Goal: Task Accomplishment & Management: Manage account settings

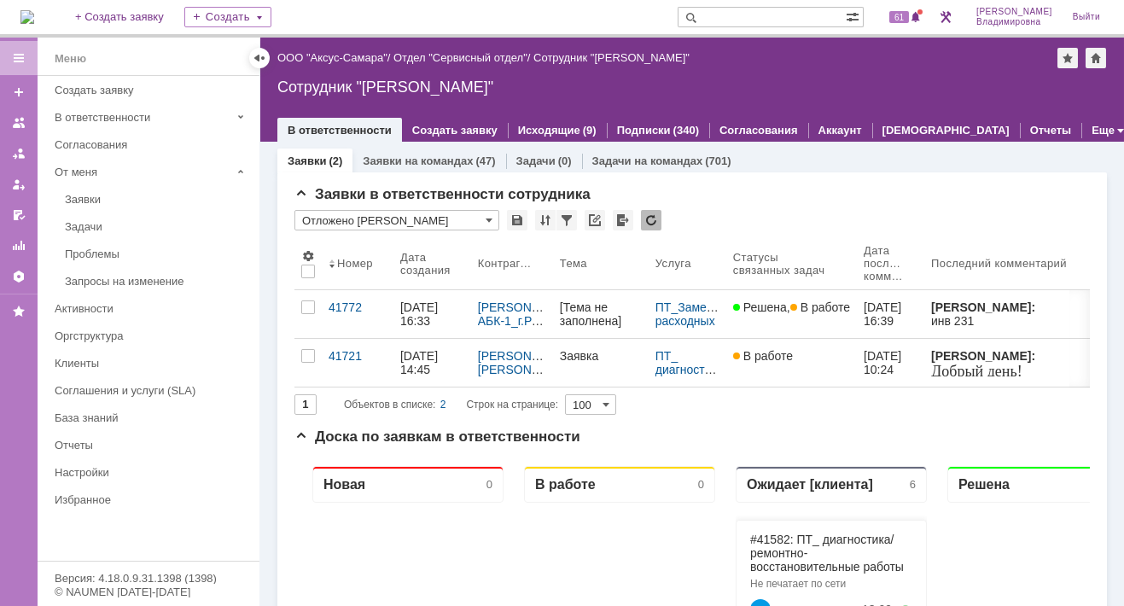
click at [34, 20] on img at bounding box center [27, 17] width 14 height 14
click at [355, 56] on link "ООО "Аксус-Самара"" at bounding box center [332, 57] width 110 height 13
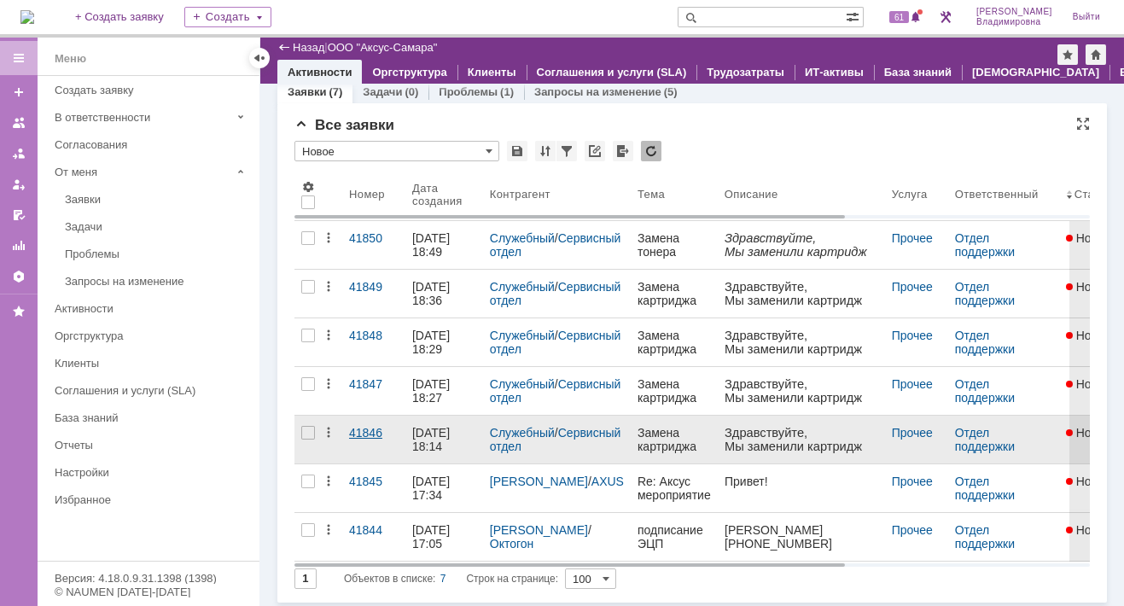
click at [369, 430] on div "41846" at bounding box center [373, 433] width 49 height 14
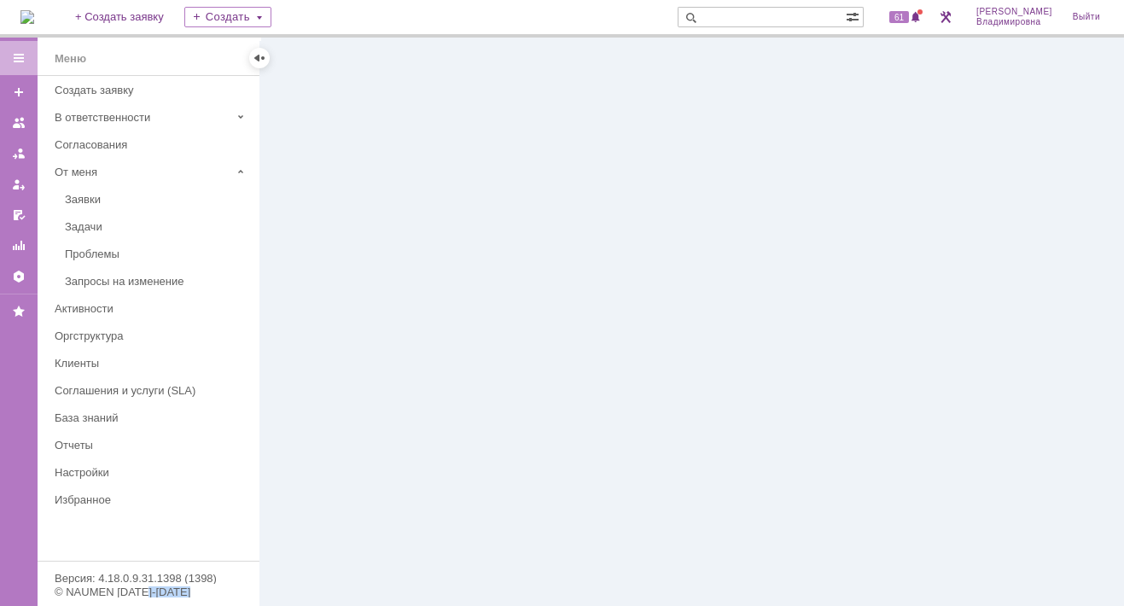
click at [369, 430] on div at bounding box center [691, 322] width 863 height 568
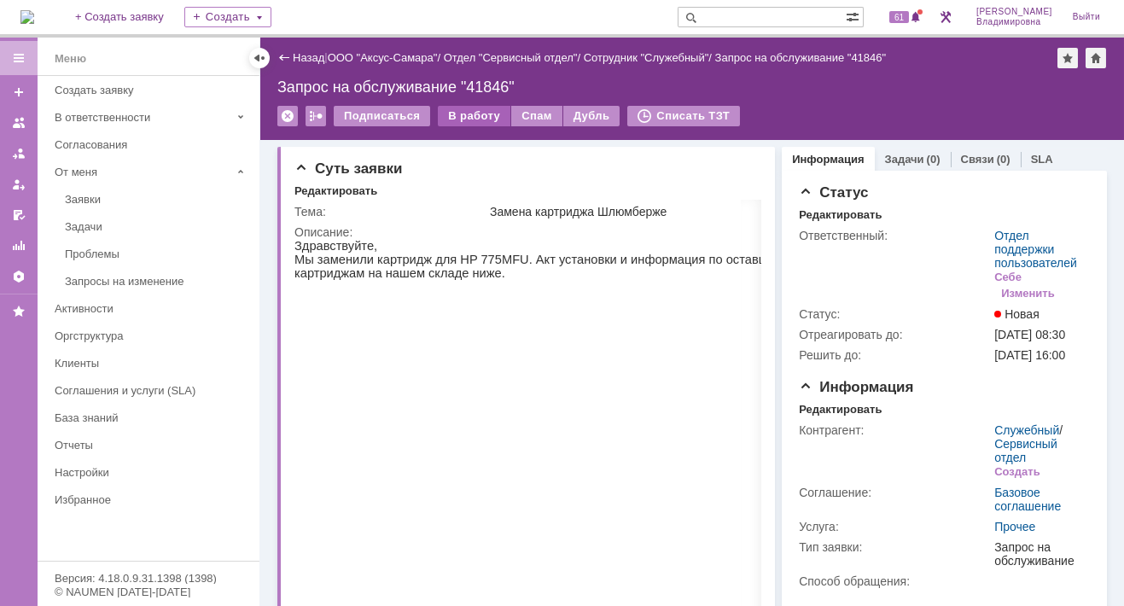
click at [471, 111] on div "В работу" at bounding box center [474, 116] width 73 height 20
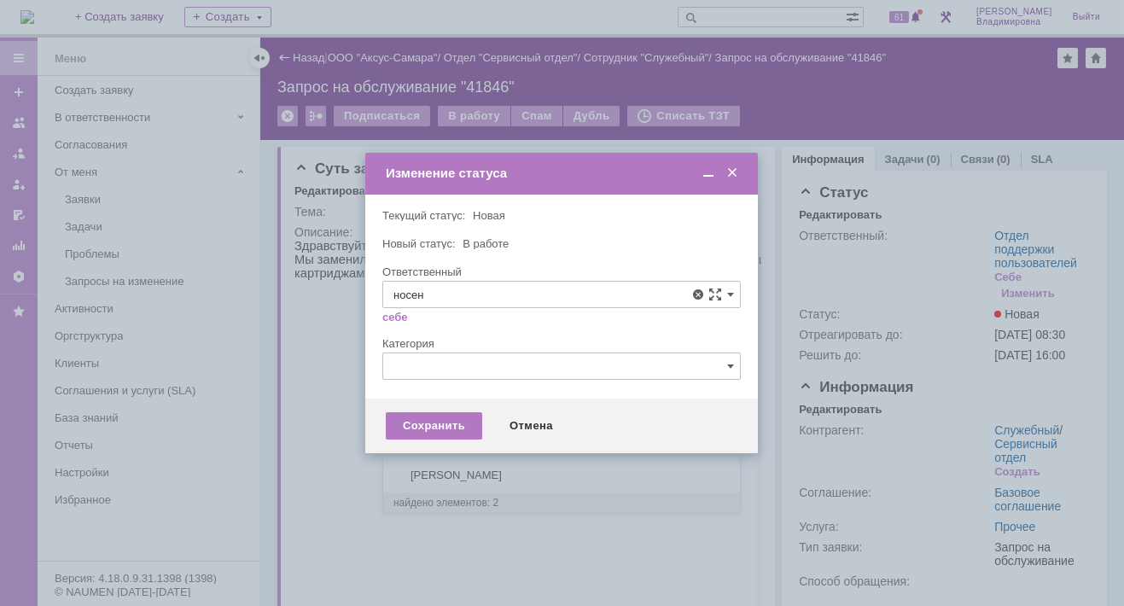
click at [465, 420] on span "Носенкова Елена Игорьевна" at bounding box center [561, 419] width 336 height 14
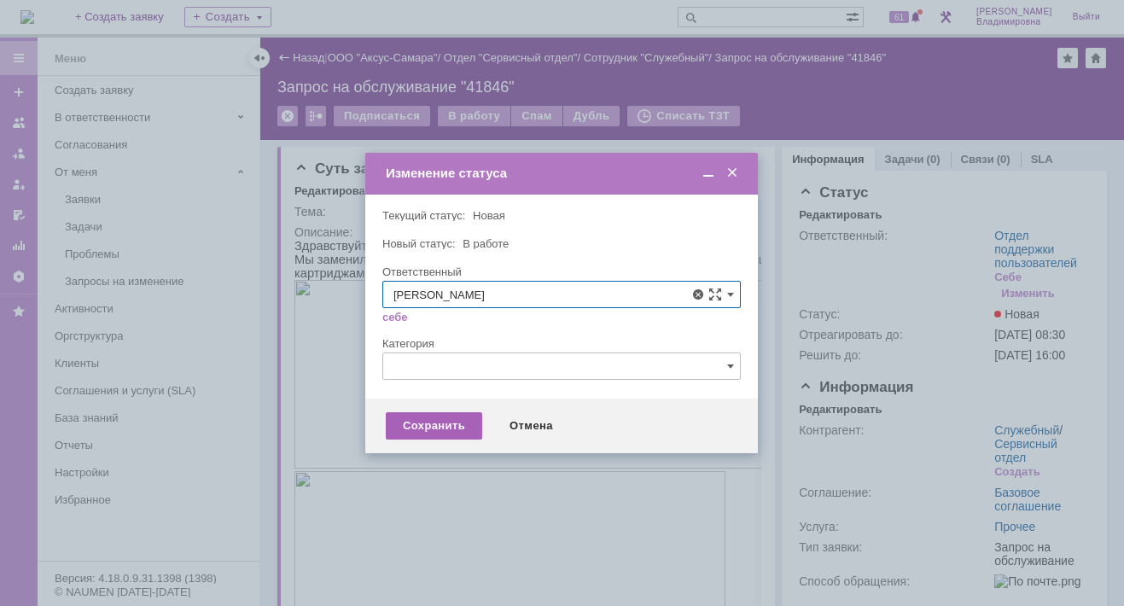
type input "Носенкова Елена Игорьевна"
click at [447, 432] on div "Сохранить" at bounding box center [434, 425] width 96 height 27
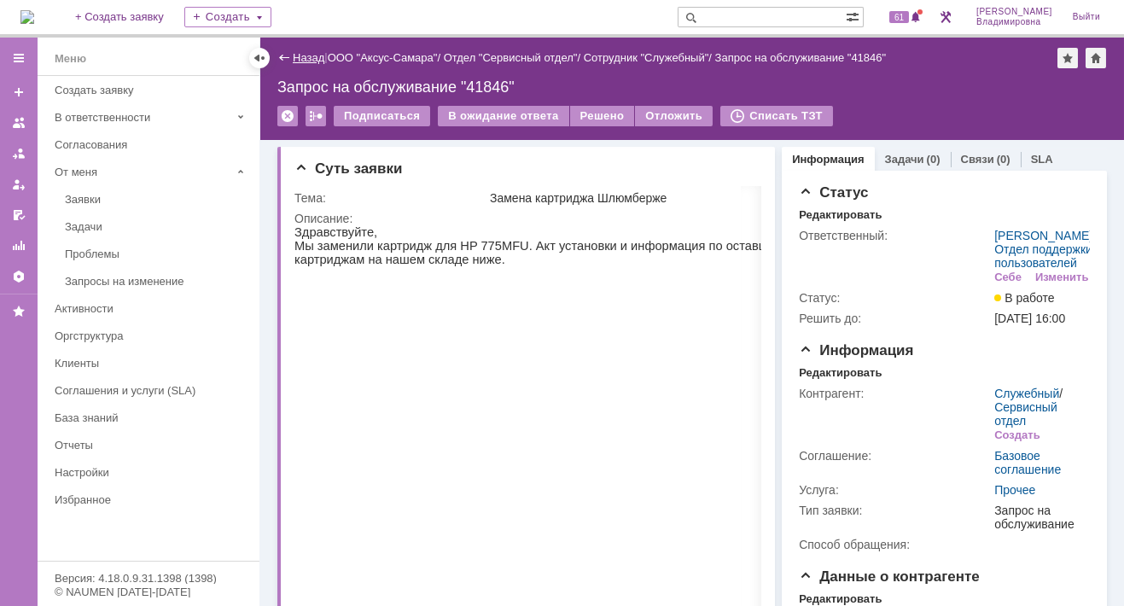
click at [297, 55] on link "Назад" at bounding box center [309, 57] width 32 height 13
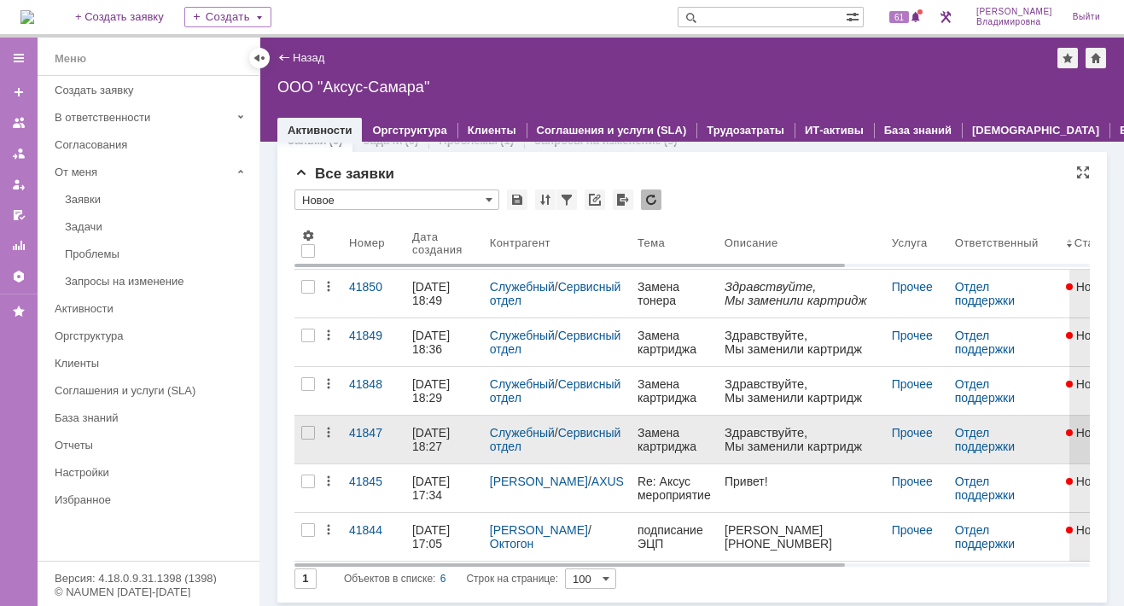
click at [439, 426] on div "[DATE] 18:27" at bounding box center [432, 439] width 41 height 27
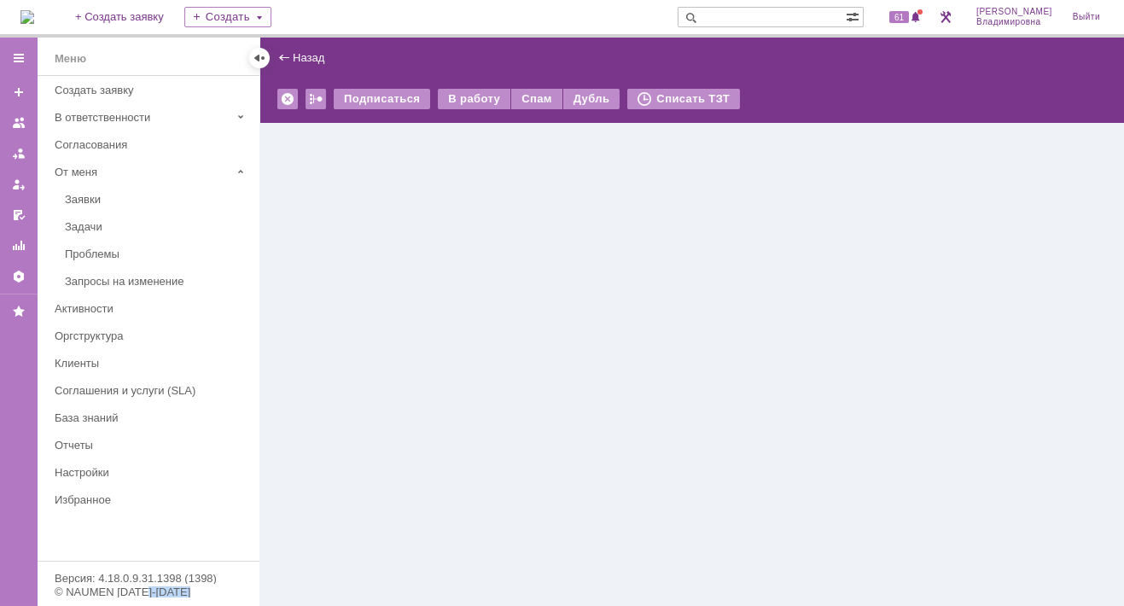
click at [439, 425] on div "Назад | Подписаться В работу Спам Дубль Списать ТЗТ serviceCall$46734733 Карточ…" at bounding box center [691, 322] width 863 height 568
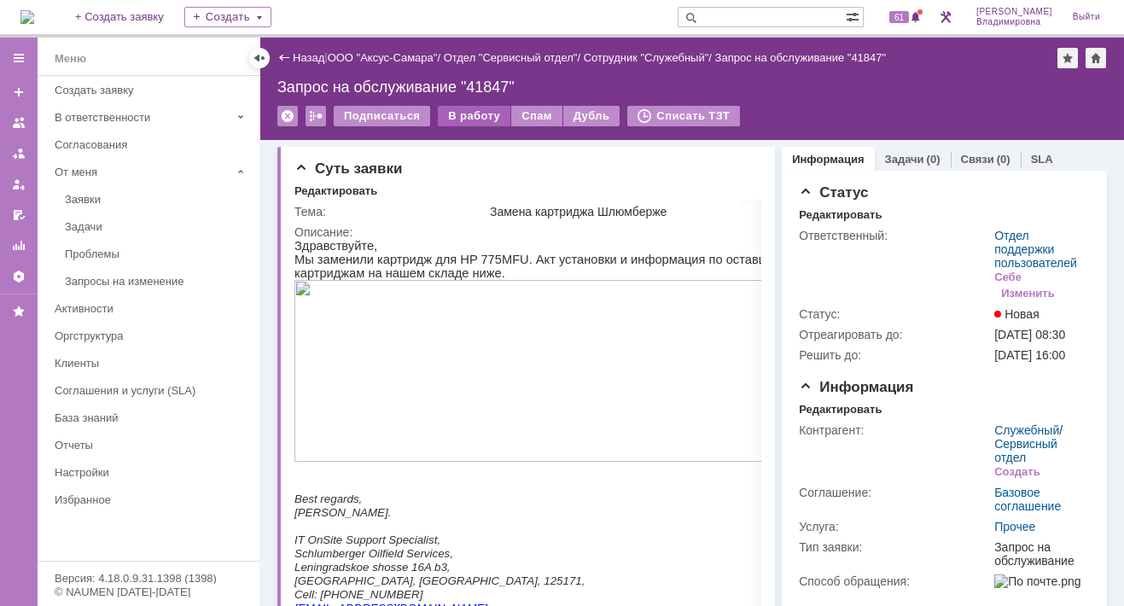
click at [468, 111] on div "В работу" at bounding box center [474, 116] width 73 height 20
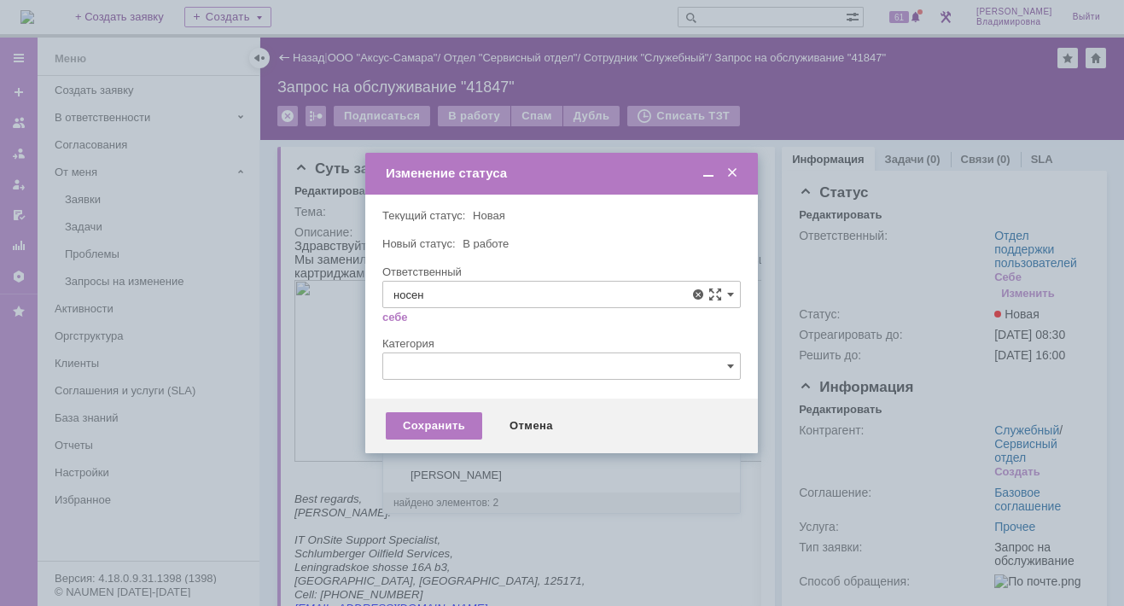
click at [425, 416] on span "Носенкова Елена Игорьевна" at bounding box center [561, 419] width 336 height 14
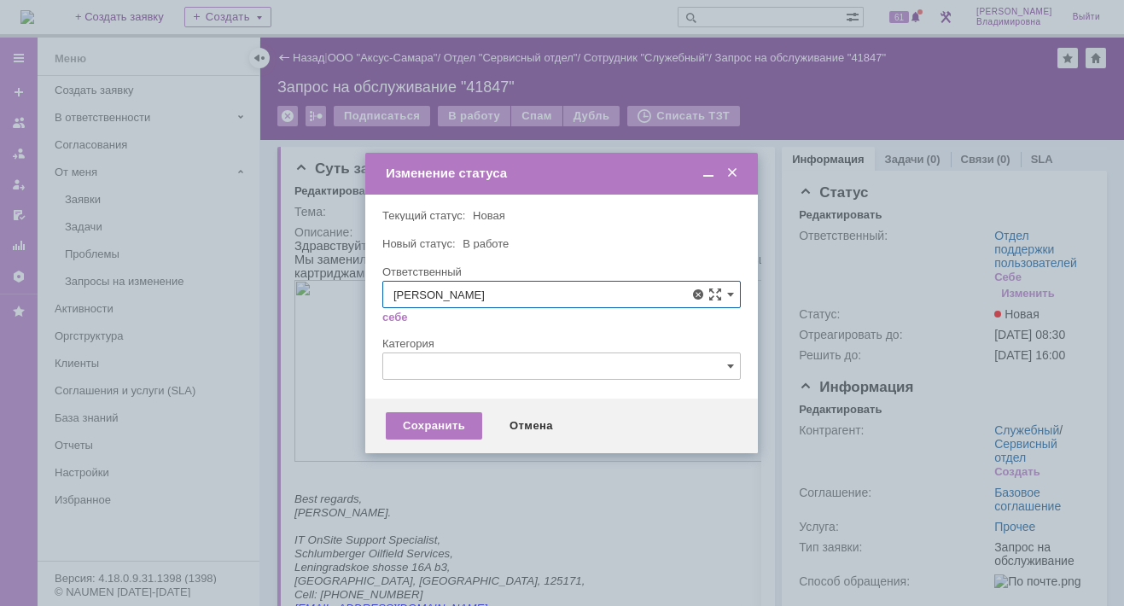
type input "Носенкова Елена Игорьевна"
click at [429, 422] on div "Сохранить" at bounding box center [434, 425] width 96 height 27
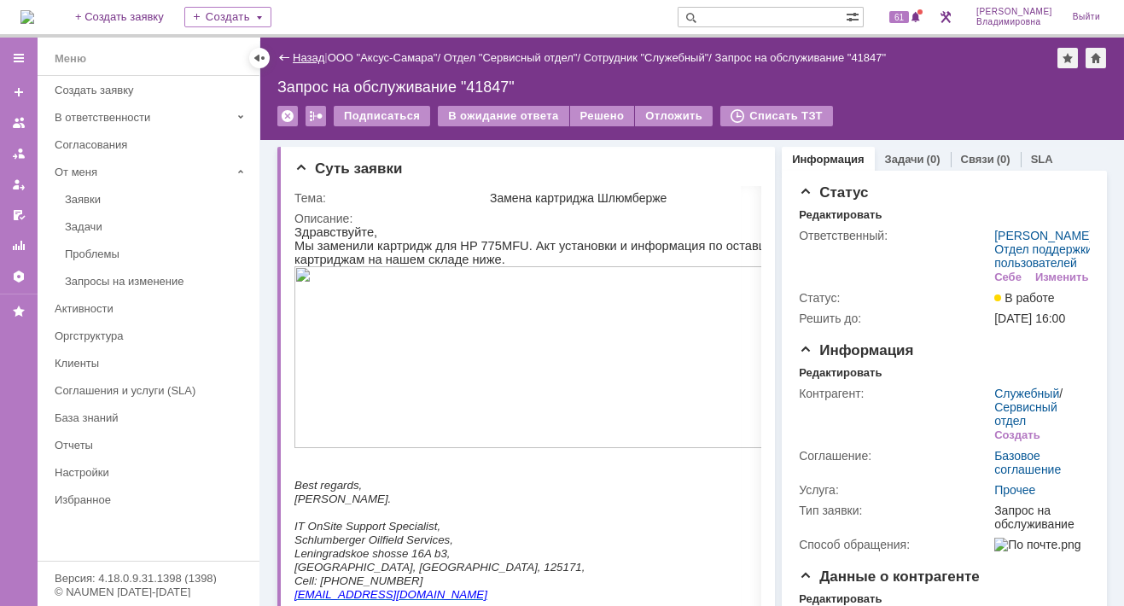
click at [310, 54] on link "Назад" at bounding box center [309, 57] width 32 height 13
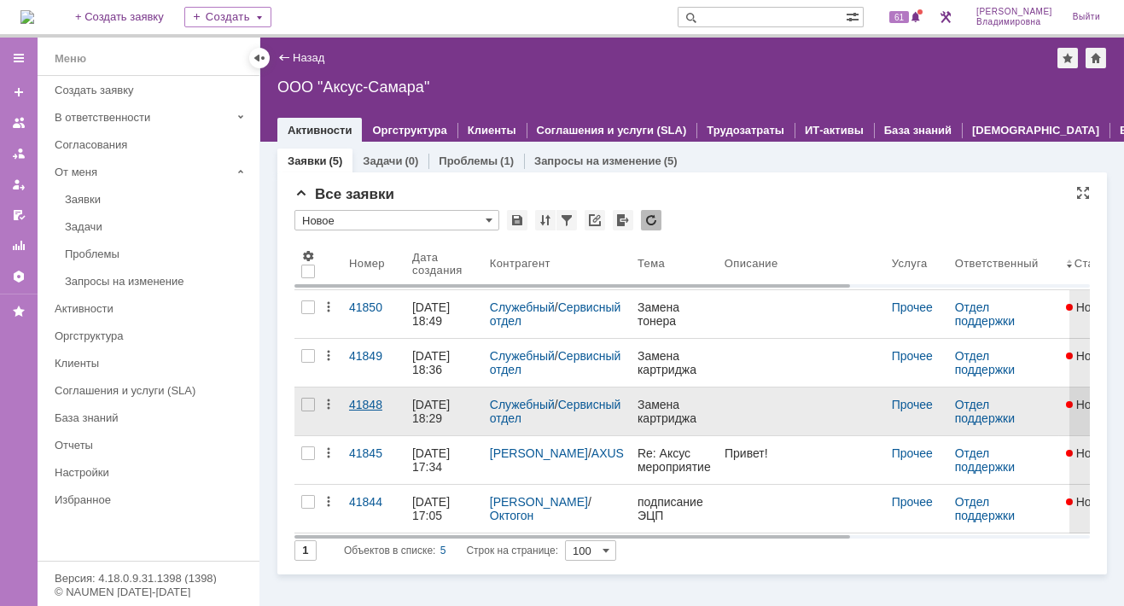
click at [372, 407] on div "41848" at bounding box center [373, 405] width 49 height 14
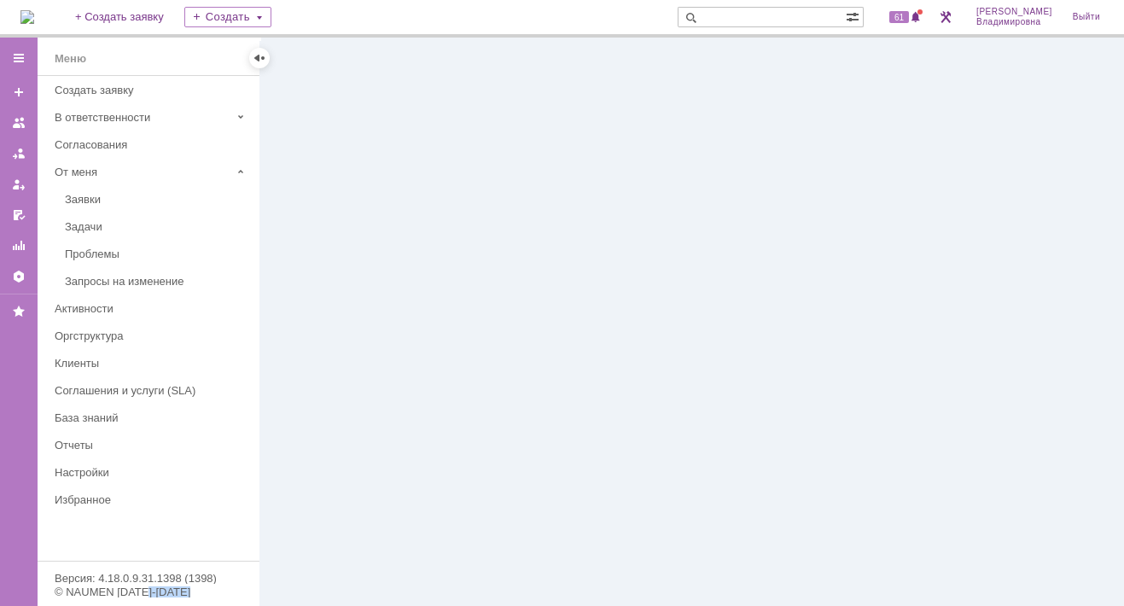
click at [372, 407] on div at bounding box center [691, 322] width 863 height 568
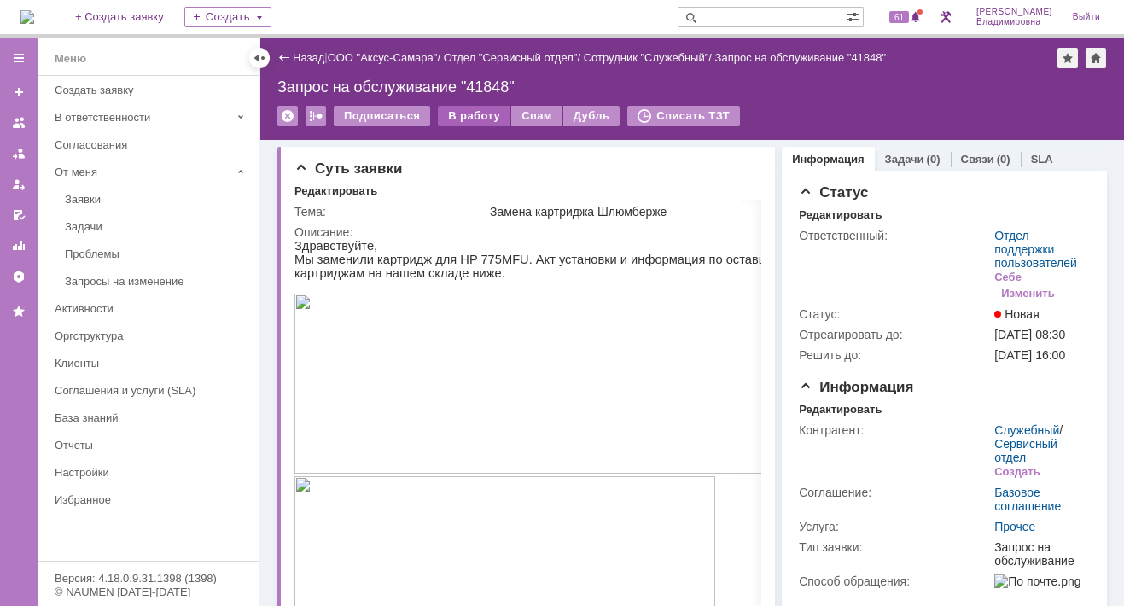
click at [473, 115] on div "В работу" at bounding box center [474, 116] width 73 height 20
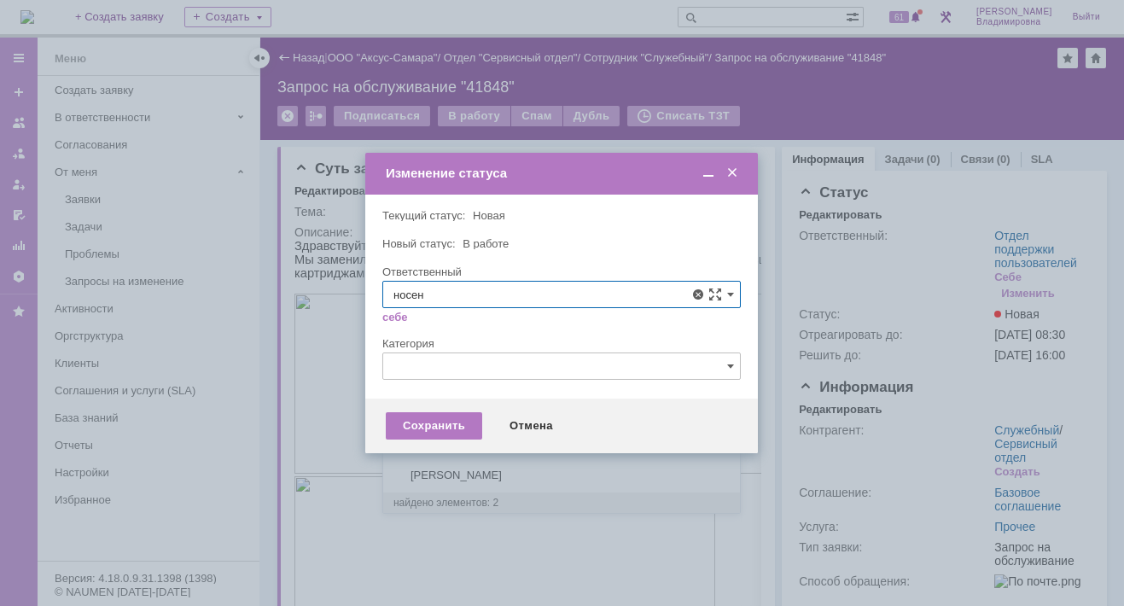
click at [423, 413] on span "Носенкова Елена Игорьевна" at bounding box center [561, 419] width 336 height 14
type input "Носенкова Елена Игорьевна"
click at [457, 421] on div "Сохранить" at bounding box center [434, 425] width 96 height 27
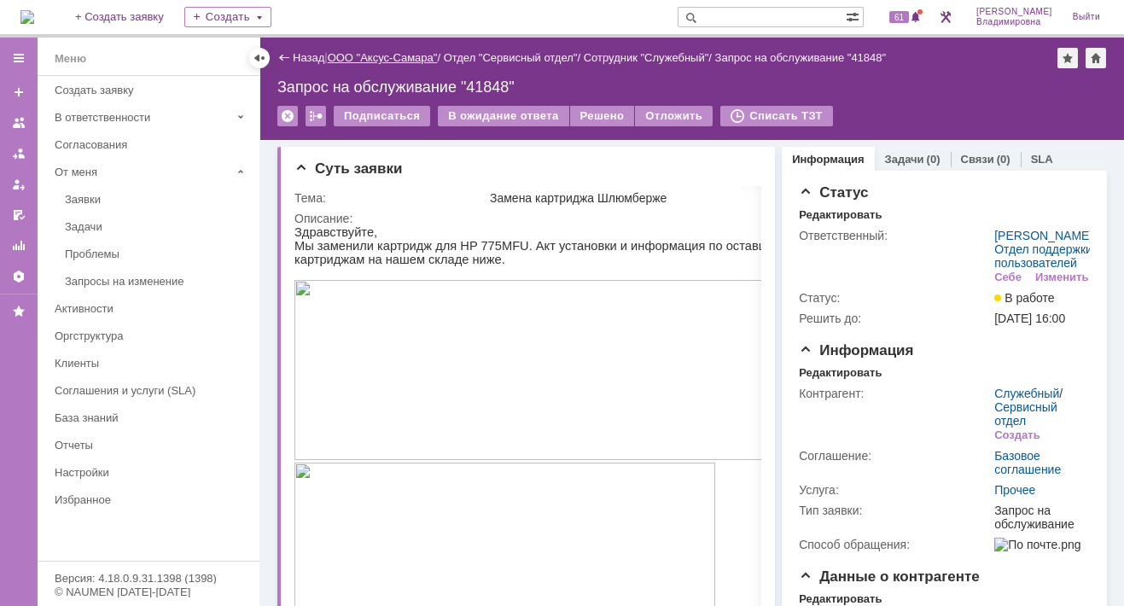
click at [370, 56] on link "ООО "Аксус-Самара"" at bounding box center [383, 57] width 110 height 13
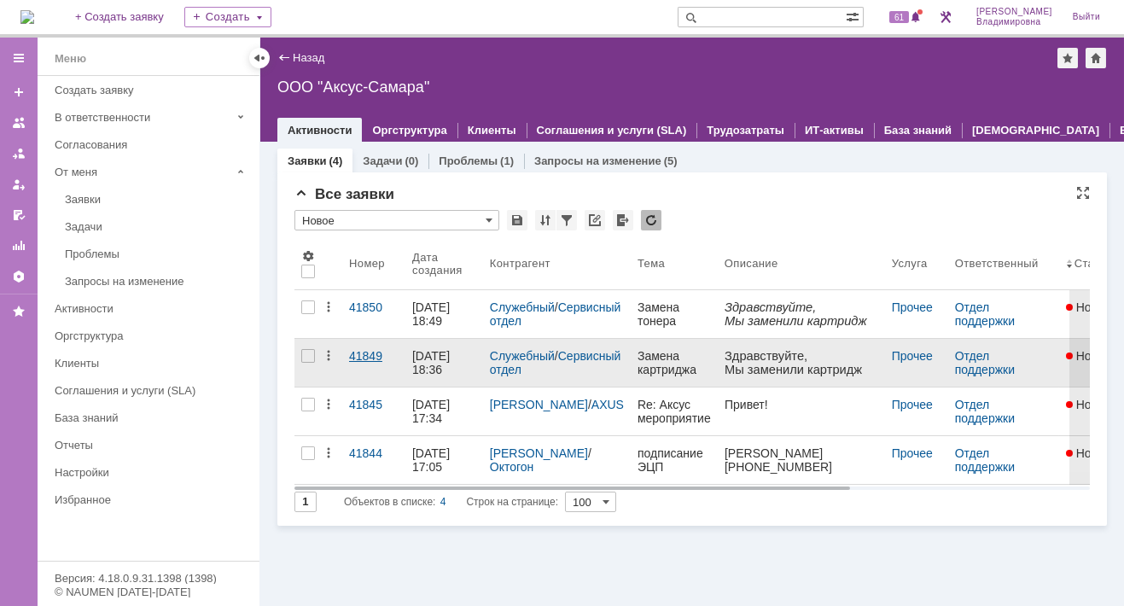
click at [358, 354] on div "41849" at bounding box center [373, 356] width 49 height 14
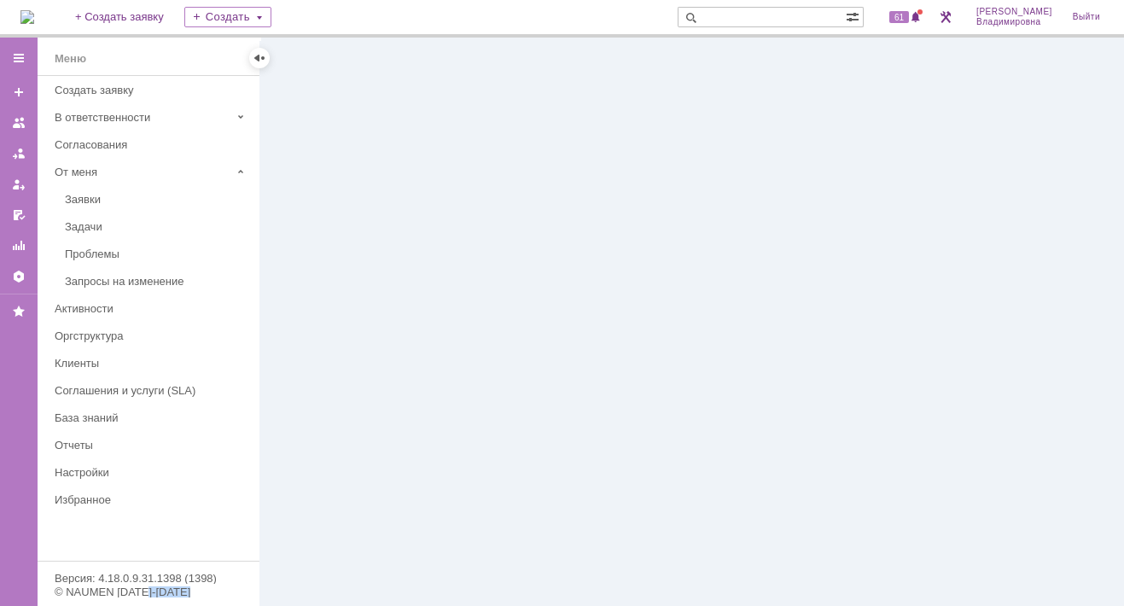
click at [358, 354] on div at bounding box center [691, 322] width 863 height 568
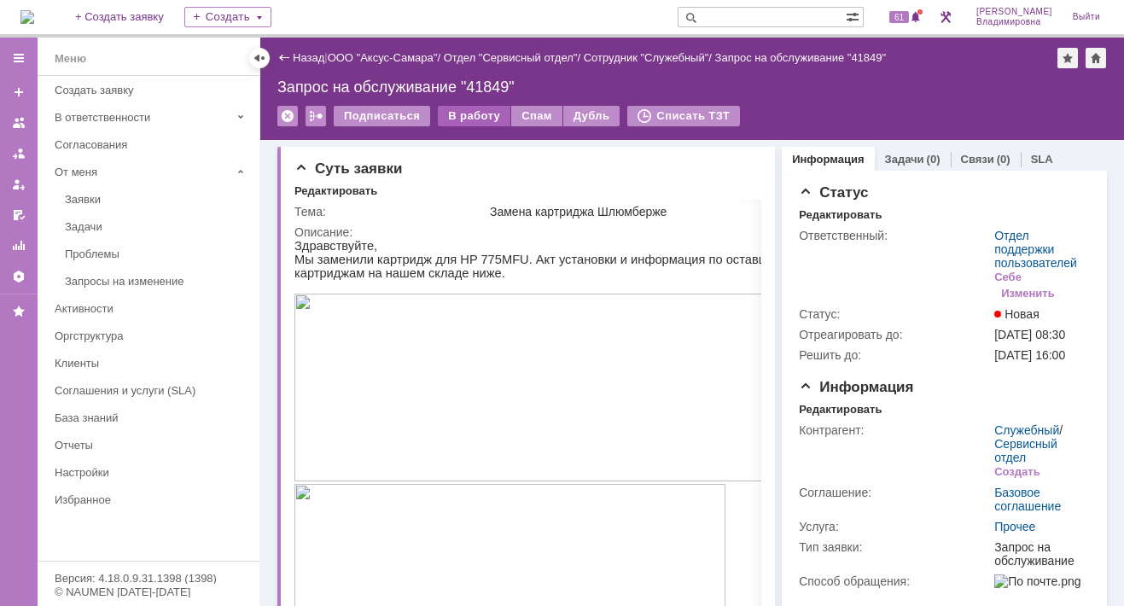
drag, startPoint x: 358, startPoint y: 354, endPoint x: 470, endPoint y: 111, distance: 267.6
click at [470, 111] on div "В работу" at bounding box center [474, 116] width 73 height 20
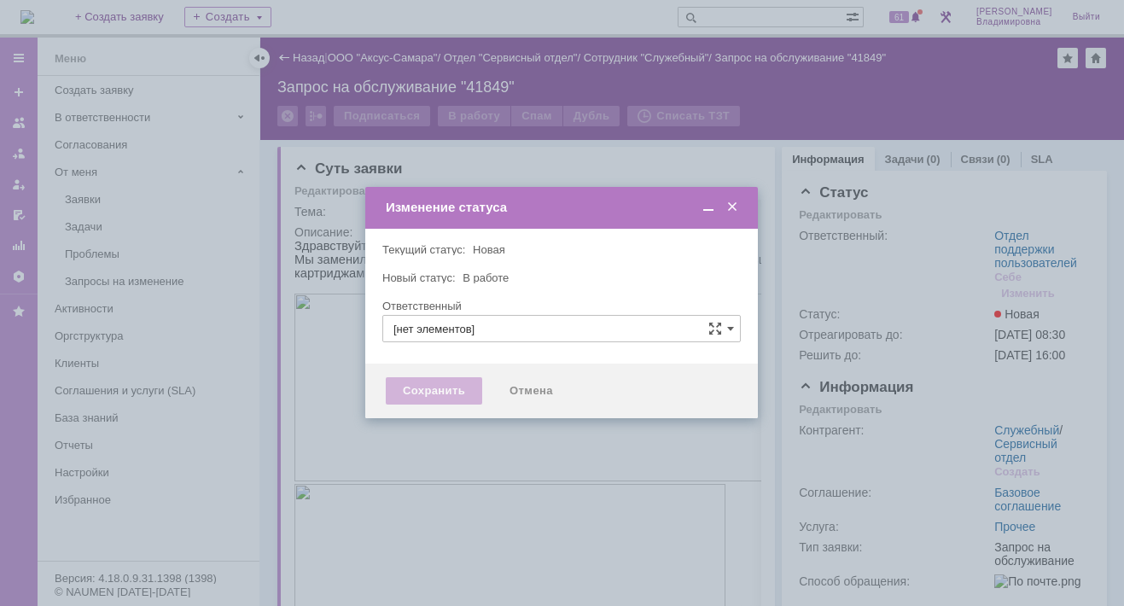
type input "Отдел поддержки пользователей"
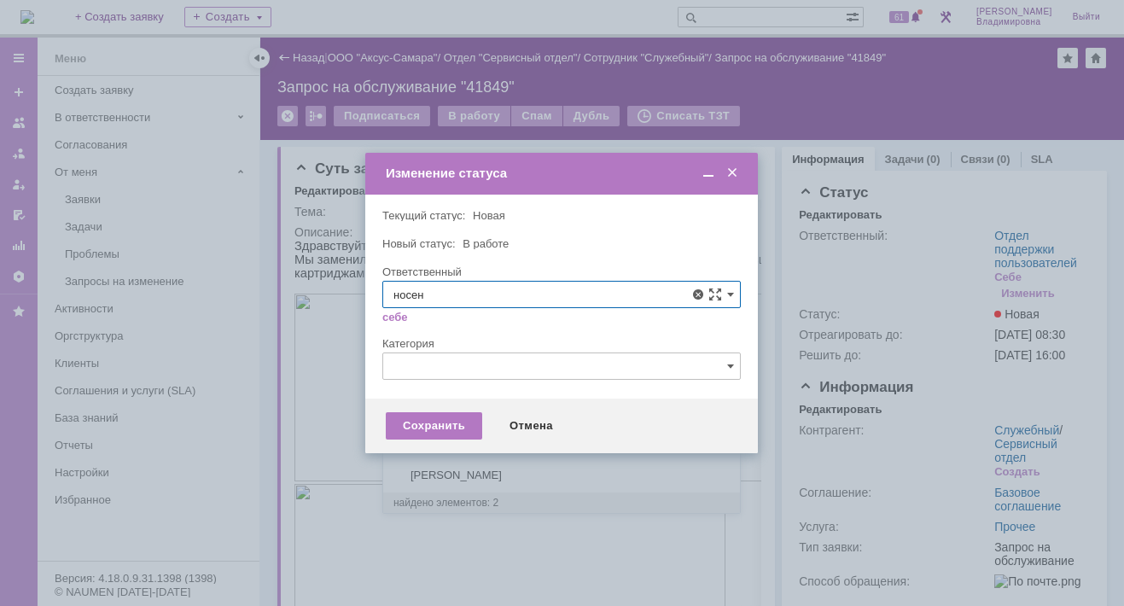
click at [427, 421] on span "Носенкова Елена Игорьевна" at bounding box center [561, 419] width 336 height 14
type input "Носенкова Елена Игорьевна"
click at [412, 421] on div "Сохранить" at bounding box center [434, 425] width 96 height 27
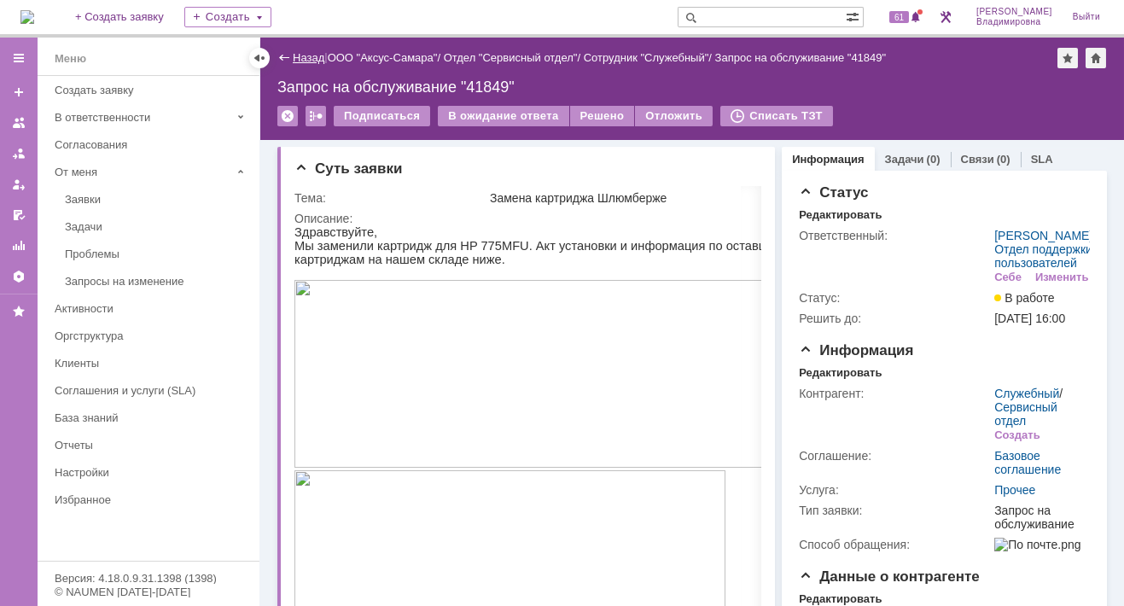
click at [310, 57] on link "Назад" at bounding box center [309, 57] width 32 height 13
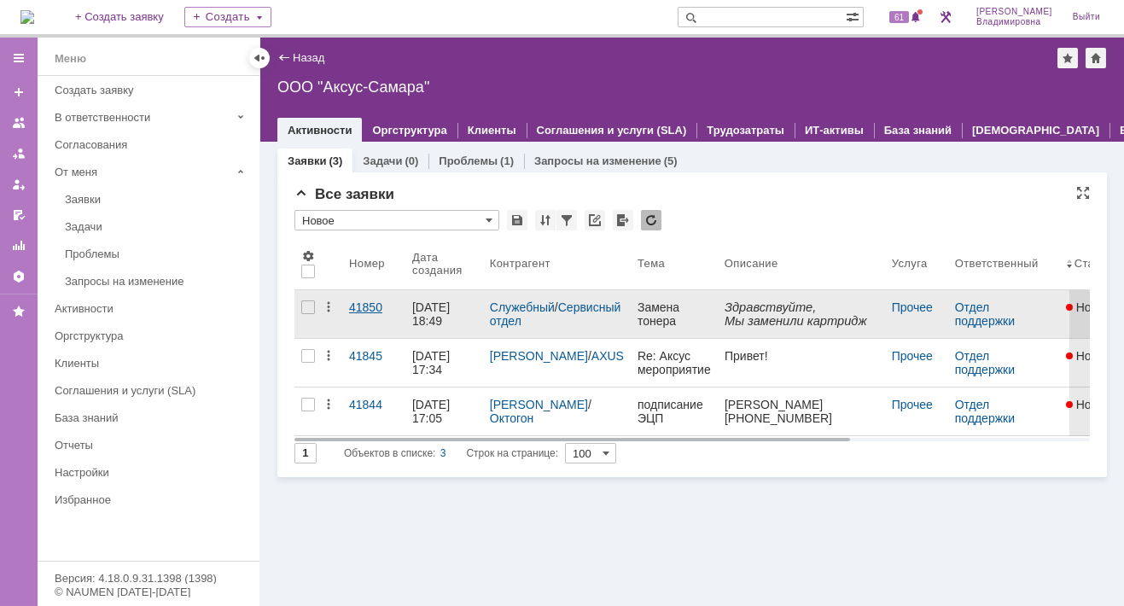
click at [357, 306] on div "41850" at bounding box center [373, 307] width 49 height 14
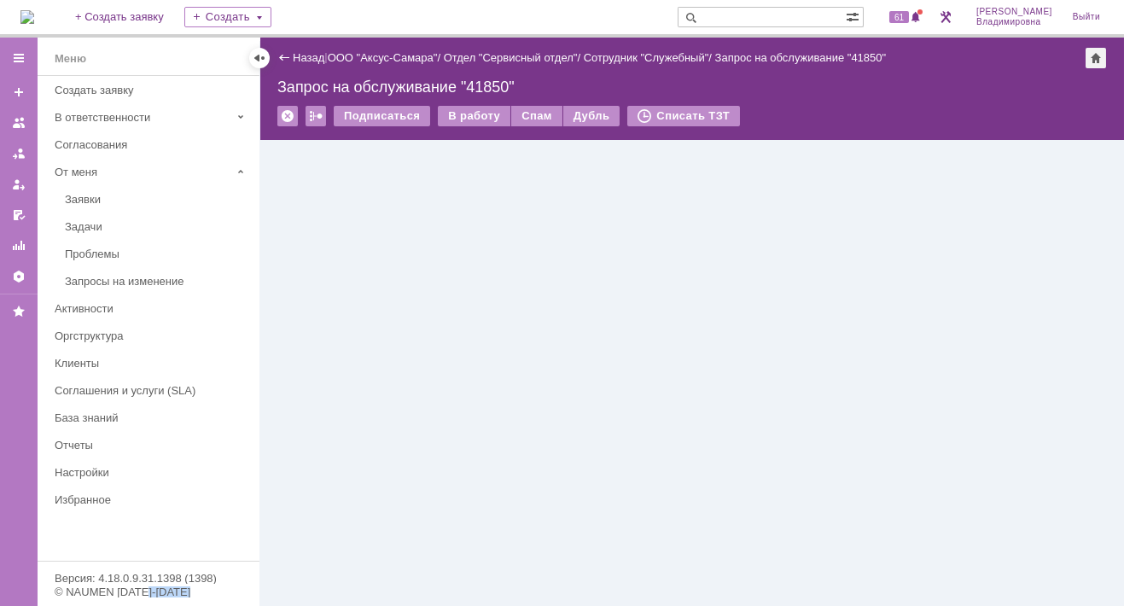
click at [357, 306] on div "Назад | ООО "Аксус-Самара" / Отдел "Сервисный отдел" / Сотрудник "Служебный" / …" at bounding box center [691, 322] width 863 height 568
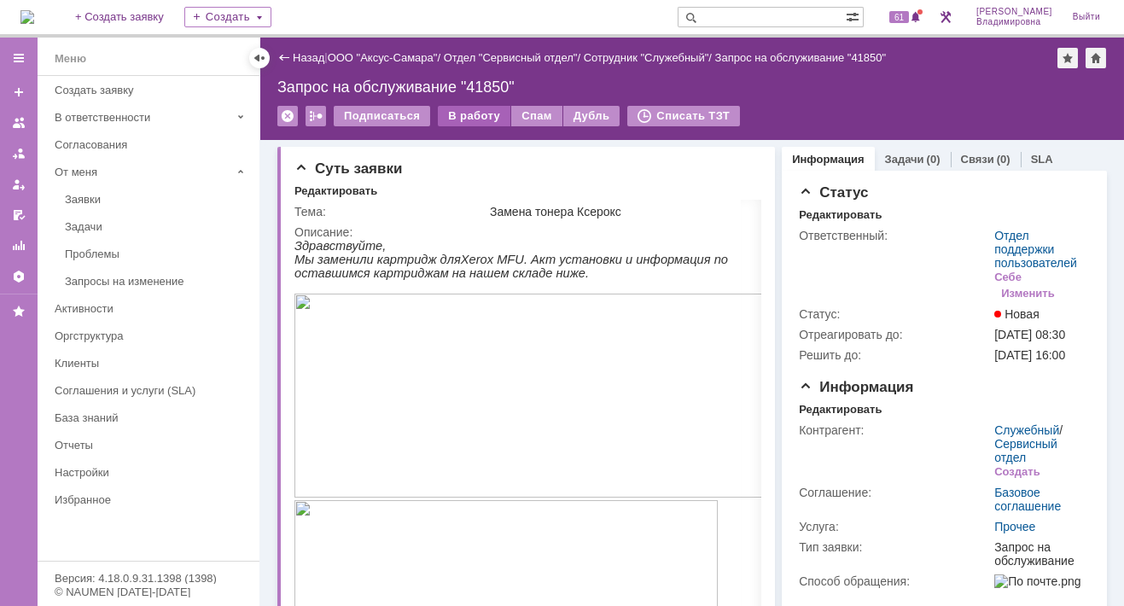
drag, startPoint x: 357, startPoint y: 306, endPoint x: 470, endPoint y: 114, distance: 223.0
click at [470, 114] on div "В работу" at bounding box center [474, 116] width 73 height 20
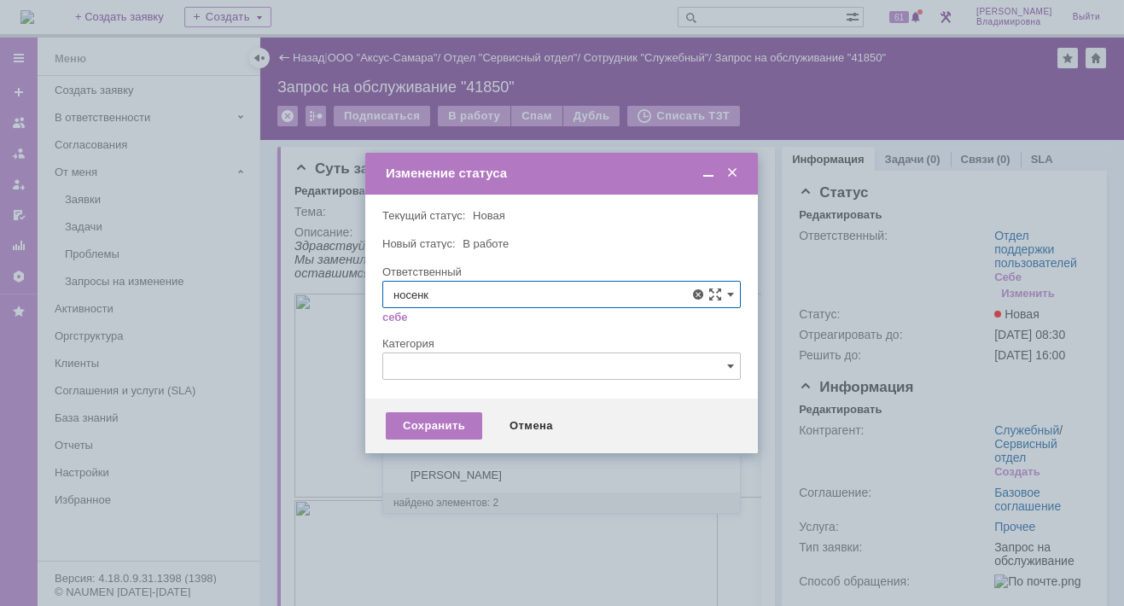
click at [432, 412] on span "Носенкова Елена Игорьевна" at bounding box center [561, 419] width 336 height 14
type input "Носенкова Елена Игорьевна"
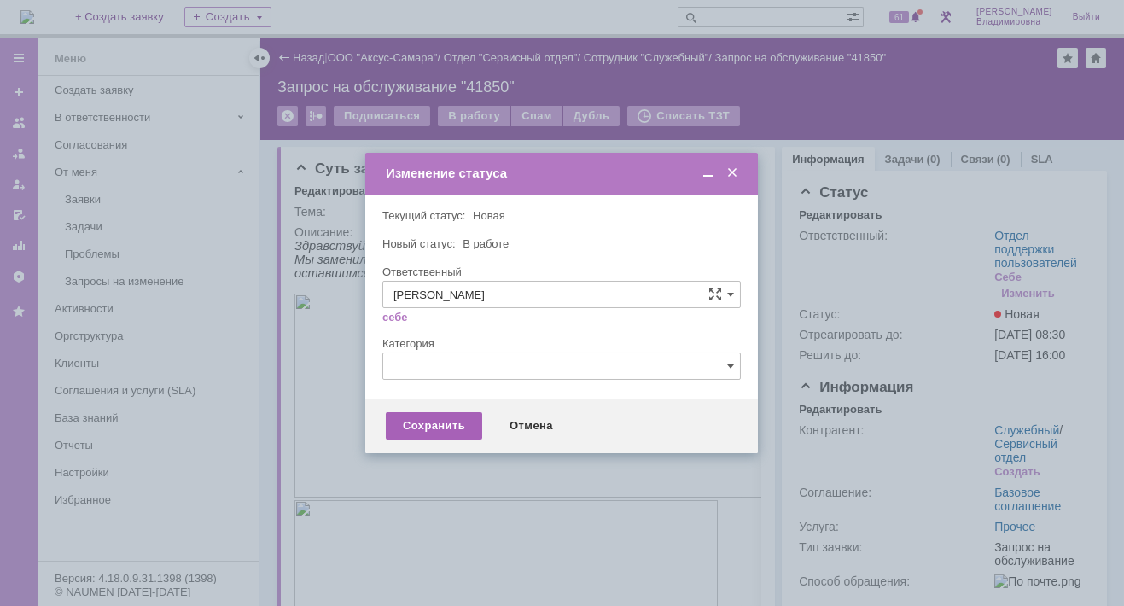
click at [451, 424] on div "Сохранить" at bounding box center [434, 425] width 96 height 27
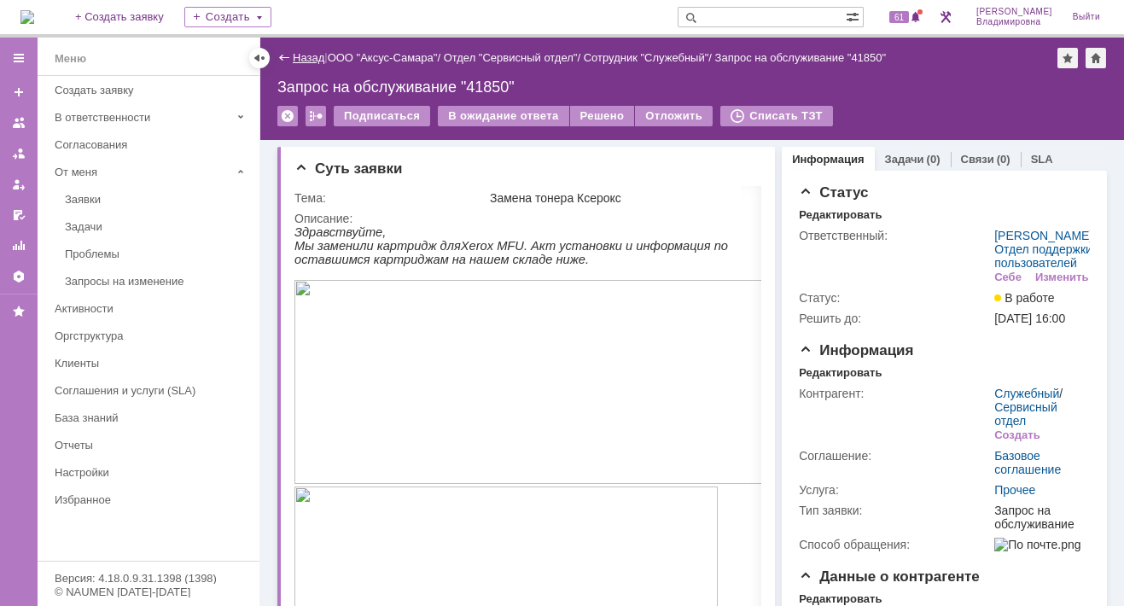
click at [304, 54] on link "Назад" at bounding box center [309, 57] width 32 height 13
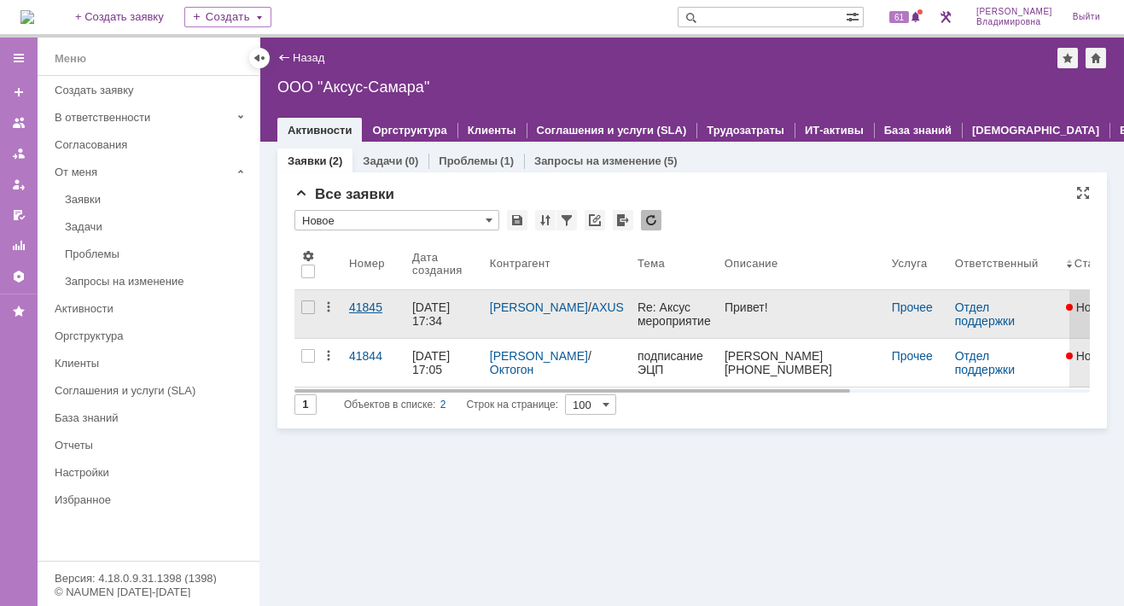
click at [374, 306] on div "41845" at bounding box center [373, 307] width 49 height 14
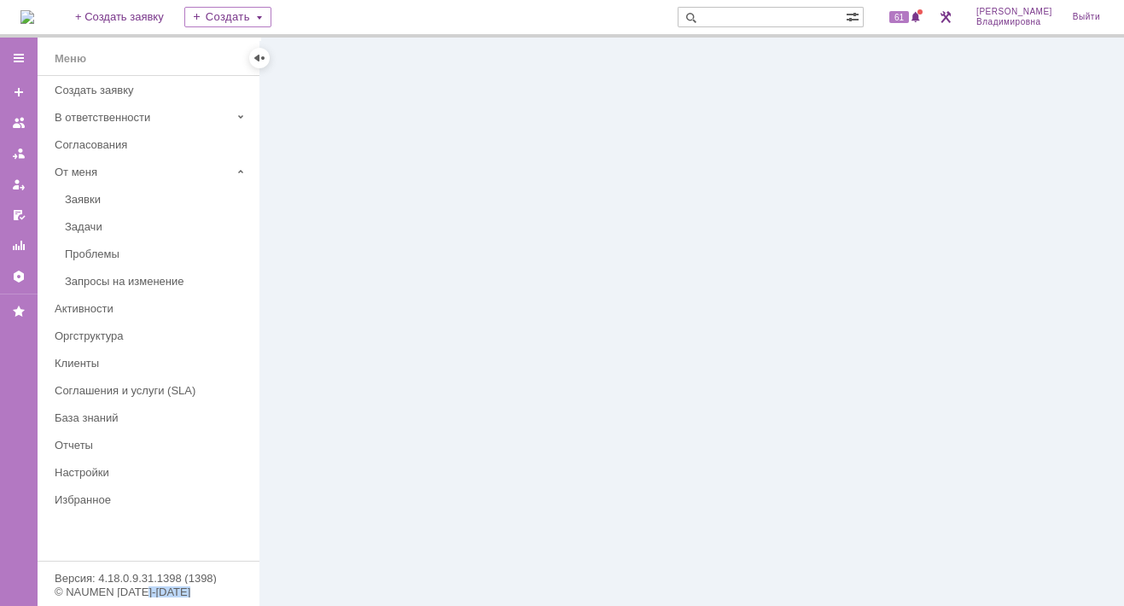
click at [374, 306] on div at bounding box center [691, 322] width 863 height 568
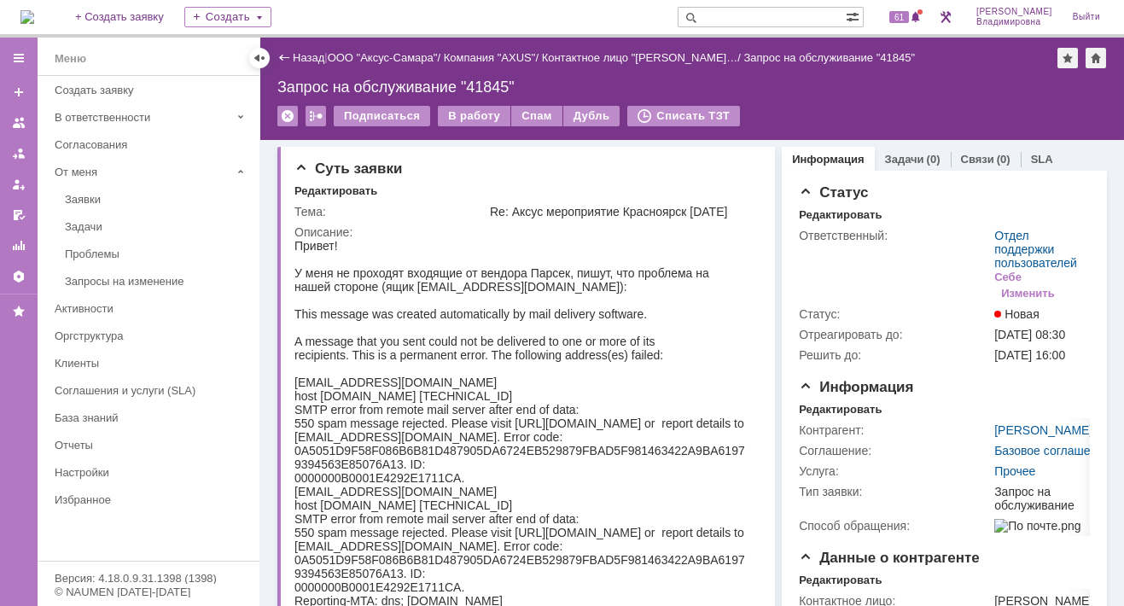
click at [285, 56] on div "Назад" at bounding box center [300, 57] width 47 height 13
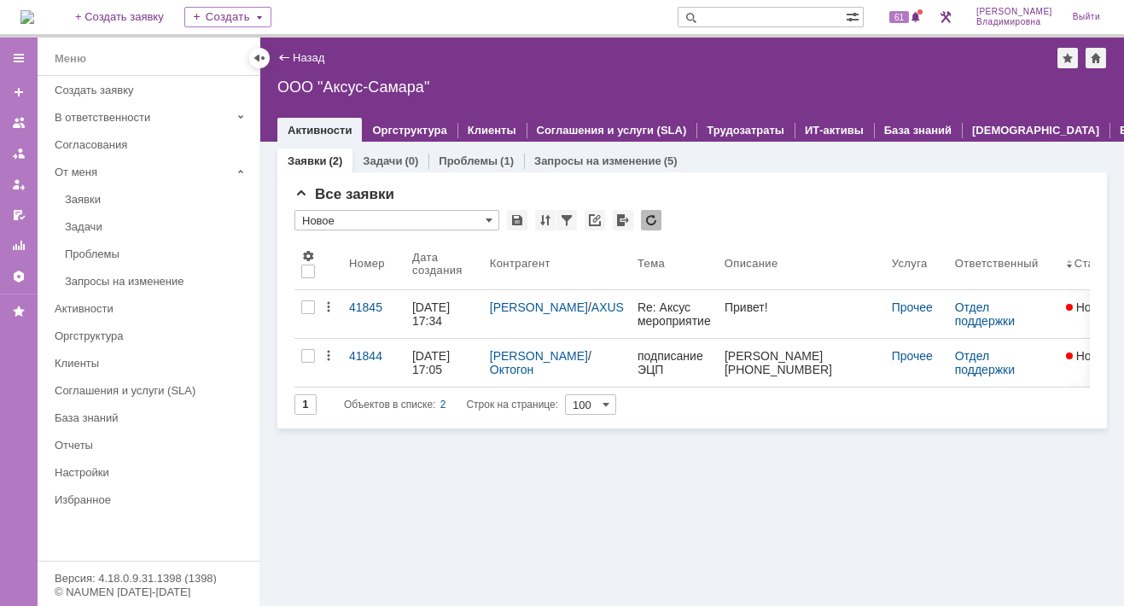
click at [34, 12] on img at bounding box center [27, 17] width 14 height 14
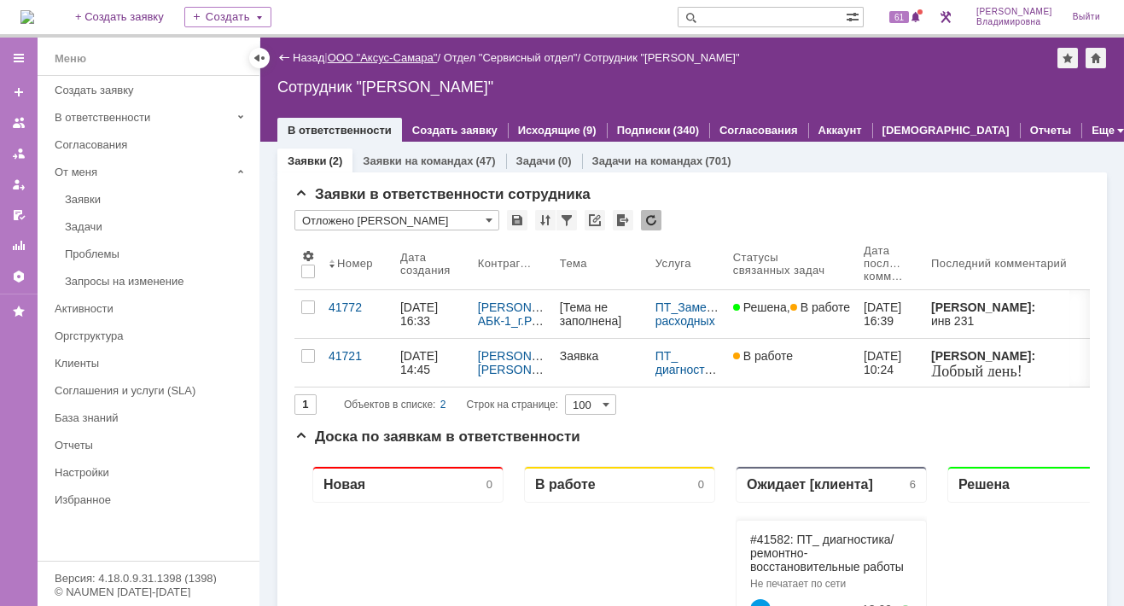
click at [410, 55] on link "ООО "Аксус-Самара"" at bounding box center [383, 57] width 110 height 13
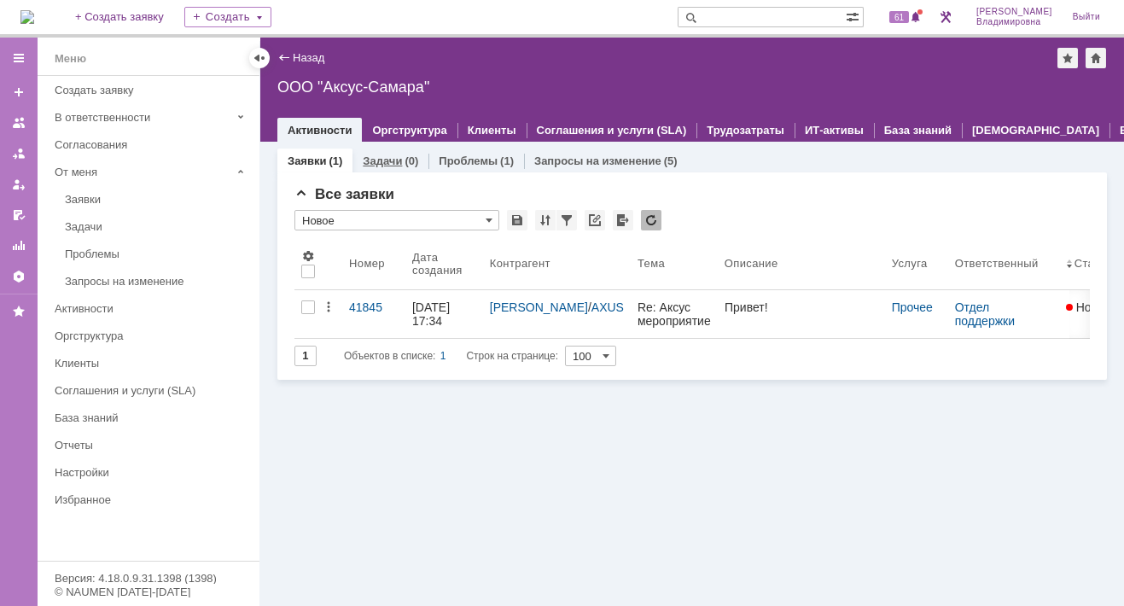
click at [380, 154] on link "Задачи" at bounding box center [382, 160] width 39 height 13
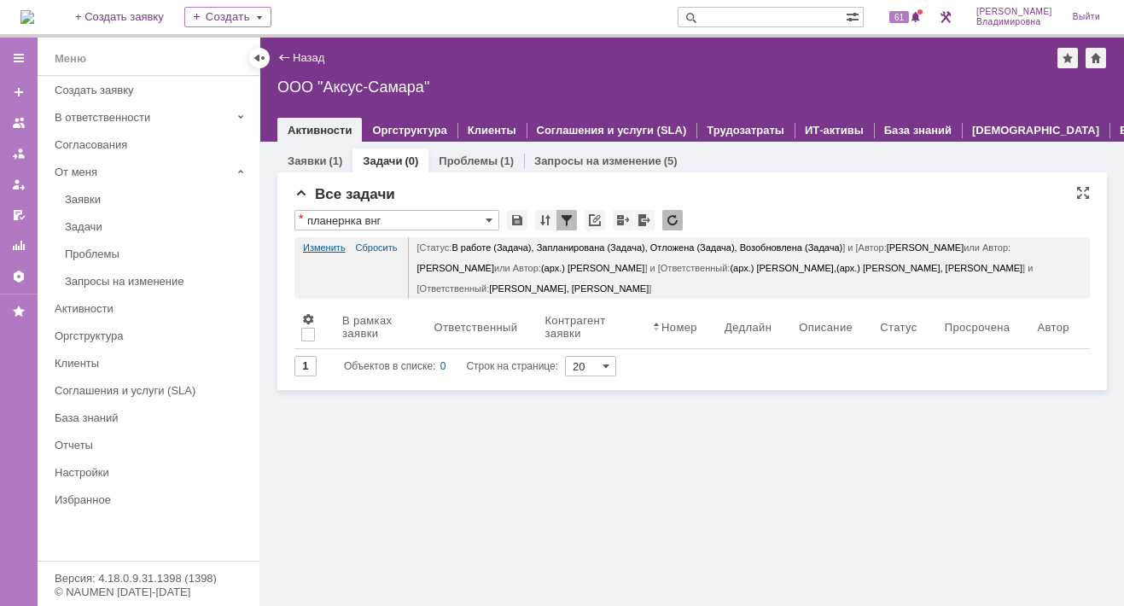
click at [323, 247] on link "Изменить" at bounding box center [324, 247] width 43 height 20
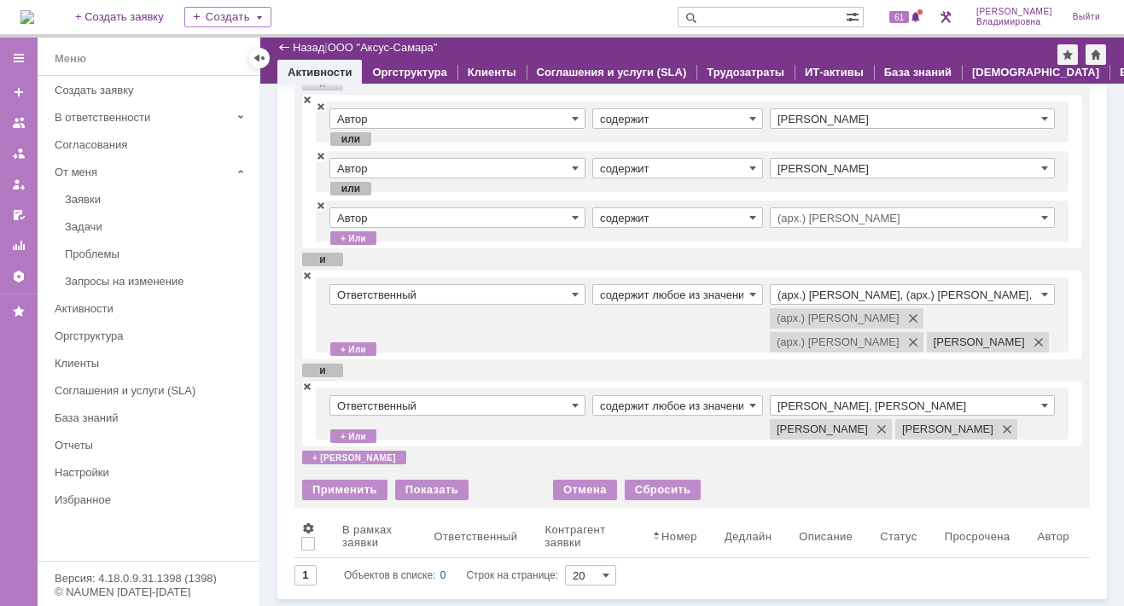
scroll to position [256, 0]
click at [304, 269] on span at bounding box center [307, 275] width 10 height 12
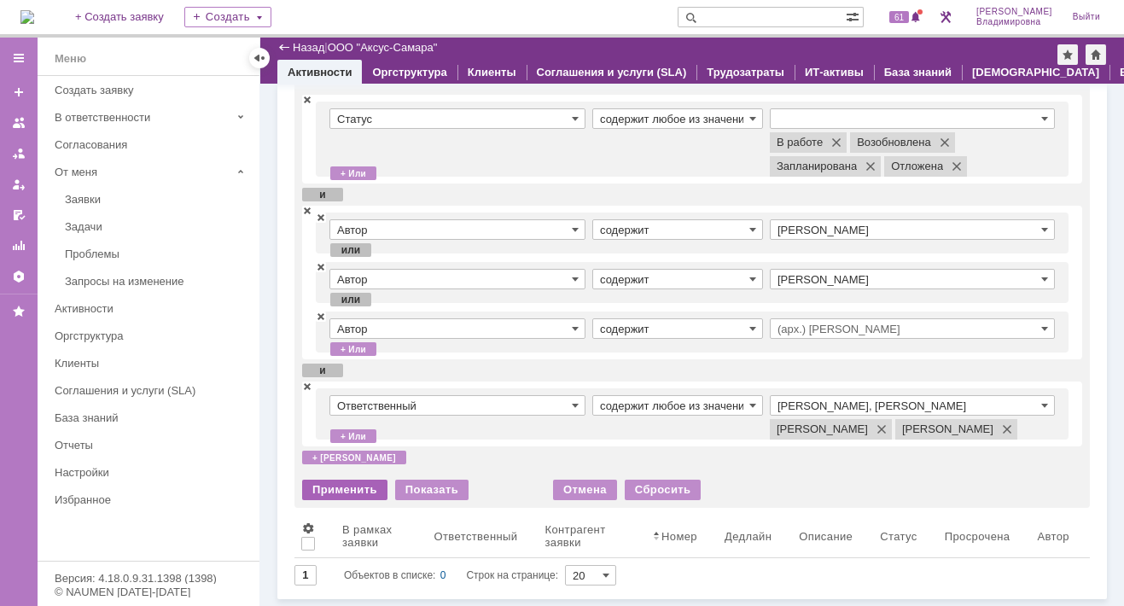
click at [334, 488] on div "Применить" at bounding box center [344, 490] width 85 height 20
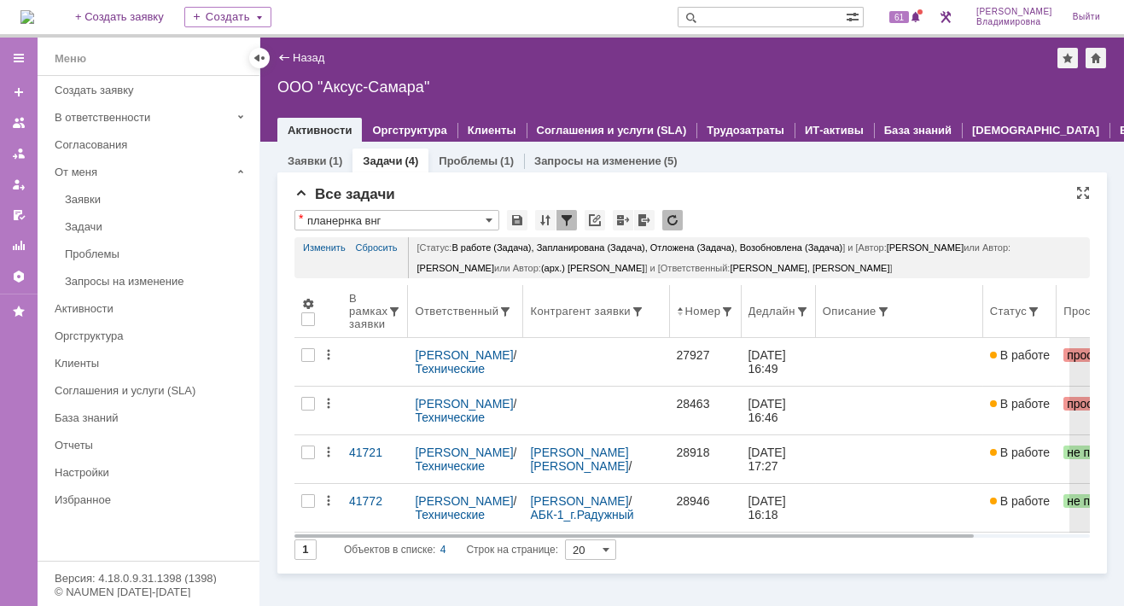
scroll to position [0, 0]
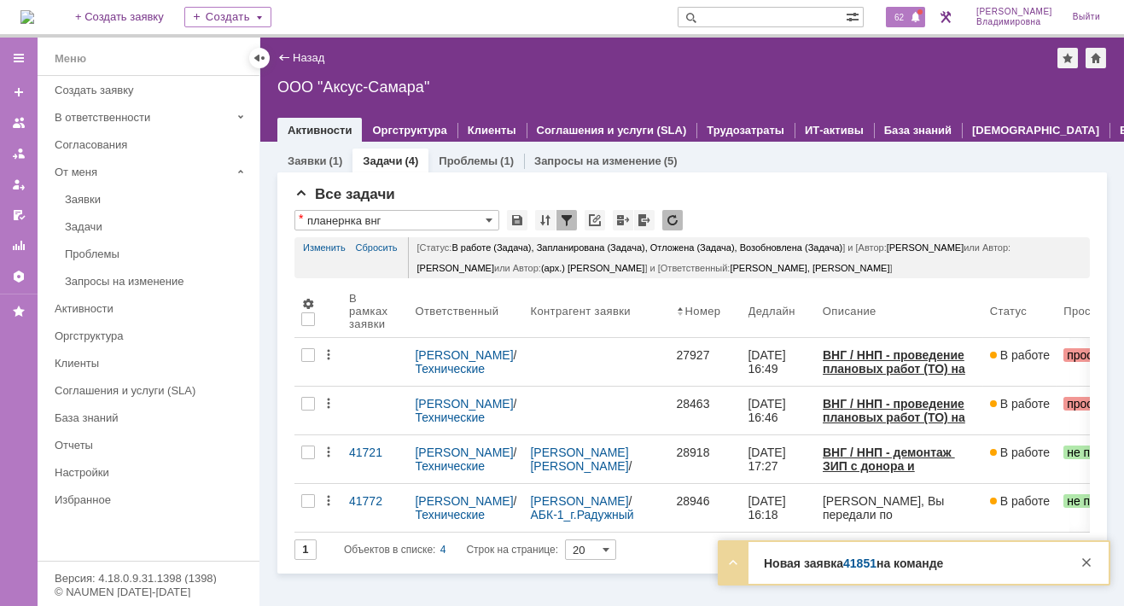
click at [902, 23] on span "62" at bounding box center [899, 17] width 20 height 12
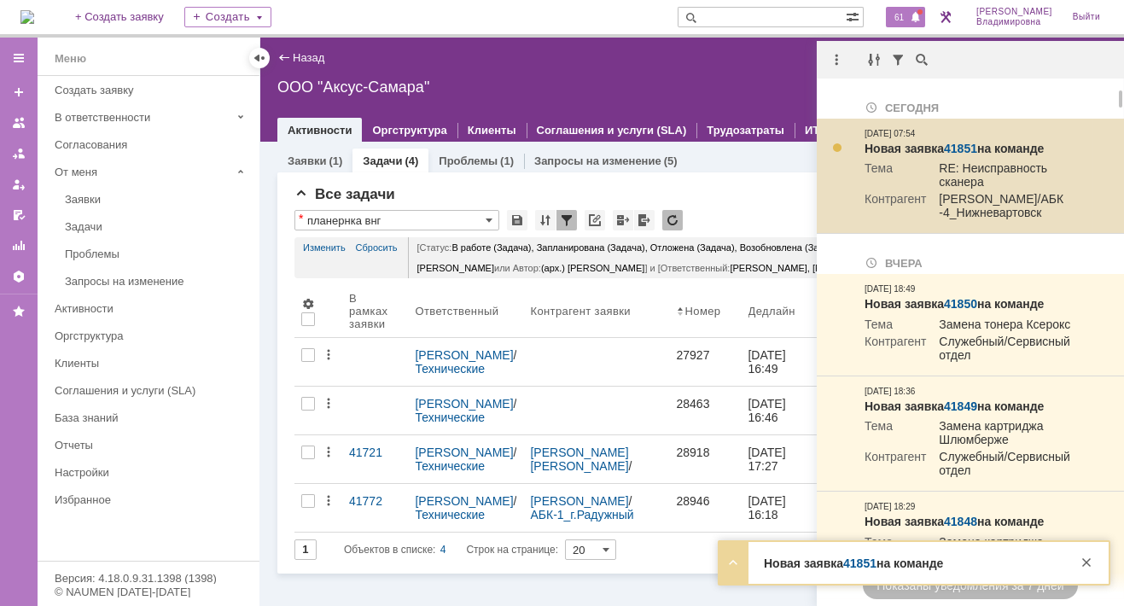
click at [956, 142] on link "41851" at bounding box center [960, 149] width 33 height 14
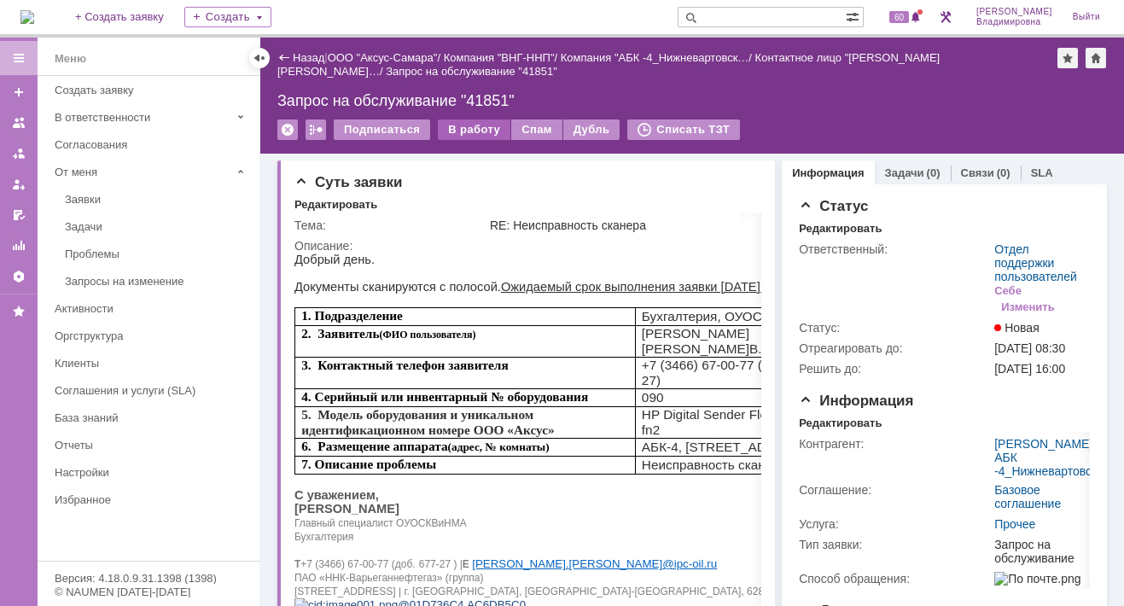
click at [468, 130] on div "В работу" at bounding box center [474, 129] width 73 height 20
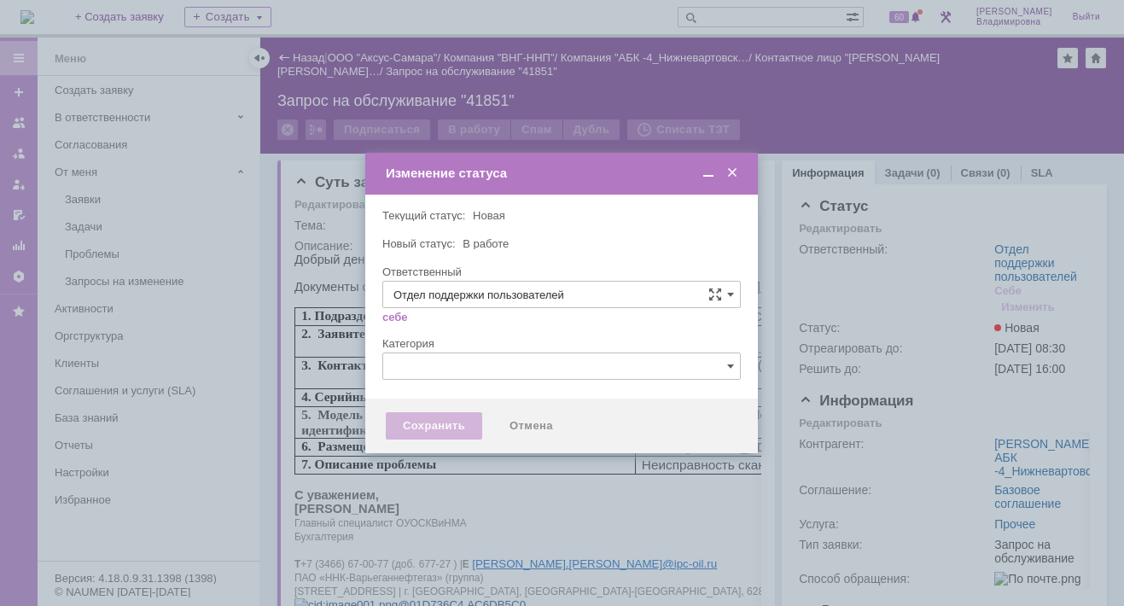
type input "[PERSON_NAME]"
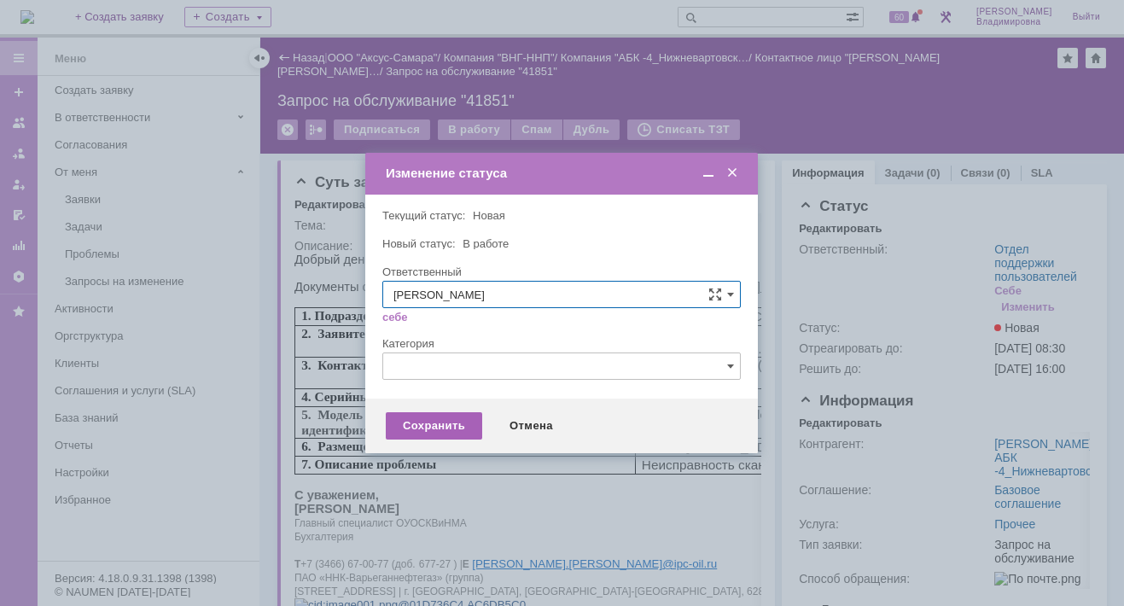
click at [412, 422] on div "Сохранить" at bounding box center [434, 425] width 96 height 27
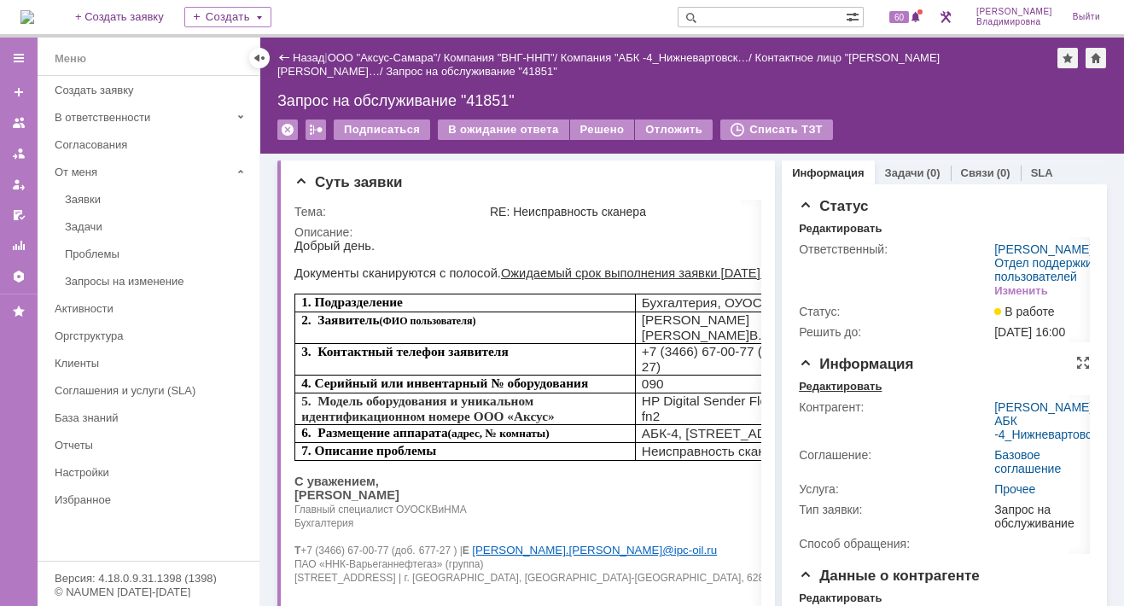
click at [853, 393] on div "Редактировать" at bounding box center [840, 387] width 83 height 14
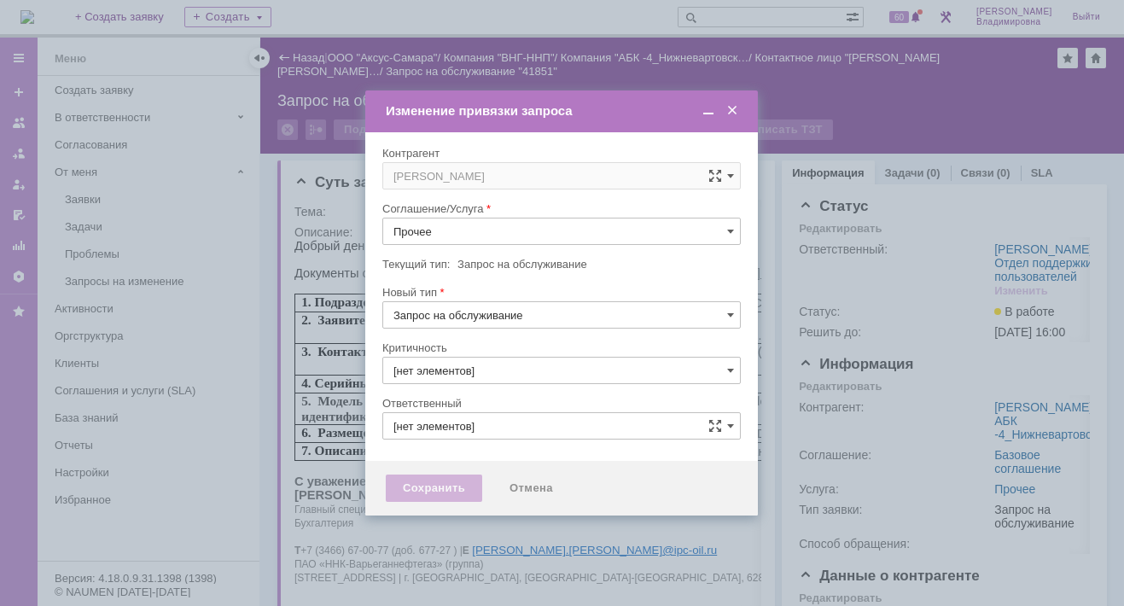
type input "3. Низкая"
type input "[не указано]"
type input "[PERSON_NAME]"
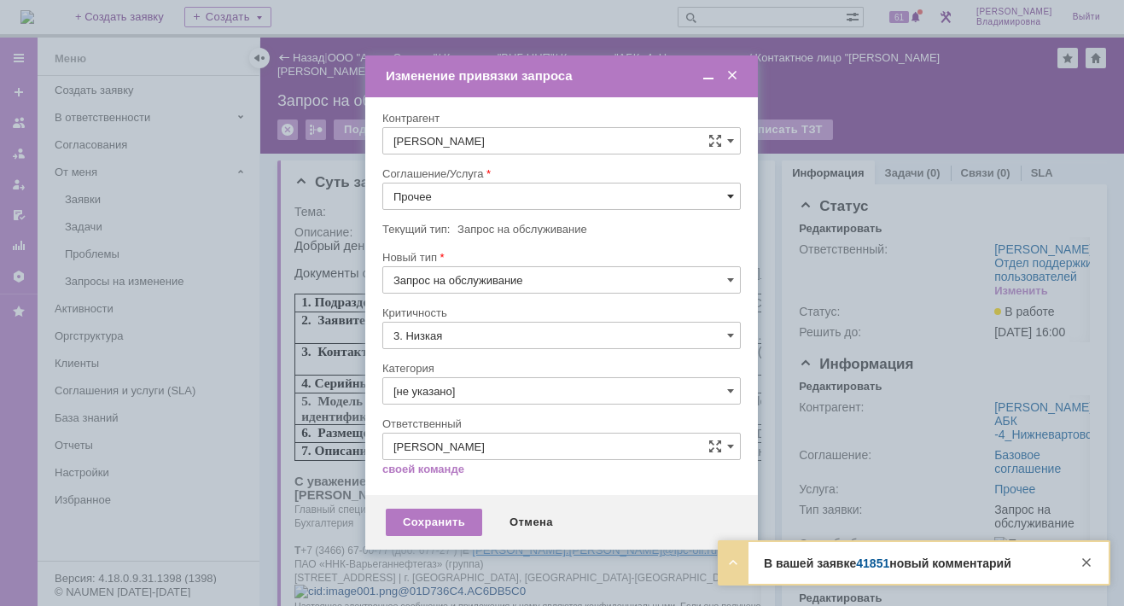
click at [731, 192] on span at bounding box center [730, 196] width 7 height 14
click at [453, 400] on span "ПТ_Замена расходных материалов / ресурсных деталей" at bounding box center [561, 407] width 336 height 14
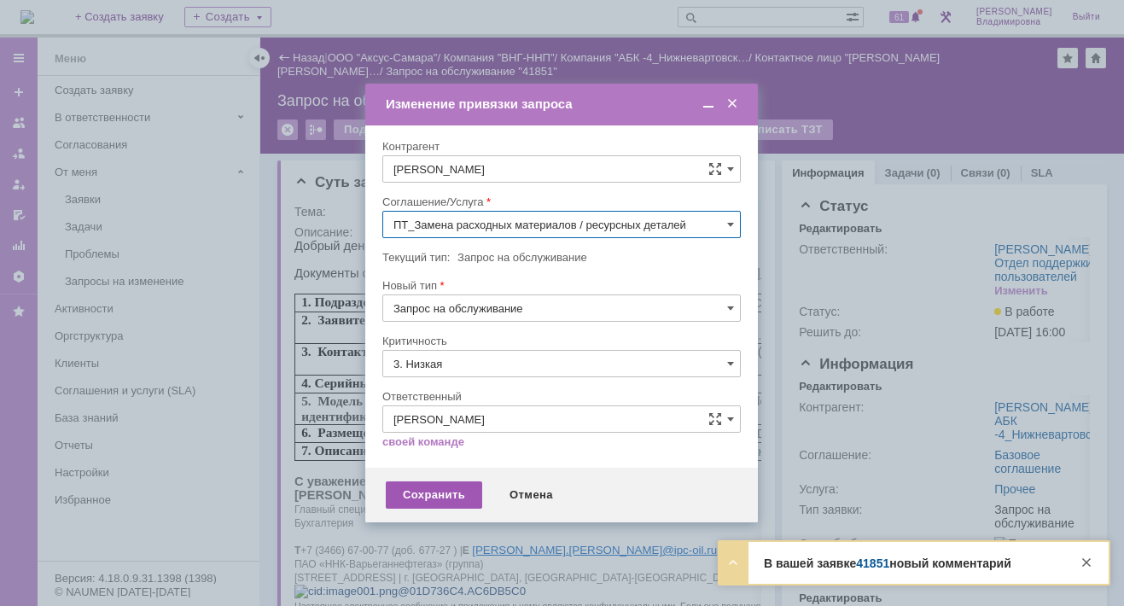
type input "ПТ_Замена расходных материалов / ресурсных деталей"
click at [427, 491] on div "Сохранить" at bounding box center [434, 494] width 96 height 27
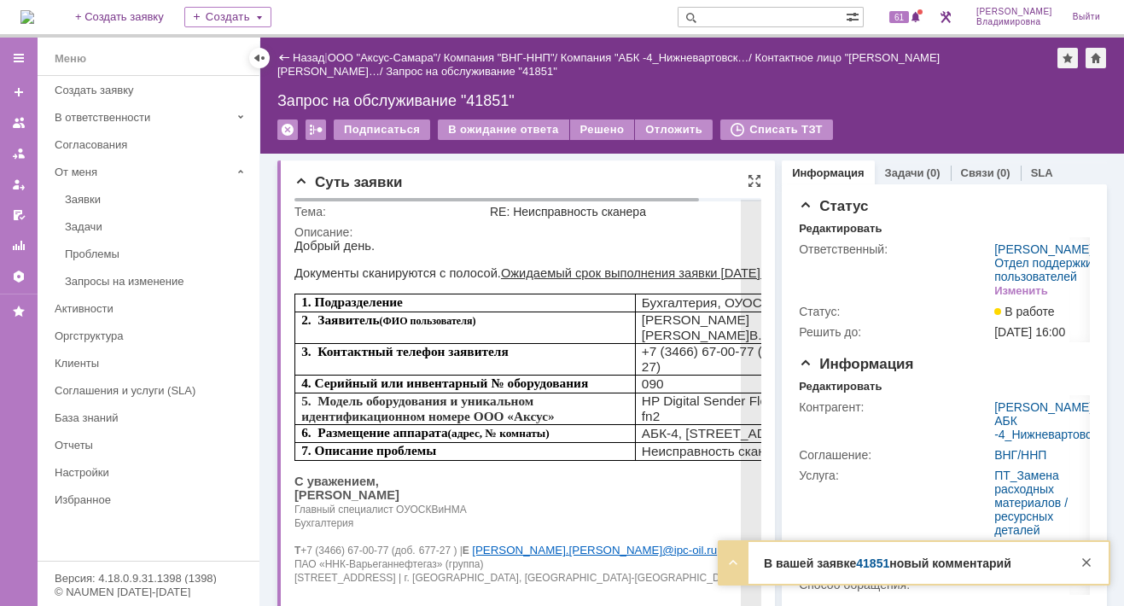
scroll to position [0, 0]
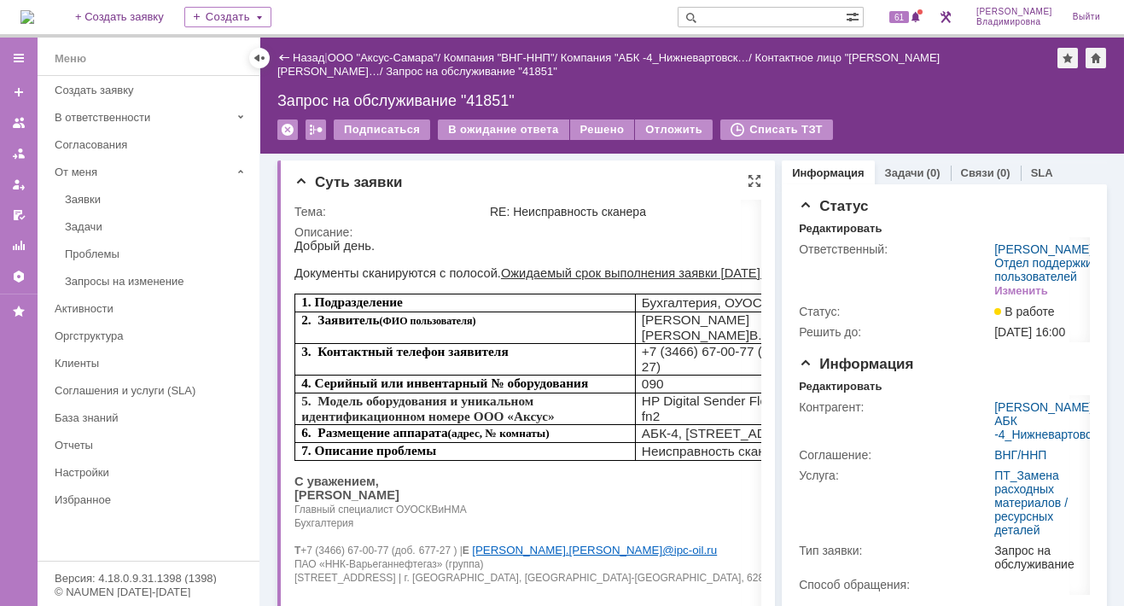
click at [755, 177] on div "Суть заявки Тема: RE: Неисправность сканера Описание:" at bounding box center [525, 449] width 497 height 578
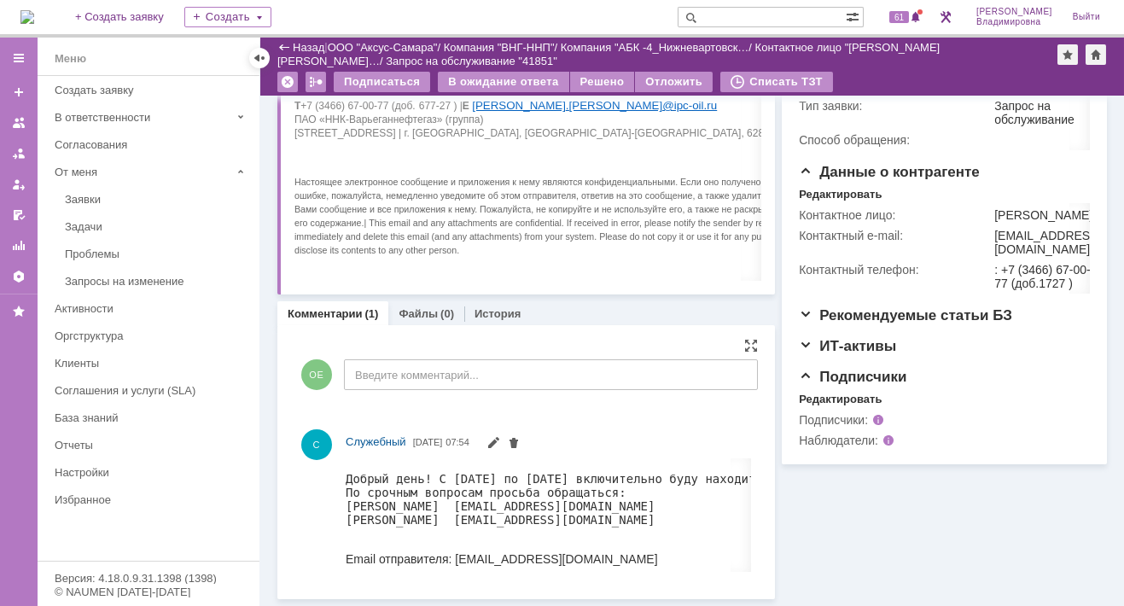
scroll to position [385, 0]
click at [748, 348] on div at bounding box center [751, 347] width 14 height 14
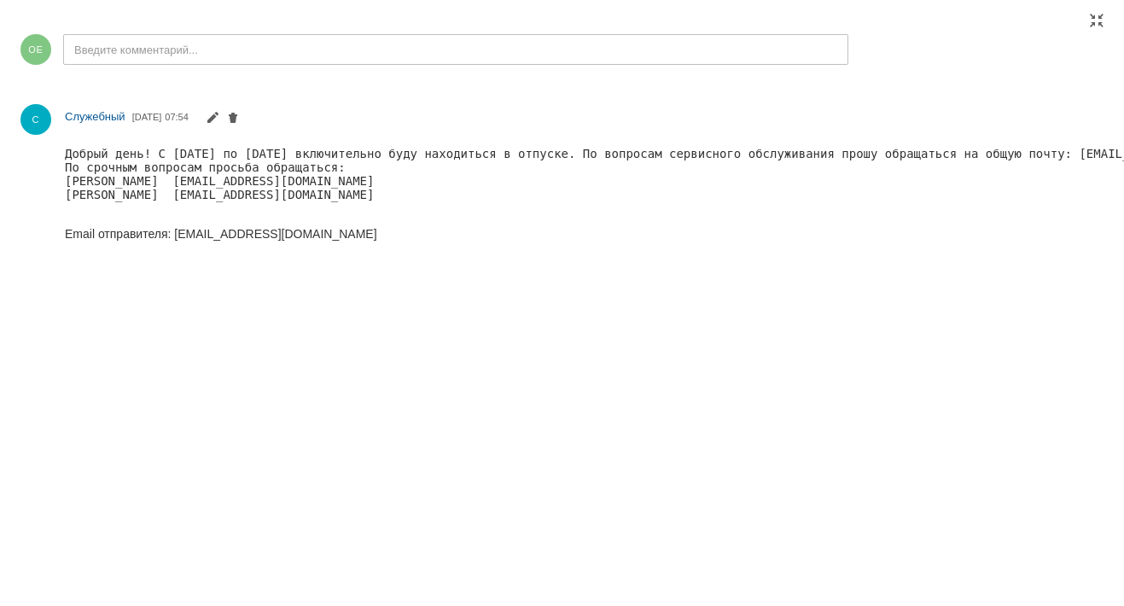
drag, startPoint x: 997, startPoint y: 64, endPoint x: 1008, endPoint y: 39, distance: 27.1
click at [997, 64] on div "Добавить комментарий ОЕ Введите комментарий... 1 Всего комментариев: 1 Строк на…" at bounding box center [585, 137] width 1142 height 247
click at [1097, 21] on div at bounding box center [1097, 21] width 14 height 14
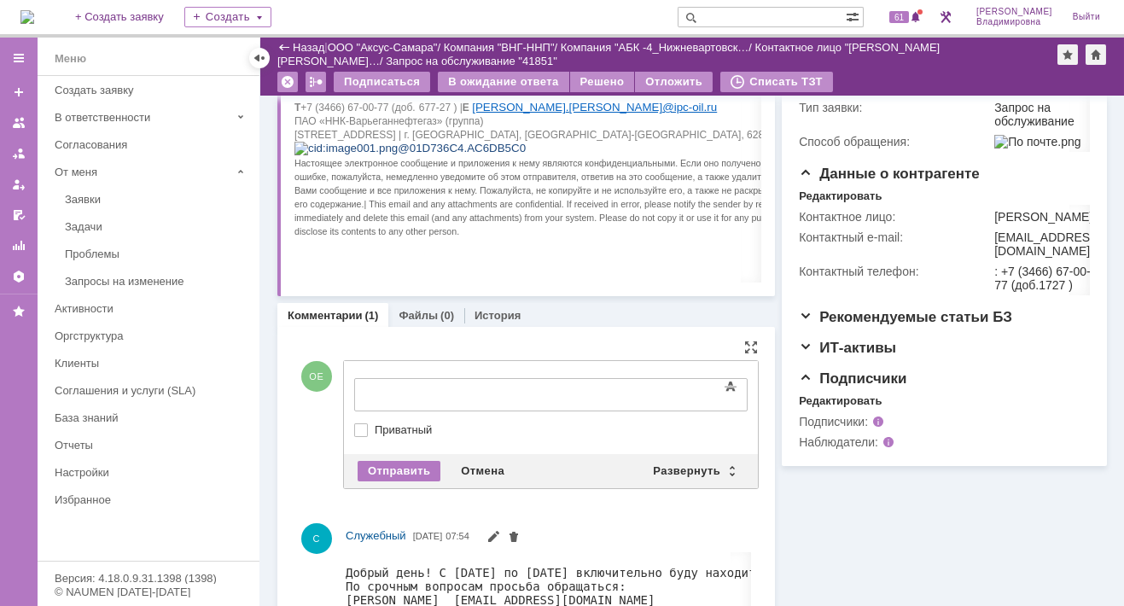
scroll to position [0, 0]
click at [674, 465] on div "Развернуть" at bounding box center [693, 471] width 102 height 20
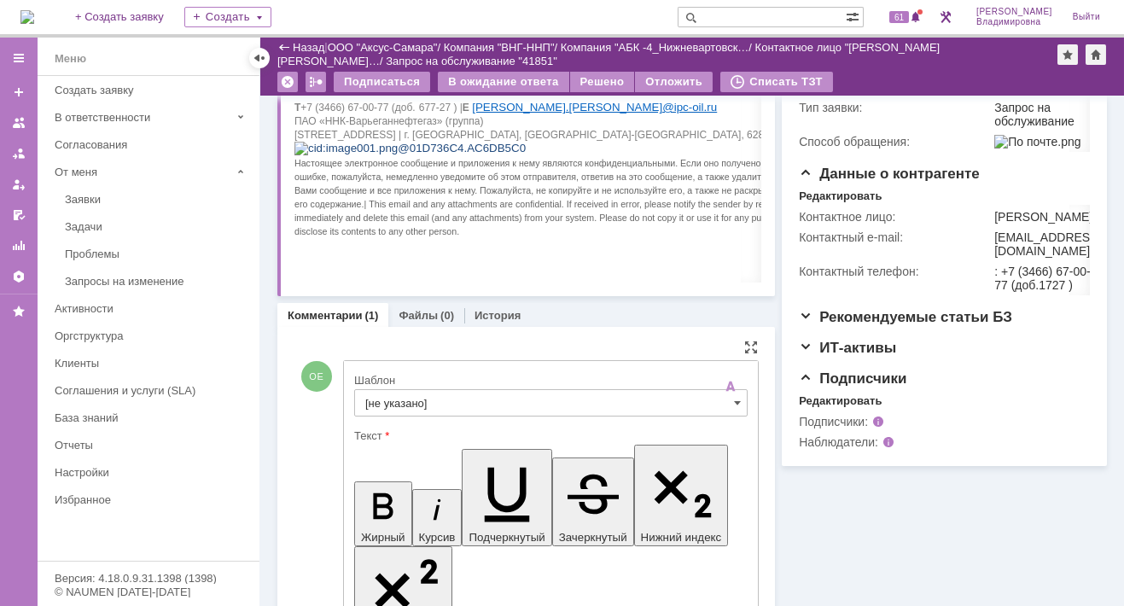
click at [388, 399] on input "[не указано]" at bounding box center [550, 402] width 393 height 27
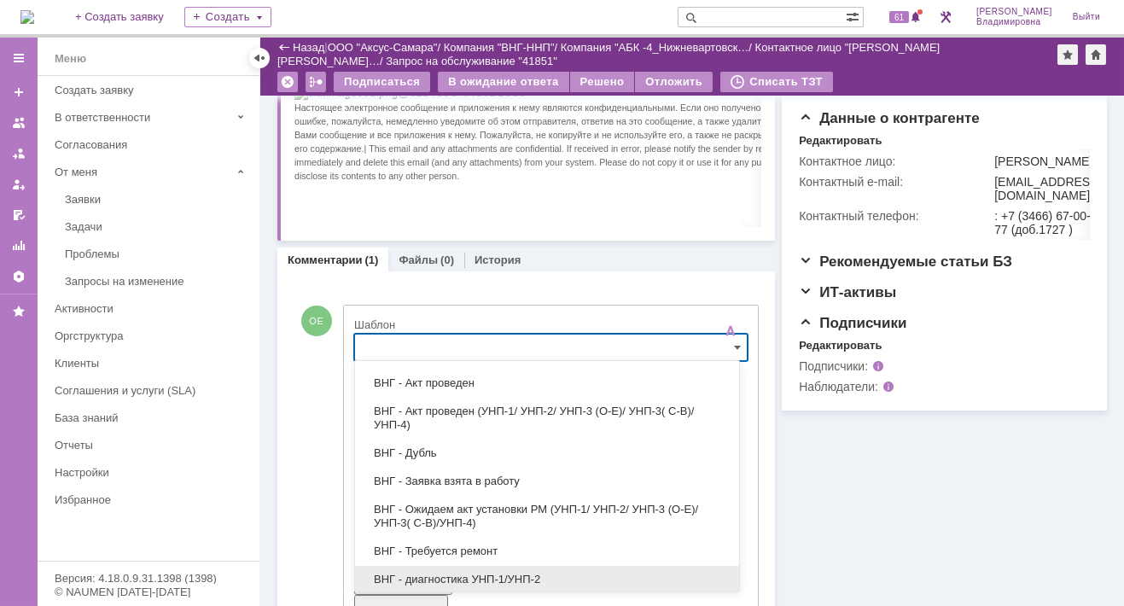
scroll to position [121, 0]
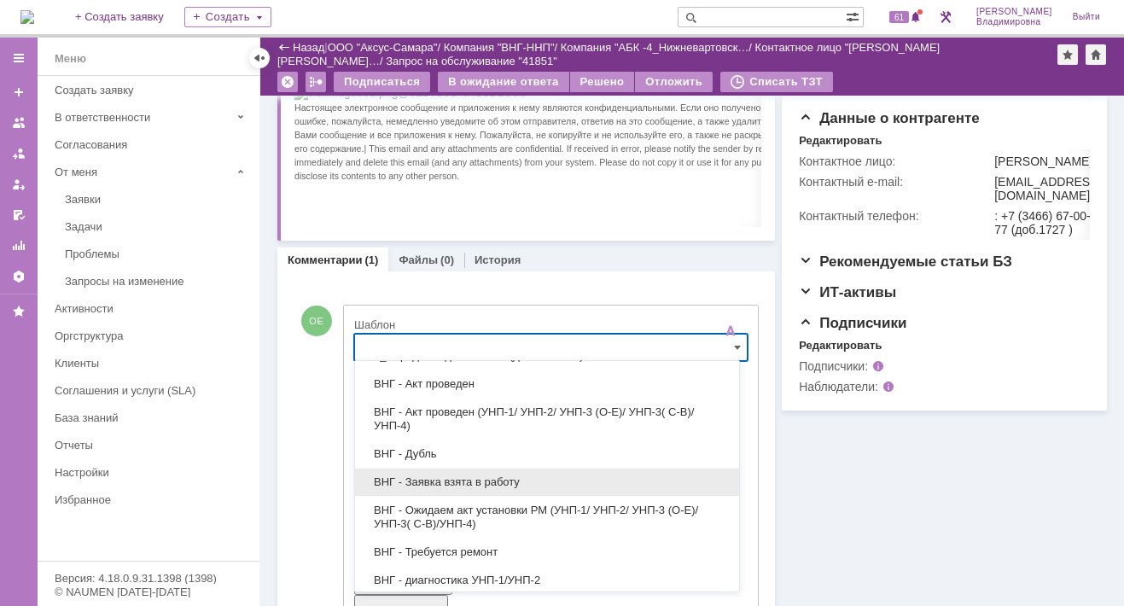
click at [450, 475] on span "ВНГ - Заявка взята в работу" at bounding box center [546, 482] width 363 height 14
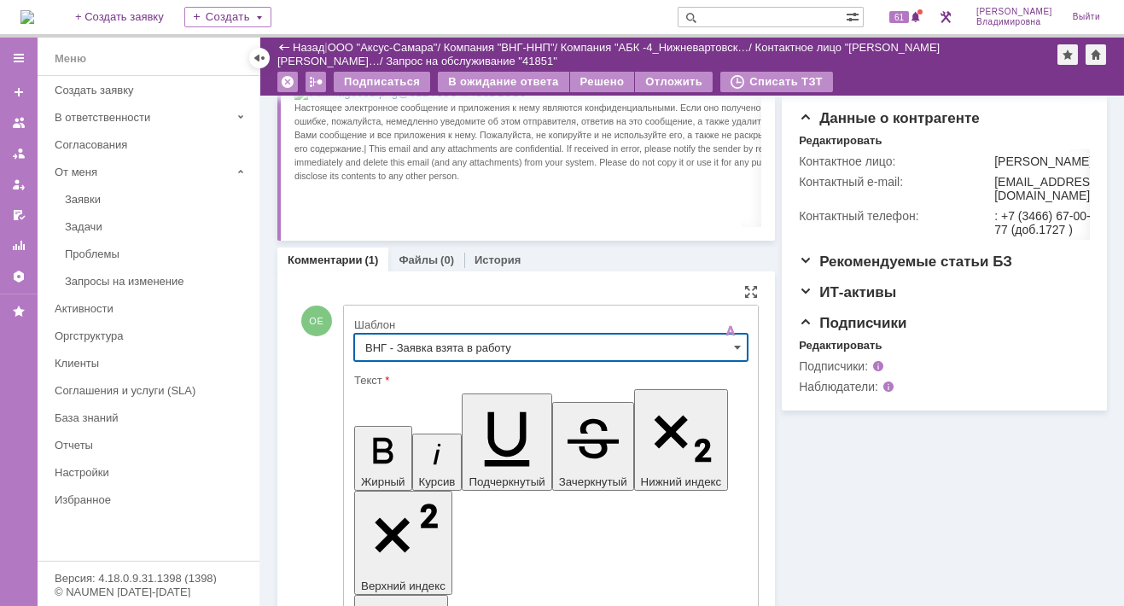
type input "ВНГ - Заявка взята в работу"
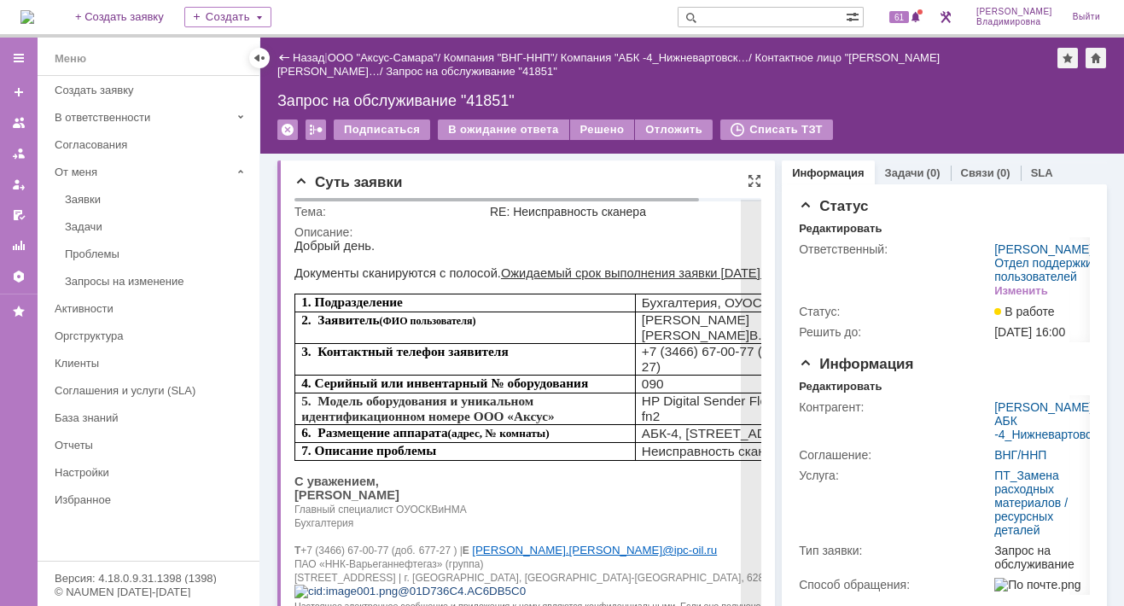
scroll to position [0, 0]
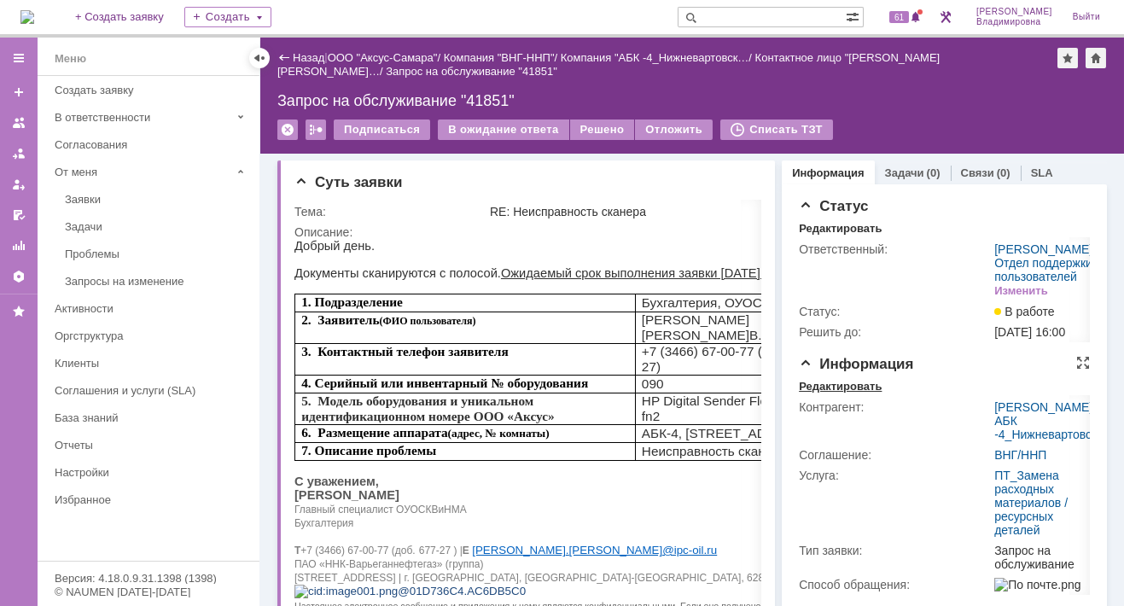
click at [818, 393] on div "Редактировать" at bounding box center [840, 387] width 83 height 14
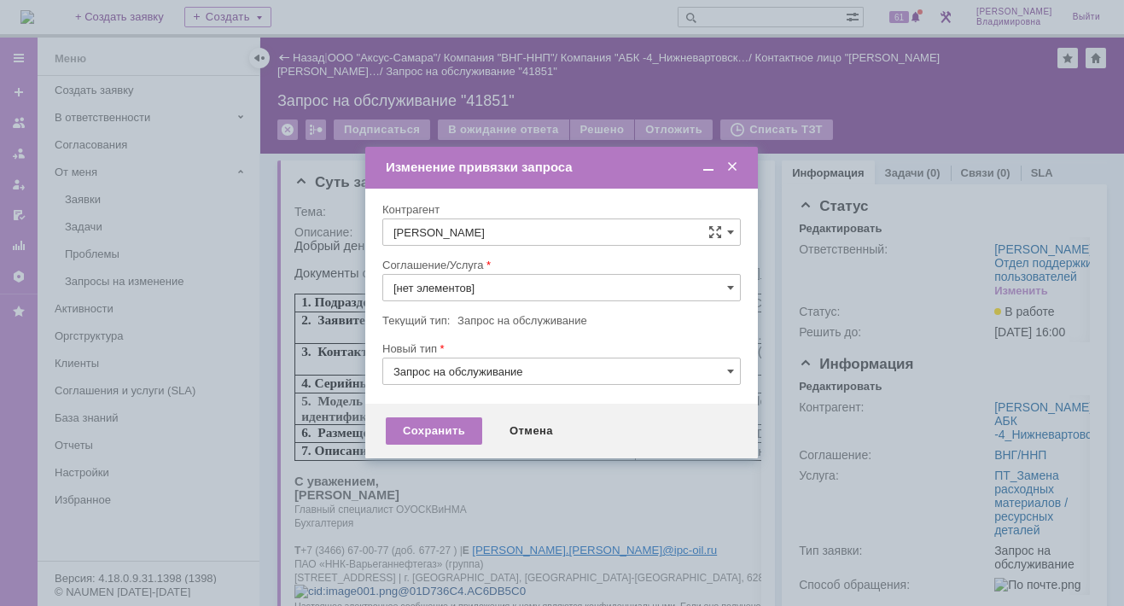
type input "ПТ_Замена расходных материалов / ресурсных деталей"
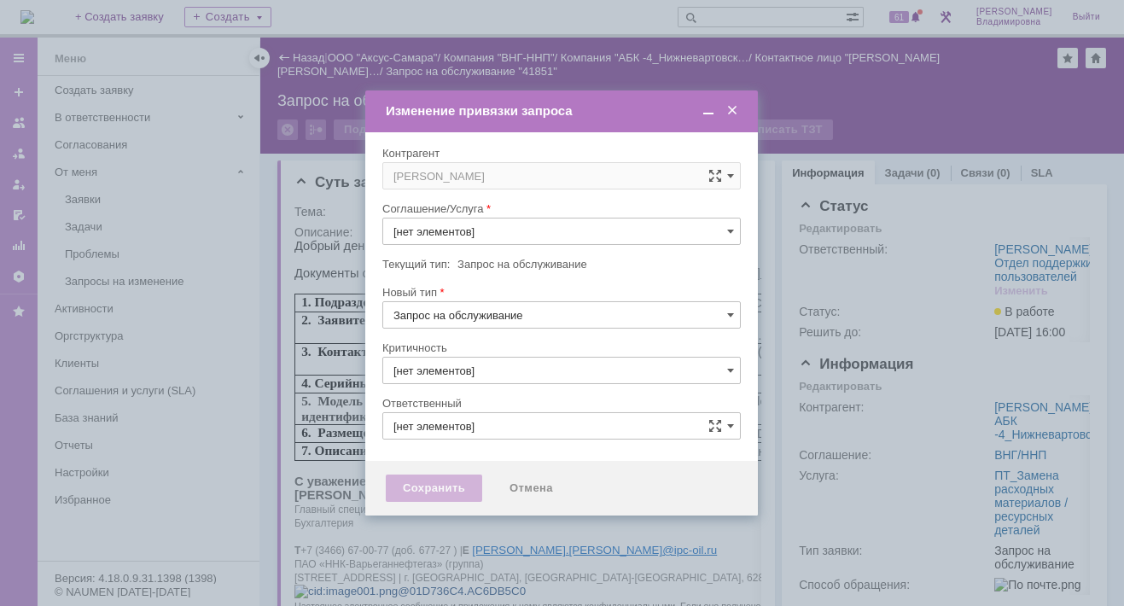
type input "3. Низкая"
type input "[PERSON_NAME]"
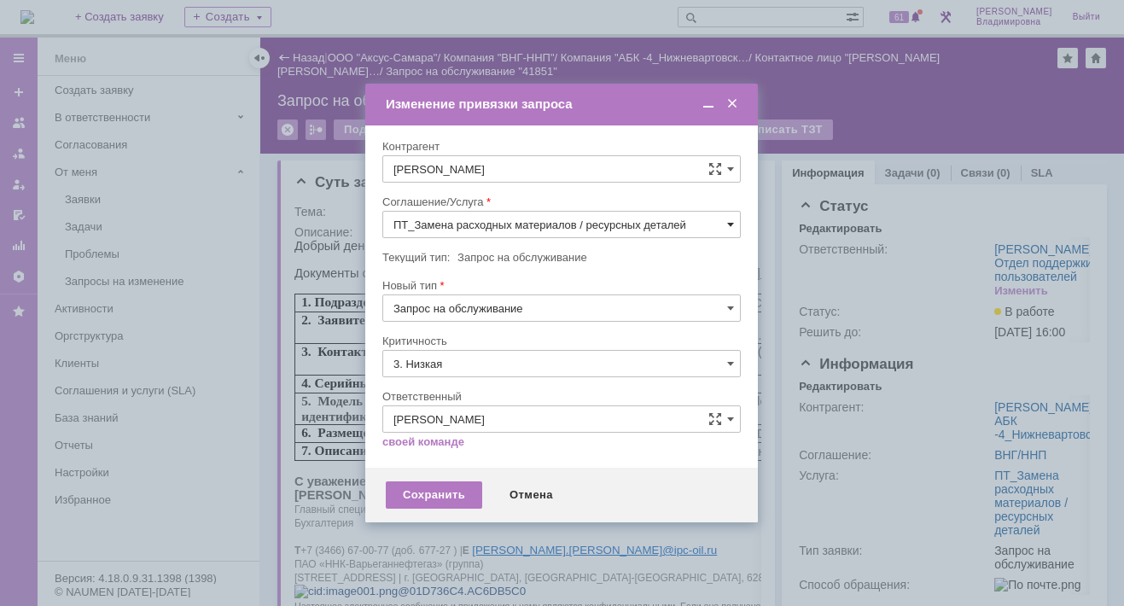
click at [730, 219] on span at bounding box center [730, 225] width 7 height 14
click at [488, 367] on div "ПТ_ диагностика/ ремонтно-восстановительные работы" at bounding box center [561, 378] width 357 height 27
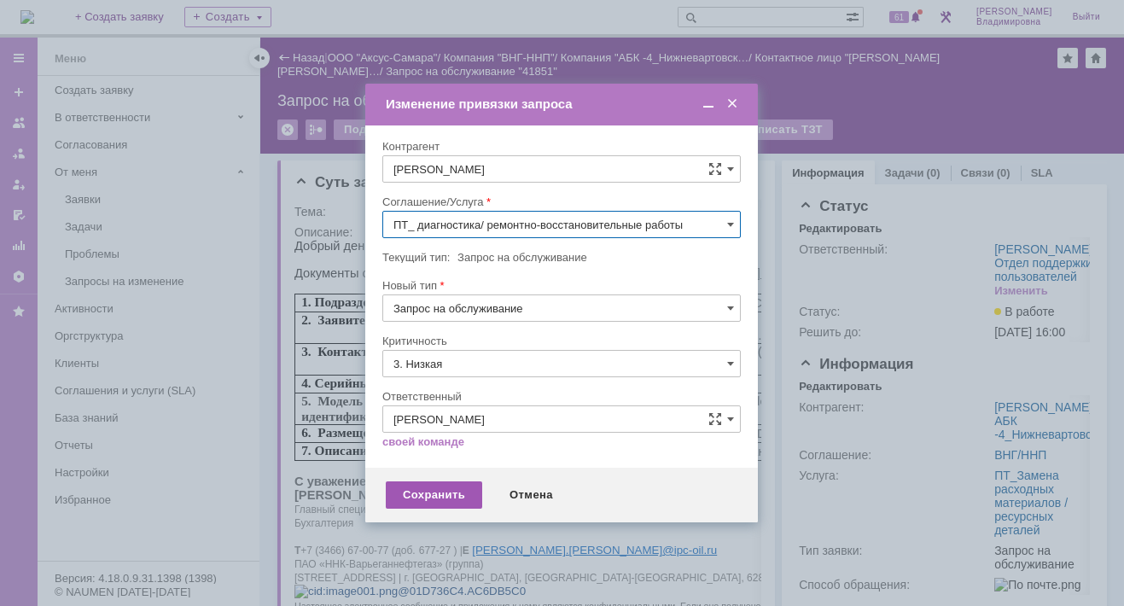
type input "ПТ_ диагностика/ ремонтно-восстановительные работы"
click at [428, 488] on div "Сохранить" at bounding box center [434, 494] width 96 height 27
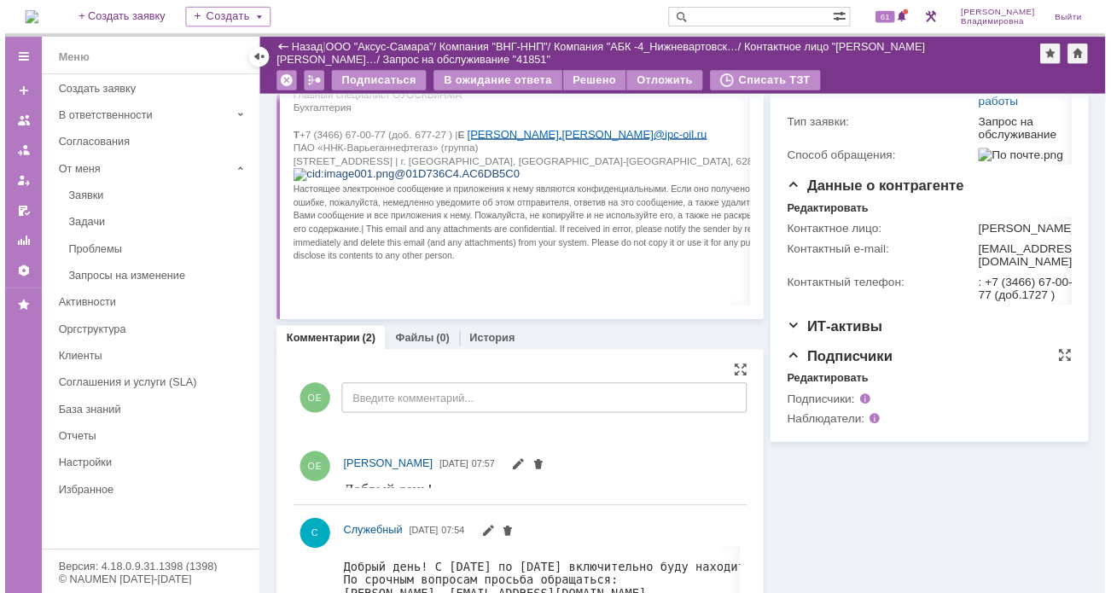
scroll to position [0, 0]
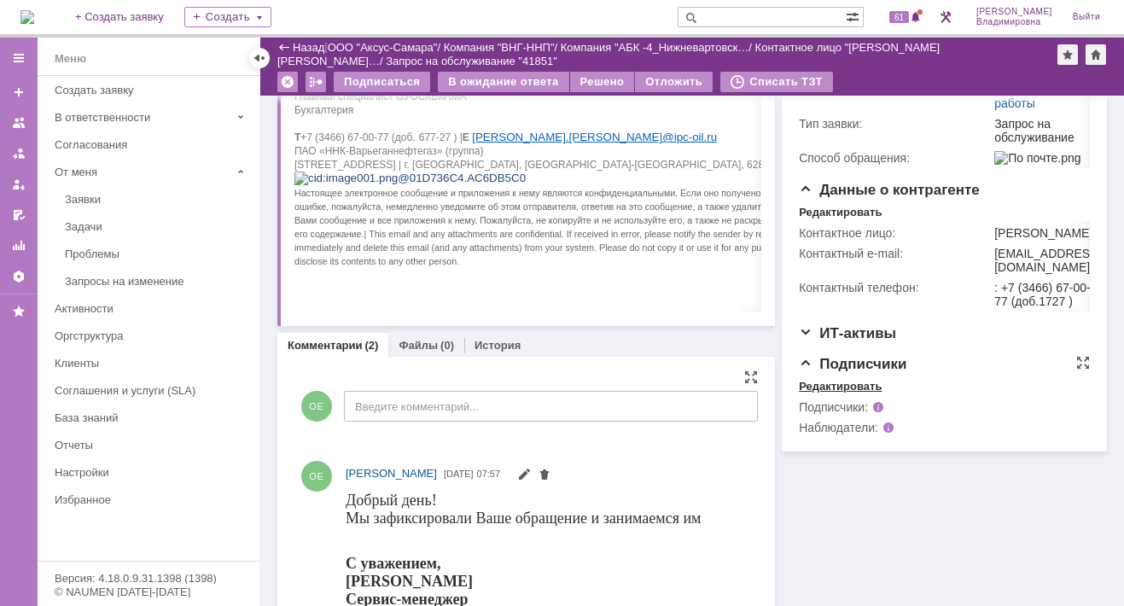
click at [851, 393] on div "Редактировать" at bounding box center [840, 387] width 83 height 14
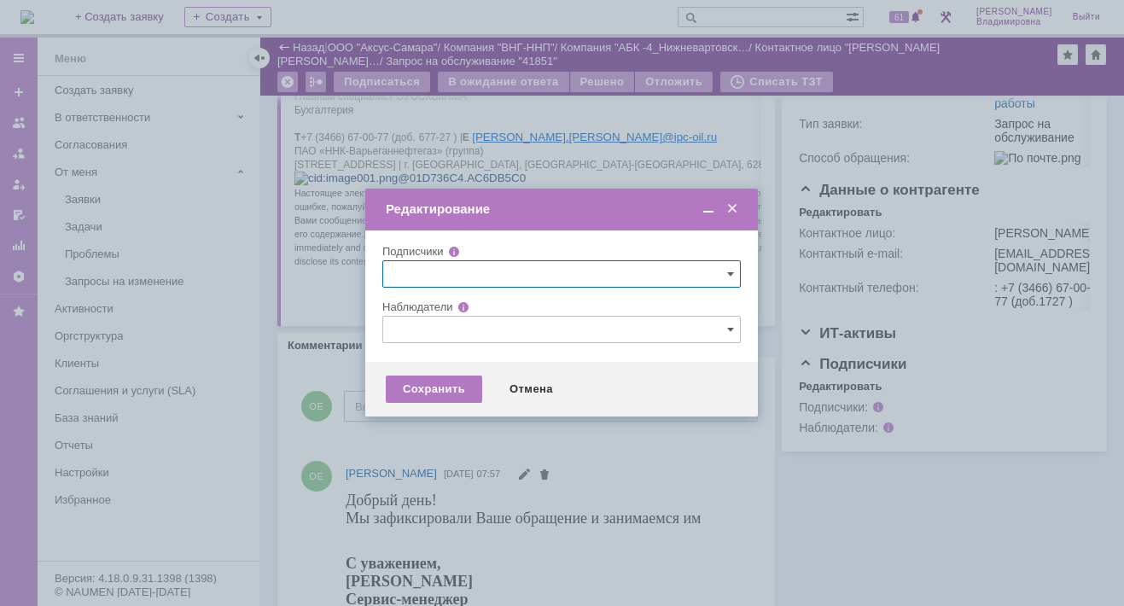
click at [410, 329] on input "text" at bounding box center [561, 329] width 358 height 27
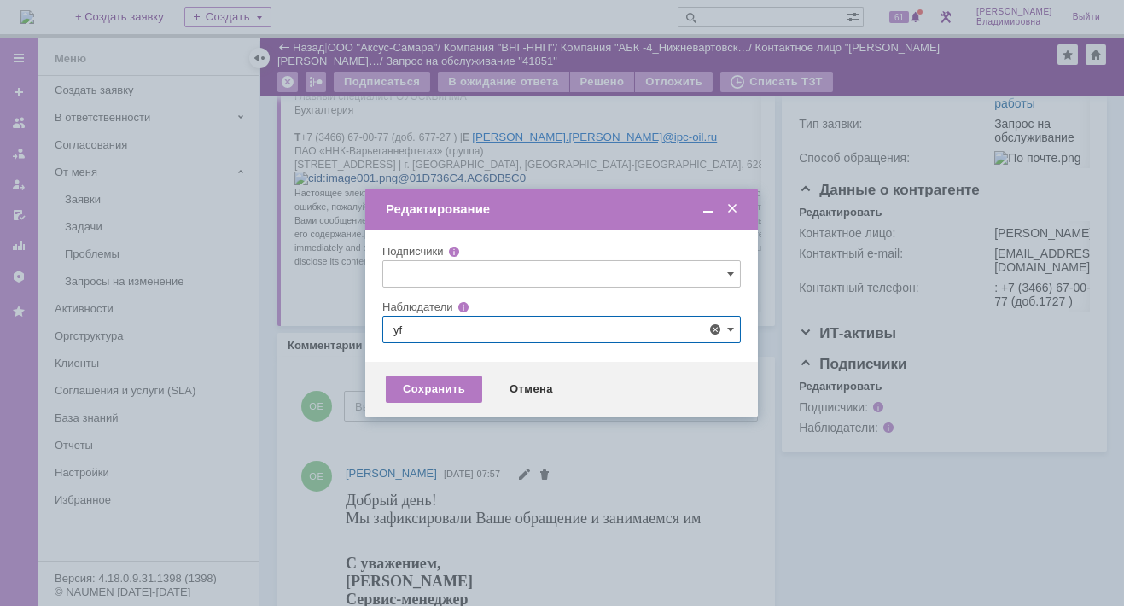
type input "y"
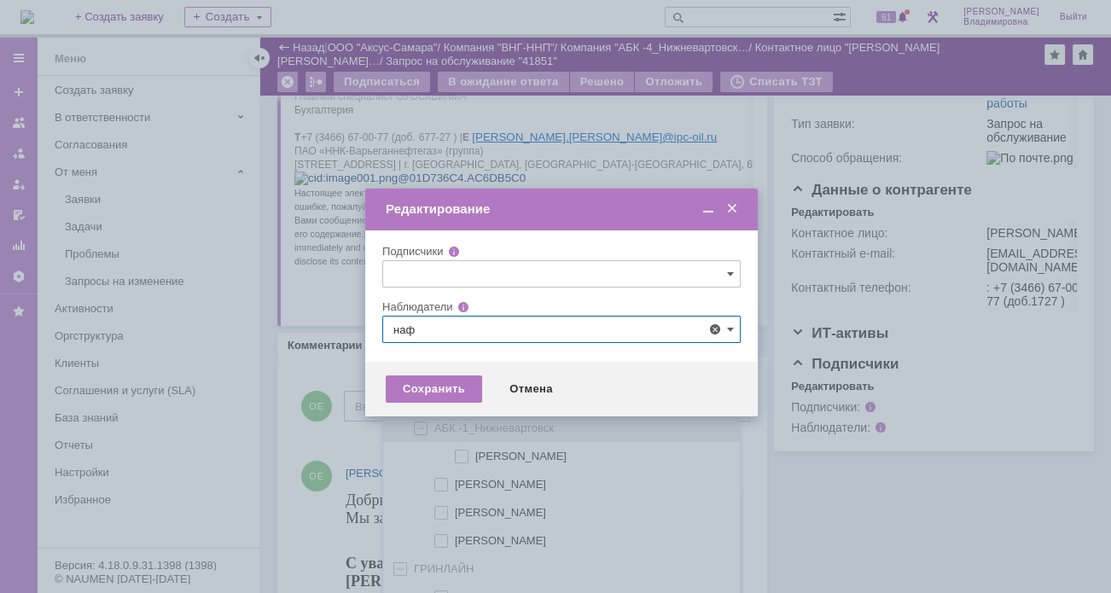
scroll to position [35, 0]
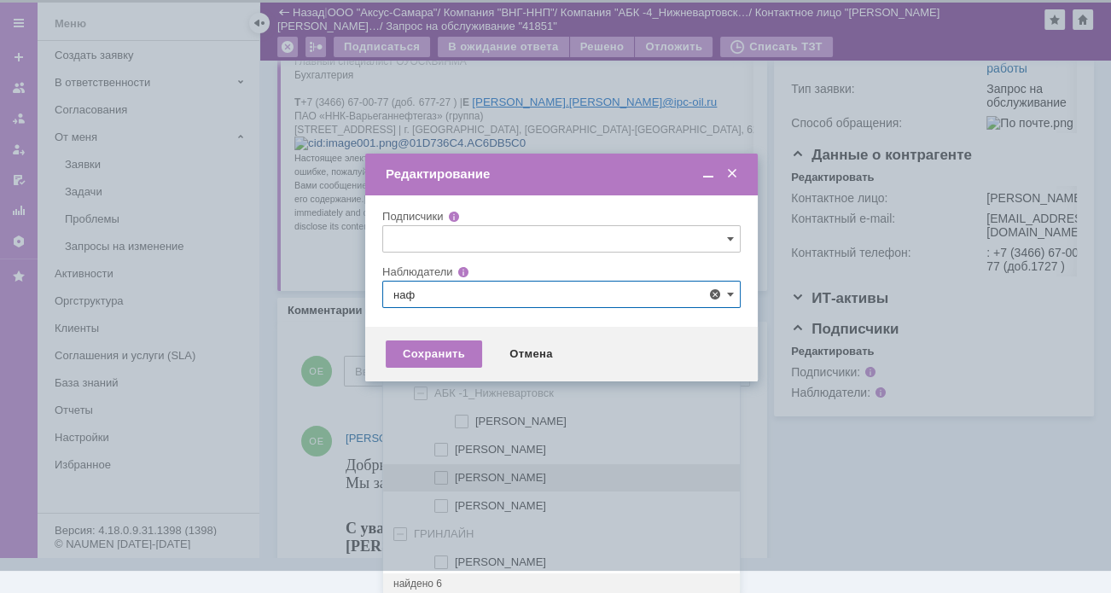
click at [455, 472] on span at bounding box center [455, 475] width 0 height 9
click at [440, 473] on input "Нафикова Евгения" at bounding box center [442, 478] width 11 height 11
type input "Нафикова Евгения"
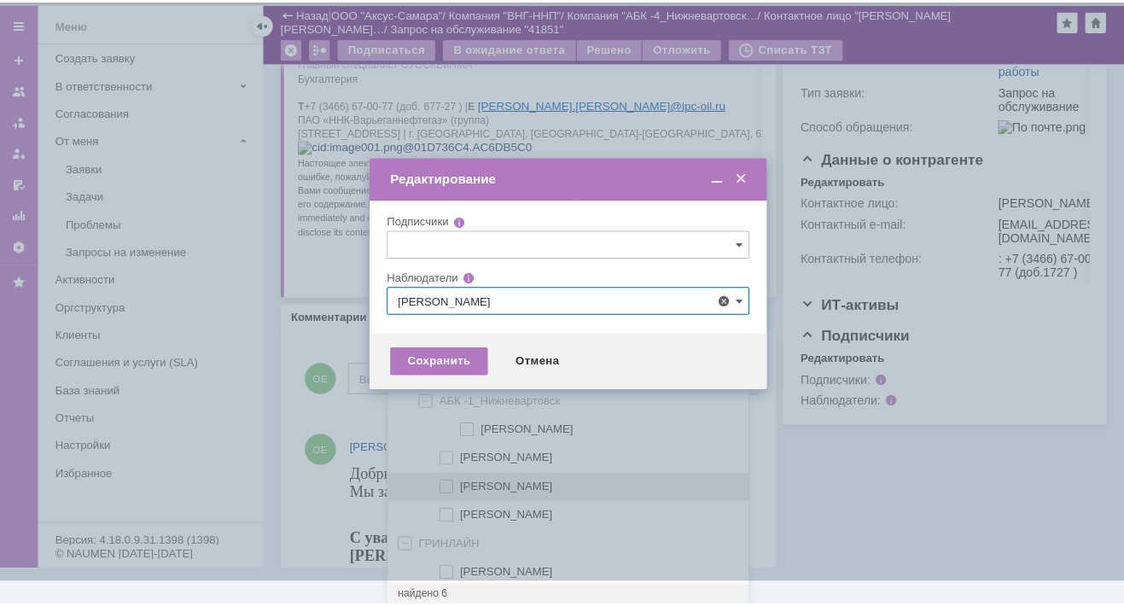
scroll to position [0, 0]
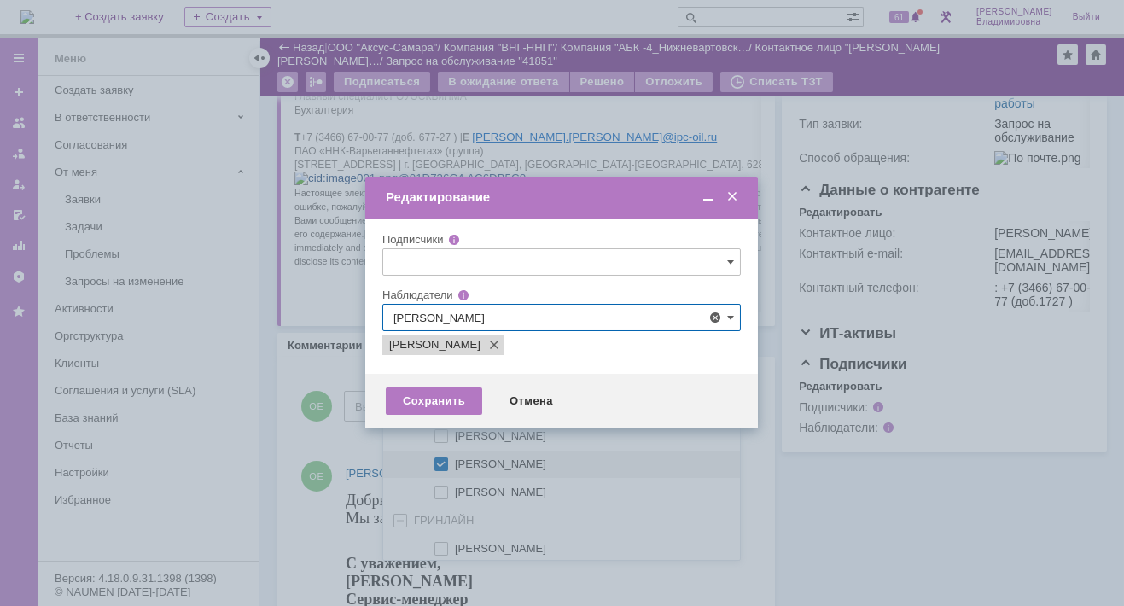
click at [330, 381] on div at bounding box center [562, 303] width 1124 height 606
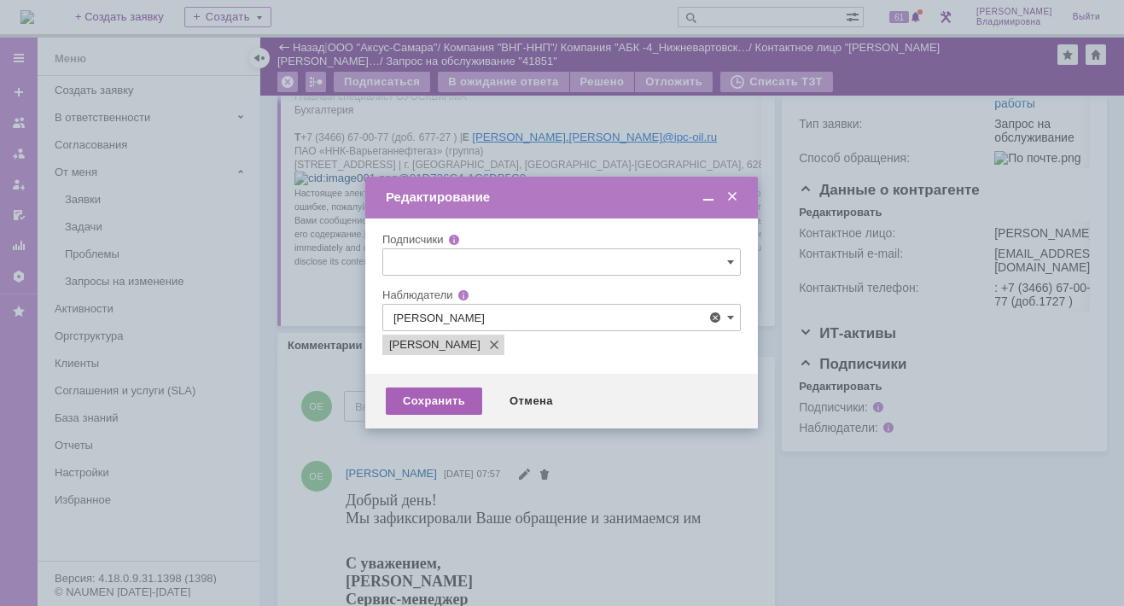
click at [435, 396] on div "Сохранить" at bounding box center [434, 400] width 96 height 27
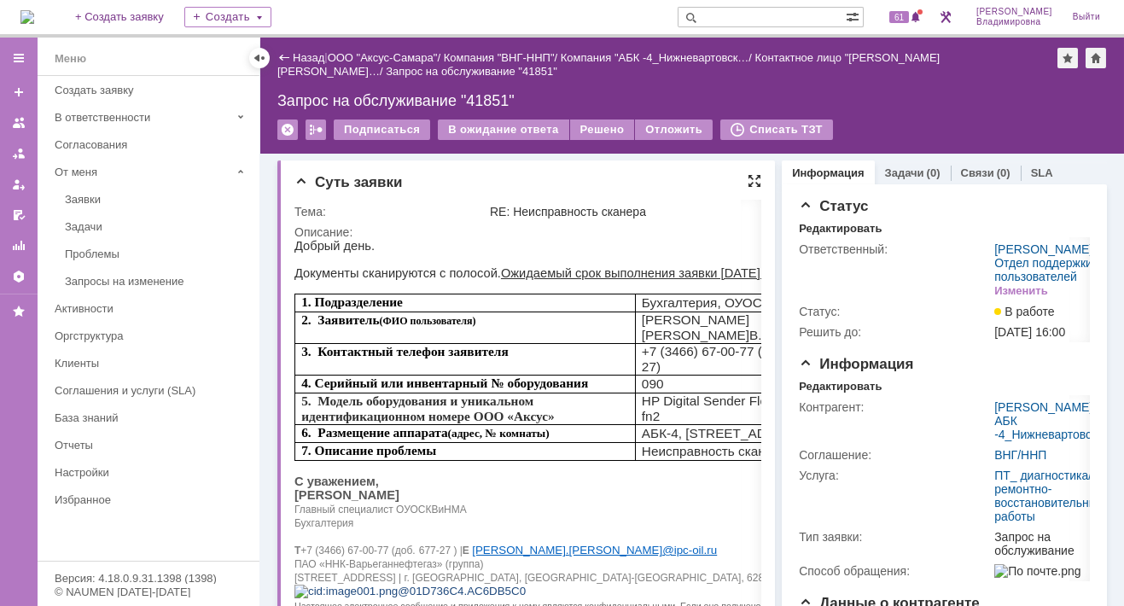
click at [747, 174] on div at bounding box center [754, 181] width 14 height 14
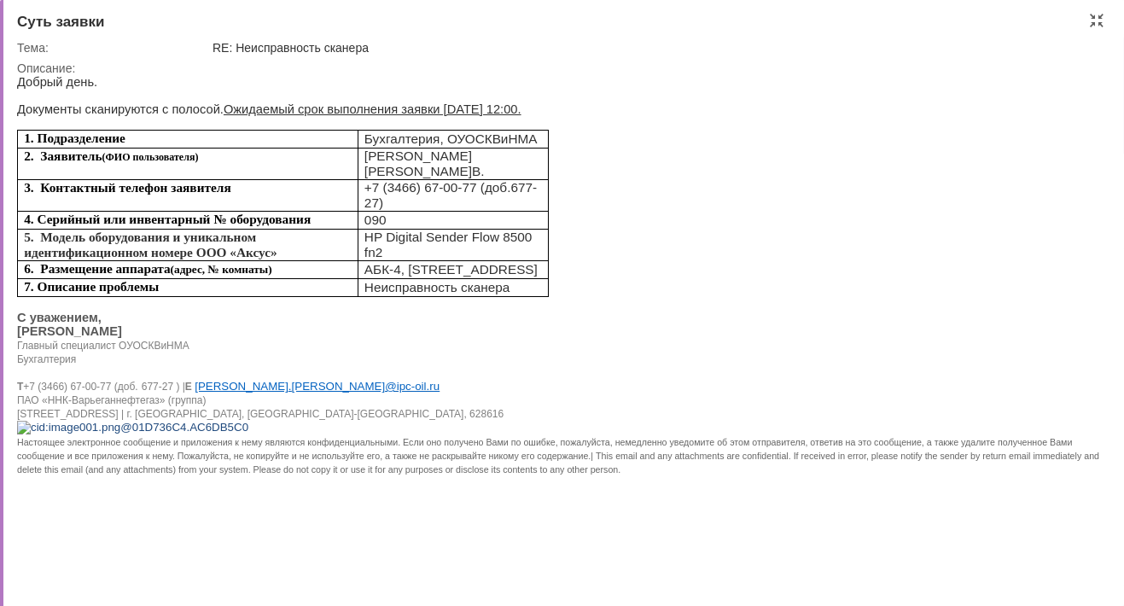
click at [1048, 26] on div "Суть заявки" at bounding box center [563, 22] width 1093 height 17
click at [1093, 18] on div at bounding box center [1097, 21] width 14 height 14
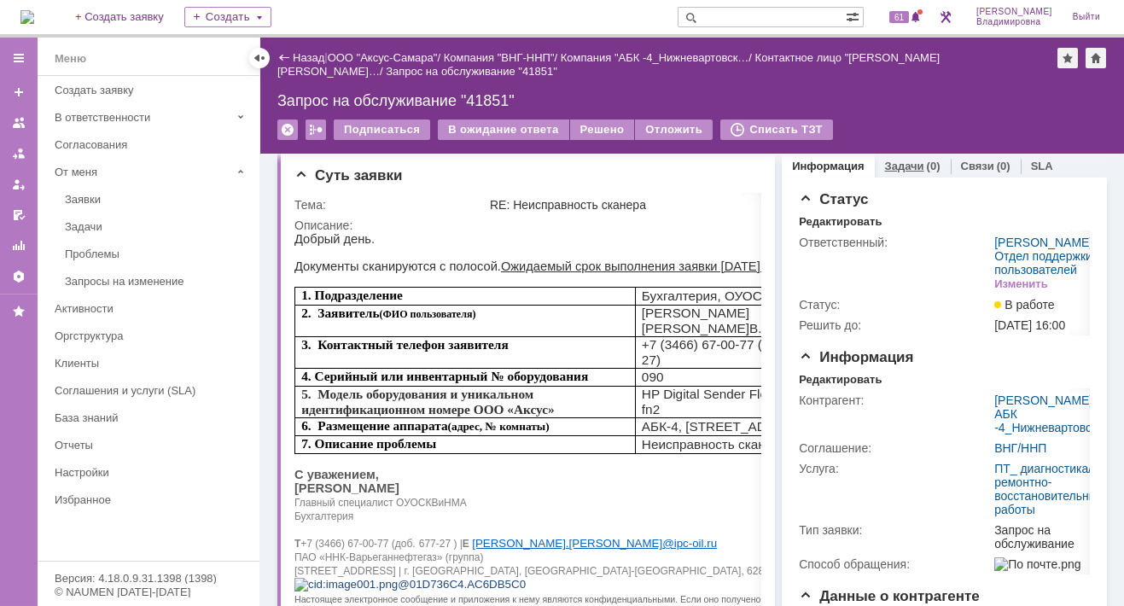
click at [885, 166] on link "Задачи" at bounding box center [904, 166] width 39 height 13
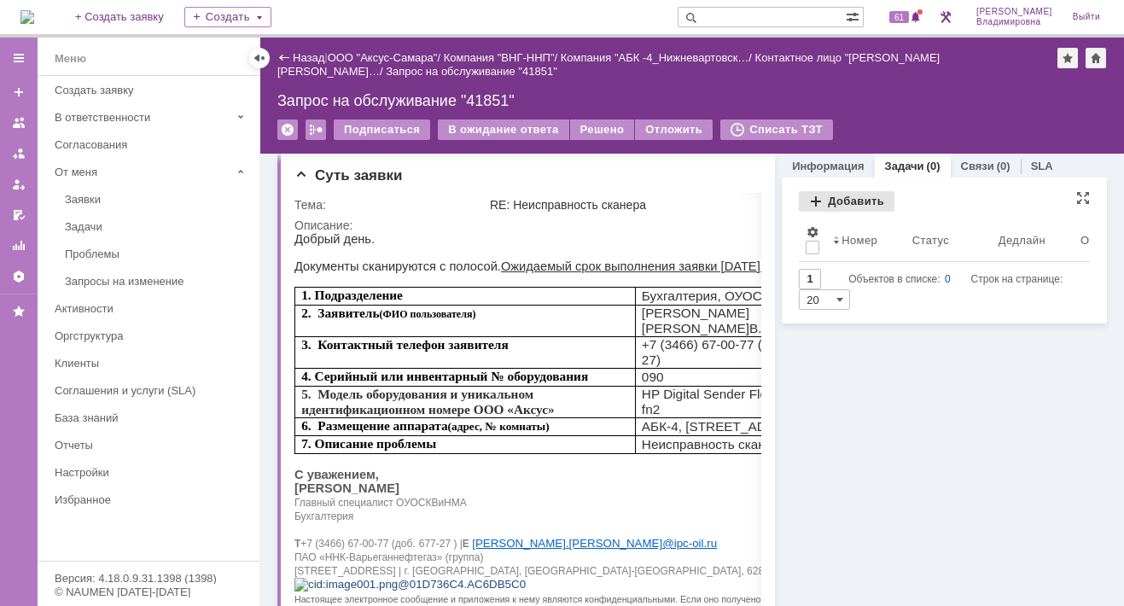
click at [841, 194] on div "Добавить" at bounding box center [847, 201] width 96 height 20
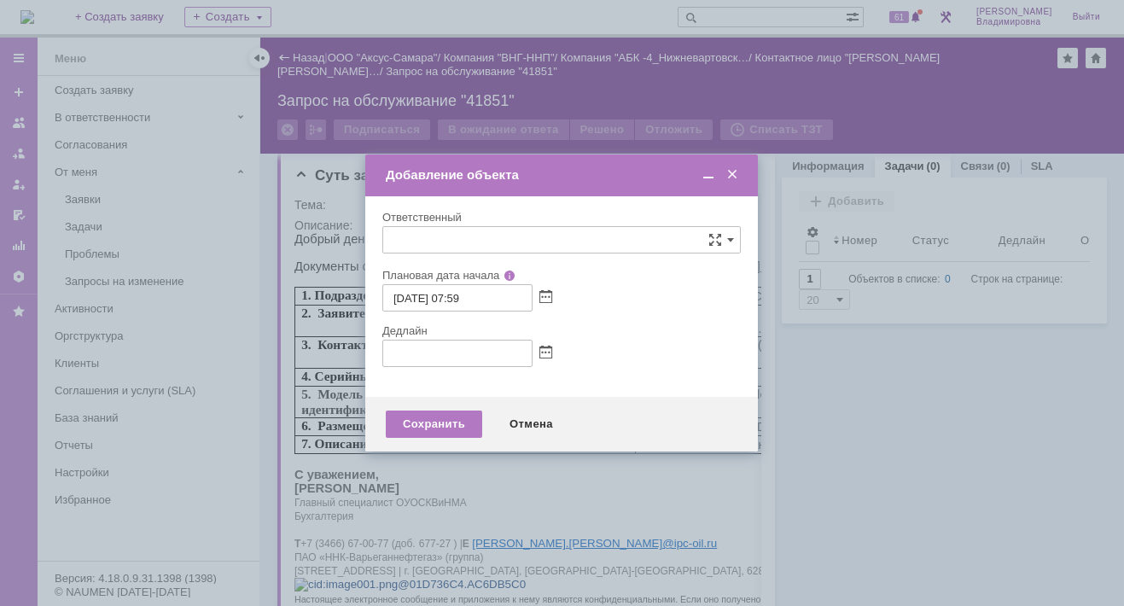
type input "[не указано]"
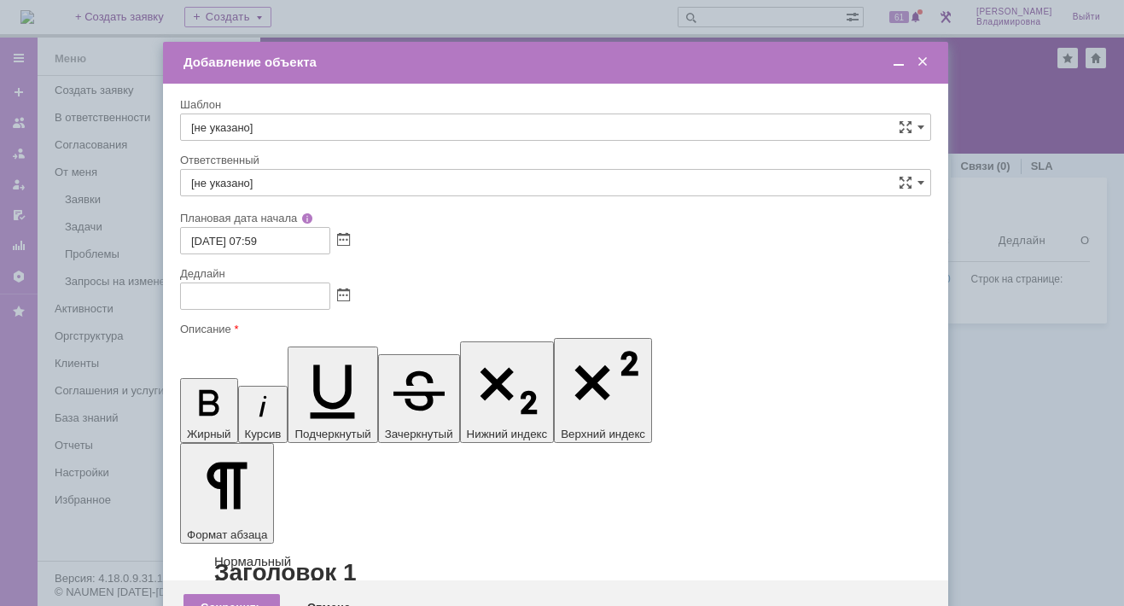
click at [217, 128] on input "[не указано]" at bounding box center [555, 126] width 751 height 27
click at [253, 334] on span "ВНГ / ННП - диагностика, ремонт без использования ЗИП (Запрос на обслуживание)" at bounding box center [555, 341] width 729 height 14
type input "ВНГ / ННП - диагностика, ремонт без использования ЗИП (Запрос на обслуживание)"
type input "[PERSON_NAME]"
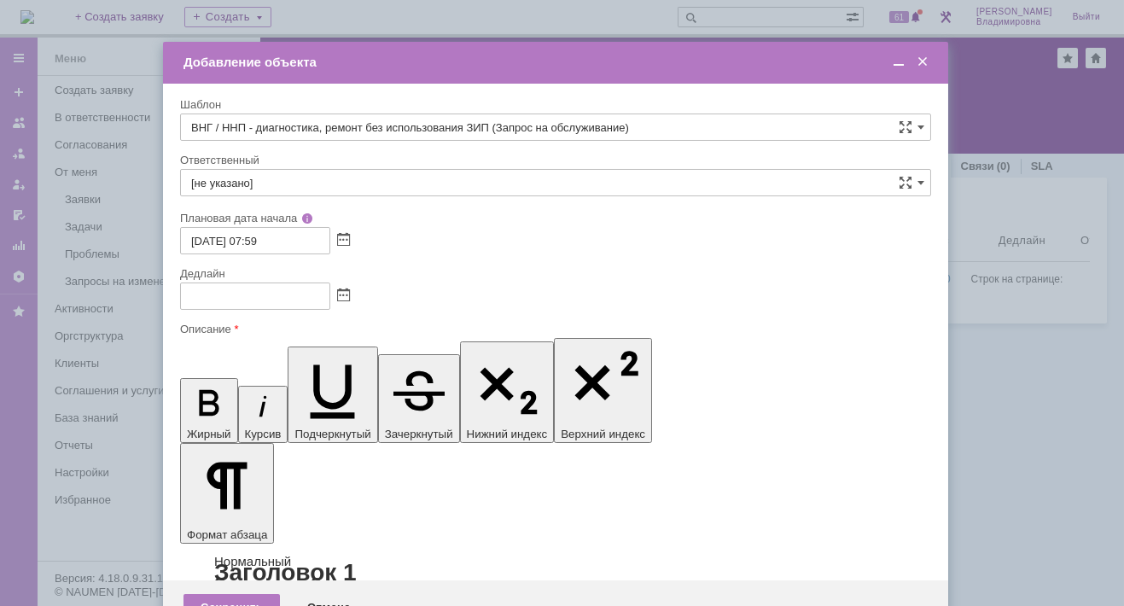
type input "18.09.2025 15:59"
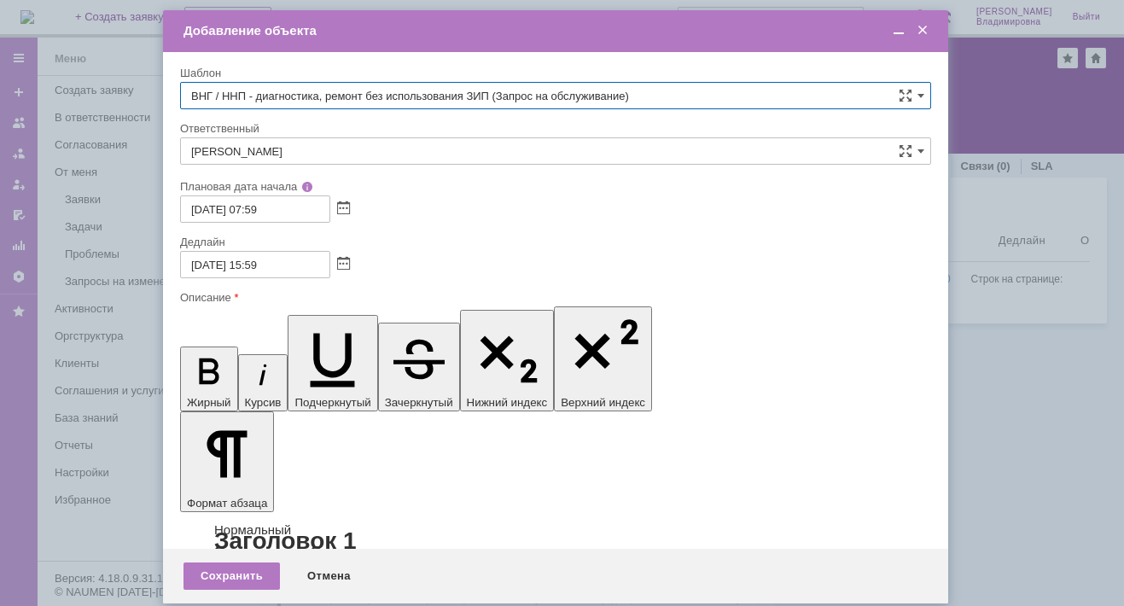
type input "ВНГ / ННП - диагностика, ремонт без использования ЗИП (Запрос на обслуживание)"
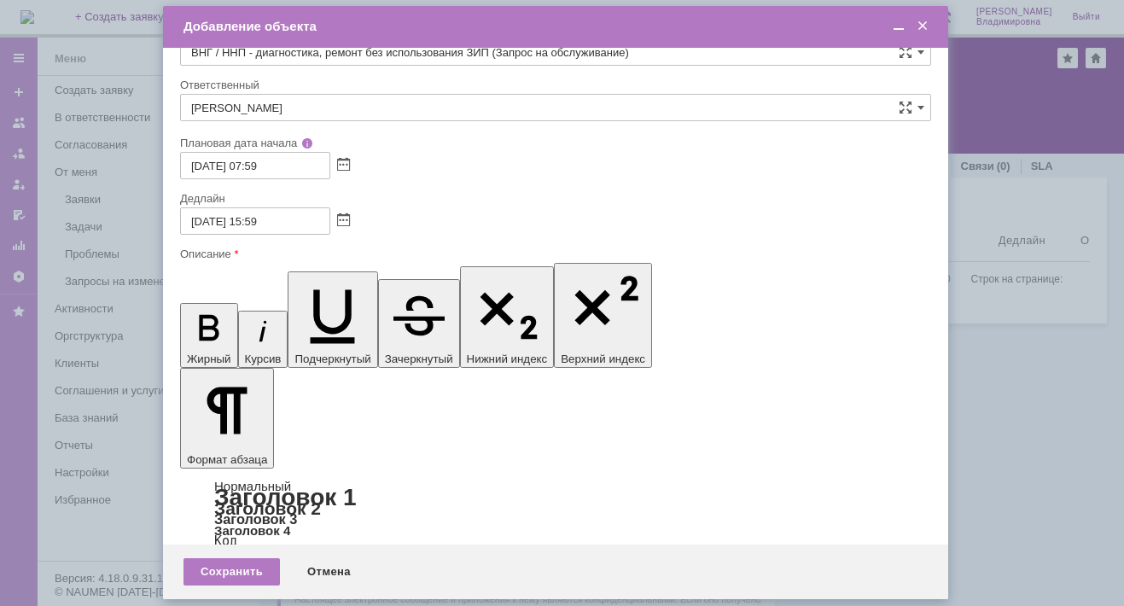
scroll to position [106, 0]
click at [239, 573] on div "Сохранить" at bounding box center [231, 571] width 96 height 27
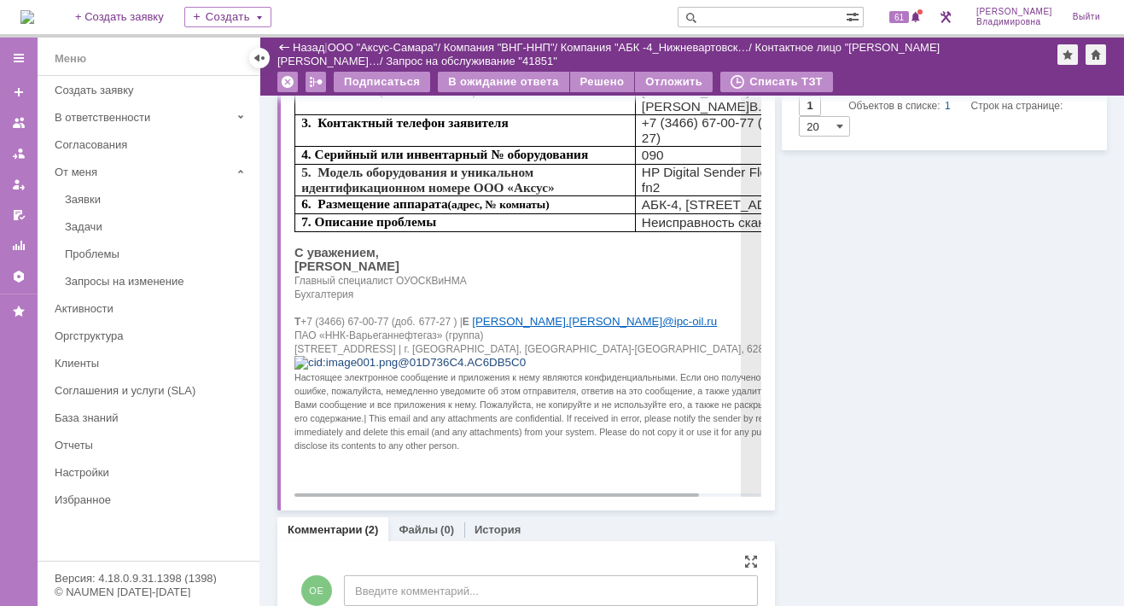
scroll to position [0, 0]
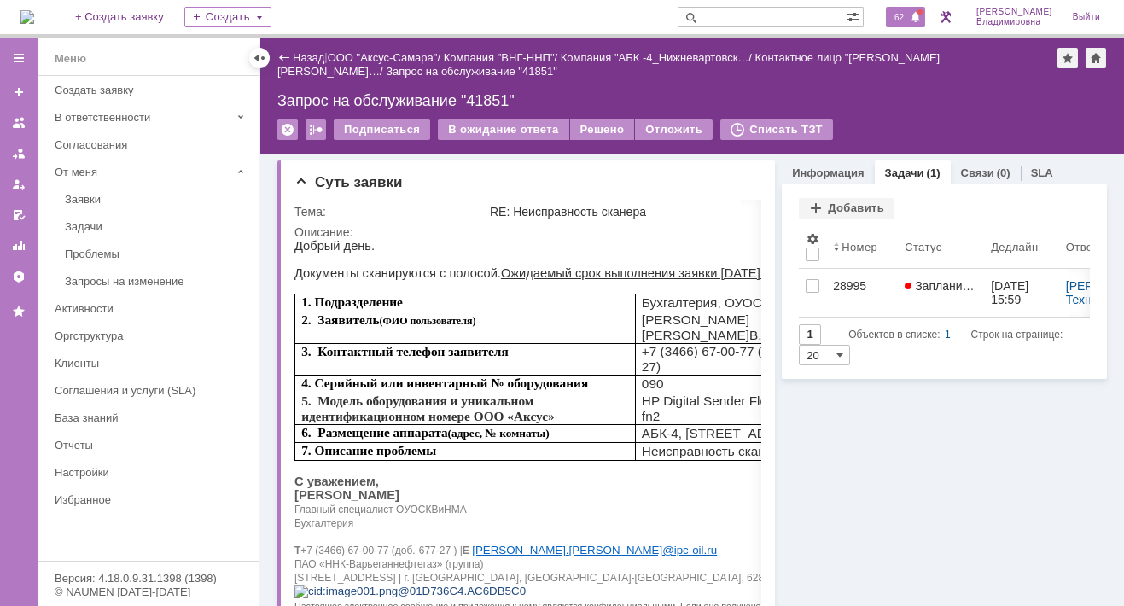
click at [904, 14] on span "62" at bounding box center [899, 17] width 20 height 12
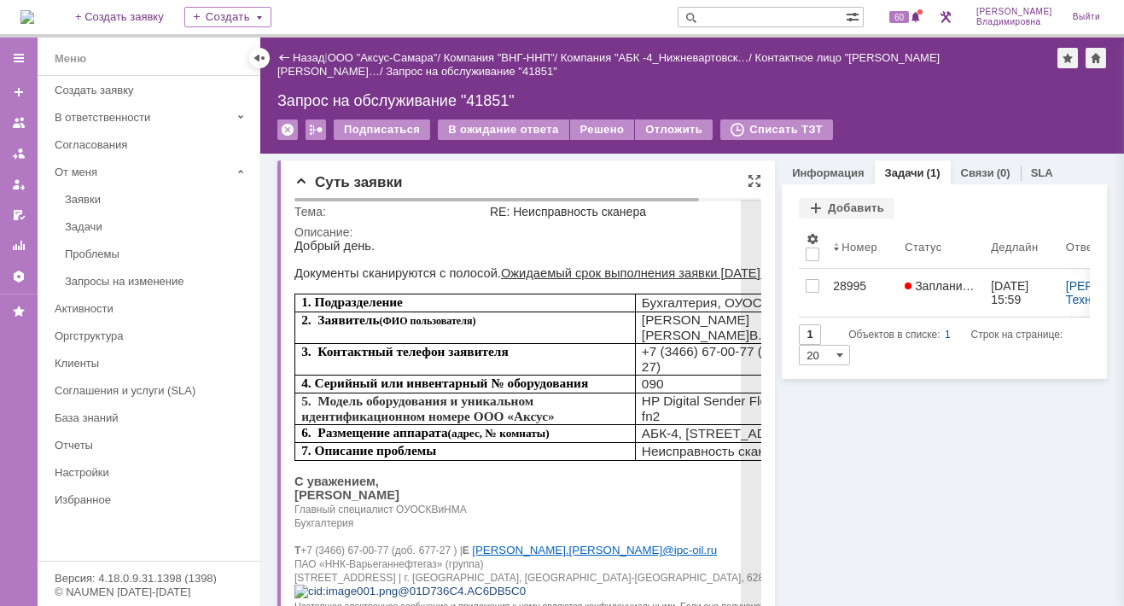
click at [457, 230] on div "Описание:" at bounding box center [560, 232] width 532 height 14
click at [584, 557] on p "ПАО «ННК-Варьеганнефтегаз» (группа)" at bounding box center [560, 563] width 532 height 14
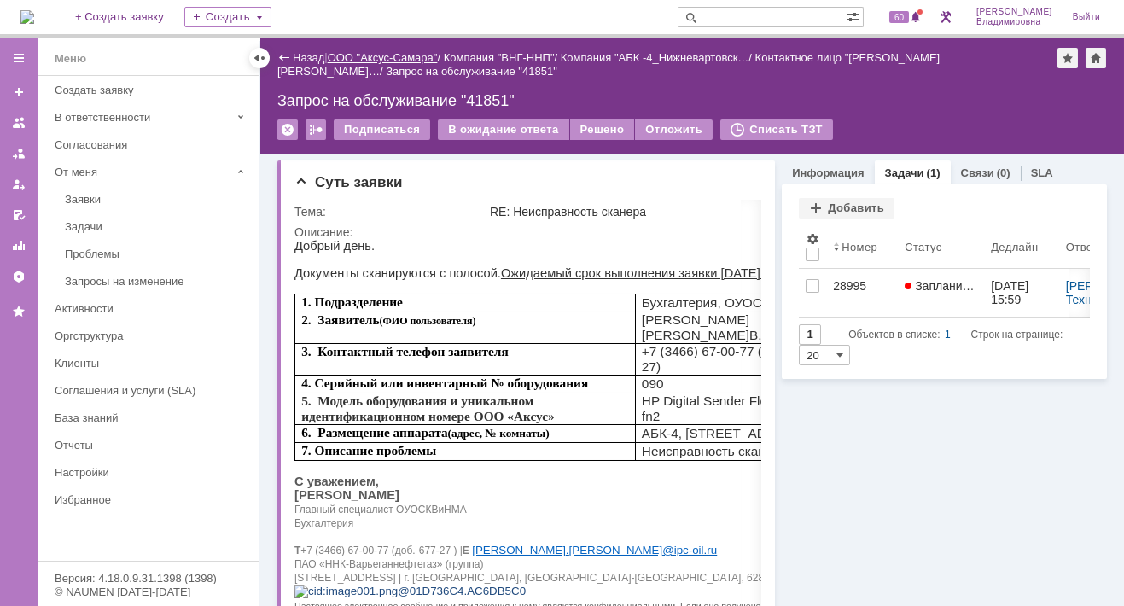
click at [391, 56] on link "ООО "Аксус-Самара"" at bounding box center [383, 57] width 110 height 13
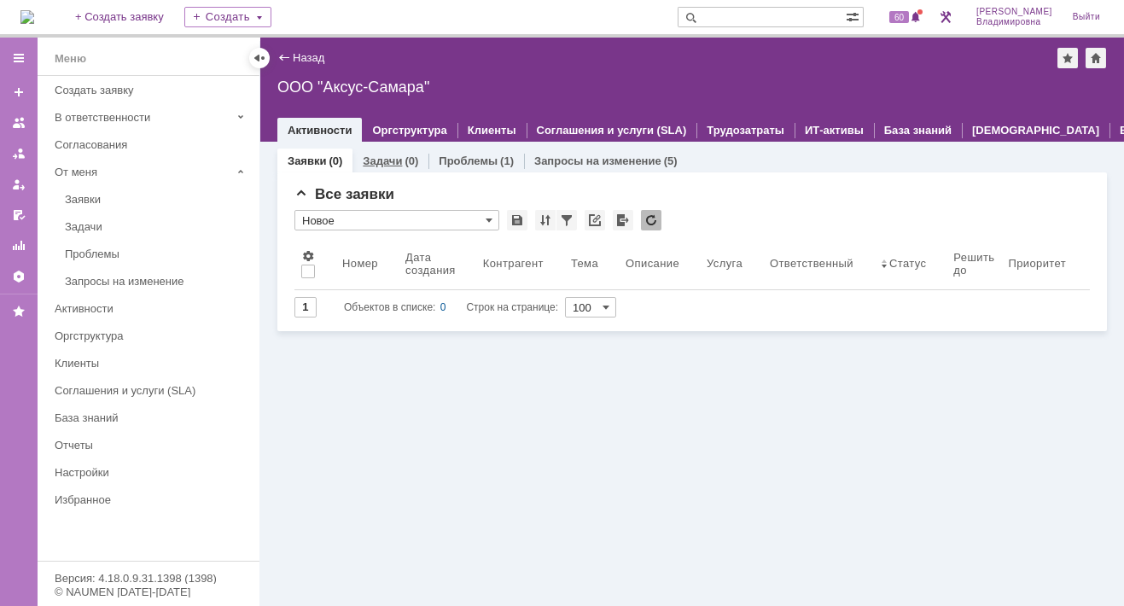
click at [374, 155] on link "Задачи" at bounding box center [382, 160] width 39 height 13
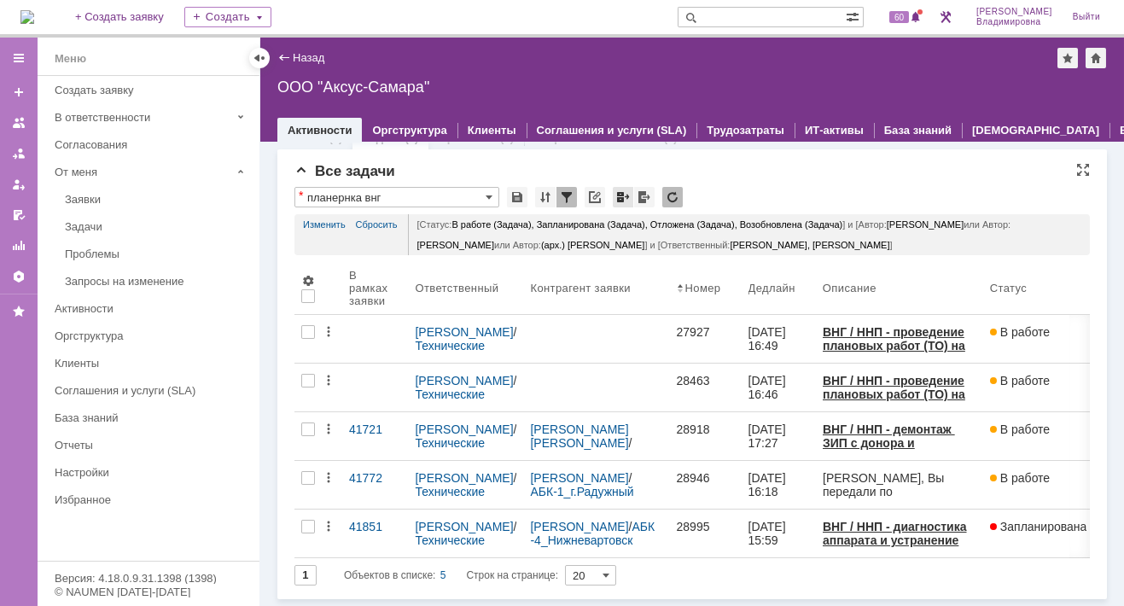
click at [624, 187] on div "Просмотреть архив" at bounding box center [623, 197] width 20 height 20
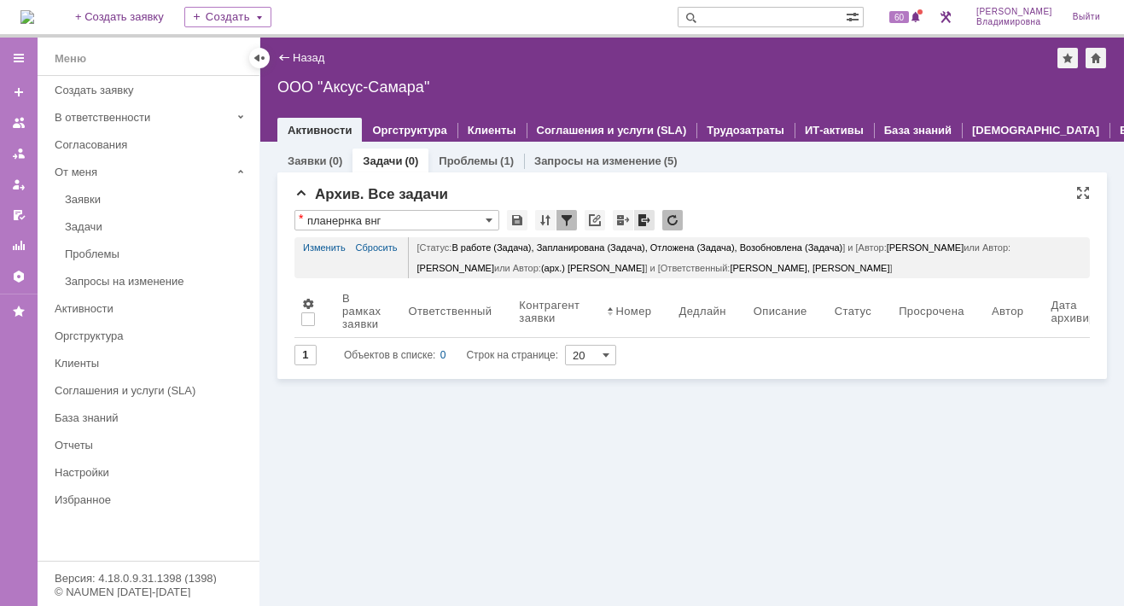
click at [644, 223] on div at bounding box center [644, 220] width 20 height 20
click at [333, 241] on link "Изменить" at bounding box center [324, 247] width 43 height 20
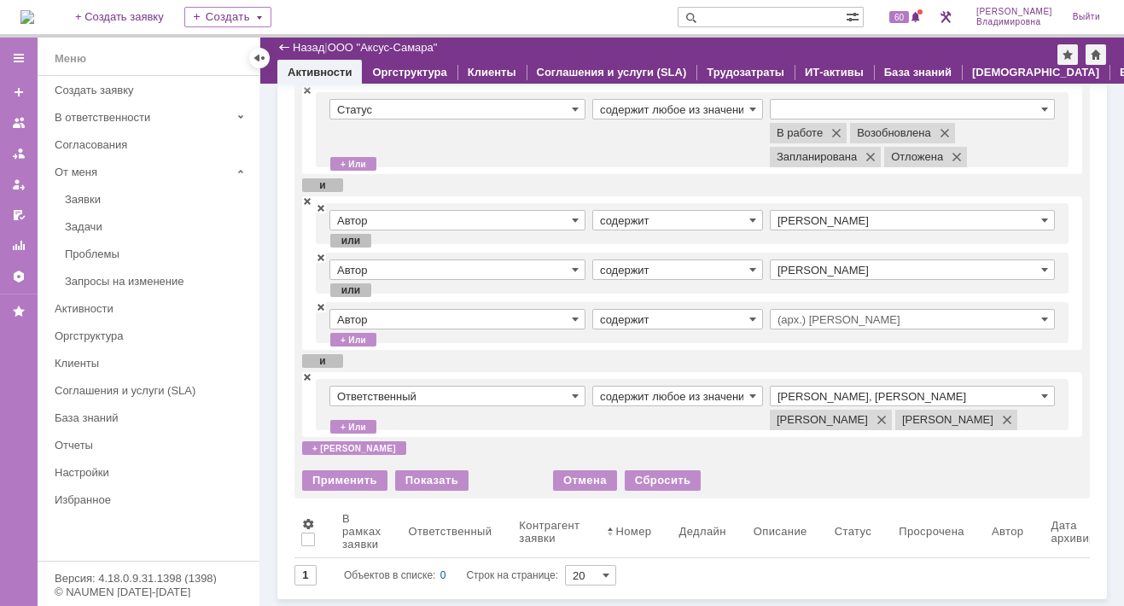
scroll to position [131, 0]
click at [340, 476] on div "Применить" at bounding box center [344, 480] width 85 height 20
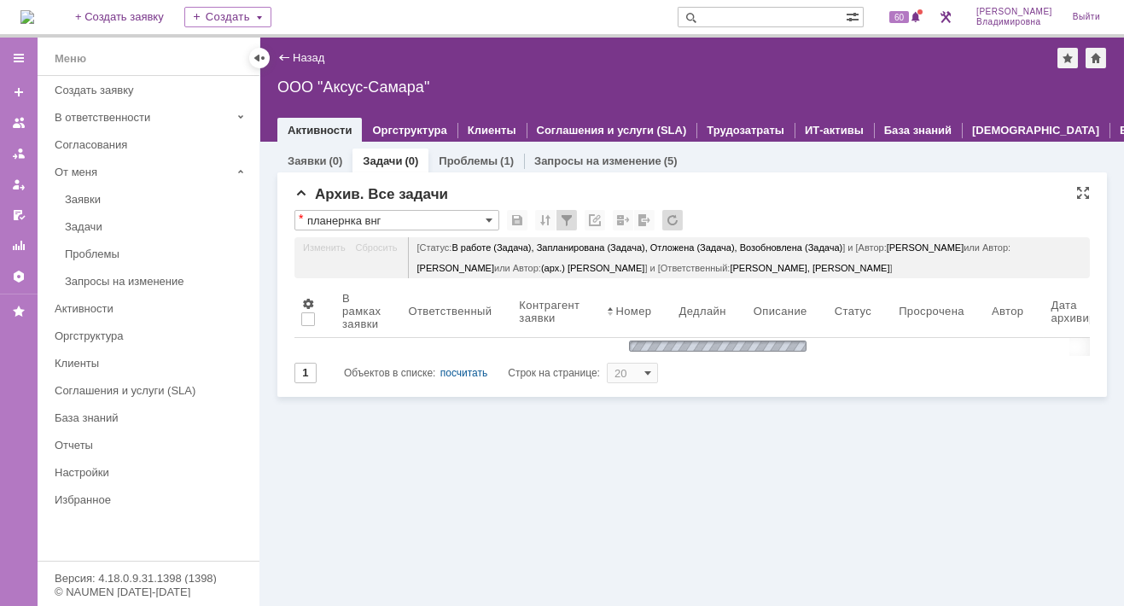
scroll to position [0, 0]
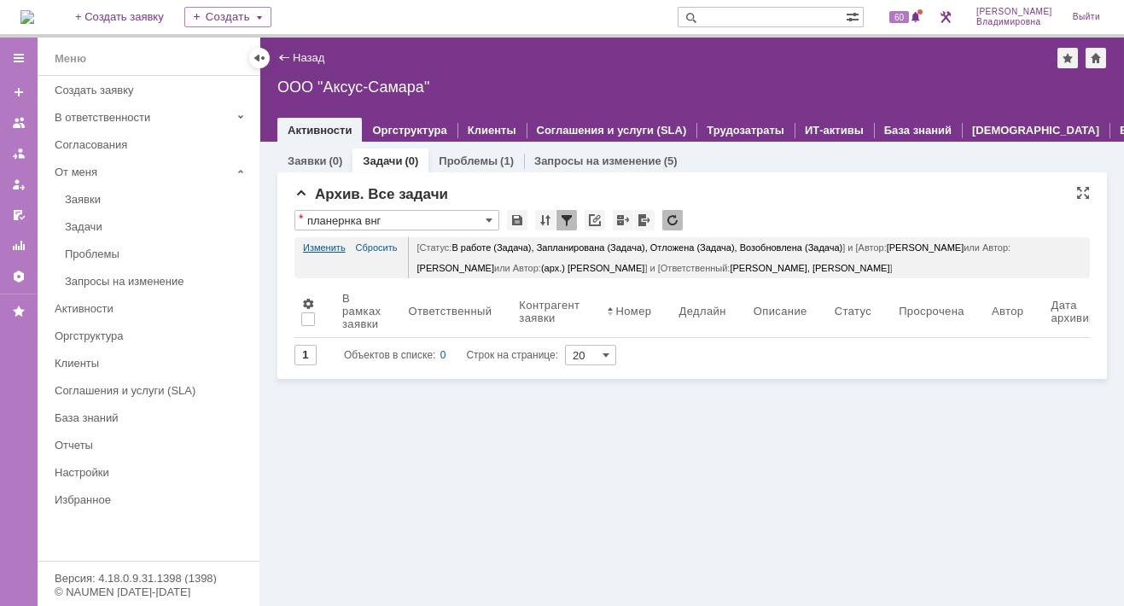
click at [327, 243] on link "Изменить" at bounding box center [324, 247] width 43 height 20
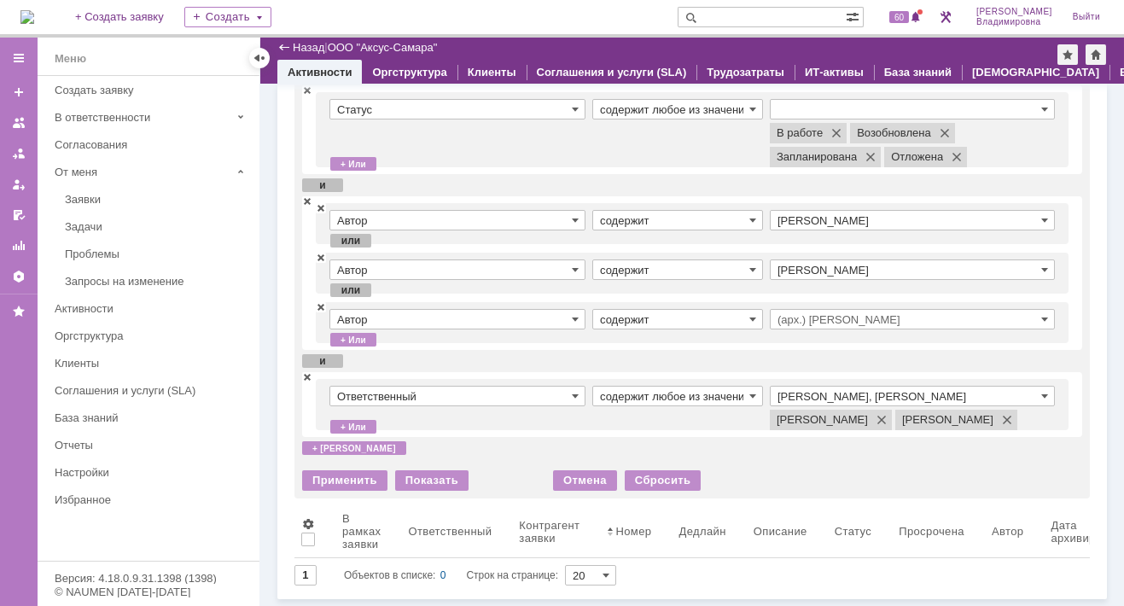
scroll to position [131, 0]
click at [346, 477] on div "Применить" at bounding box center [344, 480] width 85 height 20
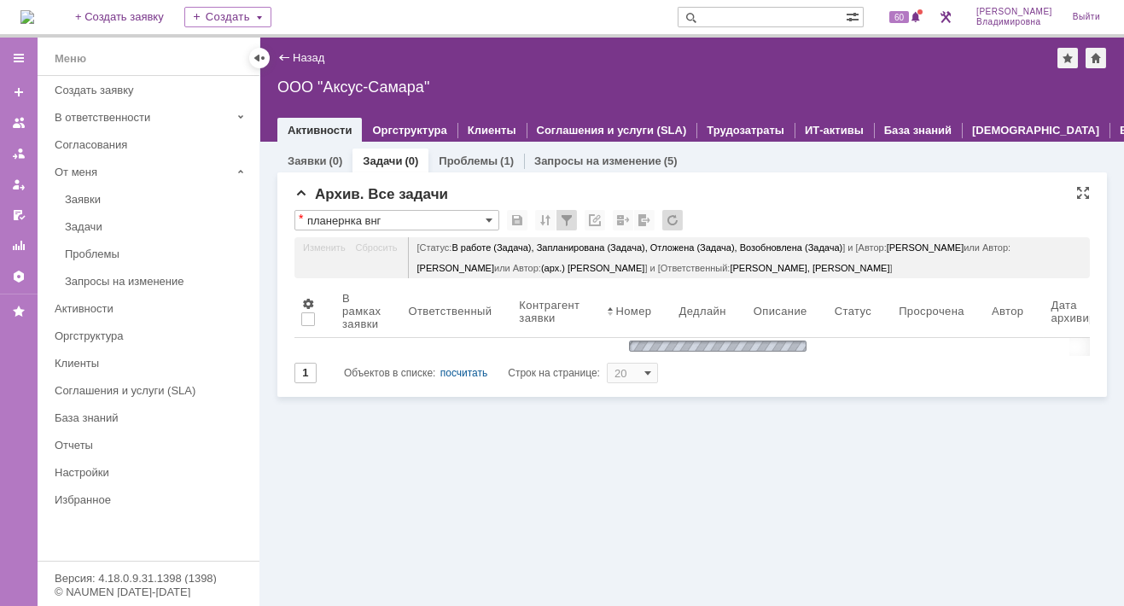
scroll to position [0, 0]
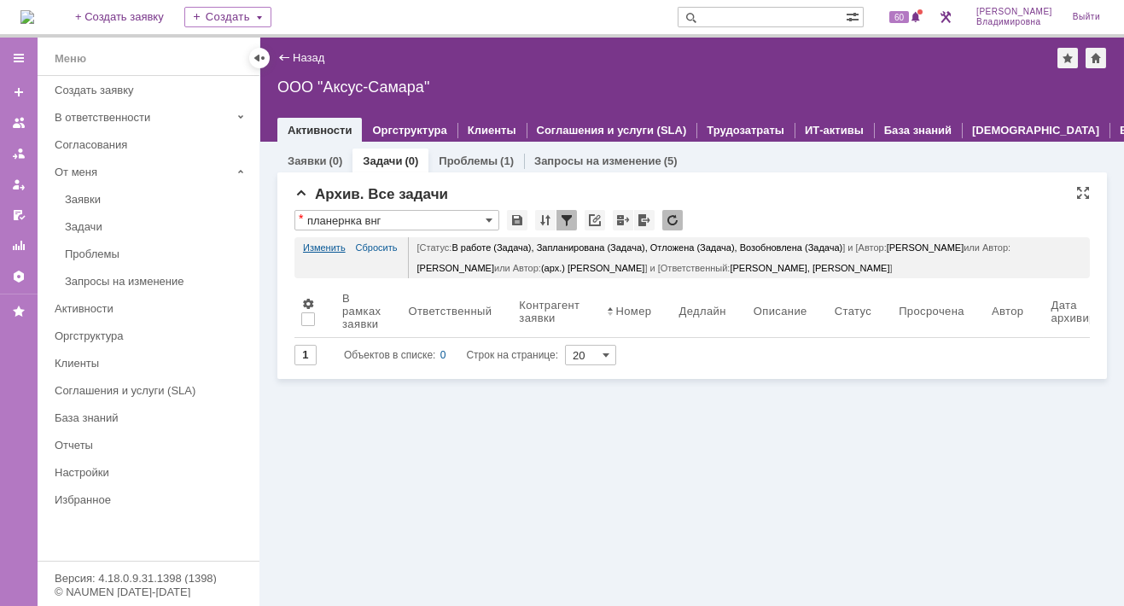
click at [314, 245] on link "Изменить" at bounding box center [324, 247] width 43 height 20
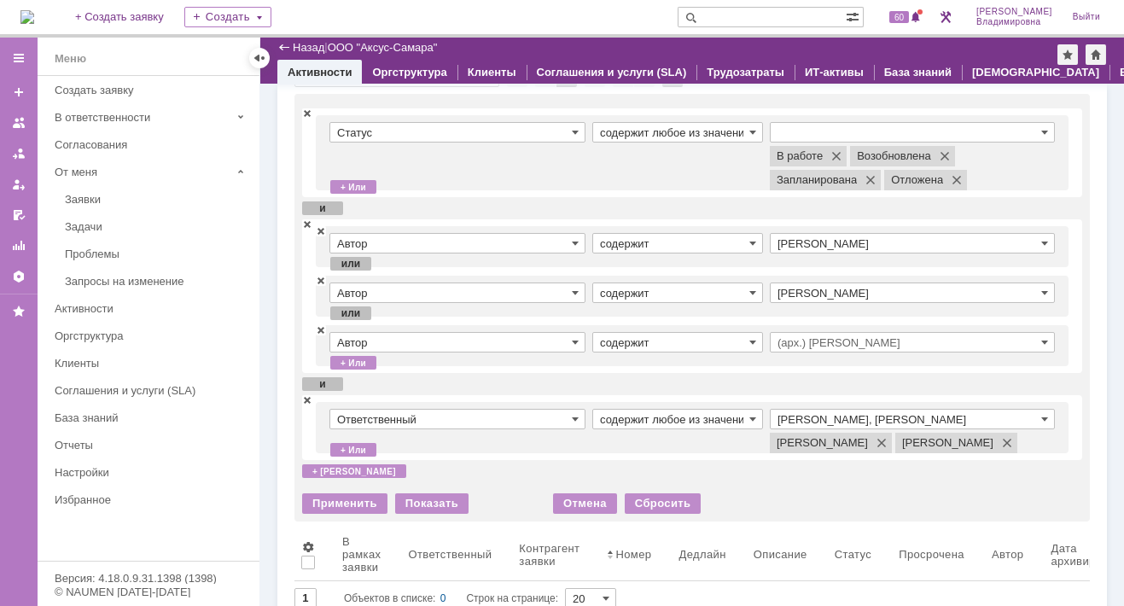
scroll to position [131, 0]
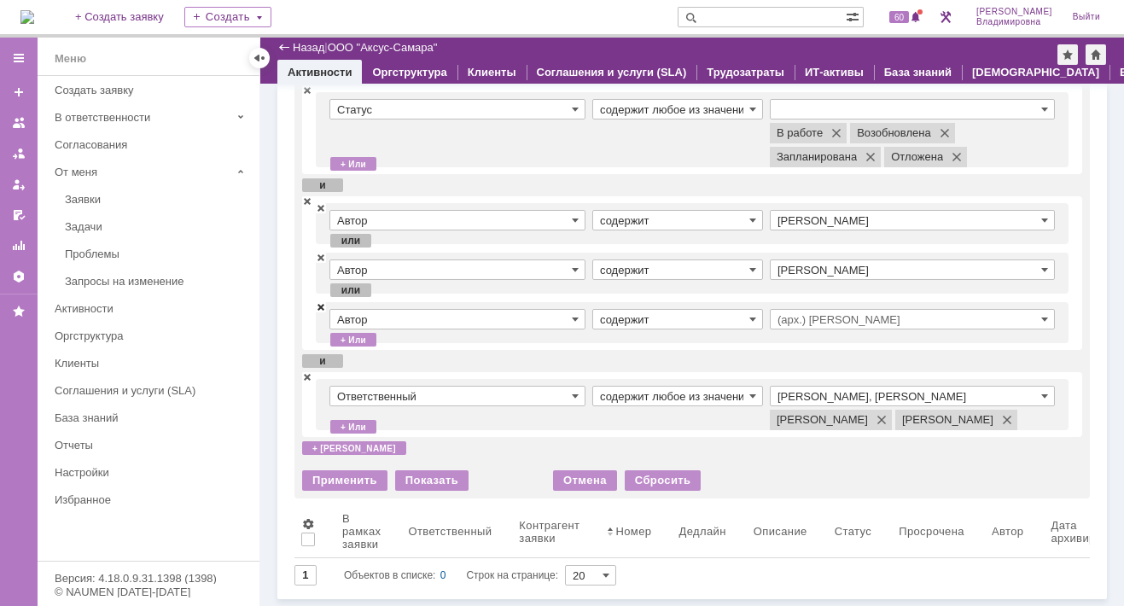
click at [317, 300] on span at bounding box center [321, 306] width 10 height 12
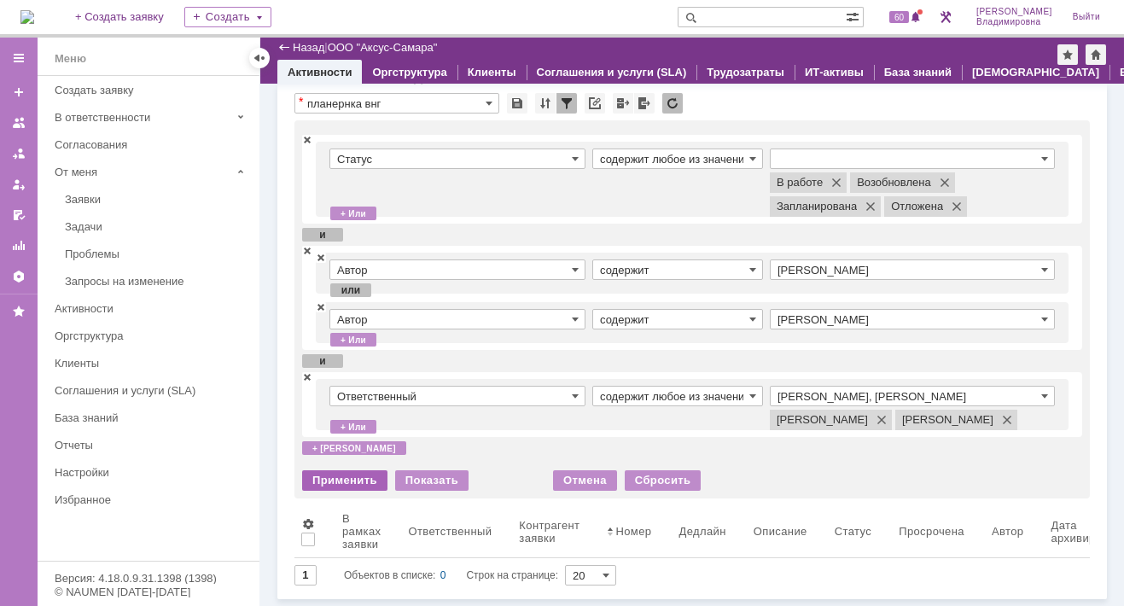
click at [339, 479] on div "Применить" at bounding box center [344, 480] width 85 height 20
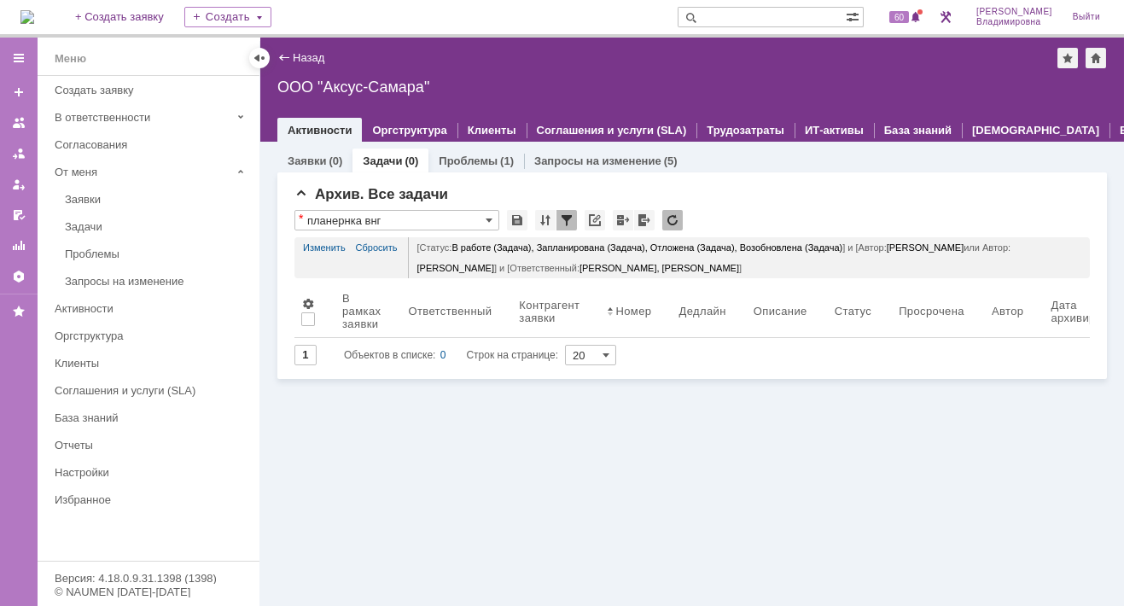
click at [343, 409] on div "Заявки (0) Задачи (0) Проблемы (1) Запросы на изменение (5) Все заявки * Новое …" at bounding box center [691, 374] width 863 height 464
click at [329, 241] on link "Изменить" at bounding box center [324, 247] width 43 height 20
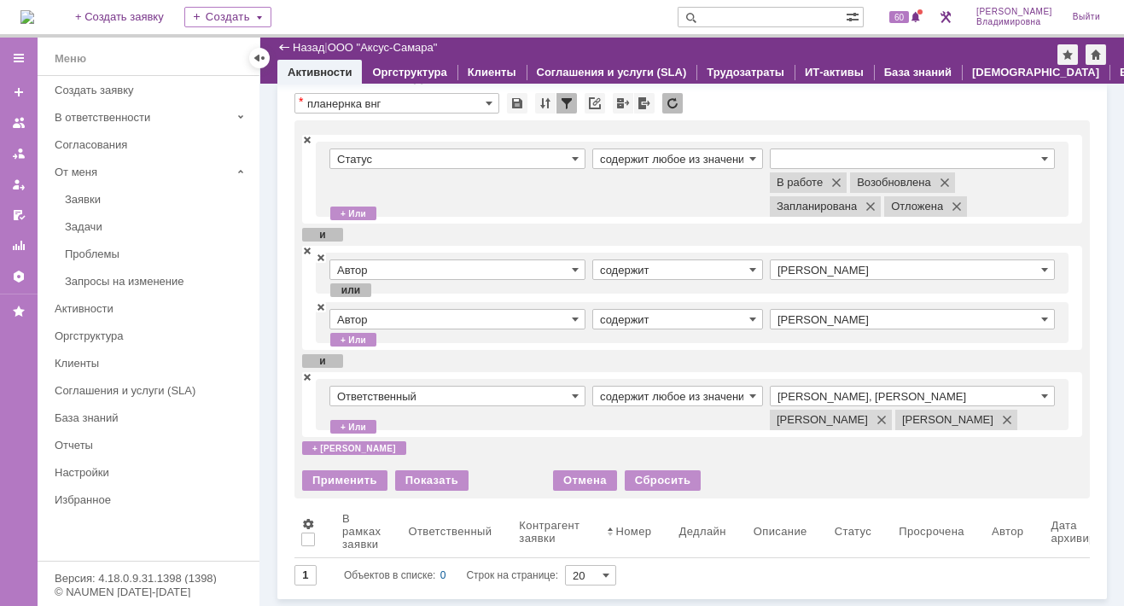
scroll to position [81, 0]
click at [429, 478] on div "Показать" at bounding box center [431, 480] width 73 height 20
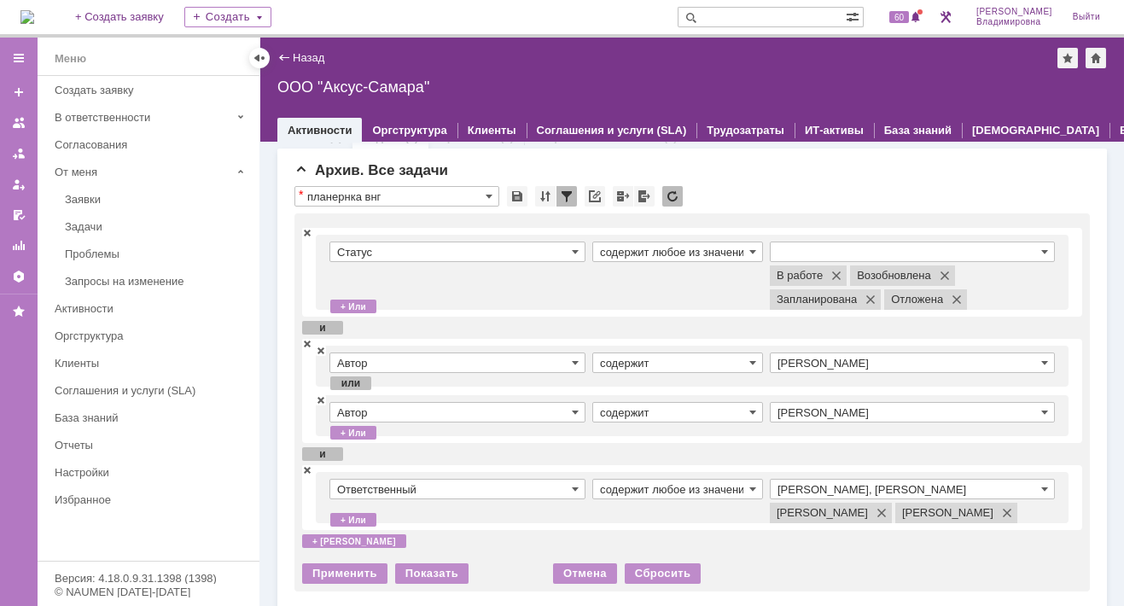
scroll to position [0, 0]
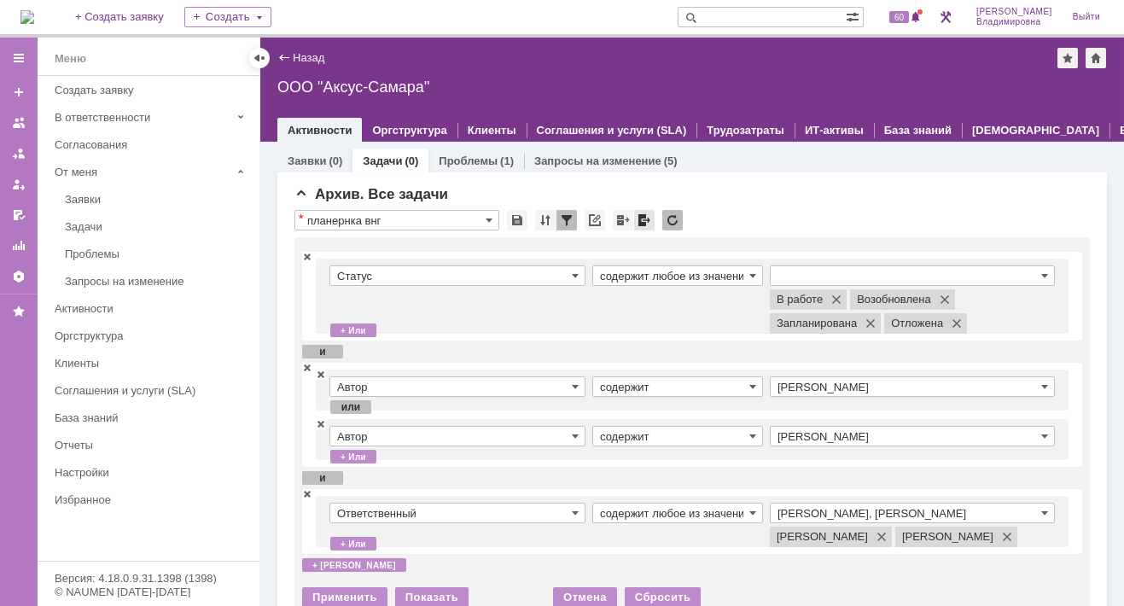
click at [638, 219] on div at bounding box center [644, 220] width 20 height 20
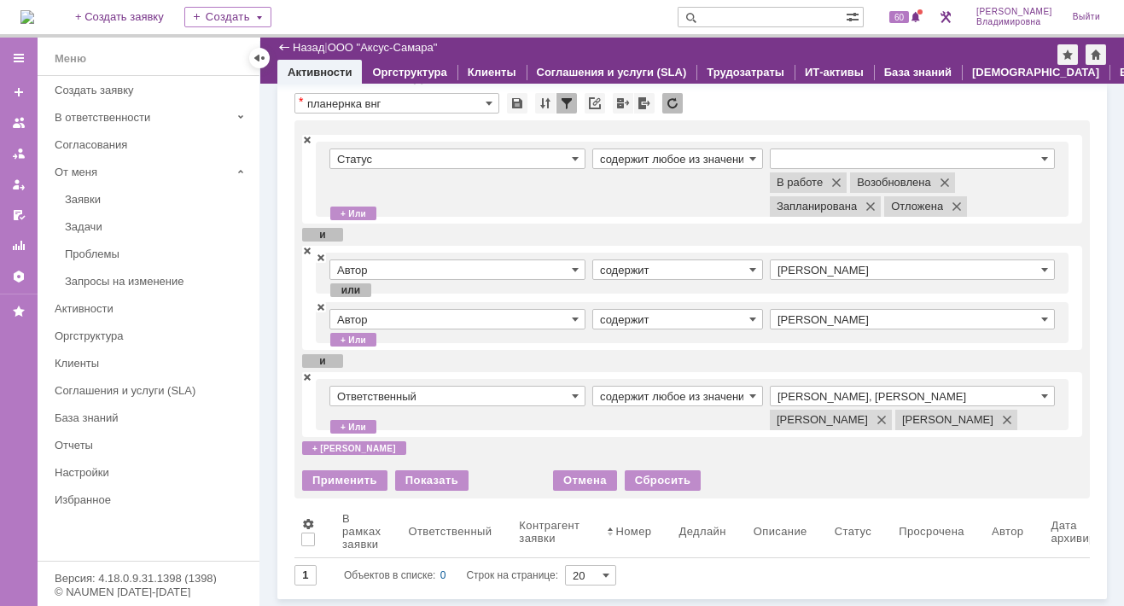
scroll to position [81, 0]
click at [342, 474] on div "Применить" at bounding box center [344, 480] width 85 height 20
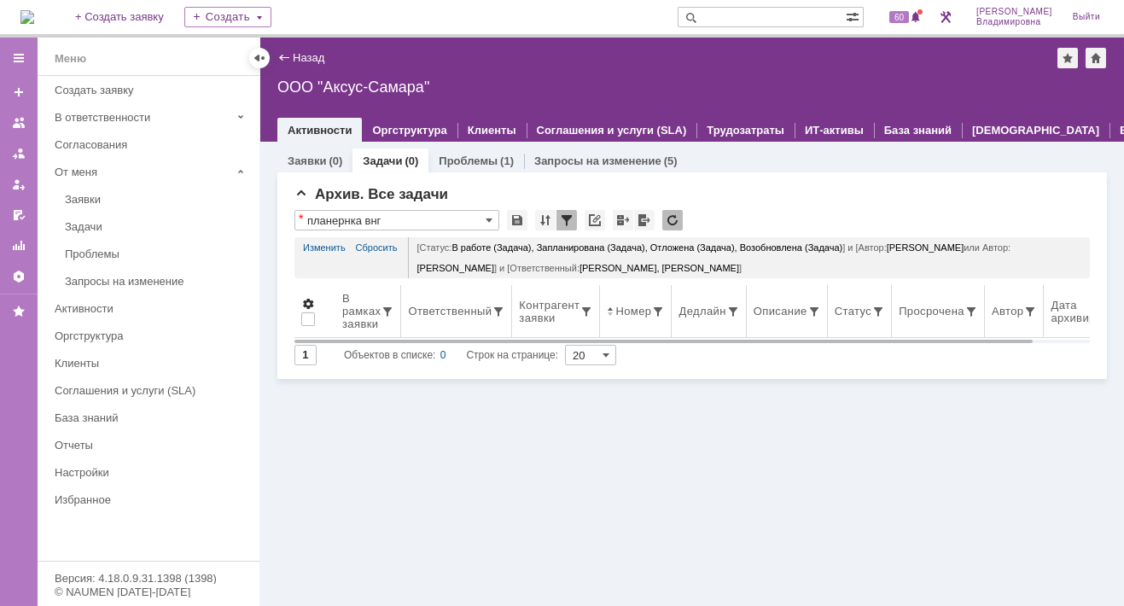
click at [305, 301] on span at bounding box center [308, 304] width 14 height 14
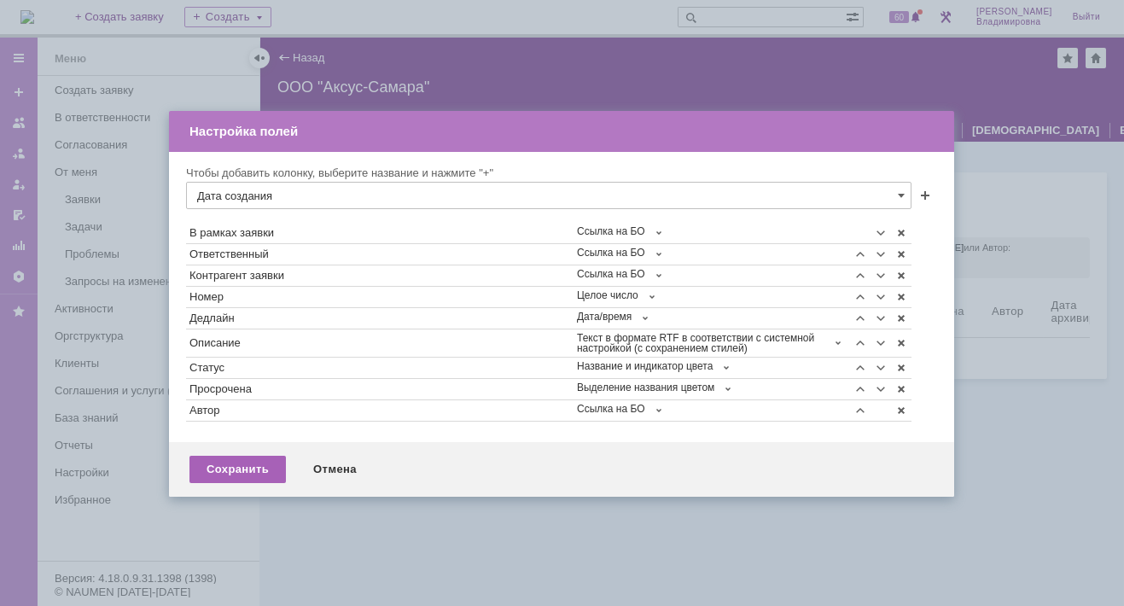
click at [249, 468] on div "Сохранить" at bounding box center [237, 469] width 96 height 27
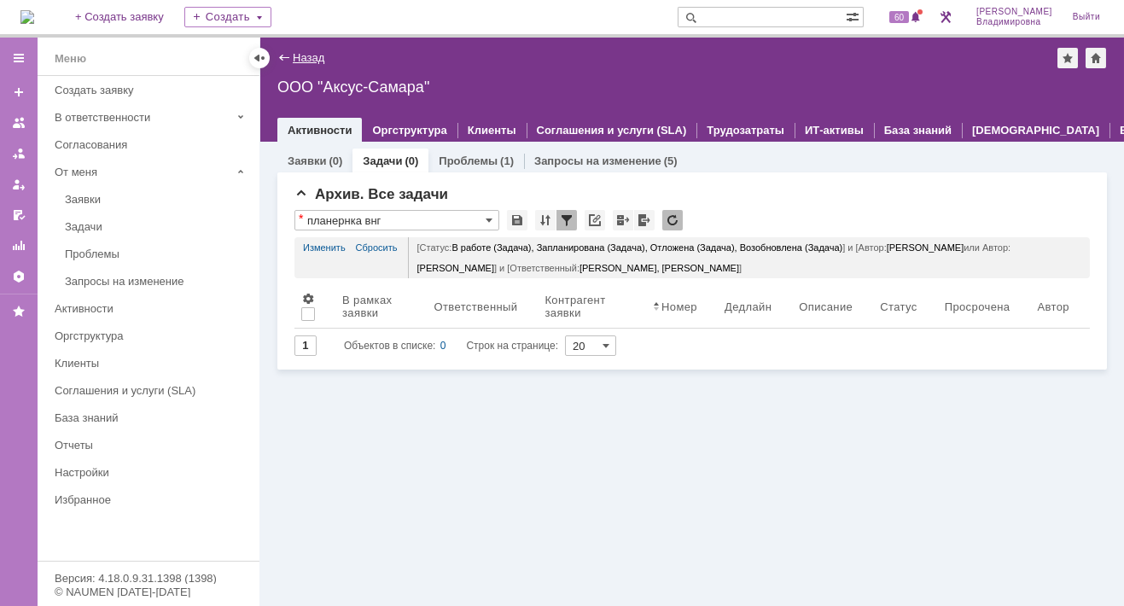
click at [293, 54] on link "Назад" at bounding box center [309, 57] width 32 height 13
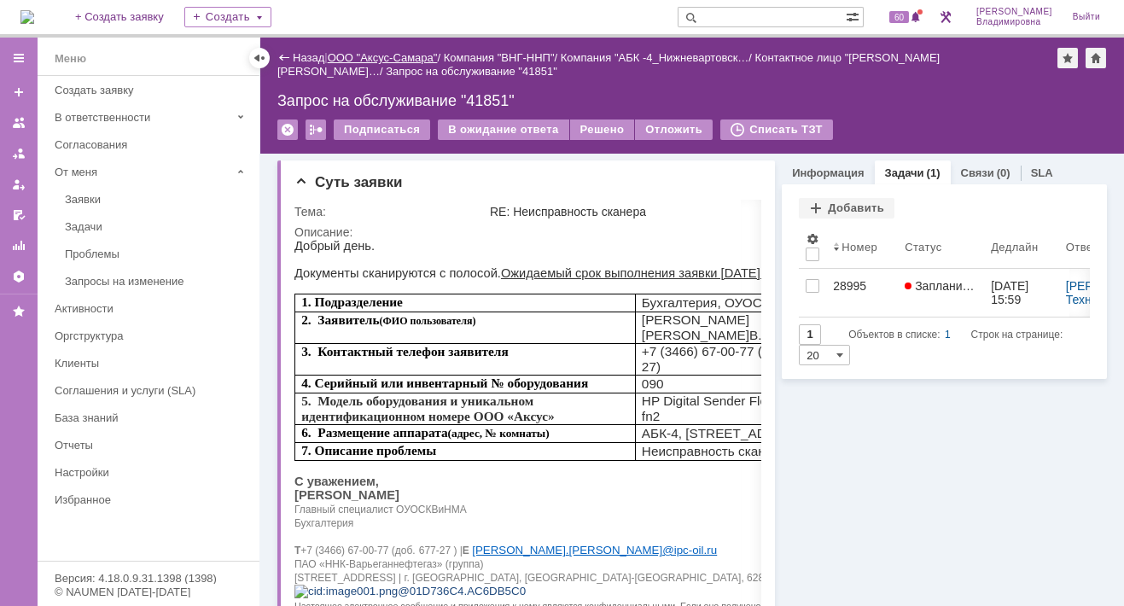
click at [402, 55] on link "ООО "Аксус-Самара"" at bounding box center [383, 57] width 110 height 13
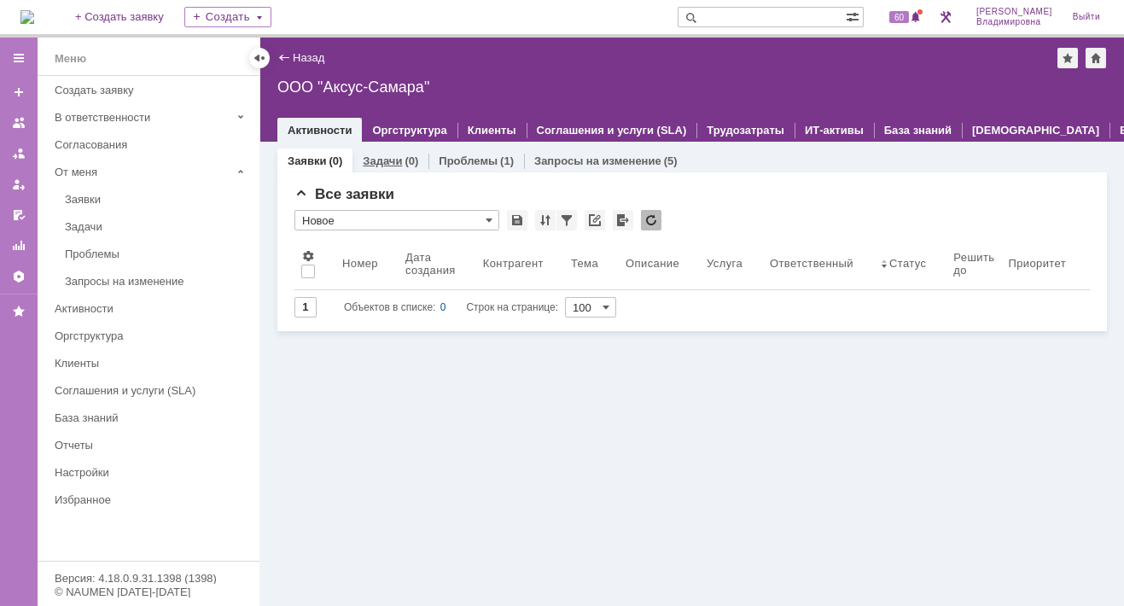
click at [387, 157] on link "Задачи" at bounding box center [382, 160] width 39 height 13
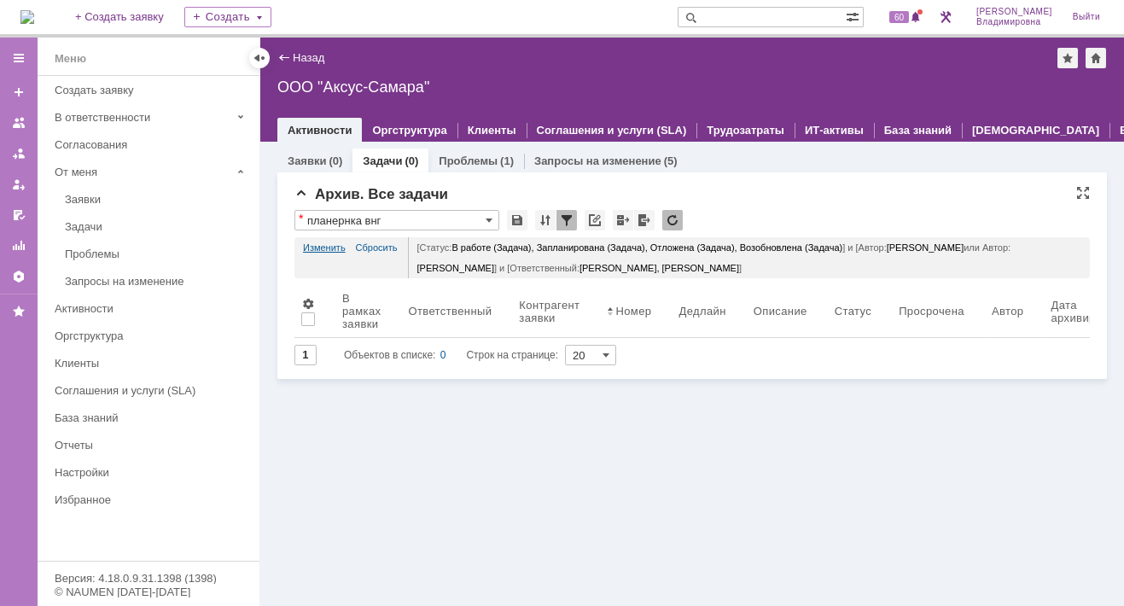
click at [319, 246] on link "Изменить" at bounding box center [324, 247] width 43 height 20
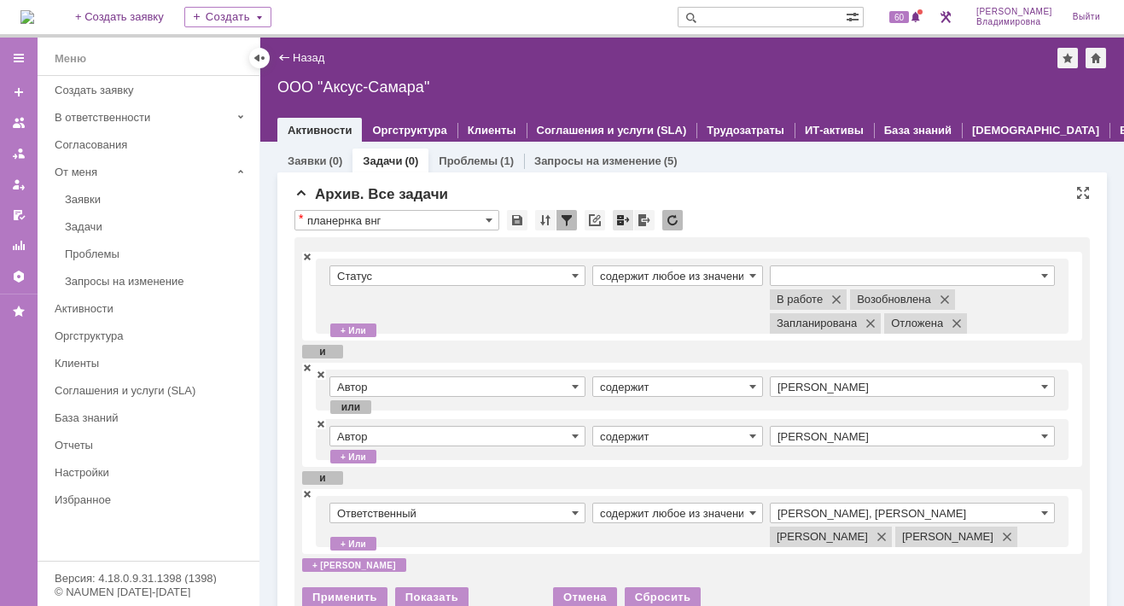
click at [618, 217] on div "Выйти из архива" at bounding box center [623, 220] width 20 height 20
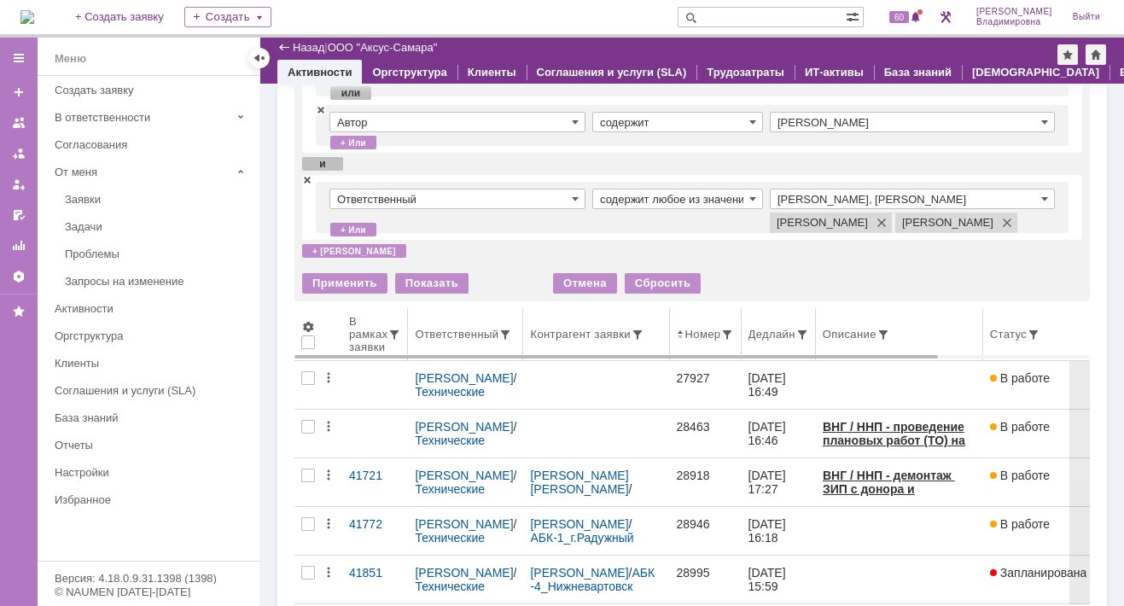
scroll to position [85, 0]
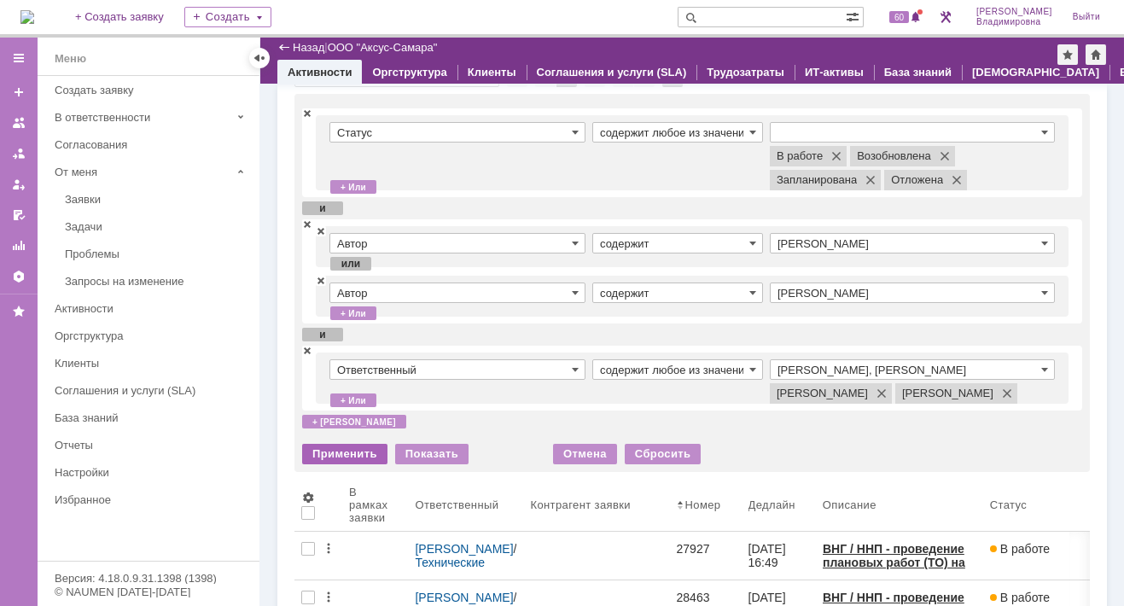
click at [330, 464] on div "Применить" at bounding box center [344, 454] width 85 height 20
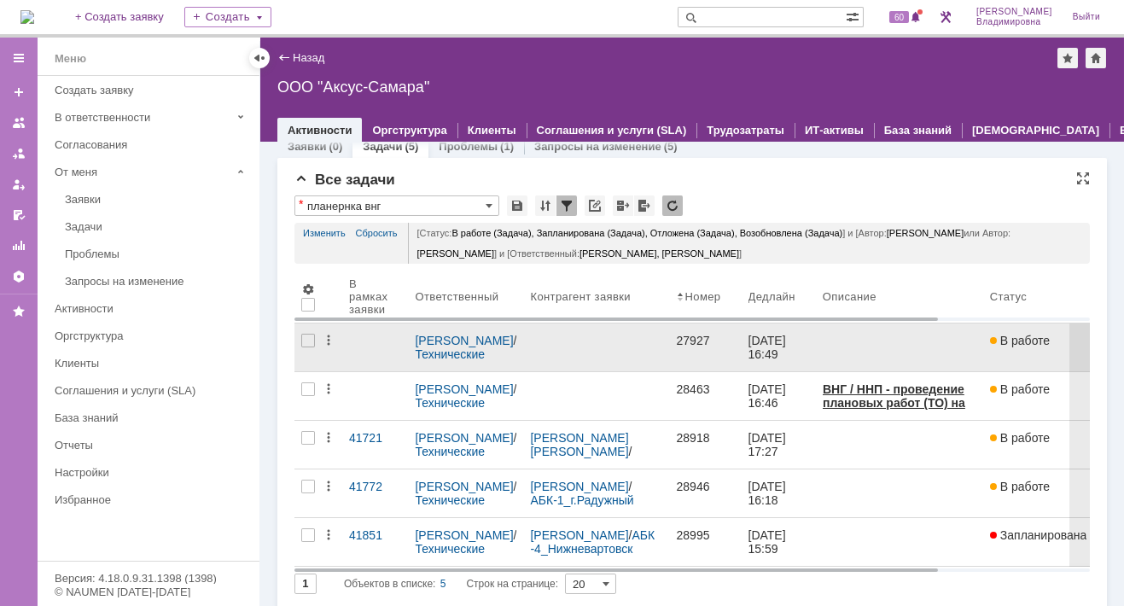
scroll to position [20, 0]
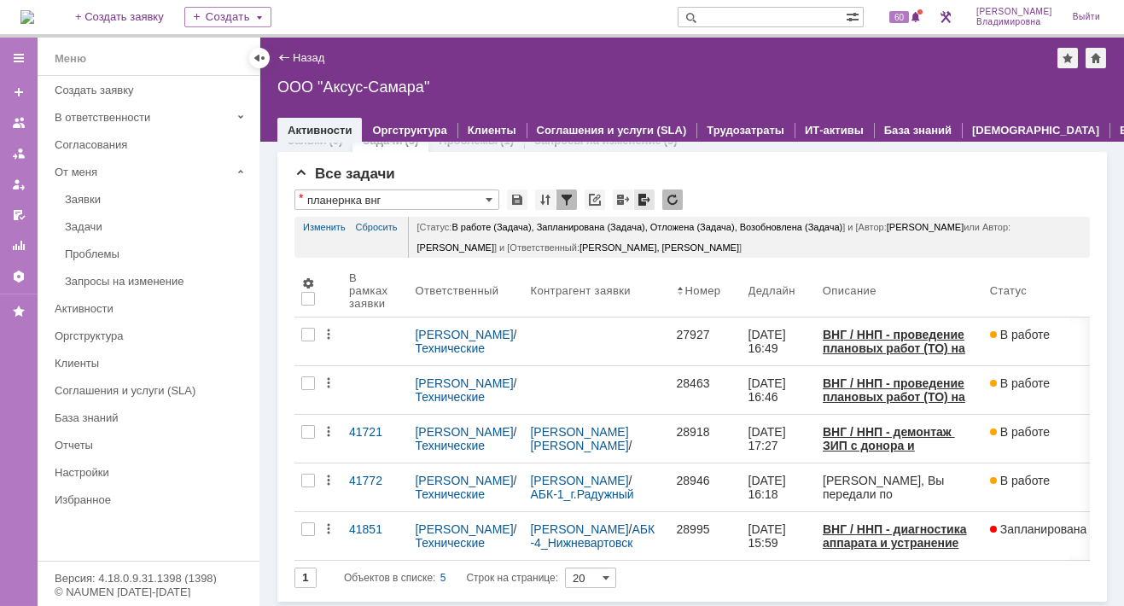
click at [644, 199] on div at bounding box center [644, 199] width 20 height 20
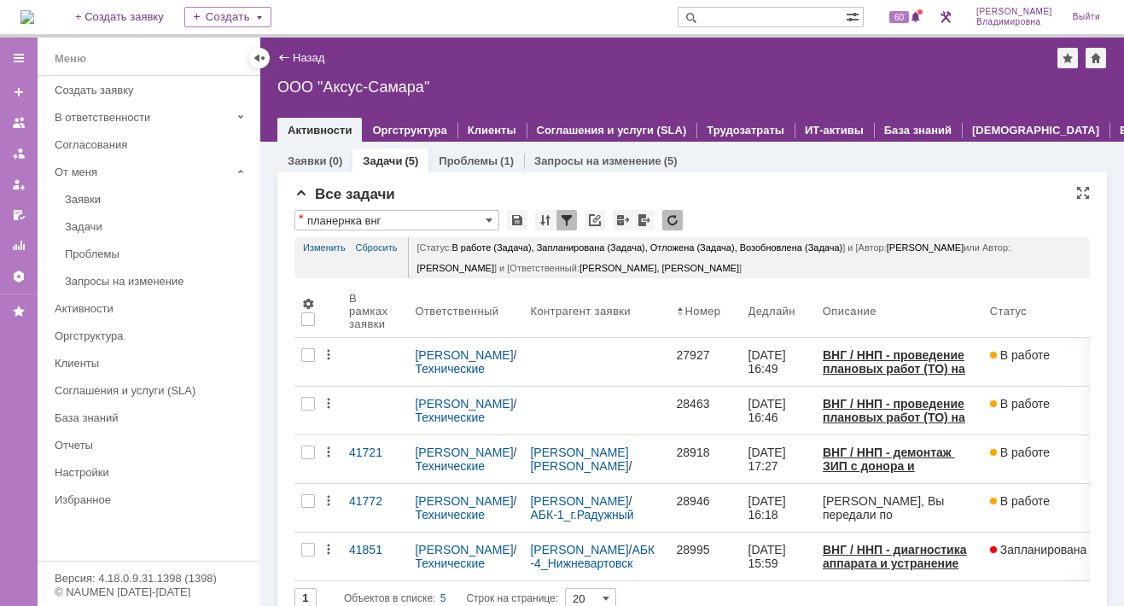
scroll to position [0, 0]
click at [906, 17] on span "60" at bounding box center [899, 17] width 20 height 12
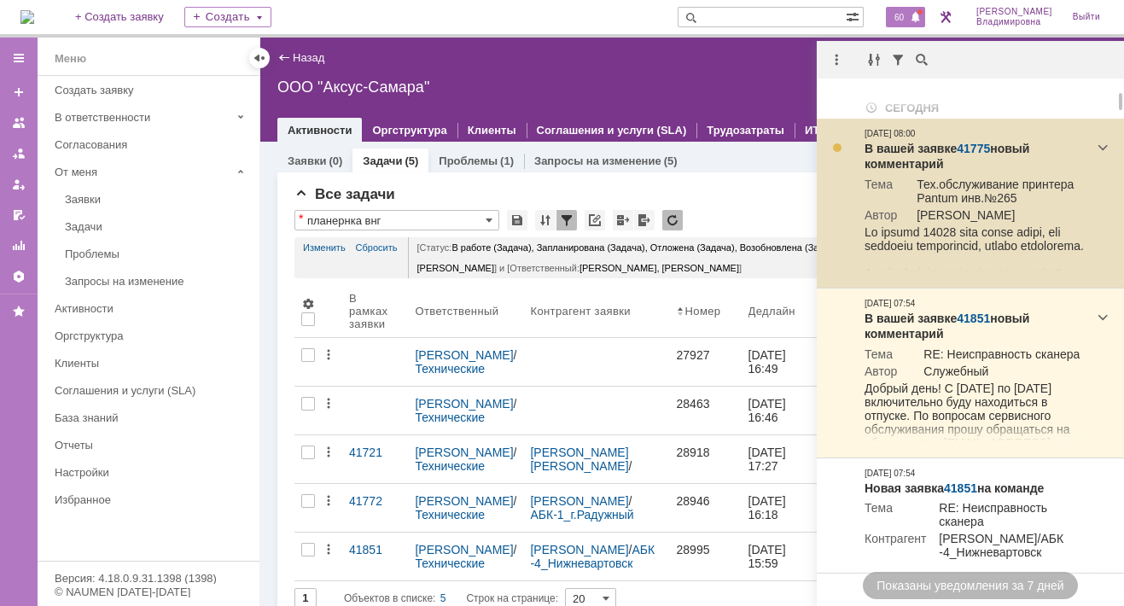
scroll to position [85, 0]
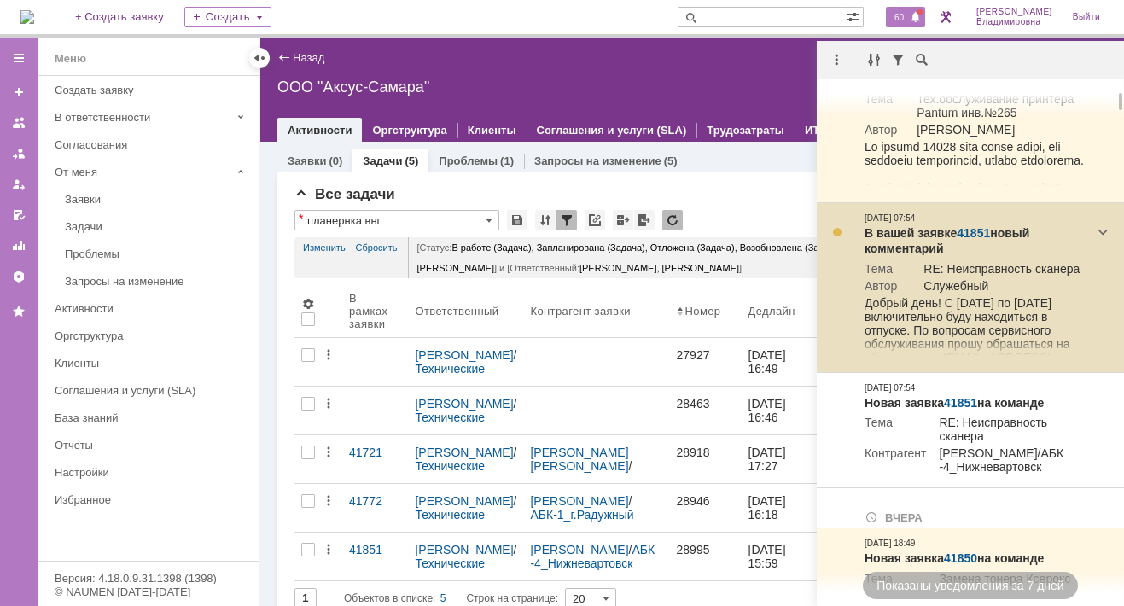
click at [968, 226] on link "41851" at bounding box center [972, 233] width 33 height 14
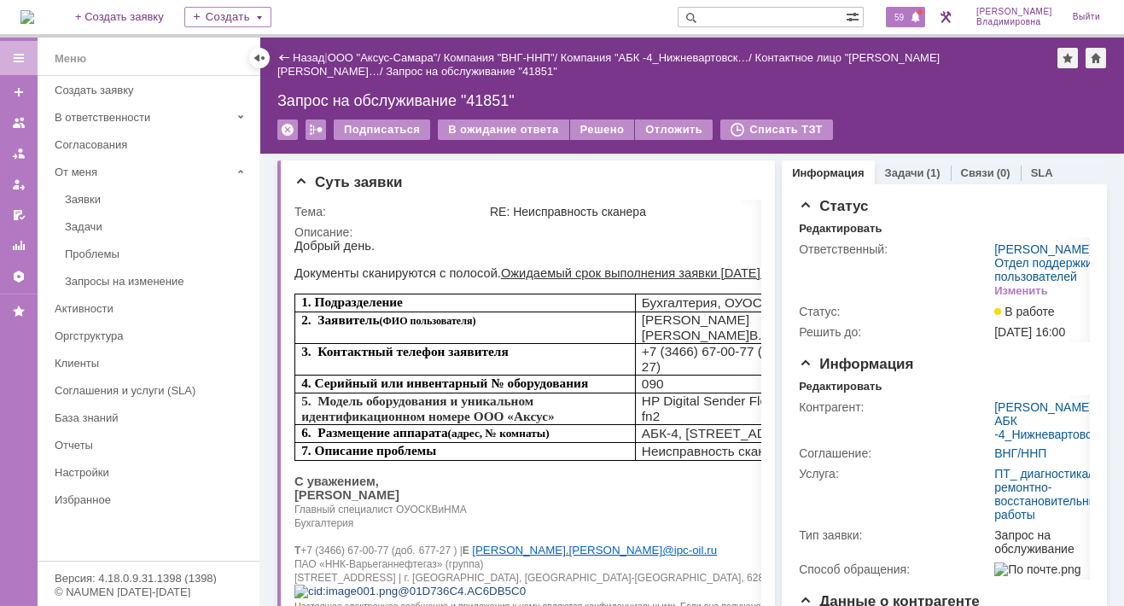
click at [905, 18] on span "59" at bounding box center [899, 17] width 20 height 12
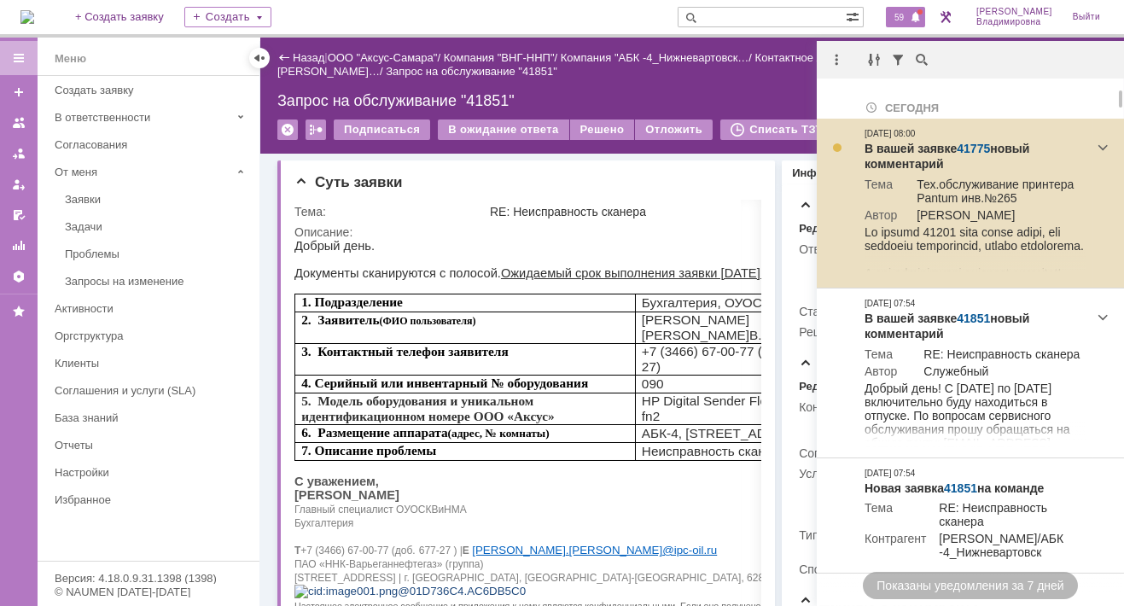
click at [984, 147] on link "41775" at bounding box center [972, 149] width 33 height 14
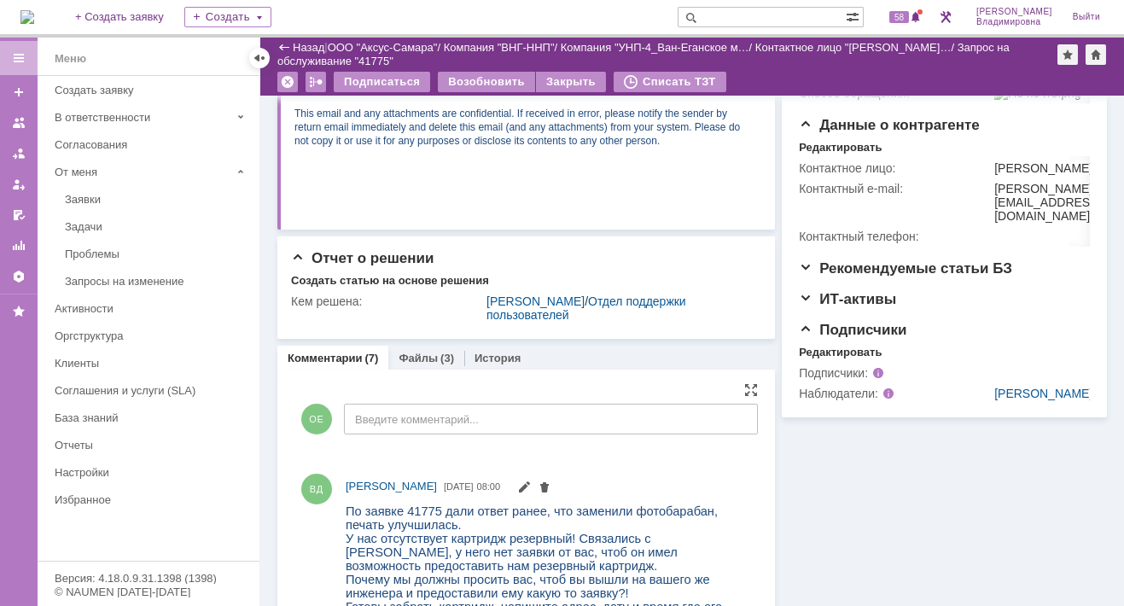
scroll to position [512, 0]
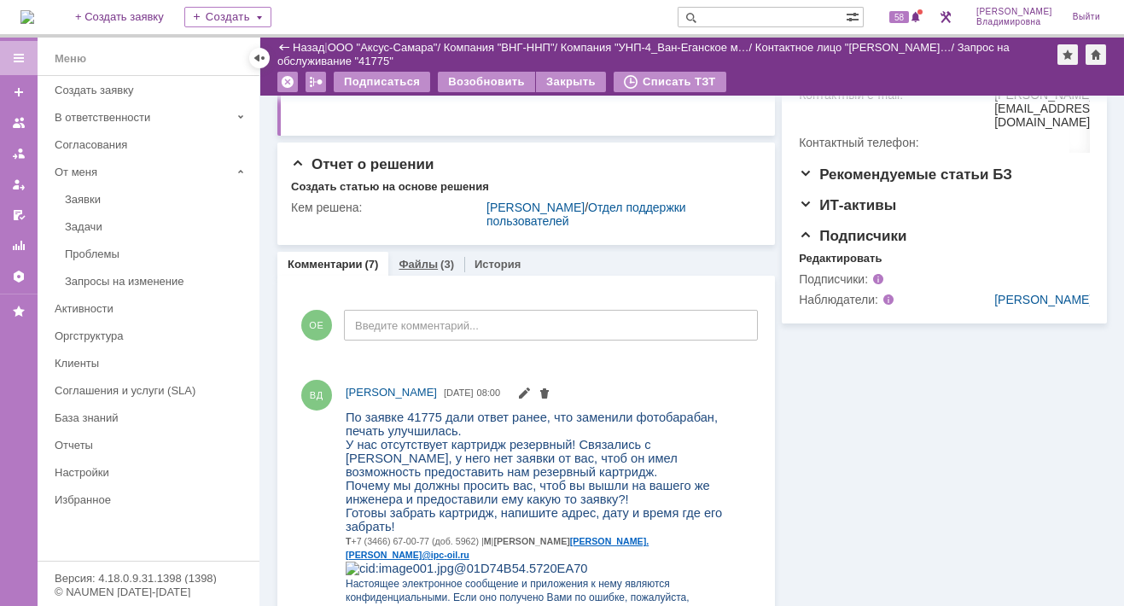
click at [421, 269] on div "Файлы (3)" at bounding box center [426, 264] width 76 height 25
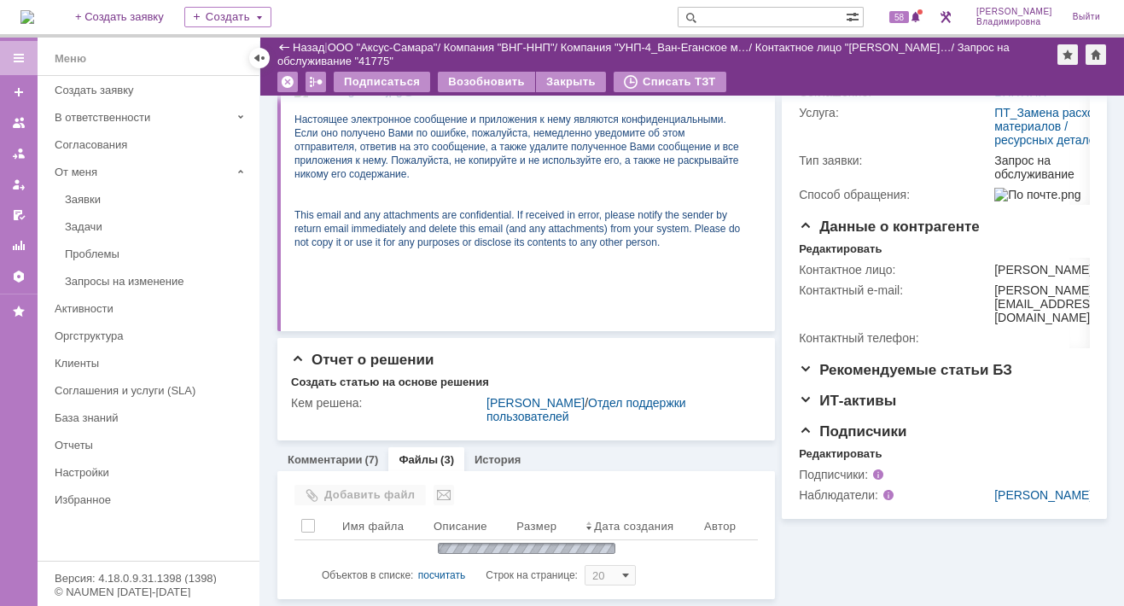
scroll to position [468, 0]
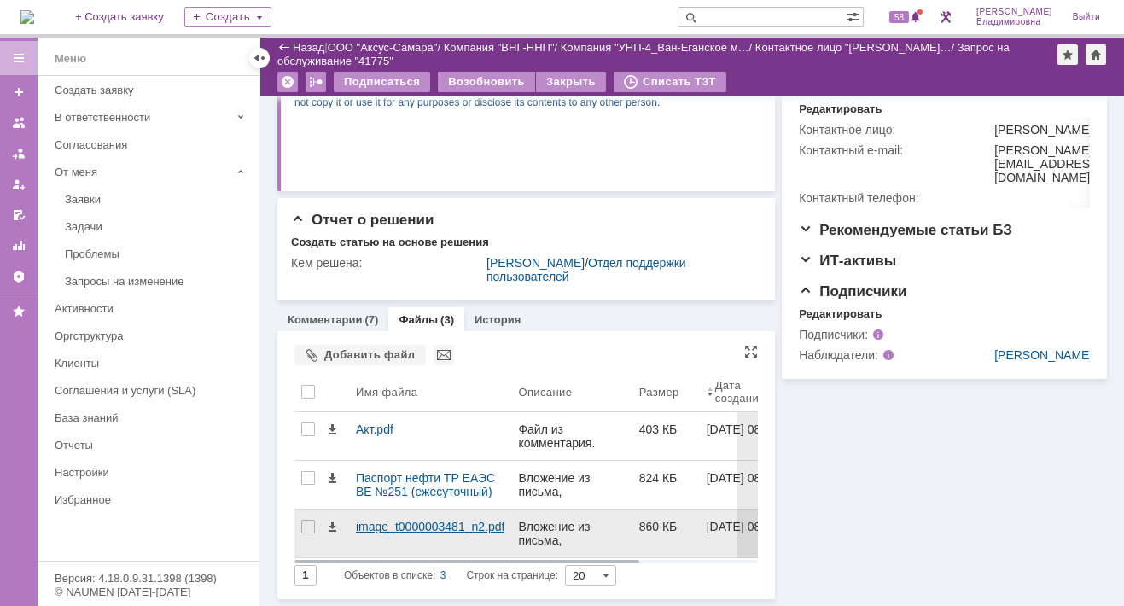
click at [376, 521] on div "image_t0000003481_n2.pdf" at bounding box center [430, 527] width 148 height 14
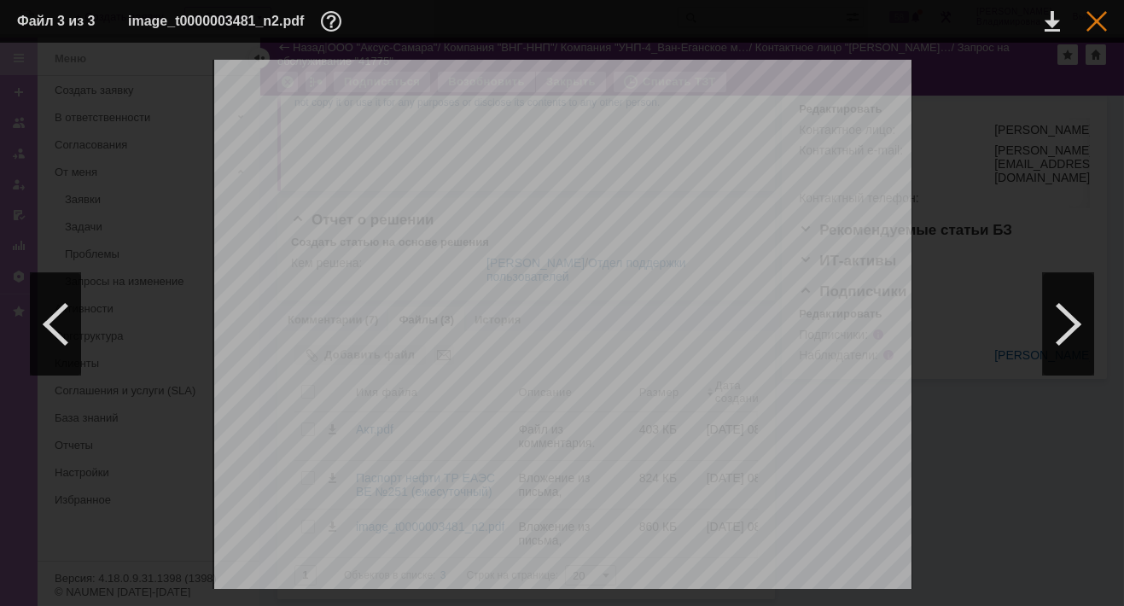
click at [1097, 21] on div at bounding box center [1096, 21] width 20 height 20
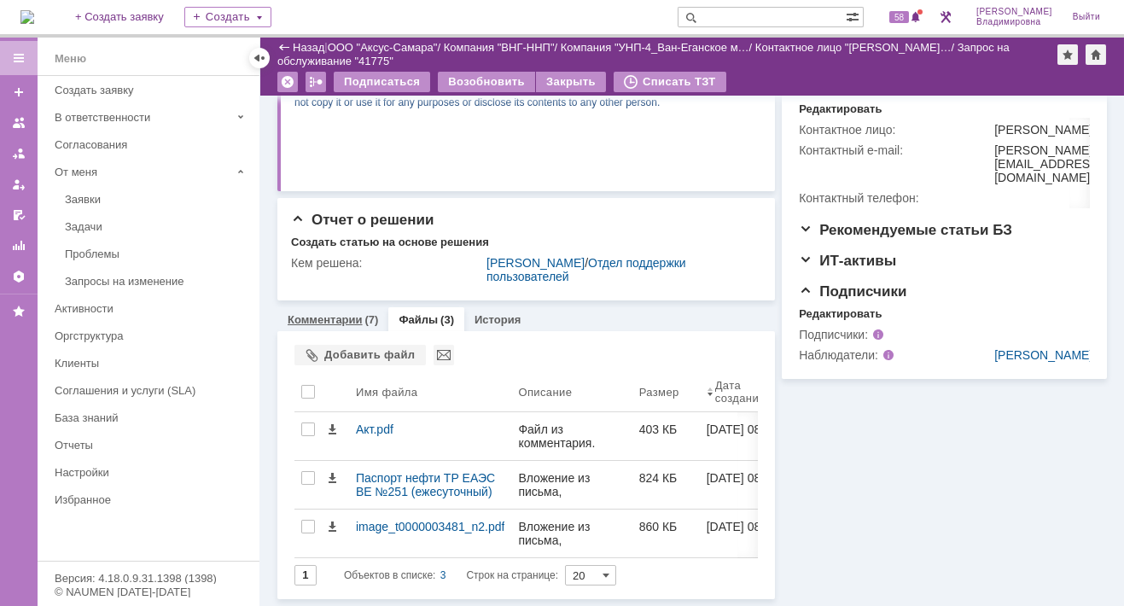
click at [332, 317] on link "Комментарии" at bounding box center [325, 319] width 75 height 13
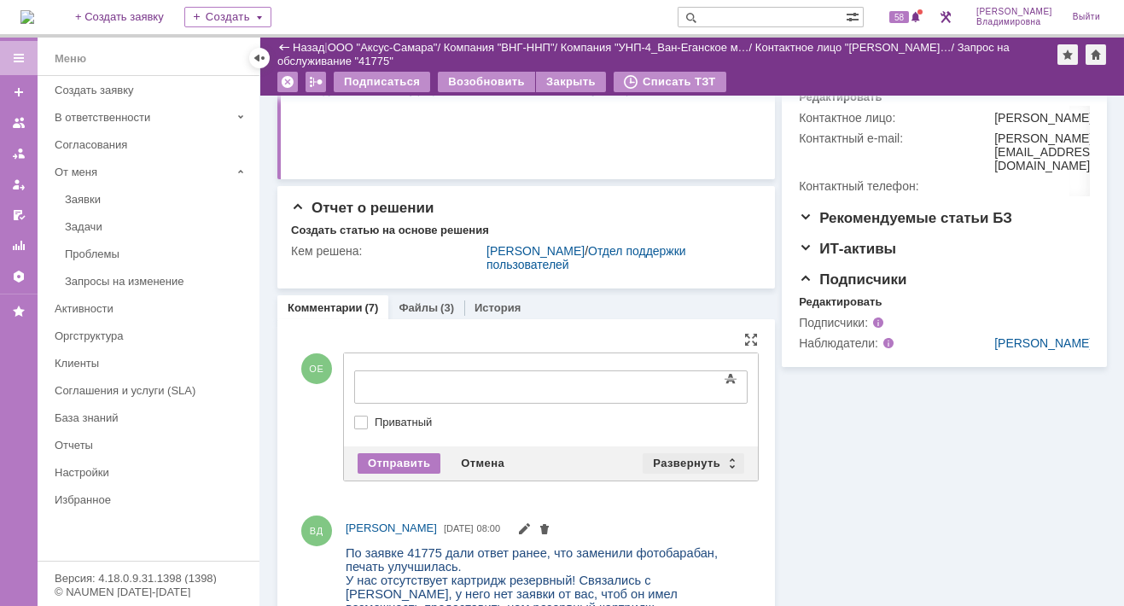
click at [667, 473] on div "Развернуть" at bounding box center [693, 463] width 102 height 20
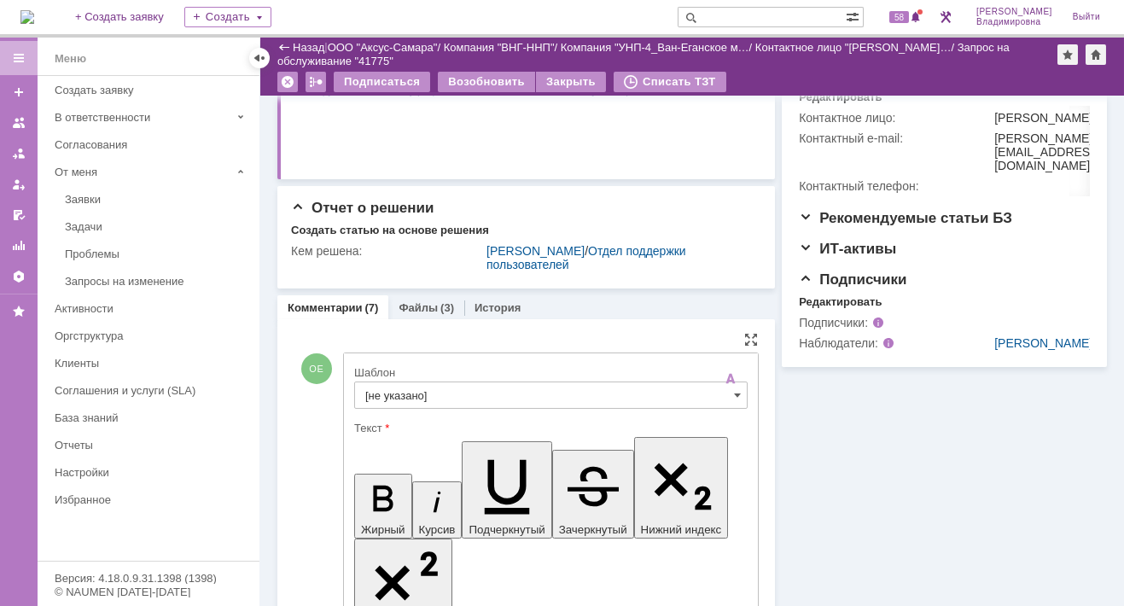
click at [392, 404] on input "[не указано]" at bounding box center [550, 394] width 393 height 27
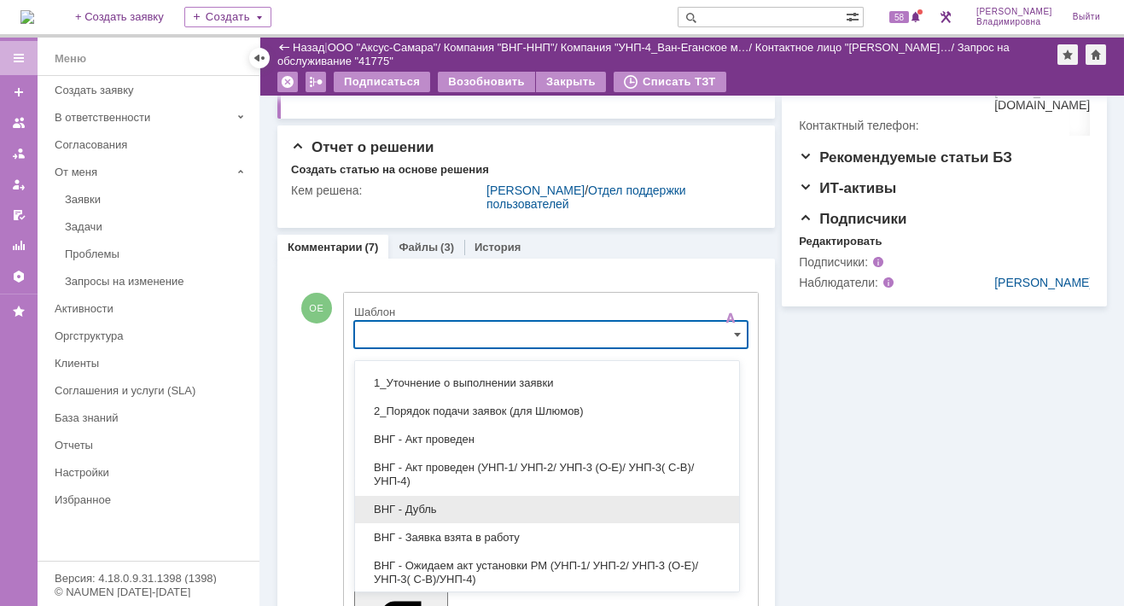
scroll to position [85, 0]
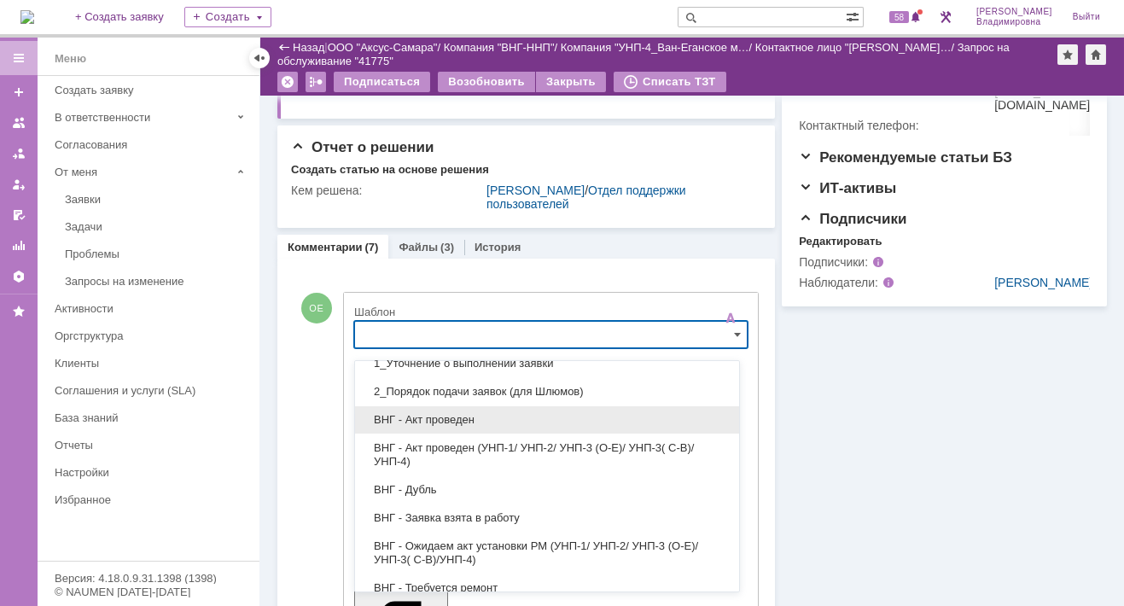
click at [434, 420] on span "ВНГ - Акт проведен" at bounding box center [546, 420] width 363 height 14
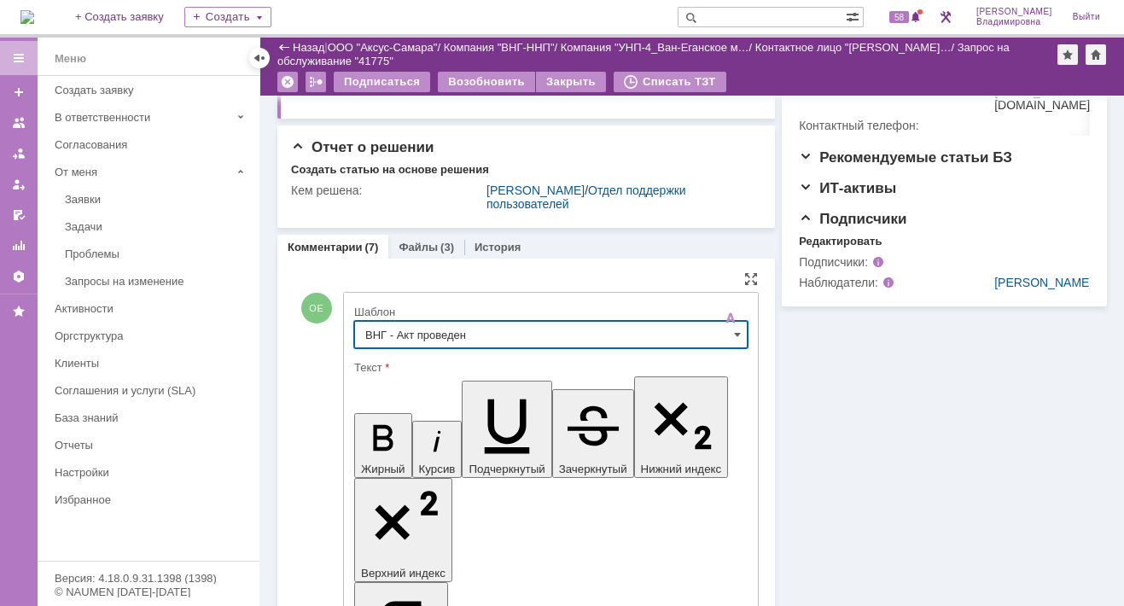
type input "ВНГ - Акт проведен"
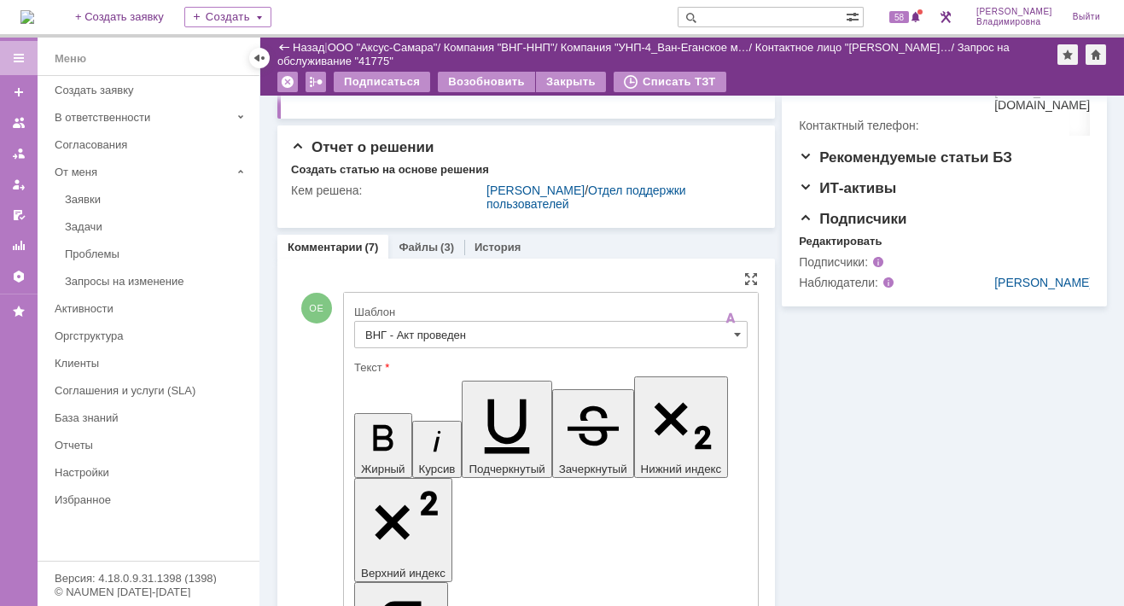
drag, startPoint x: 367, startPoint y: 3891, endPoint x: 444, endPoint y: 3924, distance: 83.4
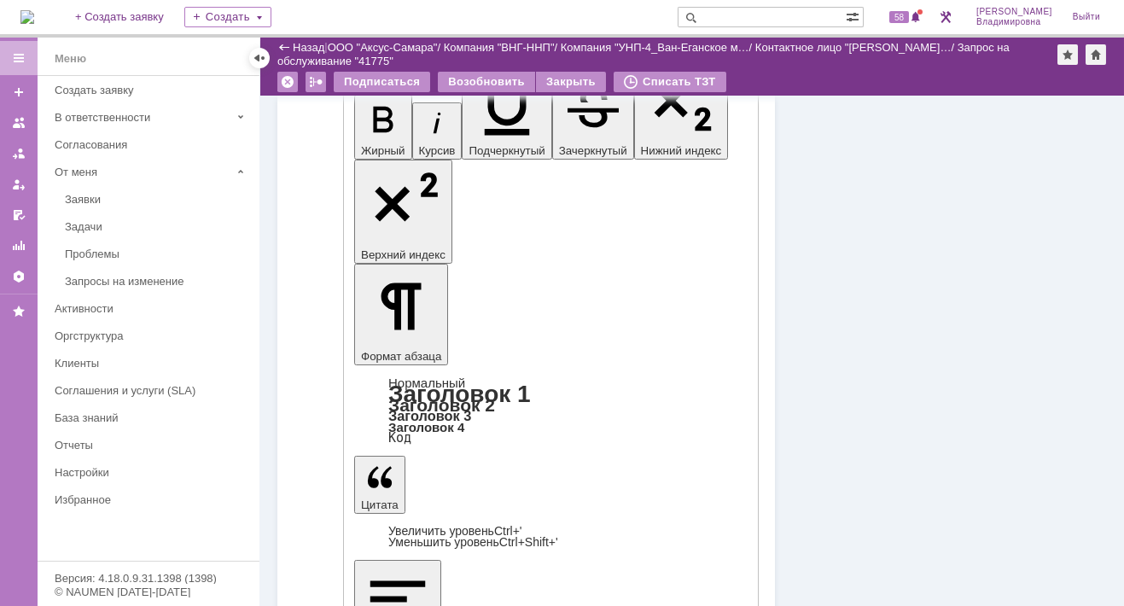
scroll to position [956, 0]
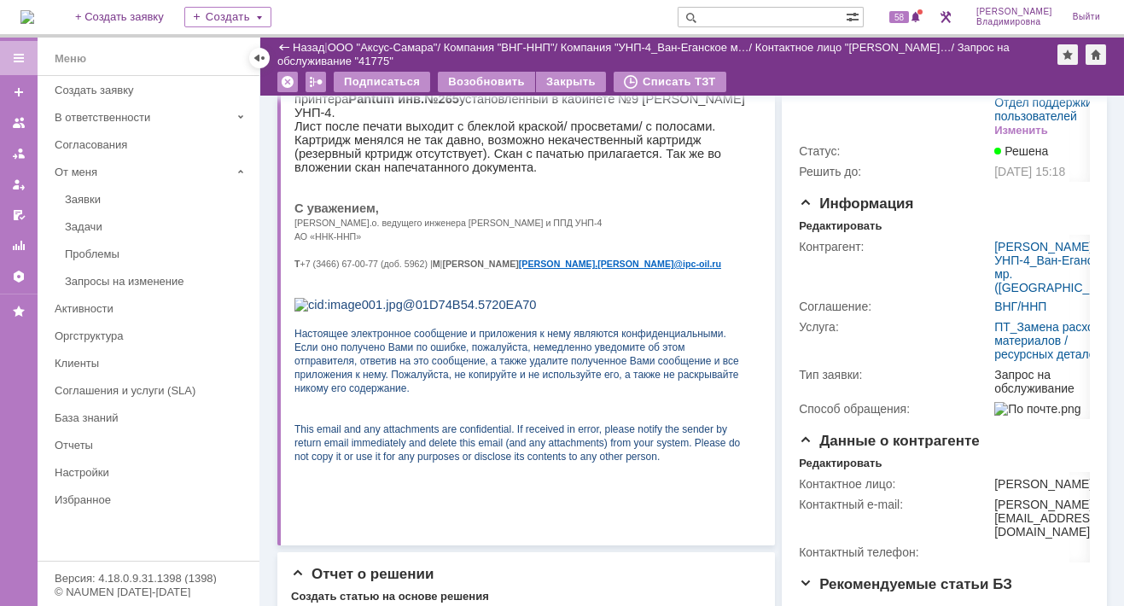
scroll to position [0, 0]
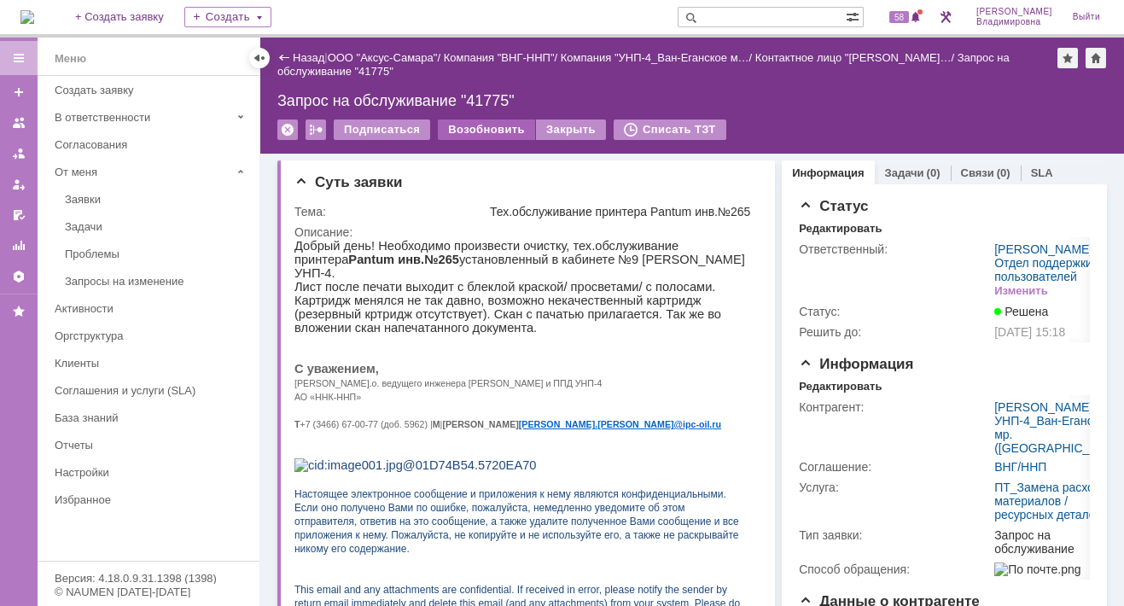
click at [493, 128] on div "Возобновить" at bounding box center [486, 129] width 97 height 20
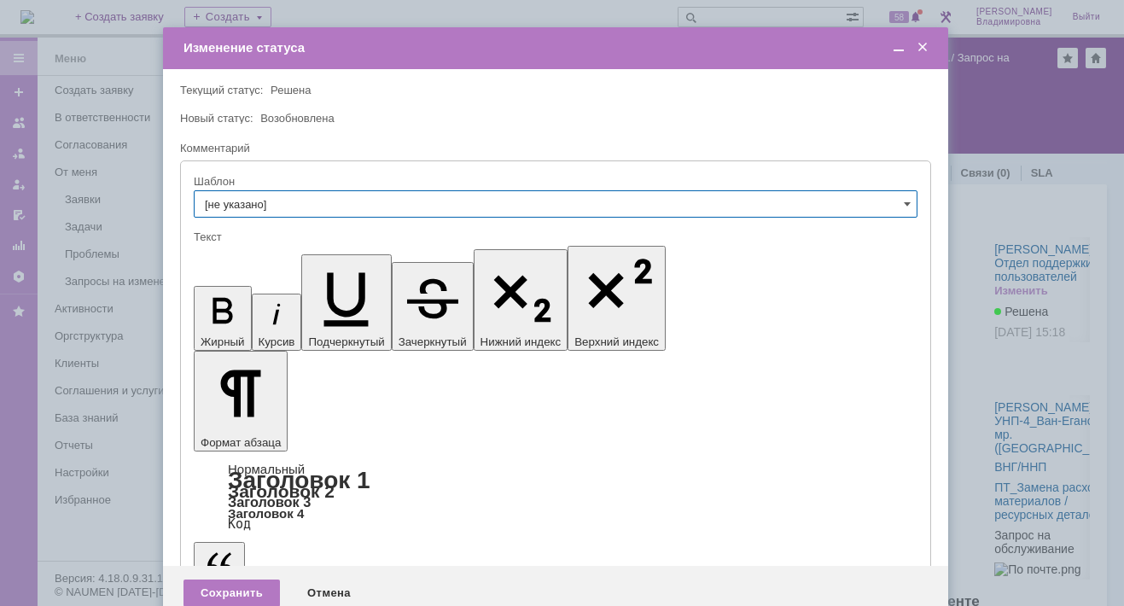
click at [922, 46] on span at bounding box center [922, 47] width 17 height 15
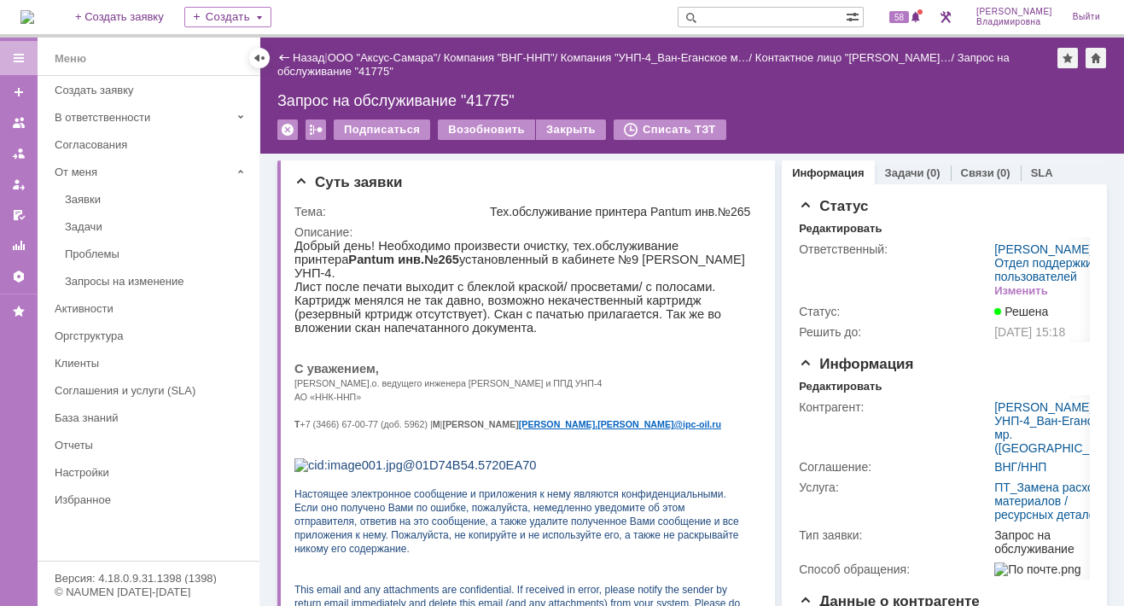
click at [737, 15] on input "text" at bounding box center [761, 17] width 168 height 20
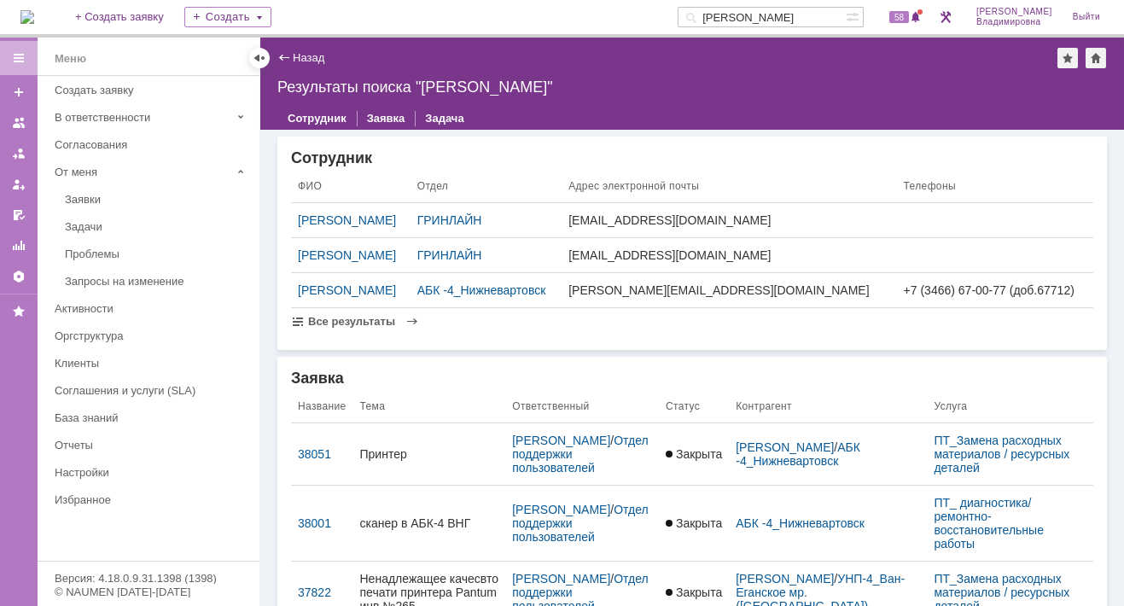
type input "Васильев денис"
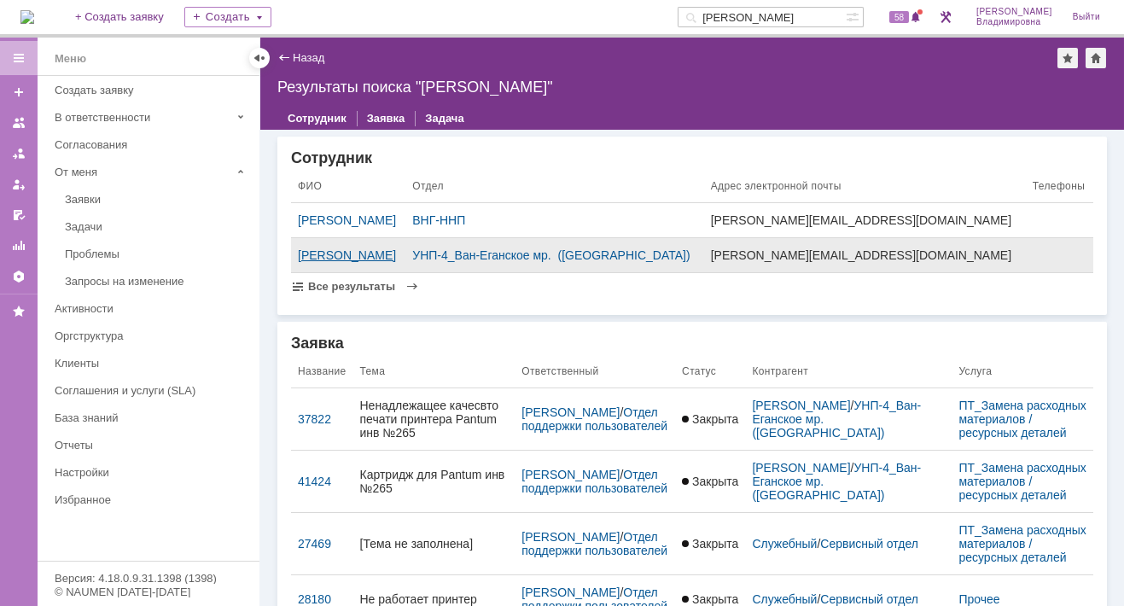
click at [398, 252] on div "[PERSON_NAME]" at bounding box center [348, 255] width 101 height 14
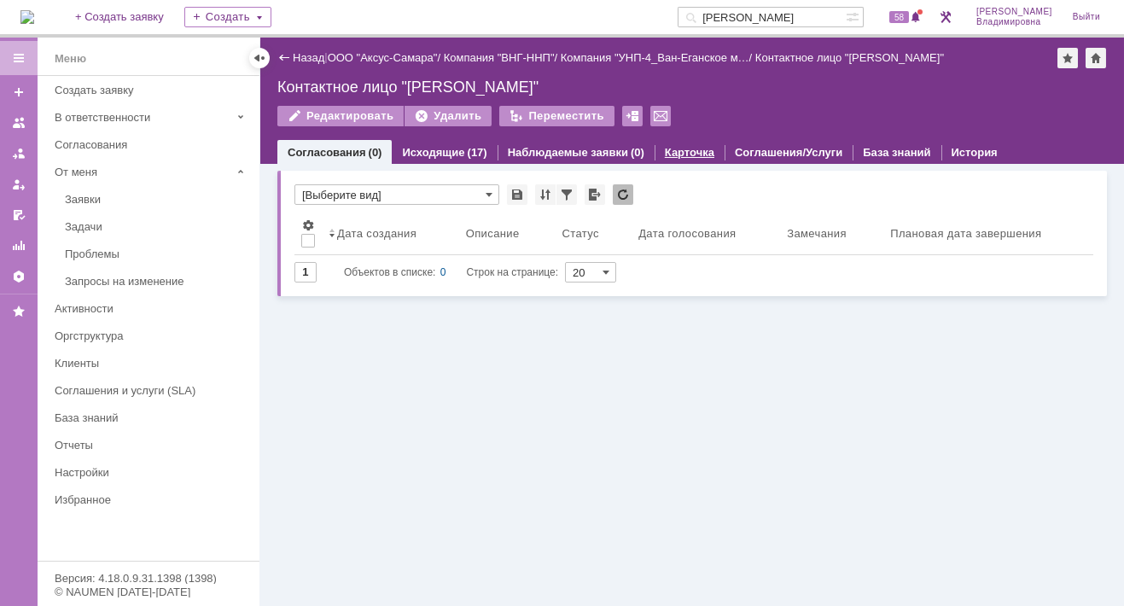
click at [672, 150] on link "Карточка" at bounding box center [689, 152] width 49 height 13
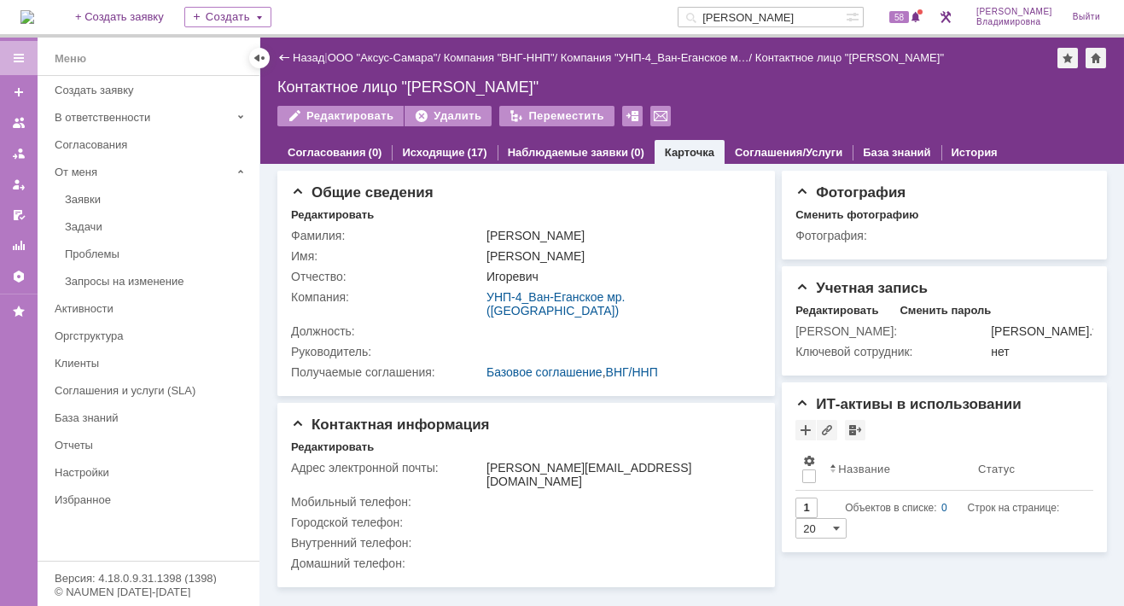
click at [279, 52] on div "Назад" at bounding box center [300, 57] width 47 height 13
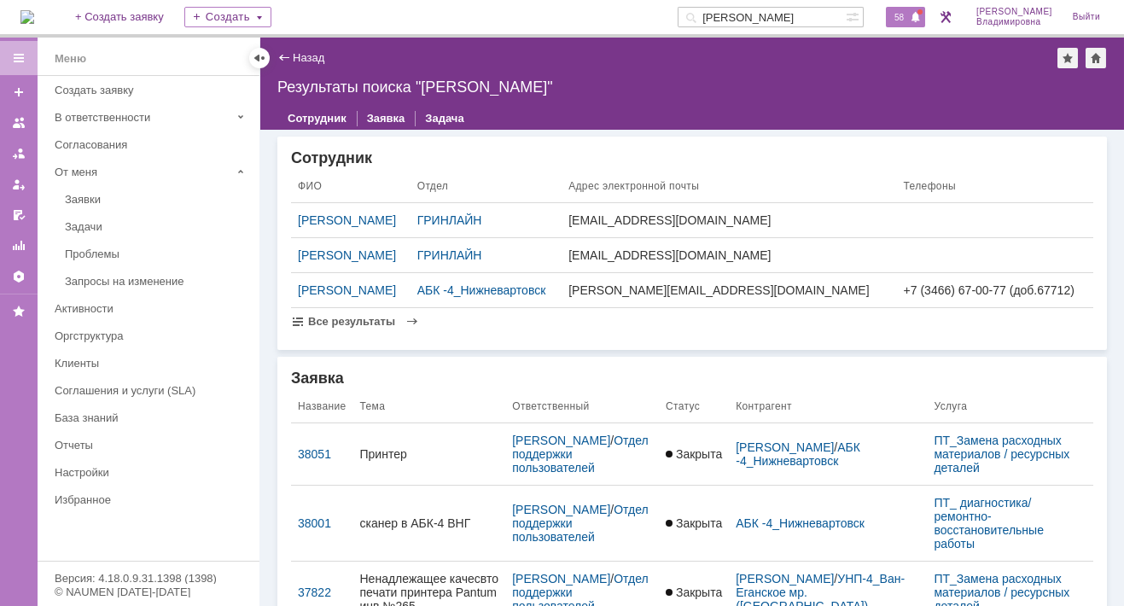
click at [905, 14] on span "58" at bounding box center [899, 17] width 20 height 12
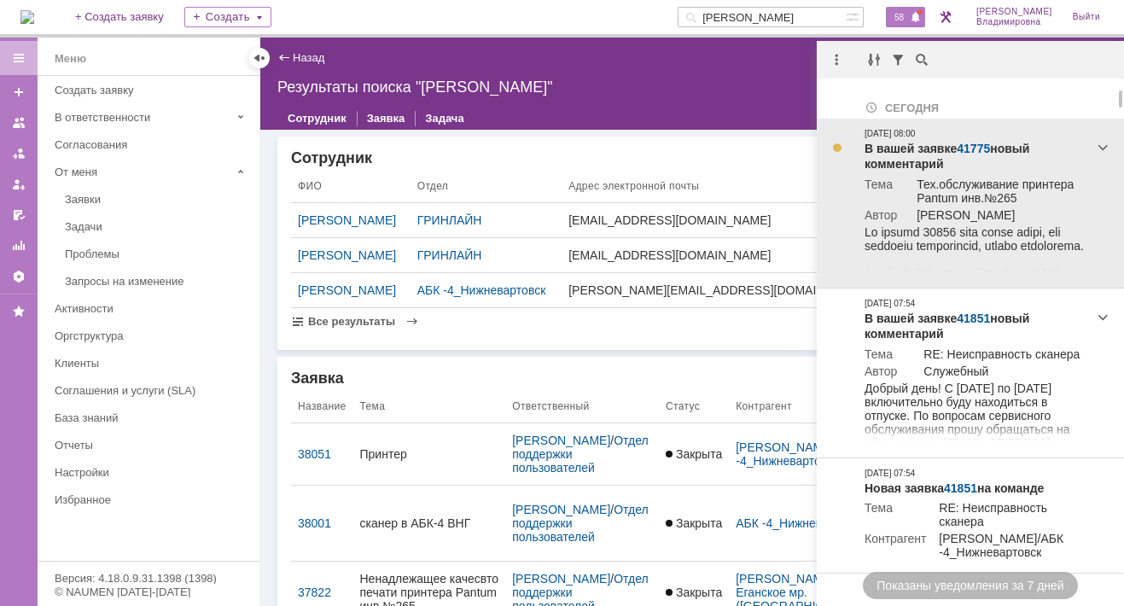
click at [972, 145] on link "41775" at bounding box center [972, 149] width 33 height 14
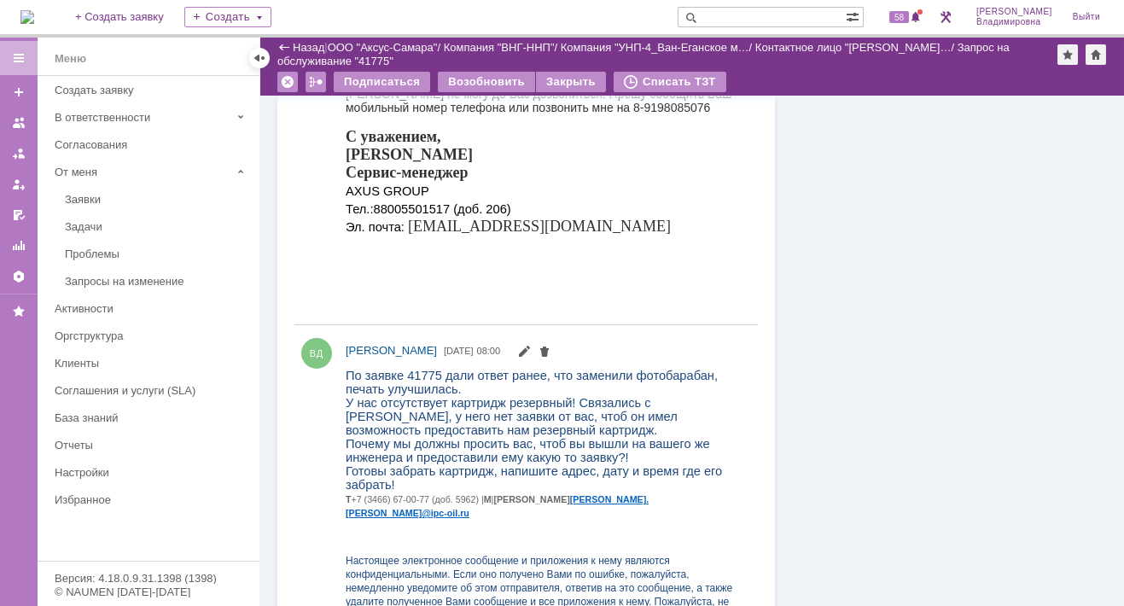
scroll to position [852, 0]
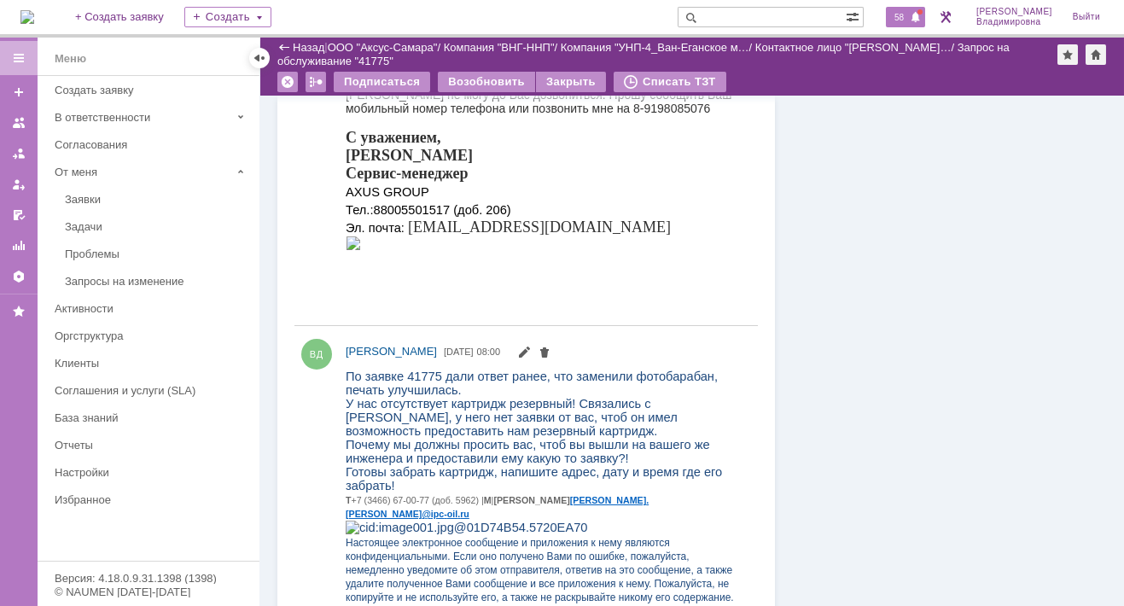
click at [904, 15] on span "58" at bounding box center [899, 17] width 20 height 12
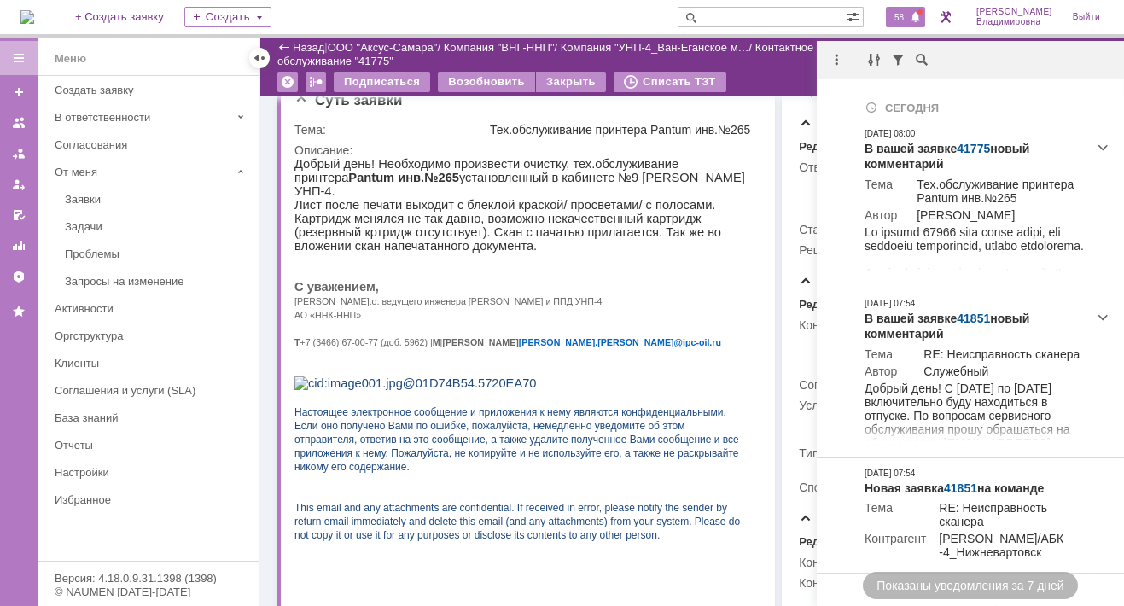
scroll to position [0, 0]
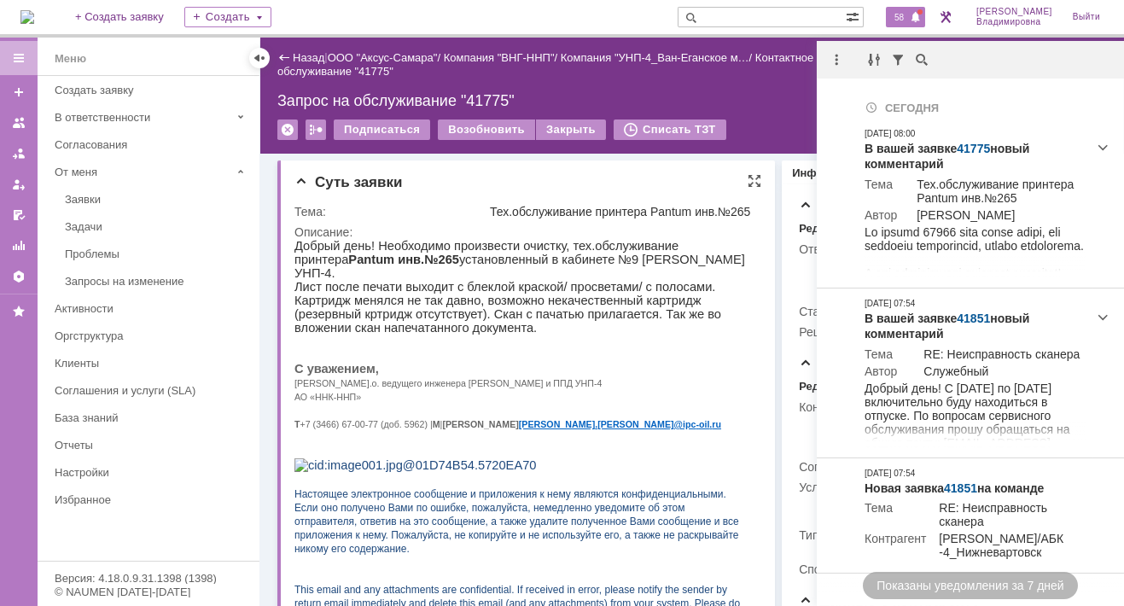
click at [605, 362] on p "С уважением," at bounding box center [521, 369] width 454 height 14
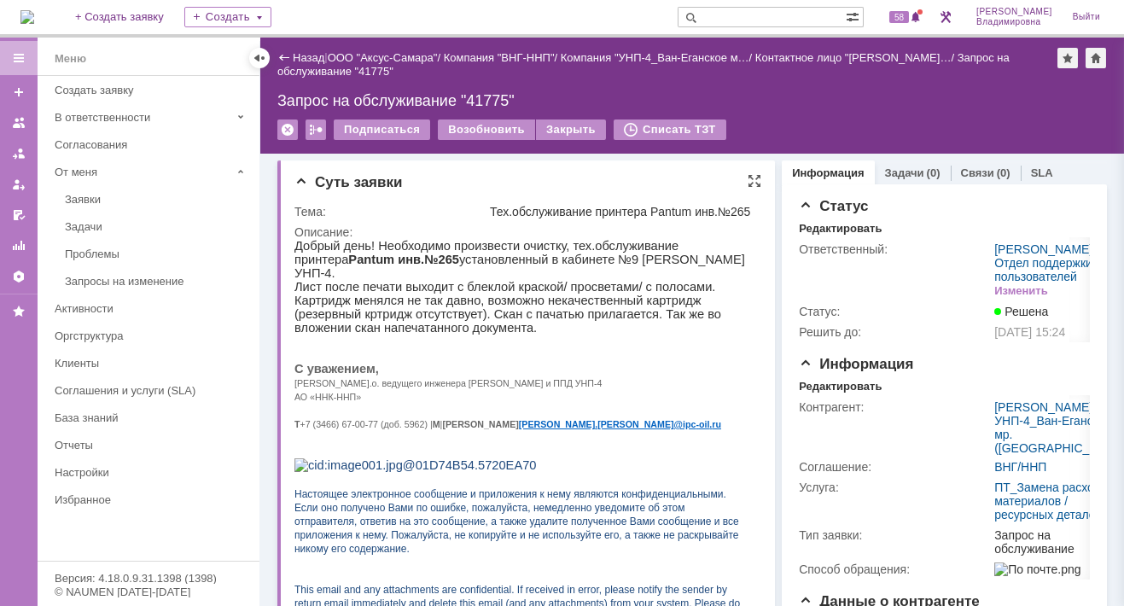
click at [742, 207] on div "Тех.обслуживание принтера Pantum инв.№265" at bounding box center [622, 212] width 264 height 14
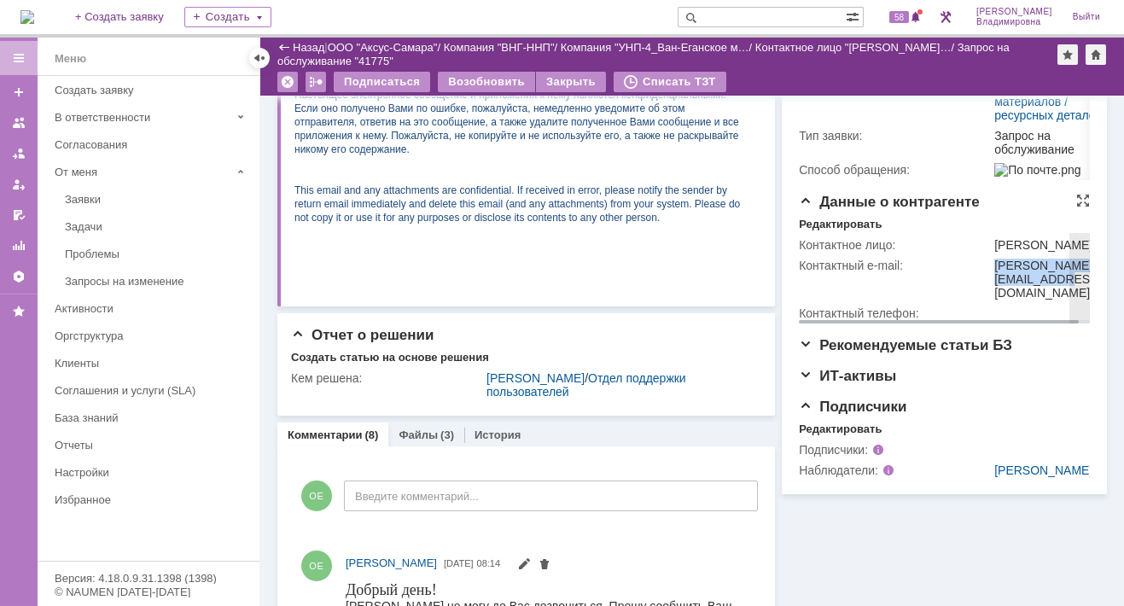
drag, startPoint x: 986, startPoint y: 369, endPoint x: 1010, endPoint y: 386, distance: 28.9
click at [1010, 299] on div "[PERSON_NAME][EMAIL_ADDRESS][DOMAIN_NAME]" at bounding box center [1047, 279] width 107 height 41
copy div "[PERSON_NAME][EMAIL_ADDRESS][DOMAIN_NAME]"
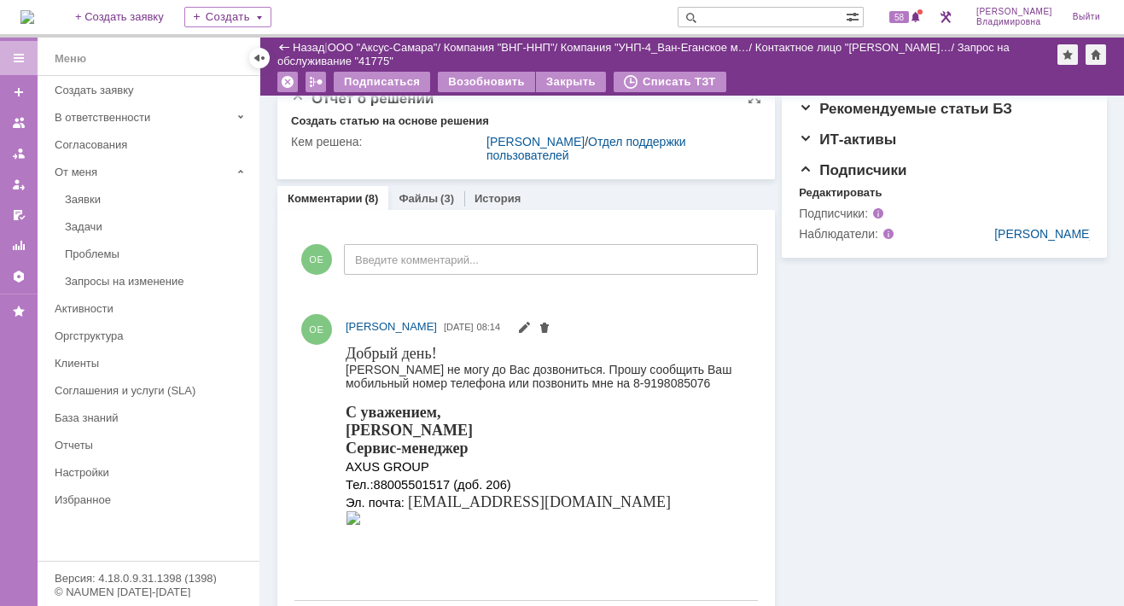
scroll to position [597, 0]
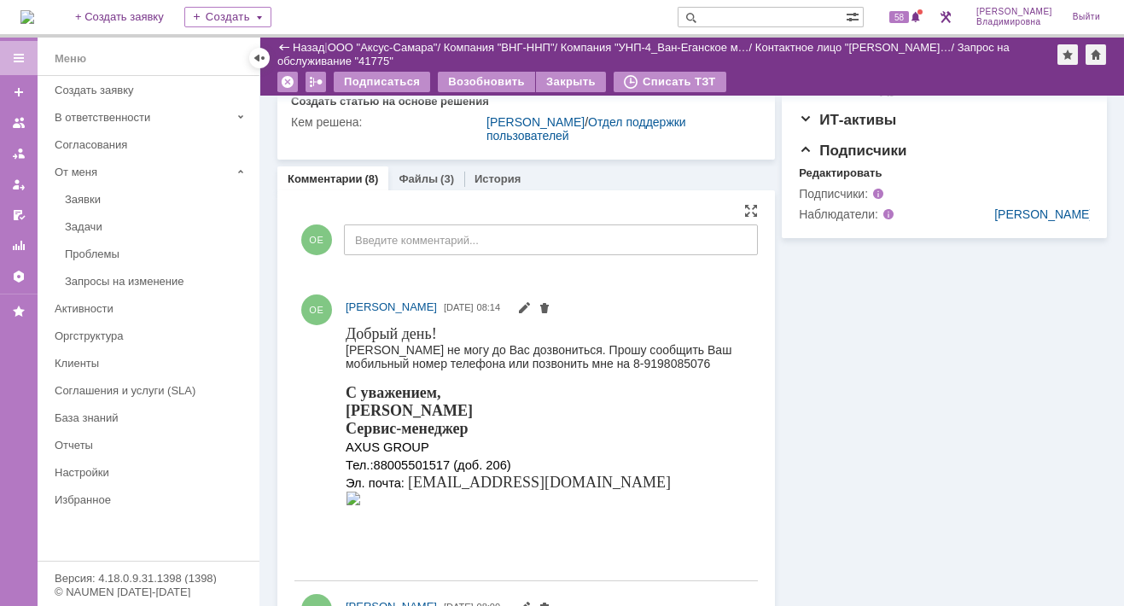
drag, startPoint x: 346, startPoint y: 325, endPoint x: 736, endPoint y: 360, distance: 392.3
click at [736, 360] on body "Добрый день! Денис Игоревич не могу до Вас дозвониться. Прошу сообщить Ваш моби…" at bounding box center [544, 423] width 397 height 198
drag, startPoint x: 736, startPoint y: 360, endPoint x: 663, endPoint y: 350, distance: 74.1
copy body "Добрый день! Денис Игоревич не могу до Вас дозвониться. Прошу сообщить Ваш моби…"
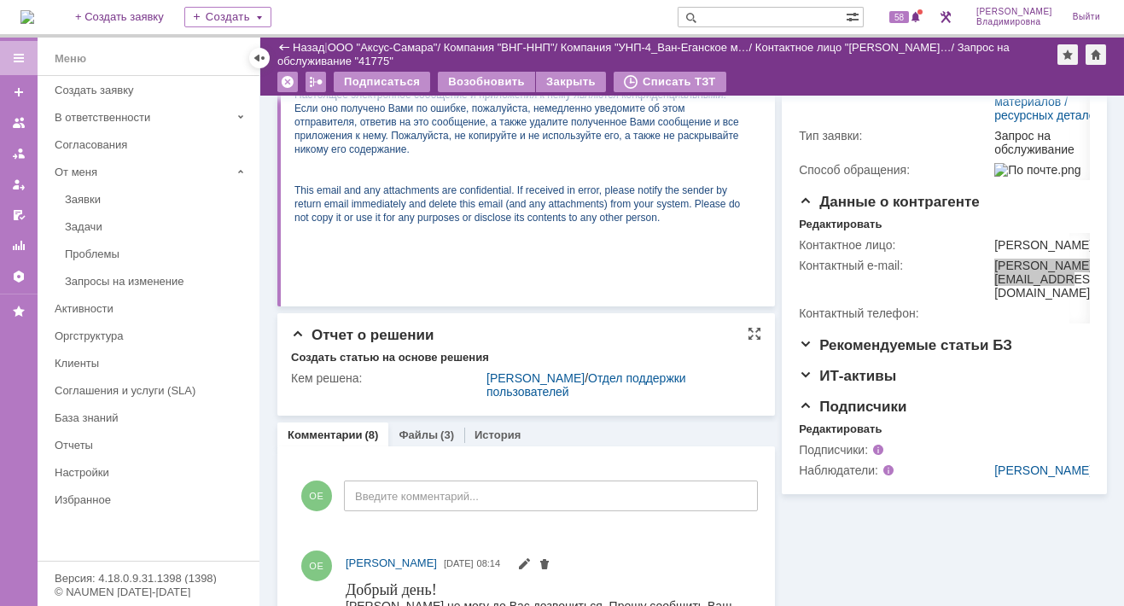
scroll to position [0, 0]
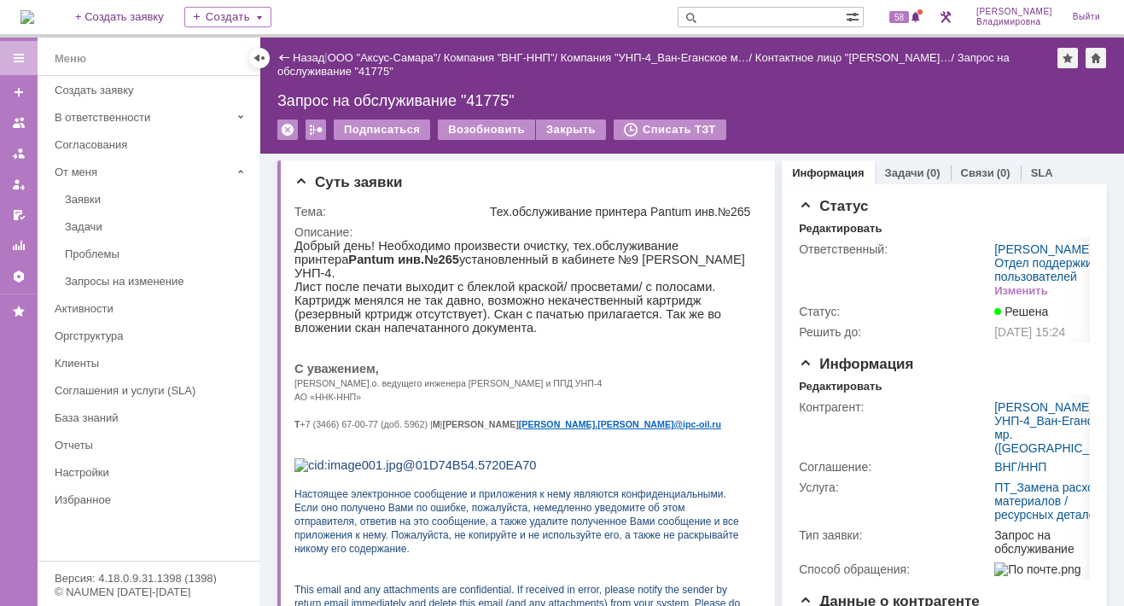
click at [730, 14] on input "text" at bounding box center [761, 17] width 168 height 20
type input "унп-4"
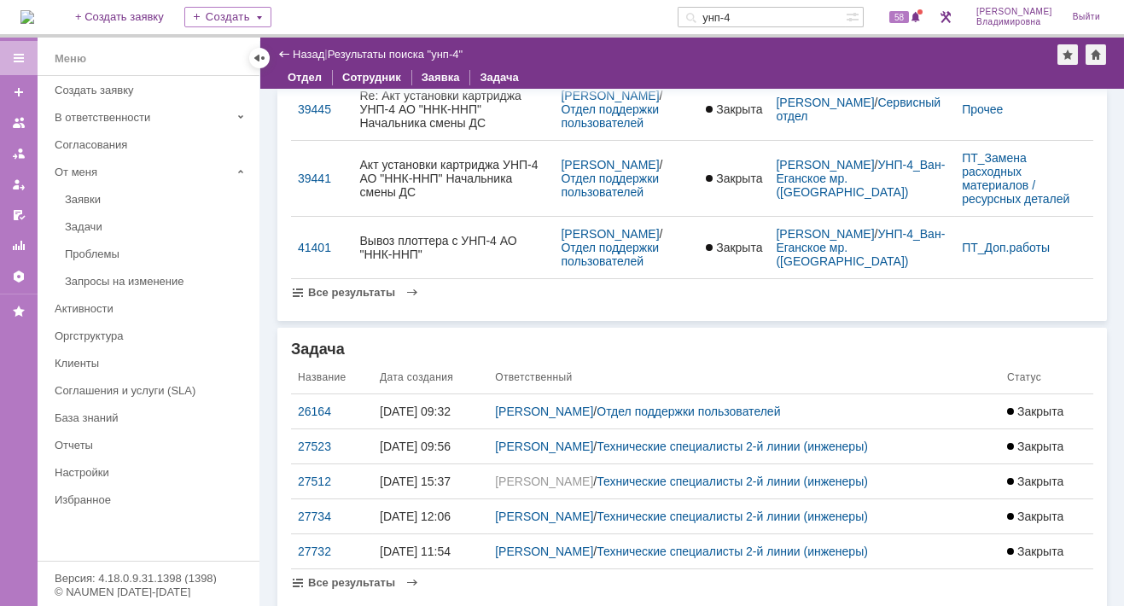
scroll to position [604, 0]
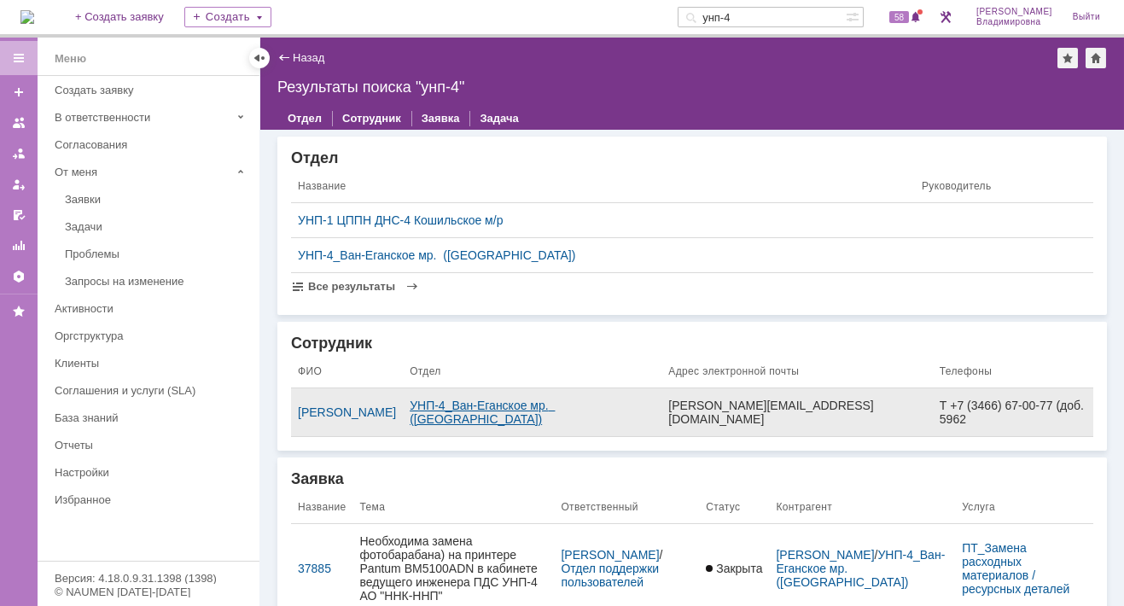
click at [526, 410] on link "УНП-4_Ван-Еганское мр. ([GEOGRAPHIC_DATA])" at bounding box center [482, 411] width 145 height 27
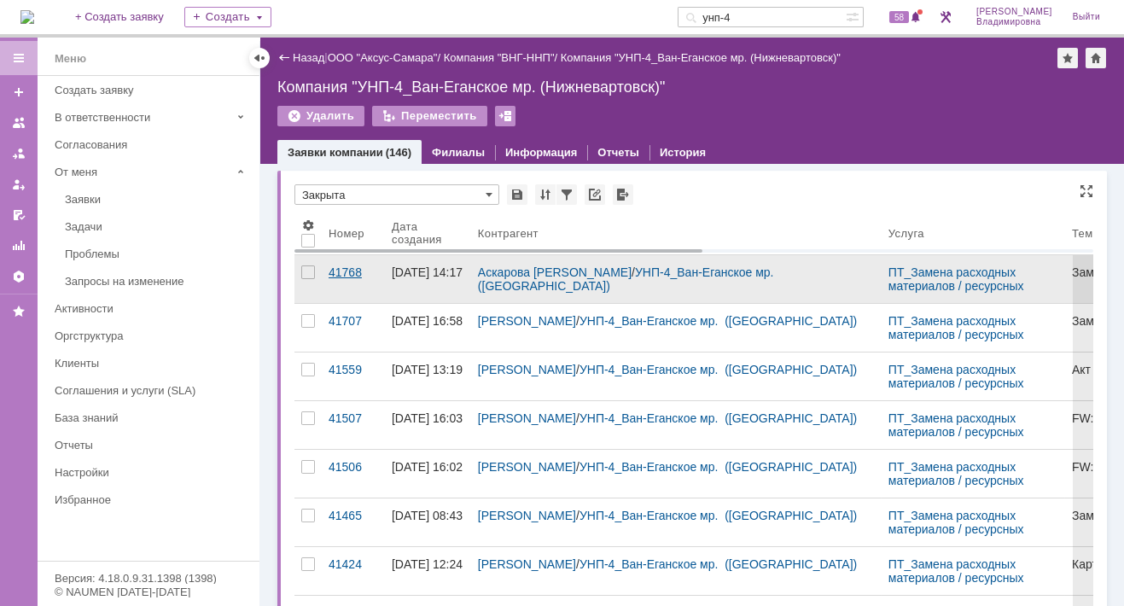
click at [352, 273] on div "41768" at bounding box center [352, 272] width 49 height 14
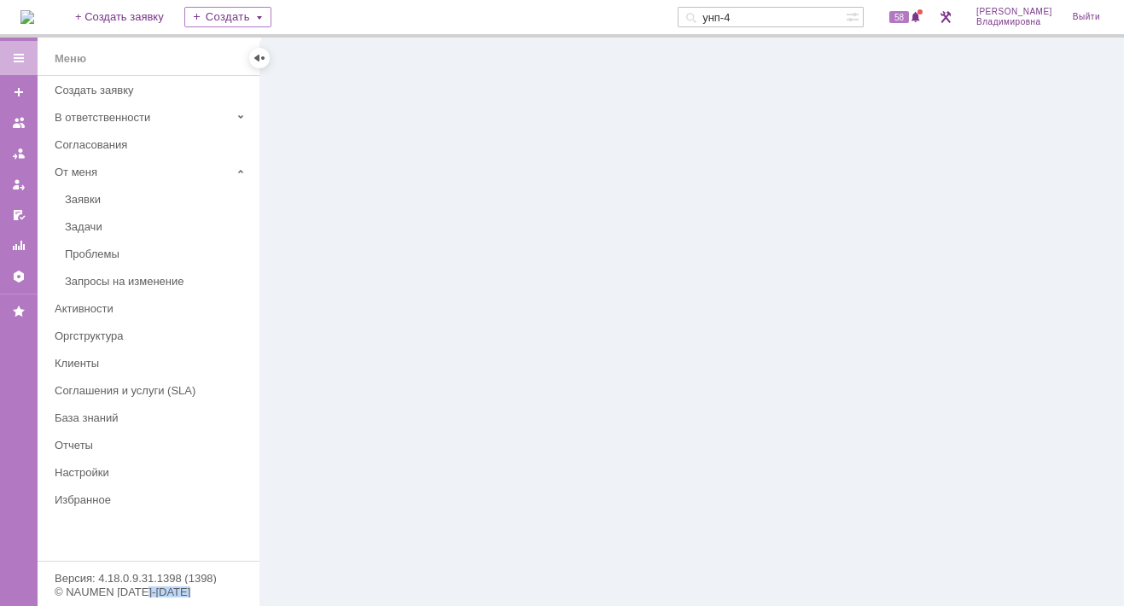
click at [352, 273] on div at bounding box center [691, 322] width 863 height 568
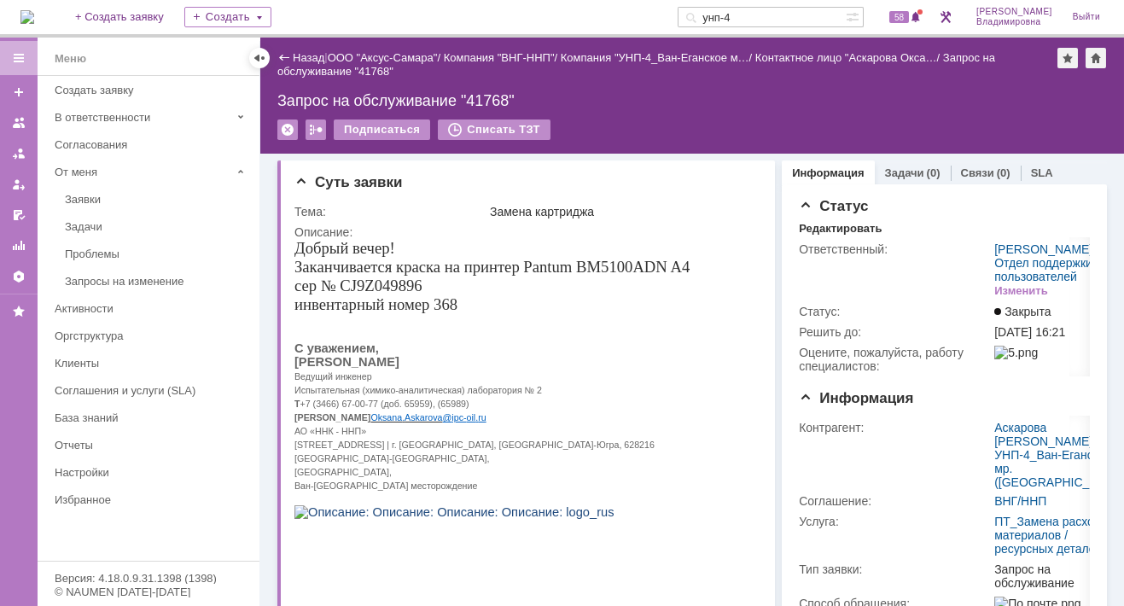
click at [284, 57] on div "Назад" at bounding box center [300, 57] width 47 height 13
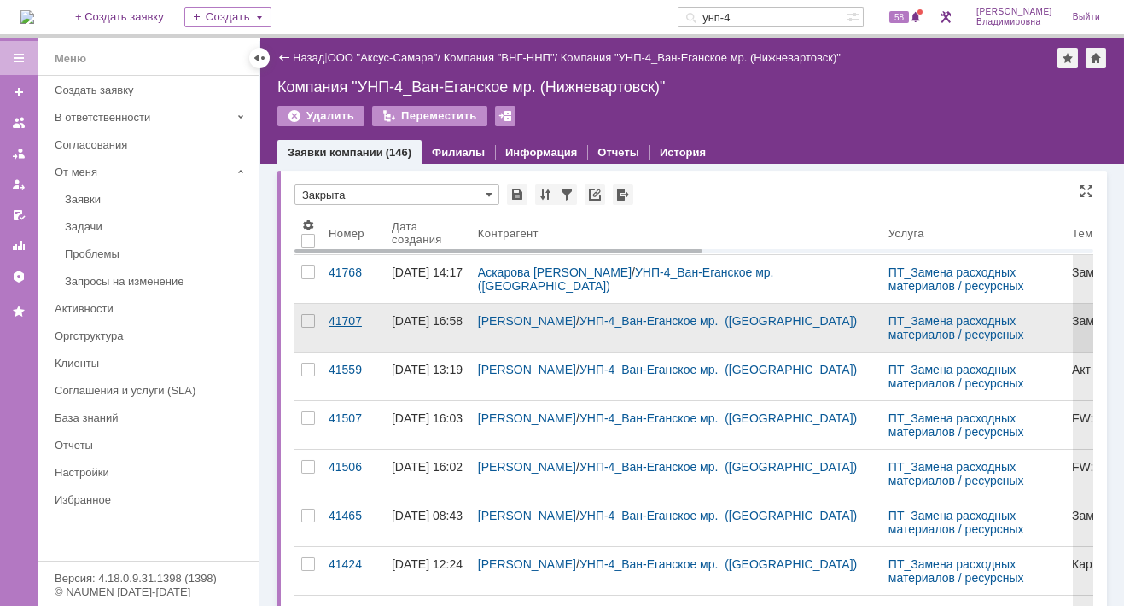
click at [338, 323] on div "41707" at bounding box center [352, 321] width 49 height 14
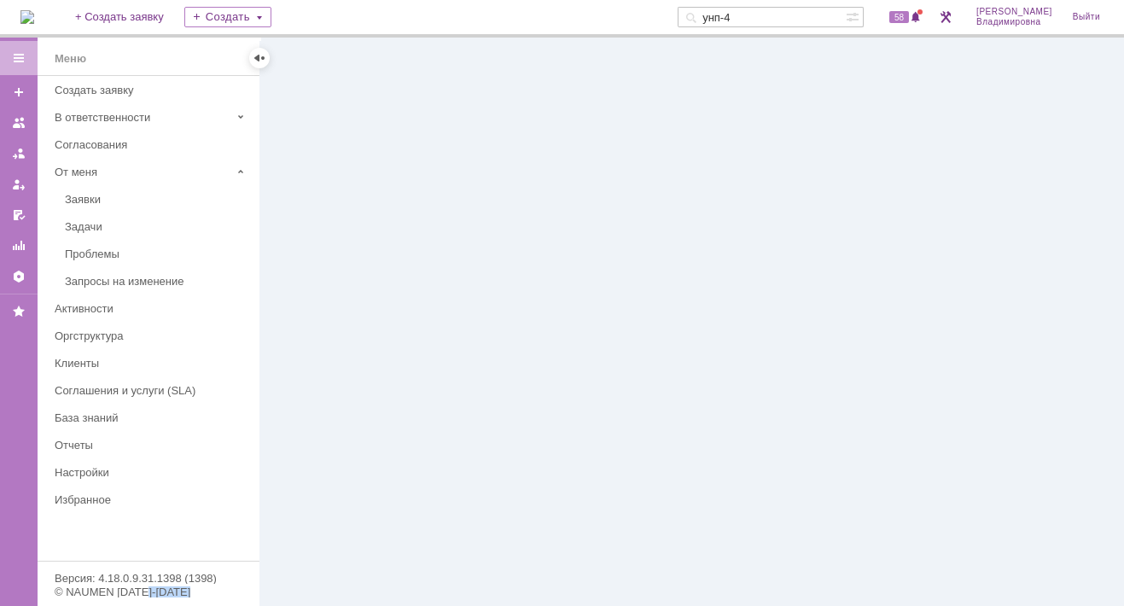
click at [338, 323] on div at bounding box center [691, 322] width 863 height 568
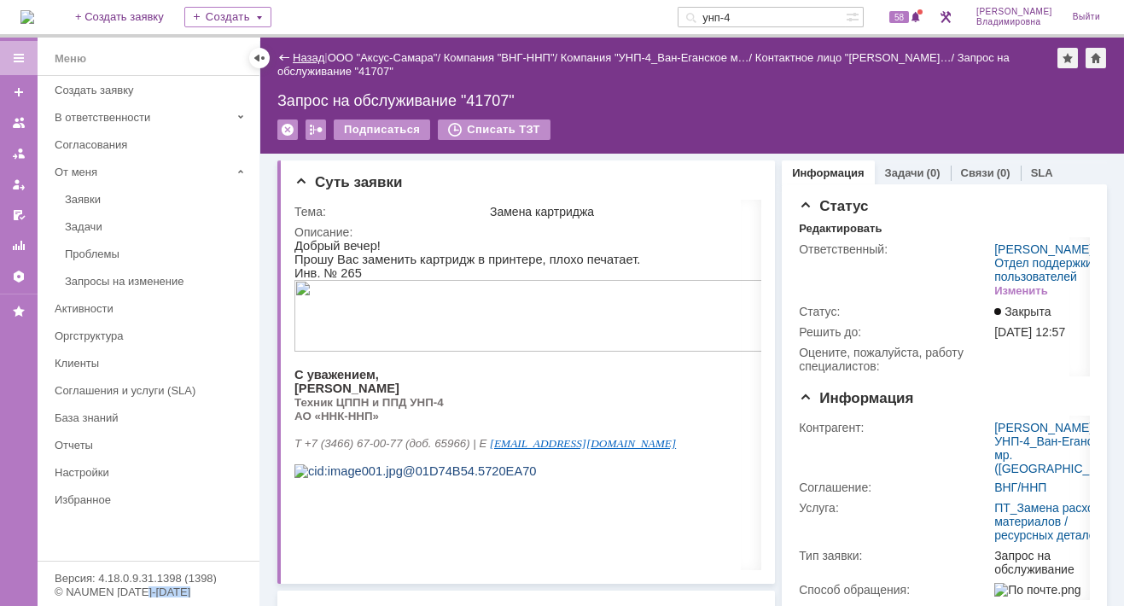
click at [314, 60] on link "Назад" at bounding box center [309, 57] width 32 height 13
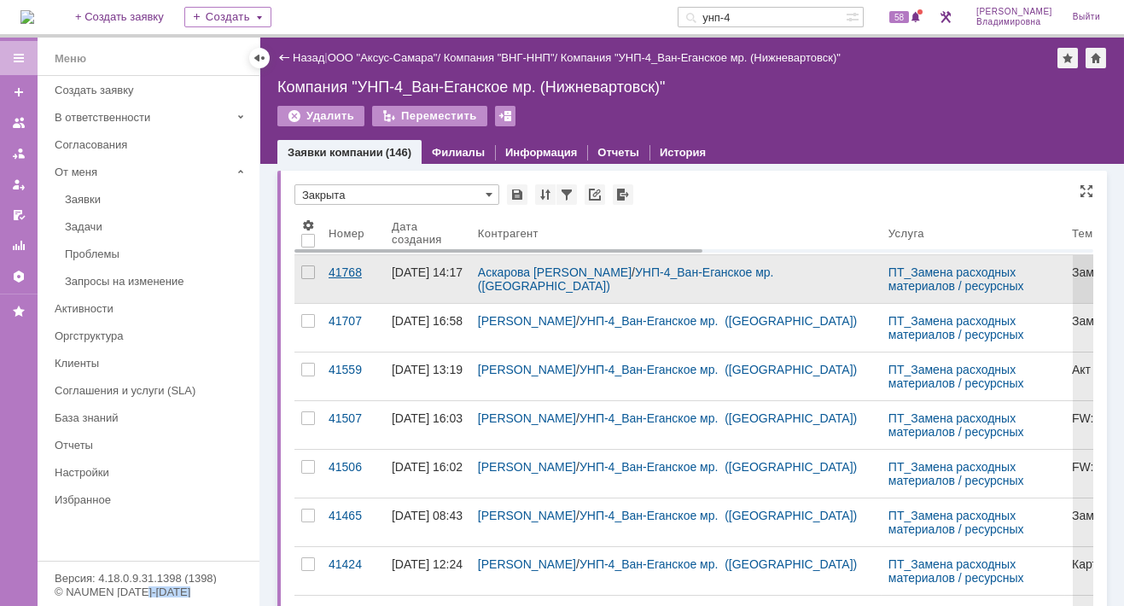
click at [351, 270] on div "41768" at bounding box center [352, 272] width 49 height 14
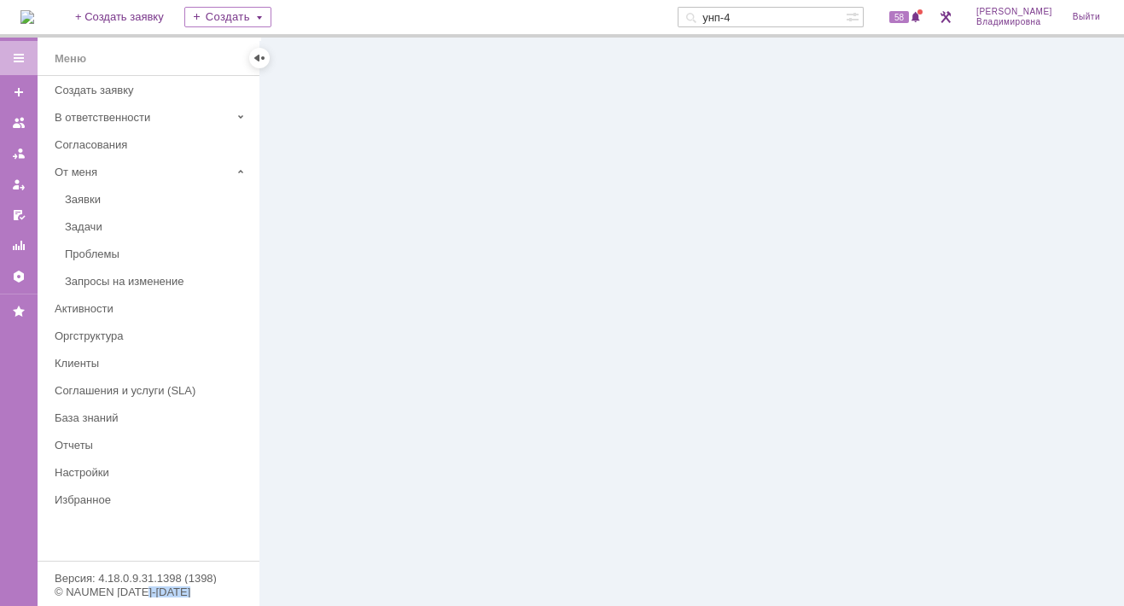
click at [351, 270] on div at bounding box center [691, 322] width 863 height 568
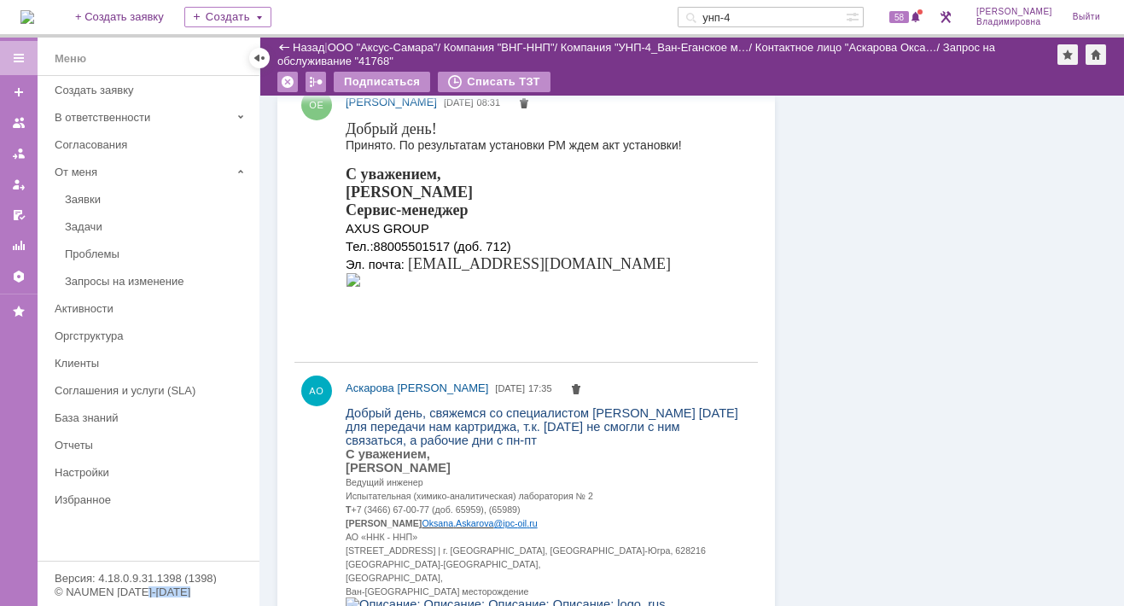
scroll to position [1706, 0]
drag, startPoint x: 33, startPoint y: 12, endPoint x: 33, endPoint y: 24, distance: 11.9
click at [34, 12] on img at bounding box center [27, 17] width 14 height 14
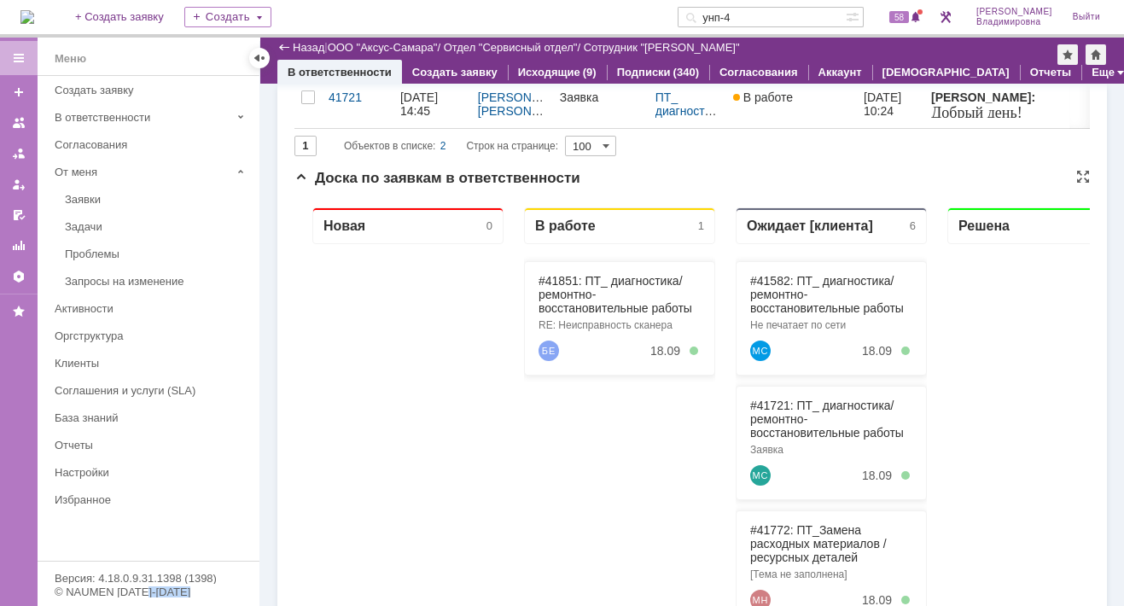
scroll to position [149, 0]
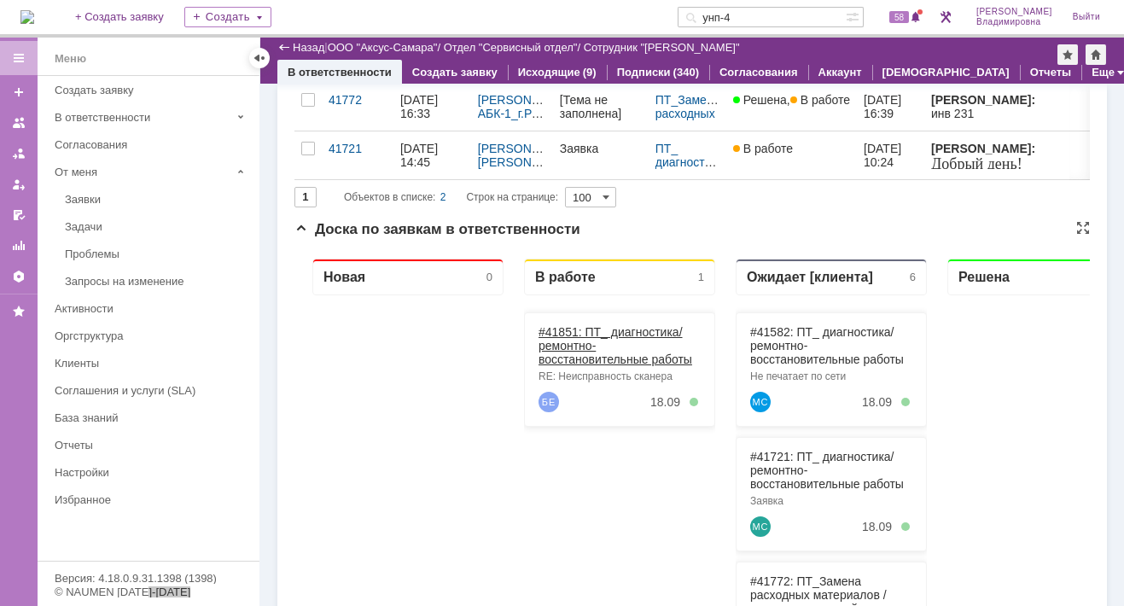
click at [565, 333] on link "#41851: ПТ_ диагностика/ ремонтно-восстановительные работы" at bounding box center [615, 345] width 154 height 41
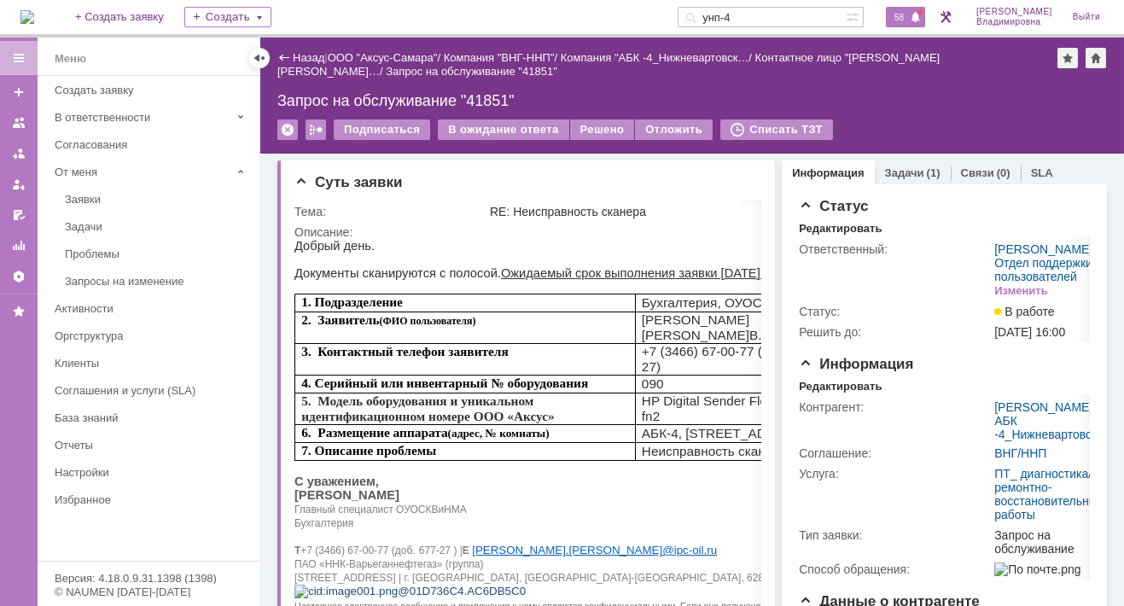
click at [909, 12] on span "58" at bounding box center [899, 17] width 20 height 12
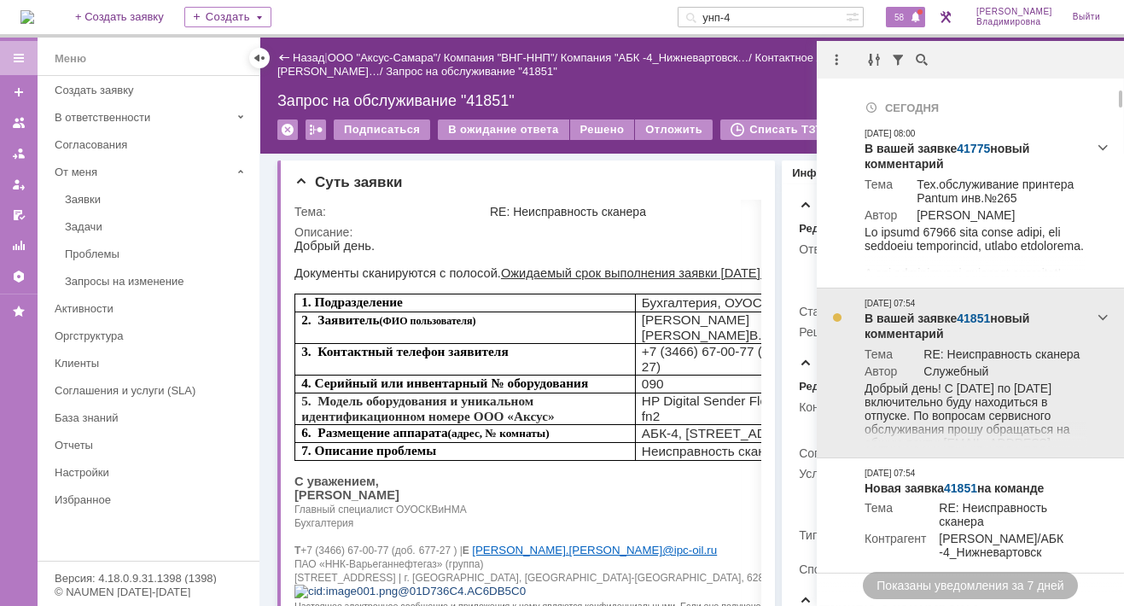
click at [971, 314] on link "41851" at bounding box center [972, 318] width 33 height 14
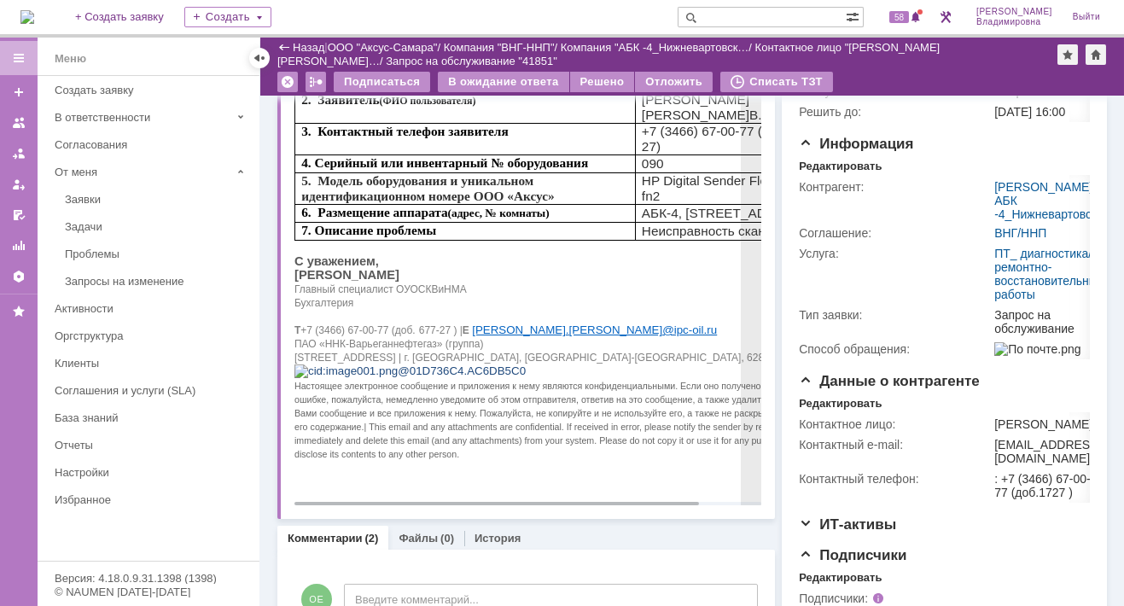
scroll to position [171, 0]
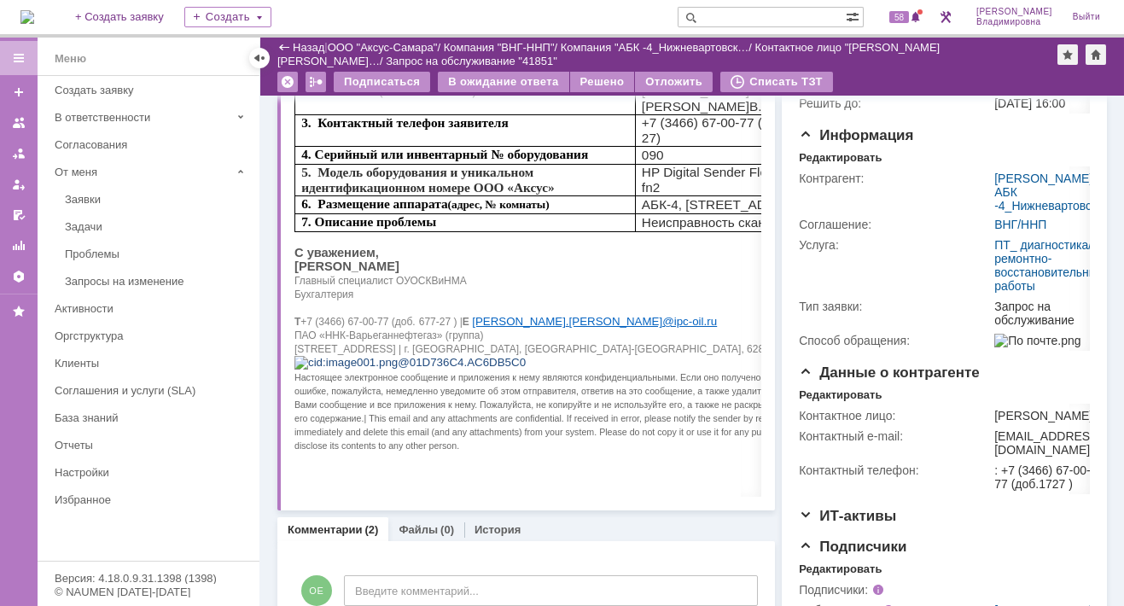
click at [285, 45] on div "Назад" at bounding box center [300, 47] width 47 height 13
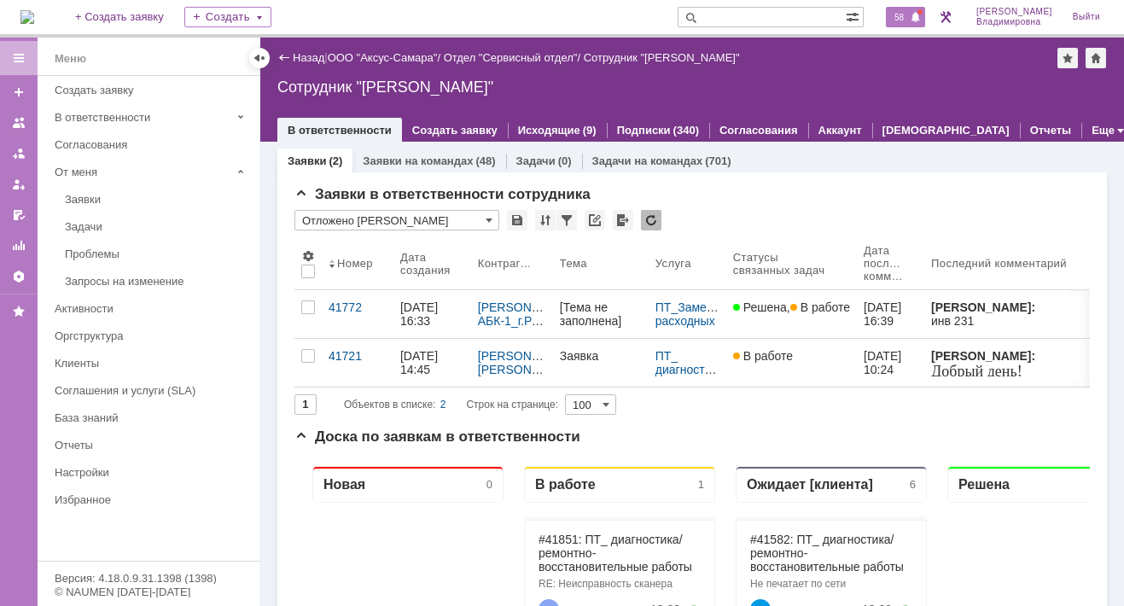
click at [909, 12] on span "58" at bounding box center [899, 17] width 20 height 12
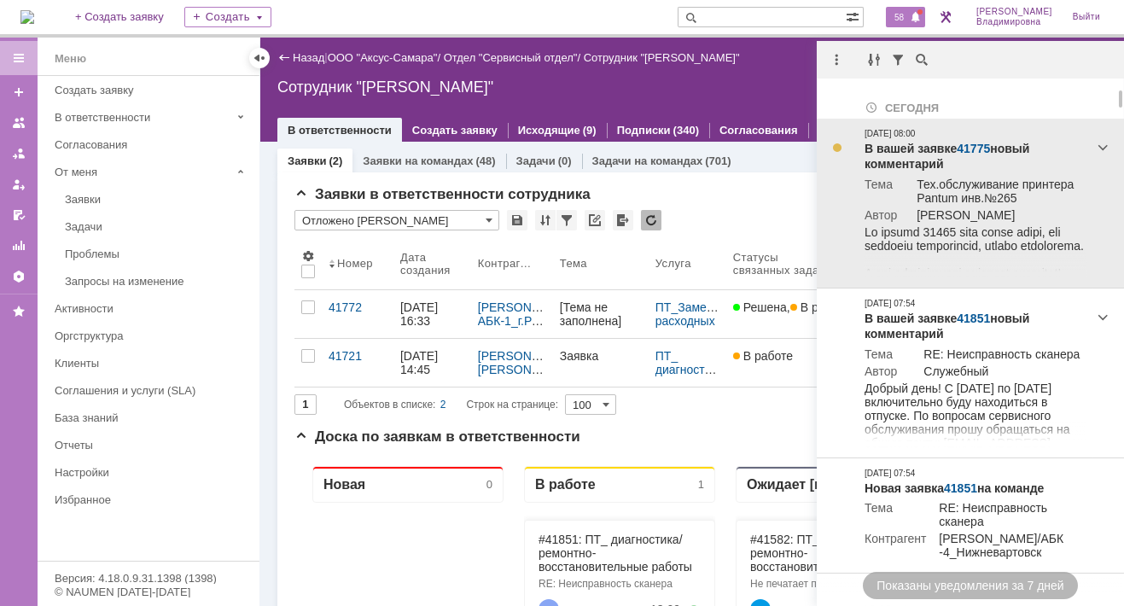
click at [968, 146] on link "41775" at bounding box center [972, 149] width 33 height 14
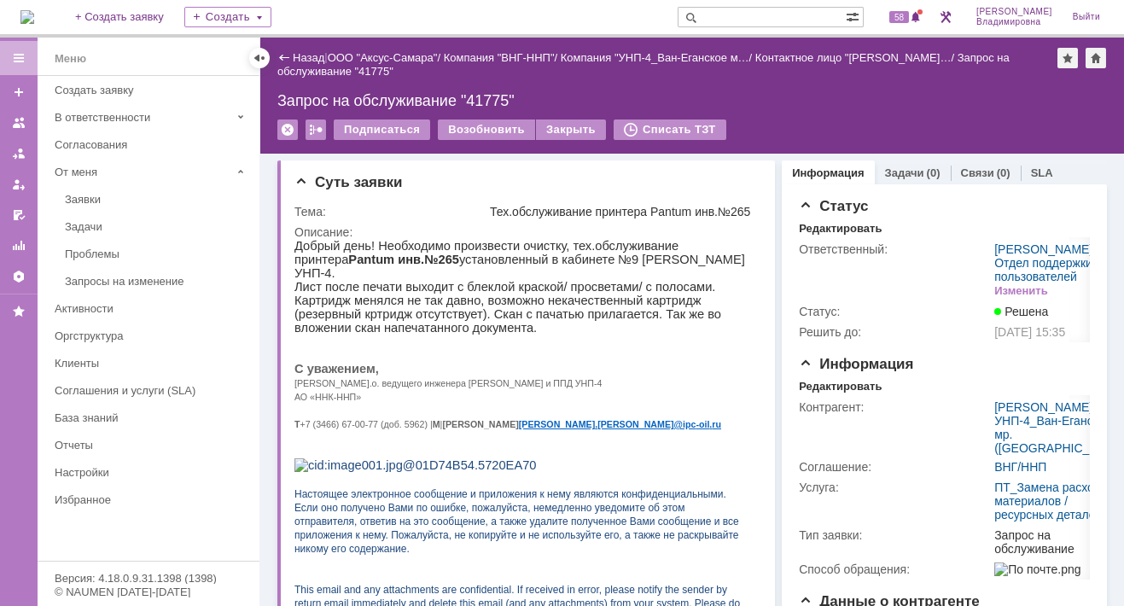
click at [728, 10] on input "text" at bounding box center [761, 17] width 168 height 20
type input "41779"
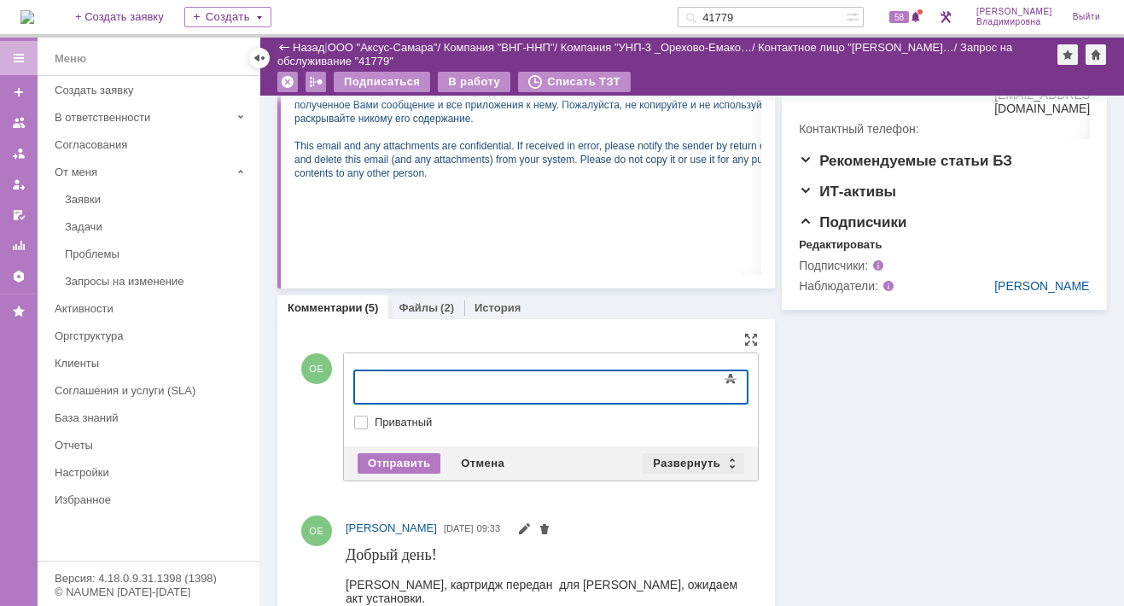
click at [676, 461] on div "Развернуть" at bounding box center [693, 463] width 102 height 20
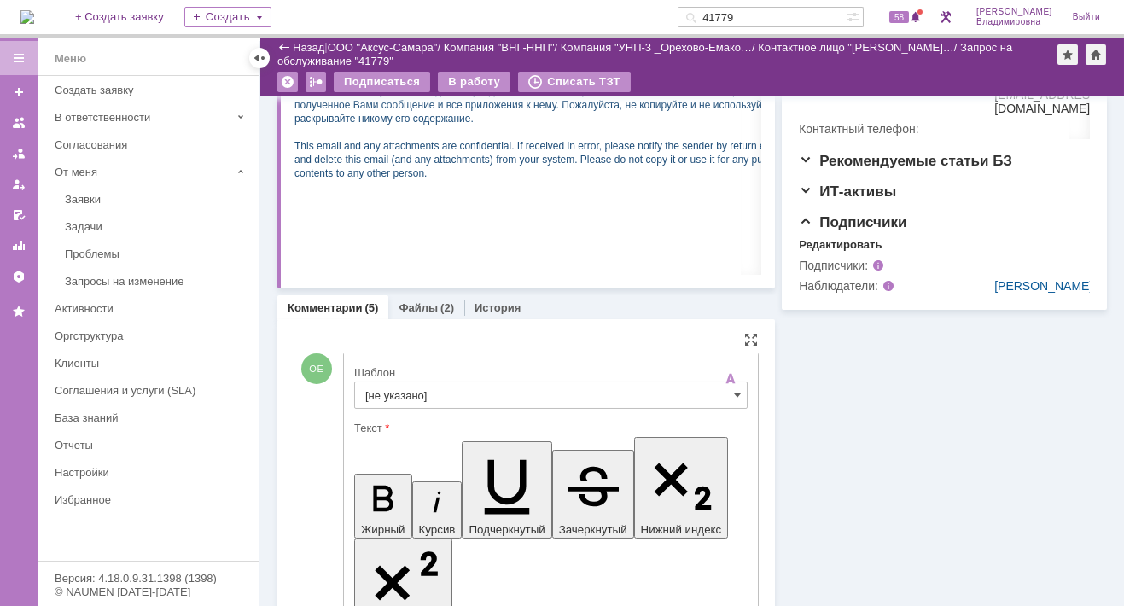
click at [402, 396] on input "[не указано]" at bounding box center [550, 394] width 393 height 27
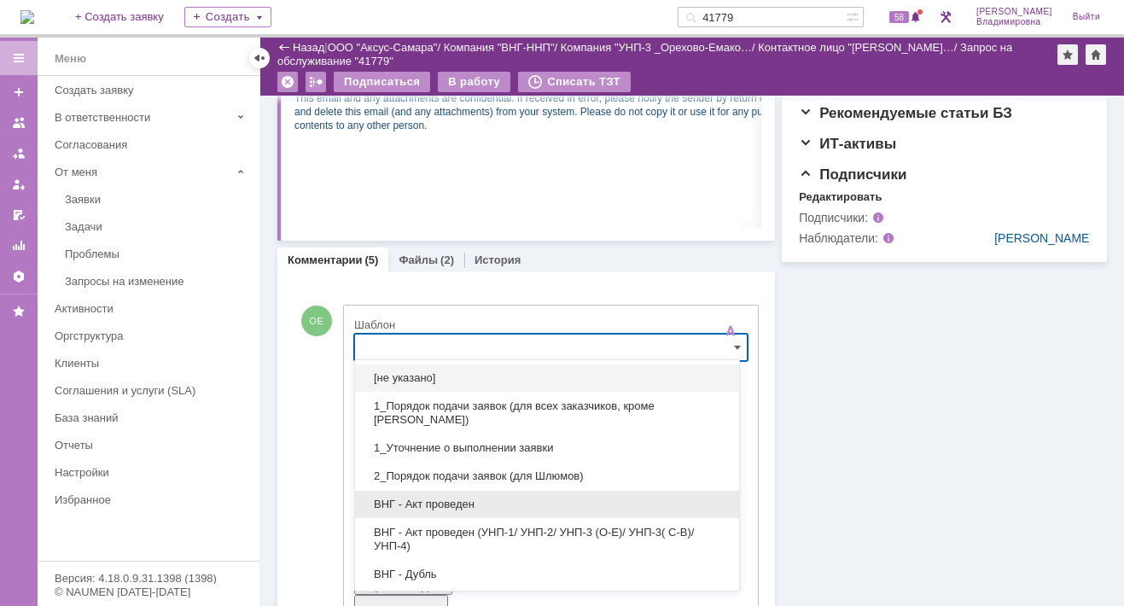
scroll to position [85, 0]
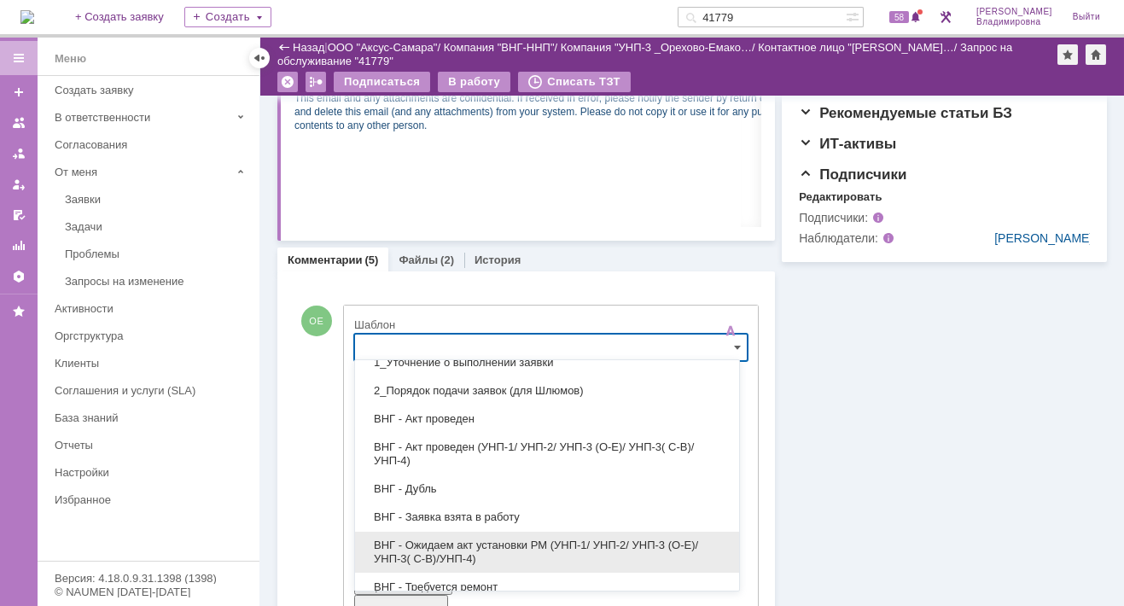
click at [450, 538] on span "ВНГ - Ожидаем акт установки РМ (УНП-1/ УНП-2/ УНП-3 (О-Е)/ УНП-3( С-В)/УНП-4)" at bounding box center [546, 551] width 363 height 27
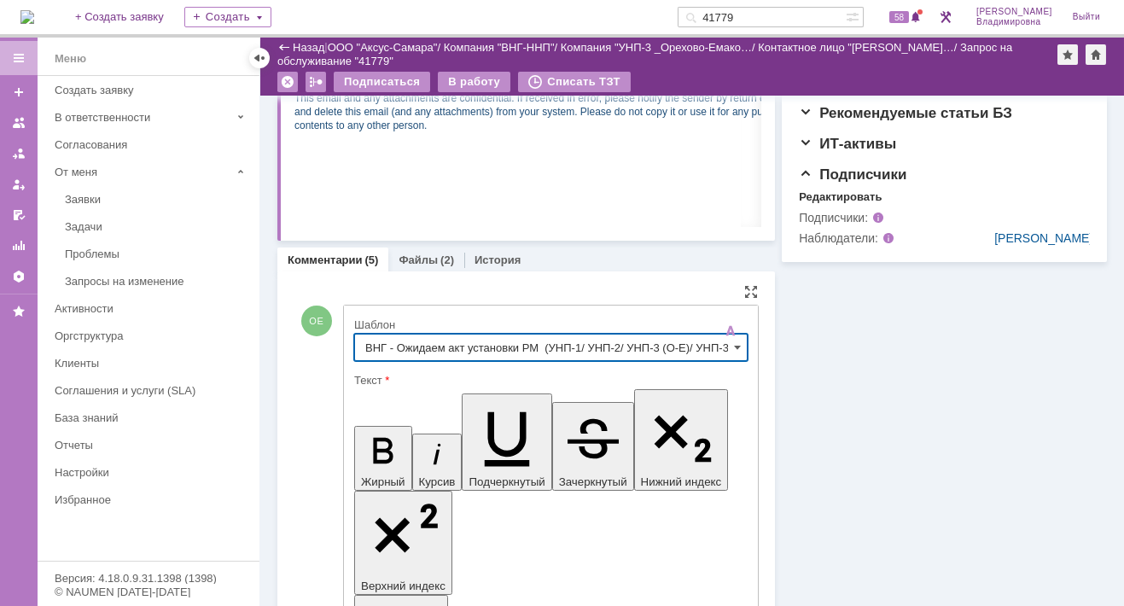
type input "ВНГ - Ожидаем акт установки РМ (УНП-1/ УНП-2/ УНП-3 (О-Е)/ УНП-3( С-В)/УНП-4)"
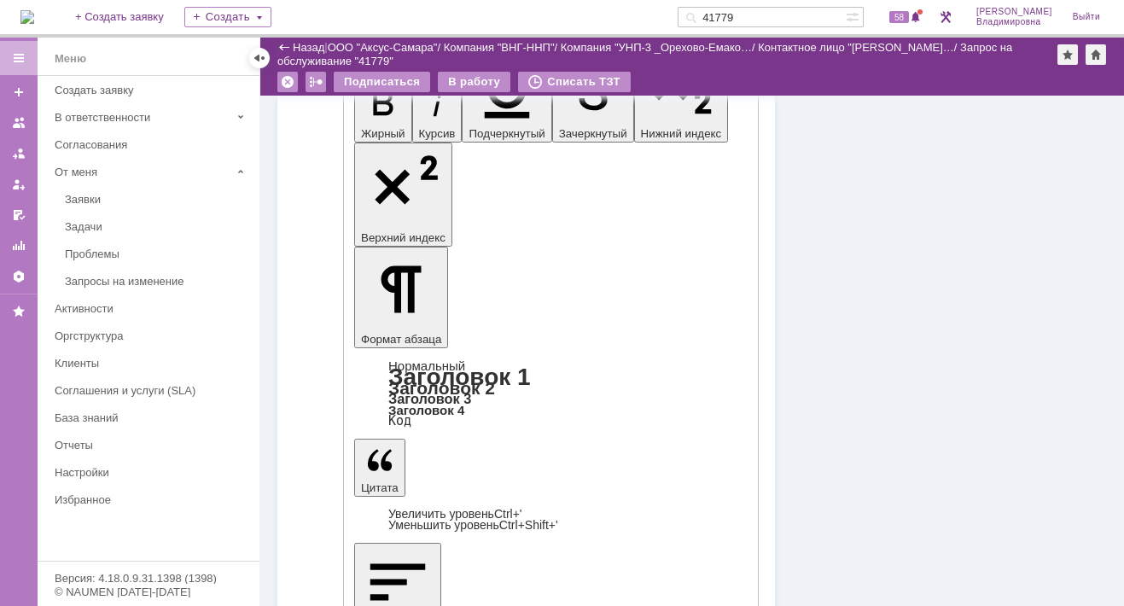
scroll to position [985, 0]
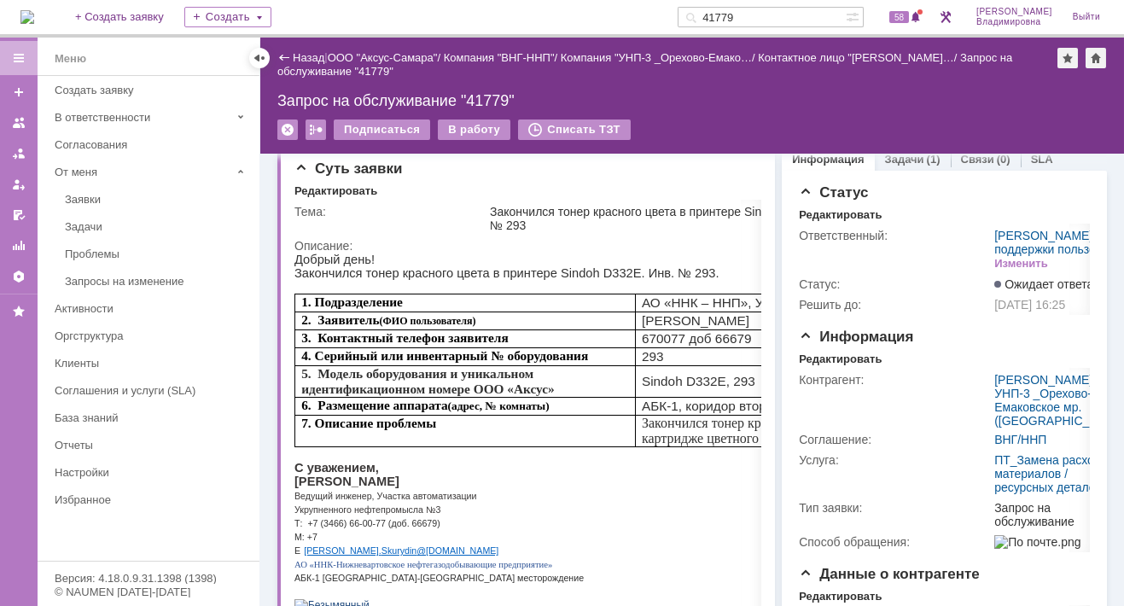
scroll to position [0, 0]
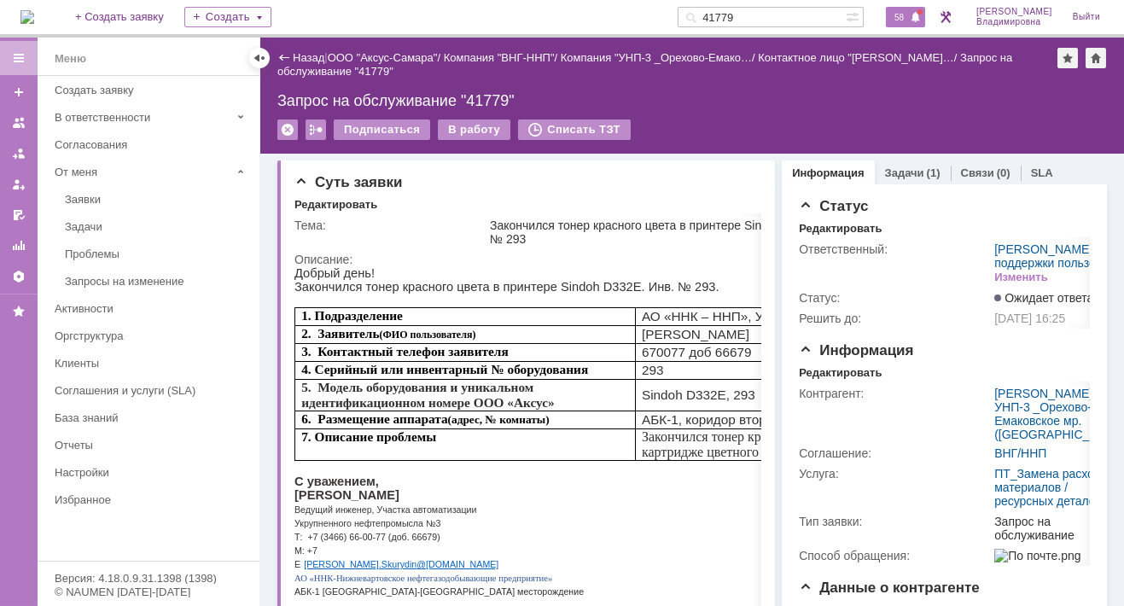
click at [909, 15] on span "58" at bounding box center [899, 17] width 20 height 12
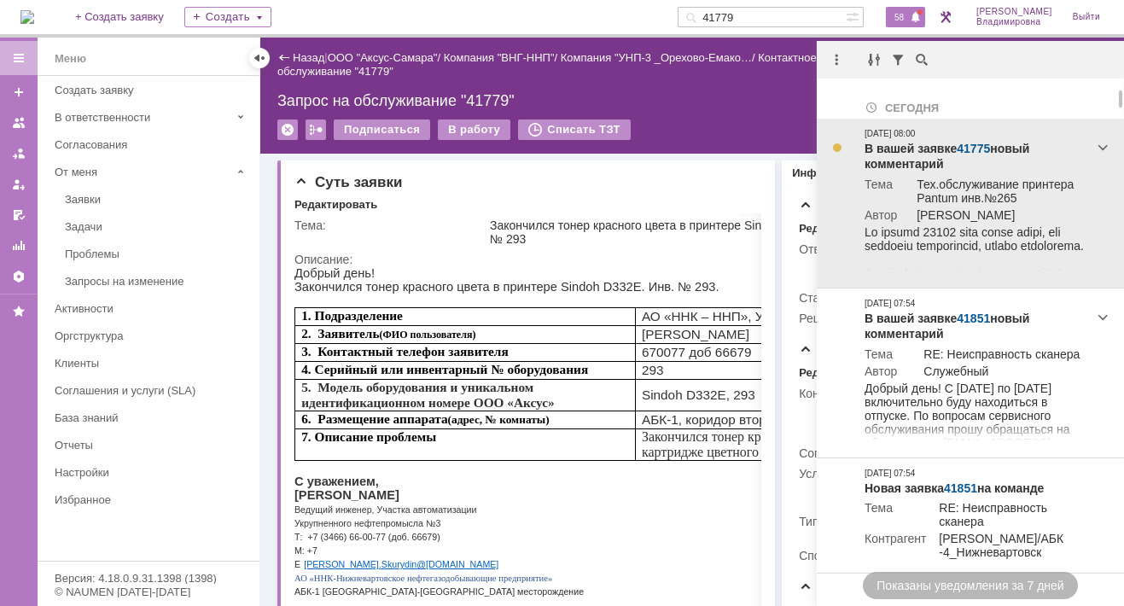
click at [976, 147] on link "41775" at bounding box center [972, 149] width 33 height 14
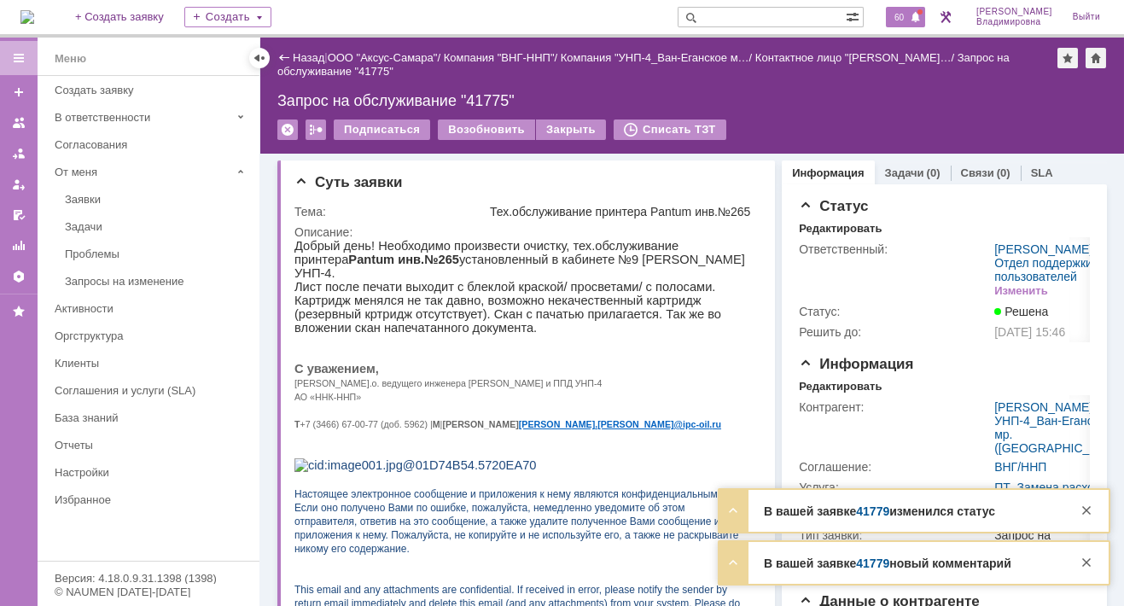
click at [900, 11] on span "60" at bounding box center [899, 17] width 20 height 12
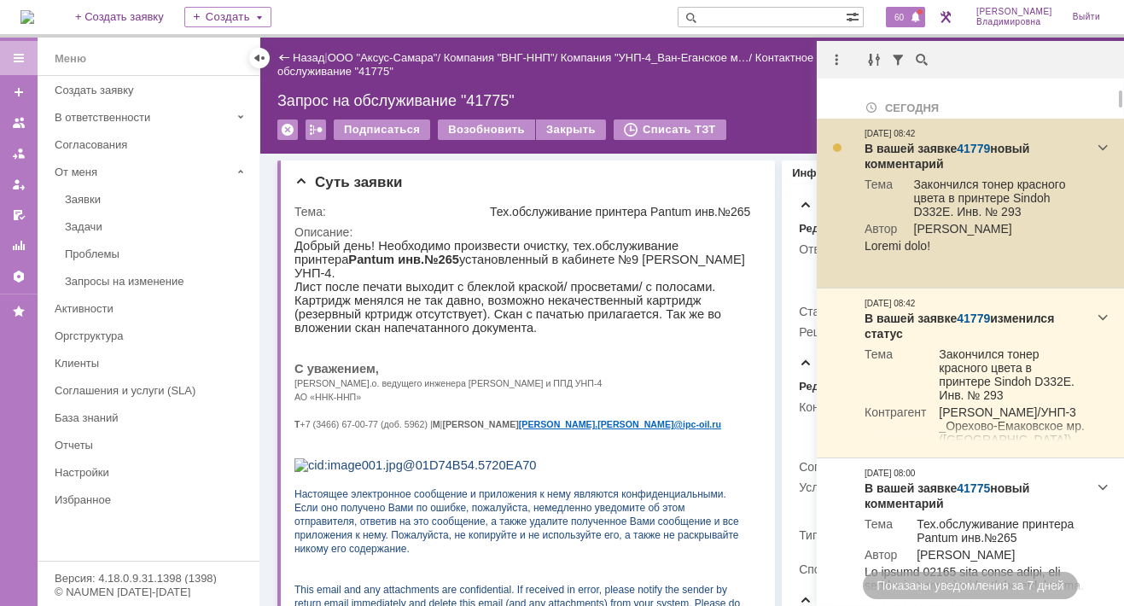
click at [977, 153] on link "41779" at bounding box center [972, 149] width 33 height 14
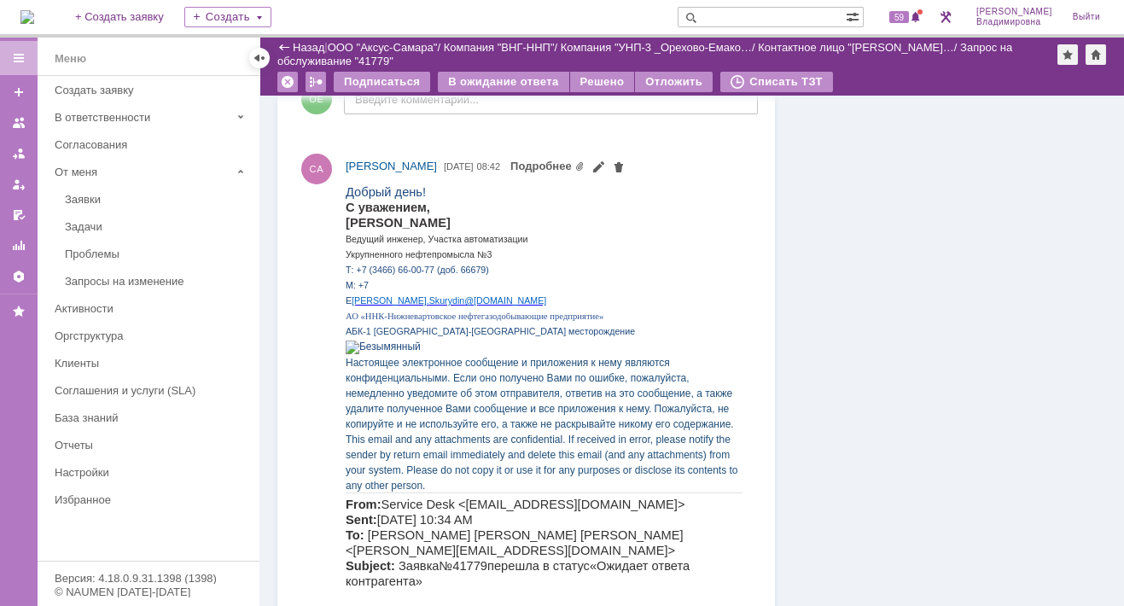
scroll to position [512, 0]
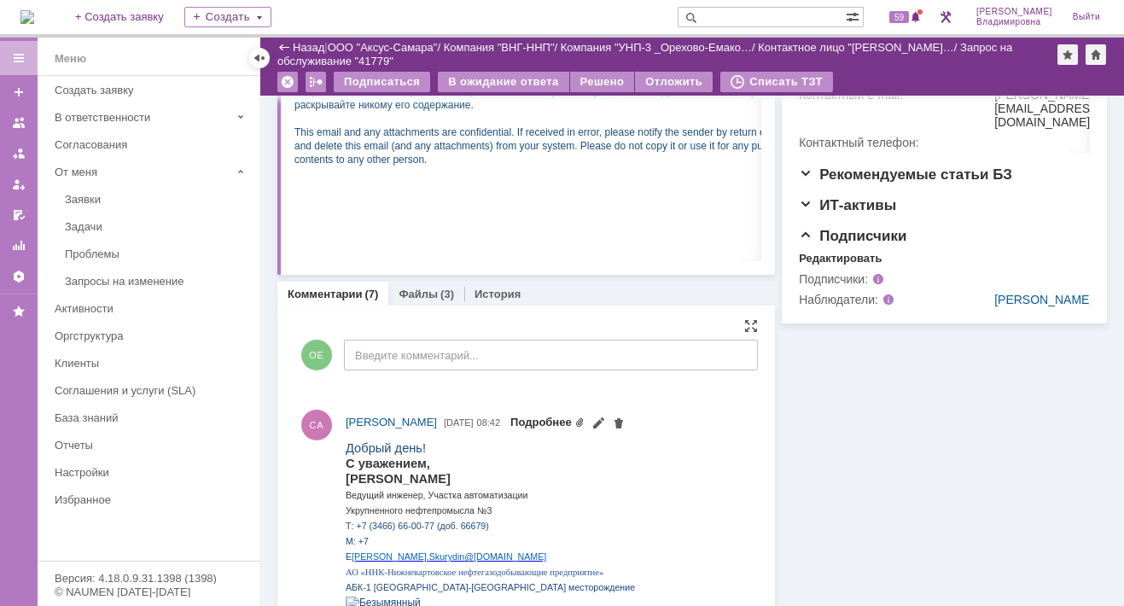
click at [584, 416] on link "Подробнее" at bounding box center [547, 422] width 74 height 13
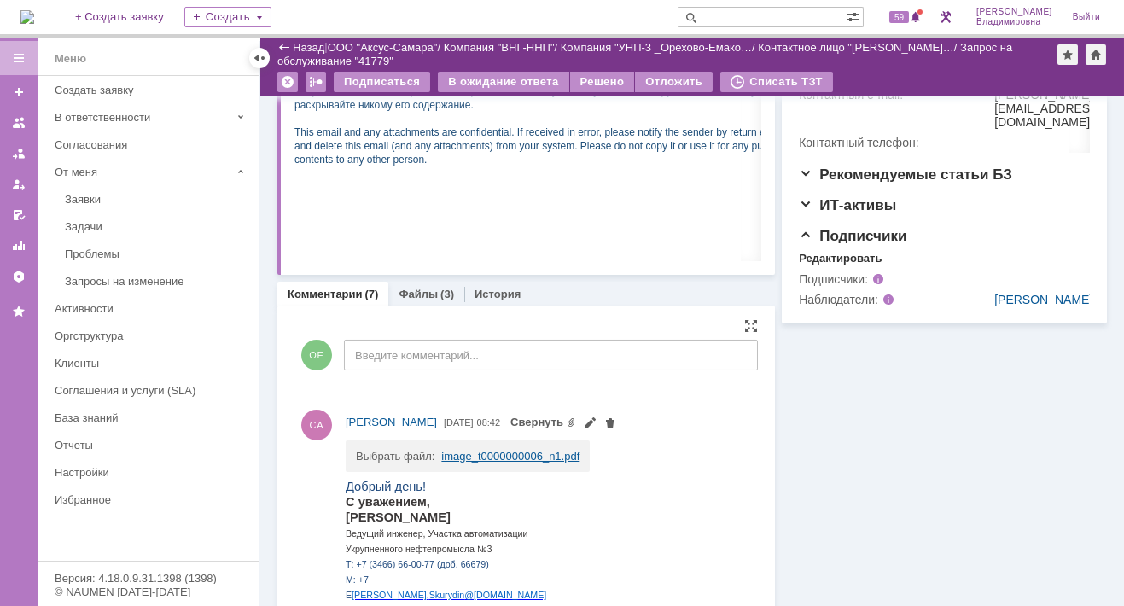
click at [465, 450] on link "image_t0000000006_n1.pdf" at bounding box center [510, 456] width 138 height 13
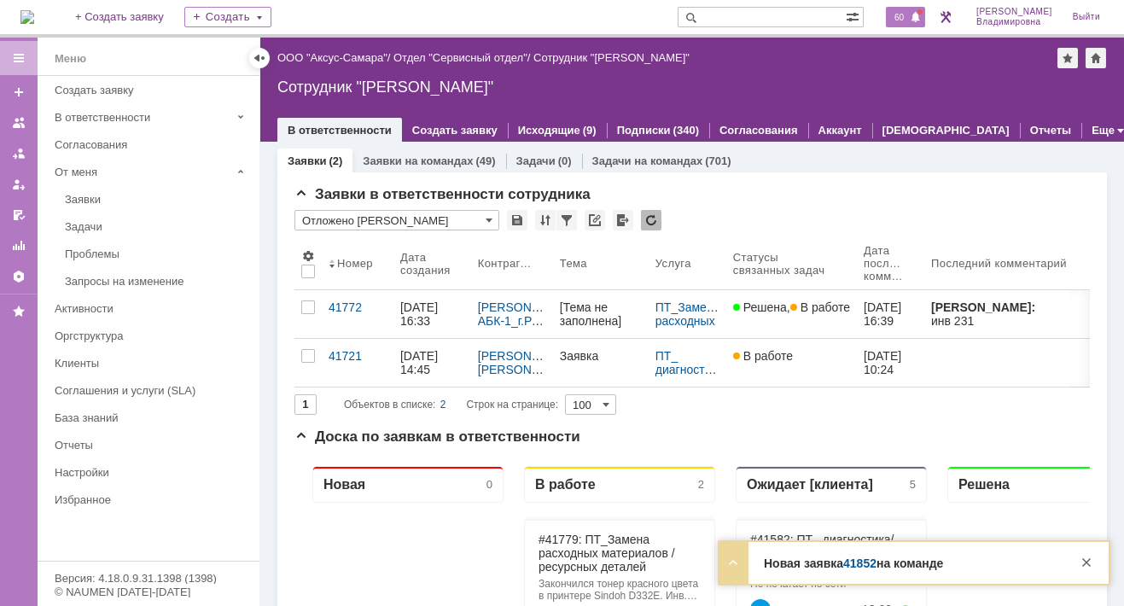
click at [902, 11] on span "60" at bounding box center [899, 17] width 20 height 12
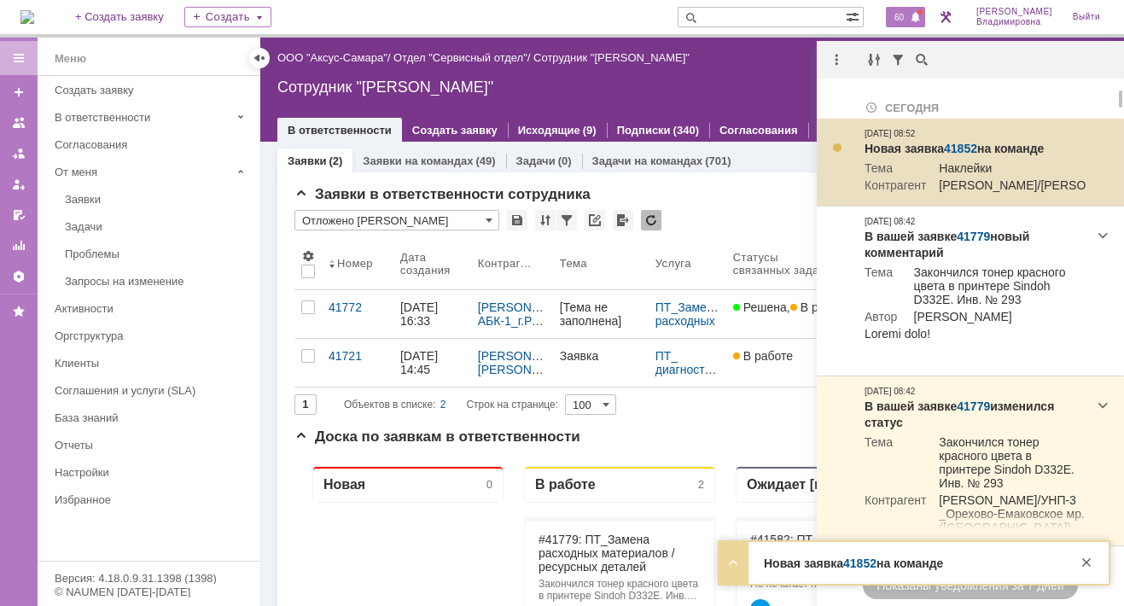
click at [964, 145] on link "41852" at bounding box center [960, 149] width 33 height 14
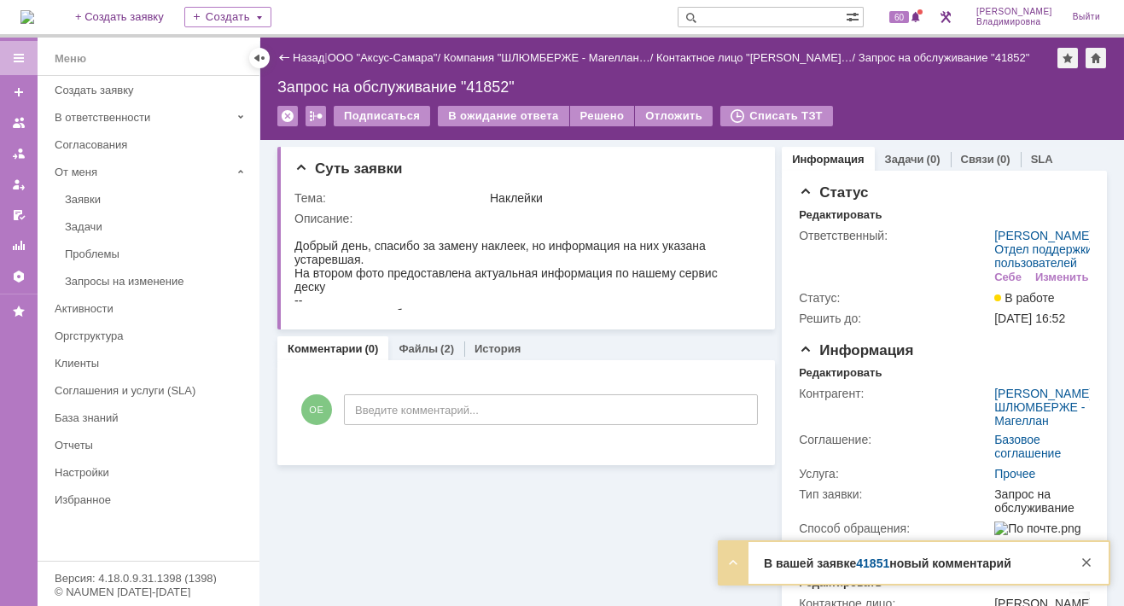
click at [730, 16] on input "text" at bounding box center [761, 17] width 168 height 20
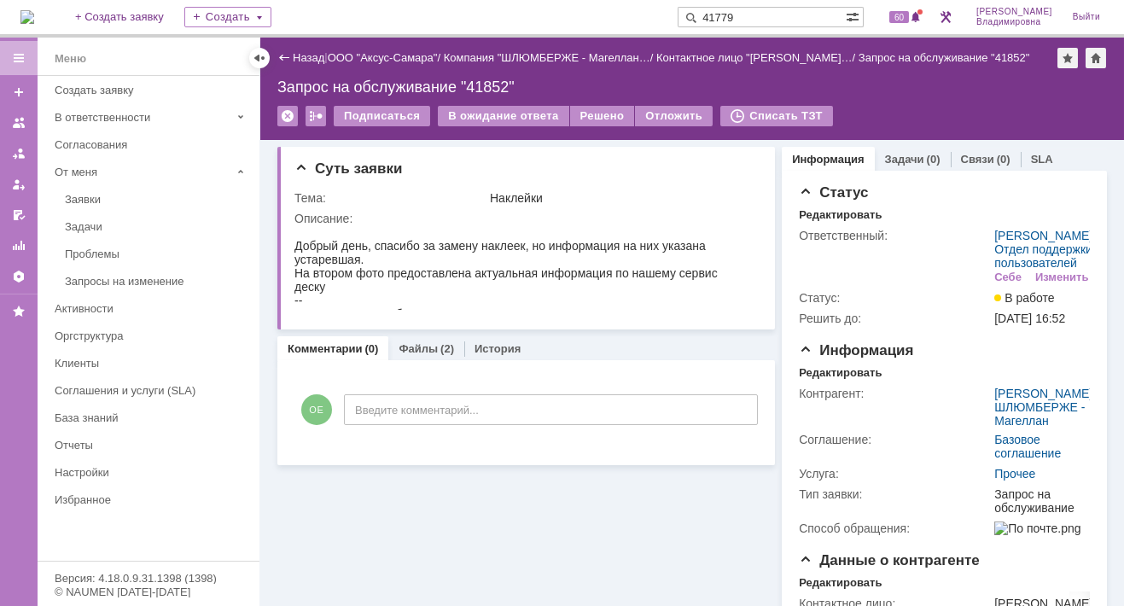
type input "41779"
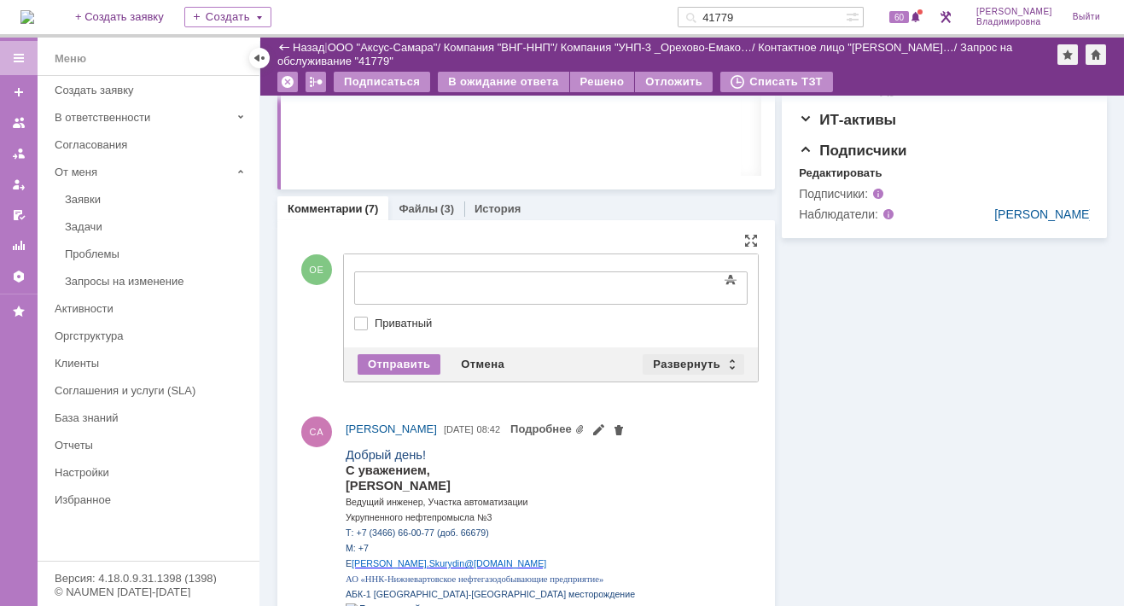
click at [688, 360] on div "Развернуть" at bounding box center [693, 364] width 102 height 20
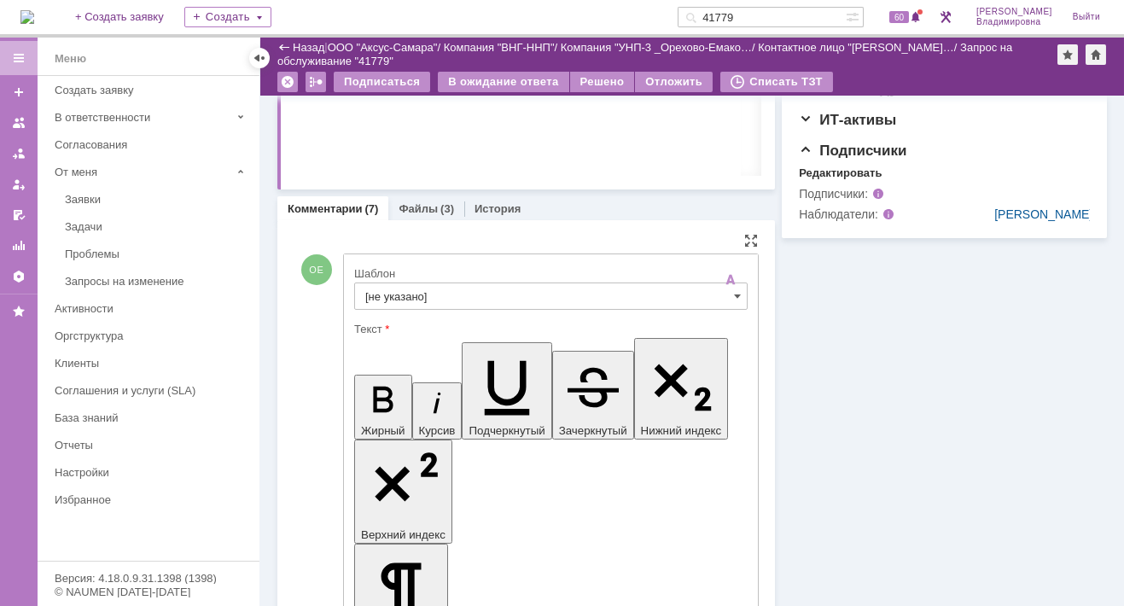
click at [414, 295] on input "[не указано]" at bounding box center [550, 295] width 393 height 27
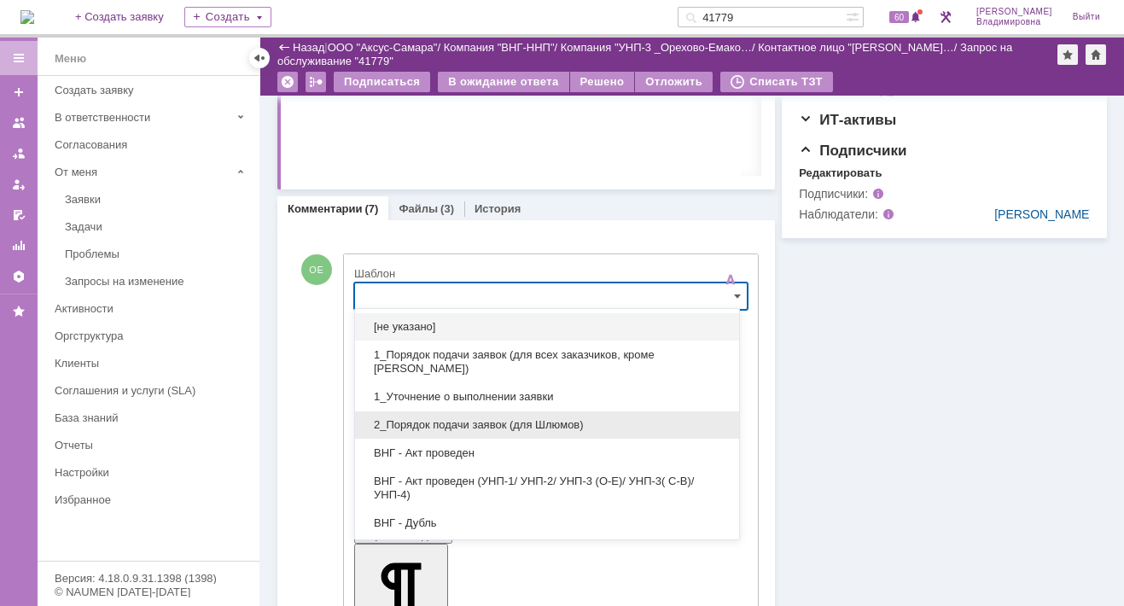
scroll to position [85, 0]
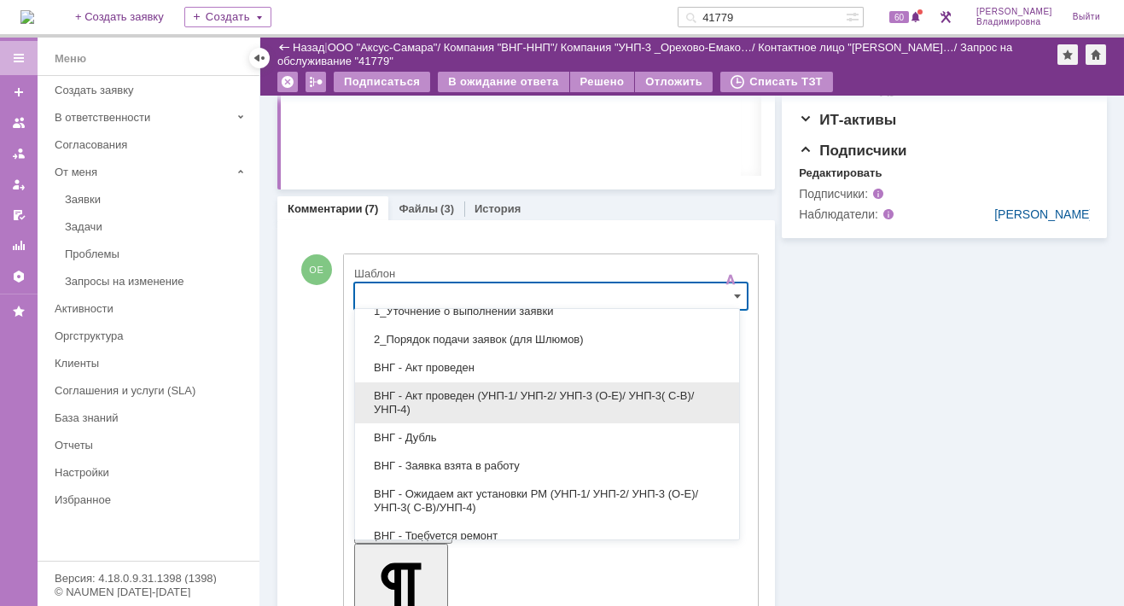
click at [439, 391] on span "ВНГ - Акт проведен (УНП-1/ УНП-2/ УНП-3 (О-Е)/ УНП-3( С-В)/УНП-4)" at bounding box center [546, 402] width 363 height 27
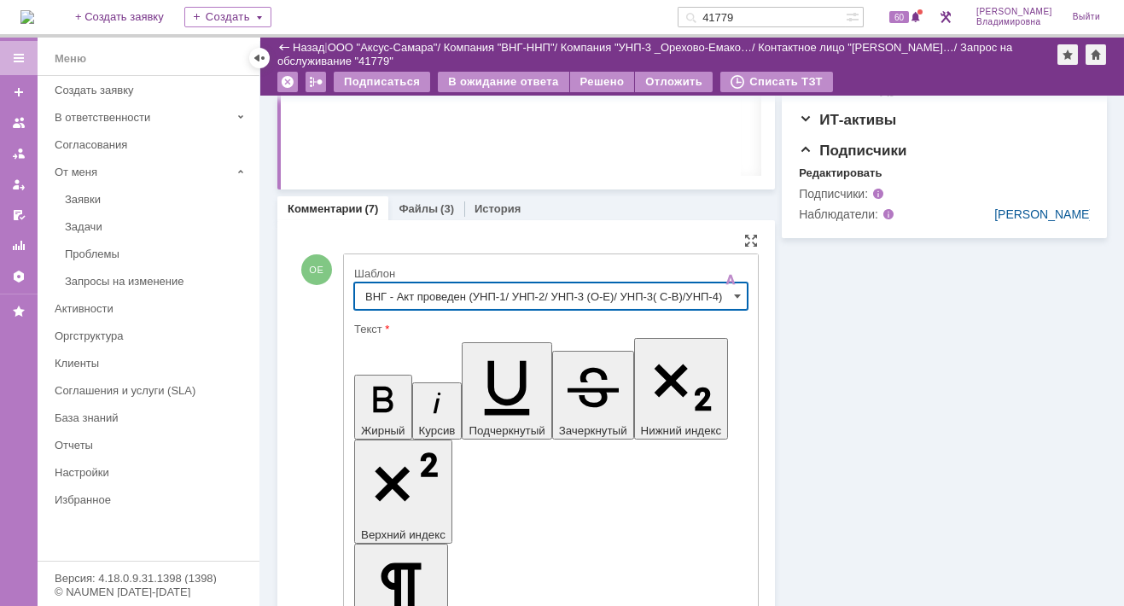
type input "ВНГ - Акт проведен (УНП-1/ УНП-2/ УНП-3 (О-Е)/ УНП-3( С-В)/УНП-4)"
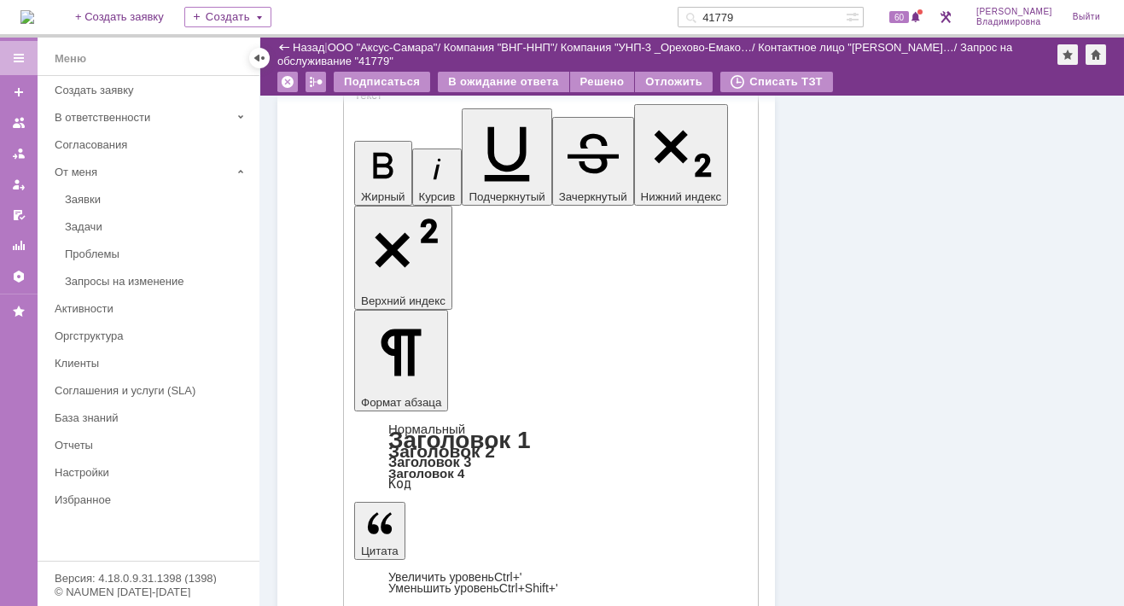
scroll to position [938, 0]
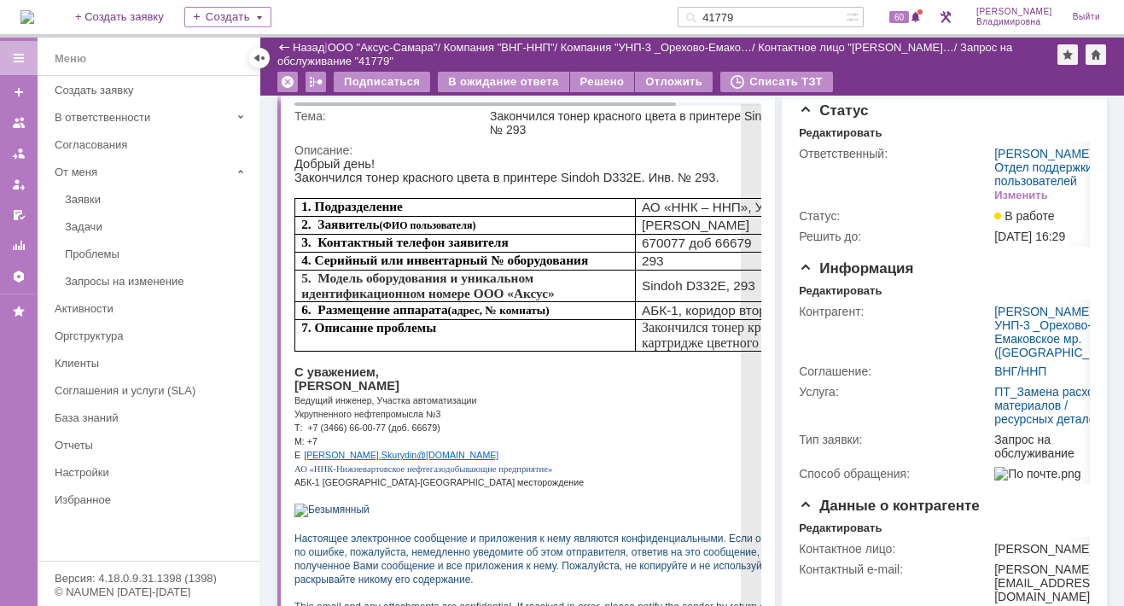
scroll to position [0, 0]
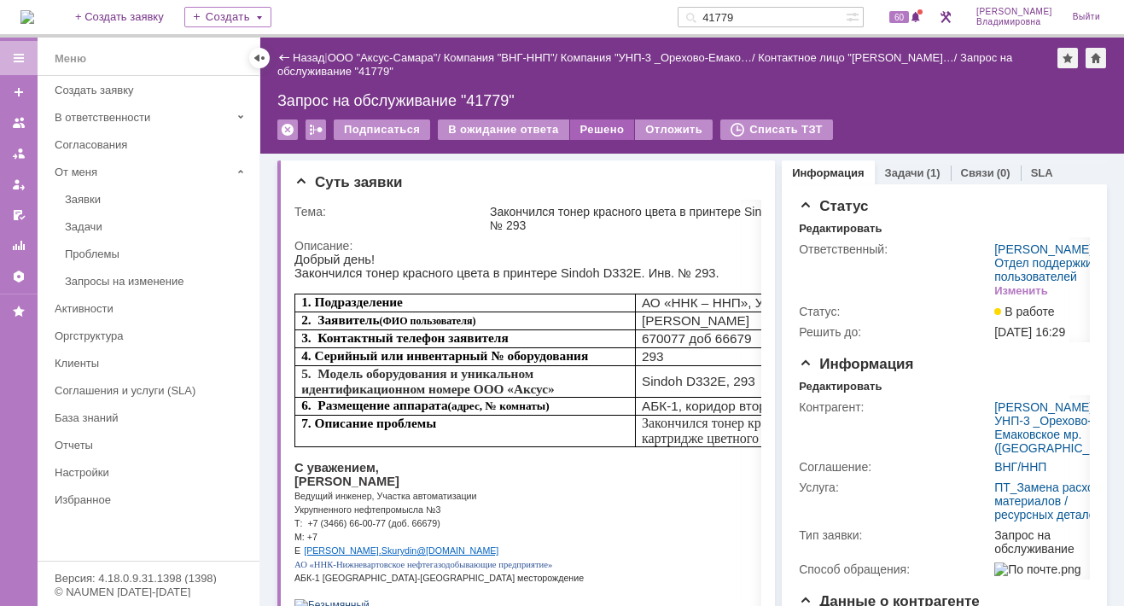
click at [588, 130] on div "Решено" at bounding box center [602, 129] width 65 height 20
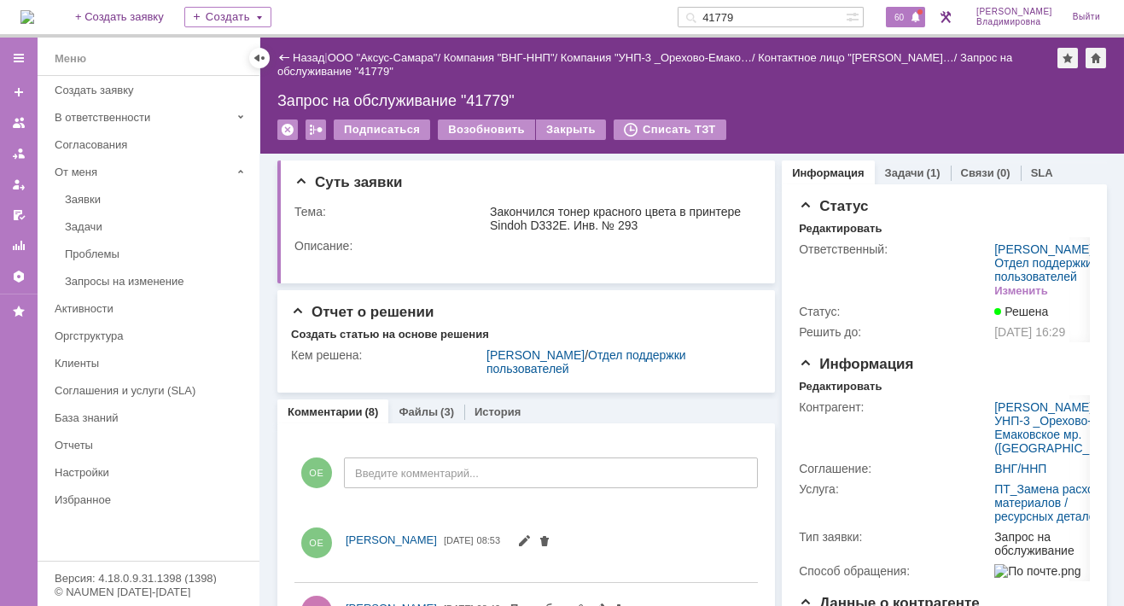
click at [909, 15] on span "60" at bounding box center [899, 17] width 20 height 12
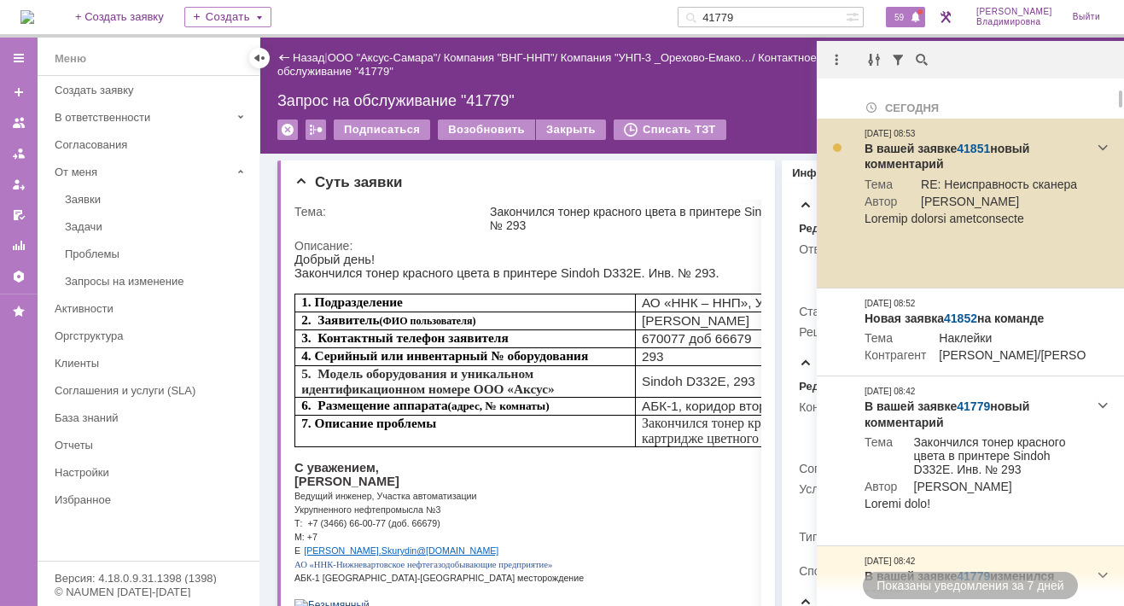
click at [967, 145] on link "41851" at bounding box center [972, 149] width 33 height 14
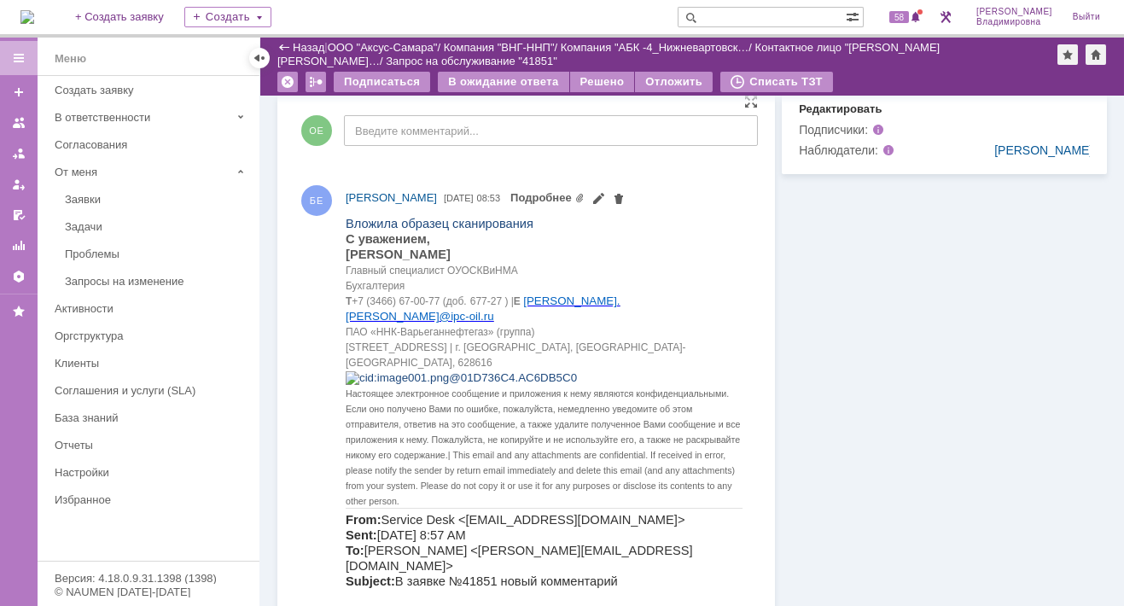
scroll to position [462, 0]
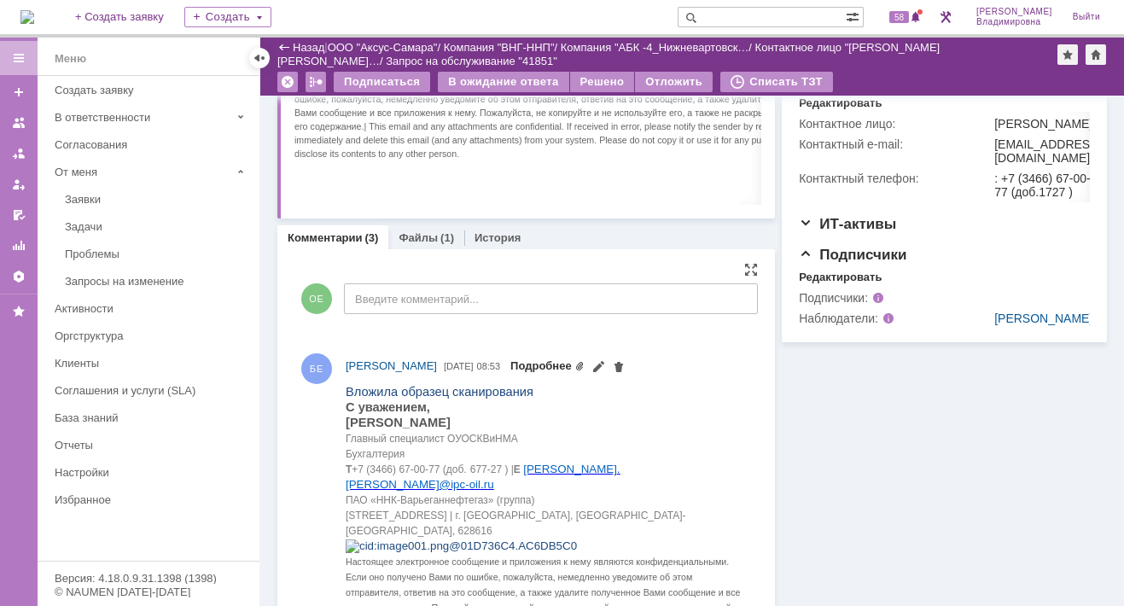
click at [584, 364] on link "Подробнее" at bounding box center [547, 365] width 74 height 13
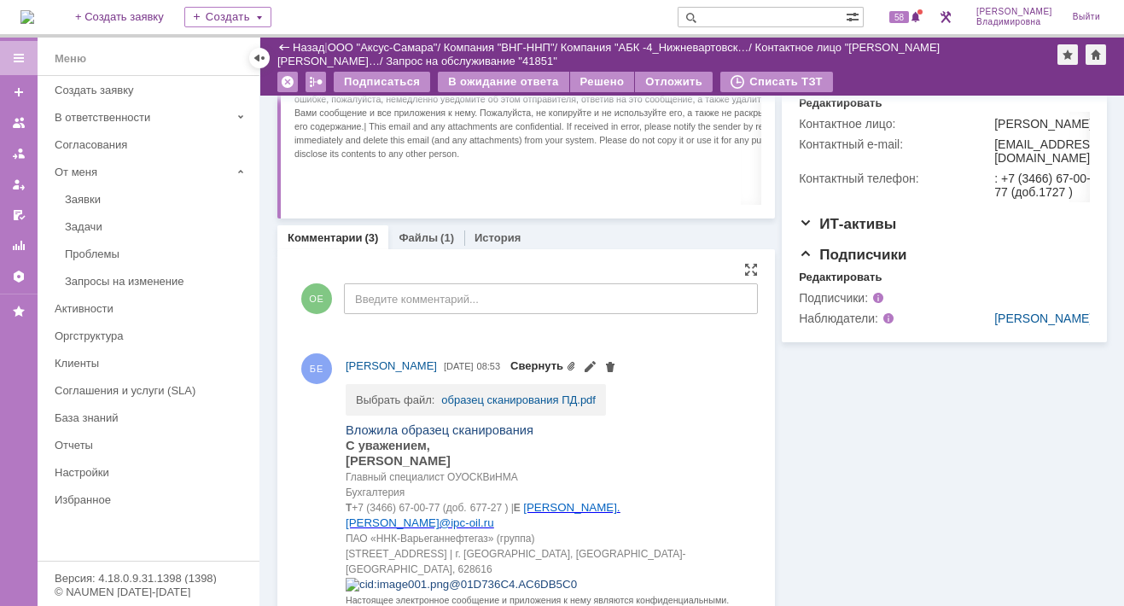
click at [603, 364] on span "Свернуть" at bounding box center [563, 365] width 107 height 14
click at [454, 396] on link "образец сканирования ПД.pdf" at bounding box center [518, 399] width 154 height 13
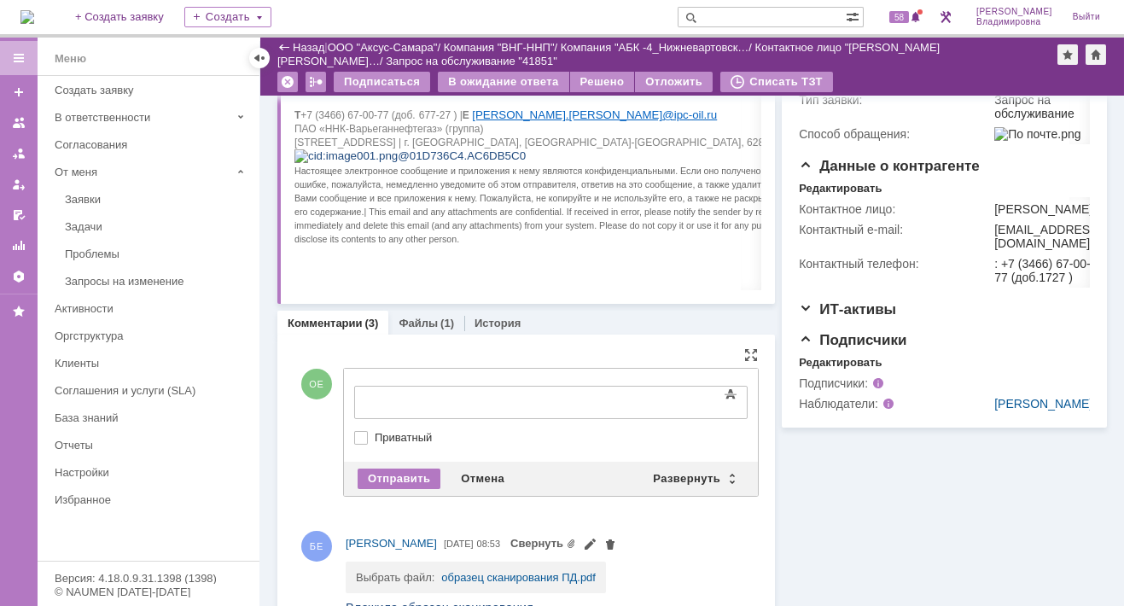
scroll to position [0, 0]
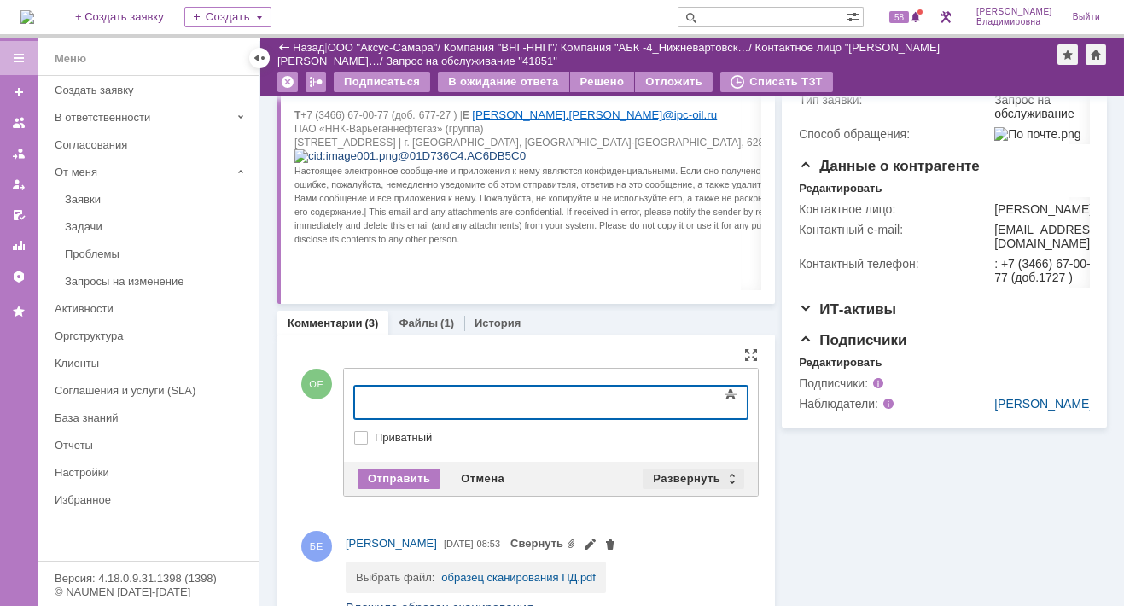
click at [671, 475] on div "Развернуть" at bounding box center [693, 478] width 102 height 20
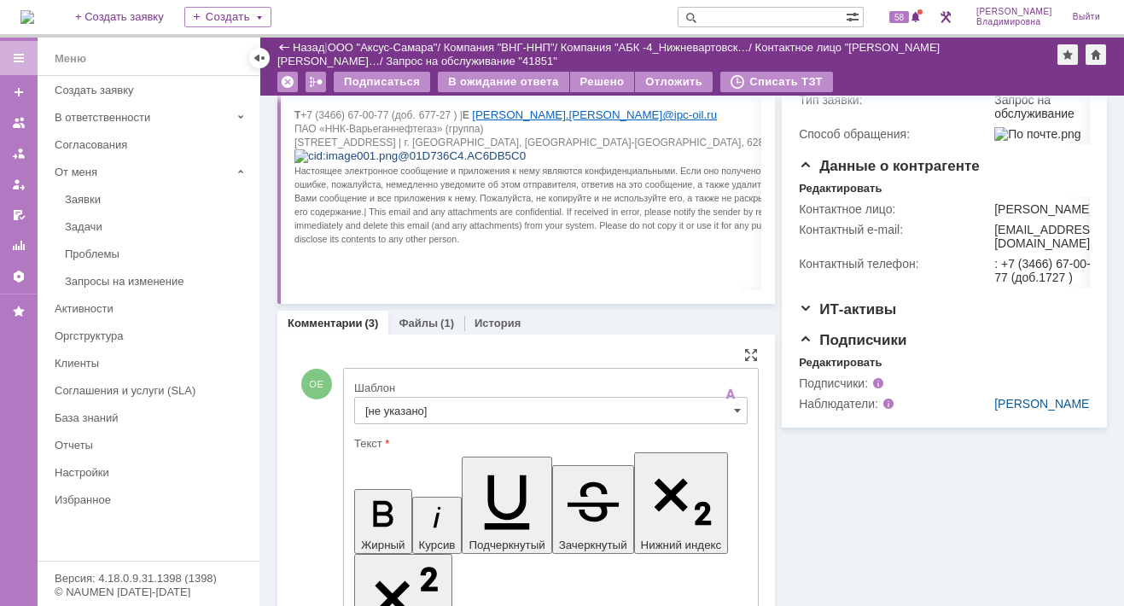
click at [404, 404] on input "[не указано]" at bounding box center [550, 410] width 393 height 27
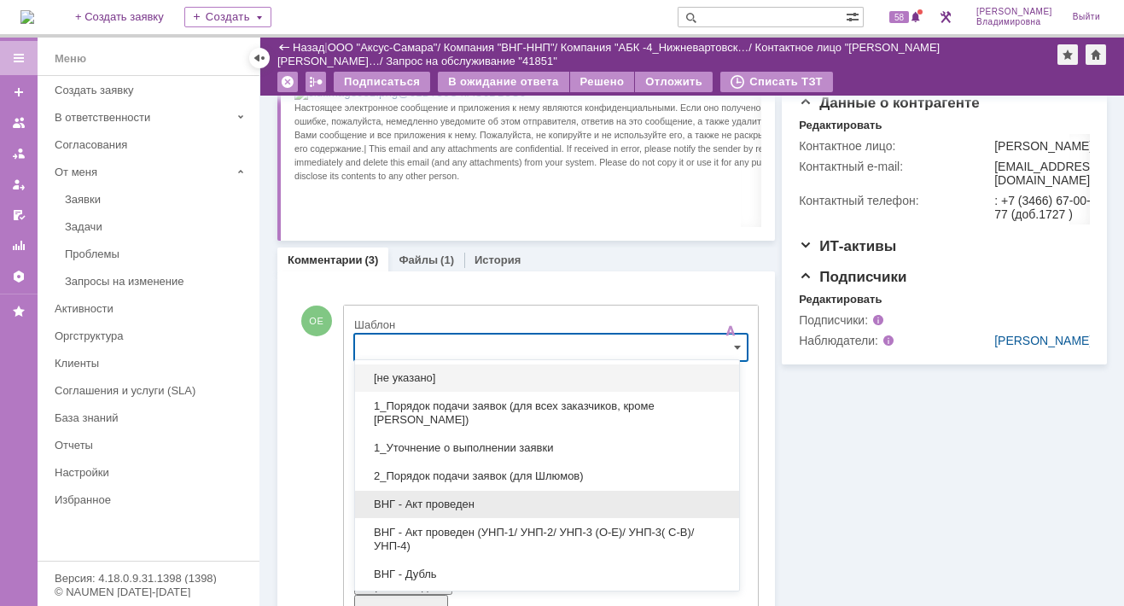
click at [395, 497] on span "ВНГ - Акт проведен" at bounding box center [546, 504] width 363 height 14
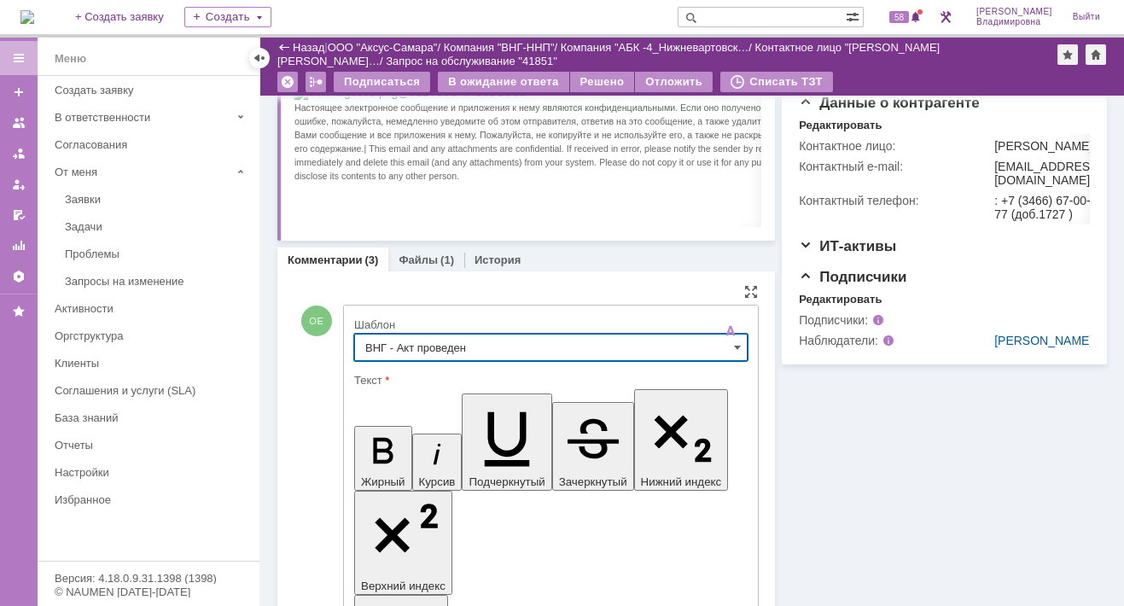
type input "ВНГ - Акт проведен"
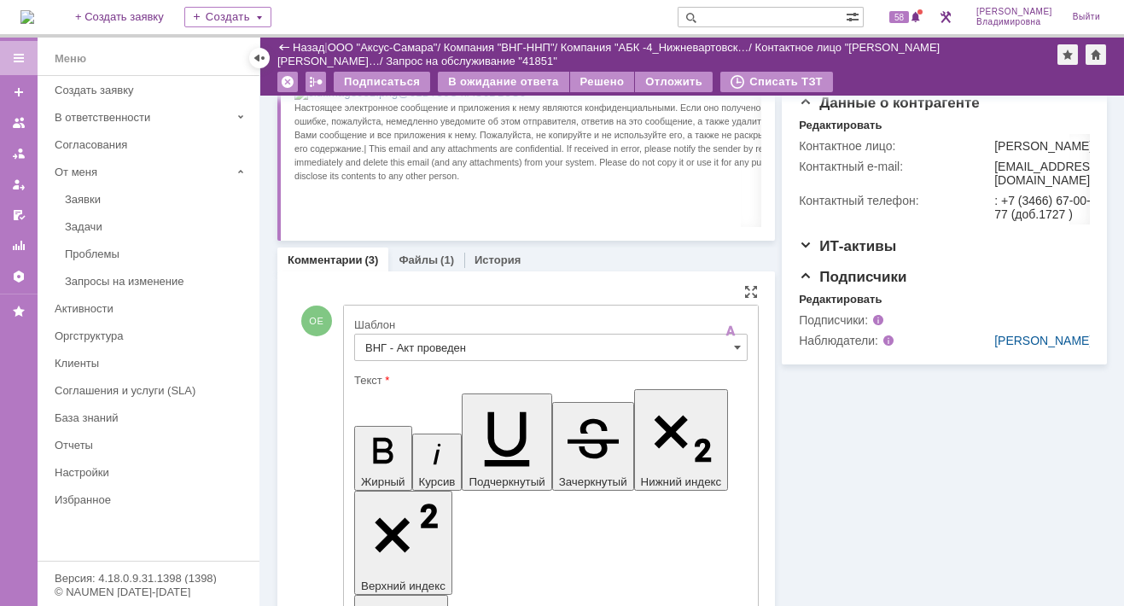
drag, startPoint x: 370, startPoint y: 3886, endPoint x: 418, endPoint y: 3923, distance: 60.8
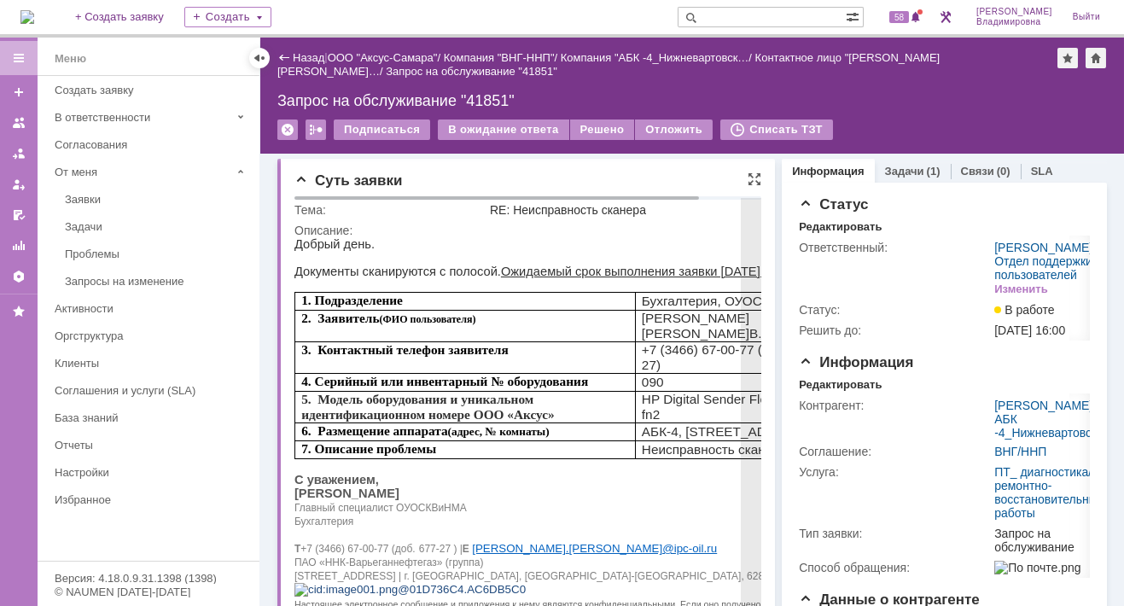
scroll to position [0, 0]
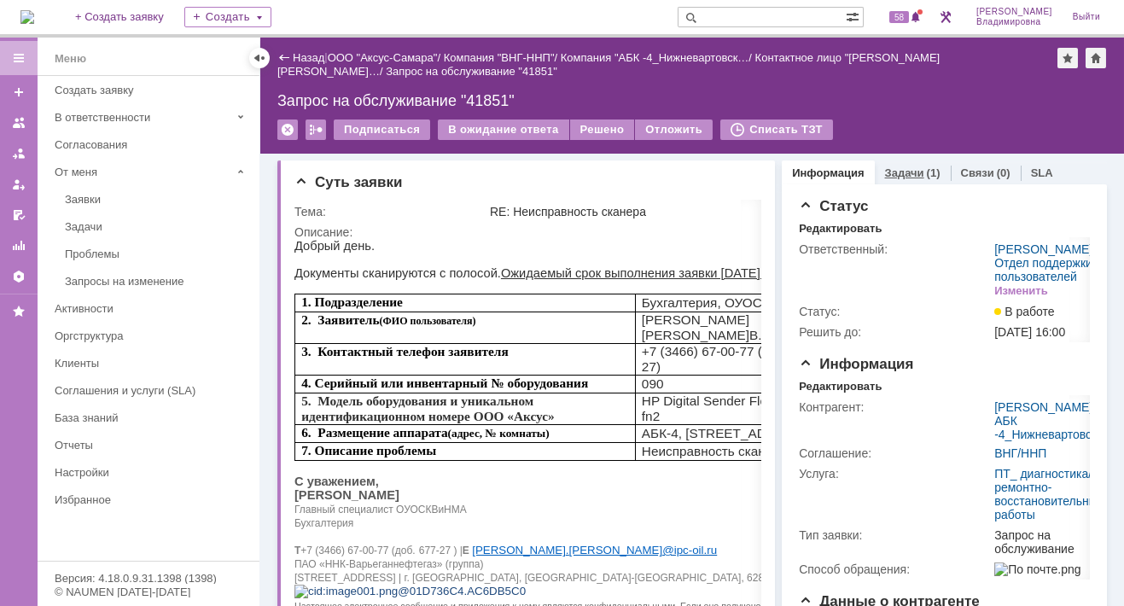
click at [896, 168] on link "Задачи" at bounding box center [904, 172] width 39 height 13
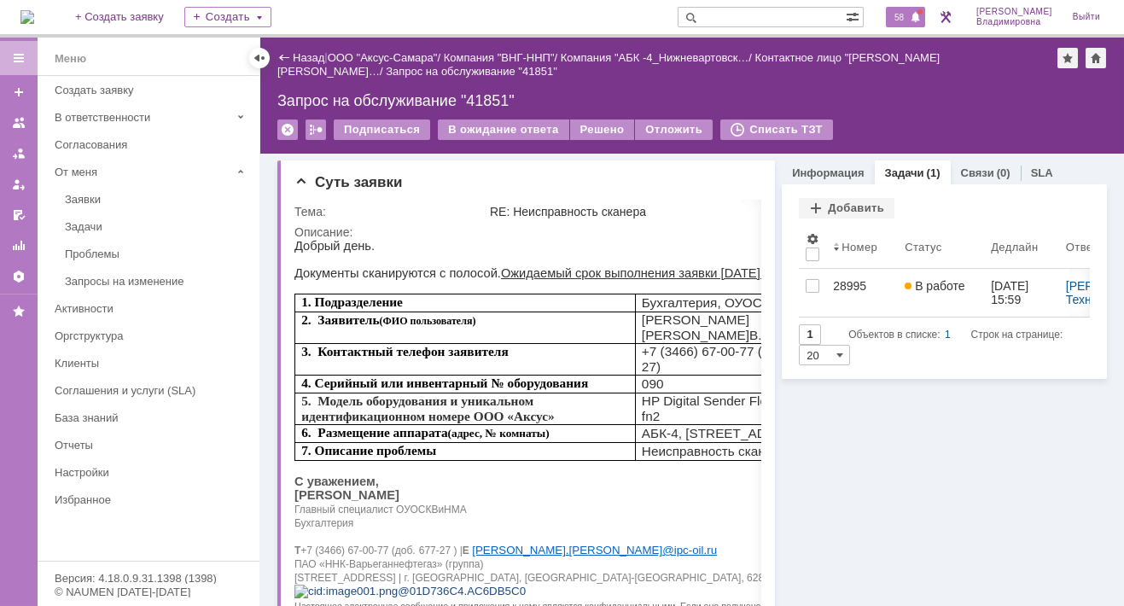
click at [909, 16] on span "58" at bounding box center [899, 17] width 20 height 12
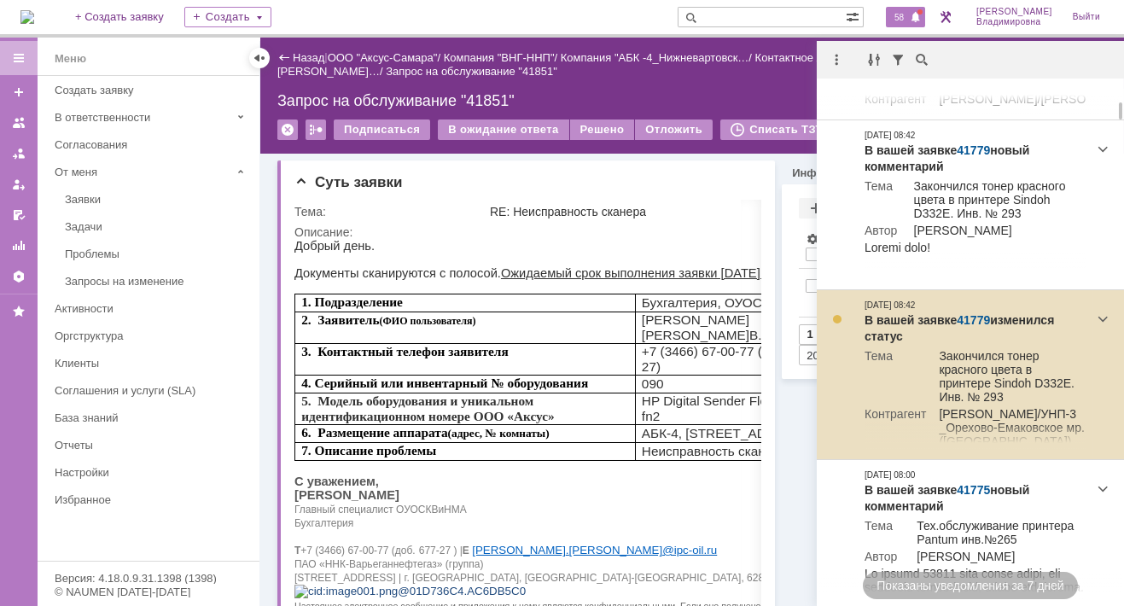
scroll to position [341, 0]
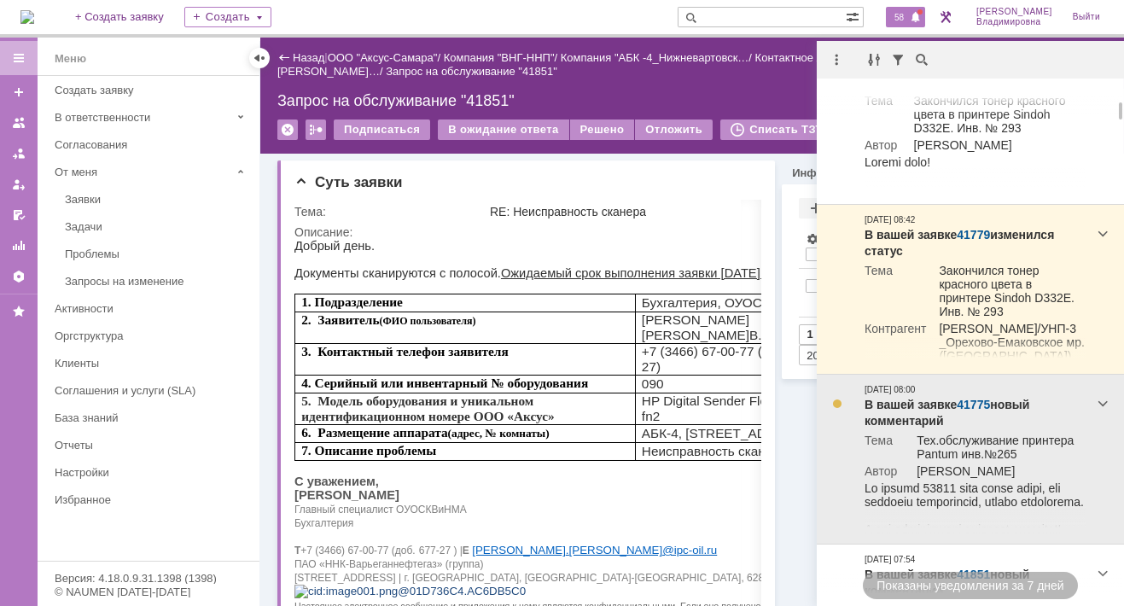
click at [979, 411] on link "41775" at bounding box center [972, 405] width 33 height 14
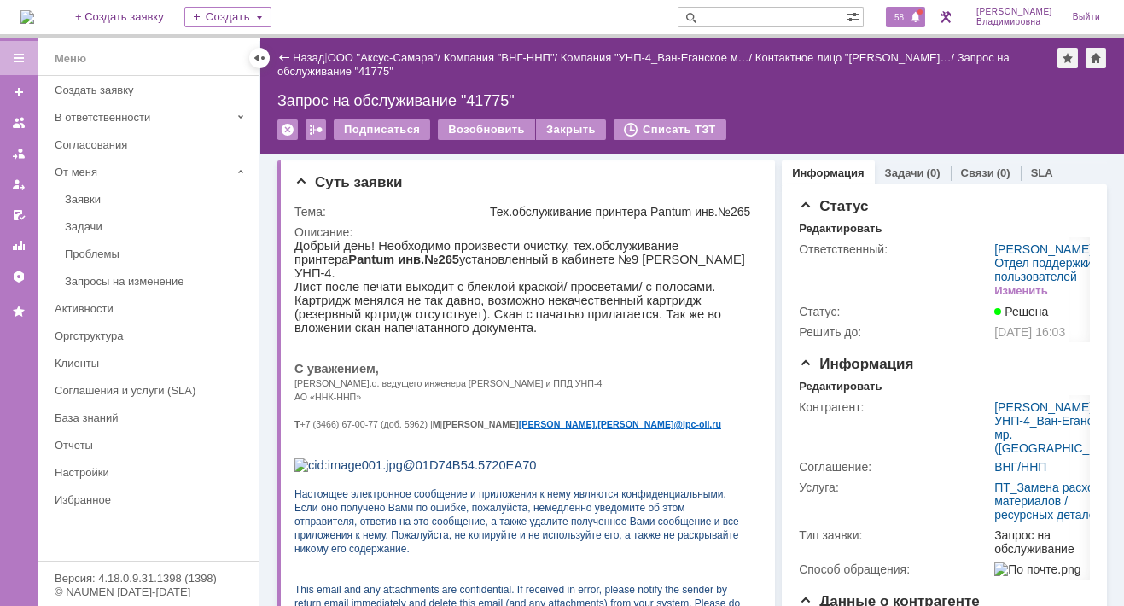
click at [908, 18] on span "58" at bounding box center [899, 17] width 20 height 12
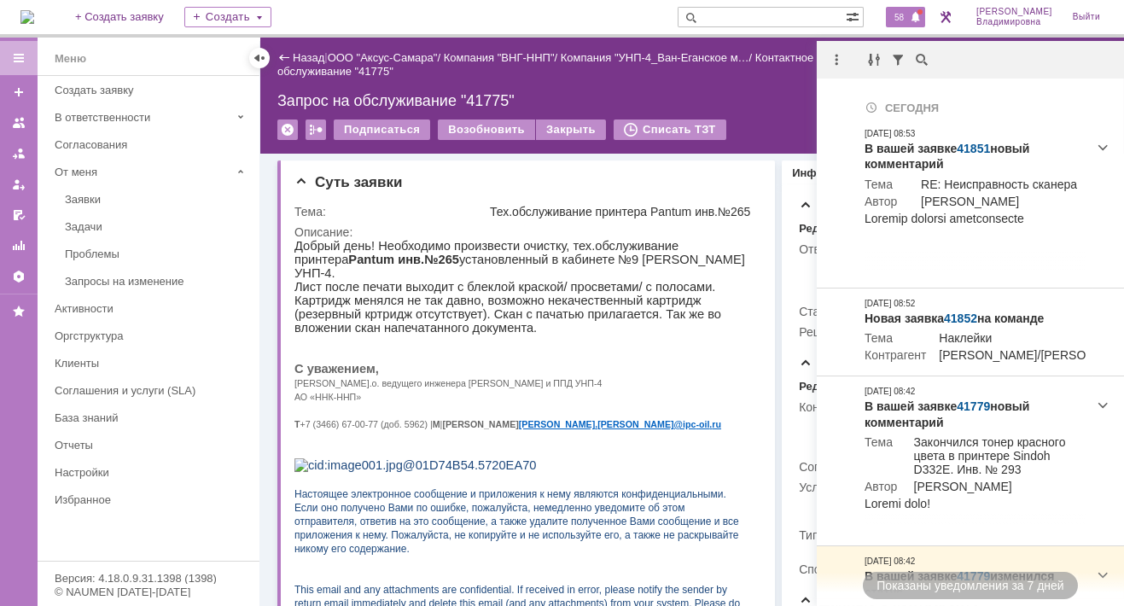
click at [907, 14] on span "58" at bounding box center [899, 17] width 20 height 12
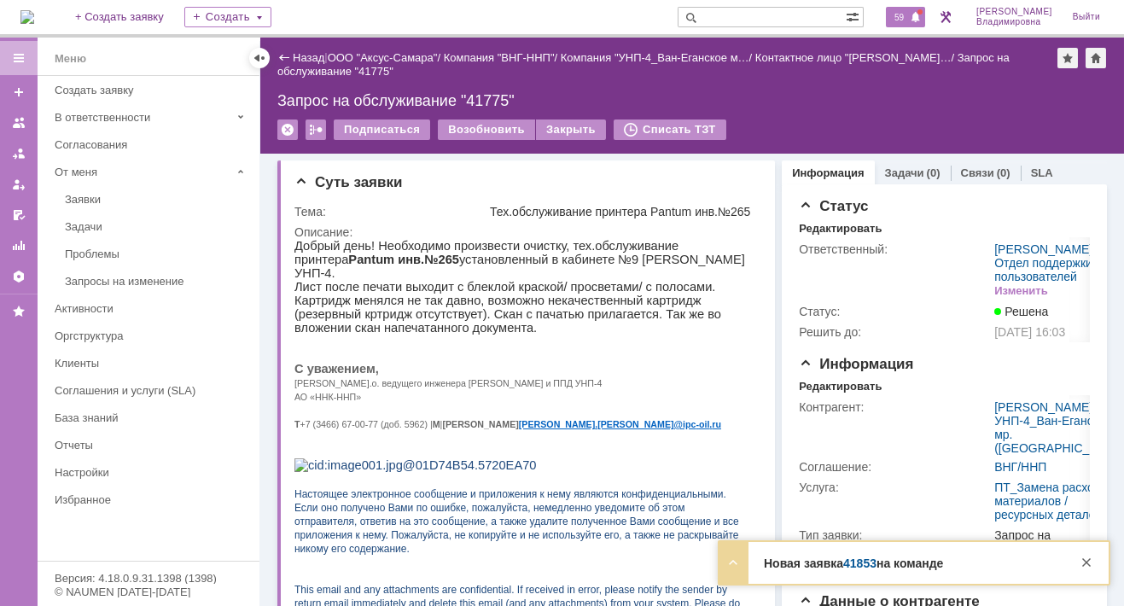
click at [909, 15] on span "59" at bounding box center [899, 17] width 20 height 12
click at [738, 19] on input "text" at bounding box center [761, 17] width 168 height 20
type input "28463"
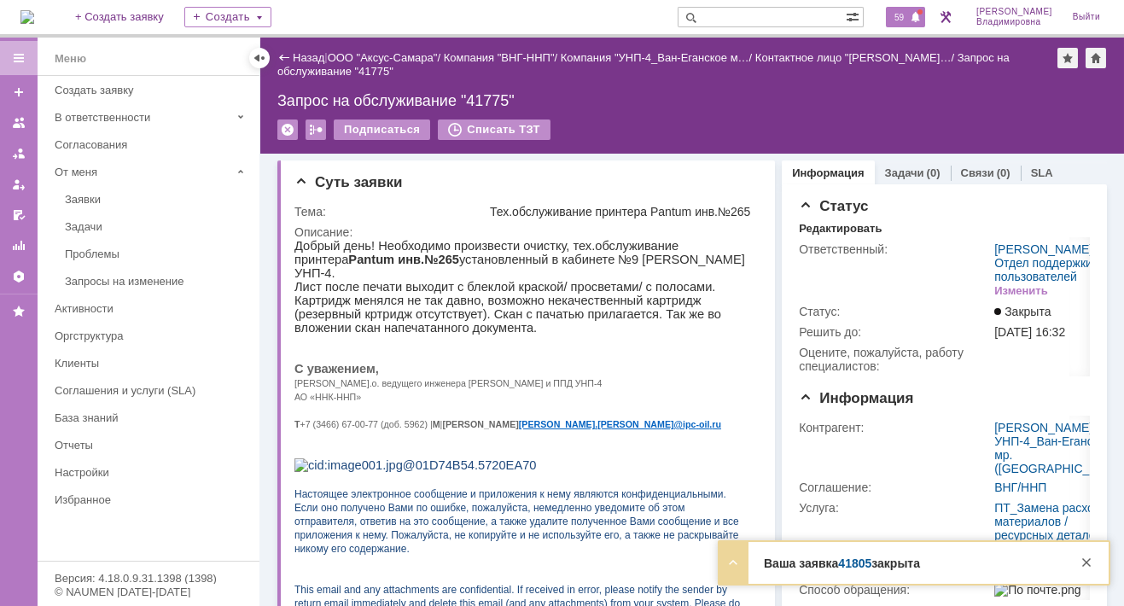
click at [909, 23] on span "59" at bounding box center [899, 17] width 20 height 12
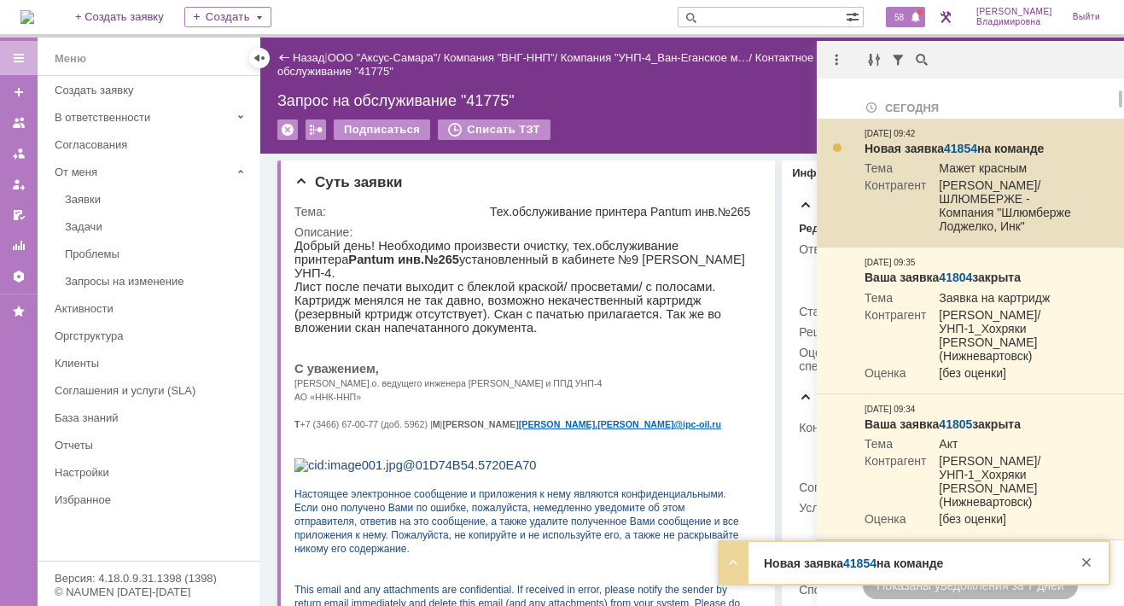
click at [966, 144] on link "41854" at bounding box center [960, 149] width 33 height 14
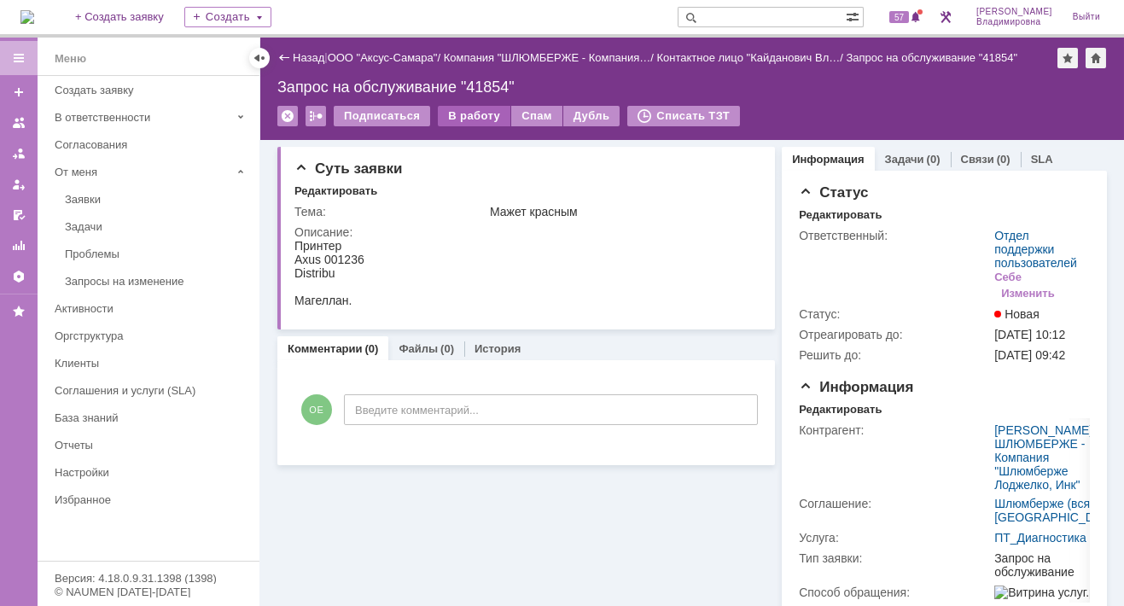
click at [477, 115] on div "В работу" at bounding box center [474, 116] width 73 height 20
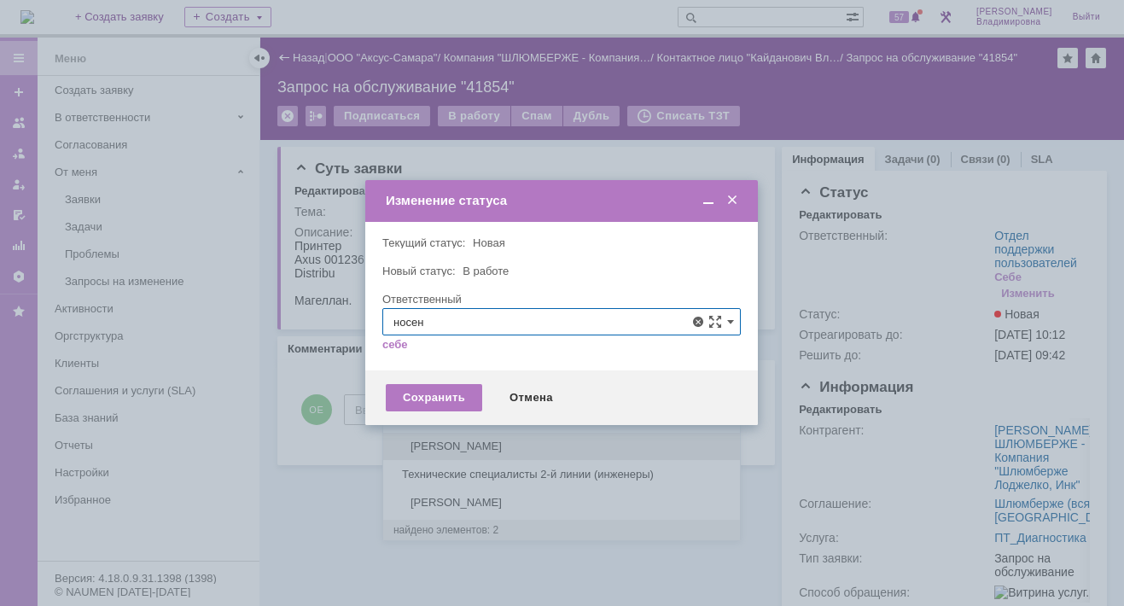
click at [465, 436] on div "[PERSON_NAME]" at bounding box center [561, 446] width 357 height 27
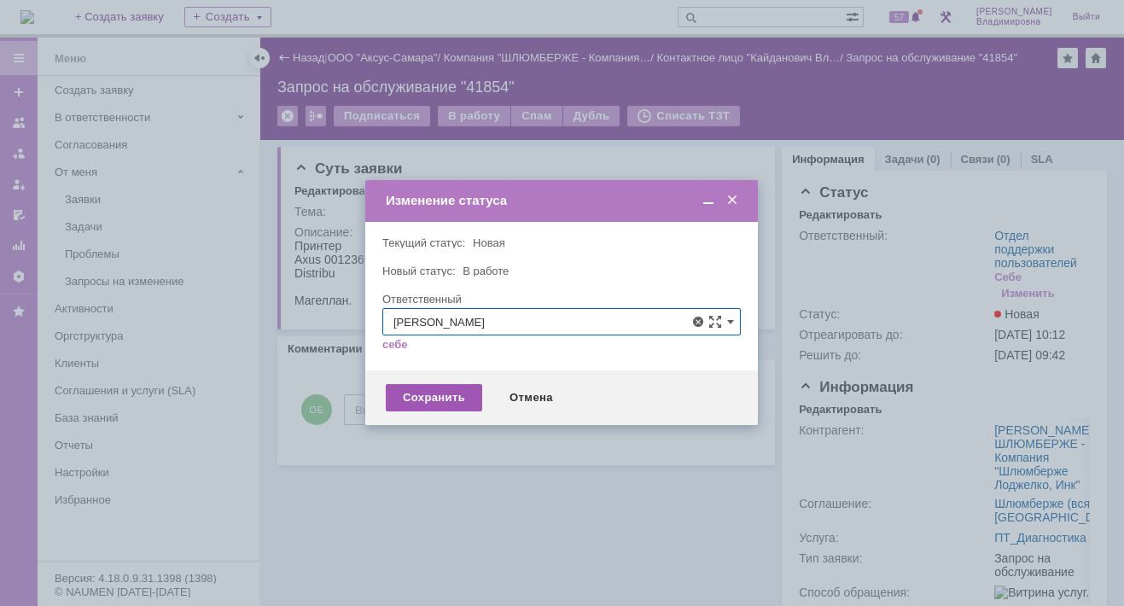
type input "[PERSON_NAME]"
click at [429, 392] on div "Сохранить" at bounding box center [434, 397] width 96 height 27
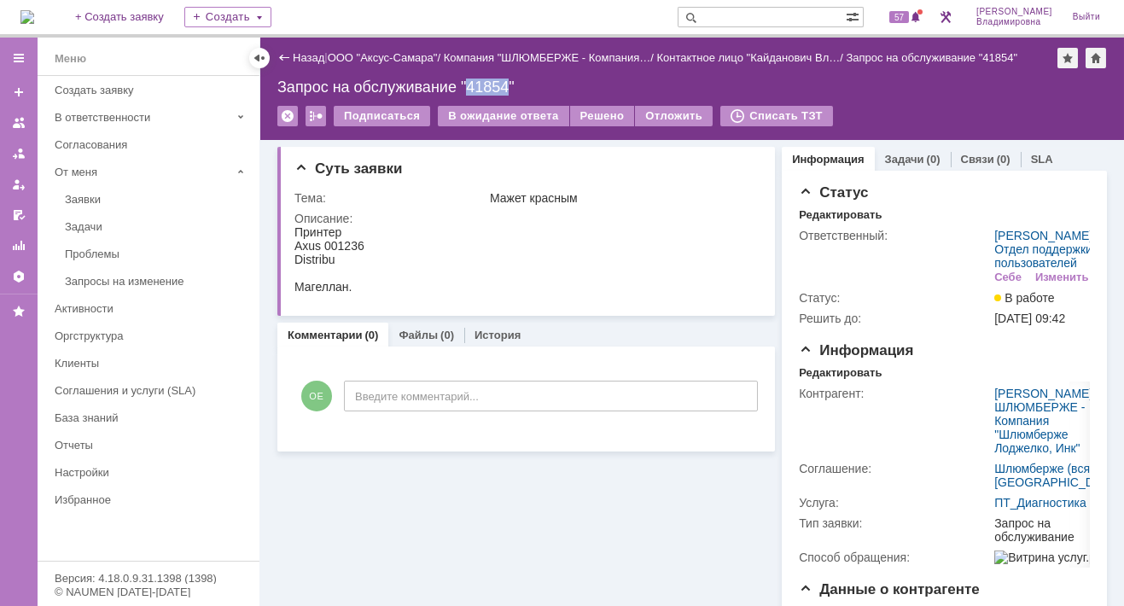
drag, startPoint x: 470, startPoint y: 85, endPoint x: 507, endPoint y: 84, distance: 36.7
click at [507, 84] on div "Запрос на обслуживание "41854"" at bounding box center [691, 86] width 829 height 17
copy div "41854"
click at [904, 9] on div "57" at bounding box center [905, 17] width 39 height 20
click at [412, 489] on div "Суть заявки Тема: Мажет красным Описание: Комментарии (0) Файлы (0) История Ком…" at bounding box center [525, 504] width 497 height 728
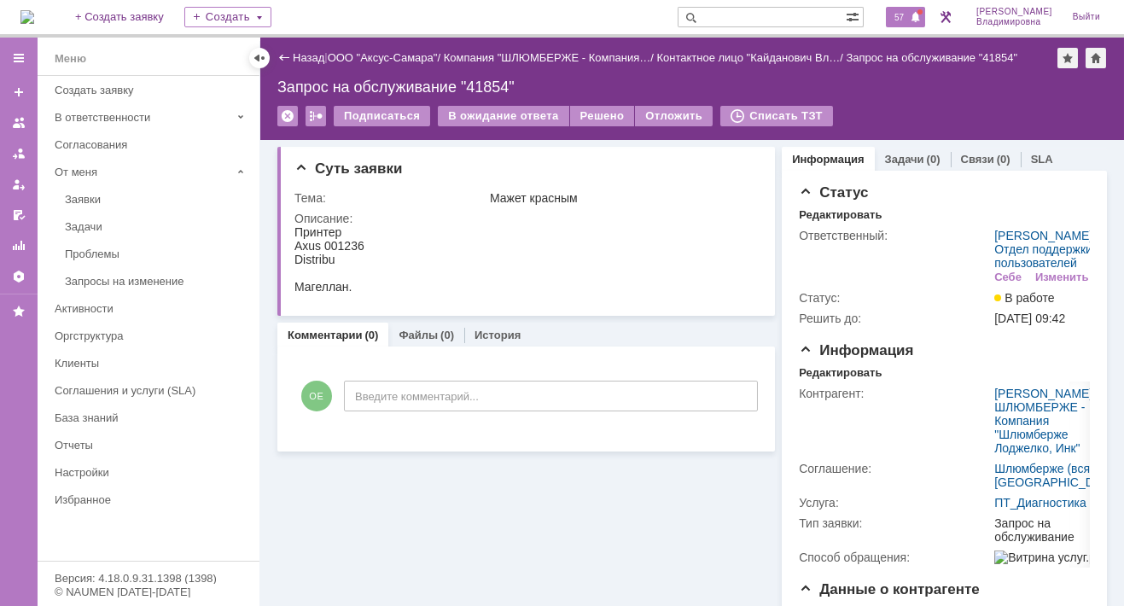
click at [904, 13] on span "57" at bounding box center [899, 17] width 20 height 12
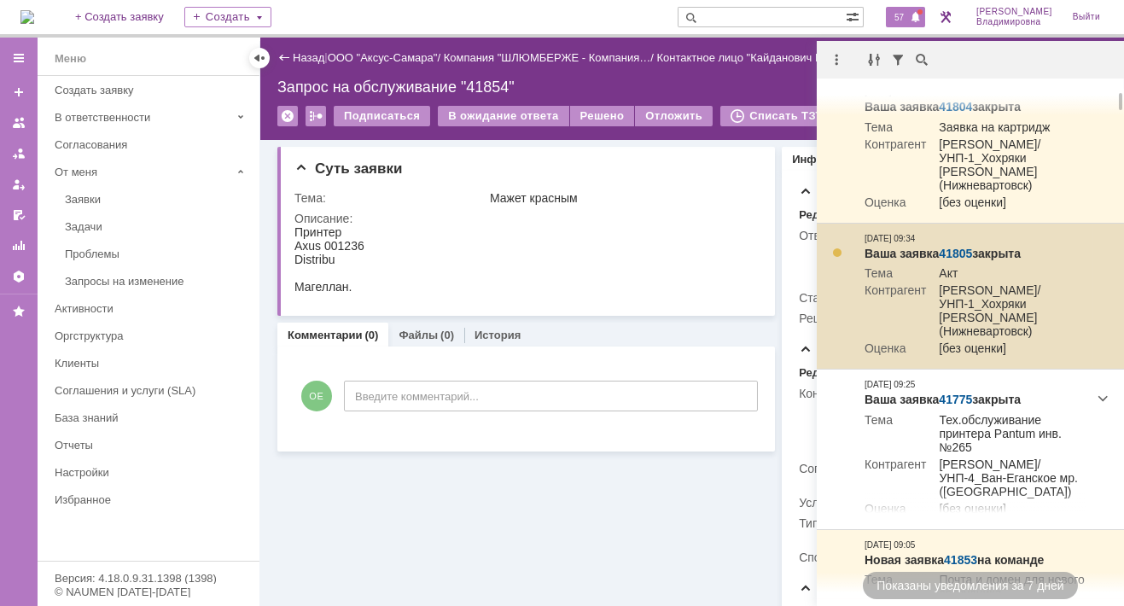
scroll to position [256, 0]
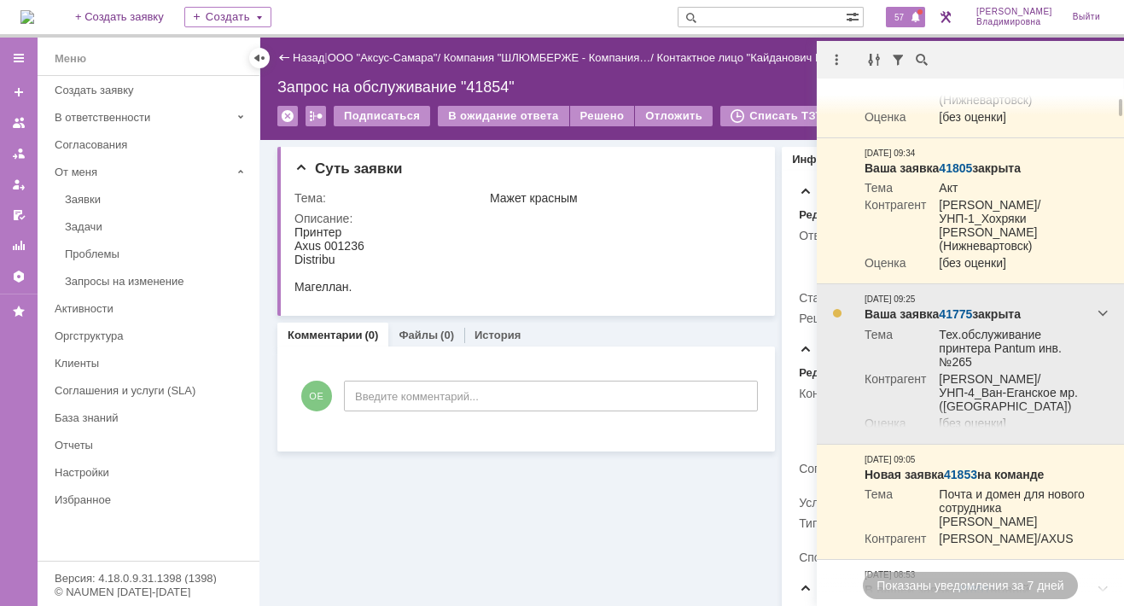
click at [955, 321] on link "41775" at bounding box center [955, 314] width 33 height 14
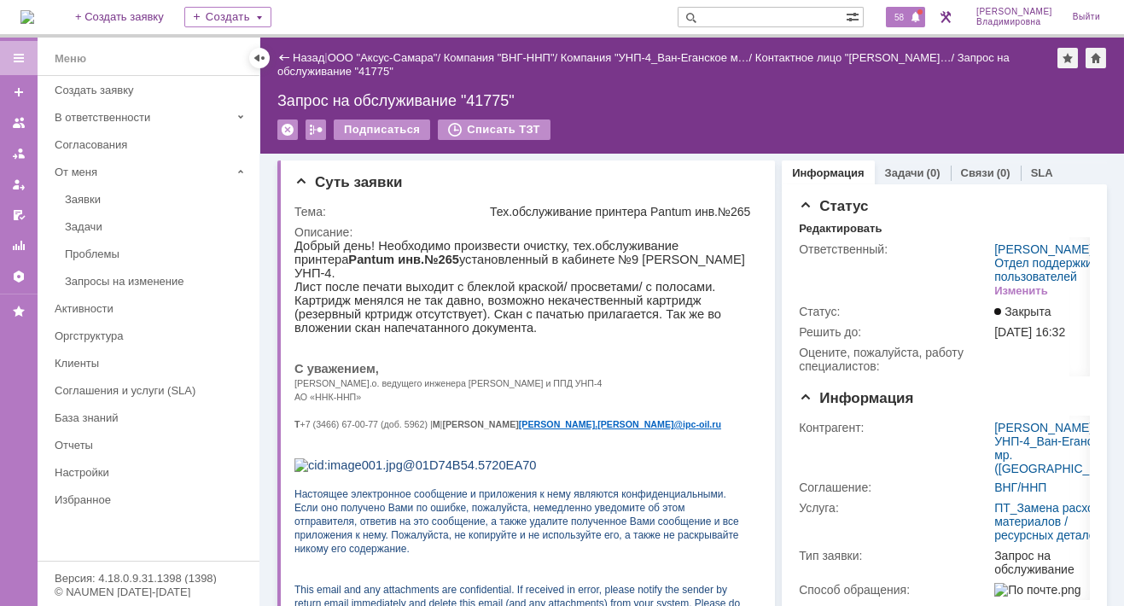
click at [909, 19] on span "58" at bounding box center [899, 17] width 20 height 12
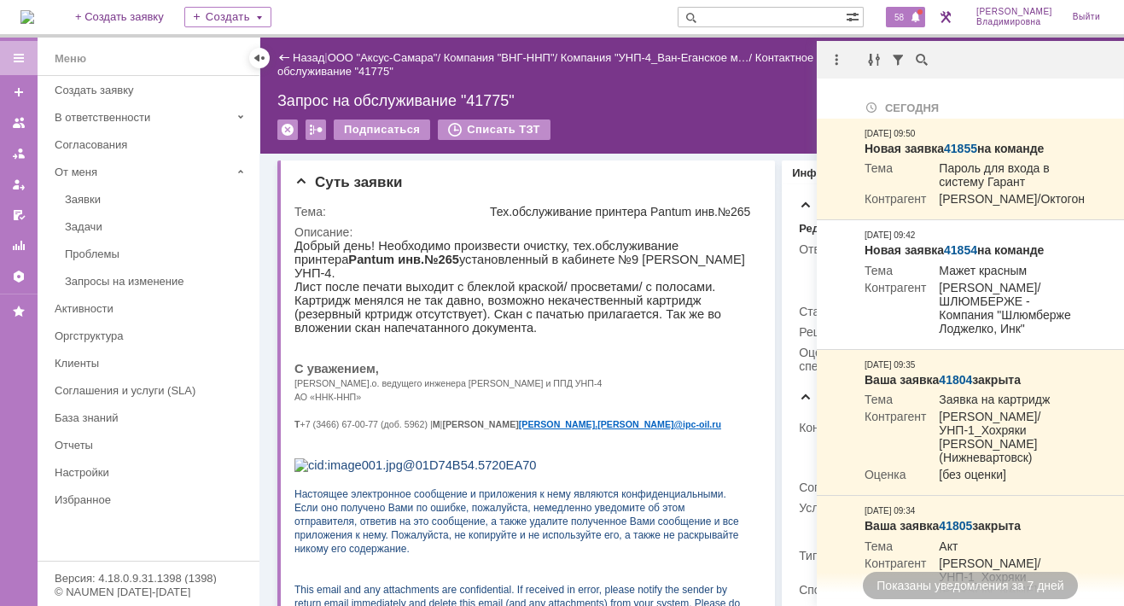
click at [760, 105] on div "Запрос на обслуживание "41775"" at bounding box center [691, 100] width 829 height 17
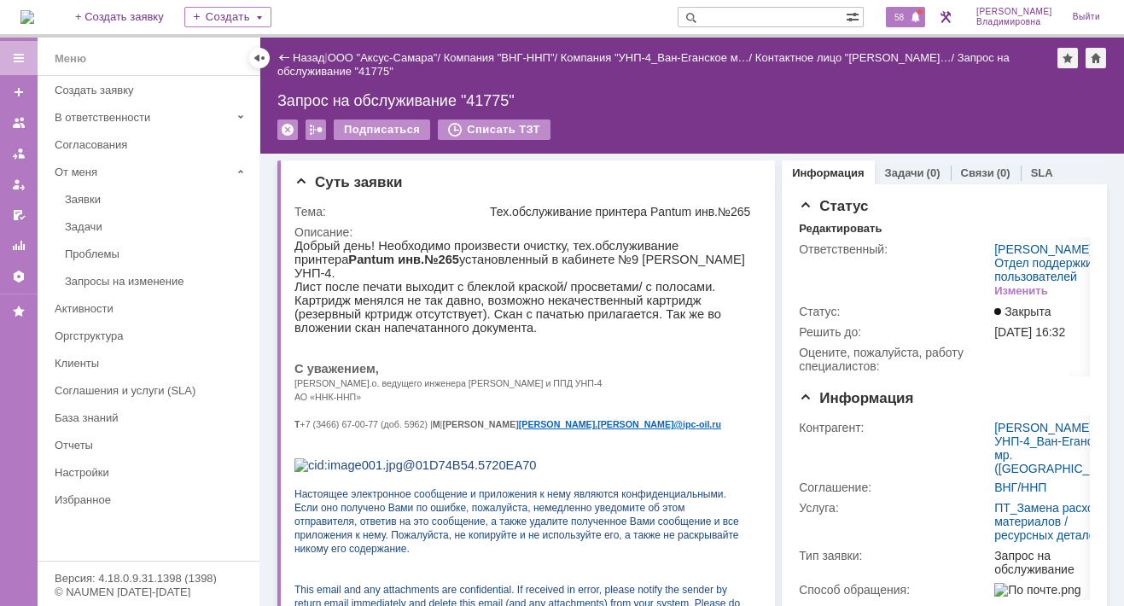
click at [907, 16] on span "58" at bounding box center [899, 17] width 20 height 12
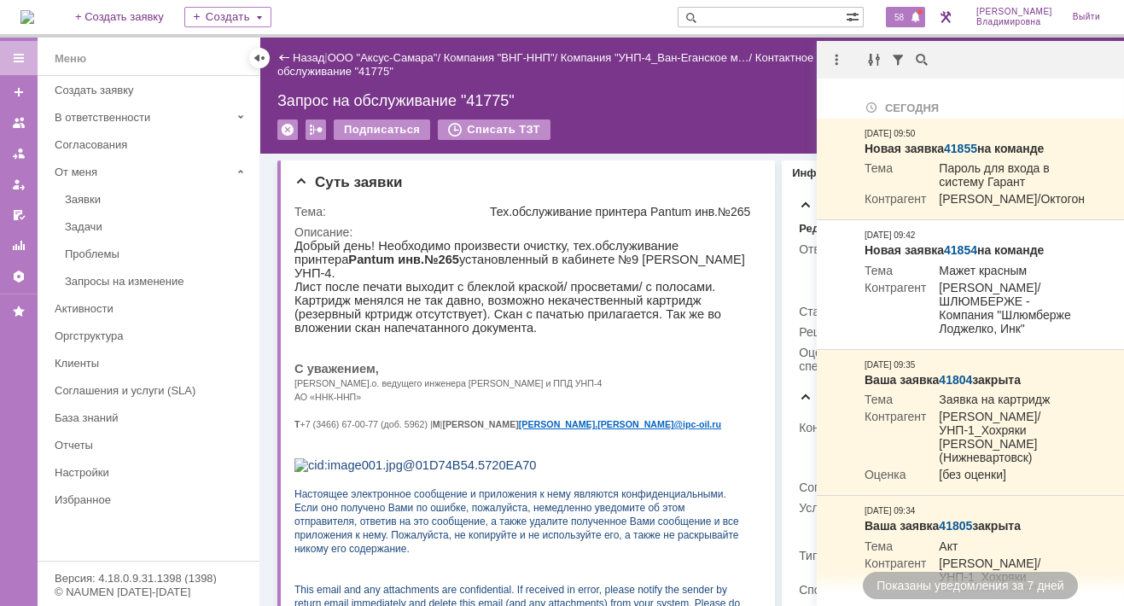
click at [674, 82] on div "Назад | ООО "Аксус-Самара" / Компания "ВНГ-ННП" / Компания "УНП-4_Ван-Еганское …" at bounding box center [691, 96] width 863 height 116
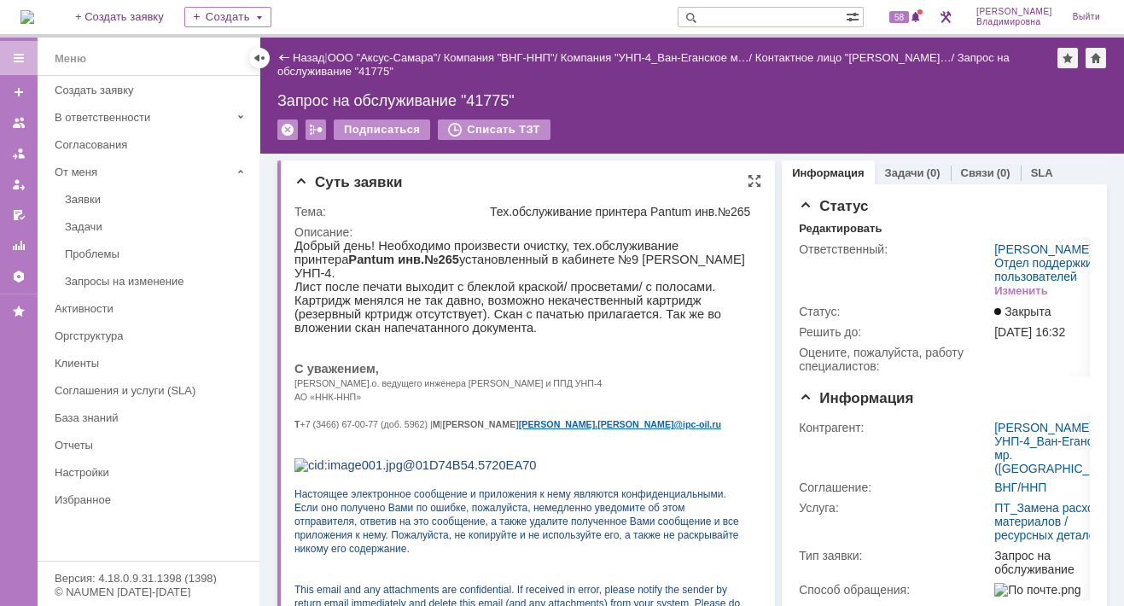
click at [446, 187] on div "Суть заявки" at bounding box center [527, 182] width 467 height 17
click at [405, 187] on div "Суть заявки" at bounding box center [527, 182] width 467 height 17
click at [433, 222] on td "Тема:" at bounding box center [390, 211] width 192 height 20
click at [518, 177] on div "Суть заявки" at bounding box center [527, 182] width 467 height 17
click at [729, 15] on input "text" at bounding box center [761, 17] width 168 height 20
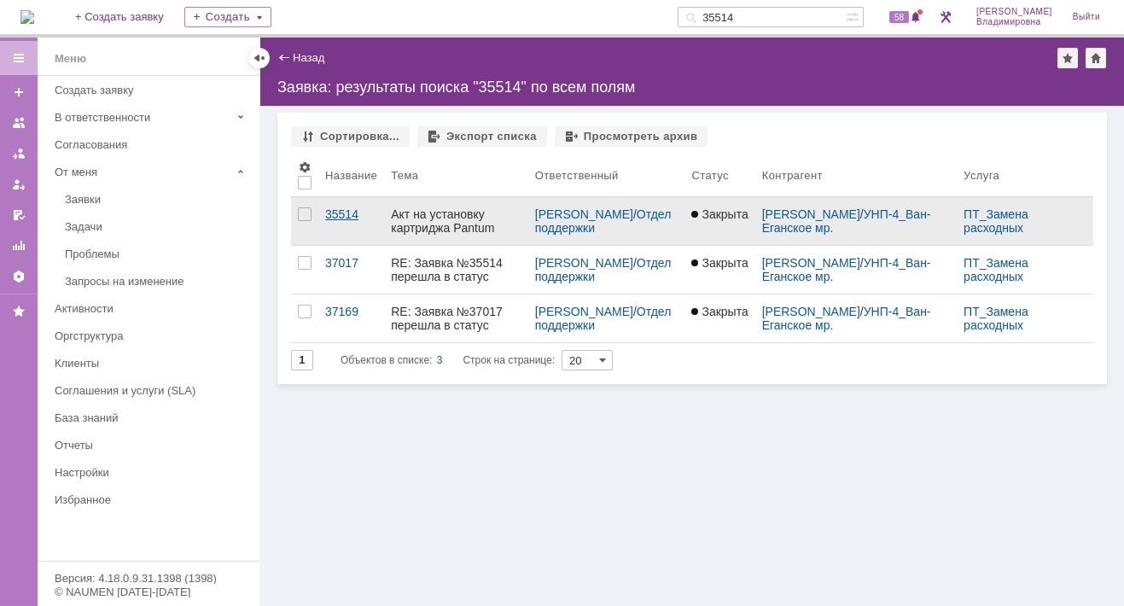
click at [343, 212] on div "35514" at bounding box center [351, 214] width 52 height 14
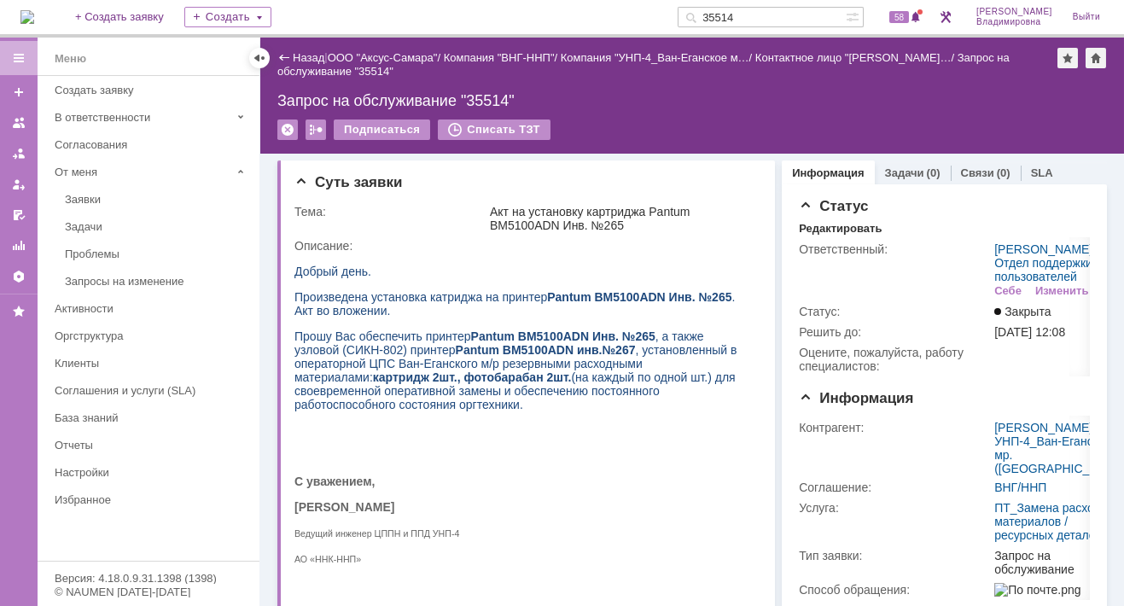
drag, startPoint x: 767, startPoint y: 11, endPoint x: 709, endPoint y: 16, distance: 58.2
click at [709, 16] on div "35514" at bounding box center [761, 17] width 168 height 20
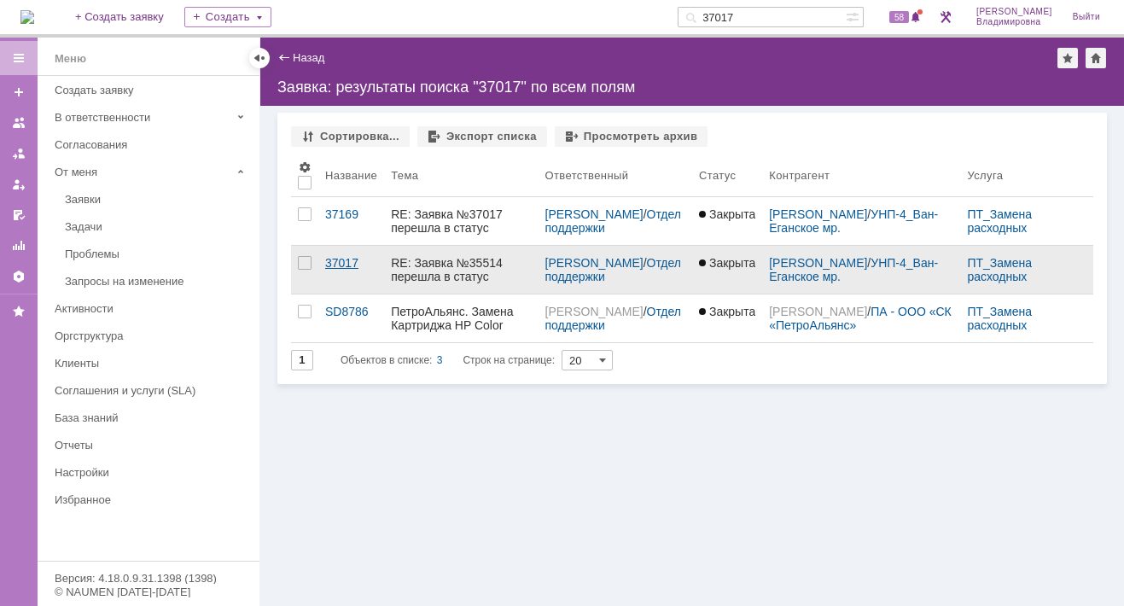
click at [333, 257] on div "37017" at bounding box center [351, 263] width 52 height 14
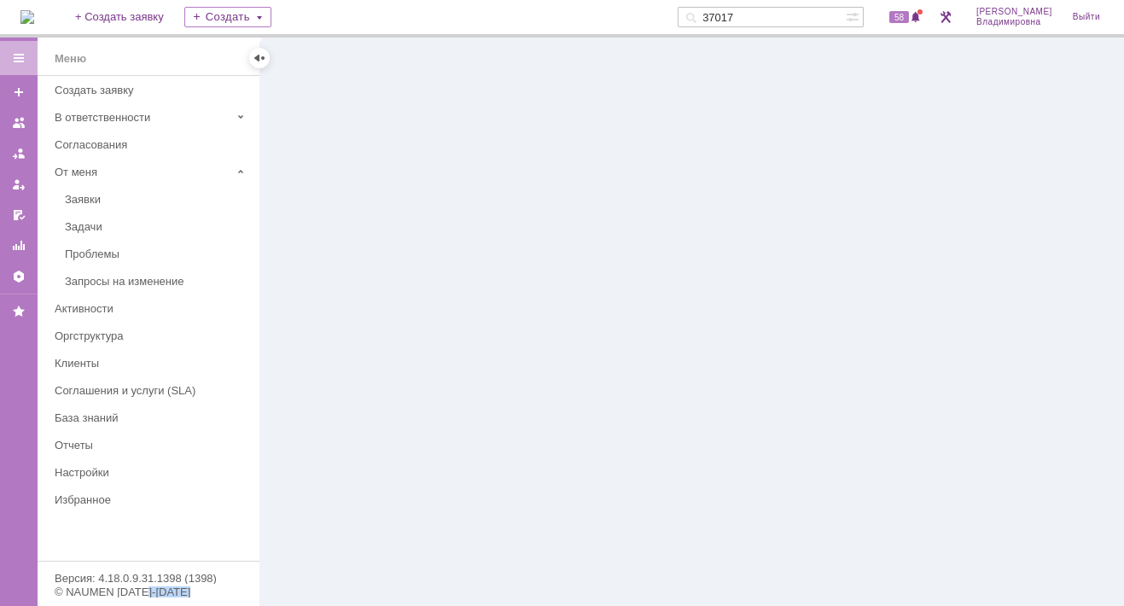
click at [333, 257] on div at bounding box center [691, 322] width 863 height 568
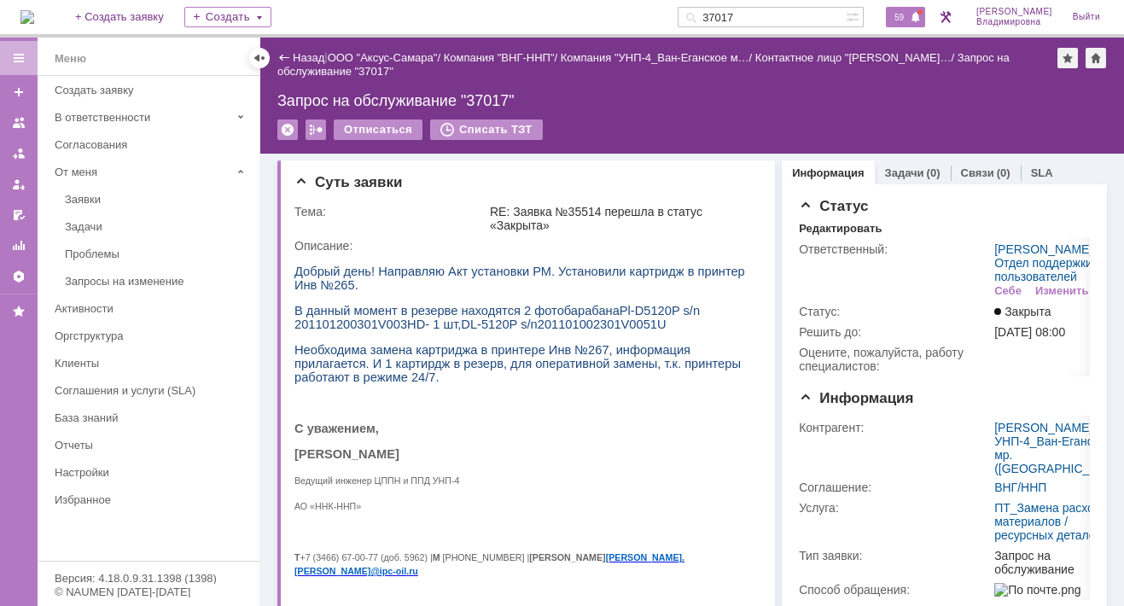
click at [908, 22] on span "59" at bounding box center [899, 17] width 20 height 12
drag, startPoint x: 729, startPoint y: 12, endPoint x: 762, endPoint y: 16, distance: 33.5
click at [762, 16] on input "37017" at bounding box center [761, 17] width 168 height 20
type input "41775"
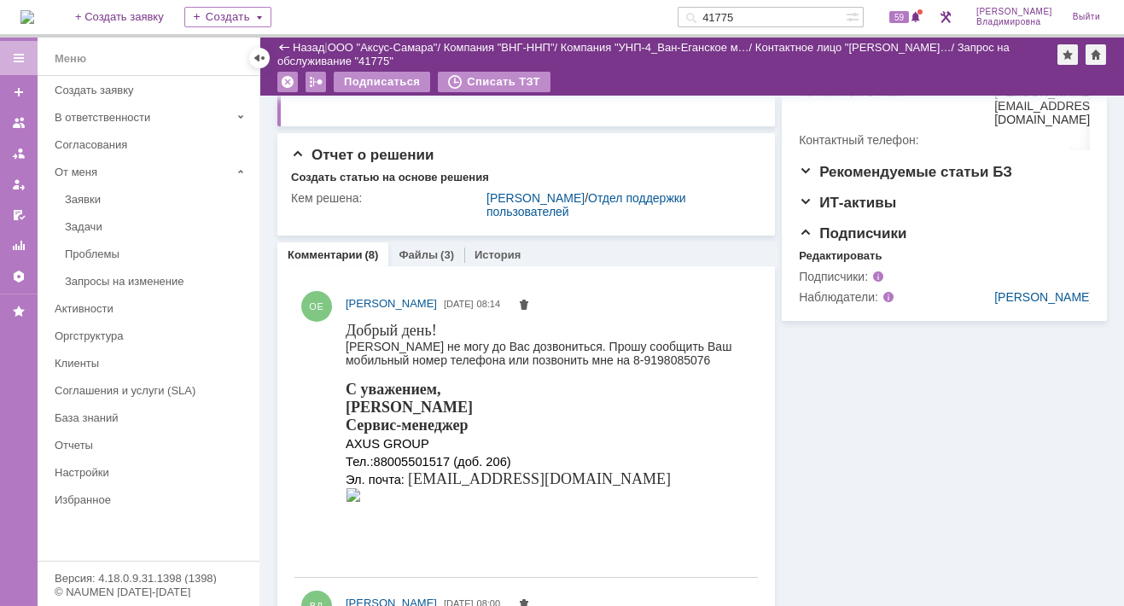
click at [333, 261] on link "Комментарии" at bounding box center [325, 254] width 75 height 13
click at [324, 261] on link "Комментарии" at bounding box center [325, 254] width 75 height 13
click at [330, 261] on link "Комментарии" at bounding box center [325, 254] width 75 height 13
click at [346, 261] on link "Комментарии" at bounding box center [325, 254] width 75 height 13
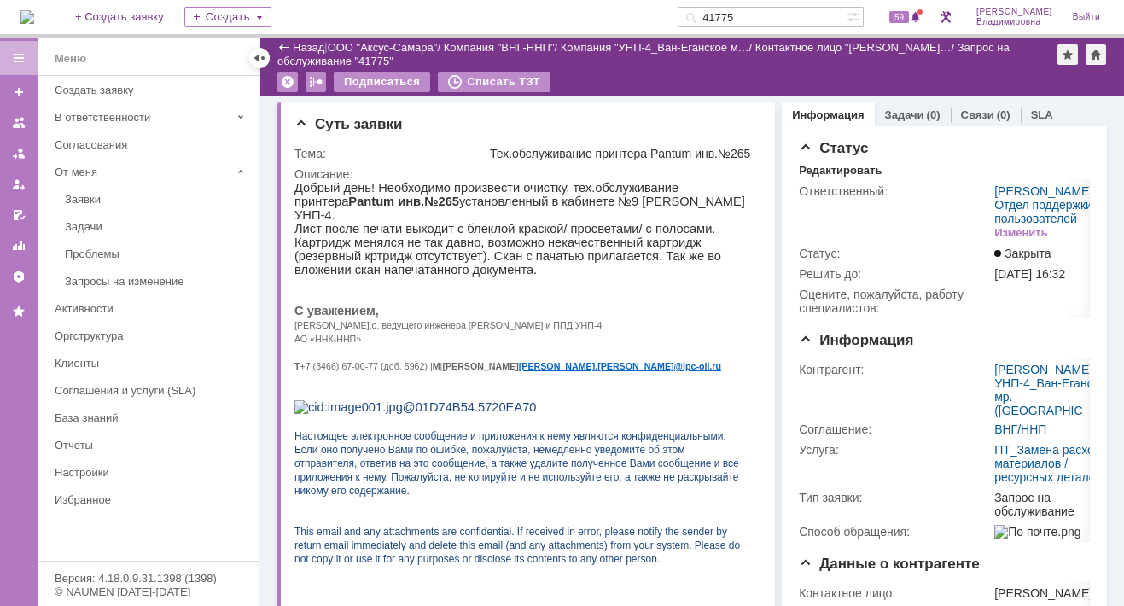
scroll to position [597, 0]
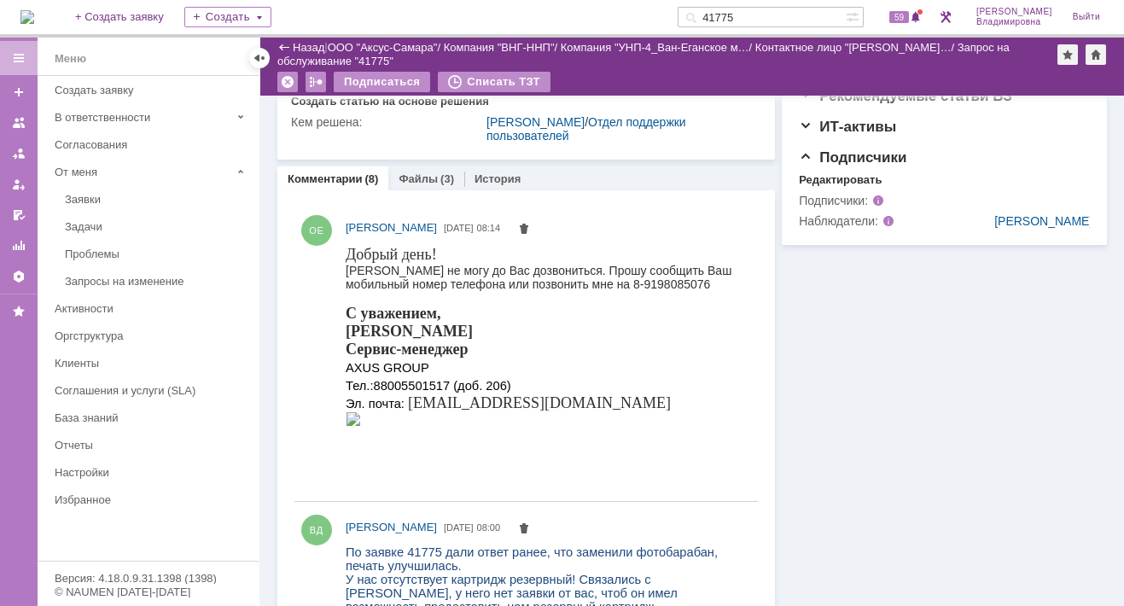
click at [334, 185] on link "Комментарии" at bounding box center [325, 178] width 75 height 13
click at [333, 185] on link "Комментарии" at bounding box center [325, 178] width 75 height 13
click at [324, 185] on link "Комментарии" at bounding box center [325, 178] width 75 height 13
click at [323, 185] on link "Комментарии" at bounding box center [325, 178] width 75 height 13
click at [348, 185] on link "Комментарии" at bounding box center [325, 178] width 75 height 13
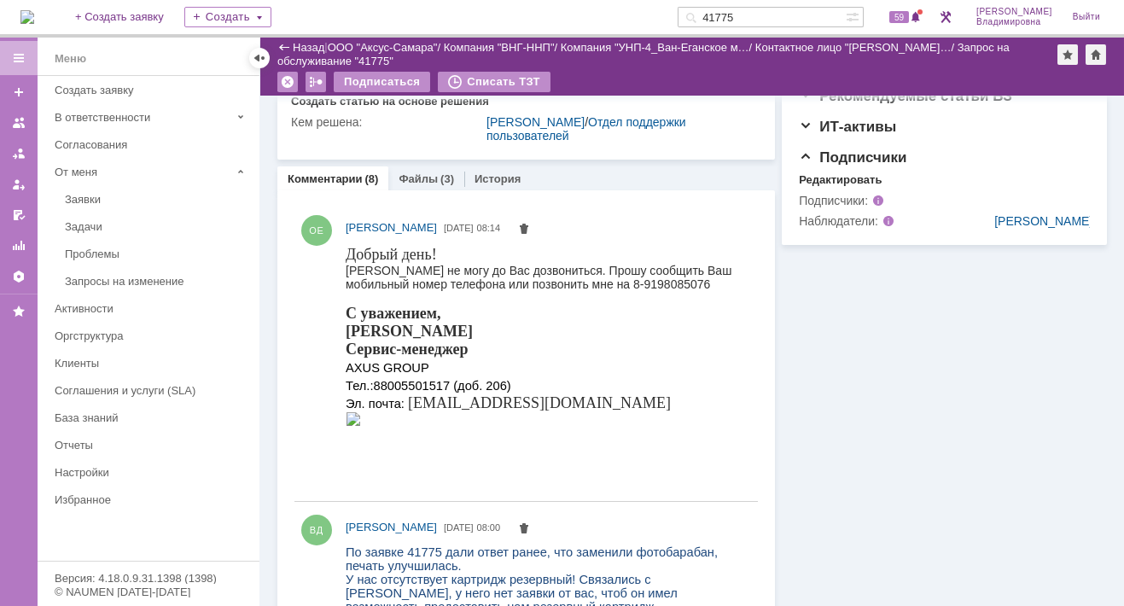
click at [348, 185] on link "Комментарии" at bounding box center [325, 178] width 75 height 13
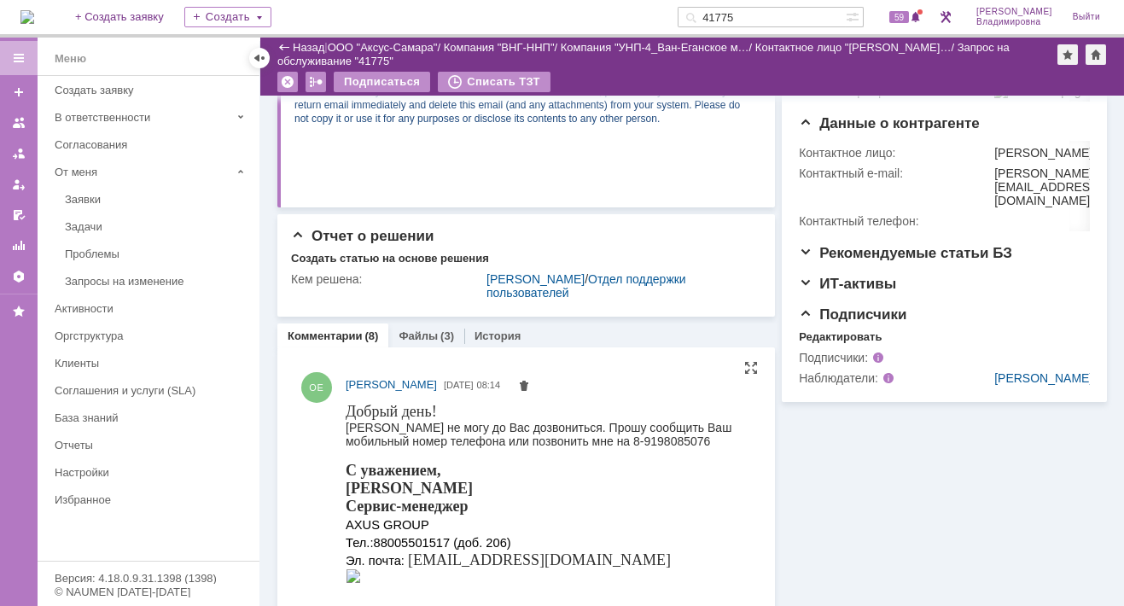
scroll to position [512, 0]
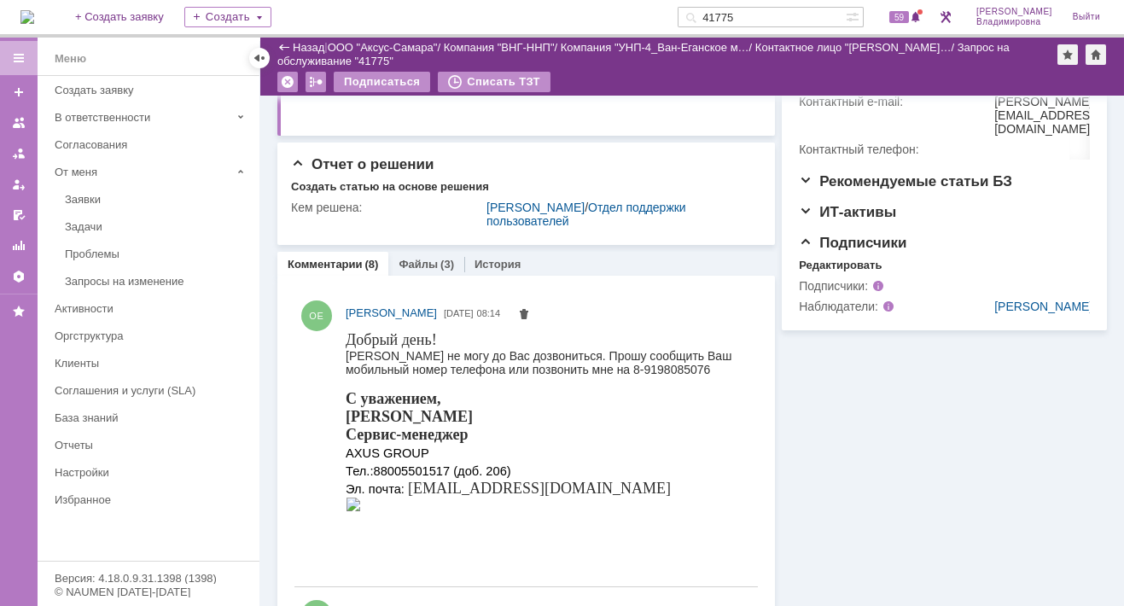
click at [340, 270] on link "Комментарии" at bounding box center [325, 264] width 75 height 13
drag, startPoint x: 340, startPoint y: 271, endPoint x: 298, endPoint y: 403, distance: 137.9
click at [298, 403] on div "ОЕ Орлова Елена Владимировна 18.09.2025 08:14" at bounding box center [525, 436] width 463 height 285
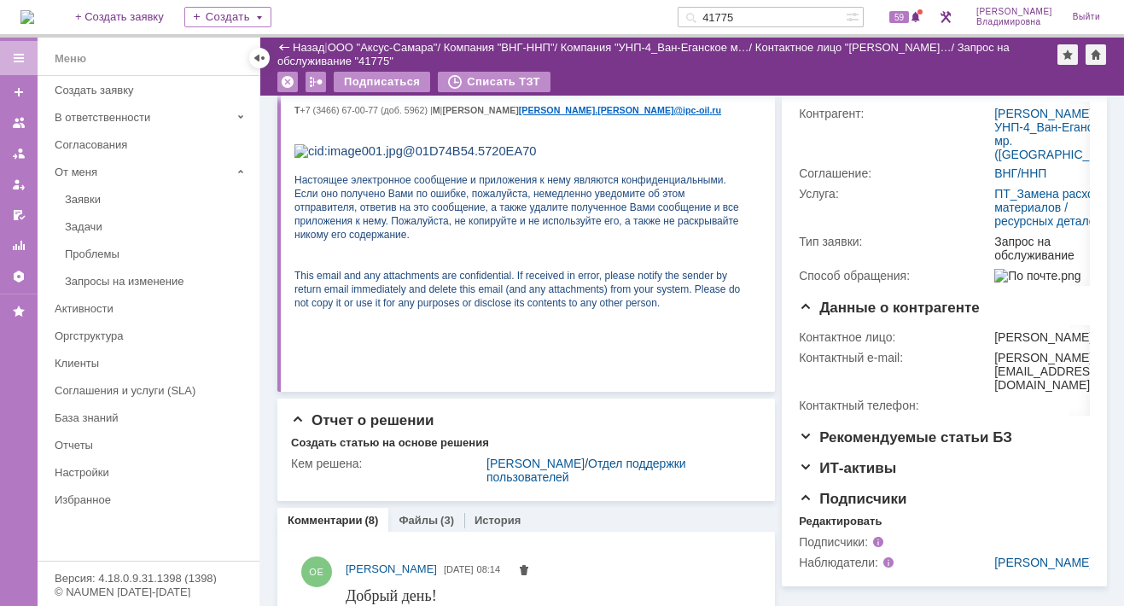
scroll to position [0, 0]
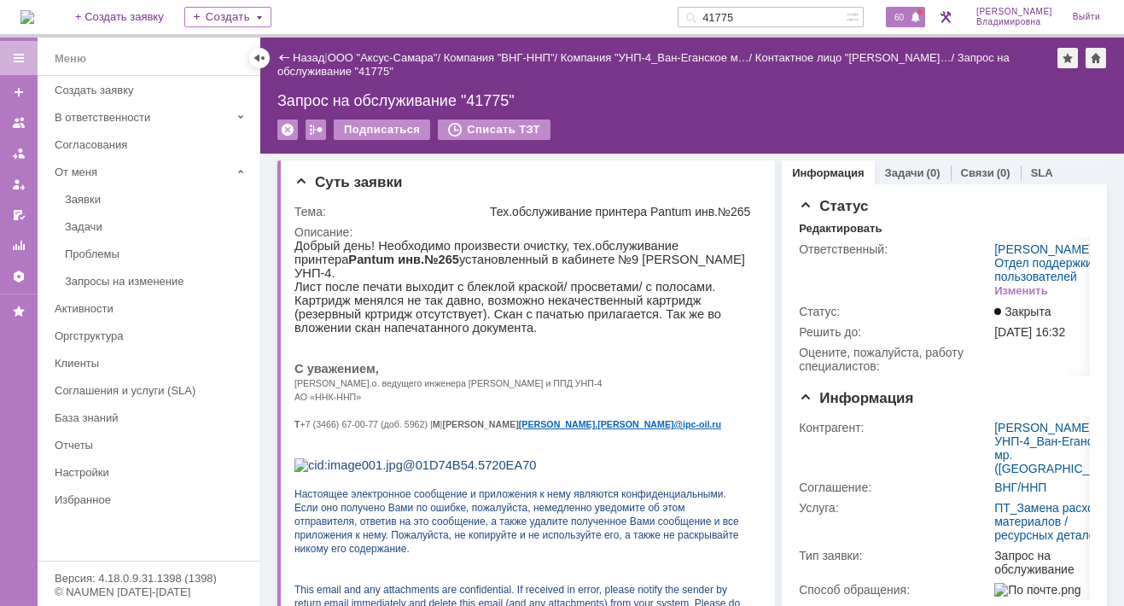
click at [905, 20] on span "60" at bounding box center [899, 17] width 20 height 12
click at [654, 171] on div "Суть заявки Тема: Тех.обслуживание принтера Pantum инв.№265 Описание:" at bounding box center [525, 432] width 497 height 545
click at [906, 15] on span "60" at bounding box center [899, 17] width 20 height 12
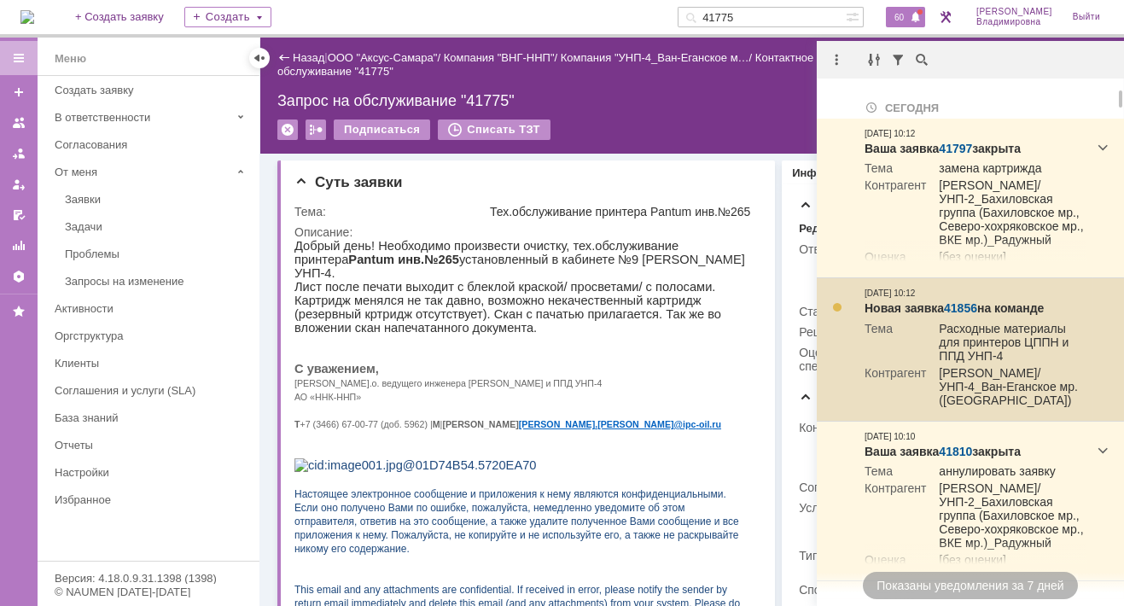
click at [970, 377] on td "[PERSON_NAME]/УНП-4_Ван-Еганское мр. ([GEOGRAPHIC_DATA])" at bounding box center [1006, 388] width 160 height 44
click at [965, 314] on link "41856" at bounding box center [960, 308] width 33 height 14
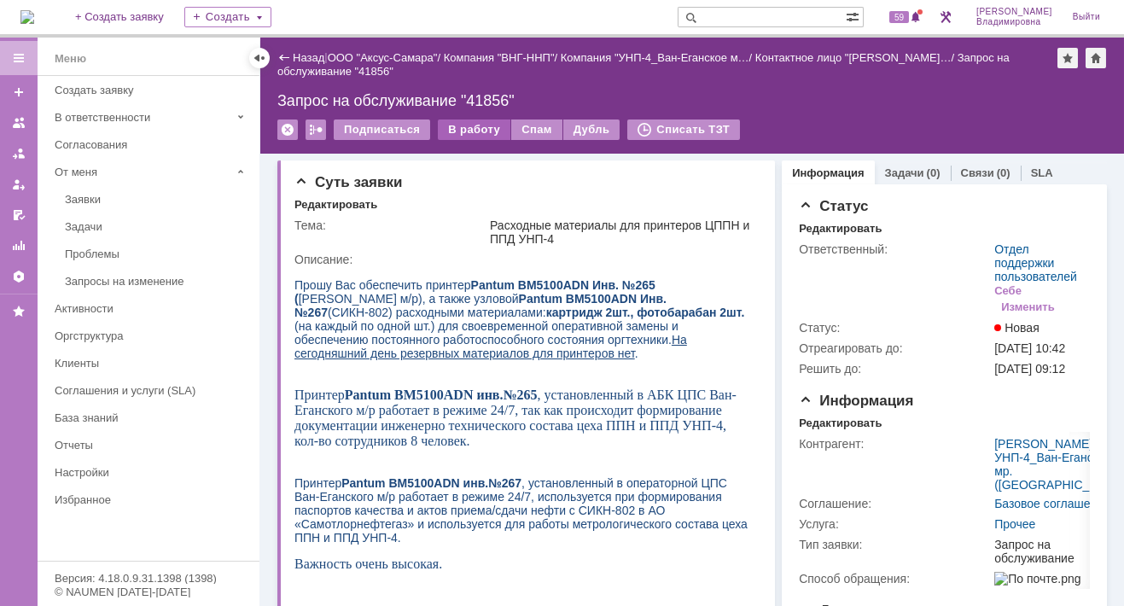
click at [462, 129] on div "В работу" at bounding box center [474, 129] width 73 height 20
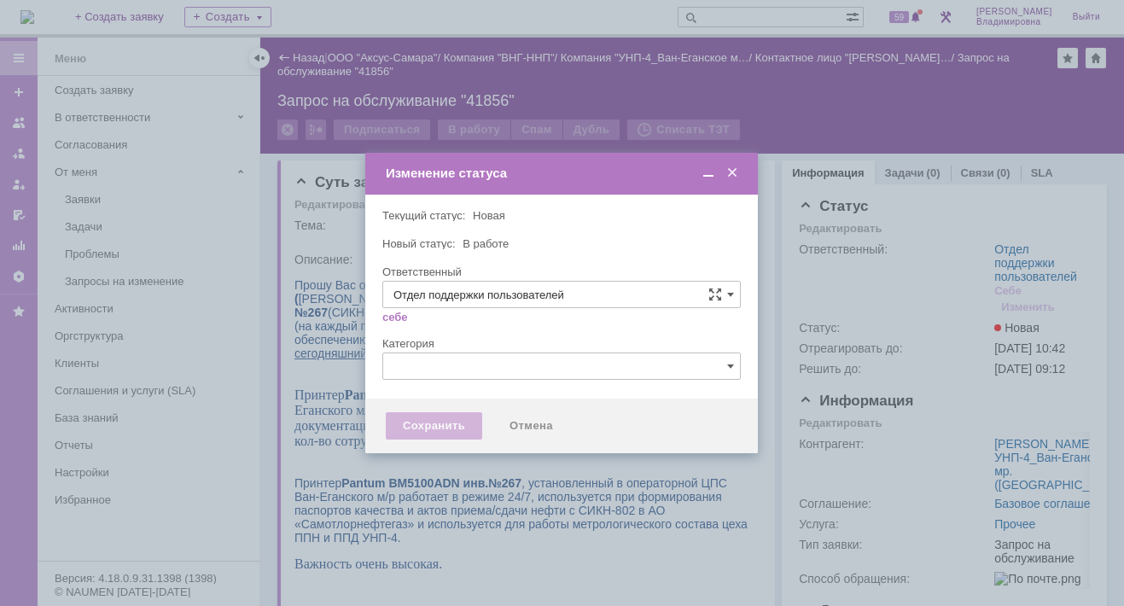
type input "[PERSON_NAME]"
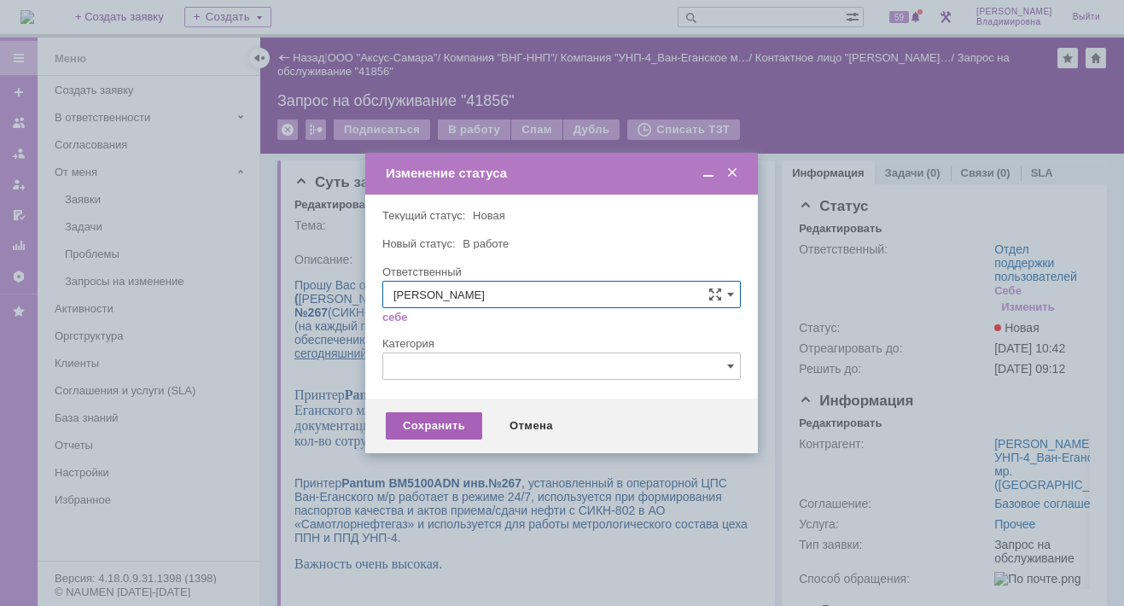
click at [439, 420] on div "Сохранить" at bounding box center [434, 425] width 96 height 27
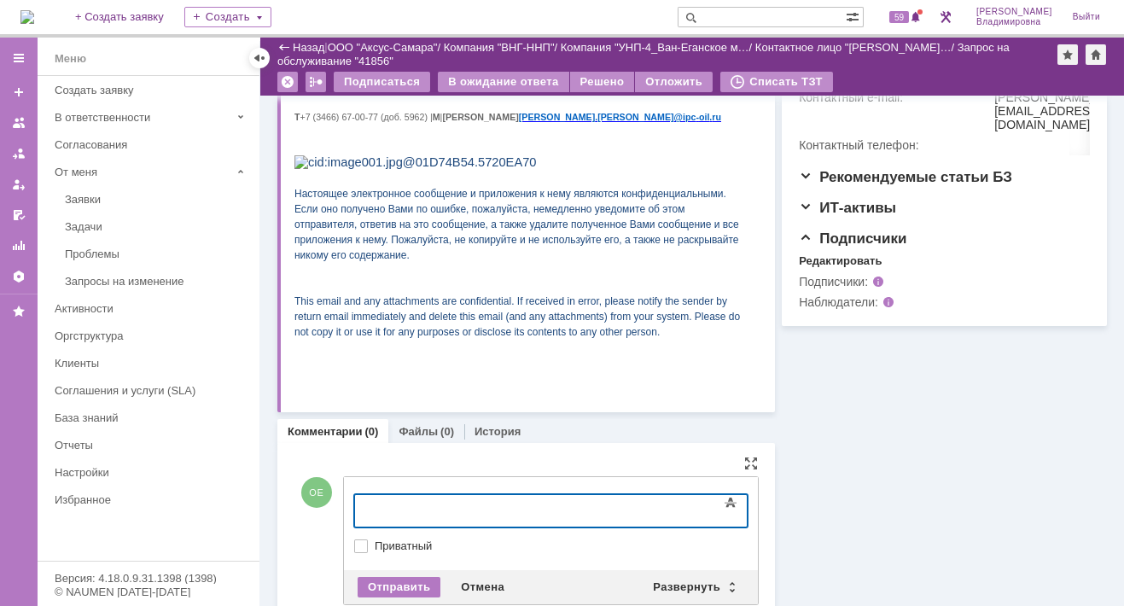
scroll to position [520, 0]
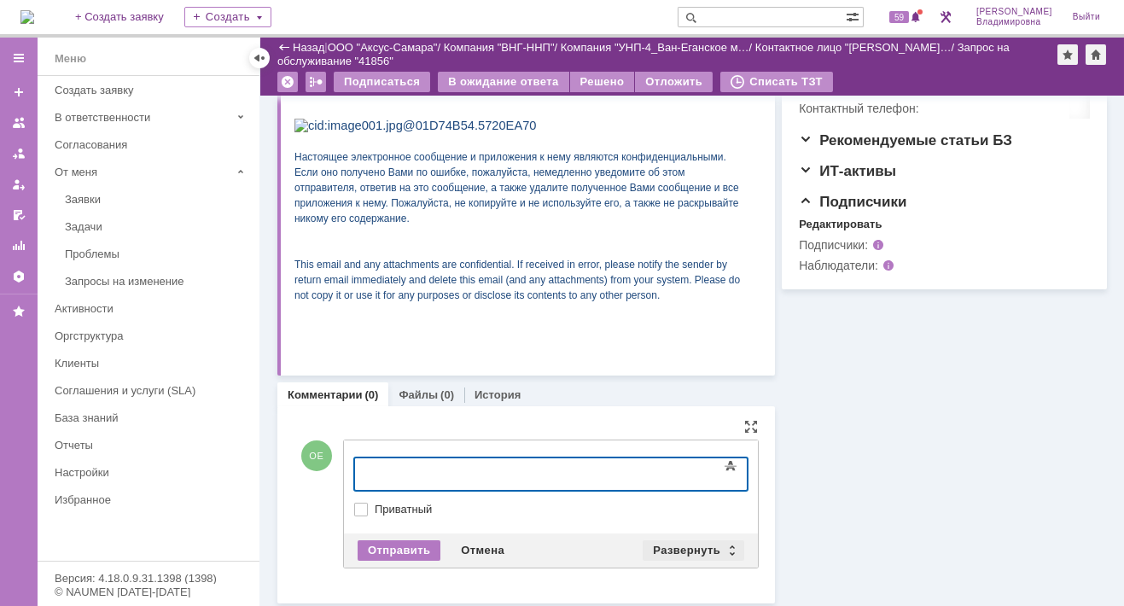
click at [671, 547] on div "Развернуть" at bounding box center [693, 550] width 102 height 20
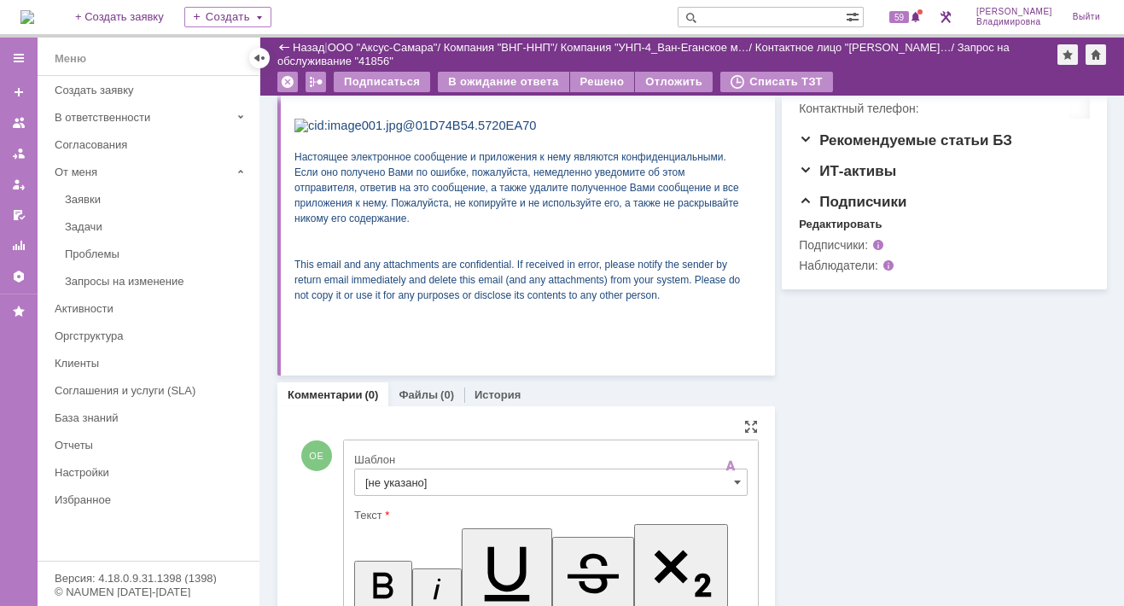
scroll to position [0, 0]
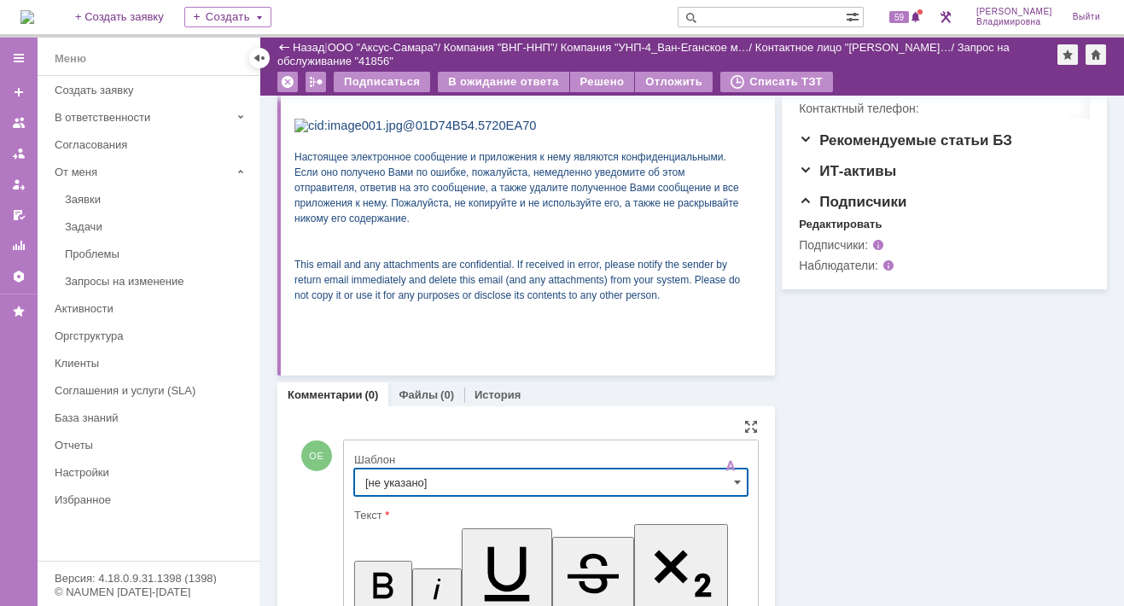
click at [392, 472] on input "[не указано]" at bounding box center [550, 481] width 393 height 27
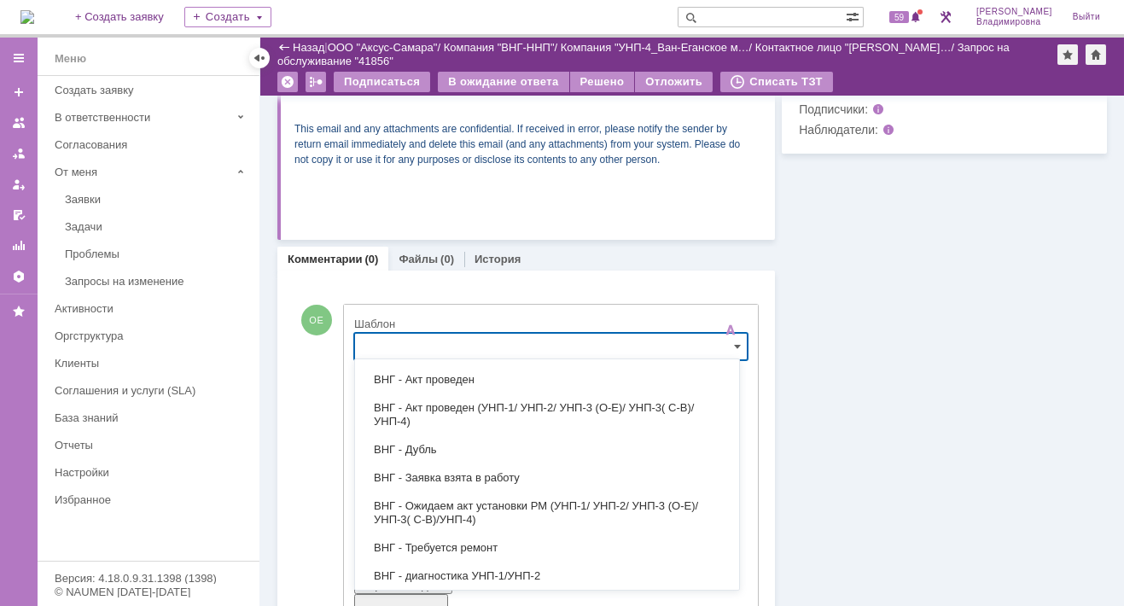
scroll to position [122, 0]
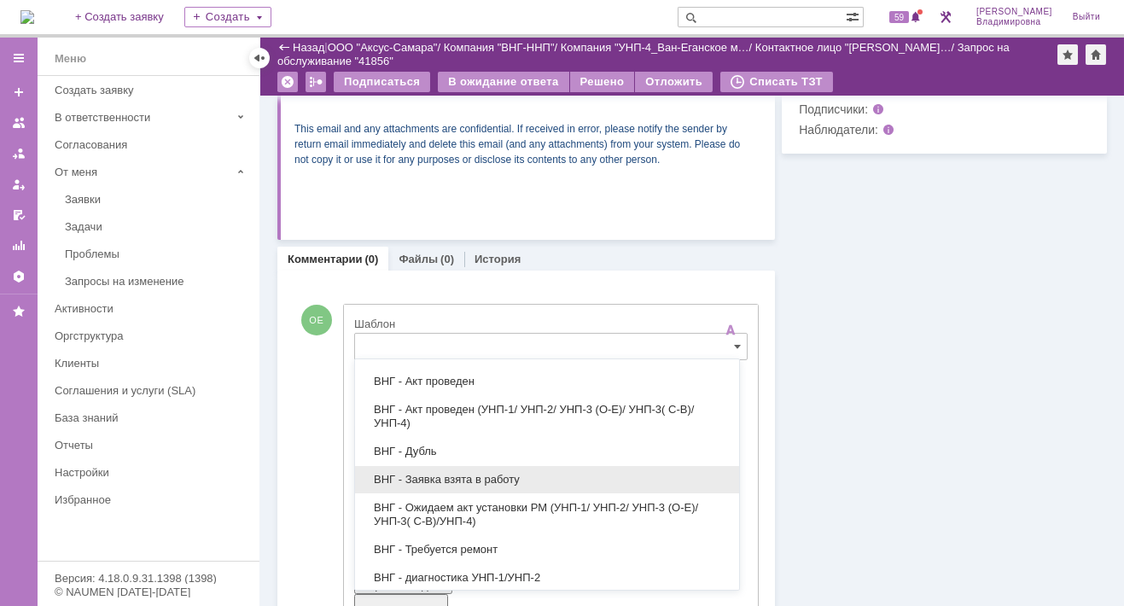
click at [433, 473] on span "ВНГ - Заявка взята в работу" at bounding box center [546, 480] width 363 height 14
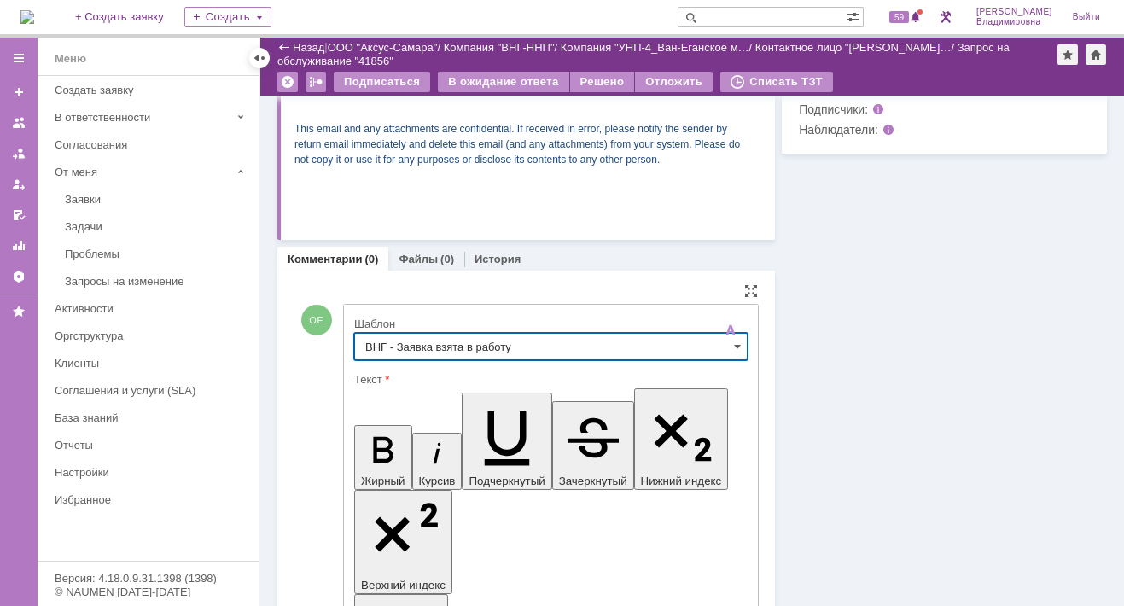
type input "ВНГ - Заявка взята в работу"
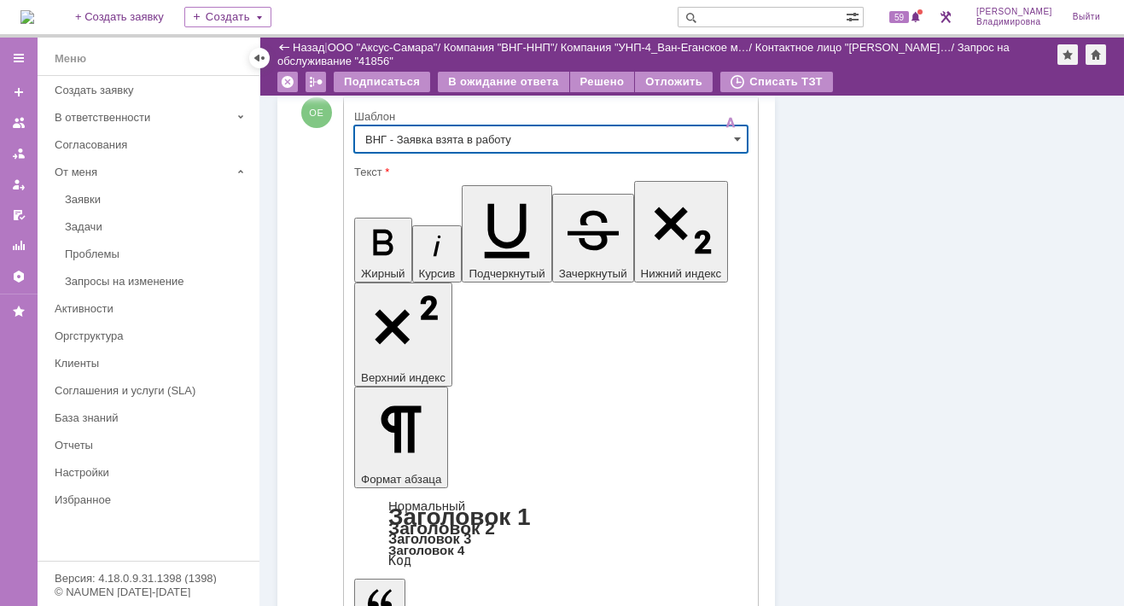
scroll to position [933, 0]
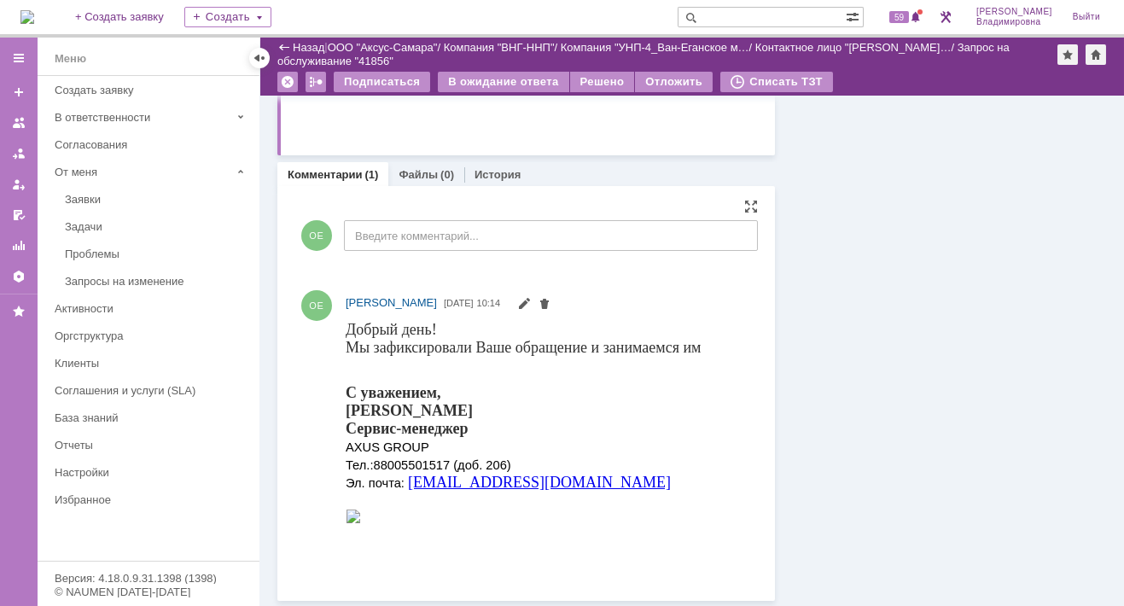
scroll to position [399, 0]
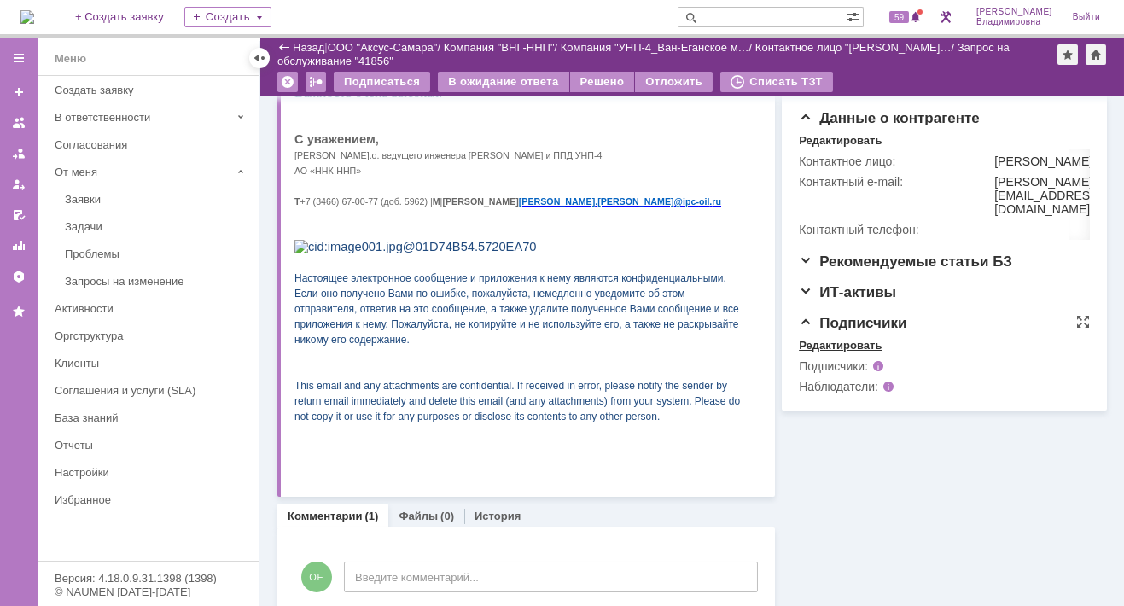
click at [831, 352] on div "Редактировать" at bounding box center [840, 346] width 83 height 14
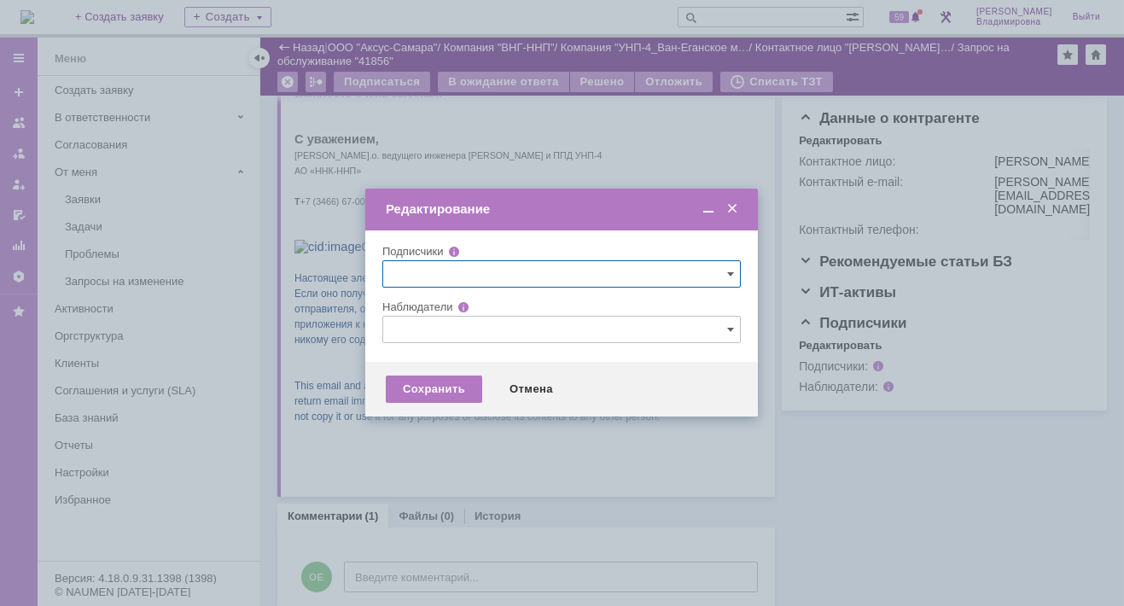
click at [416, 323] on input "text" at bounding box center [561, 329] width 358 height 27
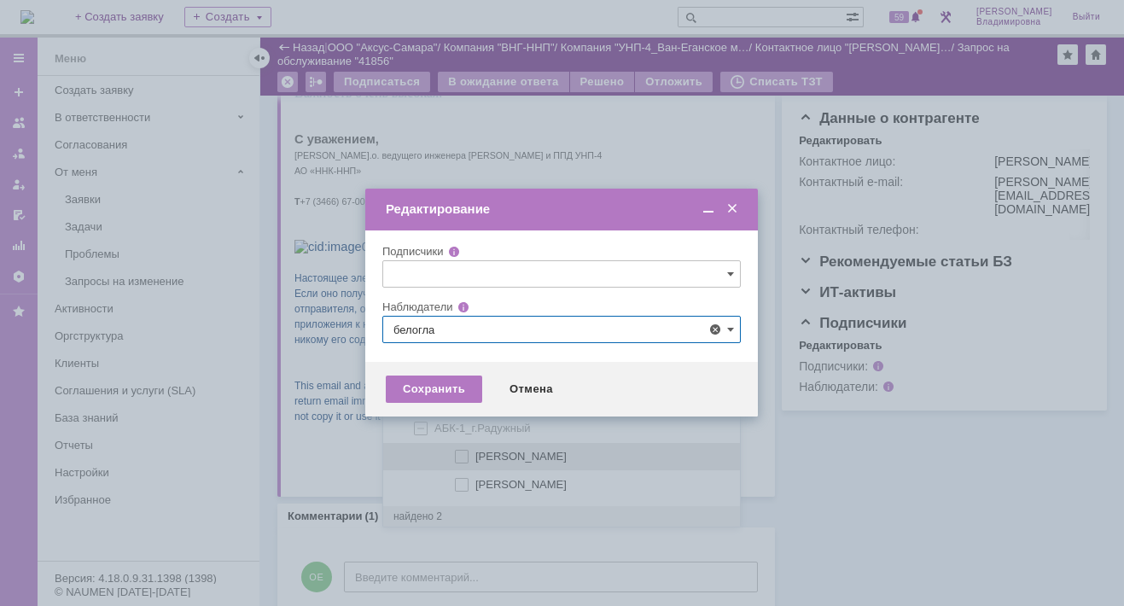
click at [475, 452] on span at bounding box center [475, 454] width 0 height 9
click at [463, 452] on input "[PERSON_NAME]" at bounding box center [462, 456] width 11 height 11
type input "[PERSON_NAME]"
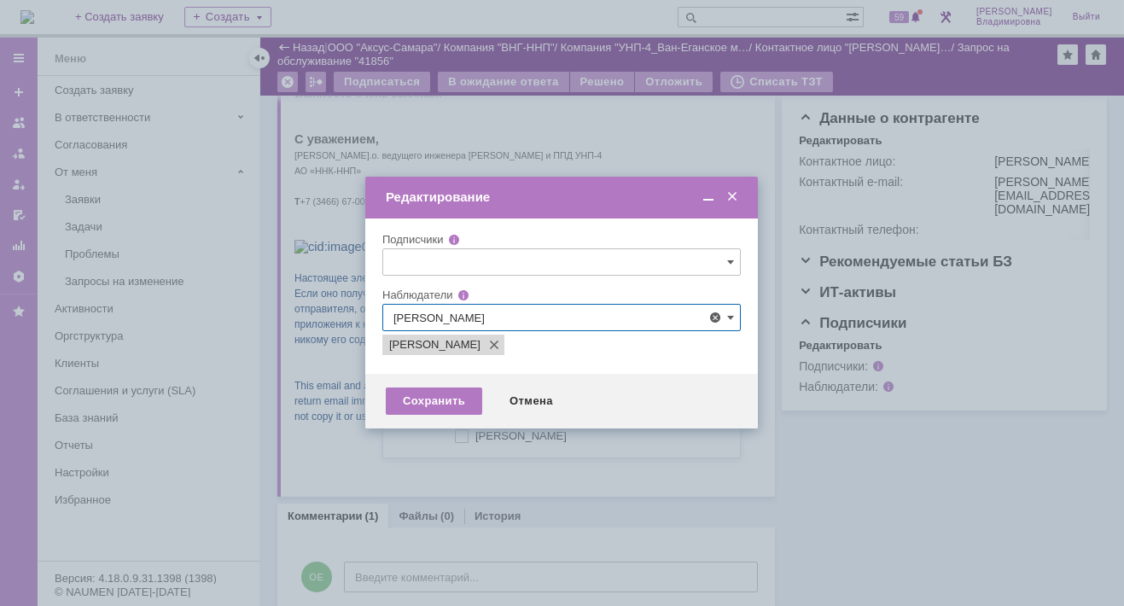
click at [338, 400] on div at bounding box center [562, 303] width 1124 height 606
click at [466, 403] on div "Сохранить" at bounding box center [434, 400] width 96 height 27
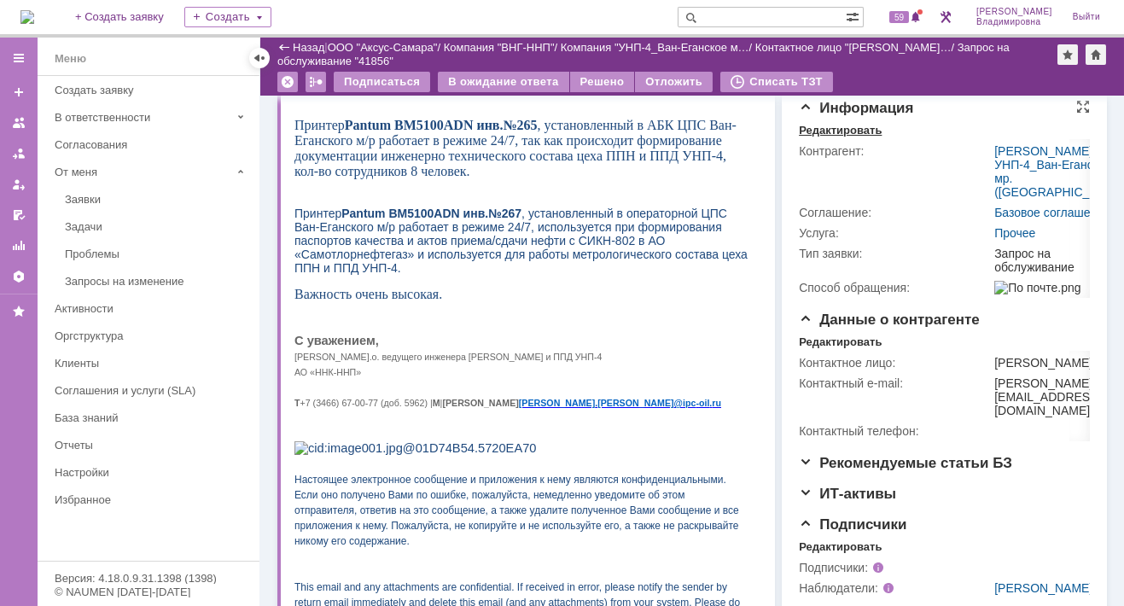
scroll to position [171, 0]
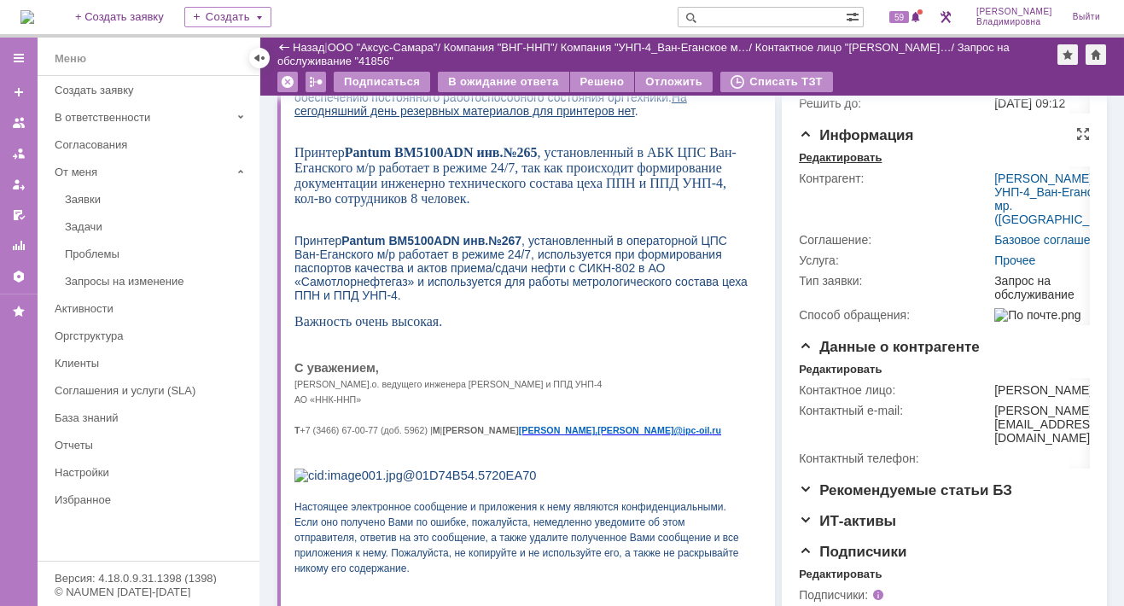
click at [831, 165] on div "Редактировать" at bounding box center [840, 158] width 83 height 14
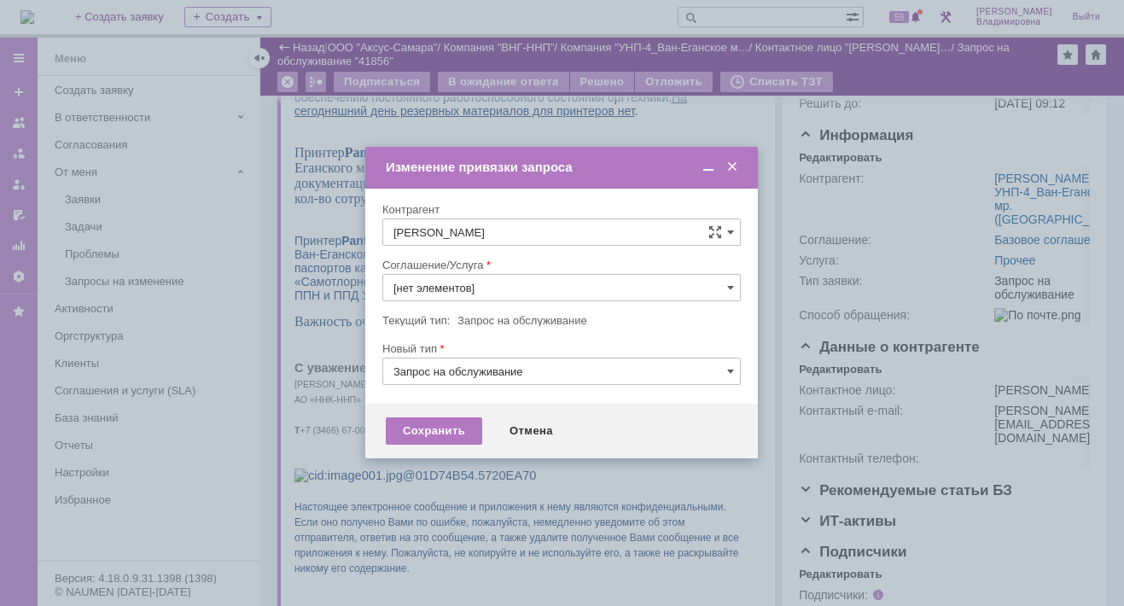
type input "Прочее"
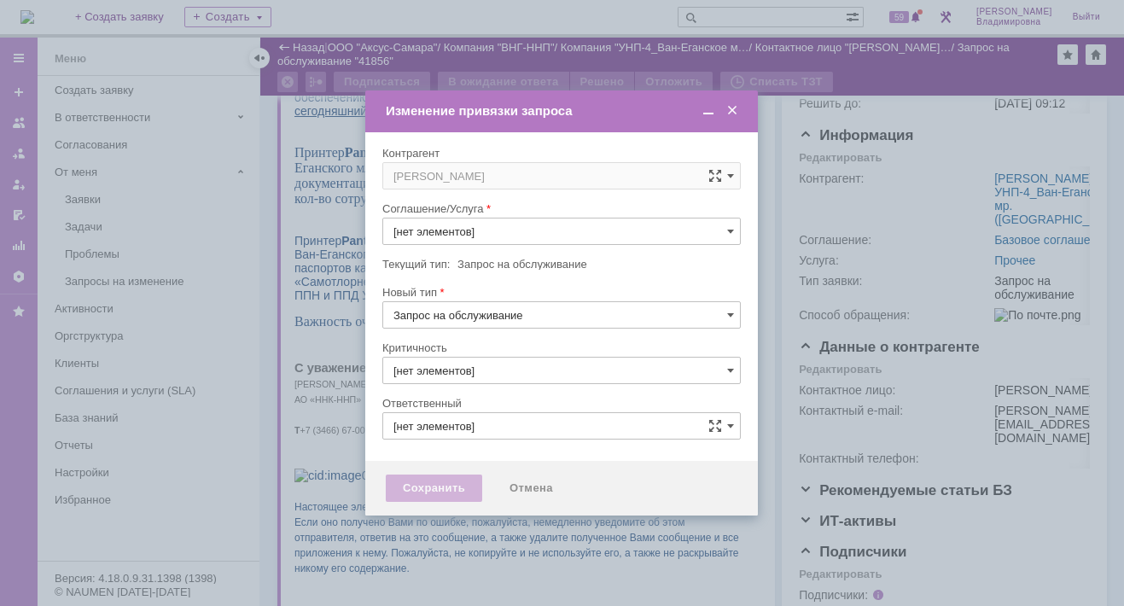
type input "3. Низкая"
type input "[не указано]"
type input "[PERSON_NAME]"
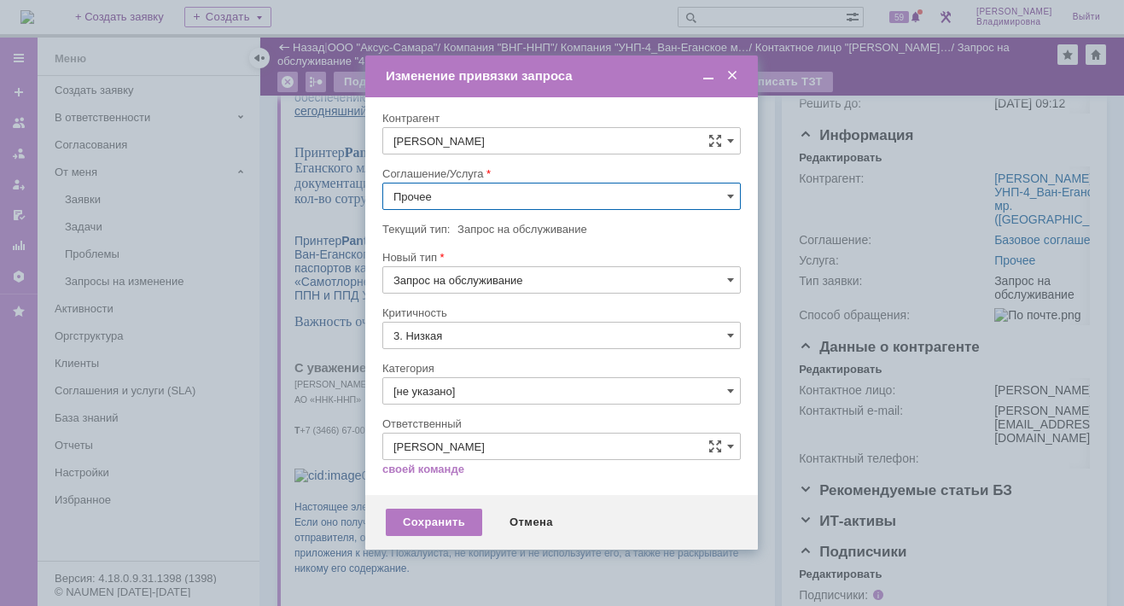
click at [725, 191] on input "Прочее" at bounding box center [561, 196] width 358 height 27
click at [458, 400] on span "ПТ_Замена расходных материалов / ресурсных деталей" at bounding box center [561, 407] width 336 height 14
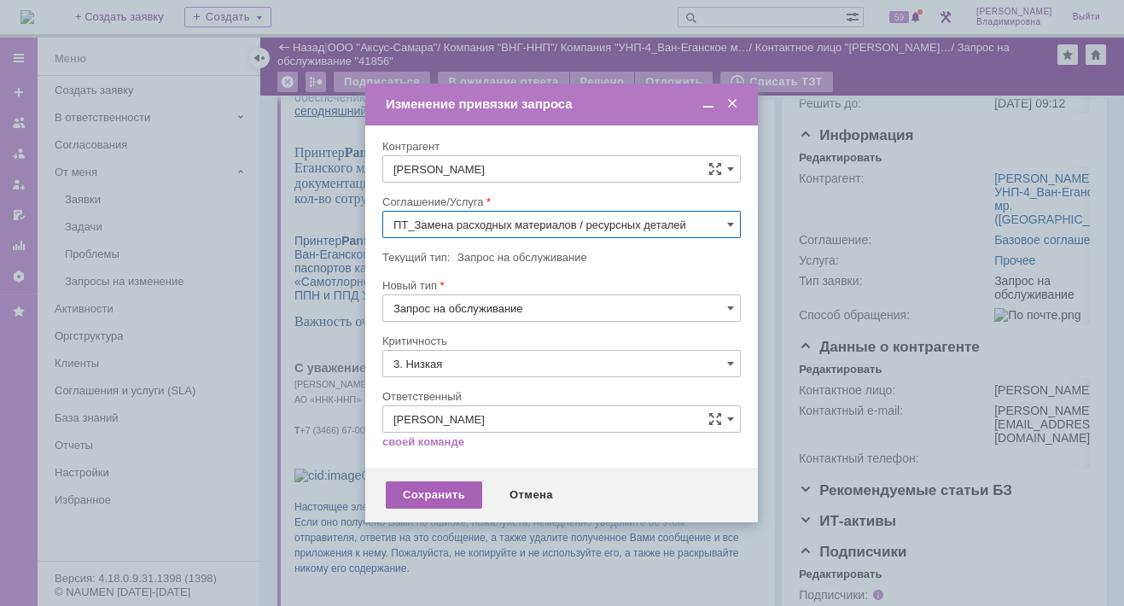
type input "ПТ_Замена расходных материалов / ресурсных деталей"
click at [417, 491] on div "Сохранить" at bounding box center [434, 494] width 96 height 27
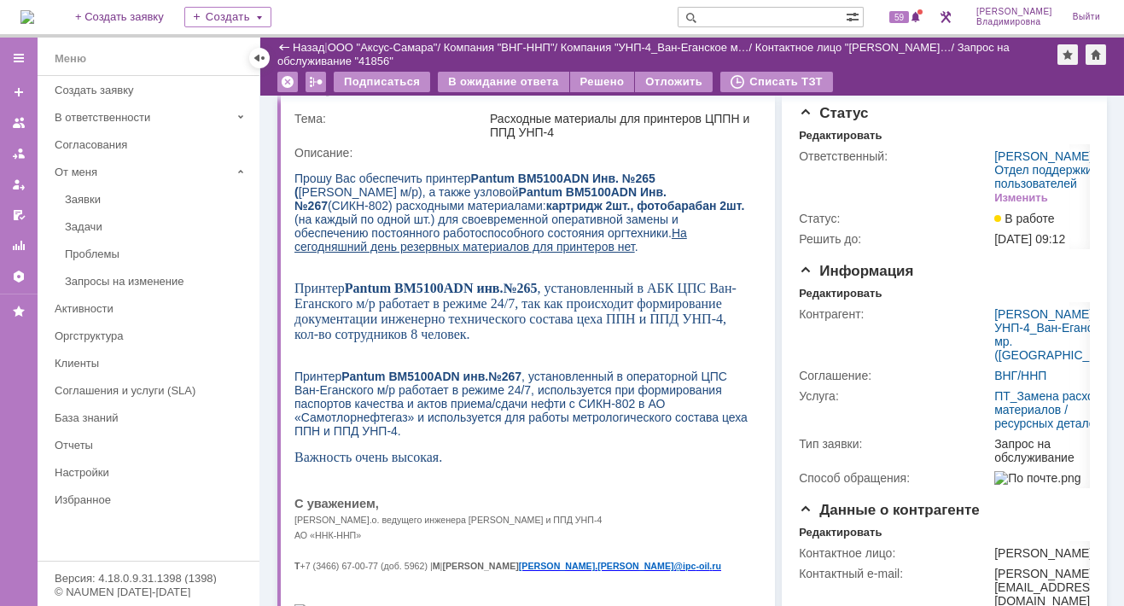
scroll to position [0, 0]
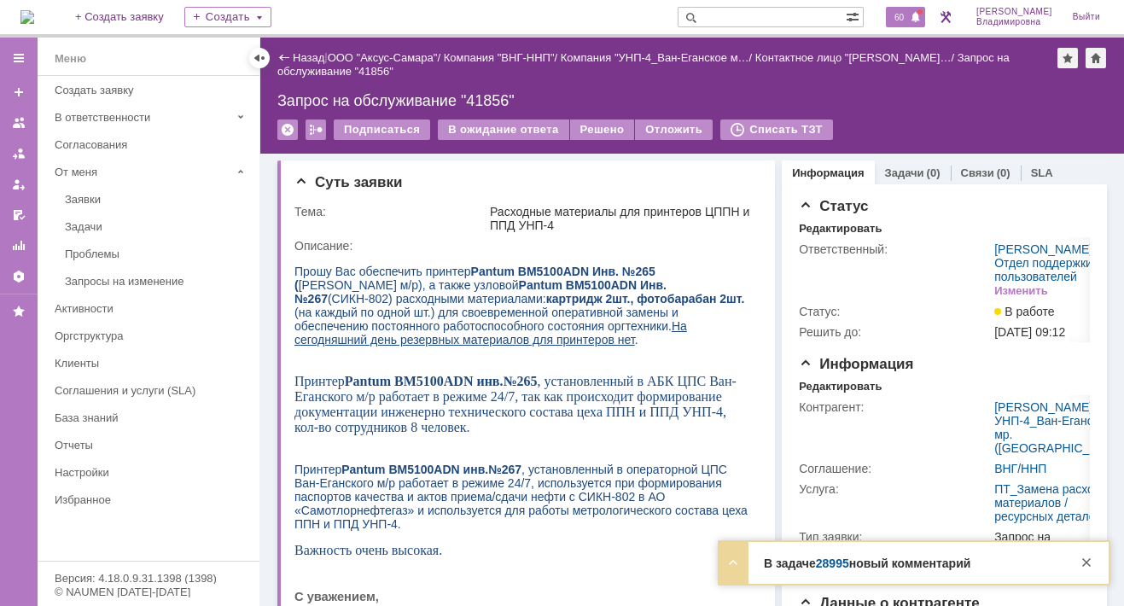
click at [909, 11] on span "60" at bounding box center [899, 17] width 20 height 12
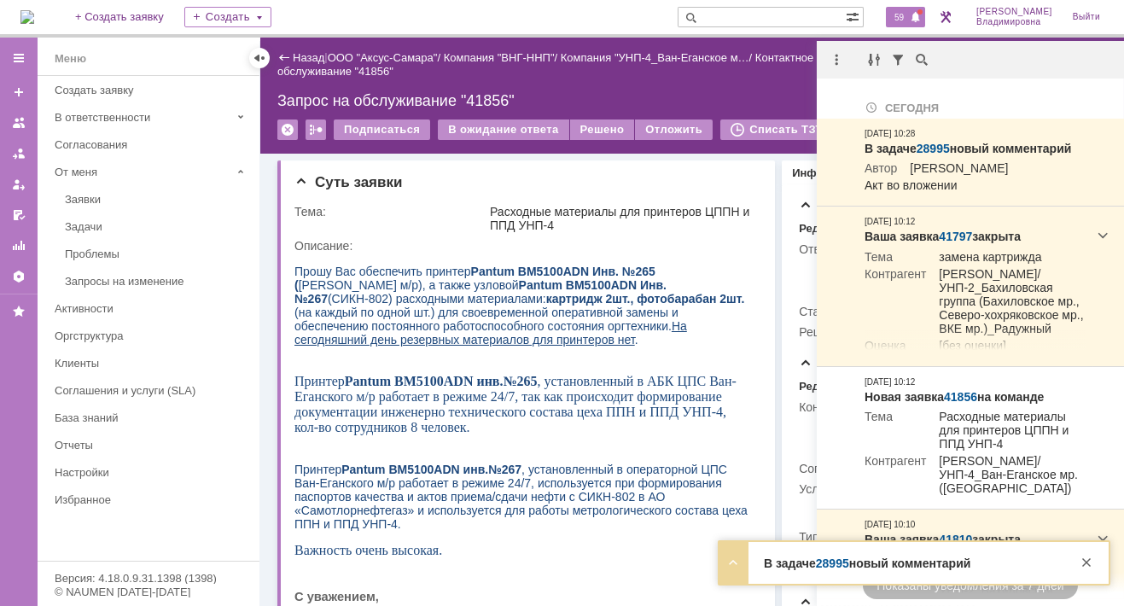
click at [657, 11] on div "На домашнюю + Создать заявку Создать 59 [PERSON_NAME]" at bounding box center [562, 19] width 1124 height 38
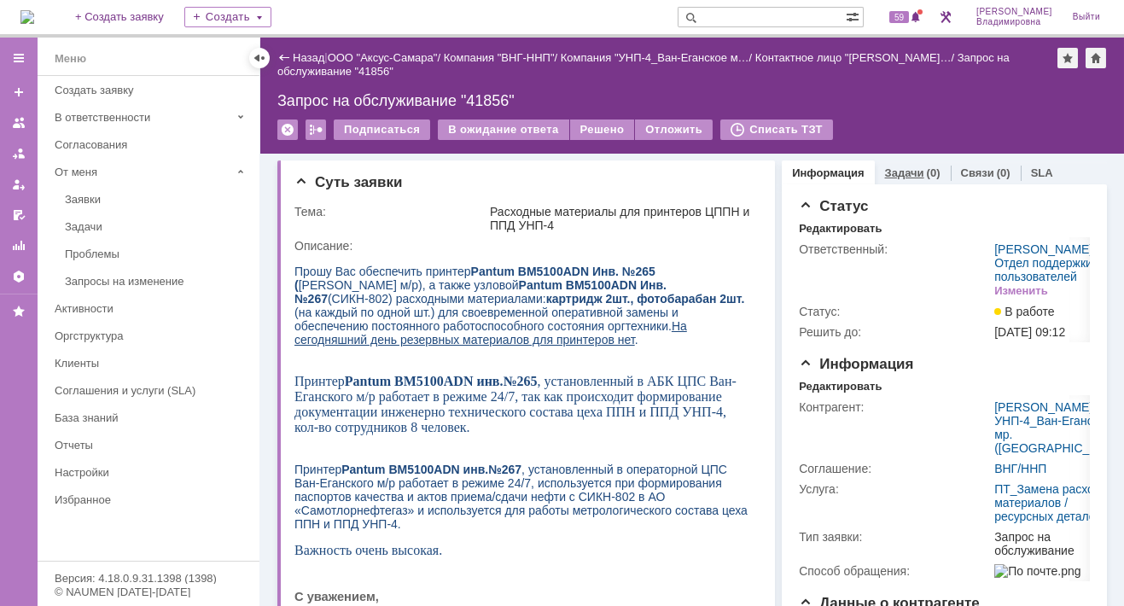
click at [894, 170] on link "Задачи" at bounding box center [904, 172] width 39 height 13
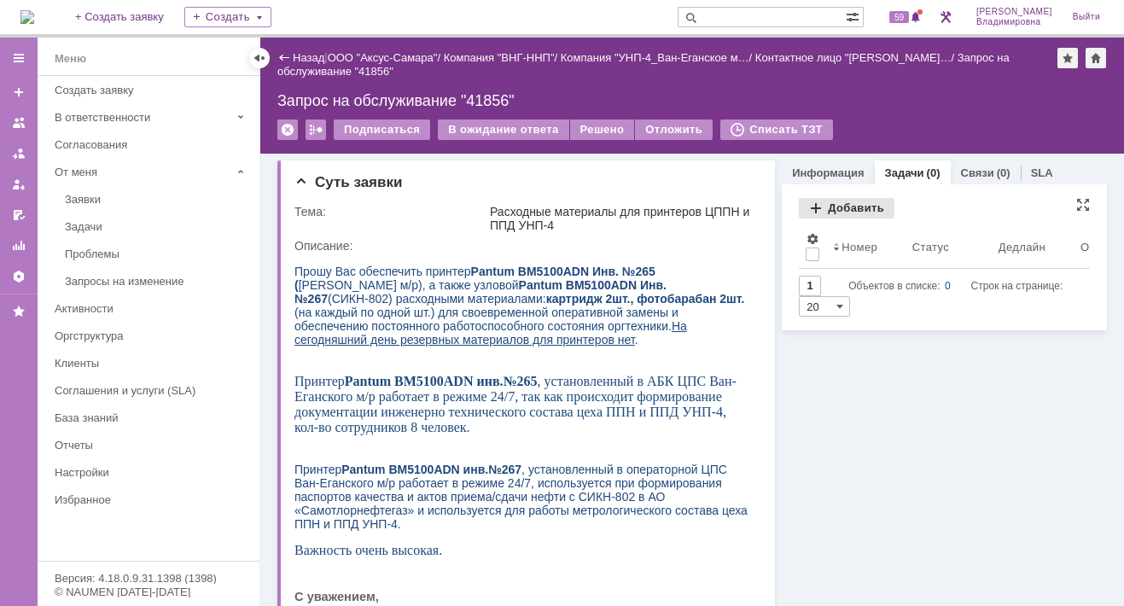
click at [831, 205] on div "Добавить" at bounding box center [847, 208] width 96 height 20
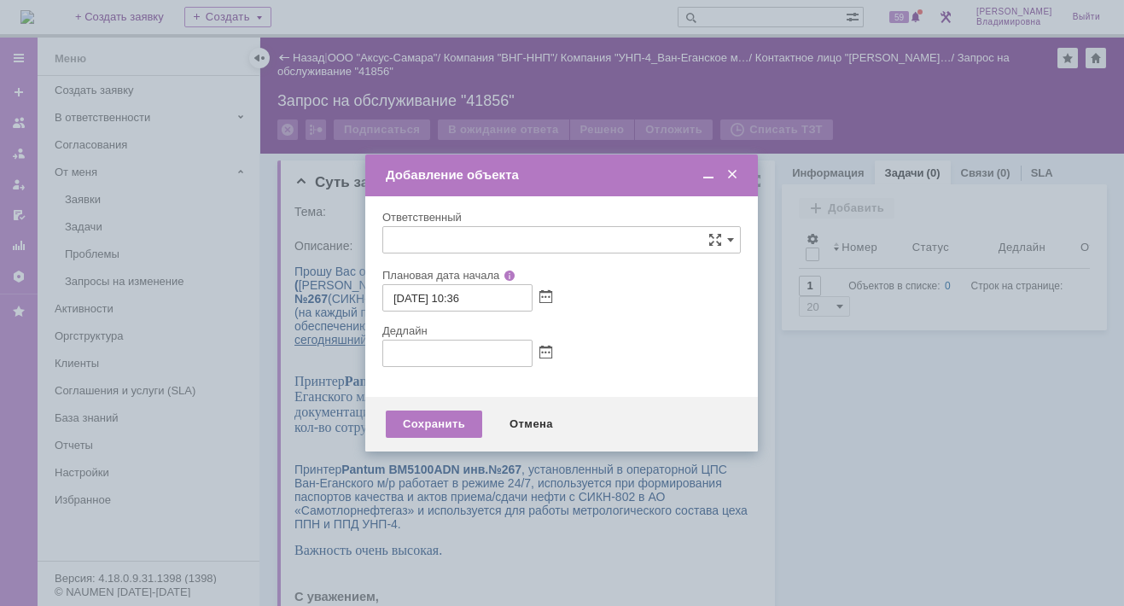
type input "[не указано]"
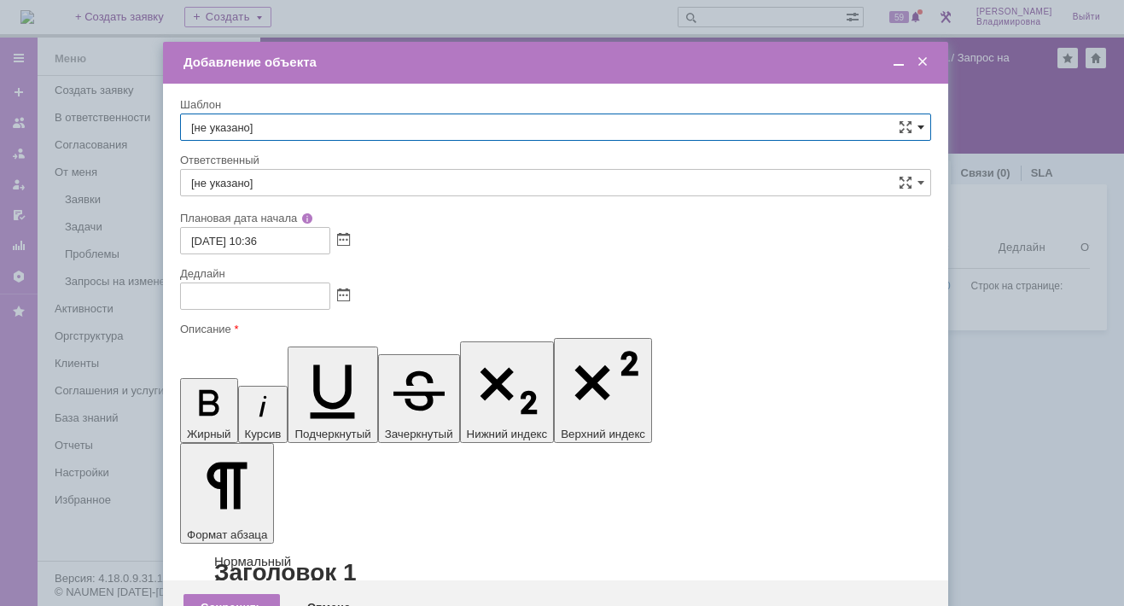
click at [918, 124] on span at bounding box center [920, 127] width 7 height 14
click at [365, 190] on span "ВНГ / ННП - передача РМ на УНП-4 Ван-Еганское мр" at bounding box center [555, 197] width 729 height 14
type input "ВНГ / ННП - передача РМ на УНП-4 Ван-Еганское мр"
type input "[PERSON_NAME]"
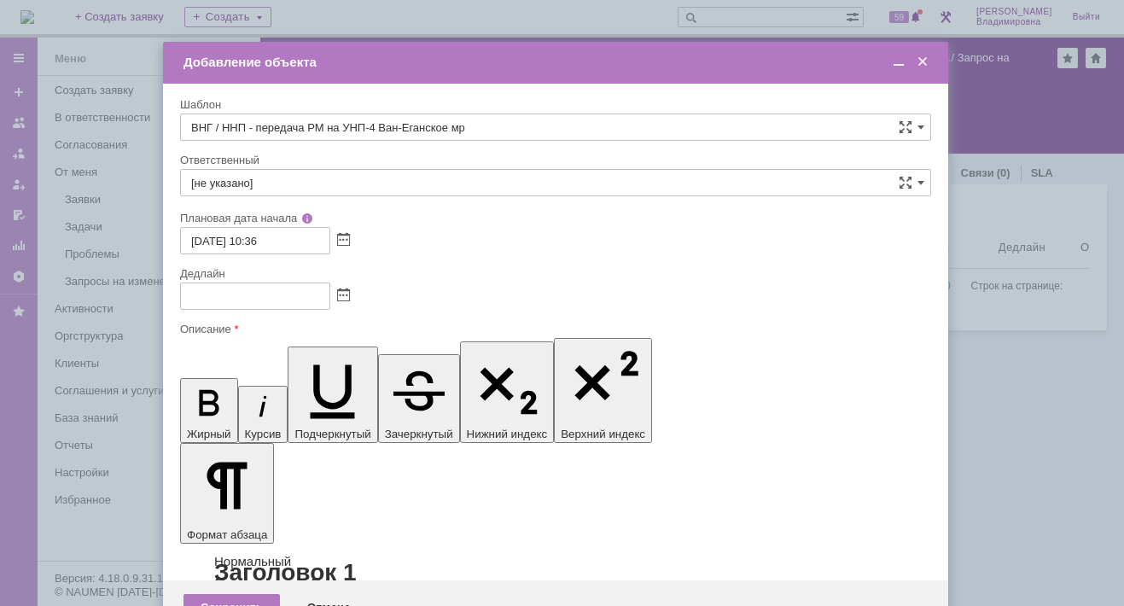
type input "18.09.2025 18:36"
type input "ВНГ / ННП - передача РМ на УНП-4 Ван-Еганское мр"
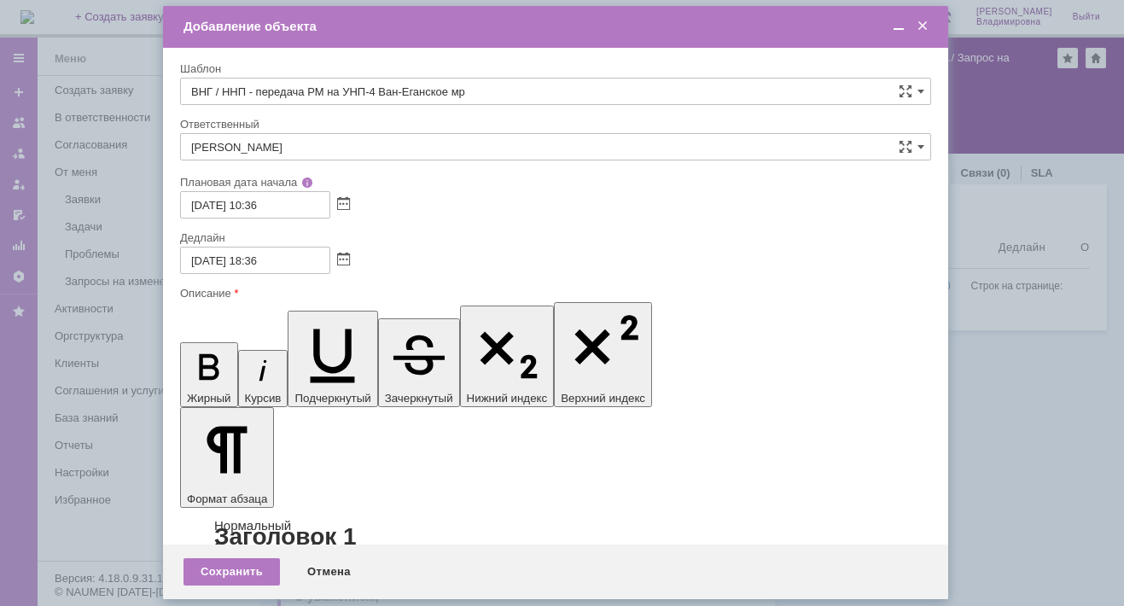
click at [642, 242] on div "Дедлайн" at bounding box center [553, 237] width 747 height 11
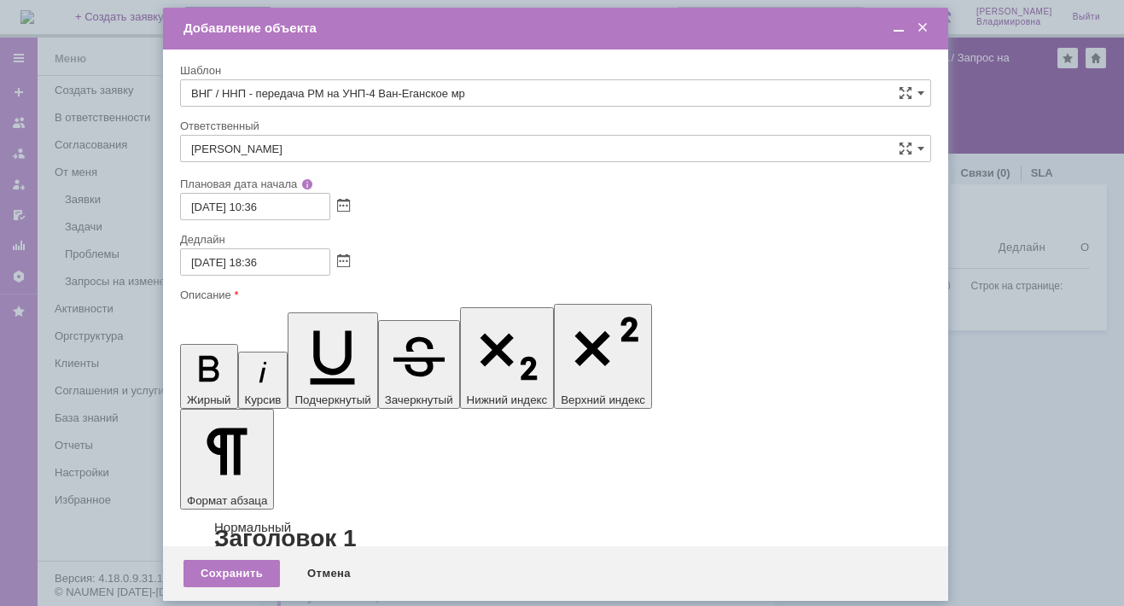
drag, startPoint x: 448, startPoint y: 5000, endPoint x: 636, endPoint y: 5004, distance: 187.8
drag, startPoint x: 893, startPoint y: 26, endPoint x: 910, endPoint y: 16, distance: 18.7
click at [894, 25] on span at bounding box center [898, 27] width 17 height 15
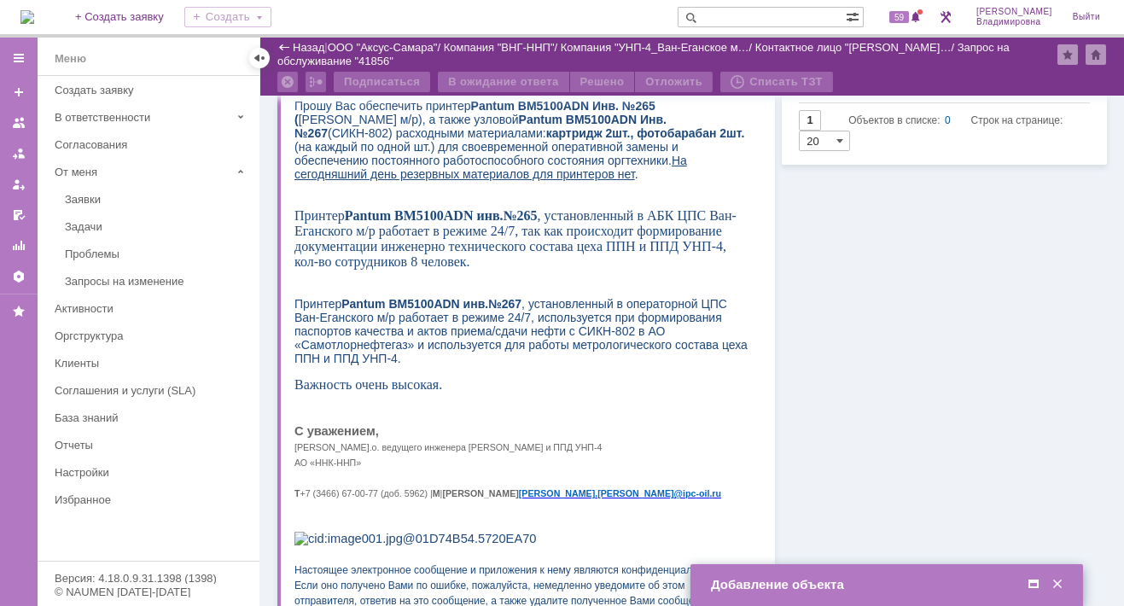
scroll to position [256, 0]
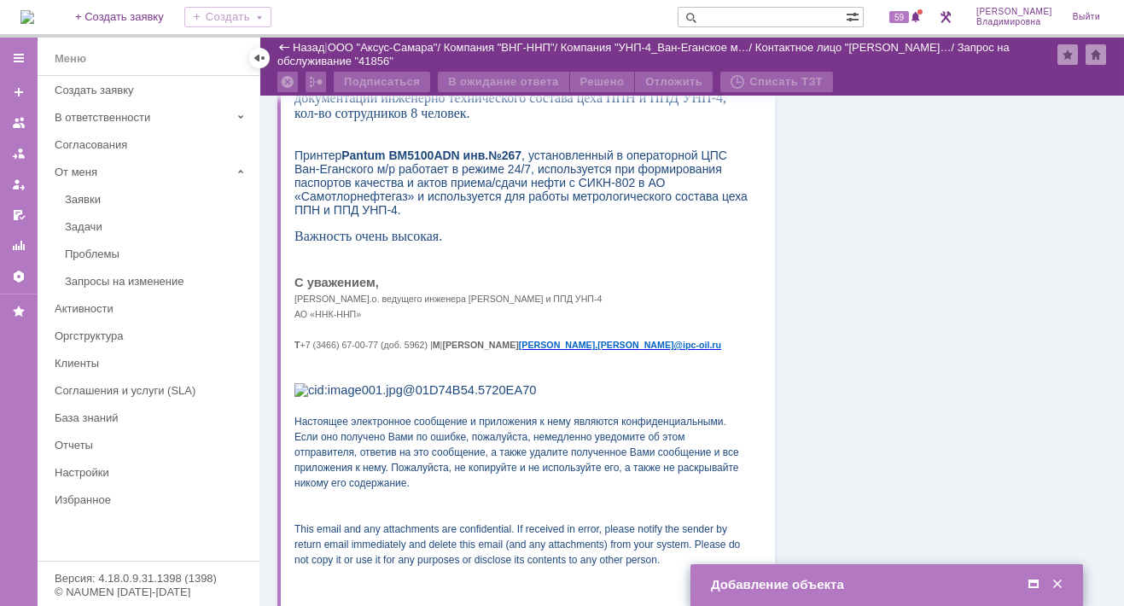
click at [1038, 582] on span at bounding box center [1033, 584] width 17 height 15
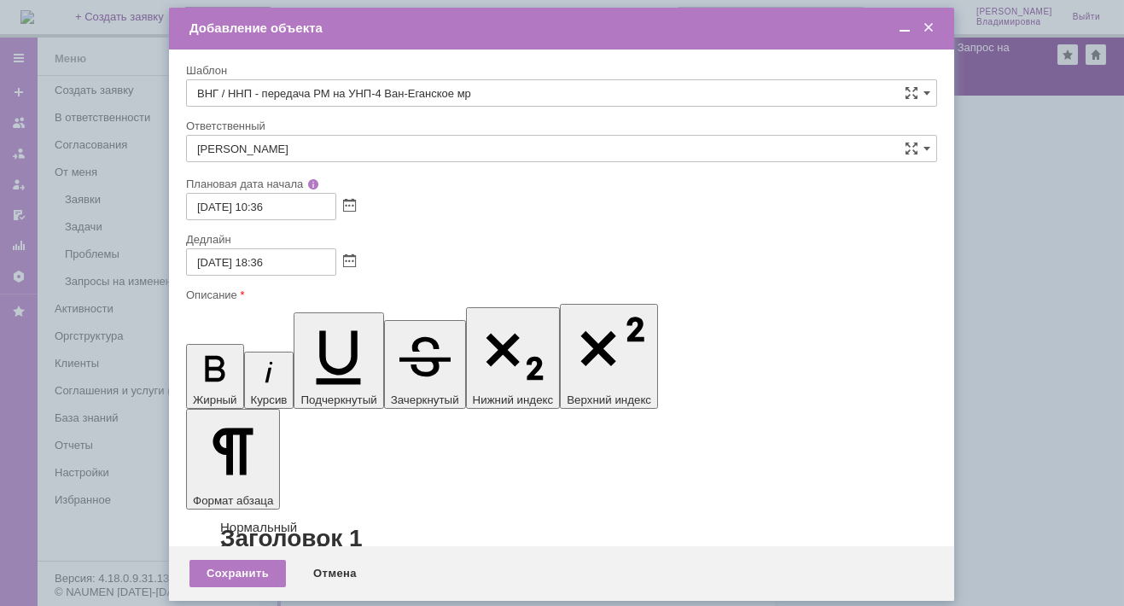
drag, startPoint x: 592, startPoint y: 4998, endPoint x: 608, endPoint y: 4998, distance: 16.2
copy span "РМ"
drag, startPoint x: 590, startPoint y: 4998, endPoint x: 606, endPoint y: 4996, distance: 15.5
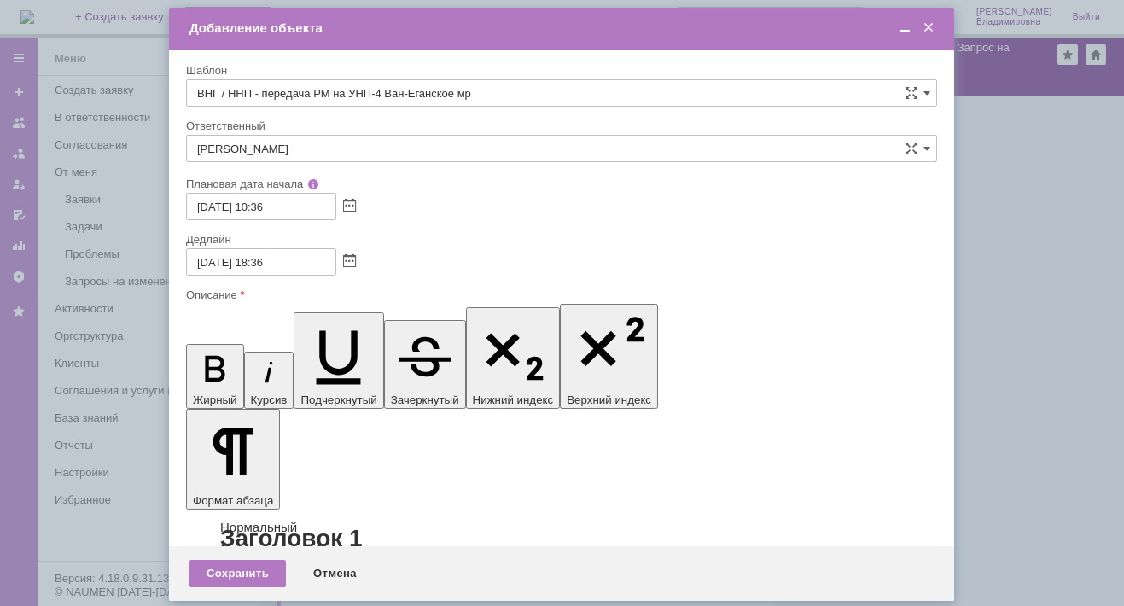
scroll to position [0, 5]
drag, startPoint x: 904, startPoint y: 26, endPoint x: 843, endPoint y: 55, distance: 67.6
click at [904, 26] on span at bounding box center [904, 27] width 17 height 15
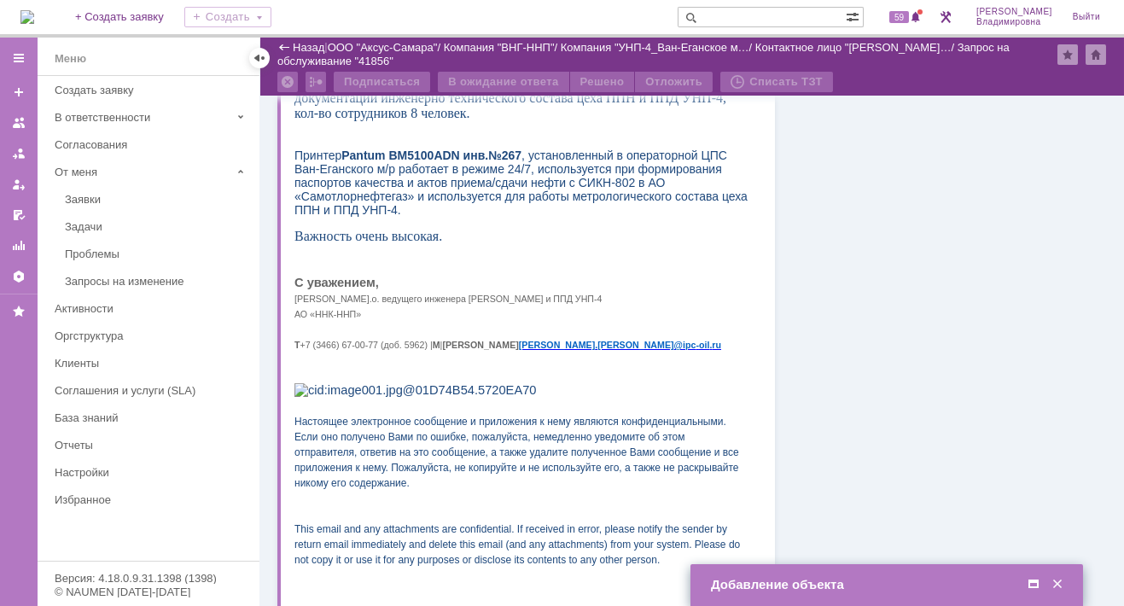
scroll to position [0, 0]
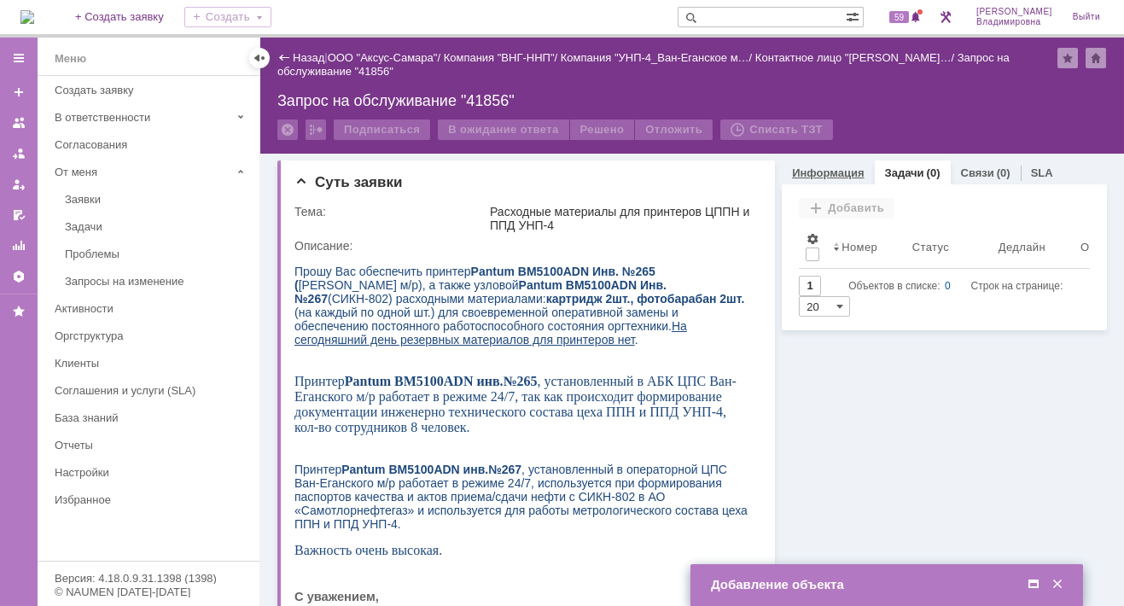
click at [822, 170] on link "Информация" at bounding box center [828, 172] width 72 height 13
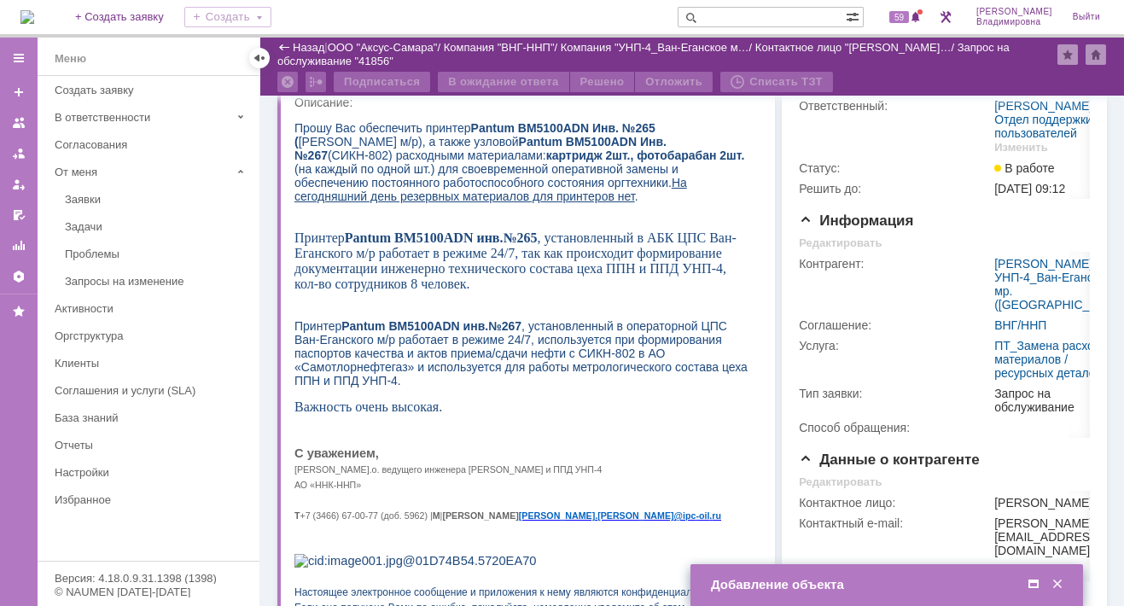
scroll to position [741, 0]
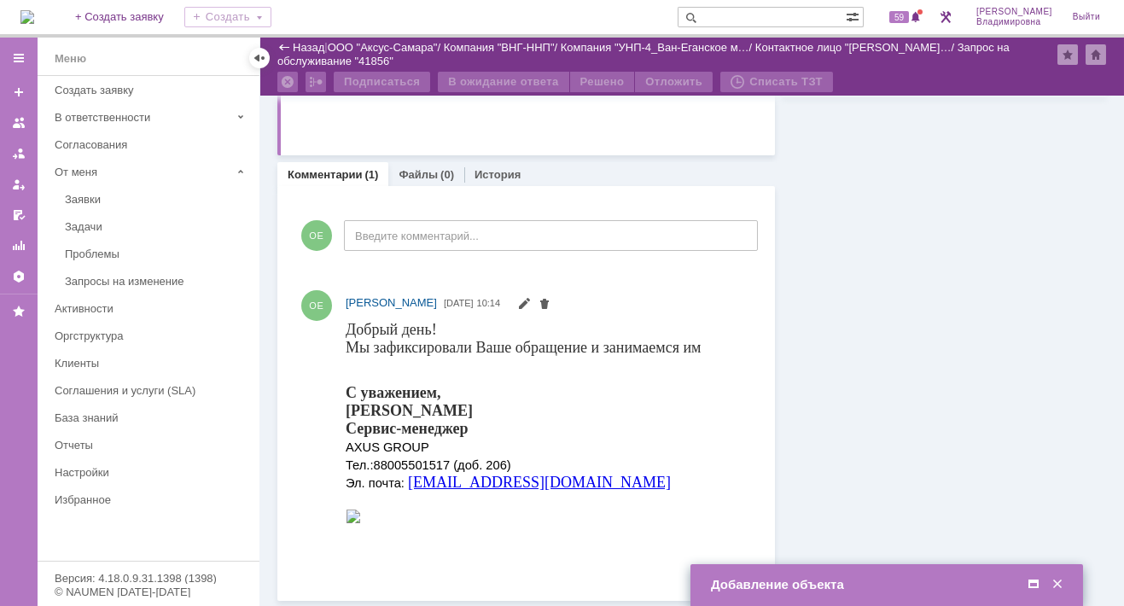
click at [1032, 582] on span at bounding box center [1033, 584] width 17 height 15
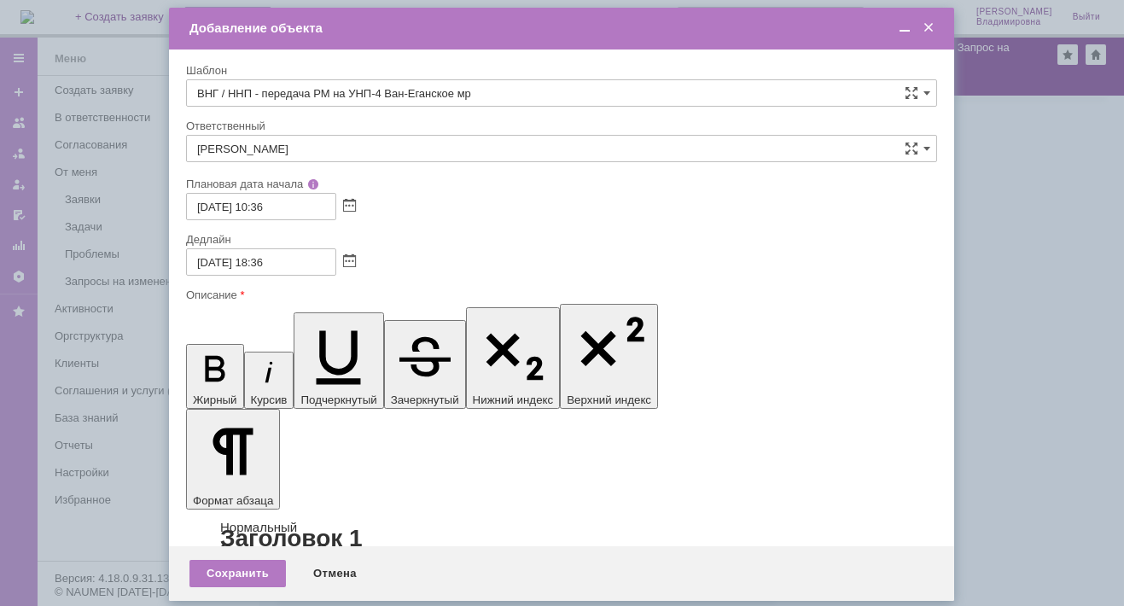
drag, startPoint x: 509, startPoint y: 5038, endPoint x: 607, endPoint y: 5031, distance: 98.4
click at [266, 258] on input "18.09.2025 18:36" at bounding box center [261, 261] width 150 height 27
type input "[DATE] 16:36"
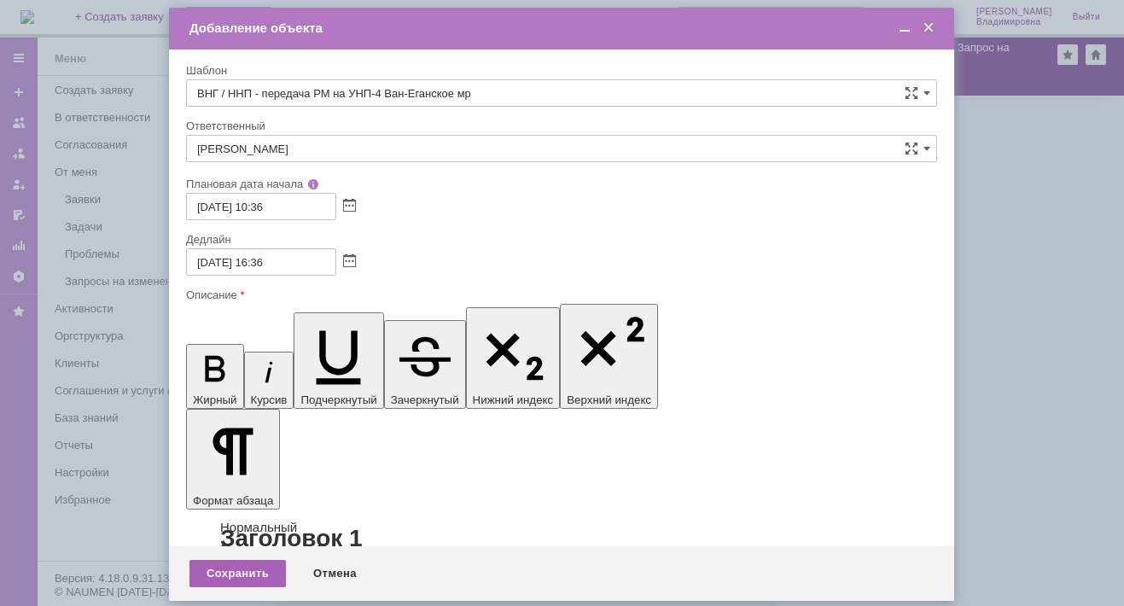
click at [237, 567] on div "Сохранить" at bounding box center [237, 573] width 96 height 27
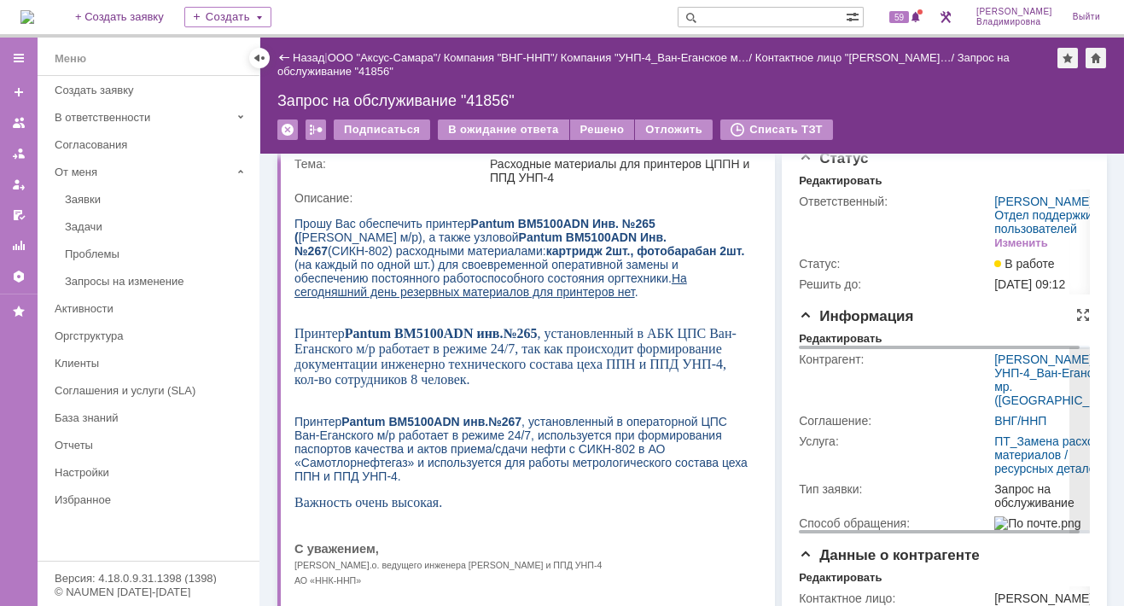
scroll to position [0, 0]
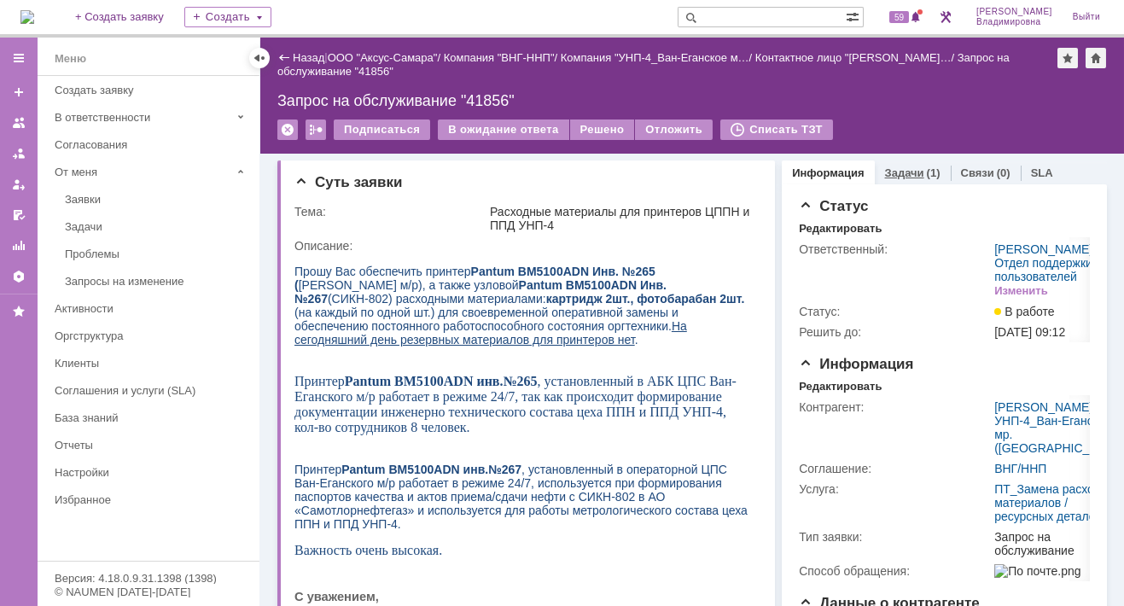
click at [891, 168] on link "Задачи" at bounding box center [904, 172] width 39 height 13
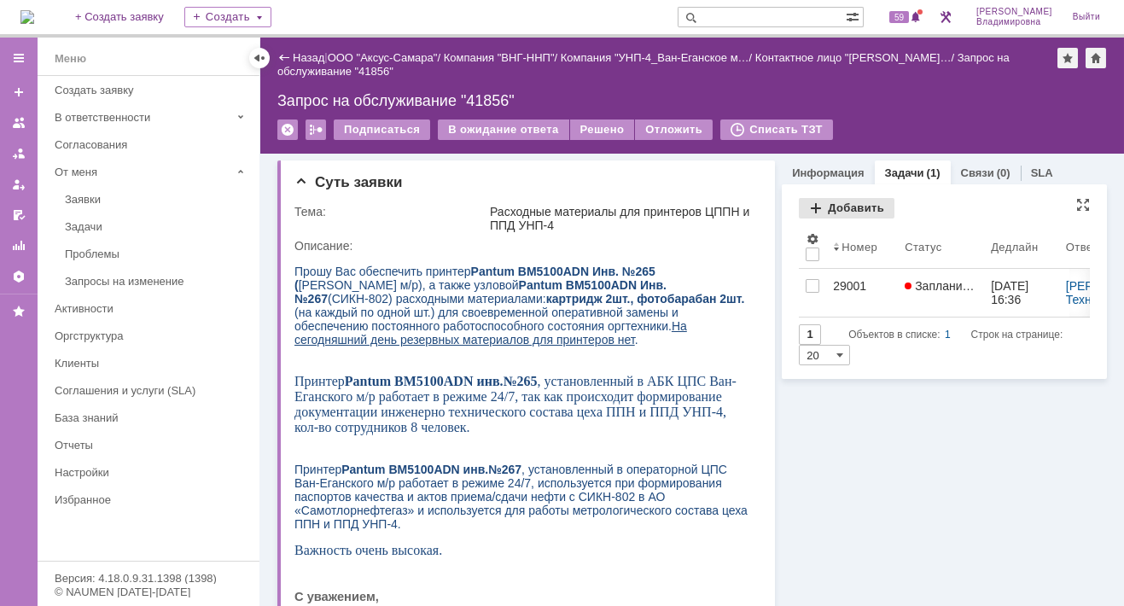
click at [830, 203] on div "Добавить" at bounding box center [847, 208] width 96 height 20
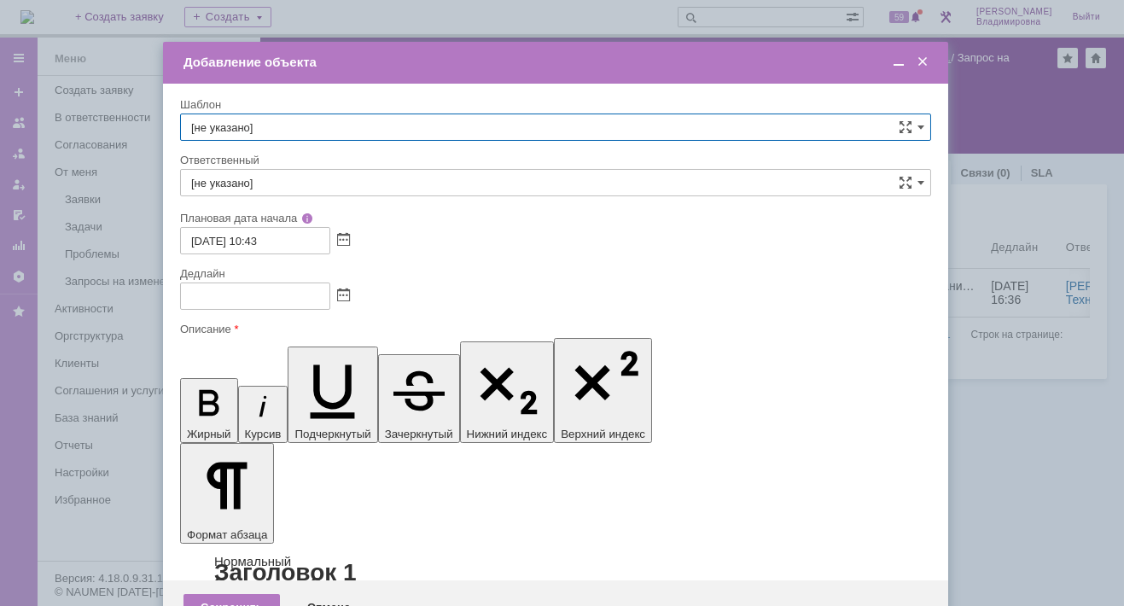
click at [916, 56] on span at bounding box center [922, 62] width 17 height 15
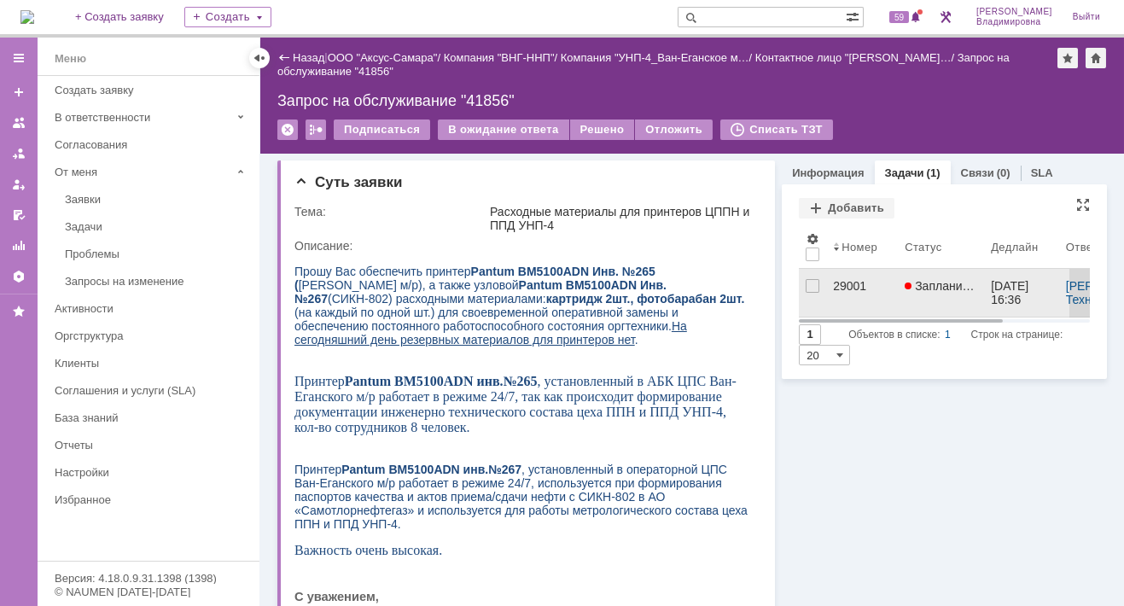
click at [837, 288] on div "29001" at bounding box center [862, 286] width 58 height 14
click at [837, 288] on div "Назад | ООО "Аксус-Самара" / Компания "ВНГ-ННП" / Компания "УНП-4_Ван-Еганское …" at bounding box center [691, 322] width 863 height 568
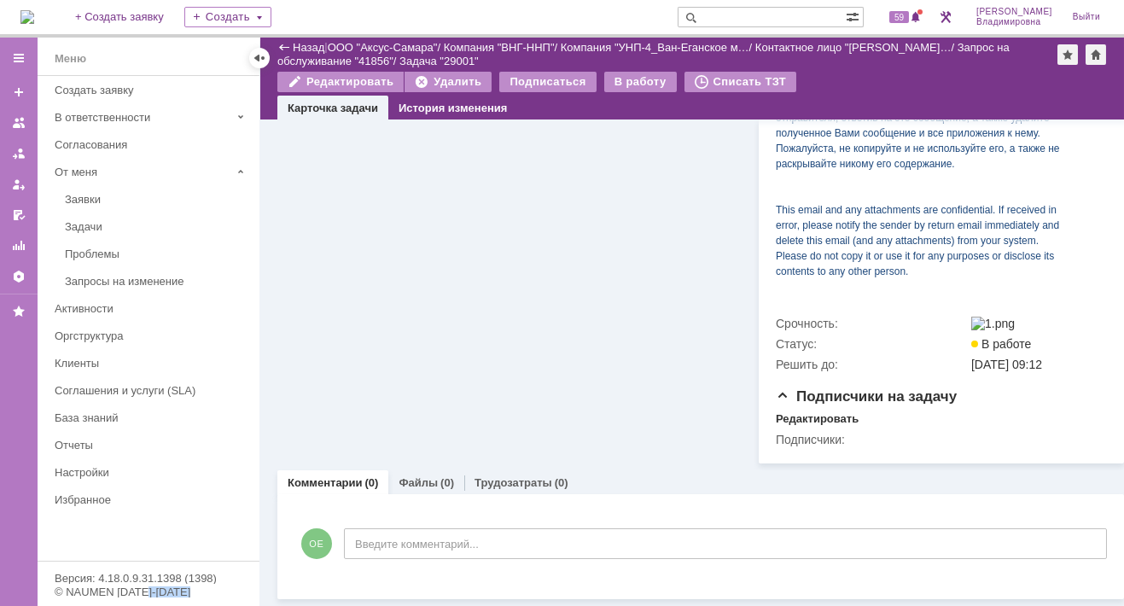
scroll to position [1059, 0]
click at [410, 477] on link "Файлы" at bounding box center [417, 482] width 39 height 13
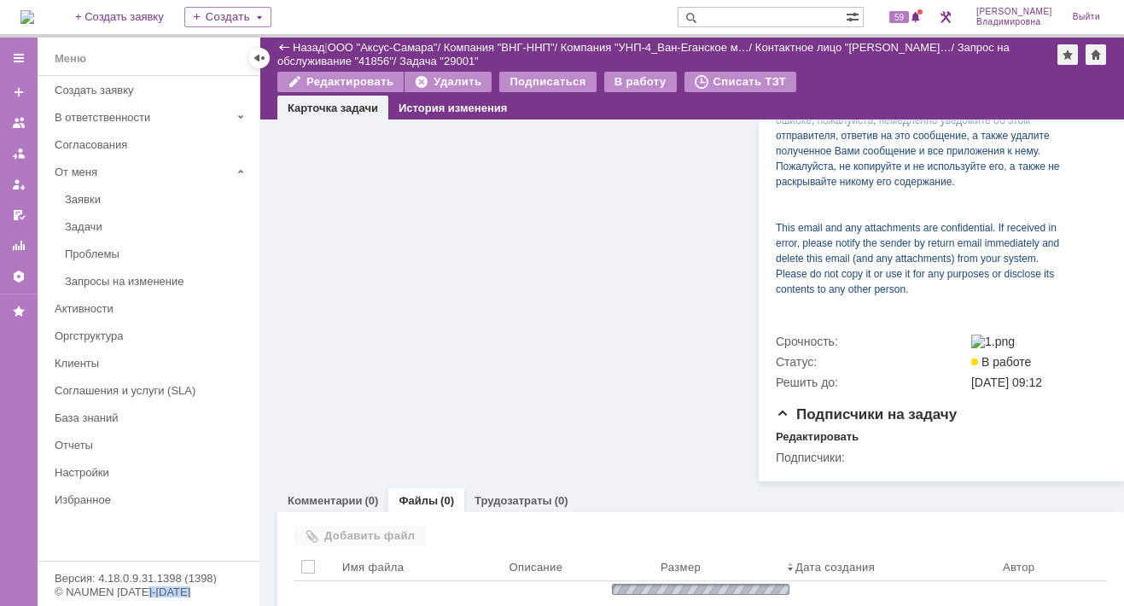
scroll to position [1059, 0]
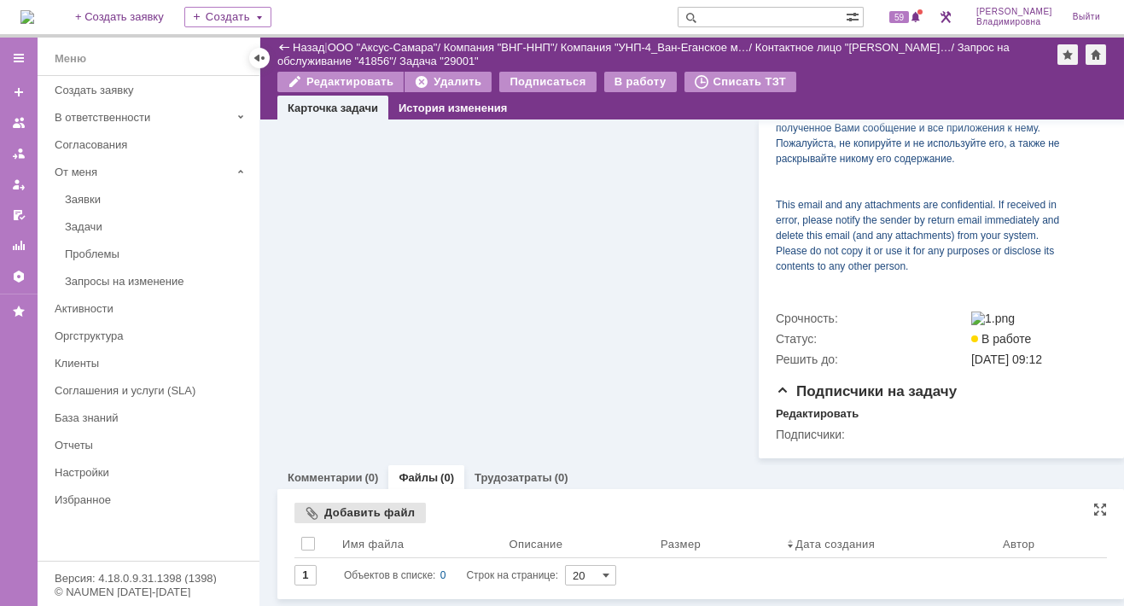
click at [344, 520] on div "Добавить файл" at bounding box center [359, 513] width 131 height 20
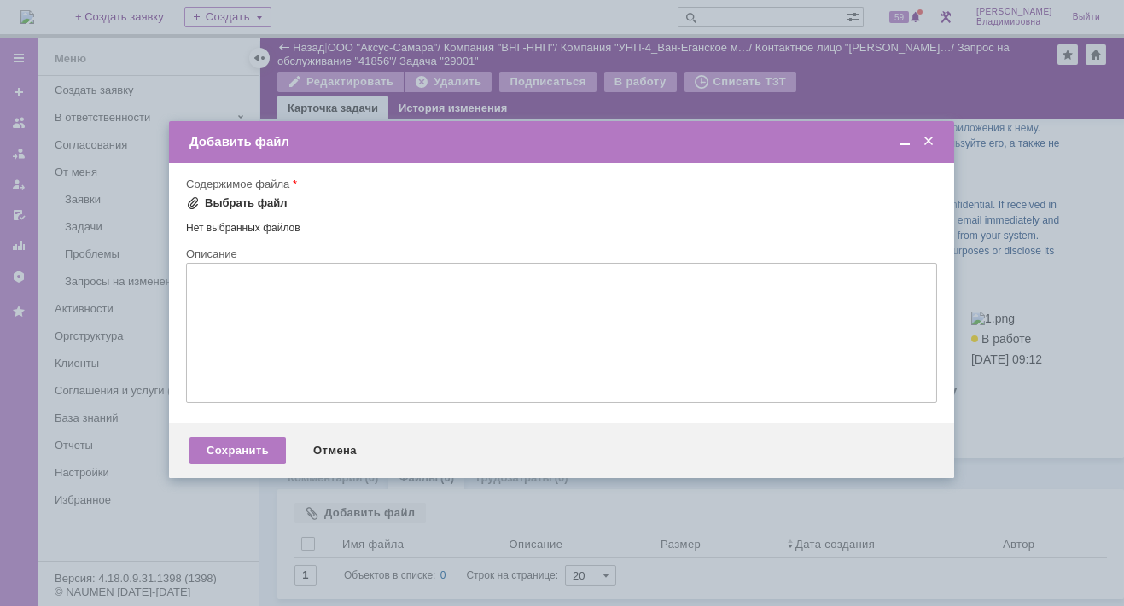
click at [217, 201] on div "Выбрать файл" at bounding box center [246, 203] width 83 height 14
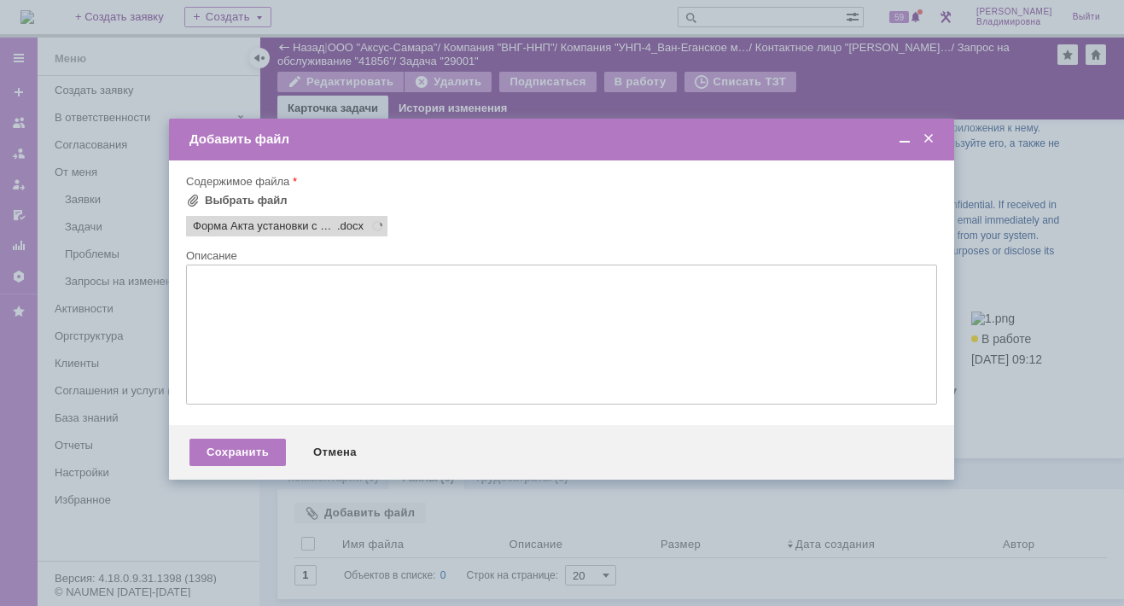
scroll to position [0, 0]
click at [227, 197] on div "Выбрать файл" at bounding box center [246, 201] width 83 height 14
click at [228, 458] on div "Сохранить" at bounding box center [237, 452] width 96 height 27
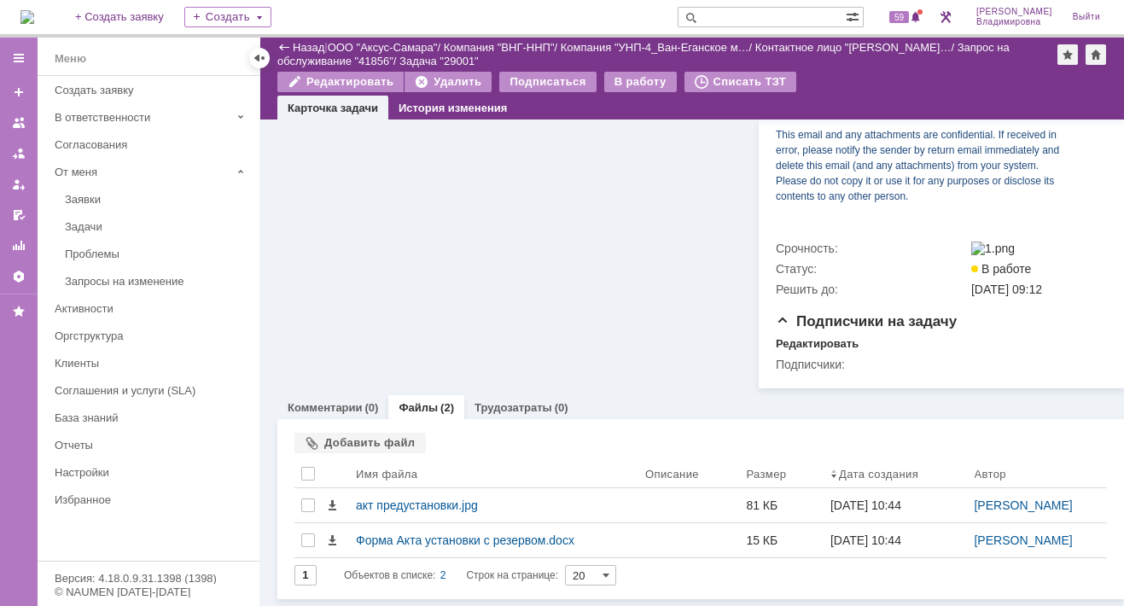
scroll to position [1133, 0]
click at [324, 410] on link "Комментарии" at bounding box center [325, 407] width 75 height 13
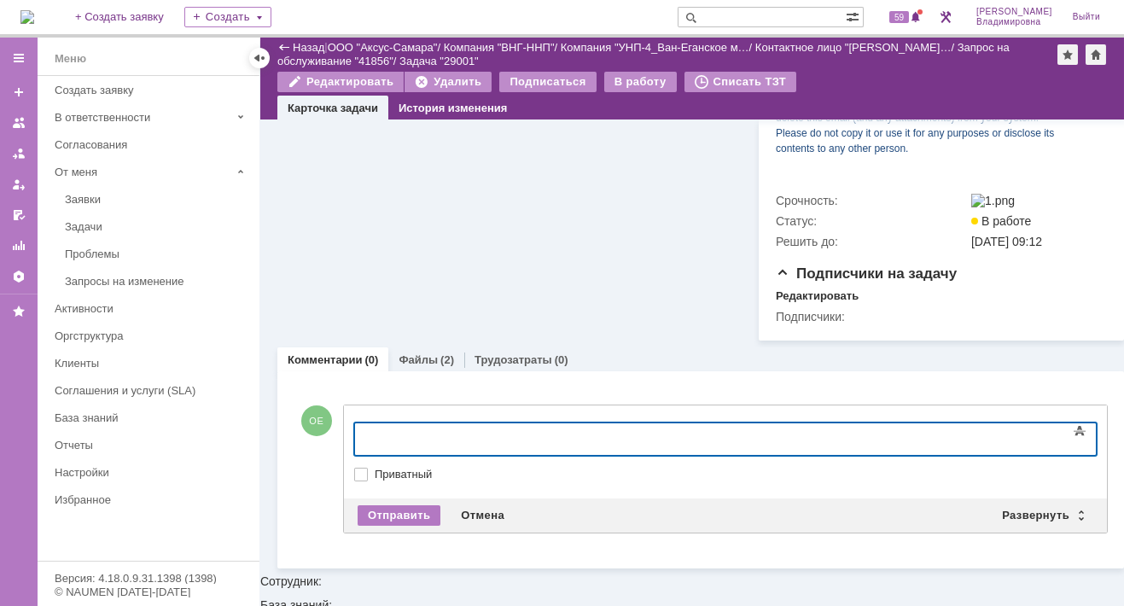
scroll to position [1148, 0]
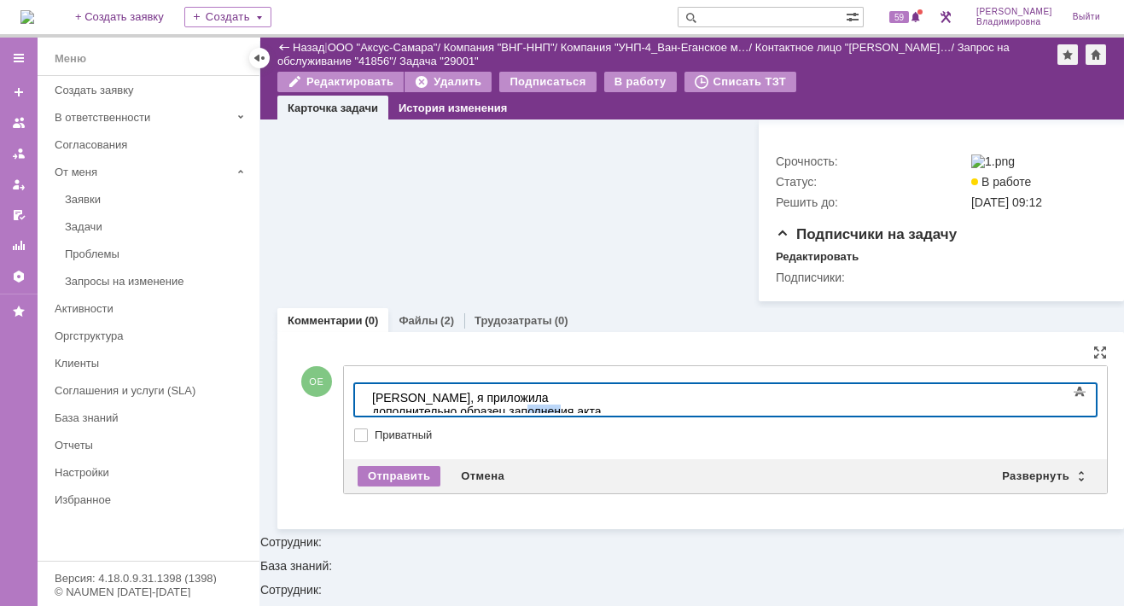
drag, startPoint x: 689, startPoint y: 397, endPoint x: 717, endPoint y: 410, distance: 30.5
click at [613, 400] on div "Костя, я приложила дополнительно образец заполнения акта" at bounding box center [492, 403] width 242 height 27
click at [402, 486] on div "Отправить" at bounding box center [398, 476] width 83 height 20
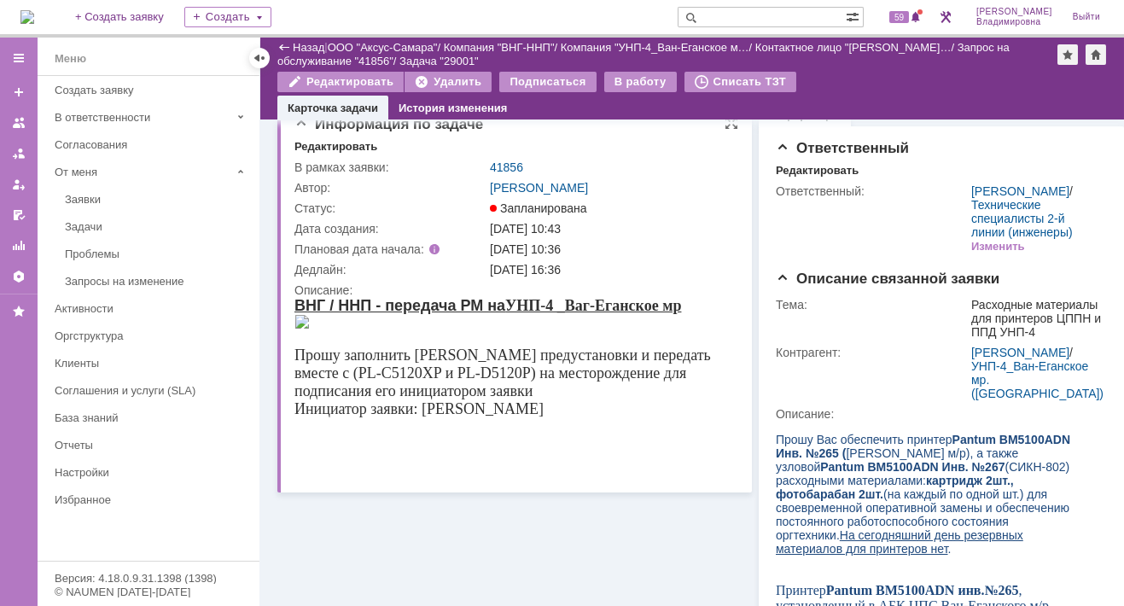
scroll to position [0, 0]
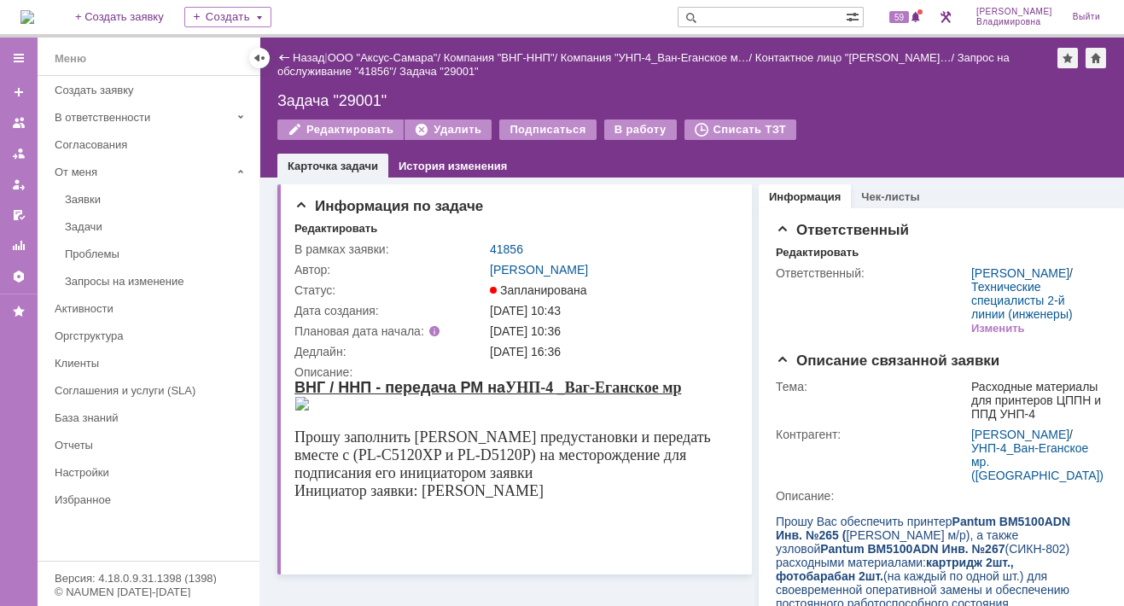
click at [34, 10] on img at bounding box center [27, 17] width 14 height 14
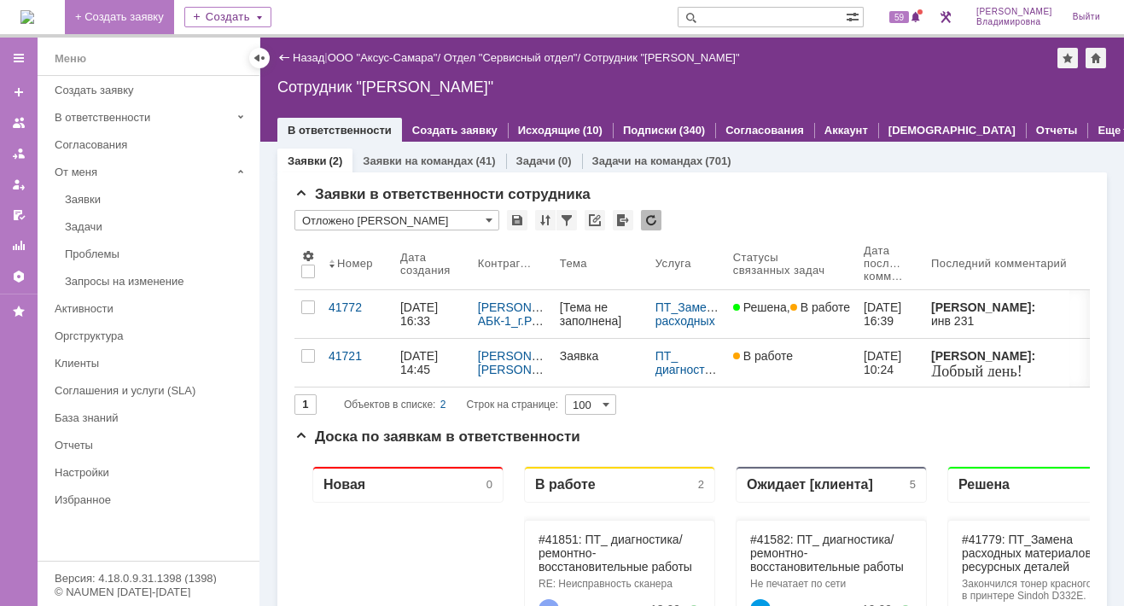
click at [161, 9] on link "+ Создать заявку" at bounding box center [119, 17] width 109 height 34
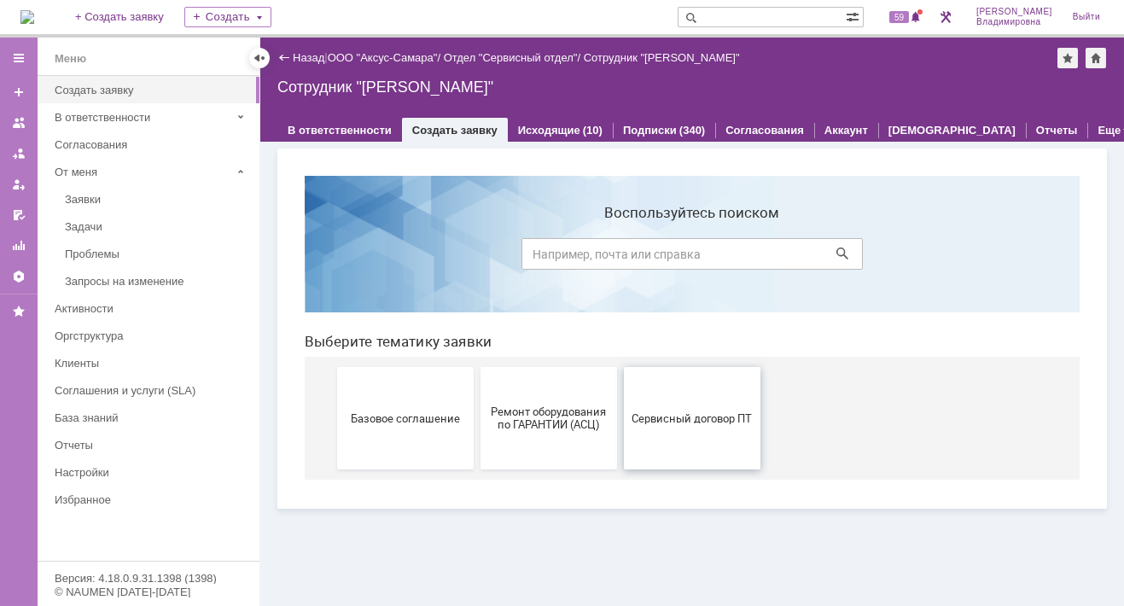
click at [654, 418] on span "Сервисный договор ПТ" at bounding box center [692, 417] width 126 height 13
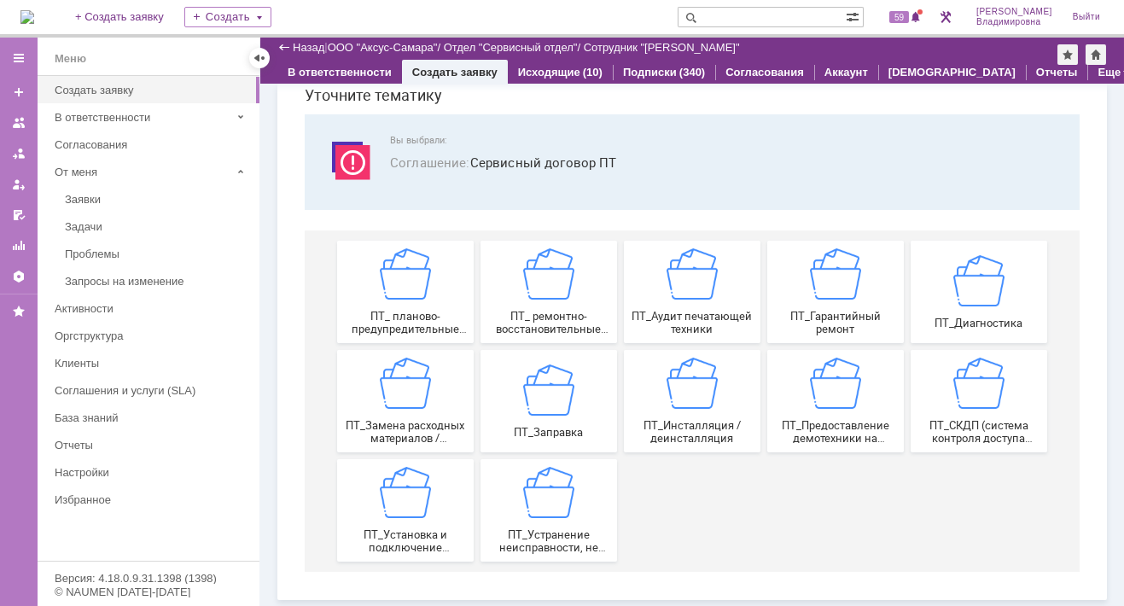
scroll to position [70, 0]
click at [411, 387] on img at bounding box center [405, 383] width 51 height 51
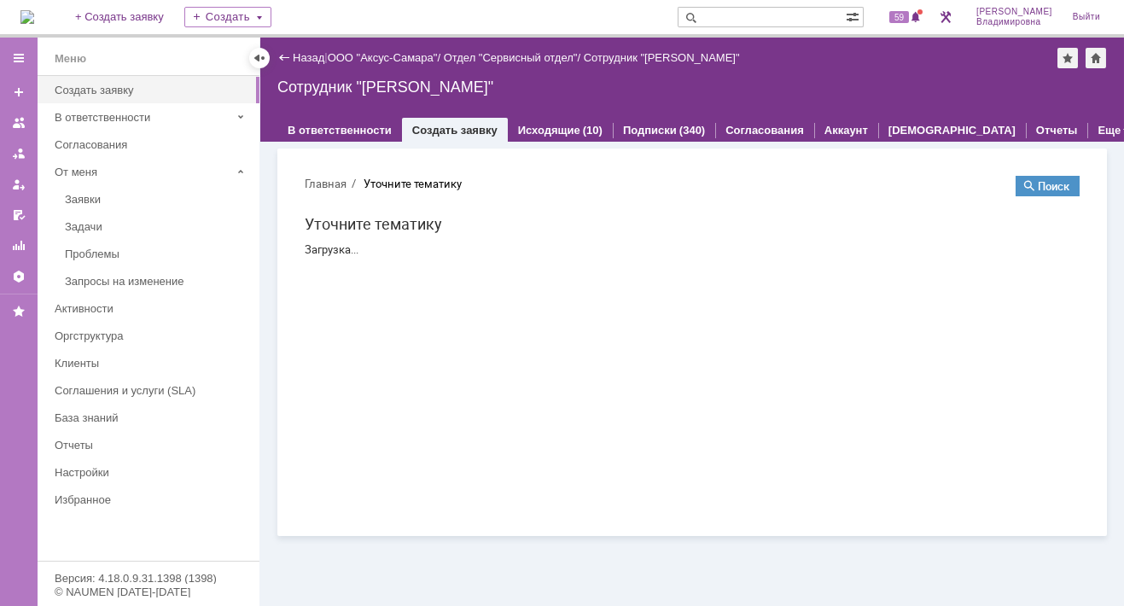
scroll to position [0, 0]
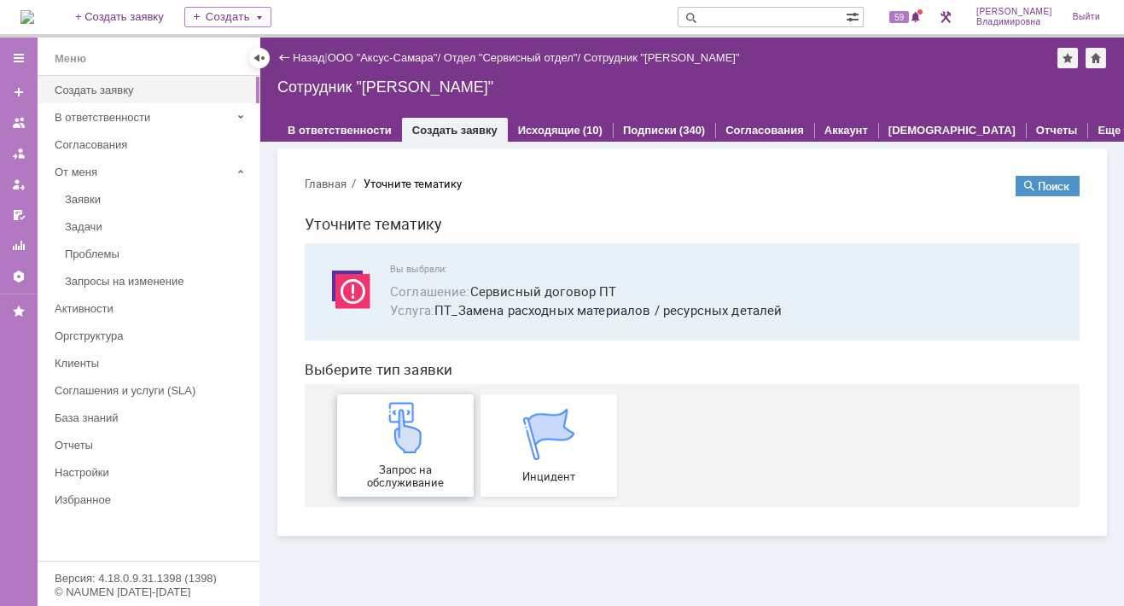
click at [406, 445] on img at bounding box center [405, 427] width 51 height 51
click at [909, 16] on span "59" at bounding box center [899, 17] width 20 height 12
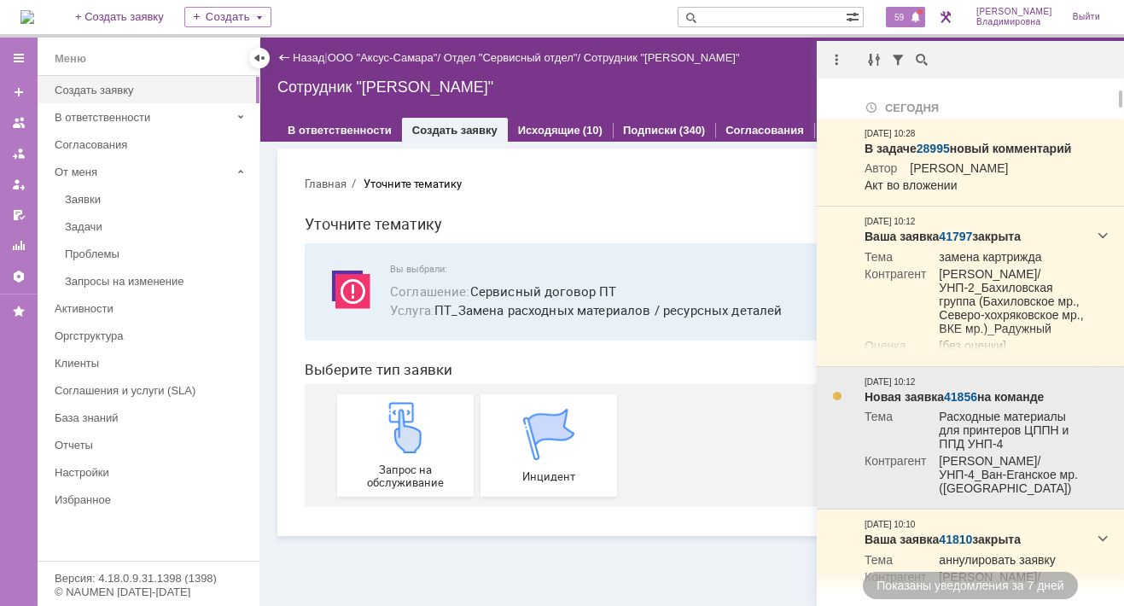
click at [952, 404] on link "41856" at bounding box center [960, 397] width 33 height 14
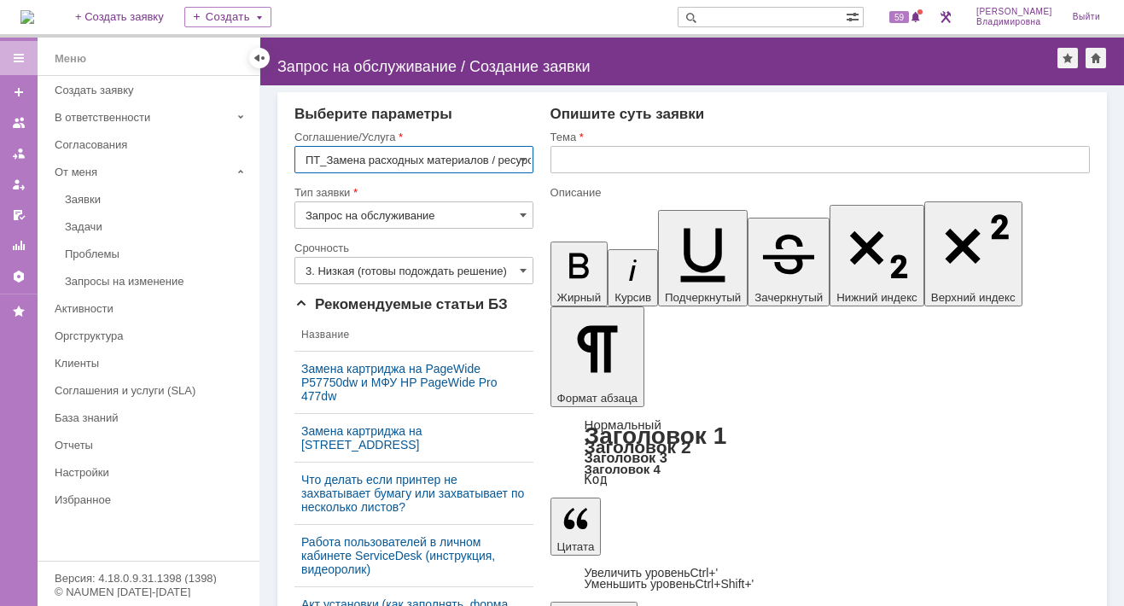
click at [553, 158] on input "text" at bounding box center [819, 159] width 539 height 27
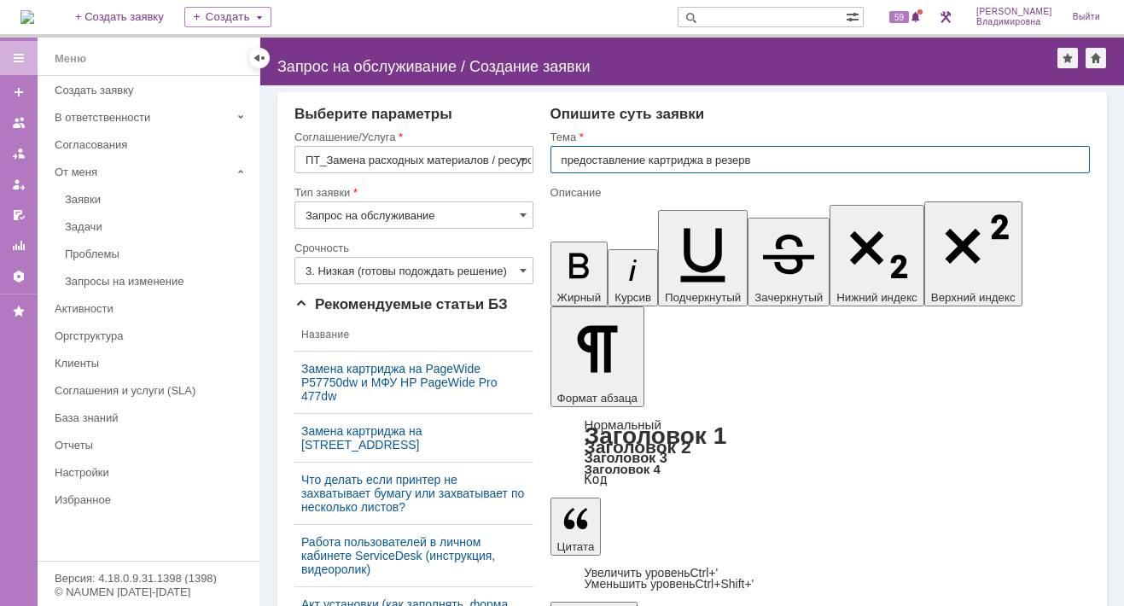
type input "предоставление картриджа в резерв"
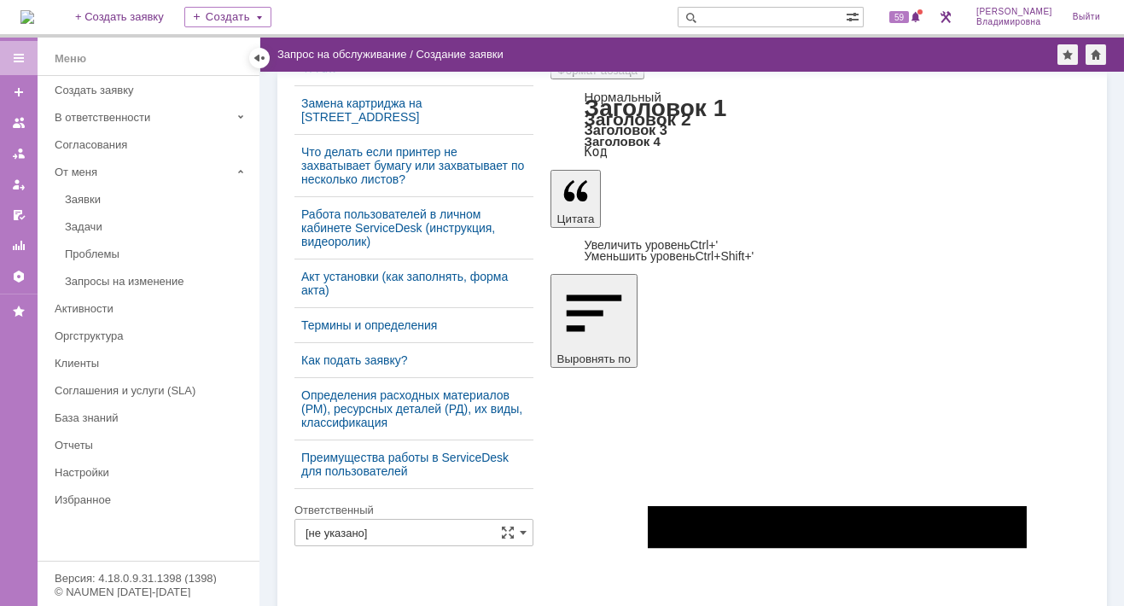
scroll to position [312, 0]
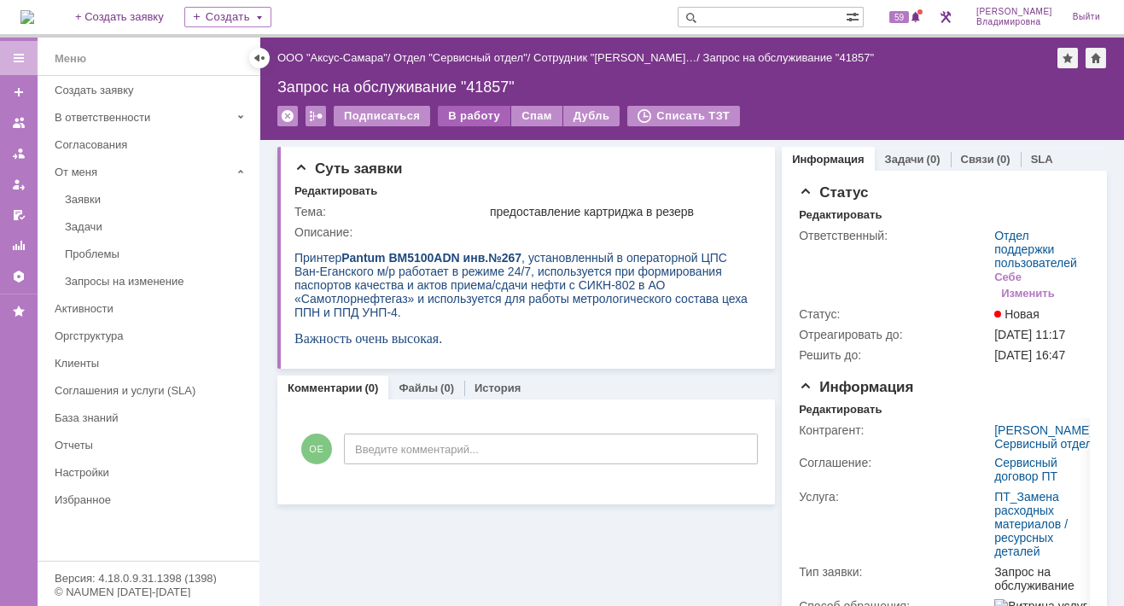
click at [460, 109] on div "В работу" at bounding box center [474, 116] width 73 height 20
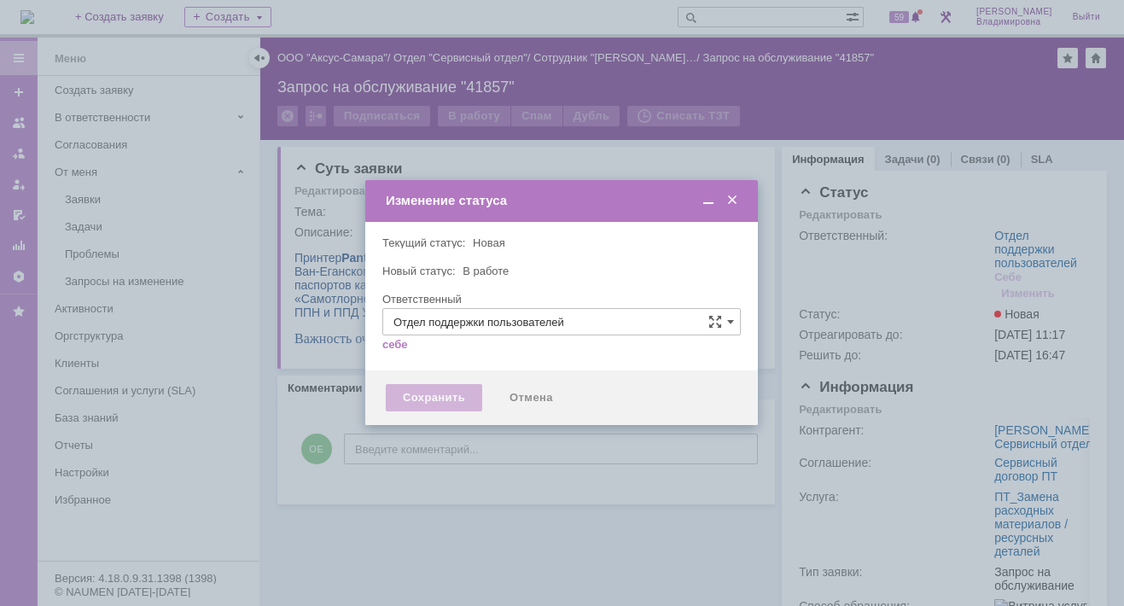
type input "[PERSON_NAME]"
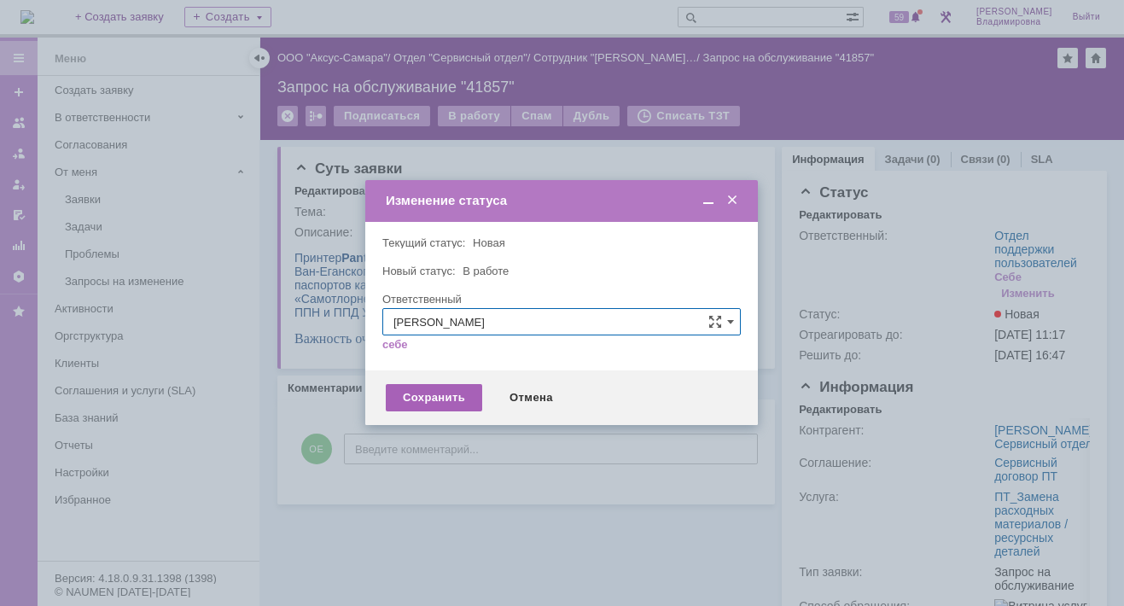
click at [433, 392] on div "Сохранить" at bounding box center [434, 397] width 96 height 27
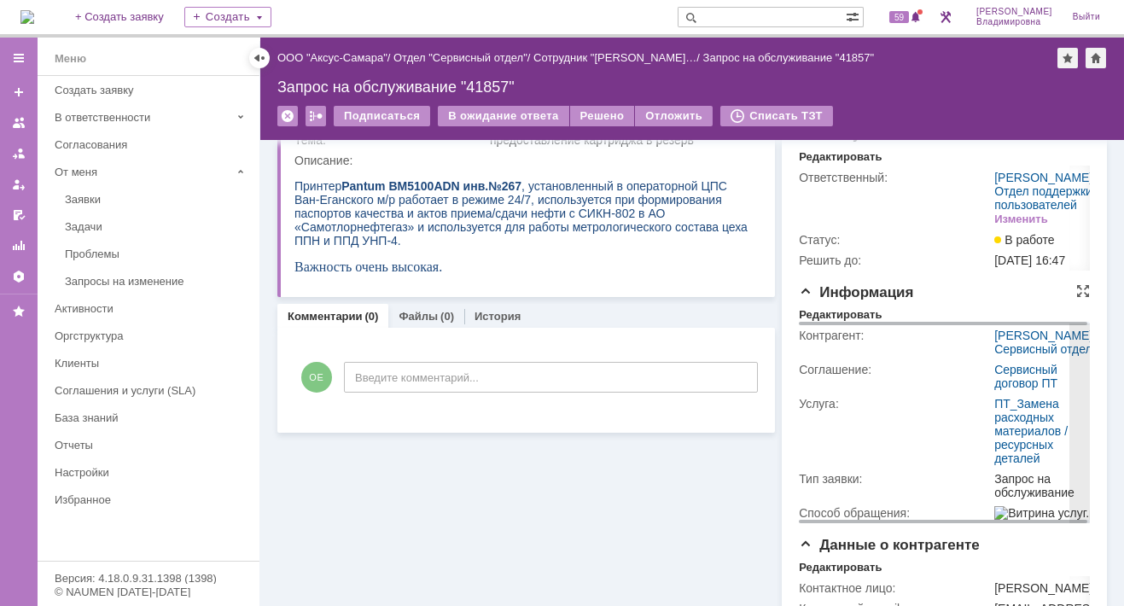
scroll to position [171, 0]
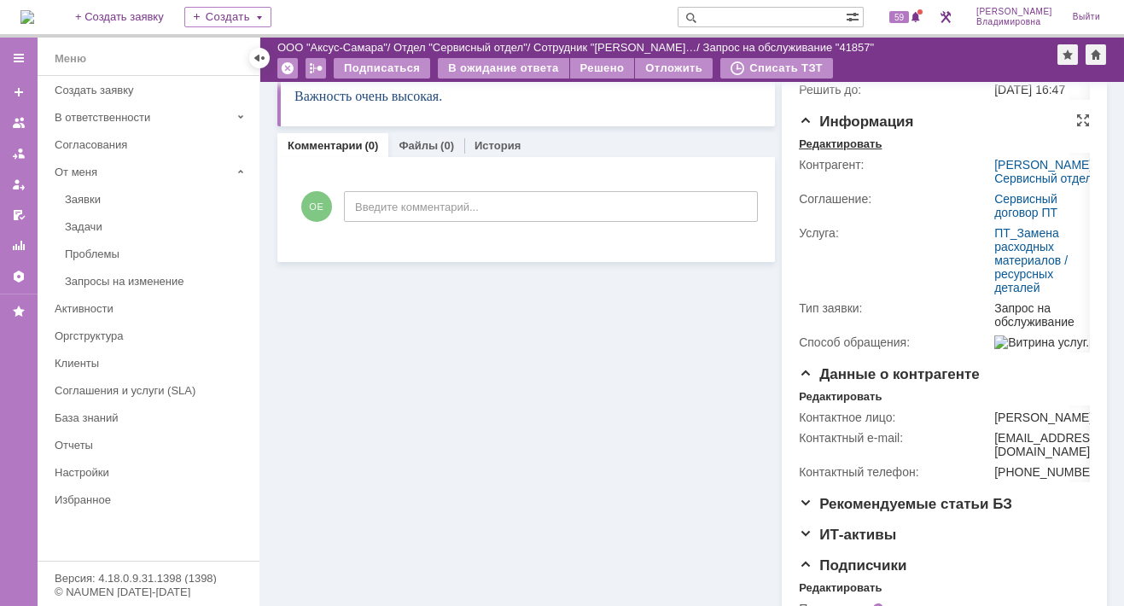
click at [820, 151] on div "Редактировать" at bounding box center [840, 144] width 83 height 14
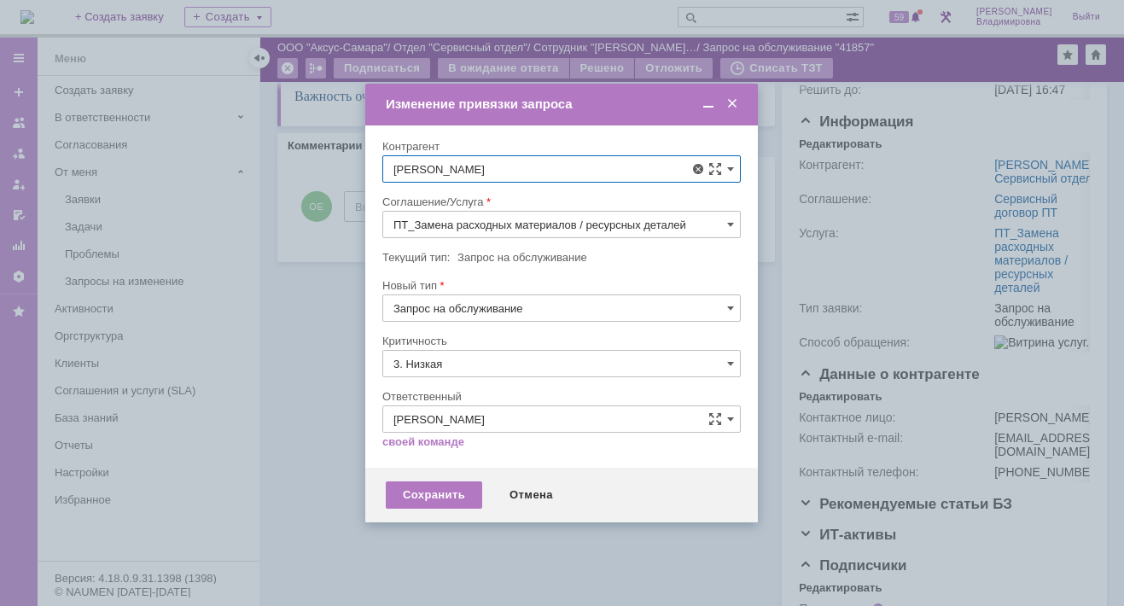
scroll to position [512, 0]
click at [483, 298] on span "[PERSON_NAME]" at bounding box center [500, 304] width 91 height 13
type input "[PERSON_NAME]"
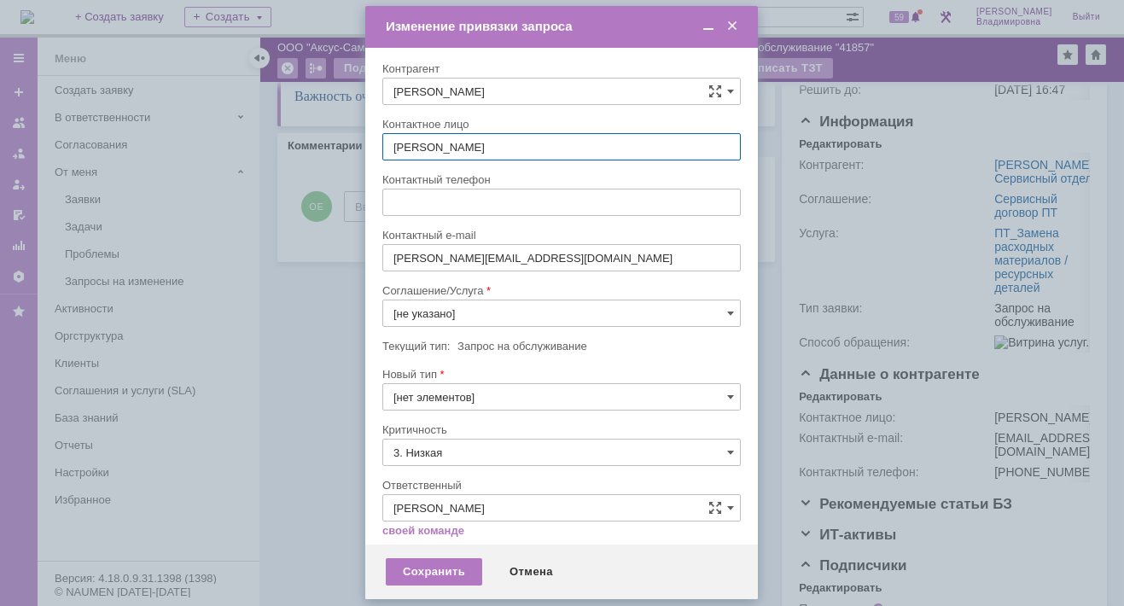
click at [727, 306] on span at bounding box center [730, 313] width 7 height 14
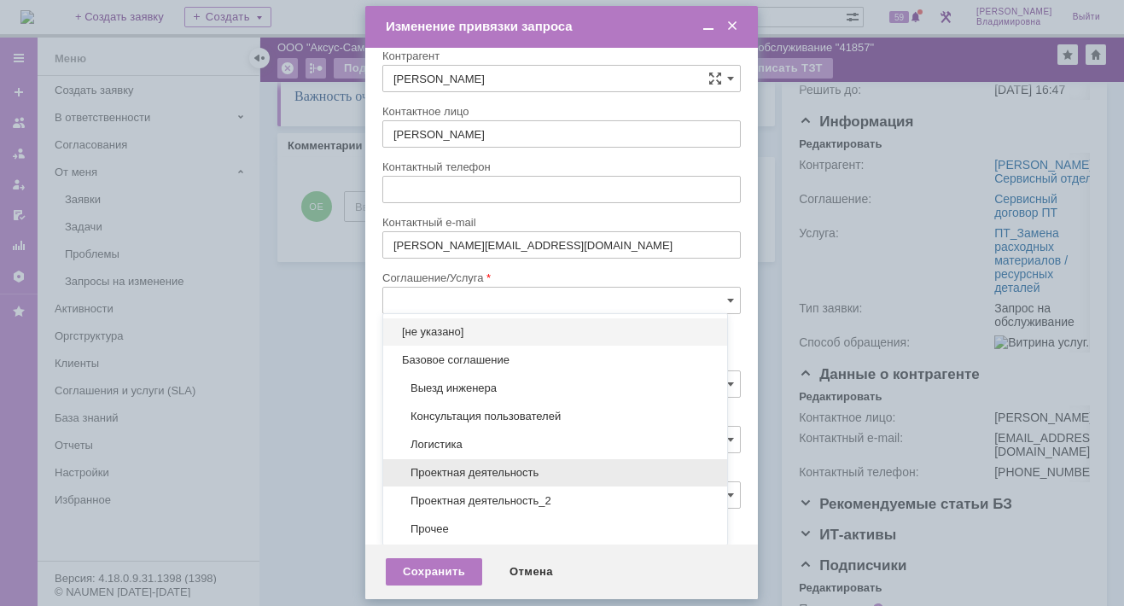
scroll to position [158, 0]
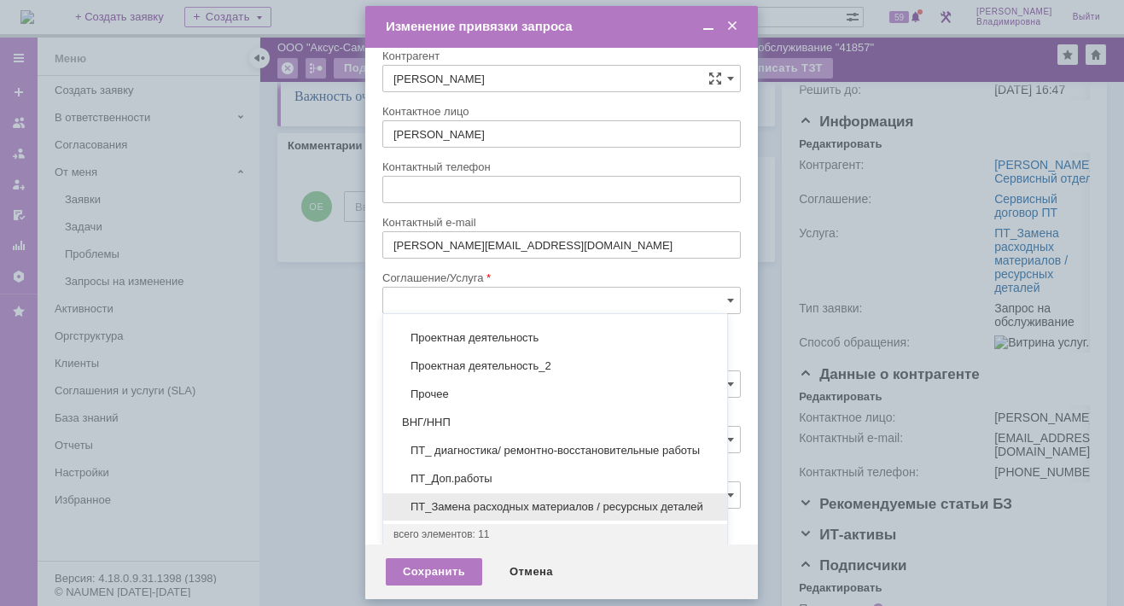
click at [451, 500] on span "ПТ_Замена расходных материалов / ресурсных деталей" at bounding box center [554, 507] width 323 height 14
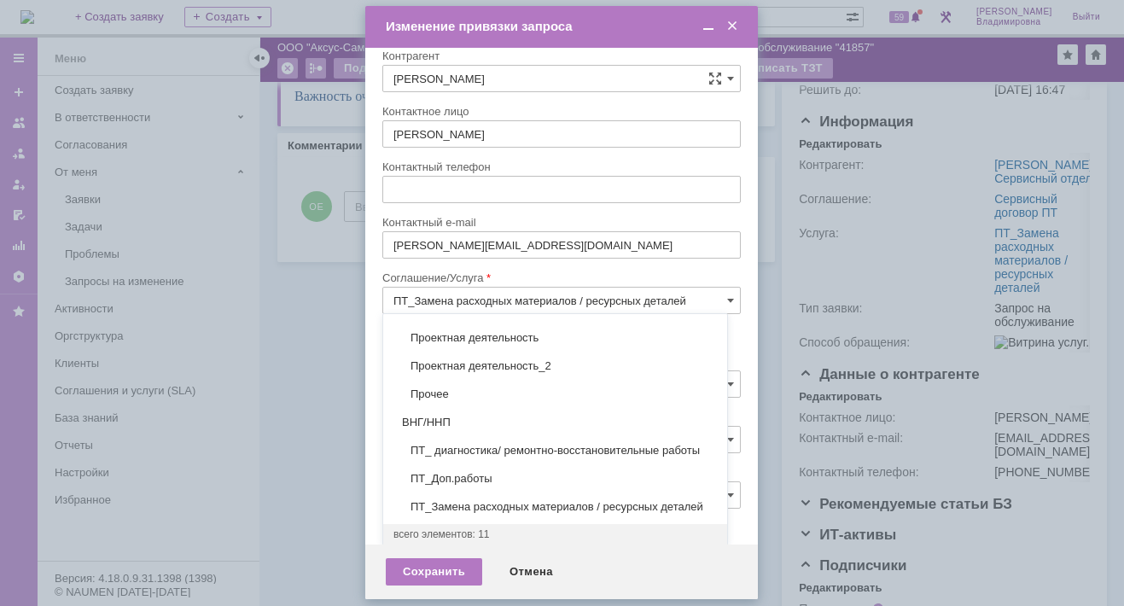
scroll to position [11, 0]
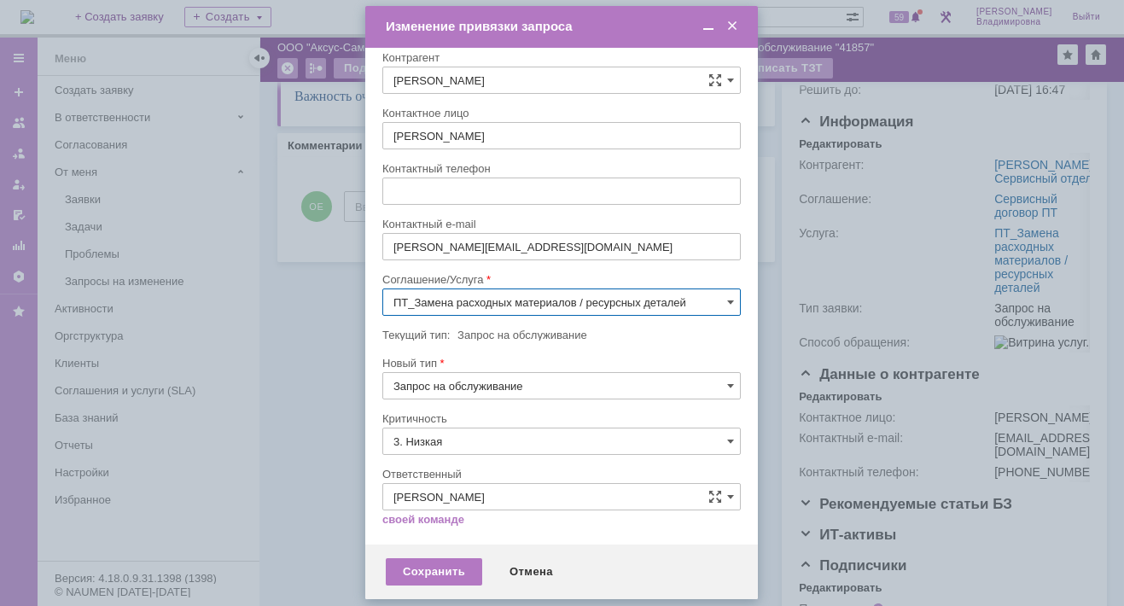
type input "ПТ_Замена расходных материалов / ресурсных деталей"
click at [428, 567] on div "Сохранить" at bounding box center [434, 571] width 96 height 27
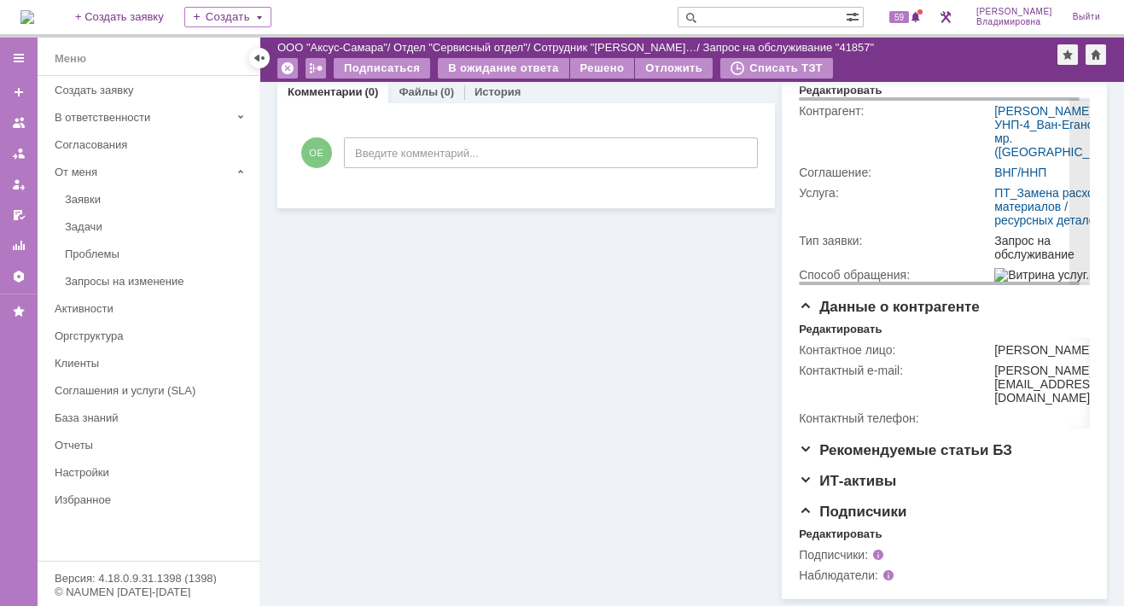
scroll to position [316, 0]
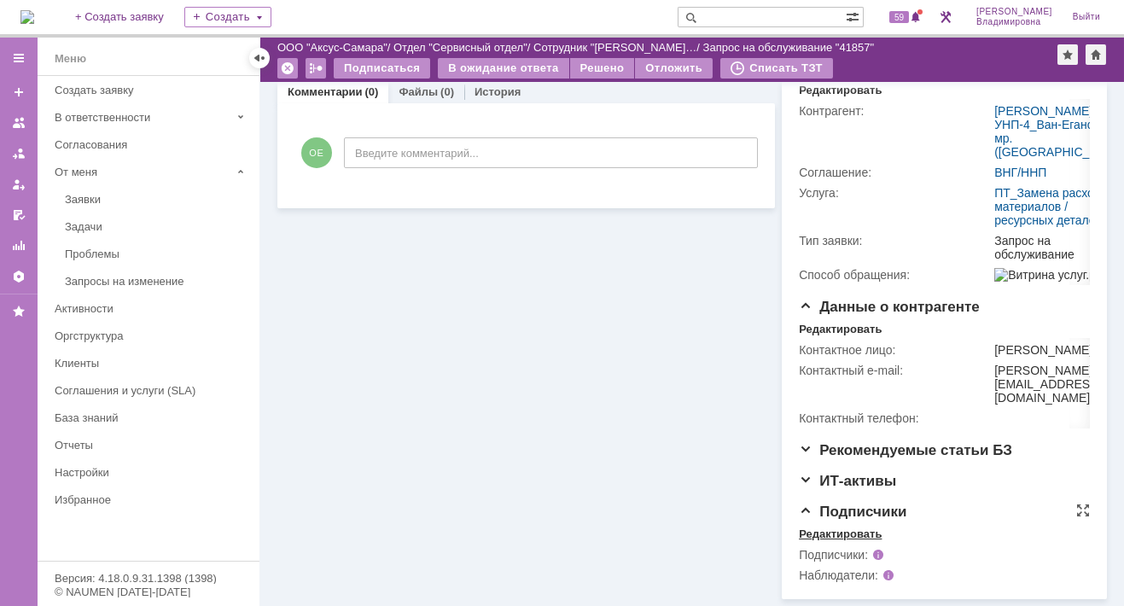
click at [811, 537] on div "Редактировать" at bounding box center [840, 534] width 83 height 14
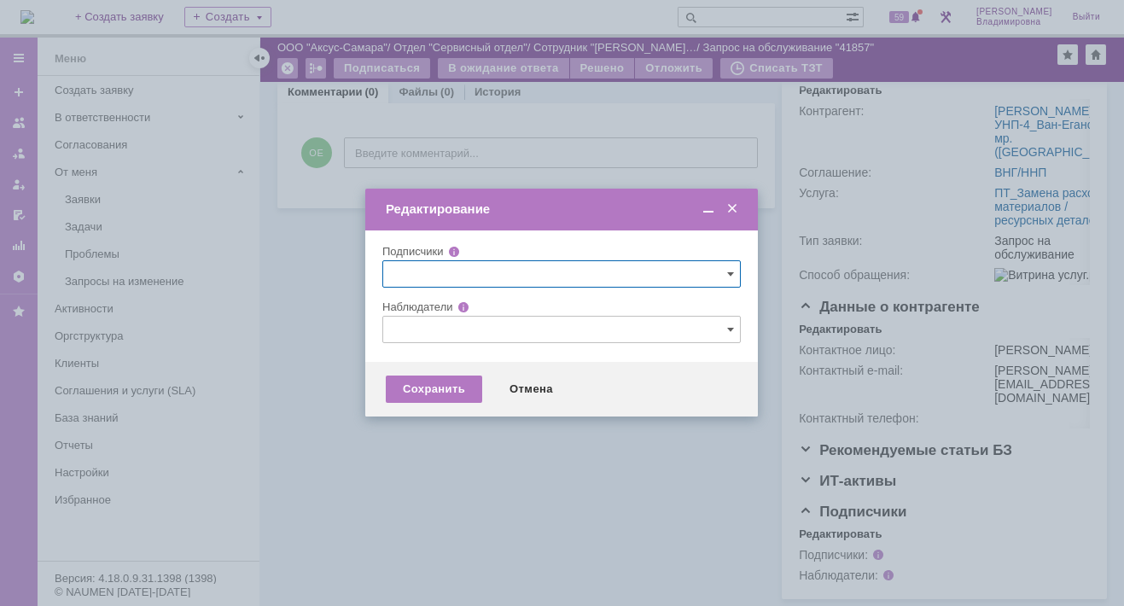
click at [395, 323] on input "text" at bounding box center [561, 329] width 358 height 27
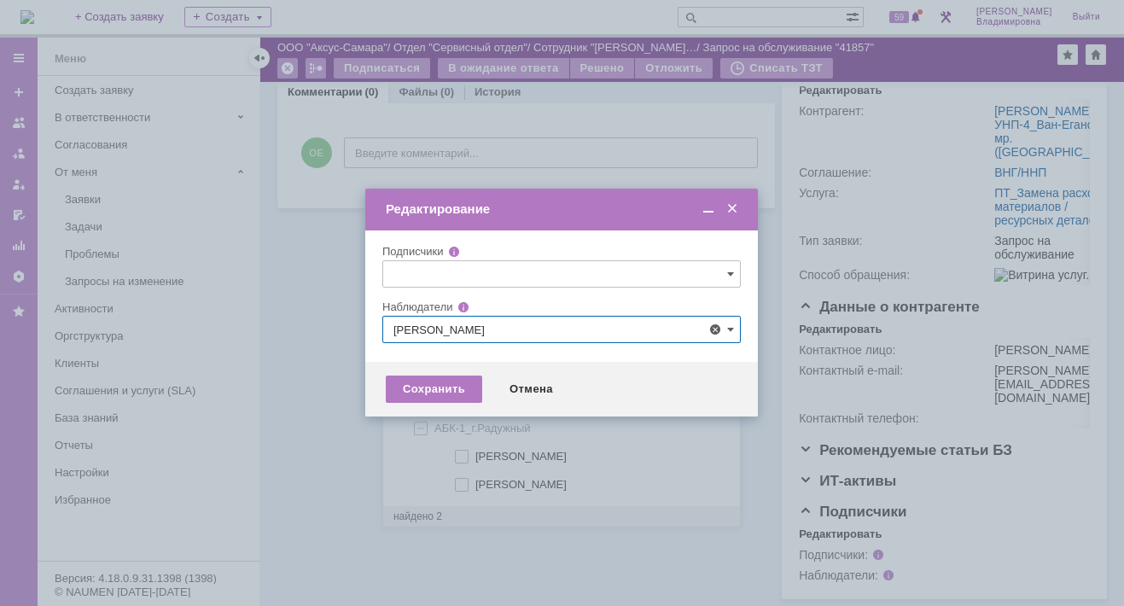
drag, startPoint x: 459, startPoint y: 453, endPoint x: 446, endPoint y: 450, distance: 13.2
click at [475, 453] on span at bounding box center [475, 454] width 0 height 9
click at [460, 453] on input "[PERSON_NAME]" at bounding box center [462, 456] width 11 height 11
type input "[PERSON_NAME]"
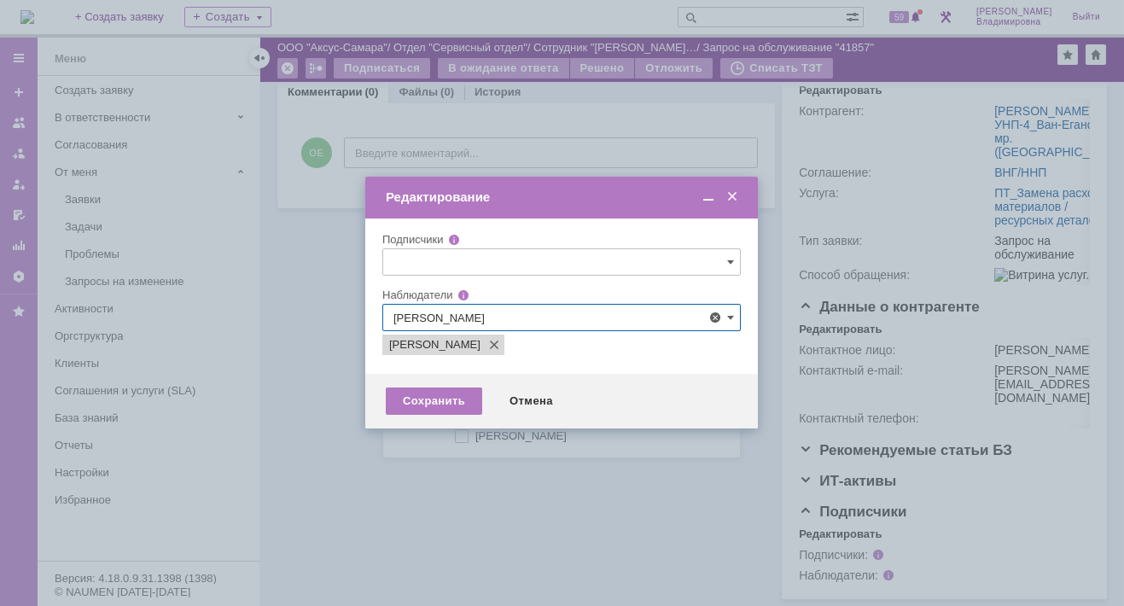
click at [352, 460] on div at bounding box center [562, 303] width 1124 height 606
click at [433, 402] on div "Сохранить" at bounding box center [434, 400] width 96 height 27
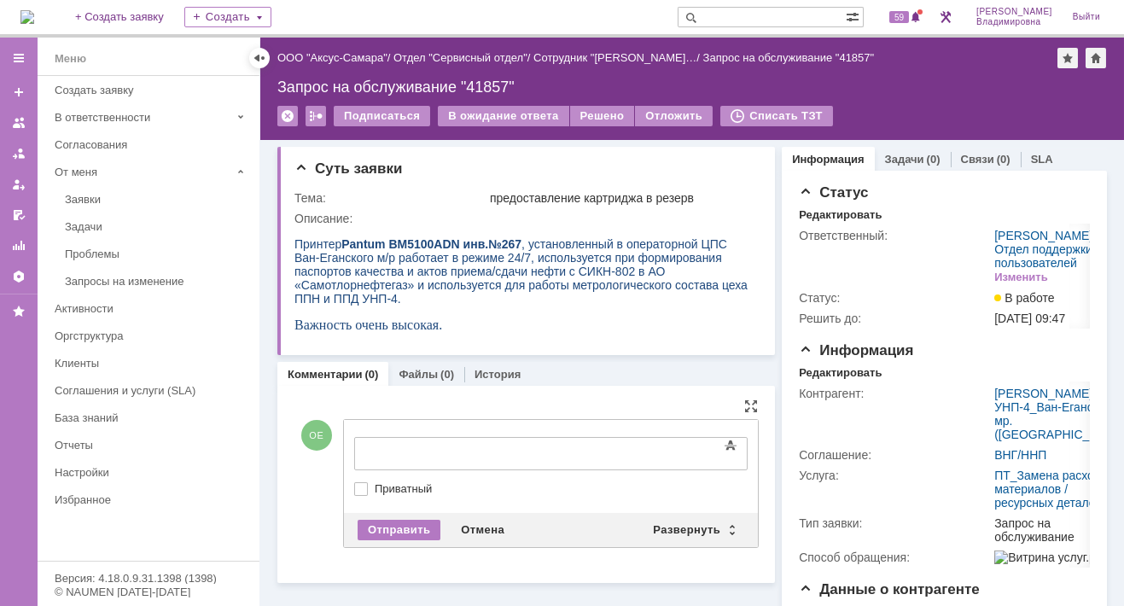
scroll to position [0, 0]
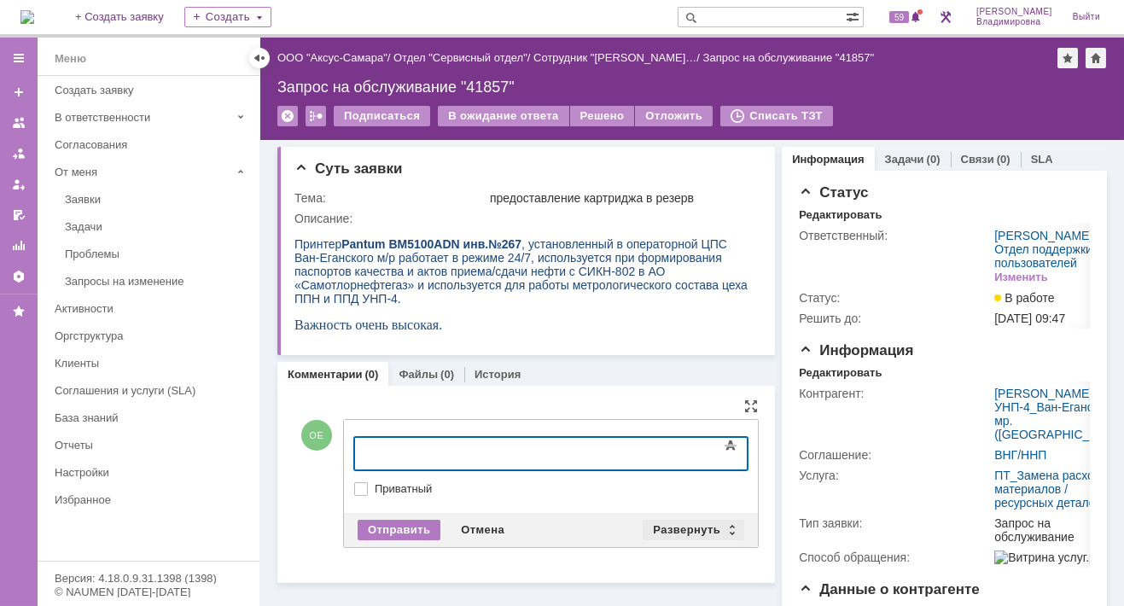
drag, startPoint x: 7, startPoint y: 20, endPoint x: 684, endPoint y: 526, distance: 845.5
click at [684, 526] on div "Развернуть" at bounding box center [693, 530] width 102 height 20
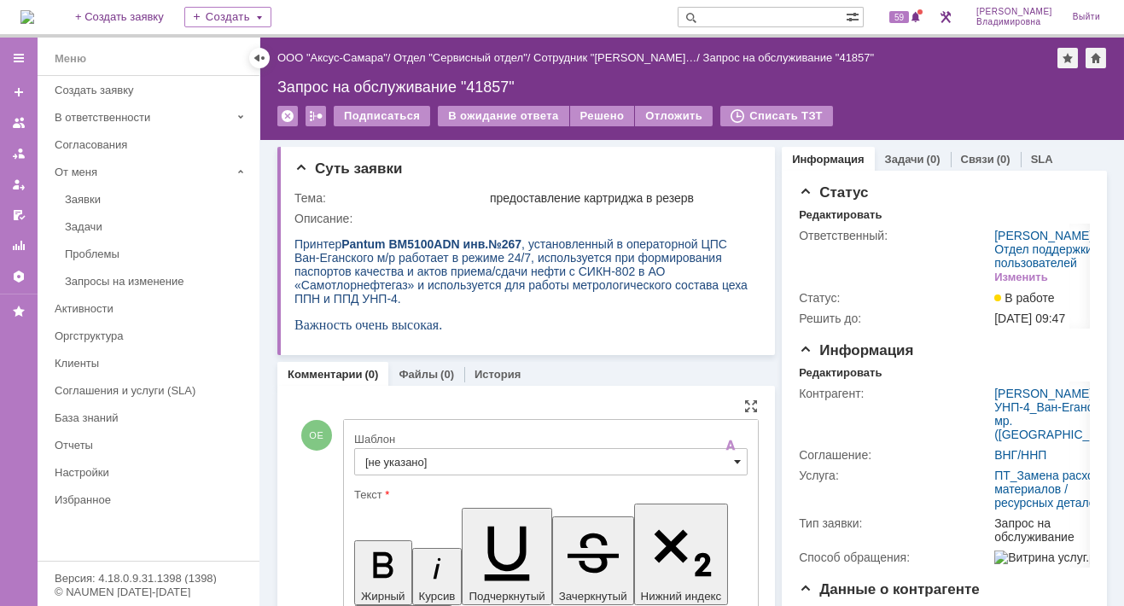
click at [734, 456] on span at bounding box center [737, 462] width 7 height 14
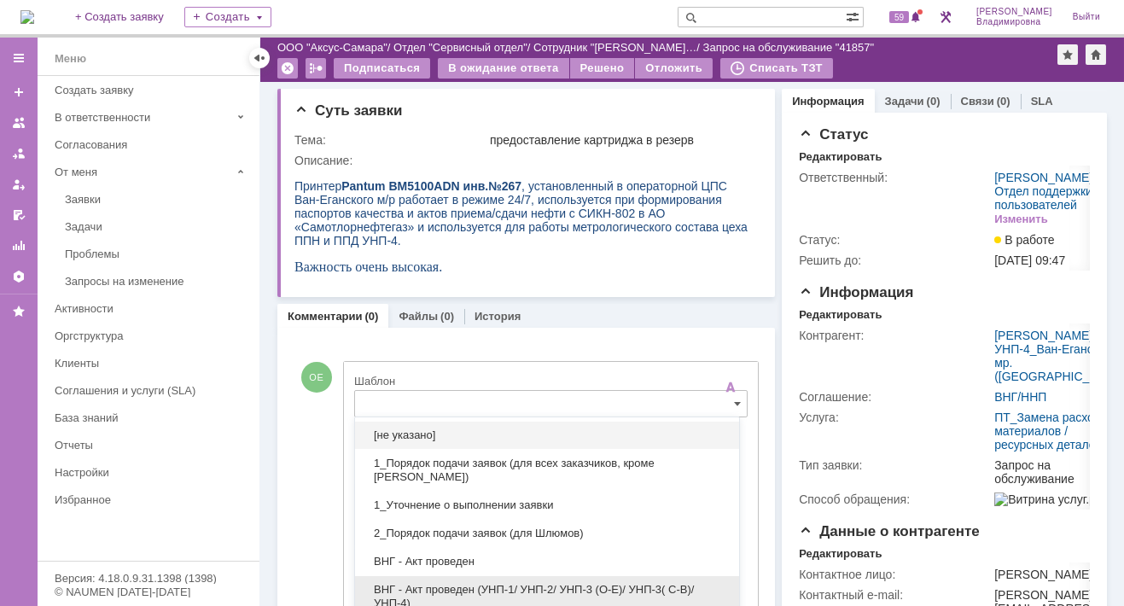
scroll to position [115, 0]
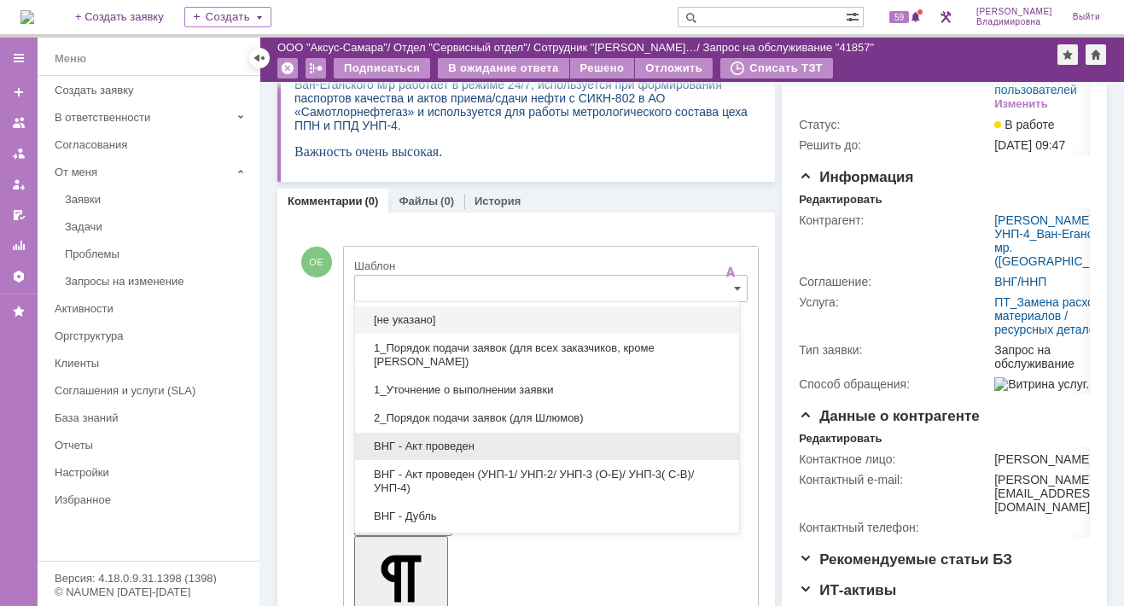
click at [423, 439] on span "ВНГ - Акт проведен" at bounding box center [546, 446] width 363 height 14
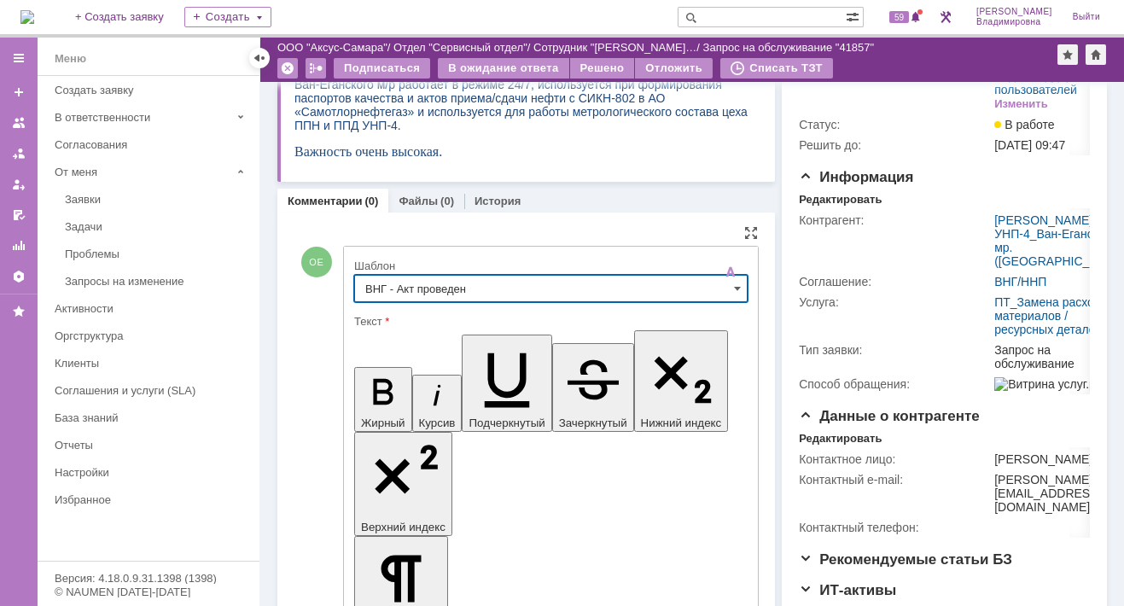
type input "ВНГ - Акт проведен"
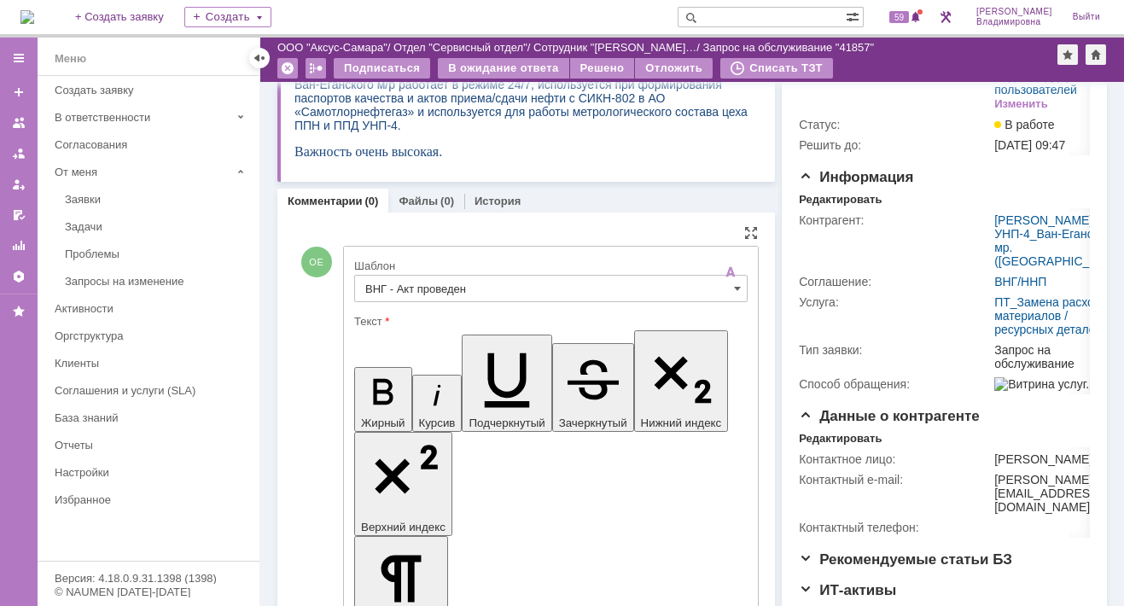
drag, startPoint x: 373, startPoint y: 3825, endPoint x: 427, endPoint y: 3858, distance: 63.9
drag, startPoint x: 550, startPoint y: 3837, endPoint x: 453, endPoint y: 3873, distance: 103.7
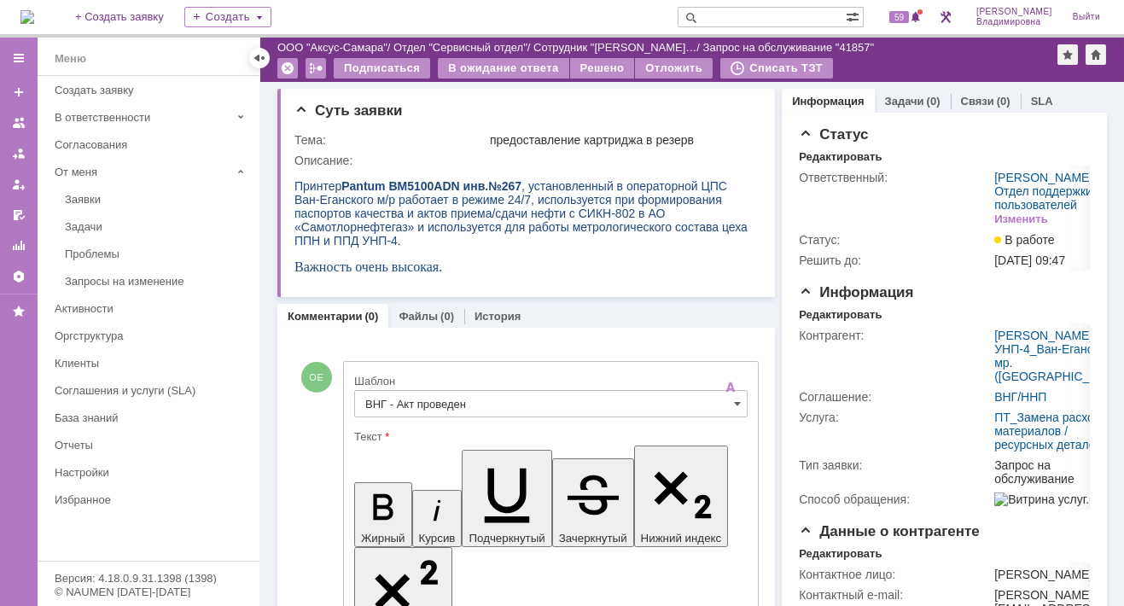
scroll to position [341, 0]
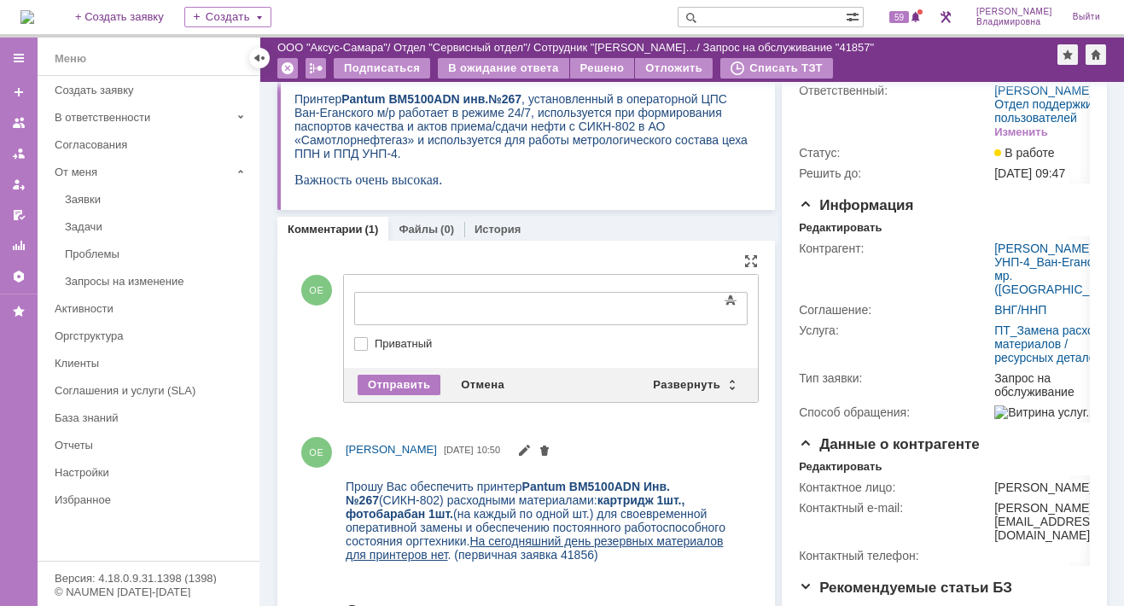
scroll to position [0, 0]
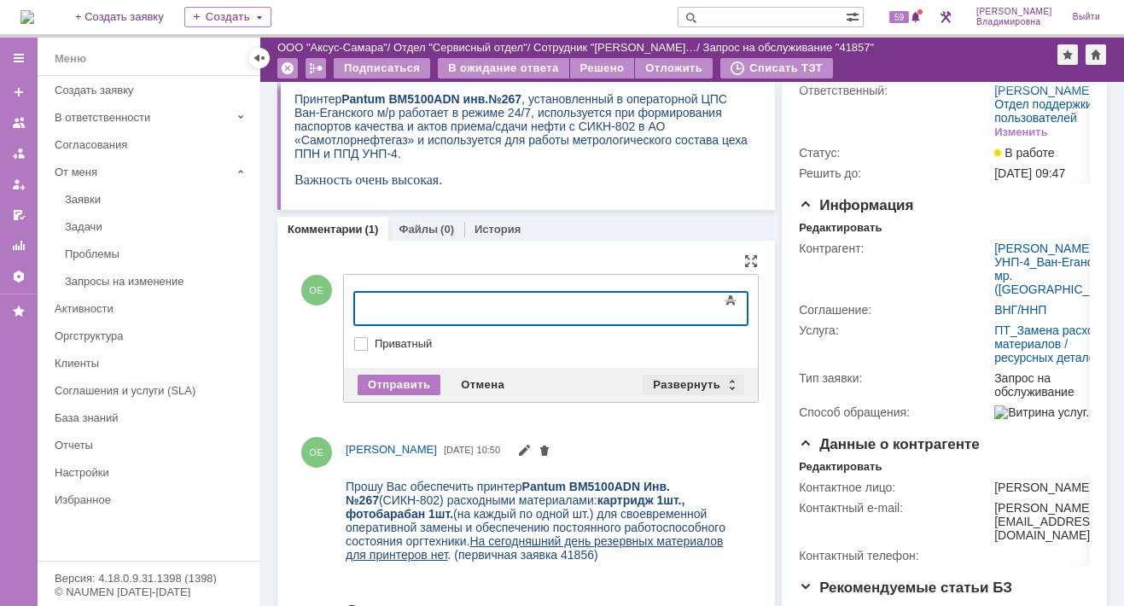
click at [679, 379] on div "Развернуть" at bounding box center [693, 385] width 102 height 20
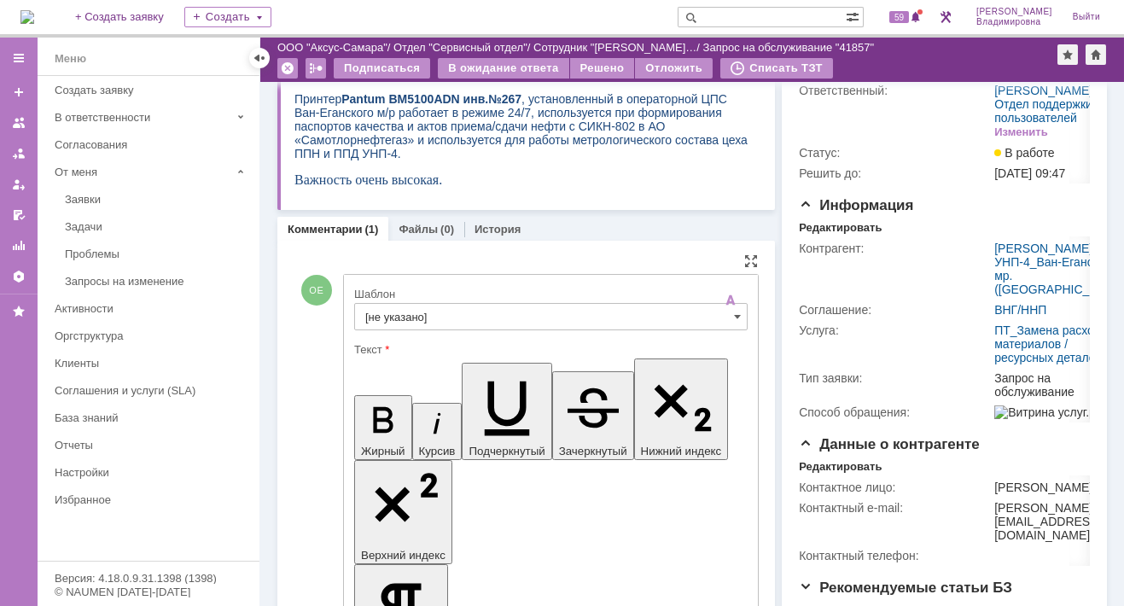
click at [417, 317] on input "[не указано]" at bounding box center [550, 316] width 393 height 27
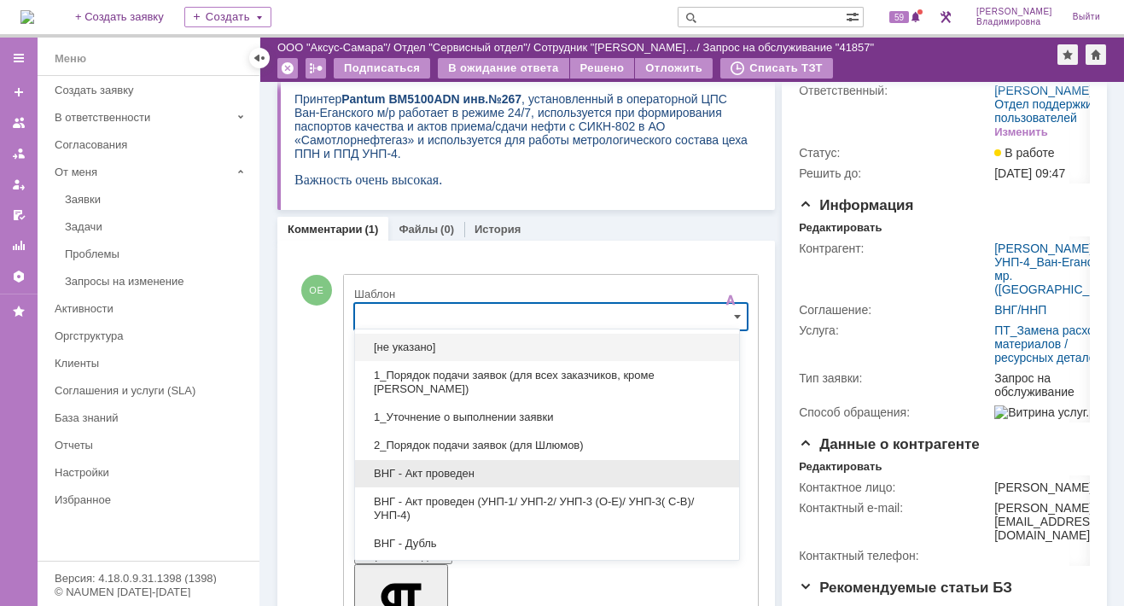
click at [423, 467] on span "ВНГ - Акт проведен" at bounding box center [546, 474] width 363 height 14
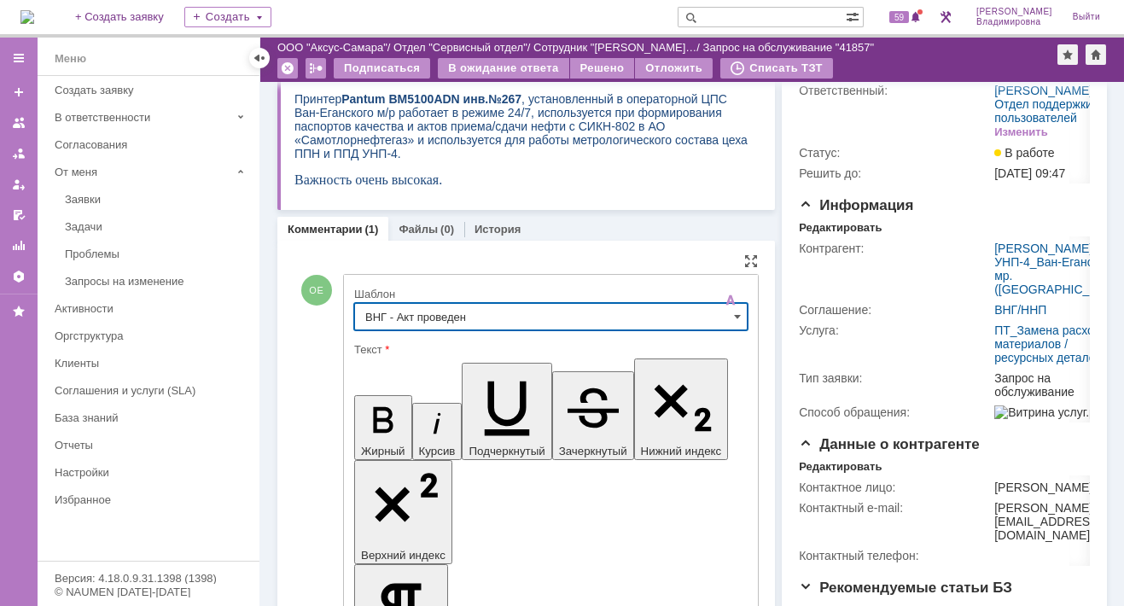
type input "ВНГ - Акт проведен"
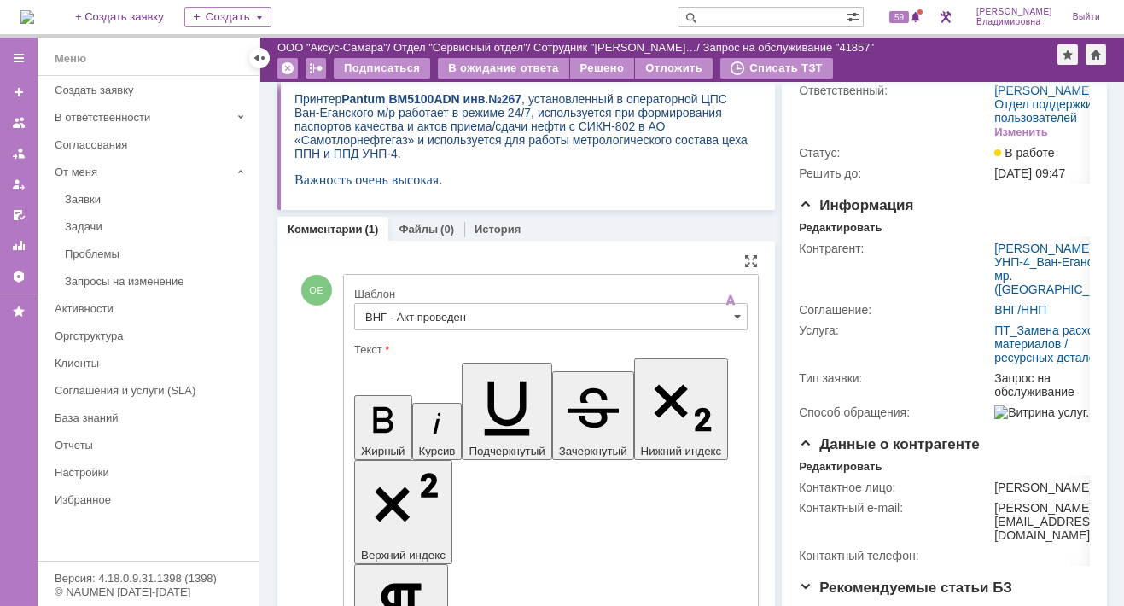
drag, startPoint x: 369, startPoint y: 3853, endPoint x: 432, endPoint y: 3891, distance: 73.9
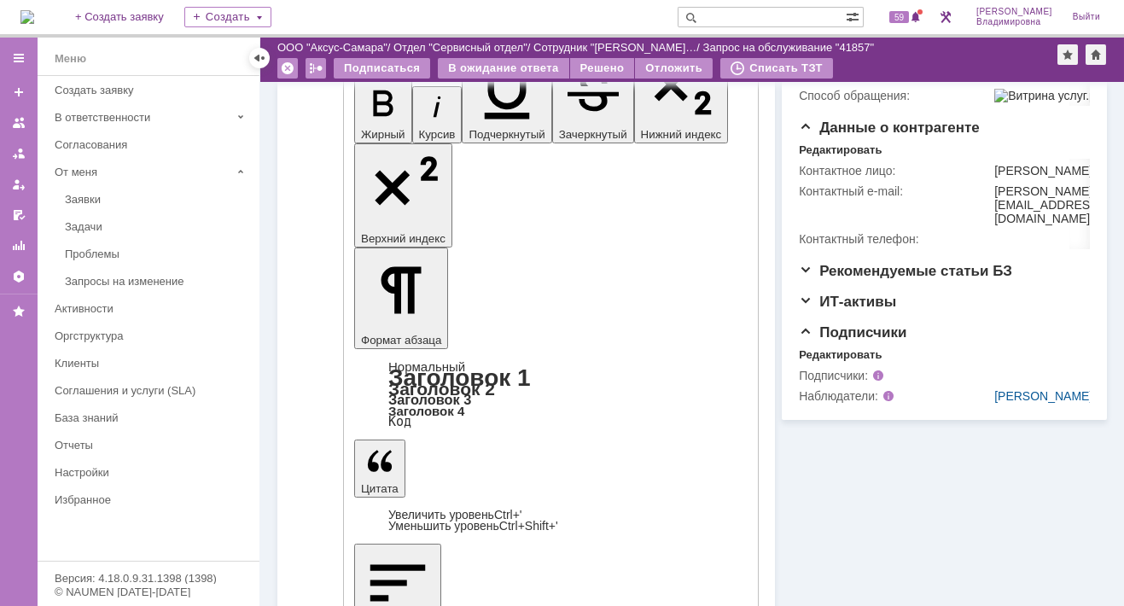
scroll to position [428, 0]
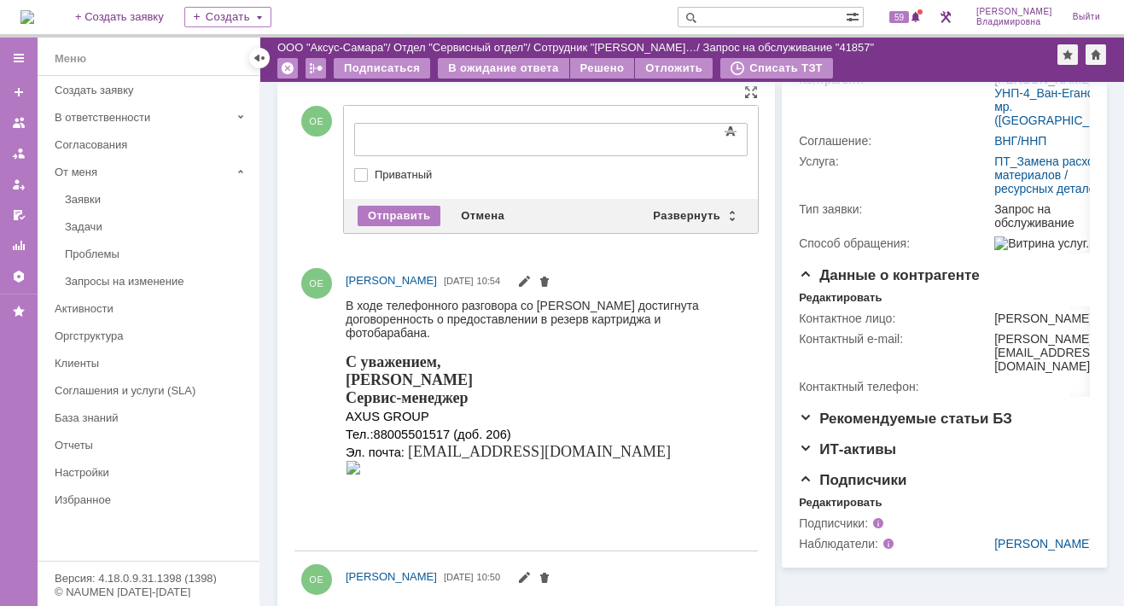
scroll to position [0, 0]
click at [678, 206] on div "Развернуть" at bounding box center [693, 216] width 102 height 20
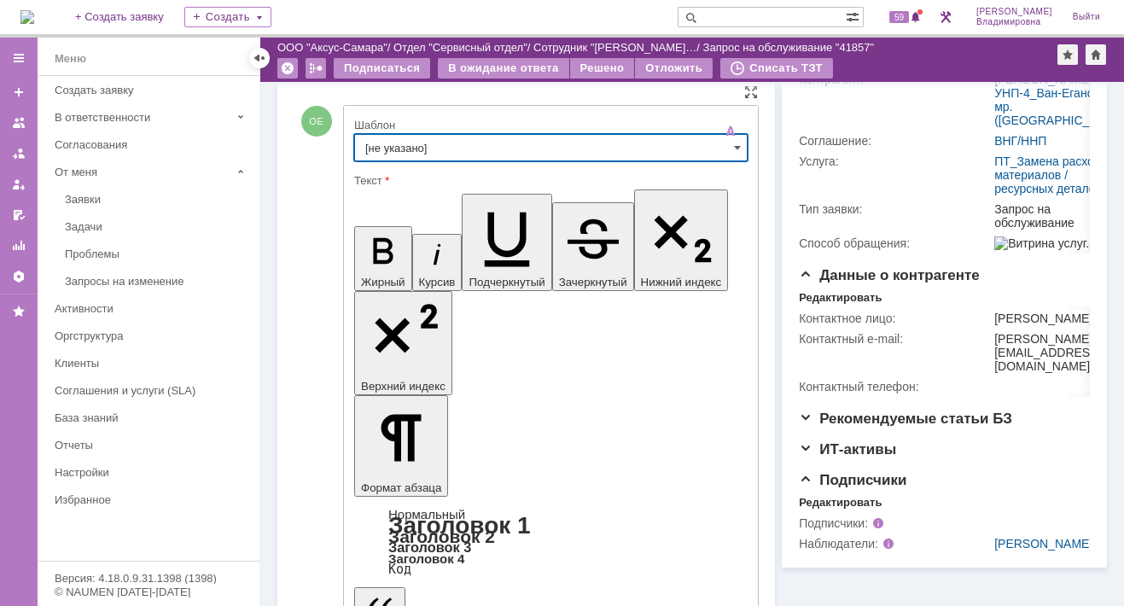
click at [379, 137] on input "[не указано]" at bounding box center [550, 147] width 393 height 27
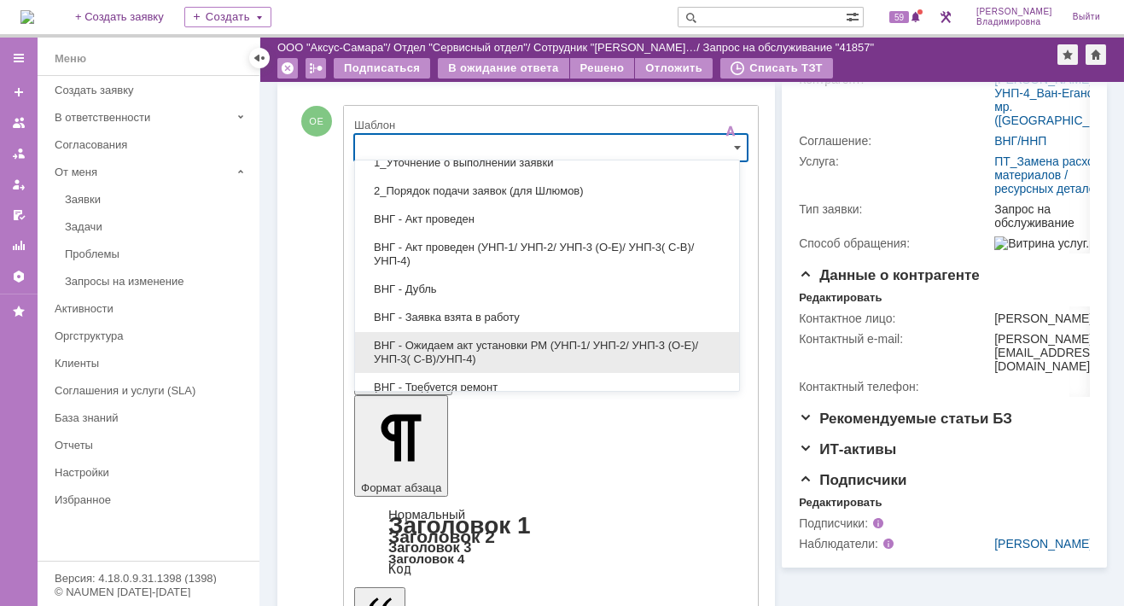
scroll to position [171, 0]
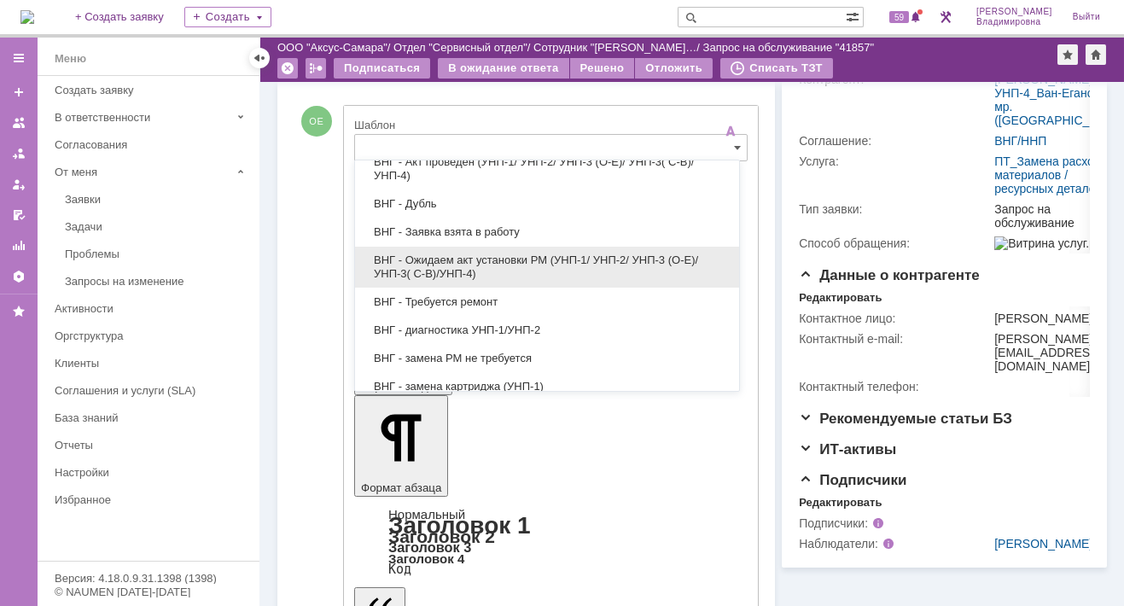
click at [439, 253] on span "ВНГ - Ожидаем акт установки РМ (УНП-1/ УНП-2/ УНП-3 (О-Е)/ УНП-3( С-В)/УНП-4)" at bounding box center [546, 266] width 363 height 27
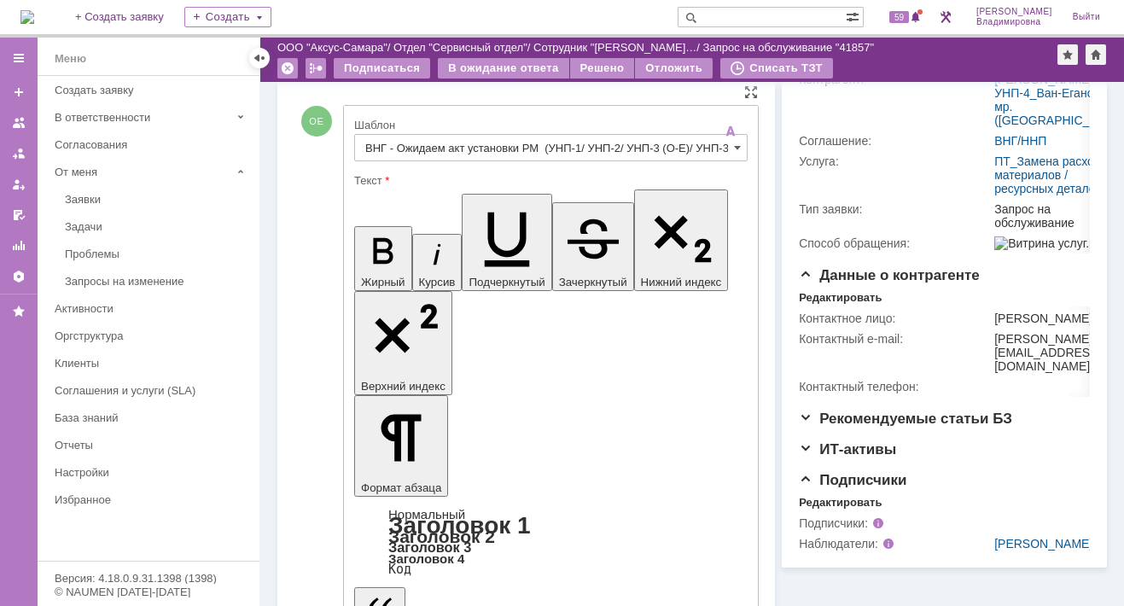
click at [724, 143] on input "ВНГ - Ожидаем акт установки РМ (УНП-1/ УНП-2/ УНП-3 (О-Е)/ УНП-3( С-В)/УНП-4)" at bounding box center [550, 147] width 393 height 27
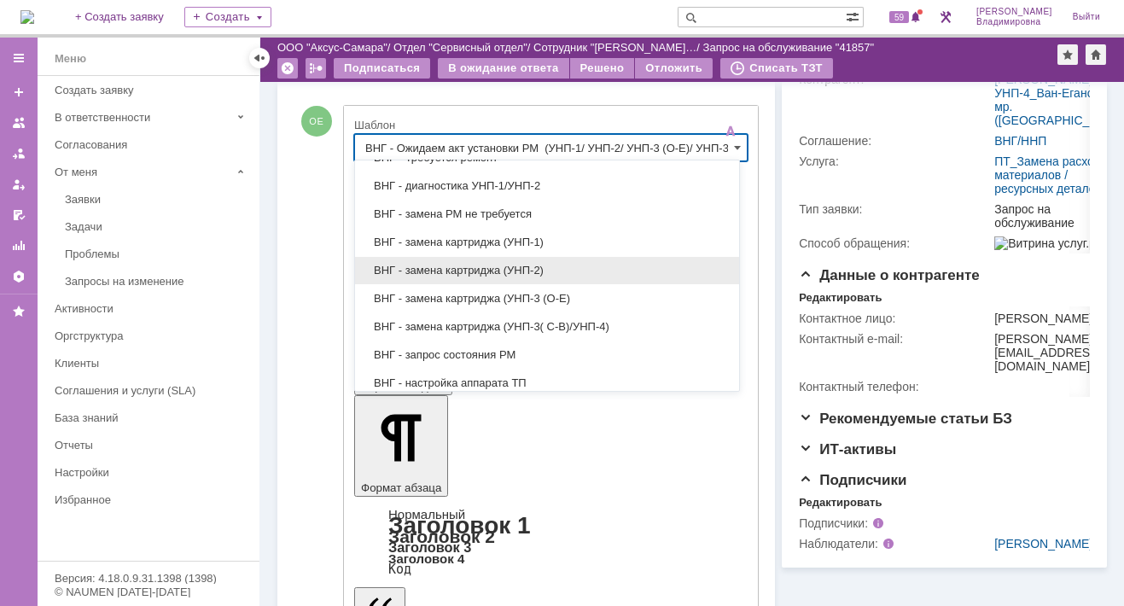
scroll to position [423, 0]
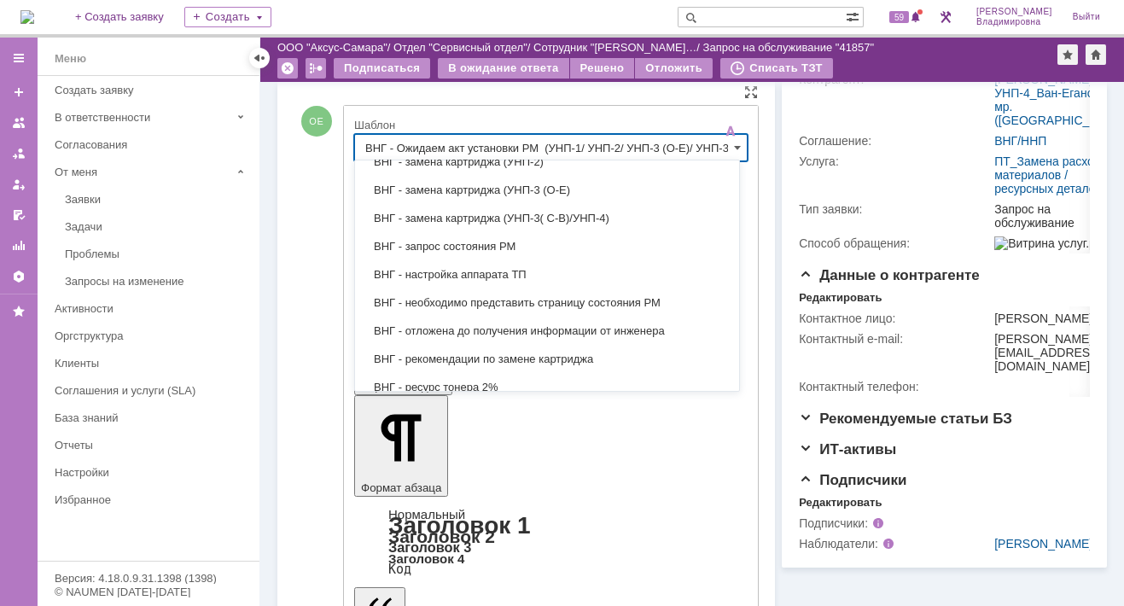
click at [544, 218] on span "ВНГ - замена картриджа (УНП-3( С-В)/УНП-4)" at bounding box center [546, 219] width 363 height 14
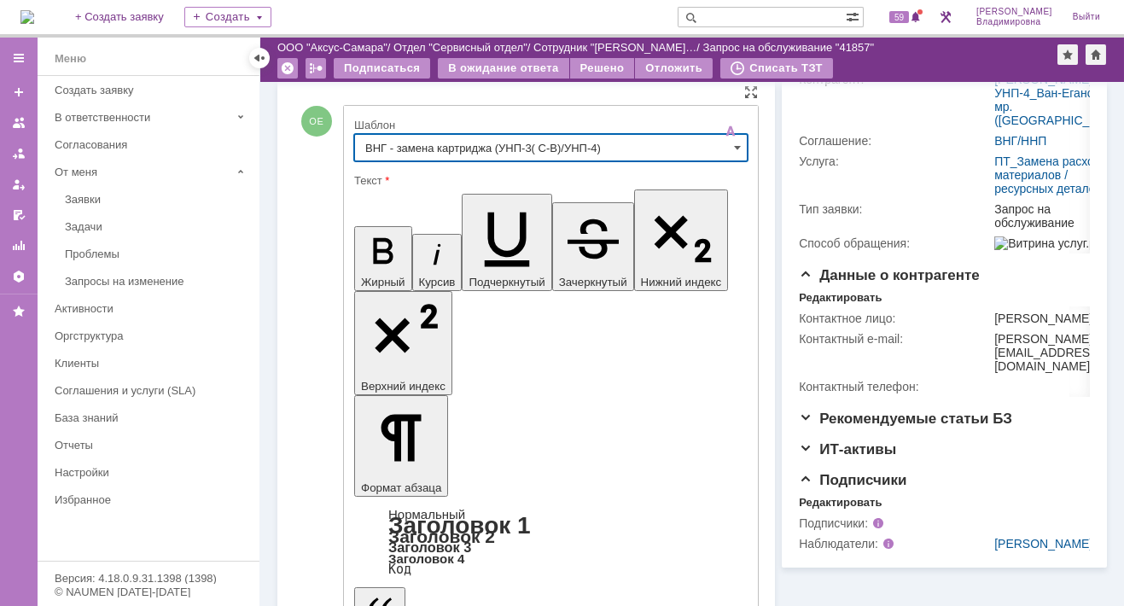
type input "ВНГ - замена картриджа (УНП-3( С-В)/УНП-4)"
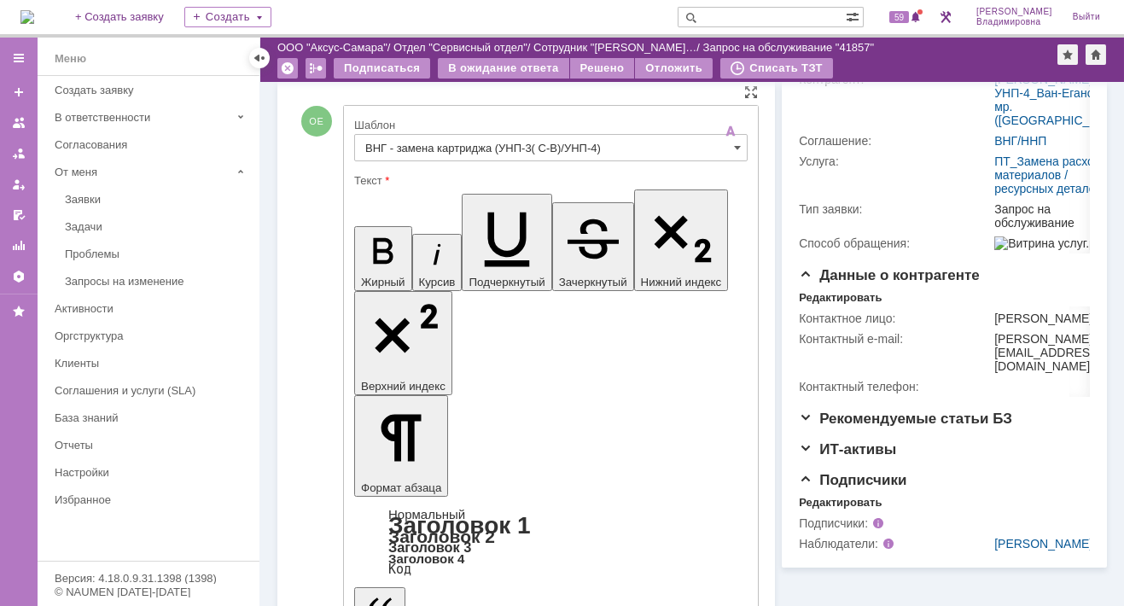
drag, startPoint x: 467, startPoint y: 3779, endPoint x: 567, endPoint y: 3783, distance: 99.9
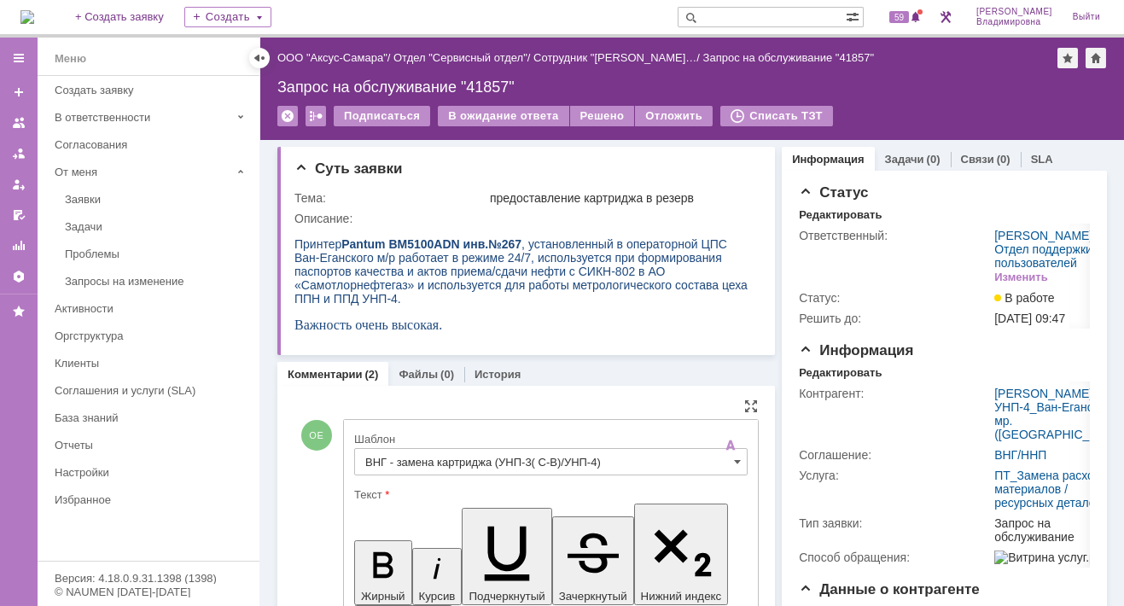
scroll to position [341, 0]
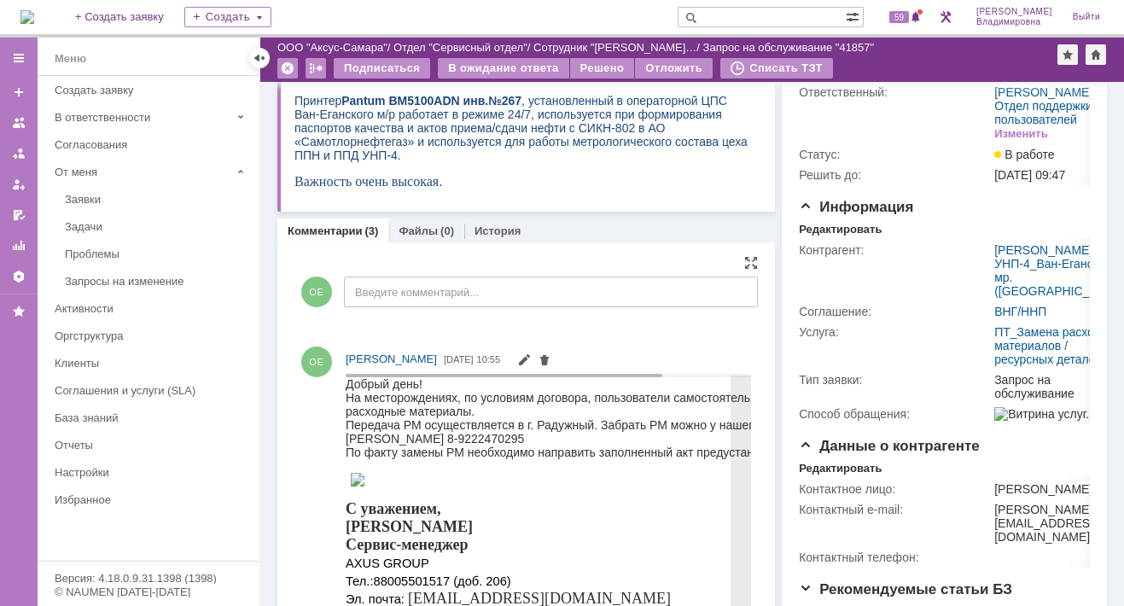
scroll to position [0, 0]
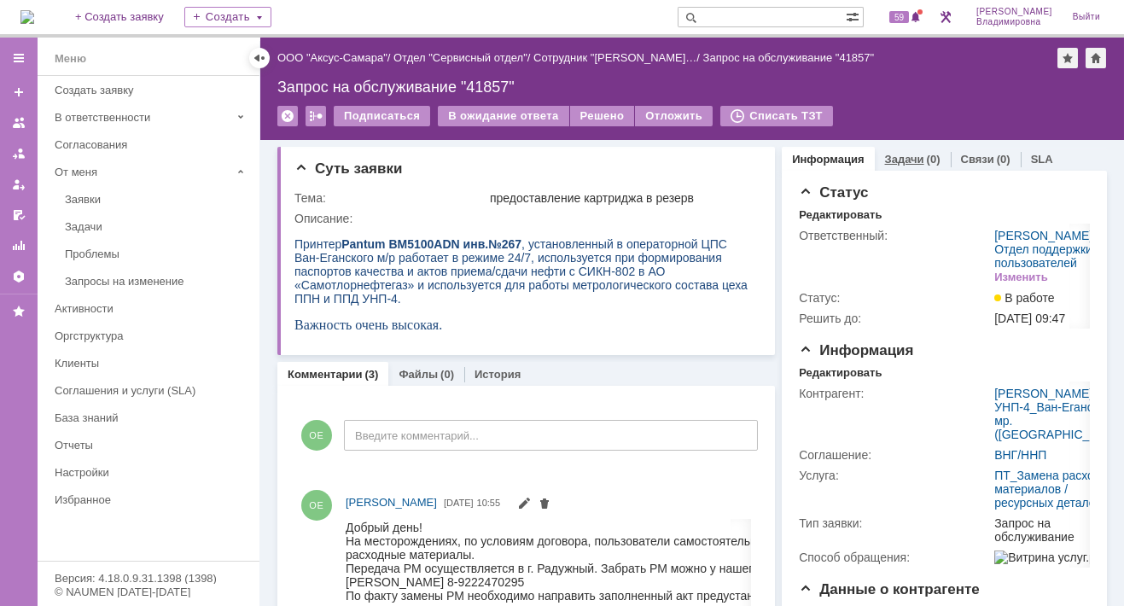
click at [904, 153] on link "Задачи" at bounding box center [904, 159] width 39 height 13
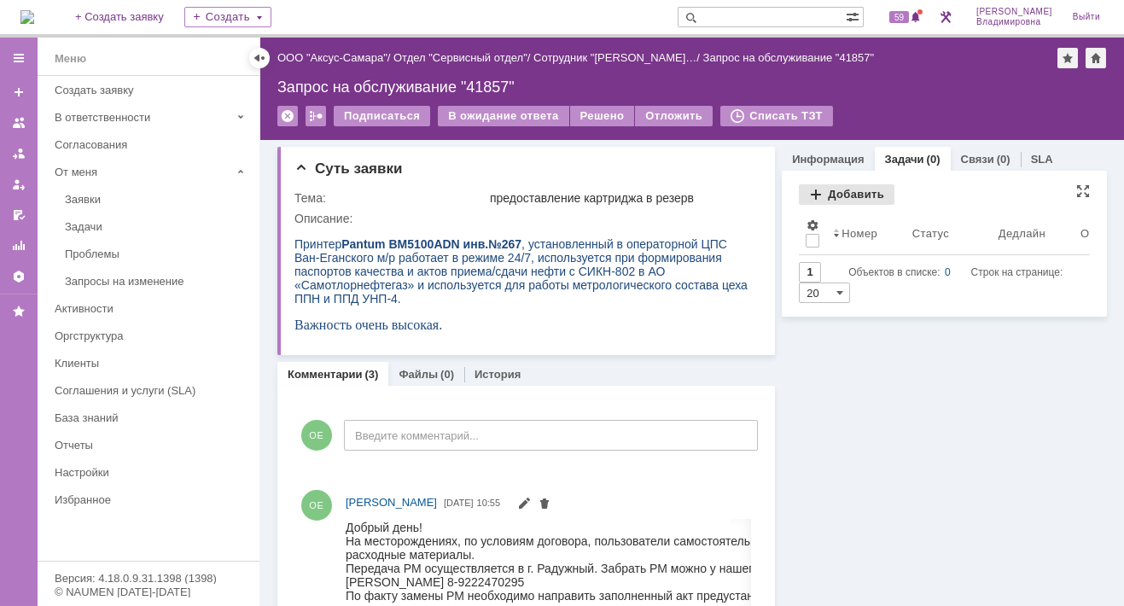
drag, startPoint x: 844, startPoint y: 189, endPoint x: 824, endPoint y: 198, distance: 21.8
click at [845, 189] on div "Добавить" at bounding box center [847, 194] width 96 height 20
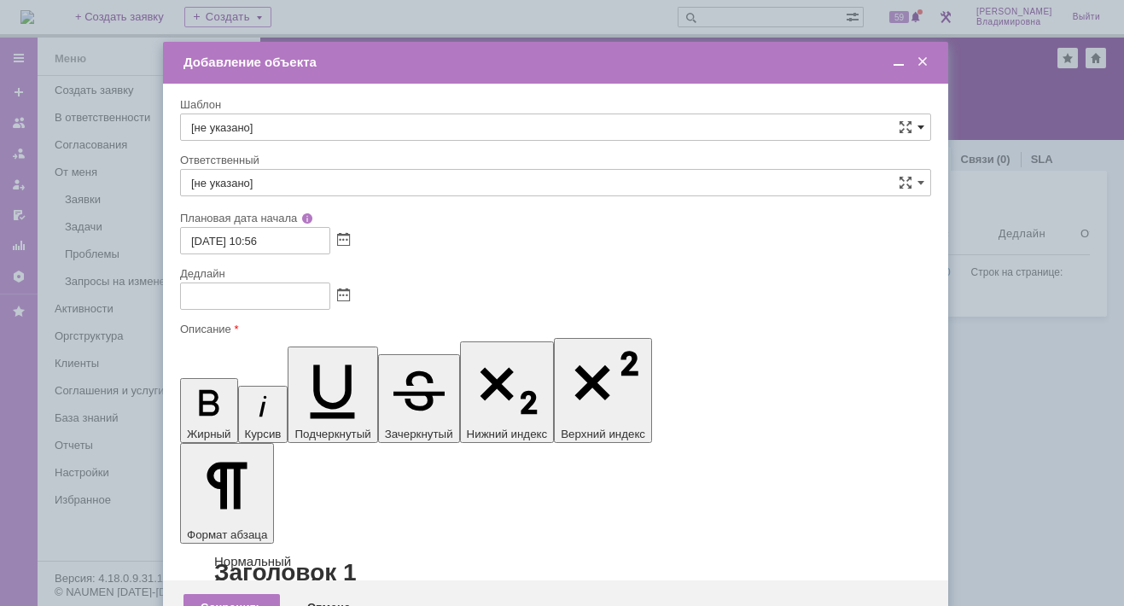
click at [921, 124] on span at bounding box center [920, 127] width 7 height 14
click at [312, 354] on div "ВНГ / ННП - передача РМ на УНП-4 Ван-Еганское мр" at bounding box center [555, 367] width 749 height 27
type input "ВНГ / ННП - передача РМ на УНП-4 Ван-Еганское мр"
type input "Раков Константин Сергеевич"
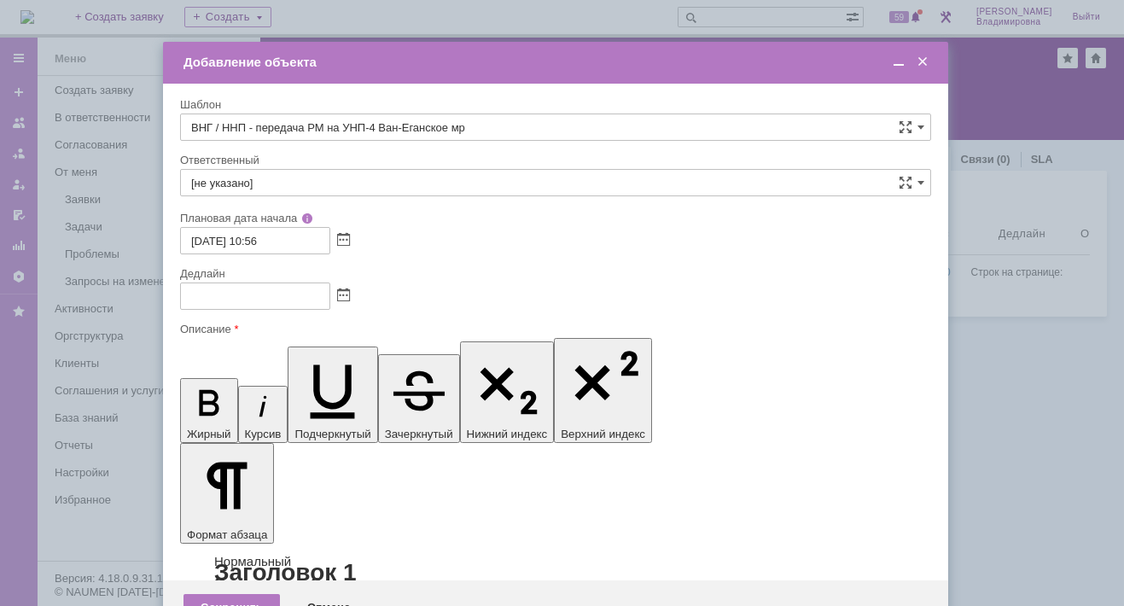
type input "18.09.2025 18:56"
type input "ВНГ / ННП - передача РМ на УНП-4 Ван-Еганское мр"
click at [262, 292] on input "18.09.2025 18:56" at bounding box center [255, 295] width 150 height 27
type input "18.09.2025 16:56"
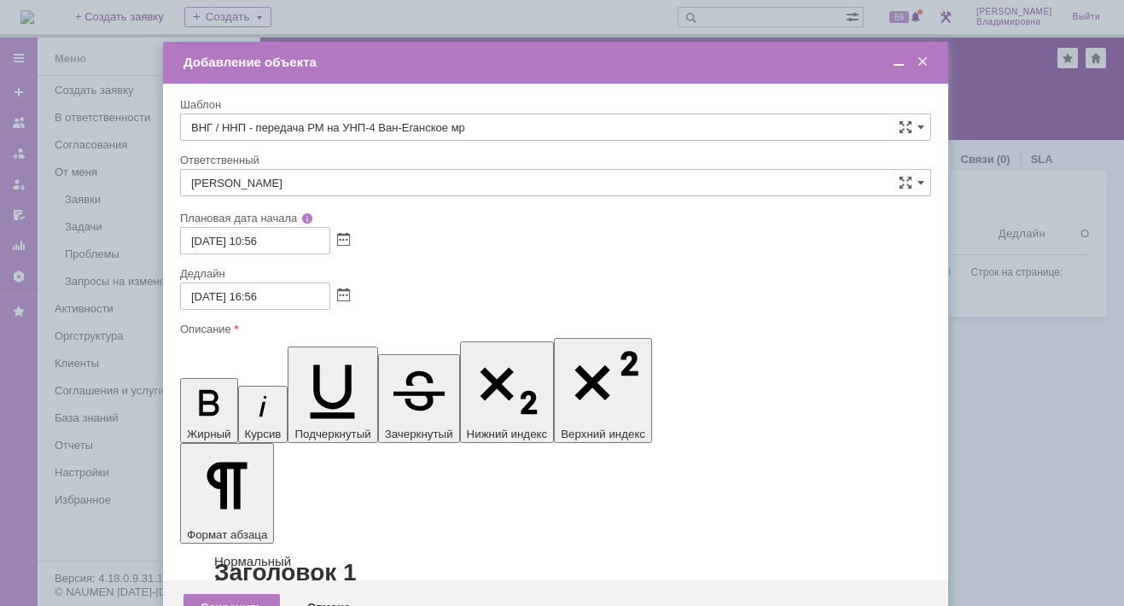
drag, startPoint x: 450, startPoint y: 4942, endPoint x: 636, endPoint y: 4944, distance: 186.0
drag, startPoint x: 326, startPoint y: 4978, endPoint x: 205, endPoint y: 5003, distance: 123.8
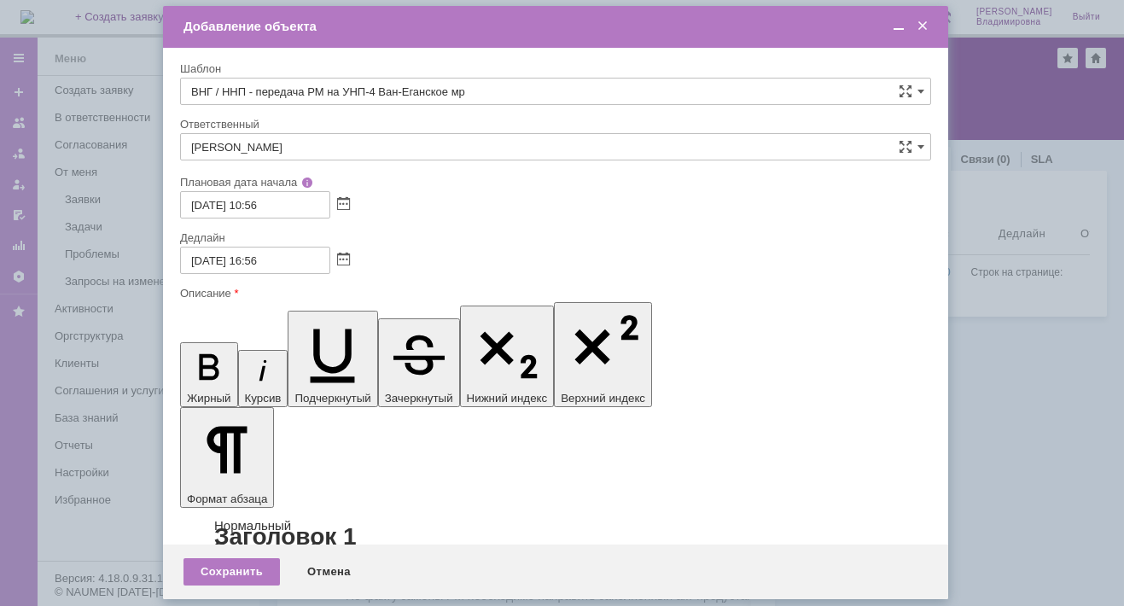
scroll to position [49, 0]
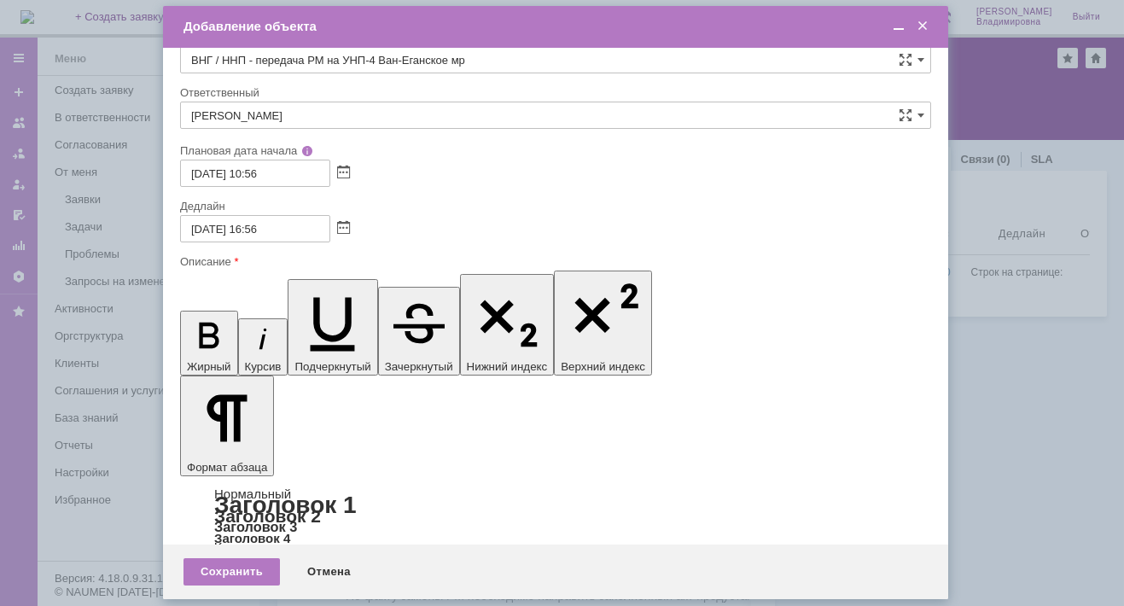
drag, startPoint x: 584, startPoint y: 5002, endPoint x: 605, endPoint y: 5002, distance: 21.3
click at [239, 574] on div "Сохранить" at bounding box center [231, 571] width 96 height 27
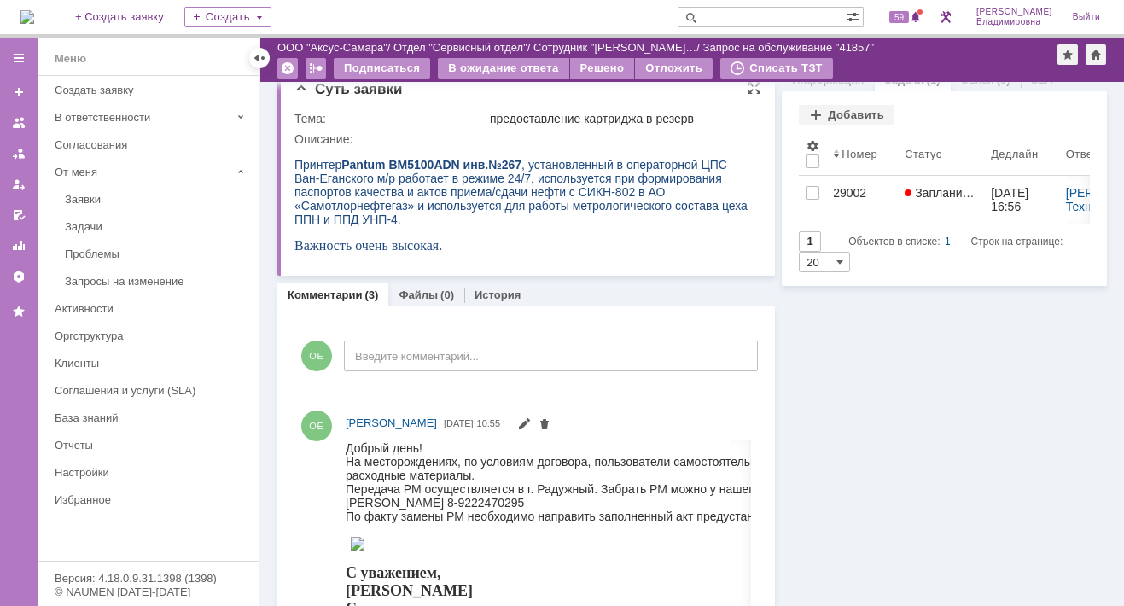
scroll to position [0, 0]
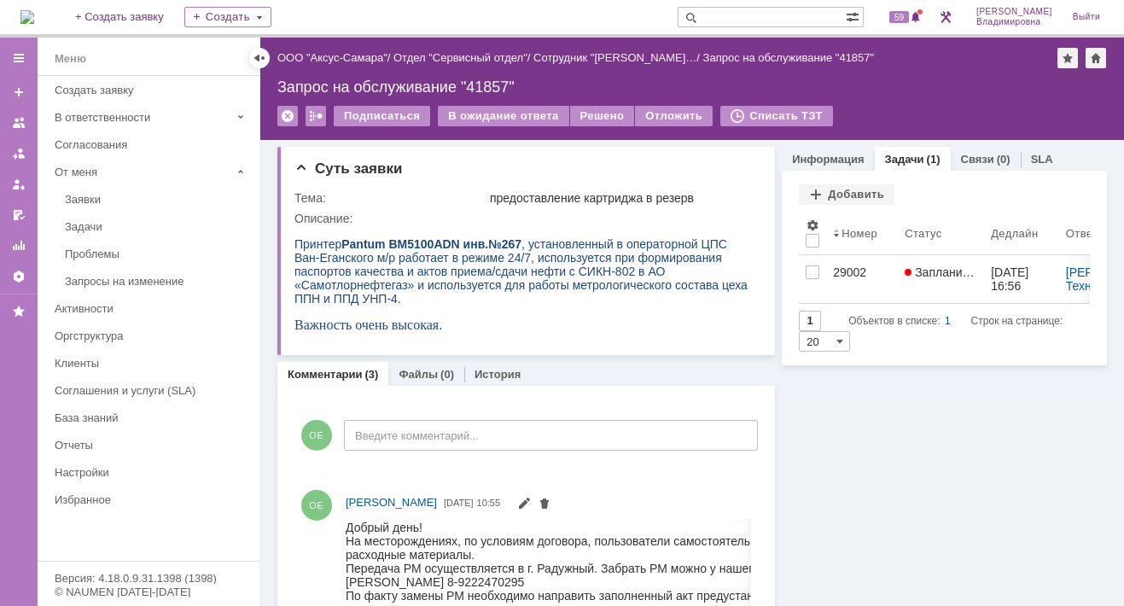
click at [746, 12] on input "text" at bounding box center [761, 17] width 168 height 20
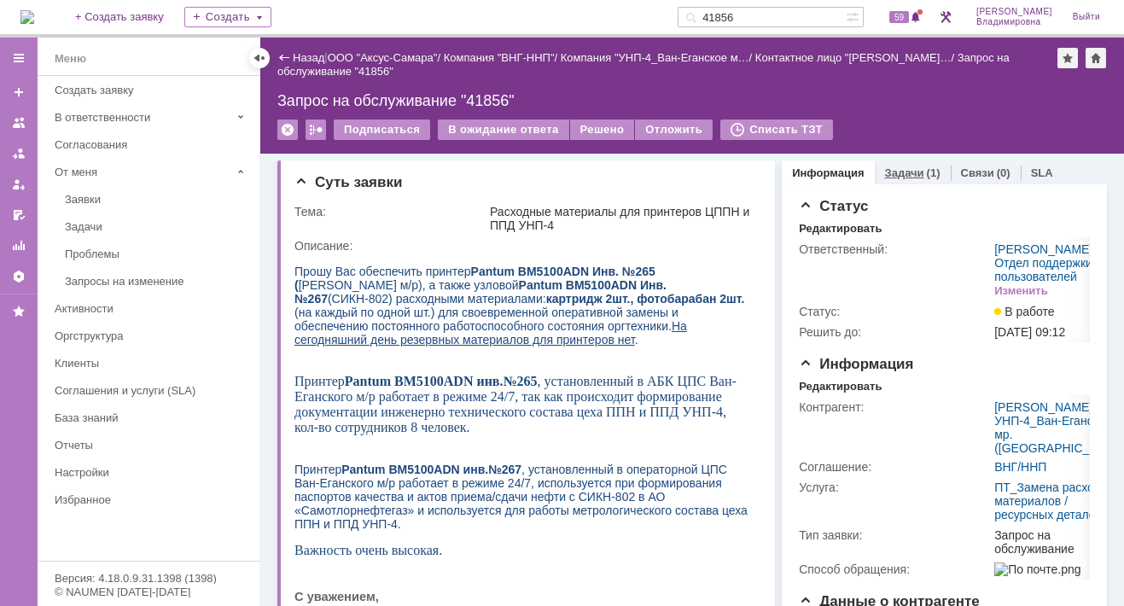
click at [887, 170] on link "Задачи" at bounding box center [904, 172] width 39 height 13
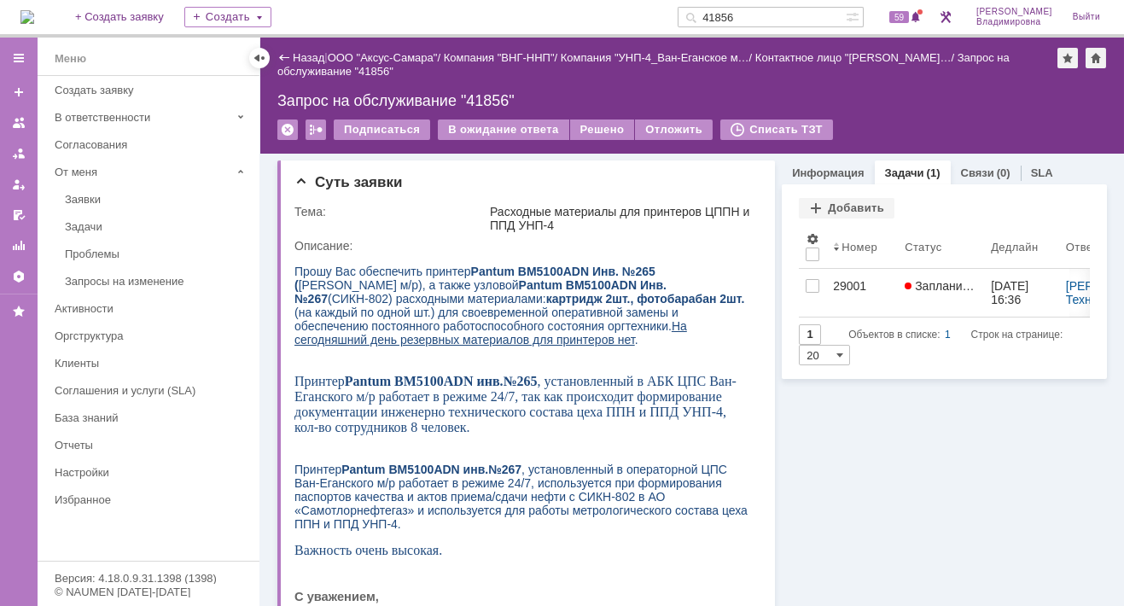
drag, startPoint x: 765, startPoint y: 14, endPoint x: 706, endPoint y: 9, distance: 59.0
click at [706, 9] on div "41856" at bounding box center [761, 17] width 168 height 20
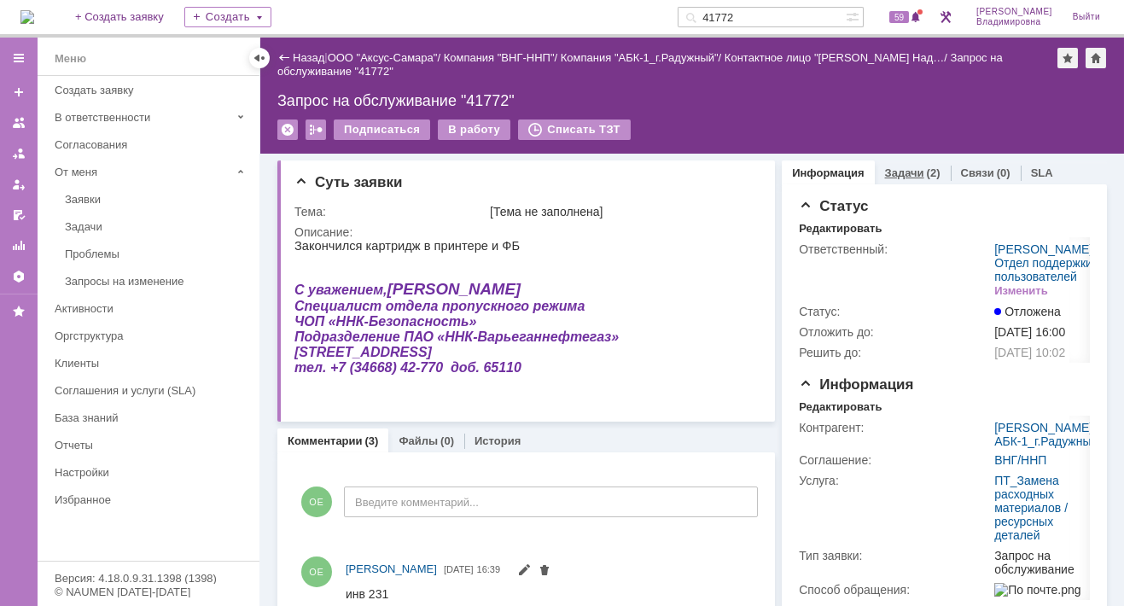
click at [892, 167] on link "Задачи" at bounding box center [904, 172] width 39 height 13
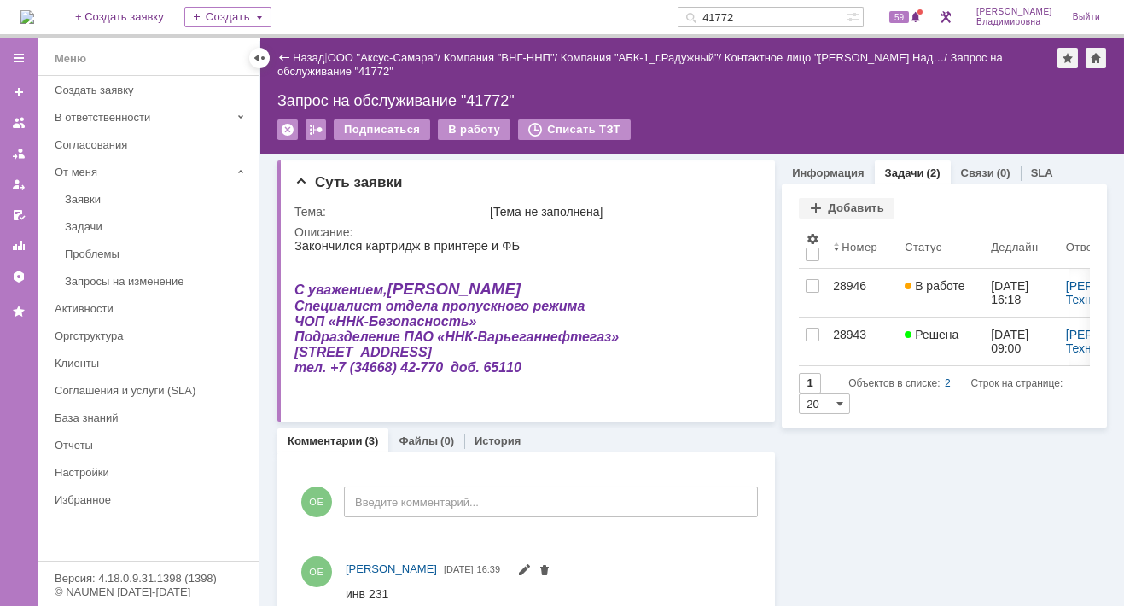
drag, startPoint x: 763, startPoint y: 13, endPoint x: 714, endPoint y: 11, distance: 48.7
click at [714, 11] on div "41772" at bounding box center [761, 17] width 168 height 20
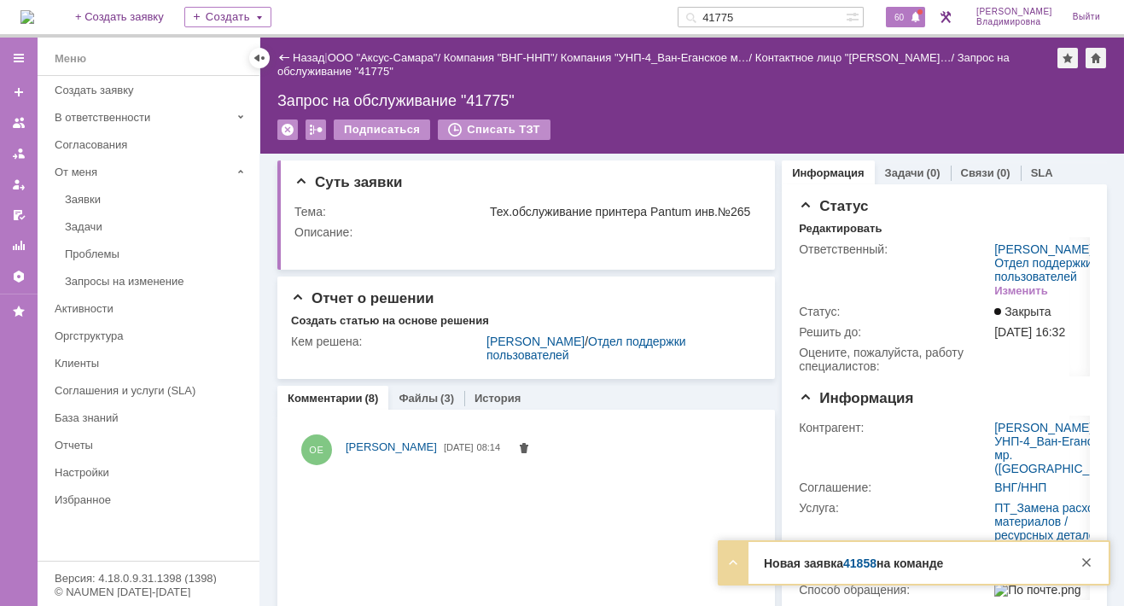
click at [909, 16] on span "60" at bounding box center [899, 17] width 20 height 12
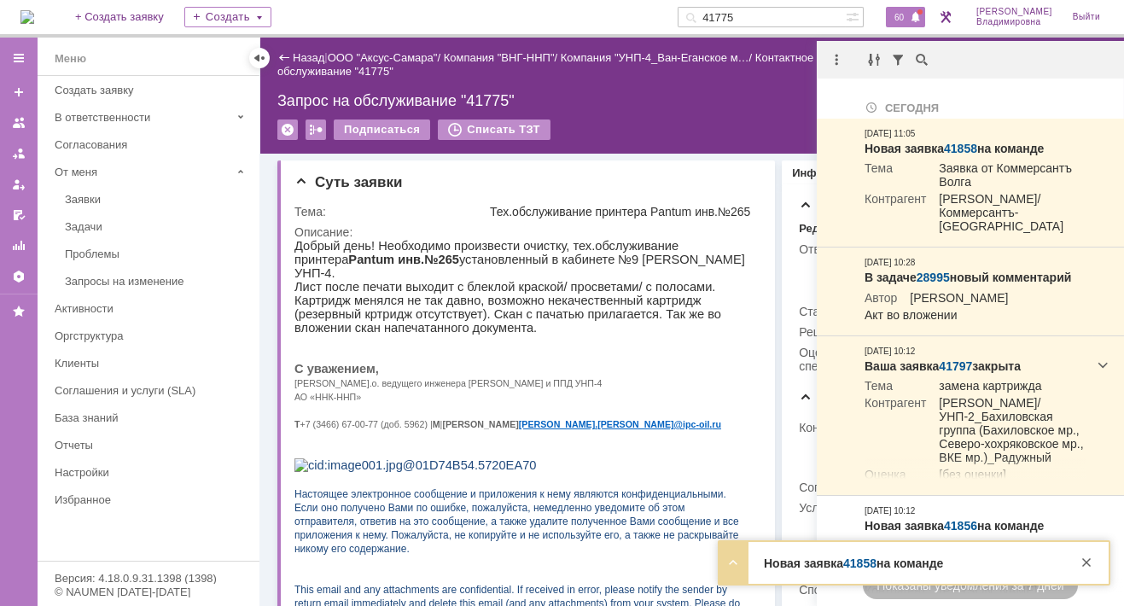
click at [733, 128] on div "Подписаться Списать ТЗТ" at bounding box center [691, 137] width 829 height 36
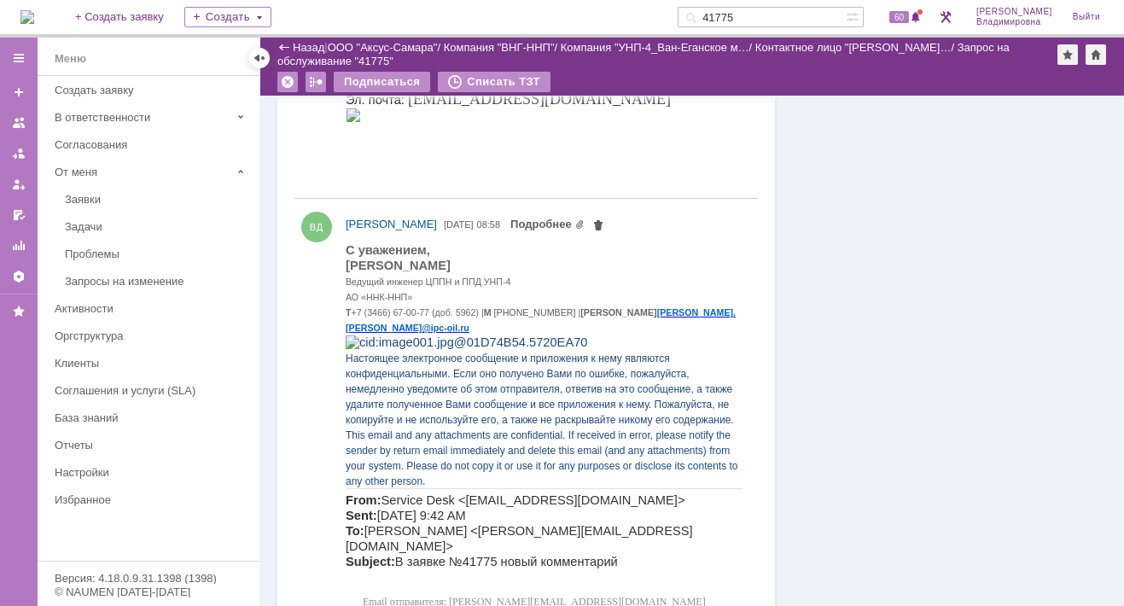
scroll to position [2473, 0]
click at [584, 230] on link "Подробнее" at bounding box center [547, 224] width 74 height 13
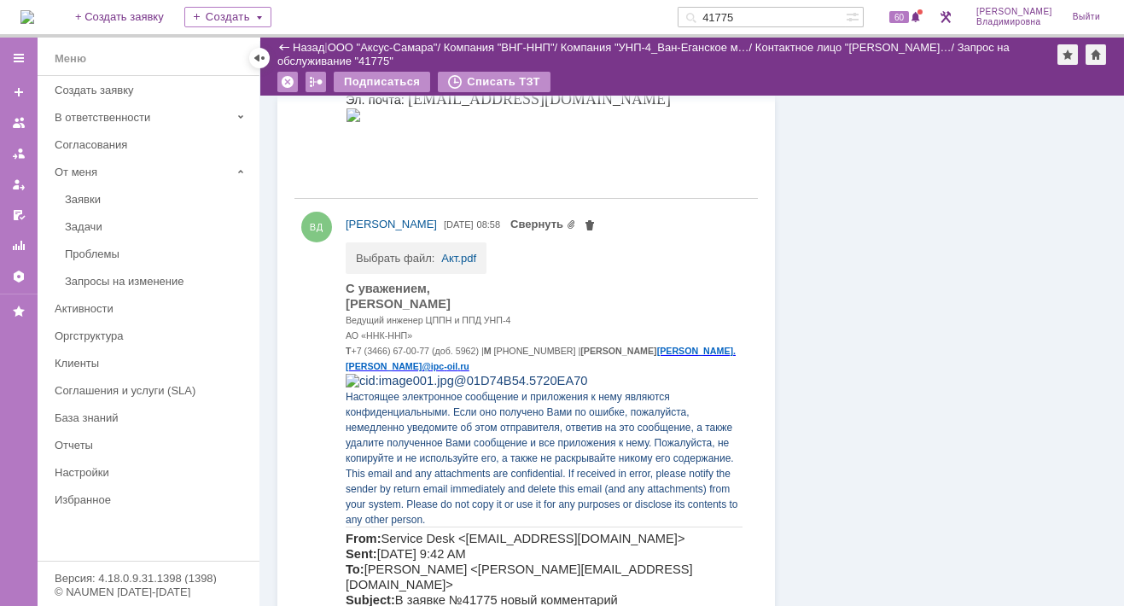
click at [433, 264] on td "Выбрать файл:" at bounding box center [398, 252] width 85 height 21
click at [464, 264] on link "Акт.pdf" at bounding box center [458, 258] width 35 height 13
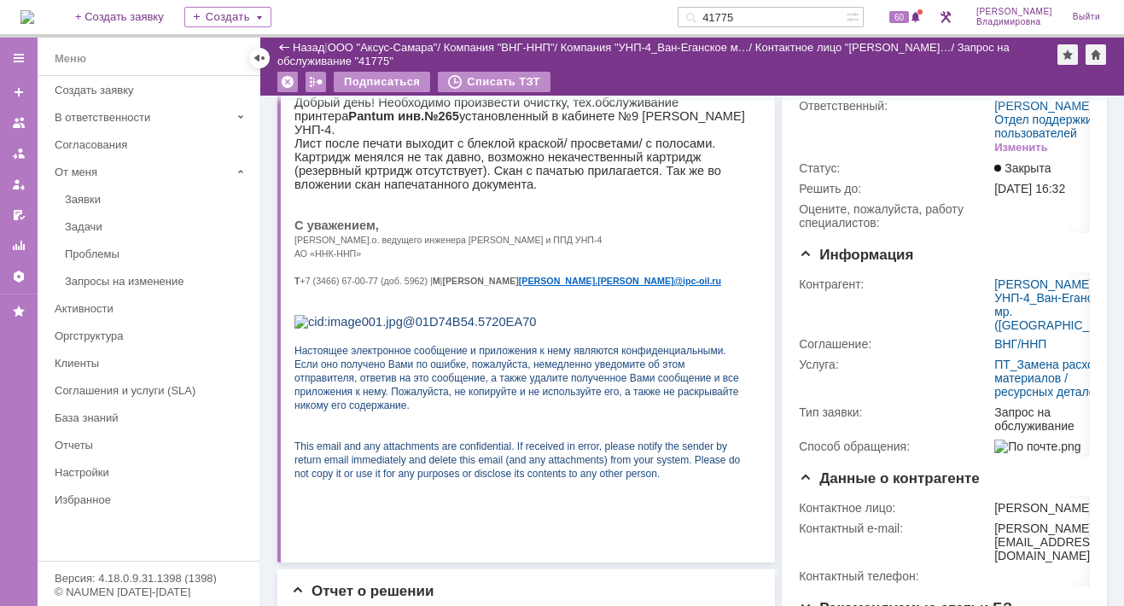
scroll to position [0, 0]
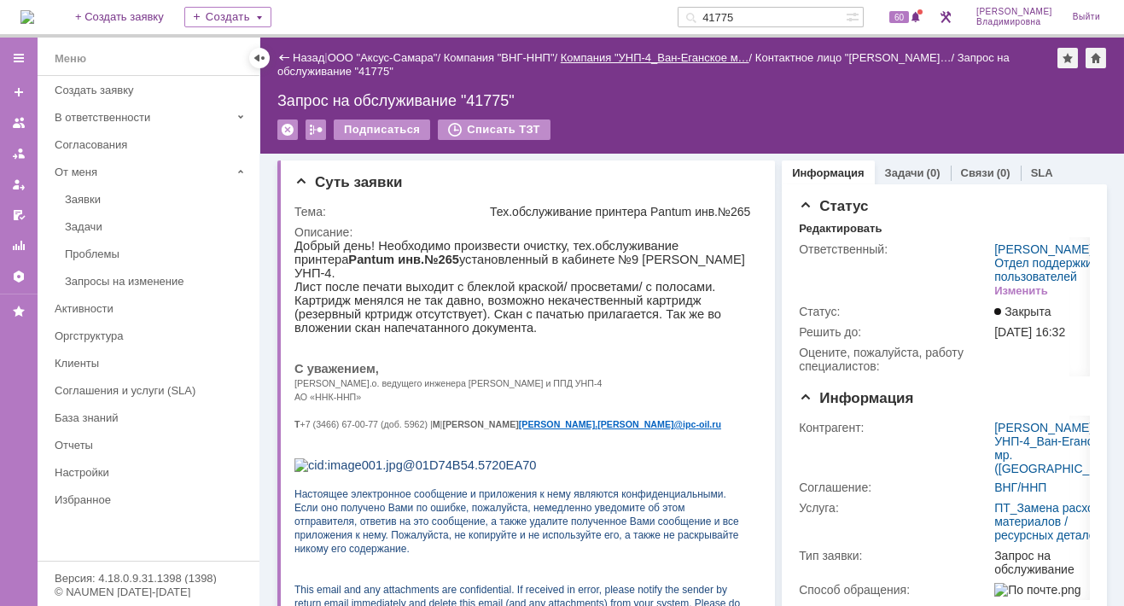
drag, startPoint x: 765, startPoint y: 18, endPoint x: 710, endPoint y: 55, distance: 66.5
click at [715, 16] on div "41775" at bounding box center [761, 17] width 168 height 20
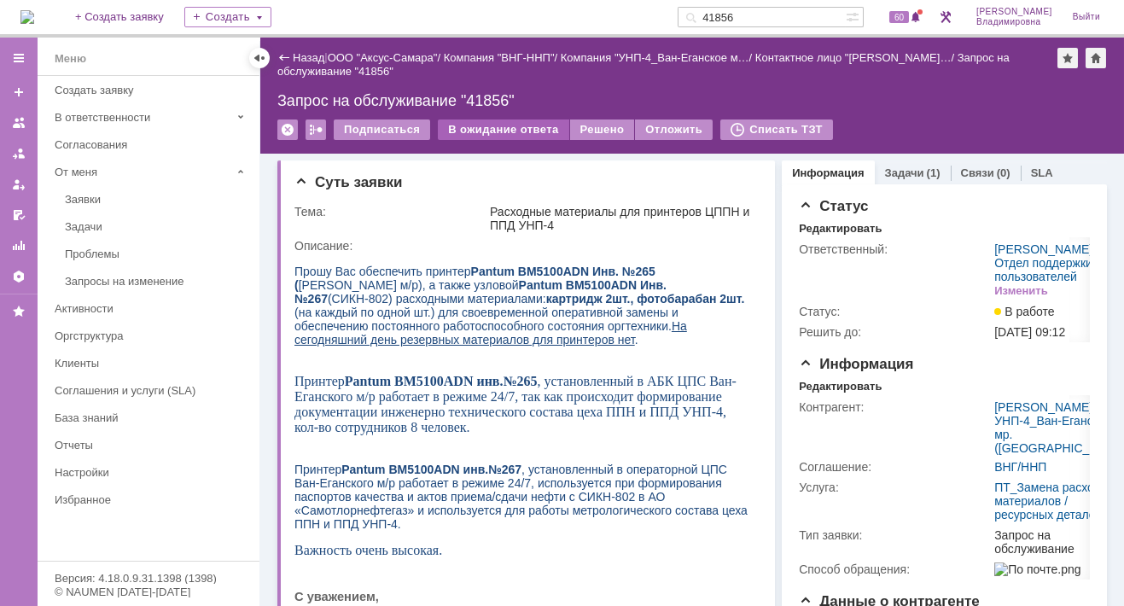
click at [495, 126] on div "В ожидание ответа" at bounding box center [503, 129] width 131 height 20
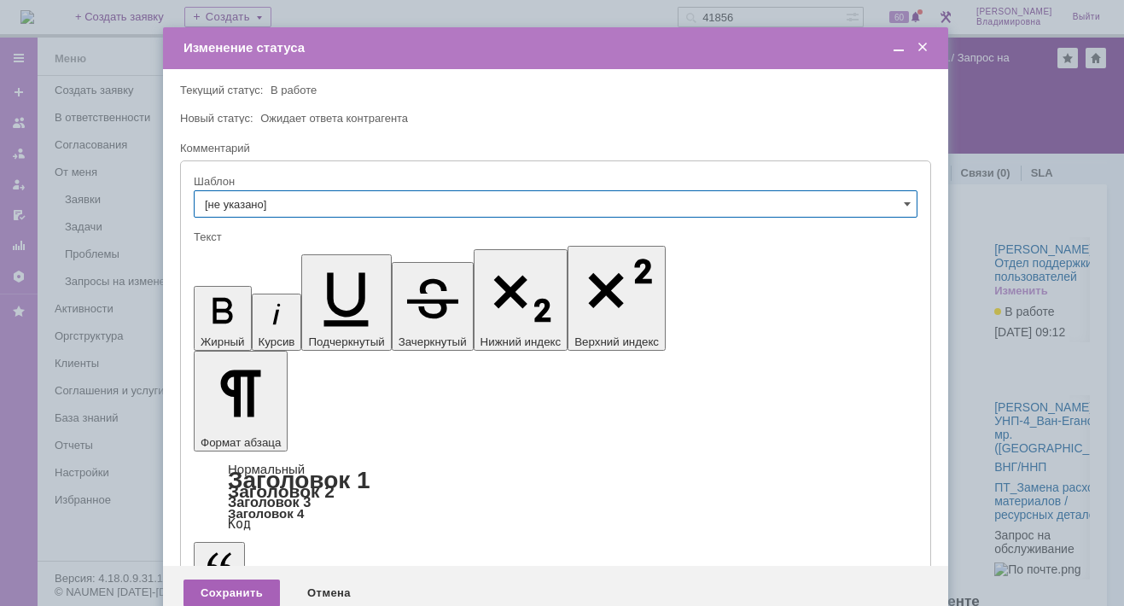
click at [230, 579] on div "Сохранить" at bounding box center [231, 592] width 96 height 27
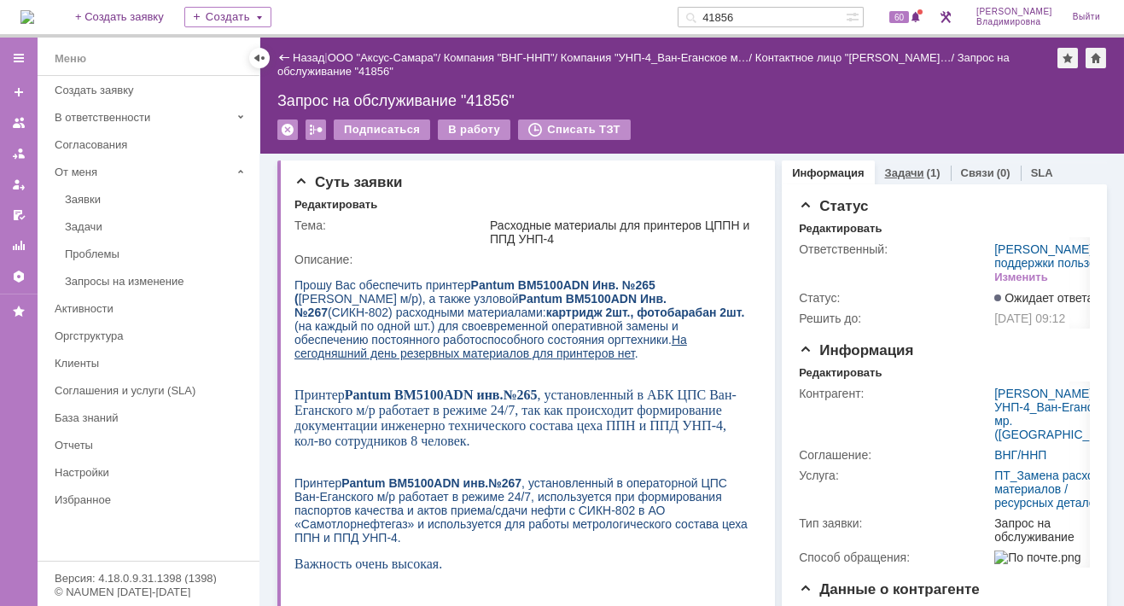
click at [898, 170] on link "Задачи" at bounding box center [904, 172] width 39 height 13
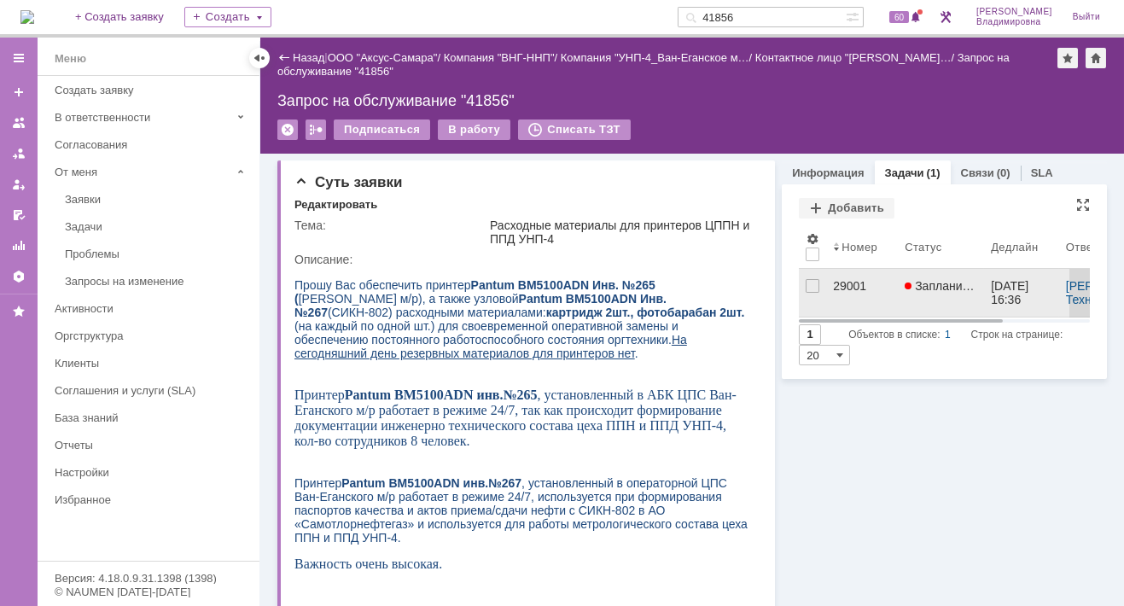
click at [836, 285] on div "29001" at bounding box center [862, 286] width 58 height 14
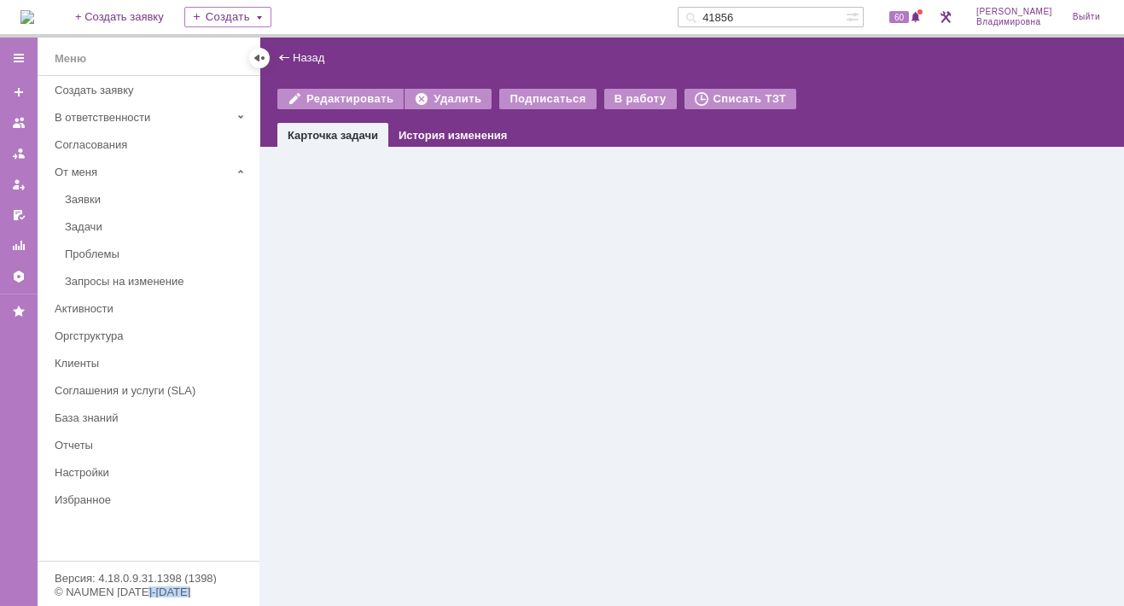
click at [836, 285] on div "Назад | Редактировать Удалить Подписаться В работу Списать ТЗТ task$46645578 Ка…" at bounding box center [691, 322] width 863 height 568
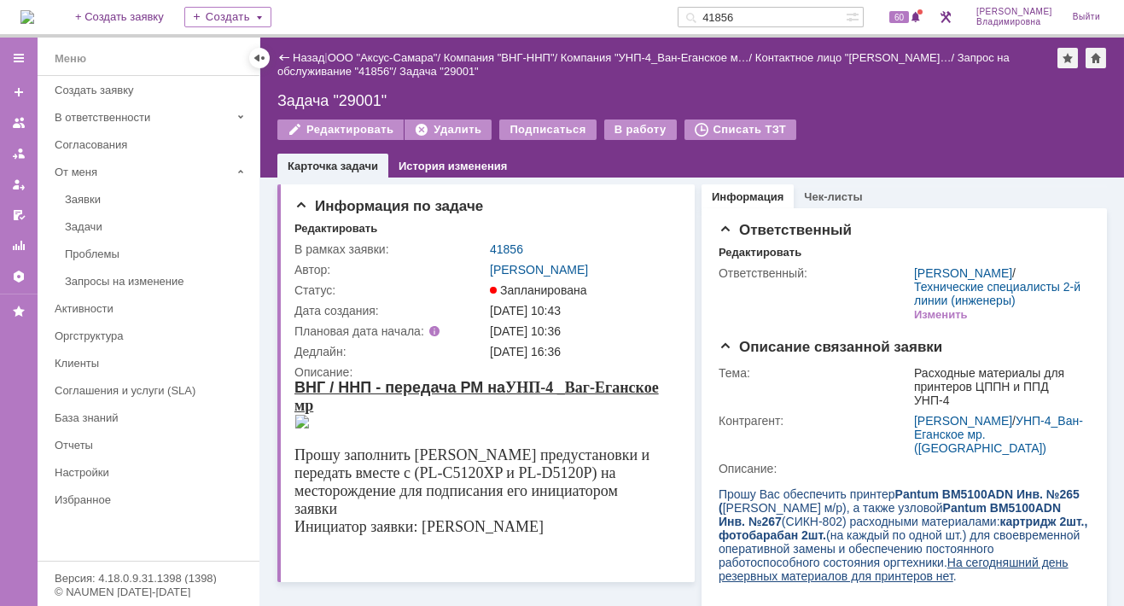
click at [768, 25] on input "41856" at bounding box center [761, 17] width 168 height 20
click at [764, 20] on input "41856" at bounding box center [761, 17] width 168 height 20
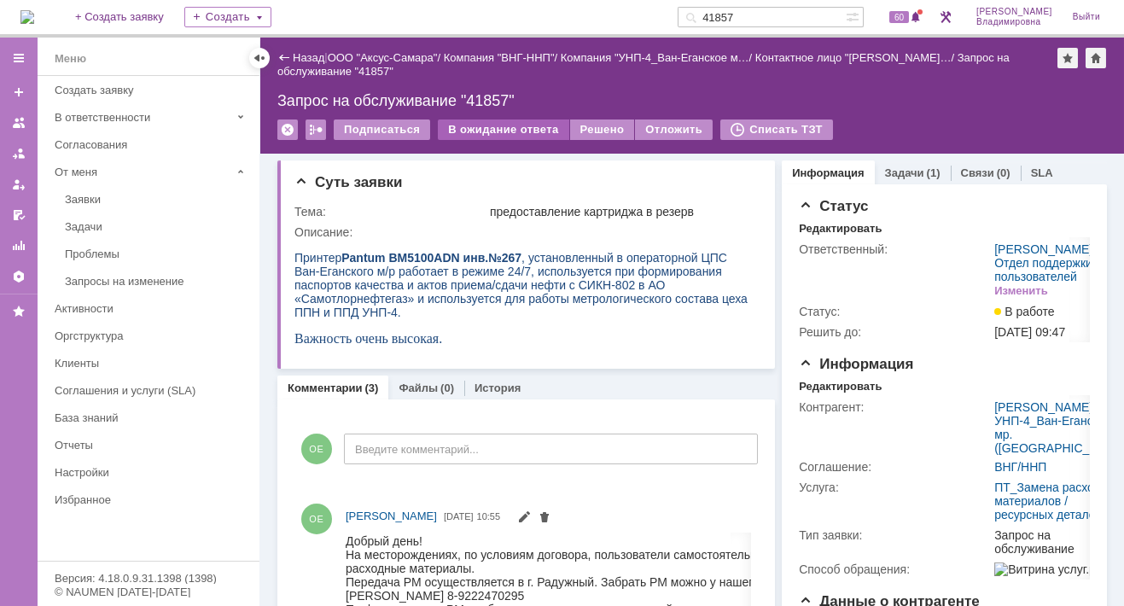
click at [486, 124] on div "В ожидание ответа" at bounding box center [503, 129] width 131 height 20
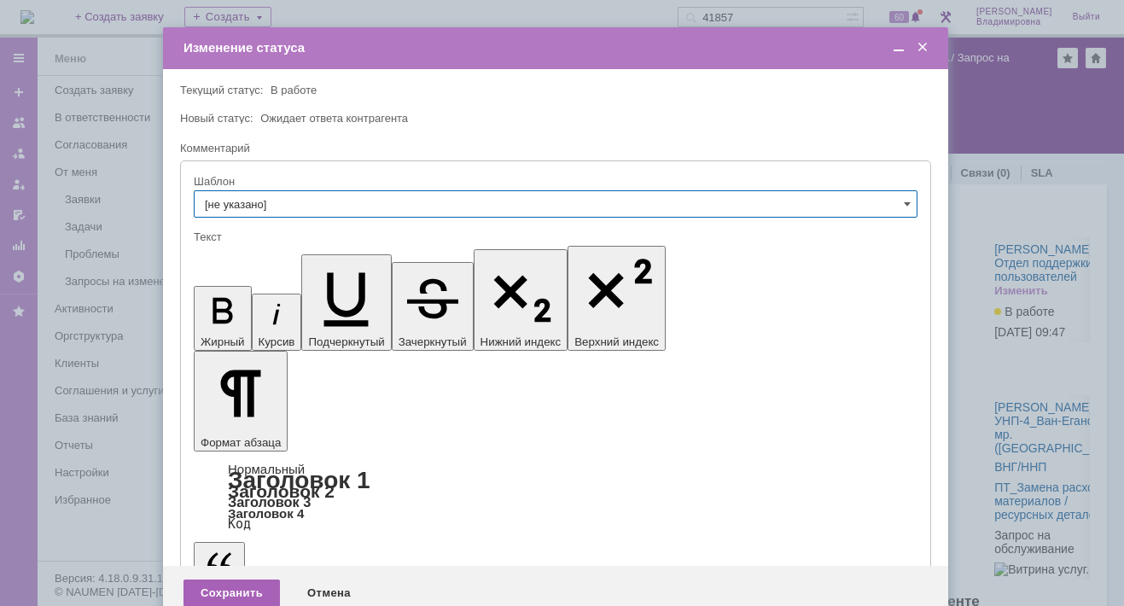
click at [248, 579] on div "Сохранить" at bounding box center [231, 592] width 96 height 27
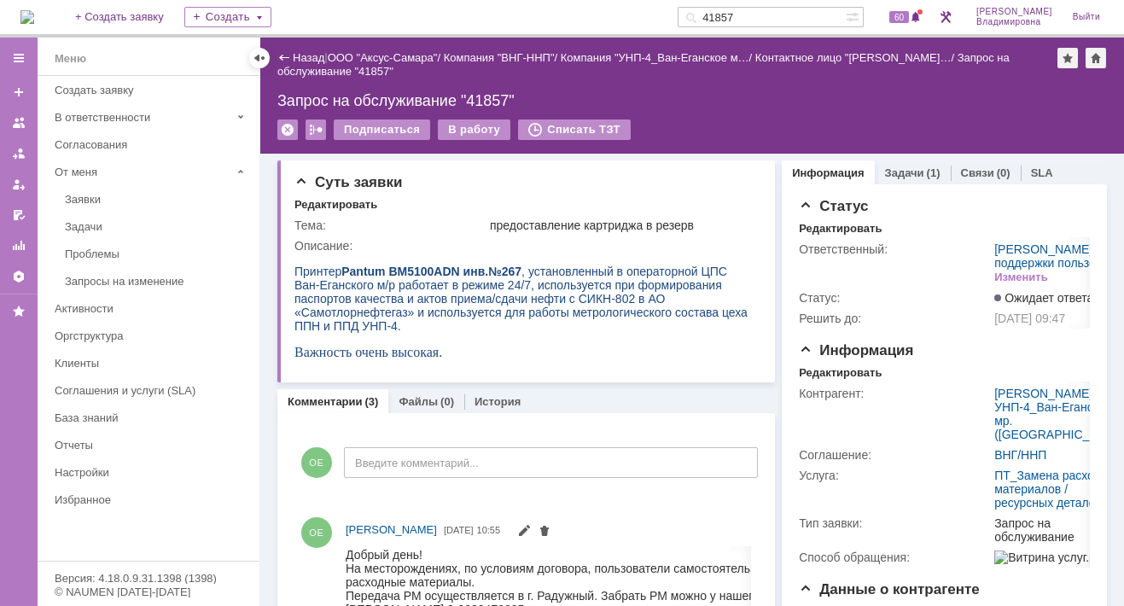
drag, startPoint x: 770, startPoint y: 13, endPoint x: 697, endPoint y: 15, distance: 73.4
click at [697, 15] on div "На домашнюю + Создать заявку Создать 41857 60 Орлова Елена Владимировна Выйти" at bounding box center [562, 19] width 1124 height 38
type input "28961"
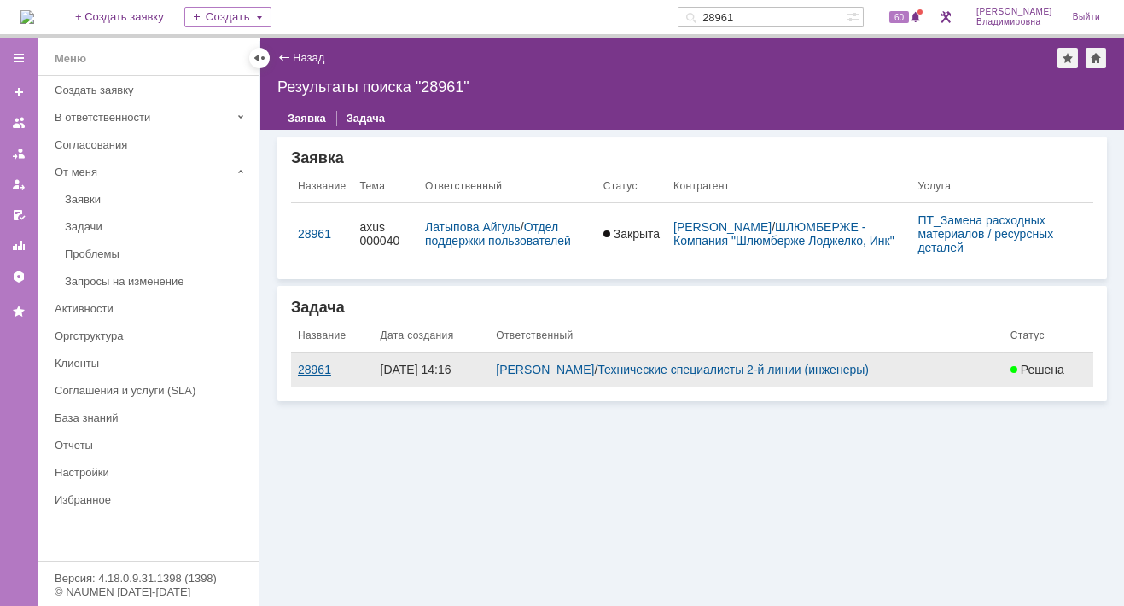
click at [341, 373] on div "28961" at bounding box center [332, 370] width 69 height 14
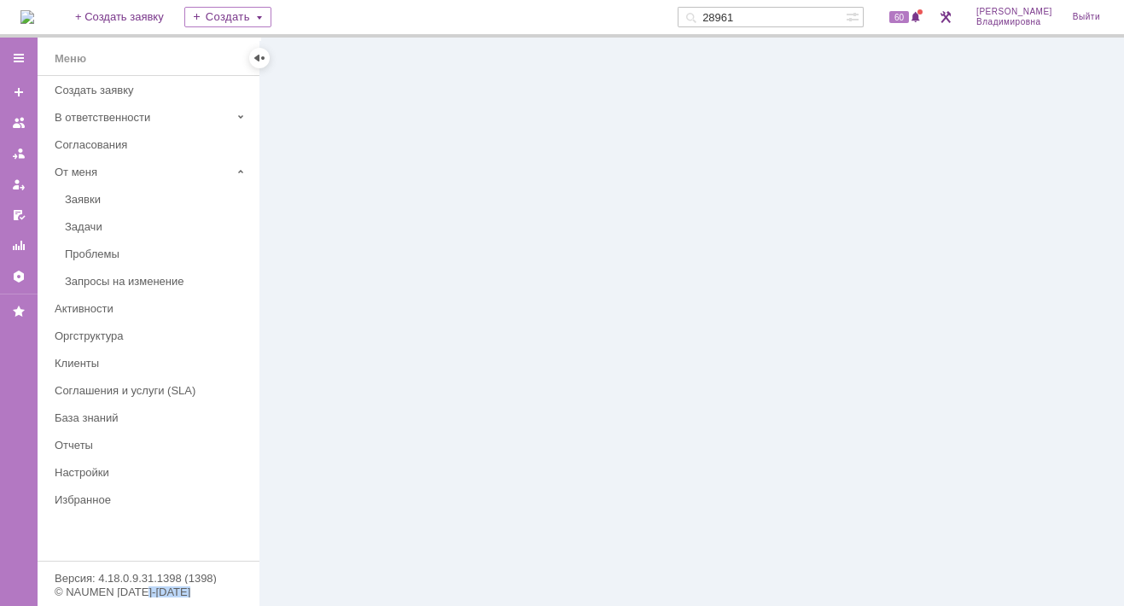
click at [341, 373] on div at bounding box center [691, 322] width 863 height 568
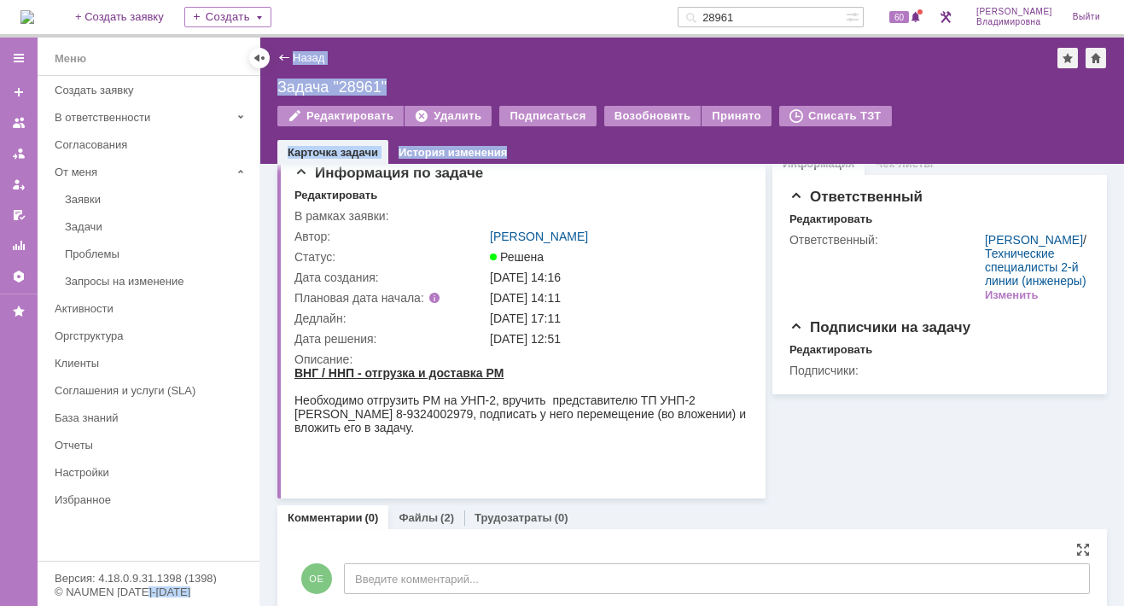
scroll to position [53, 0]
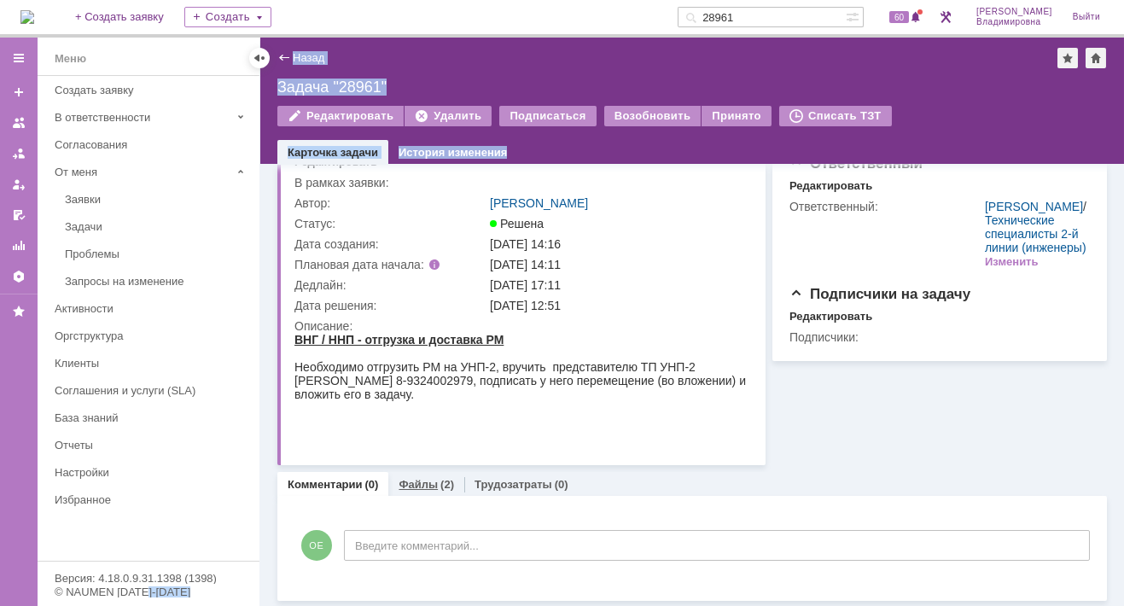
click at [408, 478] on link "Файлы" at bounding box center [417, 484] width 39 height 13
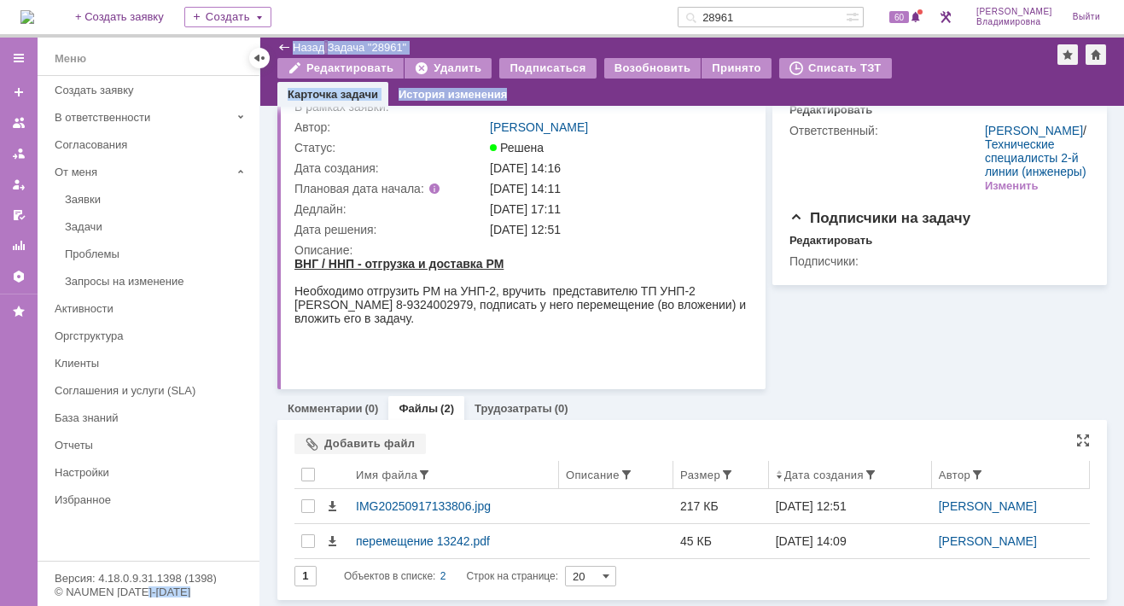
scroll to position [70, 0]
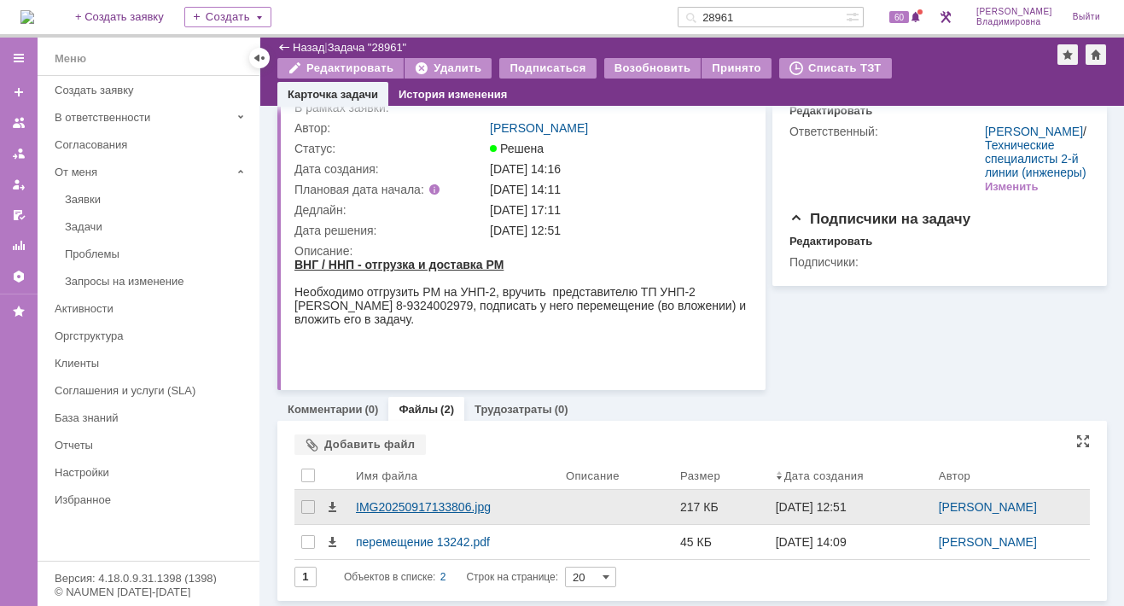
click at [364, 504] on div "IMG20250917133806.jpg" at bounding box center [454, 507] width 196 height 14
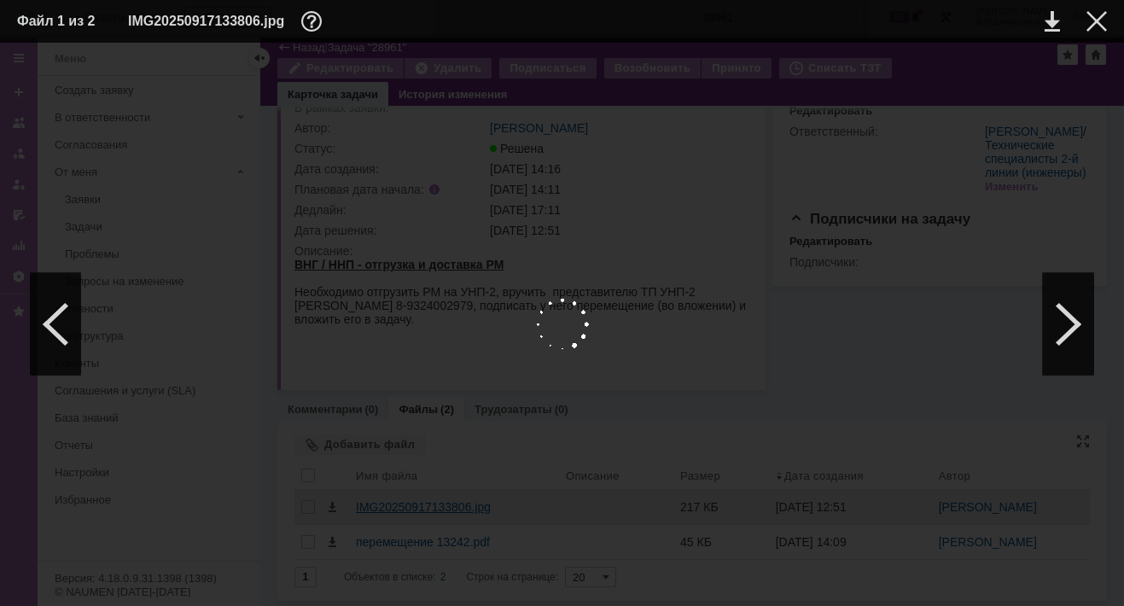
click at [364, 504] on div at bounding box center [562, 324] width 1090 height 529
click at [660, 280] on img at bounding box center [562, 324] width 1090 height 529
click at [1055, 22] on link at bounding box center [1051, 21] width 15 height 20
click at [1103, 15] on div at bounding box center [1096, 21] width 20 height 20
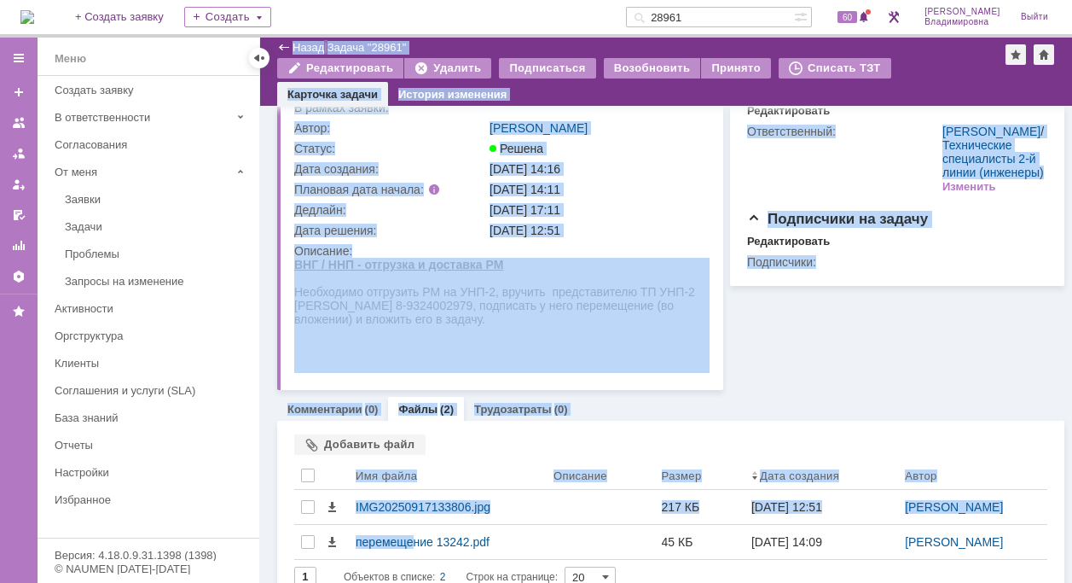
drag, startPoint x: 412, startPoint y: 538, endPoint x: 1173, endPoint y: 345, distance: 785.3
click at [1072, 345] on html "Идет загрузка, пожалуйста, подождите. На домашнюю + Создать заявку Создать 2896…" at bounding box center [536, 291] width 1072 height 583
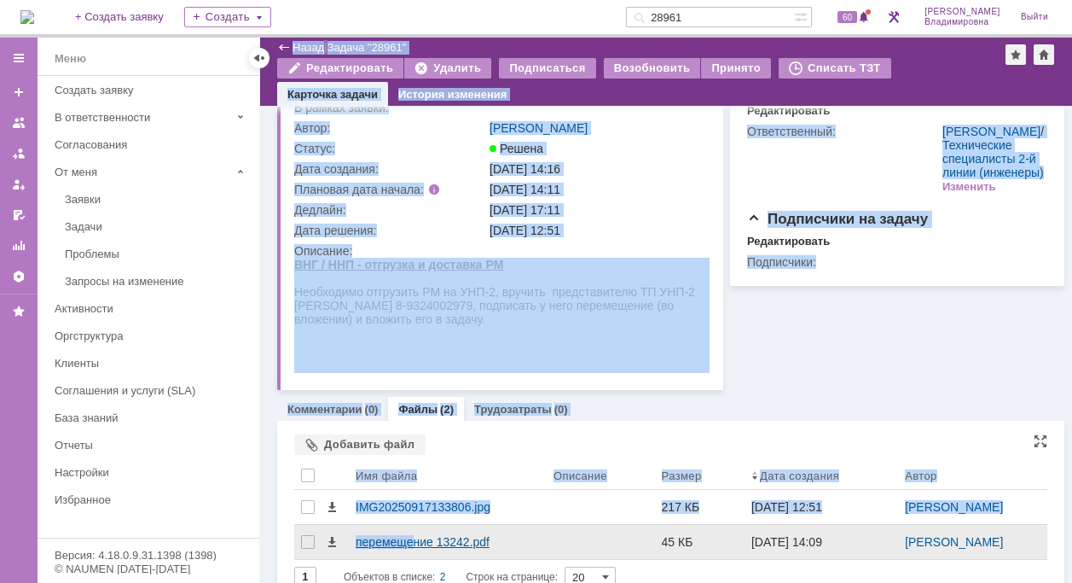
click at [412, 538] on div "перемещение 13242.pdf" at bounding box center [448, 542] width 184 height 14
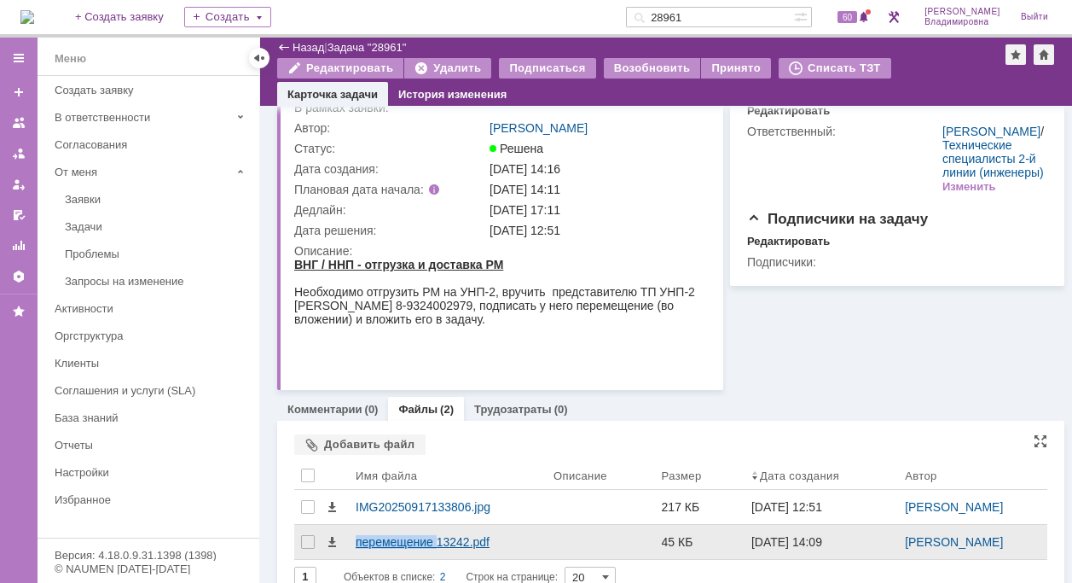
click at [412, 538] on body "Идет загрузка, пожалуйста, подождите. На домашнюю + Создать заявку Создать 2896…" at bounding box center [536, 291] width 1072 height 583
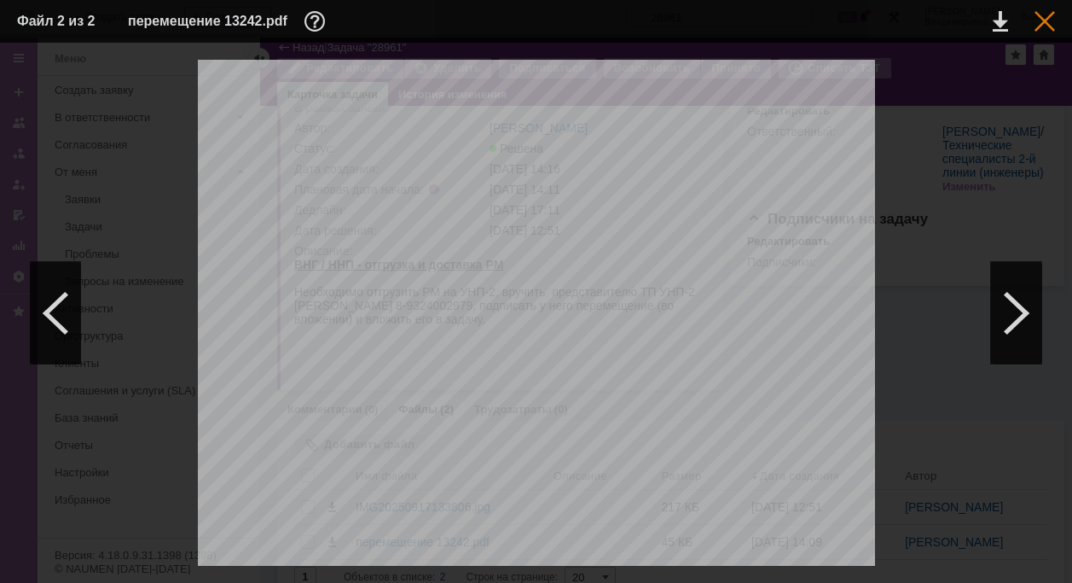
click at [1047, 18] on div at bounding box center [1045, 21] width 20 height 20
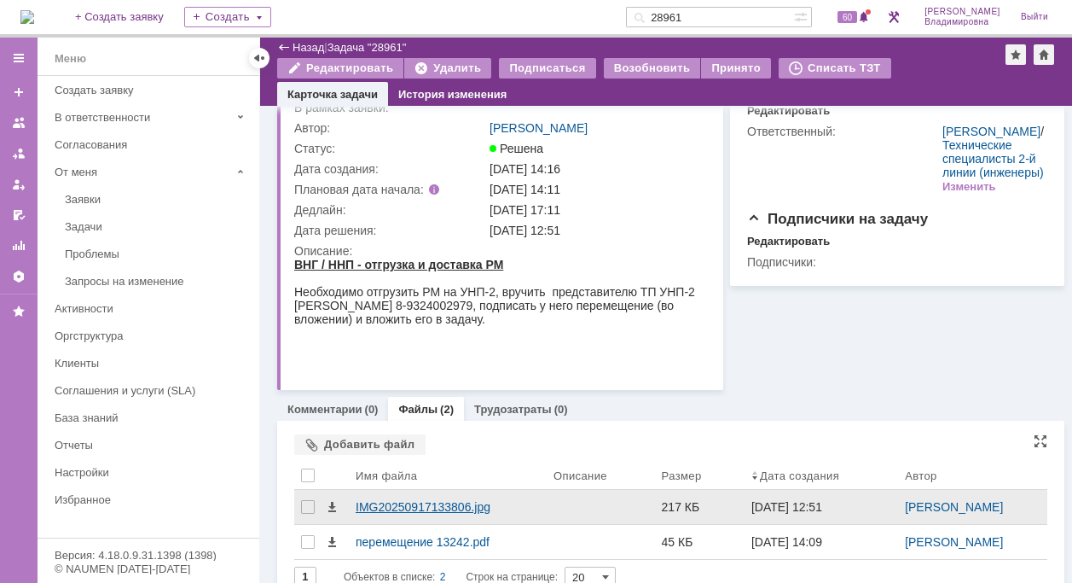
click at [359, 505] on div "IMG20250917133806.jpg" at bounding box center [448, 507] width 184 height 14
click at [359, 505] on body "Идет загрузка, пожалуйста, подождите. На домашнюю + Создать заявку Создать 2896…" at bounding box center [536, 291] width 1072 height 583
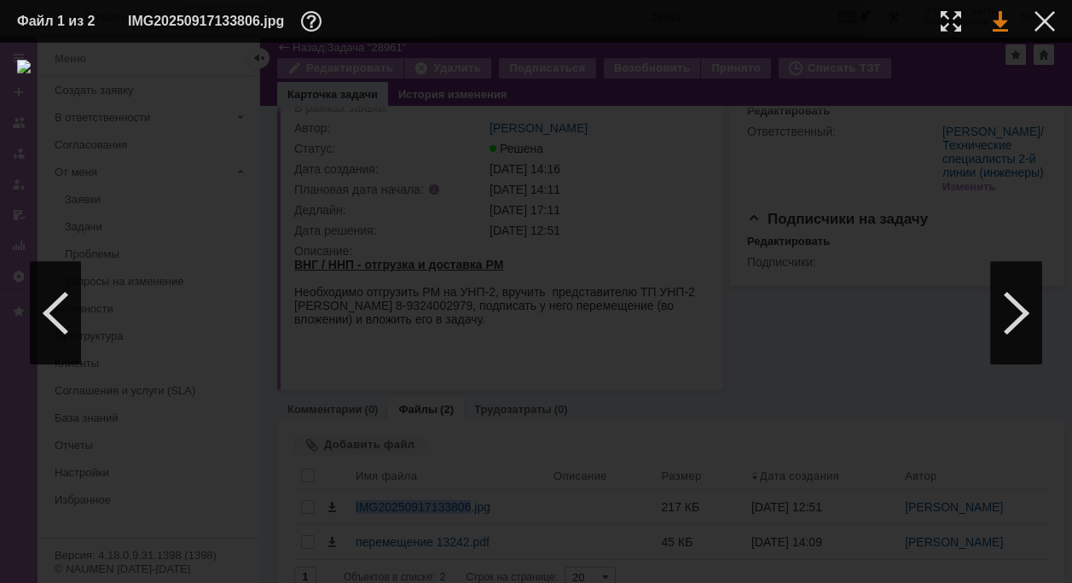
click at [1003, 20] on link at bounding box center [1000, 21] width 15 height 20
drag, startPoint x: 741, startPoint y: 388, endPoint x: 799, endPoint y: 315, distance: 94.1
click at [742, 386] on div at bounding box center [536, 313] width 1038 height 506
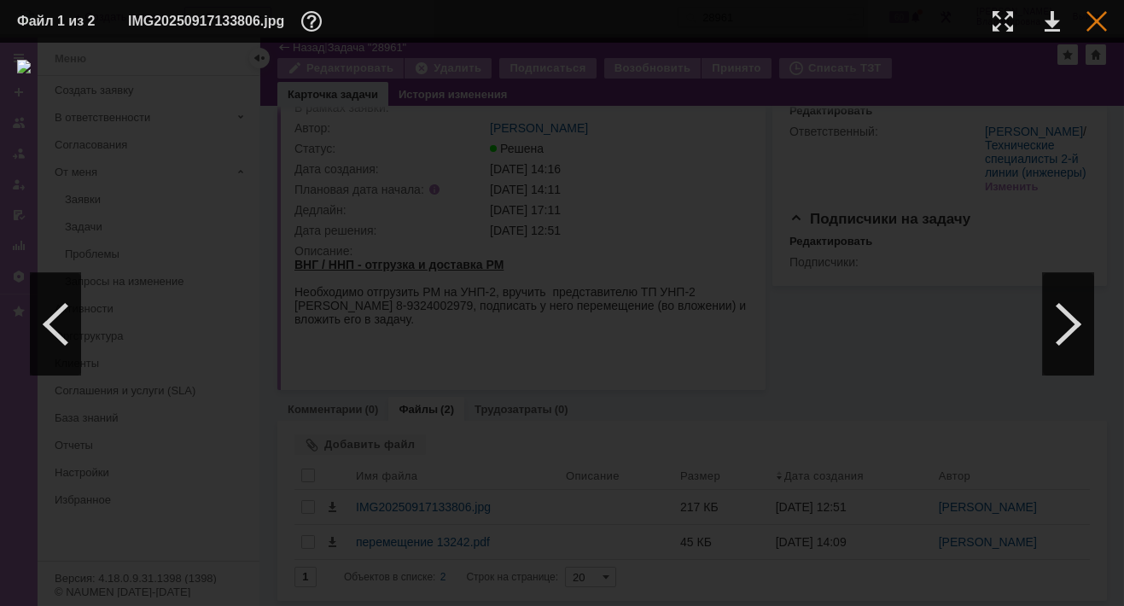
click at [1093, 15] on div at bounding box center [1096, 21] width 20 height 20
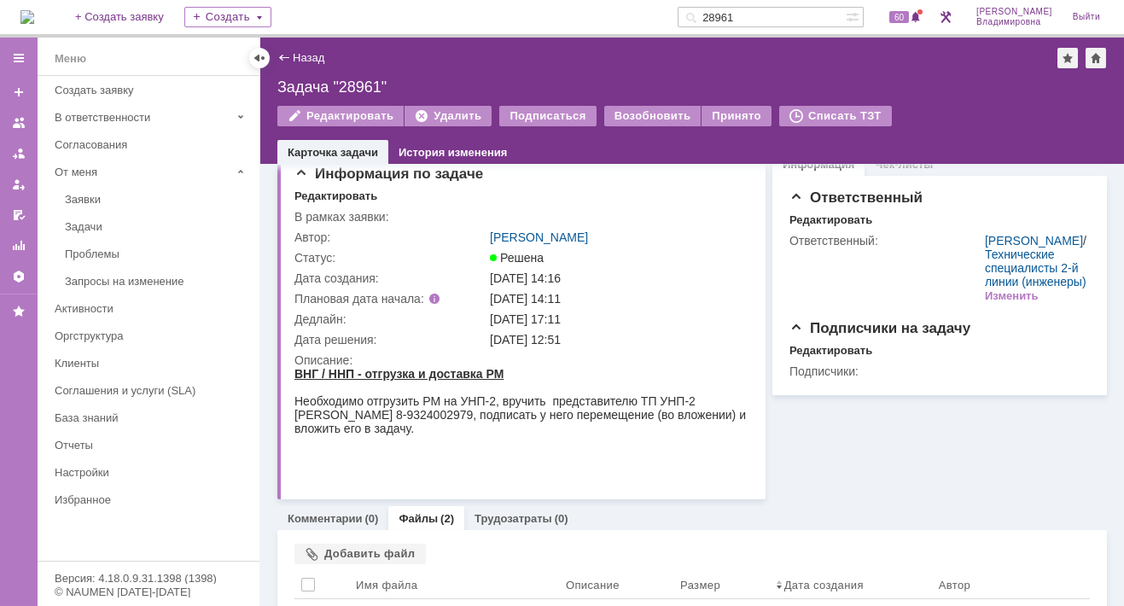
scroll to position [0, 0]
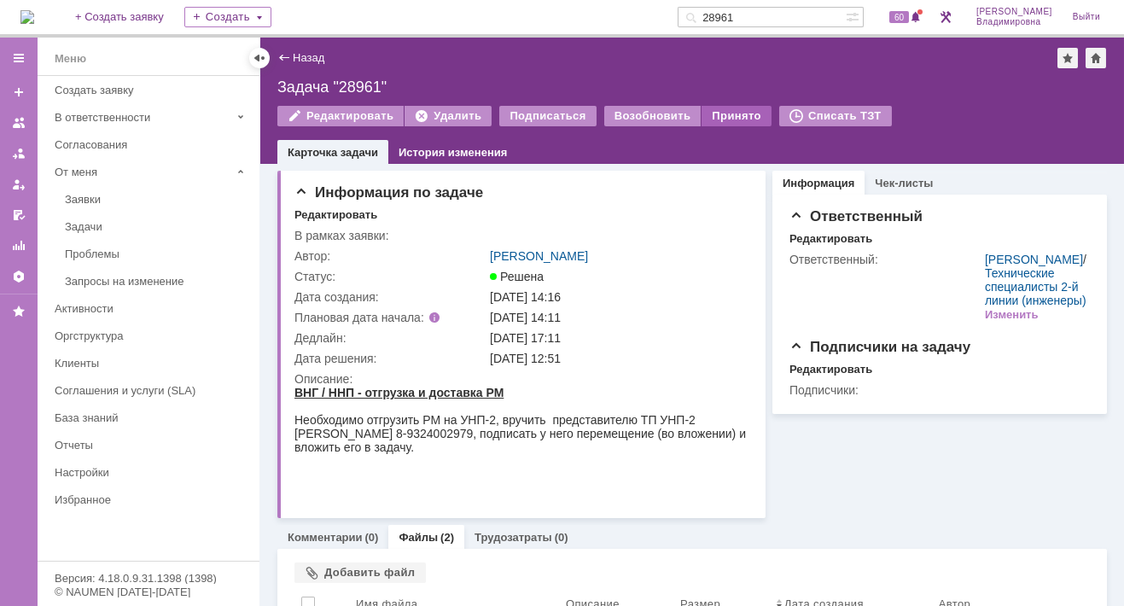
click at [724, 117] on div "Принято" at bounding box center [736, 116] width 70 height 20
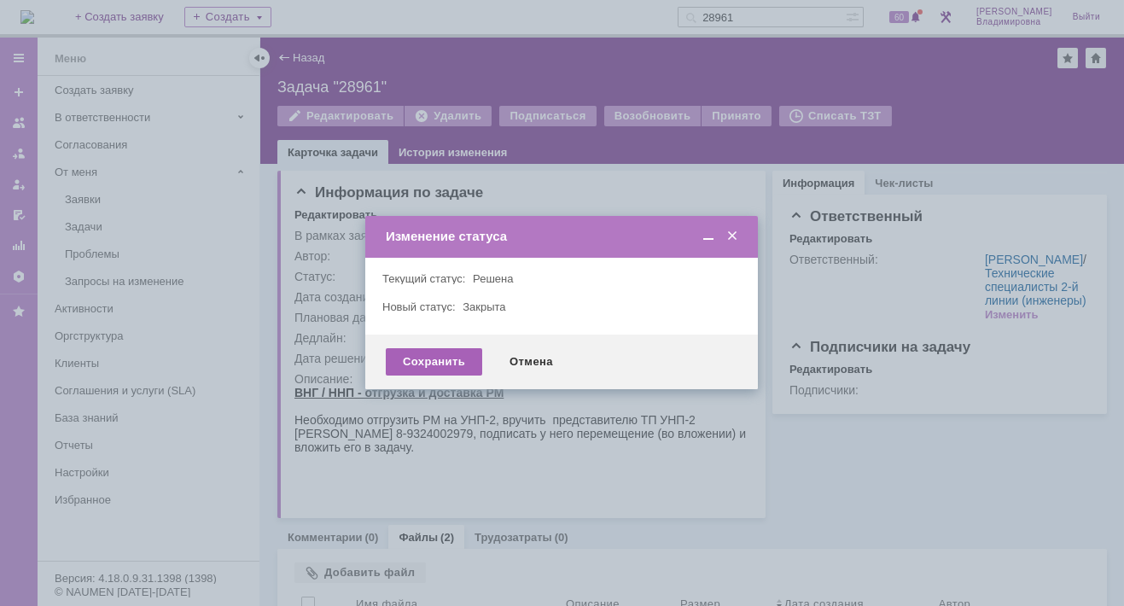
click at [445, 366] on div "Сохранить" at bounding box center [434, 361] width 96 height 27
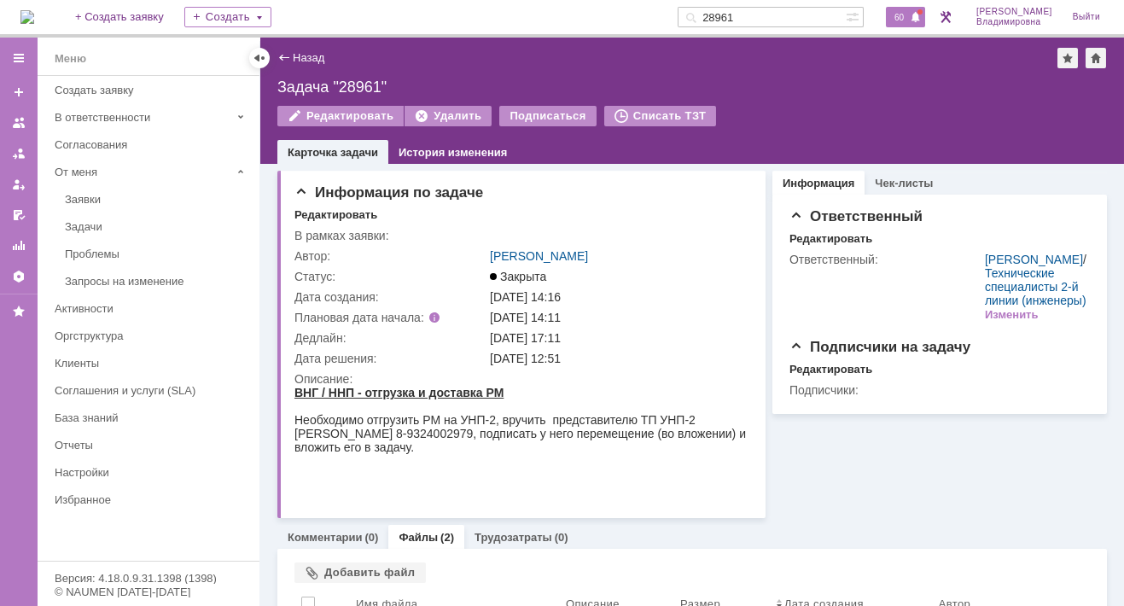
click at [907, 20] on span "60" at bounding box center [899, 17] width 20 height 12
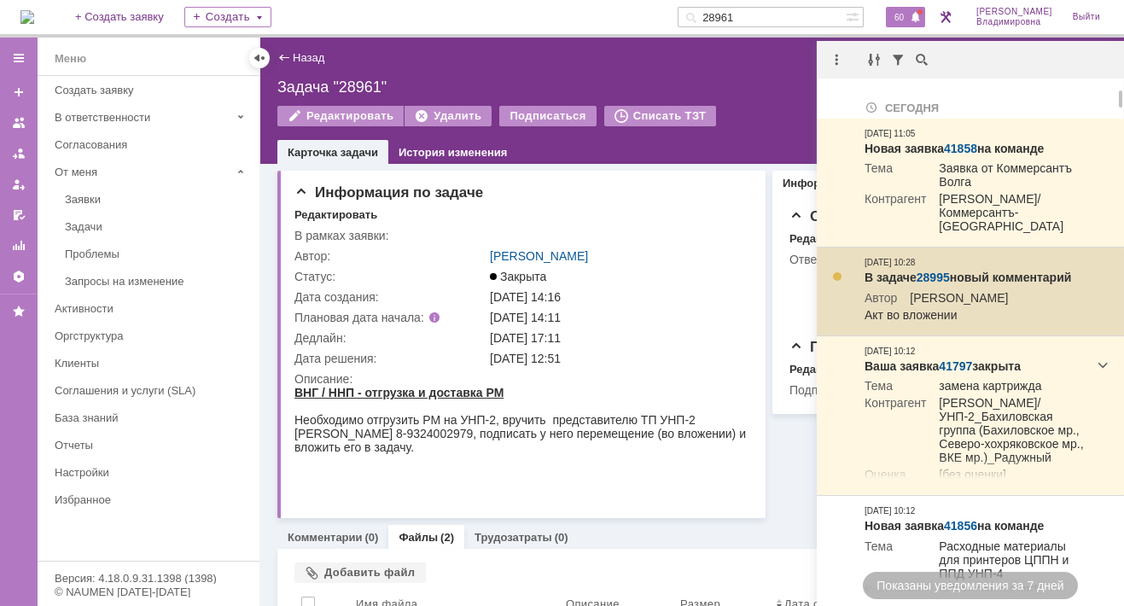
click at [931, 270] on link "28995" at bounding box center [932, 277] width 33 height 14
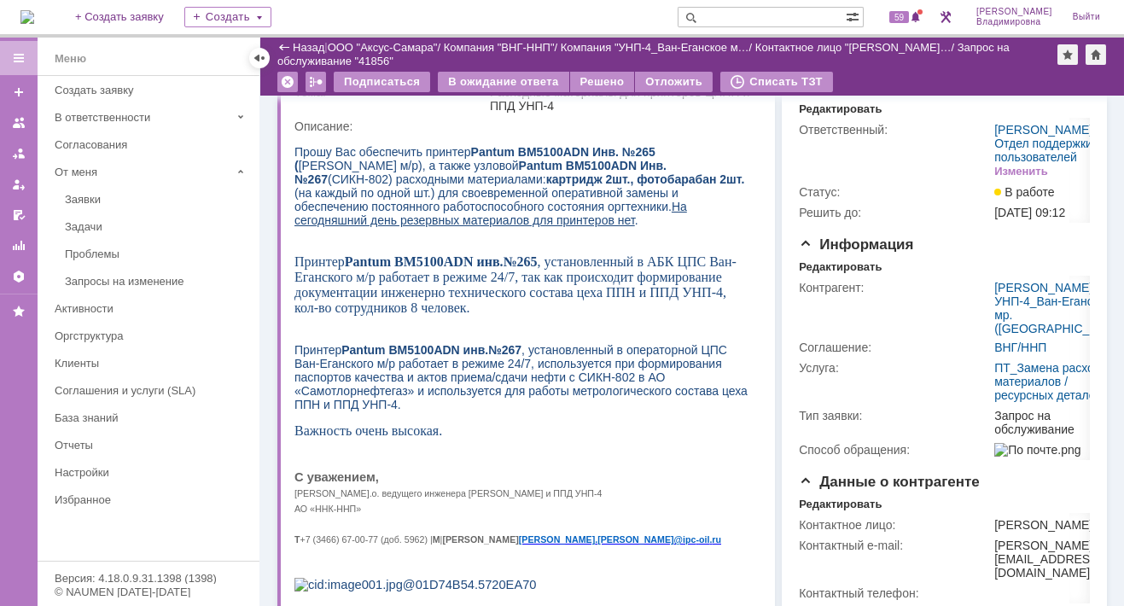
scroll to position [85, 0]
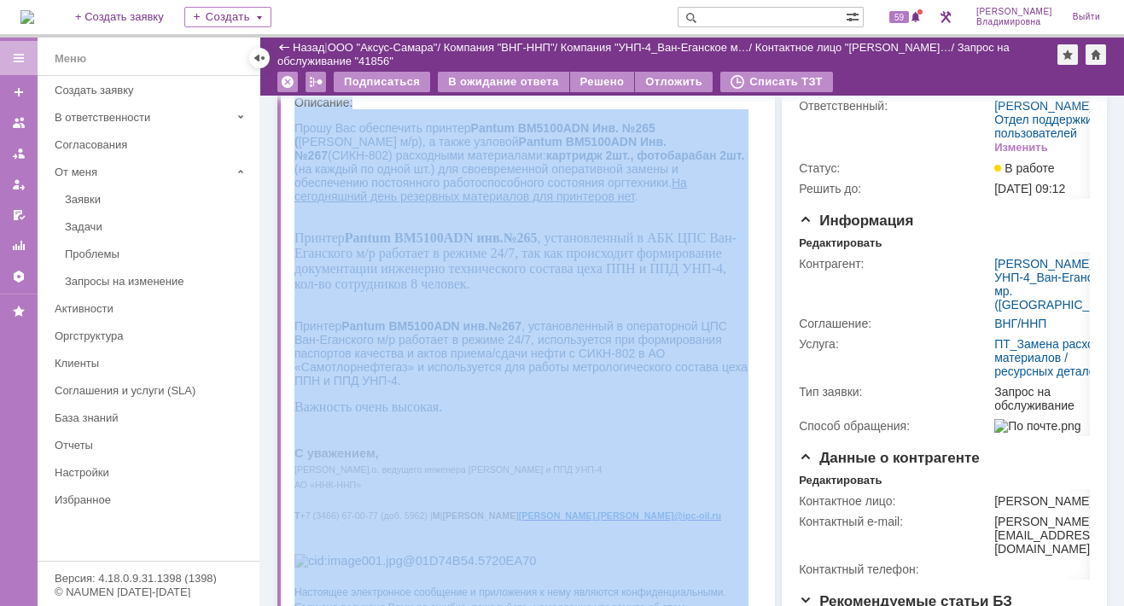
drag, startPoint x: 587, startPoint y: 439, endPoint x: 366, endPoint y: 370, distance: 231.3
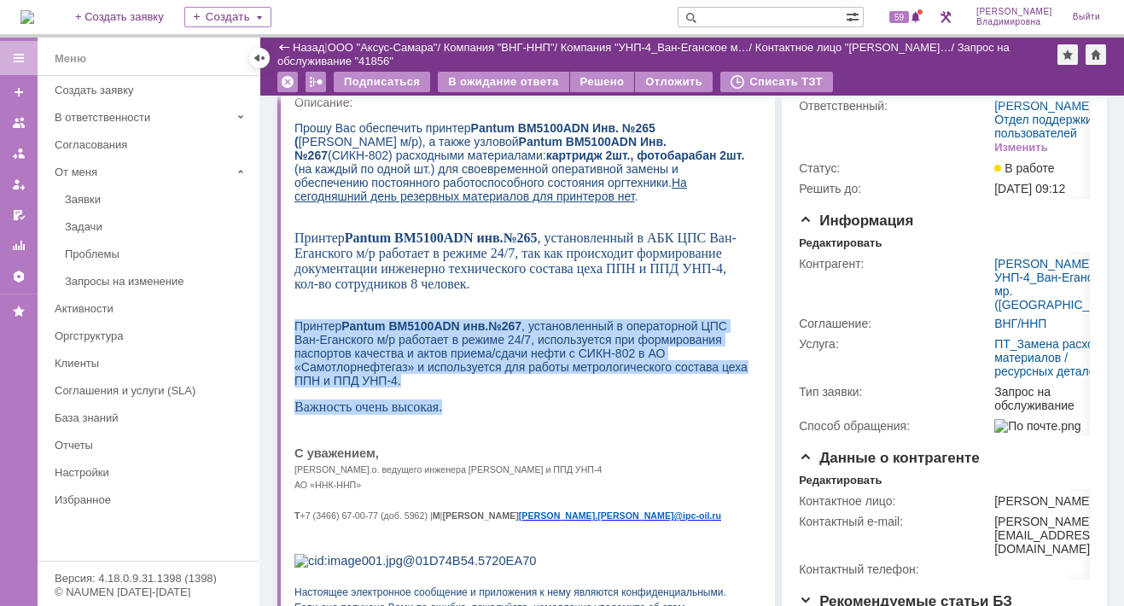
drag, startPoint x: 295, startPoint y: 334, endPoint x: 451, endPoint y: 417, distance: 177.1
click at [451, 417] on div "Прошу Вас обеспечить принтер Pantum BM5100ADN Инв. №265 ( АБК ЦПС Ван-Еганского…" at bounding box center [521, 436] width 454 height 631
drag, startPoint x: 451, startPoint y: 417, endPoint x: 364, endPoint y: 364, distance: 101.8
copy div "Принтер Pantum BM5100ADN инв.№267 , установленный в операторной ЦПС Ван-Еганско…"
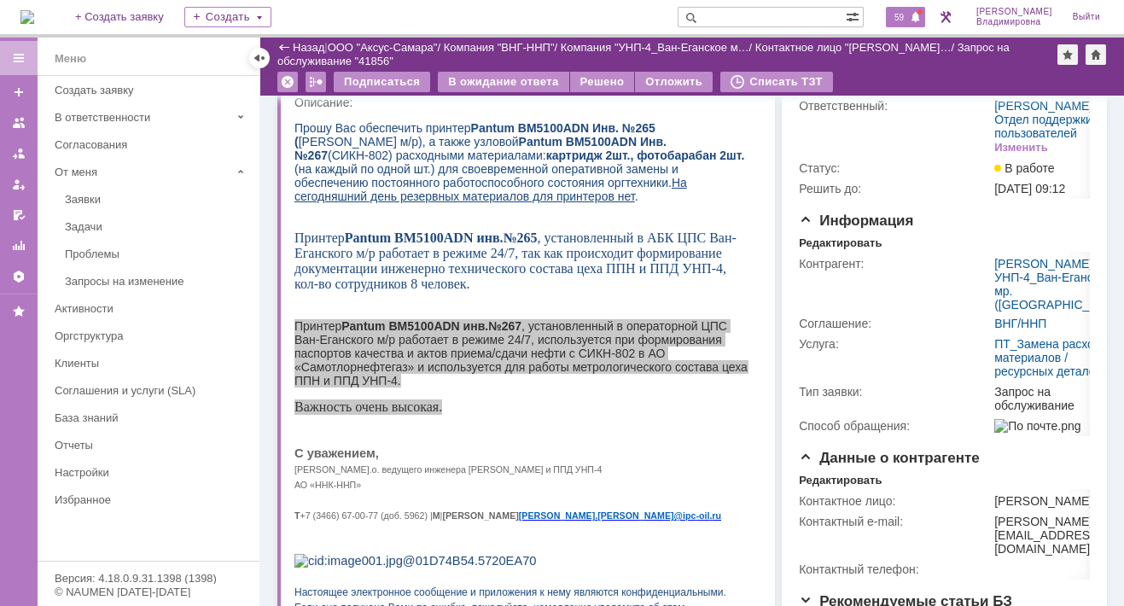
click at [909, 13] on span "59" at bounding box center [899, 17] width 20 height 12
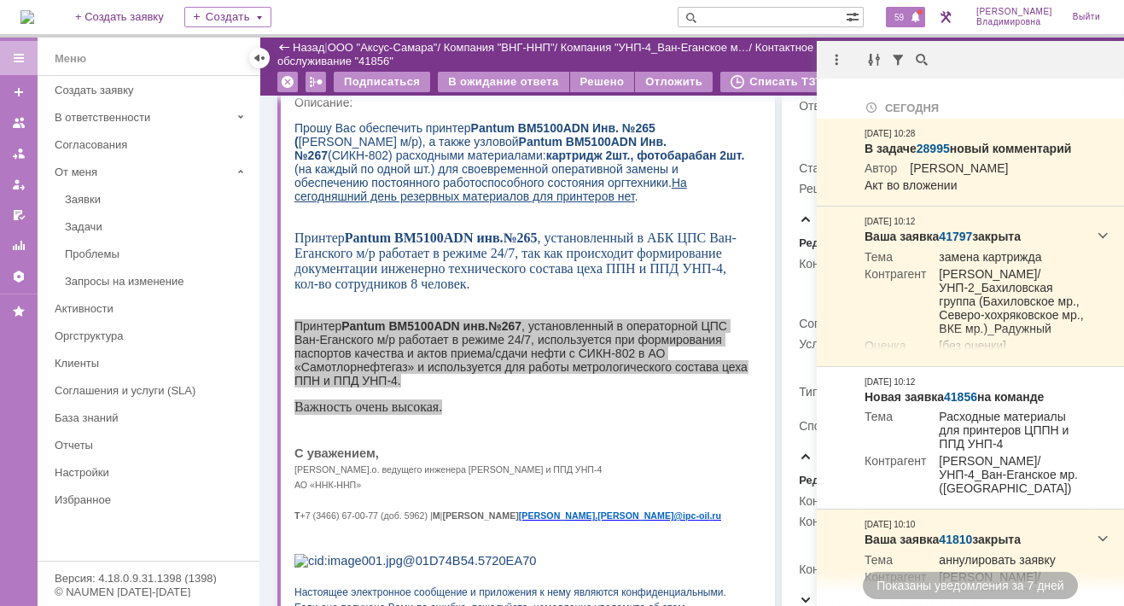
scroll to position [0, 0]
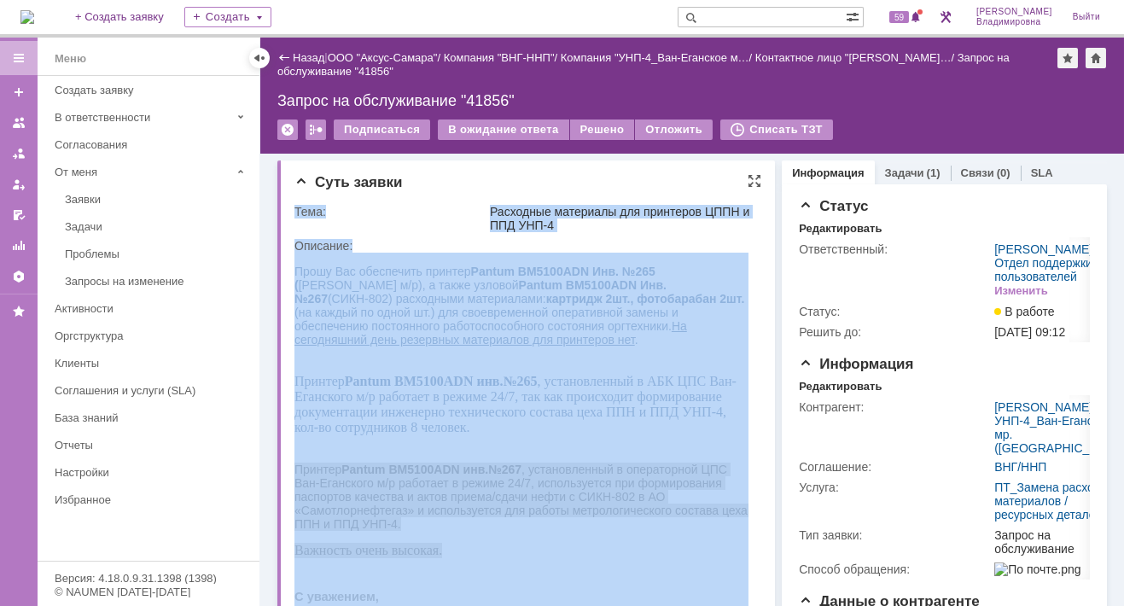
drag, startPoint x: 587, startPoint y: 521, endPoint x: 368, endPoint y: 303, distance: 309.5
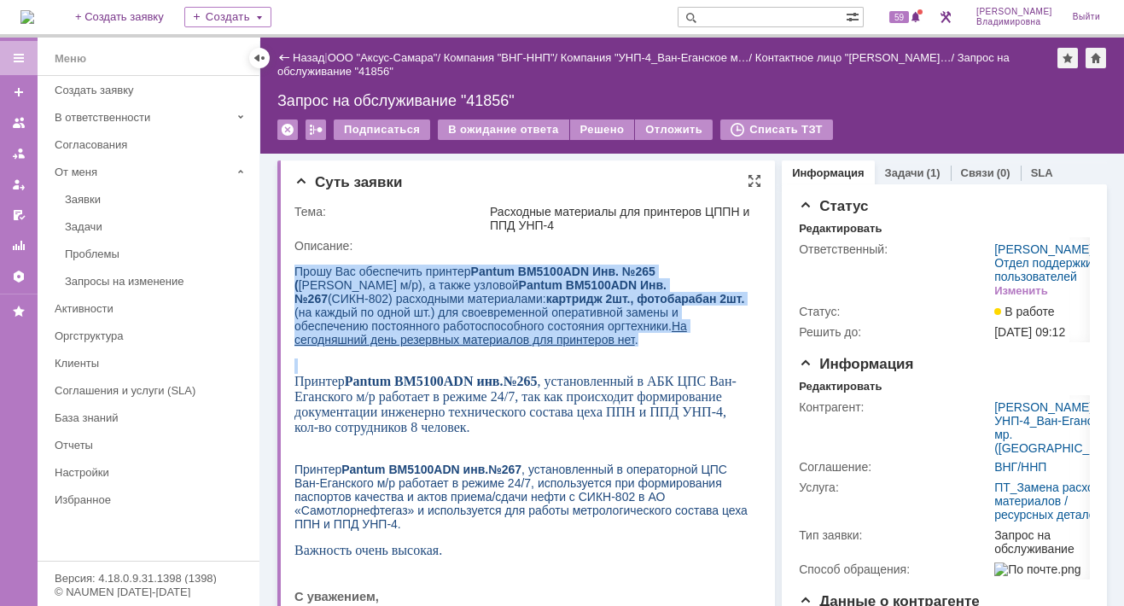
drag, startPoint x: 295, startPoint y: 269, endPoint x: 493, endPoint y: 352, distance: 214.5
click at [493, 352] on div "Прошу Вас обеспечить принтер Pantum BM5100ADN Инв. №265 ( АБК ЦПС Ван-Еганского…" at bounding box center [521, 579] width 454 height 631
drag, startPoint x: 493, startPoint y: 352, endPoint x: 421, endPoint y: 312, distance: 82.5
copy div "Прошу Вас обеспечить принтер Pantum BM5100ADN Инв. №265 ( АБК ЦПС Ван-Еганского…"
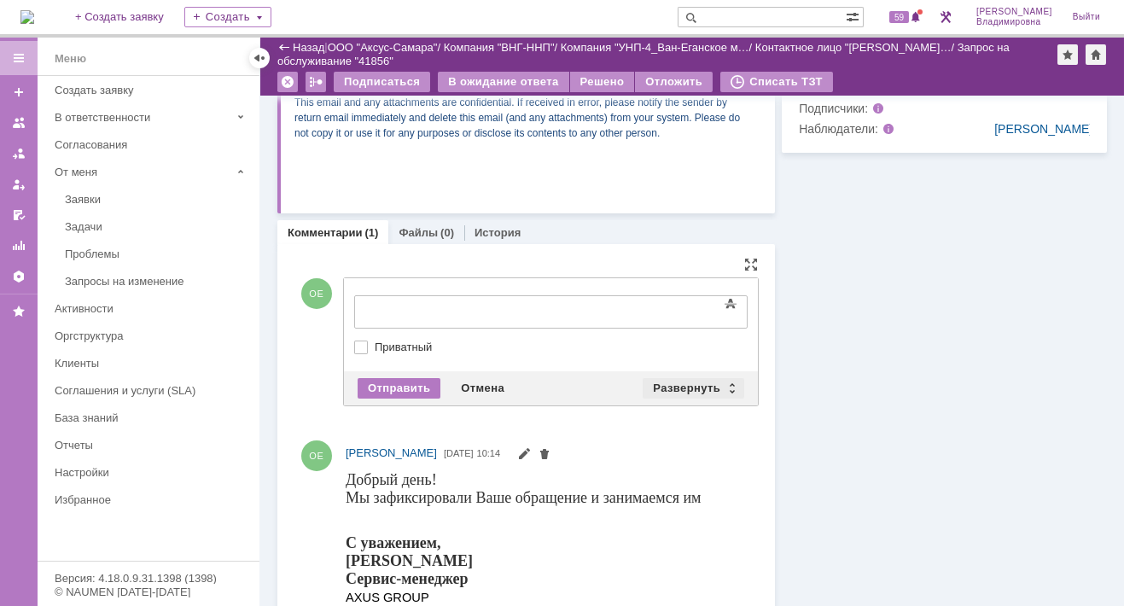
click at [689, 382] on div "Развернуть" at bounding box center [693, 388] width 102 height 20
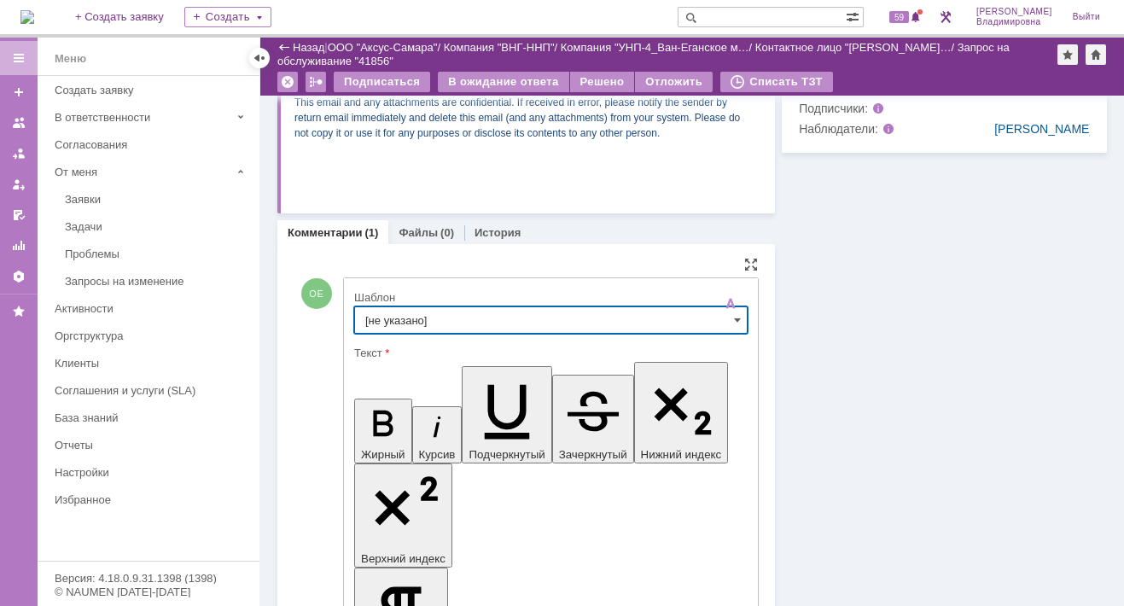
click at [406, 314] on input "[не указано]" at bounding box center [550, 319] width 393 height 27
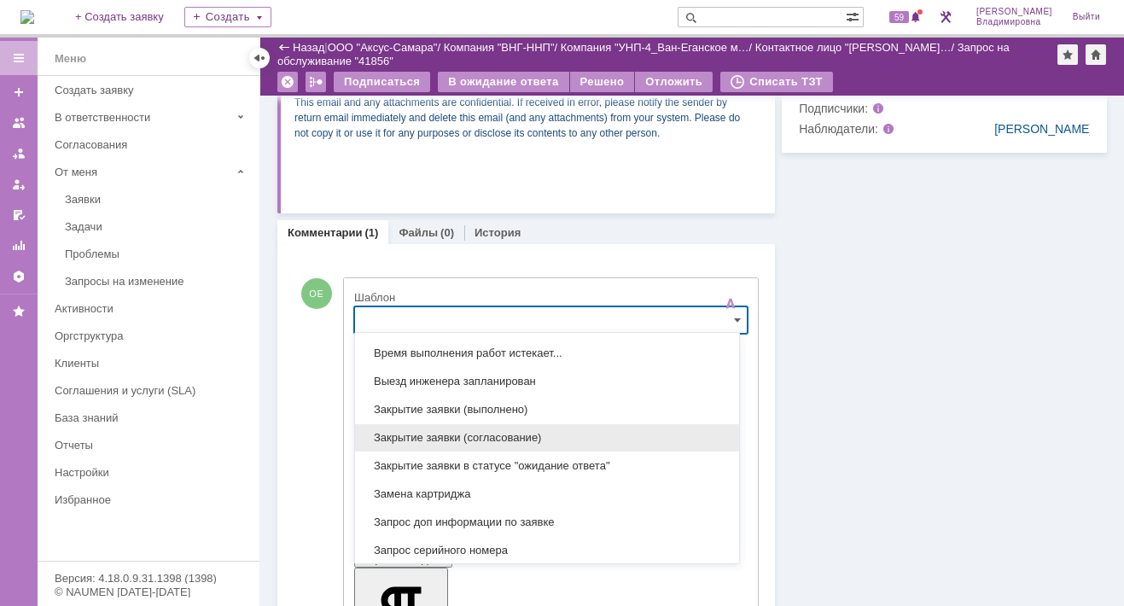
scroll to position [444, 0]
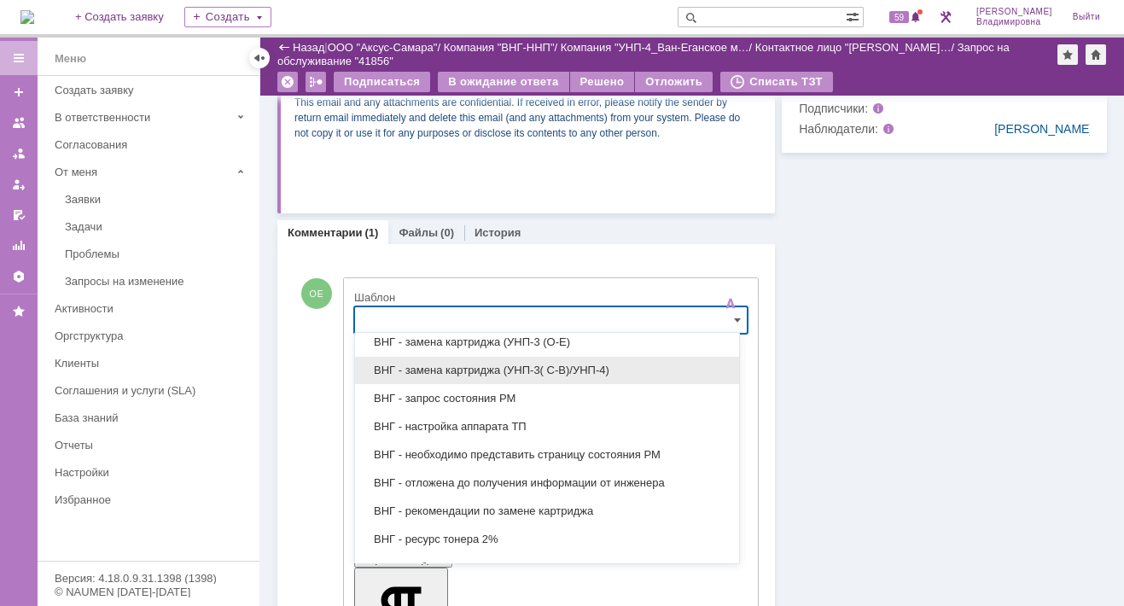
click at [468, 366] on span "ВНГ - замена картриджа (УНП-3( С-В)/УНП-4)" at bounding box center [546, 370] width 363 height 14
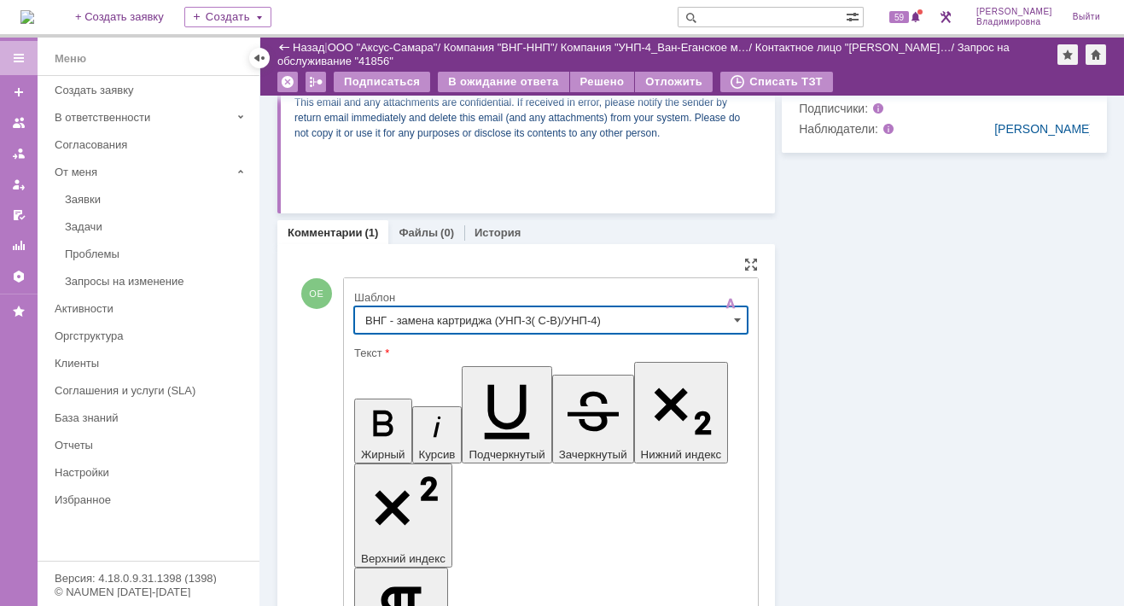
type input "ВНГ - замена картриджа (УНП-3( С-В)/УНП-4)"
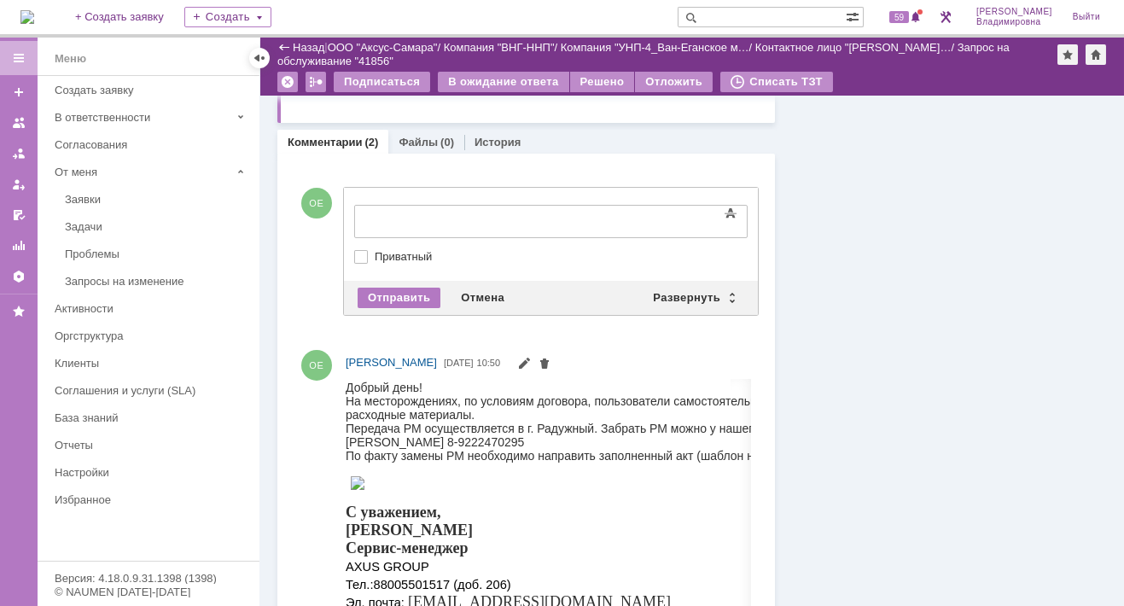
scroll to position [0, 0]
click at [662, 292] on div "Развернуть" at bounding box center [693, 298] width 102 height 20
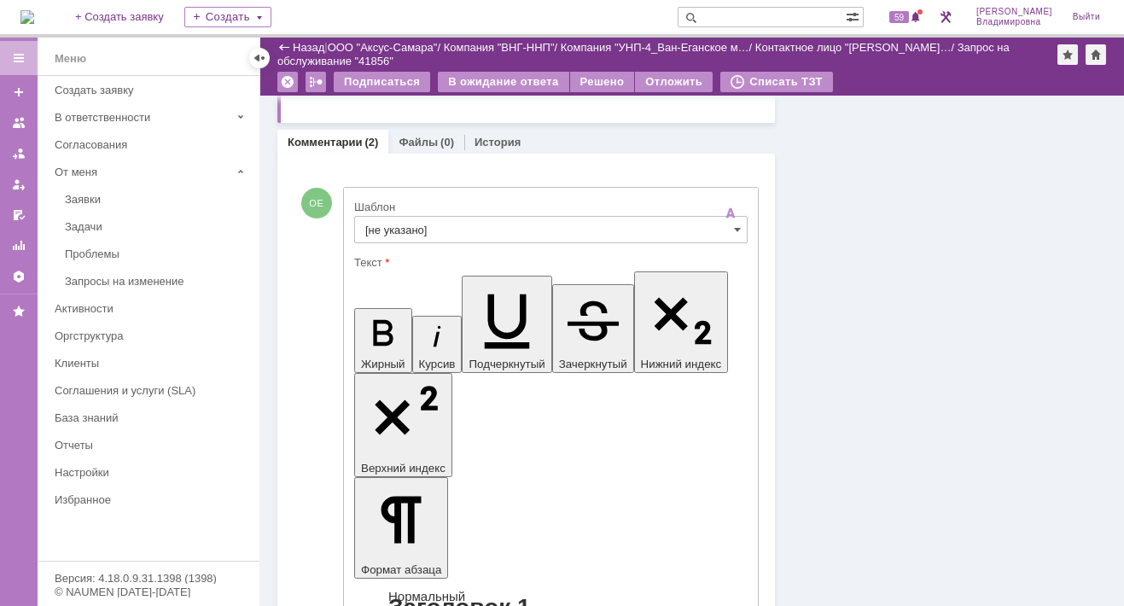
click at [387, 225] on input "[не указано]" at bounding box center [550, 229] width 393 height 27
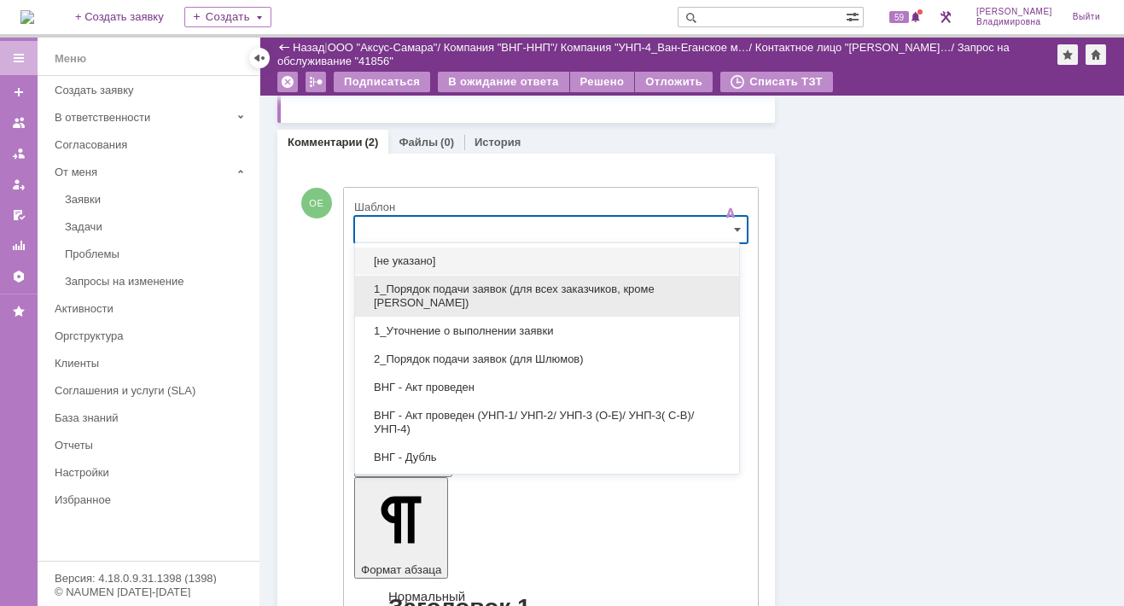
scroll to position [772, 0]
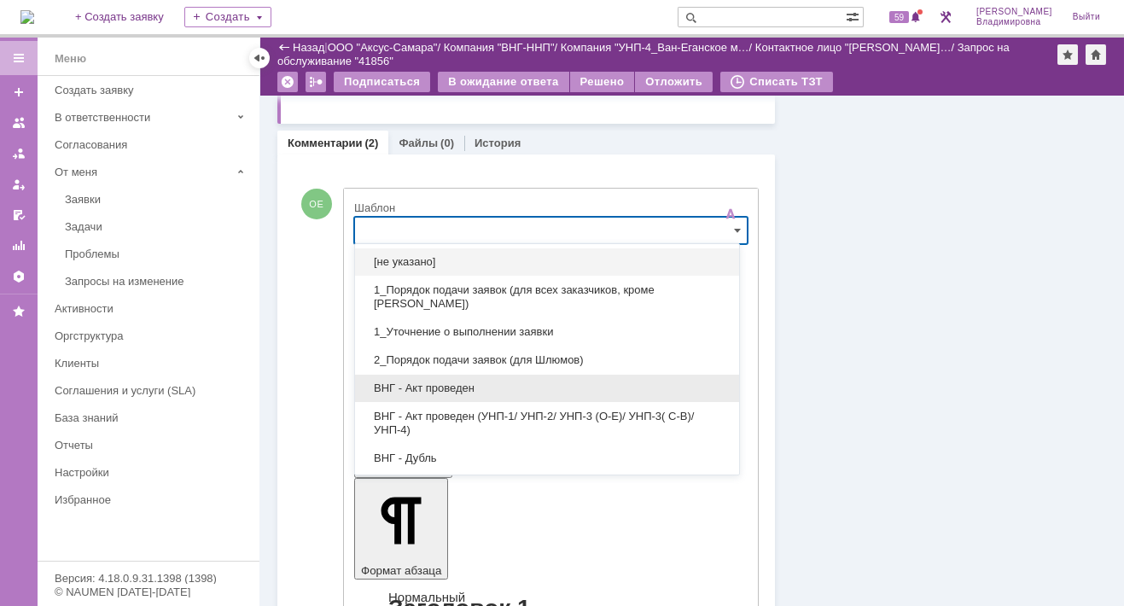
click at [426, 382] on span "ВНГ - Акт проведен" at bounding box center [546, 388] width 363 height 14
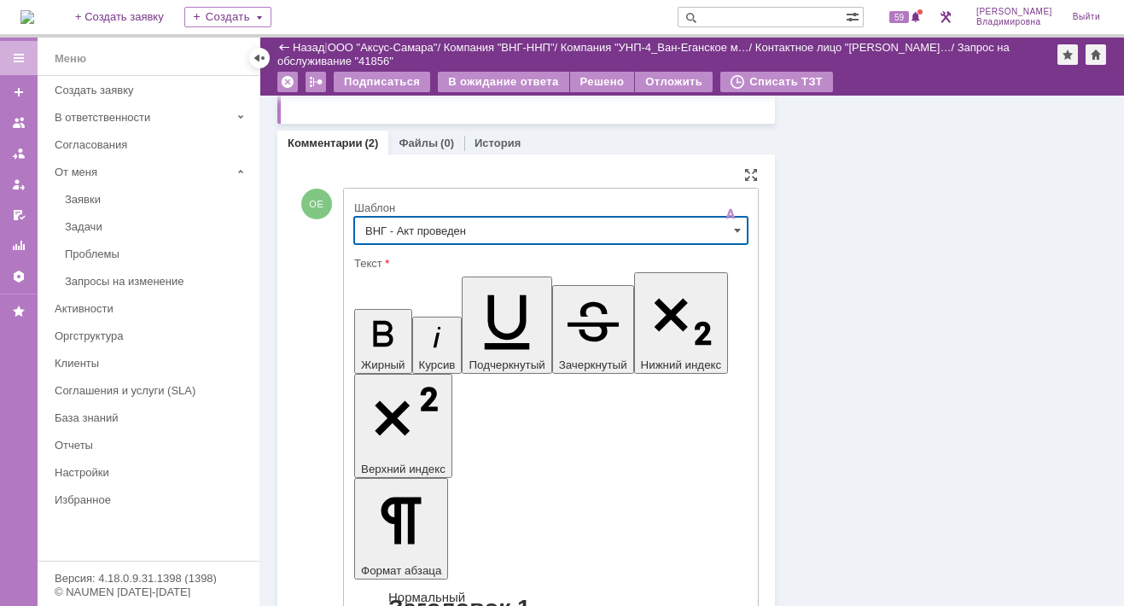
type input "ВНГ - Акт проведен"
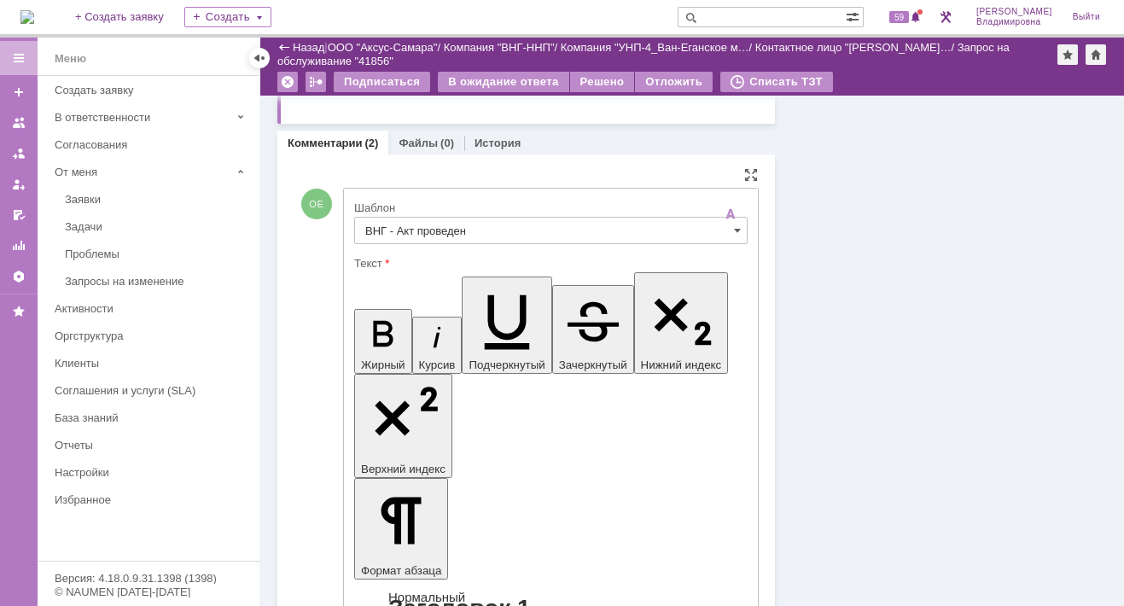
drag, startPoint x: 379, startPoint y: 3773, endPoint x: 432, endPoint y: 3806, distance: 62.5
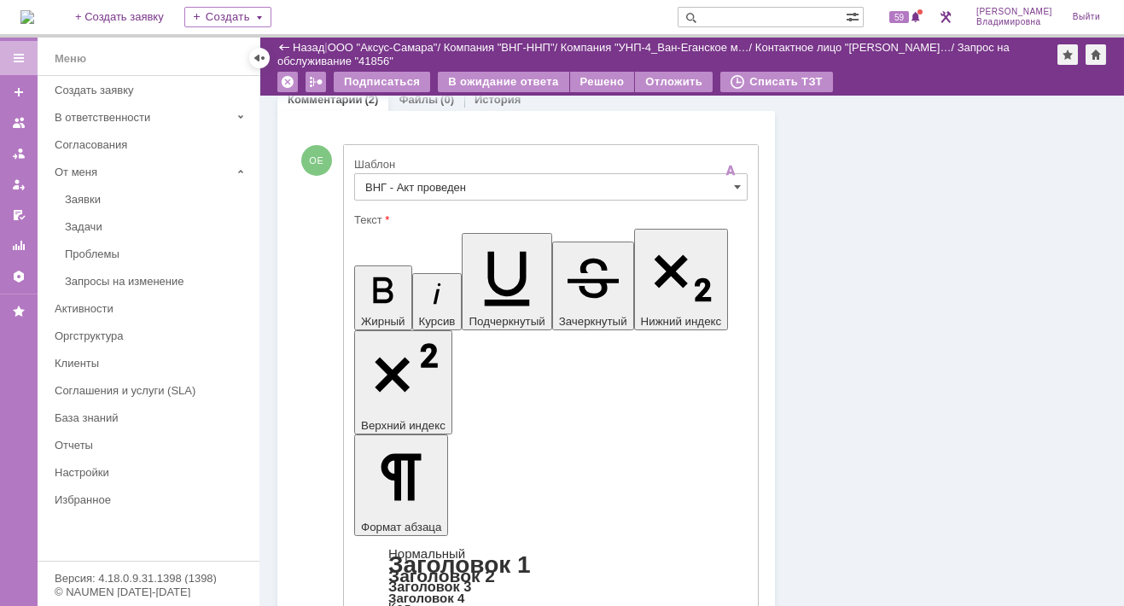
scroll to position [852, 0]
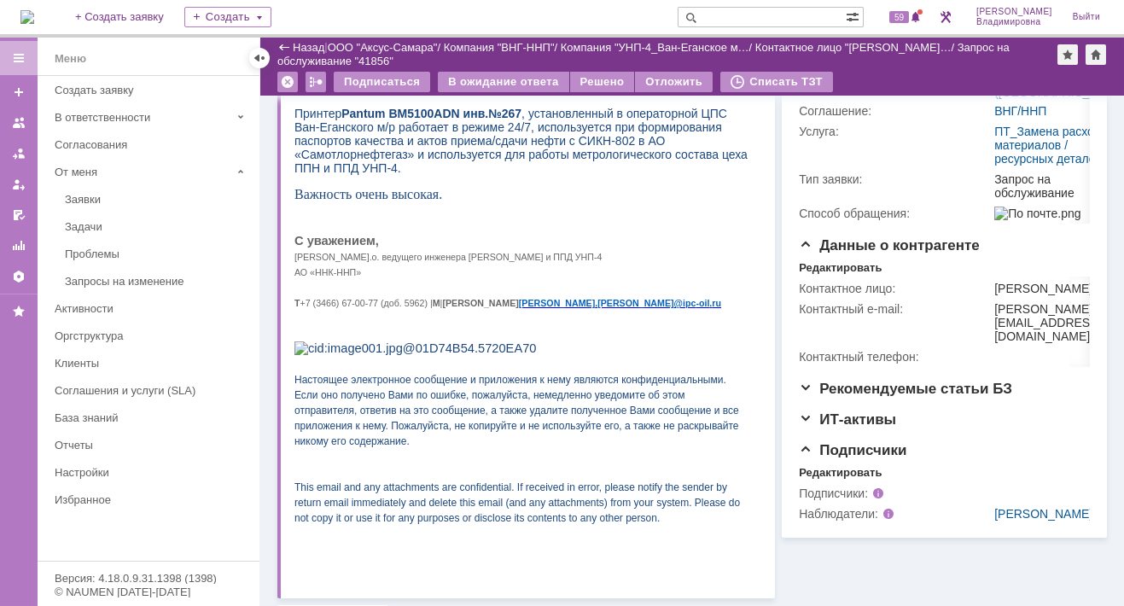
scroll to position [0, 0]
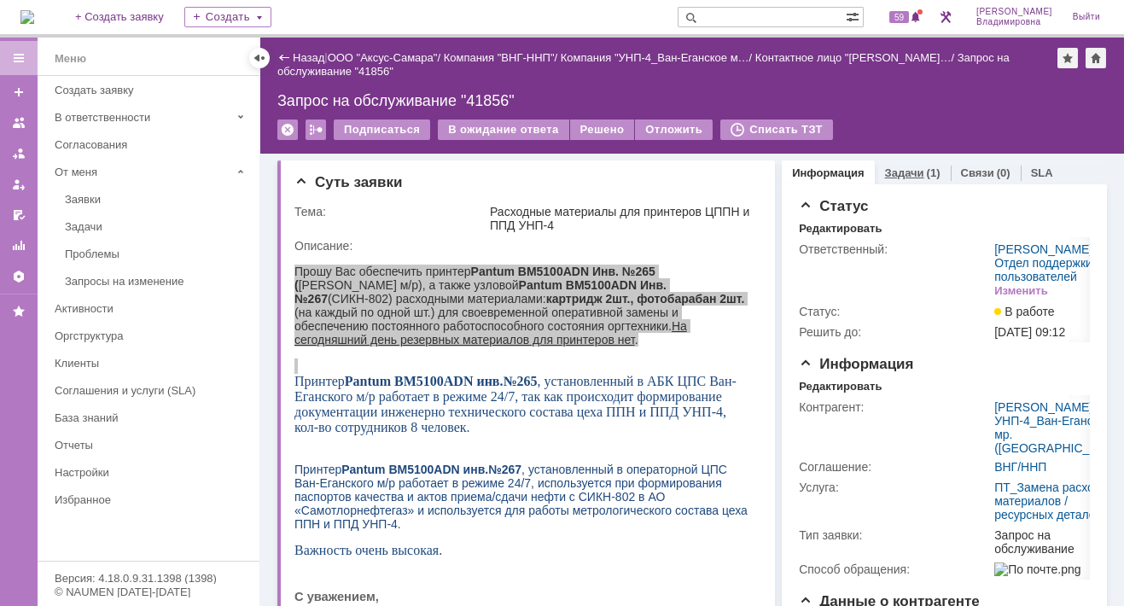
click at [885, 166] on link "Задачи" at bounding box center [904, 172] width 39 height 13
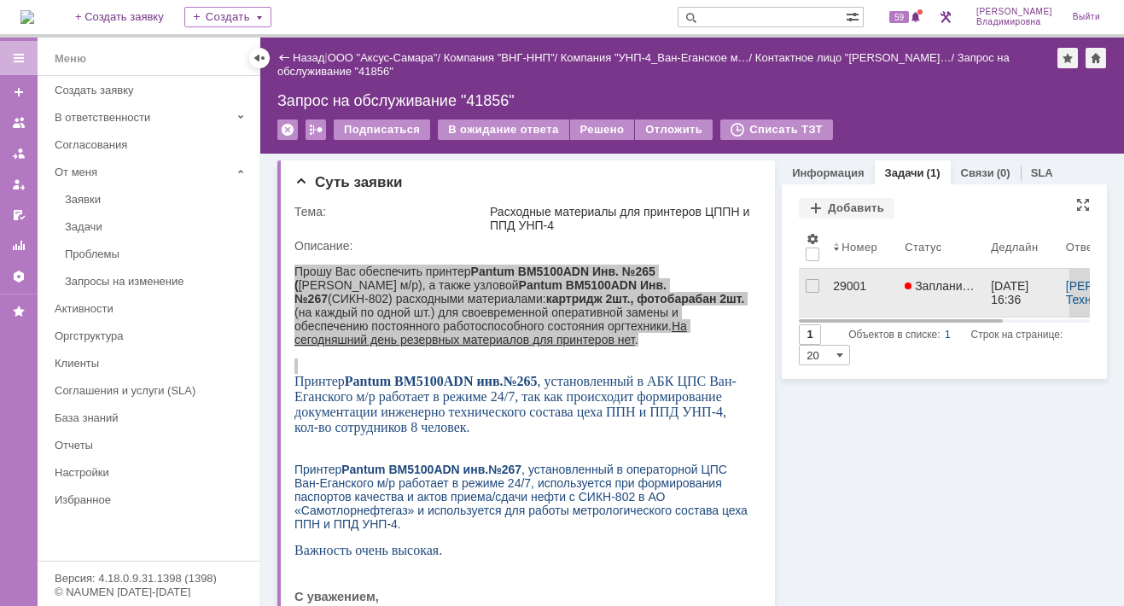
click at [837, 282] on div "29001" at bounding box center [862, 286] width 58 height 14
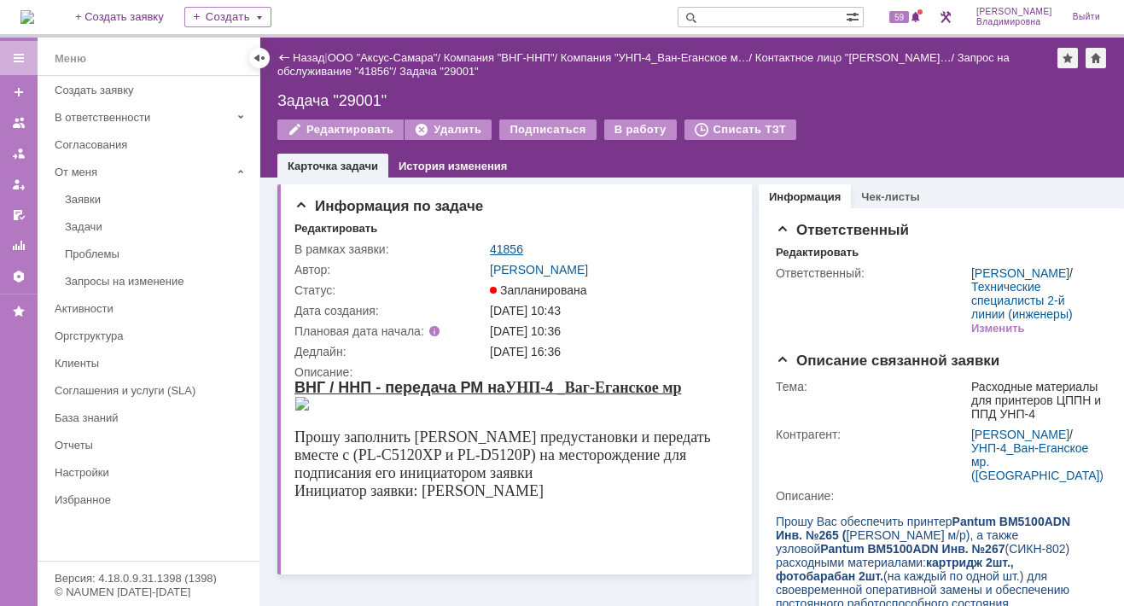
click at [507, 247] on link "41856" at bounding box center [506, 249] width 33 height 14
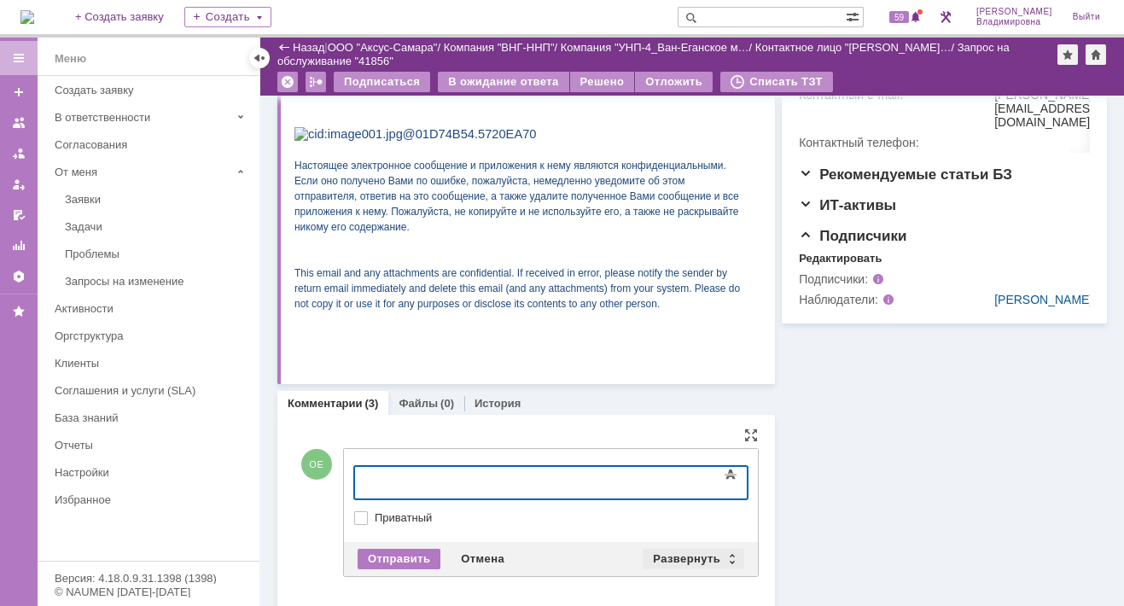
click at [680, 556] on div "Развернуть" at bounding box center [693, 559] width 102 height 20
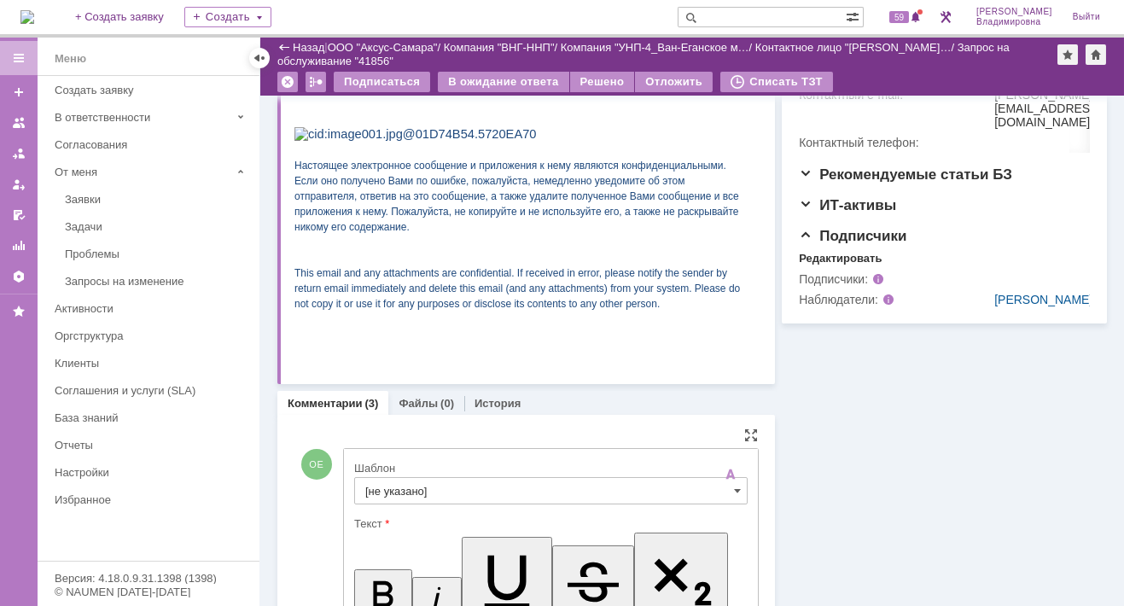
click at [392, 495] on input "[не указано]" at bounding box center [550, 490] width 393 height 27
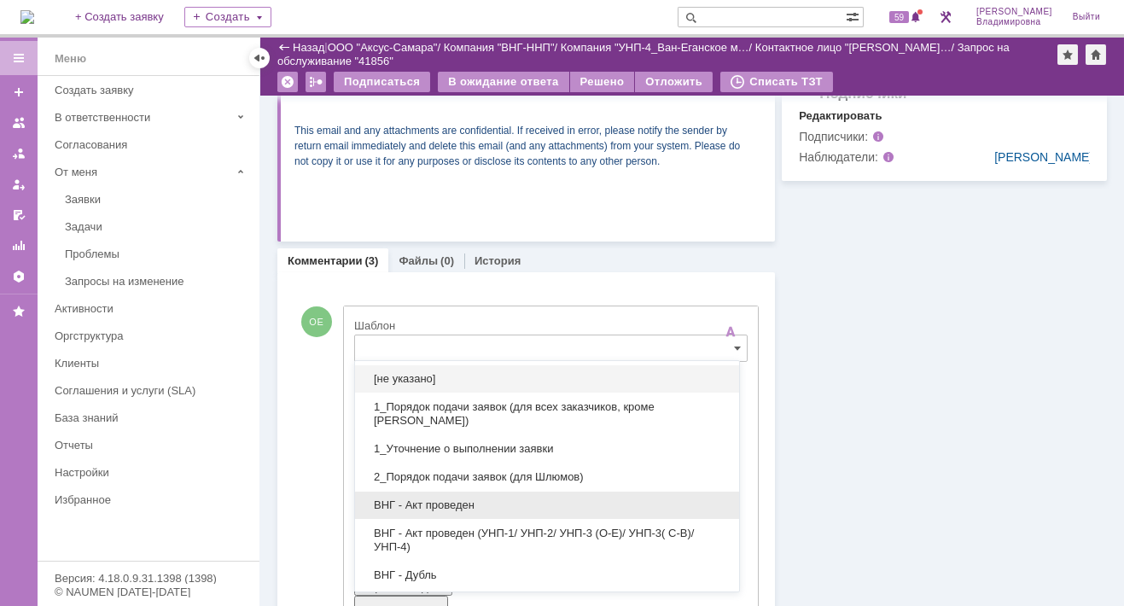
click at [403, 502] on span "ВНГ - Акт проведен" at bounding box center [546, 505] width 363 height 14
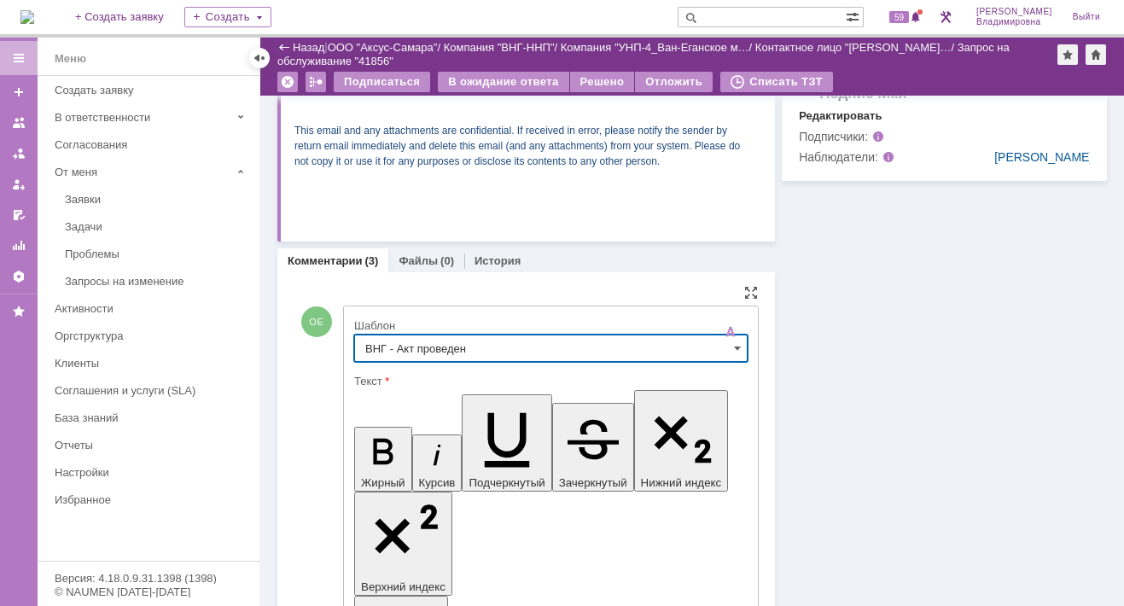
type input "ВНГ - Акт проведен"
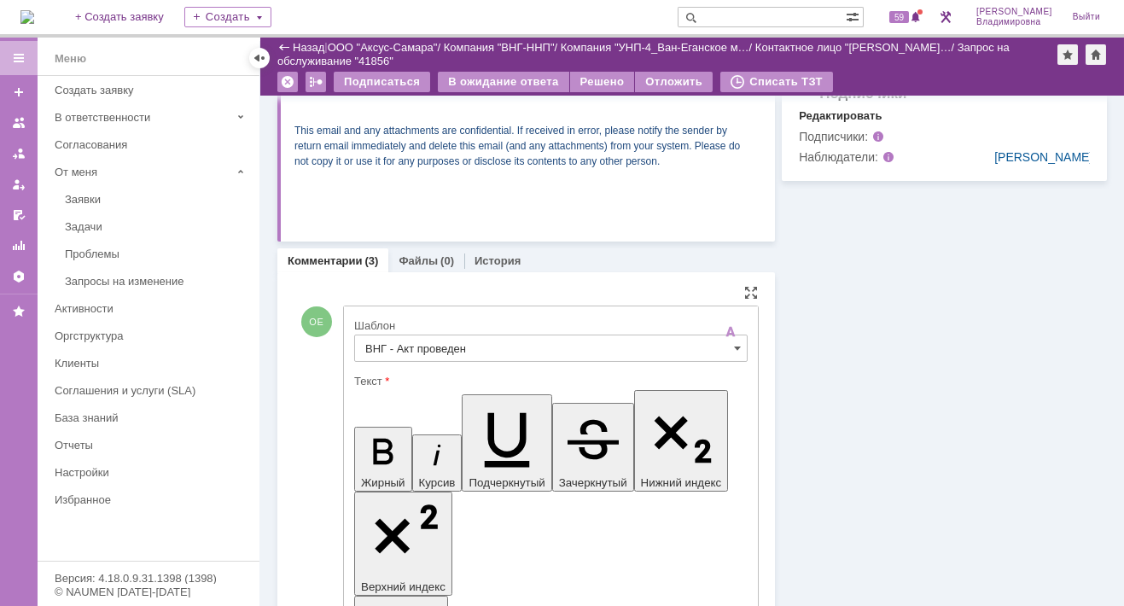
drag, startPoint x: 370, startPoint y: 3889, endPoint x: 424, endPoint y: 3931, distance: 68.1
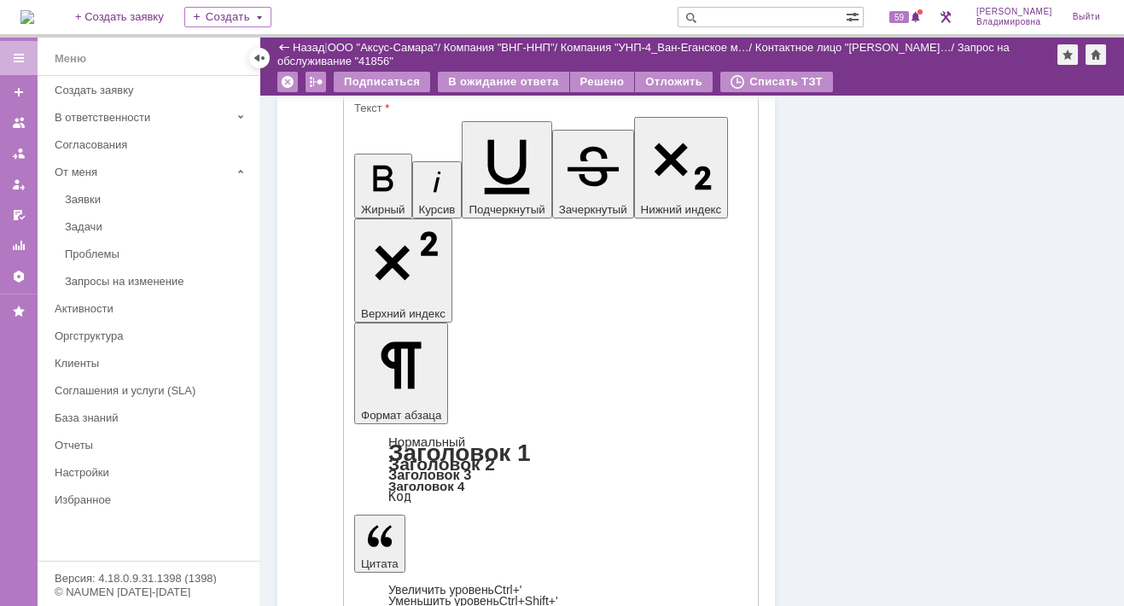
scroll to position [996, 0]
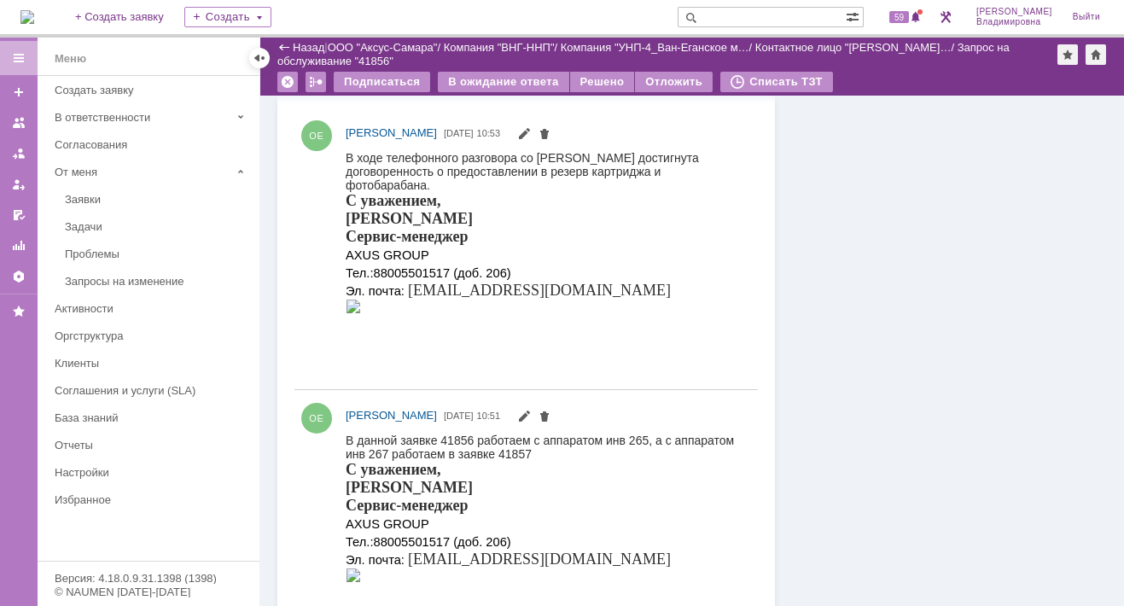
scroll to position [484, 0]
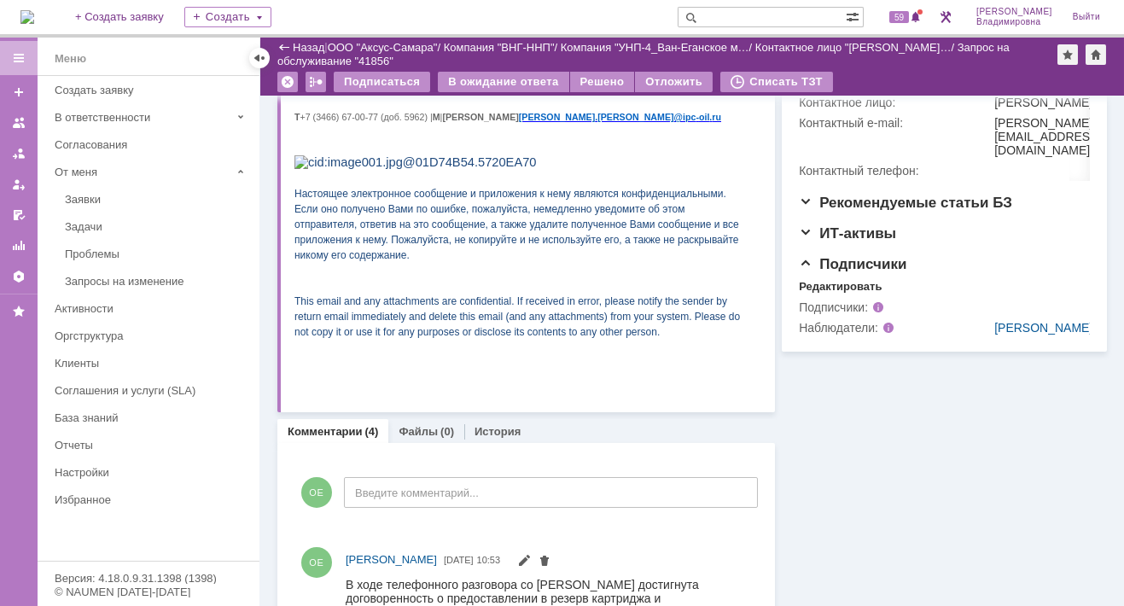
click at [338, 430] on link "Комментарии" at bounding box center [325, 431] width 75 height 13
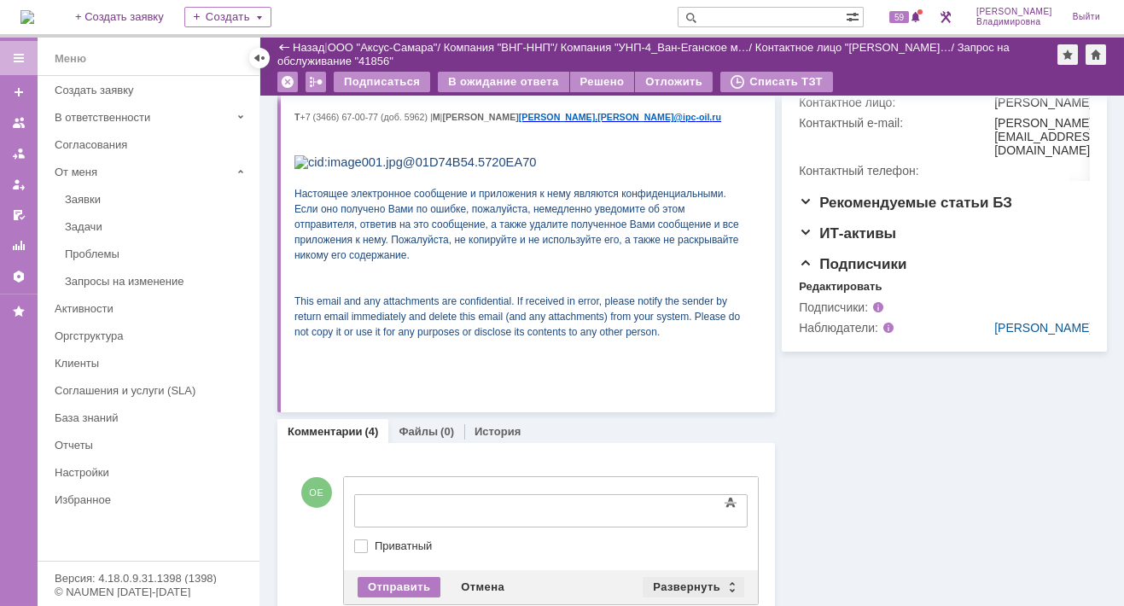
click at [693, 584] on div "Развернуть" at bounding box center [693, 587] width 102 height 20
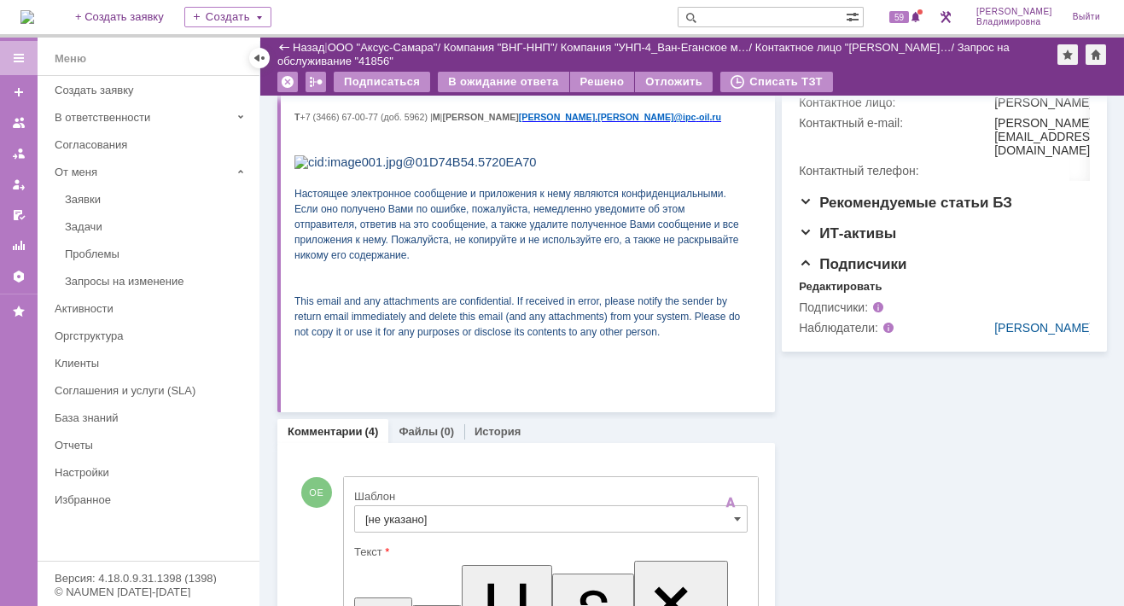
scroll to position [825, 0]
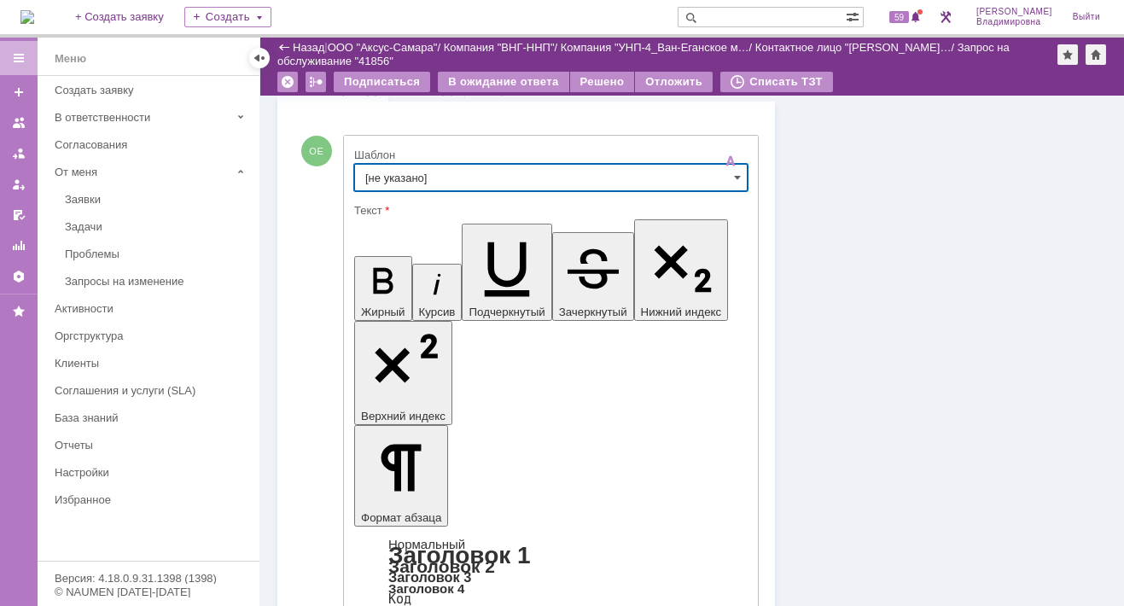
click at [397, 177] on input "[не указано]" at bounding box center [550, 177] width 393 height 27
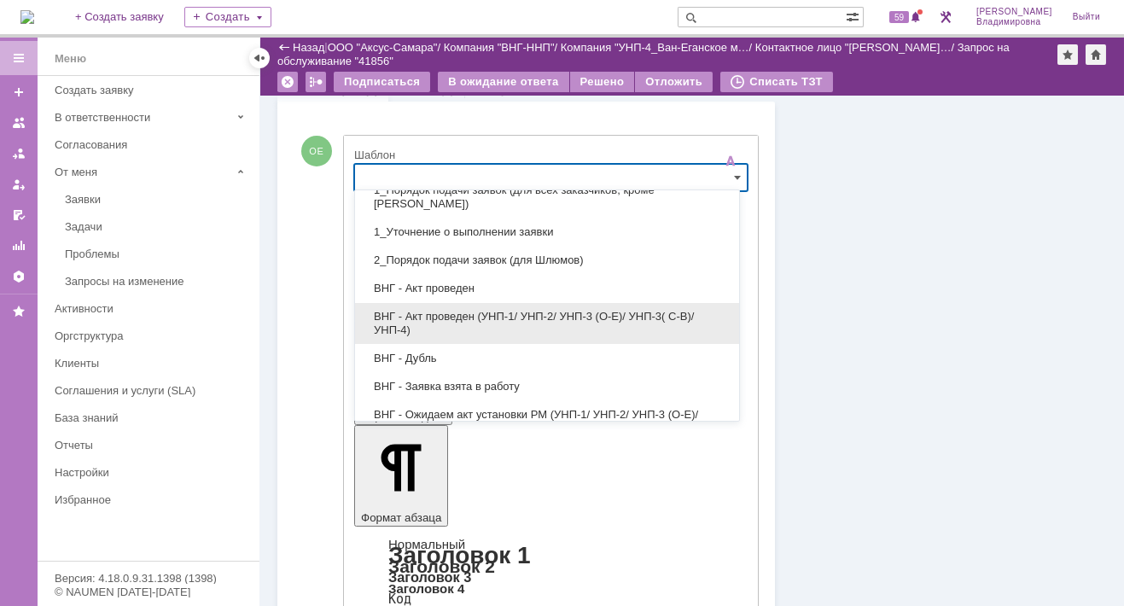
scroll to position [85, 0]
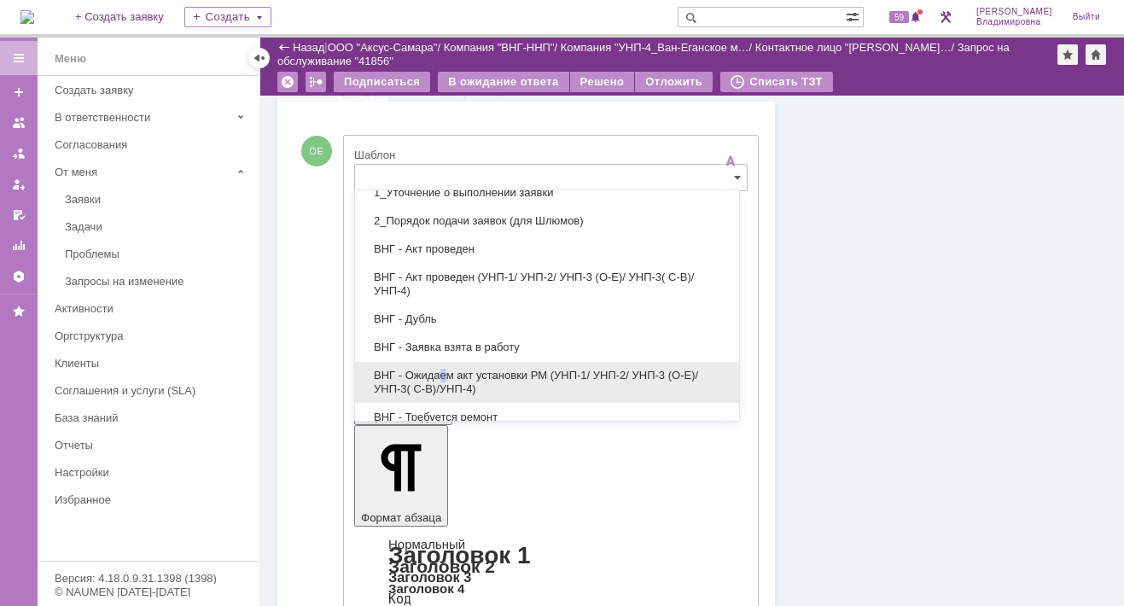
drag, startPoint x: 442, startPoint y: 373, endPoint x: 86, endPoint y: 102, distance: 446.9
click at [440, 373] on span "ВНГ - Ожидаем акт установки РМ (УНП-1/ УНП-2/ УНП-3 (О-Е)/ УНП-3( С-В)/УНП-4)" at bounding box center [546, 382] width 363 height 27
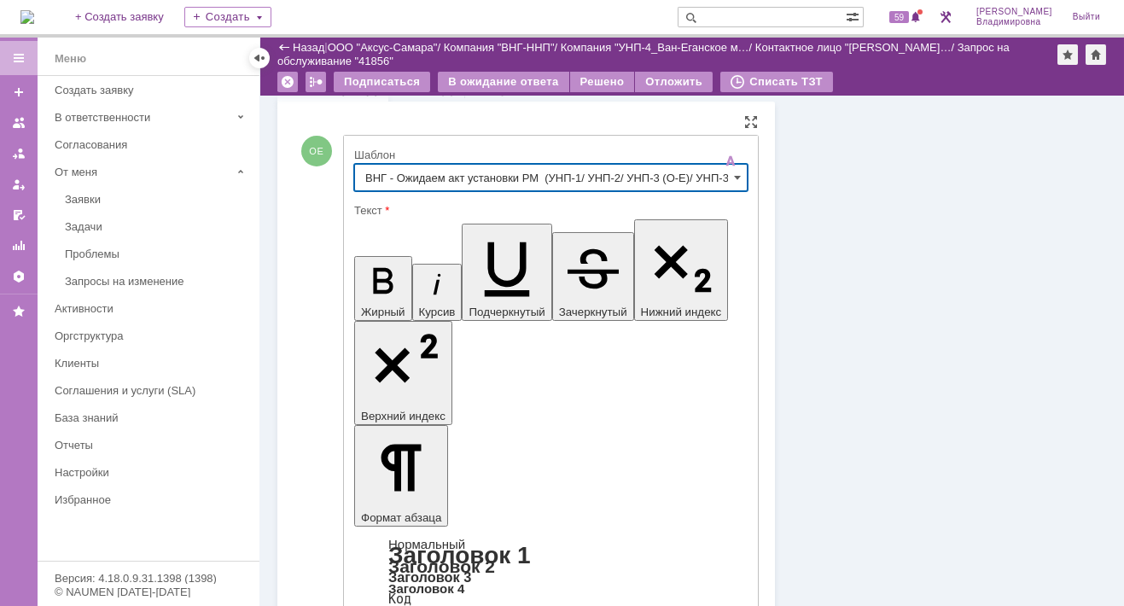
type input "ВНГ - Ожидаем акт установки РМ (УНП-1/ УНП-2/ УНП-3 (О-Е)/ УНП-3( С-В)/УНП-4)"
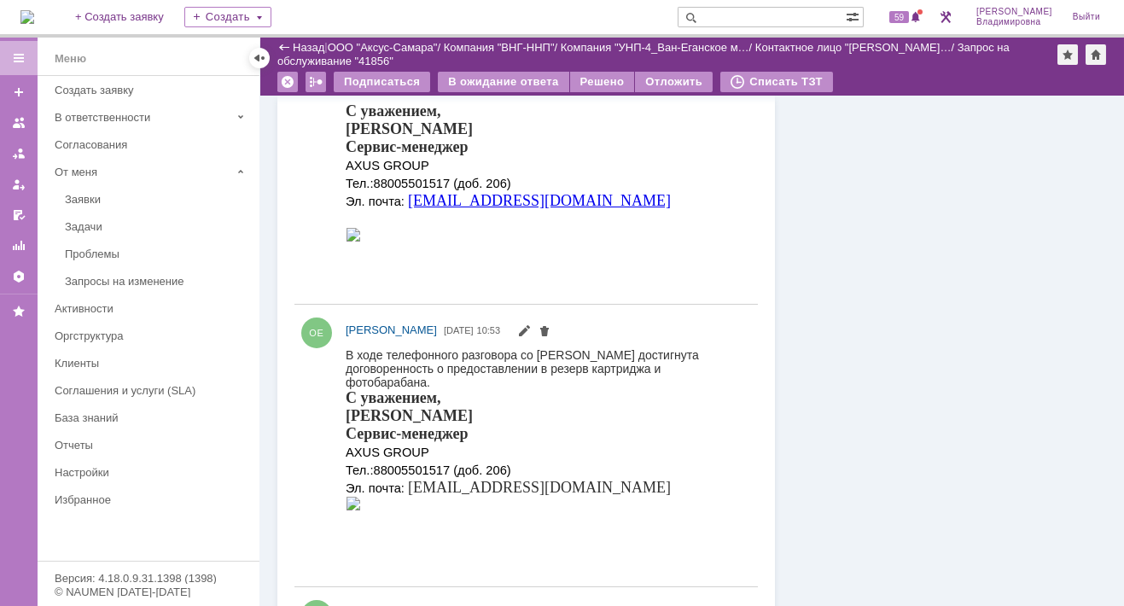
scroll to position [852, 0]
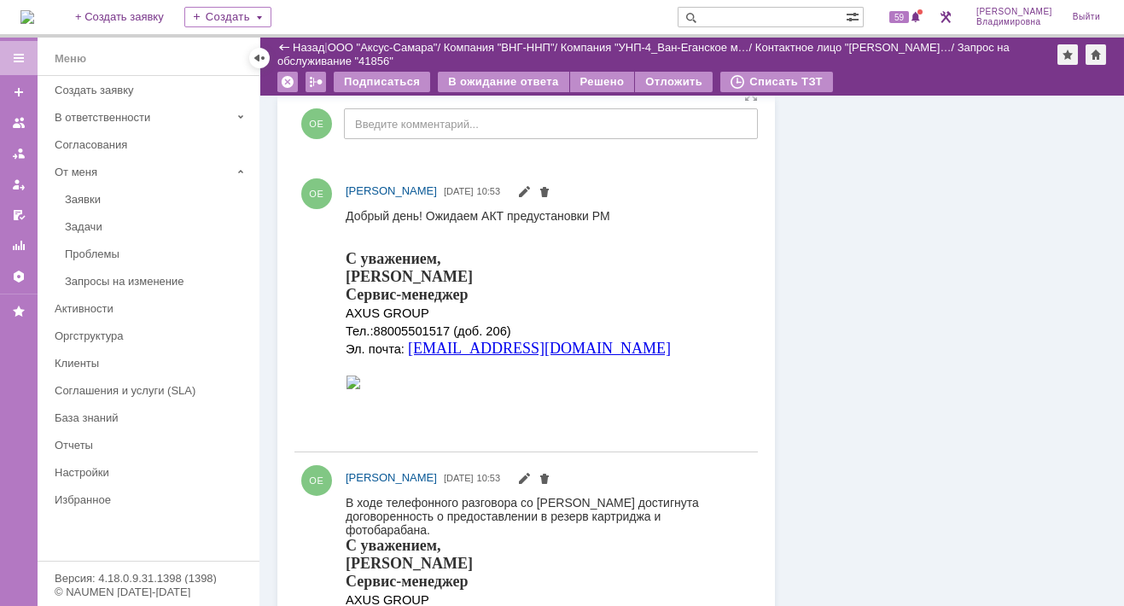
drag, startPoint x: 347, startPoint y: 502, endPoint x: 459, endPoint y: 526, distance: 114.5
click at [459, 526] on div "В ходе телефонного разговора со [PERSON_NAME] достигнута договоренность о предо…" at bounding box center [544, 515] width 397 height 41
drag, startPoint x: 459, startPoint y: 526, endPoint x: 412, endPoint y: 504, distance: 51.9
copy div "В ходе телефонного разговора со [PERSON_NAME] достигнута договоренность о предо…"
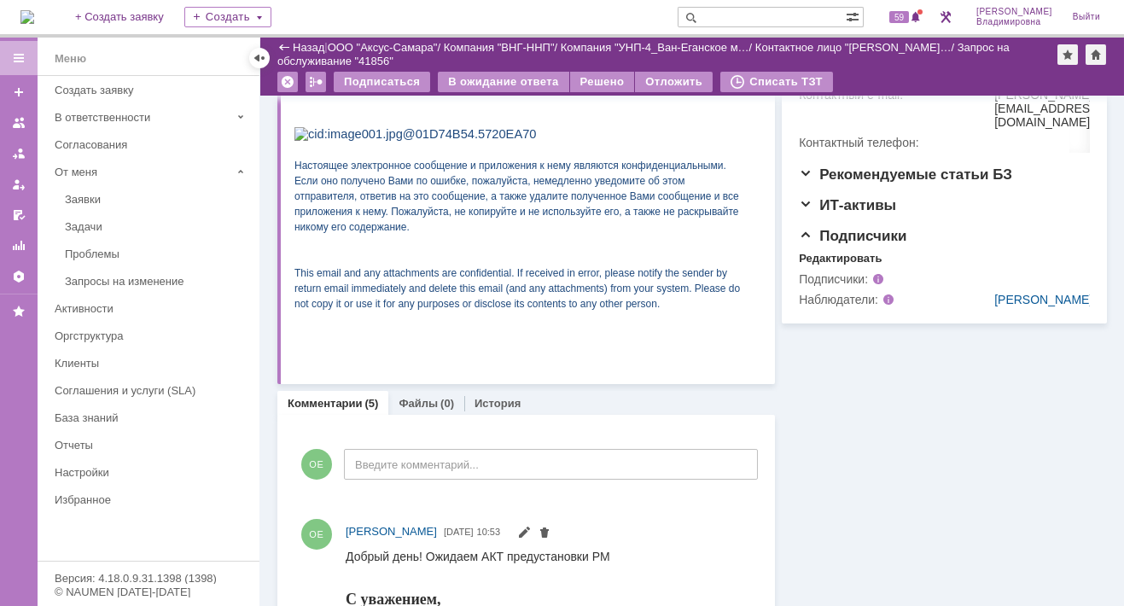
scroll to position [0, 0]
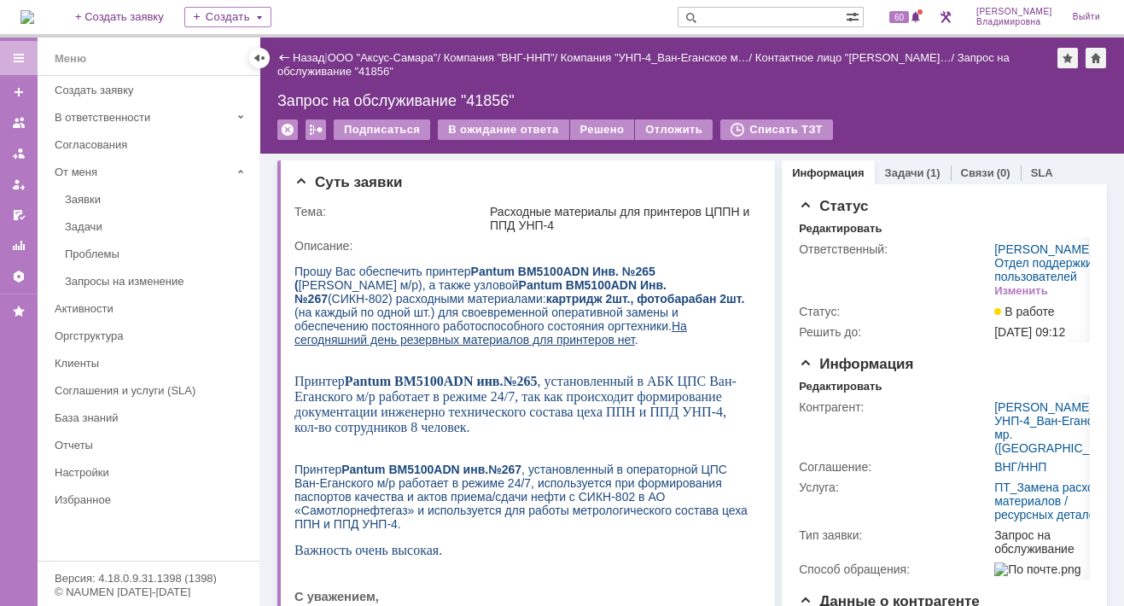
click at [750, 16] on input "text" at bounding box center [761, 17] width 168 height 20
type input "41857"
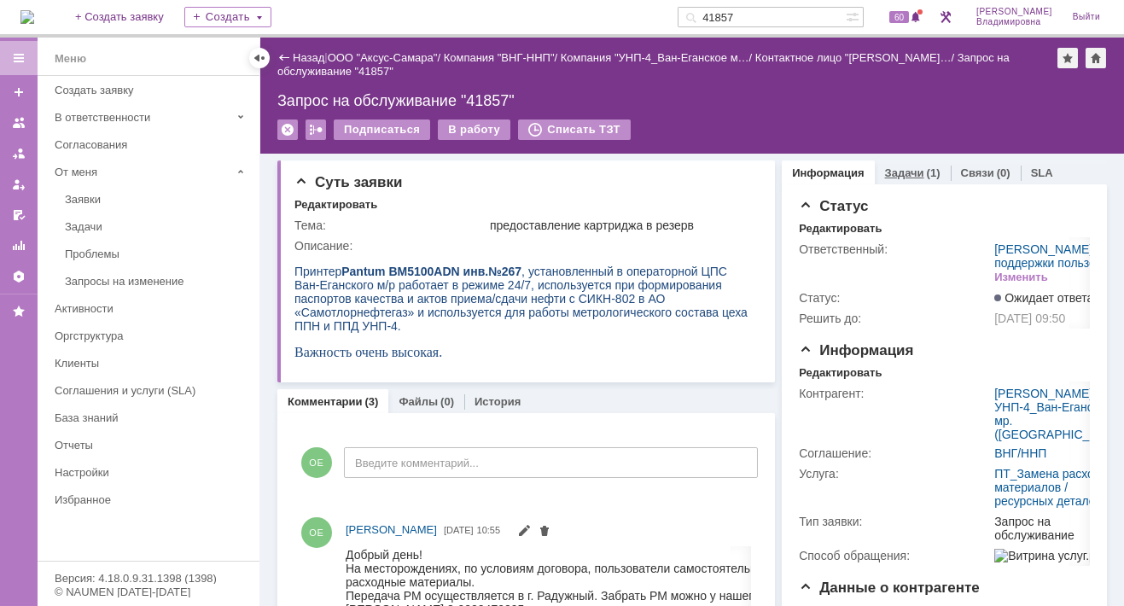
click at [890, 168] on link "Задачи" at bounding box center [904, 172] width 39 height 13
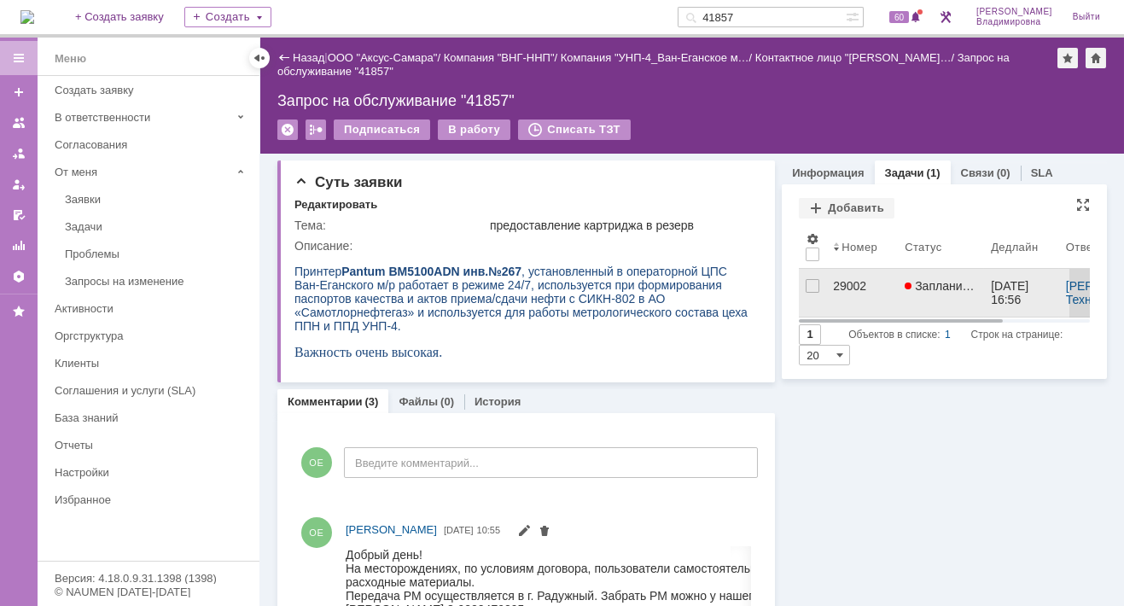
click at [839, 279] on div "29002" at bounding box center [862, 286] width 58 height 14
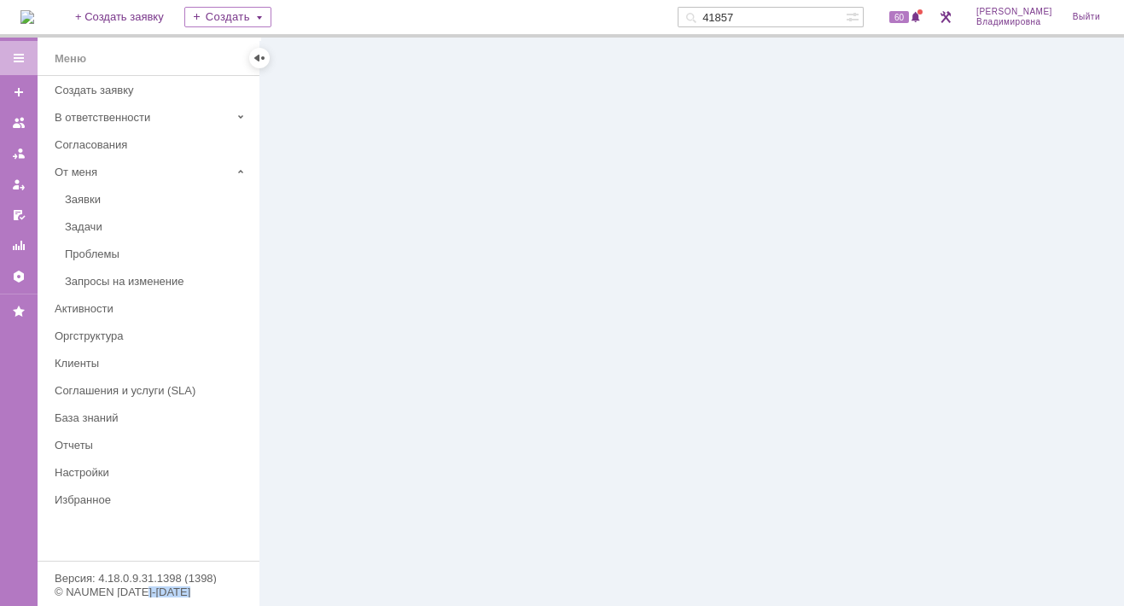
click at [839, 278] on div at bounding box center [691, 322] width 863 height 568
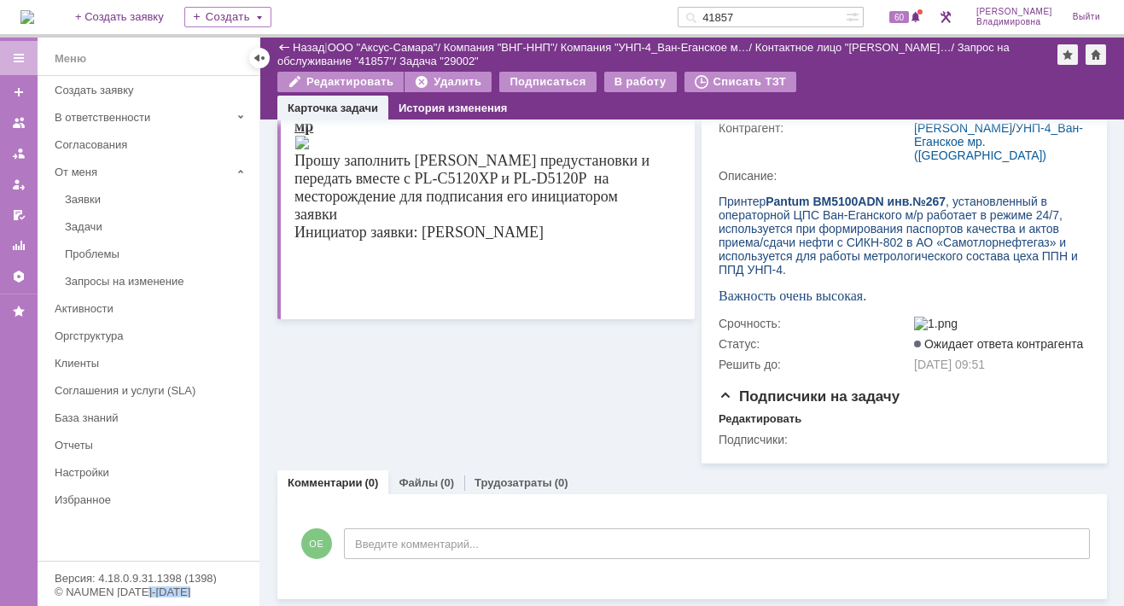
scroll to position [240, 0]
click at [404, 480] on link "Файлы" at bounding box center [417, 482] width 39 height 13
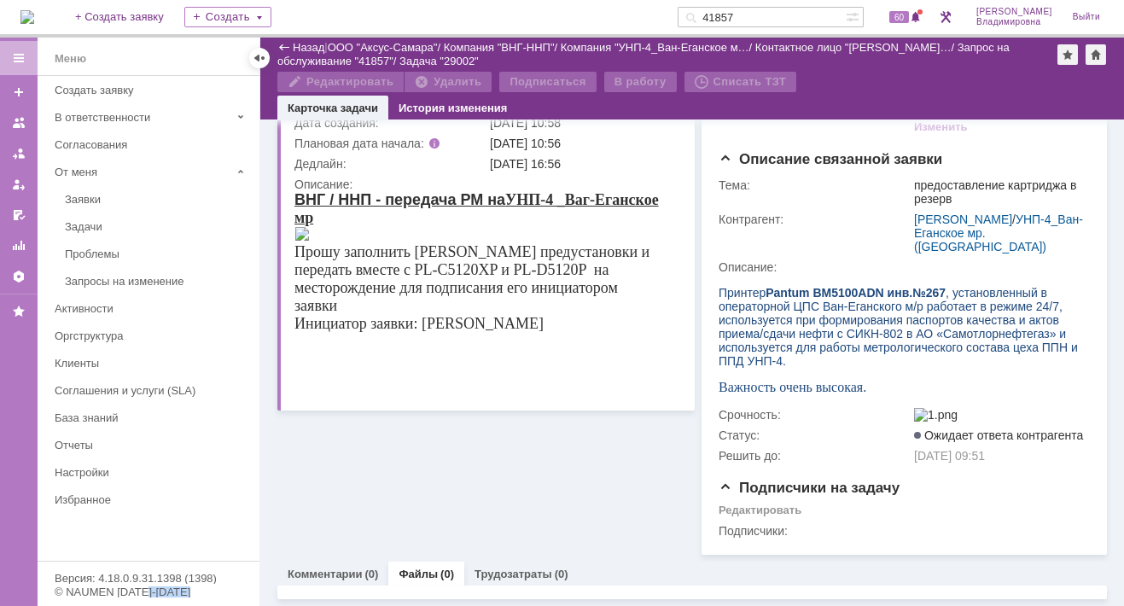
scroll to position [240, 0]
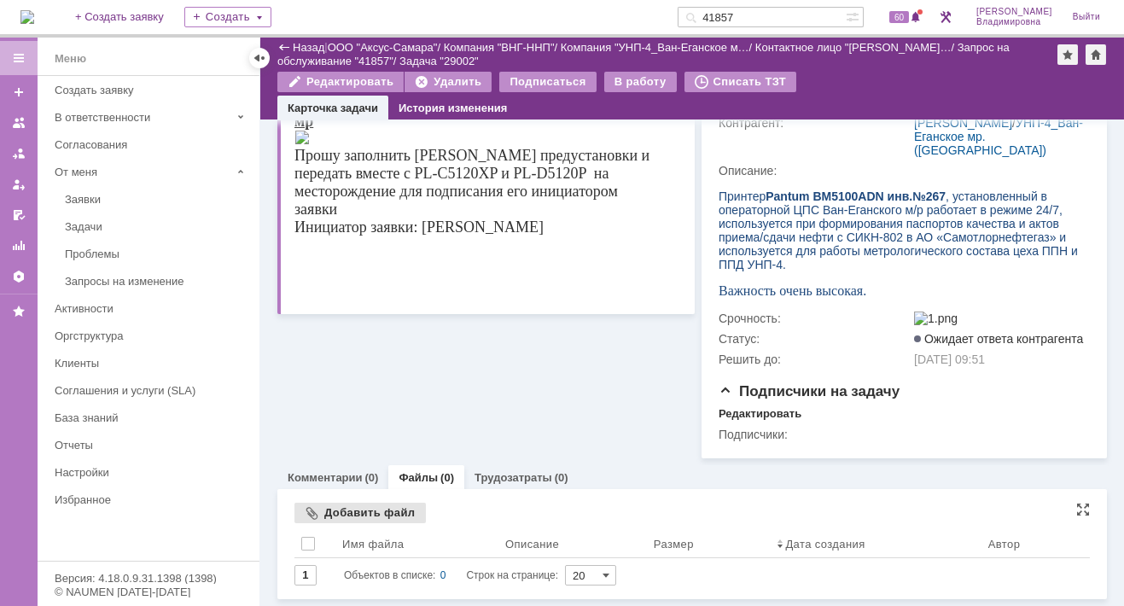
click at [332, 518] on div "Добавить файл" at bounding box center [359, 513] width 131 height 20
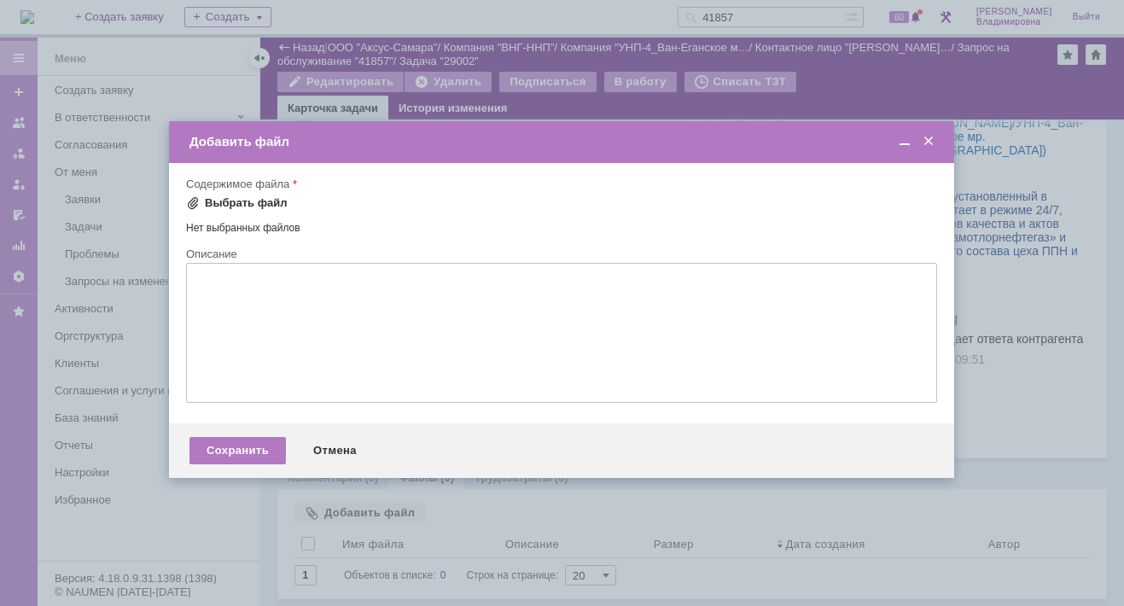
click at [200, 203] on div "Выбрать файл" at bounding box center [237, 203] width 102 height 14
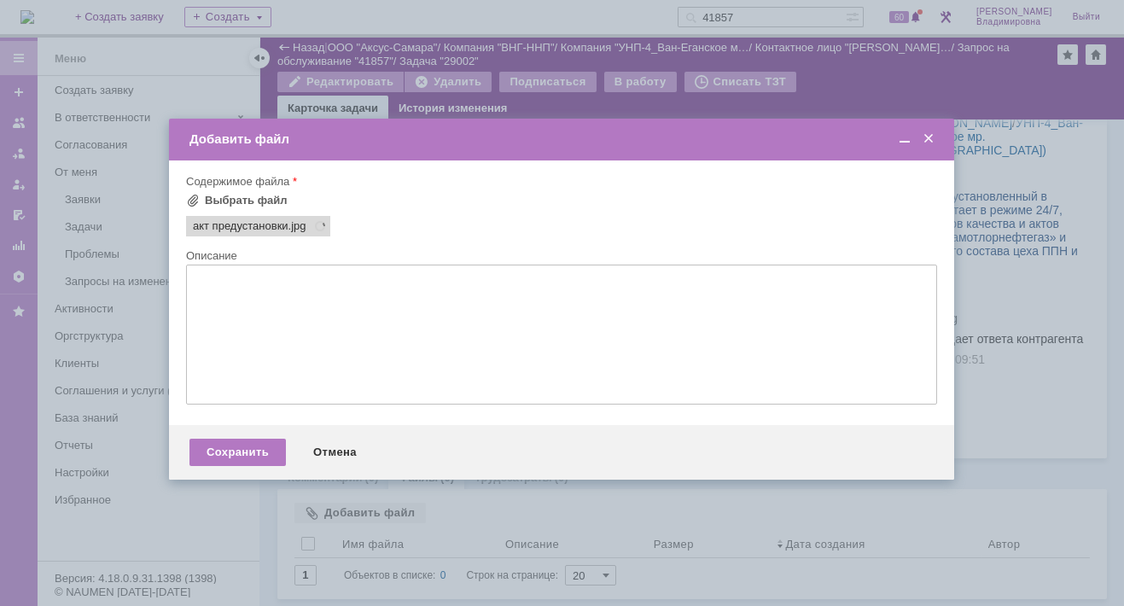
scroll to position [0, 0]
click at [209, 195] on div "Выбрать файл" at bounding box center [246, 201] width 83 height 14
click at [254, 450] on div "Сохранить" at bounding box center [237, 452] width 96 height 27
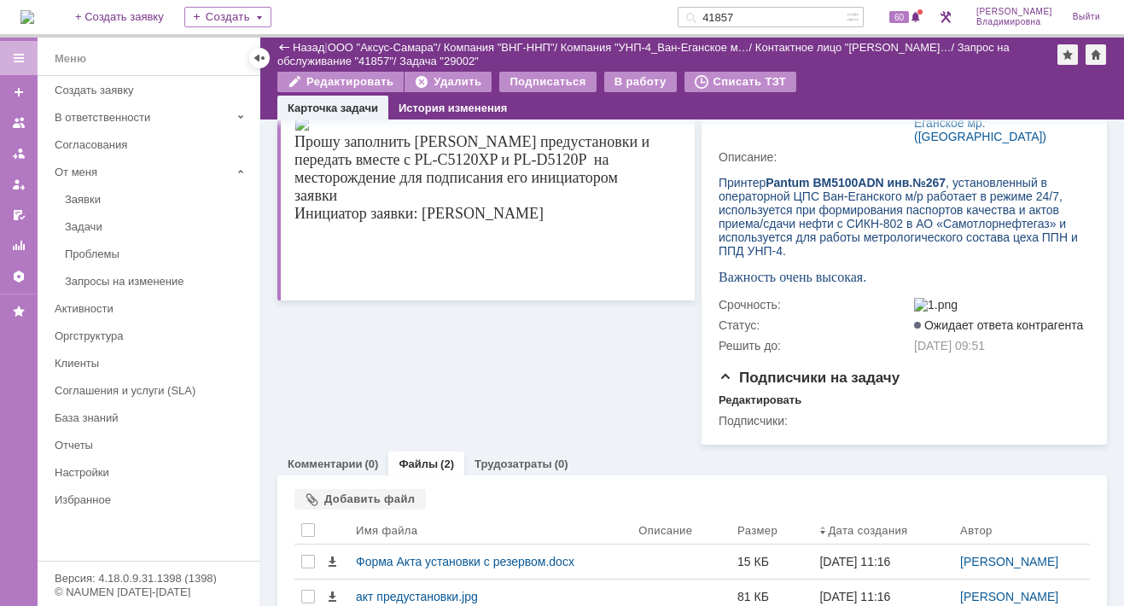
click at [496, 348] on div "Информация по задаче Редактировать В рамках заявки: 41857 Автор: Орлова Елена В…" at bounding box center [485, 162] width 417 height 565
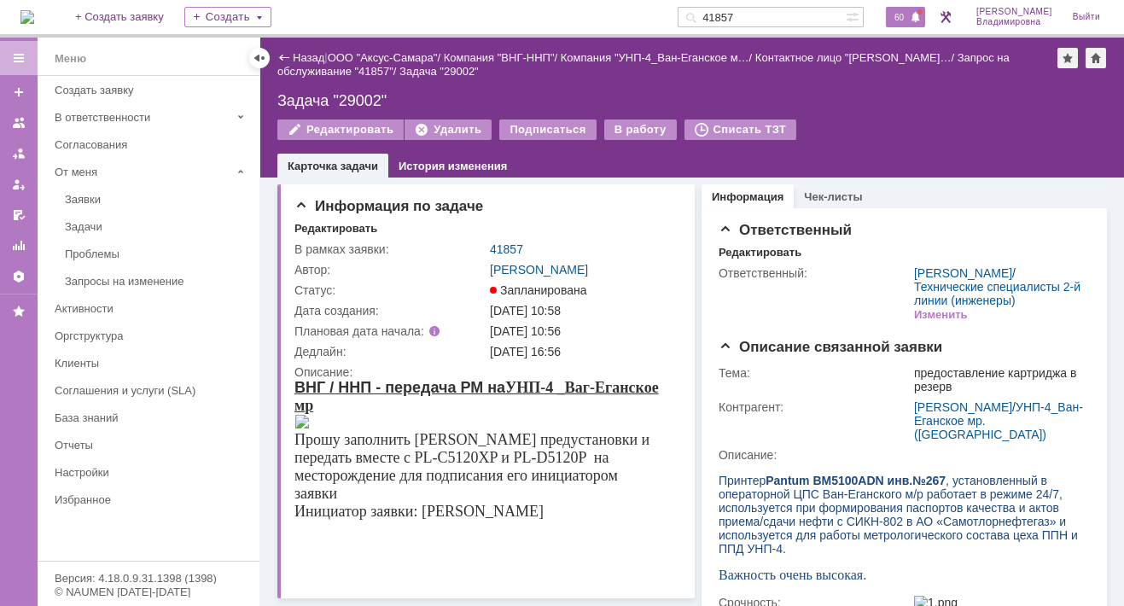
click at [909, 13] on span "60" at bounding box center [899, 17] width 20 height 12
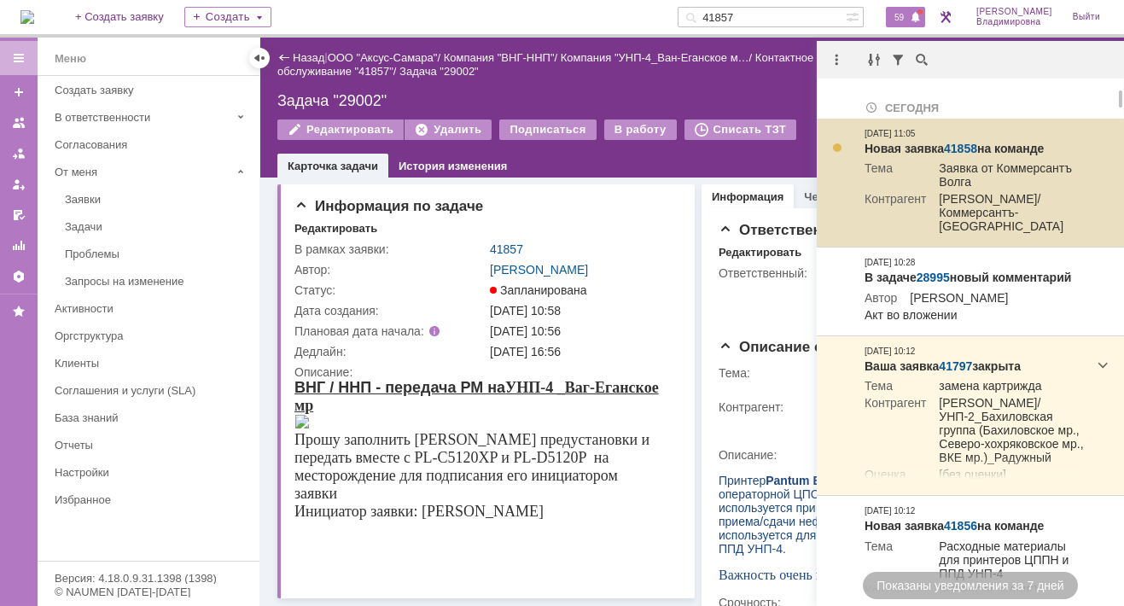
click at [964, 145] on link "41858" at bounding box center [960, 149] width 33 height 14
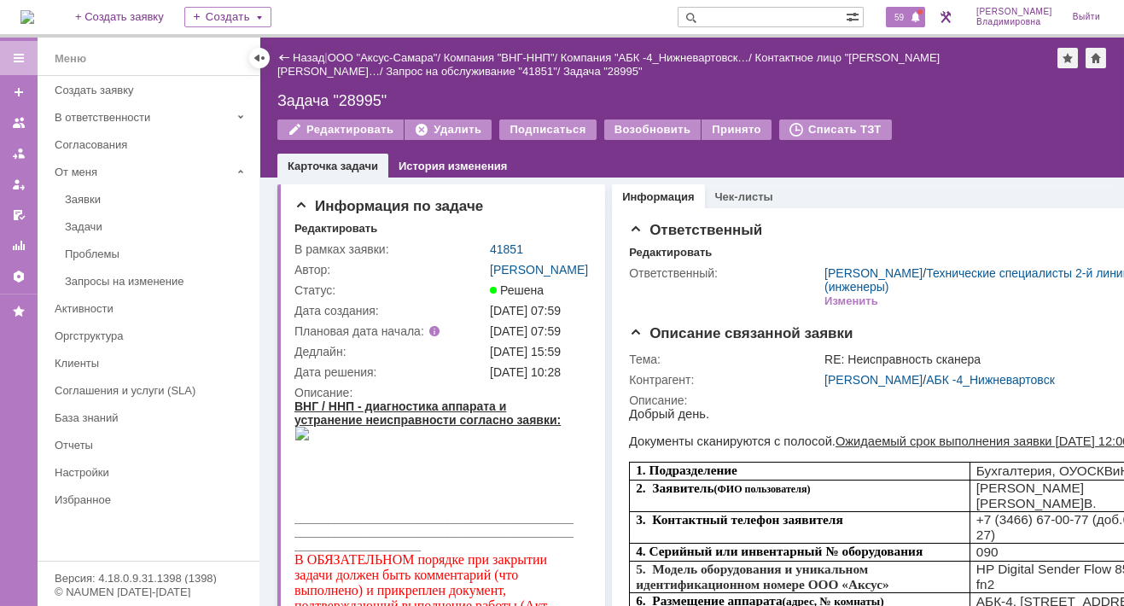
click at [909, 15] on span "59" at bounding box center [899, 17] width 20 height 12
click at [761, 377] on div "Контрагент:" at bounding box center [725, 380] width 192 height 14
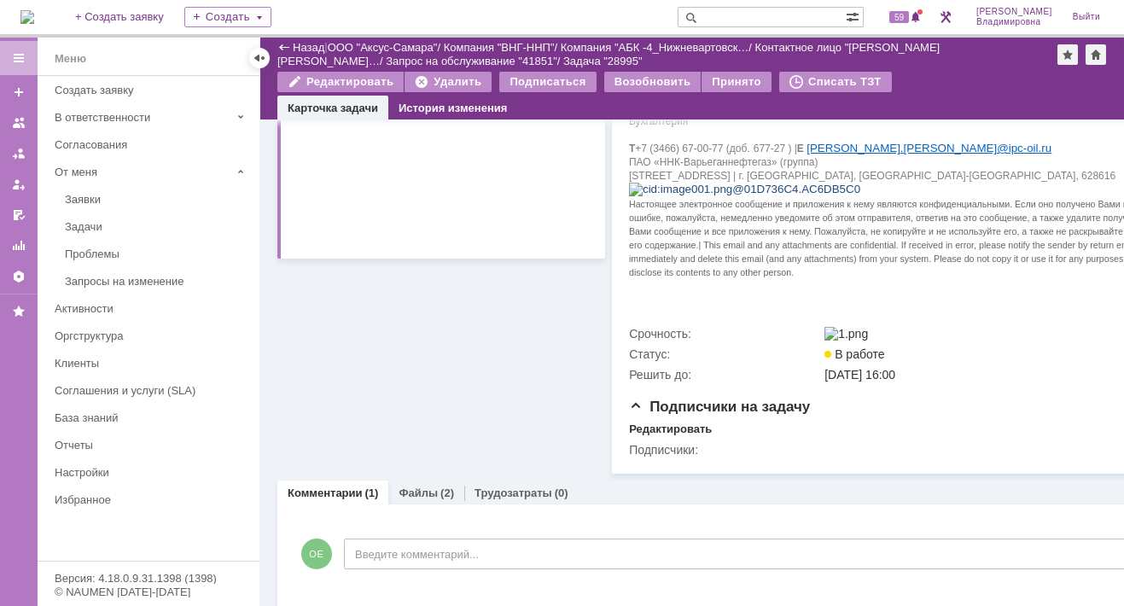
scroll to position [614, 0]
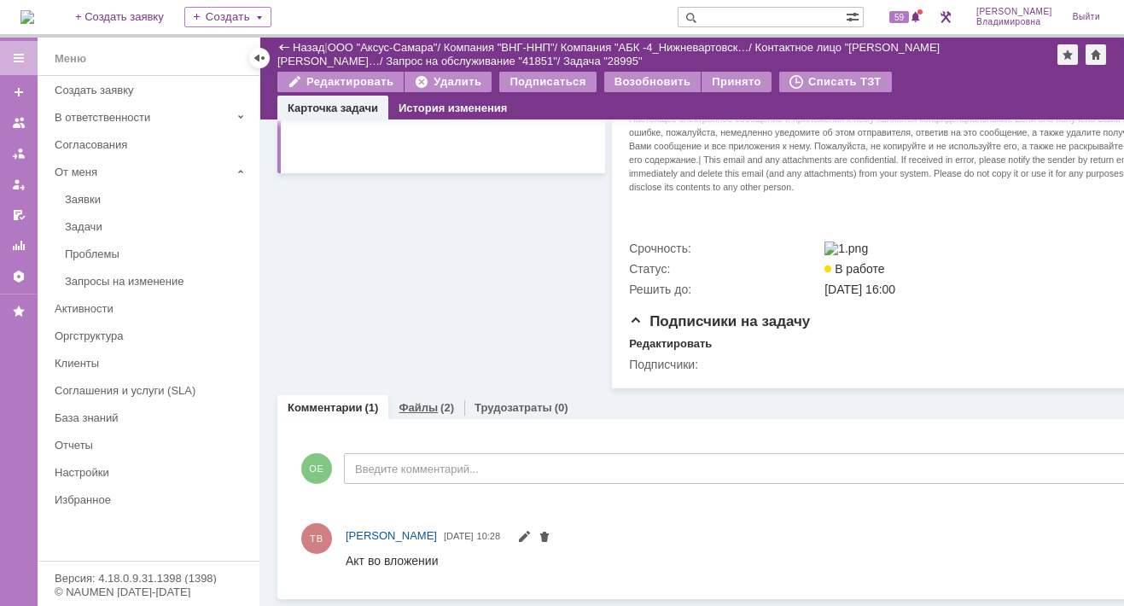
click at [398, 401] on link "Файлы" at bounding box center [417, 407] width 39 height 13
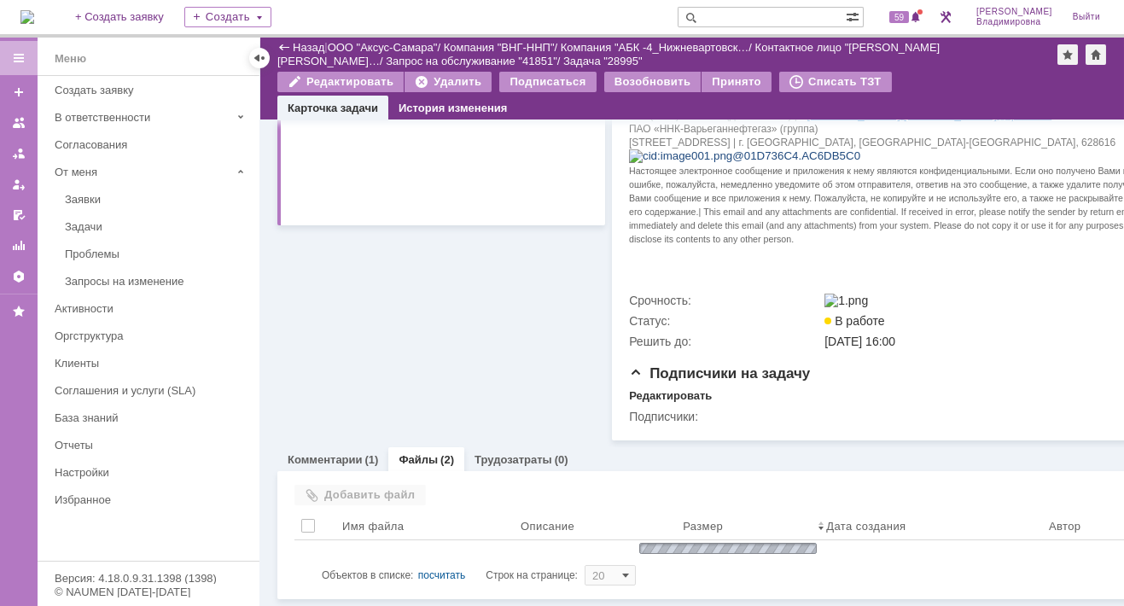
scroll to position [614, 0]
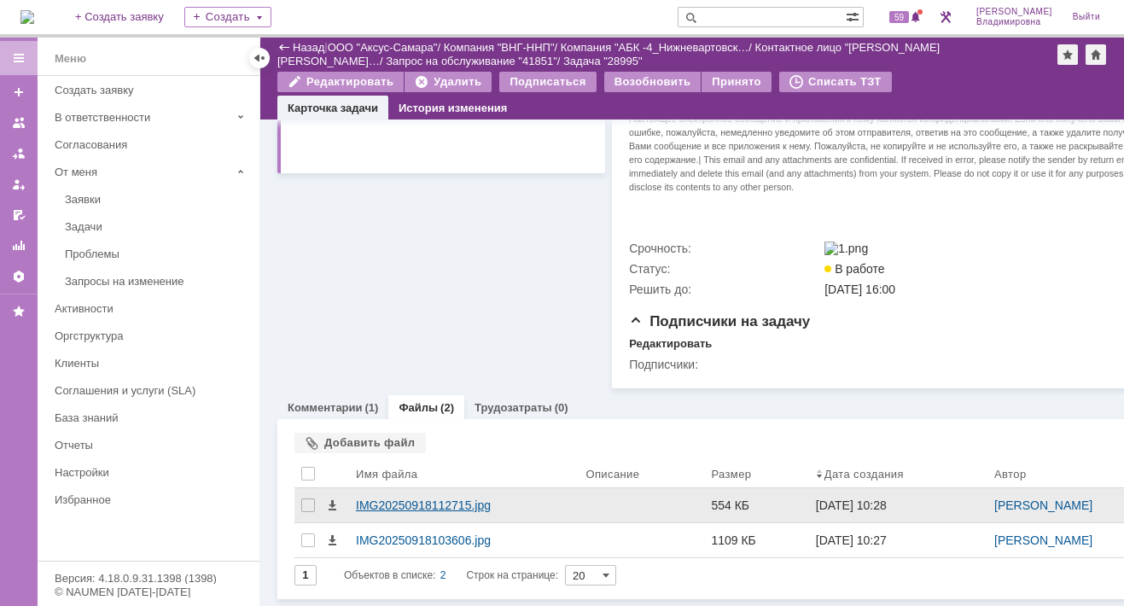
click at [416, 498] on div "IMG20250918112715.jpg" at bounding box center [464, 505] width 216 height 14
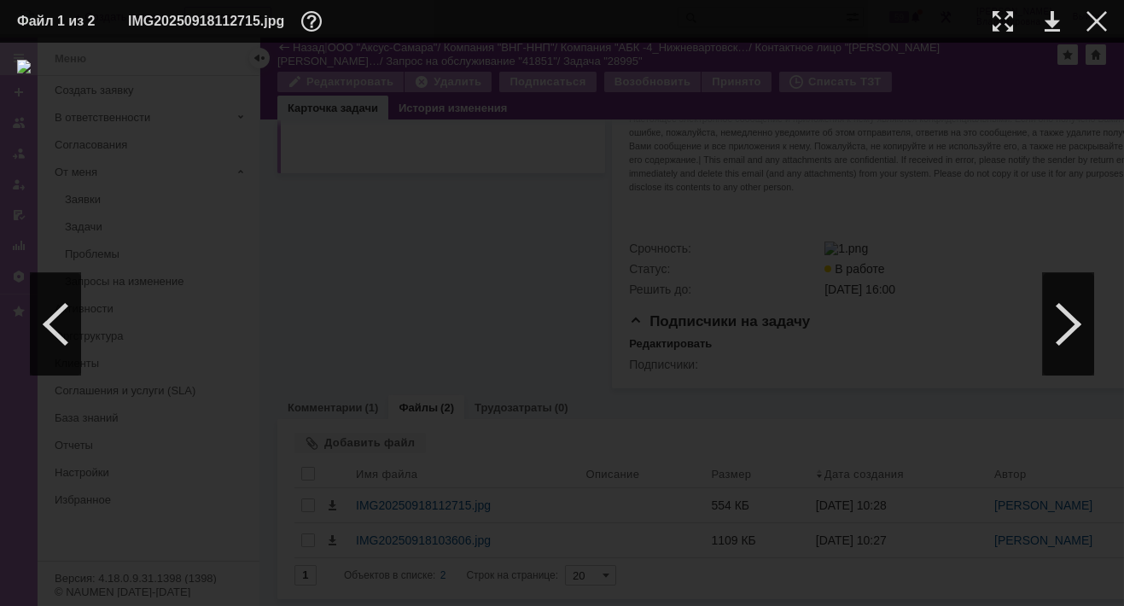
click at [599, 276] on img at bounding box center [562, 324] width 1090 height 529
click at [1051, 19] on link at bounding box center [1051, 21] width 15 height 20
click at [1048, 18] on link at bounding box center [1051, 21] width 15 height 20
click at [1094, 15] on div at bounding box center [1096, 21] width 20 height 20
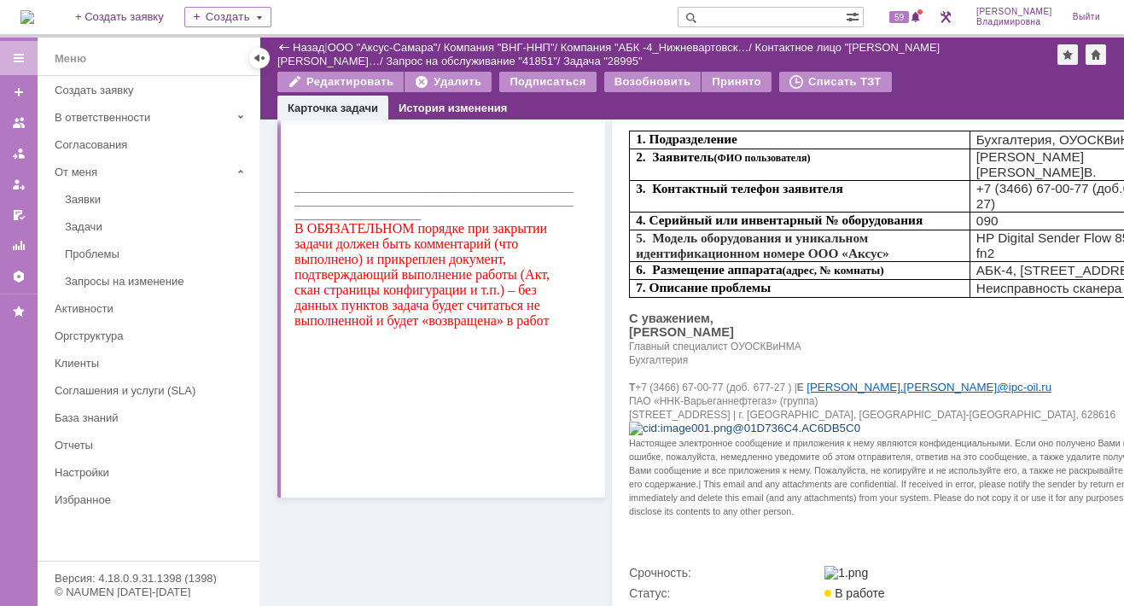
scroll to position [17, 0]
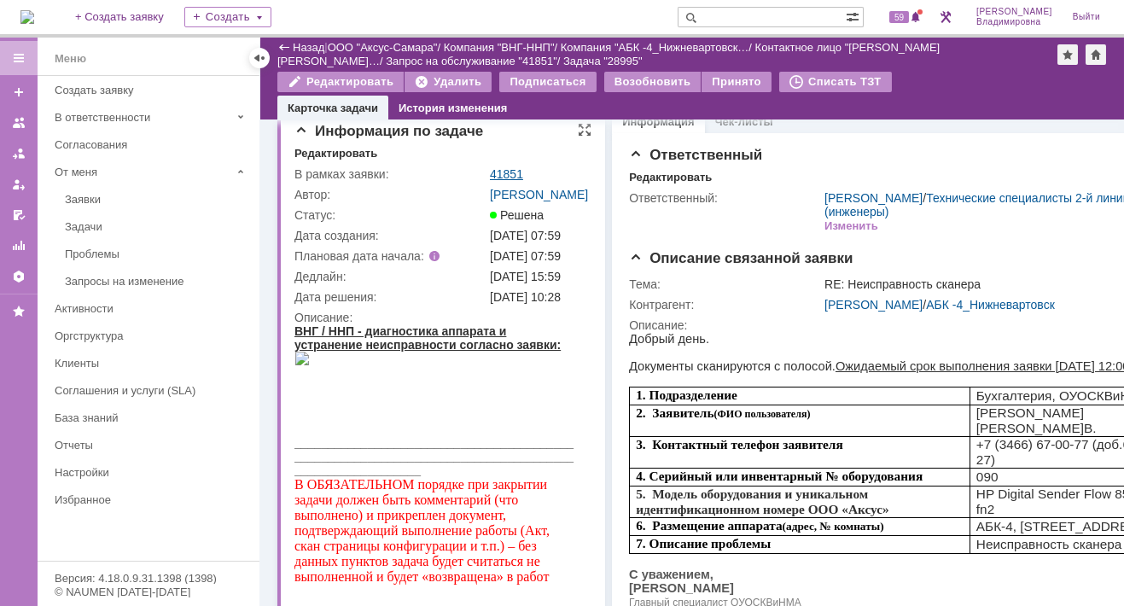
click at [505, 167] on link "41851" at bounding box center [506, 174] width 33 height 14
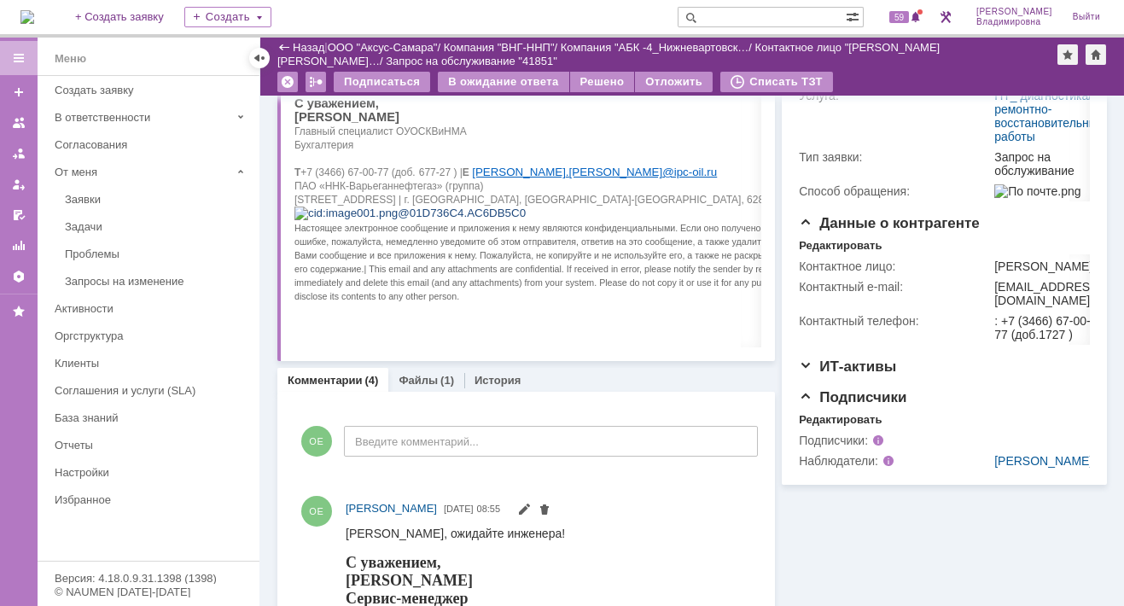
scroll to position [341, 0]
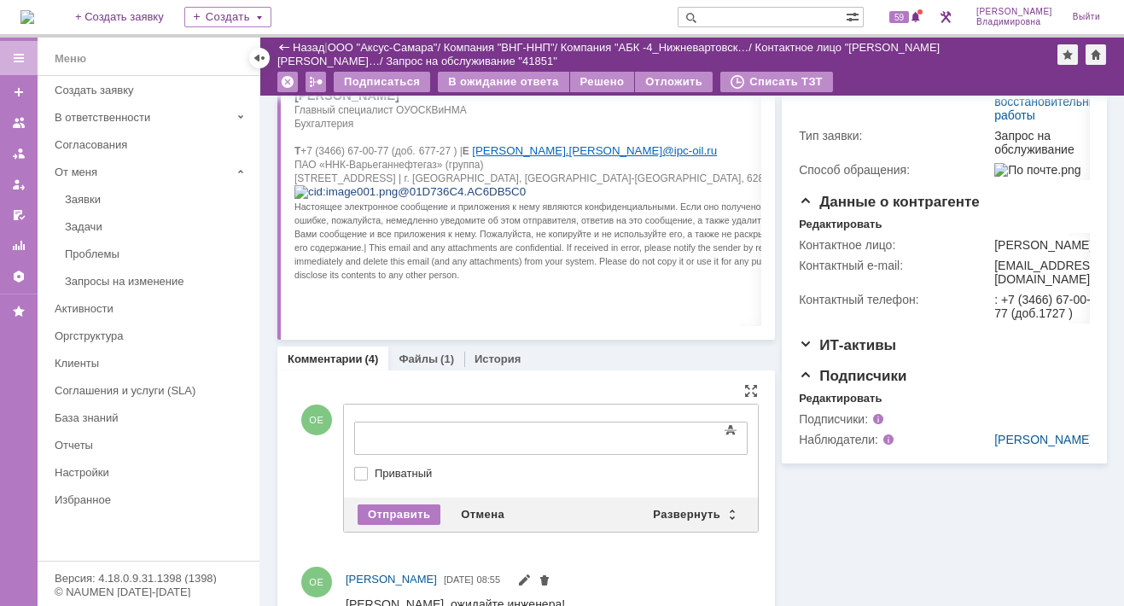
scroll to position [0, 0]
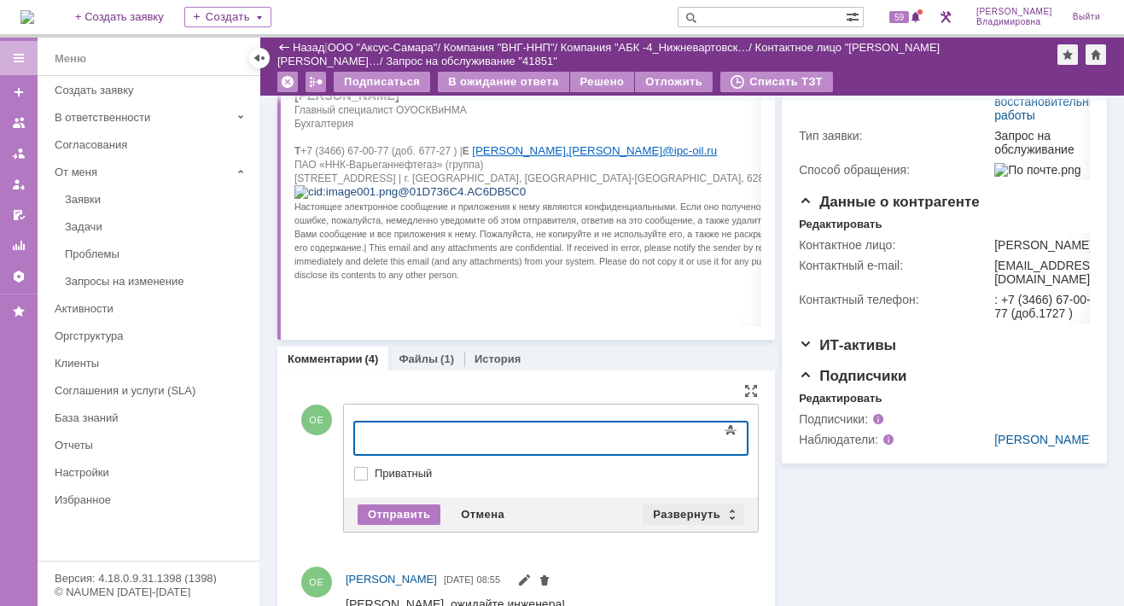
click at [652, 511] on div "Развернуть" at bounding box center [693, 514] width 102 height 20
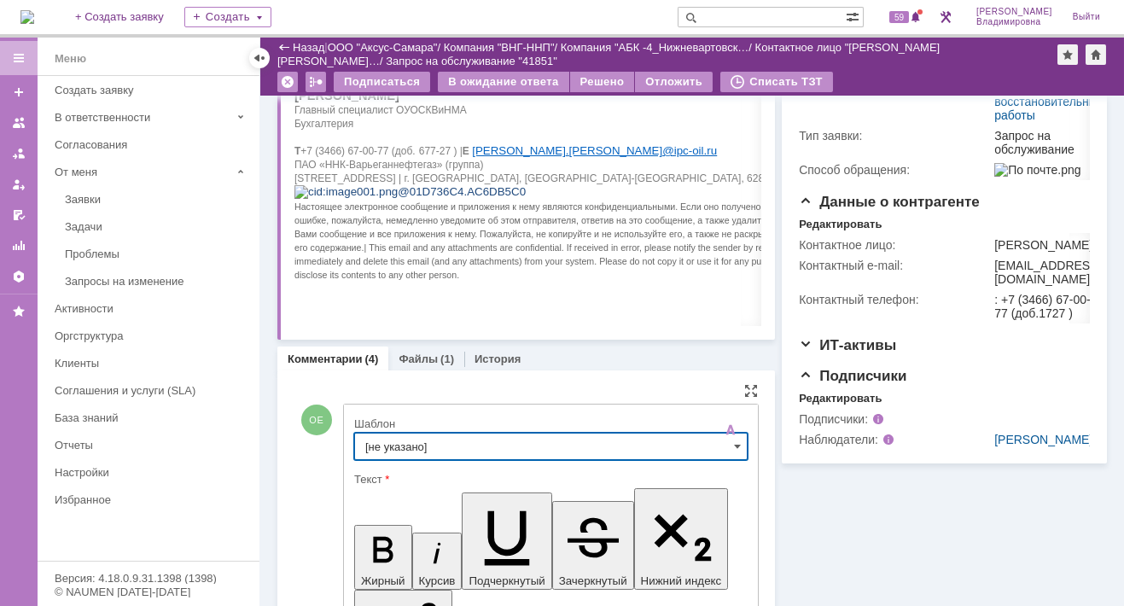
click at [410, 435] on input "[не указано]" at bounding box center [550, 446] width 393 height 27
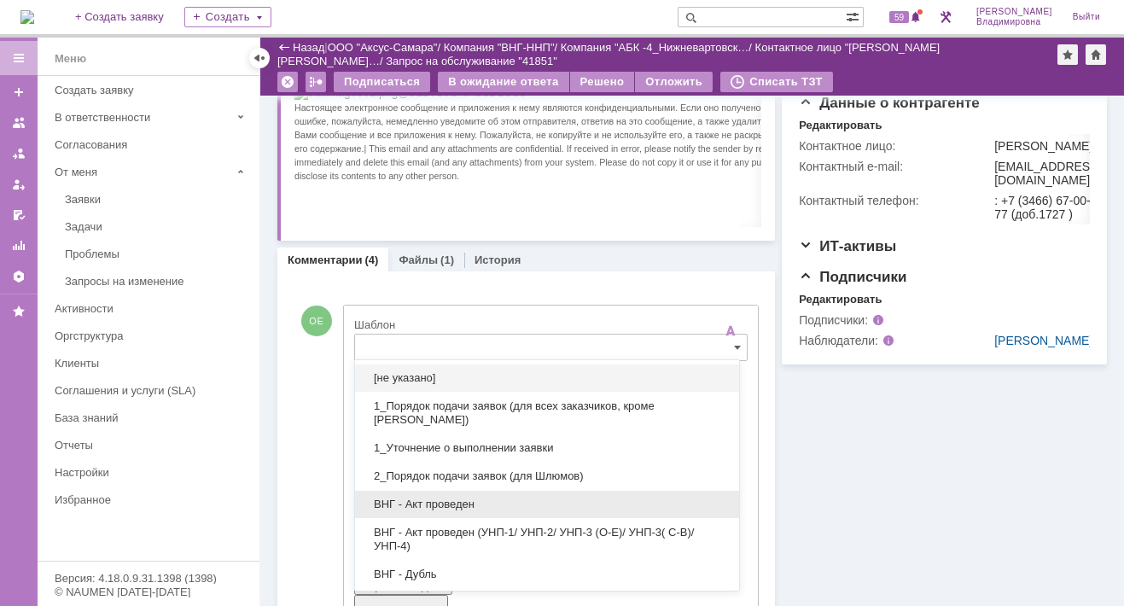
click at [437, 501] on span "ВНГ - Акт проведен" at bounding box center [546, 504] width 363 height 14
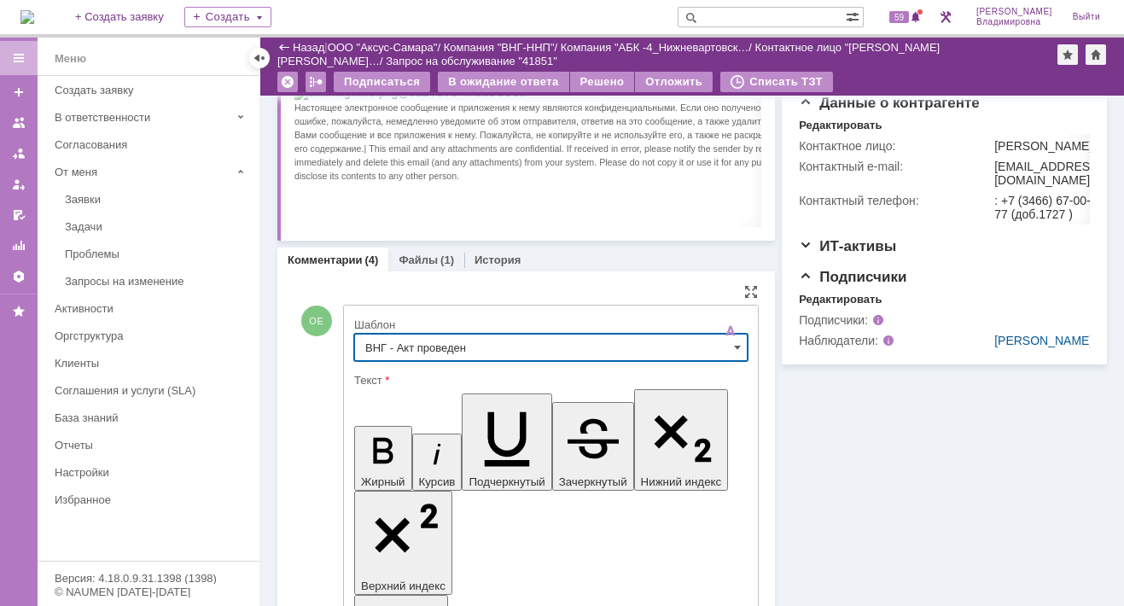
type input "ВНГ - Акт проведен"
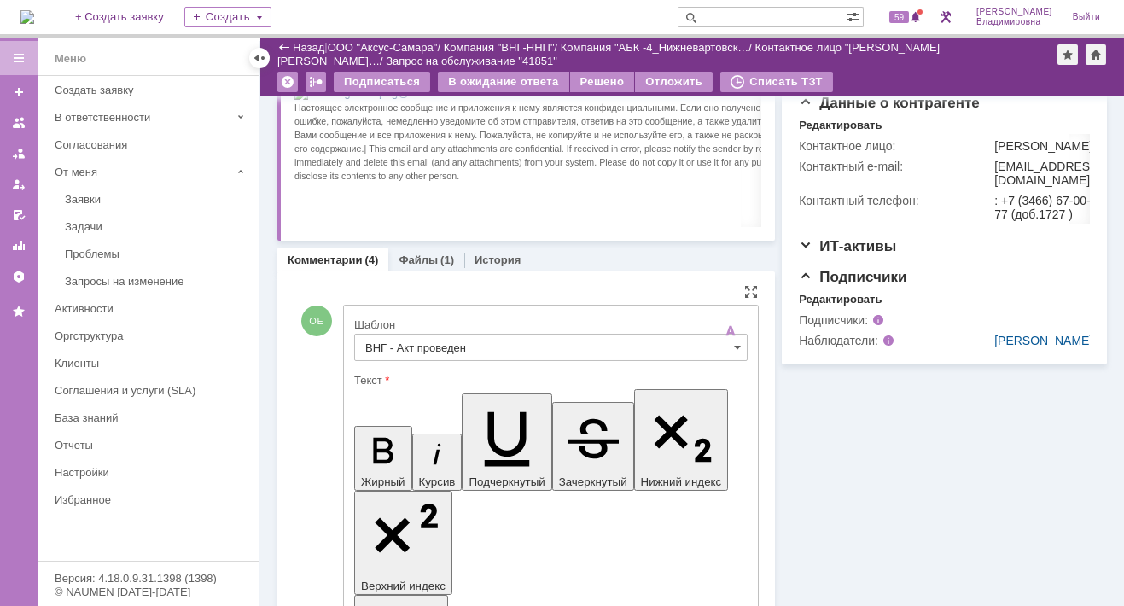
drag, startPoint x: 571, startPoint y: 3910, endPoint x: 583, endPoint y: 3925, distance: 18.8
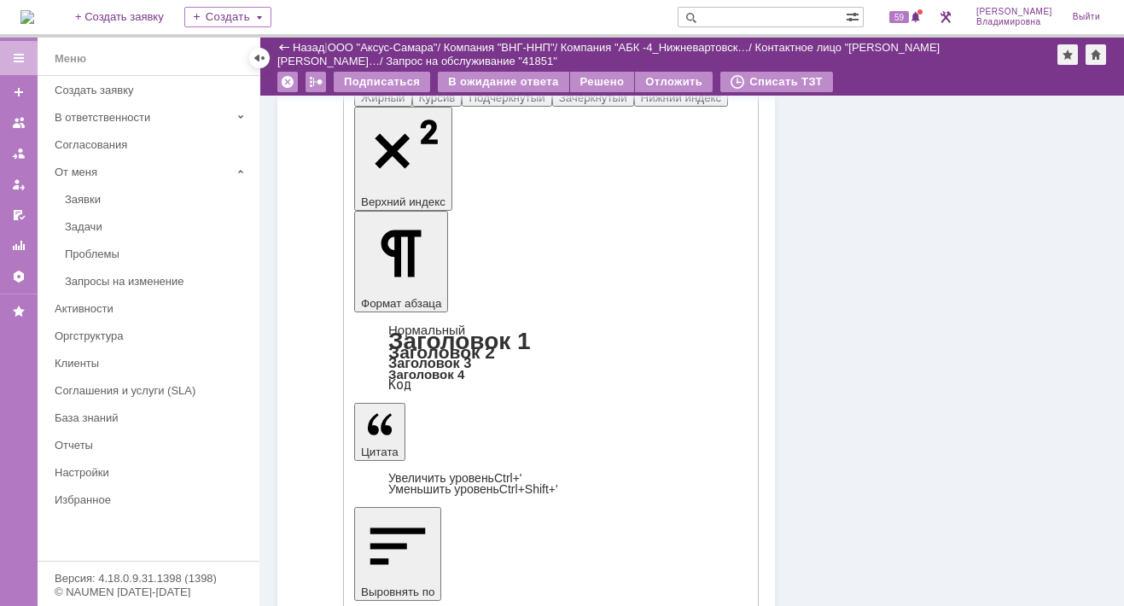
scroll to position [867, 0]
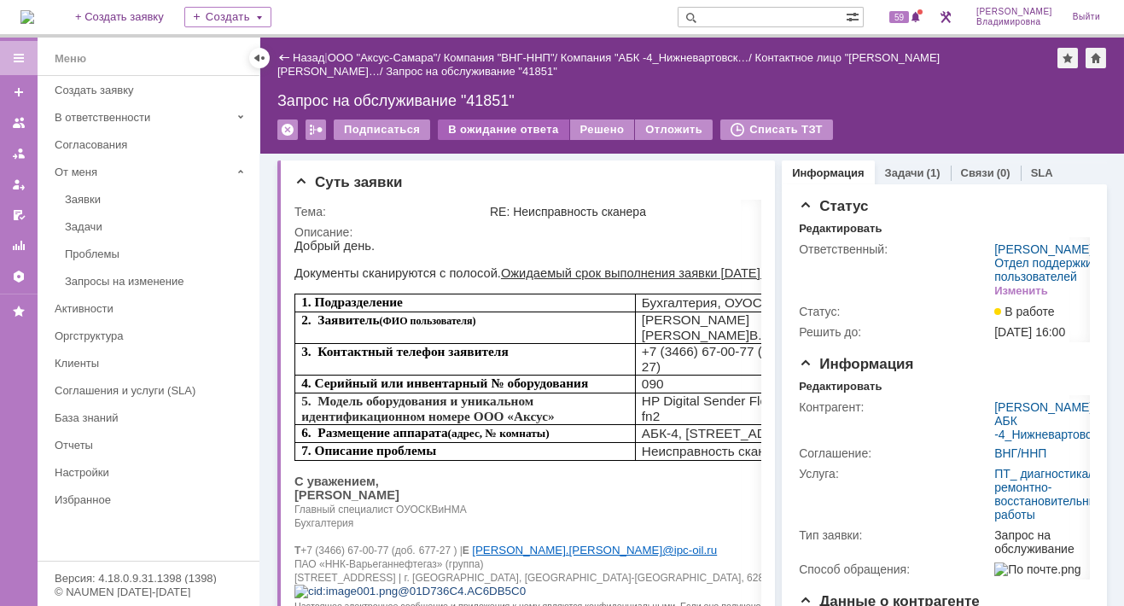
scroll to position [0, 0]
click at [604, 126] on div "Решено" at bounding box center [602, 129] width 65 height 20
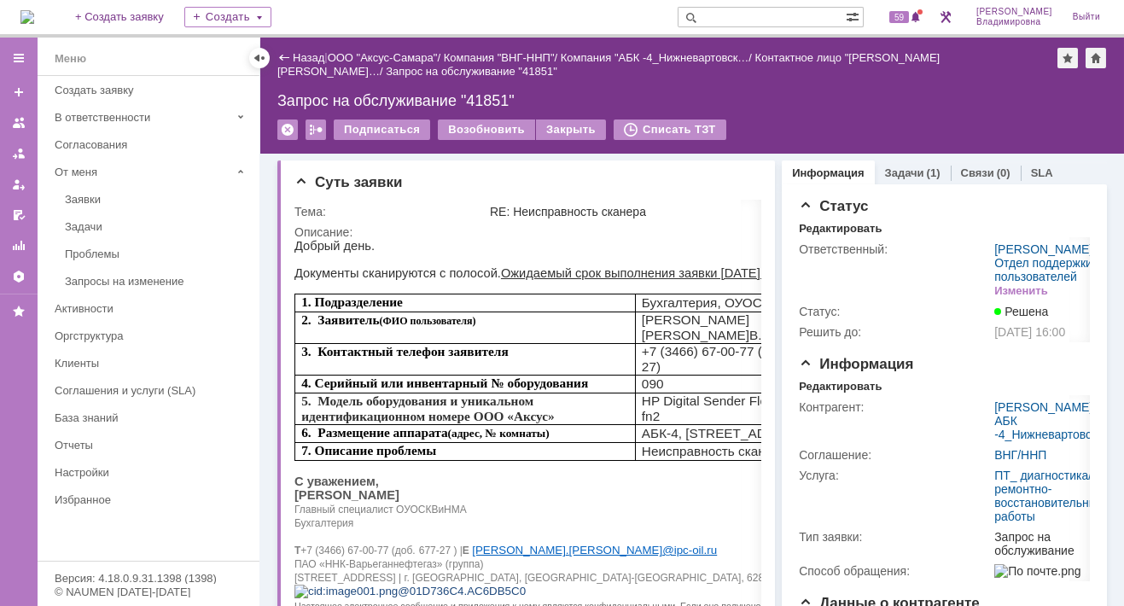
click at [34, 13] on img at bounding box center [27, 17] width 14 height 14
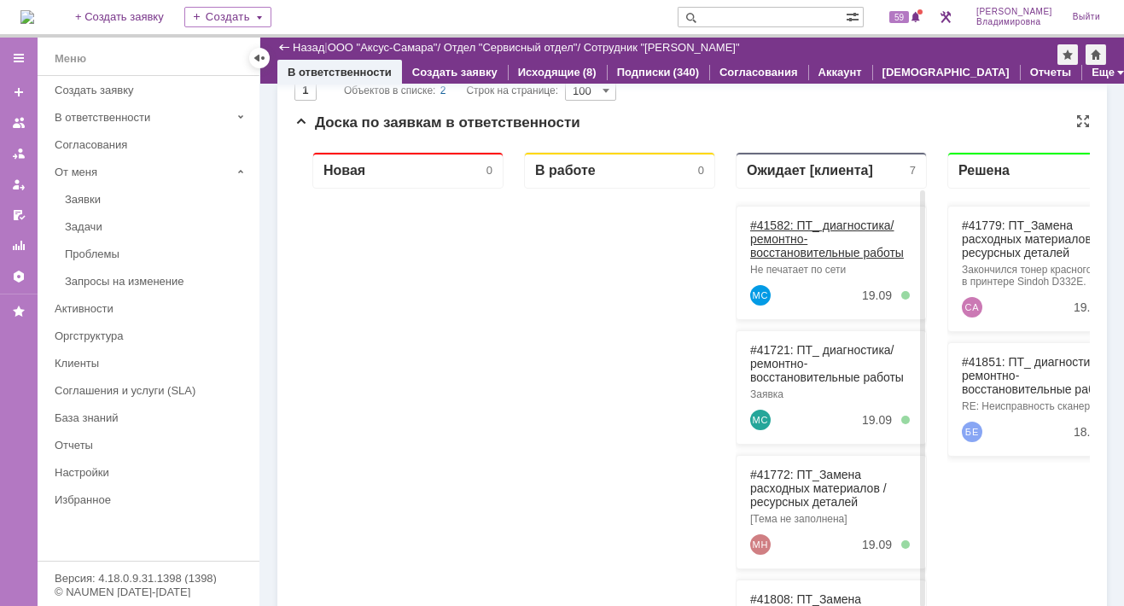
click at [799, 222] on link "#41582: ПТ_ диагностика/ ремонтно-восстановительные работы" at bounding box center [827, 238] width 154 height 41
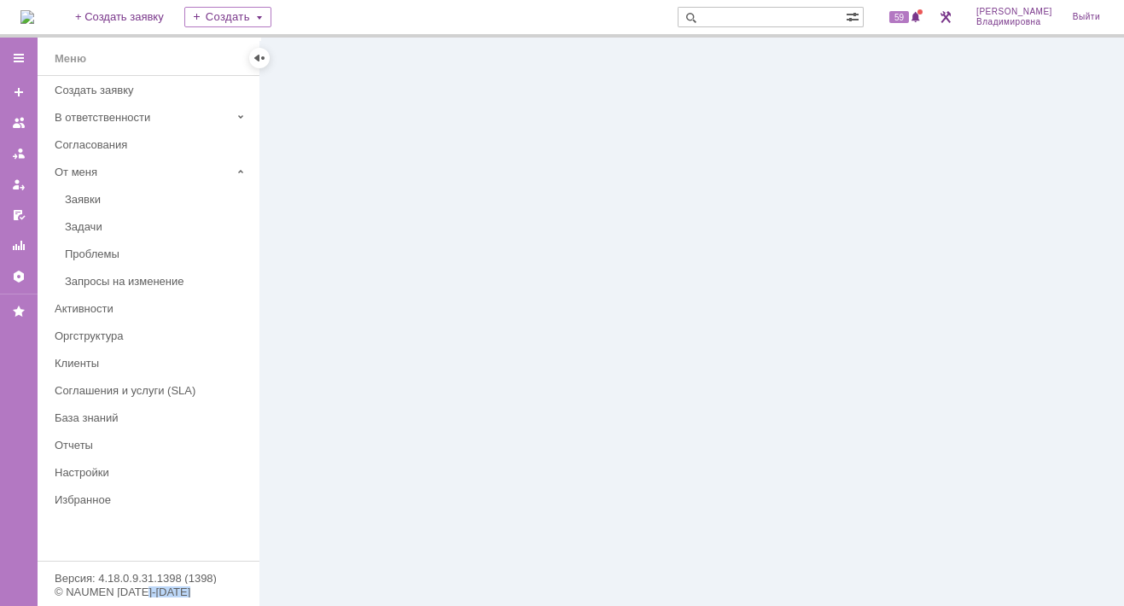
click at [799, 221] on div at bounding box center [691, 322] width 863 height 568
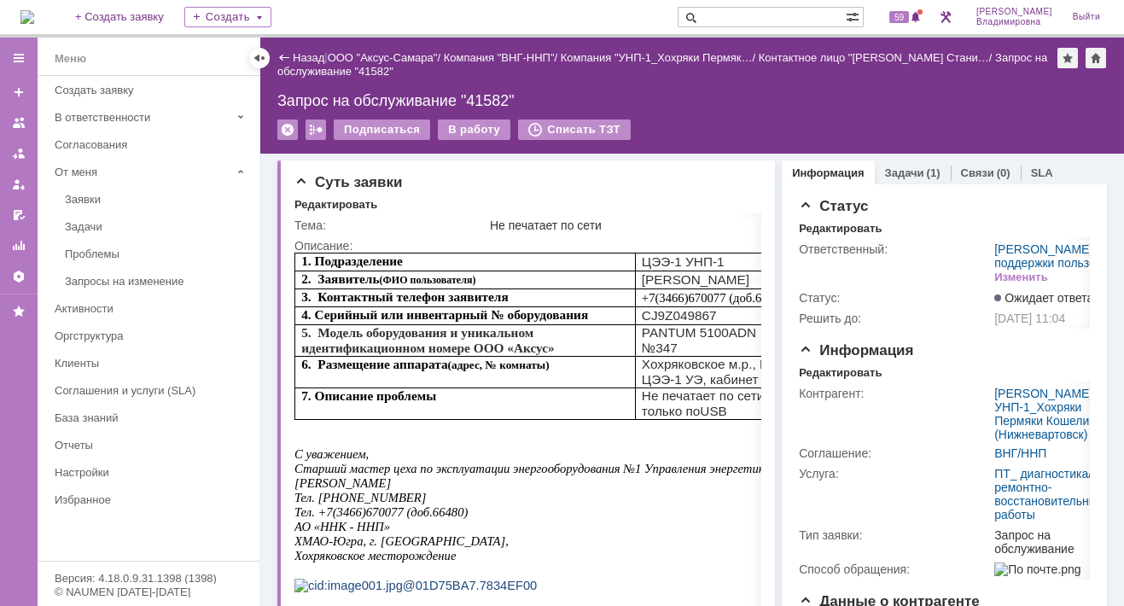
click at [698, 20] on span at bounding box center [687, 17] width 20 height 20
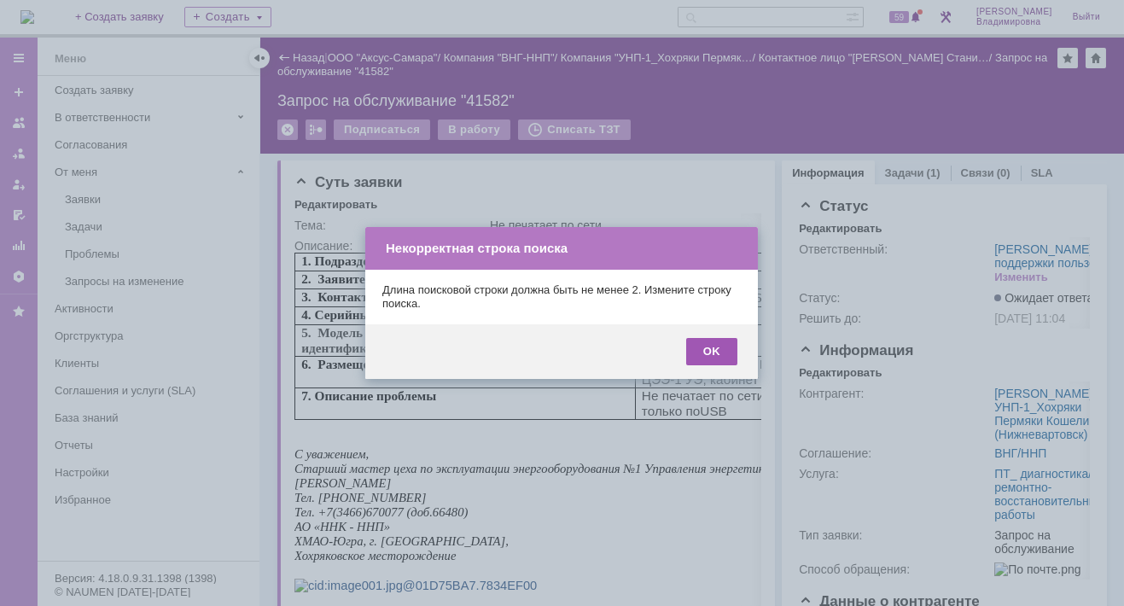
click at [724, 346] on div "OK" at bounding box center [711, 351] width 51 height 27
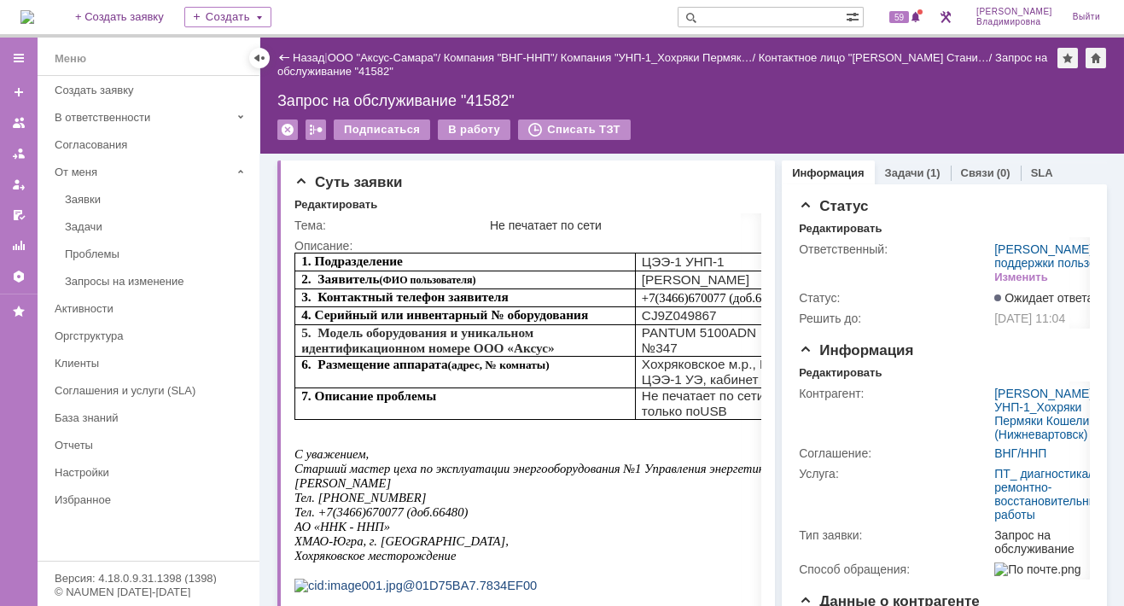
click at [34, 24] on img at bounding box center [27, 17] width 14 height 14
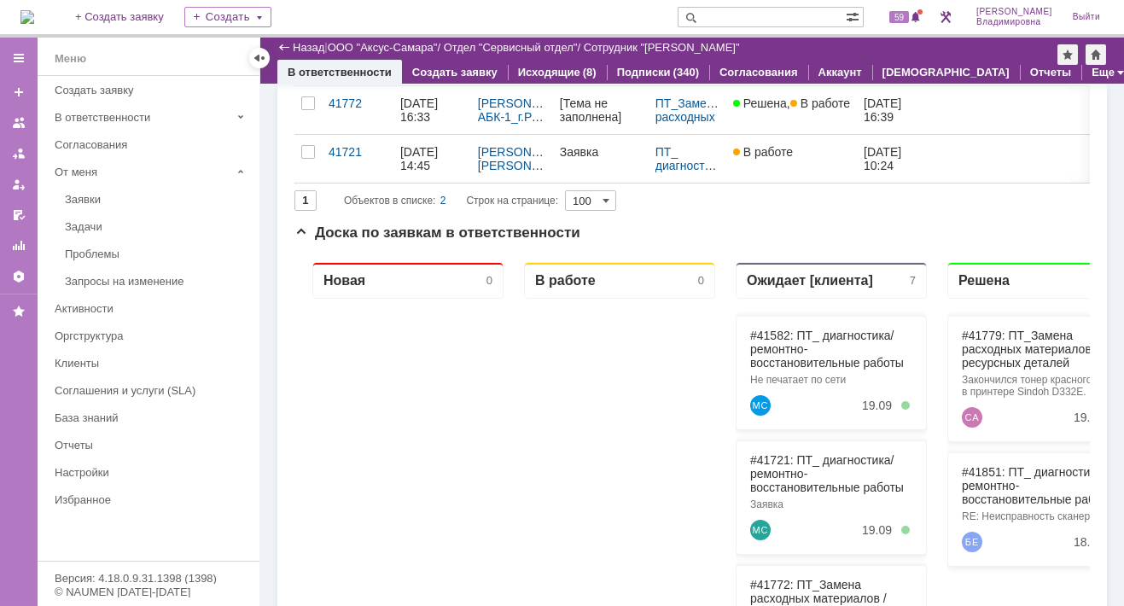
scroll to position [256, 0]
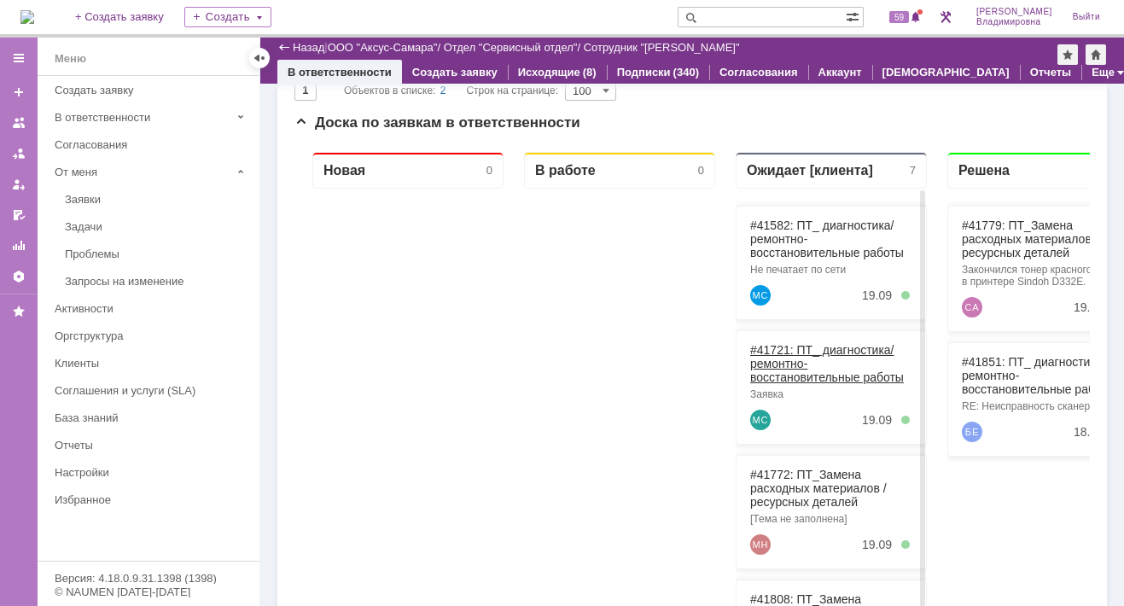
click at [767, 346] on link "#41721: ПТ_ диагностика/ ремонтно-восстановительные работы" at bounding box center [827, 363] width 154 height 41
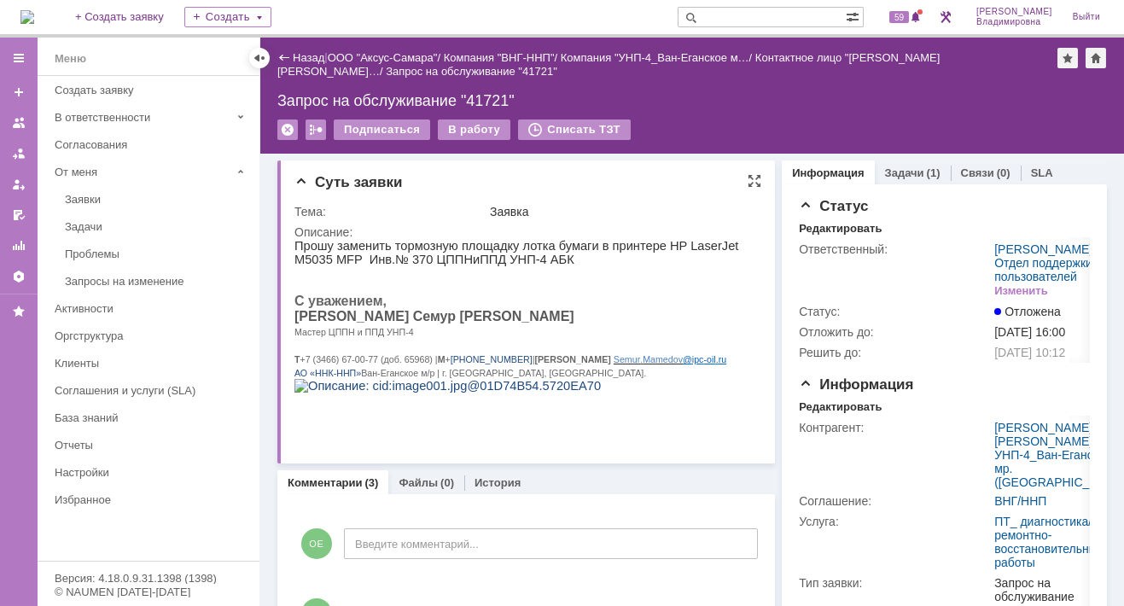
scroll to position [171, 0]
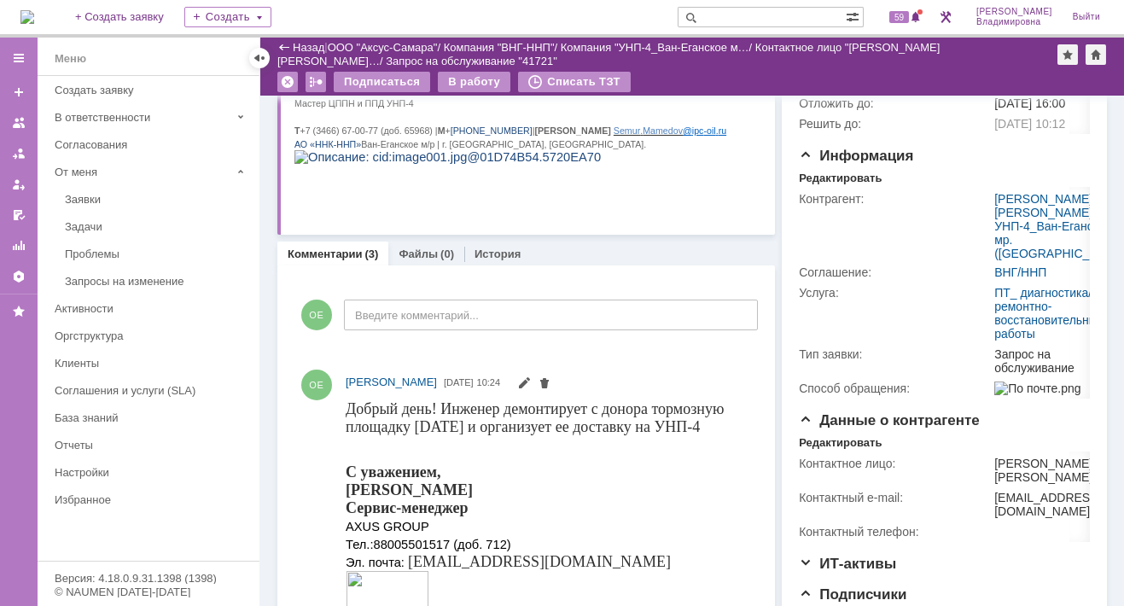
click at [34, 15] on img at bounding box center [27, 17] width 14 height 14
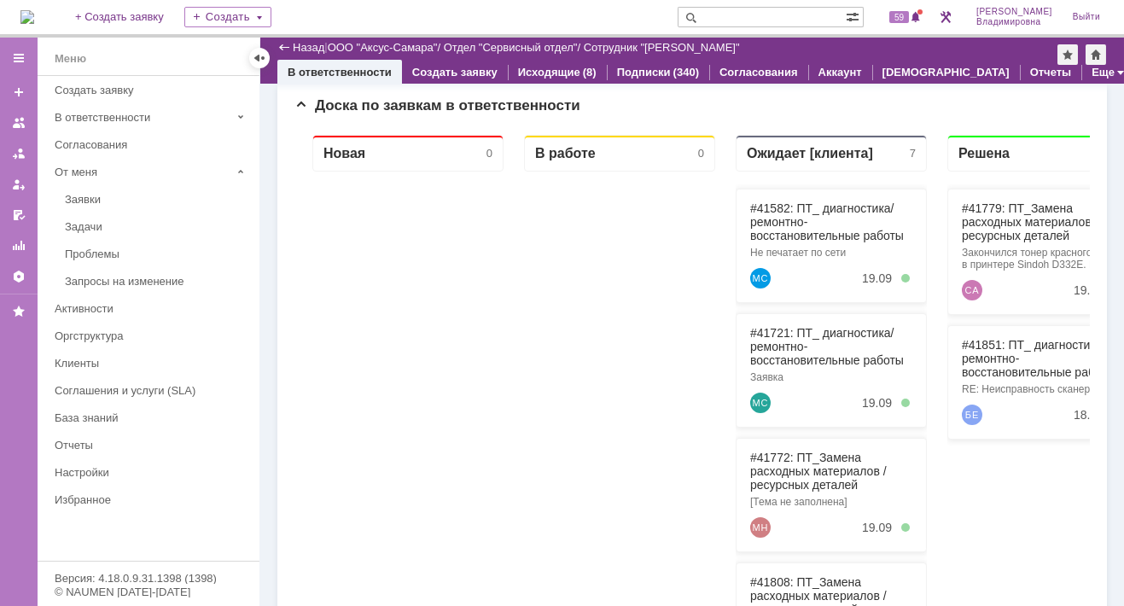
scroll to position [427, 0]
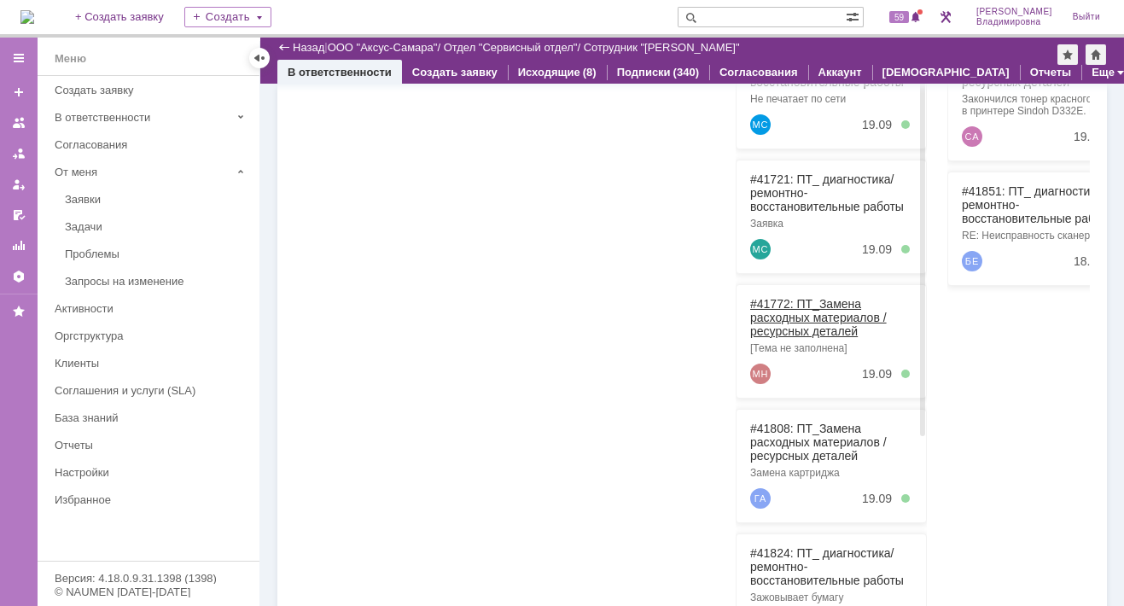
click at [763, 303] on link "#41772: ПТ_Замена расходных материалов / ресурсных деталей" at bounding box center [818, 317] width 137 height 41
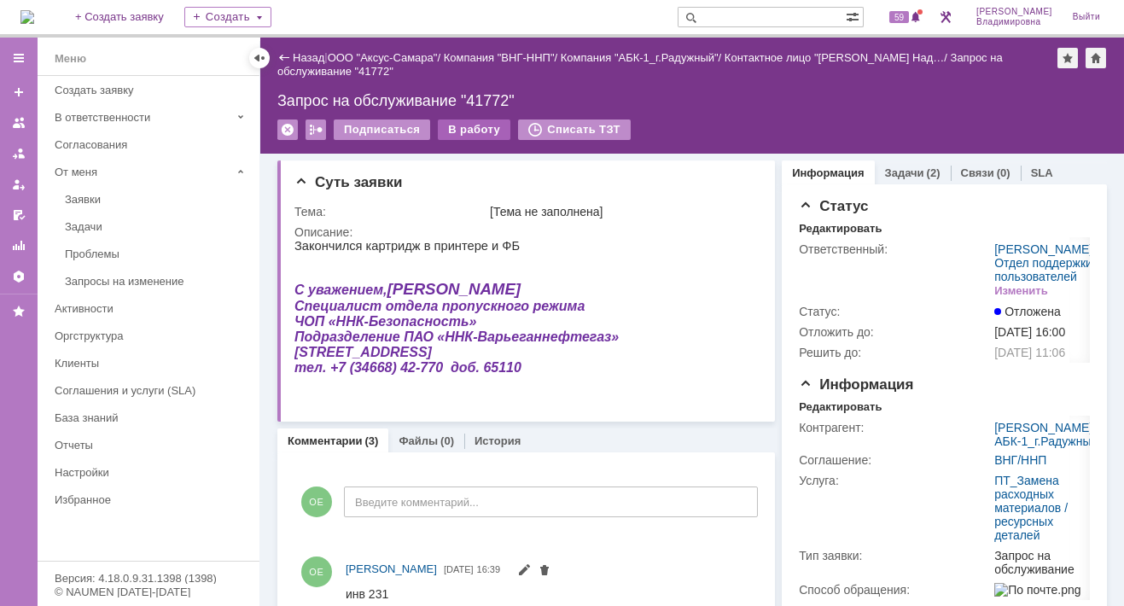
click at [459, 125] on div "В работу" at bounding box center [474, 129] width 73 height 20
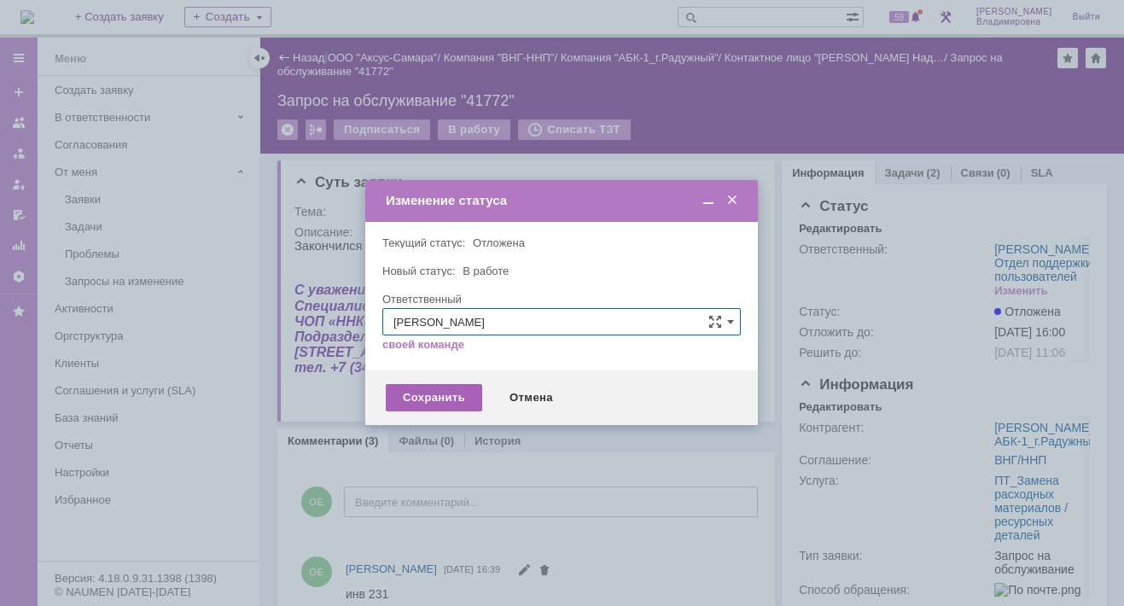
click at [441, 397] on div "Сохранить" at bounding box center [434, 397] width 96 height 27
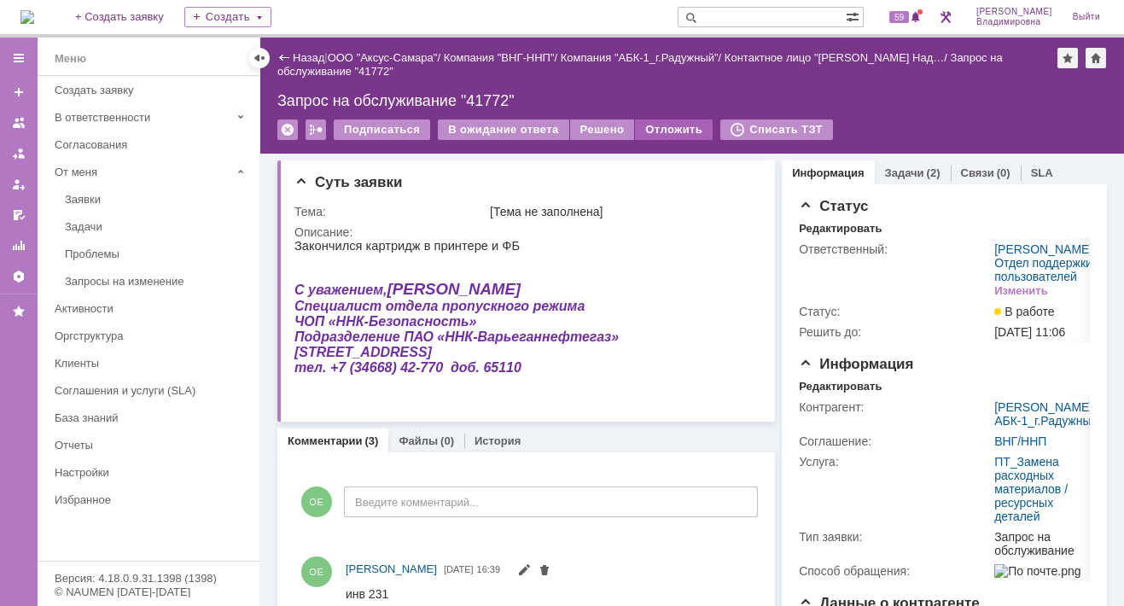
click at [640, 123] on div "Отложить" at bounding box center [674, 129] width 78 height 20
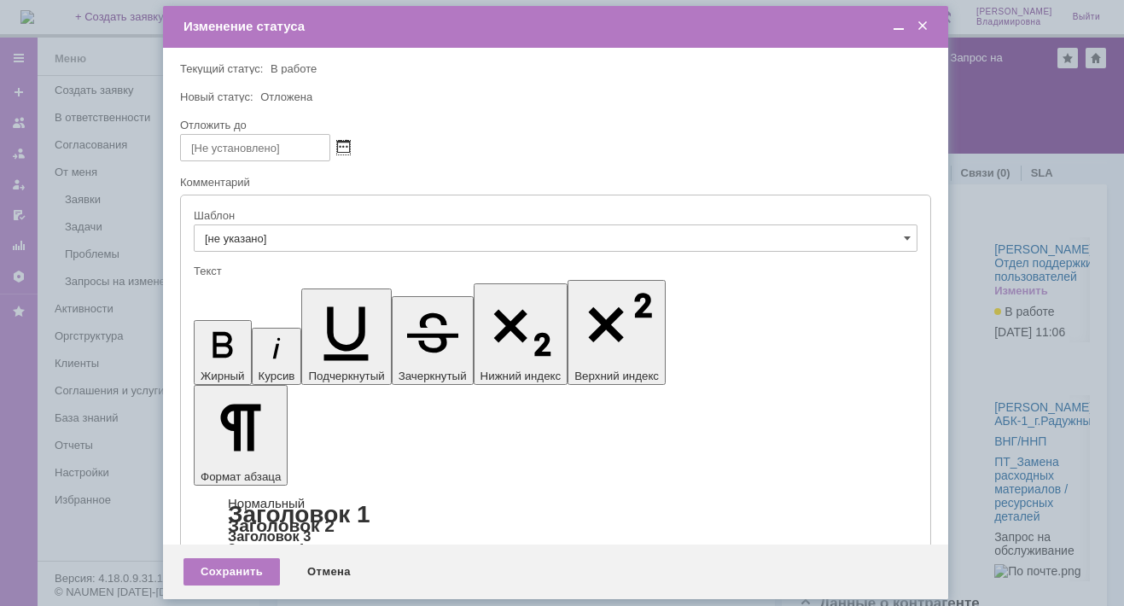
click at [346, 141] on span at bounding box center [343, 148] width 13 height 14
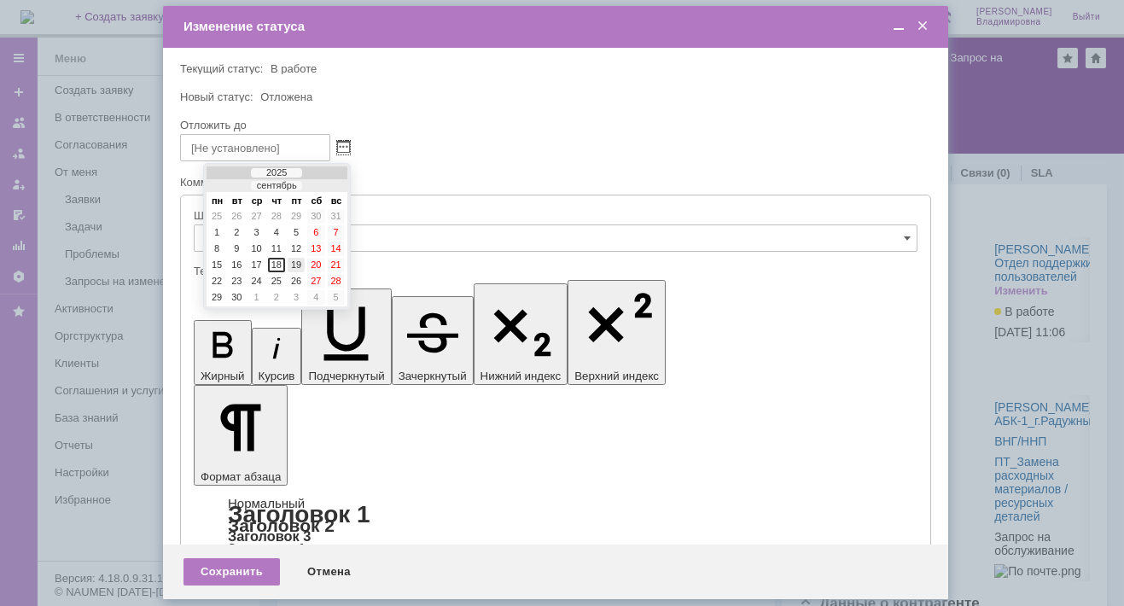
click at [292, 263] on div "19" at bounding box center [296, 265] width 17 height 15
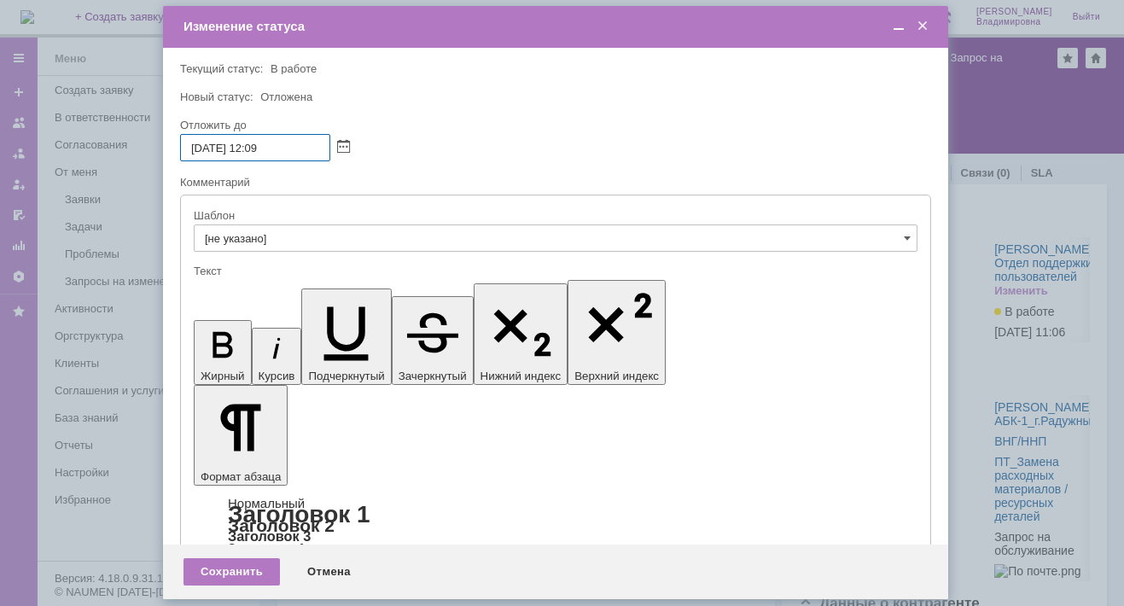
click at [259, 145] on input "19.09.2025 12:09" at bounding box center [255, 147] width 150 height 27
type input "19.09.2025 16:09"
click at [235, 567] on div "Сохранить" at bounding box center [231, 571] width 96 height 27
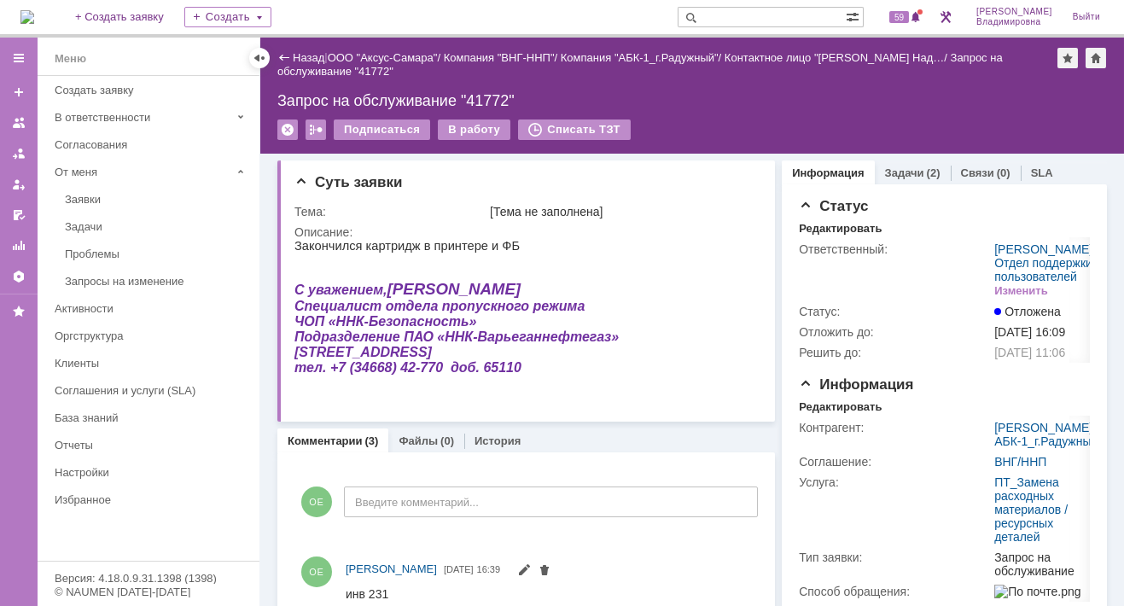
click at [34, 10] on img at bounding box center [27, 17] width 14 height 14
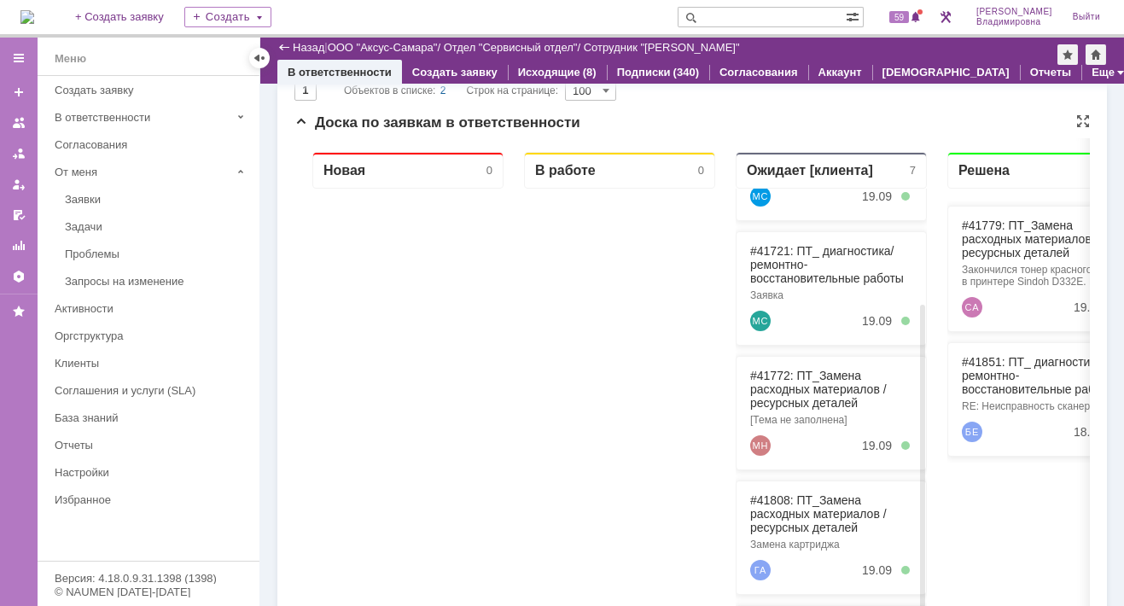
scroll to position [171, 0]
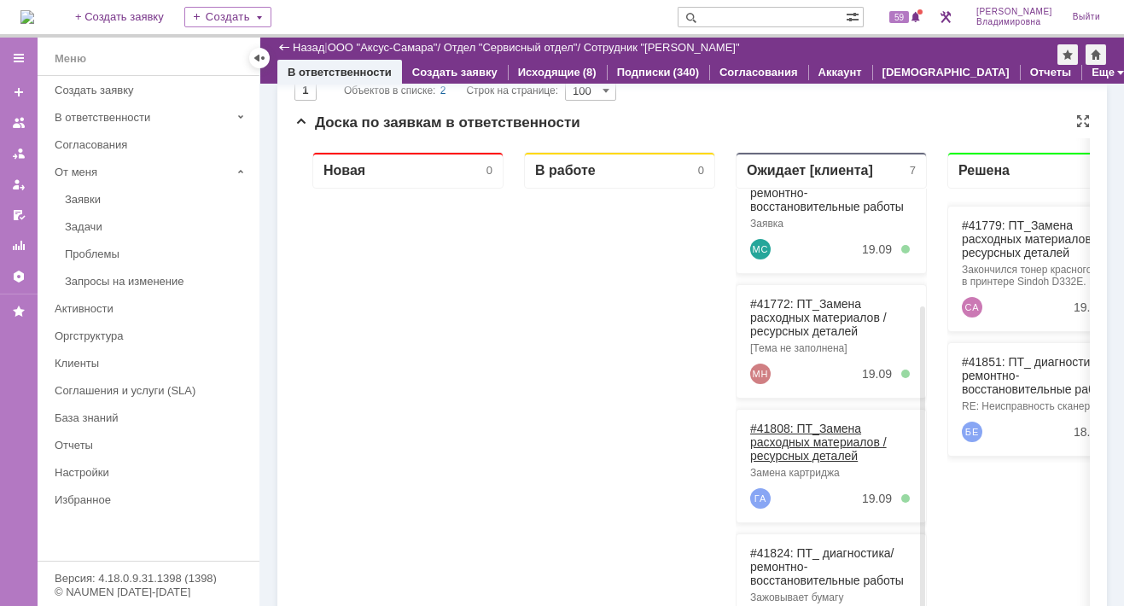
click at [778, 422] on link "#41808: ПТ_Замена расходных материалов / ресурсных деталей" at bounding box center [818, 441] width 137 height 41
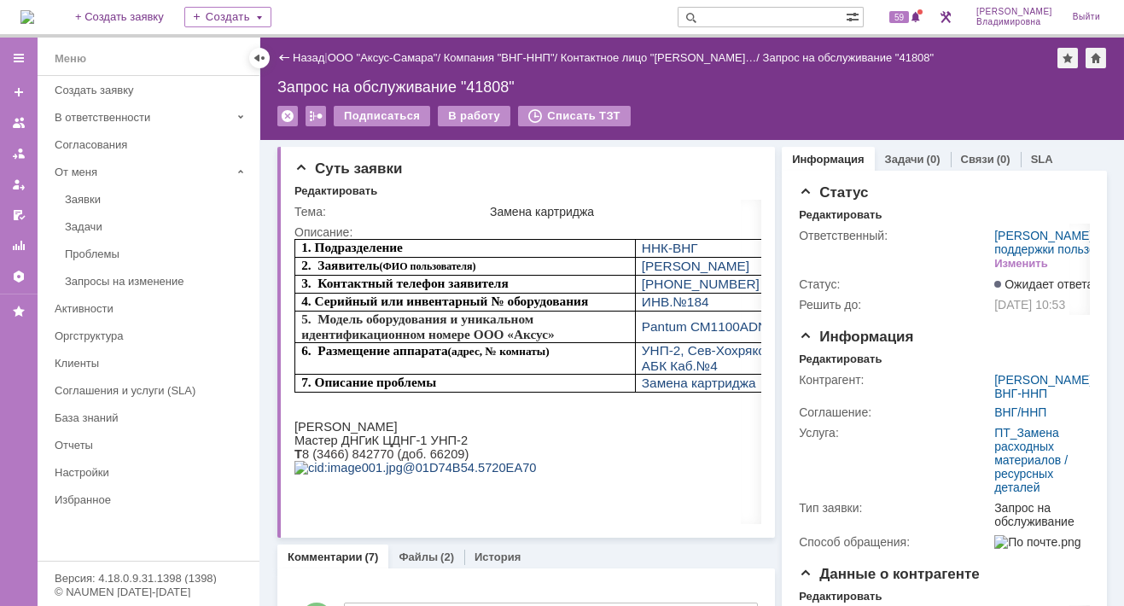
click at [34, 22] on img at bounding box center [27, 17] width 14 height 14
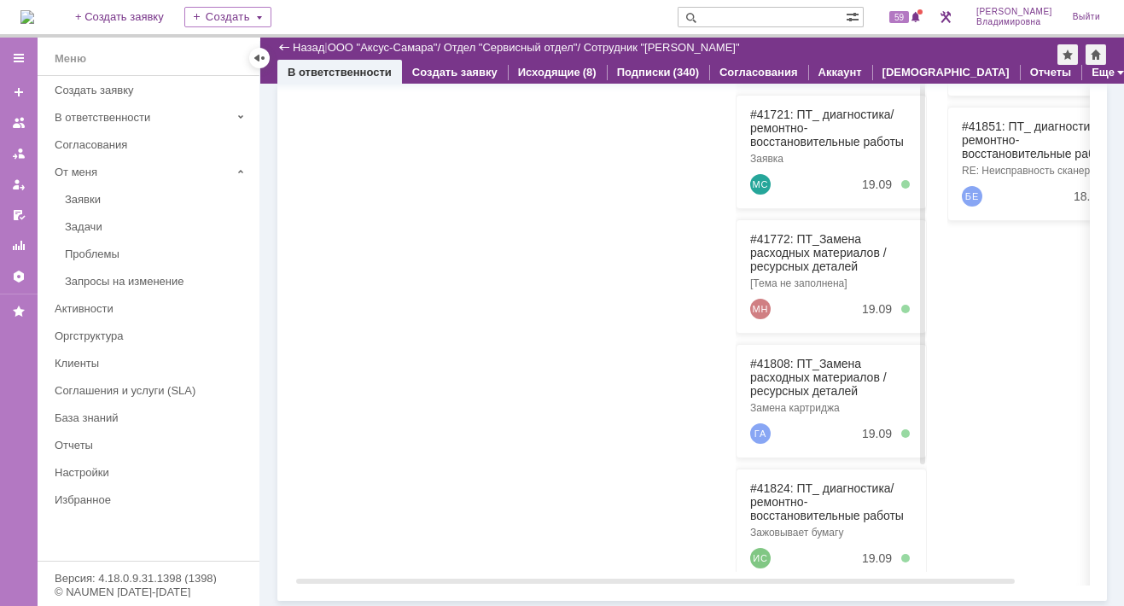
scroll to position [294, 0]
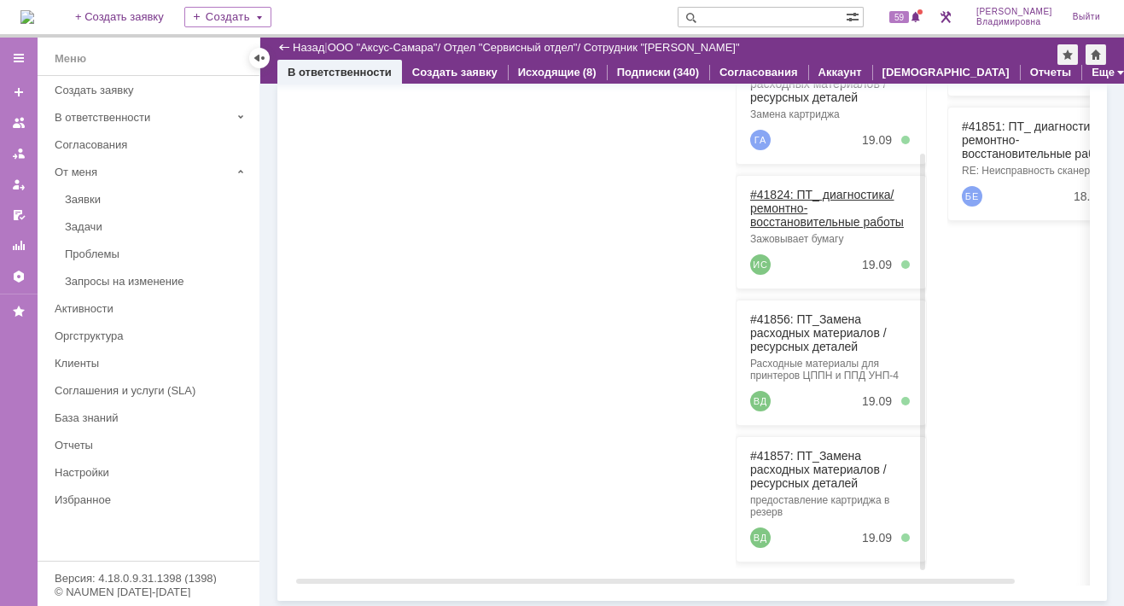
click at [775, 195] on link "#41824: ПТ_ диагностика/ ремонтно-восстановительные работы" at bounding box center [827, 208] width 154 height 41
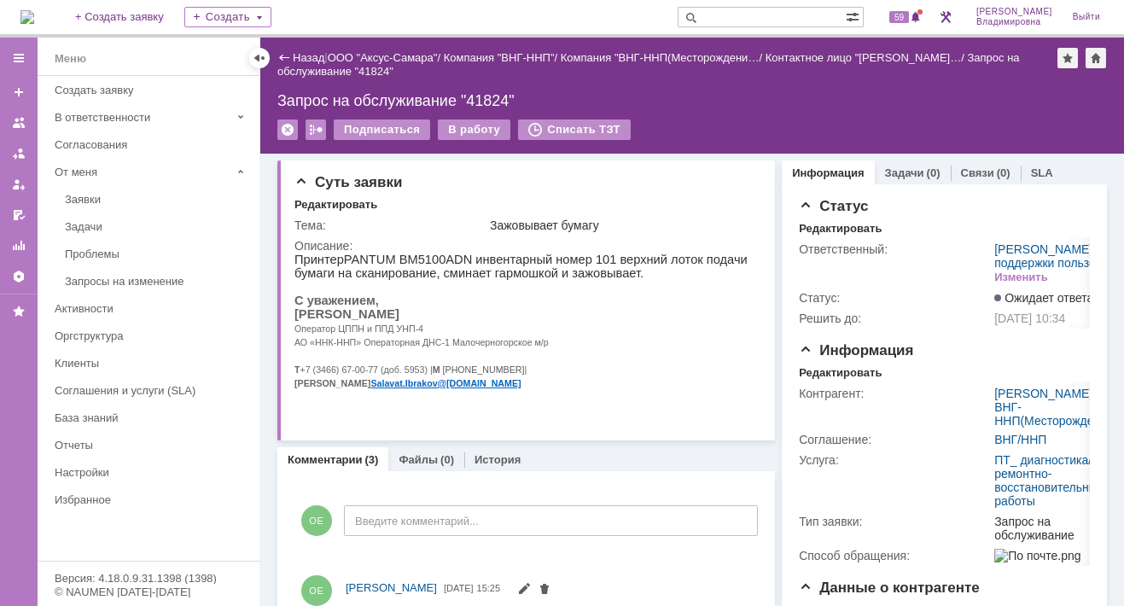
click at [34, 18] on img at bounding box center [27, 17] width 14 height 14
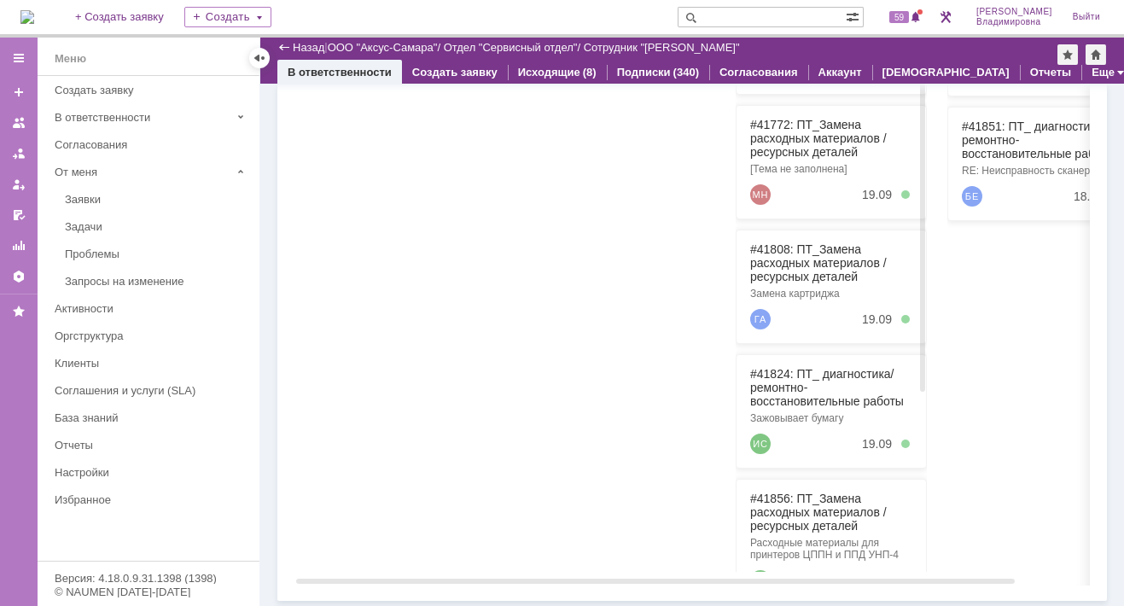
scroll to position [294, 0]
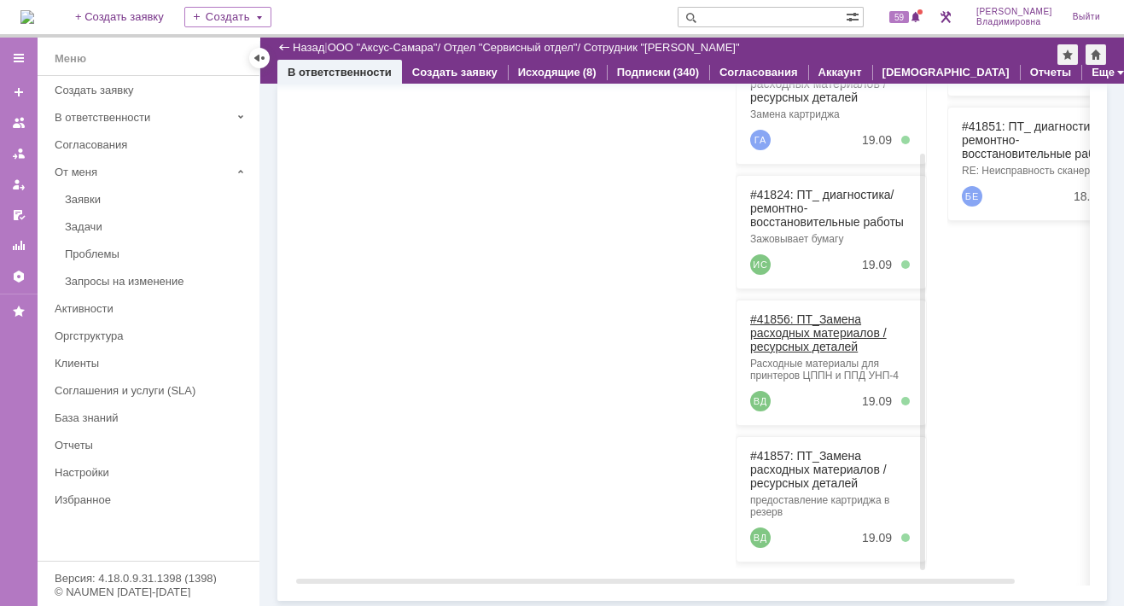
click at [788, 320] on link "#41856: ПТ_Замена расходных материалов / ресурсных деталей" at bounding box center [818, 332] width 137 height 41
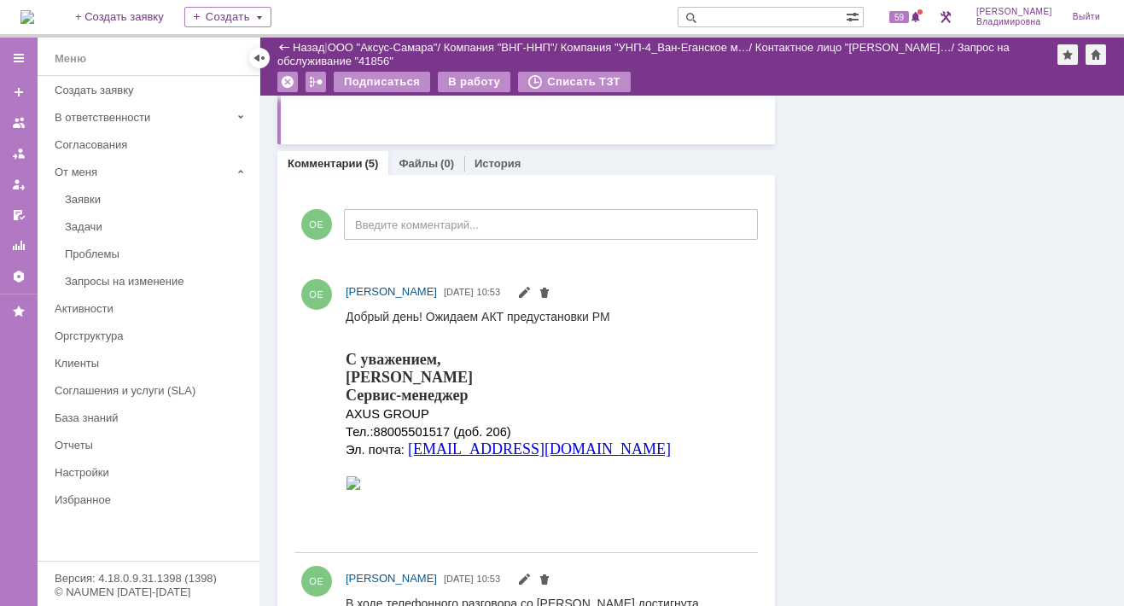
scroll to position [768, 0]
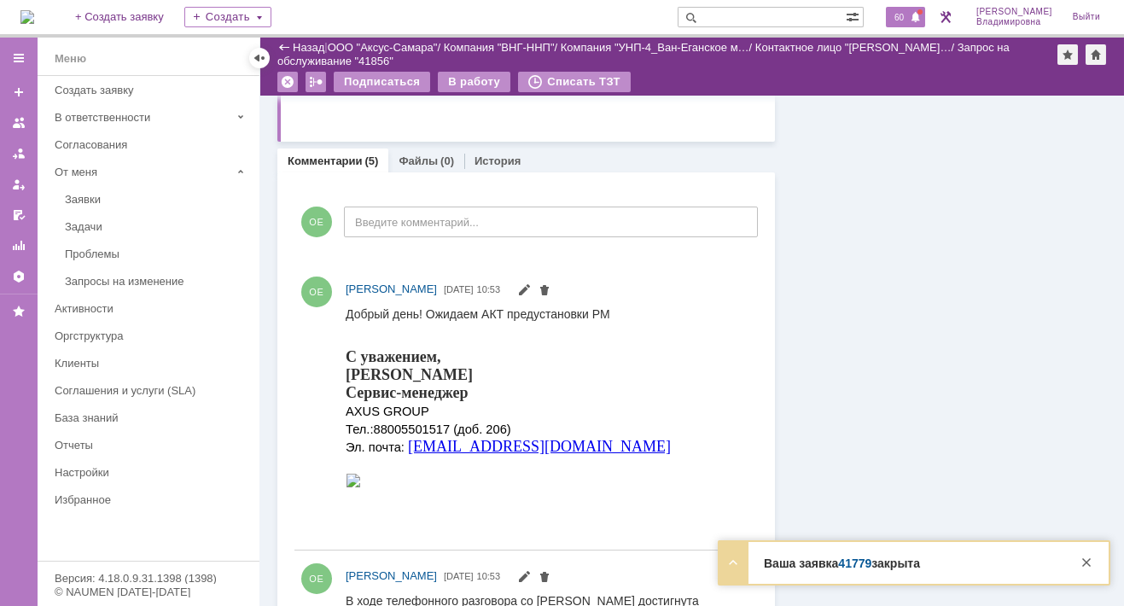
click at [905, 11] on span "60" at bounding box center [899, 17] width 20 height 12
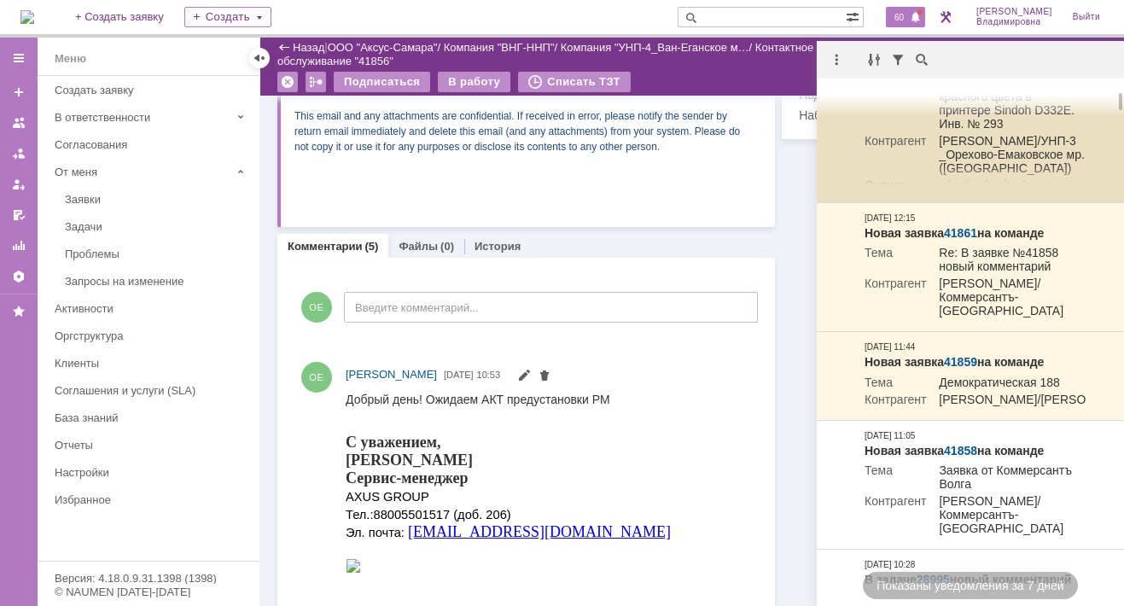
scroll to position [0, 0]
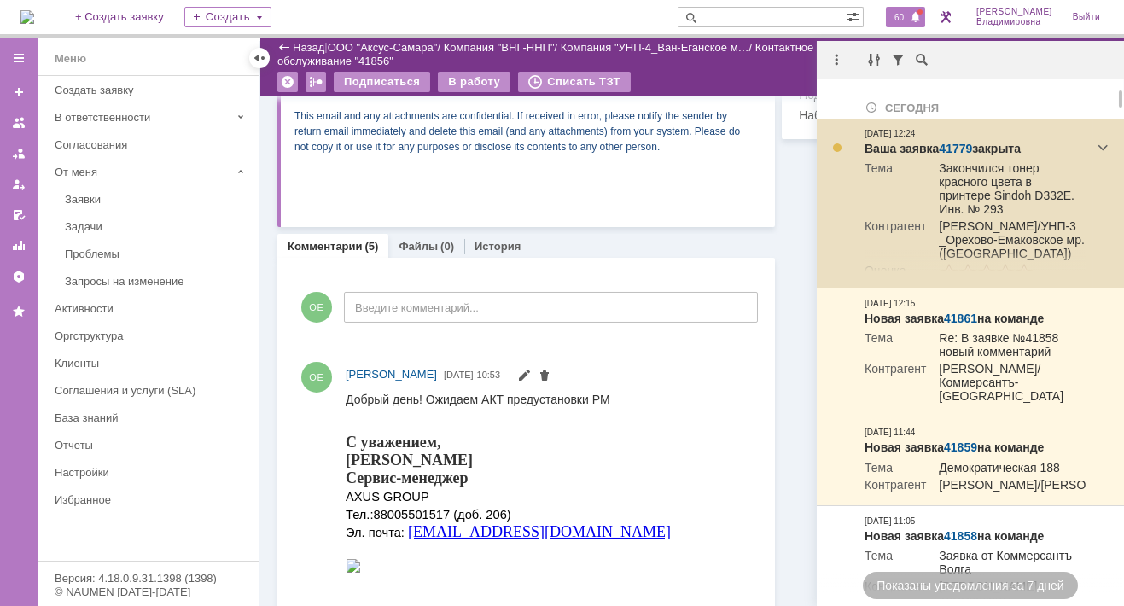
click at [961, 141] on div "Ваша заявка 41779 закрыта" at bounding box center [975, 149] width 222 height 17
click at [961, 144] on link "41779" at bounding box center [955, 149] width 33 height 14
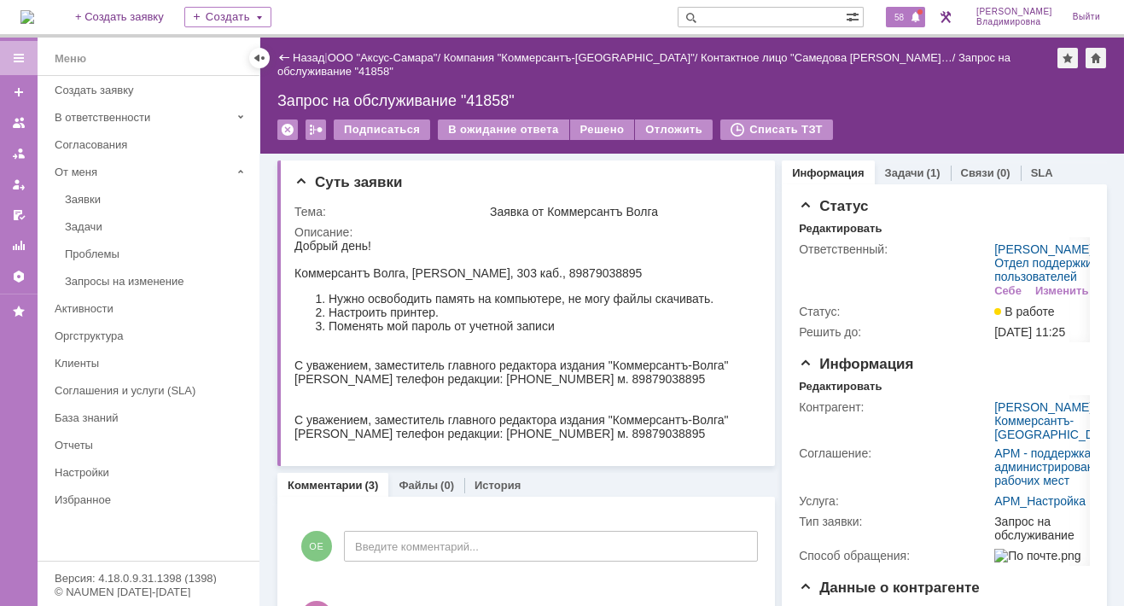
click at [909, 16] on span "58" at bounding box center [899, 17] width 20 height 12
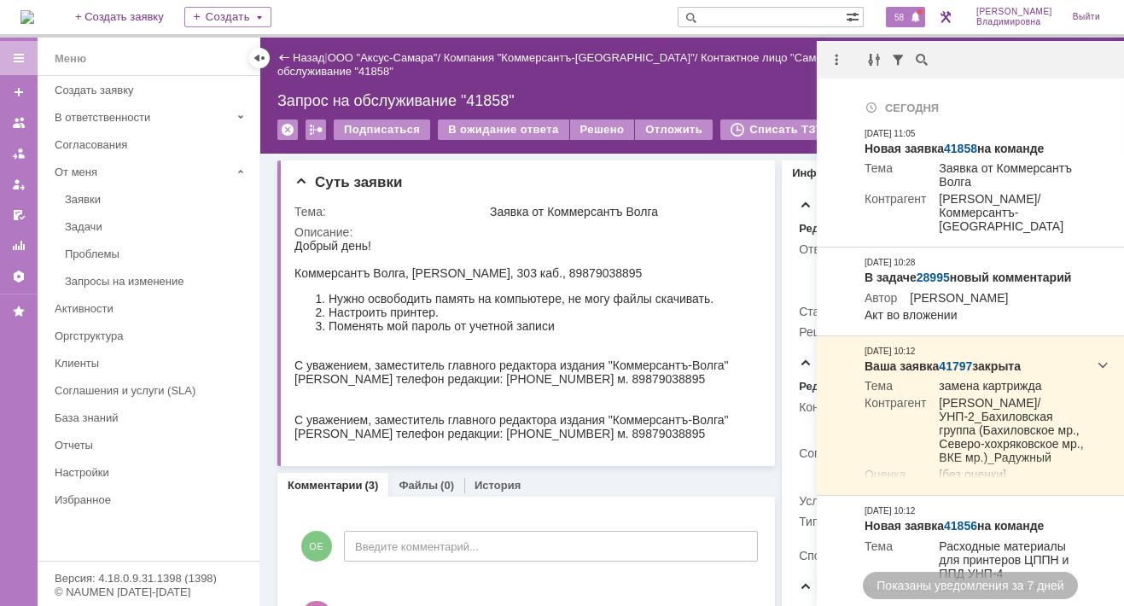
click at [753, 92] on div "Запрос на обслуживание "41858"" at bounding box center [691, 100] width 829 height 17
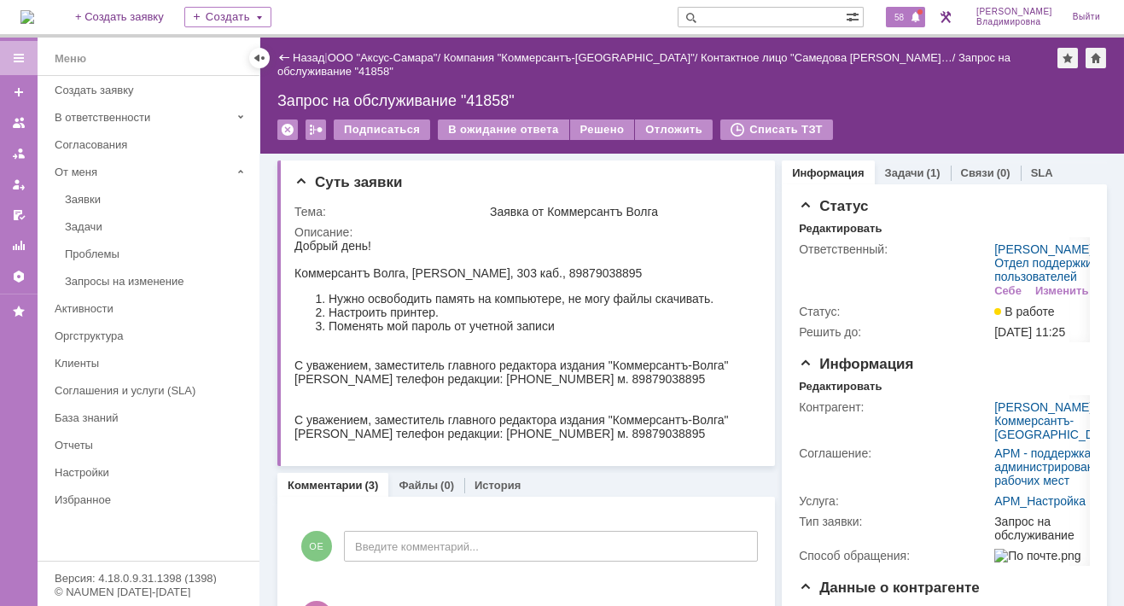
click at [905, 17] on span "58" at bounding box center [899, 17] width 20 height 12
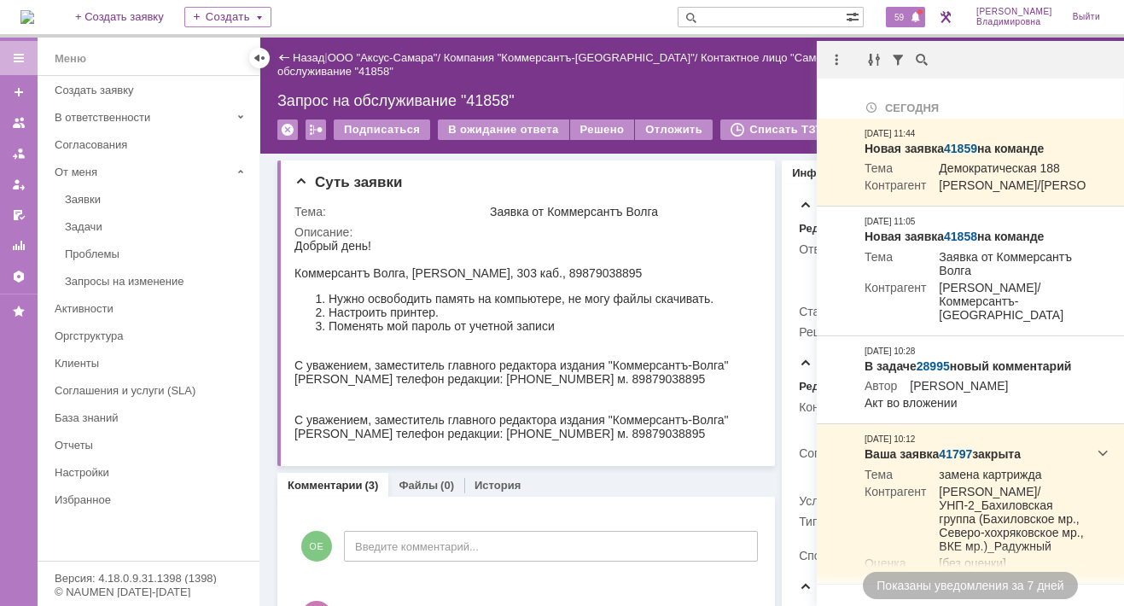
click at [733, 92] on div "Запрос на обслуживание "41858"" at bounding box center [691, 100] width 829 height 17
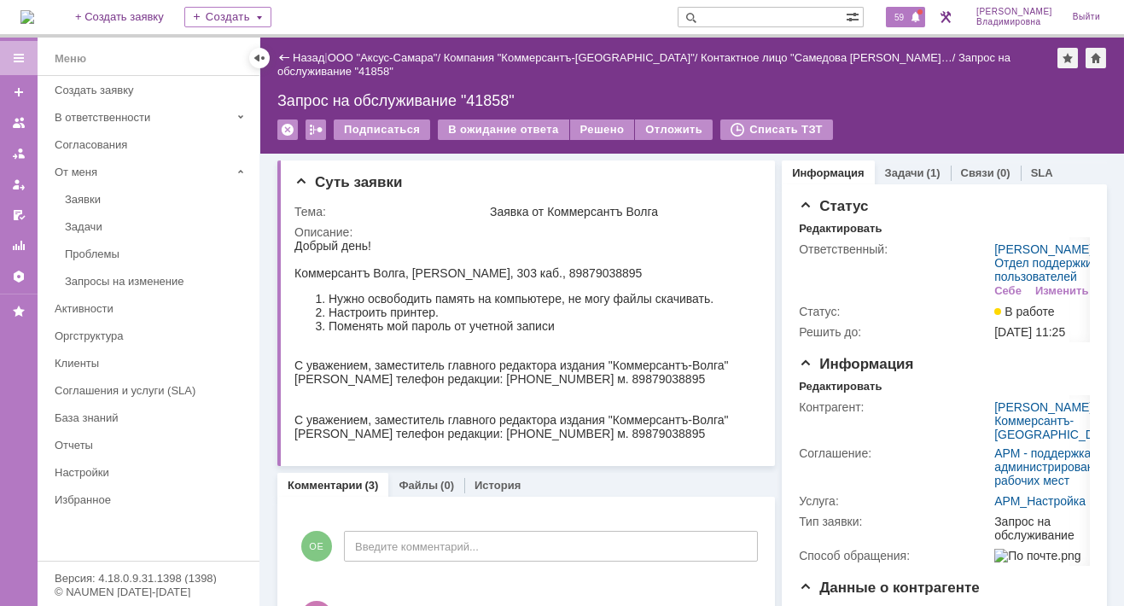
click at [904, 19] on span "59" at bounding box center [899, 17] width 20 height 12
click at [34, 15] on img at bounding box center [27, 17] width 14 height 14
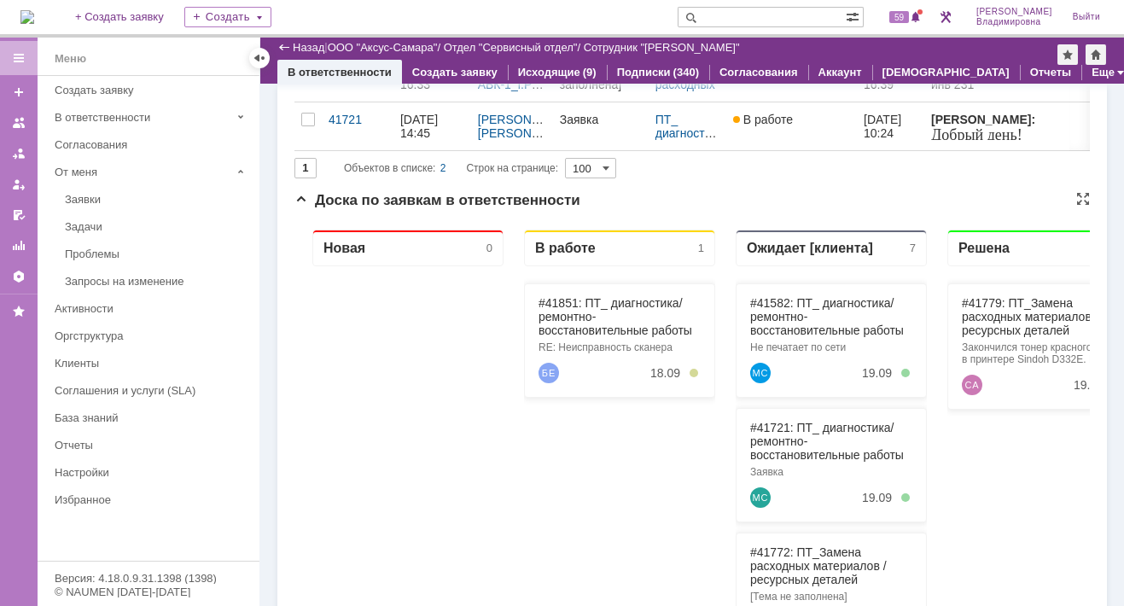
scroll to position [171, 0]
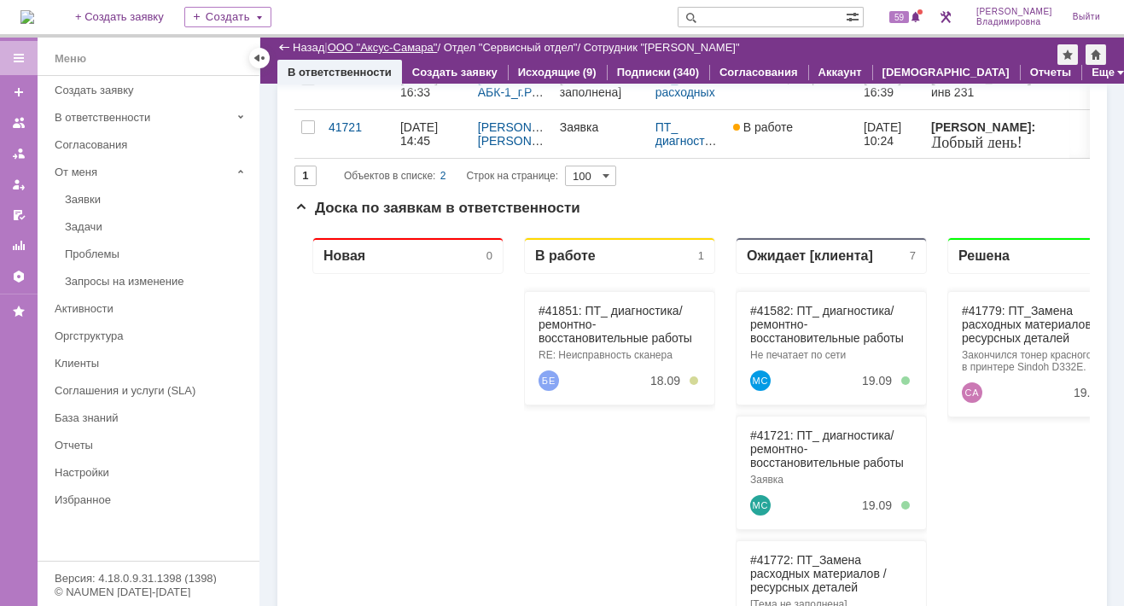
click at [389, 47] on link "ООО "Аксус-Самара"" at bounding box center [383, 47] width 110 height 13
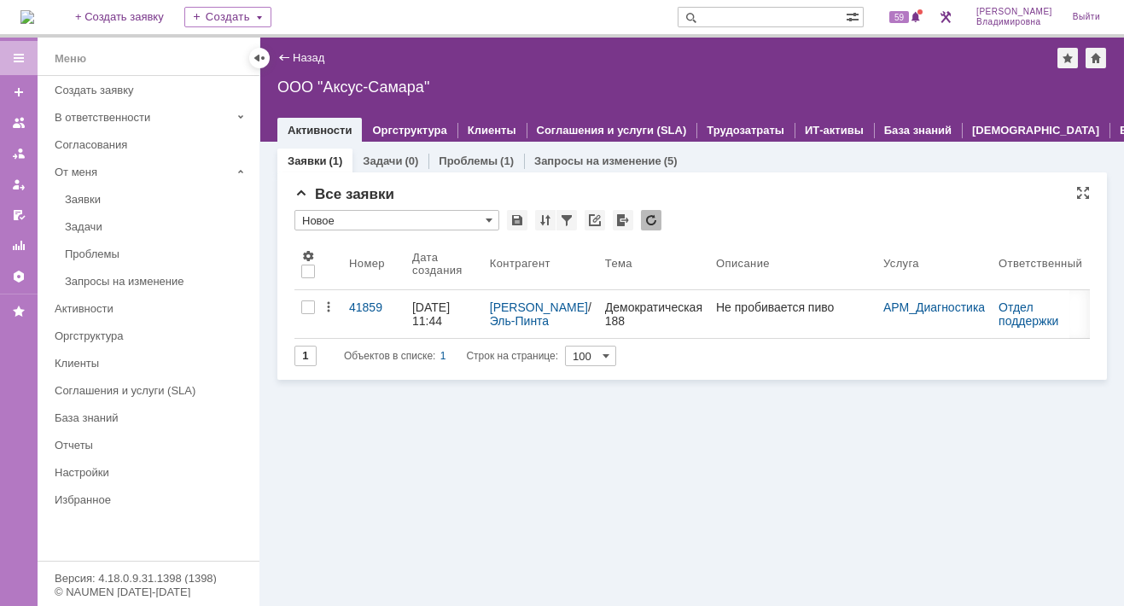
click at [744, 212] on div "* Новое" at bounding box center [691, 221] width 795 height 22
click at [909, 15] on span "59" at bounding box center [899, 17] width 20 height 12
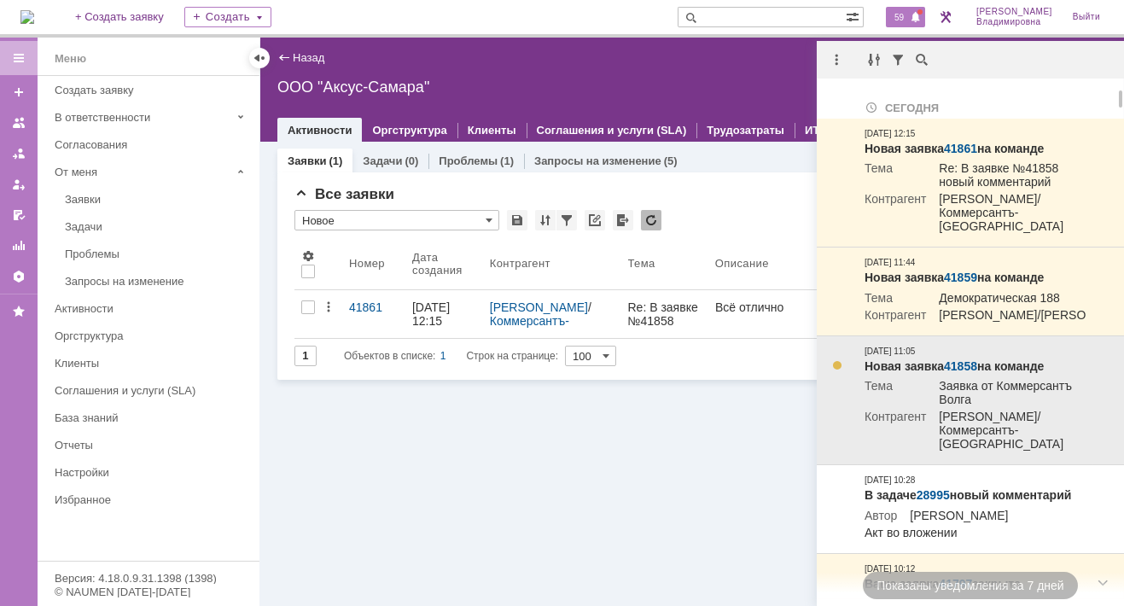
click at [964, 363] on link "41858" at bounding box center [960, 366] width 33 height 14
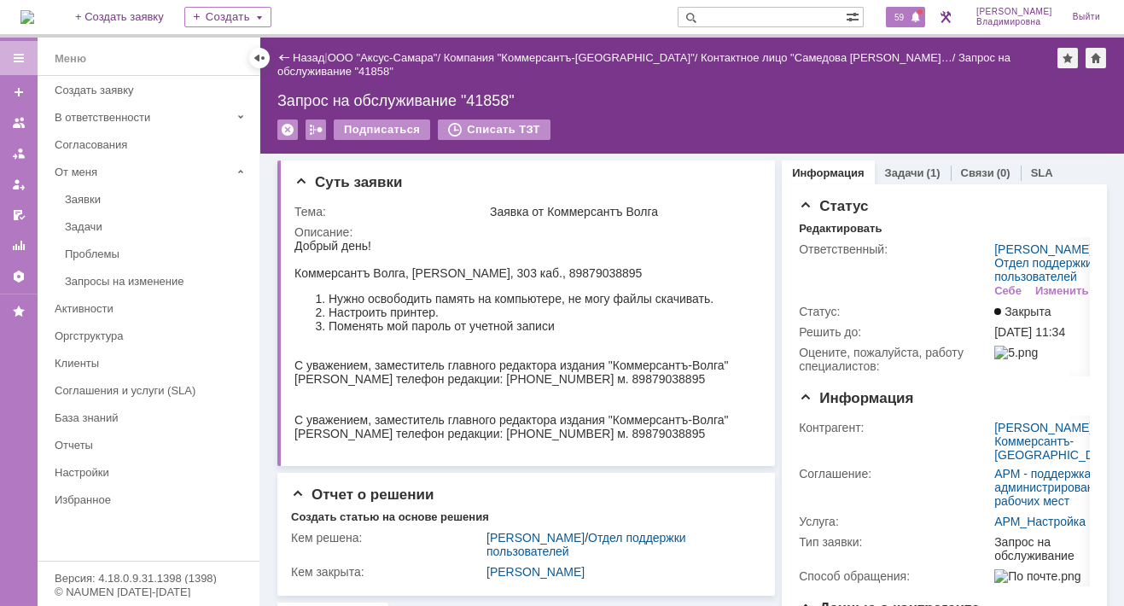
click at [907, 13] on span "59" at bounding box center [899, 17] width 20 height 12
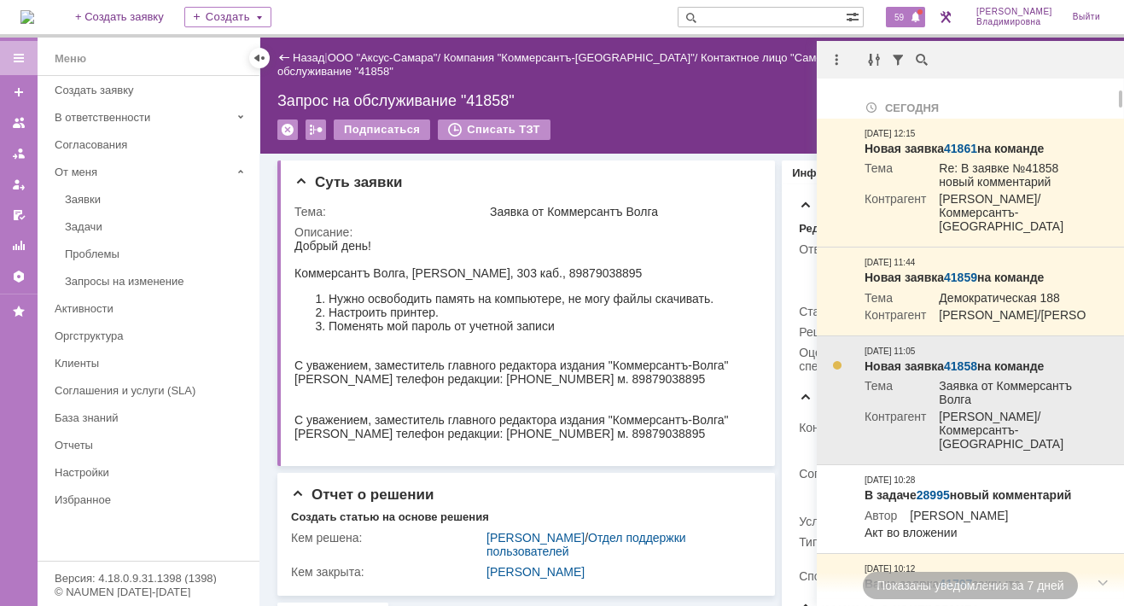
scroll to position [85, 0]
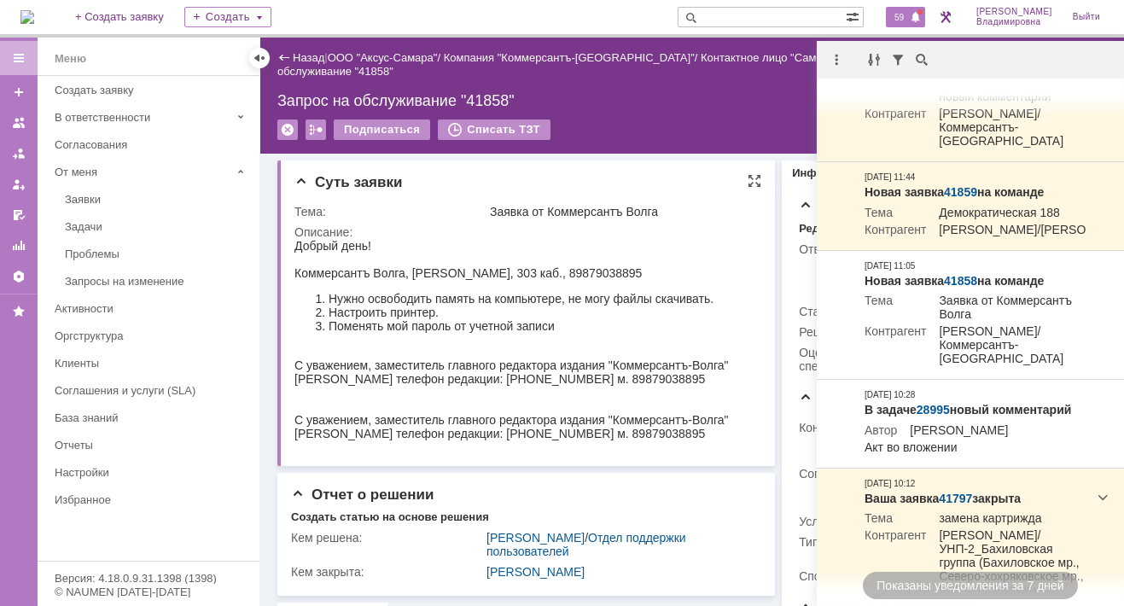
click at [376, 399] on div at bounding box center [521, 393] width 454 height 14
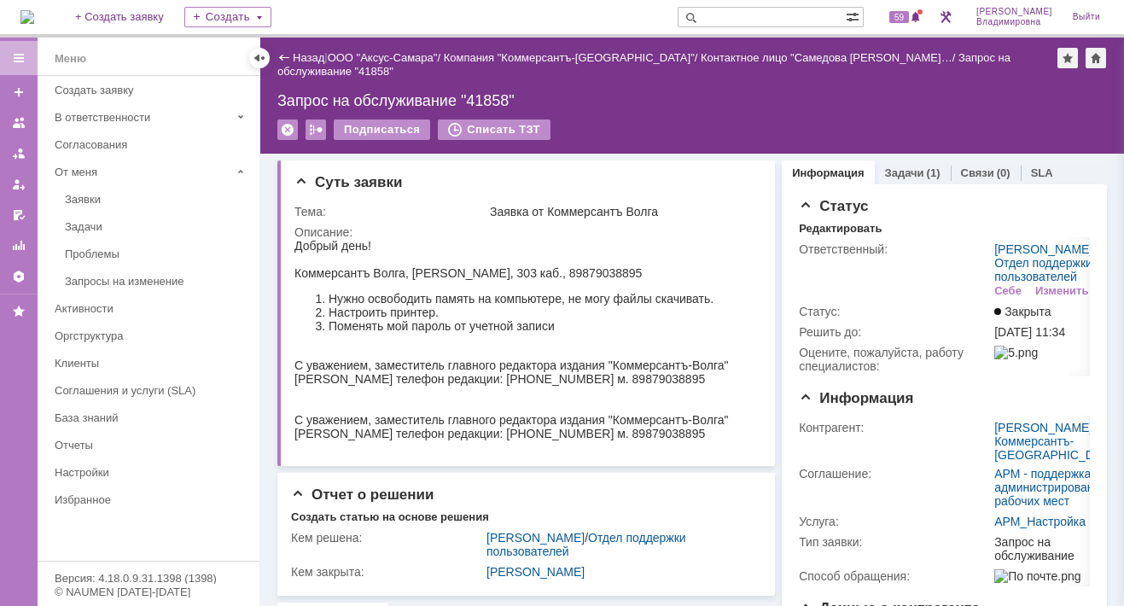
click at [750, 15] on input "text" at bounding box center [761, 17] width 168 height 20
click at [729, 18] on input "text" at bounding box center [761, 17] width 168 height 20
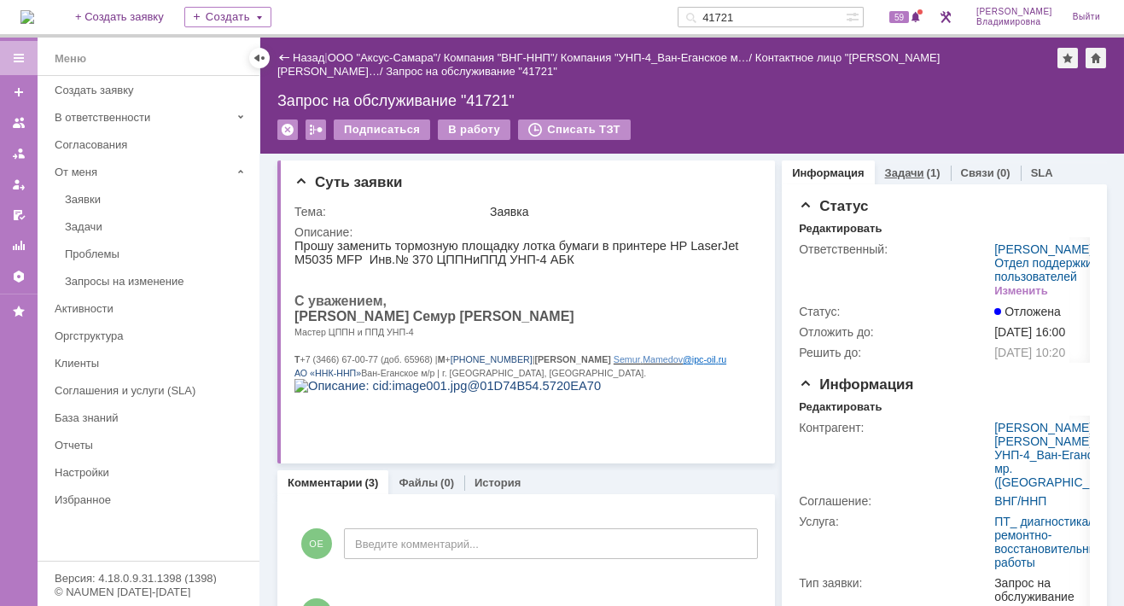
click at [898, 166] on link "Задачи" at bounding box center [904, 172] width 39 height 13
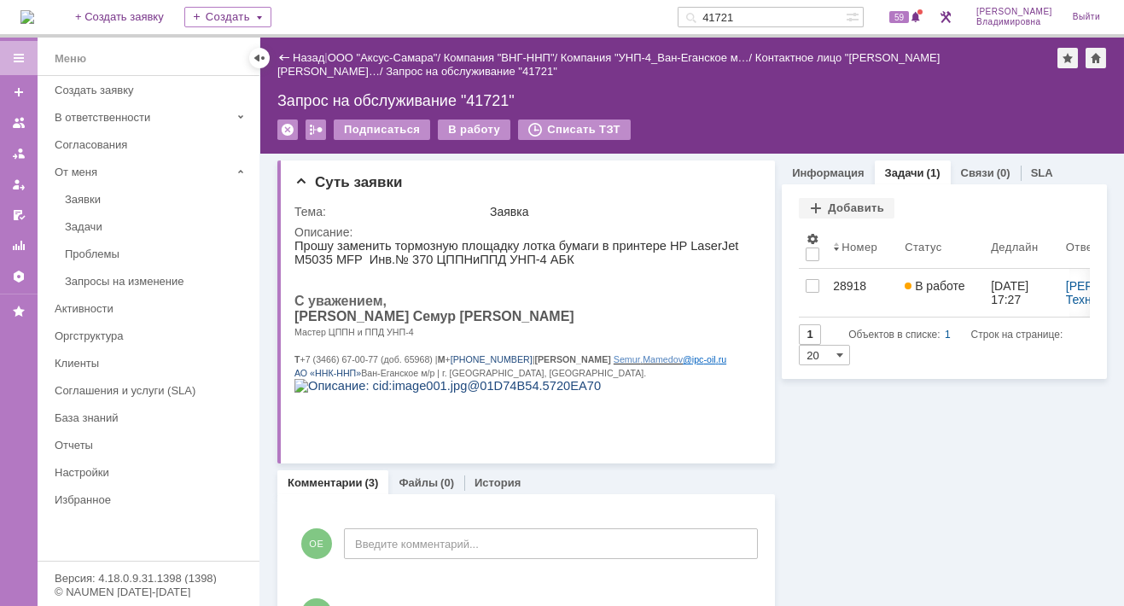
click at [764, 16] on input "41721" at bounding box center [761, 17] width 168 height 20
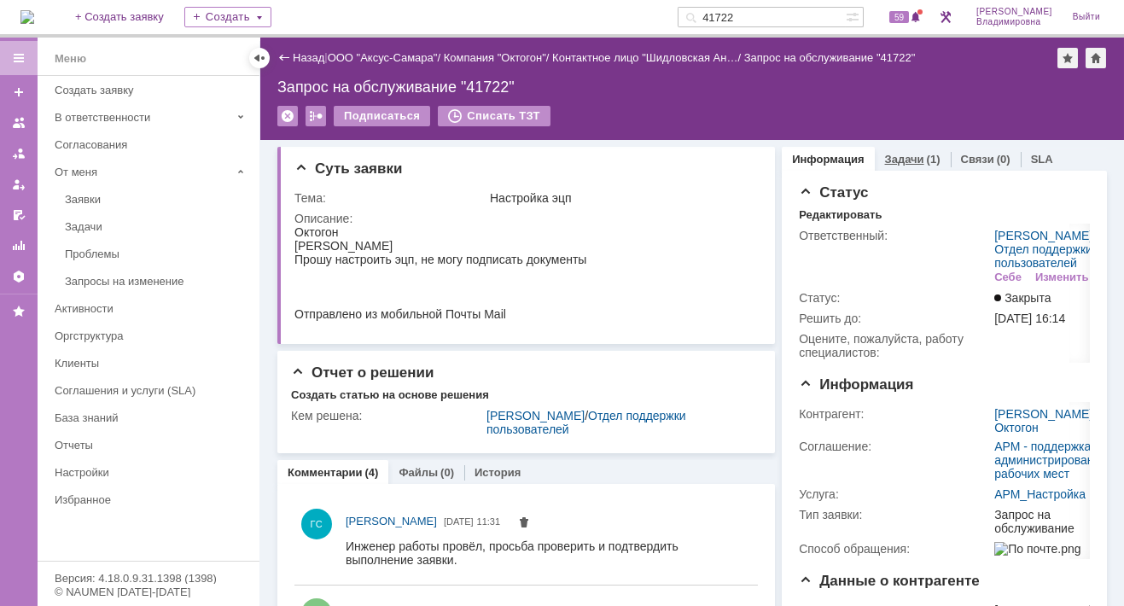
click at [896, 160] on link "Задачи" at bounding box center [904, 159] width 39 height 13
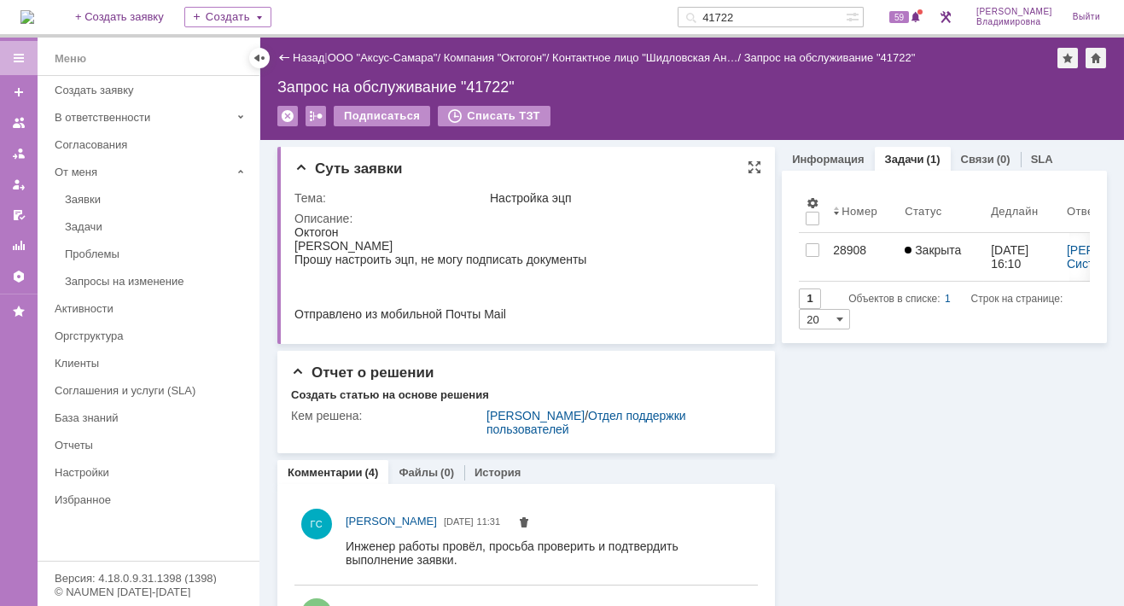
click at [669, 270] on html "[PERSON_NAME] настроить эцп, не могу подписать документы Отправлено из мобильно…" at bounding box center [521, 273] width 454 height 96
drag, startPoint x: 760, startPoint y: 11, endPoint x: 721, endPoint y: 12, distance: 39.3
click at [721, 12] on div "41722" at bounding box center [761, 17] width 168 height 20
type input "41772"
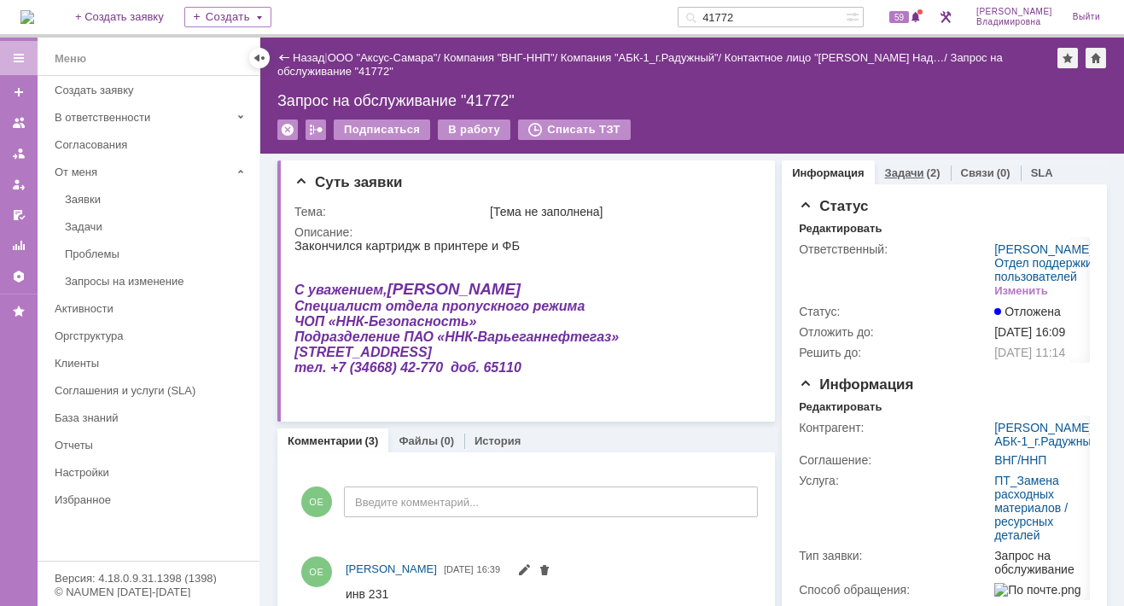
click at [888, 166] on link "Задачи" at bounding box center [904, 172] width 39 height 13
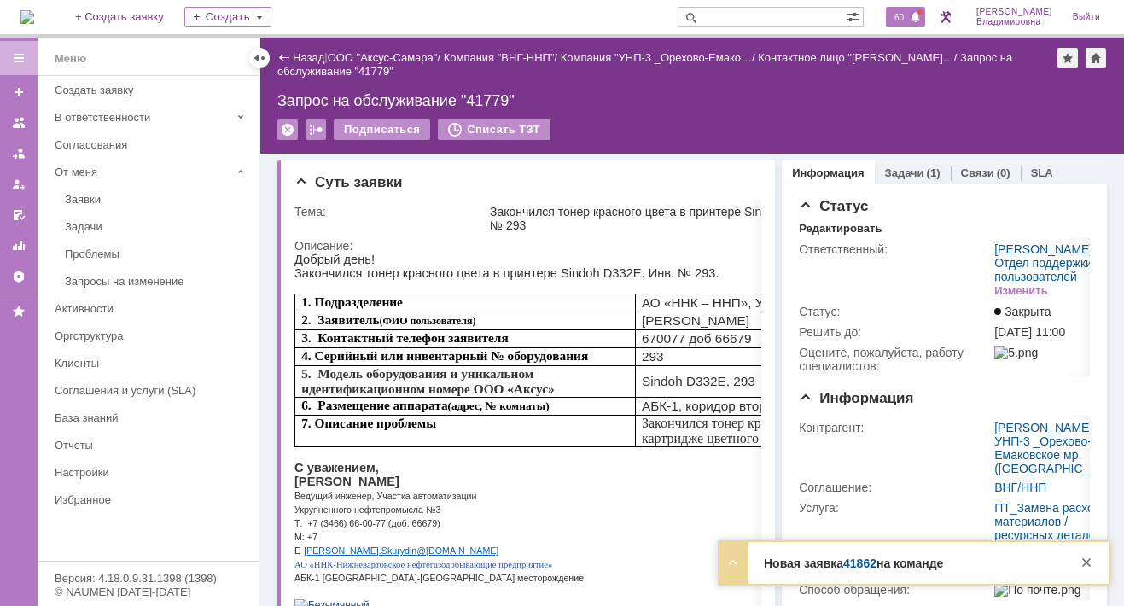
click at [909, 13] on span "60" at bounding box center [899, 17] width 20 height 12
click at [471, 186] on div "Суть заявки" at bounding box center [527, 182] width 467 height 17
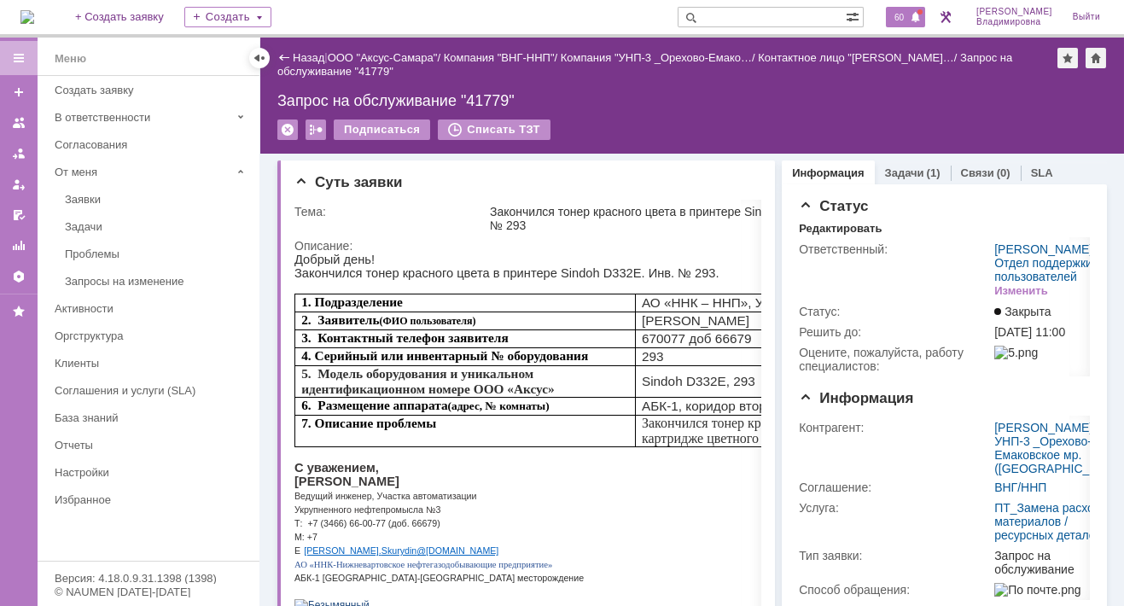
click at [909, 19] on span "60" at bounding box center [899, 17] width 20 height 12
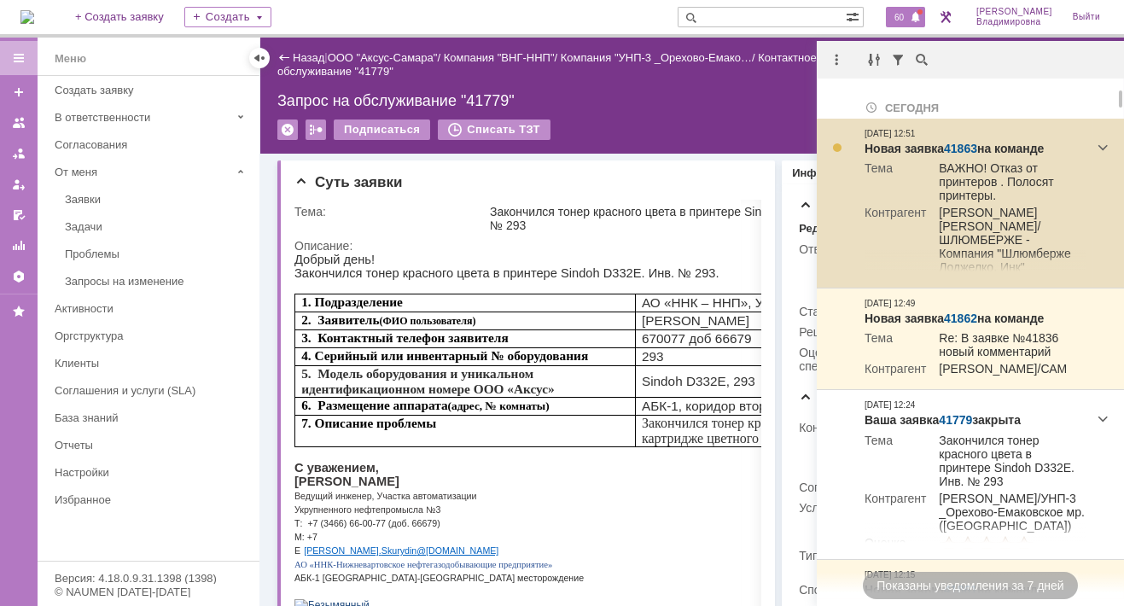
click at [965, 151] on link "41863" at bounding box center [960, 149] width 33 height 14
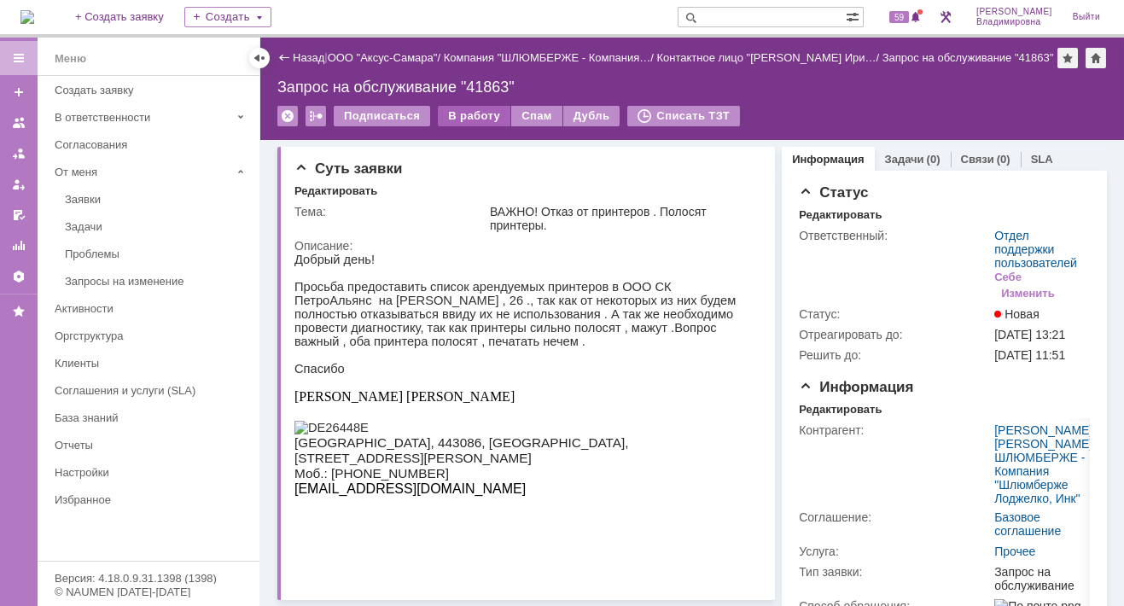
click at [468, 112] on div "В работу" at bounding box center [474, 116] width 73 height 20
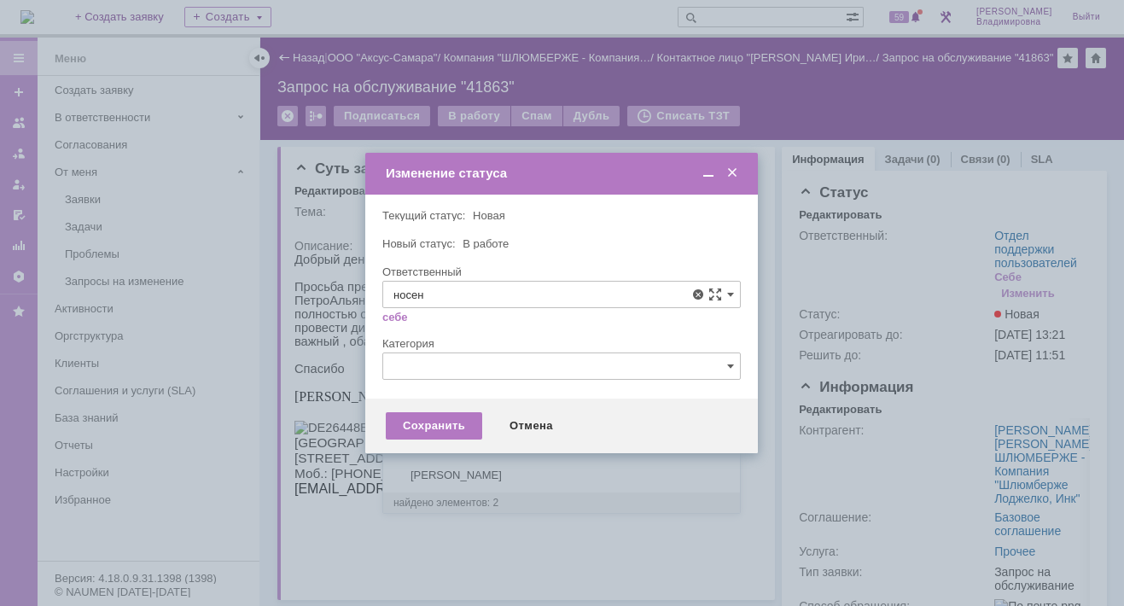
click at [434, 413] on span "[PERSON_NAME]" at bounding box center [561, 419] width 336 height 14
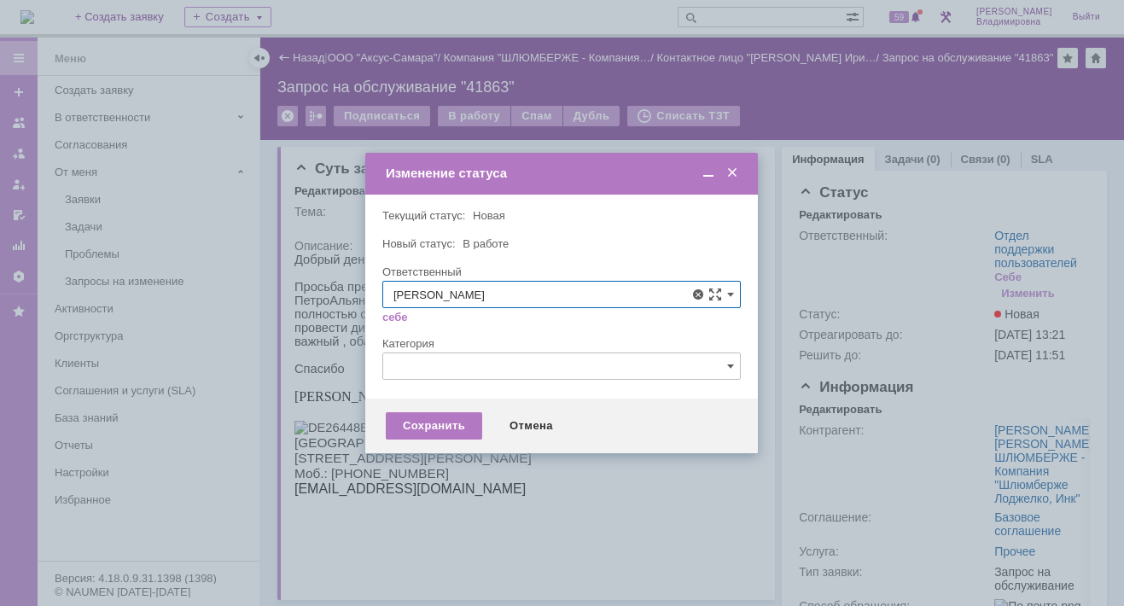
type input "[PERSON_NAME]"
click at [421, 416] on div "Сохранить" at bounding box center [434, 425] width 96 height 27
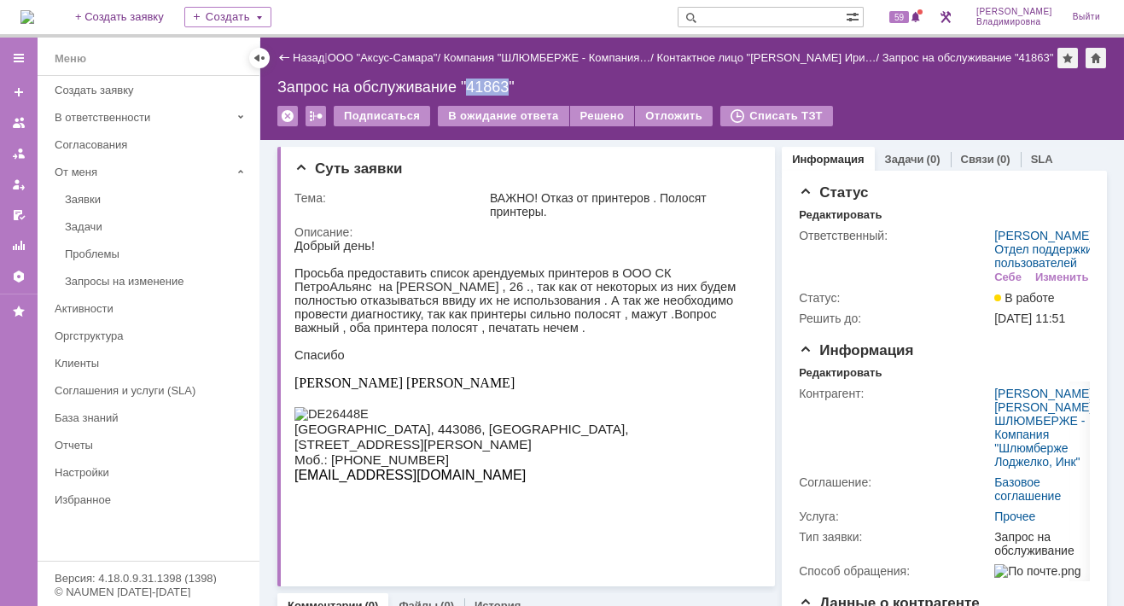
drag, startPoint x: 468, startPoint y: 86, endPoint x: 509, endPoint y: 87, distance: 40.1
click at [509, 87] on div "Запрос на обслуживание "41863"" at bounding box center [691, 86] width 829 height 17
copy div "41863"
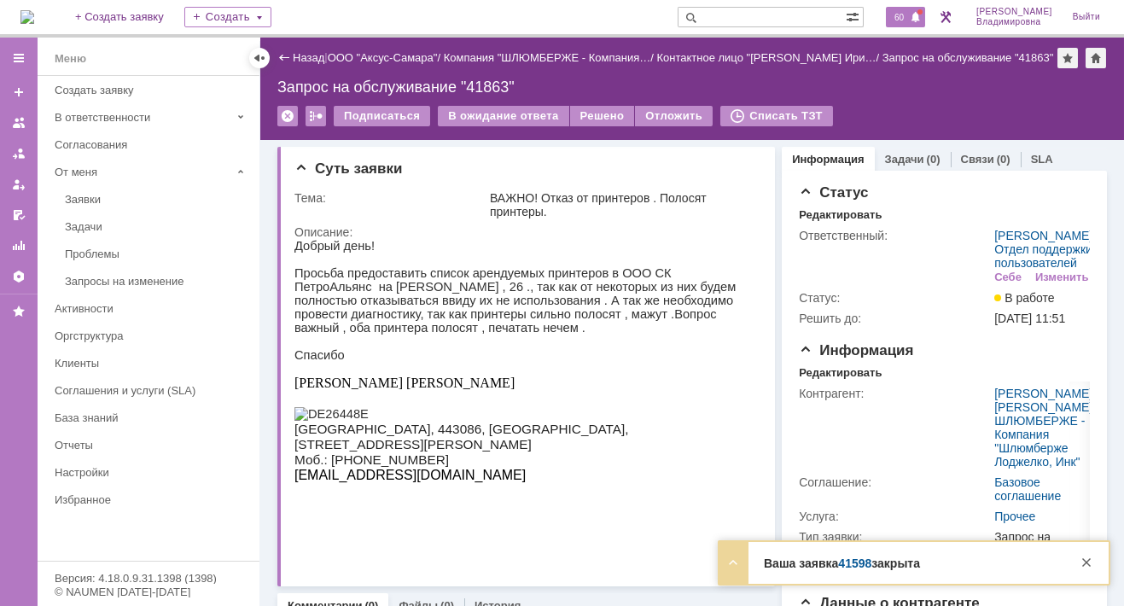
click at [908, 15] on span "60" at bounding box center [899, 17] width 20 height 12
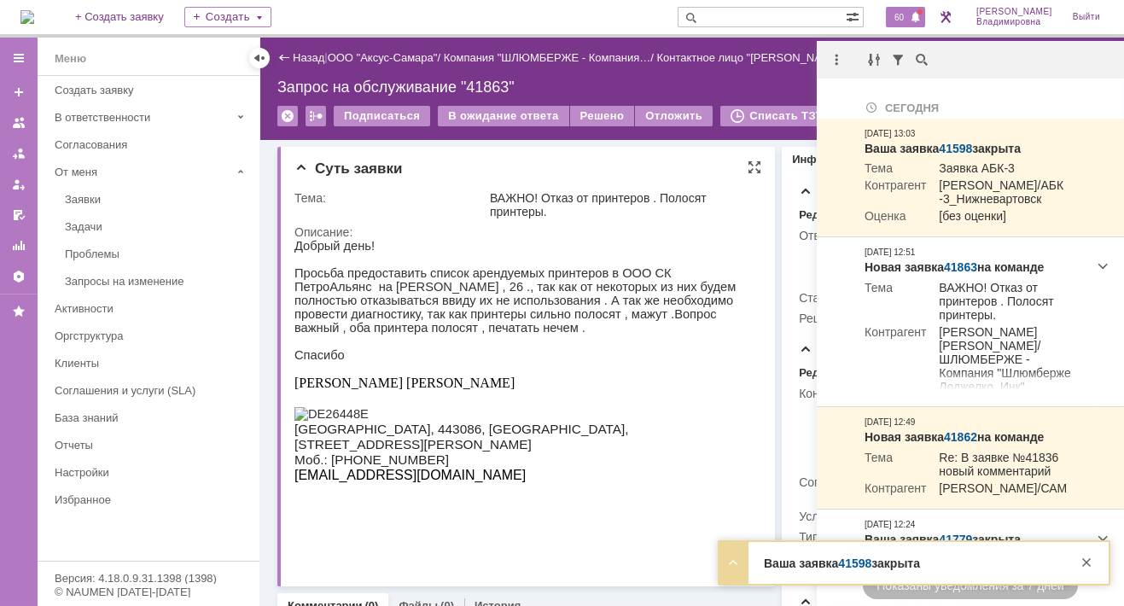
click at [642, 166] on div "Суть заявки" at bounding box center [527, 168] width 467 height 17
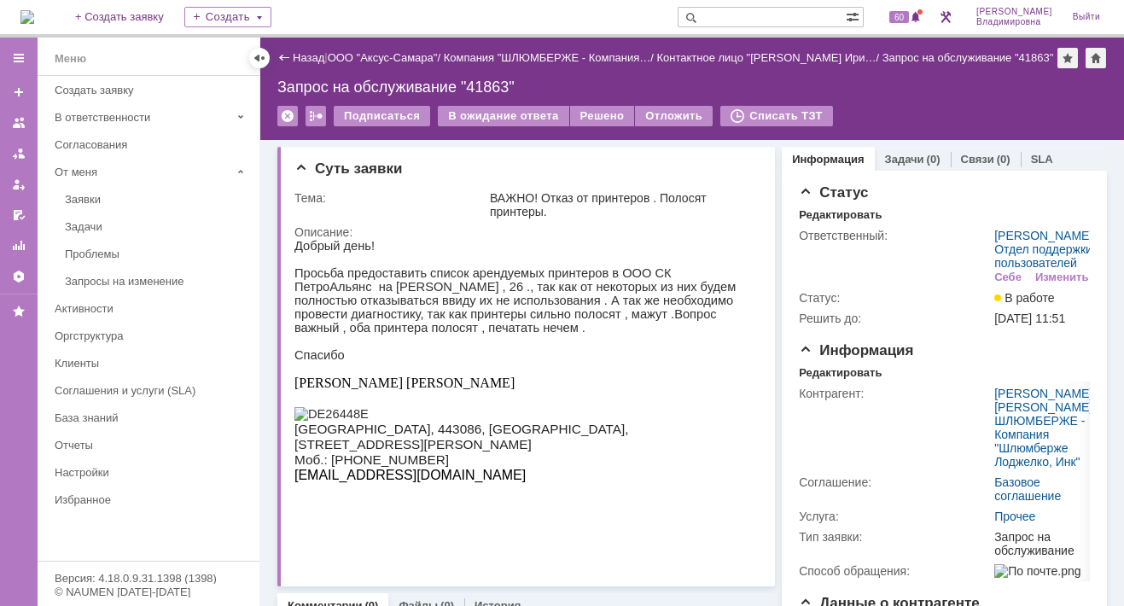
click at [763, 18] on input "text" at bounding box center [761, 17] width 168 height 20
click at [905, 18] on span "60" at bounding box center [899, 17] width 20 height 12
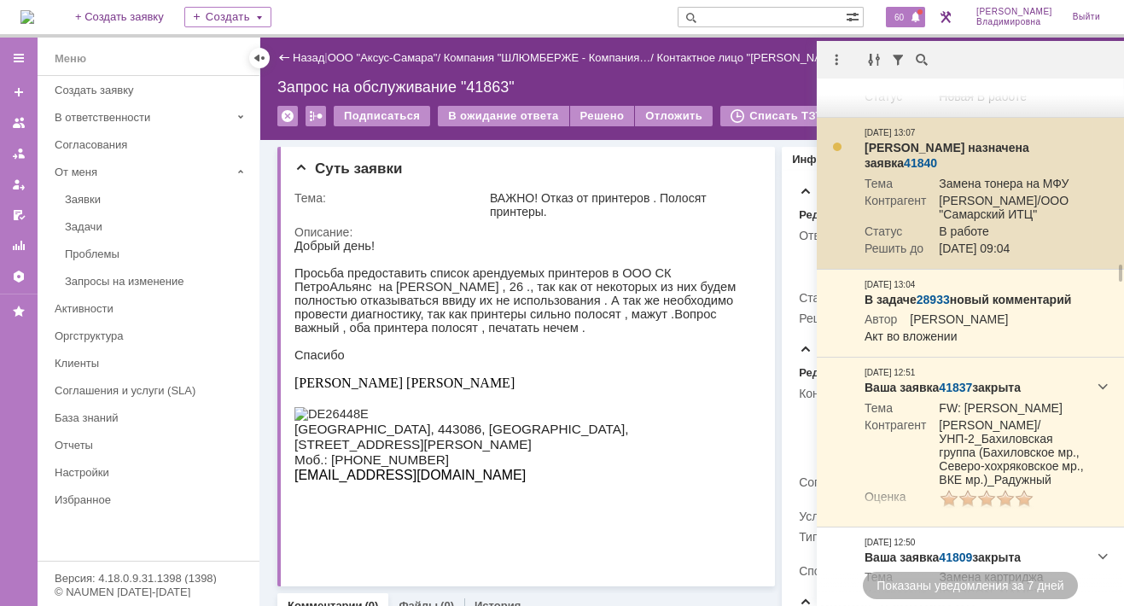
scroll to position [4774, 0]
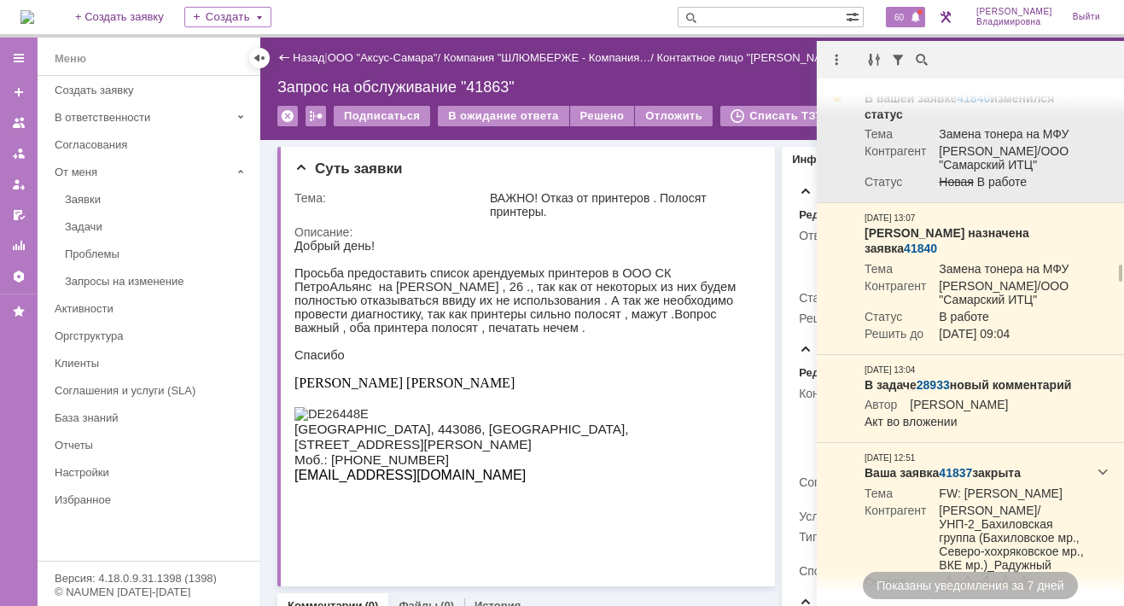
click at [964, 105] on link "41840" at bounding box center [972, 98] width 33 height 14
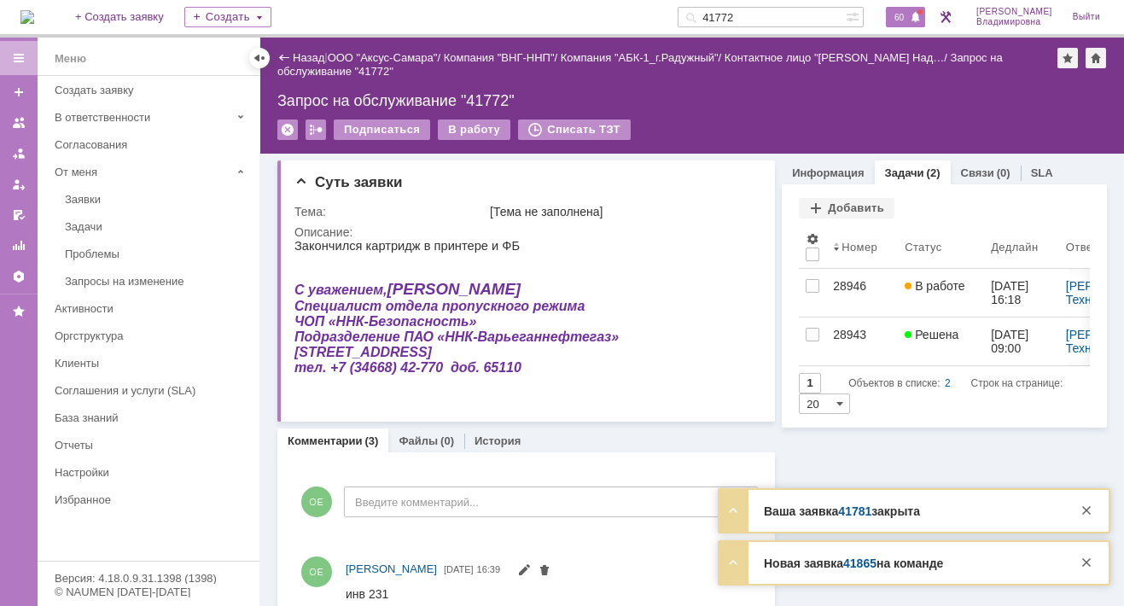
click at [909, 12] on span "60" at bounding box center [899, 17] width 20 height 12
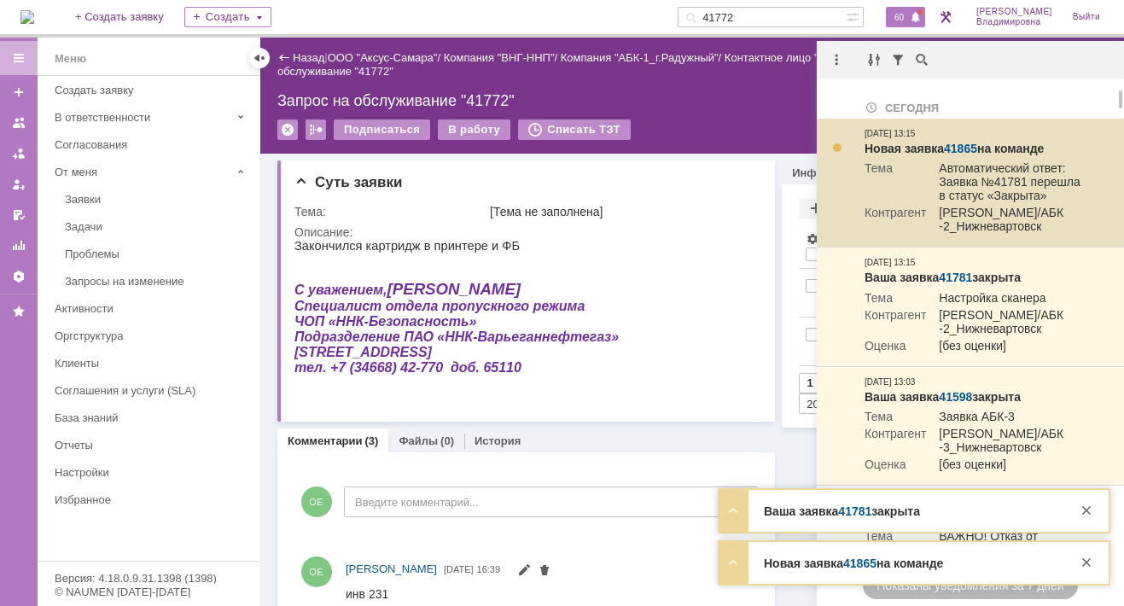
click at [963, 145] on link "41865" at bounding box center [960, 149] width 33 height 14
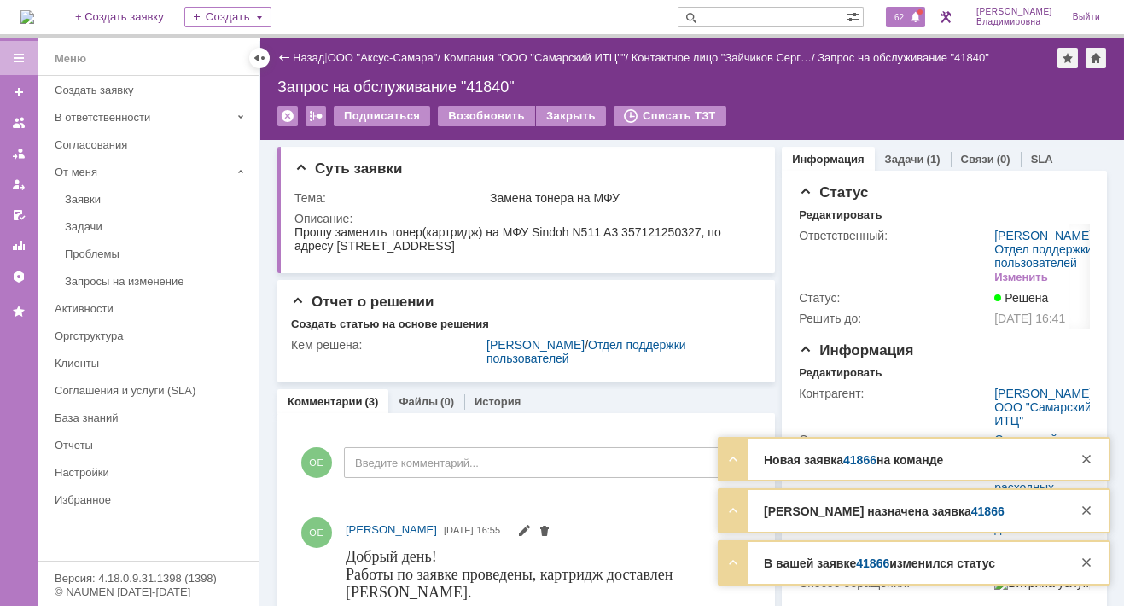
click at [909, 18] on span "62" at bounding box center [899, 17] width 20 height 12
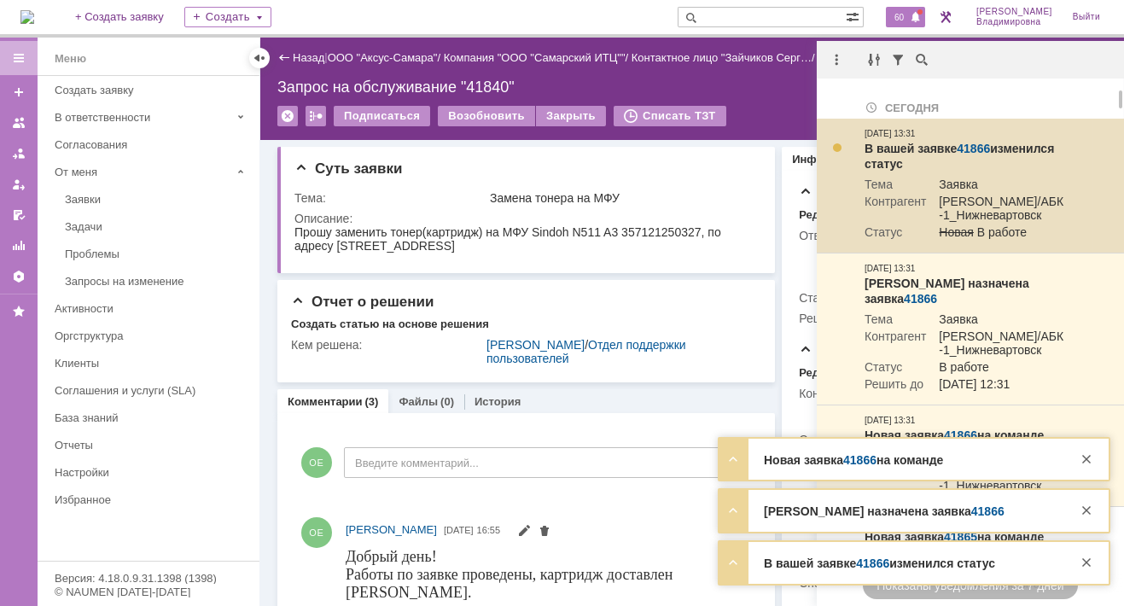
click at [975, 143] on link "41866" at bounding box center [972, 149] width 33 height 14
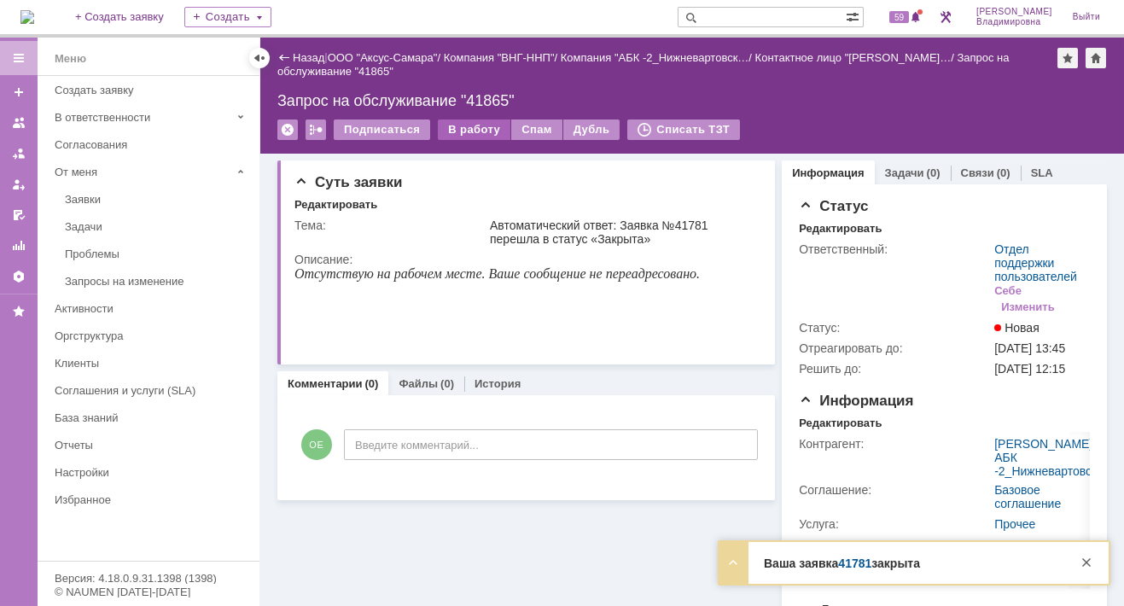
click at [465, 130] on div "В работу" at bounding box center [474, 129] width 73 height 20
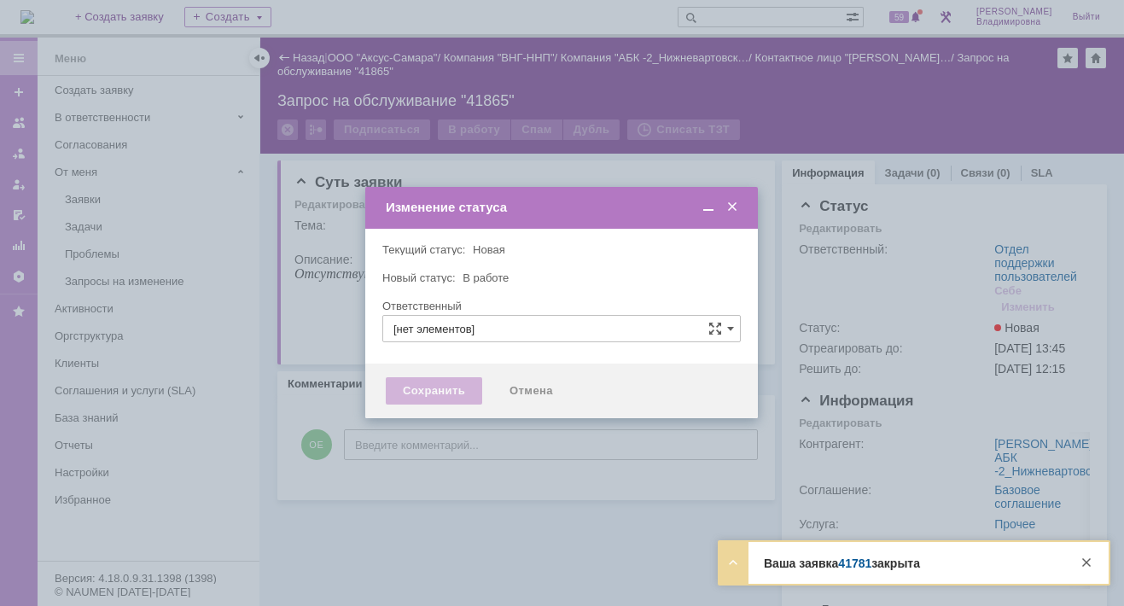
type input "Отдел поддержки пользователей"
type input "[PERSON_NAME]"
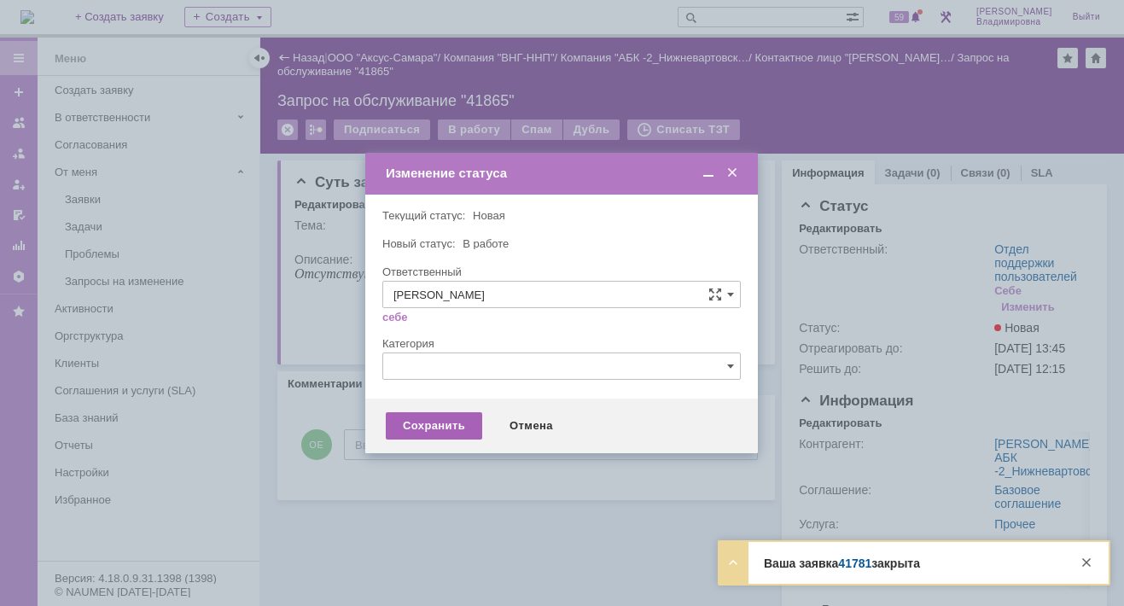
click at [448, 422] on div "Сохранить" at bounding box center [434, 425] width 96 height 27
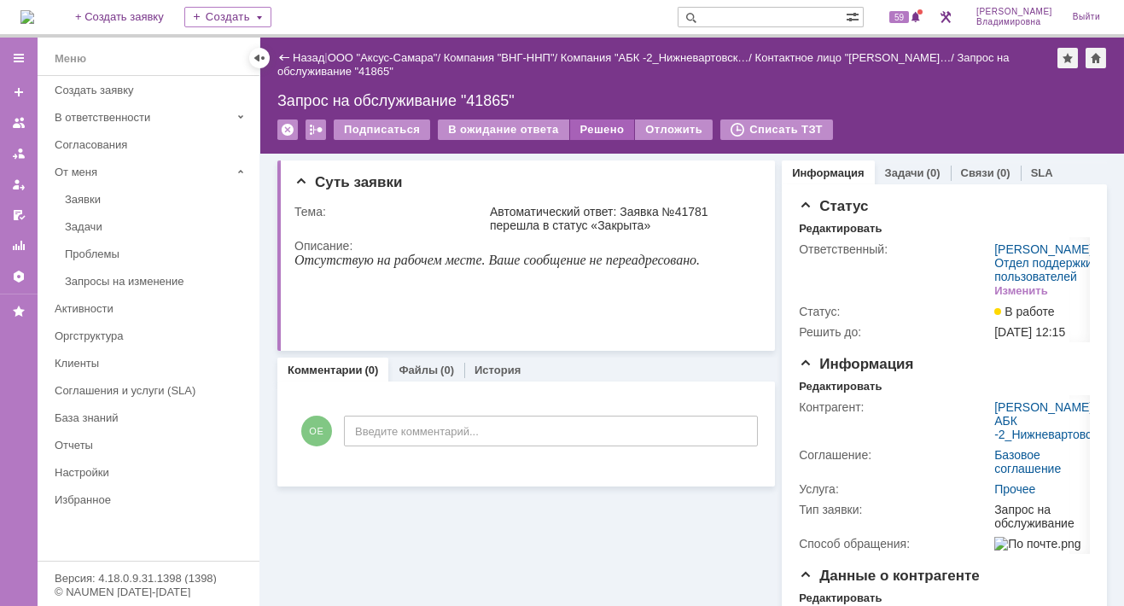
click at [590, 125] on div "Решено" at bounding box center [602, 129] width 65 height 20
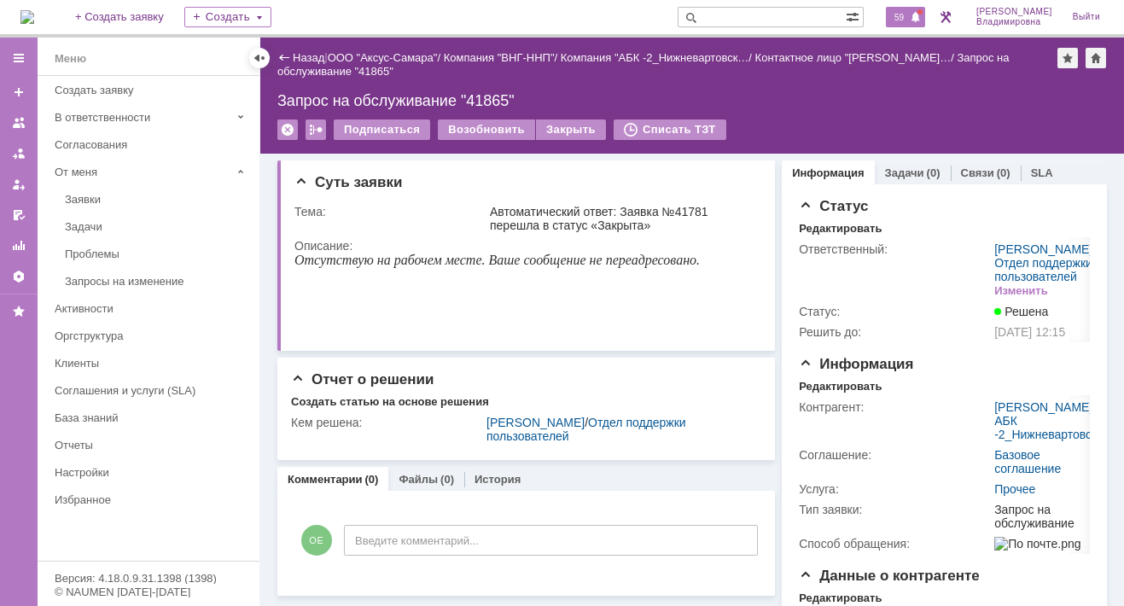
click at [909, 12] on span "59" at bounding box center [899, 17] width 20 height 12
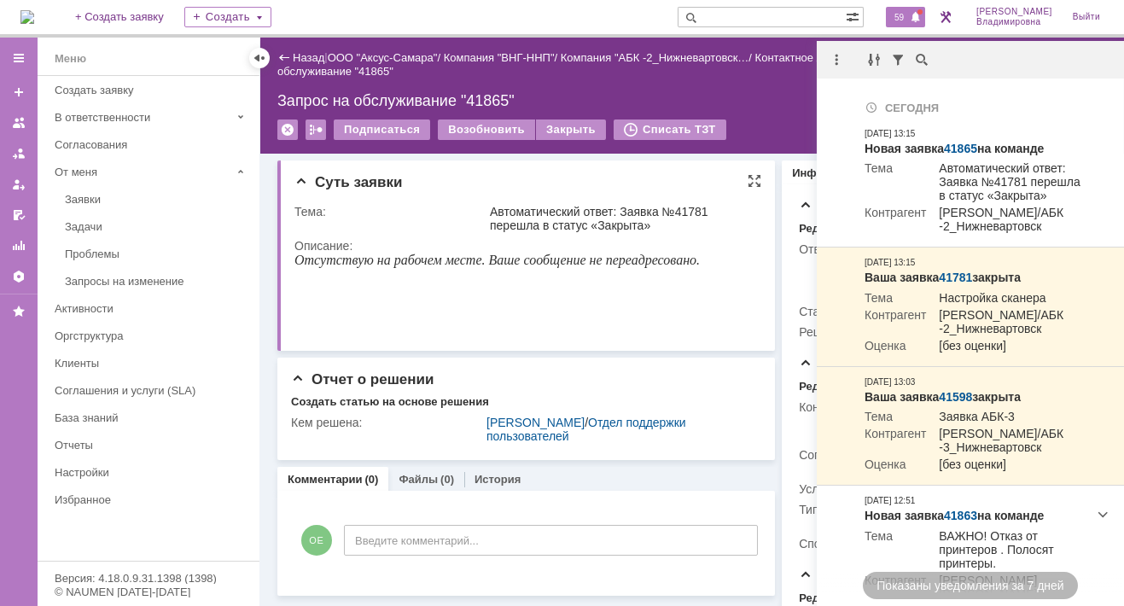
click at [597, 322] on p at bounding box center [496, 319] width 405 height 14
click at [676, 318] on p at bounding box center [496, 319] width 405 height 14
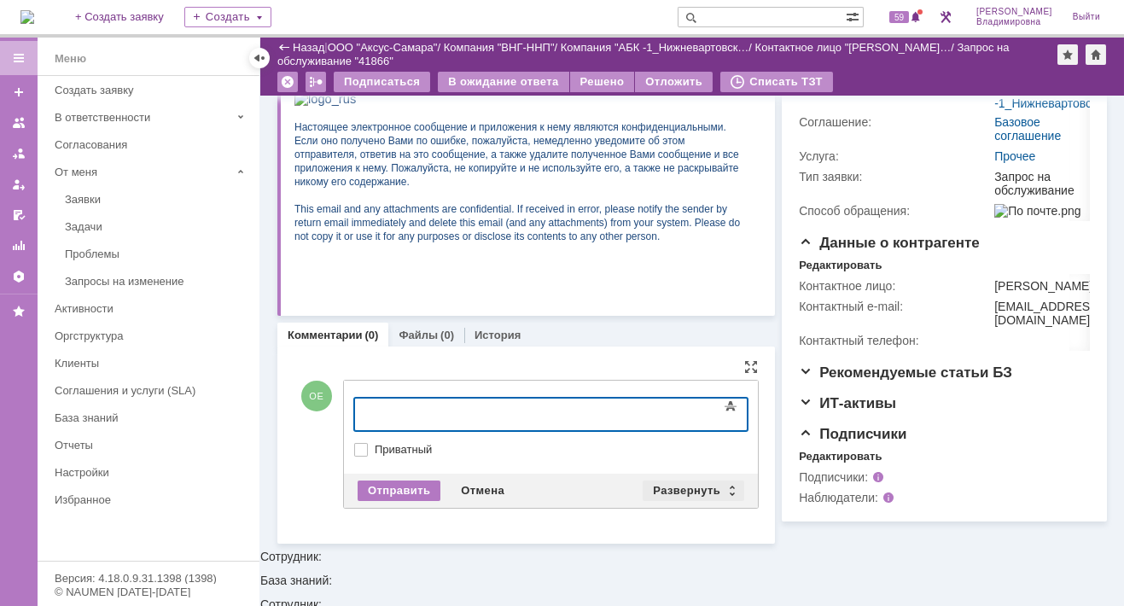
click at [698, 483] on div "Развернуть" at bounding box center [693, 490] width 102 height 20
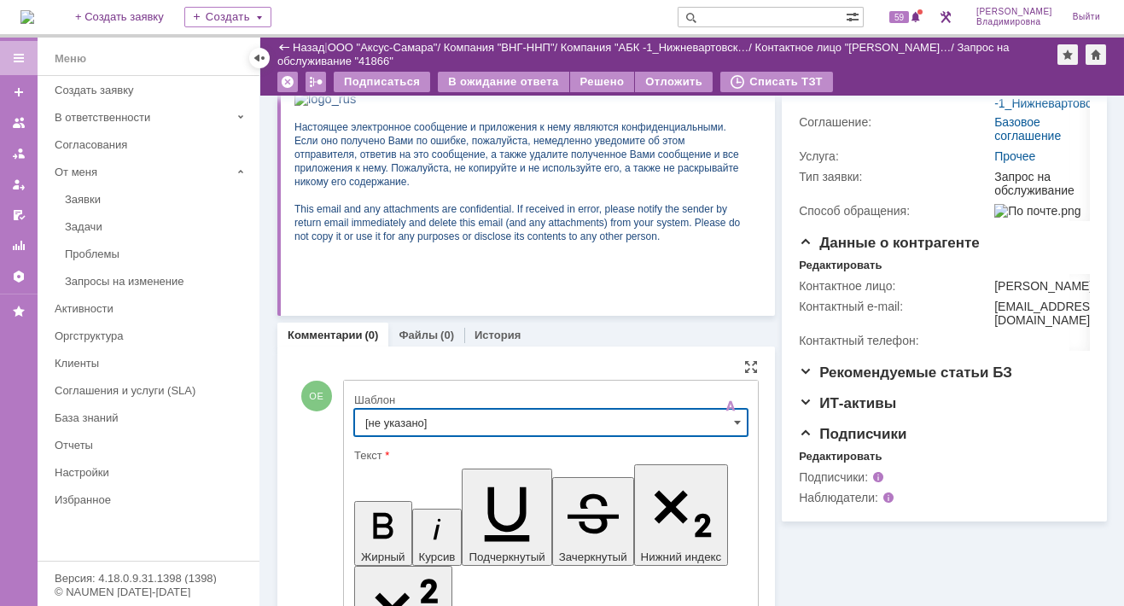
click at [402, 421] on input "[не указано]" at bounding box center [550, 422] width 393 height 27
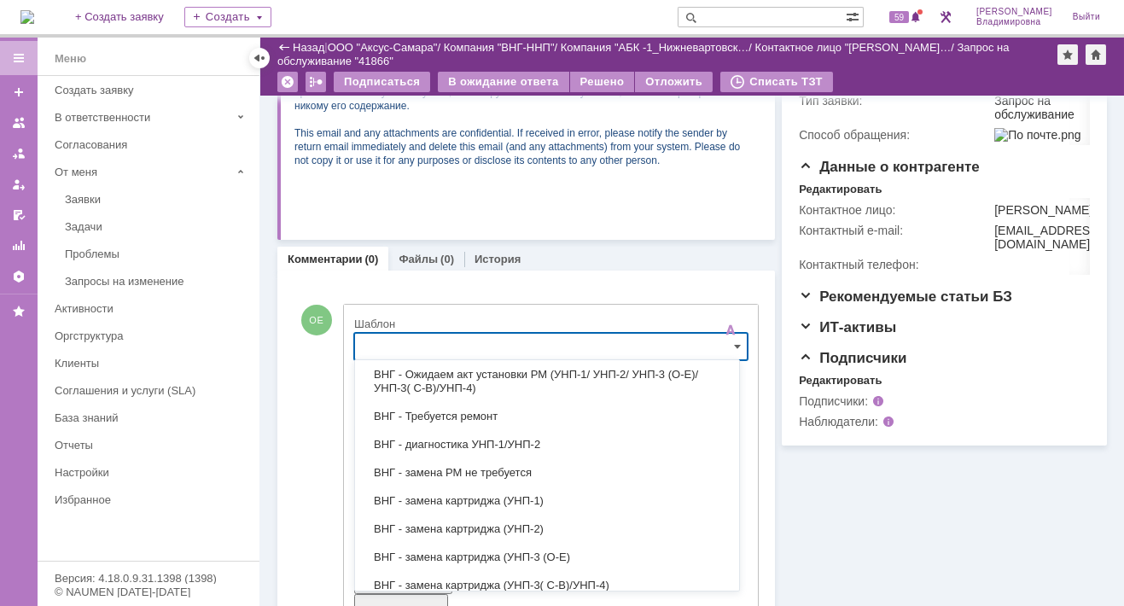
scroll to position [171, 0]
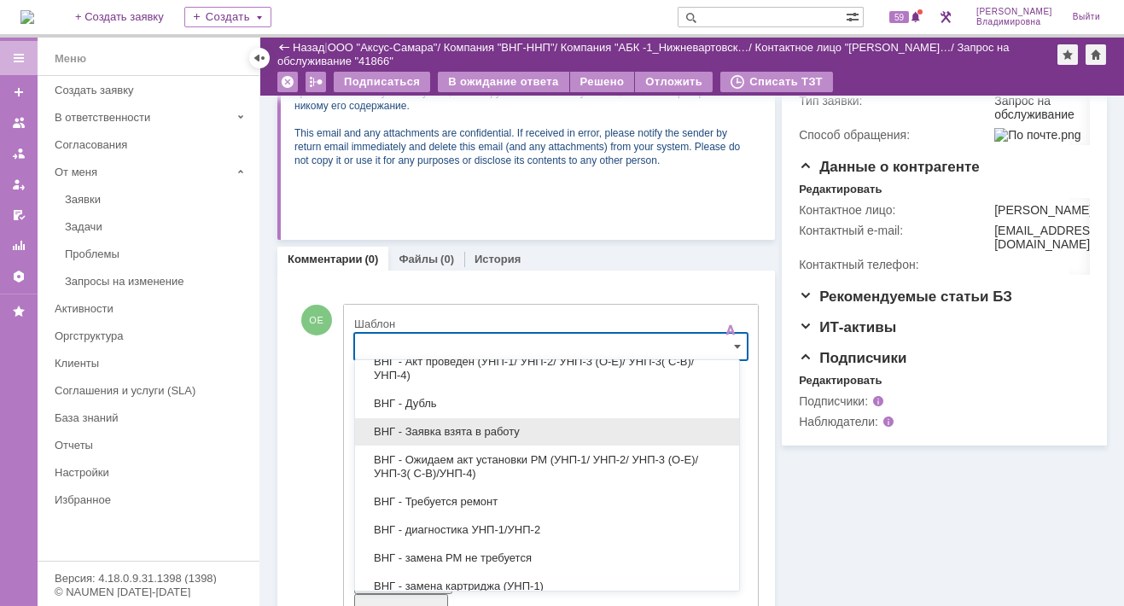
click at [435, 428] on span "ВНГ - Заявка взята в работу" at bounding box center [546, 432] width 363 height 14
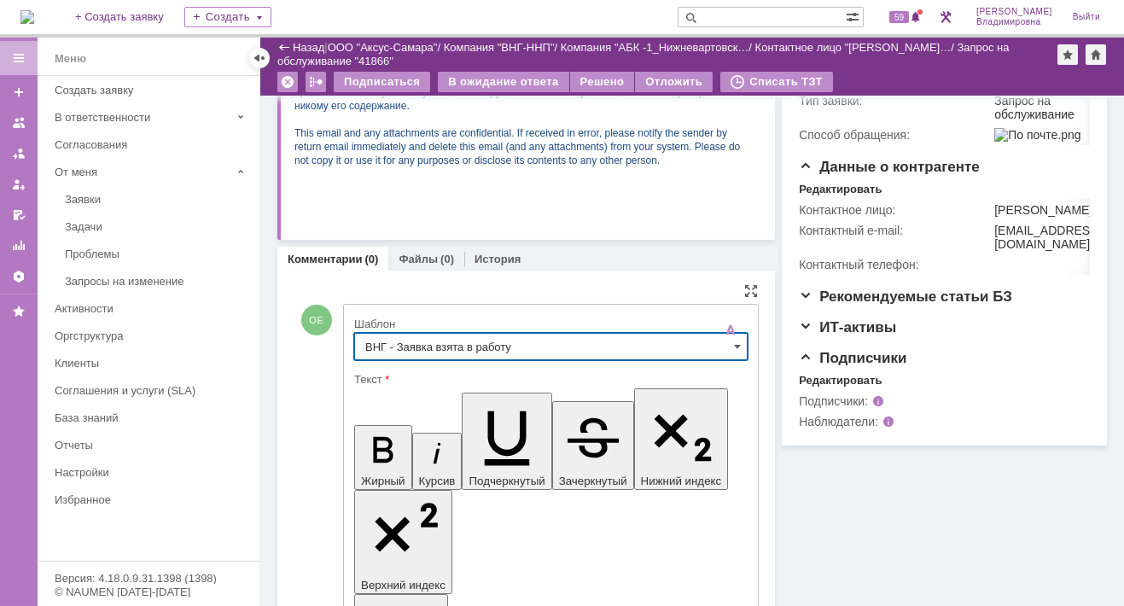
type input "ВНГ - Заявка взята в работу"
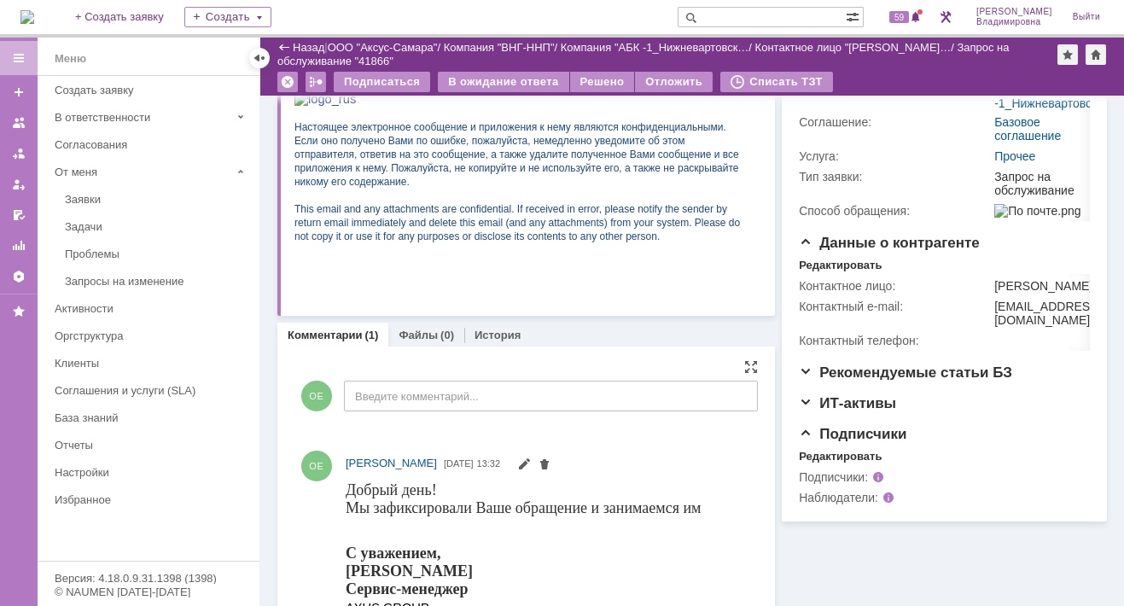
scroll to position [433, 0]
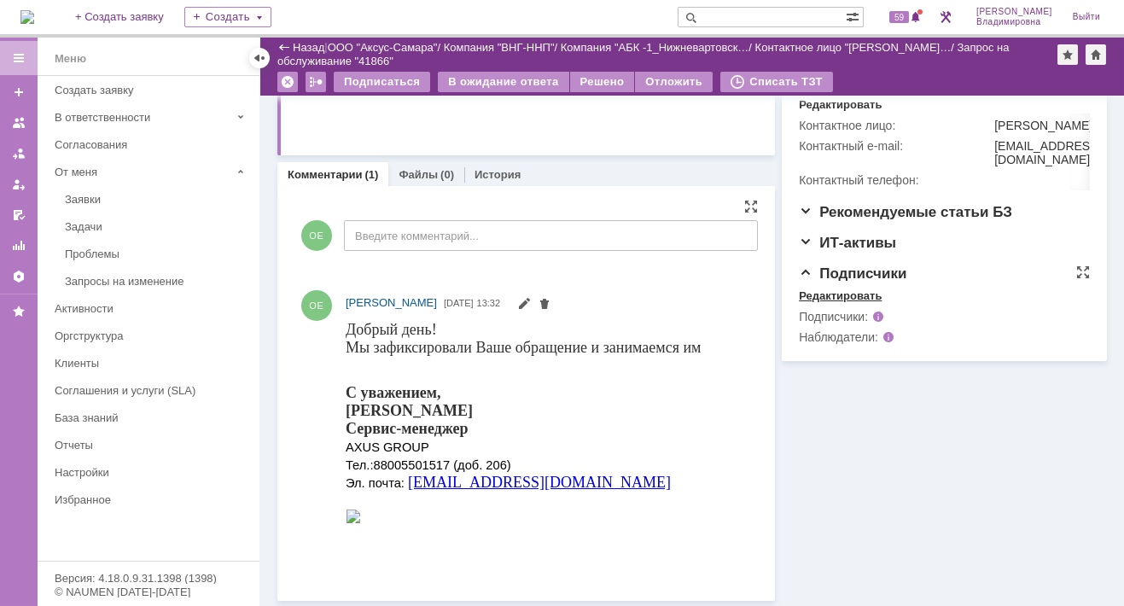
click at [831, 303] on div "Редактировать" at bounding box center [840, 296] width 83 height 14
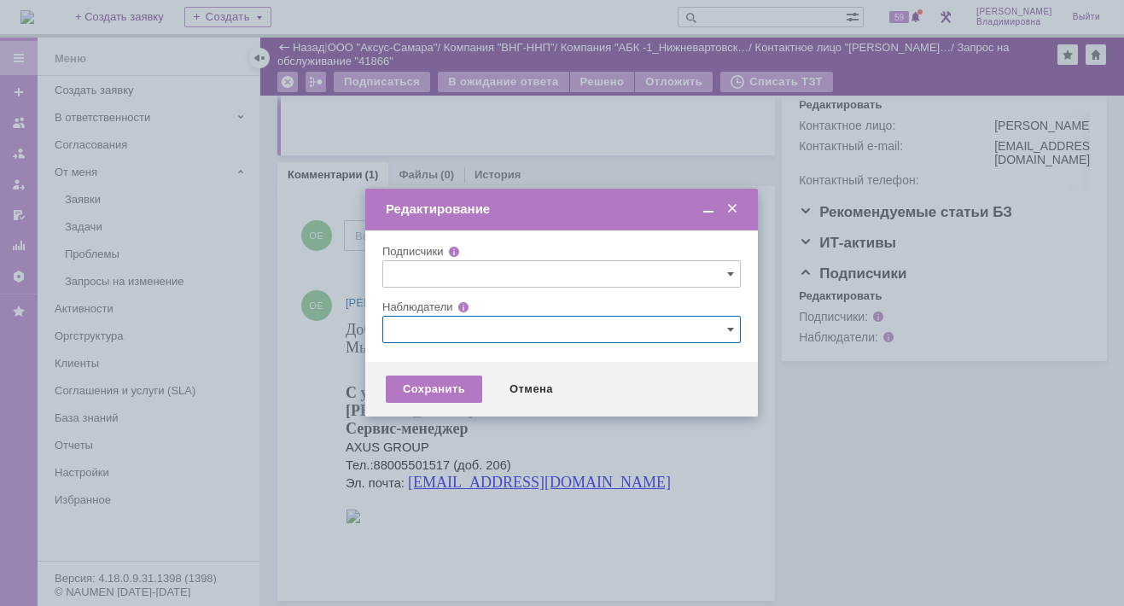
click at [417, 318] on input "text" at bounding box center [561, 329] width 358 height 27
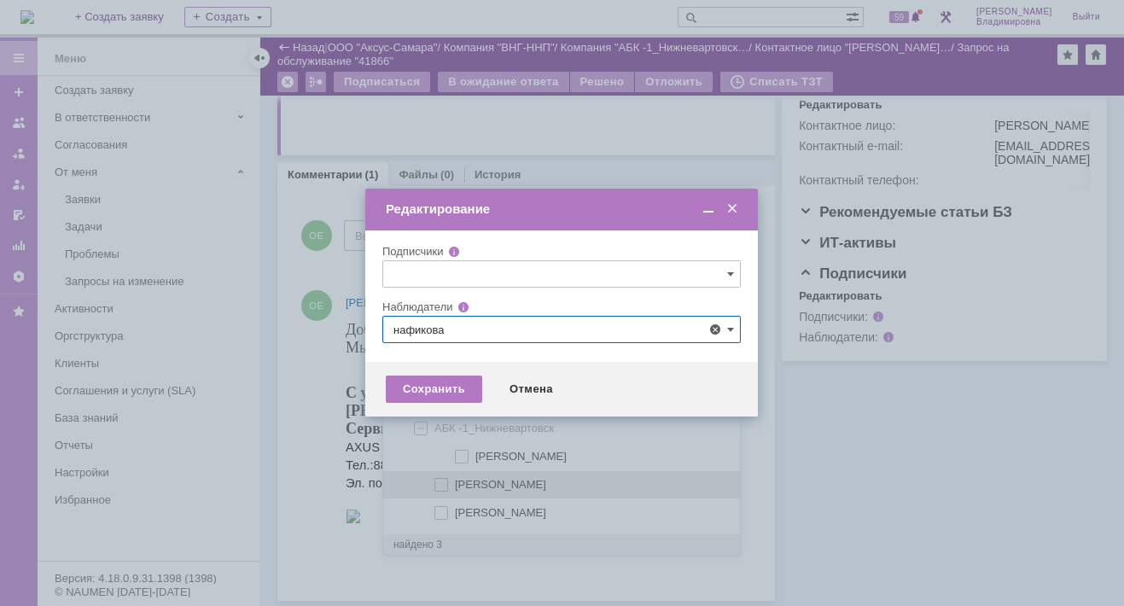
click at [455, 478] on span at bounding box center [455, 482] width 0 height 9
click at [443, 480] on input "[PERSON_NAME]" at bounding box center [442, 485] width 11 height 11
type input "[PERSON_NAME]"
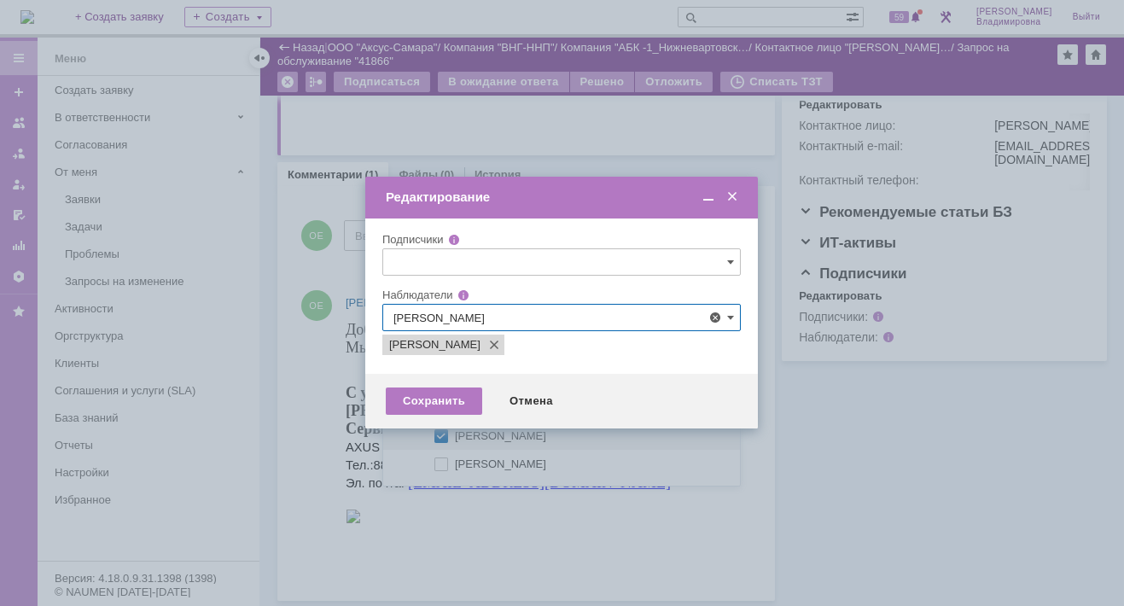
click at [307, 387] on div at bounding box center [562, 303] width 1124 height 606
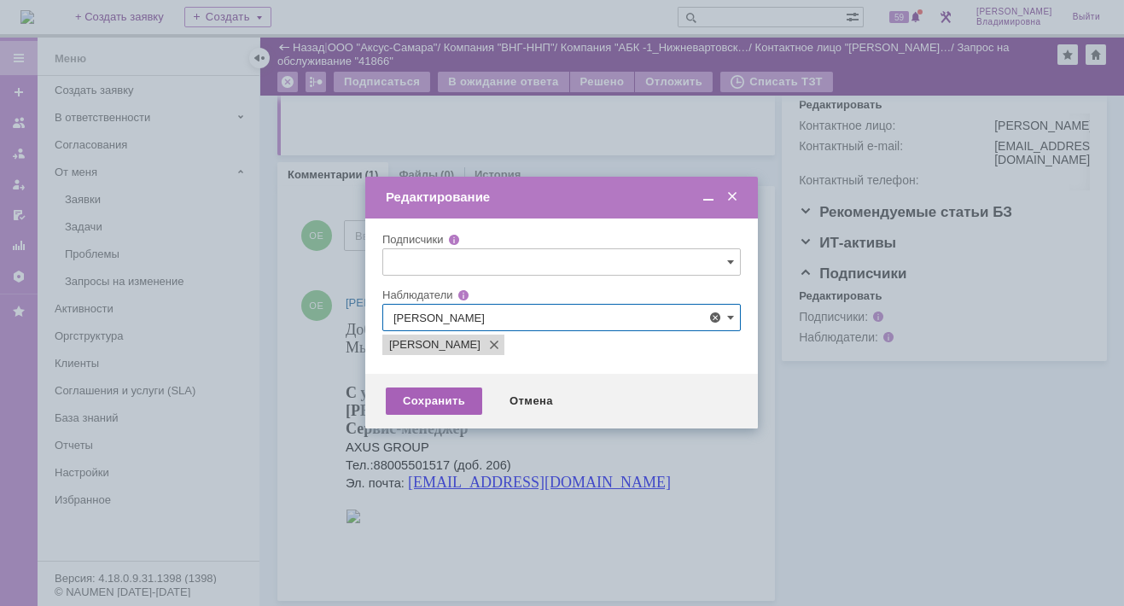
click at [429, 404] on div "Сохранить" at bounding box center [434, 400] width 96 height 27
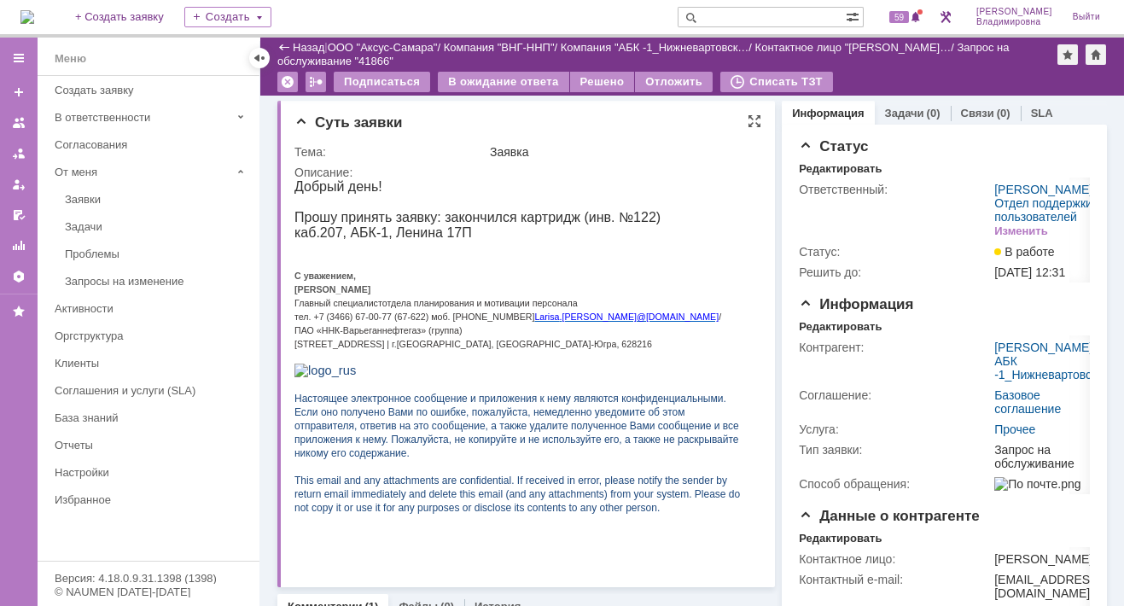
scroll to position [0, 0]
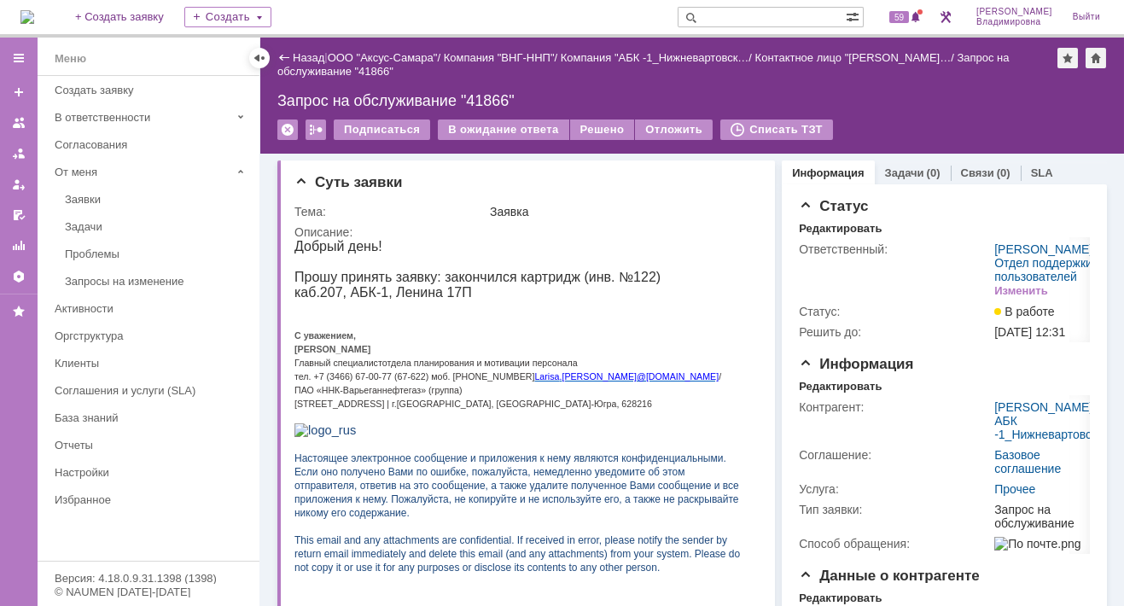
click at [823, 166] on link "Информация" at bounding box center [828, 172] width 72 height 13
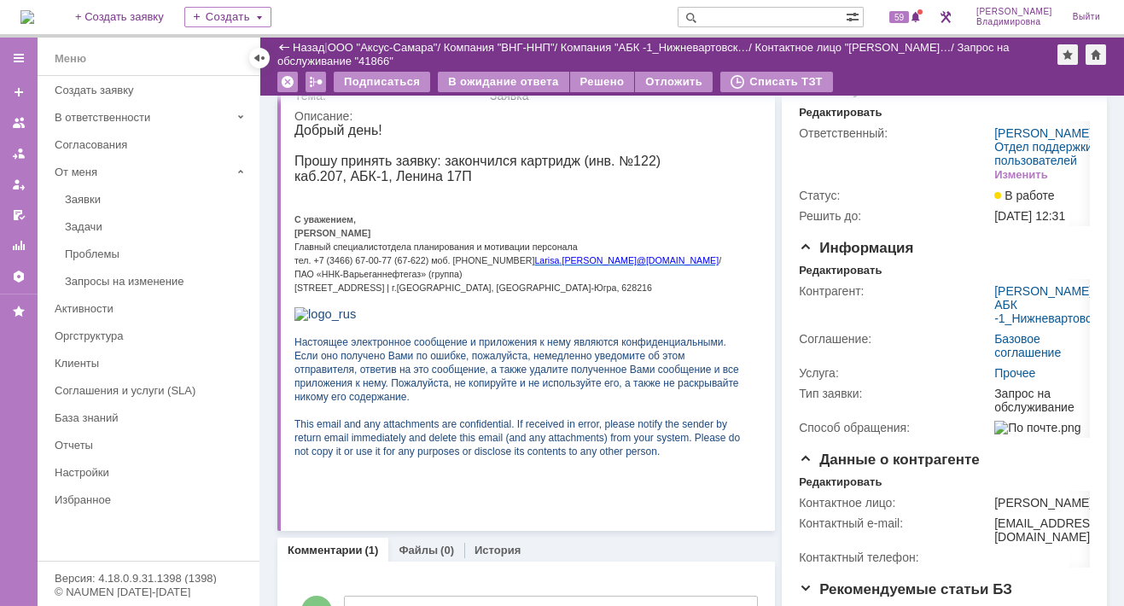
scroll to position [85, 0]
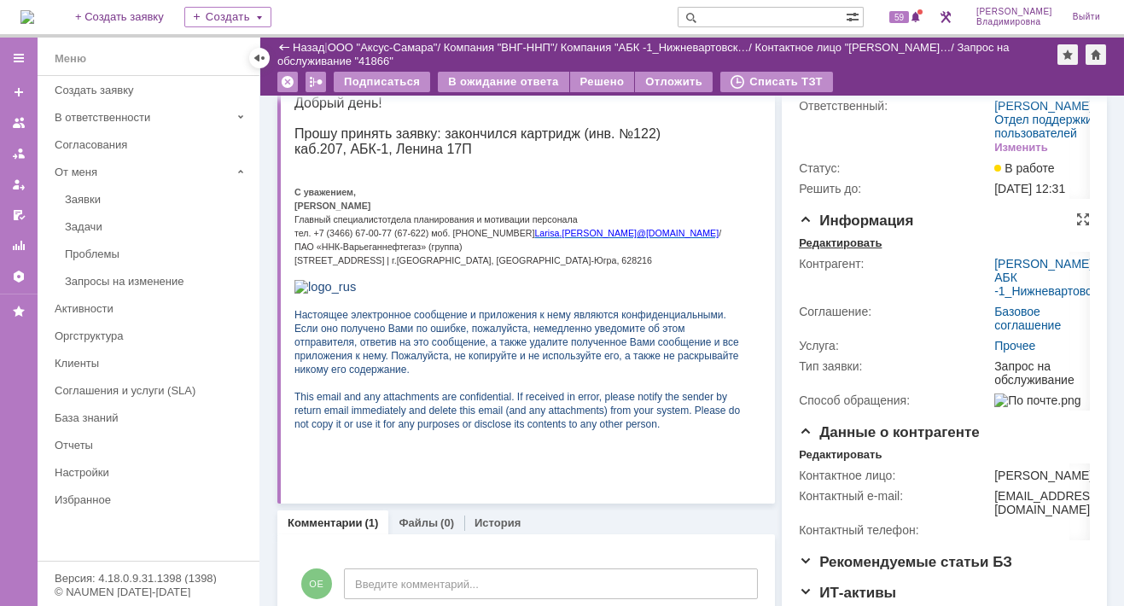
click at [828, 250] on div "Редактировать" at bounding box center [840, 243] width 83 height 14
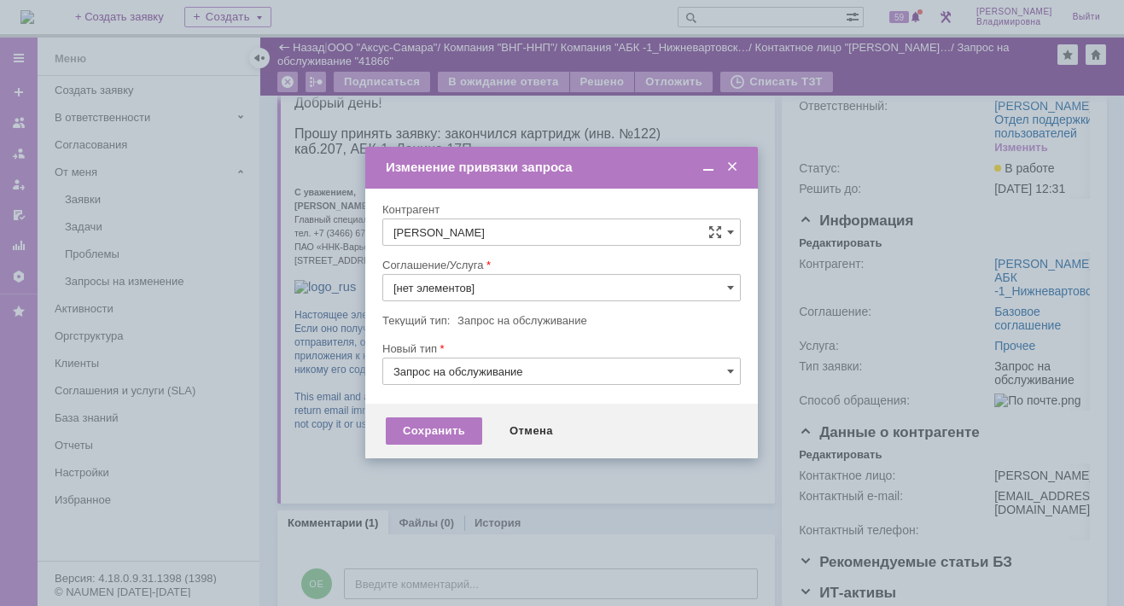
type input "Прочее"
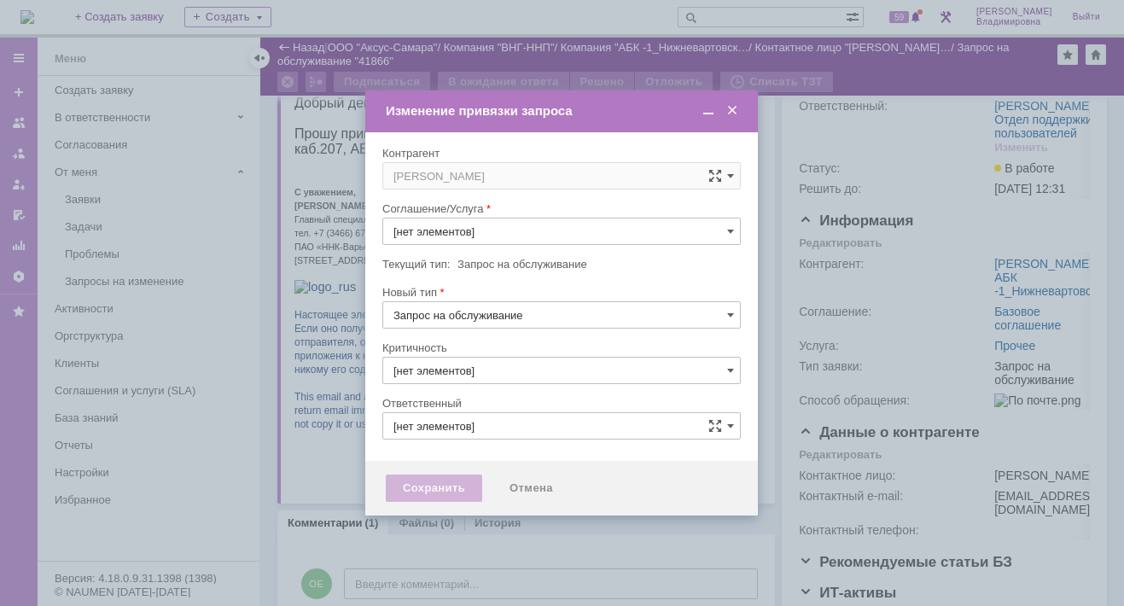
type input "3. Низкая"
type input "[не указано]"
type input "[PERSON_NAME]"
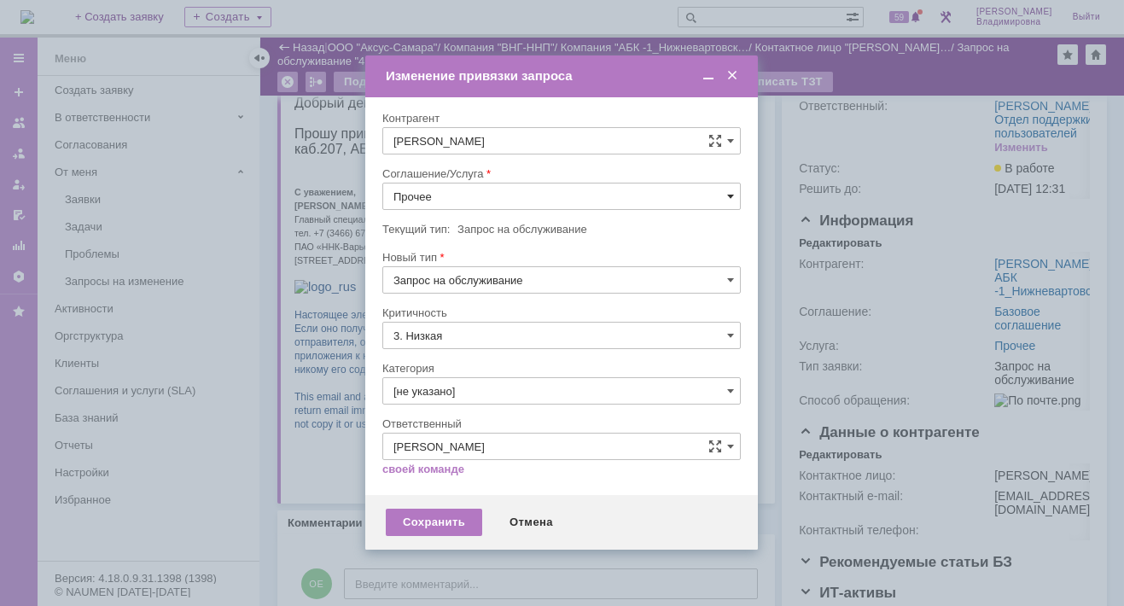
click at [727, 193] on span at bounding box center [730, 196] width 7 height 14
click at [457, 407] on span "ПТ_Замена расходных материалов / ресурсных деталей" at bounding box center [561, 407] width 336 height 14
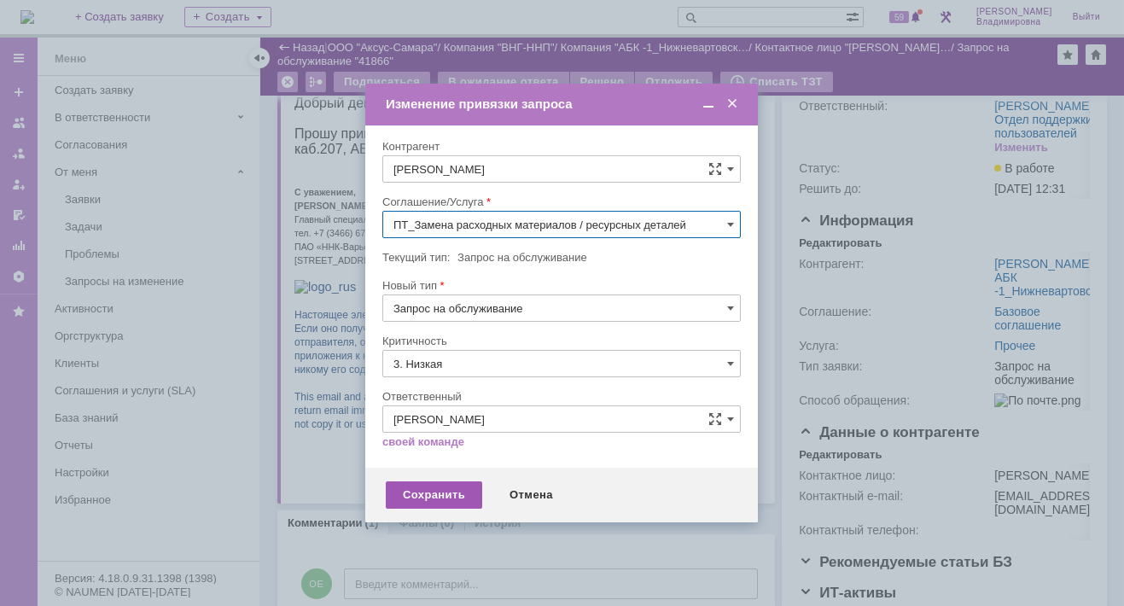
type input "ПТ_Замена расходных материалов / ресурсных деталей"
click at [421, 496] on div "Сохранить" at bounding box center [434, 494] width 96 height 27
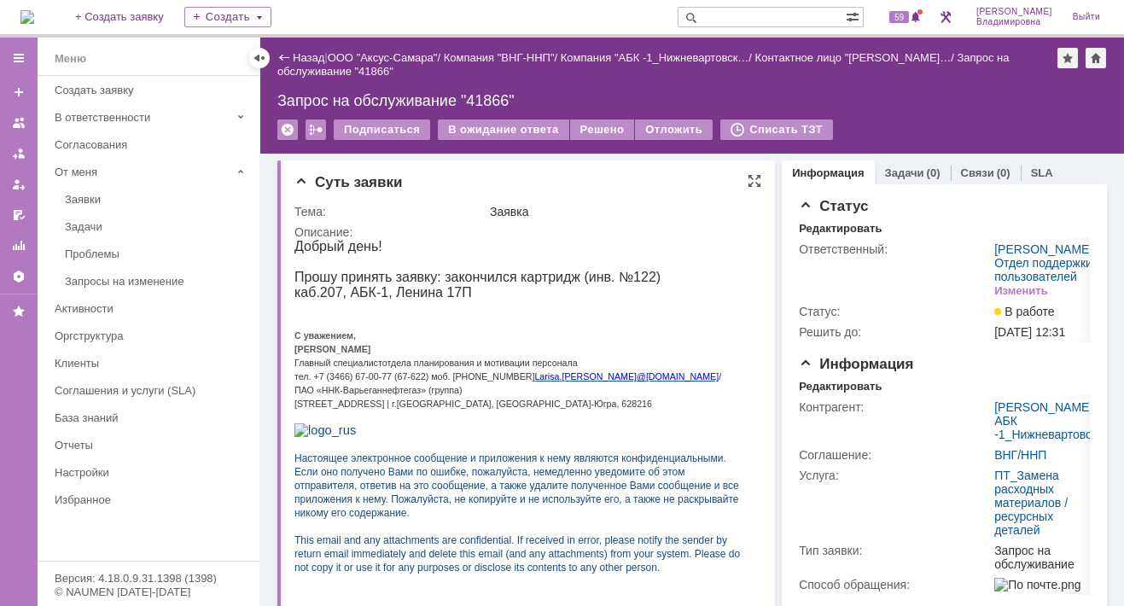
scroll to position [0, 0]
click at [891, 166] on link "Задачи" at bounding box center [904, 172] width 39 height 13
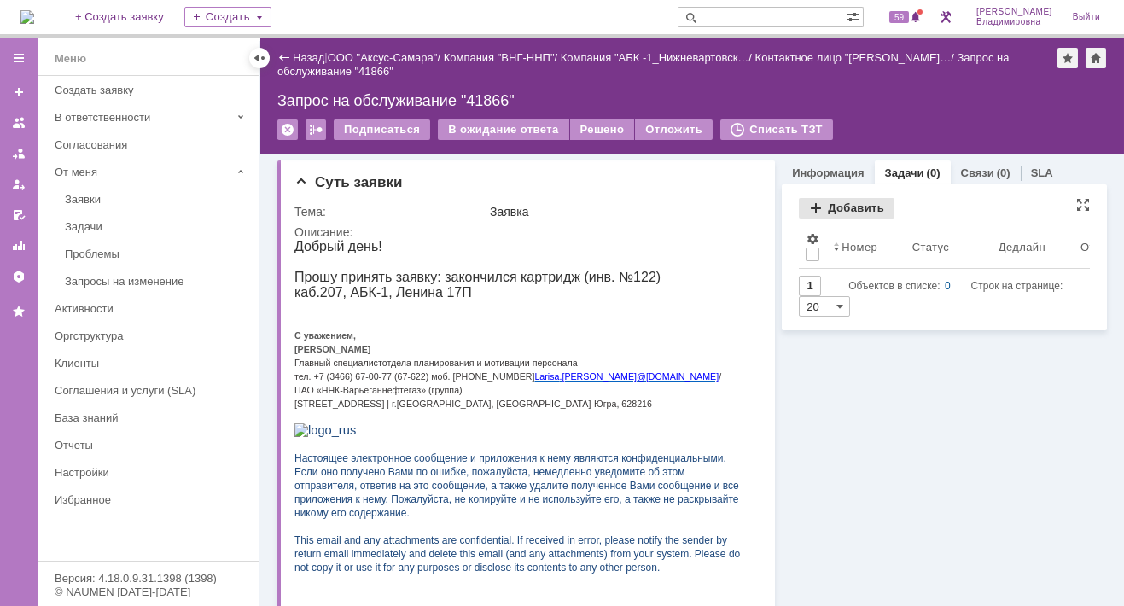
click at [843, 200] on div "Добавить" at bounding box center [847, 208] width 96 height 20
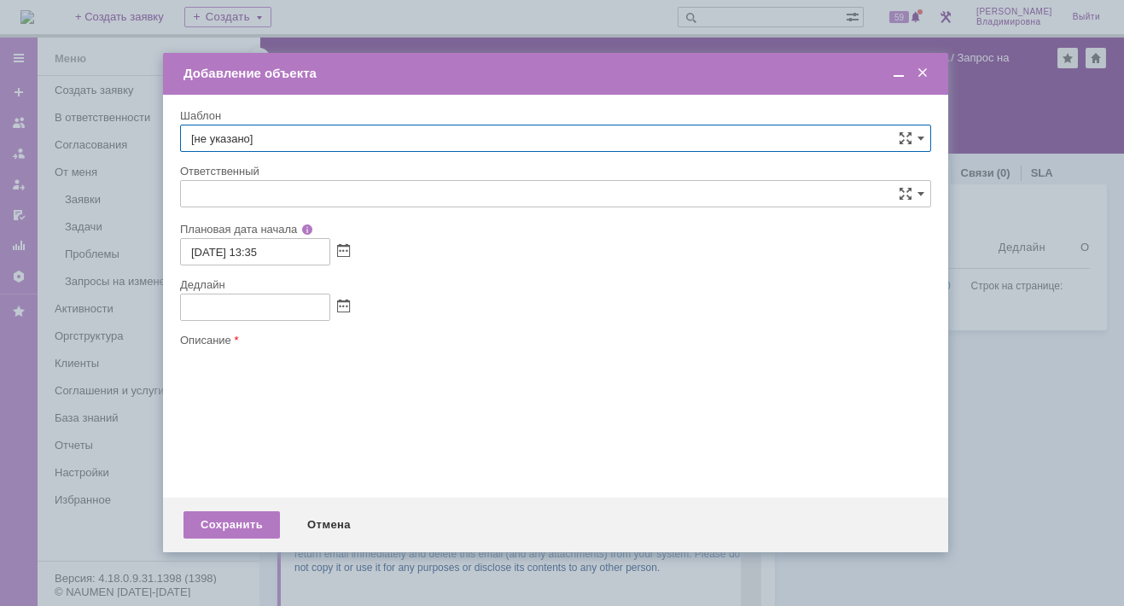
type input "[не указано]"
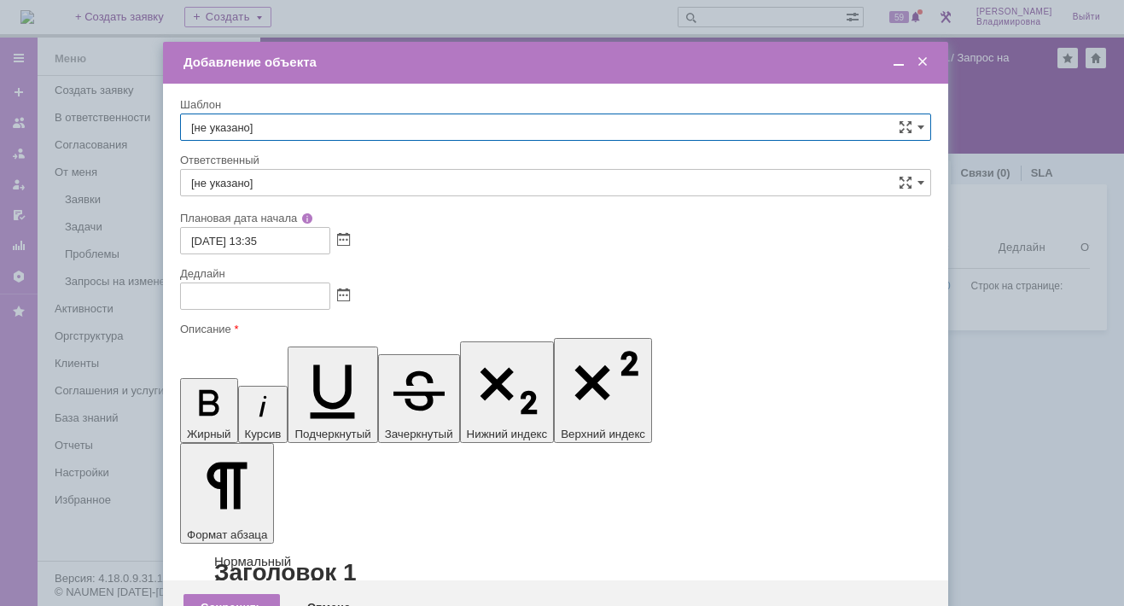
click at [234, 125] on input "[не указано]" at bounding box center [555, 126] width 751 height 27
click at [290, 220] on span "ВНГ / ННП - замена РМ (Запрос на обслуживание)" at bounding box center [555, 227] width 729 height 14
type input "ВНГ / ННП - замена РМ (Запрос на обслуживание)"
type input "Сидоров Евгений"
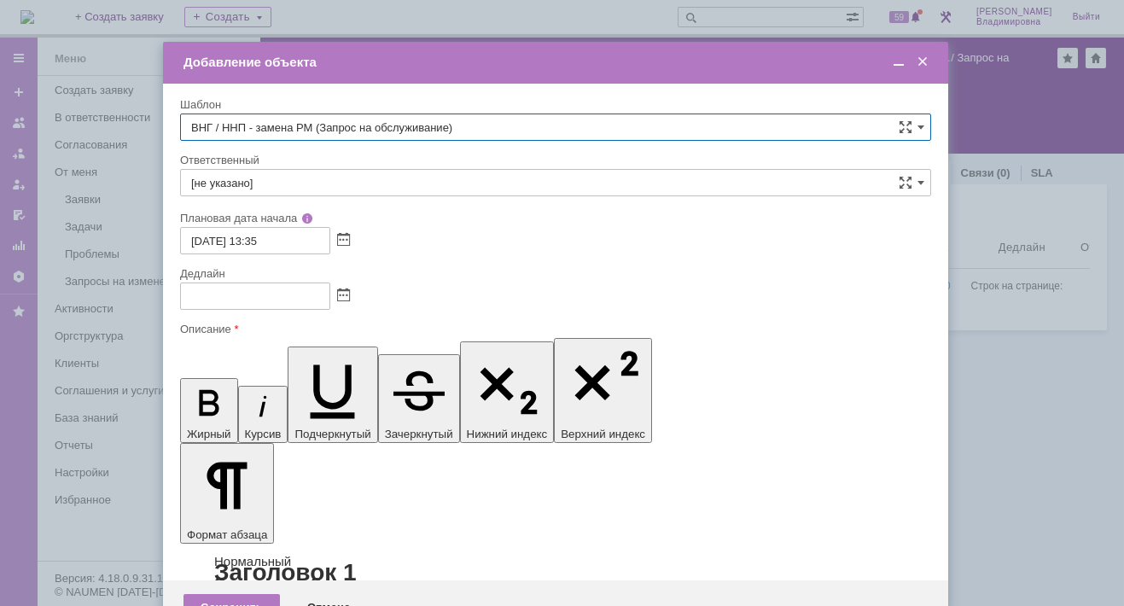
type input "18.09.2025 21:35"
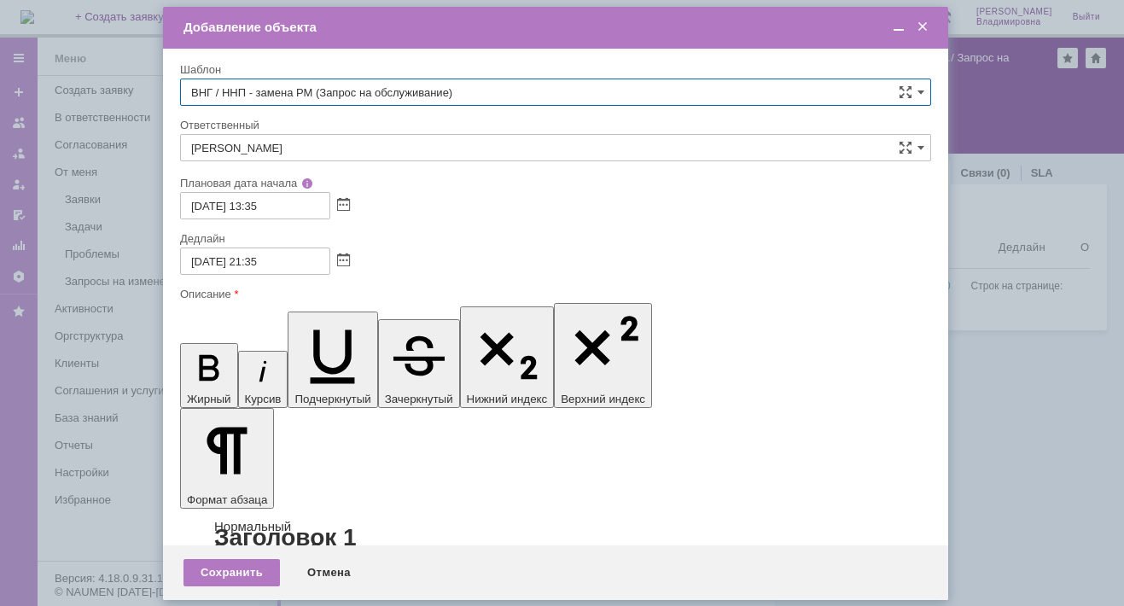
type input "ВНГ / ННП - замена РМ (Запрос на обслуживание)"
click at [282, 147] on input "Сидоров Евгений" at bounding box center [555, 147] width 751 height 27
click at [243, 259] on div "[PERSON_NAME]" at bounding box center [555, 272] width 749 height 27
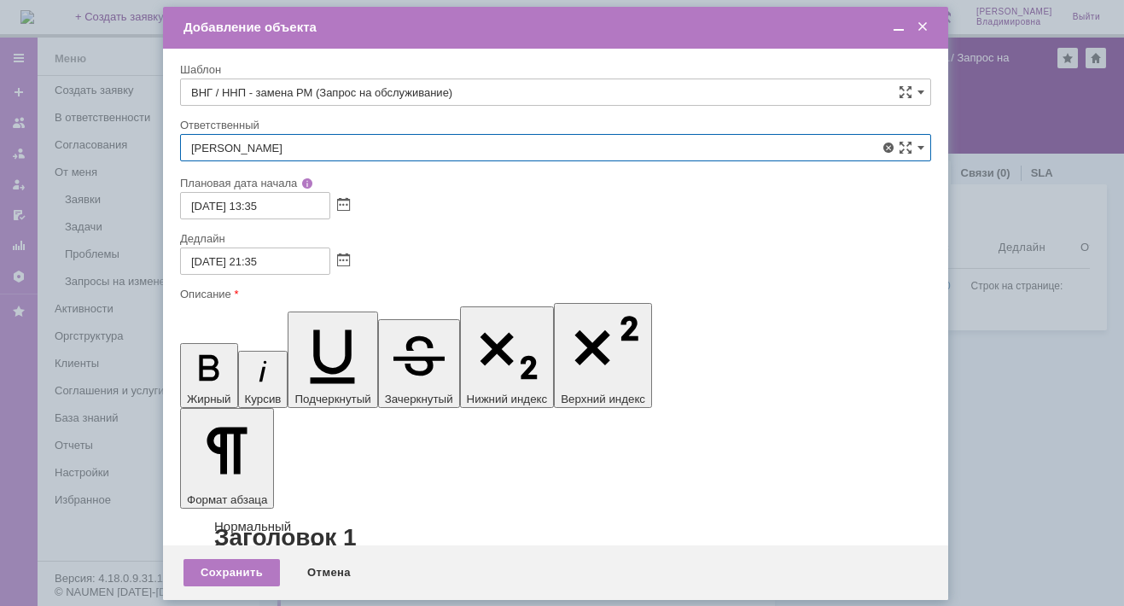
type input "[PERSON_NAME]"
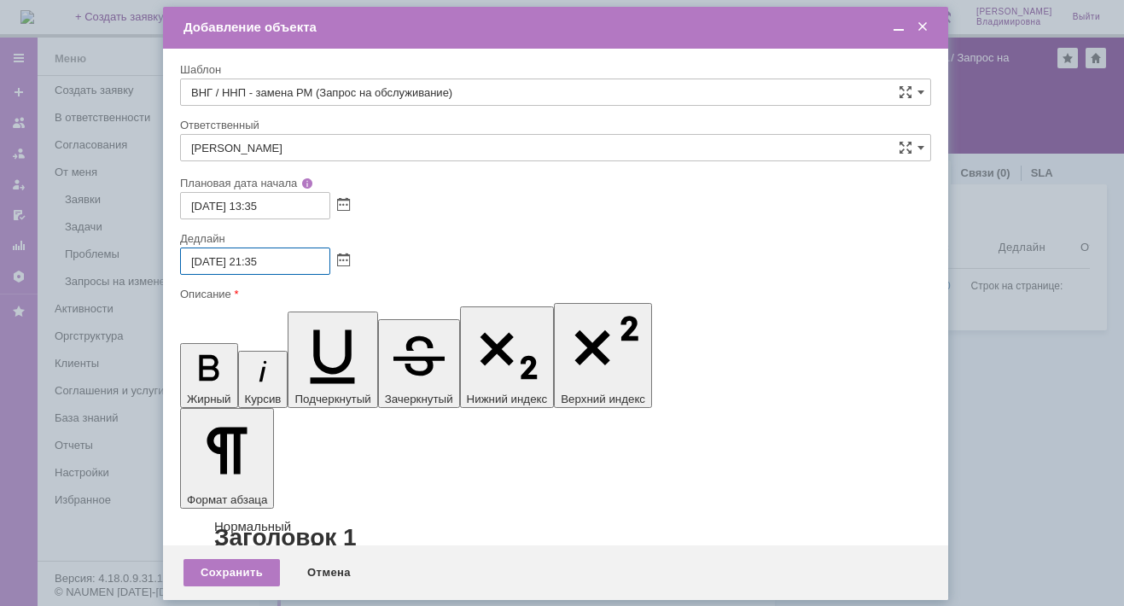
click at [201, 257] on input "18.09.2025 21:35" at bounding box center [255, 260] width 150 height 27
drag, startPoint x: 251, startPoint y: 259, endPoint x: 259, endPoint y: 258, distance: 8.7
click at [259, 258] on input "19.09.2025 21:35" at bounding box center [255, 260] width 150 height 27
drag, startPoint x: 265, startPoint y: 256, endPoint x: 278, endPoint y: 258, distance: 12.9
click at [278, 258] on input "19.09.2025 13:35" at bounding box center [255, 260] width 150 height 27
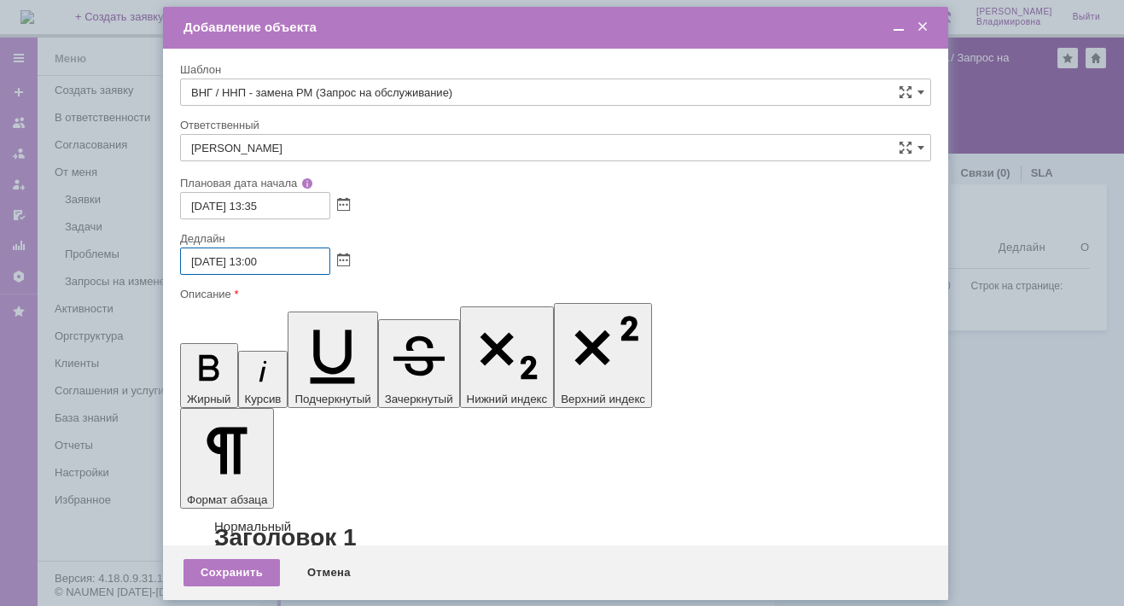
type input "19.09.2025 13:00"
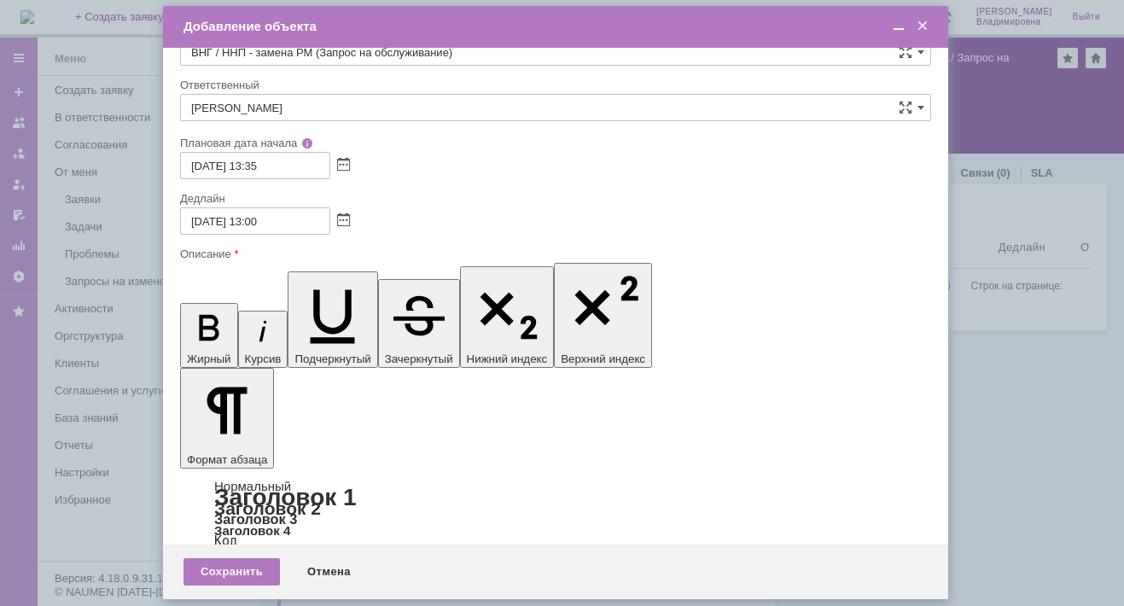
scroll to position [0, 0]
click at [234, 571] on div "Сохранить" at bounding box center [231, 571] width 96 height 27
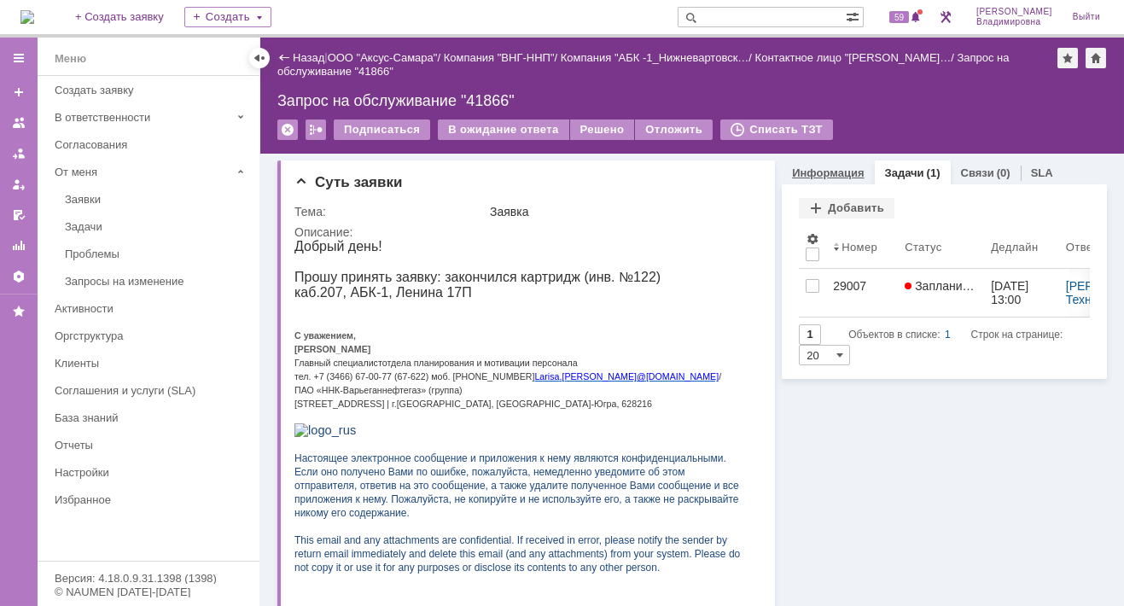
click at [798, 170] on link "Информация" at bounding box center [828, 172] width 72 height 13
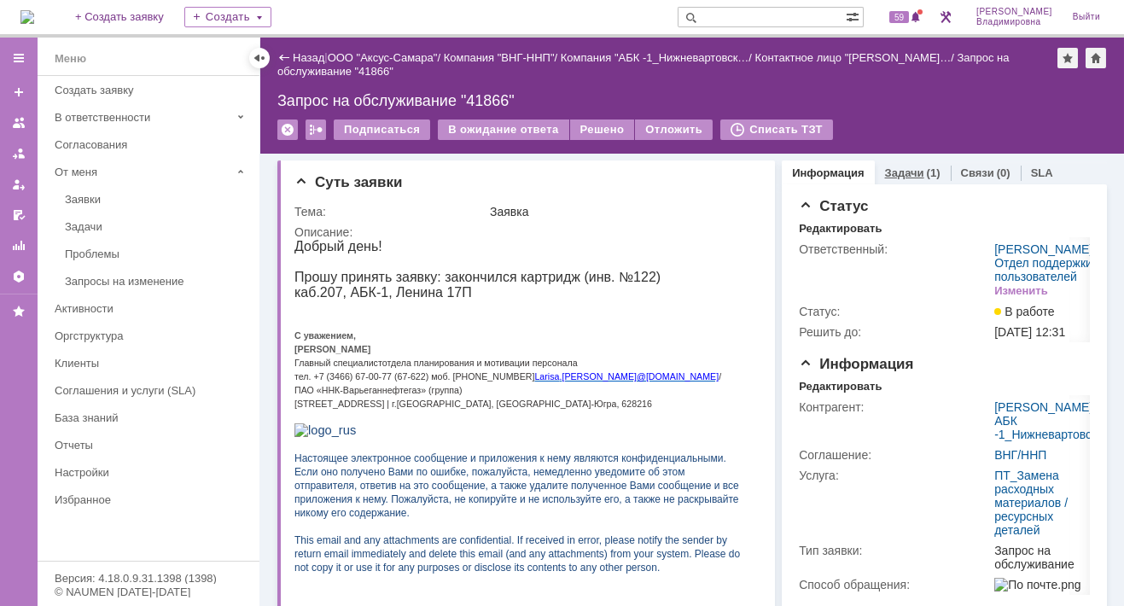
click at [888, 166] on link "Задачи" at bounding box center [904, 172] width 39 height 13
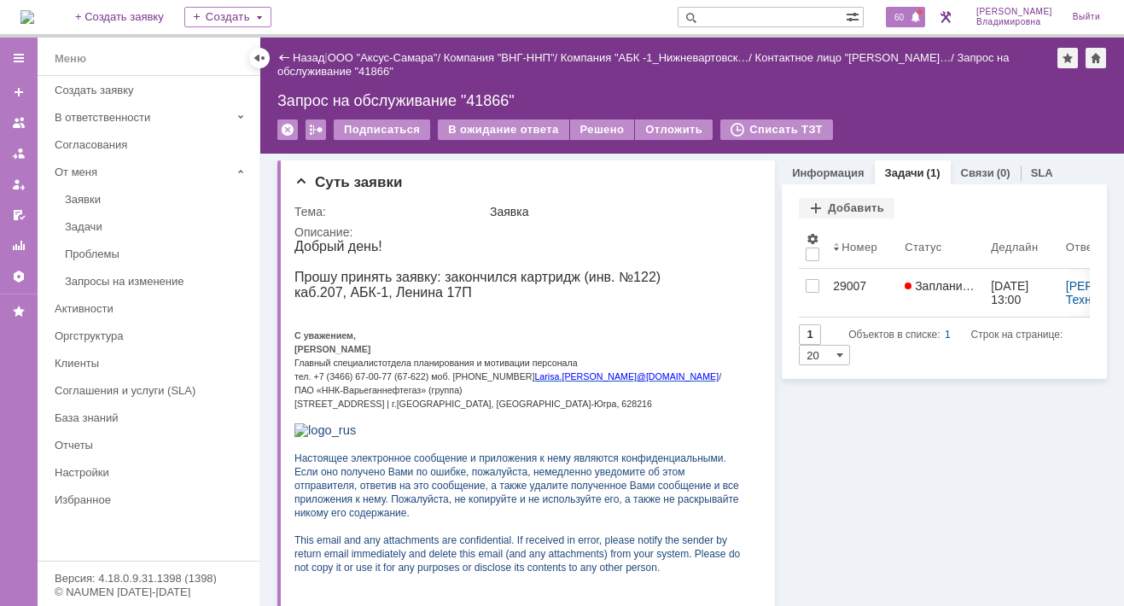
click at [906, 15] on span "60" at bounding box center [899, 17] width 20 height 12
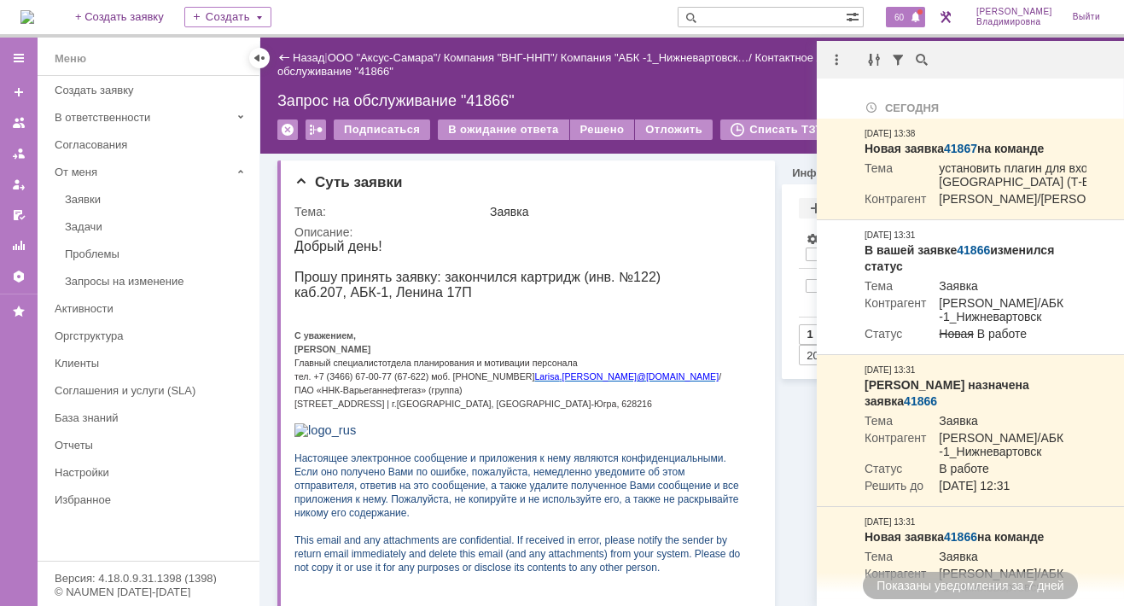
click at [34, 12] on img at bounding box center [27, 17] width 14 height 14
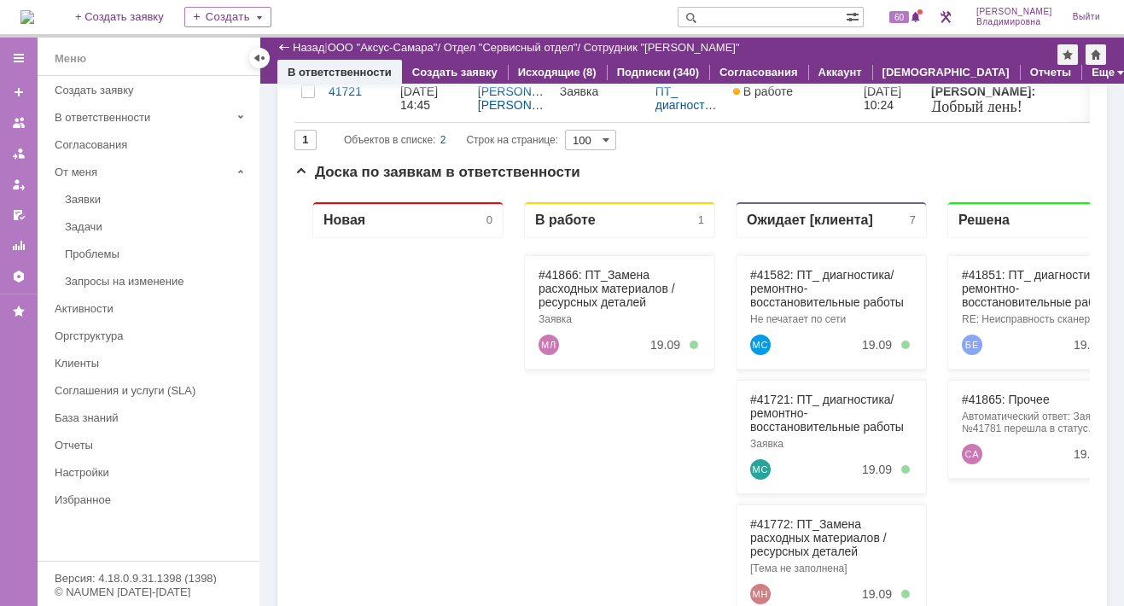
scroll to position [171, 0]
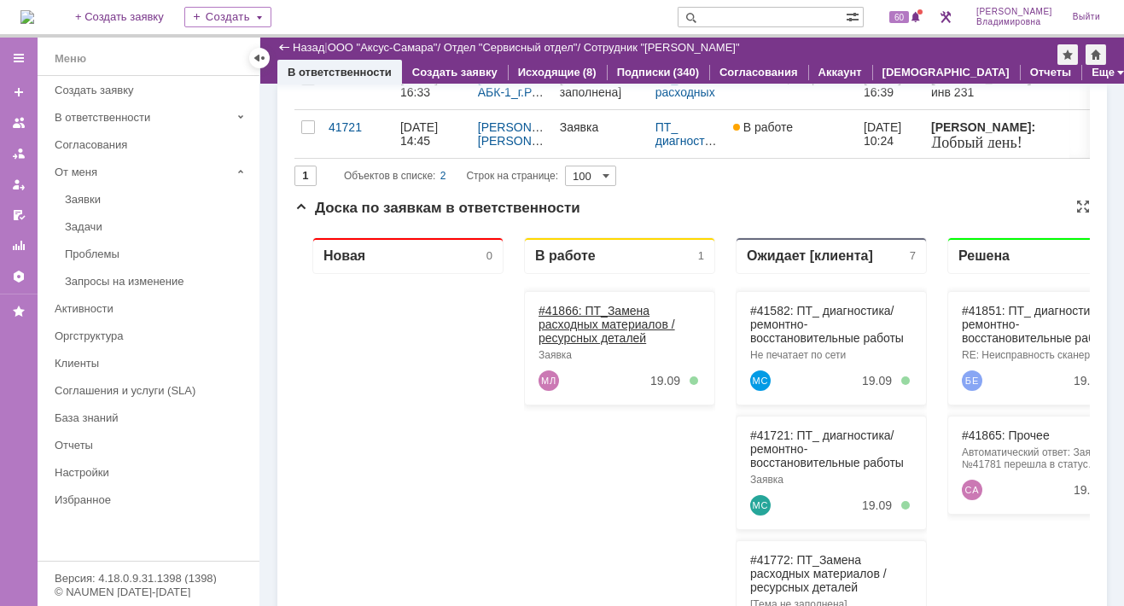
click at [580, 305] on link "#41866: ПТ_Замена расходных материалов / ресурсных деталей" at bounding box center [606, 324] width 137 height 41
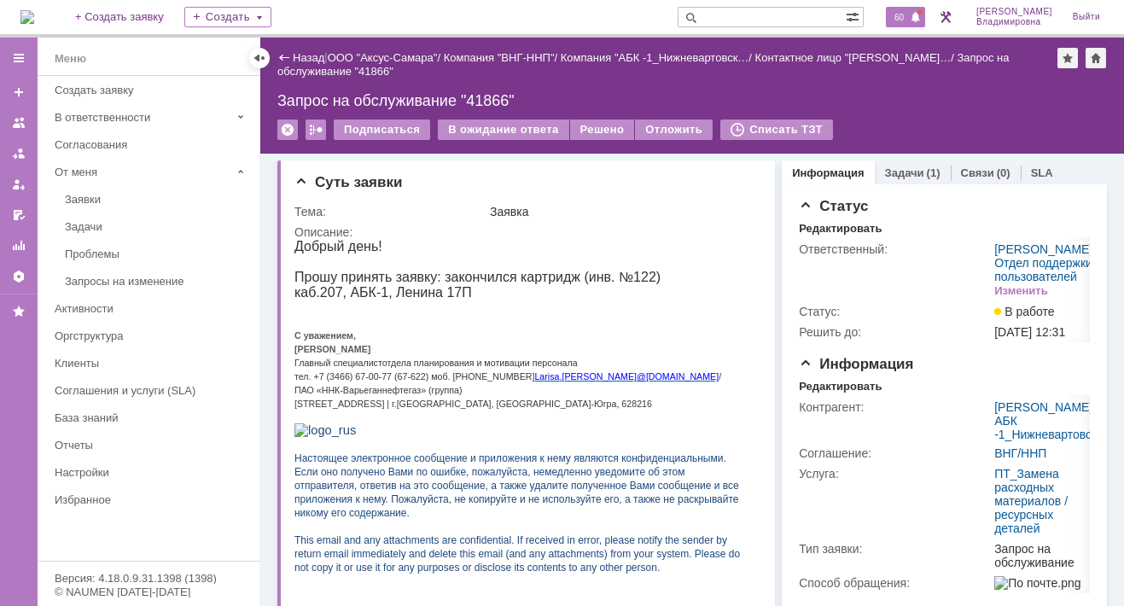
click at [909, 15] on span "60" at bounding box center [899, 17] width 20 height 12
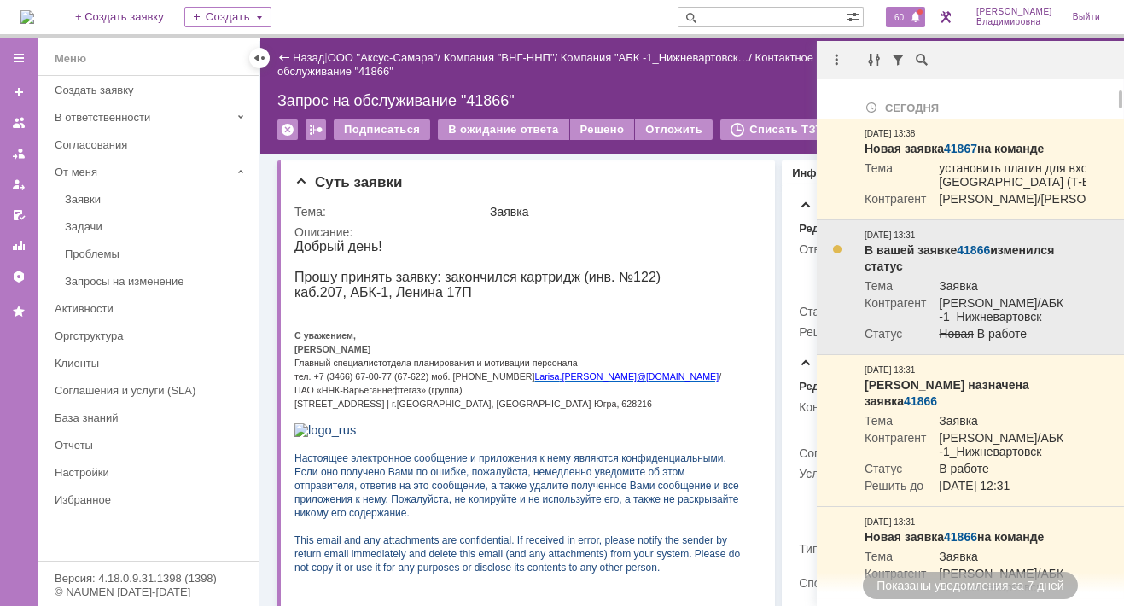
click at [979, 257] on link "41866" at bounding box center [972, 250] width 33 height 14
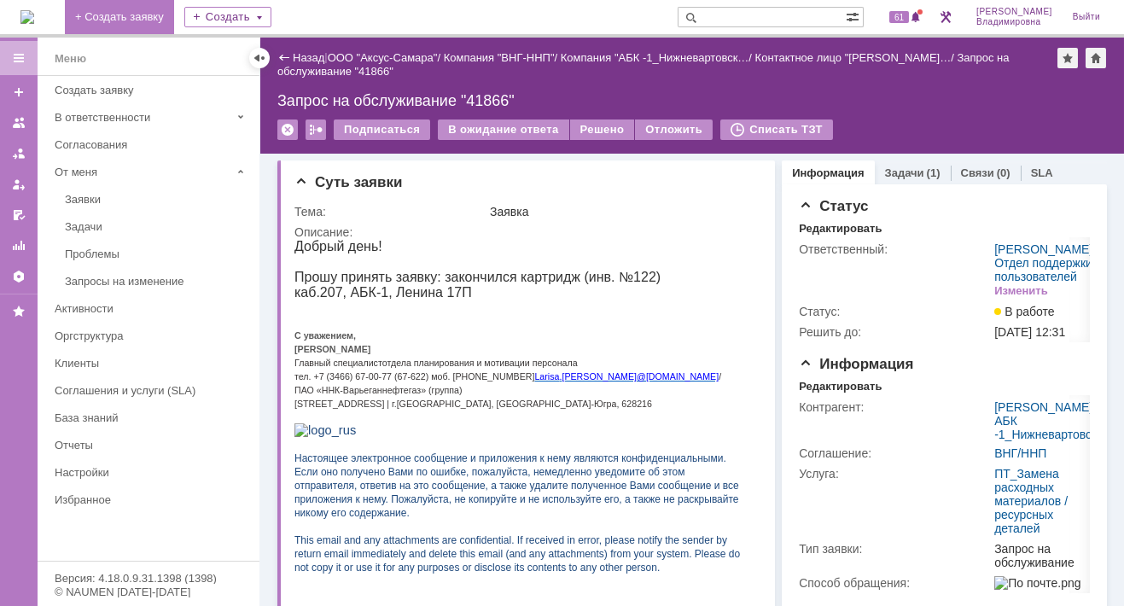
click at [155, 18] on link "+ Создать заявку" at bounding box center [119, 17] width 109 height 34
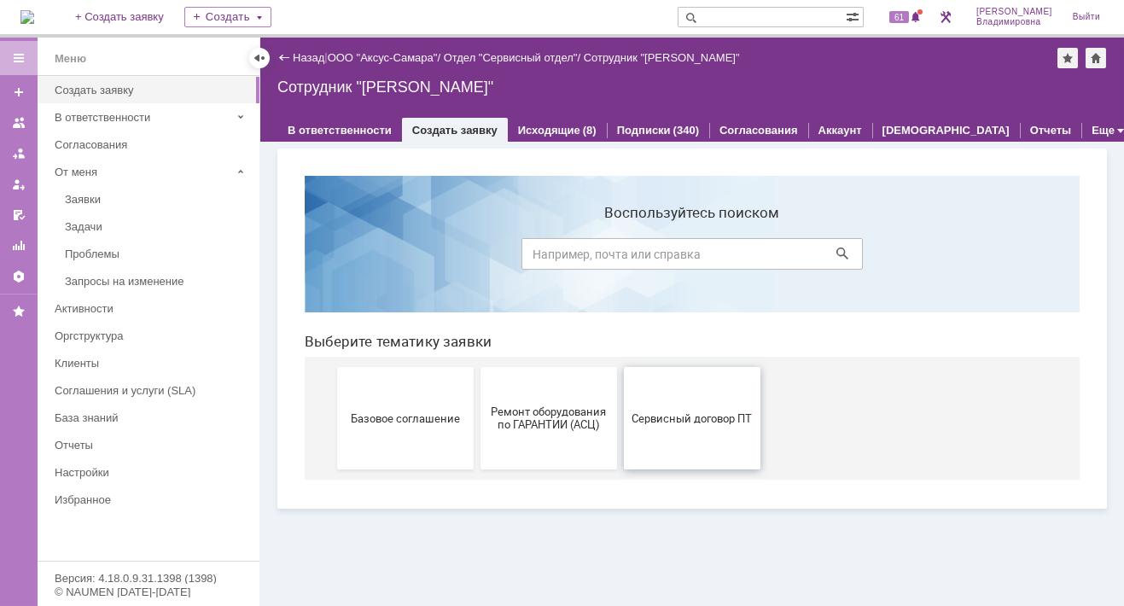
click at [691, 417] on span "Сервисный договор ПТ" at bounding box center [692, 417] width 126 height 13
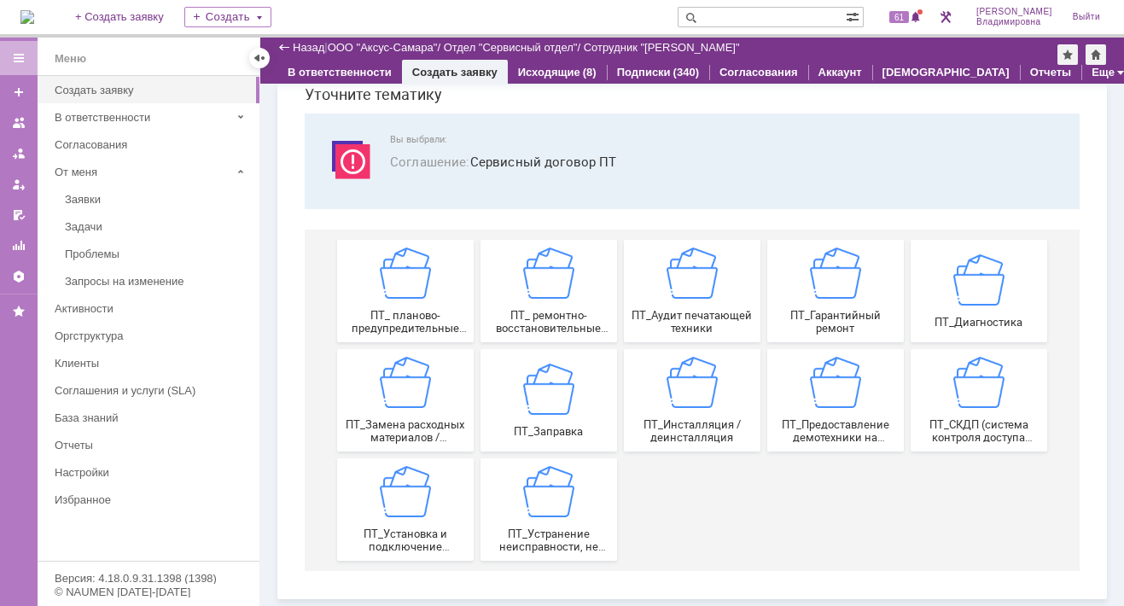
scroll to position [70, 0]
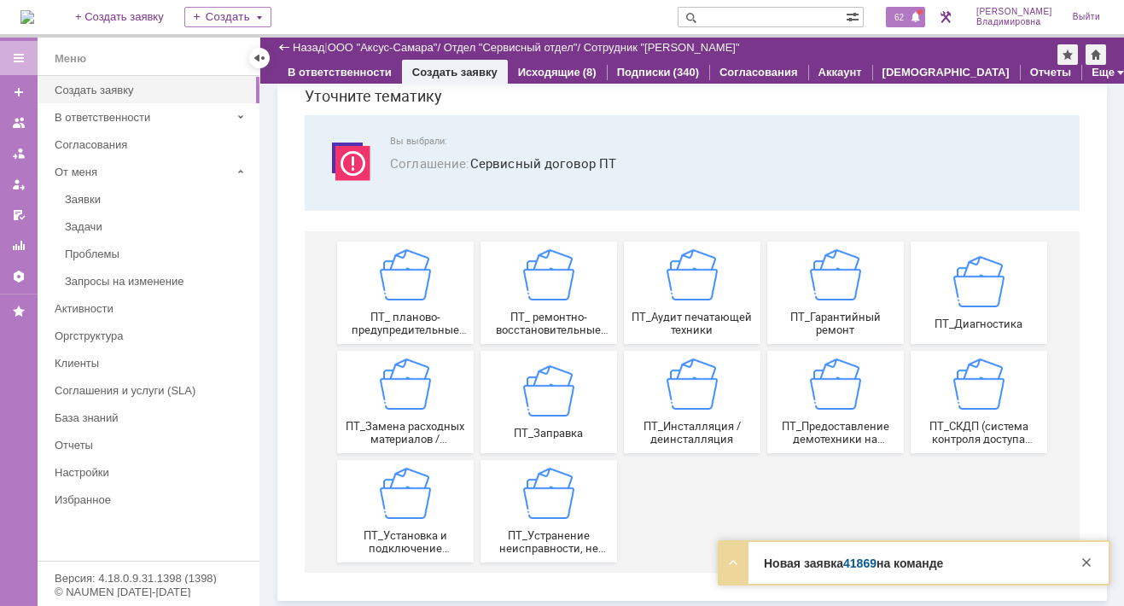
click at [909, 16] on span "62" at bounding box center [899, 17] width 20 height 12
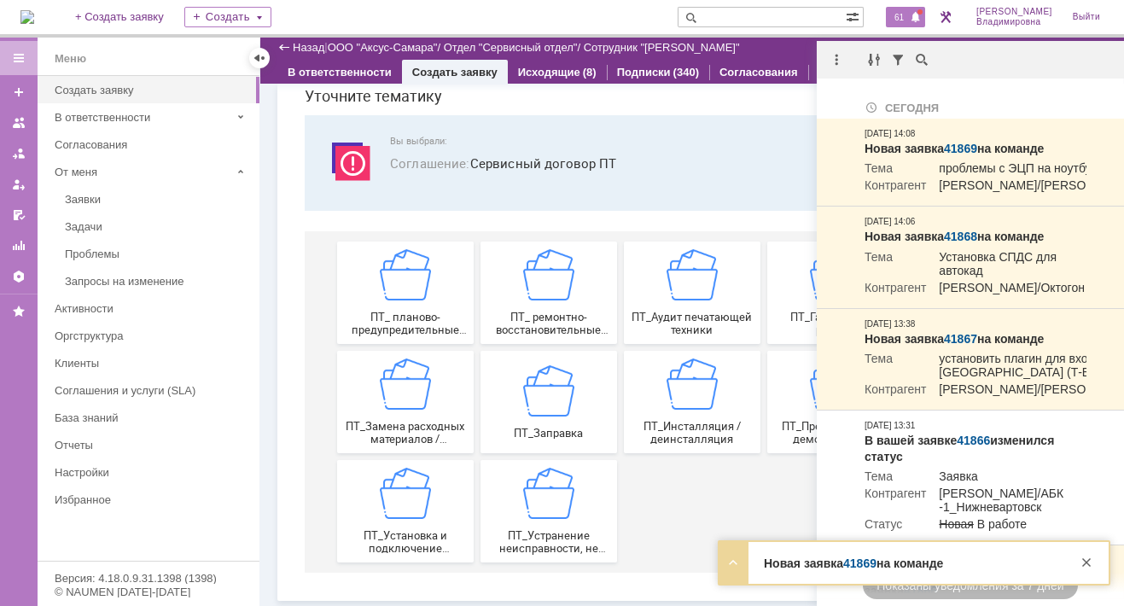
click at [715, 166] on span "Соглашение : Сервисный договор ПТ" at bounding box center [724, 164] width 669 height 20
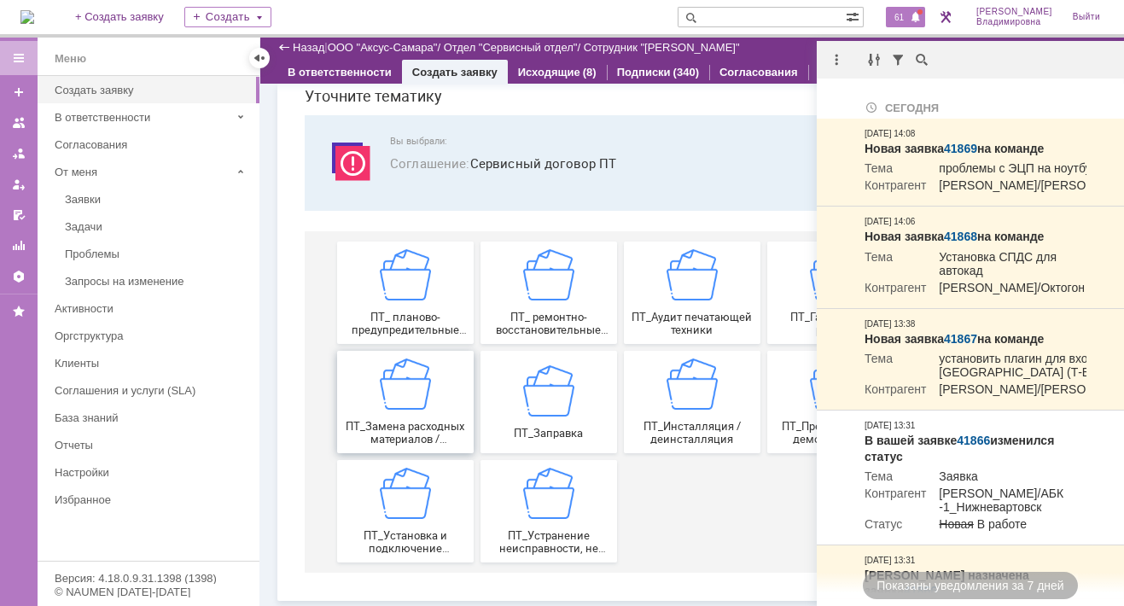
click at [395, 392] on img at bounding box center [405, 383] width 51 height 51
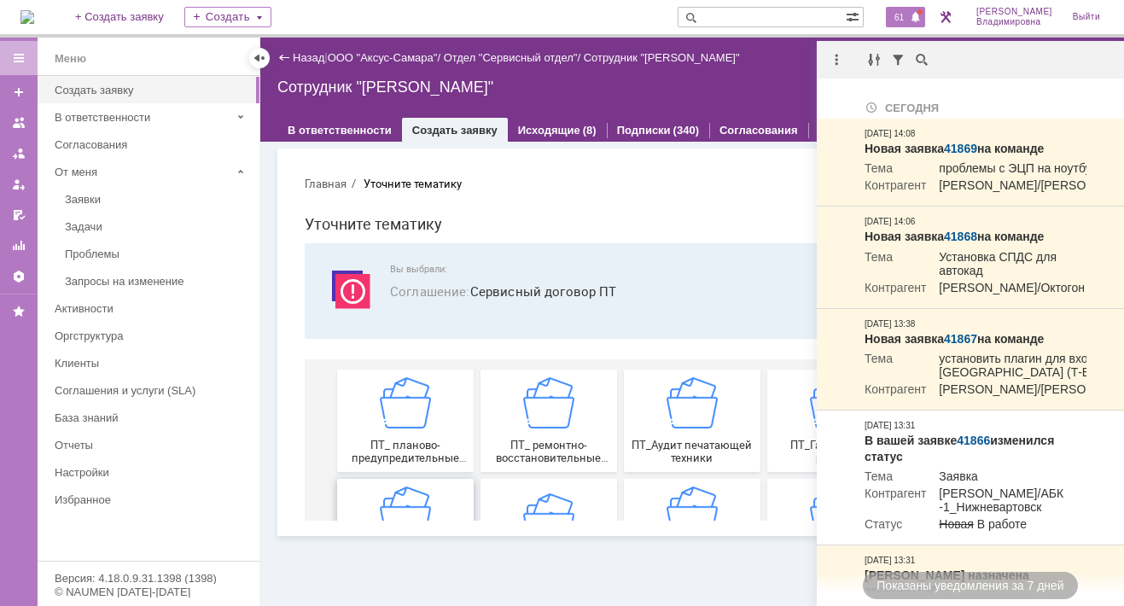
scroll to position [0, 0]
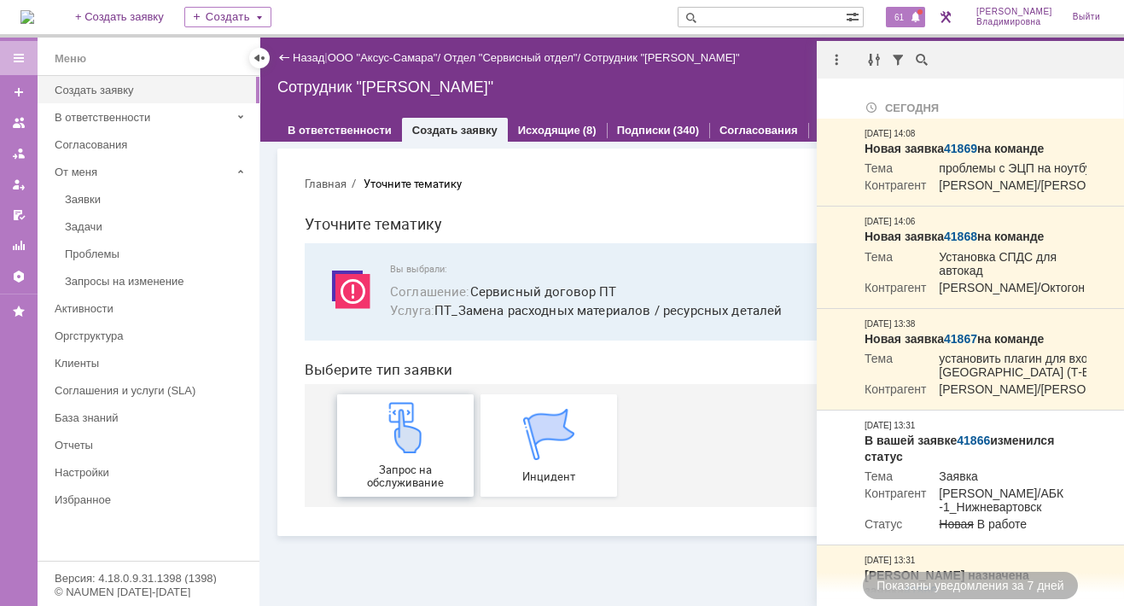
click at [391, 454] on div "Запрос на обслуживание" at bounding box center [405, 445] width 126 height 87
click at [406, 441] on img at bounding box center [405, 427] width 51 height 51
click at [545, 573] on div "Витрина услуг" at bounding box center [691, 374] width 863 height 464
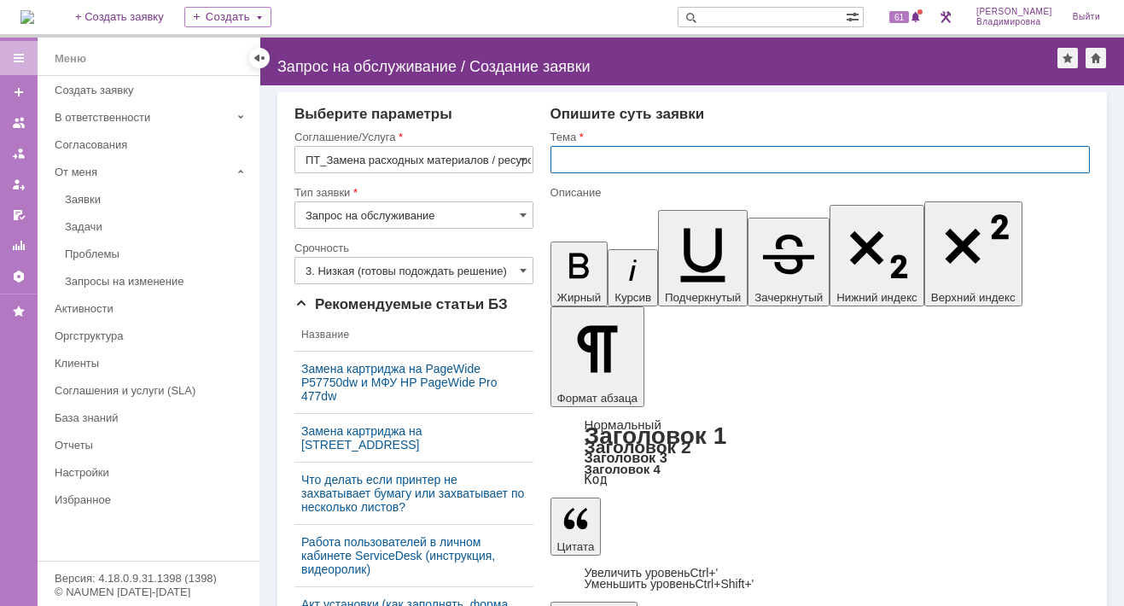
click at [567, 151] on input "text" at bounding box center [819, 159] width 539 height 27
type input "замена РМ"
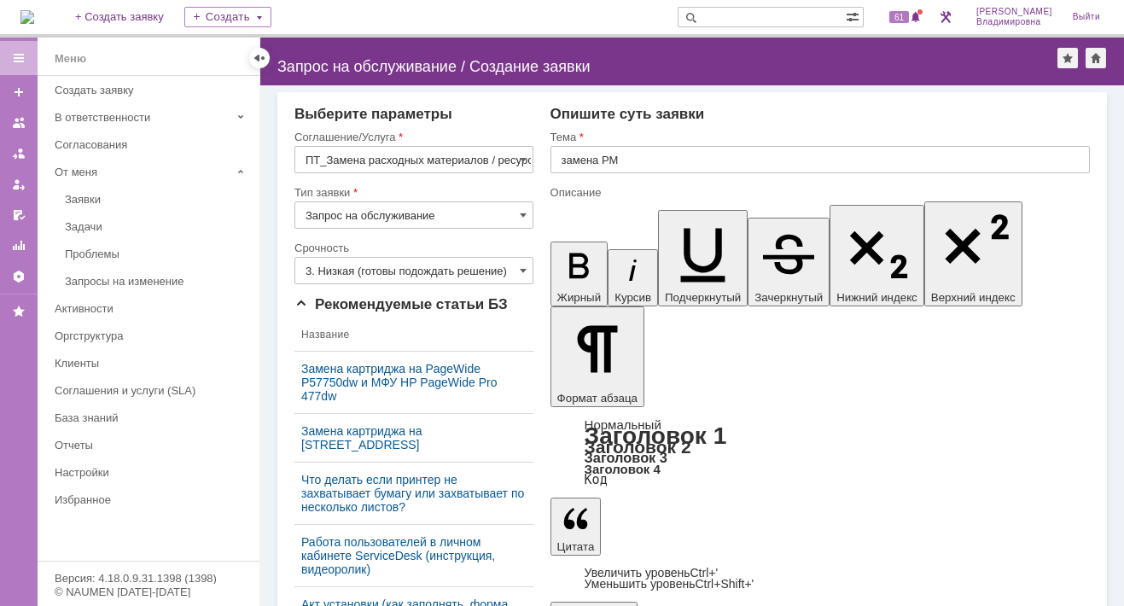
drag, startPoint x: 1056, startPoint y: 4068, endPoint x: 1082, endPoint y: 4070, distance: 25.7
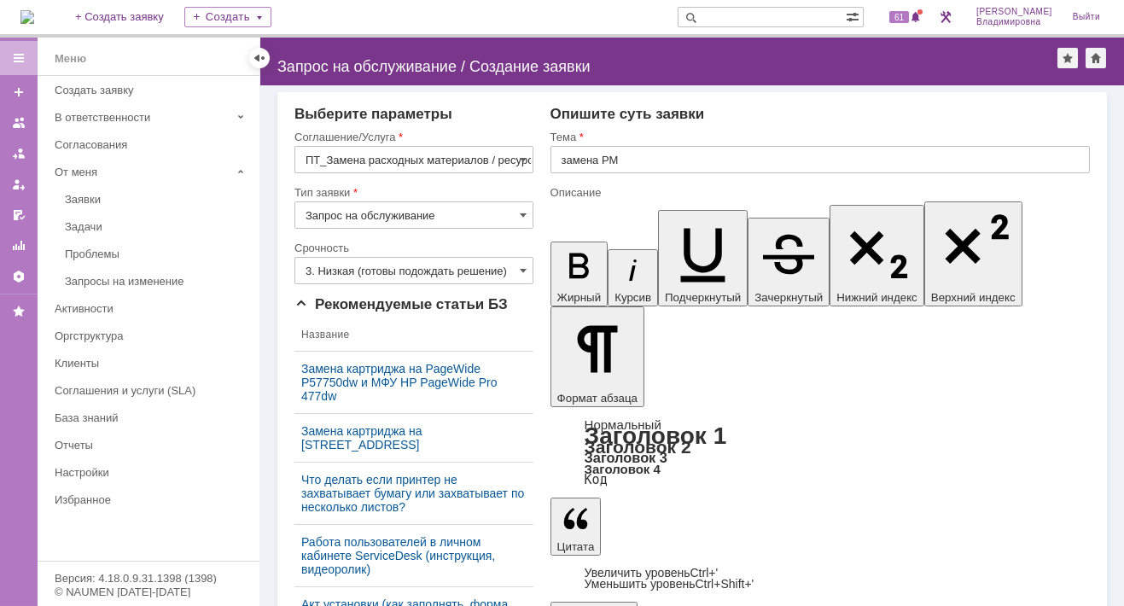
drag, startPoint x: 797, startPoint y: 4065, endPoint x: 1030, endPoint y: 4059, distance: 233.0
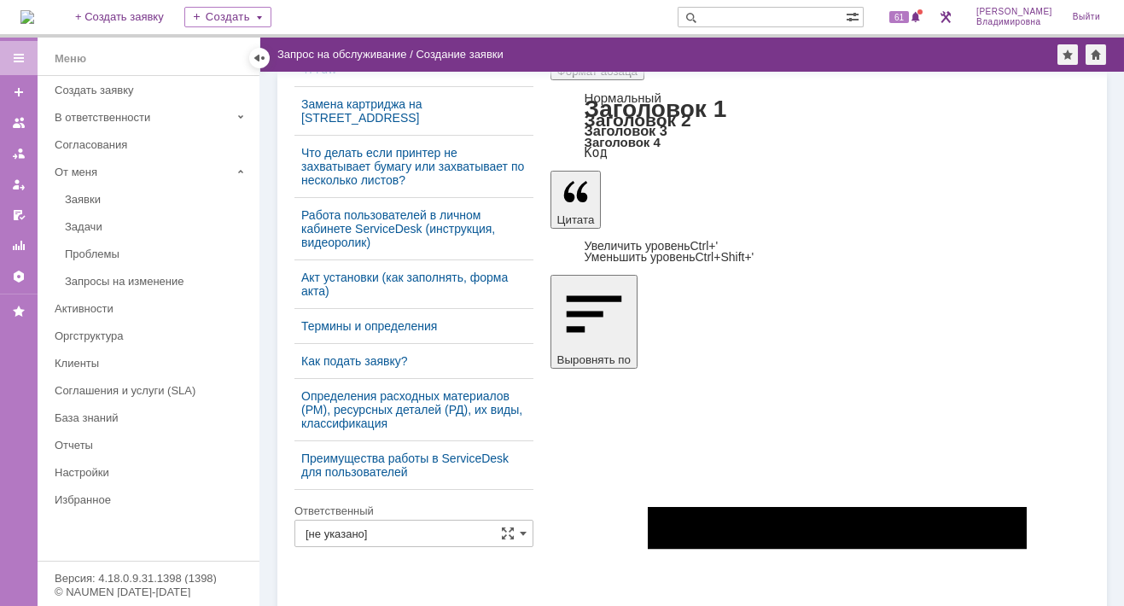
scroll to position [312, 0]
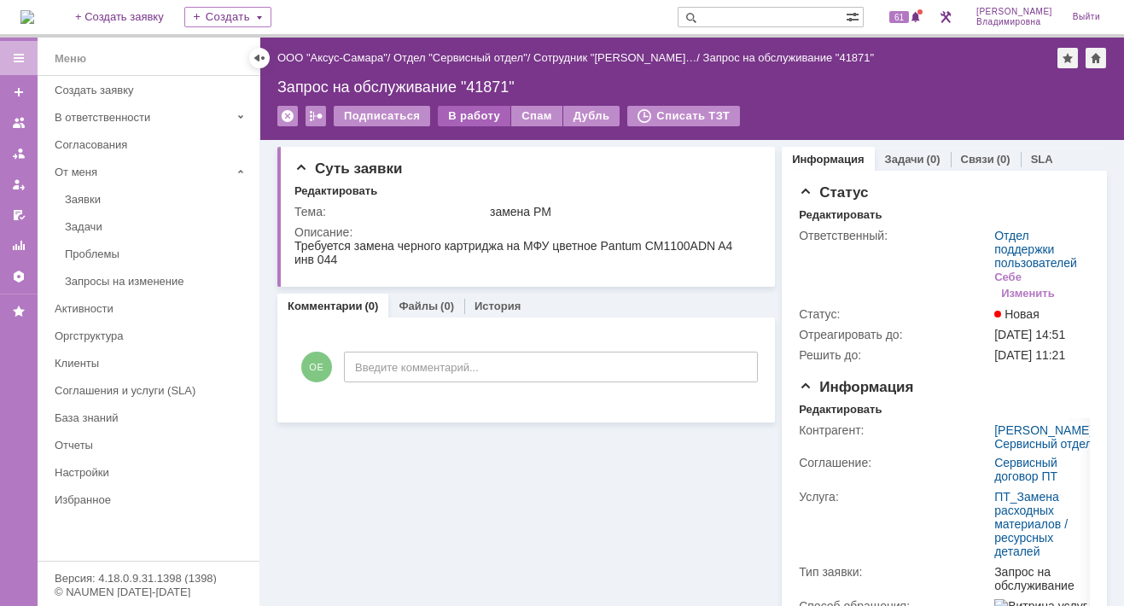
click at [481, 113] on div "В работу" at bounding box center [474, 116] width 73 height 20
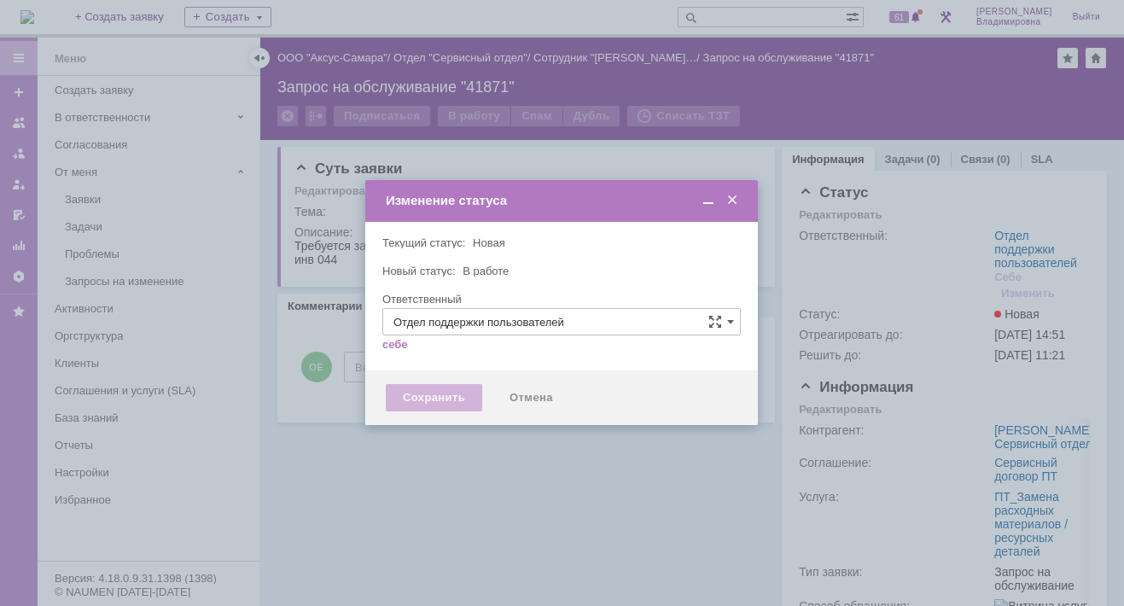
type input "Орлова Елена Владимировна"
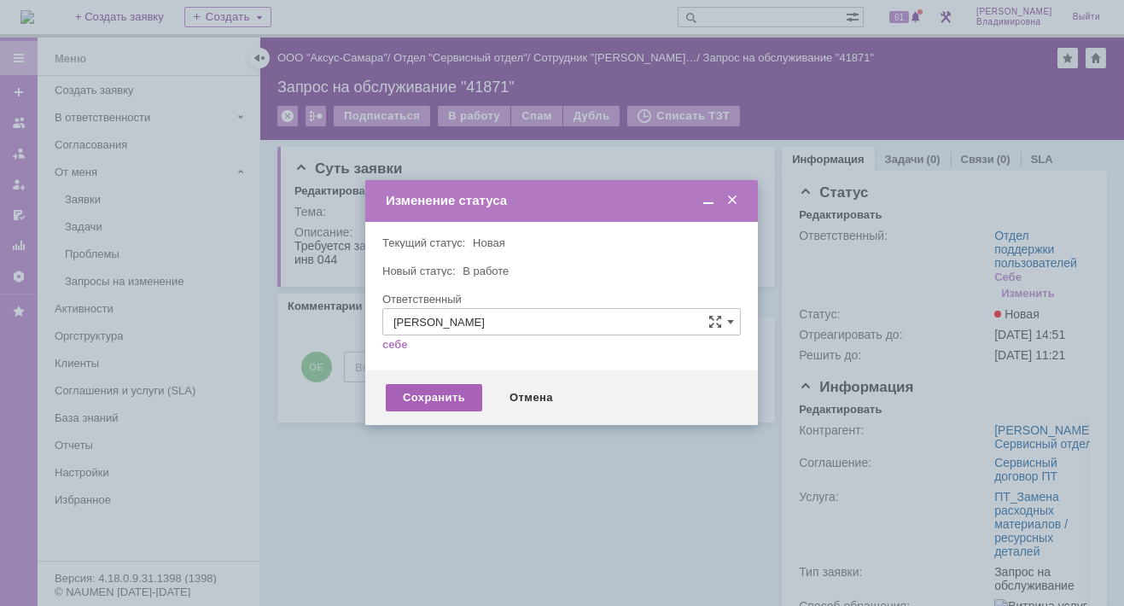
click at [440, 398] on div "Сохранить" at bounding box center [434, 397] width 96 height 27
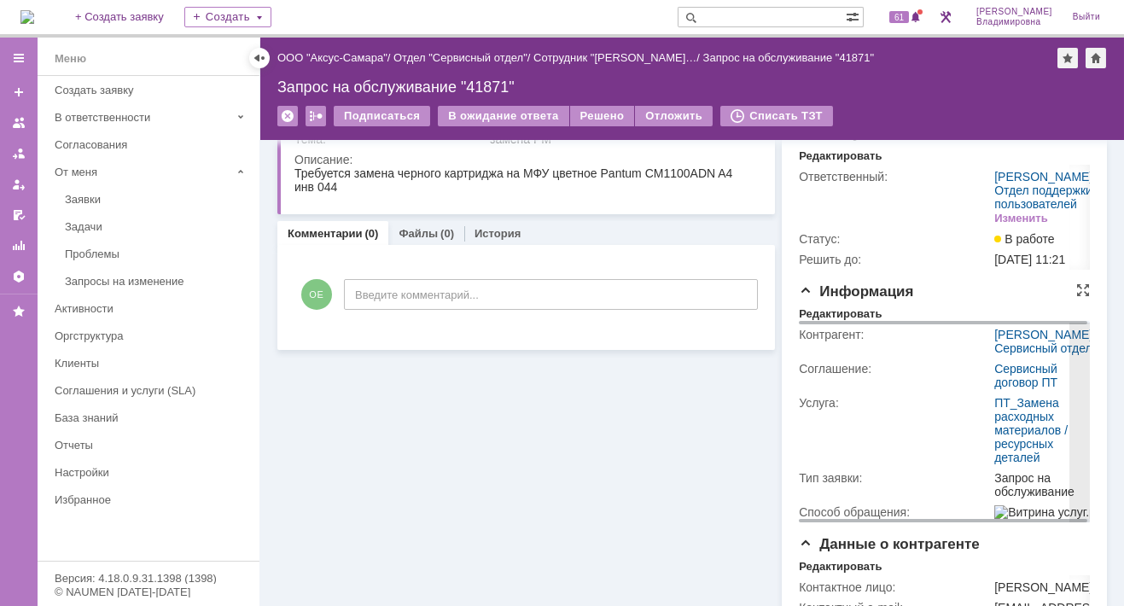
scroll to position [85, 0]
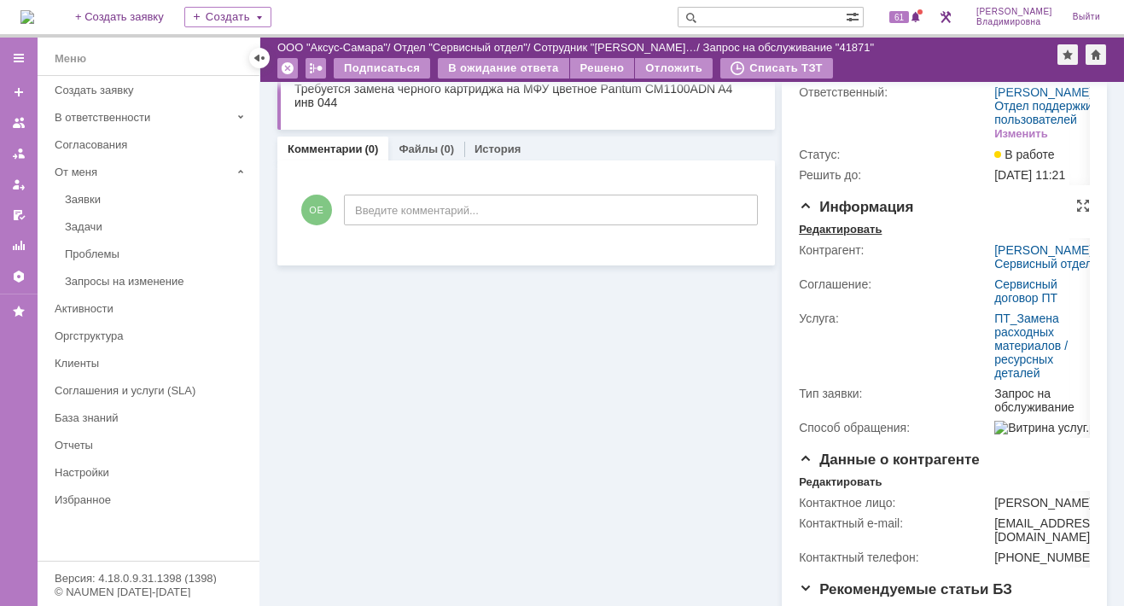
click at [855, 236] on div "Редактировать" at bounding box center [840, 230] width 83 height 14
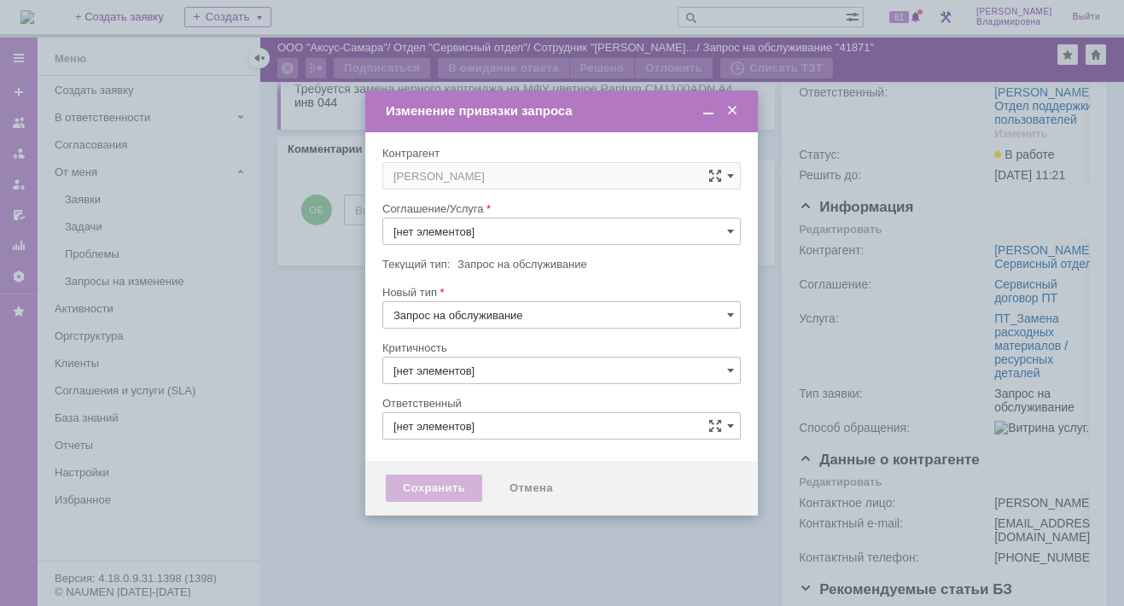
type input "3. Низкая"
type input "Орлова Елена Владимировна"
type input "ПТ_Замена расходных материалов / ресурсных деталей"
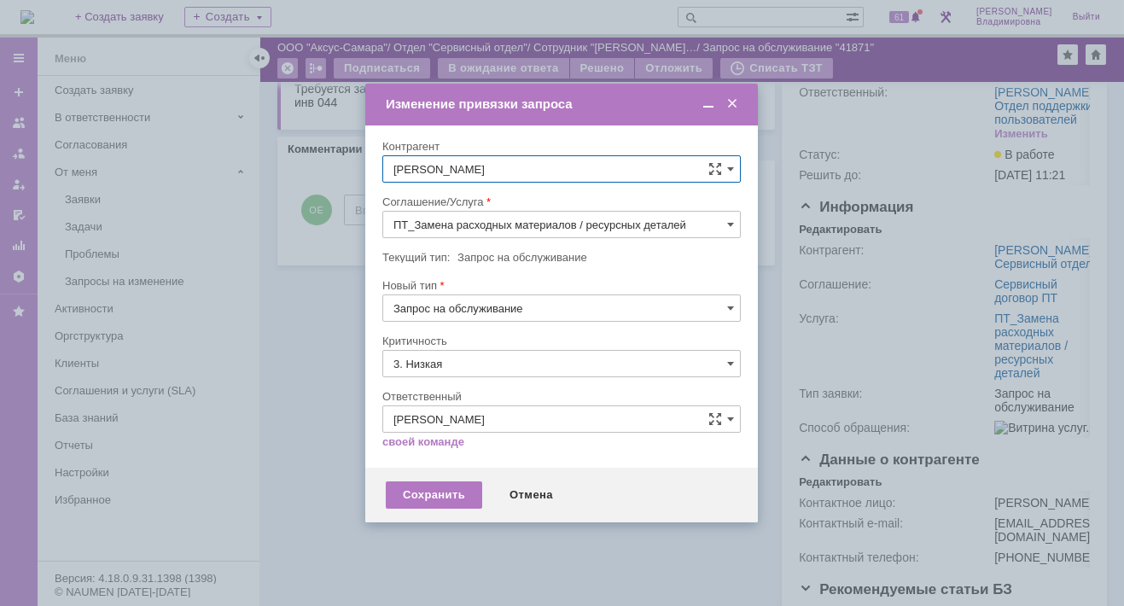
click at [578, 171] on input "Орлова Елена Владимировна" at bounding box center [561, 168] width 358 height 27
click at [516, 348] on span "Нафикова Евгения" at bounding box center [479, 352] width 91 height 13
type input "Нафикова Евгения"
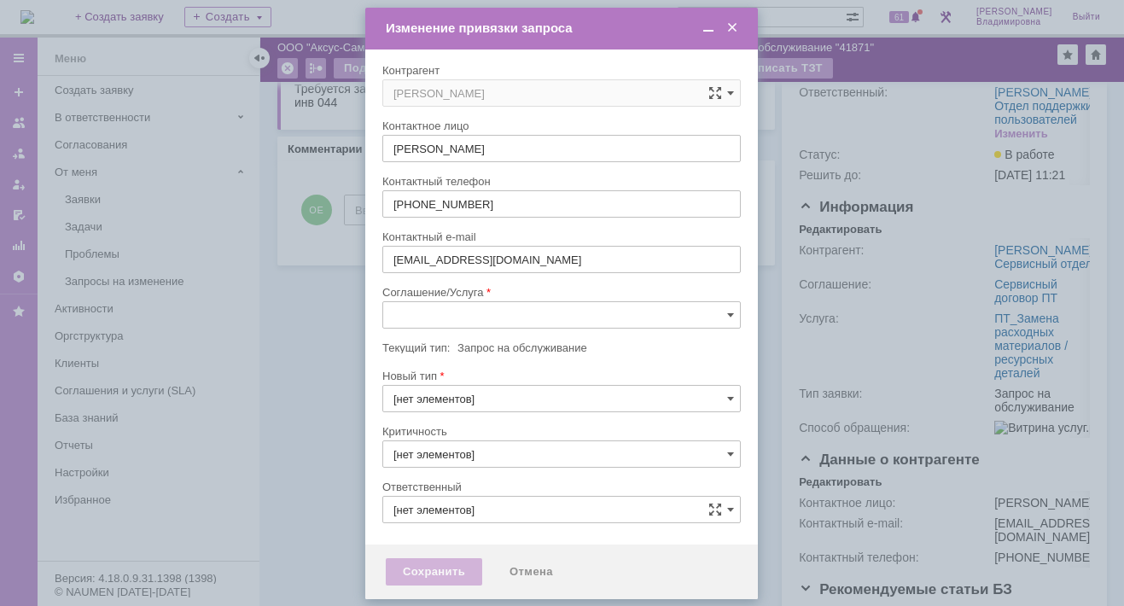
type input "3. Низкая"
type input "Орлова Елена Владимировна"
type input "[не указано]"
type input "3. Низкая"
type input "Орлова Елена Владимировна"
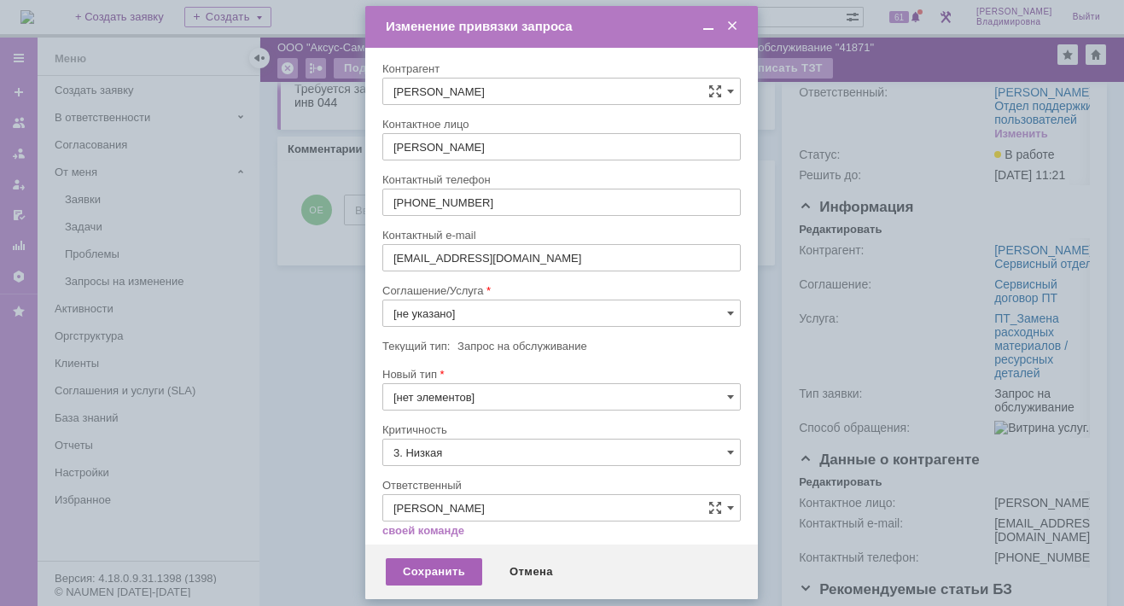
drag, startPoint x: 424, startPoint y: 572, endPoint x: 429, endPoint y: 561, distance: 11.4
click at [425, 571] on div "Сохранить" at bounding box center [434, 571] width 96 height 27
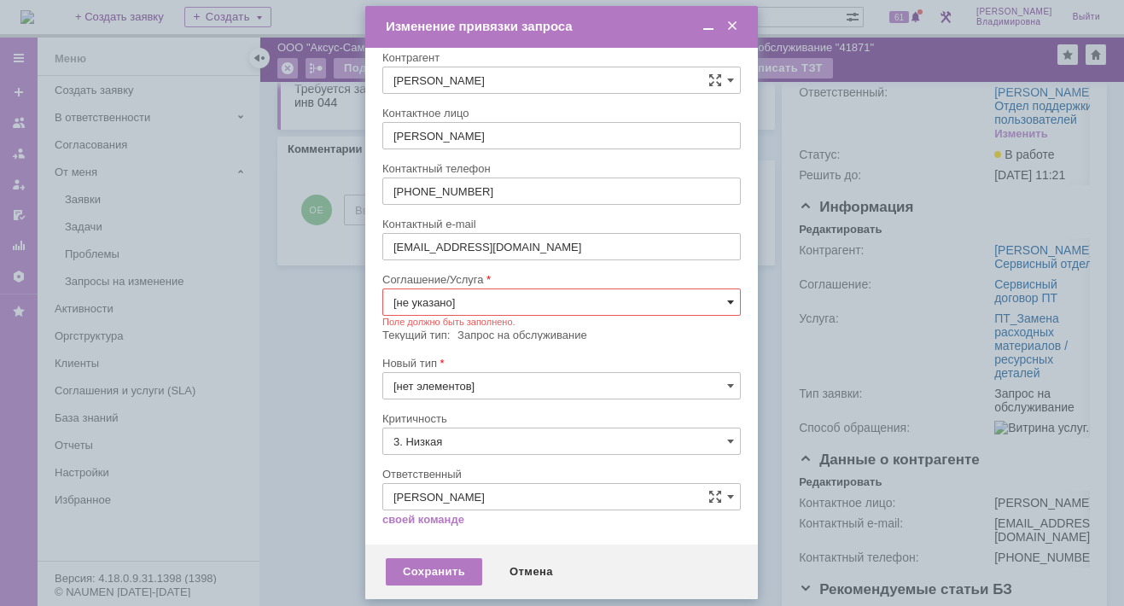
click at [727, 299] on span at bounding box center [730, 302] width 7 height 14
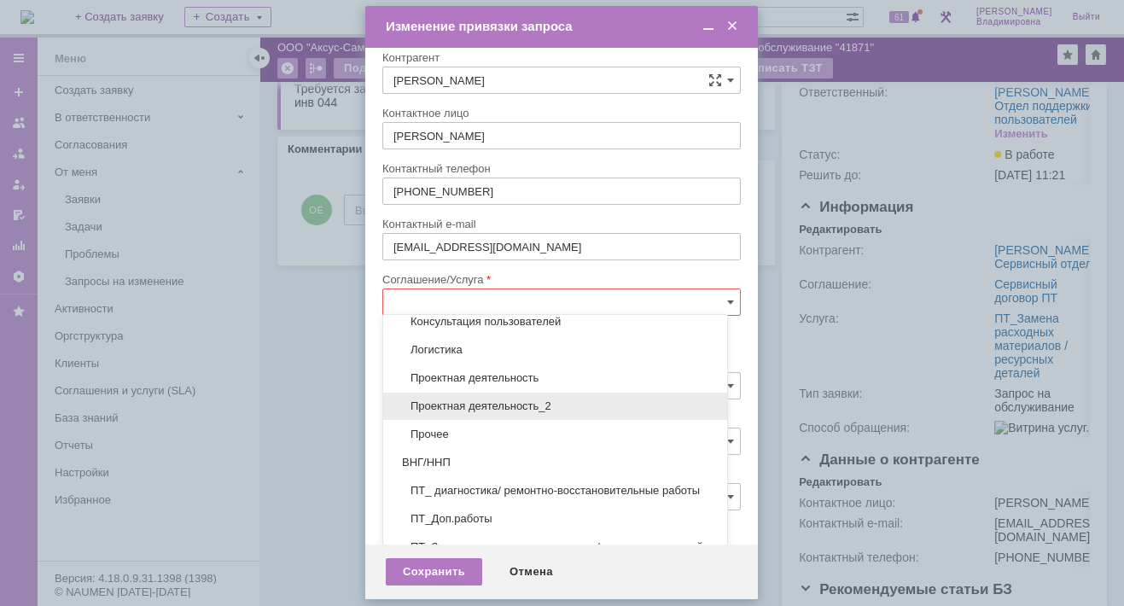
scroll to position [159, 0]
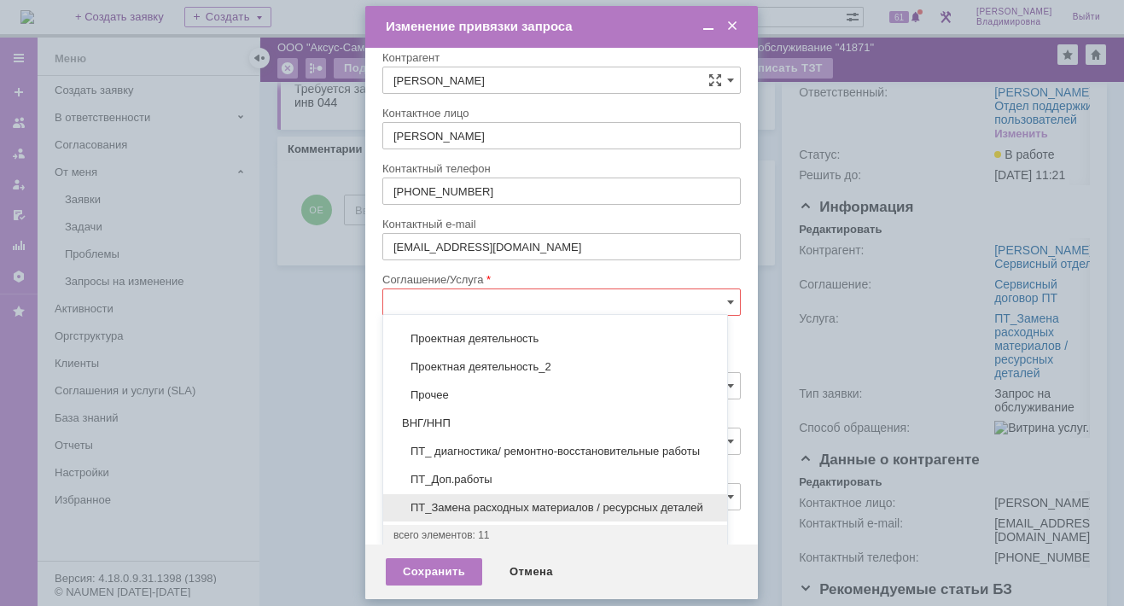
click at [457, 501] on span "ПТ_Замена расходных материалов / ресурсных деталей" at bounding box center [554, 508] width 323 height 14
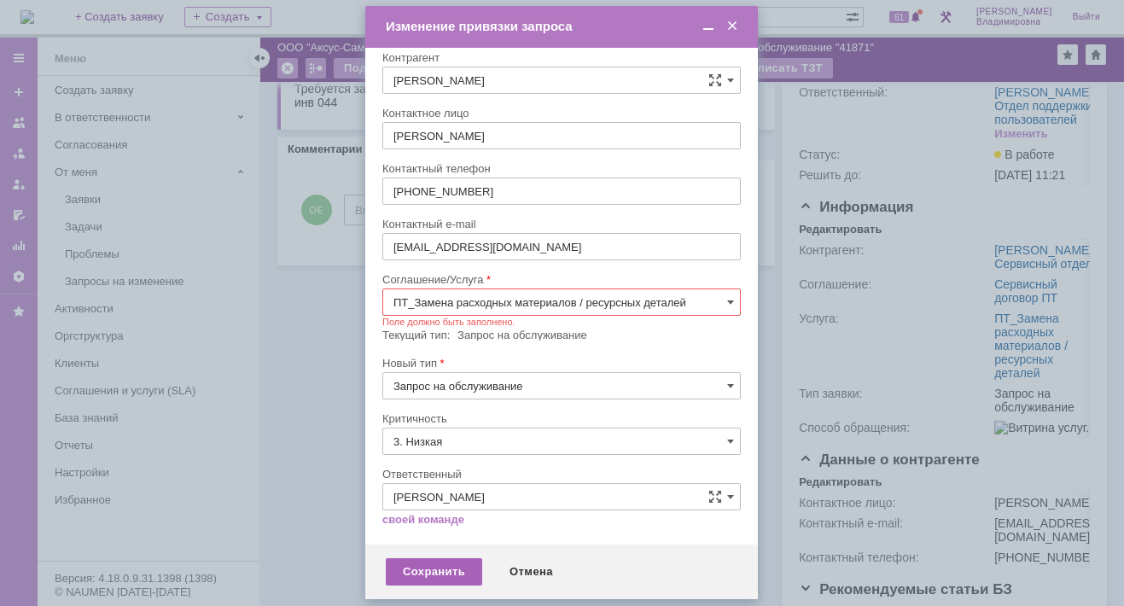
type input "ПТ_Замена расходных материалов / ресурсных деталей"
click at [429, 563] on div "Сохранить" at bounding box center [434, 571] width 96 height 27
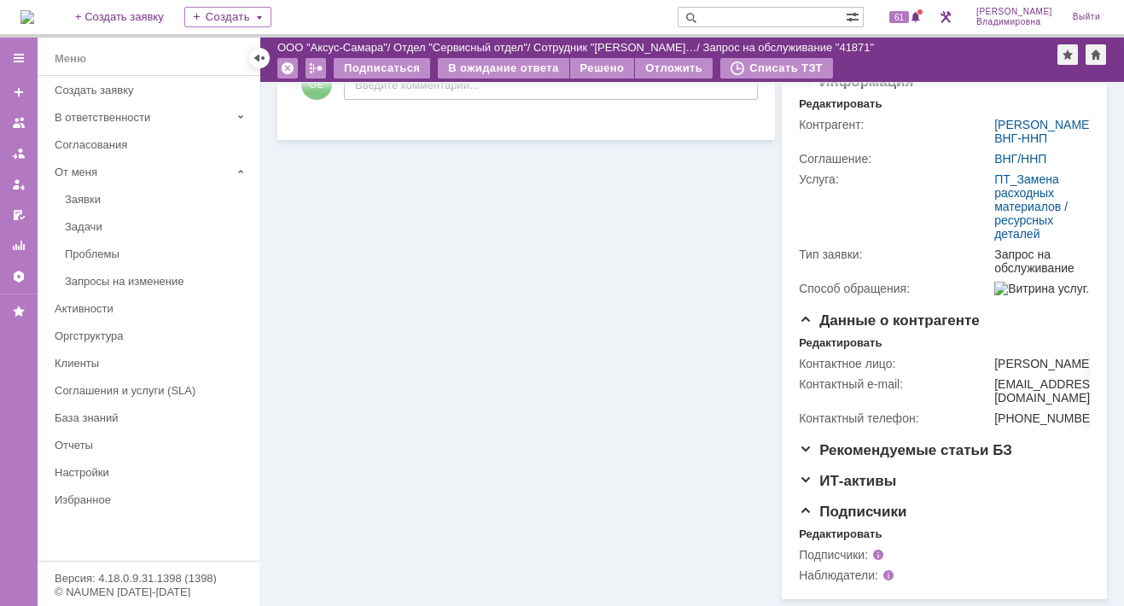
scroll to position [0, 0]
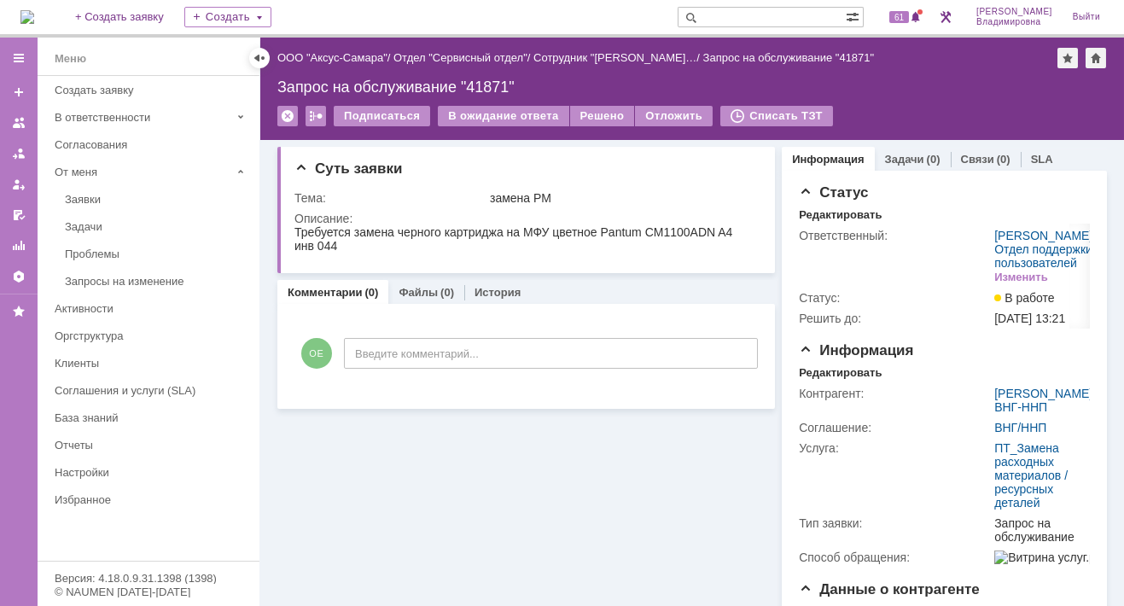
click at [388, 462] on div "Суть заявки Тема: замена РМ Описание: Комментарии (0) Файлы (0) История Коммент…" at bounding box center [525, 504] width 497 height 728
click at [888, 153] on link "Задачи" at bounding box center [904, 159] width 39 height 13
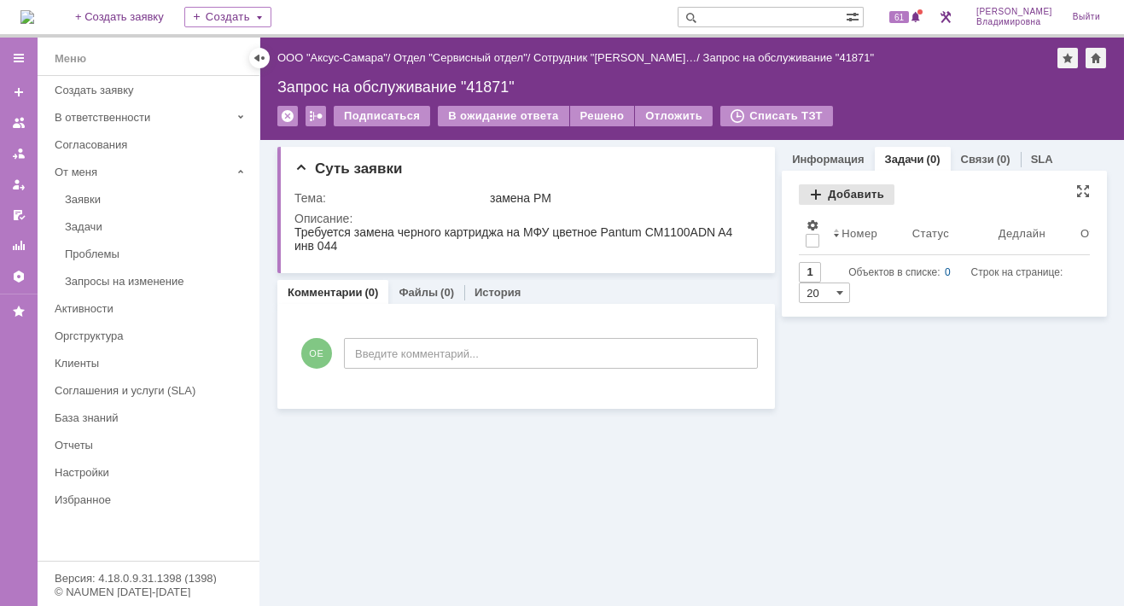
click at [834, 186] on div "Добавить" at bounding box center [847, 194] width 96 height 20
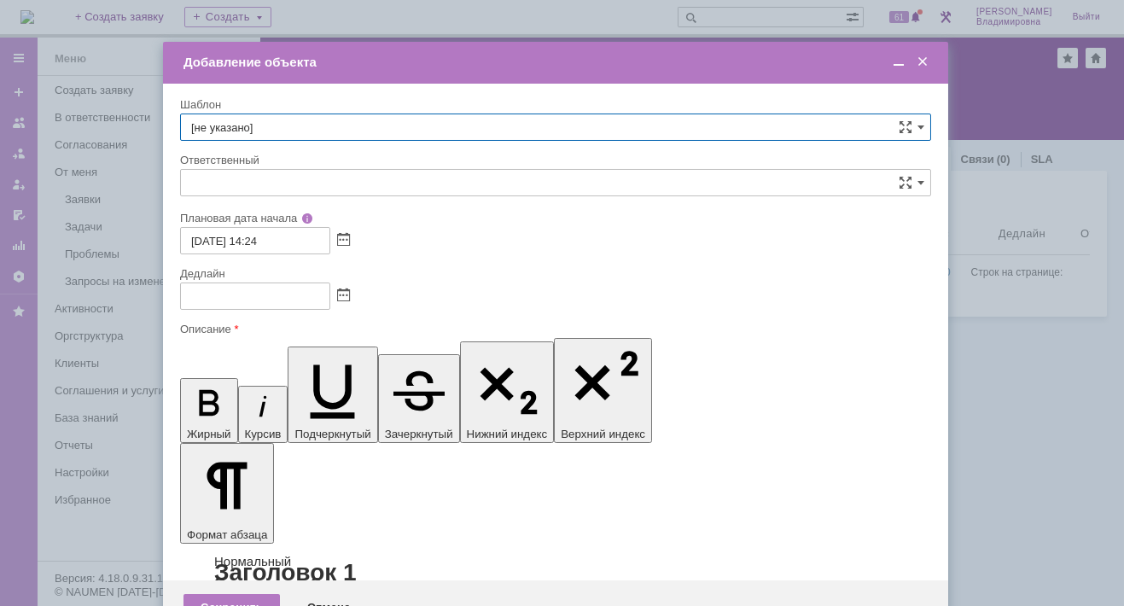
type input "[не указано]"
click at [917, 123] on span at bounding box center [920, 127] width 7 height 14
click at [264, 220] on span "ВНГ / ННП - замена РМ (Запрос на обслуживание)" at bounding box center [555, 227] width 729 height 14
type input "ВНГ / ННП - замена РМ (Запрос на обслуживание)"
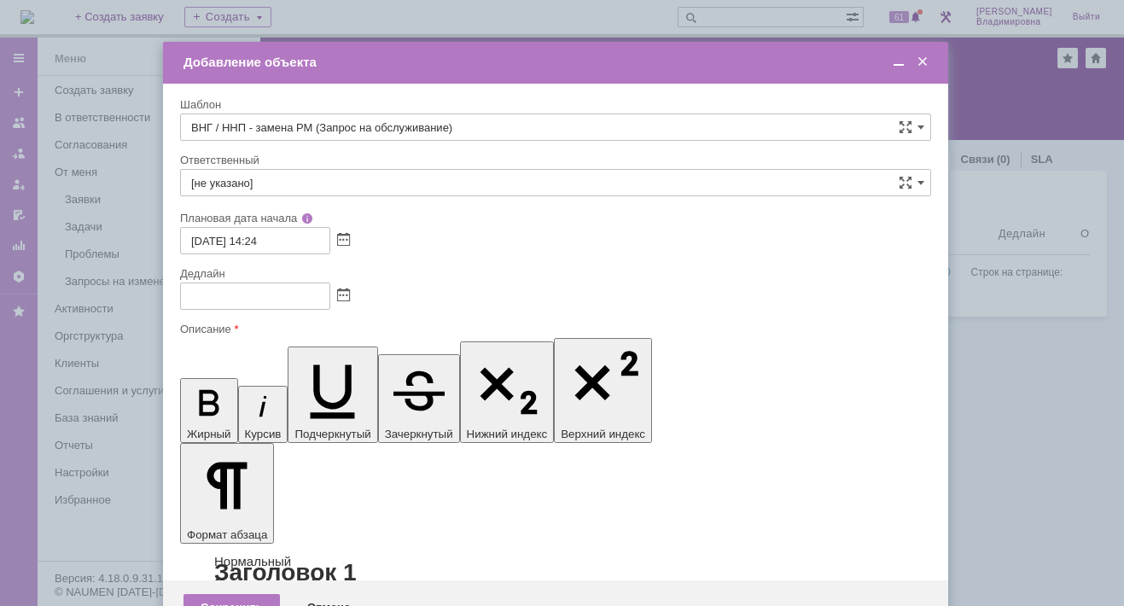
type input "Сидоров Евгений"
type input "18.09.2025 22:24"
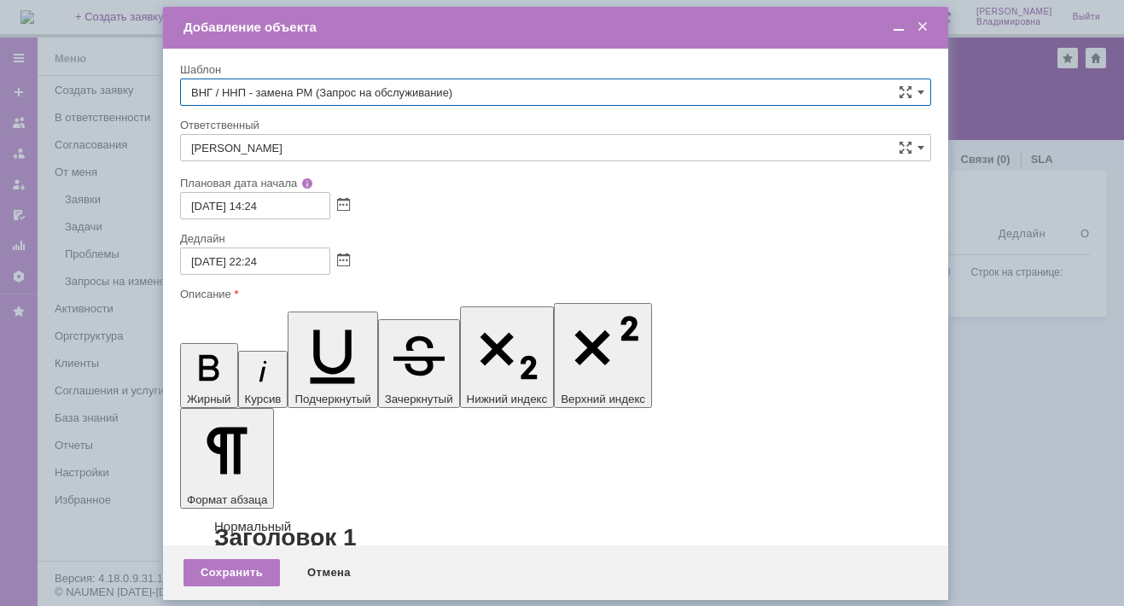
type input "ВНГ / ННП - замена РМ (Запрос на обслуживание)"
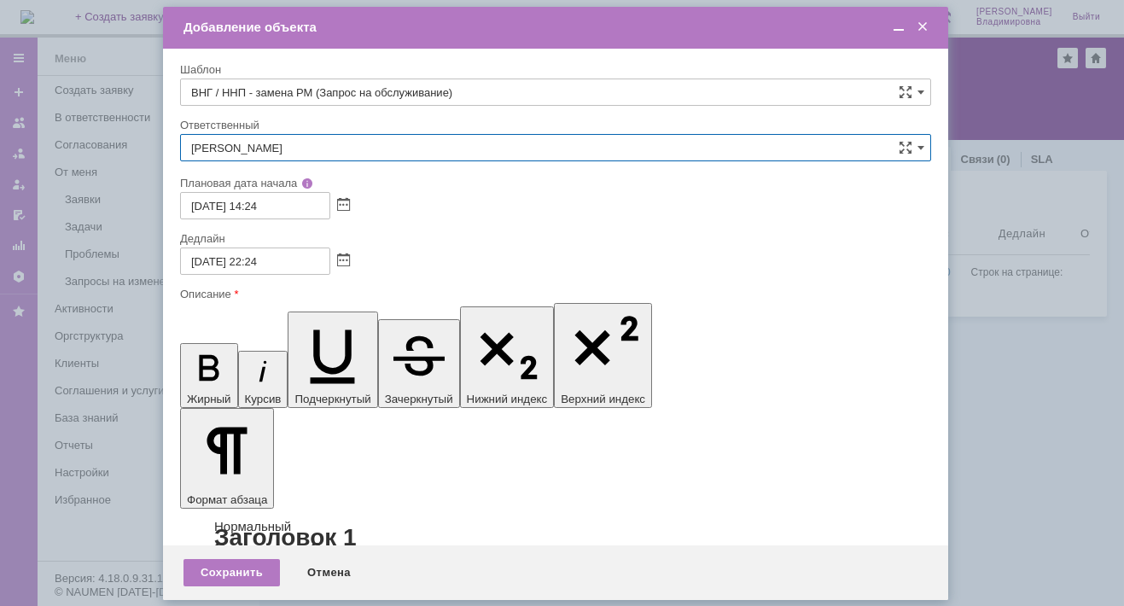
click at [288, 147] on input "Сидоров Евгений" at bounding box center [555, 147] width 751 height 27
click at [254, 267] on span "Раков Константин Сергеевич" at bounding box center [555, 272] width 729 height 14
type input "Раков Константин Сергеевич"
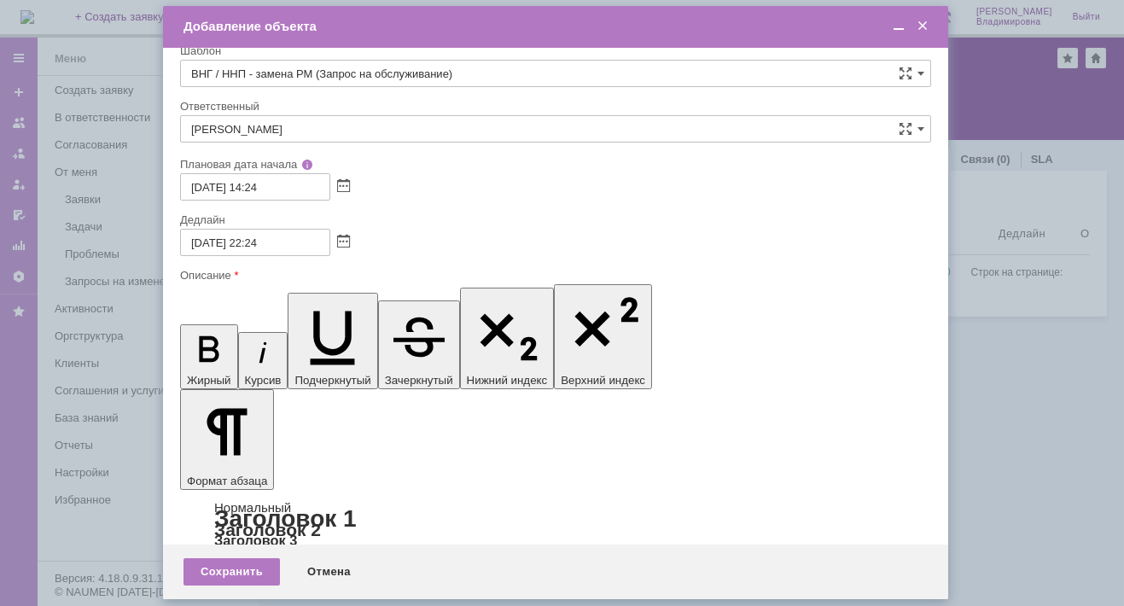
scroll to position [32, 0]
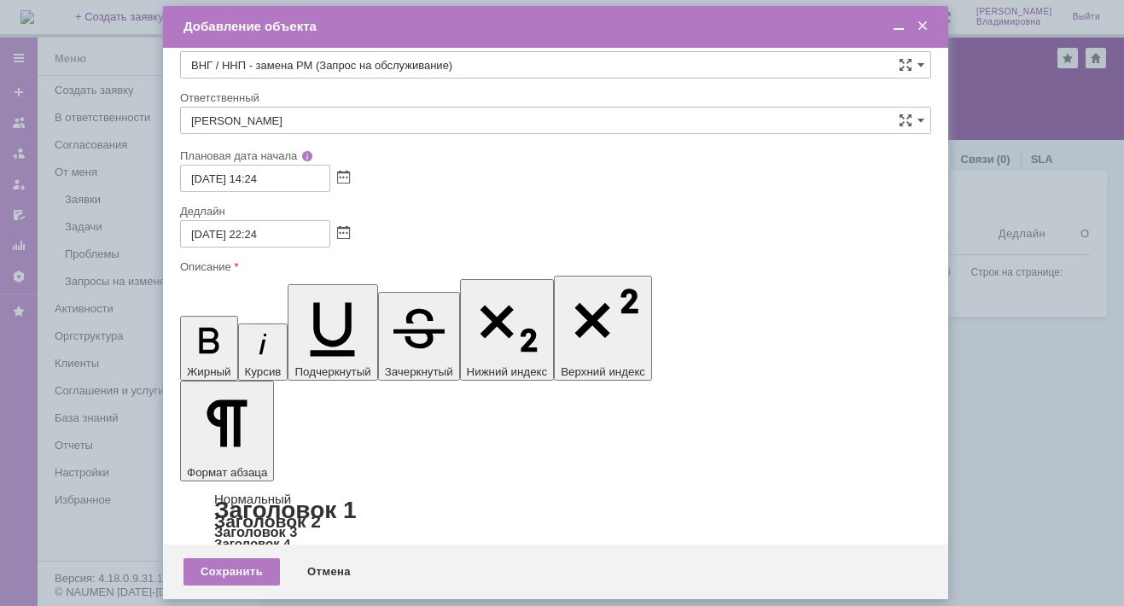
drag, startPoint x: 210, startPoint y: 4983, endPoint x: 279, endPoint y: 4984, distance: 69.1
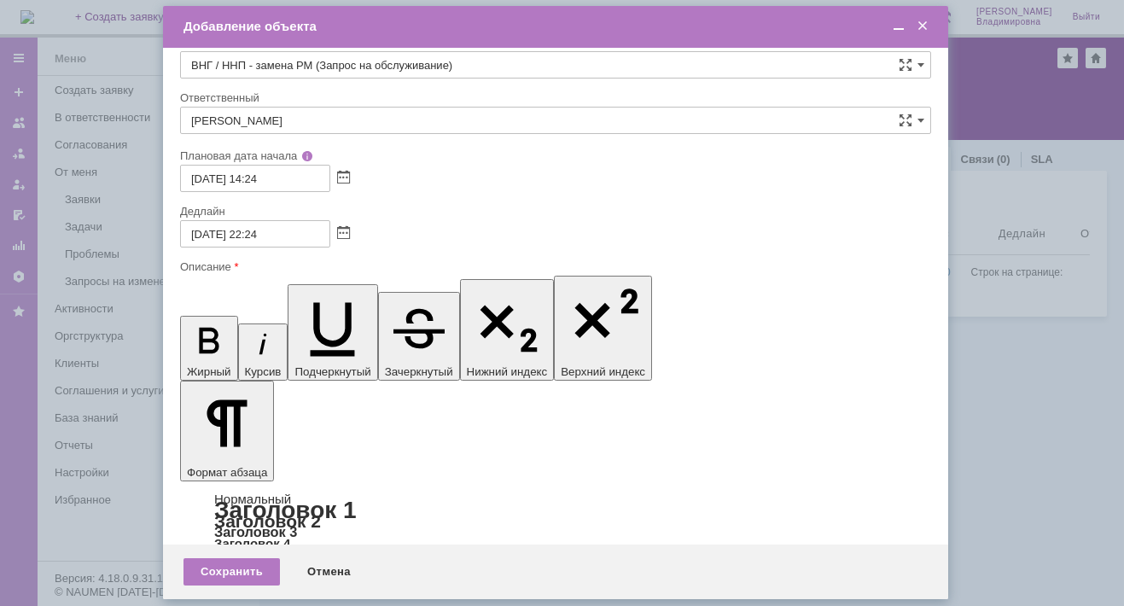
click at [260, 235] on input "18.09.2025 22:24" at bounding box center [255, 233] width 150 height 27
type input "18.09.2025 17:24"
click at [241, 563] on div "Сохранить" at bounding box center [231, 571] width 96 height 27
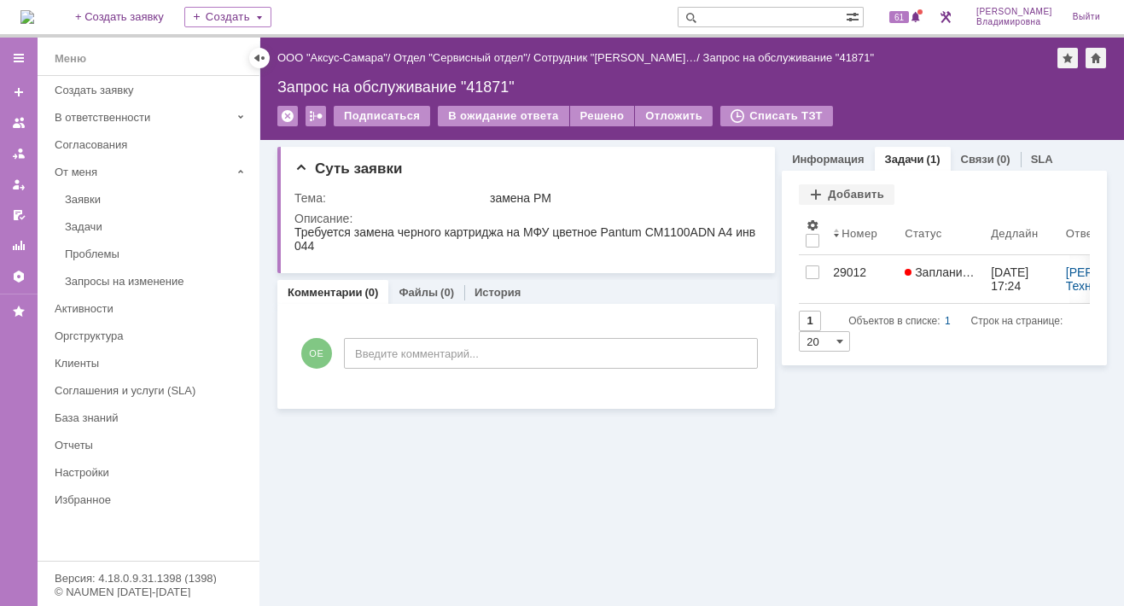
click at [648, 459] on div "Суть заявки Тема: замена РМ Описание: Комментарии (0) Файлы (0) История Коммент…" at bounding box center [691, 373] width 863 height 466
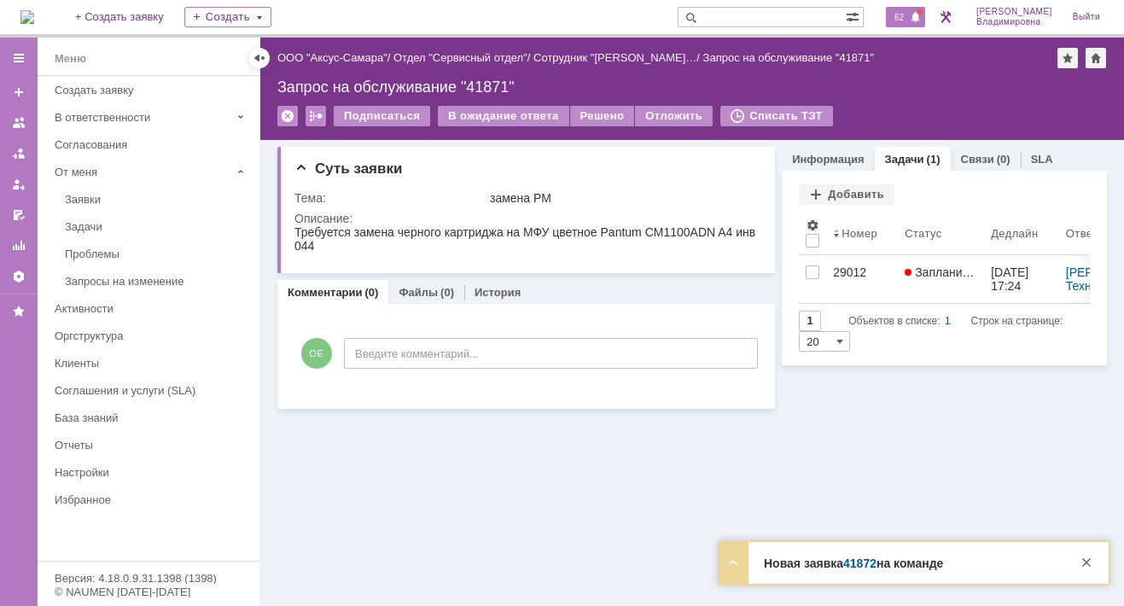
click at [909, 14] on span "62" at bounding box center [899, 17] width 20 height 12
click at [456, 439] on div "Суть заявки Тема: замена РМ Описание: Комментарии (0) Файлы (0) История Коммент…" at bounding box center [691, 373] width 863 height 466
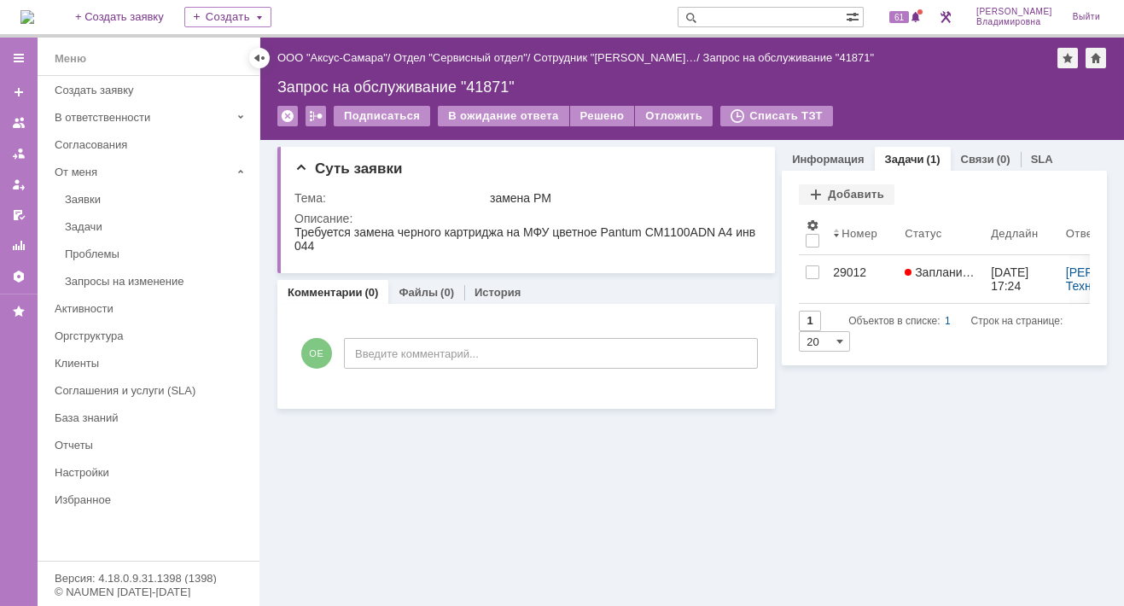
click at [538, 491] on div "Суть заявки Тема: замена РМ Описание: Комментарии (0) Файлы (0) История Коммент…" at bounding box center [691, 373] width 863 height 466
click at [662, 526] on div "Суть заявки Тема: замена РМ Описание: Комментарии (0) Файлы (0) История Коммент…" at bounding box center [691, 373] width 863 height 466
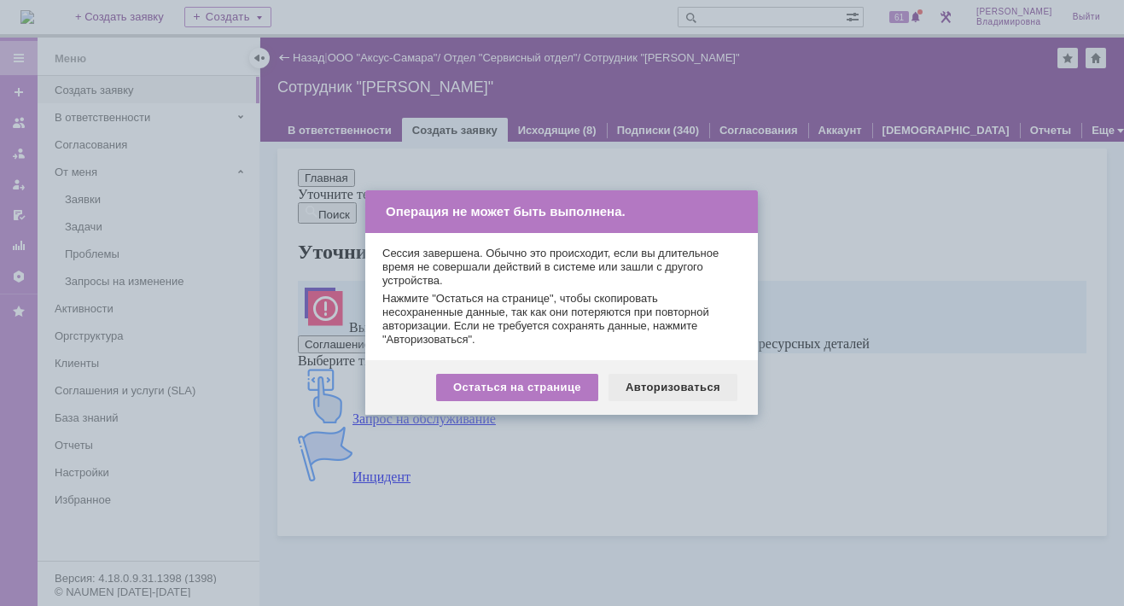
click at [674, 374] on div "Авторизоваться" at bounding box center [672, 387] width 129 height 27
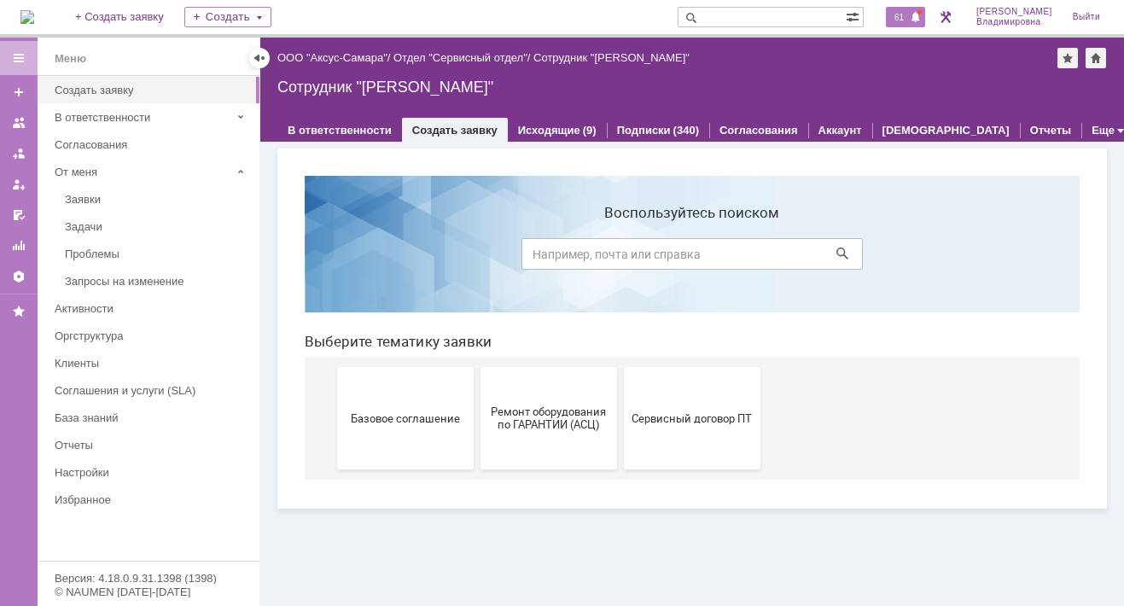
click at [909, 17] on span "61" at bounding box center [899, 17] width 20 height 12
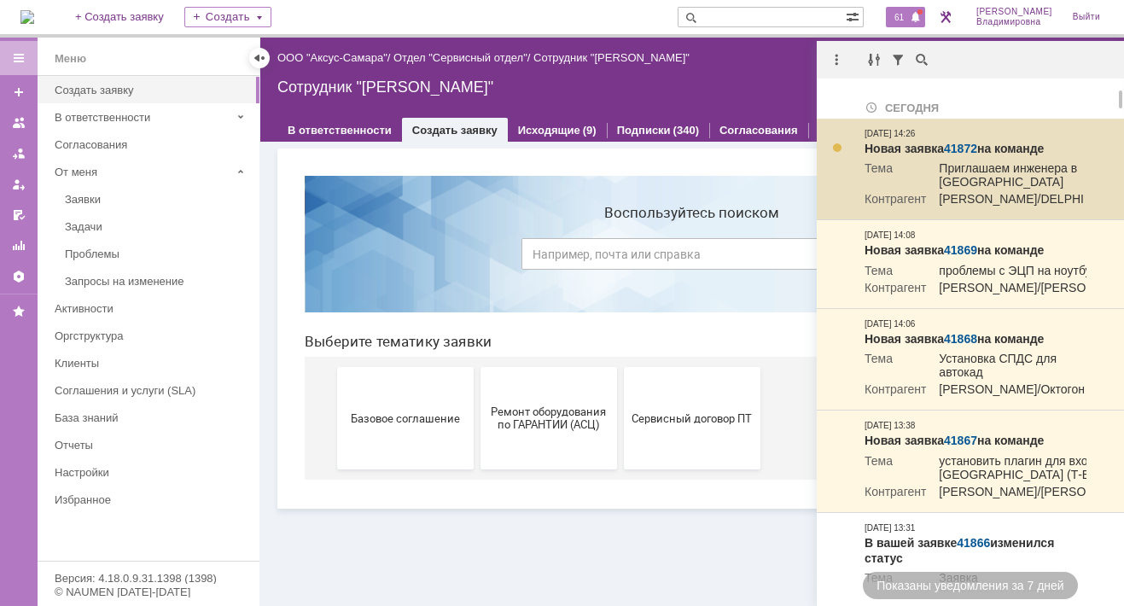
click at [970, 148] on link "41872" at bounding box center [960, 149] width 33 height 14
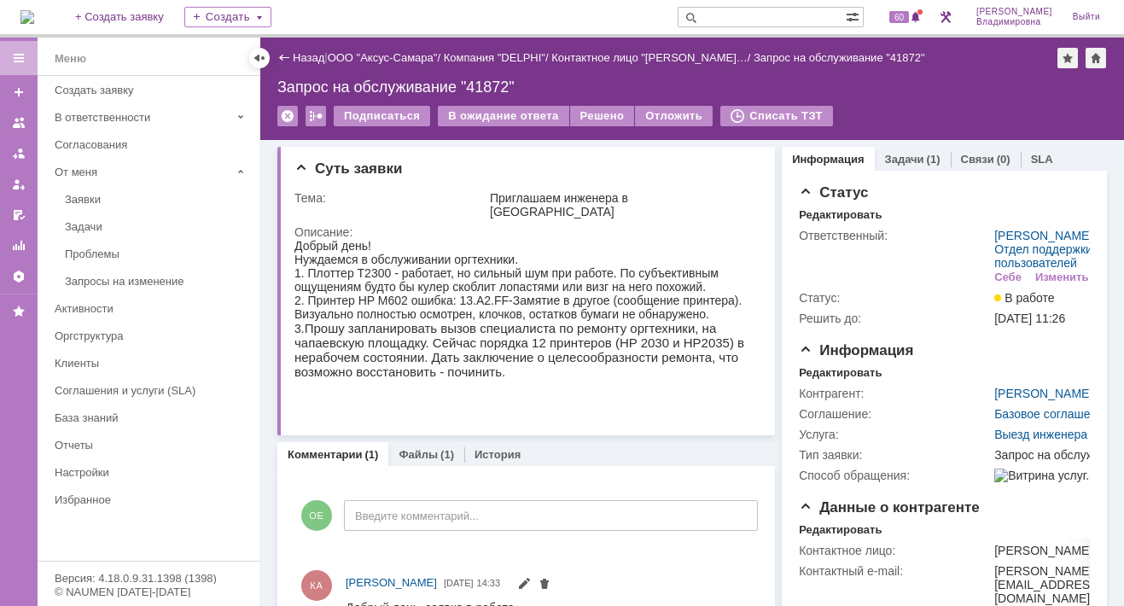
click at [586, 442] on div "Комментарии (1) Файлы (1) История" at bounding box center [525, 454] width 497 height 24
click at [131, 12] on link "+ Создать заявку" at bounding box center [119, 17] width 109 height 34
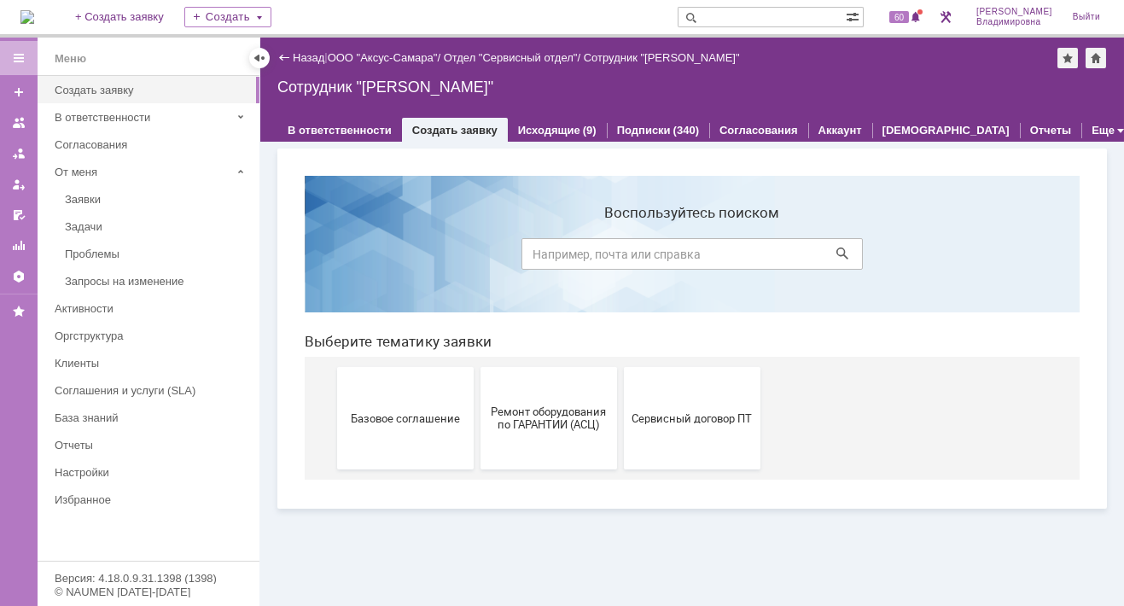
click at [883, 291] on section "Воспользуйтесь поиском" at bounding box center [692, 244] width 775 height 137
click at [154, 20] on link "+ Создать заявку" at bounding box center [119, 17] width 109 height 34
click at [670, 422] on span "Сервисный договор ПТ" at bounding box center [692, 417] width 126 height 13
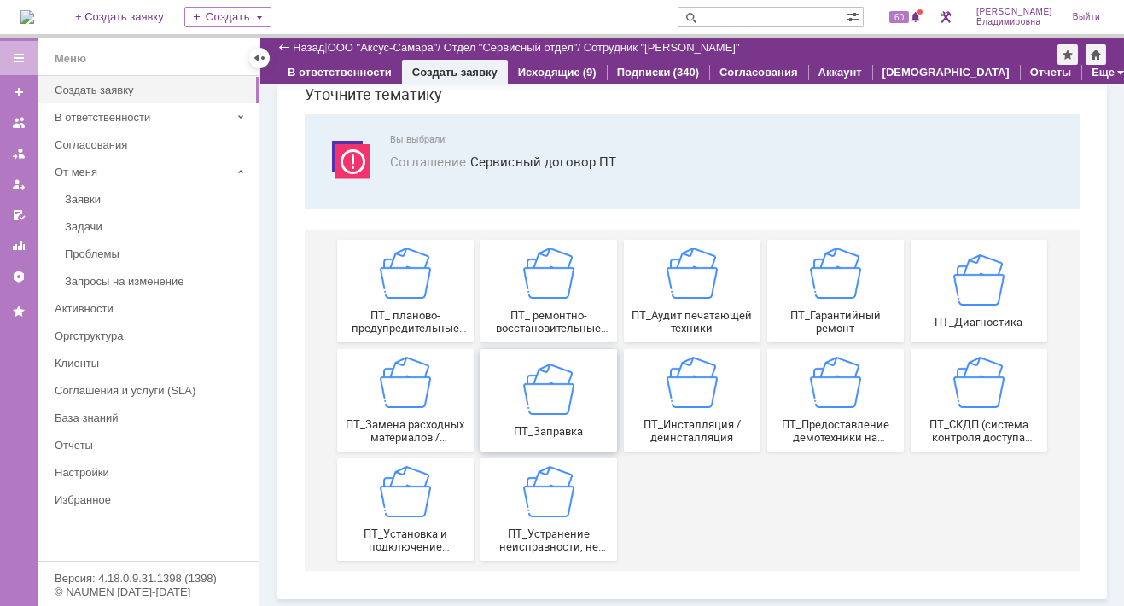
scroll to position [70, 0]
click at [445, 384] on div "ПТ_Замена расходных материалов / ресурсных деталей" at bounding box center [405, 401] width 126 height 87
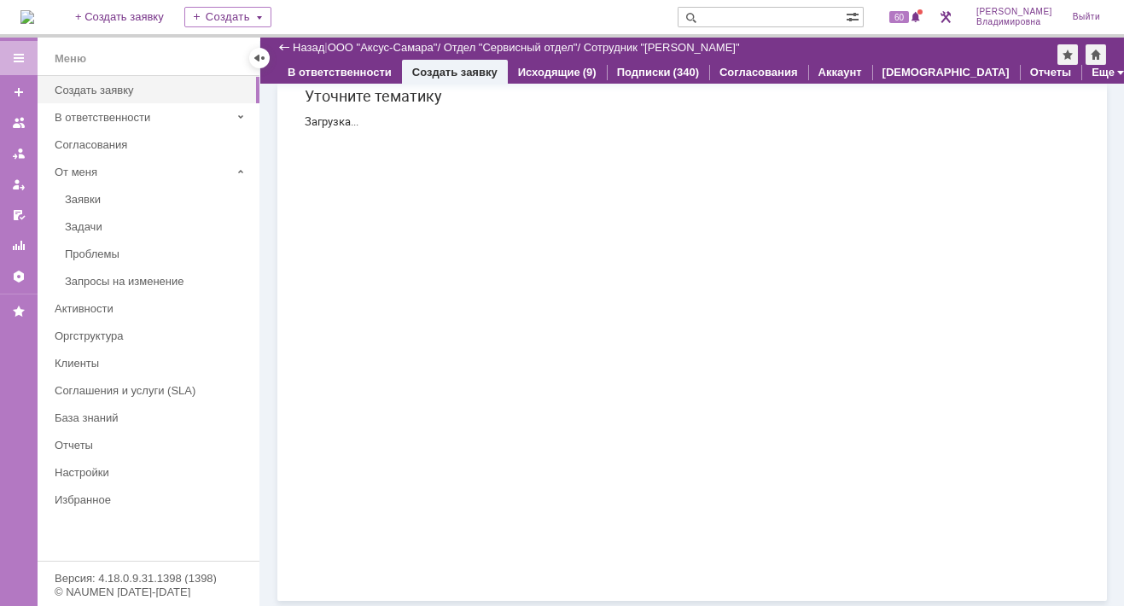
scroll to position [0, 0]
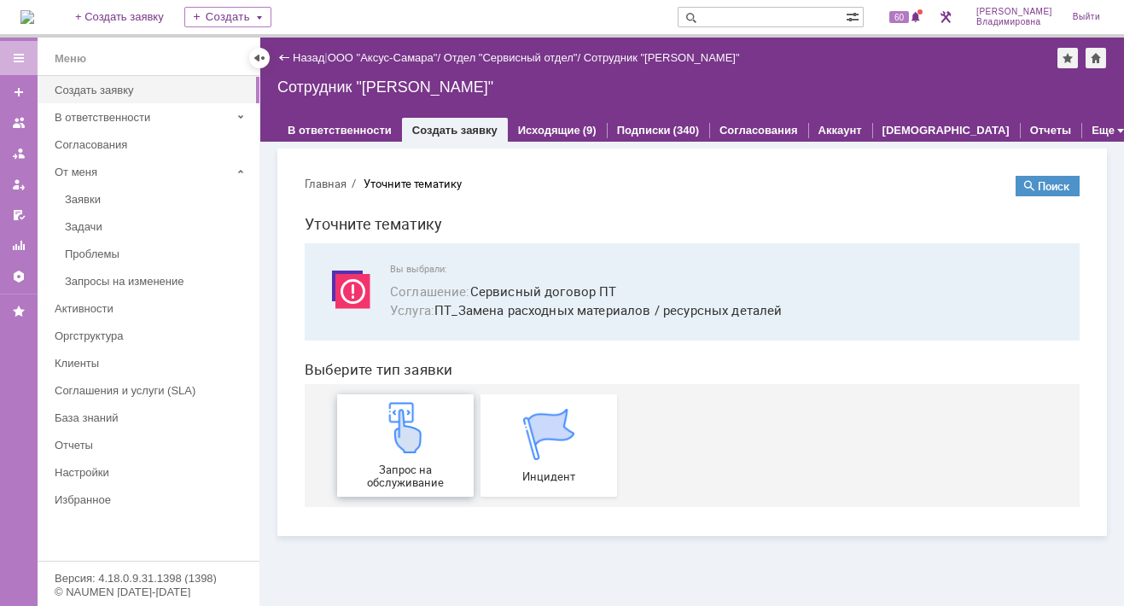
click at [409, 443] on img at bounding box center [405, 427] width 51 height 51
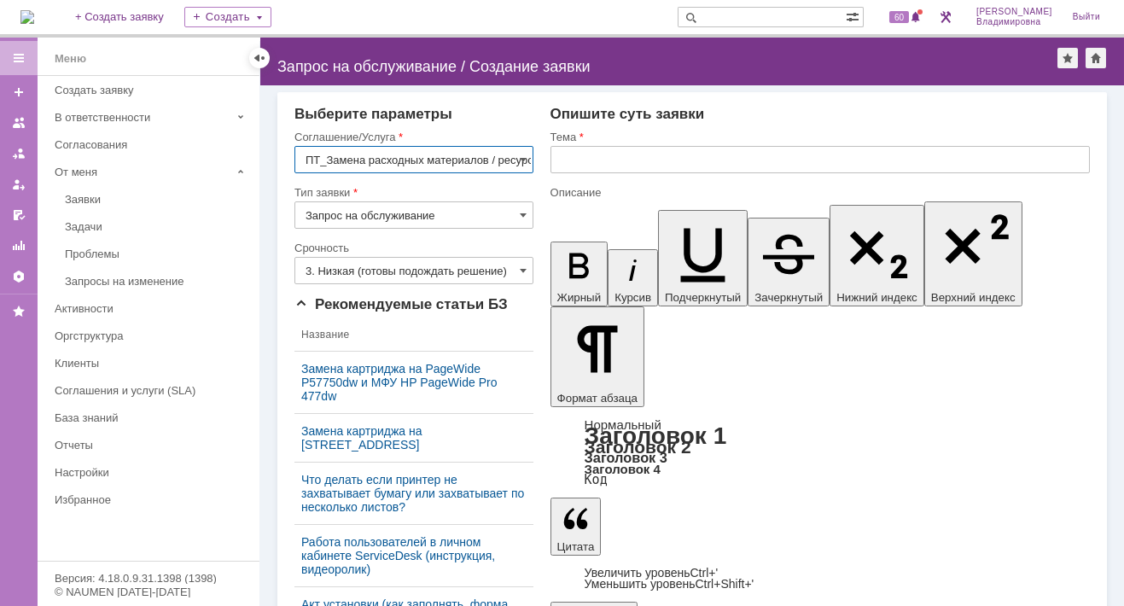
click at [558, 160] on input "text" at bounding box center [819, 159] width 539 height 27
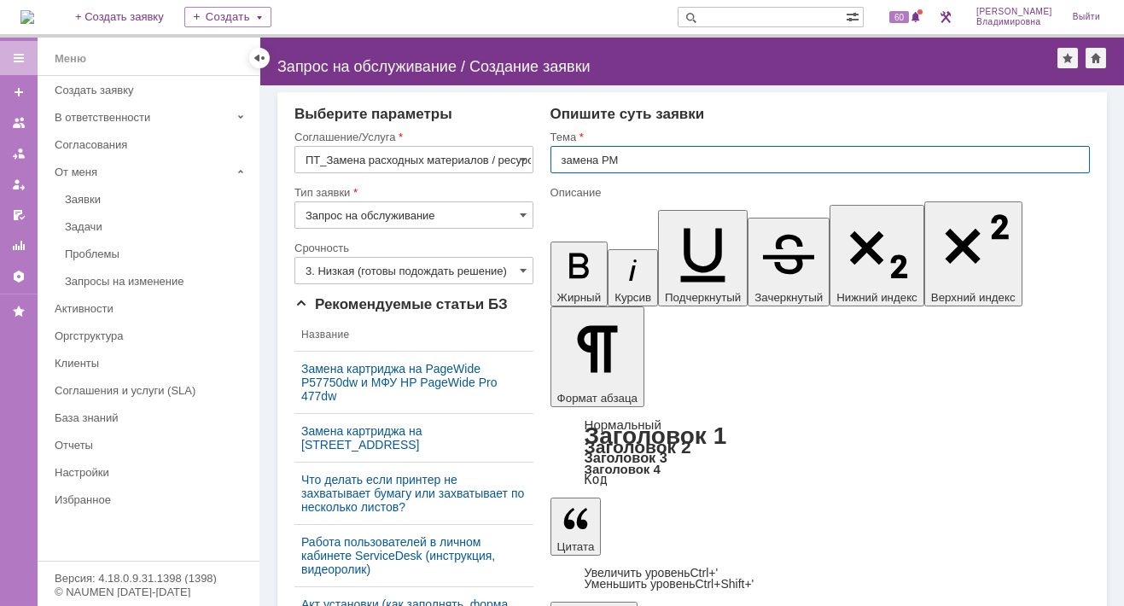
type input "замена РМ"
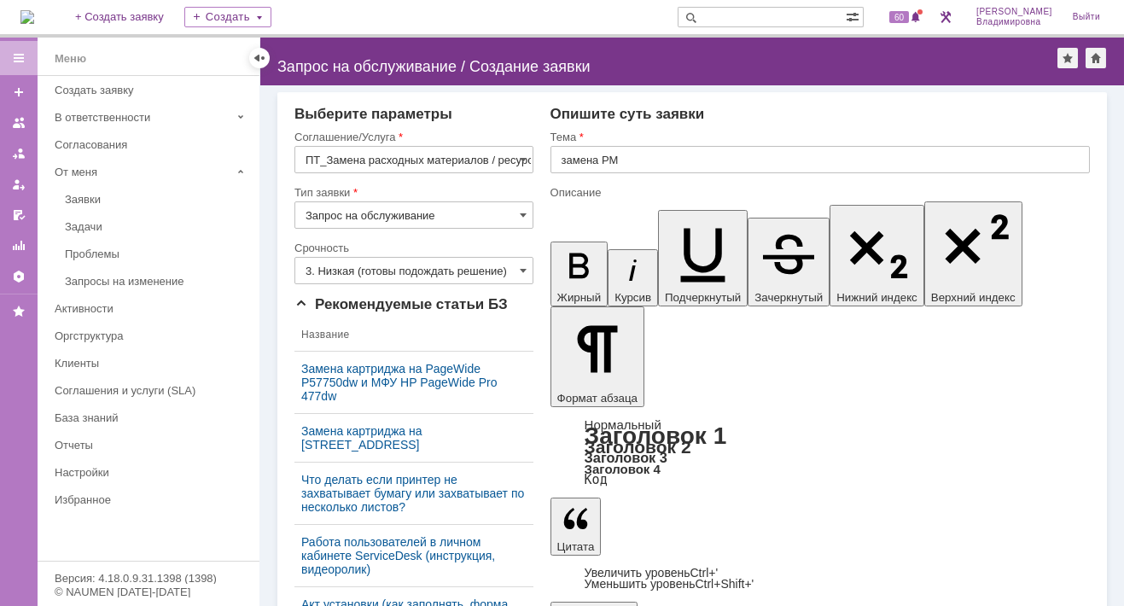
scroll to position [466, 5]
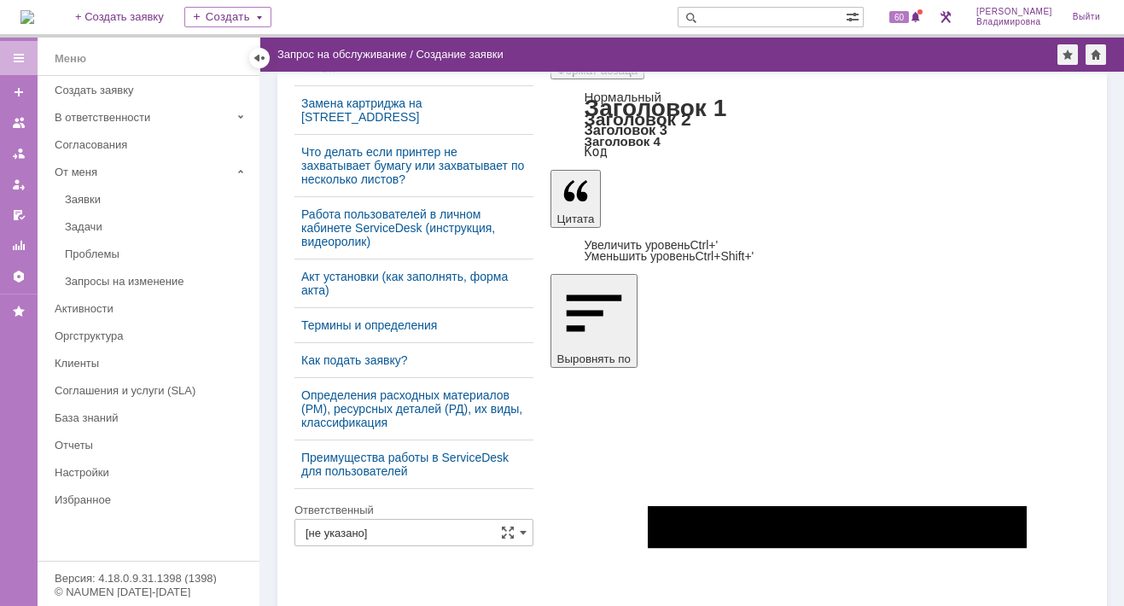
scroll to position [312, 0]
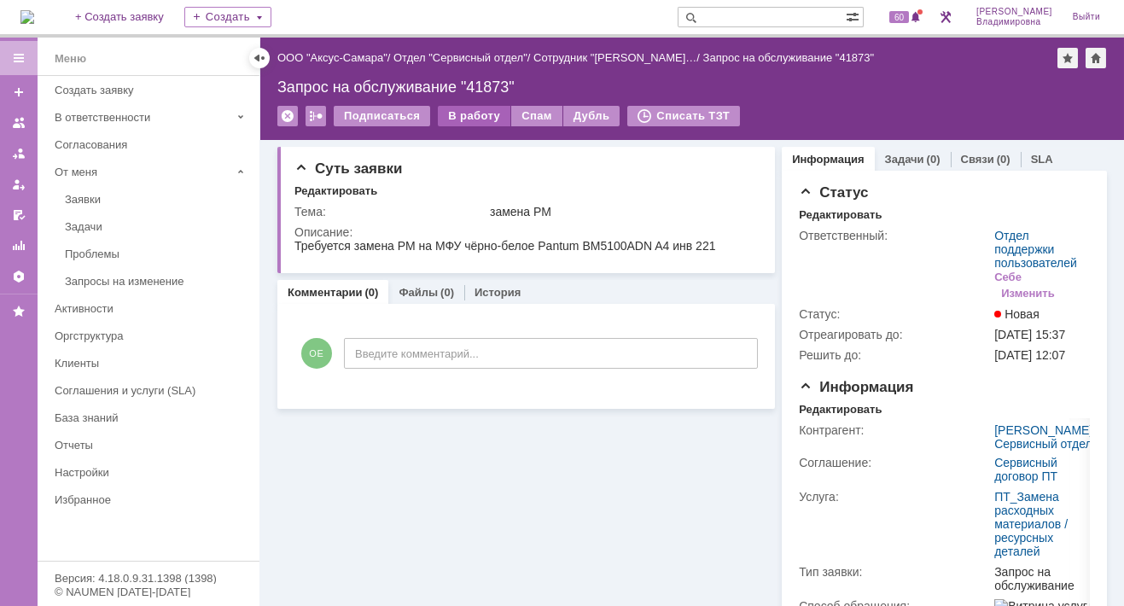
click at [480, 111] on div "В работу" at bounding box center [474, 116] width 73 height 20
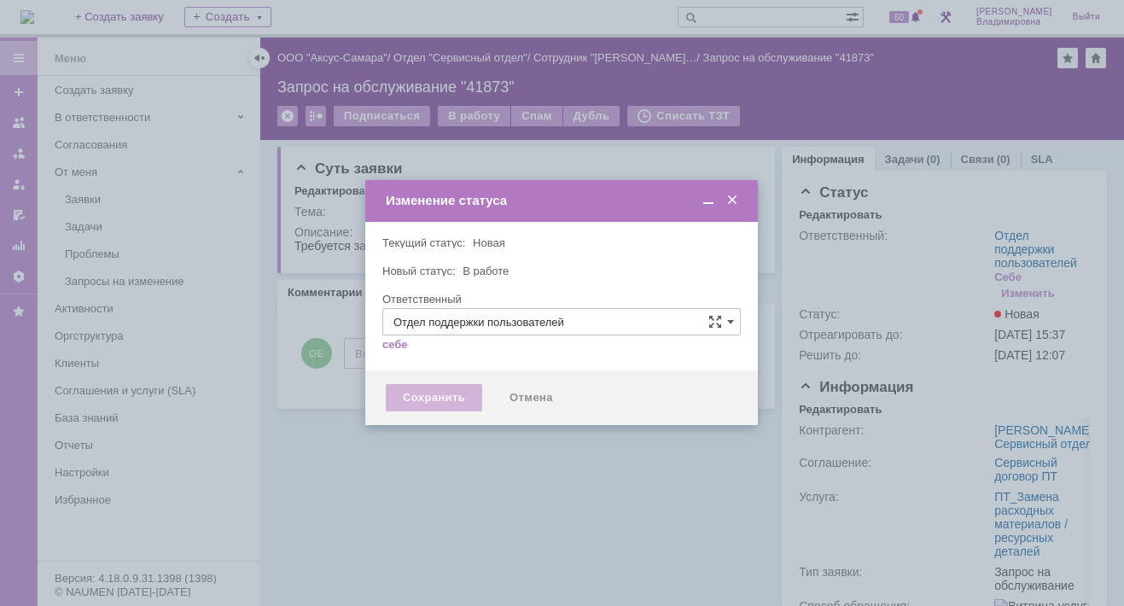
type input "[PERSON_NAME]"
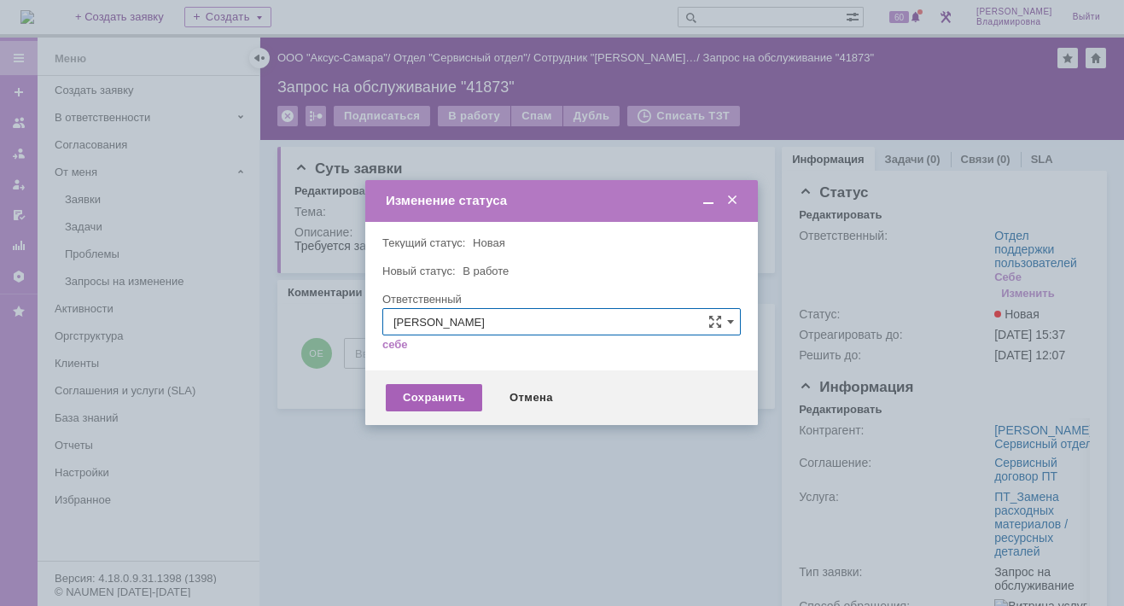
click at [446, 390] on div "Сохранить" at bounding box center [434, 397] width 96 height 27
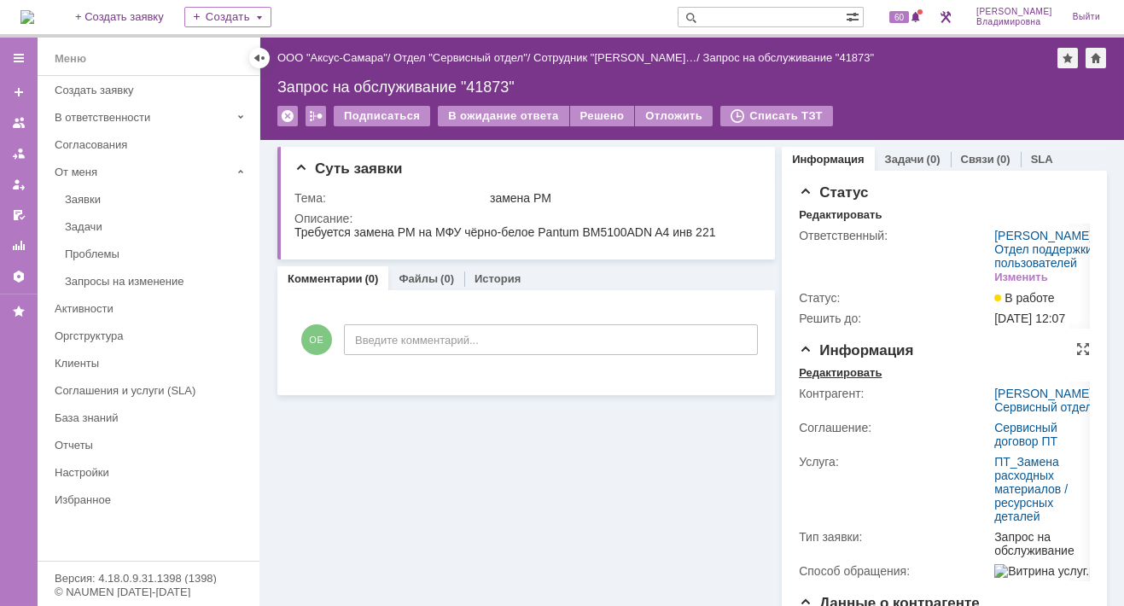
click at [833, 380] on div "Редактировать" at bounding box center [840, 373] width 83 height 14
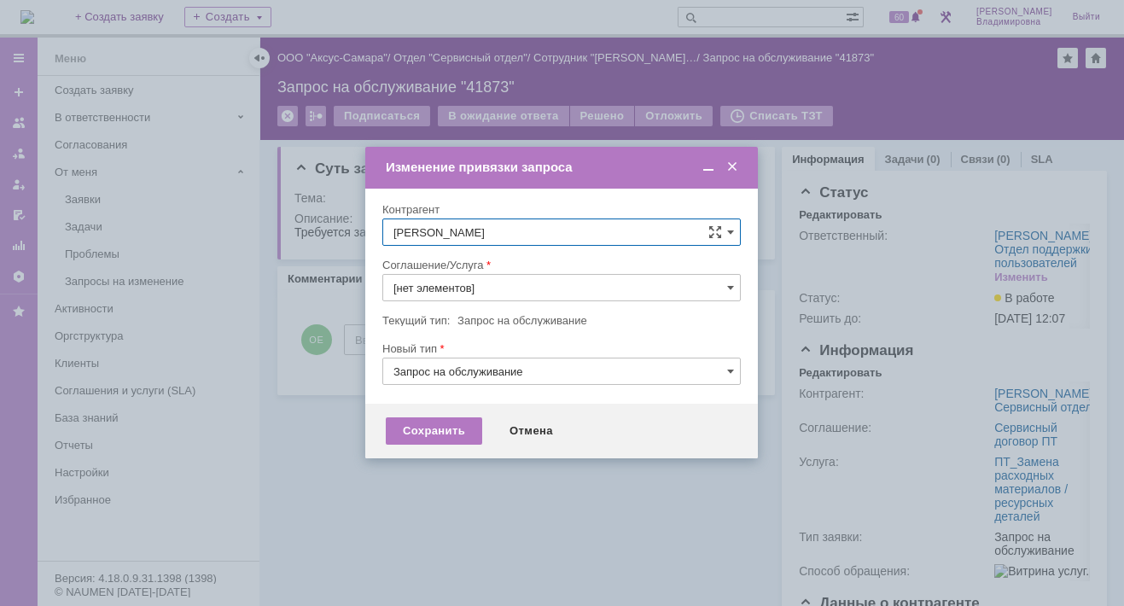
type input "ПТ_Замена расходных материалов / ресурсных деталей"
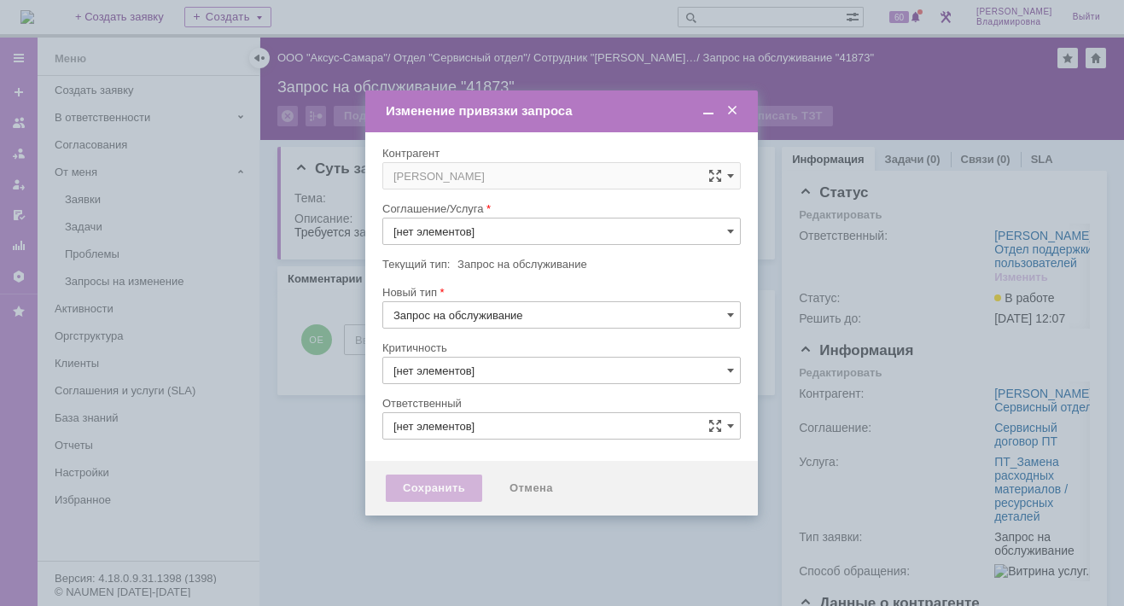
type input "ПТ_Замена расходных материалов / ресурсных деталей"
type input "3. Низкая"
type input "[PERSON_NAME]"
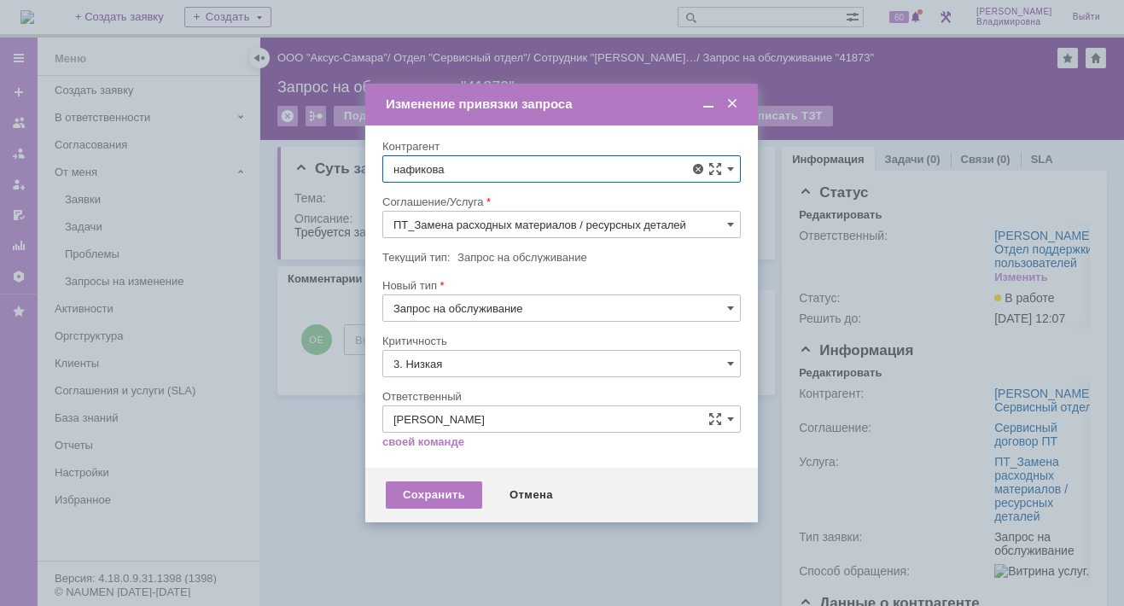
click at [465, 350] on span "[PERSON_NAME]" at bounding box center [479, 352] width 91 height 13
type input "[PERSON_NAME]"
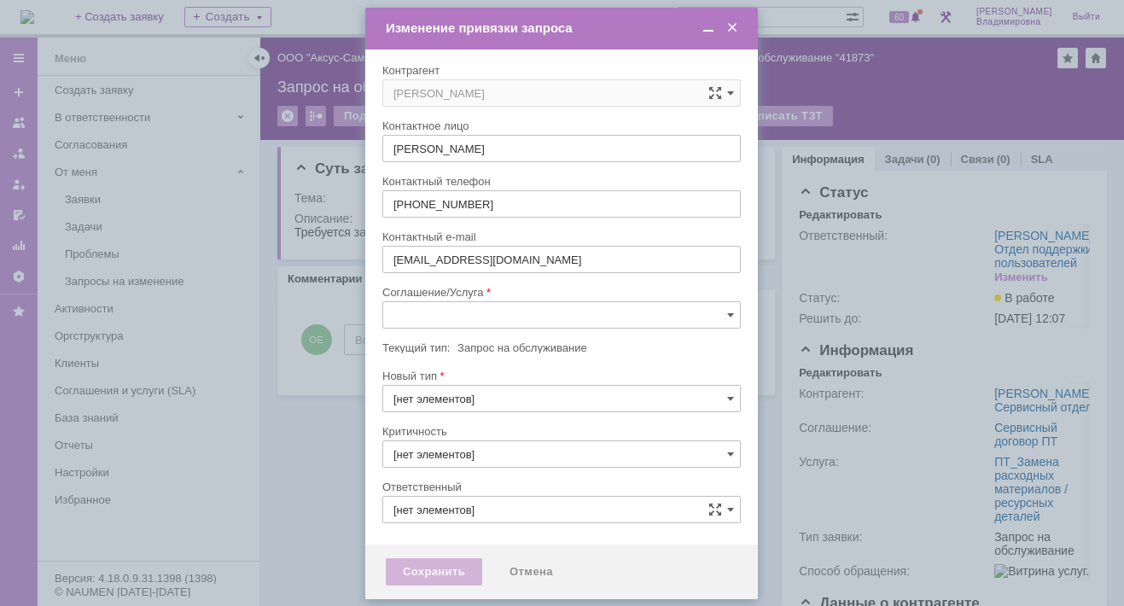
type input "[не указано]"
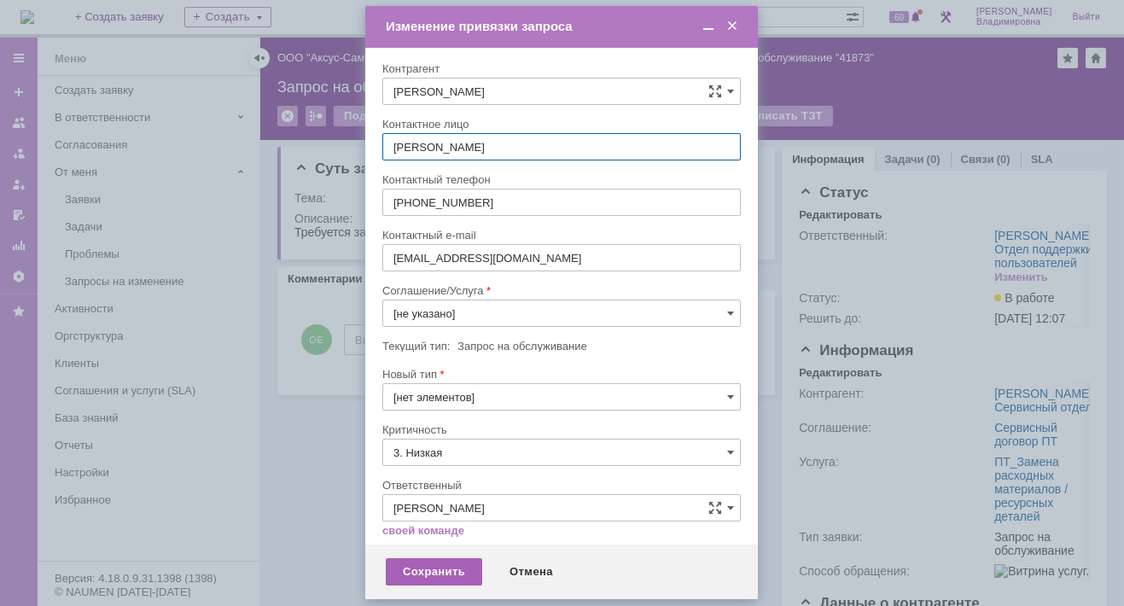
click at [427, 570] on div "Сохранить" at bounding box center [434, 571] width 96 height 27
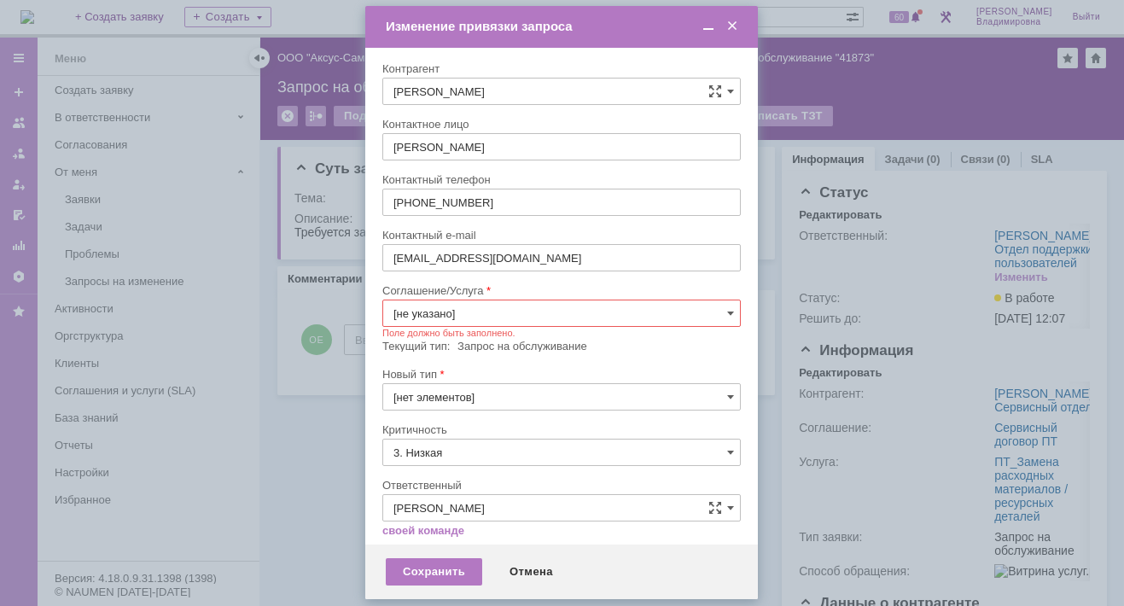
scroll to position [11, 0]
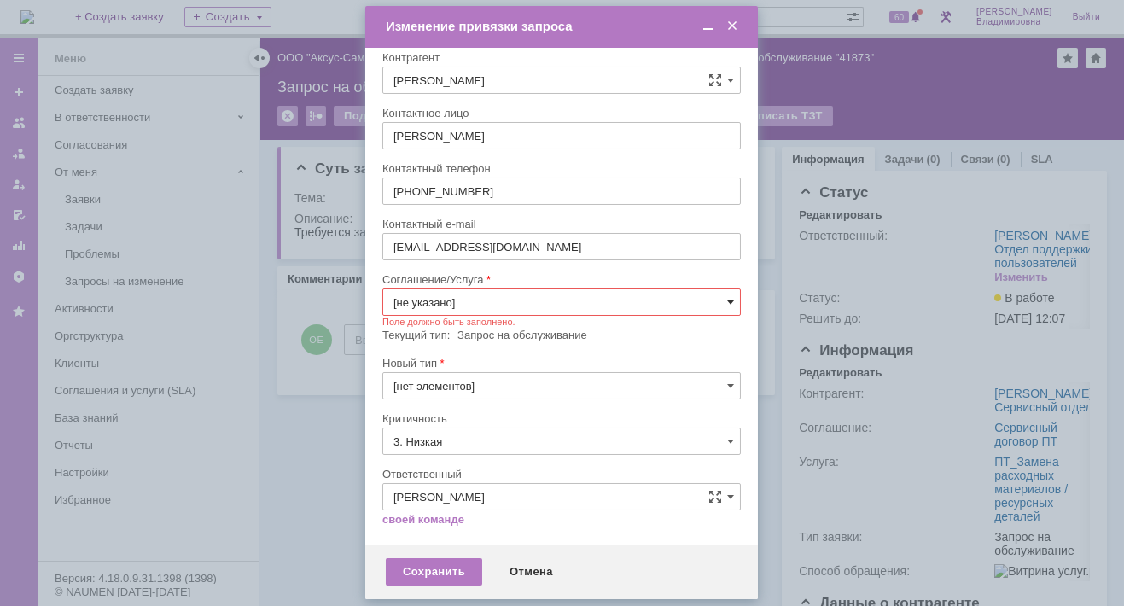
click at [727, 300] on span at bounding box center [730, 302] width 7 height 14
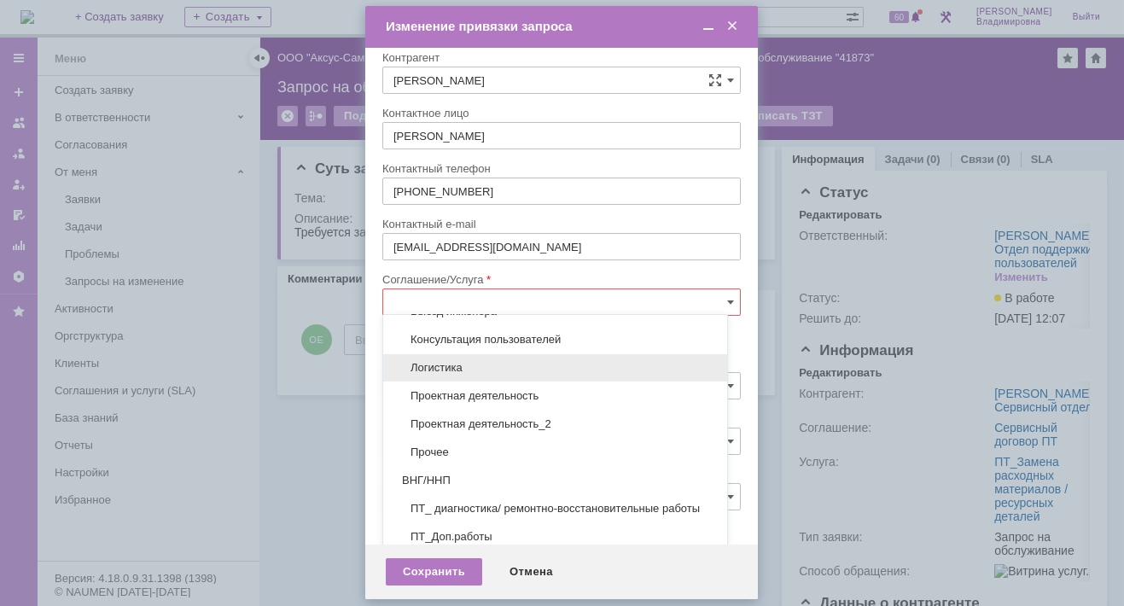
scroll to position [159, 0]
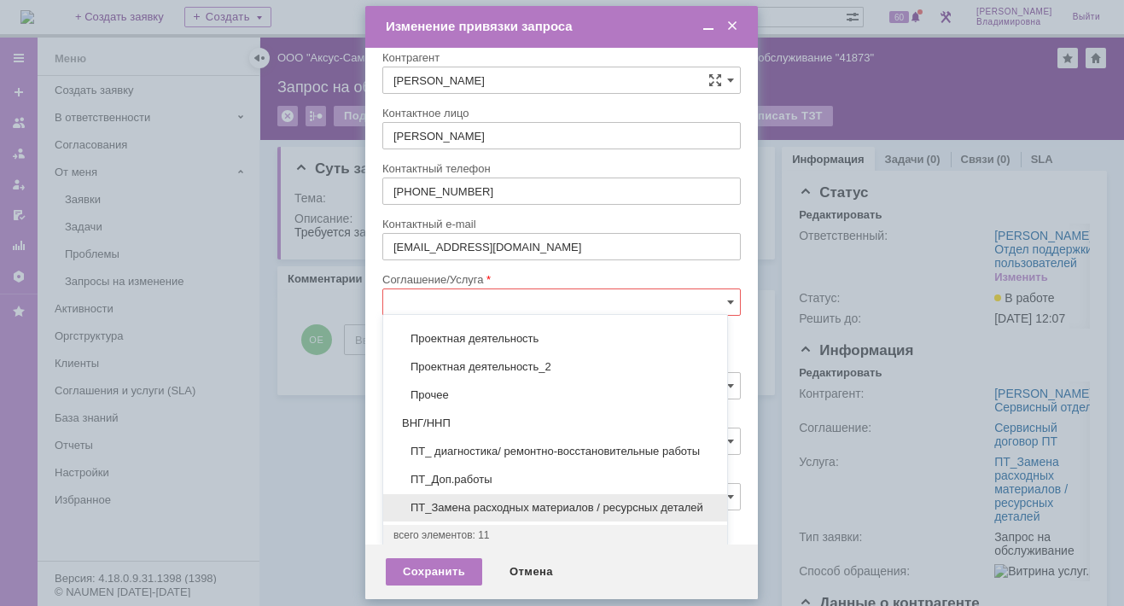
click at [470, 501] on span "ПТ_Замена расходных материалов / ресурсных деталей" at bounding box center [554, 508] width 323 height 14
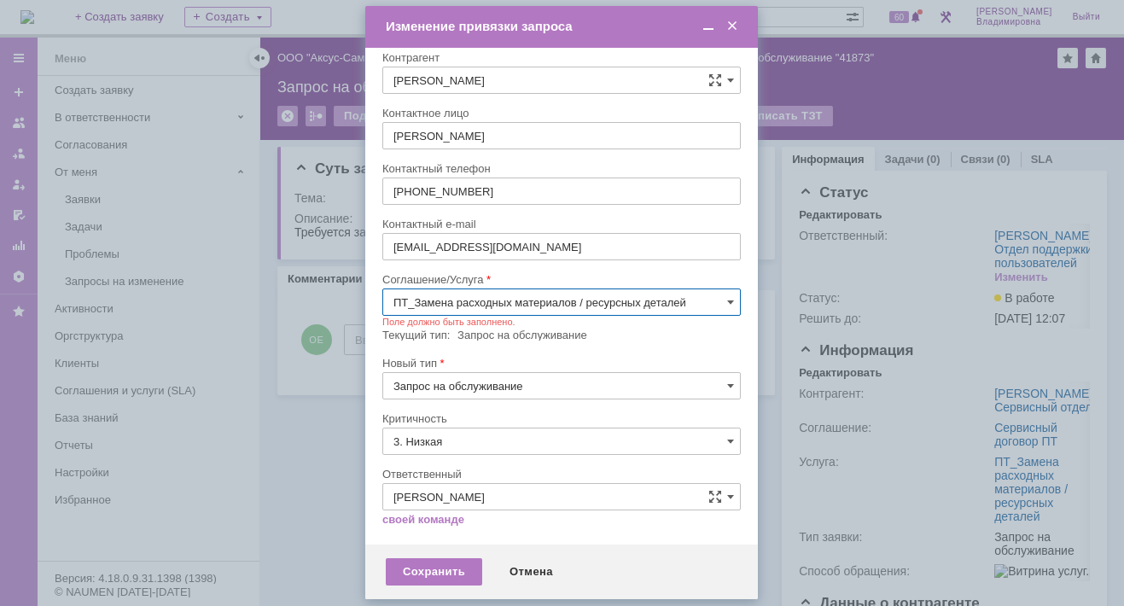
type input "ПТ_Замена расходных материалов / ресурсных деталей"
click at [421, 565] on div "Сохранить" at bounding box center [434, 571] width 96 height 27
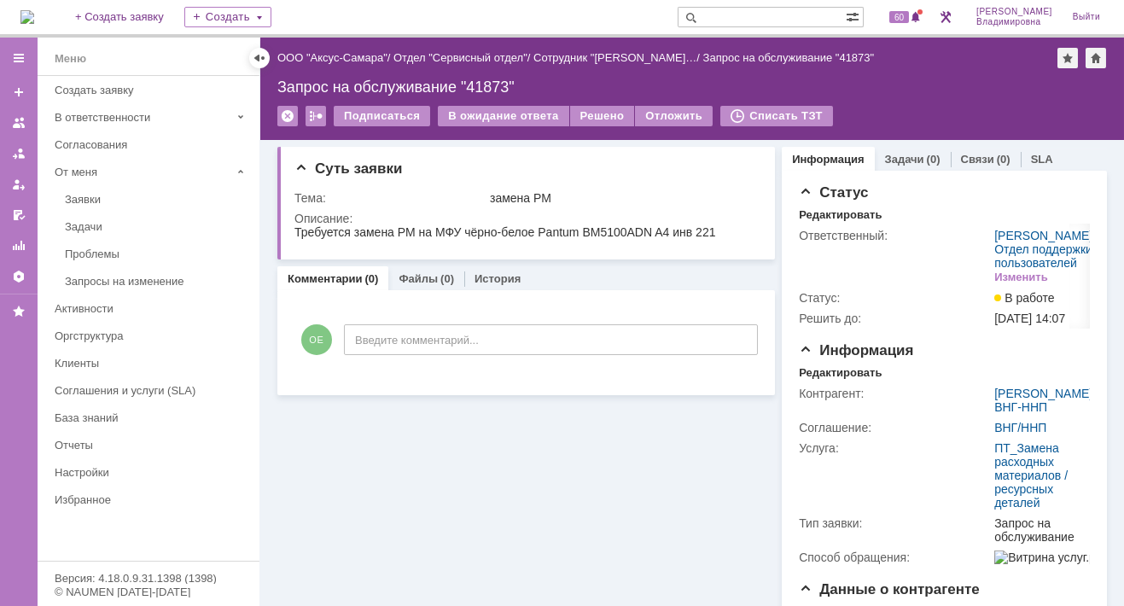
scroll to position [0, 0]
click at [894, 153] on link "Задачи" at bounding box center [904, 159] width 39 height 13
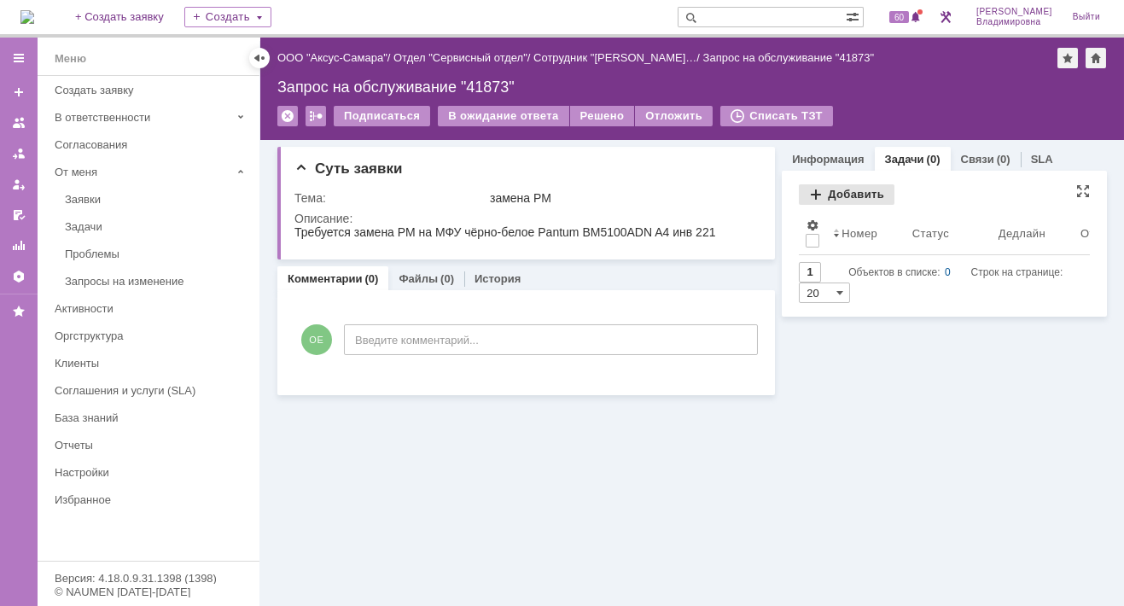
click at [843, 193] on div "Добавить" at bounding box center [847, 194] width 96 height 20
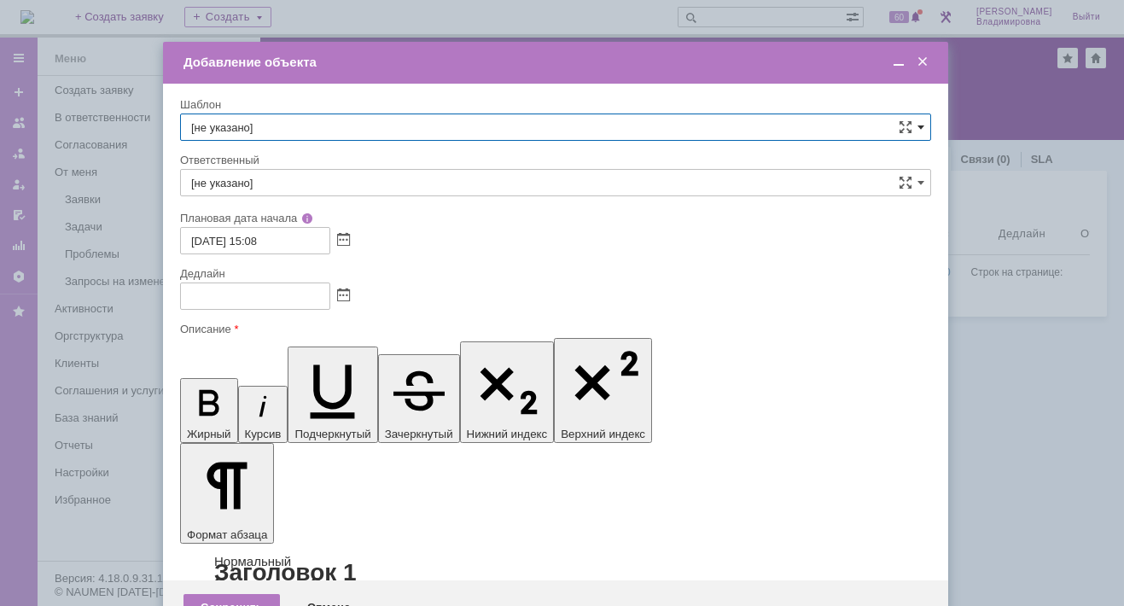
click at [921, 125] on span at bounding box center [920, 127] width 7 height 14
click at [261, 305] on span "ВНГ / ННП - замена РМ (Запрос на обслуживание)" at bounding box center [555, 312] width 729 height 14
type input "ВНГ / ННП - замена РМ (Запрос на обслуживание)"
type input "Сидоров Евгений"
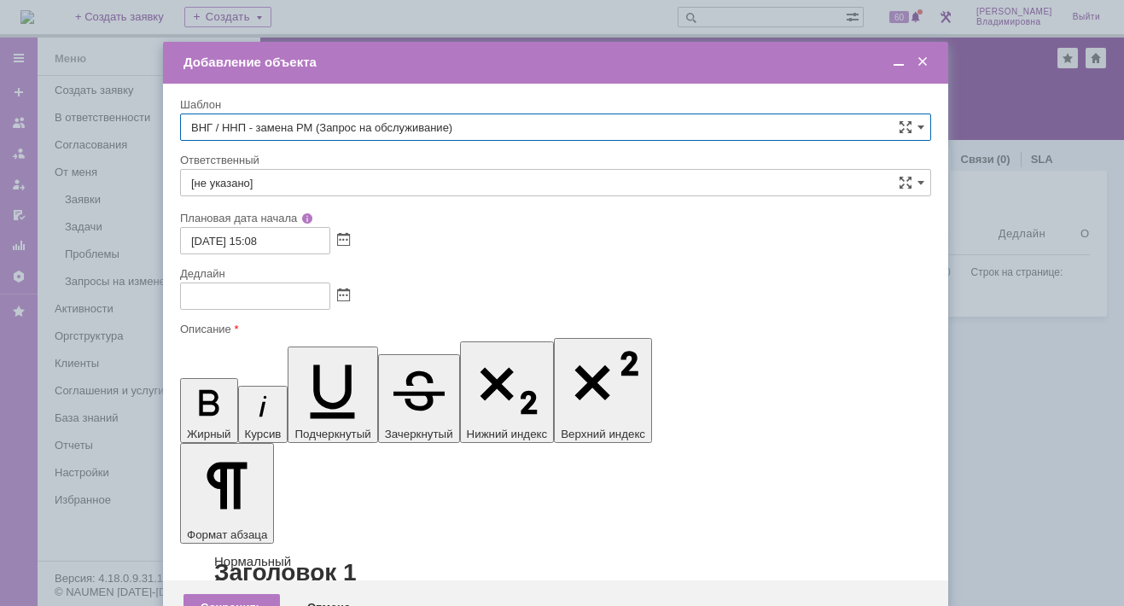
type input "18.09.2025 23:08"
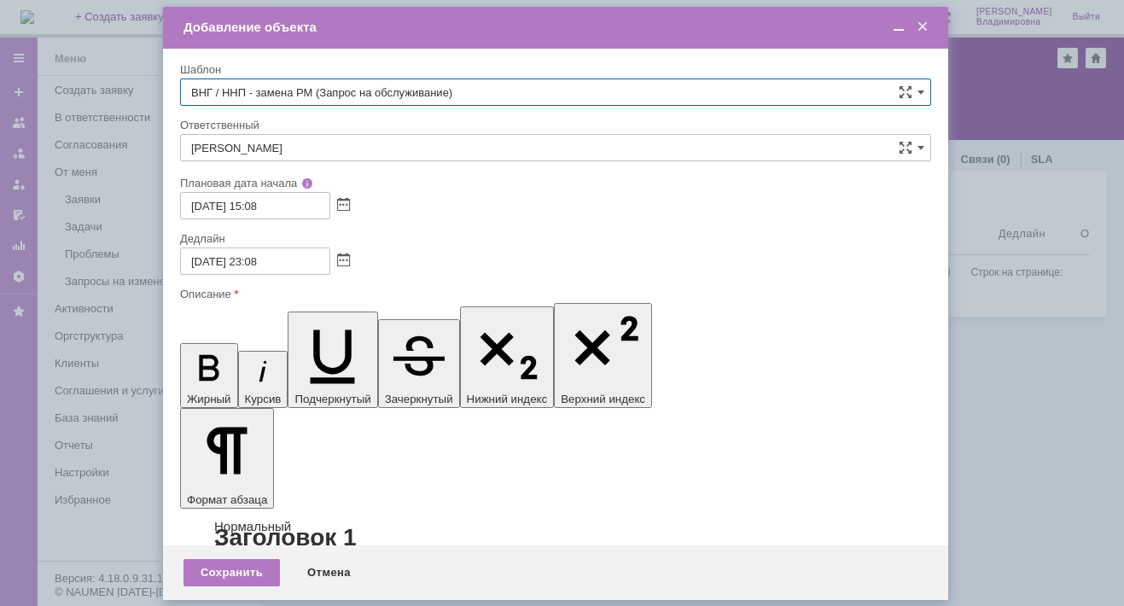
type input "ВНГ / ННП - замена РМ (Запрос на обслуживание)"
click at [310, 139] on input "Сидоров Евгений" at bounding box center [555, 147] width 751 height 27
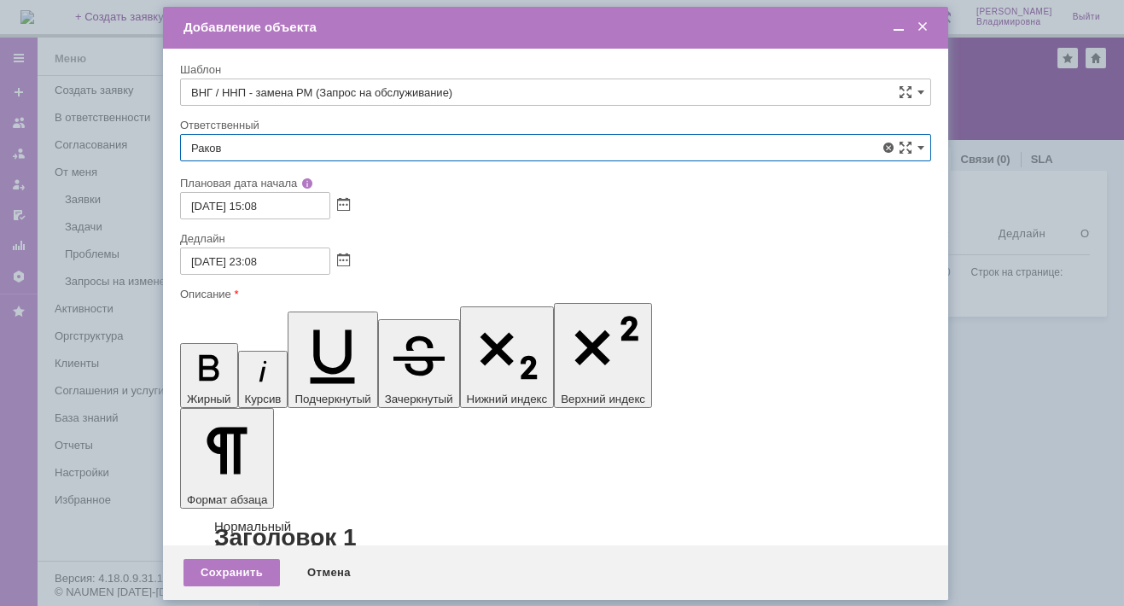
click at [271, 268] on span "[PERSON_NAME]" at bounding box center [555, 272] width 729 height 14
type input "[PERSON_NAME]"
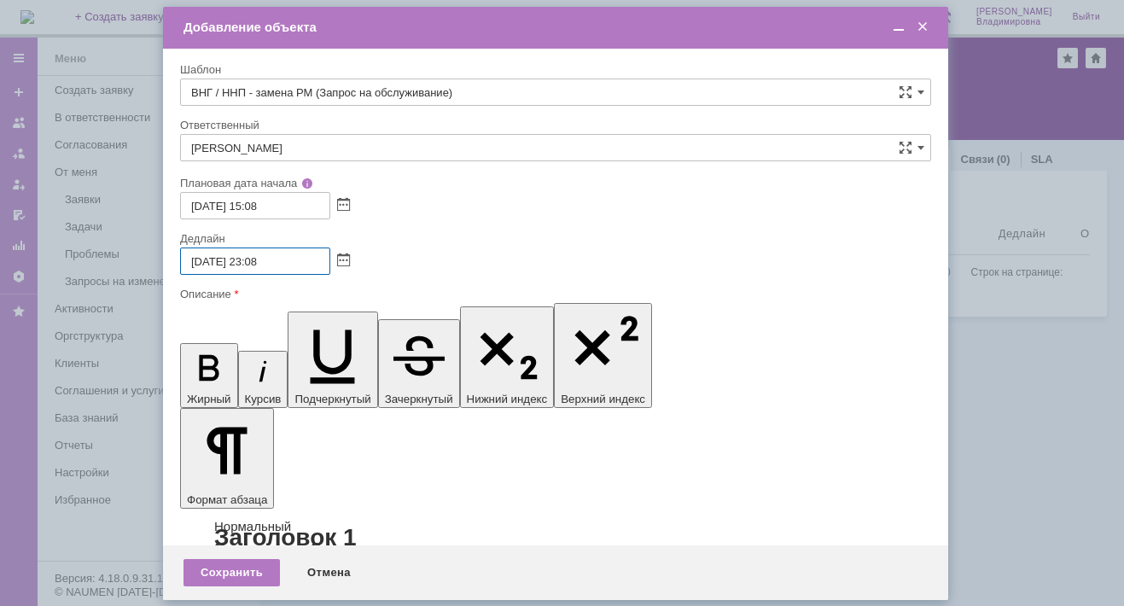
click at [260, 257] on input "18.09.2025 23:08" at bounding box center [255, 260] width 150 height 27
type input "18.09.2025 18:08"
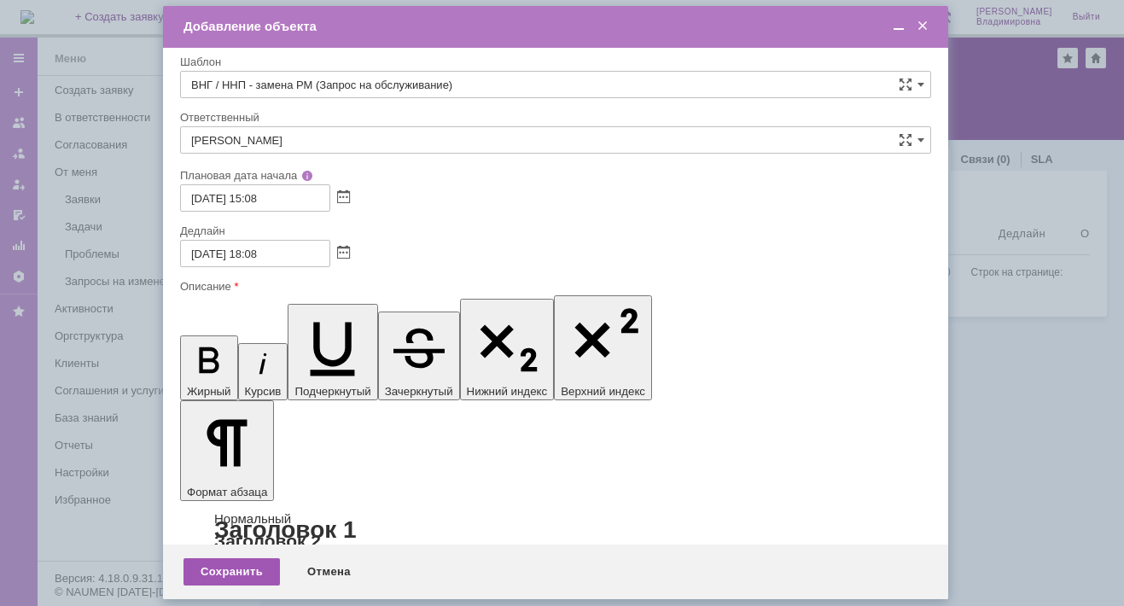
click at [262, 567] on div "Сохранить" at bounding box center [231, 571] width 96 height 27
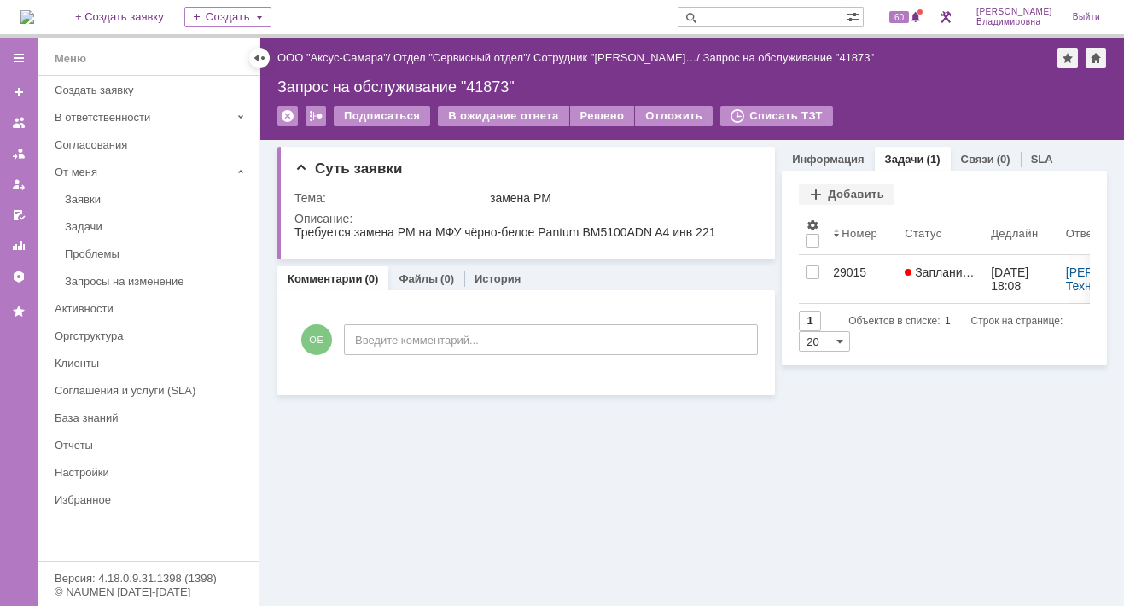
click at [488, 466] on div "Суть заявки Тема: замена РМ Описание: Комментарии (0) Файлы (0) История Коммент…" at bounding box center [691, 373] width 863 height 466
click at [395, 428] on div "Суть заявки Тема: замена РМ Описание: Комментарии (0) Файлы (0) История Коммент…" at bounding box center [691, 373] width 863 height 466
click at [482, 543] on div "Суть заявки Тема: замена РМ Описание: Комментарии (0) Файлы (0) История Коммент…" at bounding box center [691, 373] width 863 height 466
click at [729, 18] on input "text" at bounding box center [761, 17] width 168 height 20
type input "41866"
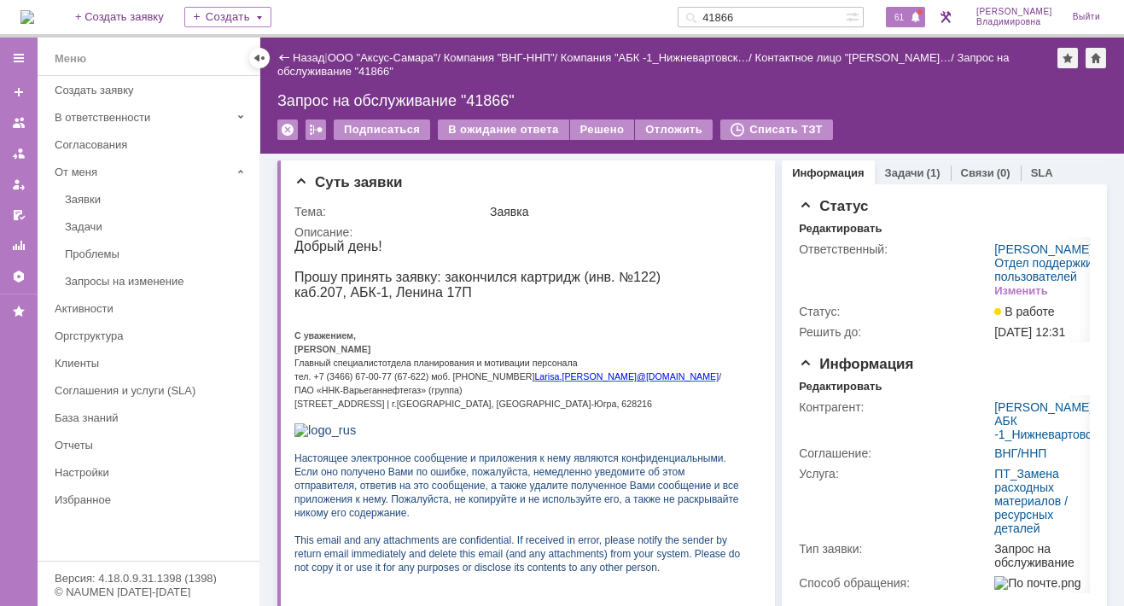
click at [921, 20] on span at bounding box center [916, 18] width 12 height 14
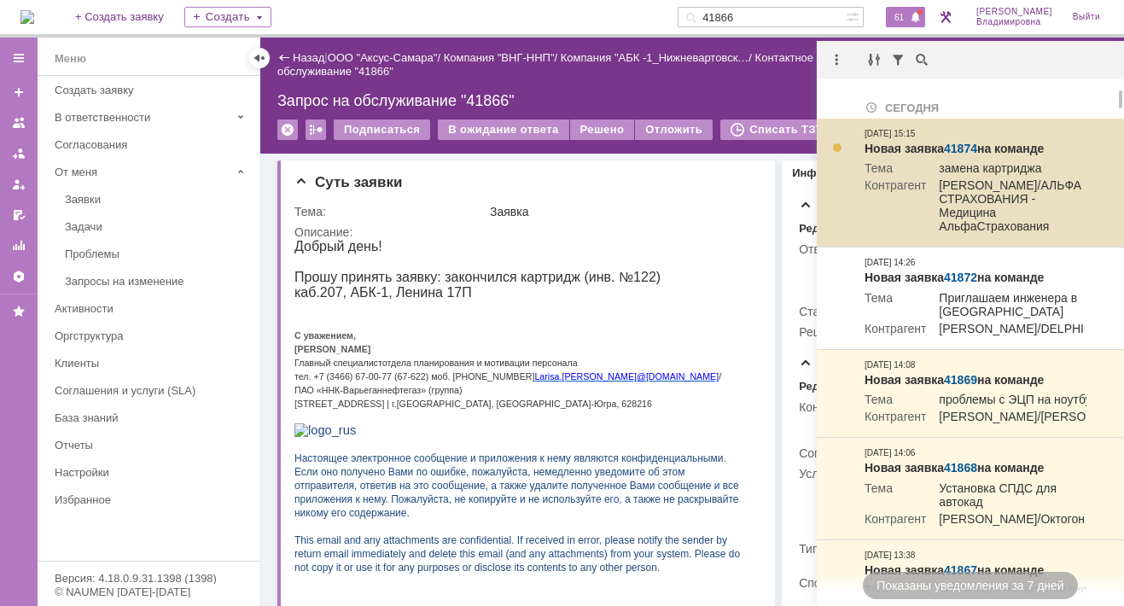
click at [956, 150] on link "41874" at bounding box center [960, 149] width 33 height 14
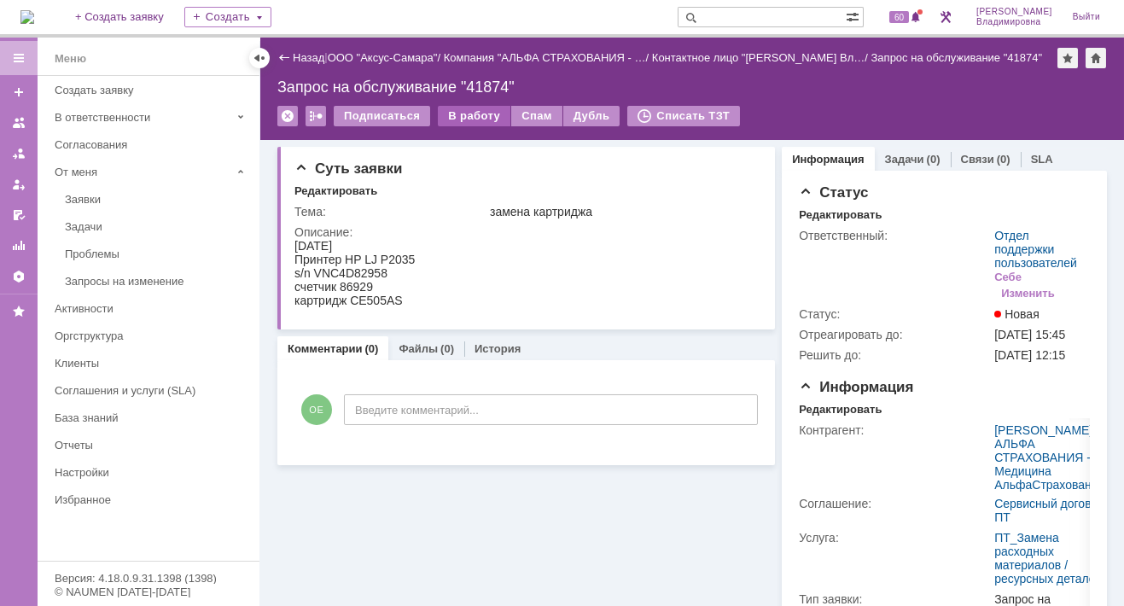
click at [477, 111] on div "В работу" at bounding box center [474, 116] width 73 height 20
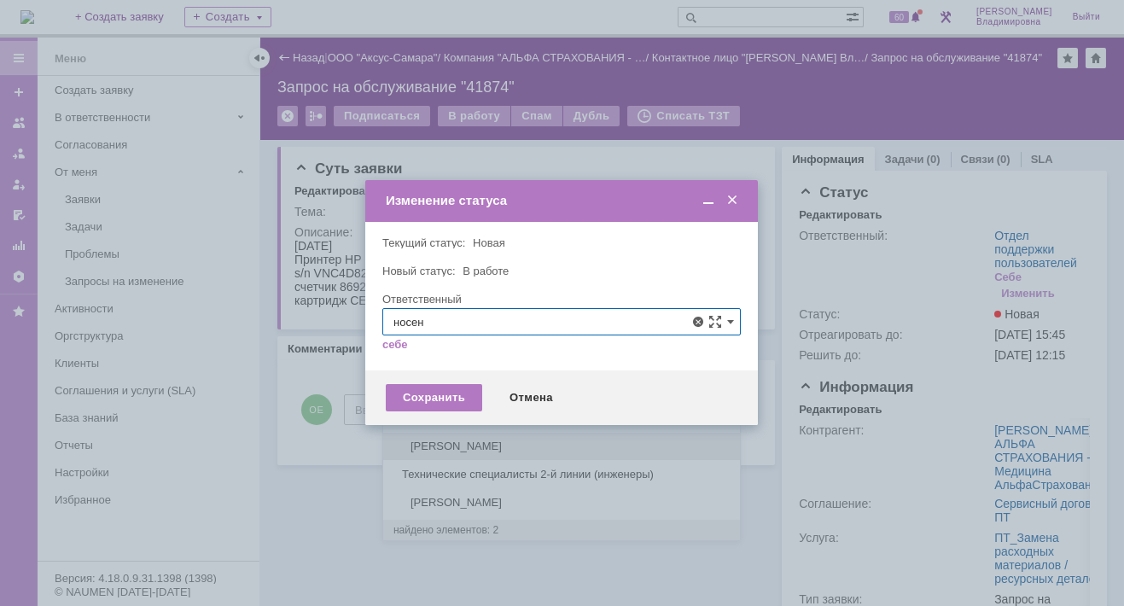
click at [435, 439] on span "[PERSON_NAME]" at bounding box center [561, 446] width 336 height 14
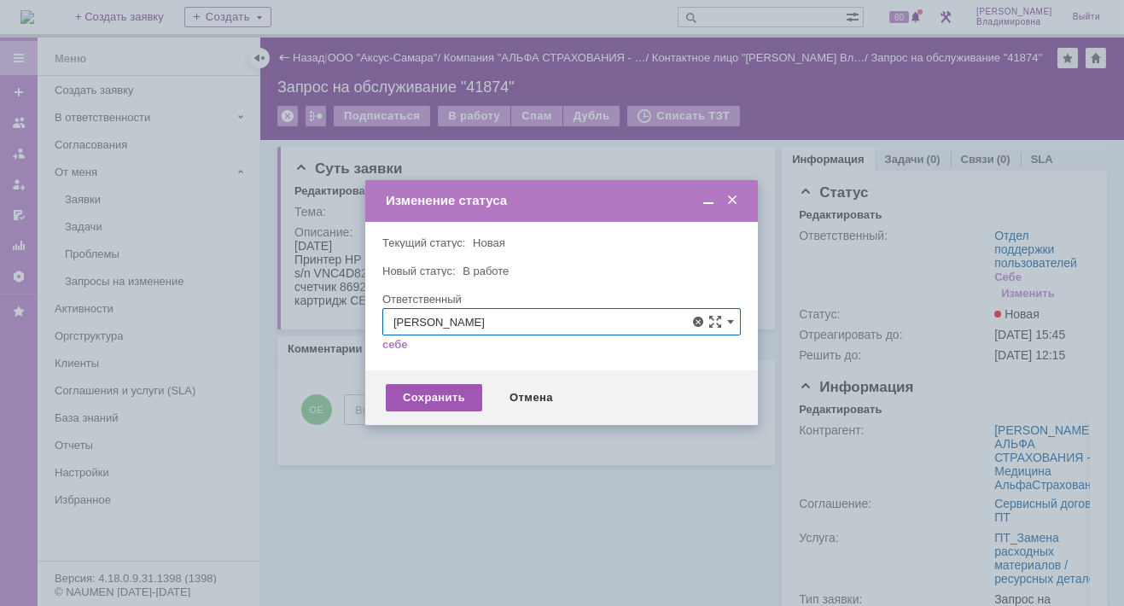
type input "[PERSON_NAME]"
click at [433, 398] on div "Сохранить" at bounding box center [434, 397] width 96 height 27
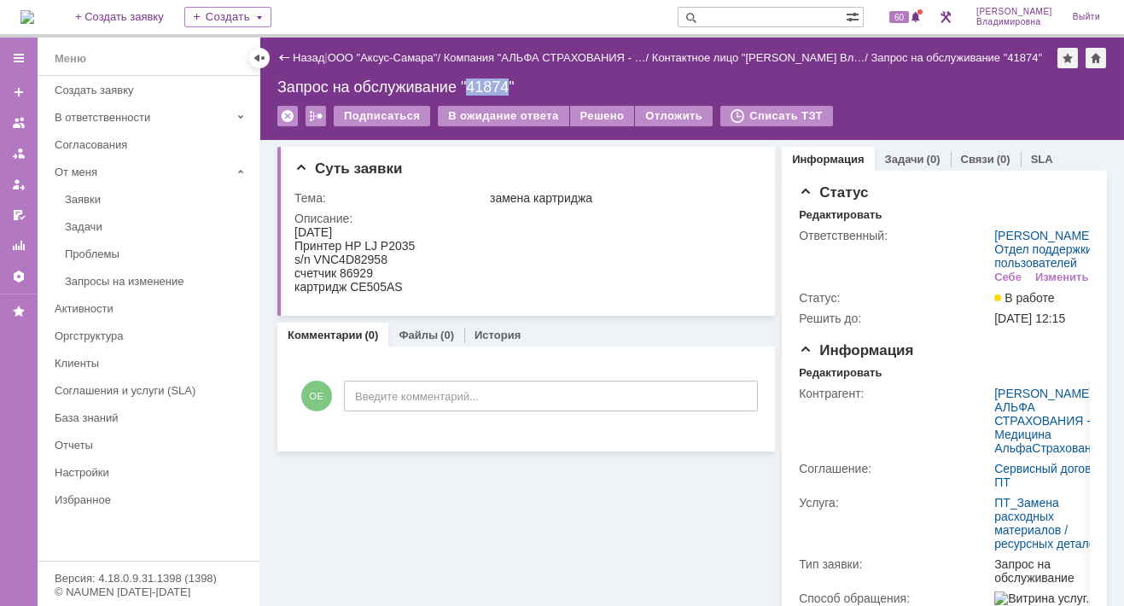
drag, startPoint x: 471, startPoint y: 82, endPoint x: 509, endPoint y: 89, distance: 38.2
click at [509, 89] on div "Запрос на обслуживание "41874"" at bounding box center [691, 86] width 829 height 17
copy div "41874"
click at [841, 10] on input "text" at bounding box center [761, 17] width 168 height 20
type input "41721"
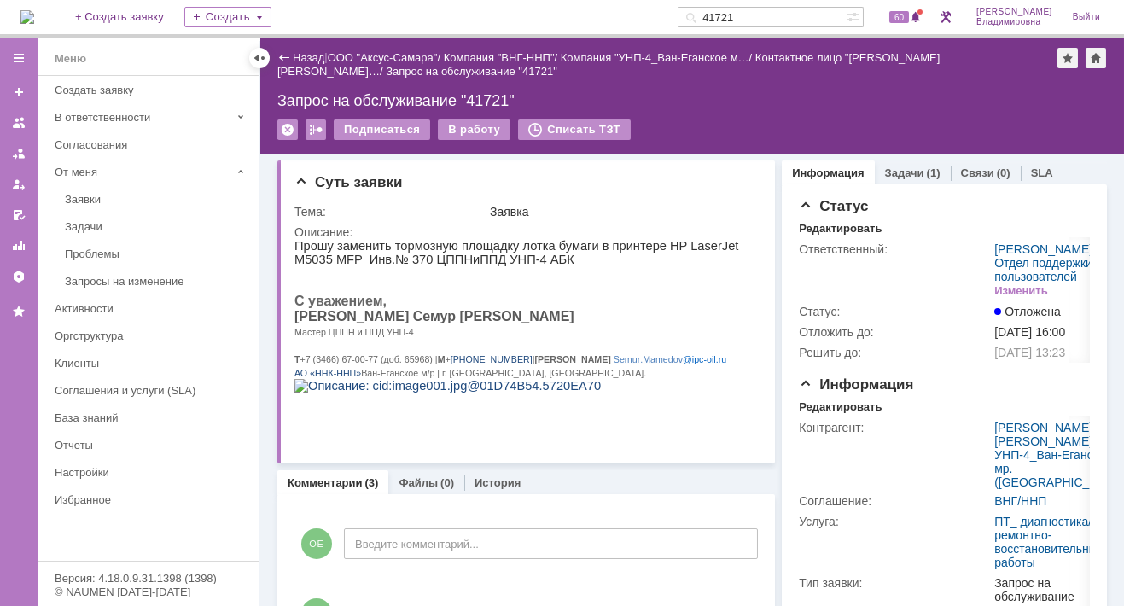
click at [892, 171] on link "Задачи" at bounding box center [904, 172] width 39 height 13
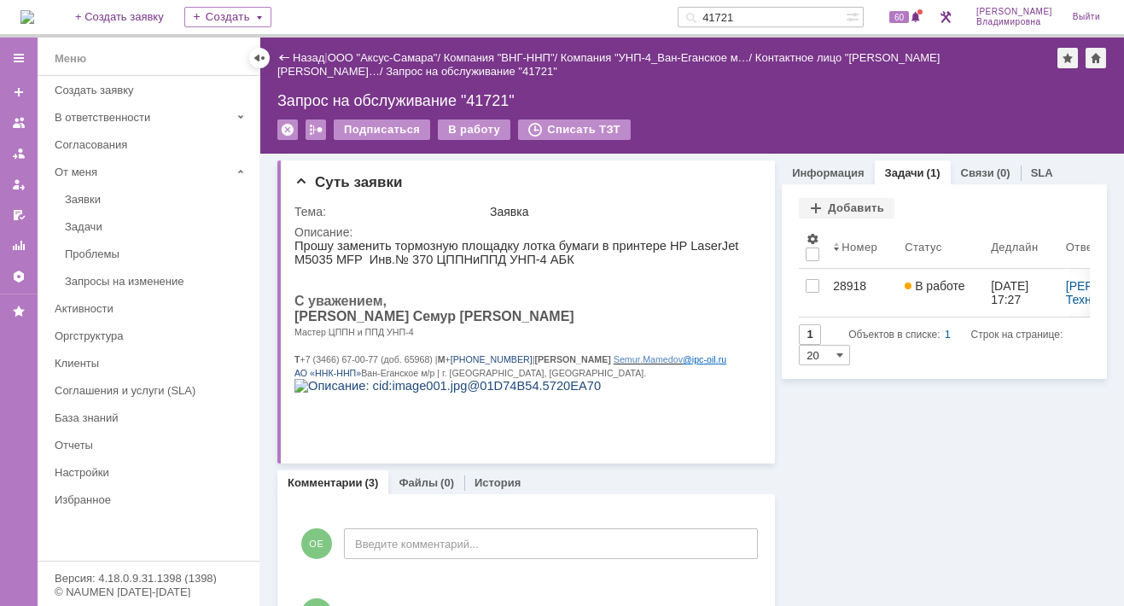
click at [759, 18] on input "41721" at bounding box center [761, 17] width 168 height 20
type input "41772"
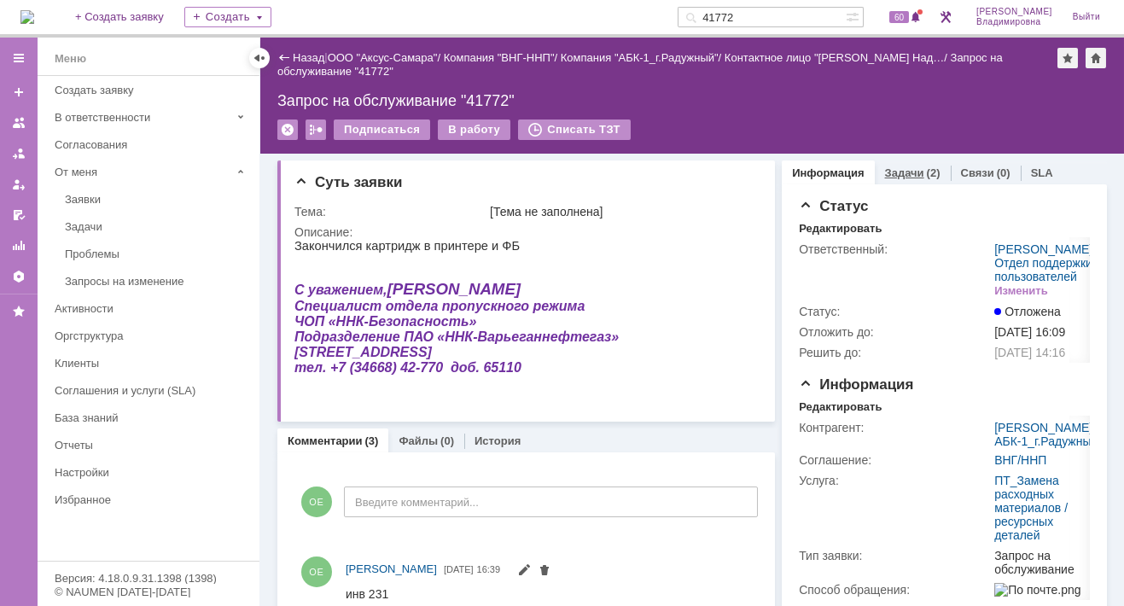
click at [898, 167] on link "Задачи" at bounding box center [904, 172] width 39 height 13
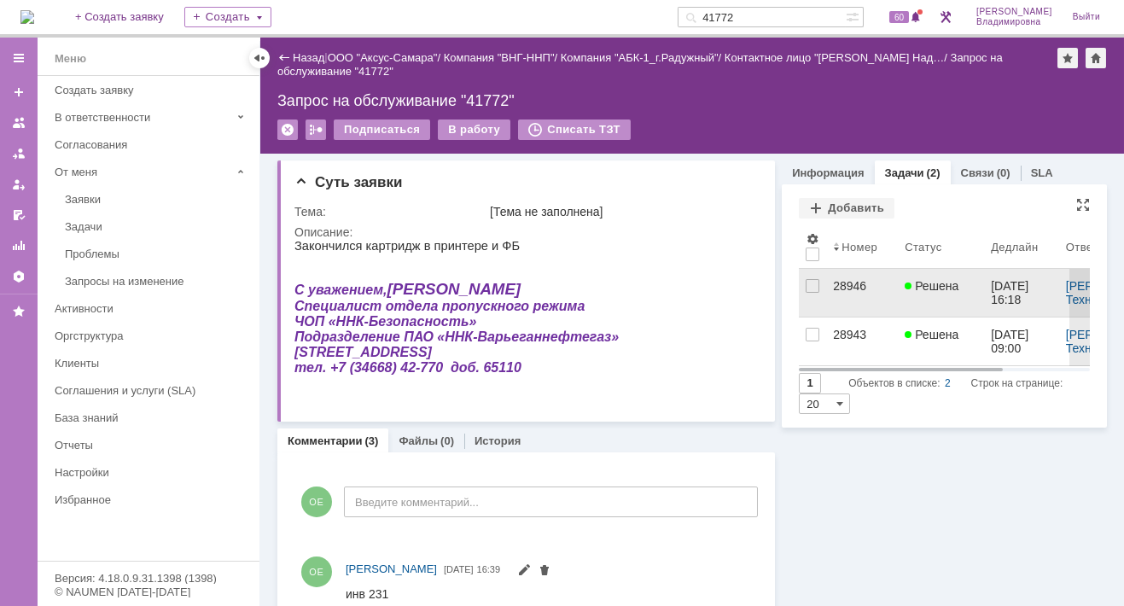
click at [845, 285] on div "28946" at bounding box center [862, 286] width 58 height 14
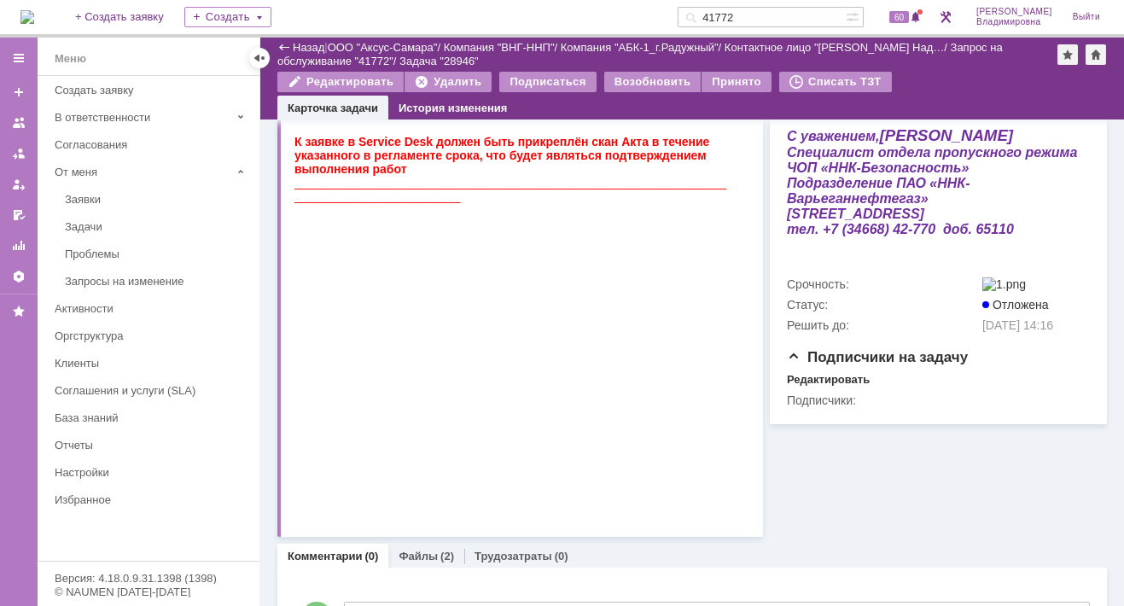
scroll to position [391, 0]
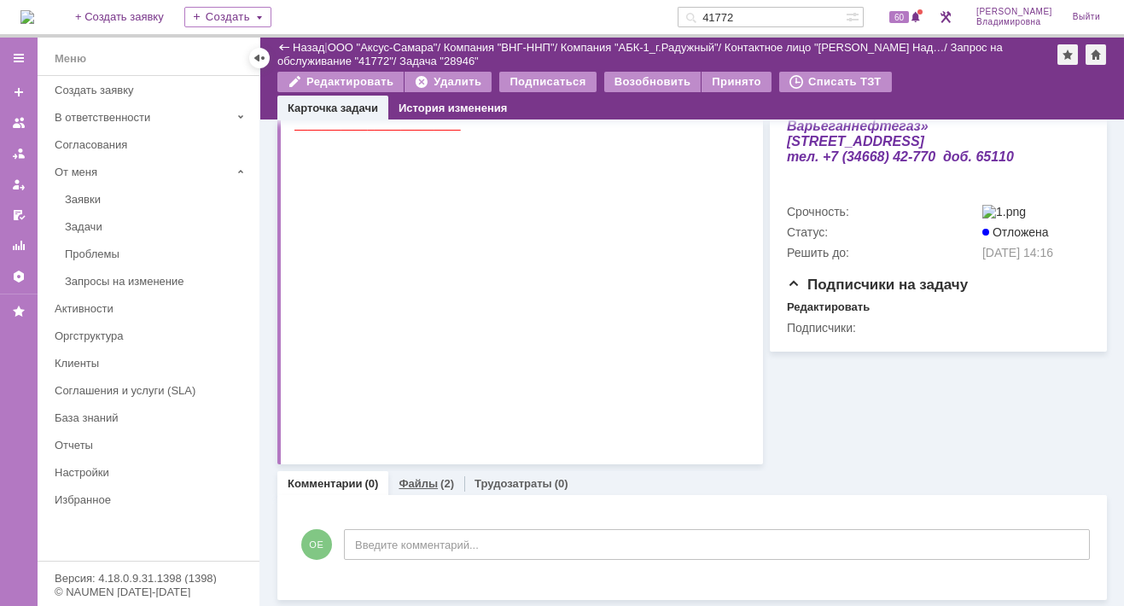
click at [417, 479] on link "Файлы" at bounding box center [417, 483] width 39 height 13
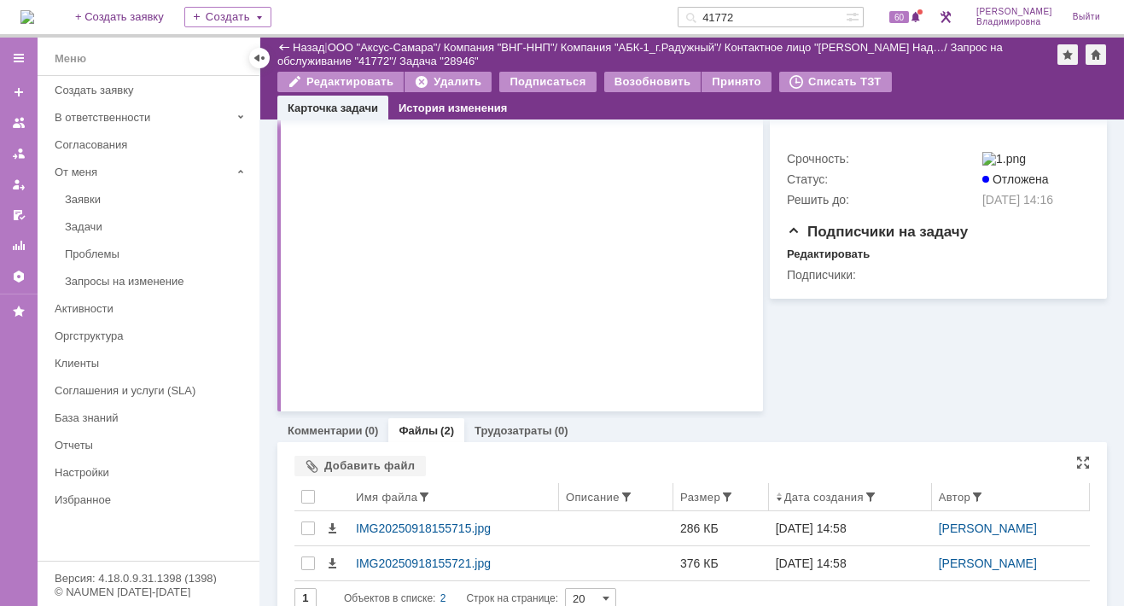
scroll to position [465, 0]
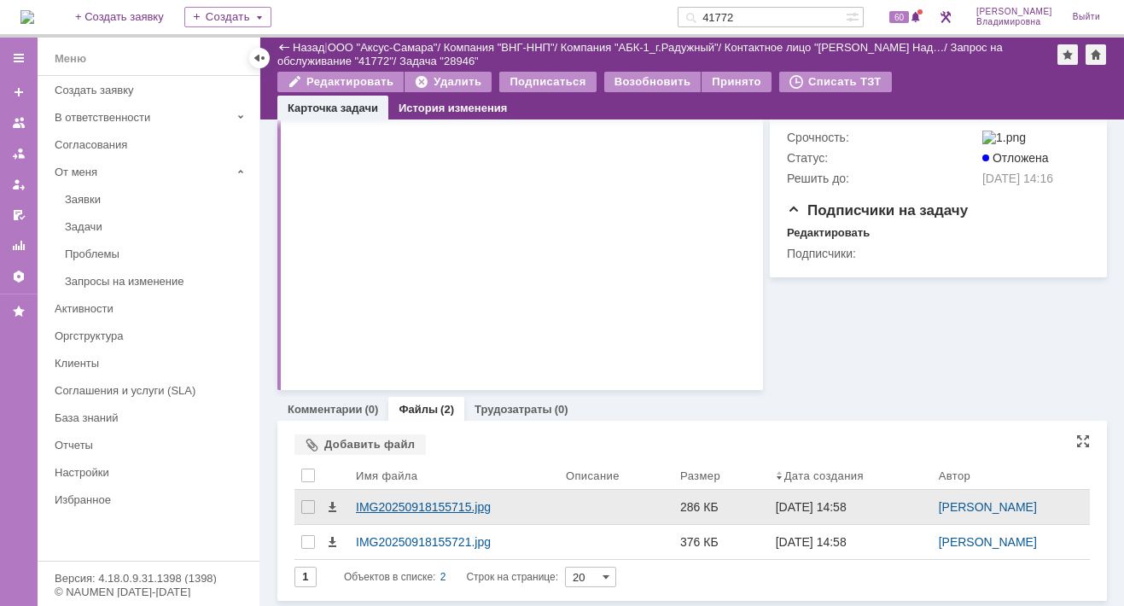
click at [431, 504] on div "IMG20250918155715.jpg" at bounding box center [454, 507] width 196 height 14
click at [431, 504] on body "Идет загрузка, пожалуйста, подождите. На домашнюю + Создать заявку Создать 4177…" at bounding box center [562, 303] width 1124 height 606
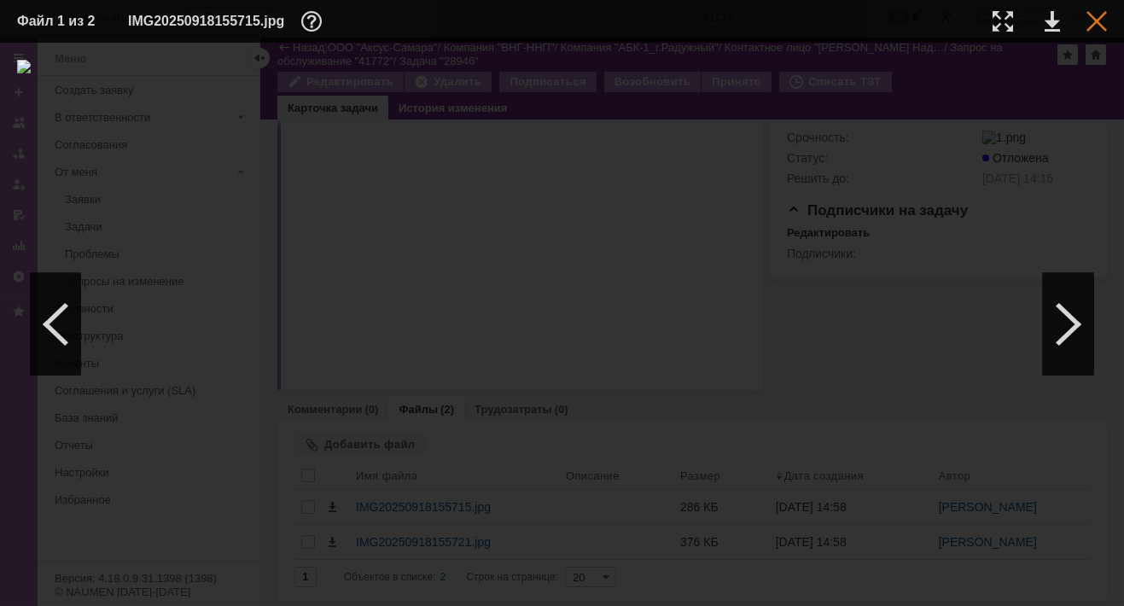
click at [1096, 25] on div at bounding box center [1096, 21] width 20 height 20
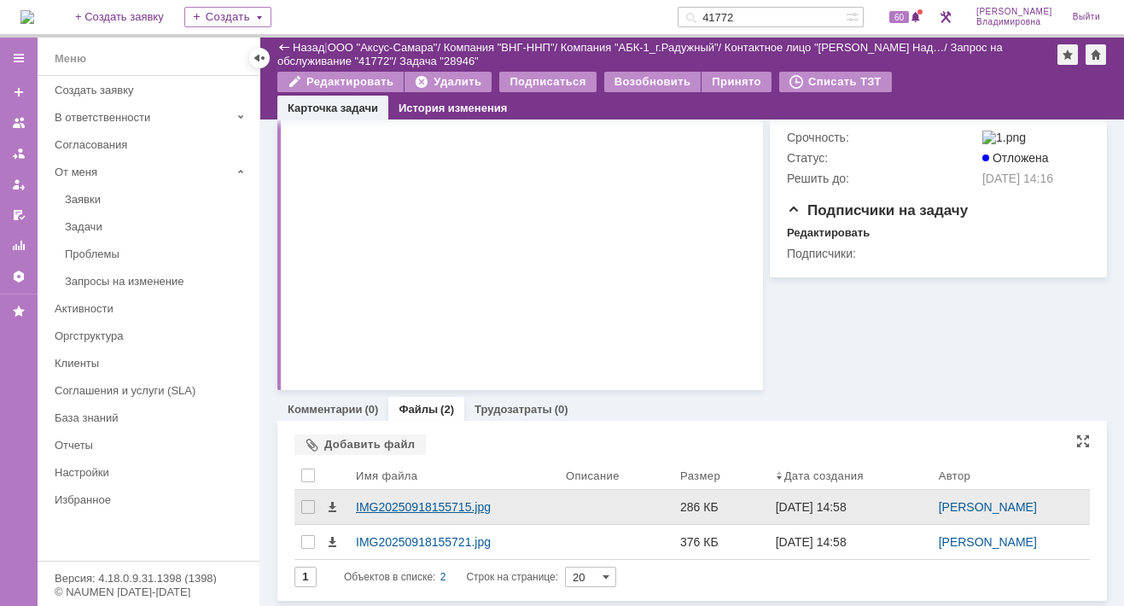
click at [397, 504] on div "IMG20250918155715.jpg" at bounding box center [454, 507] width 196 height 14
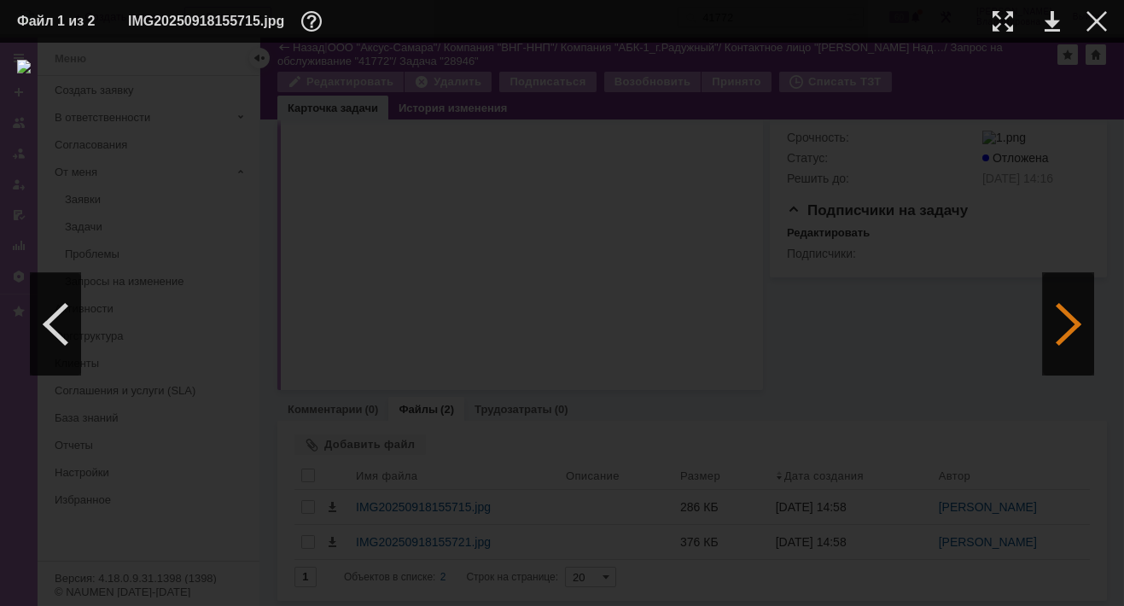
click at [1071, 322] on div at bounding box center [1068, 324] width 51 height 102
click at [1094, 19] on div at bounding box center [1096, 21] width 20 height 20
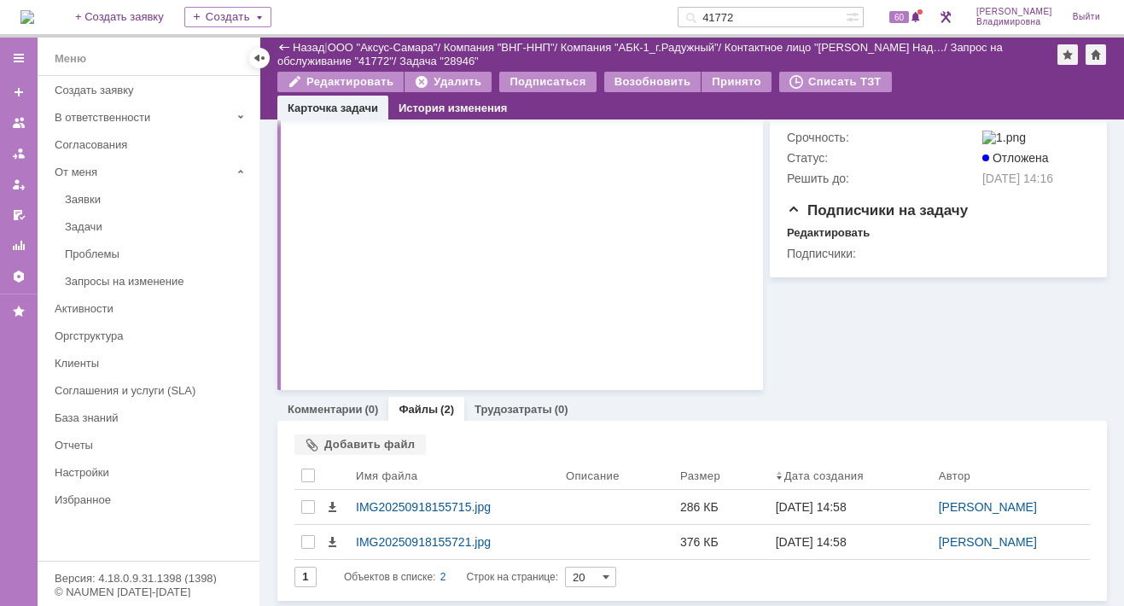
scroll to position [38, 0]
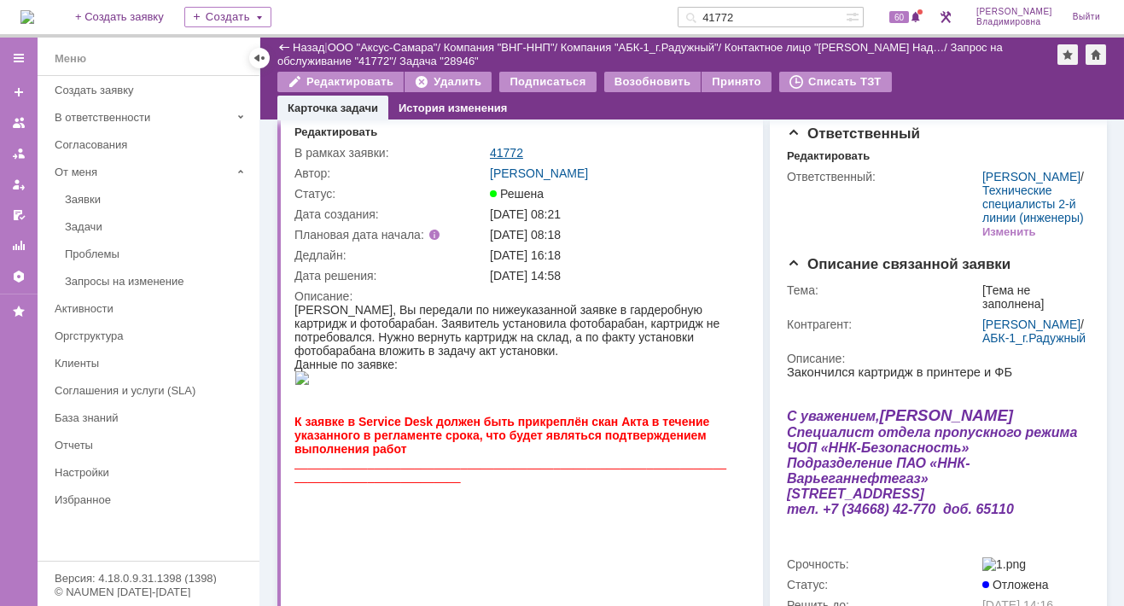
click at [508, 148] on link "41772" at bounding box center [506, 153] width 33 height 14
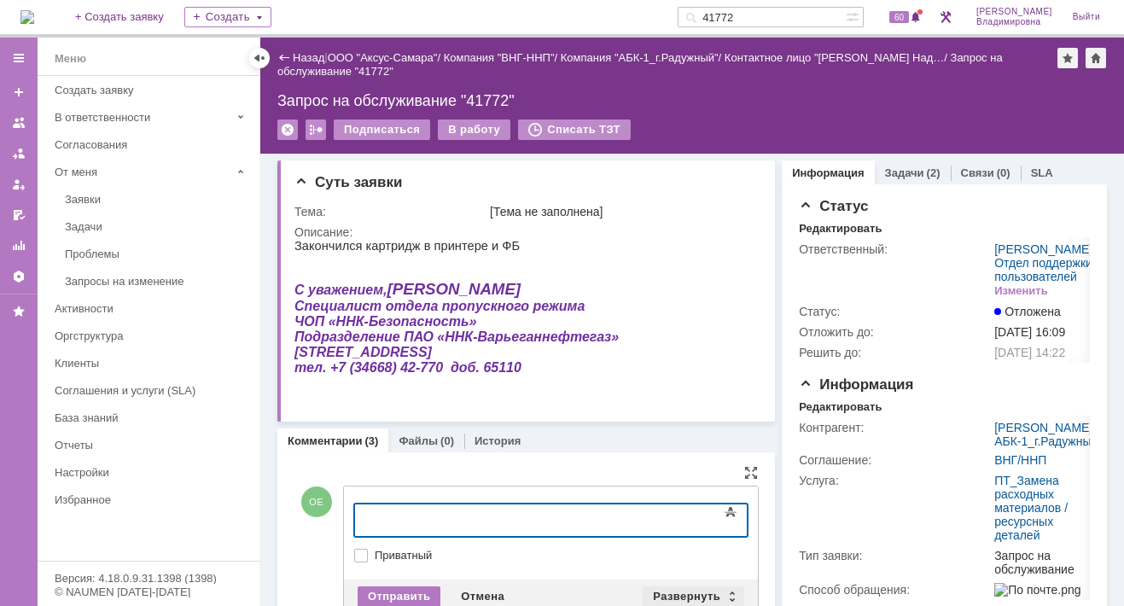
click at [691, 588] on div "Развернуть" at bounding box center [693, 596] width 102 height 20
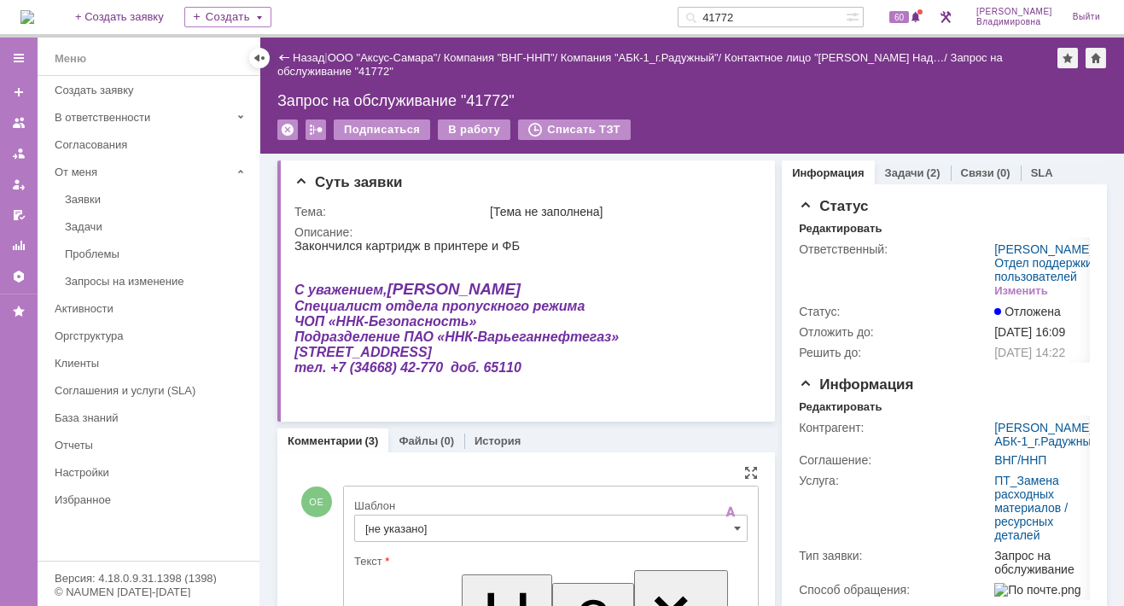
click at [429, 530] on input "[не указано]" at bounding box center [550, 527] width 393 height 27
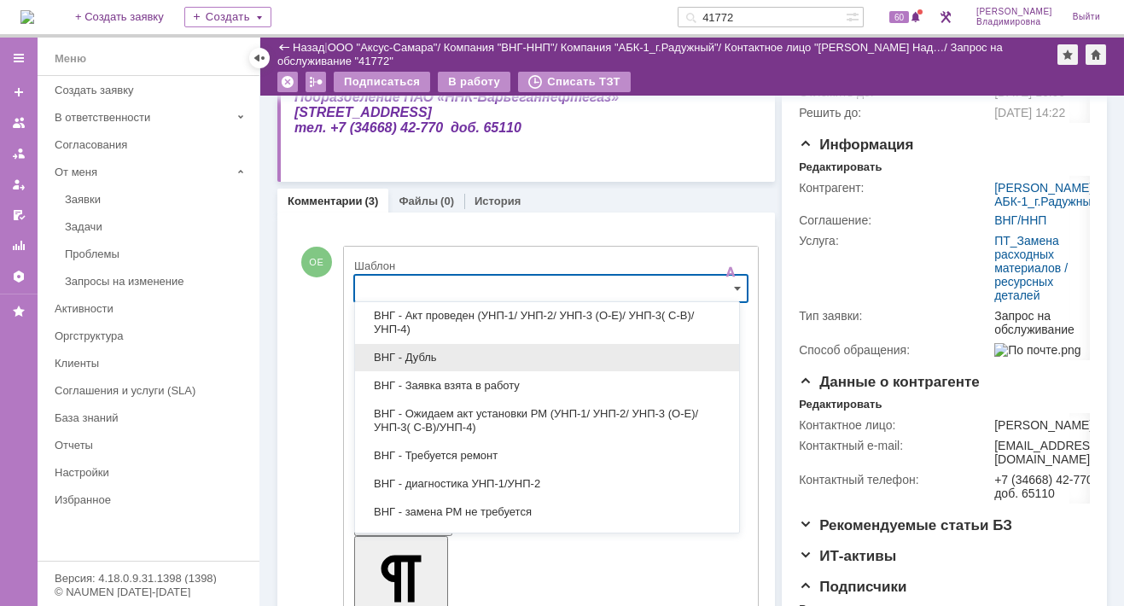
scroll to position [85, 0]
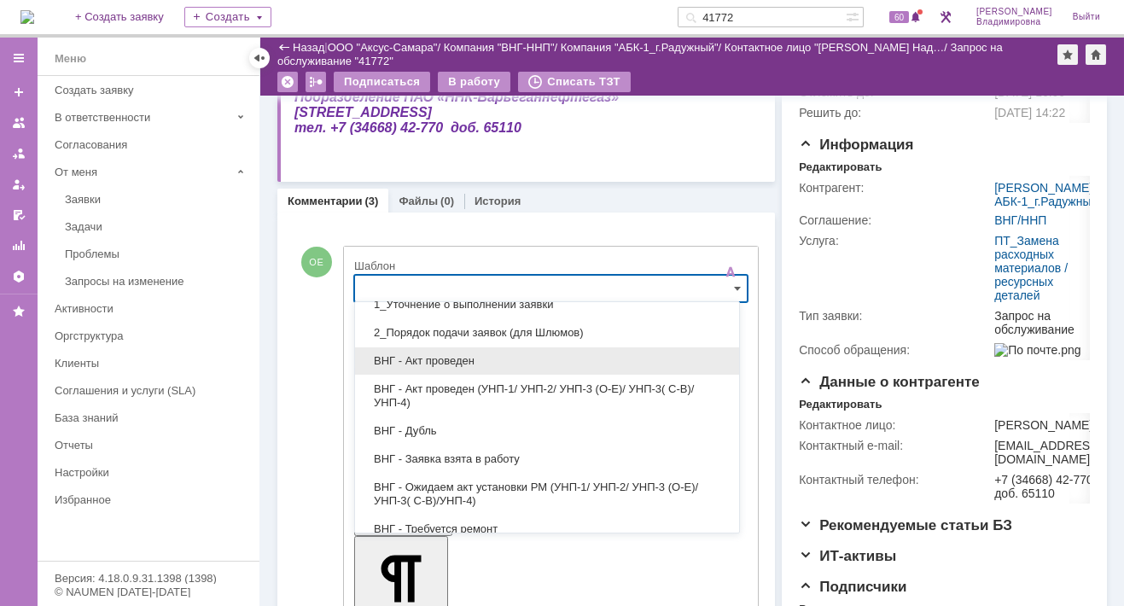
click at [440, 357] on span "ВНГ - Акт проведен" at bounding box center [546, 361] width 363 height 14
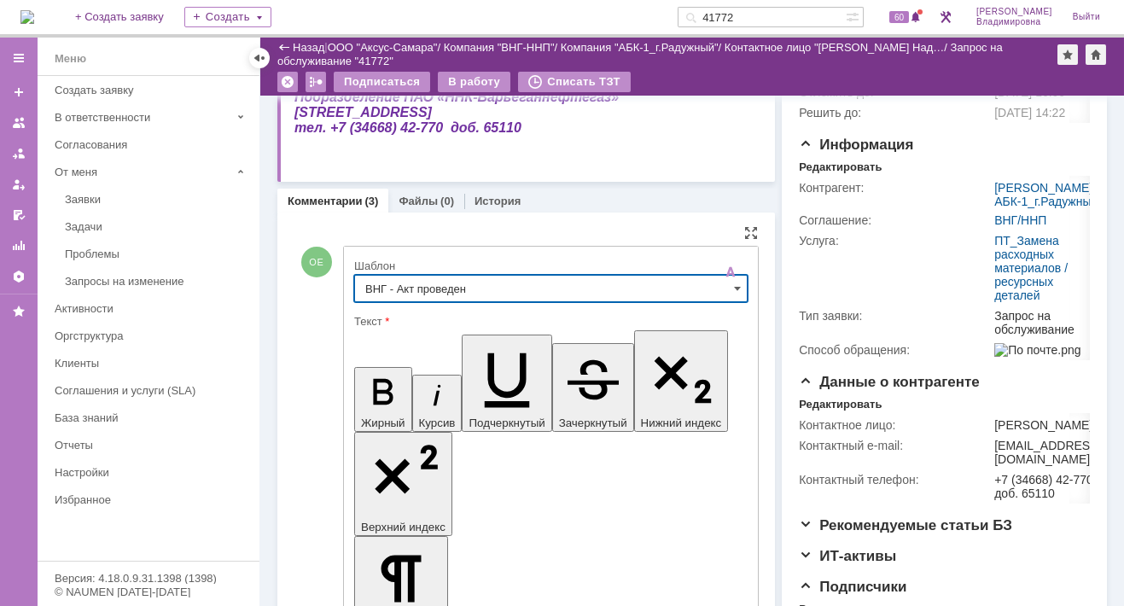
type input "ВНГ - Акт проведен"
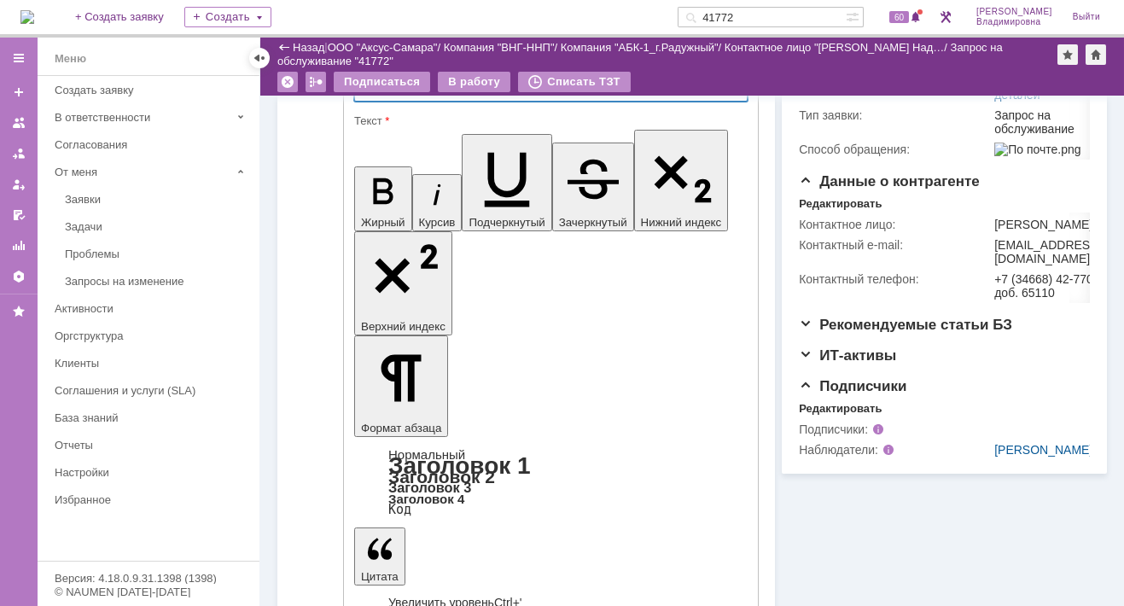
scroll to position [438, 0]
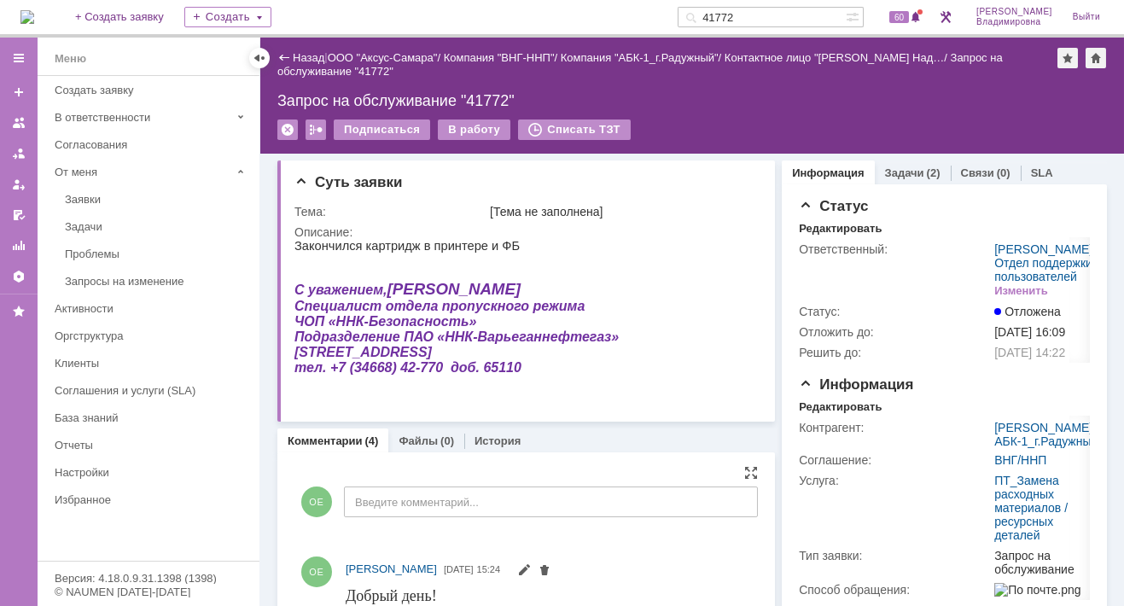
scroll to position [0, 0]
click at [462, 132] on div "В работу" at bounding box center [474, 129] width 73 height 20
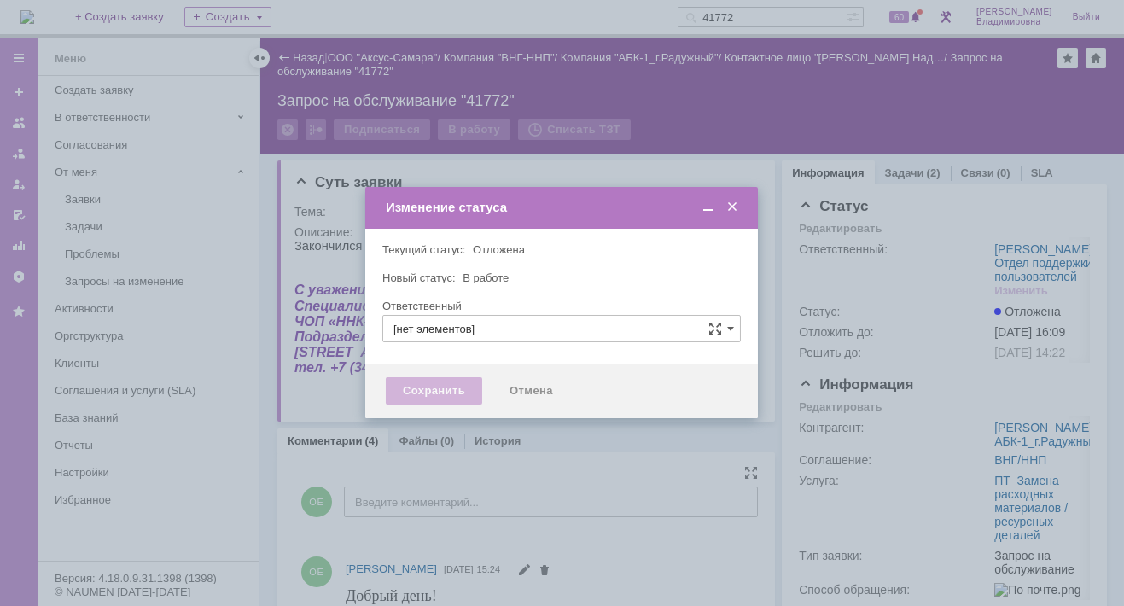
type input "[PERSON_NAME]"
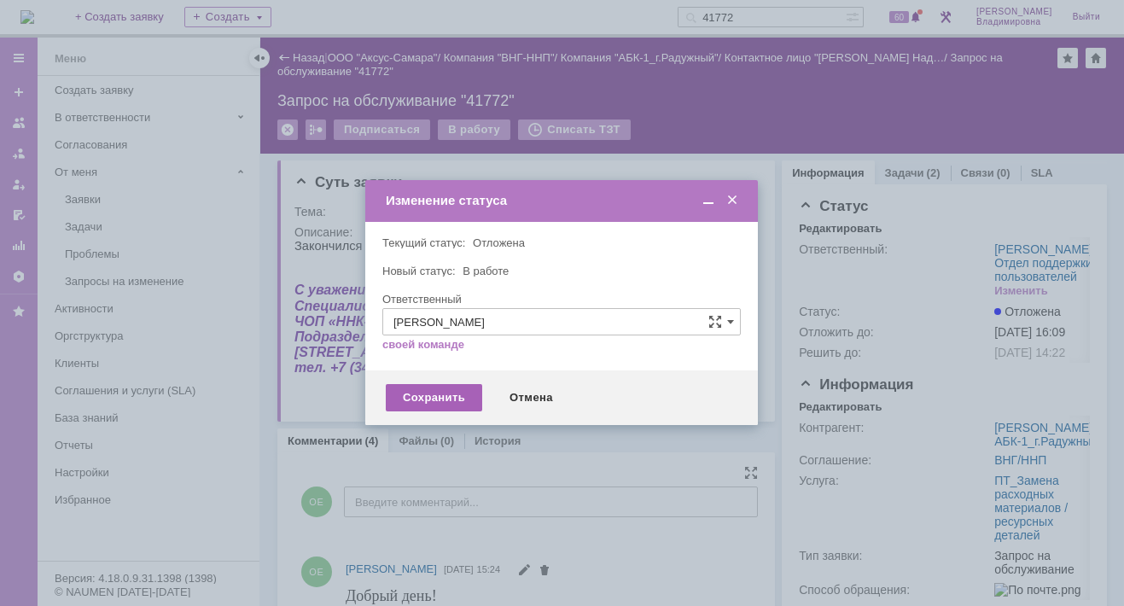
click at [433, 398] on div "Сохранить" at bounding box center [434, 397] width 96 height 27
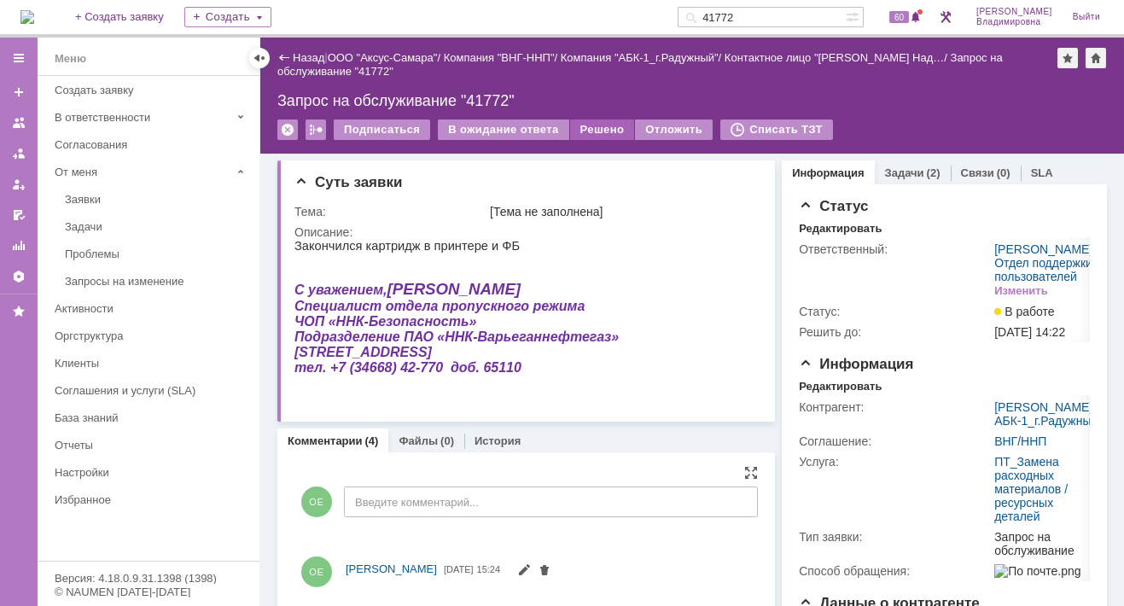
click at [584, 128] on div "Решено" at bounding box center [602, 129] width 65 height 20
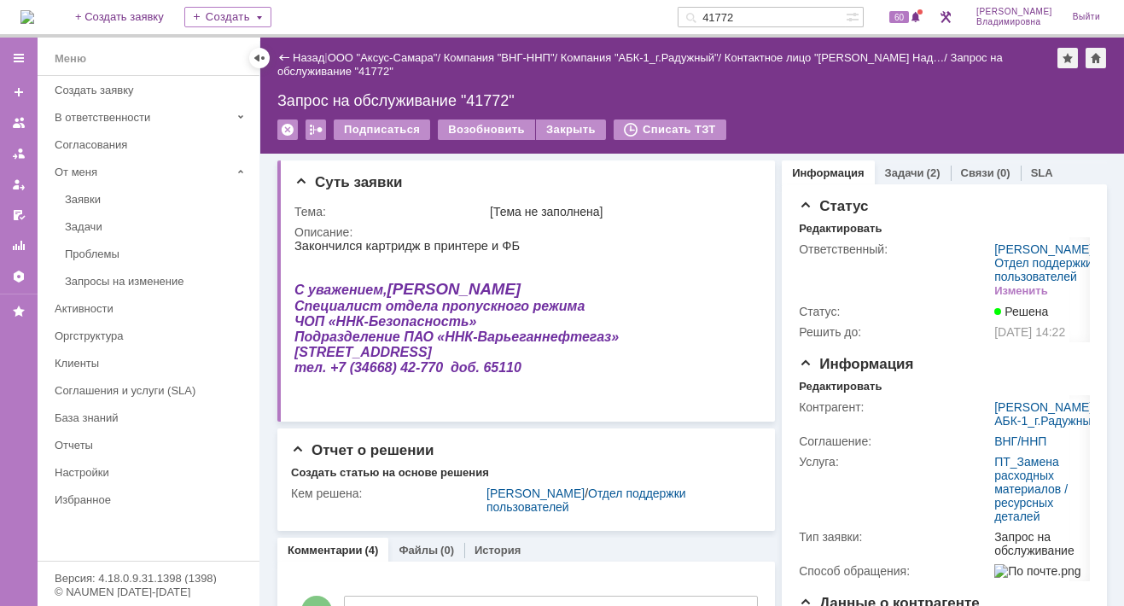
click at [34, 15] on img at bounding box center [27, 17] width 14 height 14
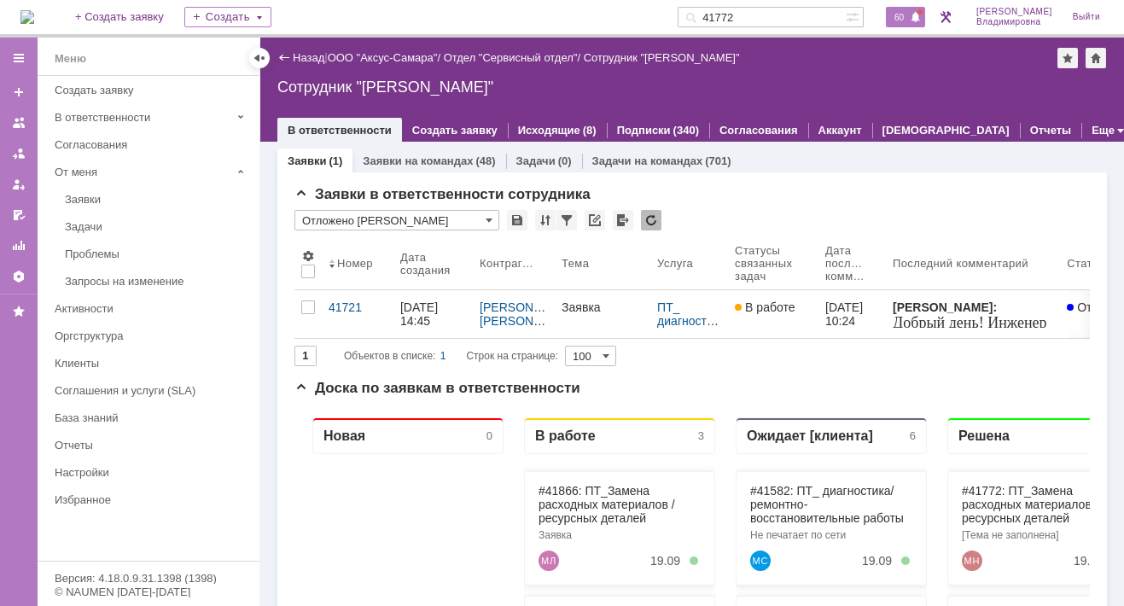
click at [918, 15] on div "60" at bounding box center [905, 17] width 39 height 20
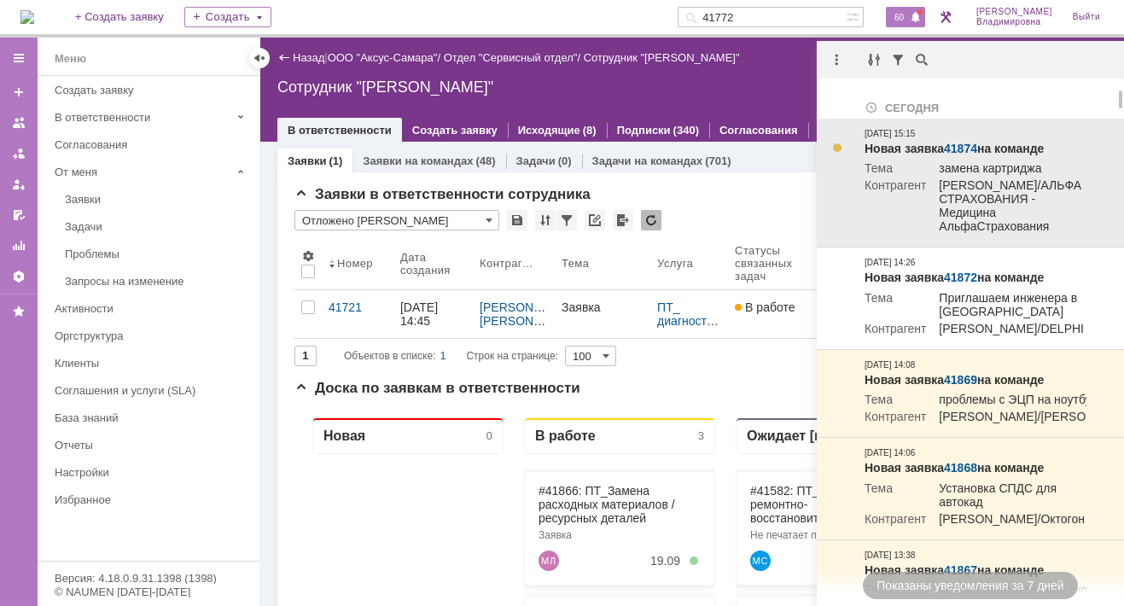
click at [968, 145] on link "41874" at bounding box center [960, 149] width 33 height 14
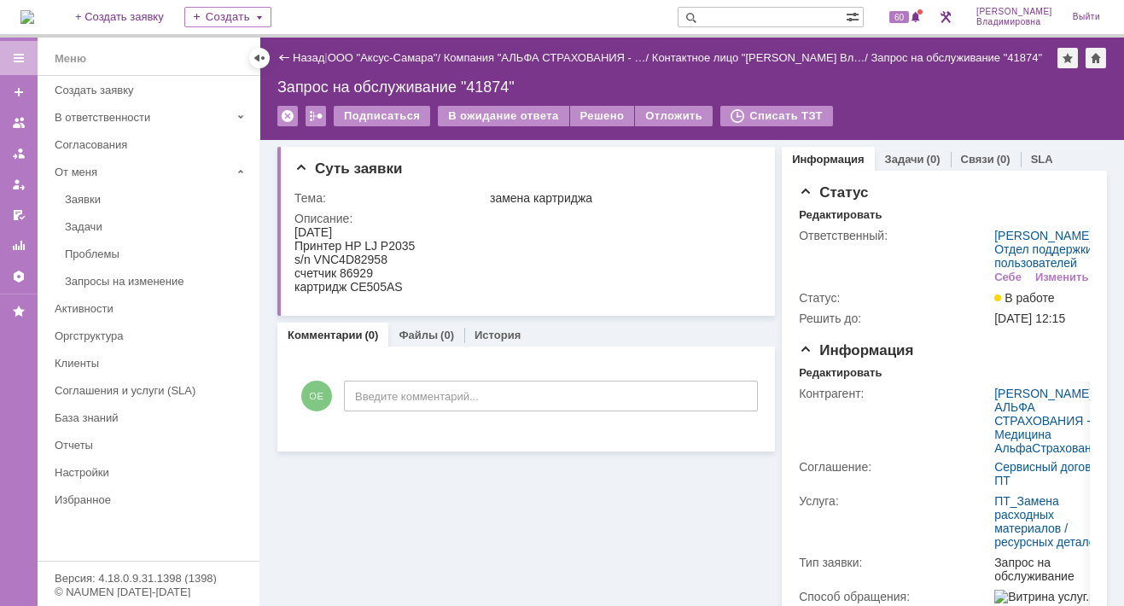
click at [508, 15] on div "На домашнюю + Создать заявку Создать 60 [PERSON_NAME]" at bounding box center [562, 19] width 1124 height 38
click at [34, 24] on img at bounding box center [27, 17] width 14 height 14
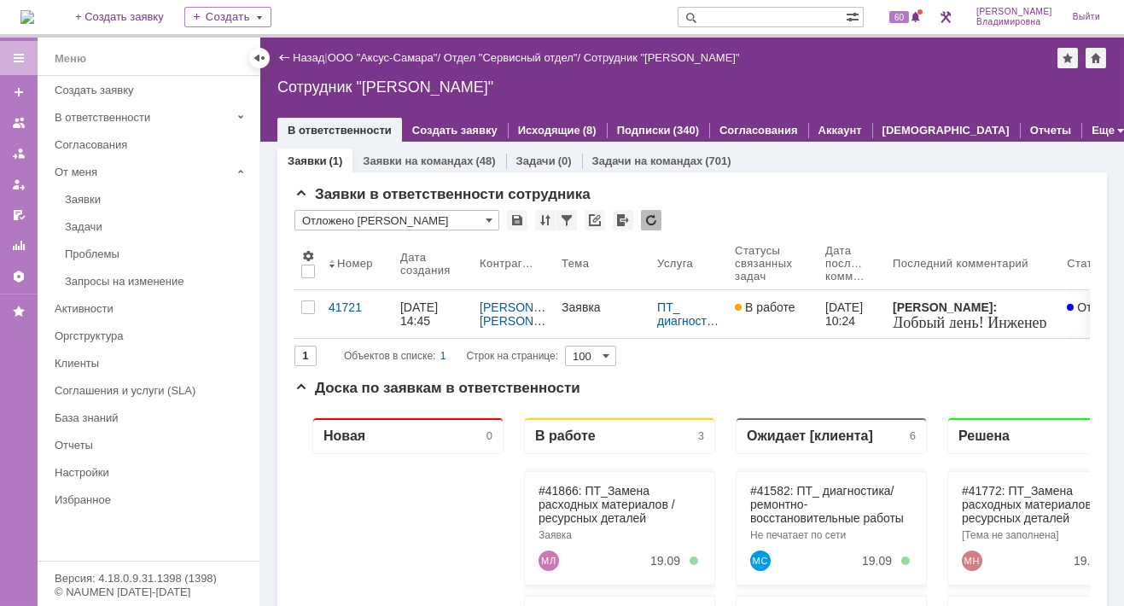
click at [752, 16] on input "text" at bounding box center [761, 17] width 168 height 20
type input "29002"
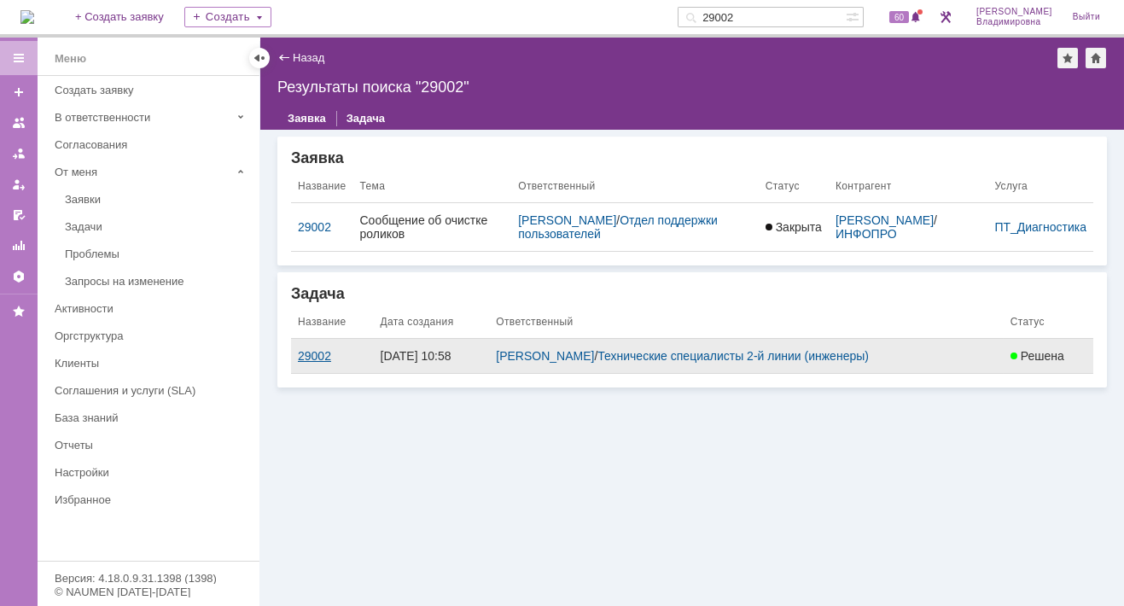
click at [313, 352] on div "29002" at bounding box center [332, 356] width 69 height 14
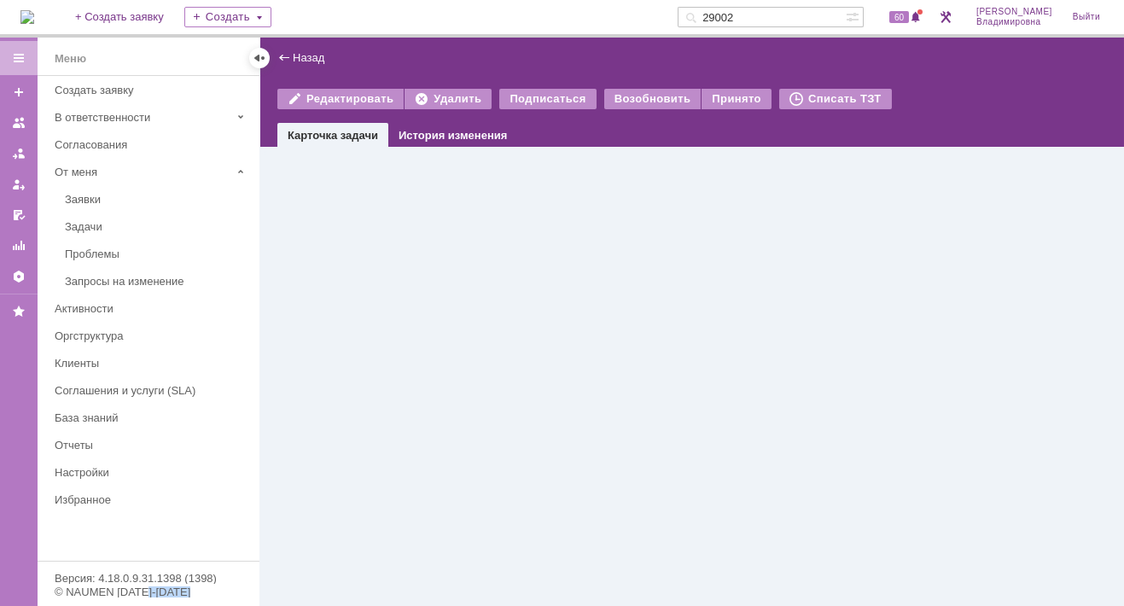
click at [313, 352] on div "Назад | Редактировать Удалить Подписаться Возобновить Принято Списать ТЗТ task$…" at bounding box center [691, 322] width 863 height 568
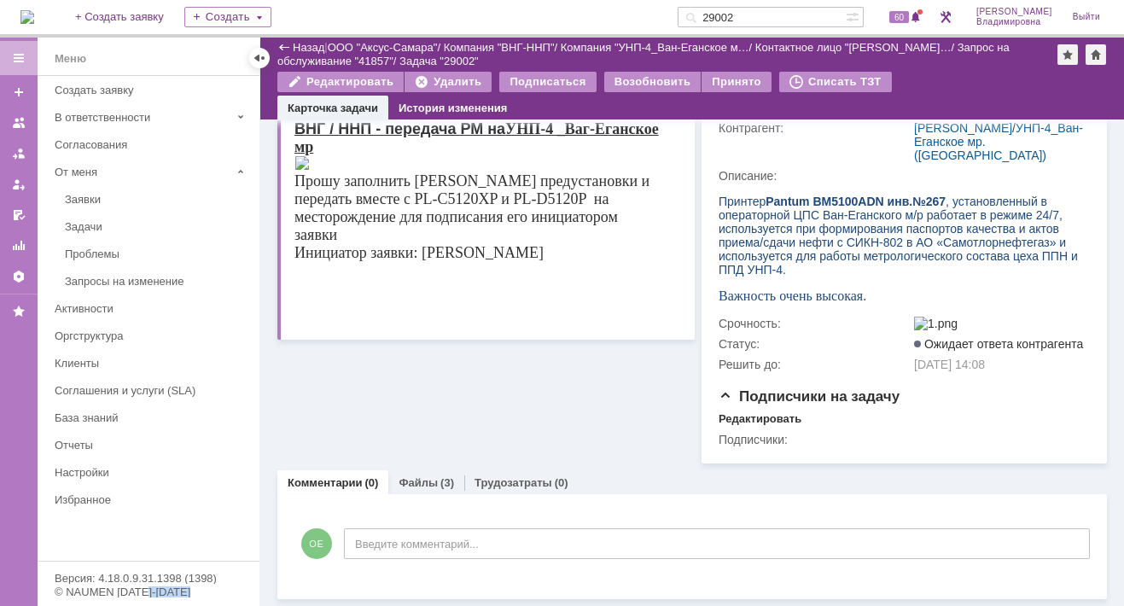
scroll to position [240, 0]
click at [419, 481] on link "Файлы" at bounding box center [417, 482] width 39 height 13
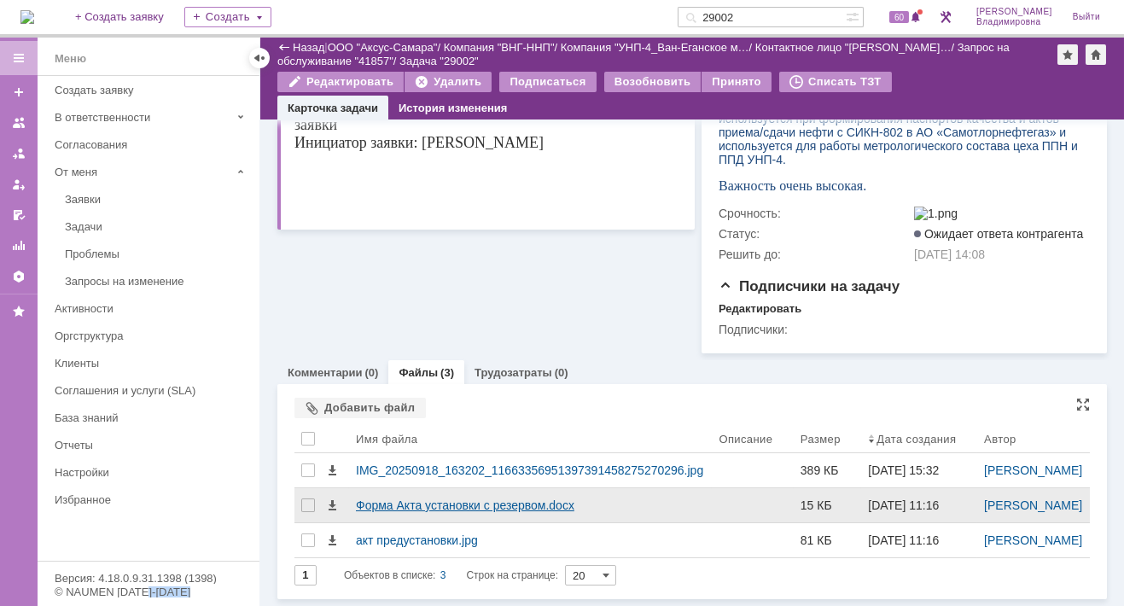
scroll to position [402, 0]
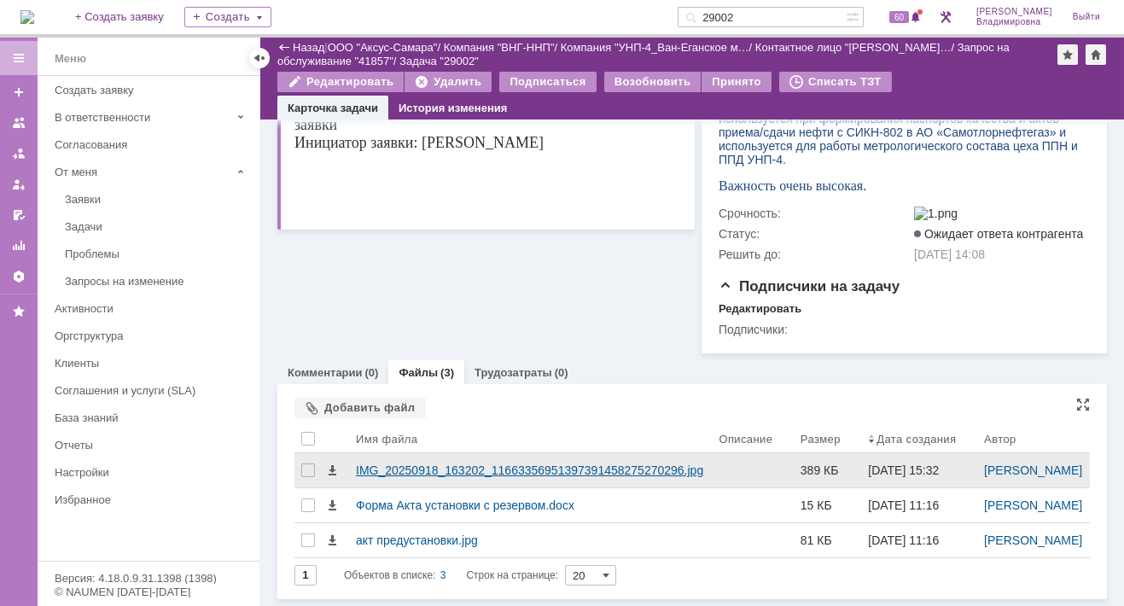
click at [406, 463] on div "IMG_20250918_163202_11663356951397391458275270296.jpg" at bounding box center [530, 470] width 349 height 14
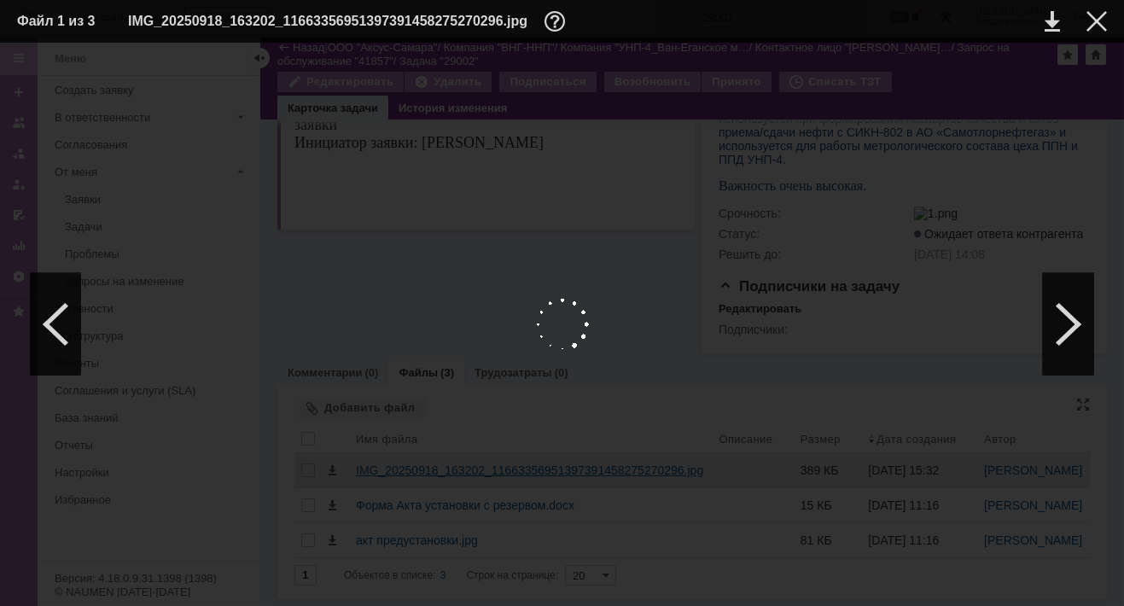
click at [406, 422] on div at bounding box center [562, 324] width 1090 height 529
click at [1090, 331] on div at bounding box center [1068, 324] width 51 height 102
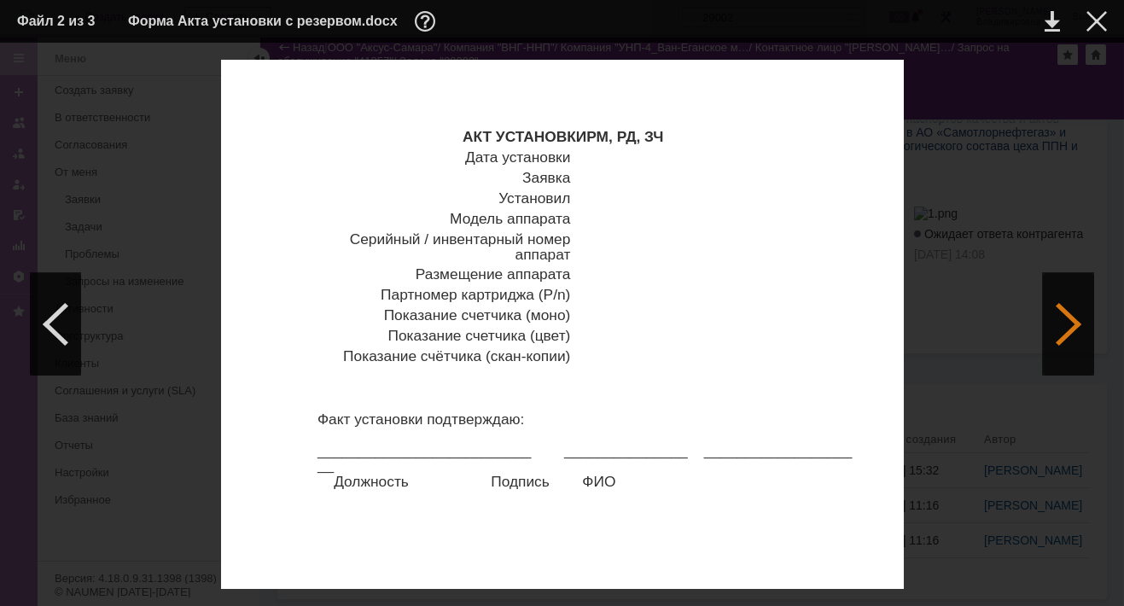
click at [1090, 331] on div at bounding box center [1068, 324] width 51 height 102
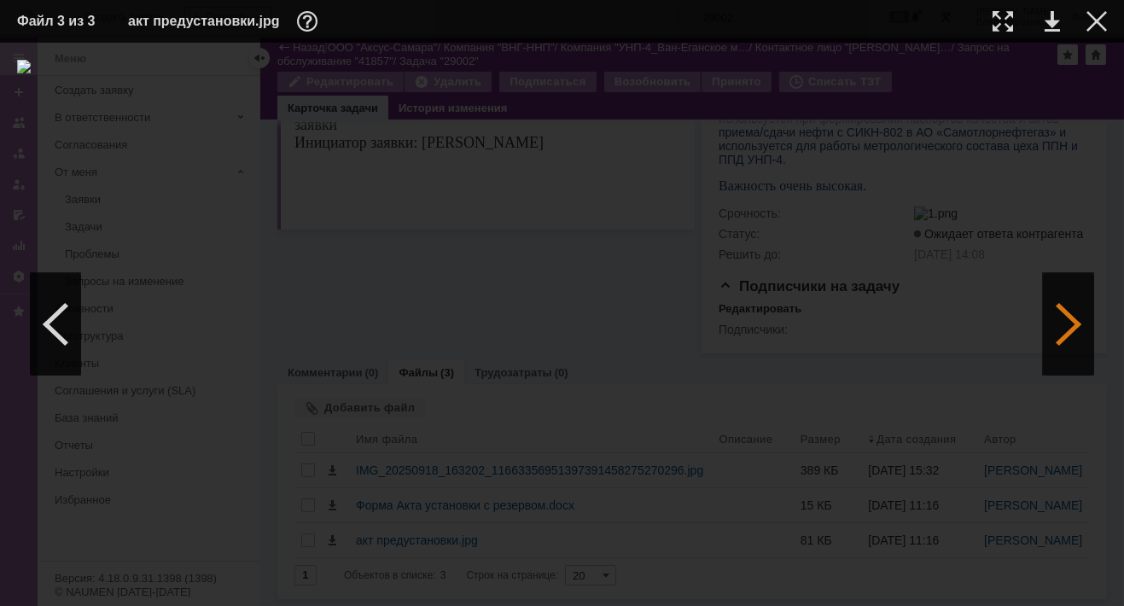
click at [1061, 323] on div at bounding box center [1068, 324] width 51 height 102
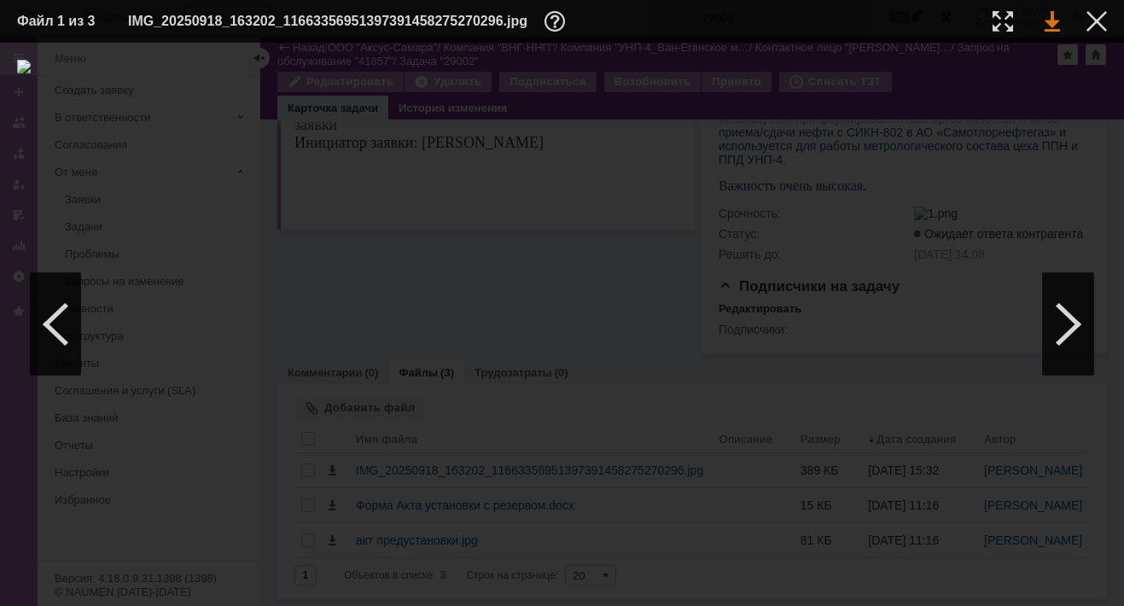
click at [1057, 18] on link at bounding box center [1051, 21] width 15 height 20
click at [569, 253] on img at bounding box center [562, 324] width 1090 height 529
click at [1068, 329] on div at bounding box center [1068, 324] width 51 height 102
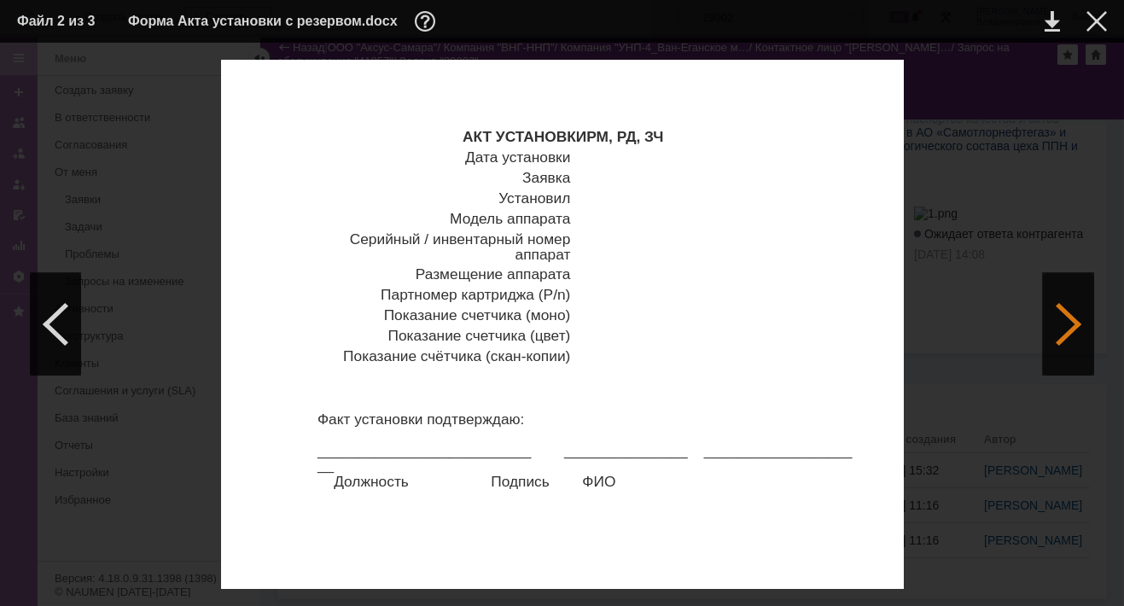
click at [1068, 329] on div at bounding box center [1068, 324] width 51 height 102
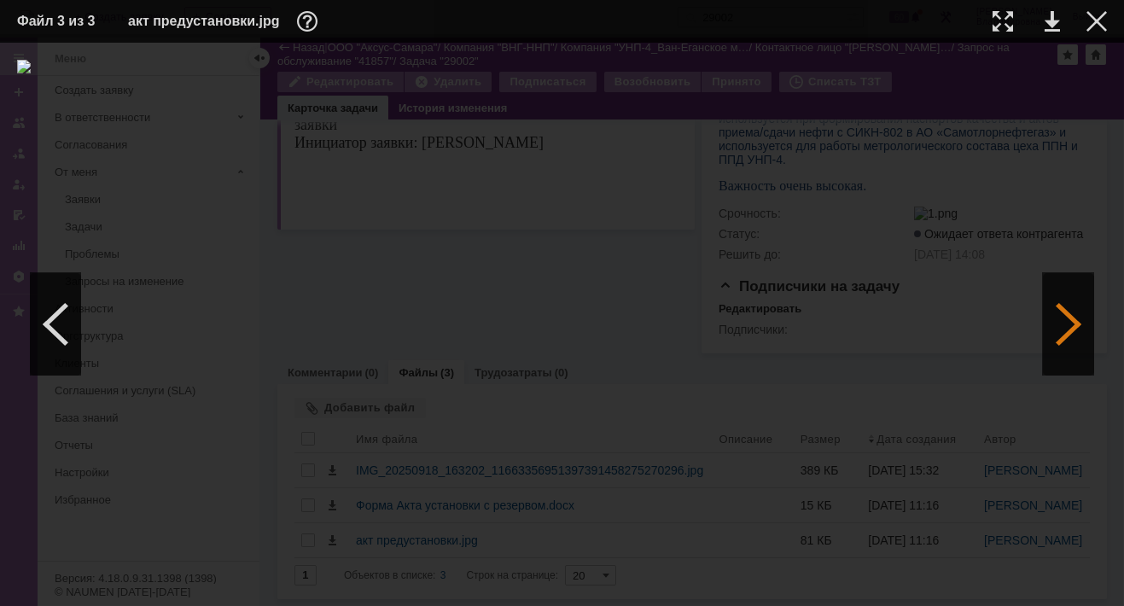
click at [1067, 328] on div at bounding box center [1068, 324] width 51 height 102
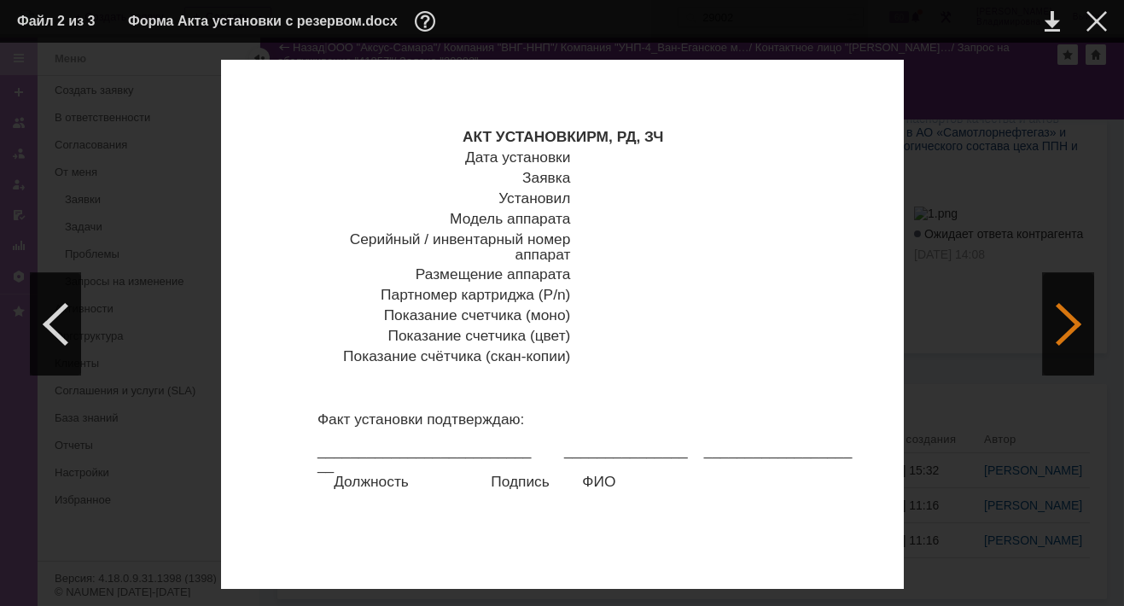
click at [1067, 328] on div at bounding box center [1068, 324] width 51 height 102
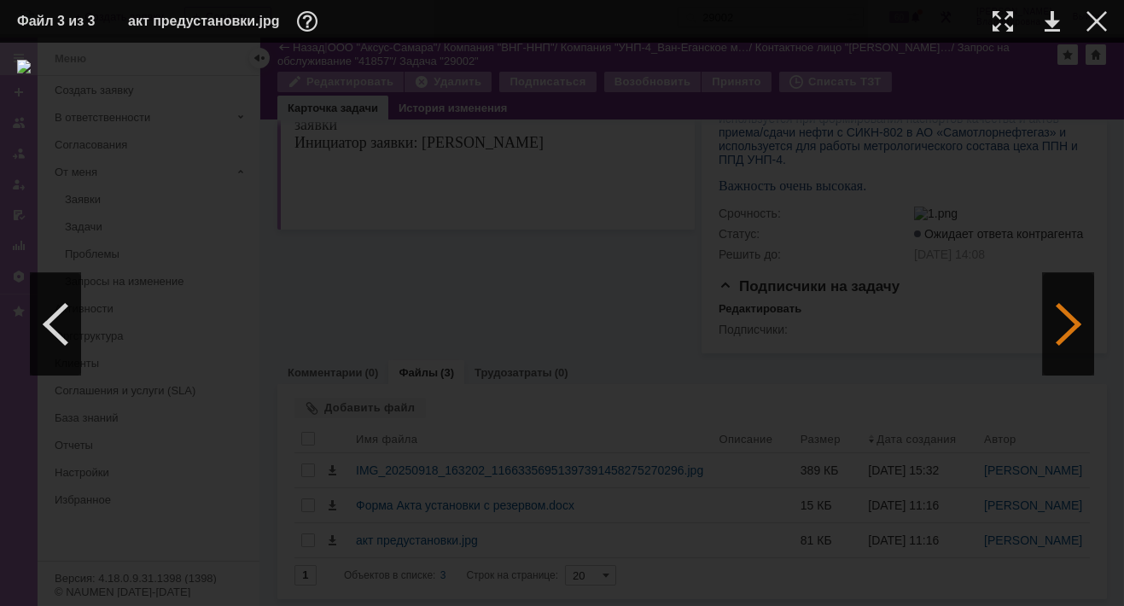
click at [1073, 321] on div at bounding box center [1068, 324] width 51 height 102
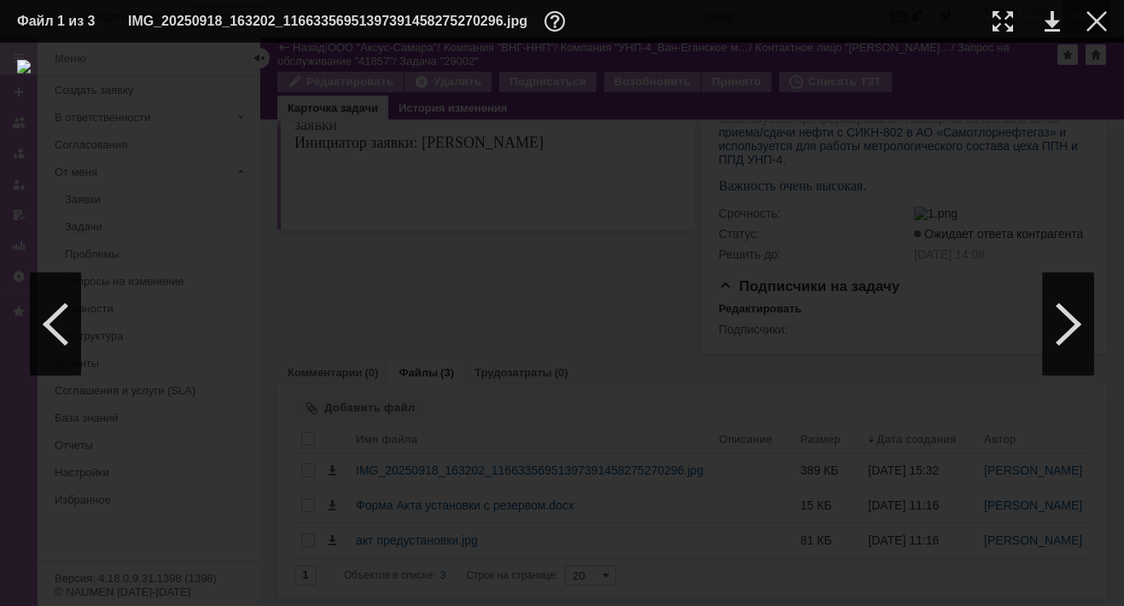
click at [1099, 16] on div at bounding box center [1096, 21] width 20 height 20
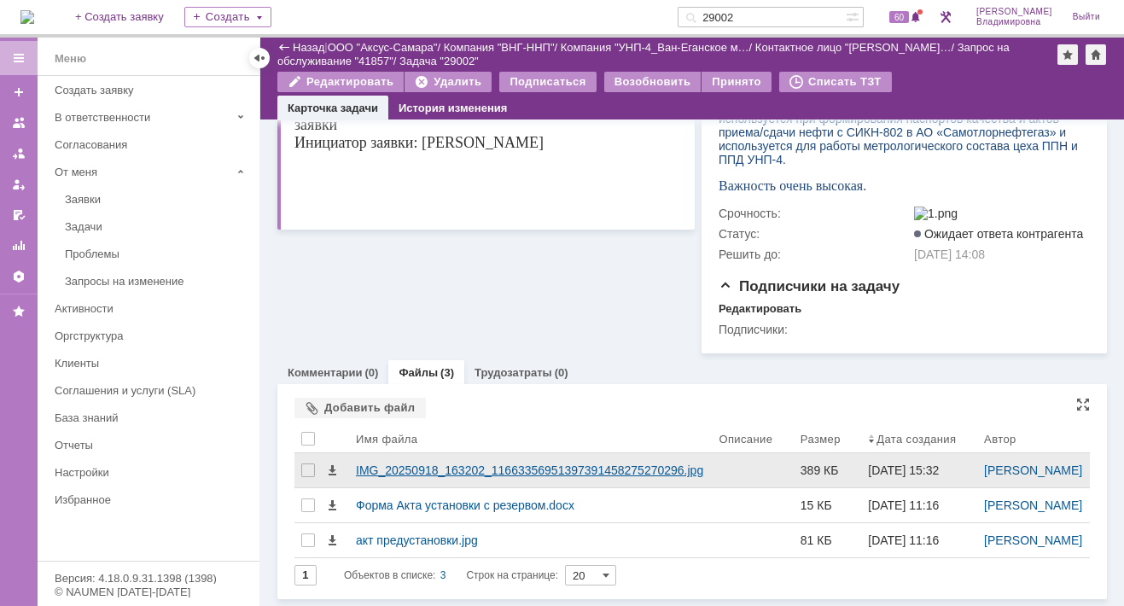
click at [387, 453] on div "IMG_20250918_163202_11663356951397391458275270296.jpg" at bounding box center [530, 470] width 363 height 34
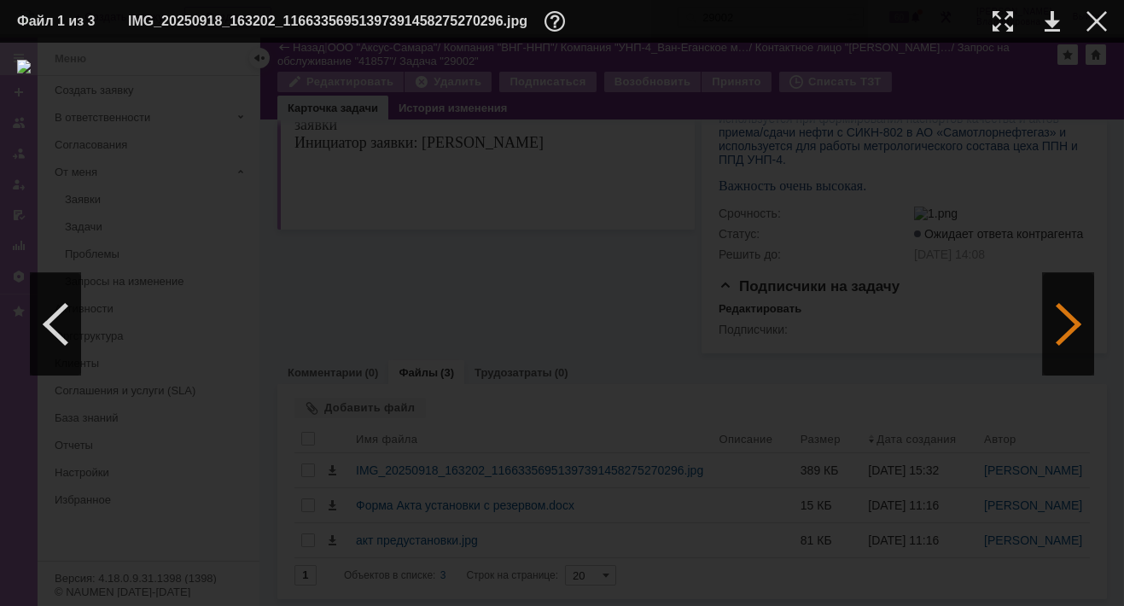
click at [1072, 315] on div at bounding box center [1068, 324] width 51 height 102
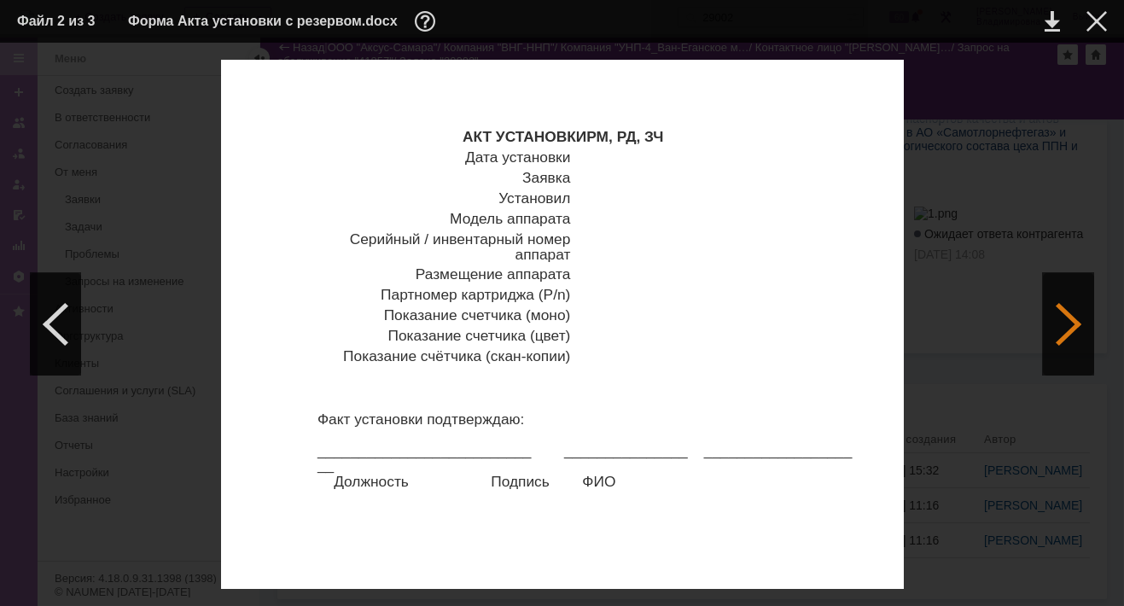
click at [1072, 316] on div at bounding box center [1068, 324] width 51 height 102
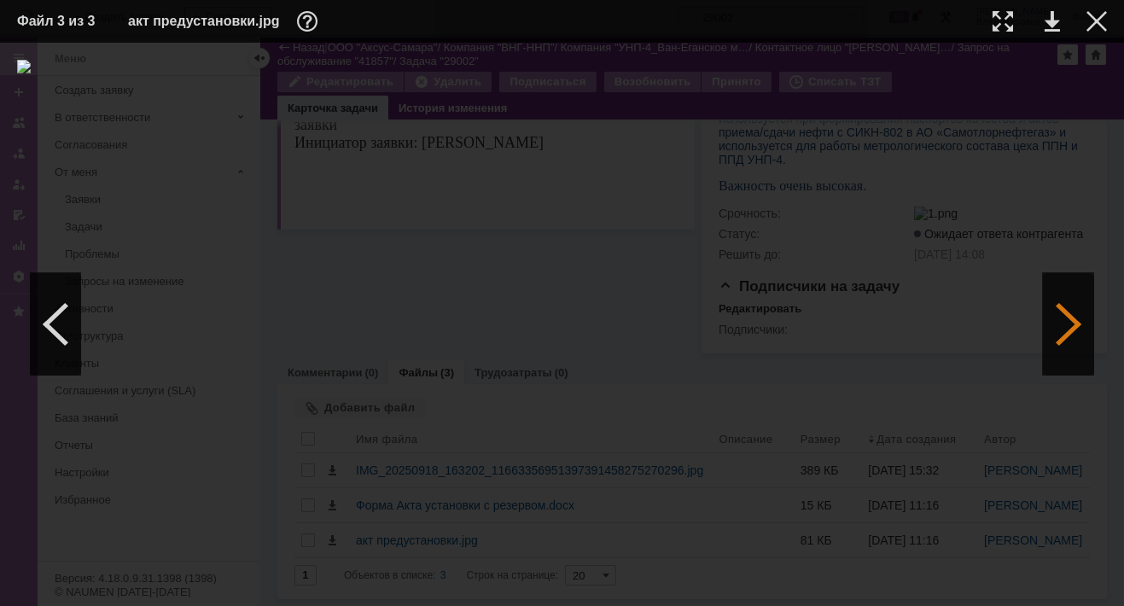
click at [1072, 316] on div at bounding box center [1068, 324] width 51 height 102
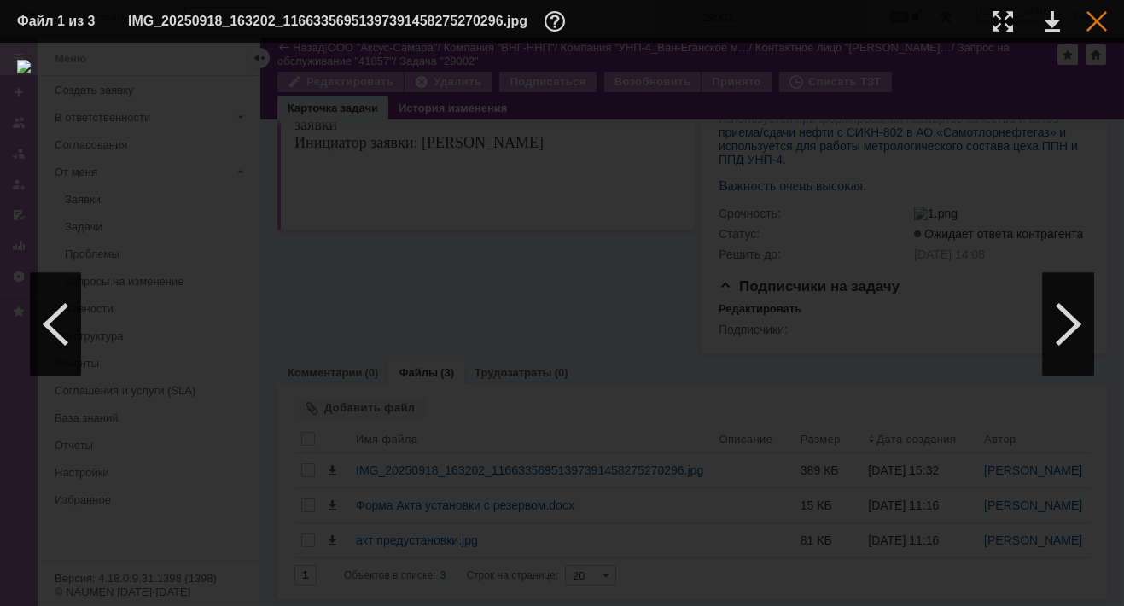
click at [1095, 18] on div at bounding box center [1096, 21] width 20 height 20
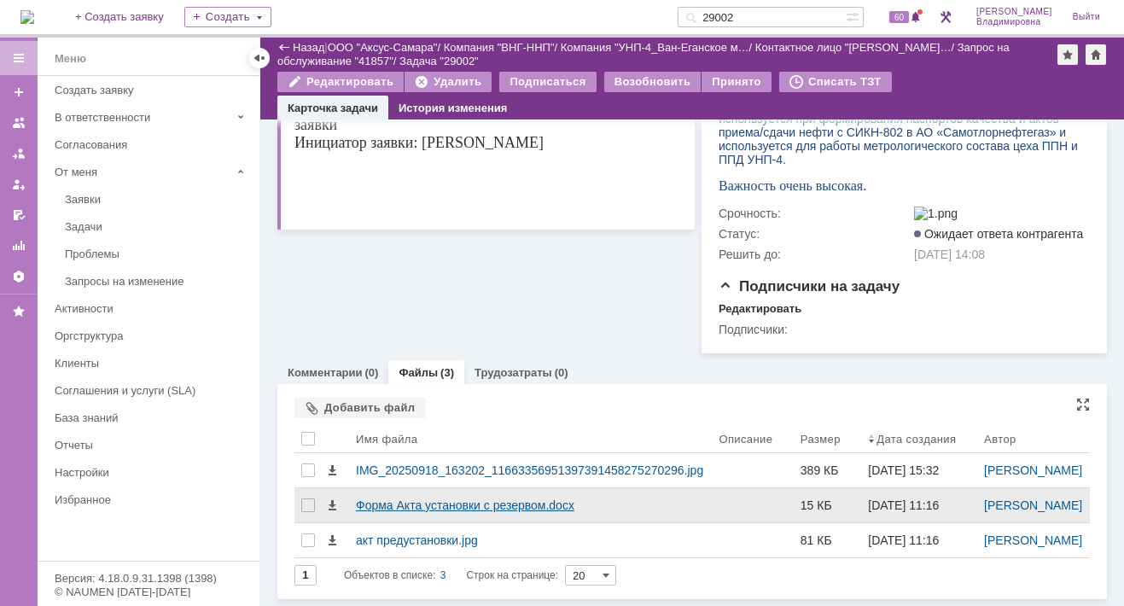
click at [412, 498] on div "Форма Акта установки с резервом.docx" at bounding box center [530, 505] width 349 height 14
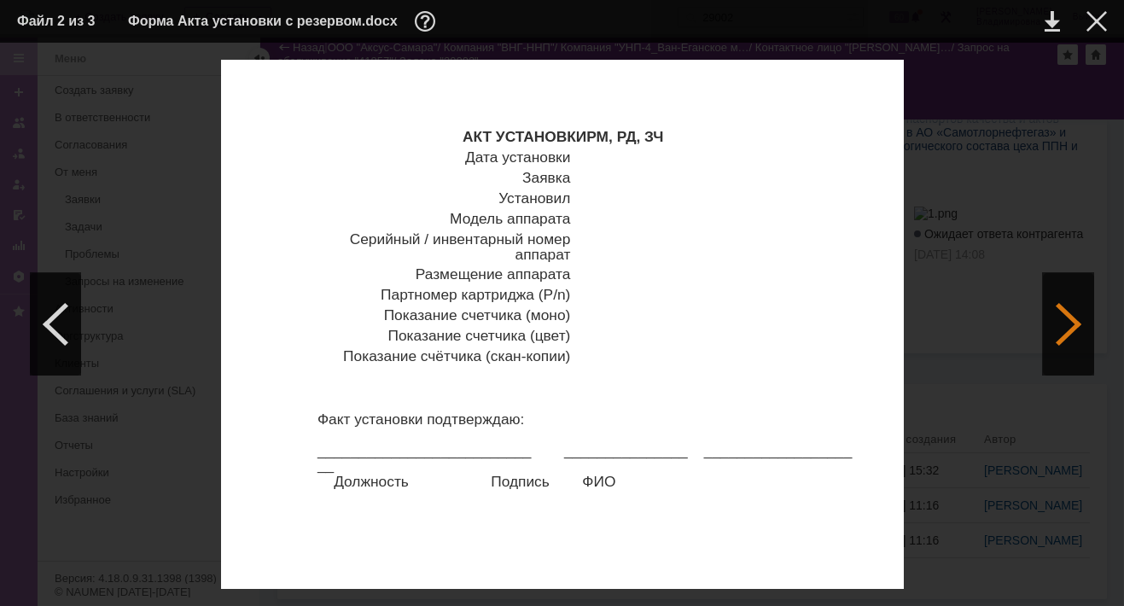
click at [1071, 323] on div at bounding box center [1068, 324] width 51 height 102
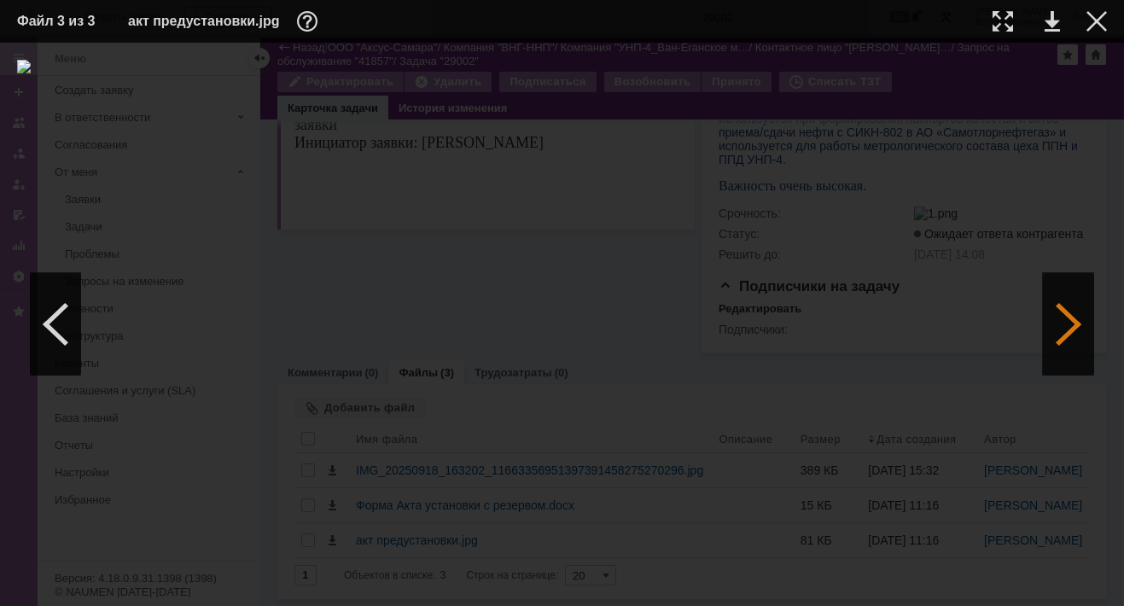
click at [1069, 323] on div at bounding box center [1068, 324] width 51 height 102
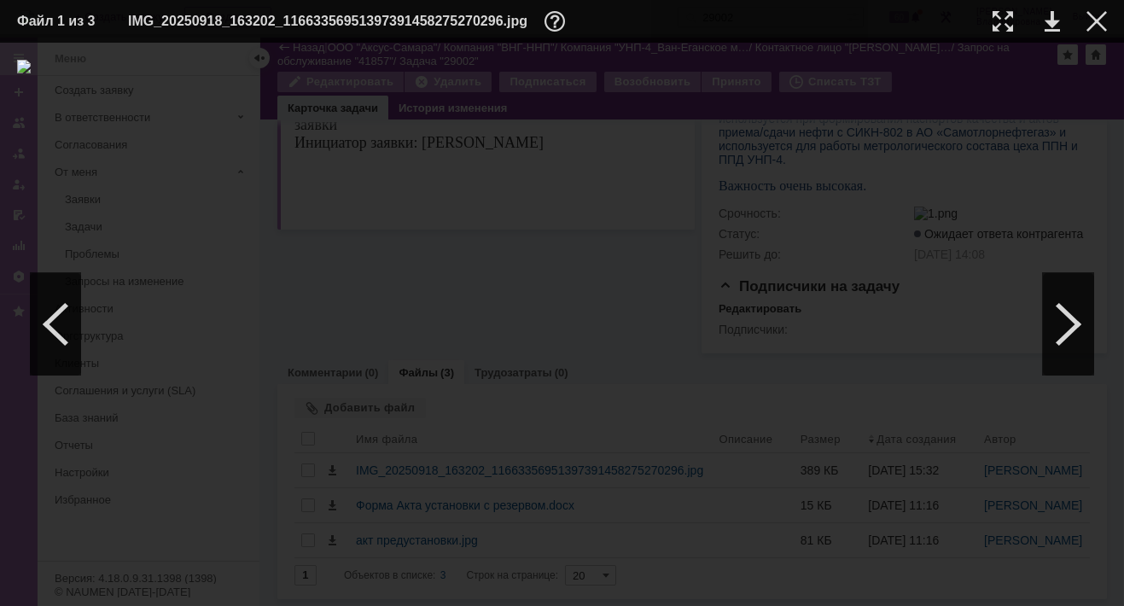
click at [539, 438] on img at bounding box center [562, 324] width 1090 height 529
click at [1047, 24] on link at bounding box center [1051, 21] width 15 height 20
click at [1097, 20] on div at bounding box center [1096, 21] width 20 height 20
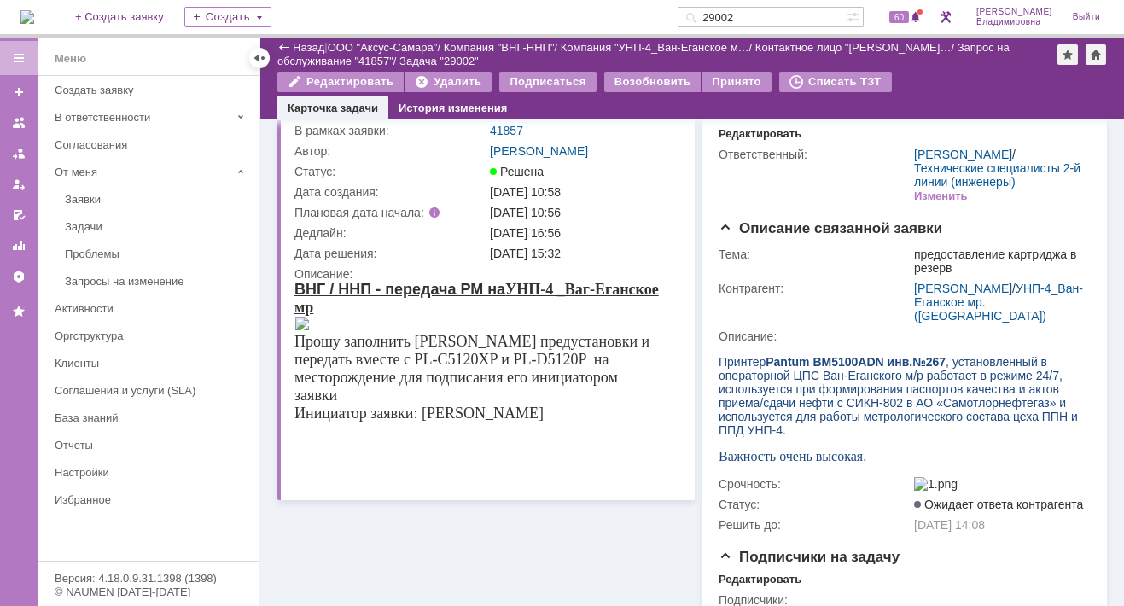
scroll to position [0, 0]
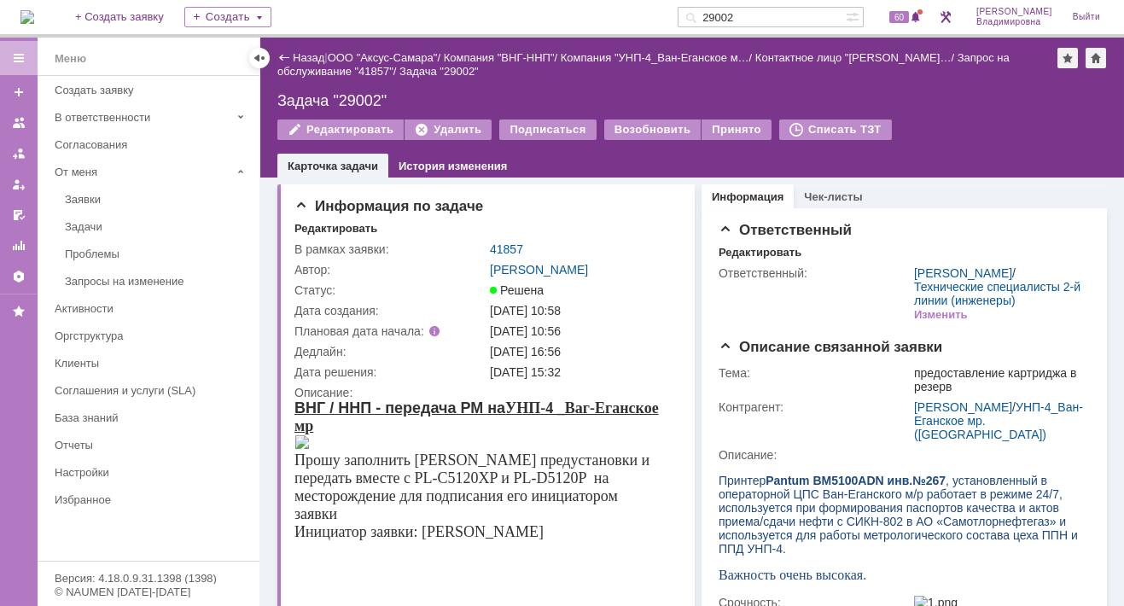
click at [606, 78] on div "Назад | ООО "Аксус-Самара" / Компания "ВНГ-ННП" / Компания "УНП-4_Ван-Еганское …" at bounding box center [691, 65] width 829 height 34
click at [548, 83] on div "Назад | ООО "Аксус-Самара" / Компания "ВНГ-ННП" / Компания "УНП-4_Ван-Еганское …" at bounding box center [691, 108] width 863 height 140
click at [520, 200] on div "Информация по задаче" at bounding box center [487, 206] width 387 height 17
click at [509, 244] on link "41857" at bounding box center [506, 249] width 33 height 14
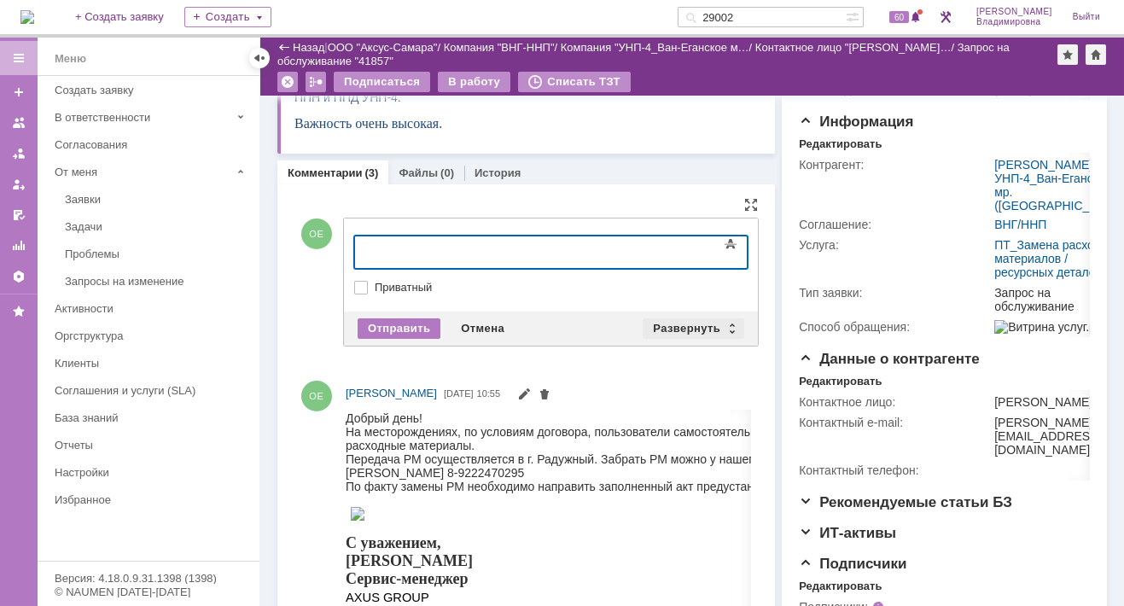
click at [676, 322] on div "Развернуть" at bounding box center [693, 328] width 102 height 20
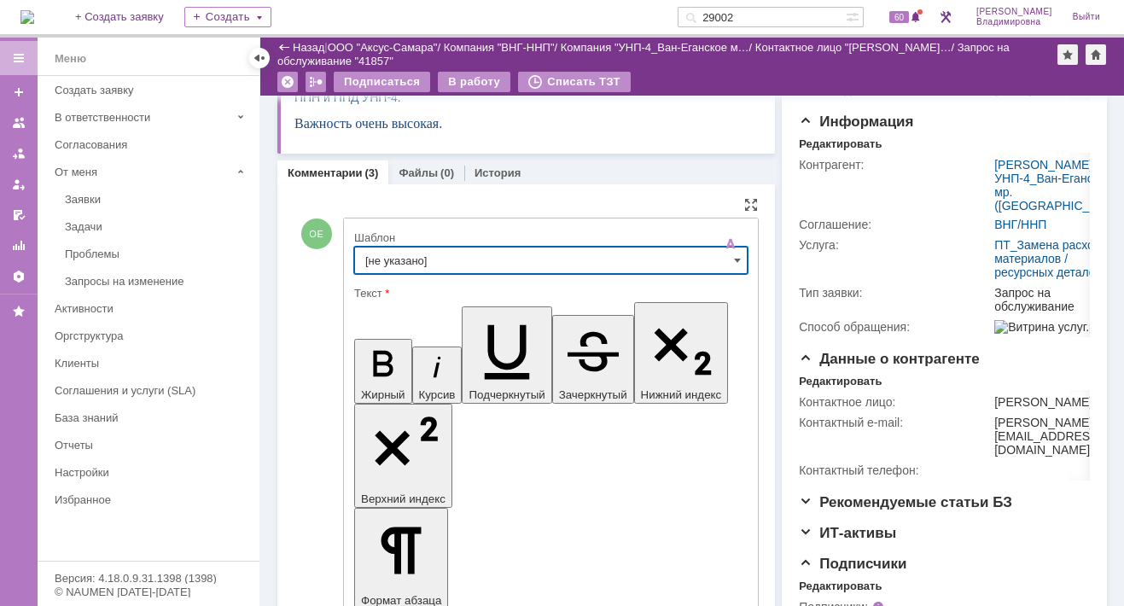
click at [395, 257] on input "[не указано]" at bounding box center [550, 260] width 393 height 27
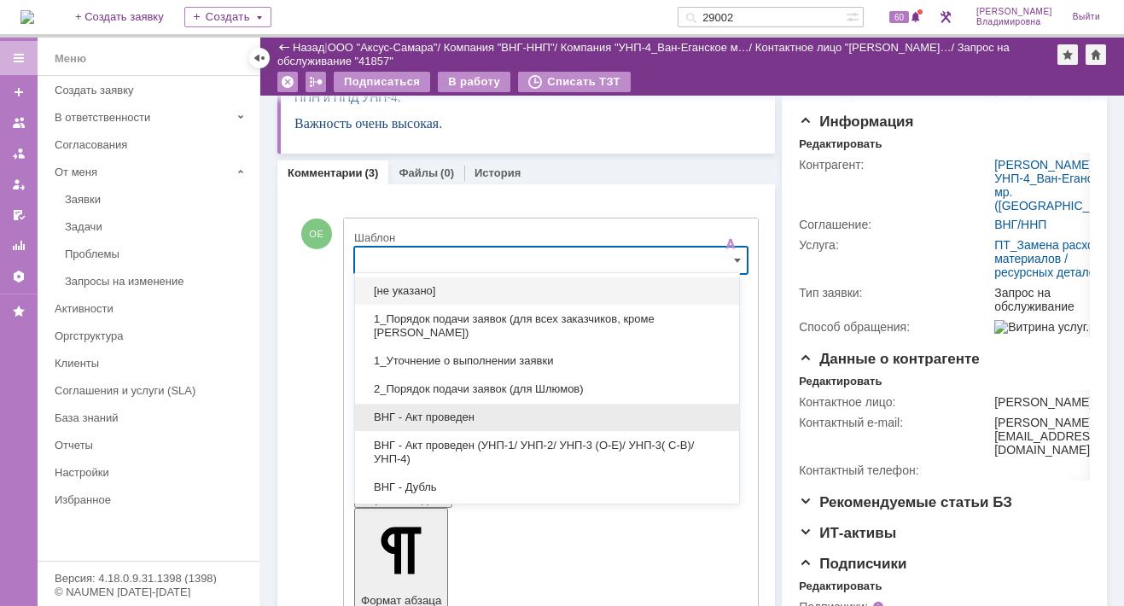
click at [413, 422] on div "ВНГ - Акт проведен" at bounding box center [547, 417] width 384 height 27
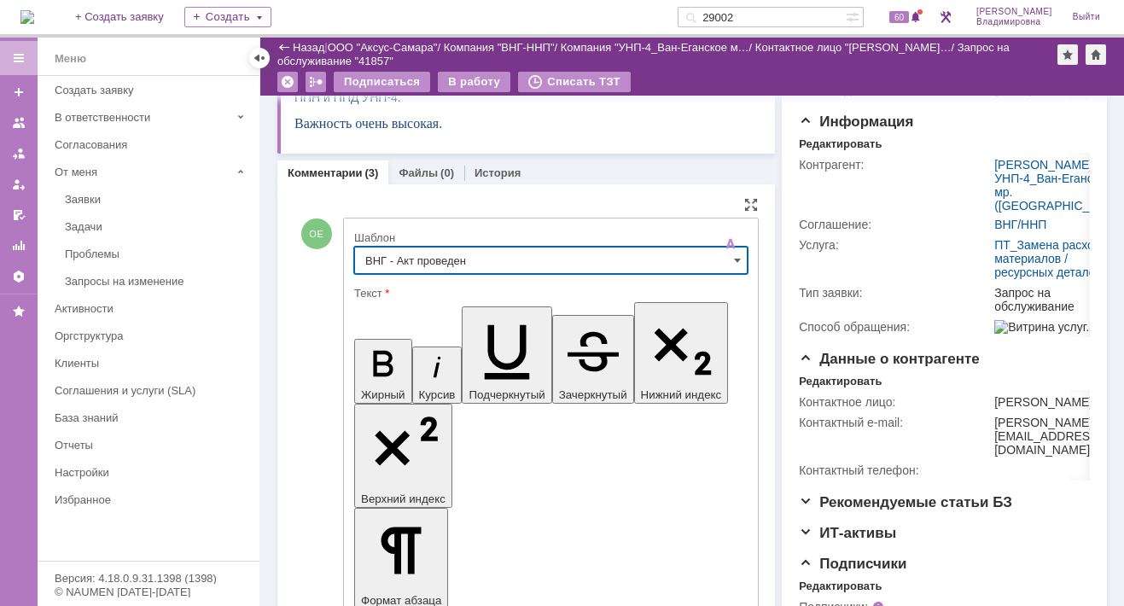
type input "ВНГ - Акт проведен"
drag, startPoint x: 375, startPoint y: 3819, endPoint x: 424, endPoint y: 3845, distance: 55.7
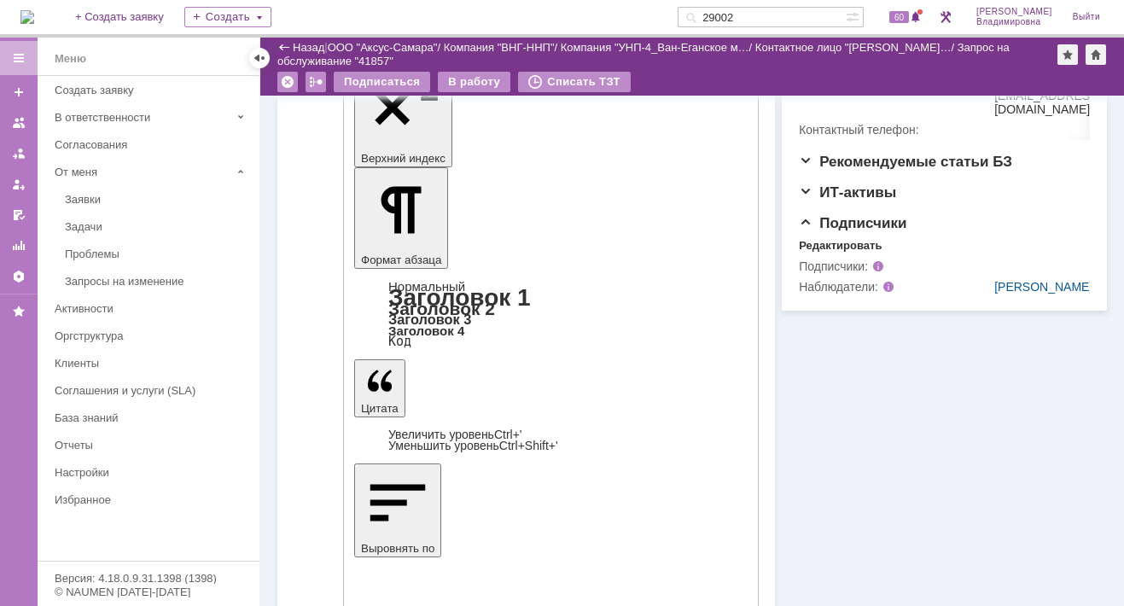
scroll to position [683, 0]
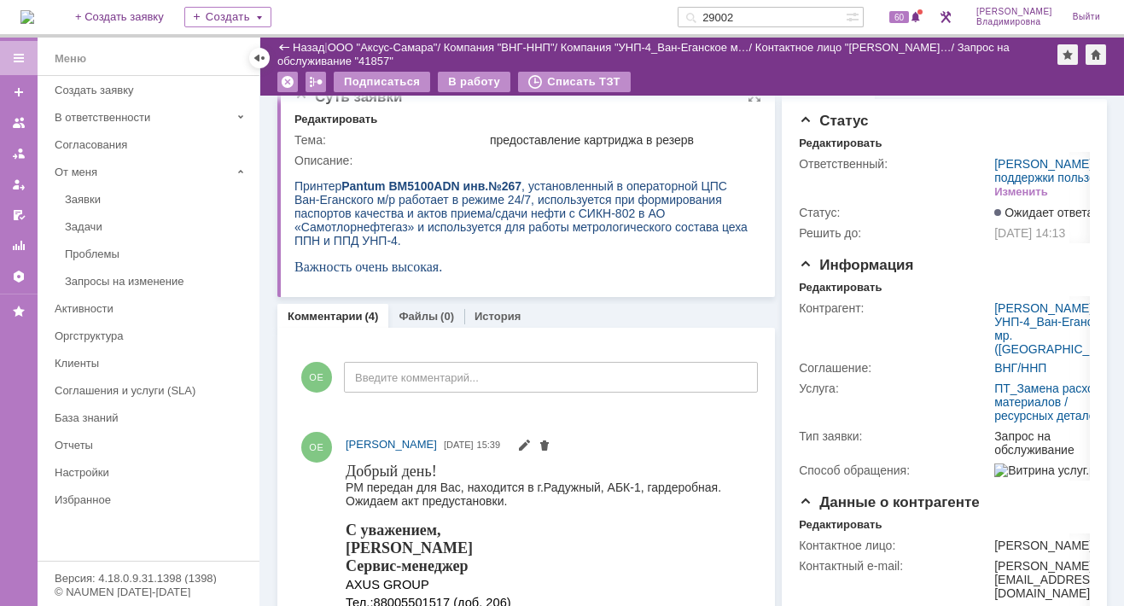
scroll to position [0, 0]
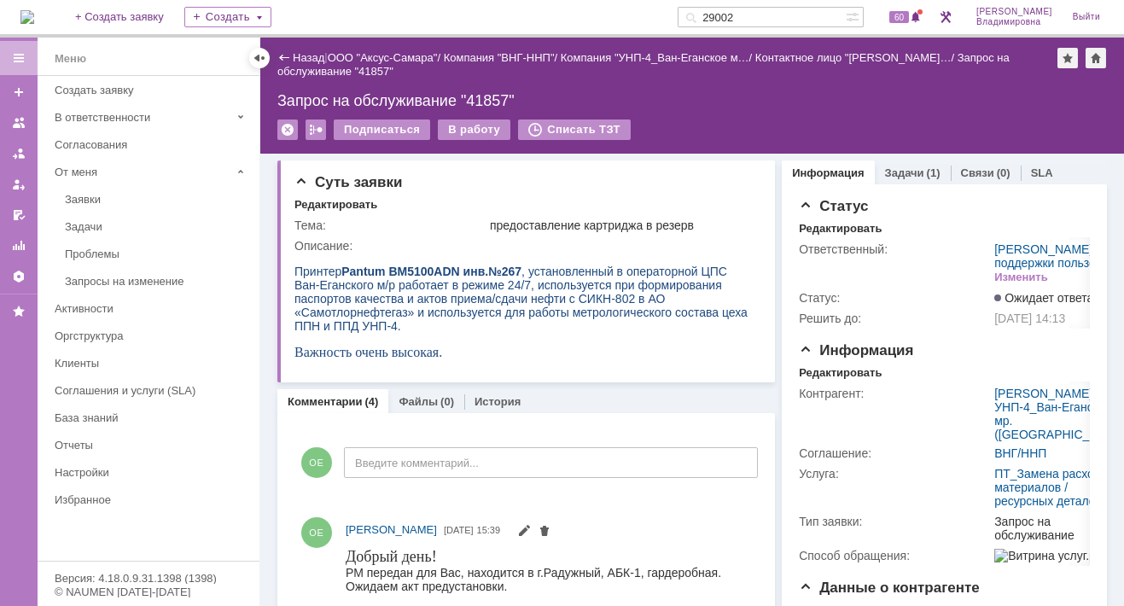
drag, startPoint x: 770, startPoint y: 19, endPoint x: 692, endPoint y: 15, distance: 77.7
click at [692, 15] on div "На домашнюю + Создать заявку Создать 29002 60 Орлова Елена Владимировна Выйти" at bounding box center [562, 19] width 1124 height 38
type input "41856"
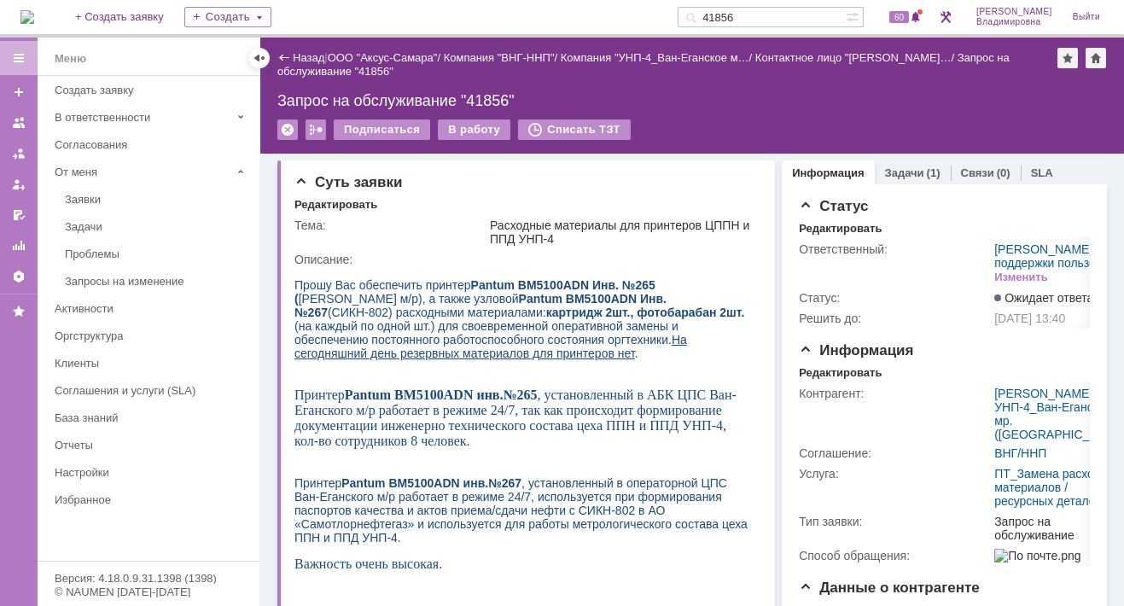
click at [896, 174] on link "Задачи" at bounding box center [904, 172] width 39 height 13
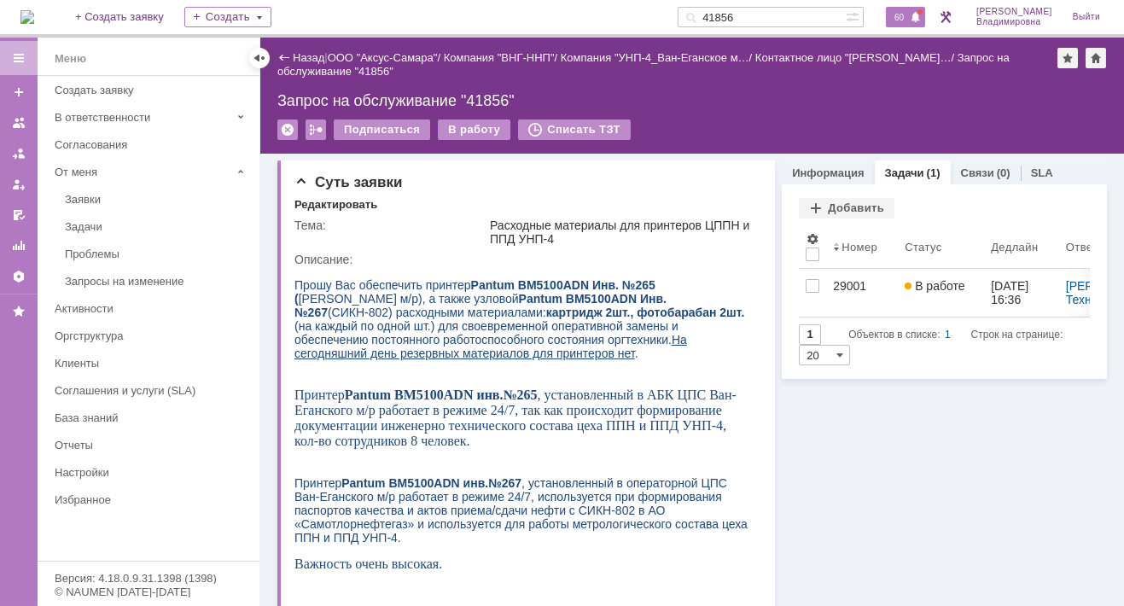
click at [903, 18] on span "60" at bounding box center [899, 17] width 20 height 12
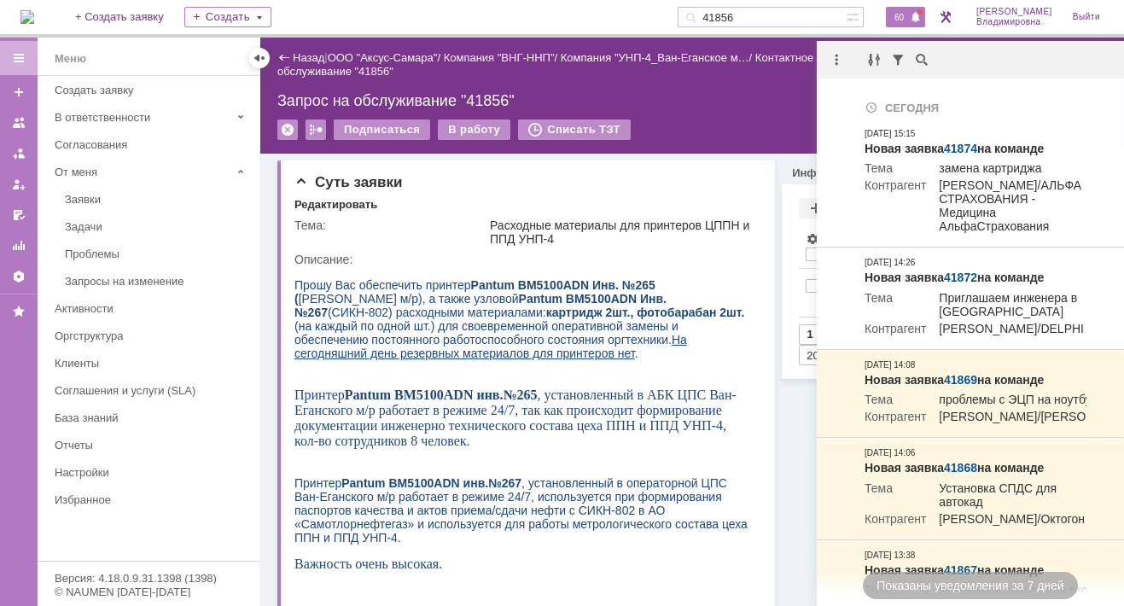
click at [540, 73] on div "Назад | ООО "Аксус-Самара" / Компания "ВНГ-ННП" / Компания "УНП-4_Ван-Еганское …" at bounding box center [691, 65] width 829 height 34
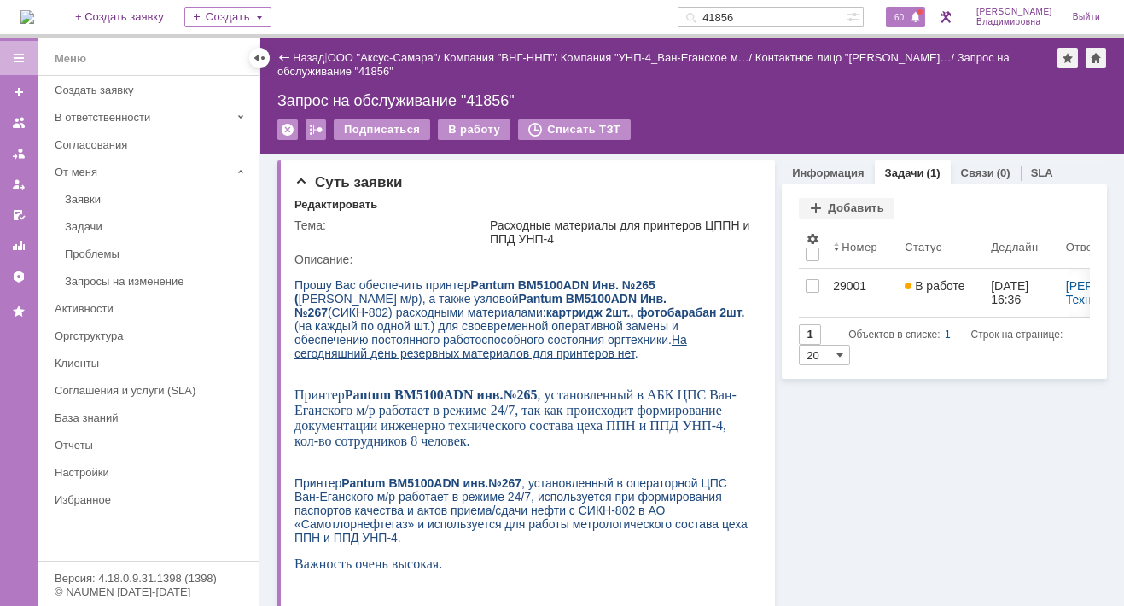
click at [899, 11] on span "60" at bounding box center [899, 17] width 20 height 12
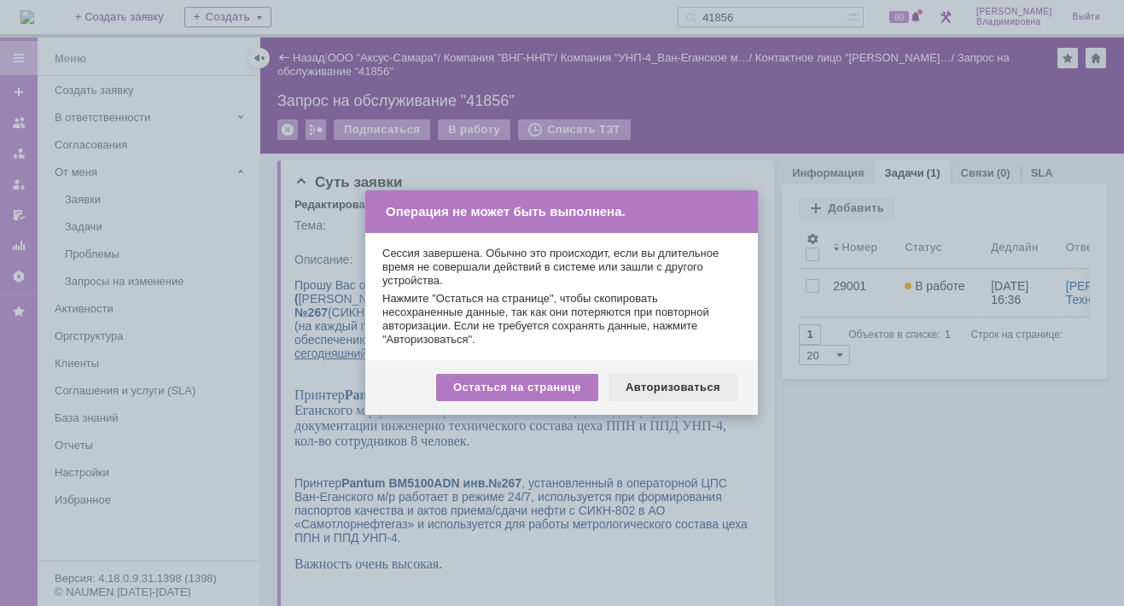
click at [696, 387] on div "Авторизоваться" at bounding box center [672, 387] width 129 height 27
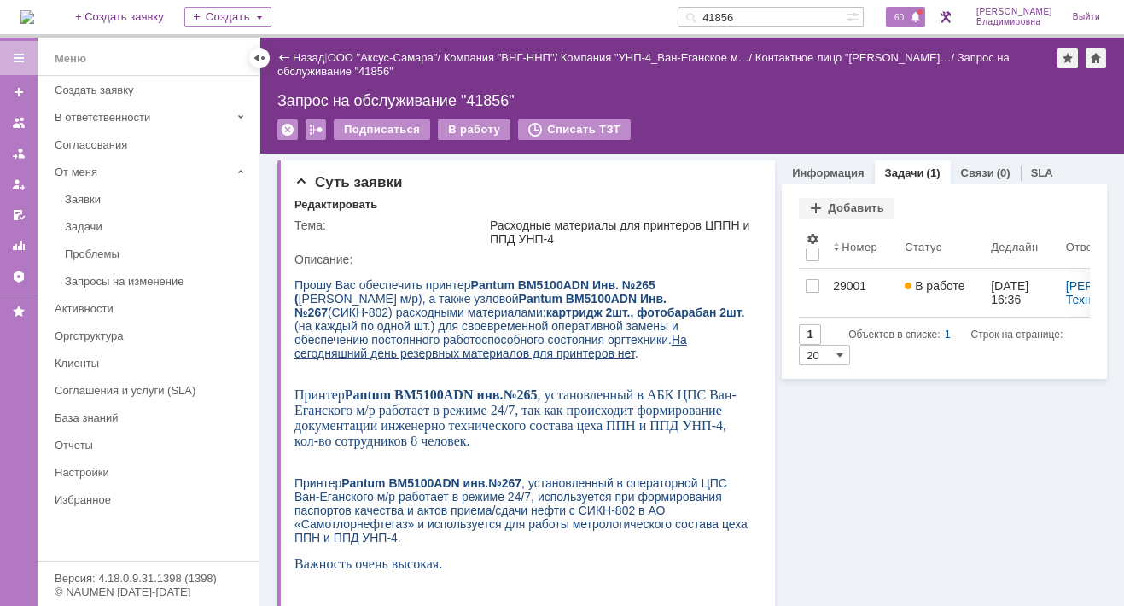
click at [909, 11] on span "60" at bounding box center [899, 17] width 20 height 12
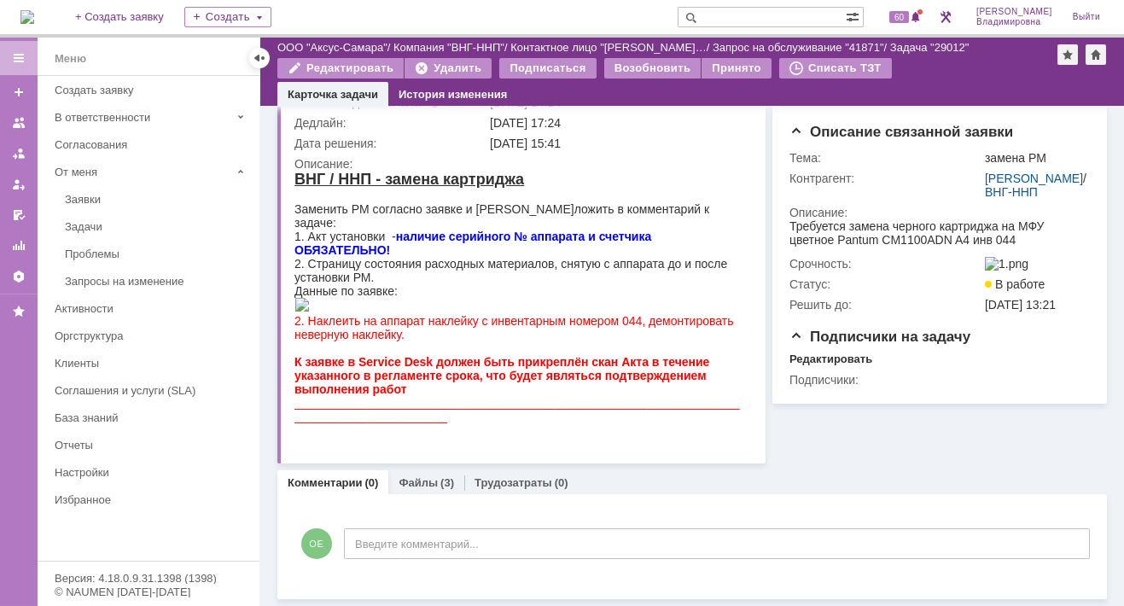
scroll to position [171, 0]
click at [413, 483] on link "Файлы" at bounding box center [417, 482] width 39 height 13
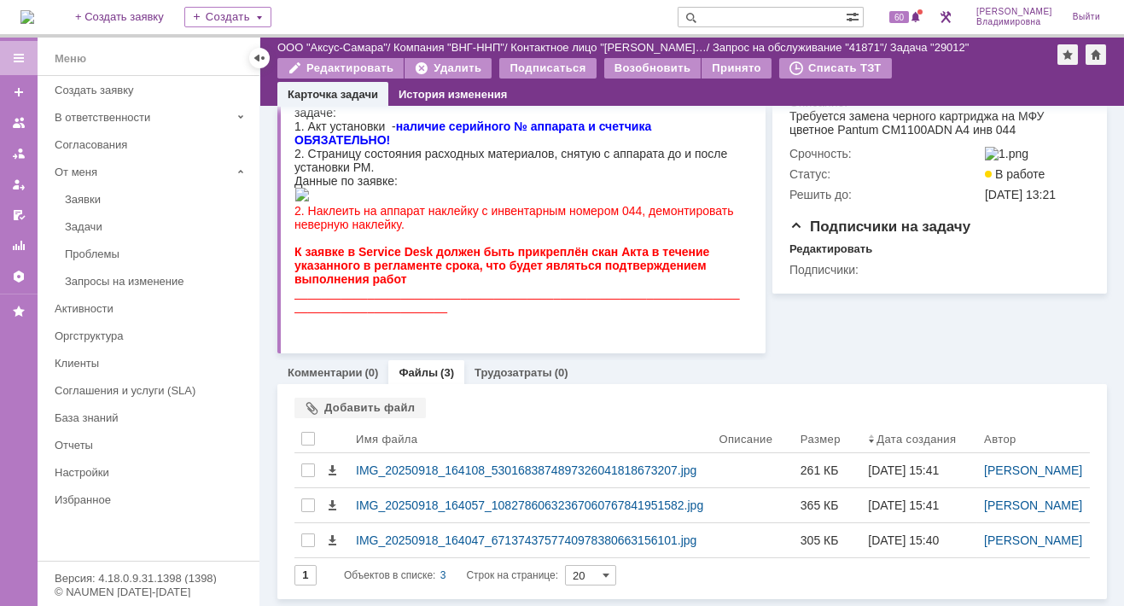
scroll to position [332, 0]
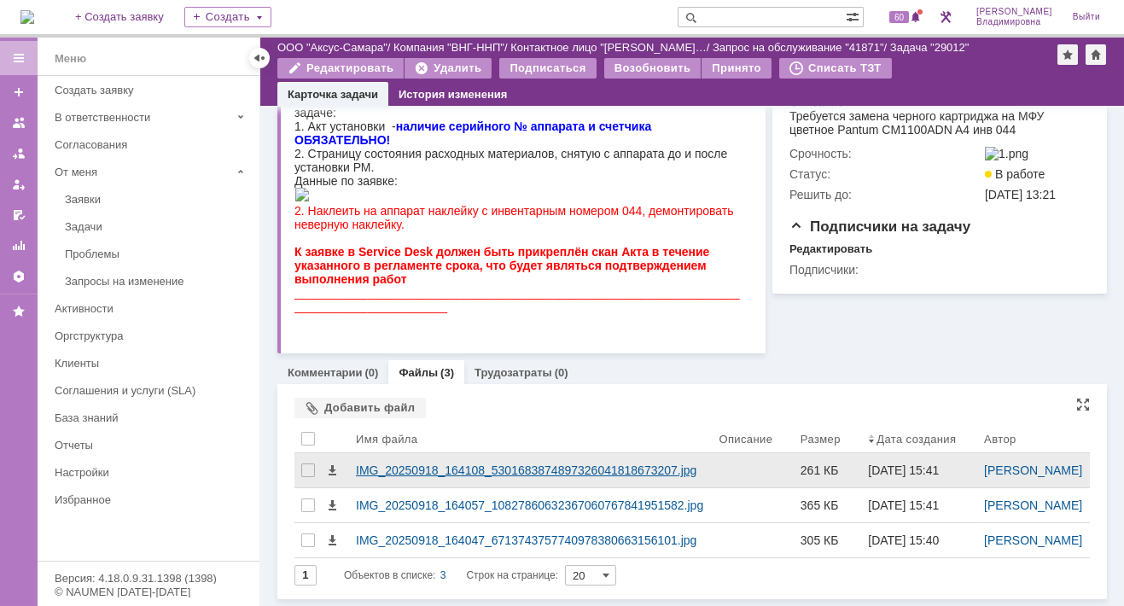
click at [396, 463] on div "IMG_20250918_164108_5301683874897326041818673207.jpg" at bounding box center [530, 470] width 349 height 14
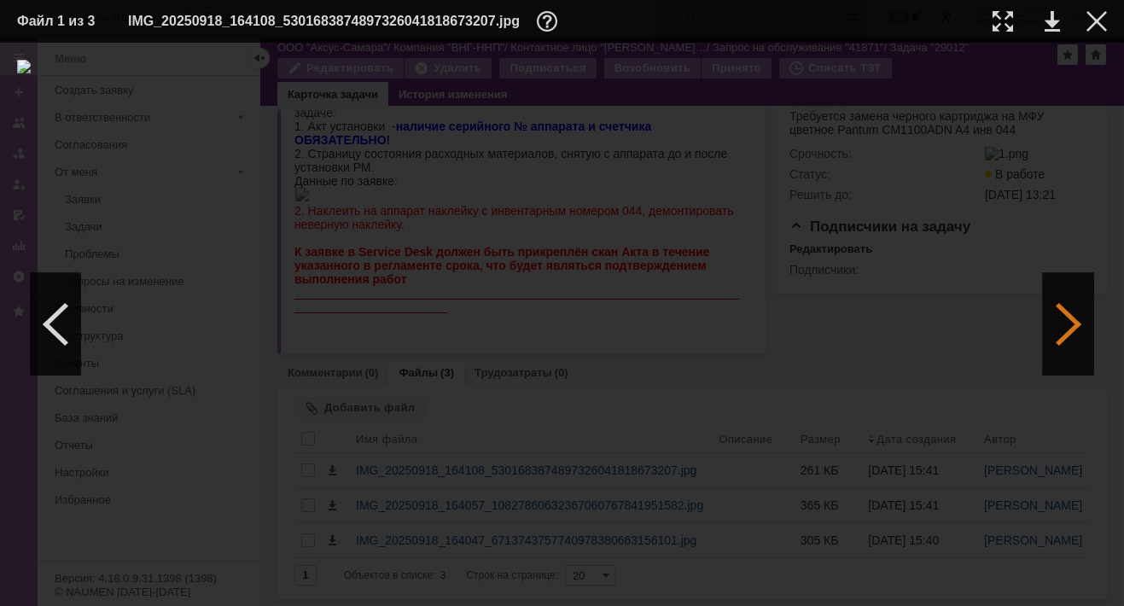
click at [1067, 320] on div at bounding box center [1068, 324] width 51 height 102
click at [1093, 15] on div at bounding box center [1096, 21] width 20 height 20
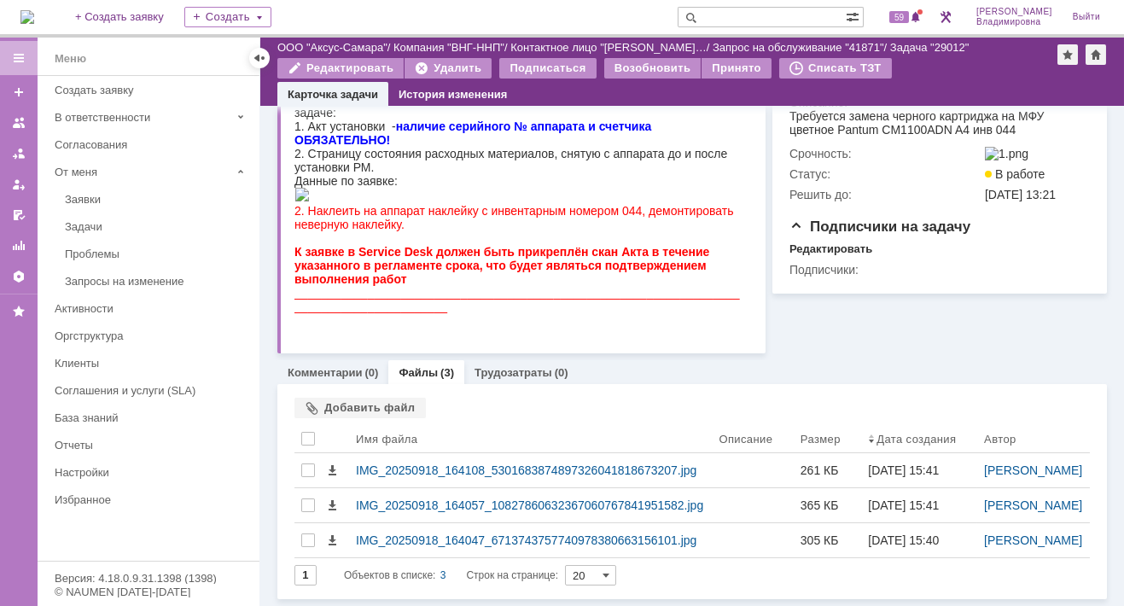
click at [742, 15] on input "text" at bounding box center [761, 17] width 168 height 20
type input "41871\"
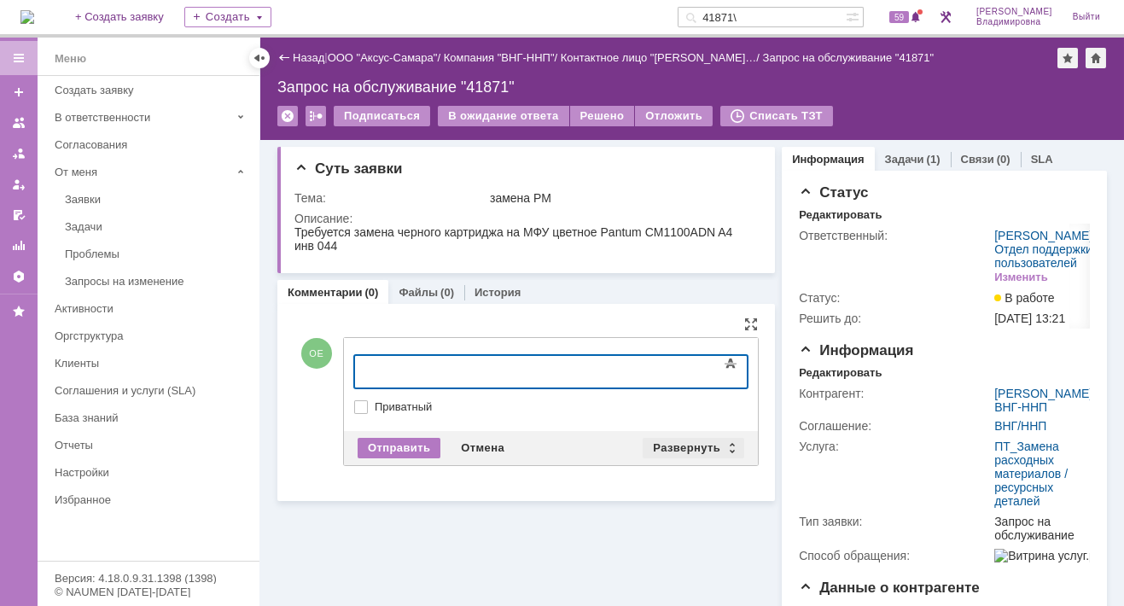
click at [668, 438] on div "Развернуть" at bounding box center [693, 448] width 102 height 20
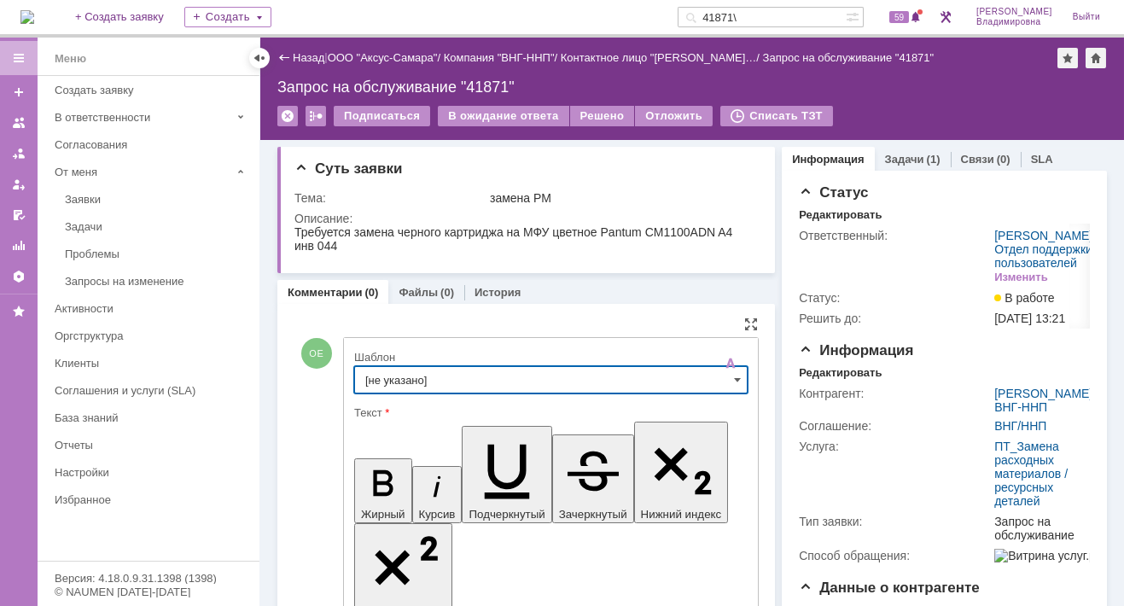
click at [395, 375] on input "[не указано]" at bounding box center [550, 379] width 393 height 27
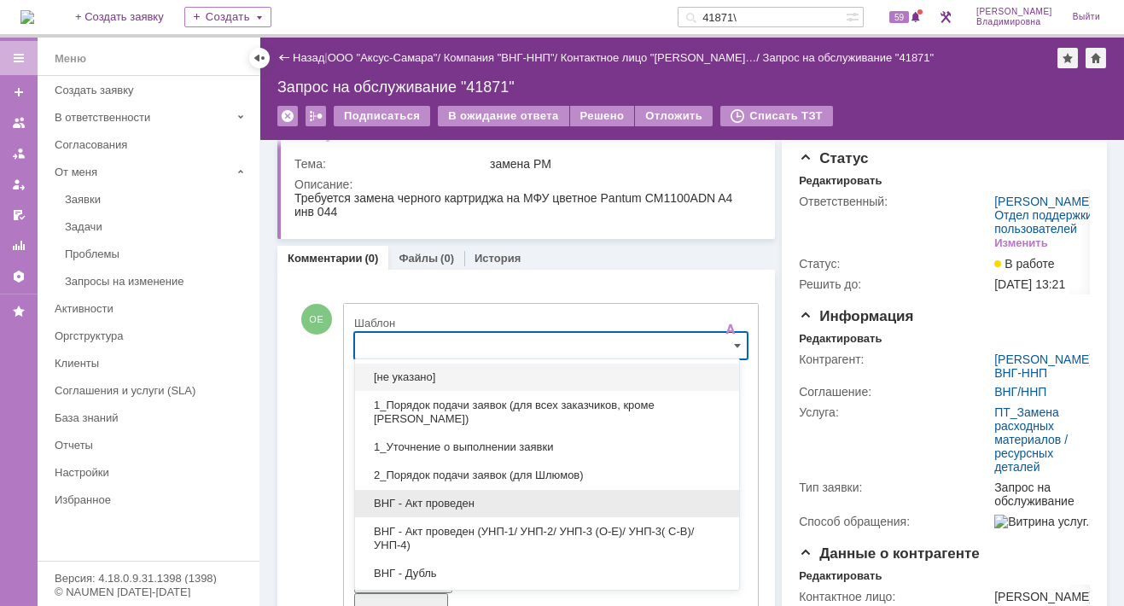
click at [435, 497] on span "ВНГ - Акт проведен" at bounding box center [546, 504] width 363 height 14
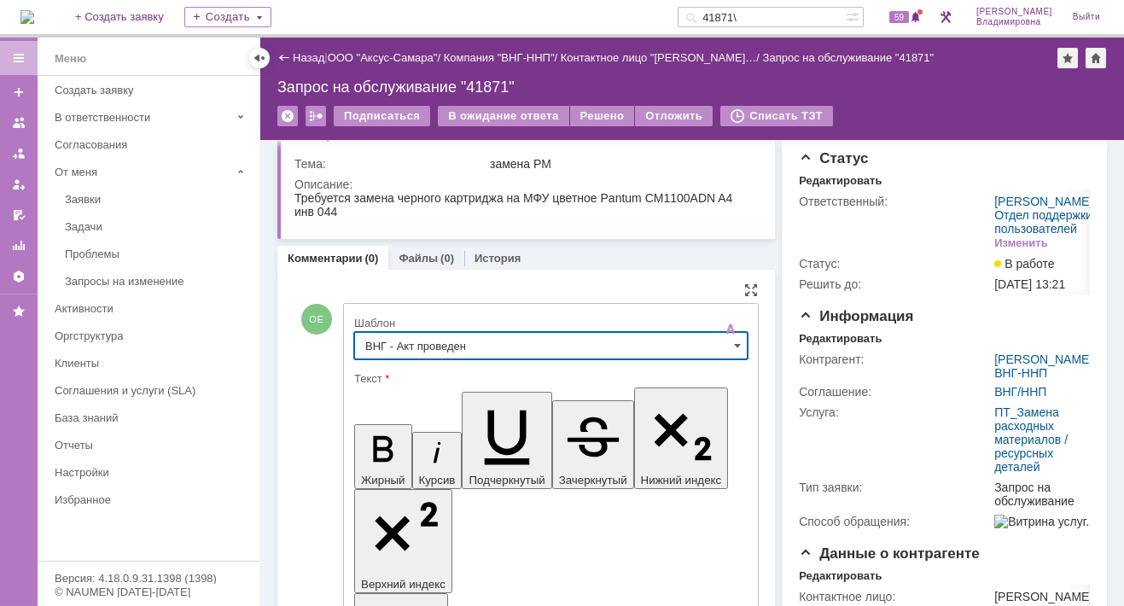
type input "ВНГ - Акт проведен"
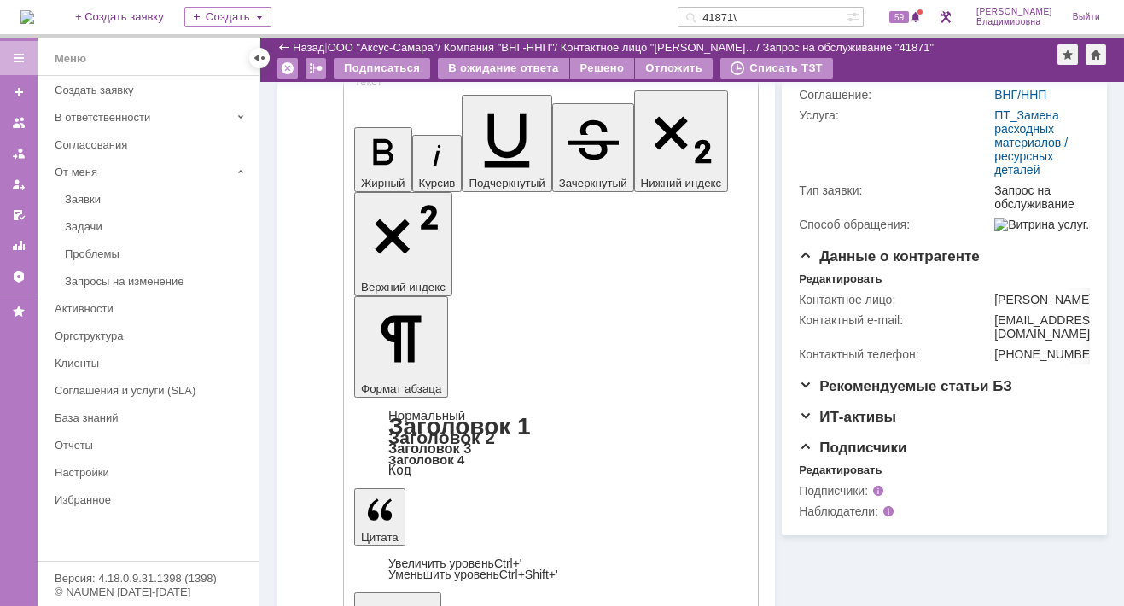
scroll to position [273, 0]
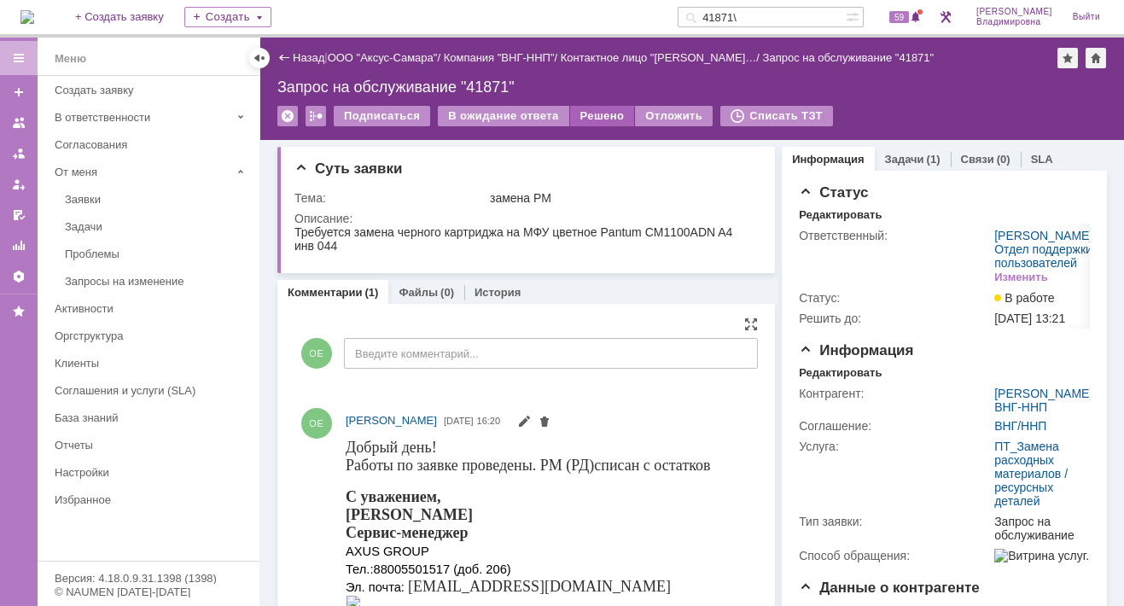
scroll to position [0, 0]
click at [596, 110] on div "Решено" at bounding box center [602, 116] width 65 height 20
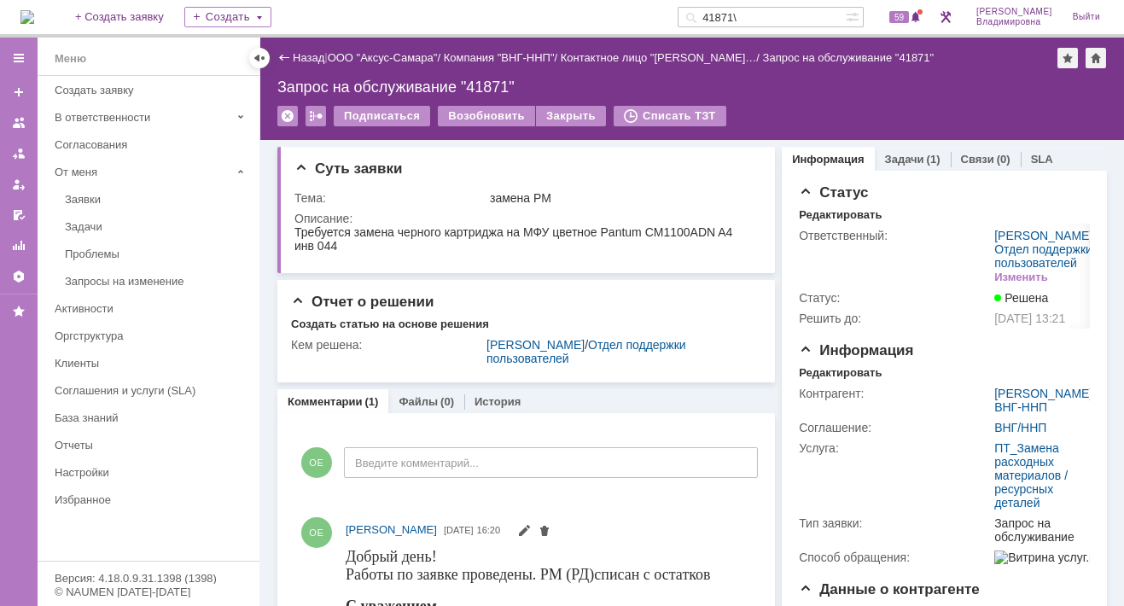
click at [34, 16] on img at bounding box center [27, 17] width 14 height 14
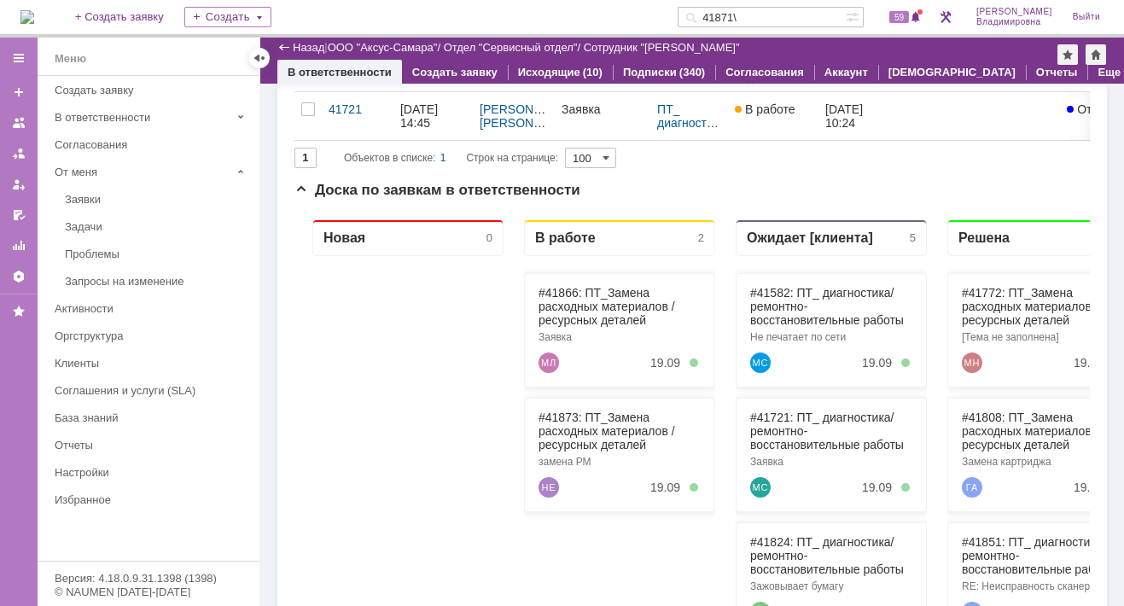
scroll to position [256, 0]
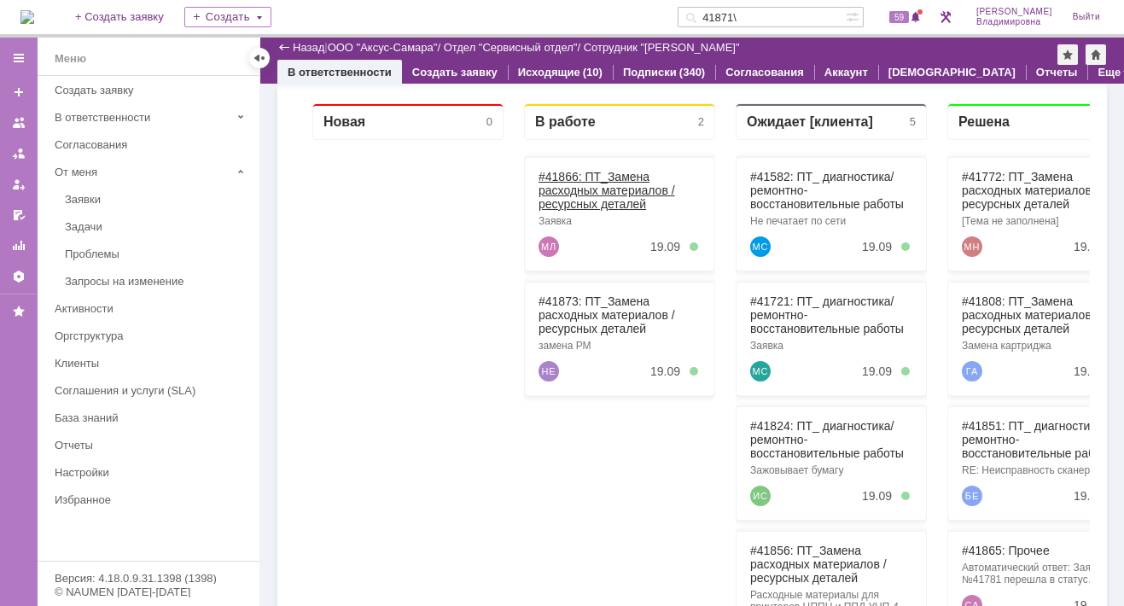
click at [555, 177] on link "#41866: ПТ_Замена расходных материалов / ресурсных деталей" at bounding box center [606, 190] width 137 height 41
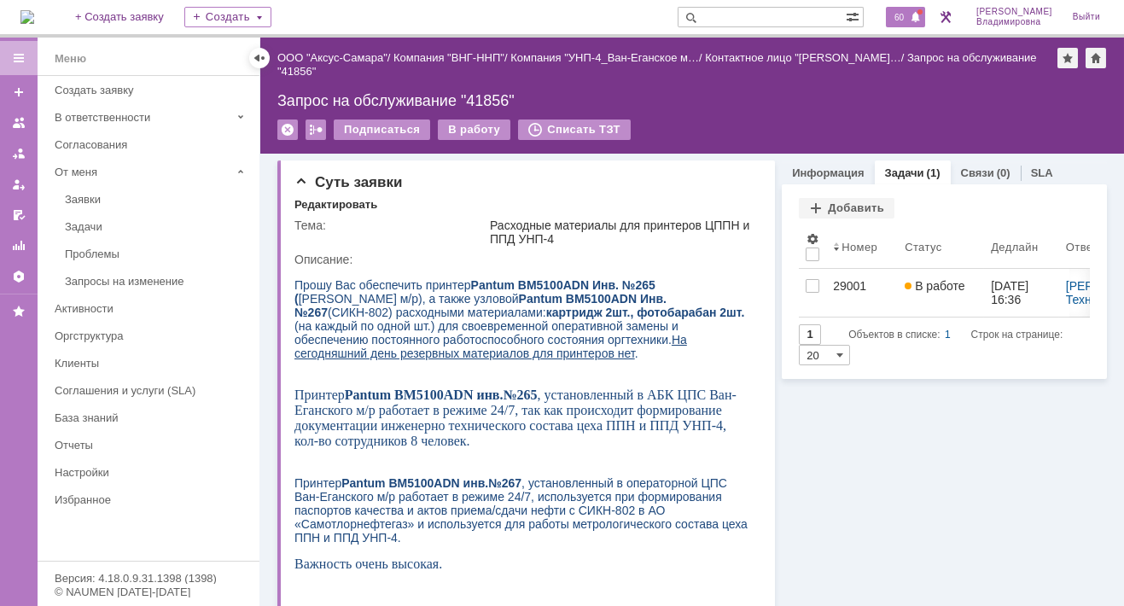
click at [898, 15] on span "60" at bounding box center [899, 17] width 20 height 12
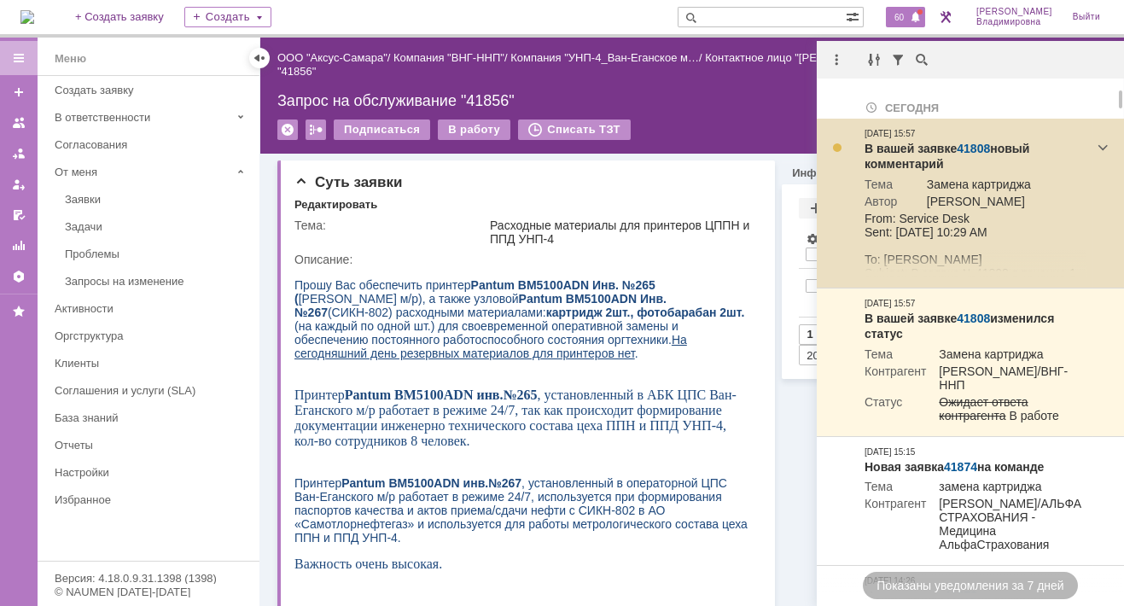
click at [968, 148] on link "41808" at bounding box center [972, 149] width 33 height 14
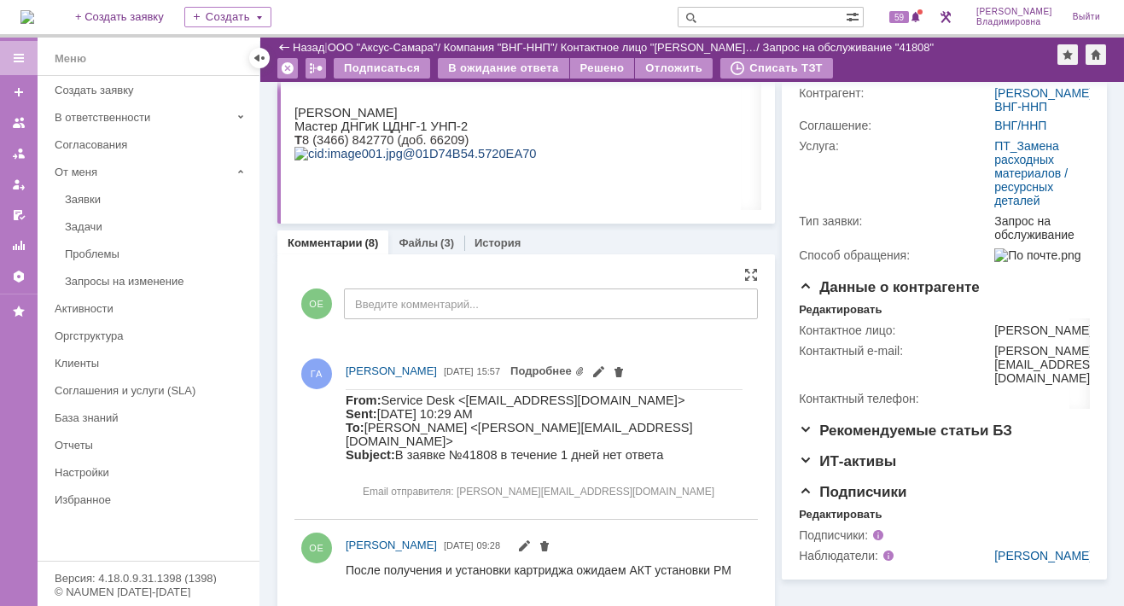
scroll to position [427, 0]
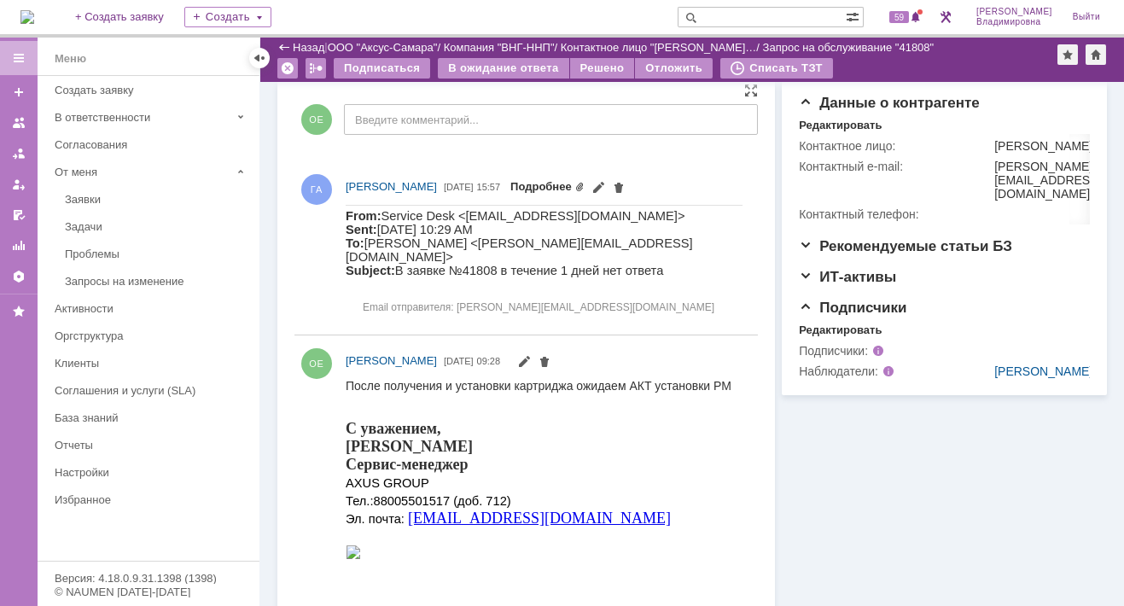
click at [584, 187] on link "Подробнее" at bounding box center [547, 186] width 74 height 13
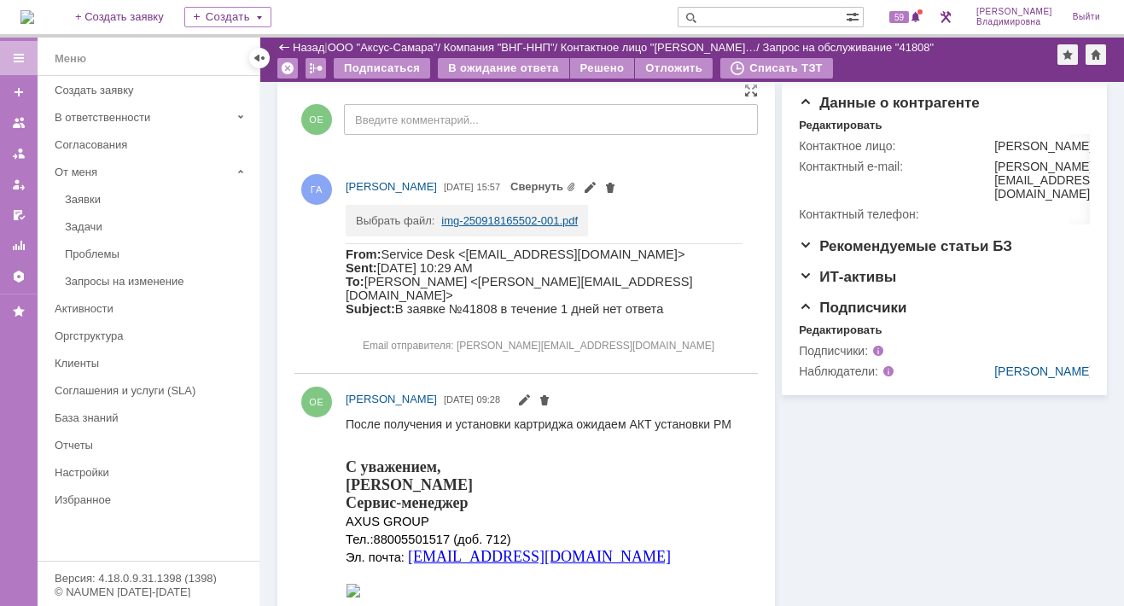
click at [445, 218] on link "img-250918165502-001.pdf" at bounding box center [509, 220] width 137 height 13
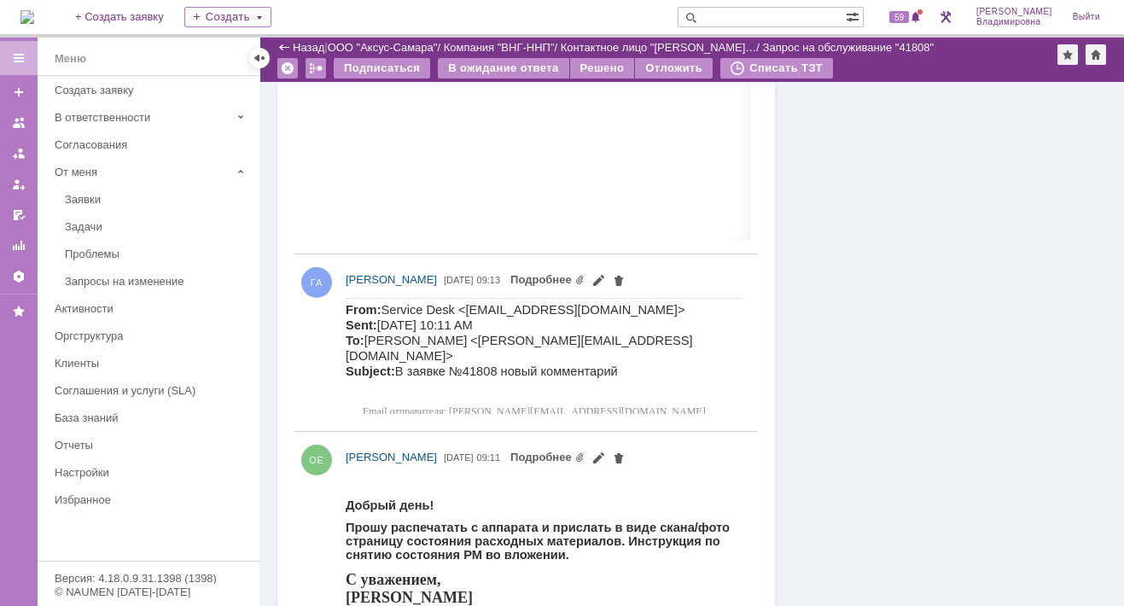
scroll to position [2113, 0]
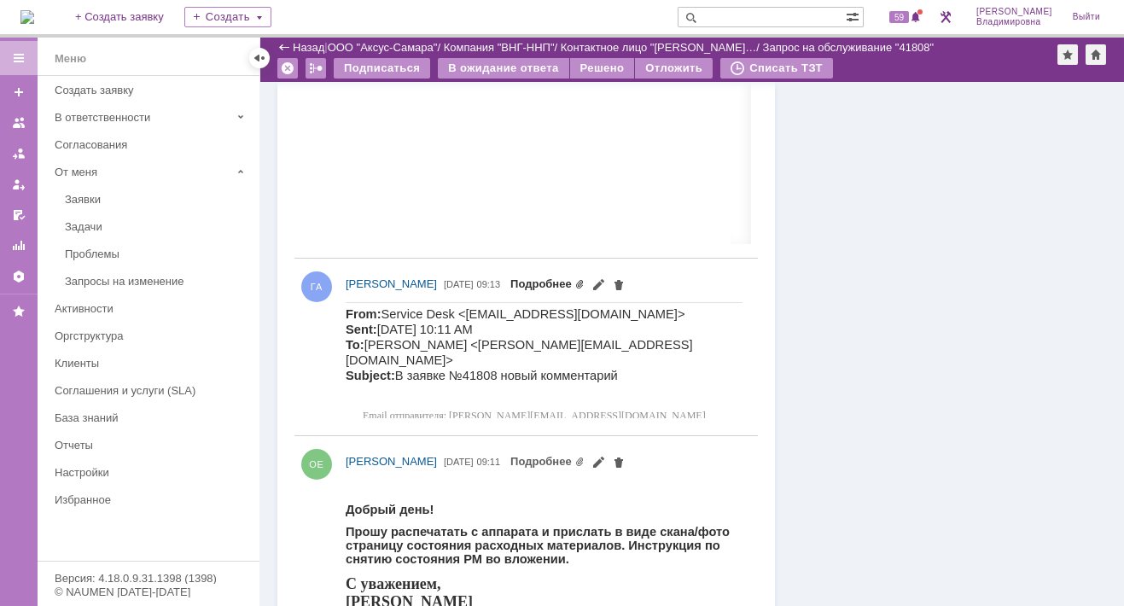
click at [584, 277] on link "Подробнее" at bounding box center [547, 283] width 74 height 13
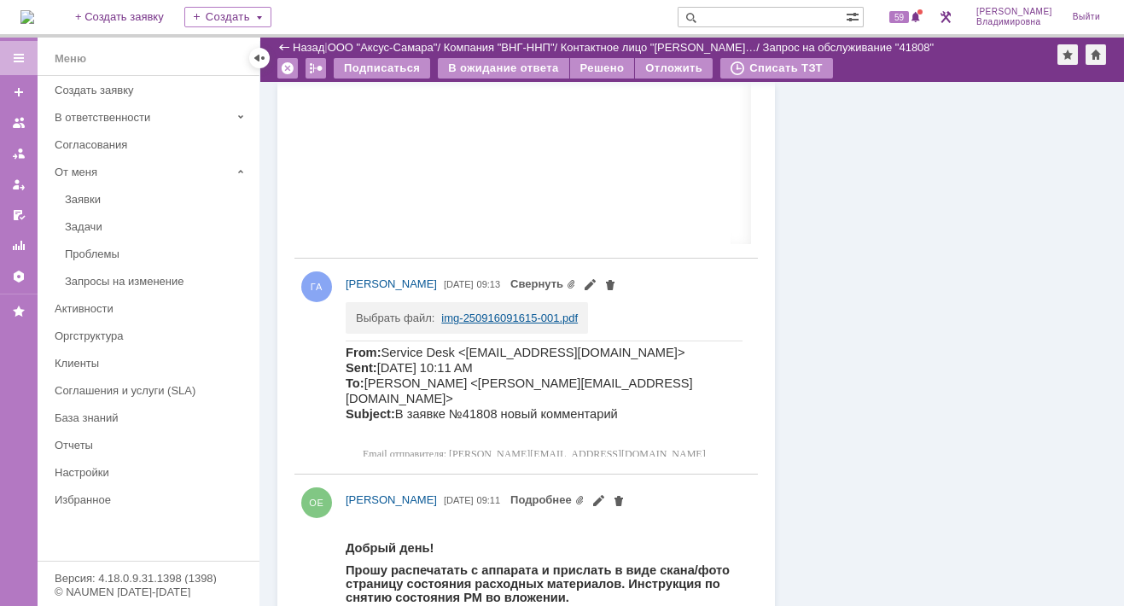
click at [490, 312] on link "img-250916091615-001.pdf" at bounding box center [509, 317] width 137 height 13
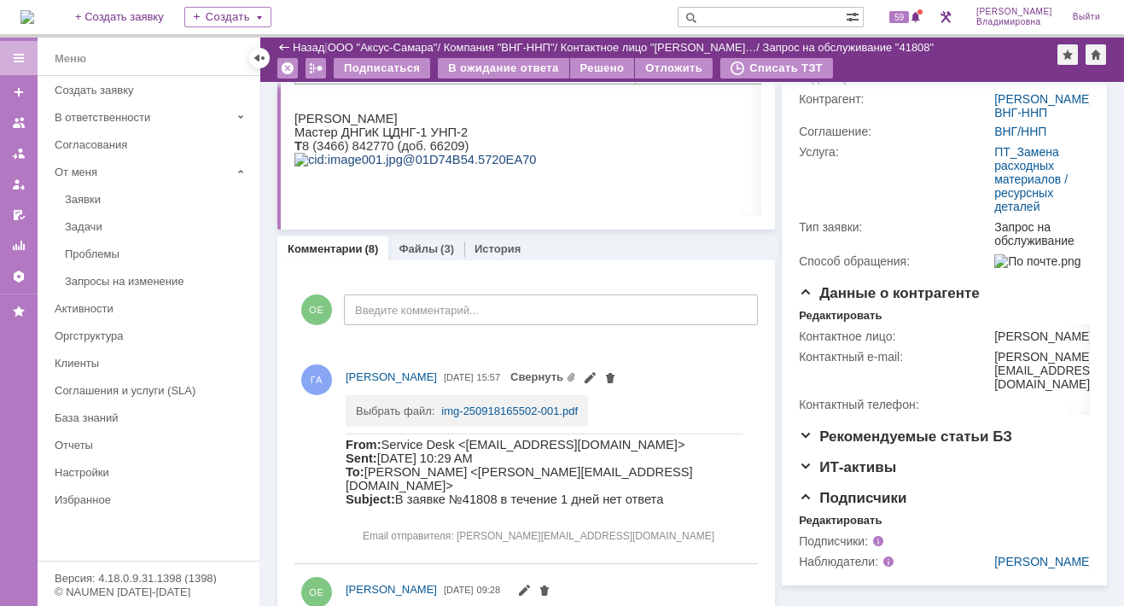
scroll to position [0, 0]
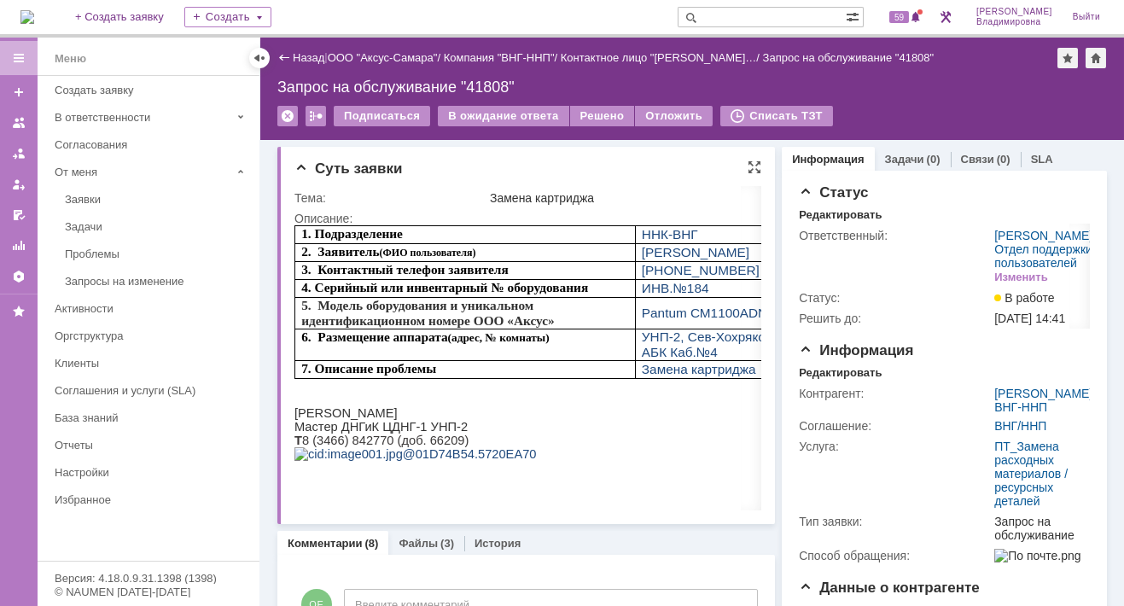
click at [746, 153] on div "Суть заявки Тема: Замена картриджа Описание:" at bounding box center [525, 335] width 497 height 377
click at [747, 167] on div at bounding box center [754, 167] width 14 height 14
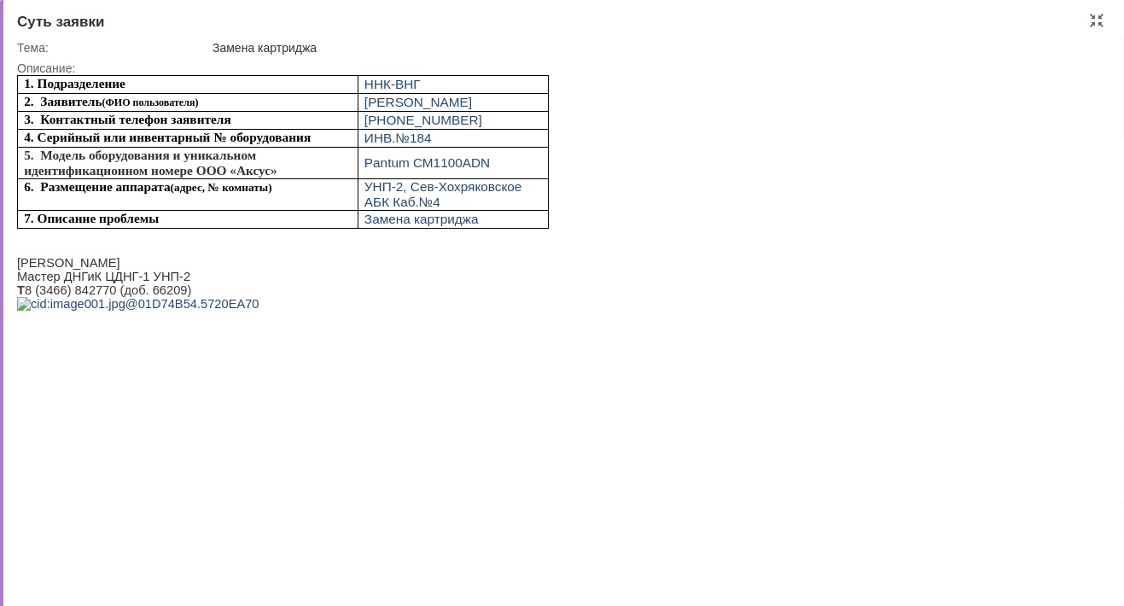
click at [255, 311] on p at bounding box center [283, 304] width 532 height 14
click at [1097, 20] on div at bounding box center [1097, 21] width 14 height 14
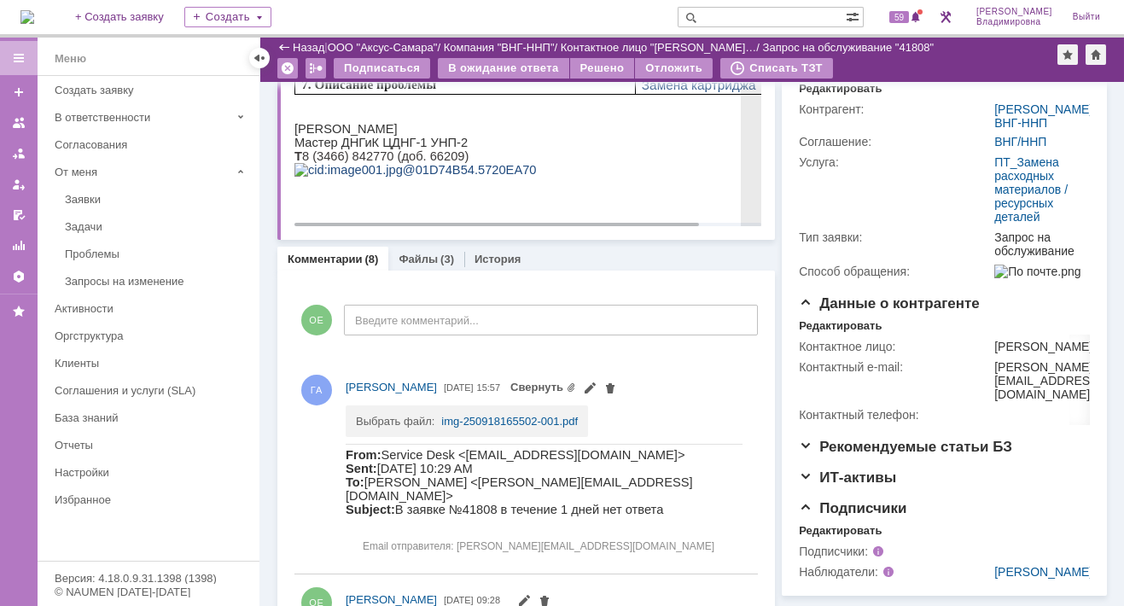
scroll to position [348, 0]
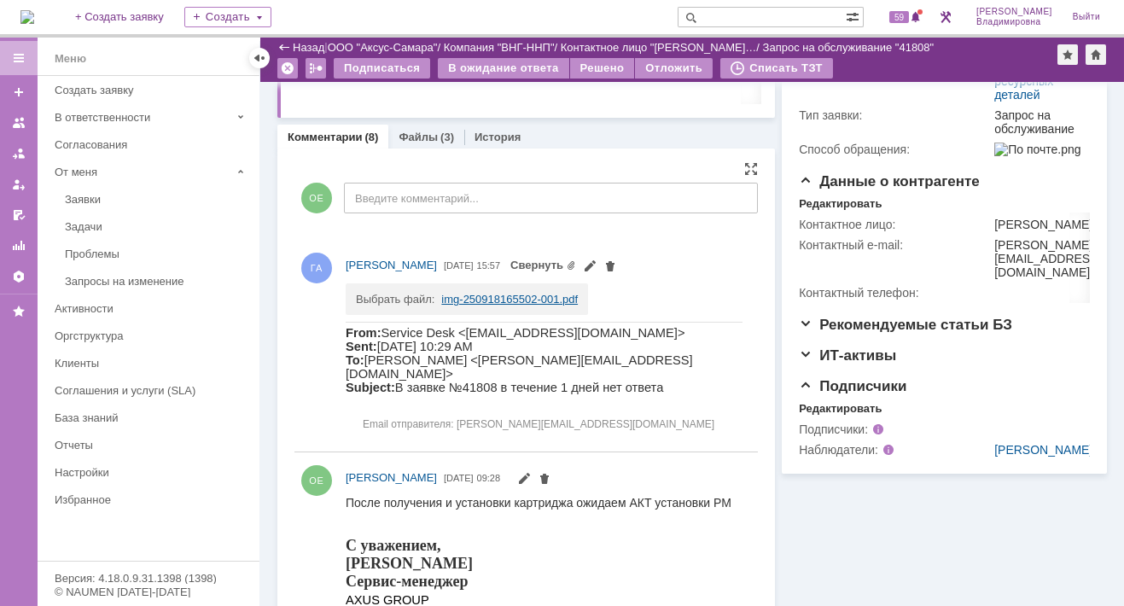
click at [490, 299] on link "img-250918165502-001.pdf" at bounding box center [509, 299] width 137 height 13
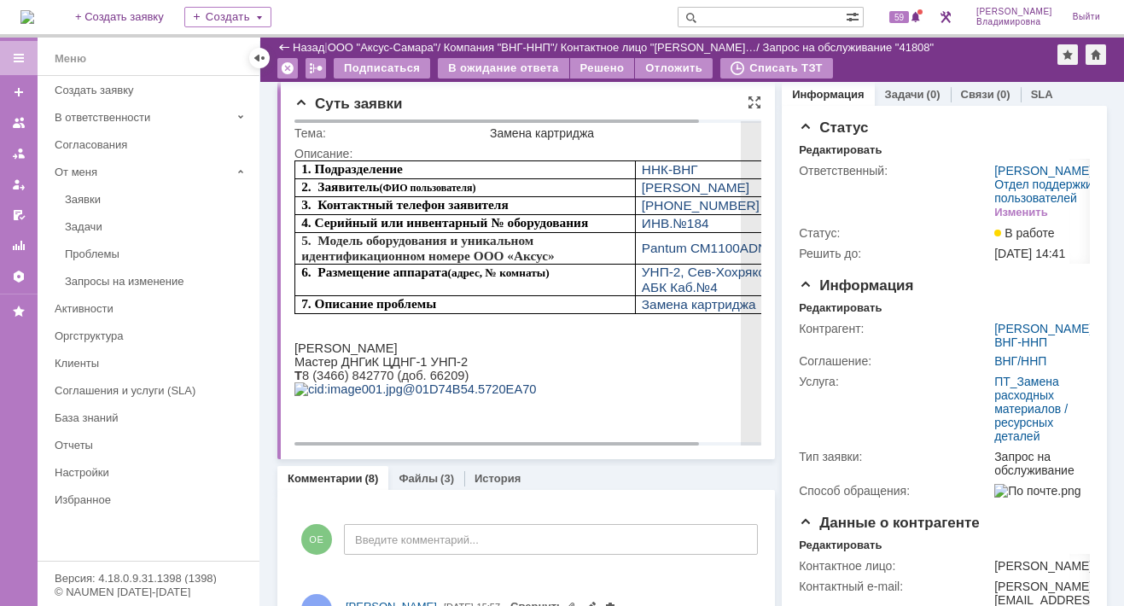
scroll to position [0, 0]
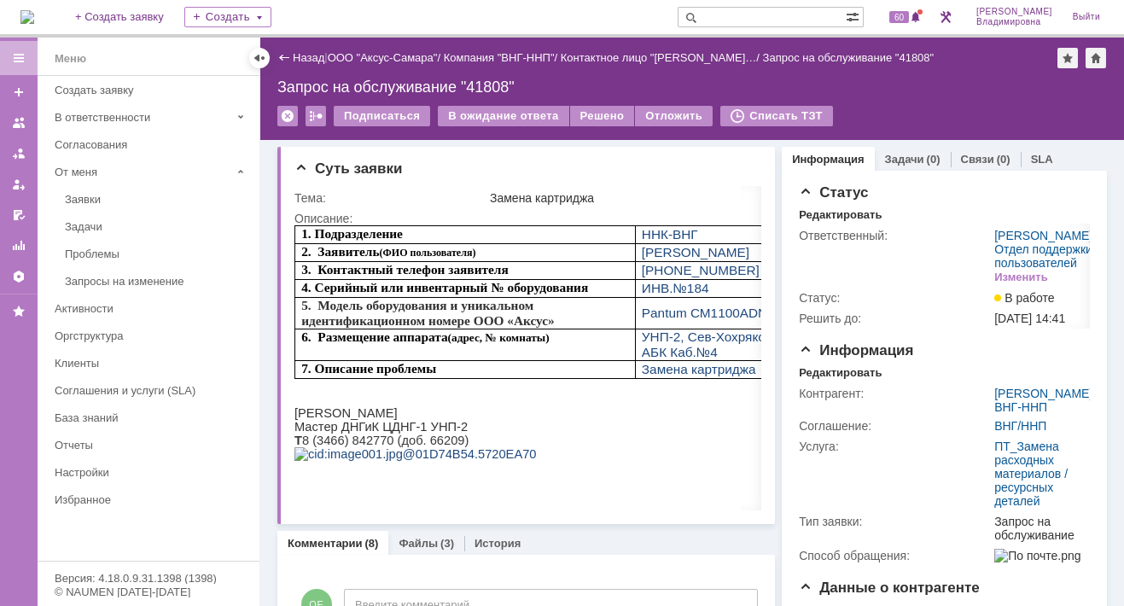
click at [741, 17] on input "text" at bounding box center [761, 17] width 168 height 20
type input "41808"
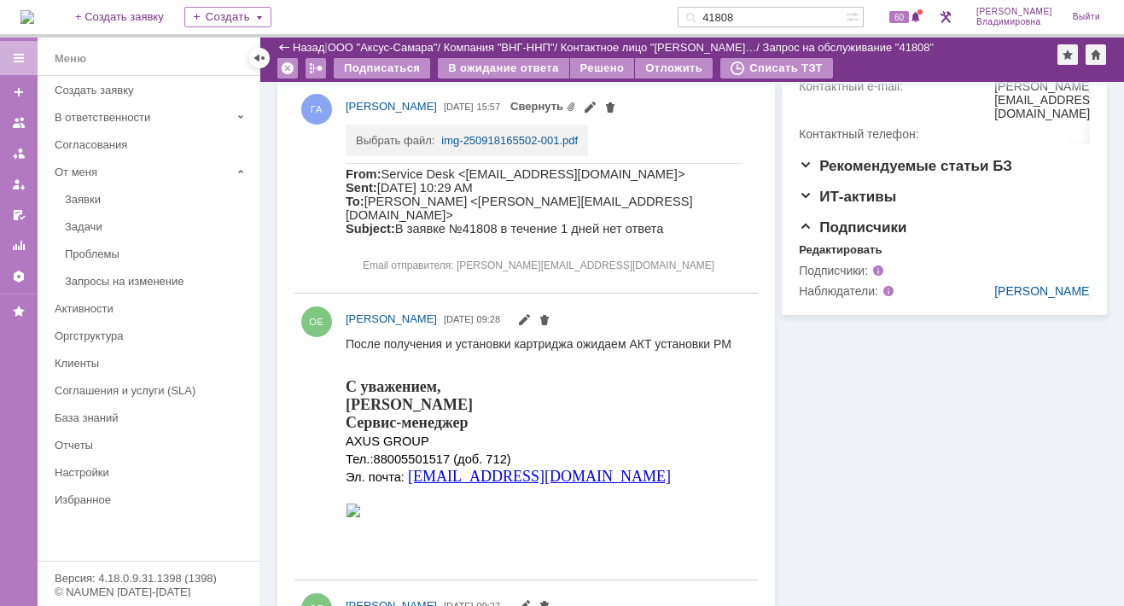
scroll to position [341, 0]
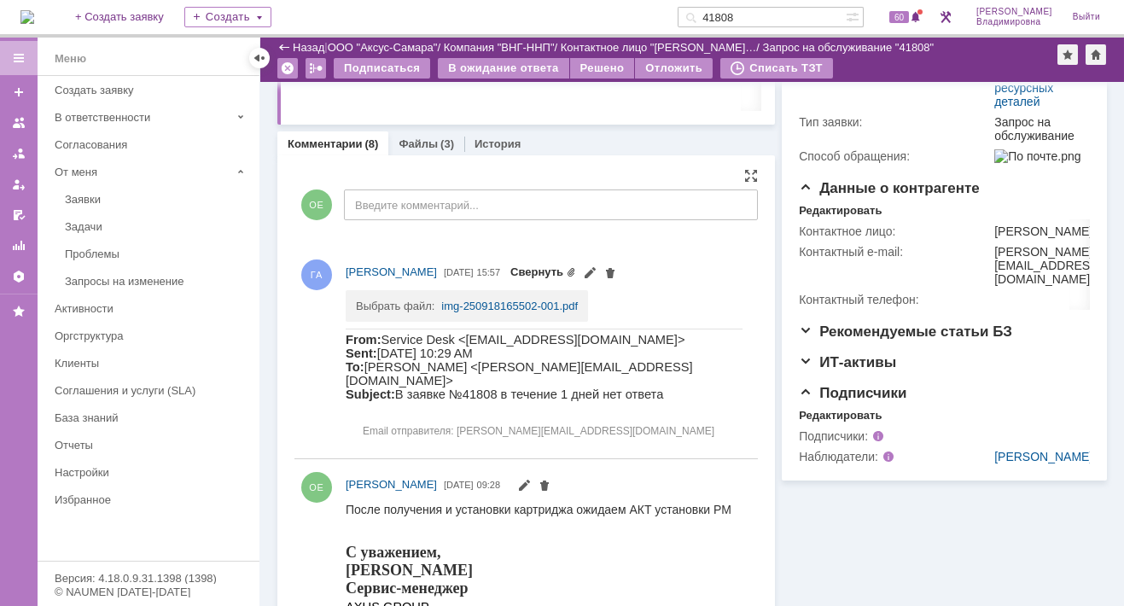
click at [576, 268] on link "Свернуть" at bounding box center [543, 271] width 66 height 13
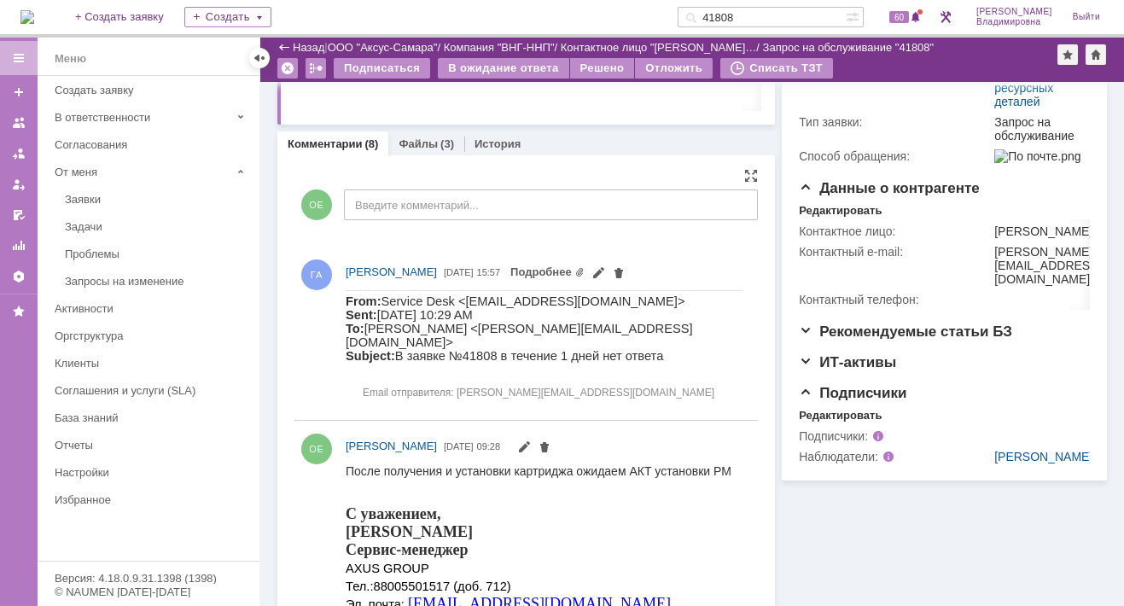
click at [625, 270] on span "Подробнее" at bounding box center [567, 271] width 115 height 14
click at [584, 272] on link "Подробнее" at bounding box center [547, 271] width 74 height 13
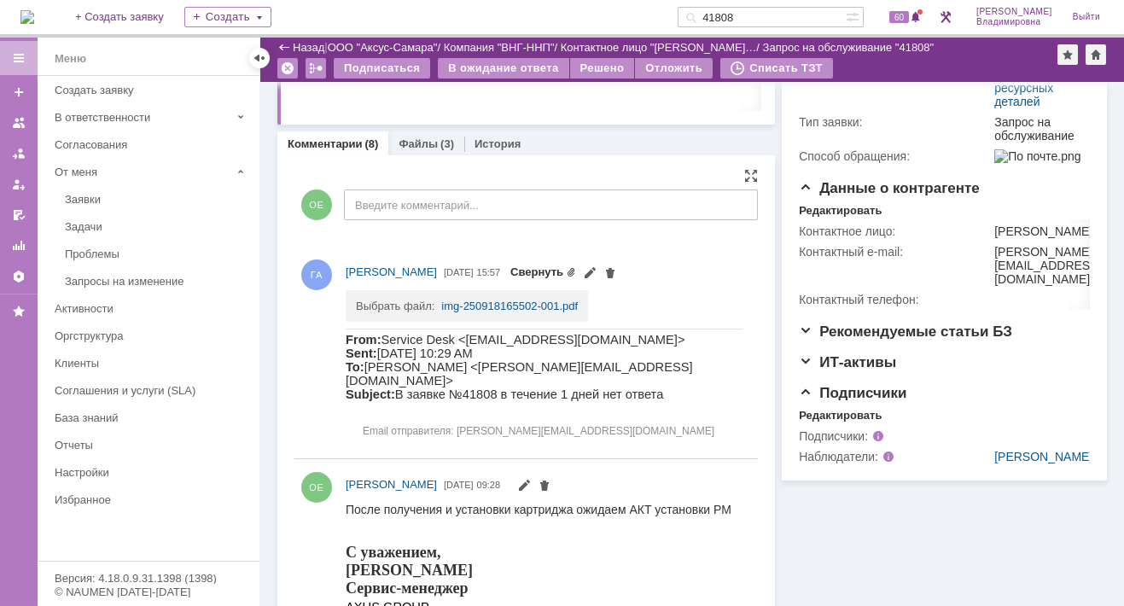
click at [617, 272] on span "Свернуть" at bounding box center [563, 271] width 107 height 14
click at [556, 309] on link "img-250918165502-001.pdf" at bounding box center [509, 305] width 137 height 13
click at [416, 139] on link "Файлы" at bounding box center [417, 143] width 39 height 13
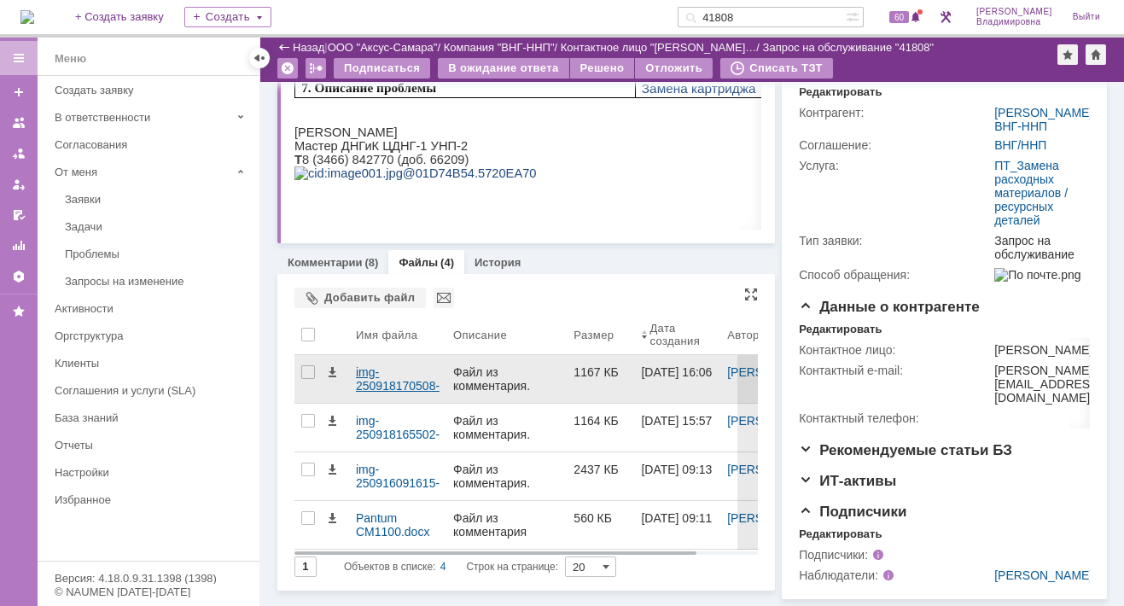
click at [372, 365] on div "img-250918170508-001.pdf" at bounding box center [398, 378] width 84 height 27
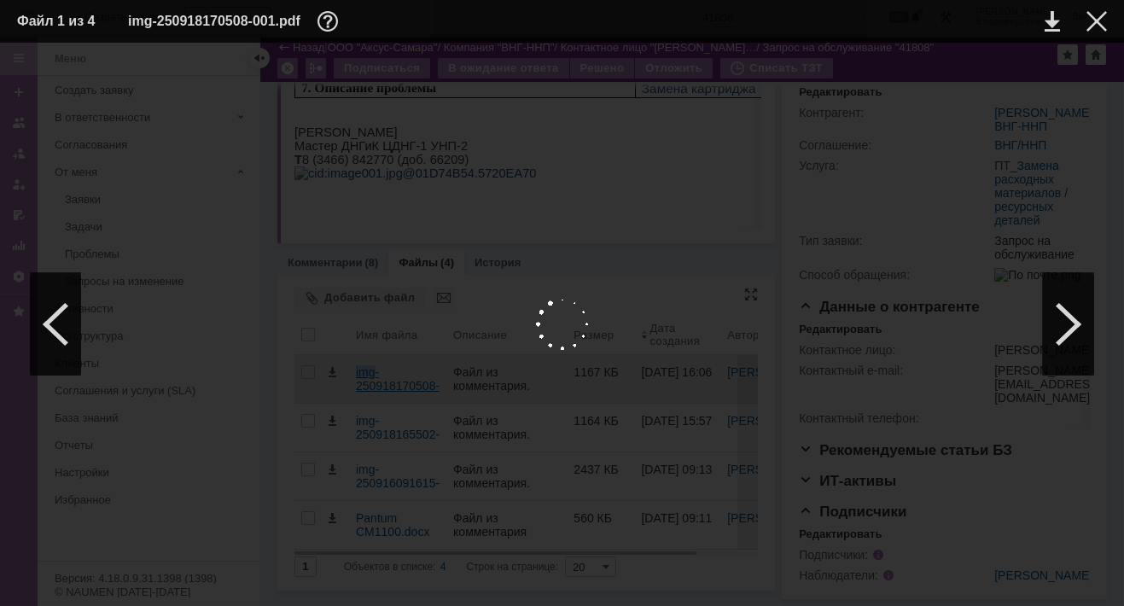
click at [372, 259] on body "Идет загрузка, пожалуйста, подождите. На домашнюю + Создать заявку Создать 4180…" at bounding box center [562, 303] width 1124 height 606
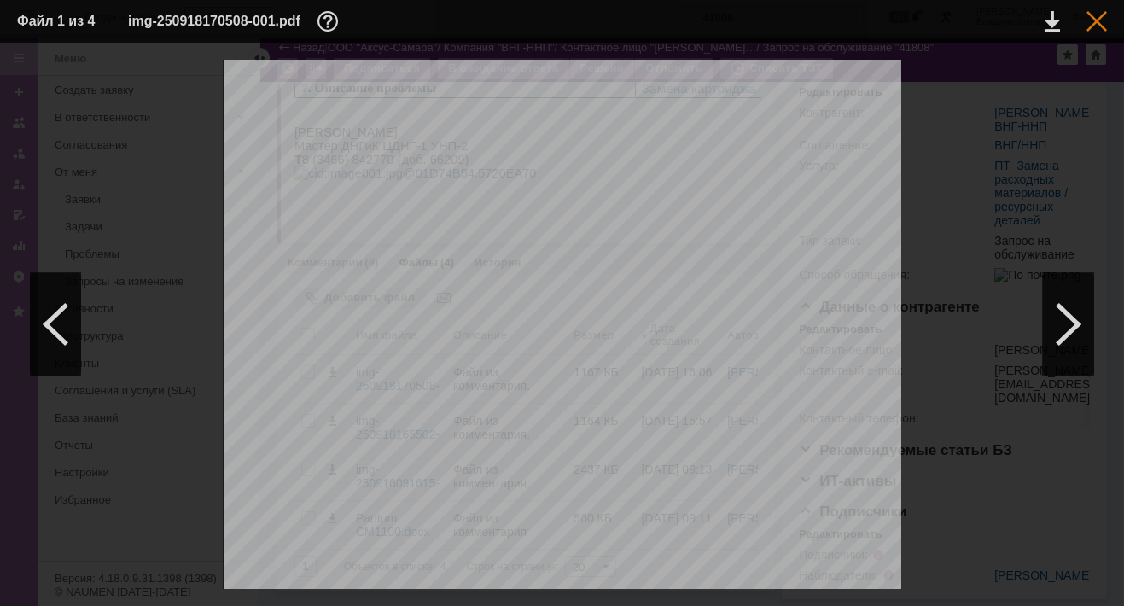
click at [1097, 18] on div at bounding box center [1096, 21] width 20 height 20
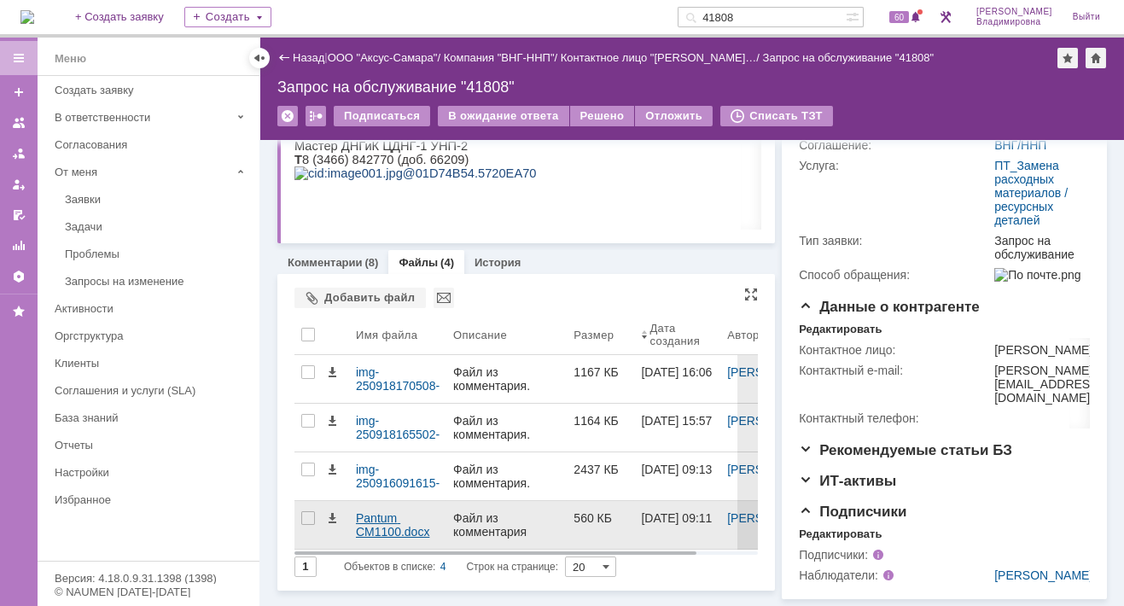
scroll to position [341, 0]
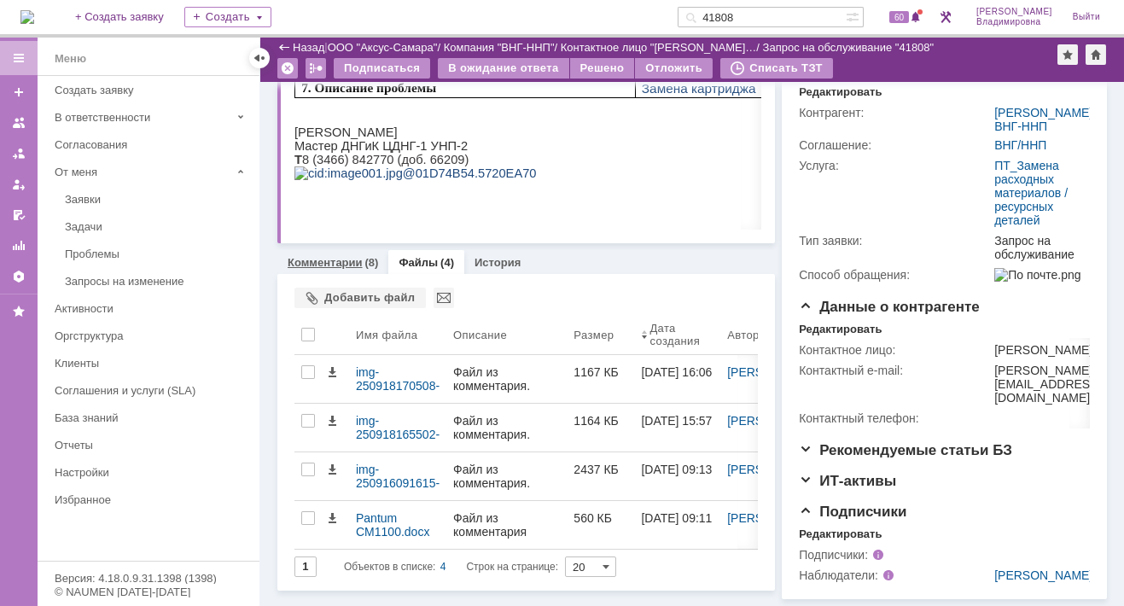
click at [328, 256] on link "Комментарии" at bounding box center [325, 262] width 75 height 13
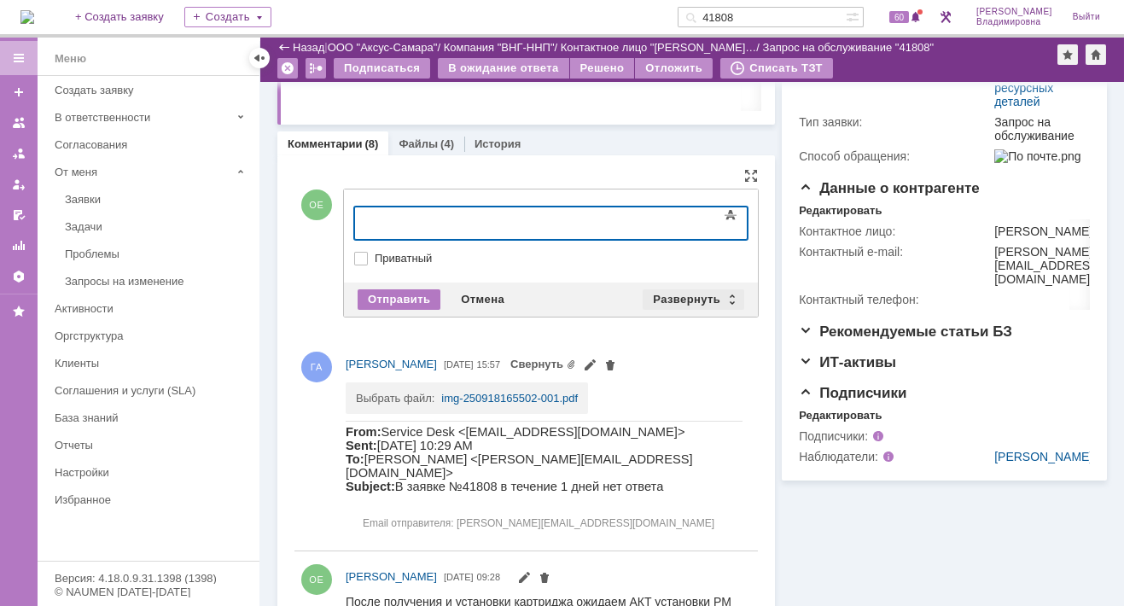
click at [696, 292] on div "Развернуть" at bounding box center [693, 299] width 102 height 20
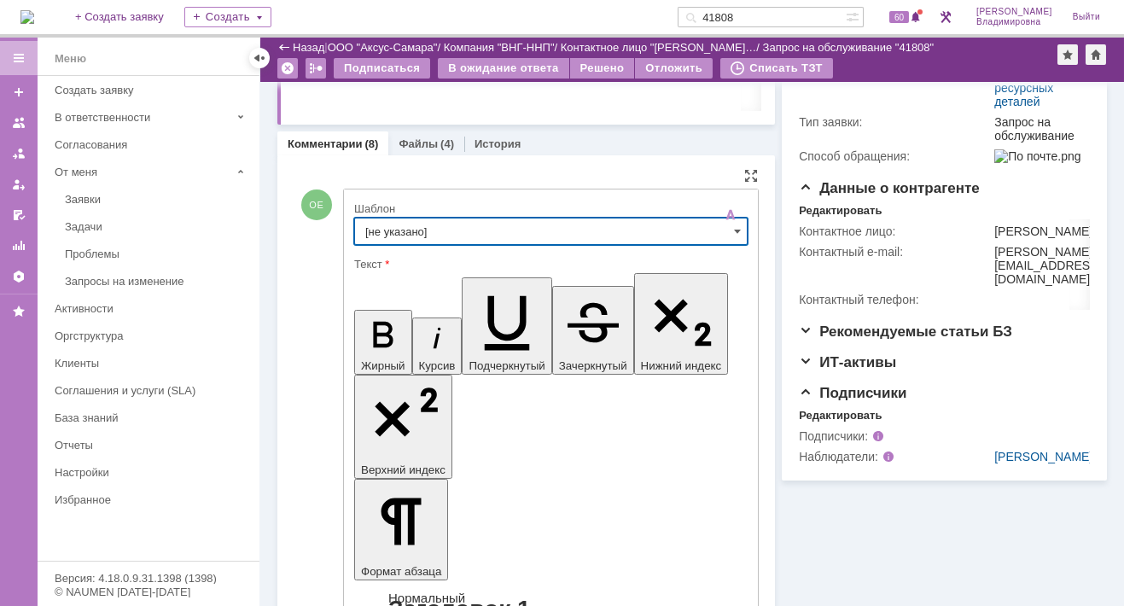
click at [373, 227] on input "[не указано]" at bounding box center [550, 231] width 393 height 27
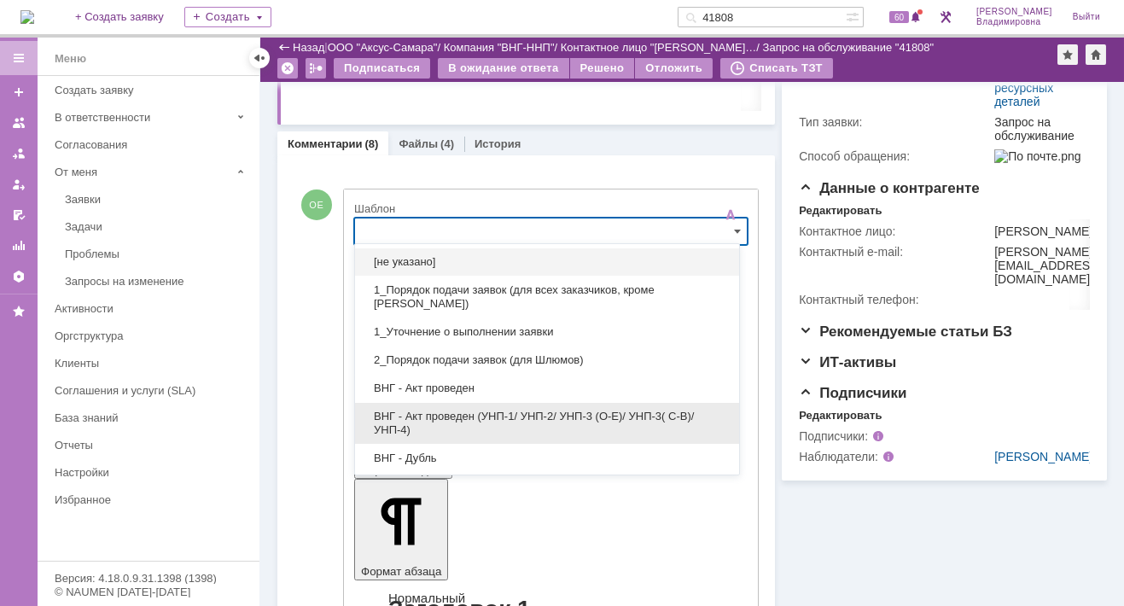
click at [426, 415] on span "ВНГ - Акт проведен (УНП-1/ УНП-2/ УНП-3 (О-Е)/ УНП-3( С-В)/УНП-4)" at bounding box center [546, 423] width 363 height 27
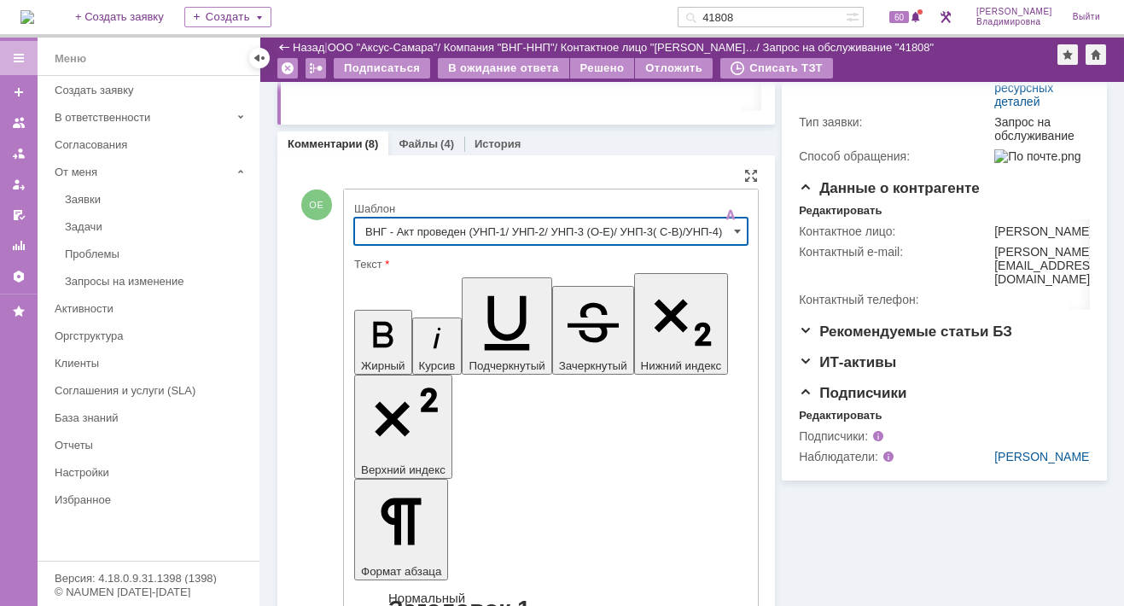
type input "ВНГ - Акт проведен (УНП-1/ УНП-2/ УНП-3 (О-Е)/ УНП-3( С-В)/УНП-4)"
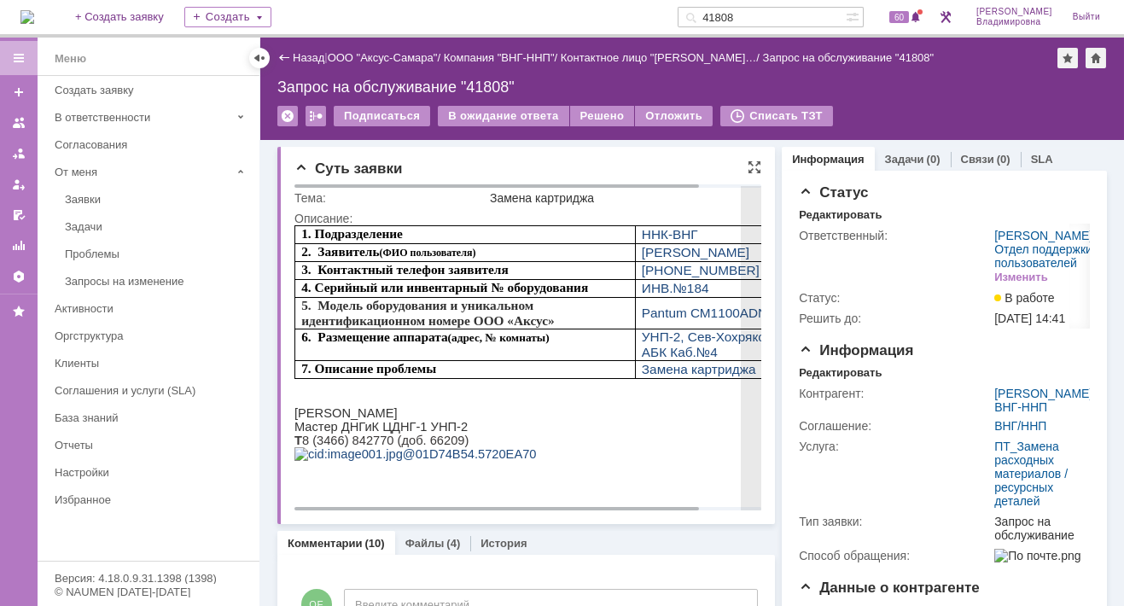
scroll to position [0, 0]
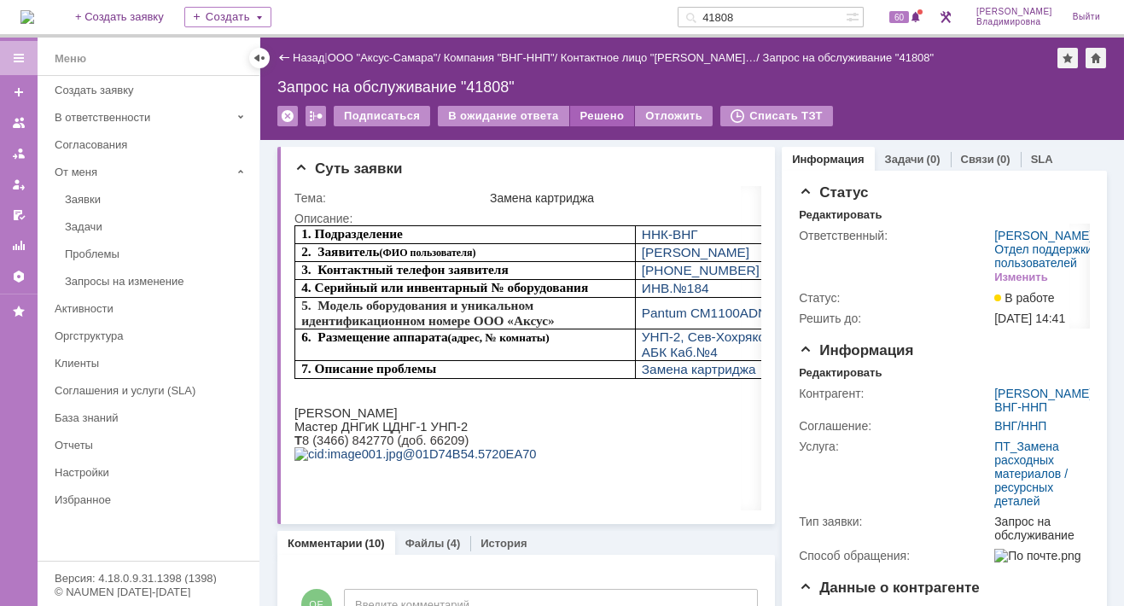
click at [570, 110] on div "Решено" at bounding box center [602, 116] width 65 height 20
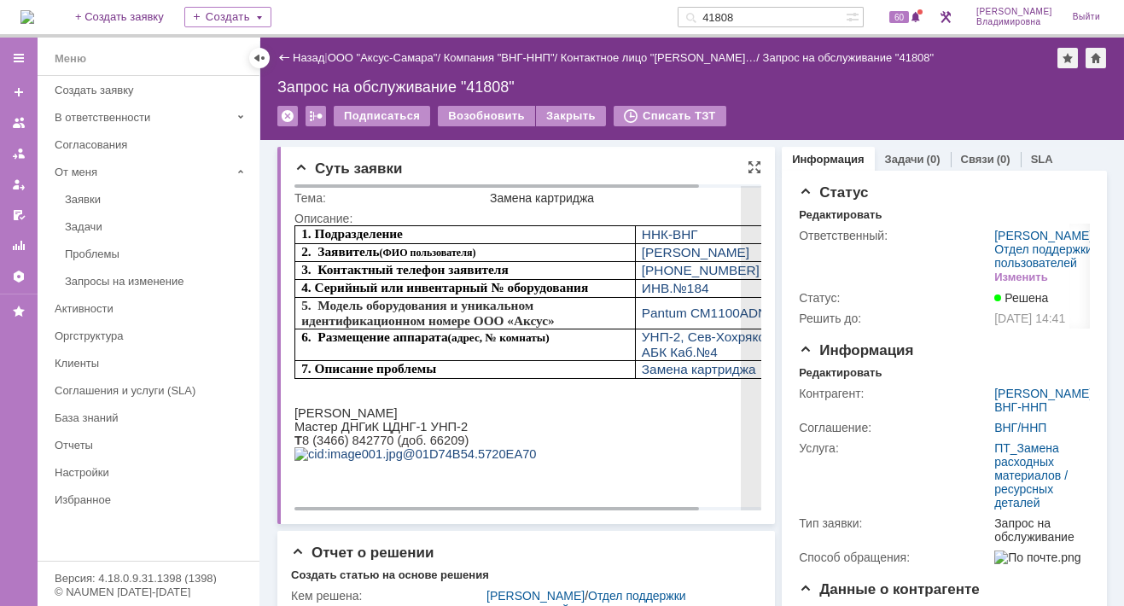
click at [518, 197] on div "Замена картриджа" at bounding box center [656, 198] width 333 height 14
drag, startPoint x: 431, startPoint y: 199, endPoint x: 439, endPoint y: 217, distance: 19.8
click at [431, 198] on div "Тема:" at bounding box center [390, 198] width 192 height 14
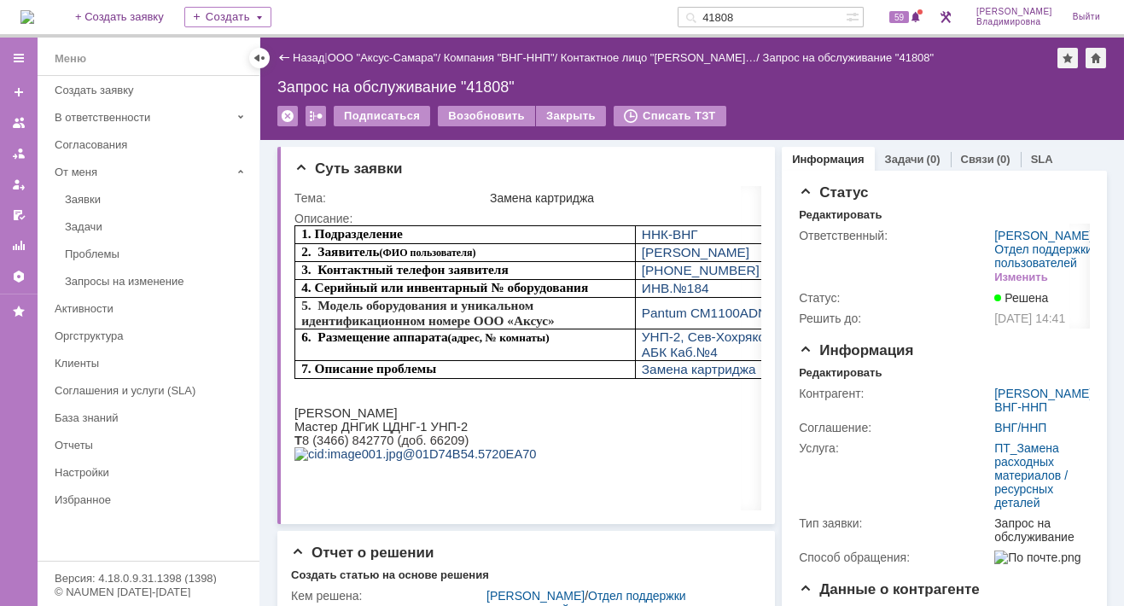
drag, startPoint x: 769, startPoint y: 16, endPoint x: 691, endPoint y: 5, distance: 78.4
click at [691, 5] on div "На домашнюю + Создать заявку Создать 41808 59 Орлова Елена Владимировна Выйти" at bounding box center [562, 19] width 1124 height 38
type input "41873"
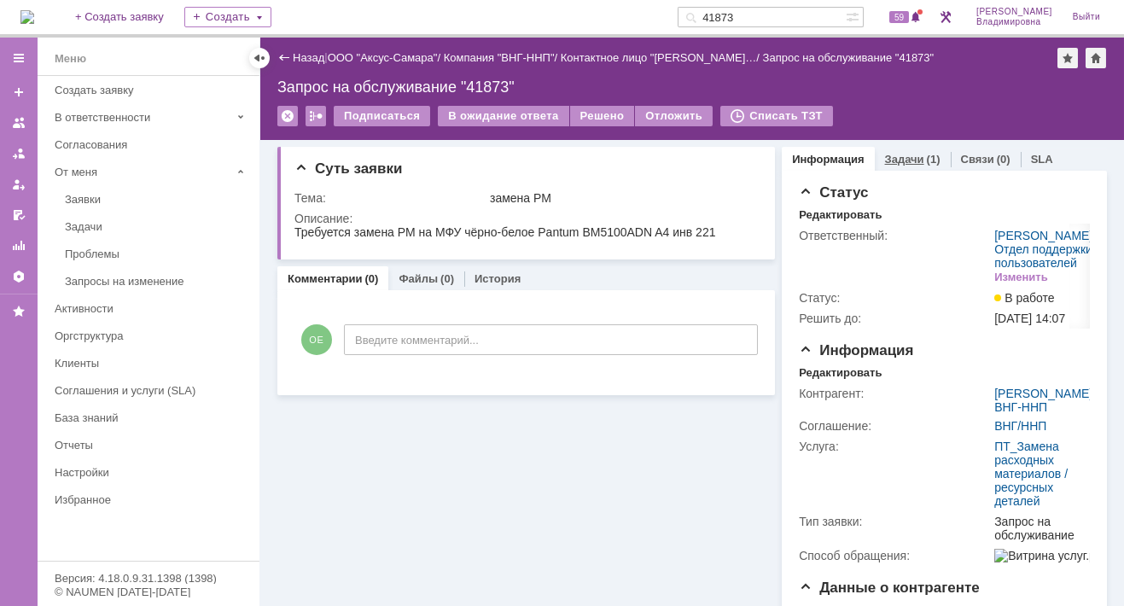
click at [890, 158] on link "Задачи" at bounding box center [904, 159] width 39 height 13
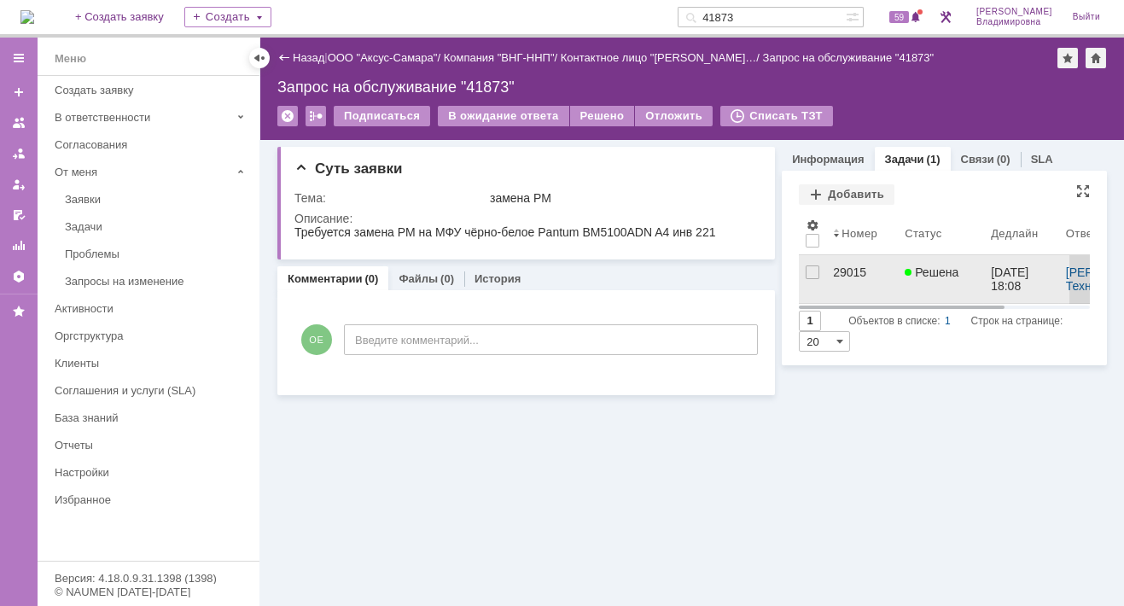
click at [845, 270] on div "29015" at bounding box center [862, 272] width 58 height 14
click at [845, 270] on div "Назад | ООО "Аксус-Самара" / Компания "ВНГ-ННП" / Контактное лицо "Нафикова Евг…" at bounding box center [691, 322] width 863 height 568
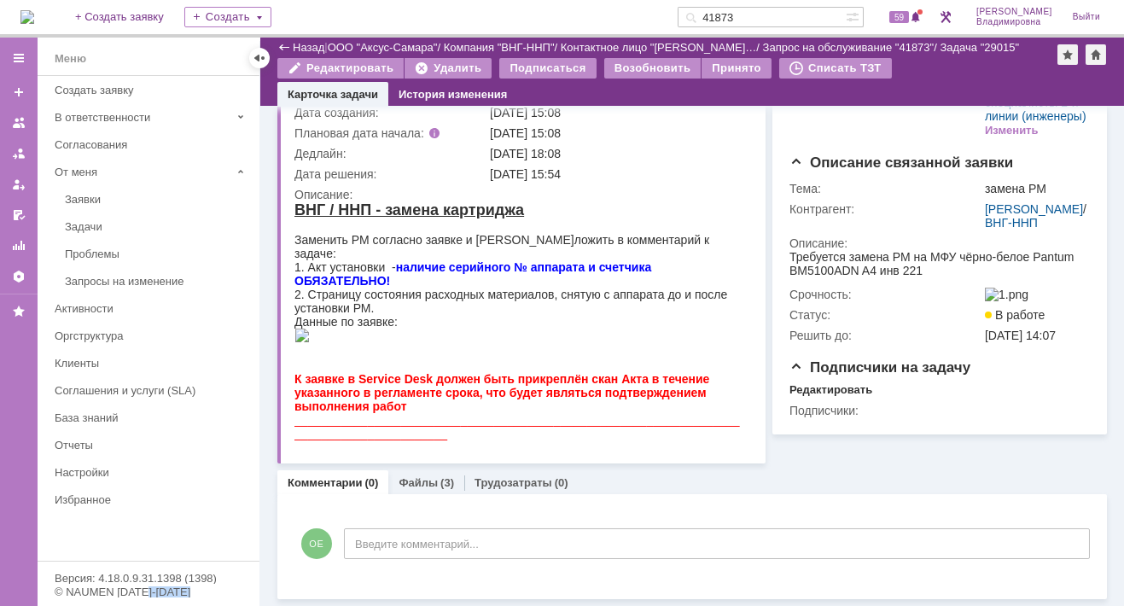
scroll to position [171, 0]
click at [416, 478] on link "Файлы" at bounding box center [417, 482] width 39 height 13
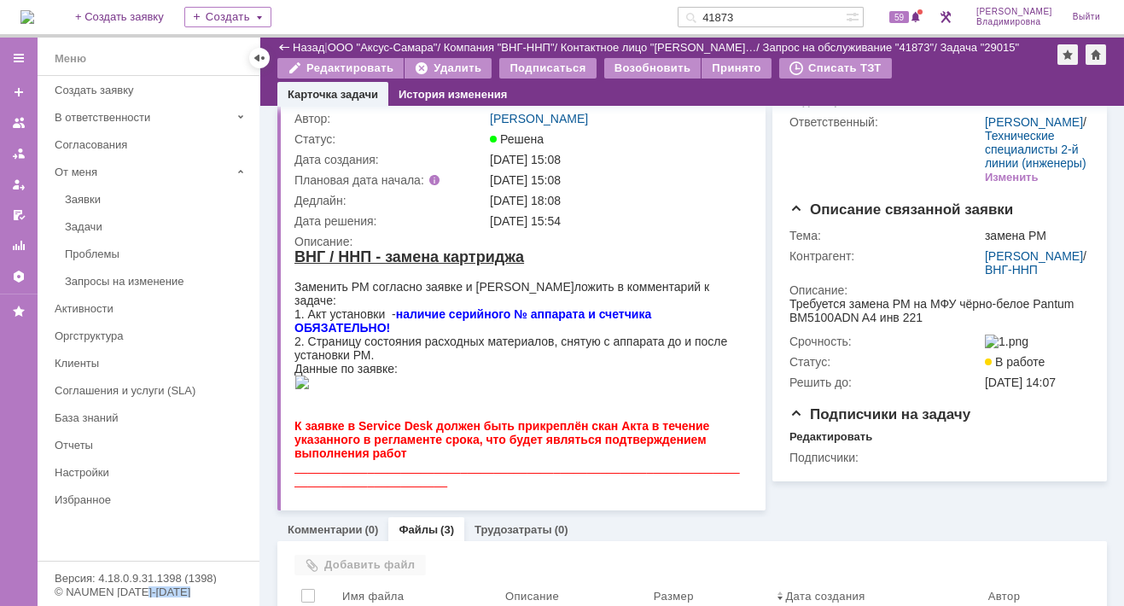
scroll to position [171, 0]
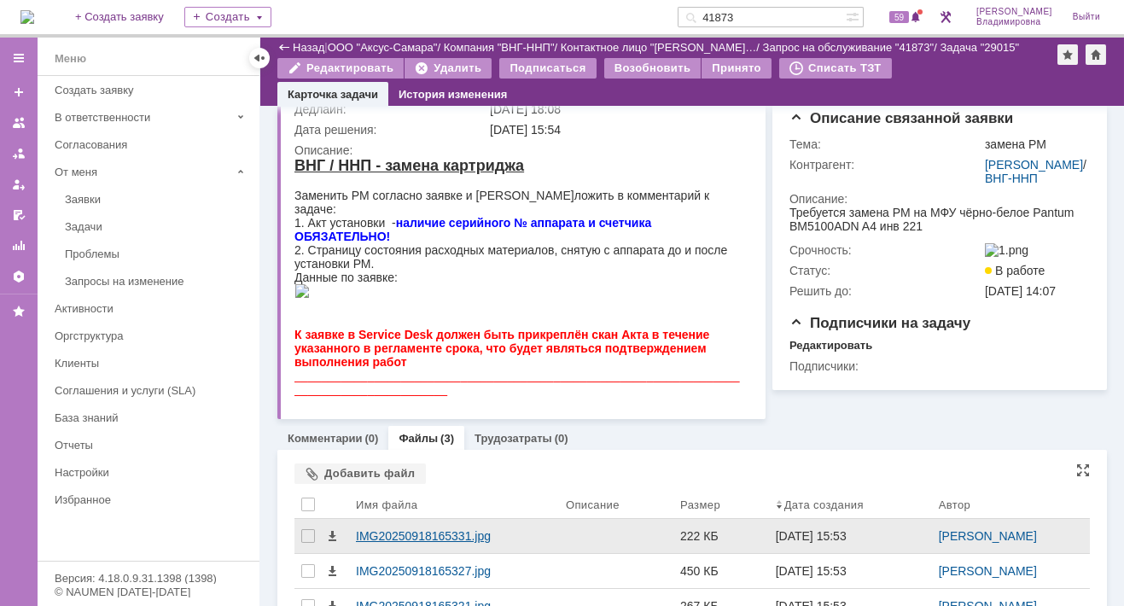
click at [406, 553] on div "IMG20250918165331.jpg" at bounding box center [454, 536] width 210 height 34
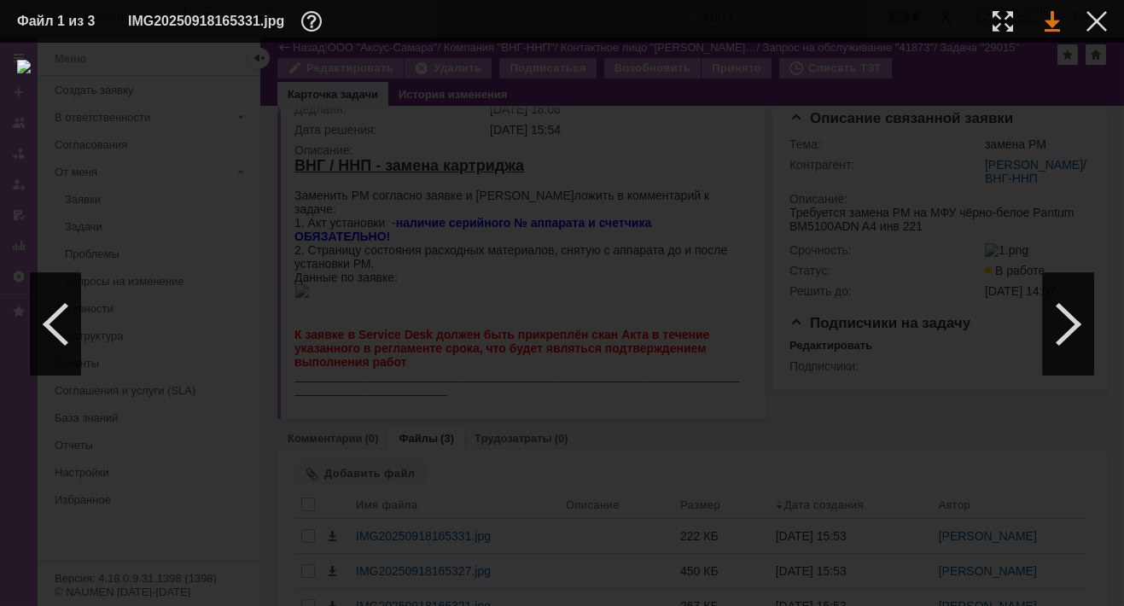
click at [1051, 19] on link at bounding box center [1051, 21] width 15 height 20
click at [1068, 314] on div at bounding box center [1068, 324] width 51 height 102
click at [1069, 315] on div at bounding box center [1068, 324] width 51 height 102
click at [64, 319] on div at bounding box center [55, 324] width 51 height 102
click at [1072, 320] on div at bounding box center [1068, 324] width 51 height 102
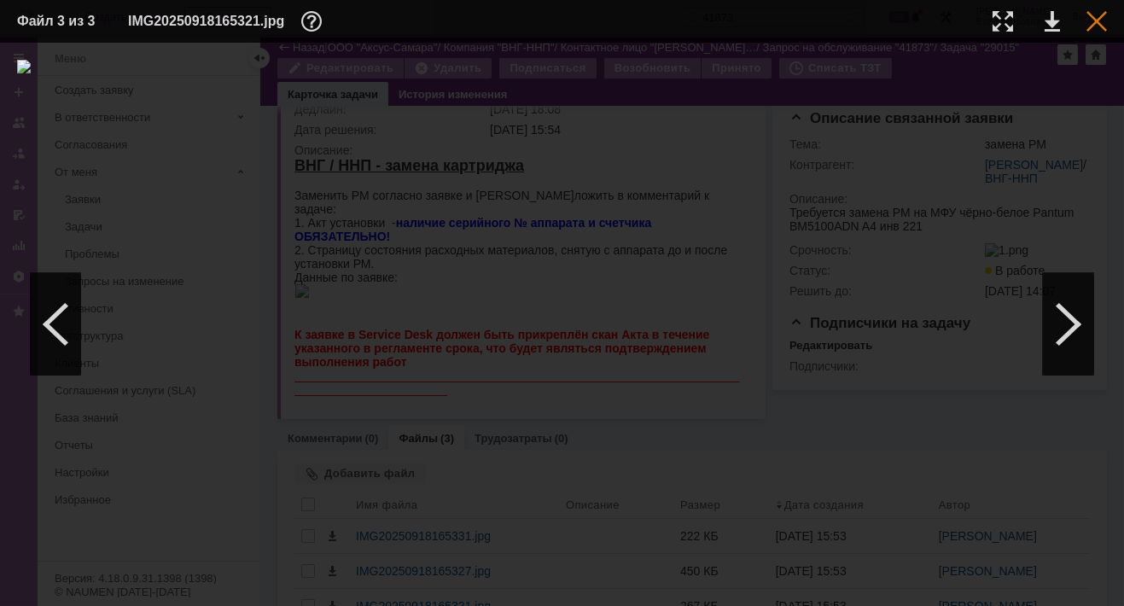
click at [1093, 21] on div at bounding box center [1096, 21] width 20 height 20
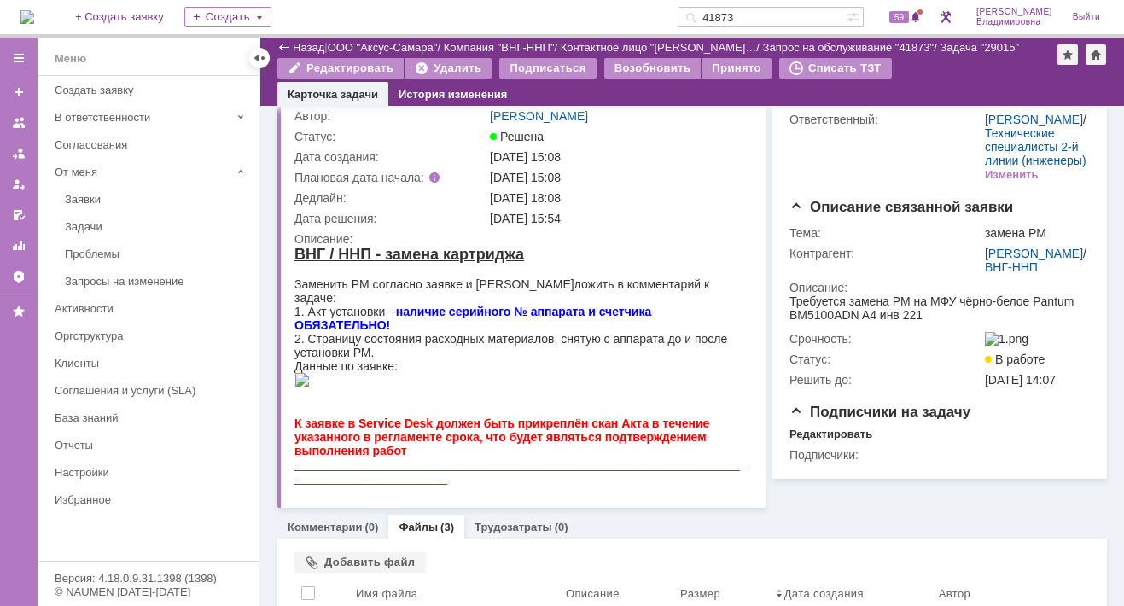
scroll to position [0, 0]
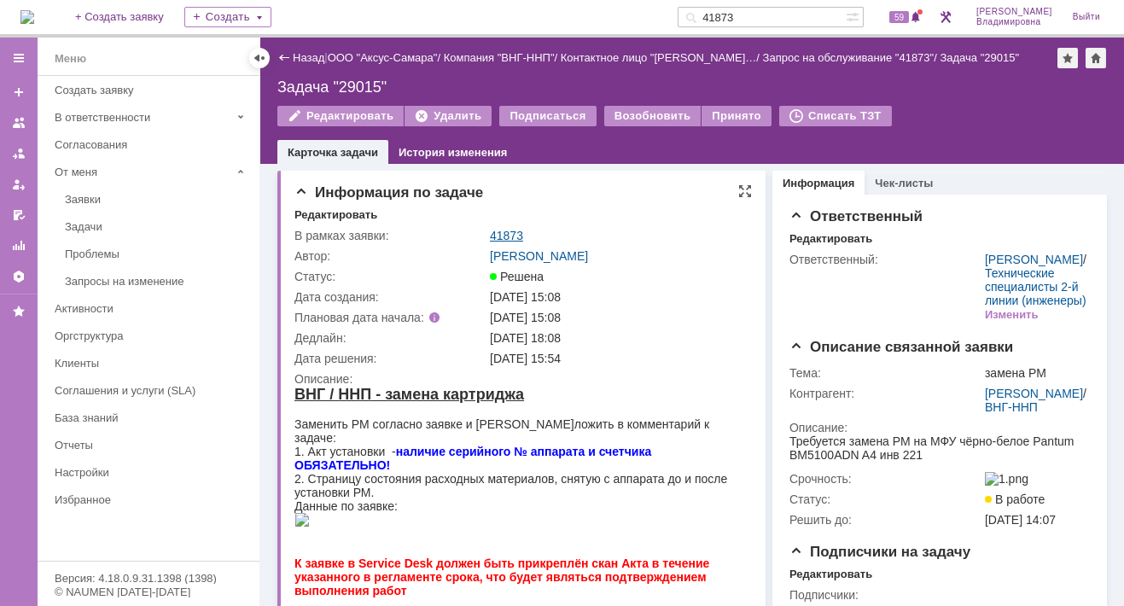
click at [507, 232] on link "41873" at bounding box center [506, 236] width 33 height 14
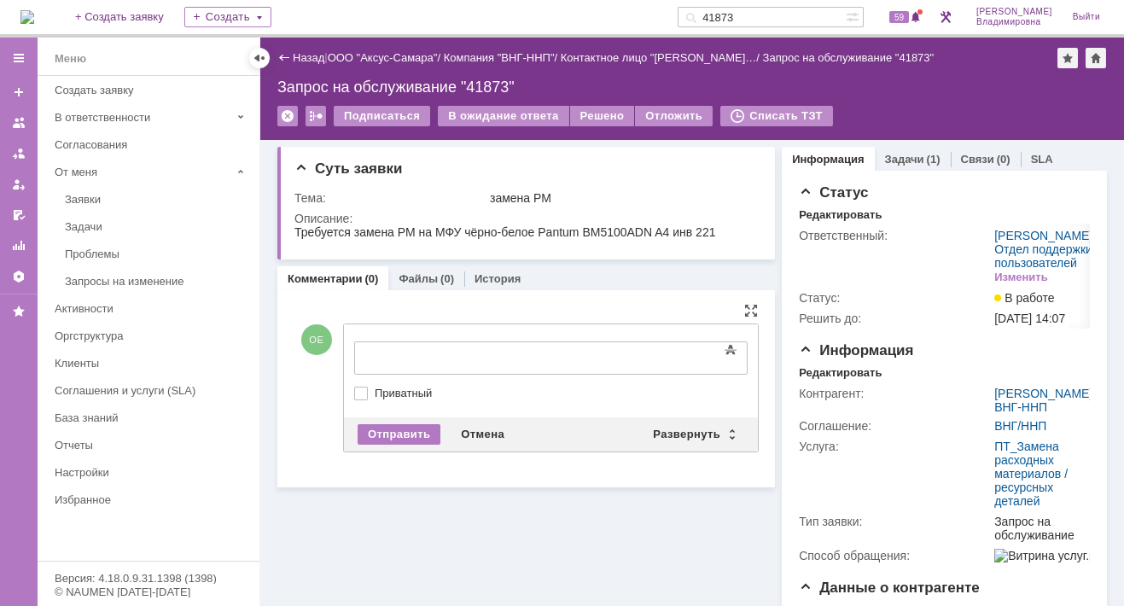
drag, startPoint x: 381, startPoint y: 340, endPoint x: 49, endPoint y: 26, distance: 456.9
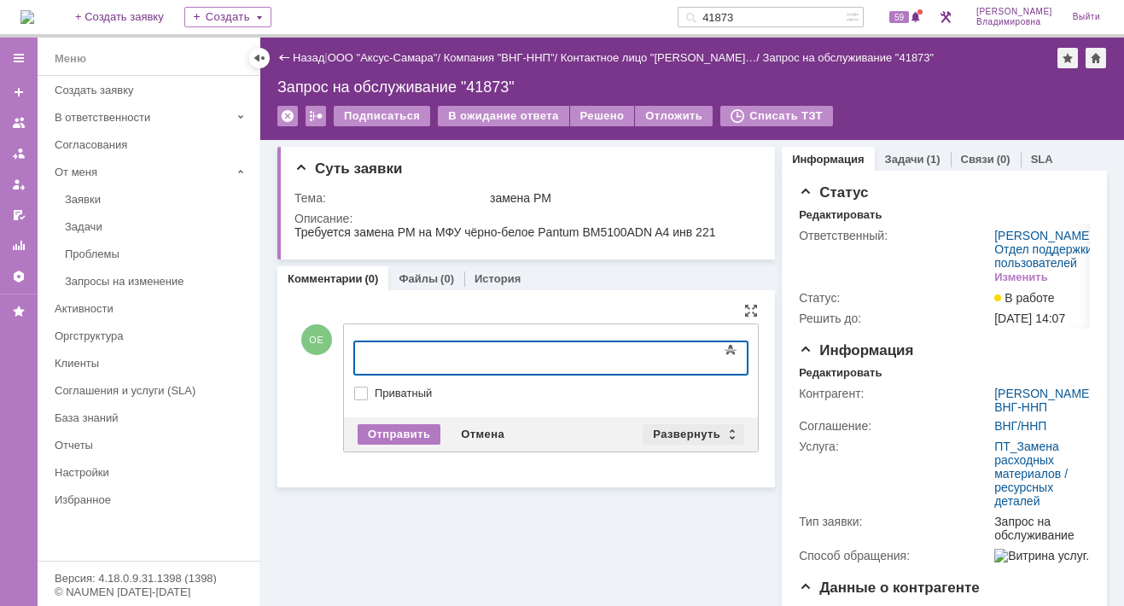
click at [686, 430] on div "Развернуть" at bounding box center [693, 434] width 102 height 20
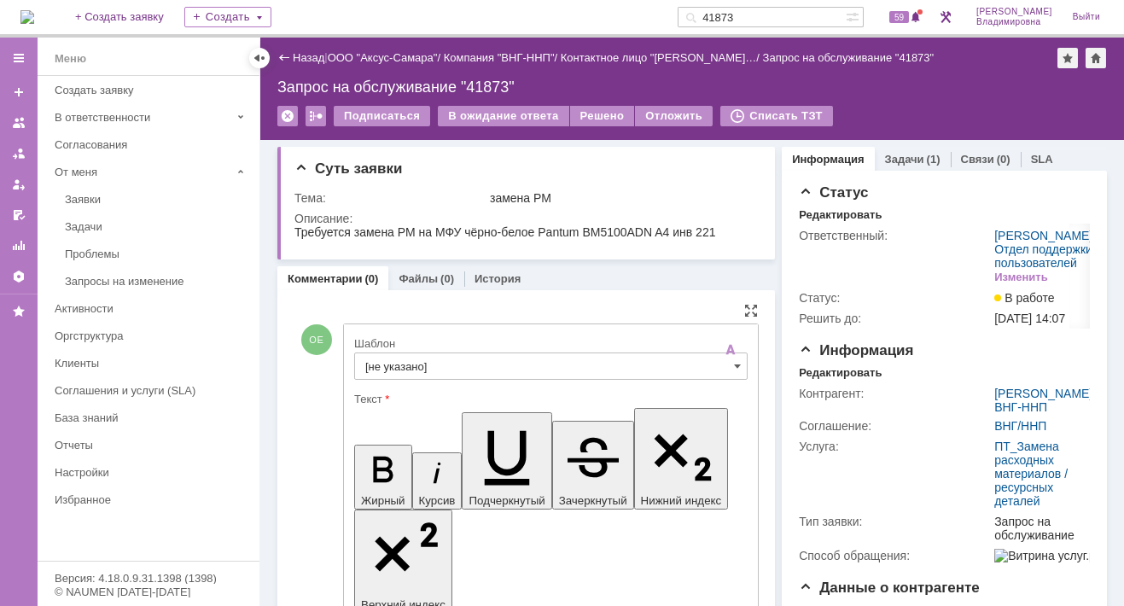
click at [399, 365] on input "[не указано]" at bounding box center [550, 365] width 393 height 27
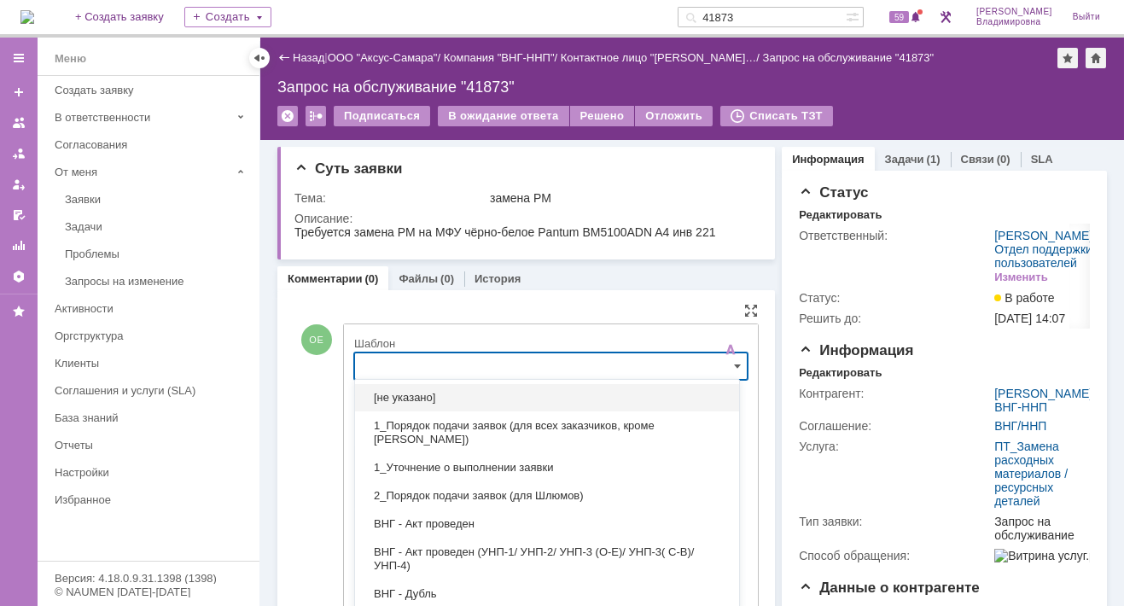
scroll to position [20, 0]
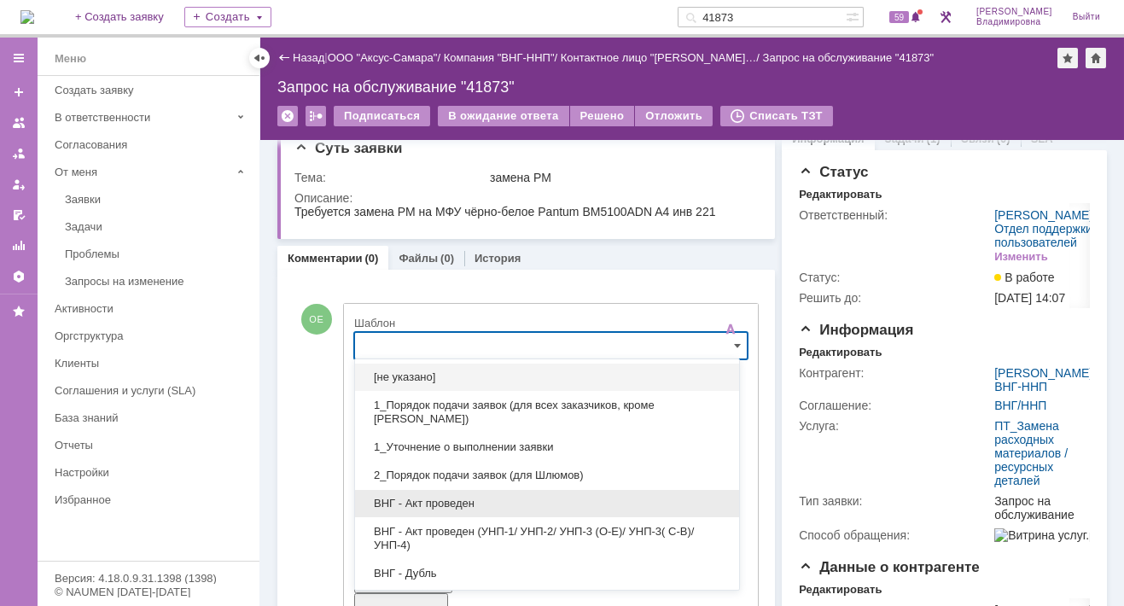
click at [433, 507] on span "ВНГ - Акт проведен" at bounding box center [546, 504] width 363 height 14
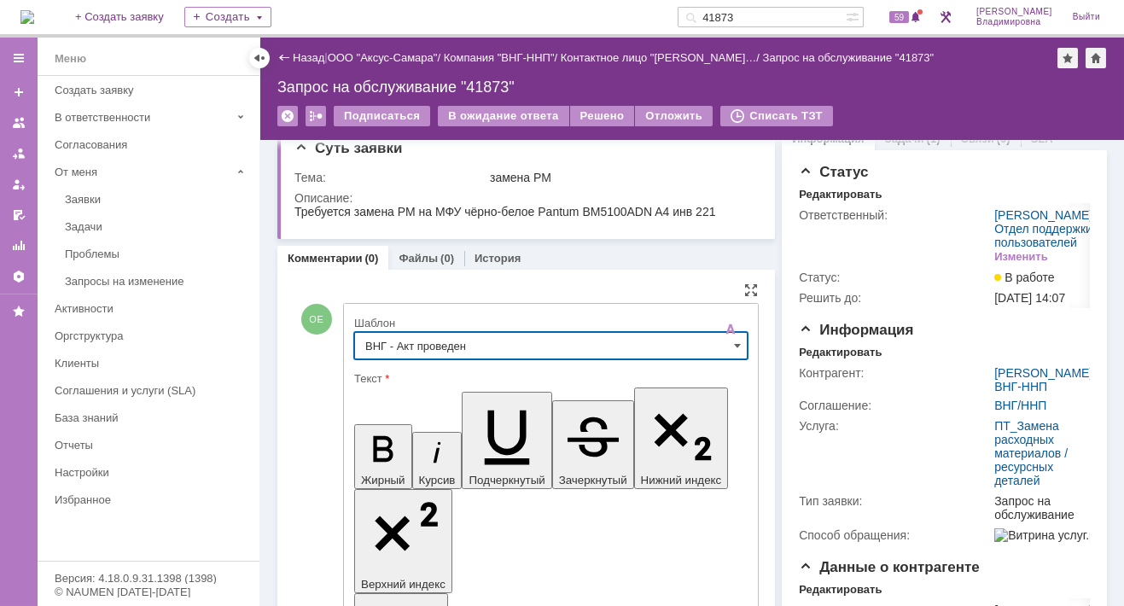
type input "ВНГ - Акт проведен"
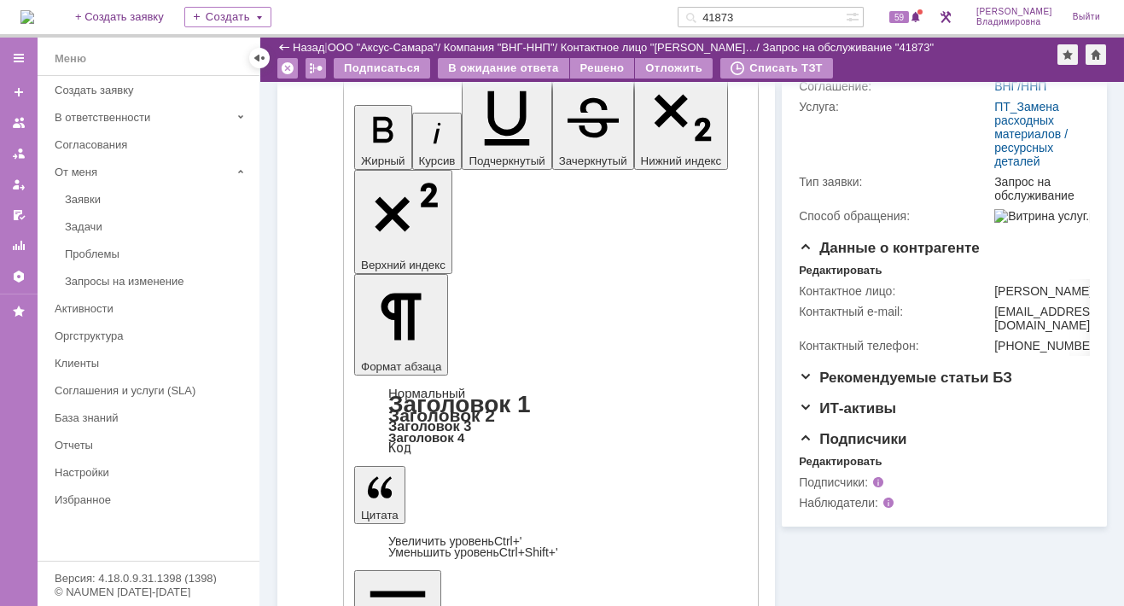
scroll to position [273, 0]
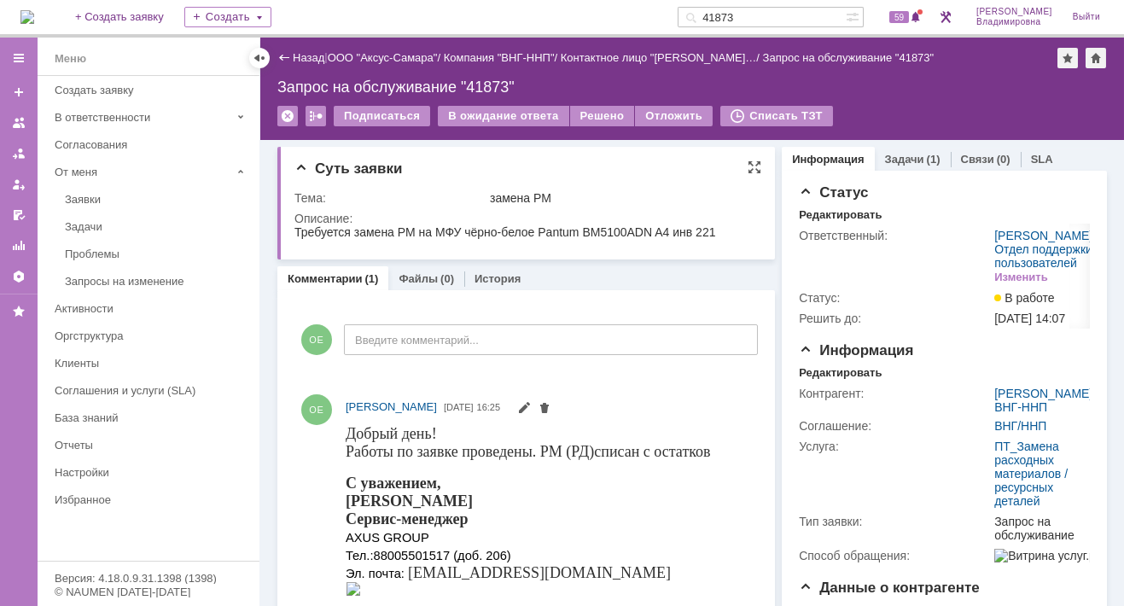
scroll to position [0, 0]
click at [605, 108] on div "Решено" at bounding box center [602, 116] width 65 height 20
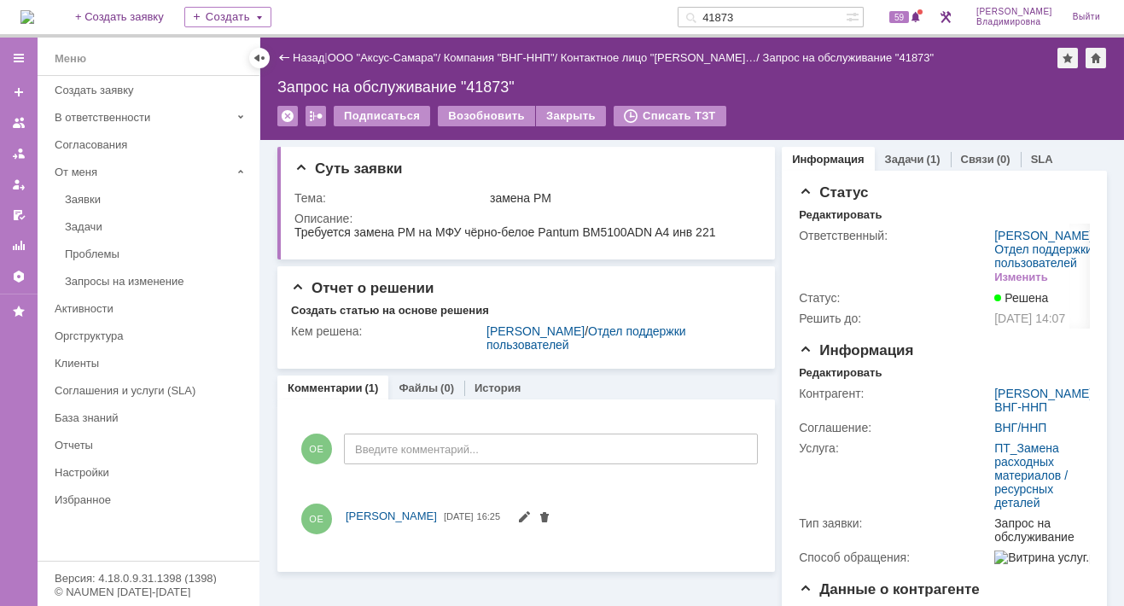
click at [34, 10] on img at bounding box center [27, 17] width 14 height 14
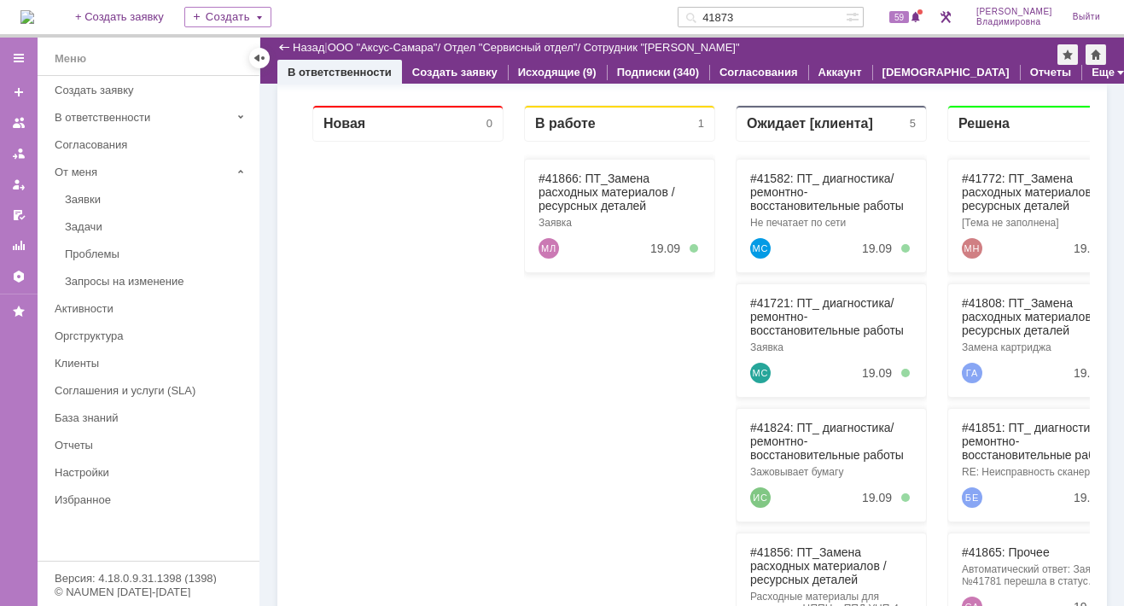
scroll to position [256, 0]
click at [555, 173] on link "#41866: ПТ_Замена расходных материалов / ресурсных деталей" at bounding box center [606, 190] width 137 height 41
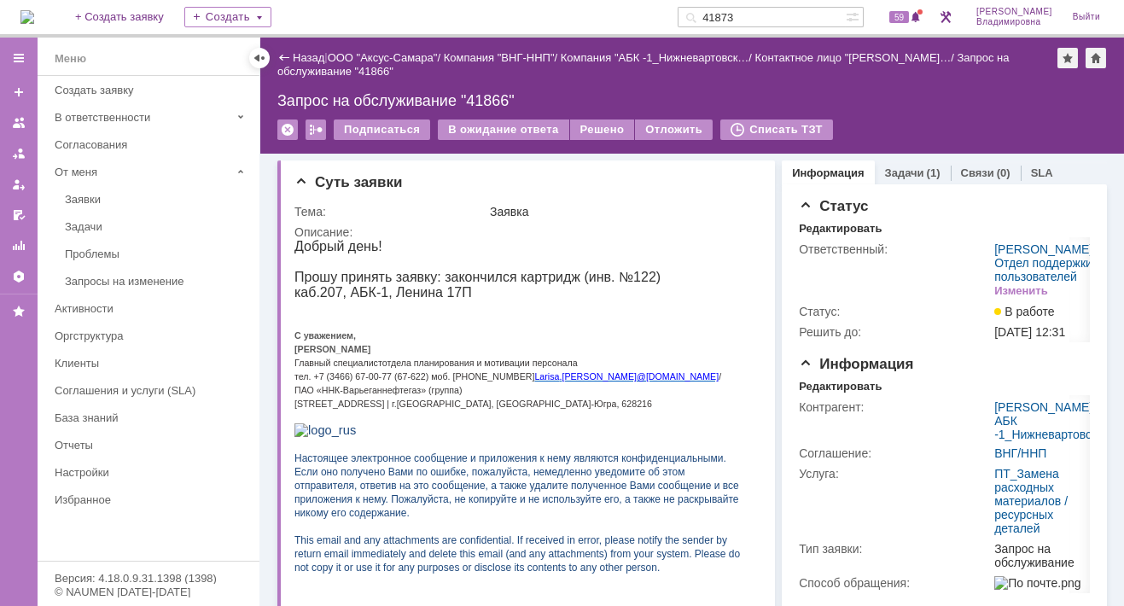
click at [823, 172] on link "Информация" at bounding box center [828, 172] width 72 height 13
click at [34, 16] on img at bounding box center [27, 17] width 14 height 14
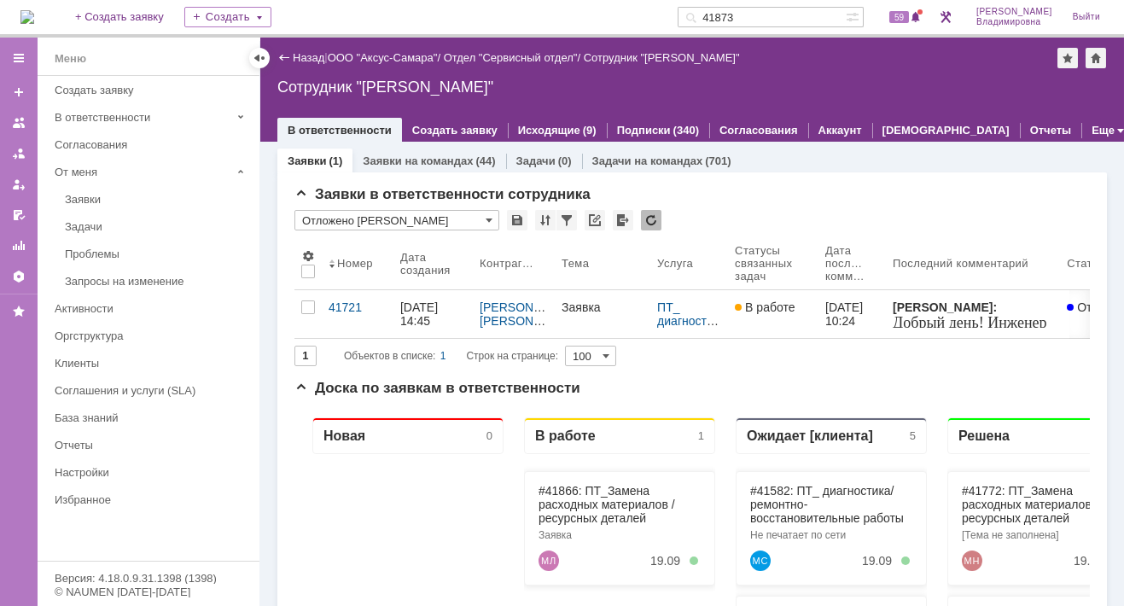
drag, startPoint x: 763, startPoint y: 11, endPoint x: 703, endPoint y: 15, distance: 59.9
click at [703, 15] on div "На домашнюю + Создать заявку Создать 41873 59 Орлова Елена Владимировна Выйти" at bounding box center [562, 19] width 1124 height 38
type input "41856"
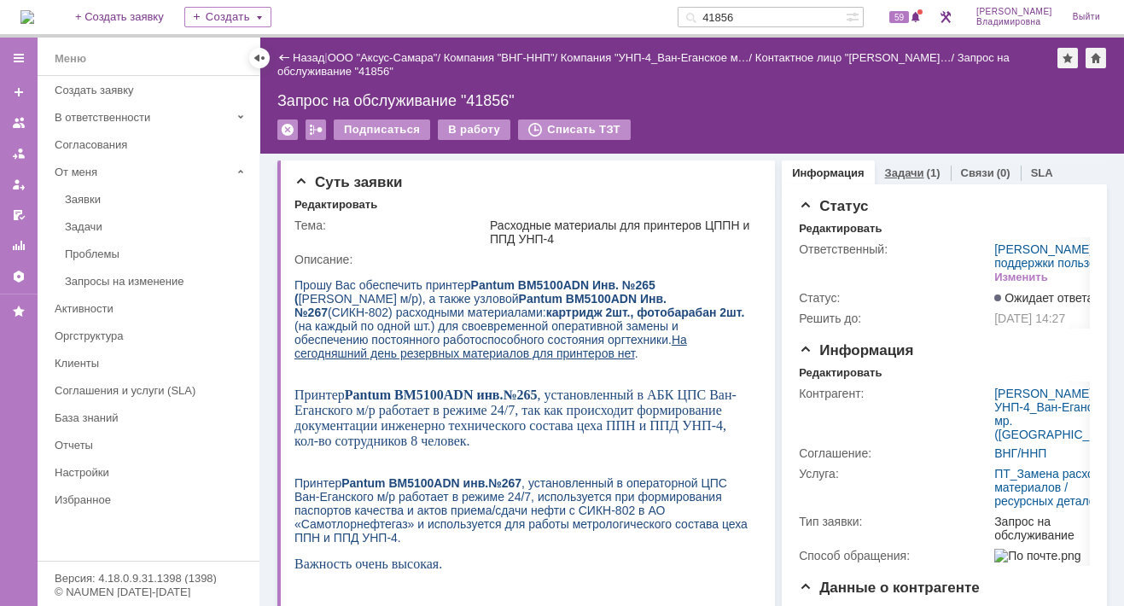
click at [879, 164] on div "Задачи (1)" at bounding box center [913, 172] width 76 height 25
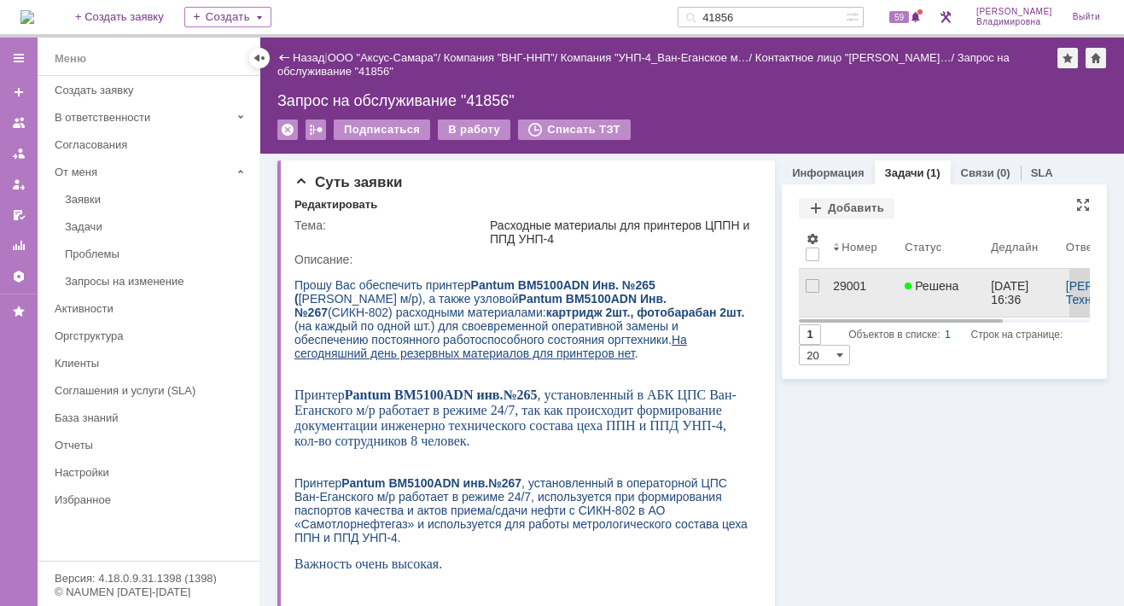
click at [841, 285] on div "29001" at bounding box center [862, 286] width 58 height 14
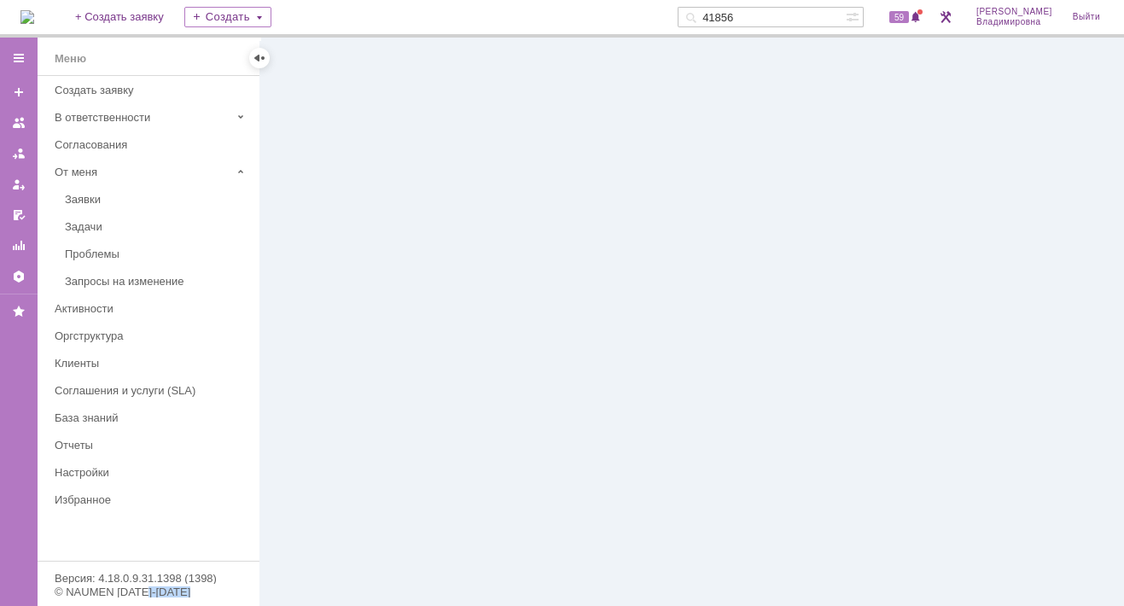
click at [841, 285] on div at bounding box center [691, 322] width 863 height 568
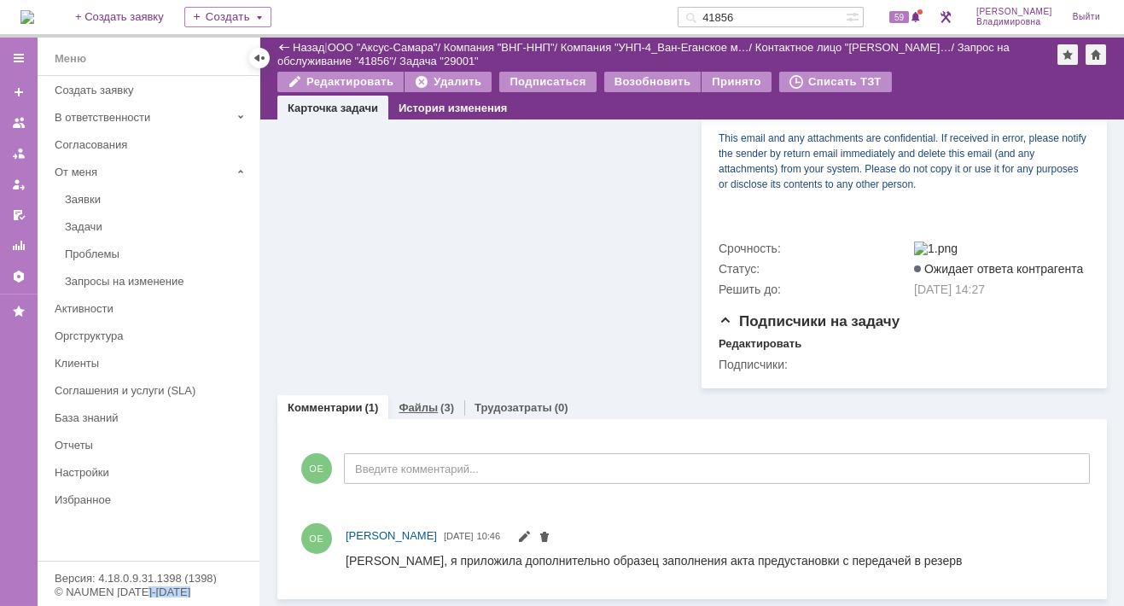
click at [419, 409] on link "Файлы" at bounding box center [417, 407] width 39 height 13
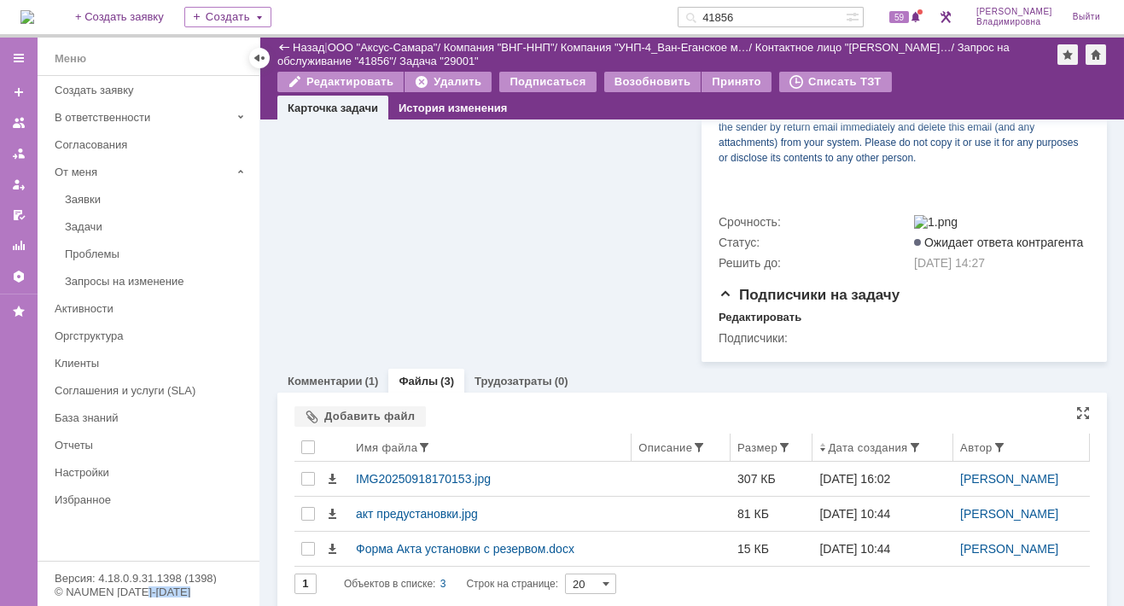
scroll to position [981, 0]
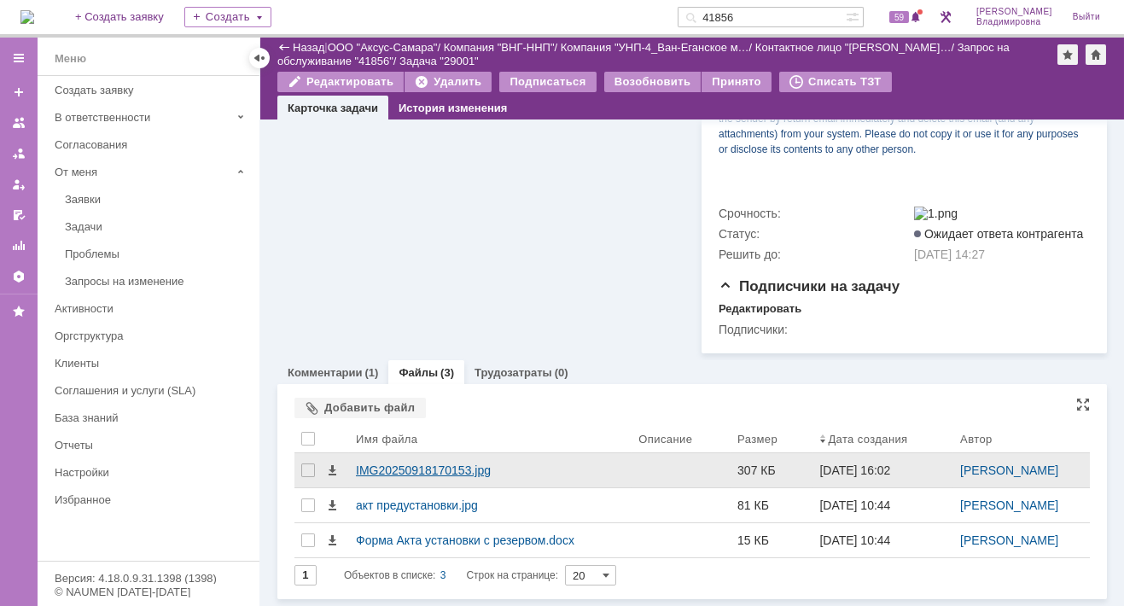
click at [408, 464] on div "IMG20250918170153.jpg" at bounding box center [490, 470] width 269 height 14
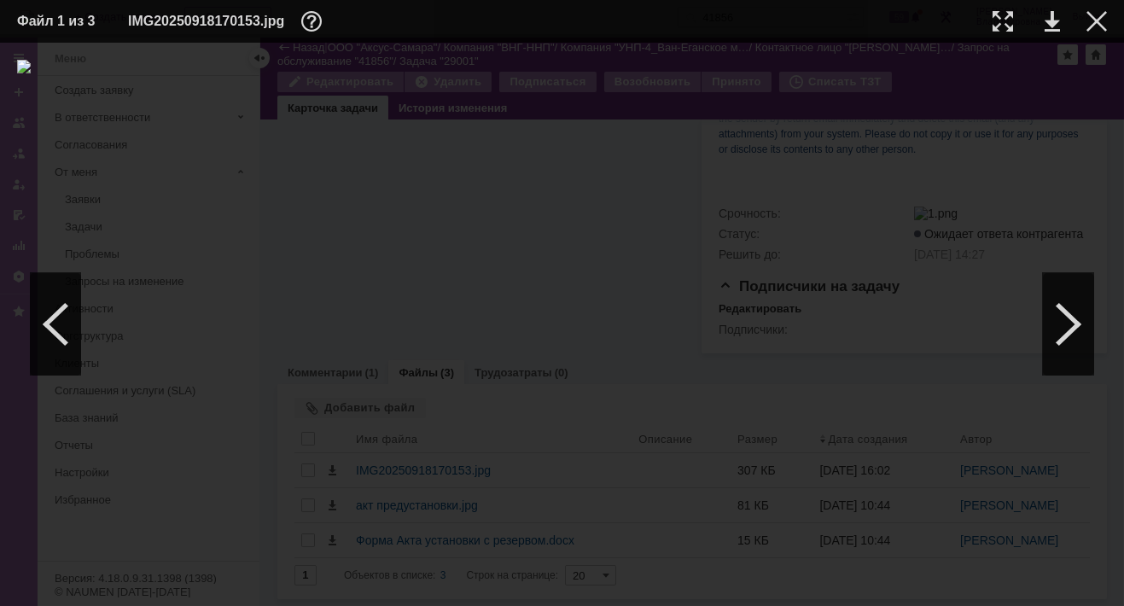
click at [653, 301] on img at bounding box center [562, 324] width 1090 height 529
click at [651, 305] on img at bounding box center [562, 324] width 1090 height 529
click at [1103, 17] on div at bounding box center [1096, 21] width 20 height 20
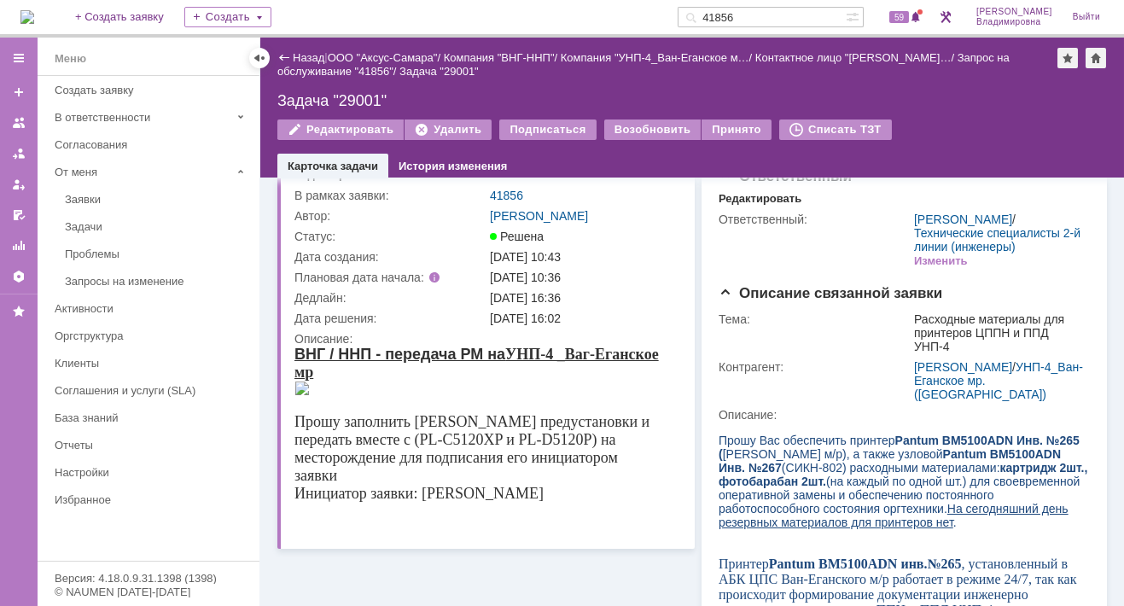
scroll to position [0, 0]
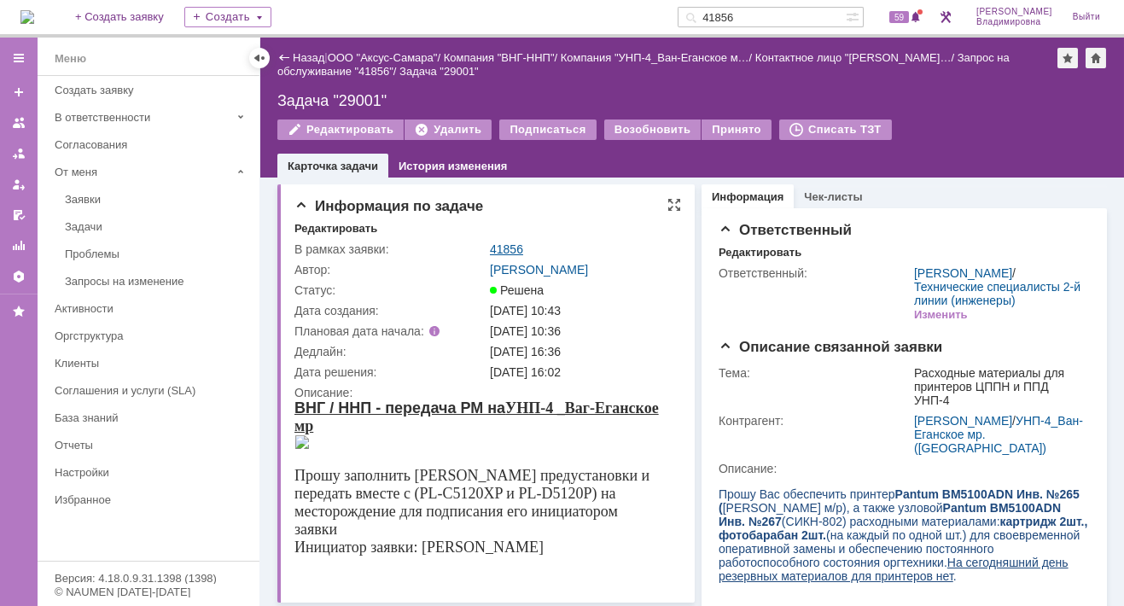
click at [505, 243] on link "41856" at bounding box center [506, 249] width 33 height 14
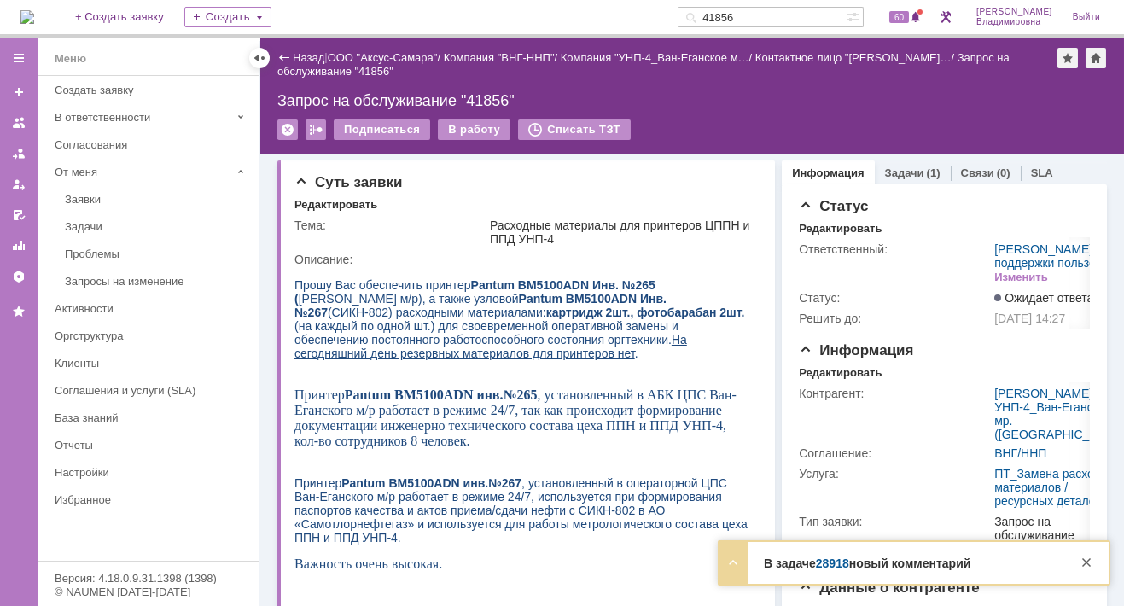
click at [819, 565] on link "28918" at bounding box center [832, 563] width 33 height 14
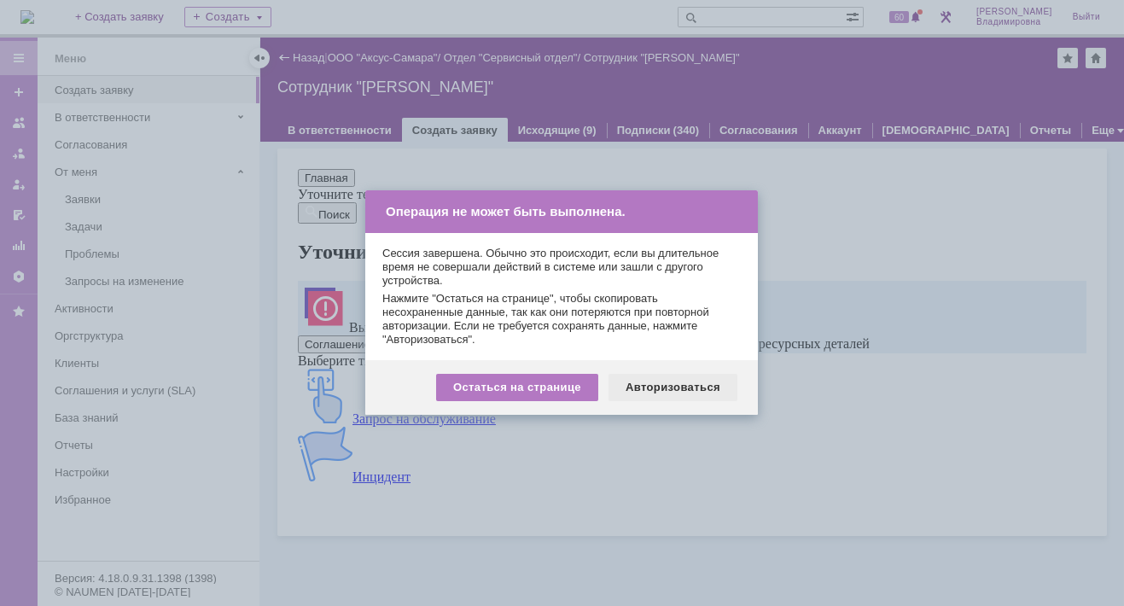
click at [691, 388] on div "Авторизоваться" at bounding box center [672, 387] width 129 height 27
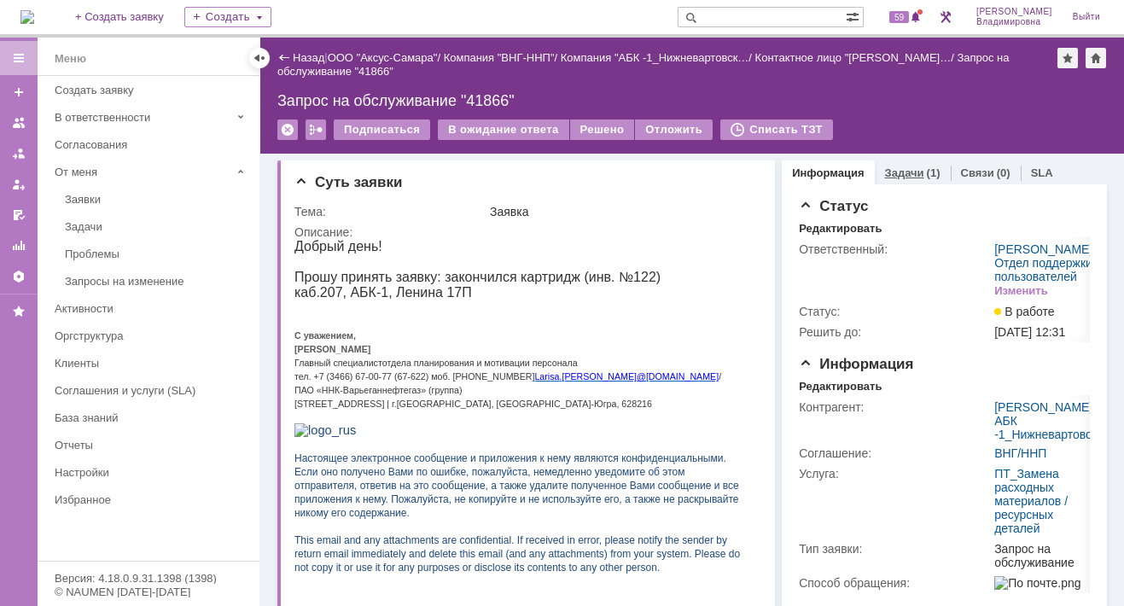
click at [888, 168] on link "Задачи" at bounding box center [904, 172] width 39 height 13
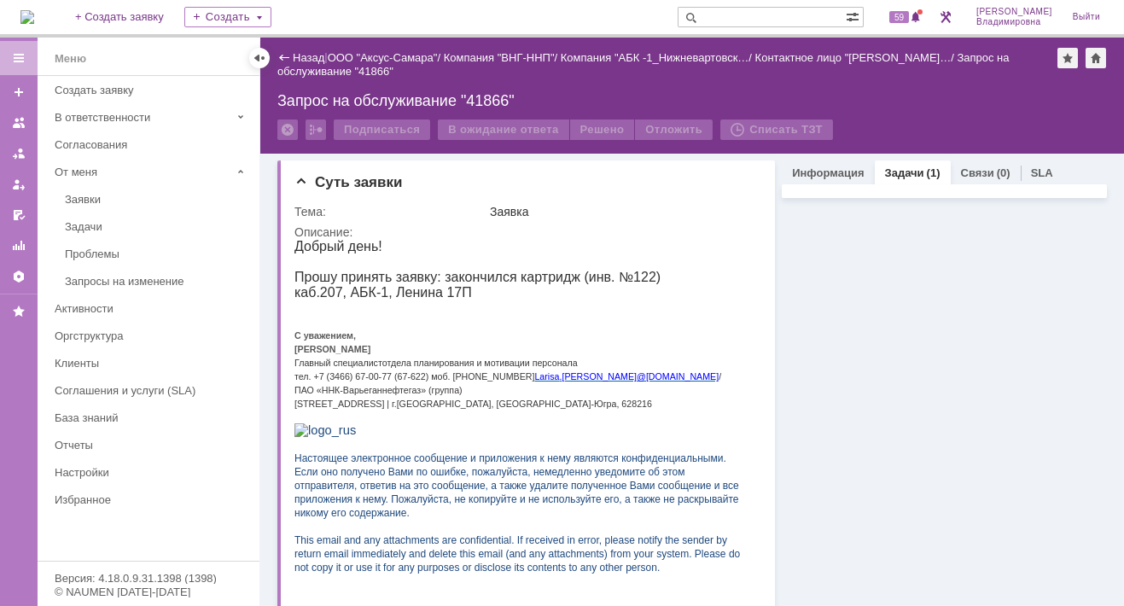
click at [888, 168] on link "Задачи" at bounding box center [904, 172] width 39 height 13
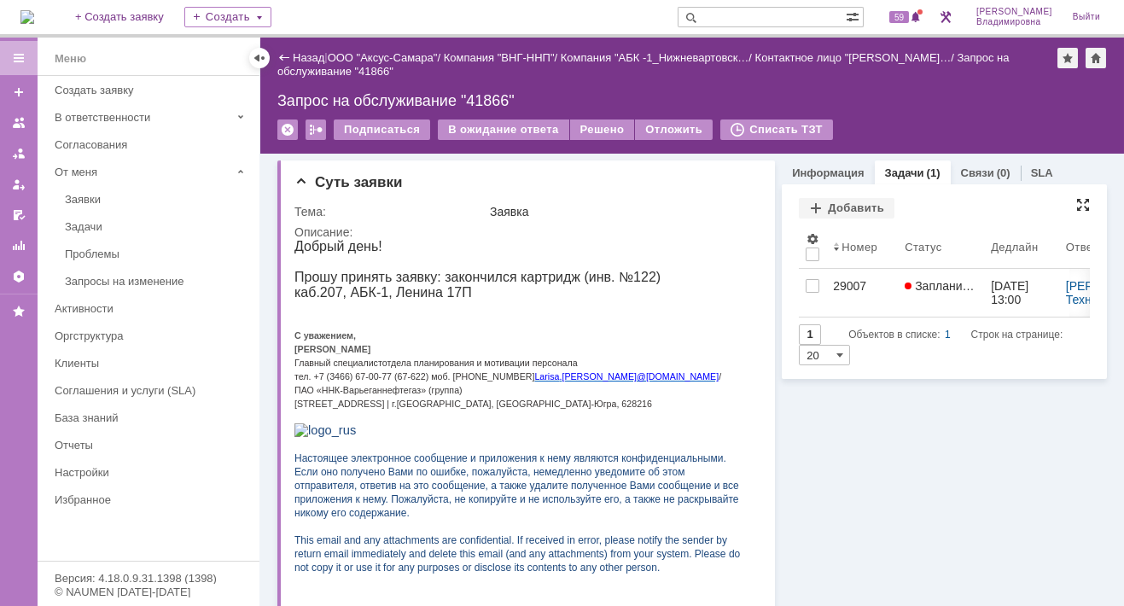
click at [1076, 205] on div at bounding box center [1083, 205] width 14 height 14
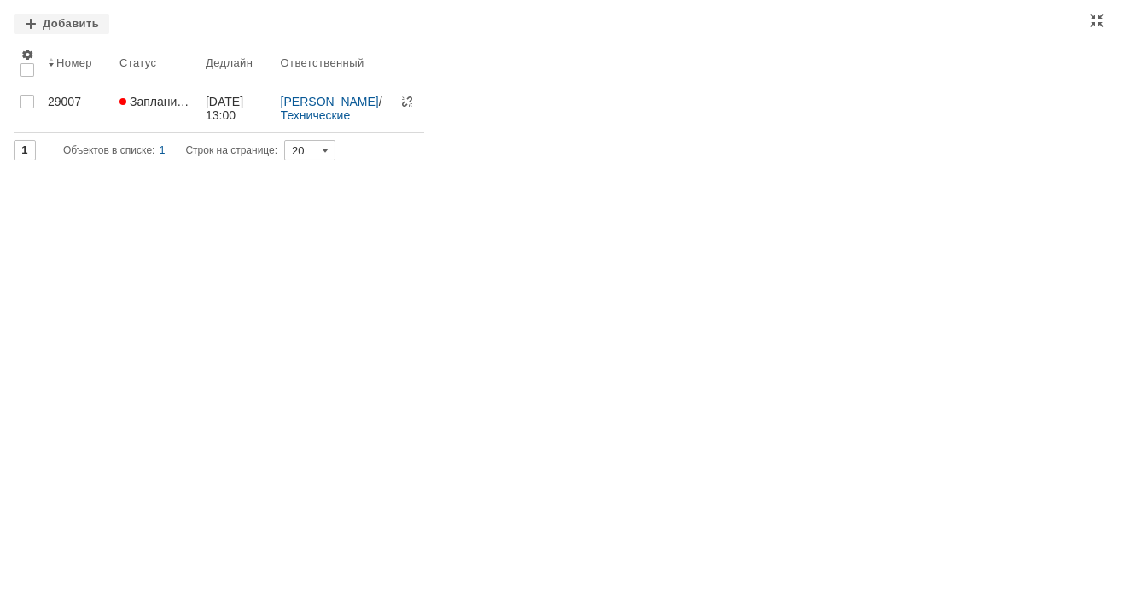
click at [508, 223] on div "Задачи Добавить Результаты поиска: 1 Объектов в списке: 1 Строк на странице: 20…" at bounding box center [562, 303] width 1124 height 606
click at [1090, 18] on div at bounding box center [1097, 21] width 14 height 14
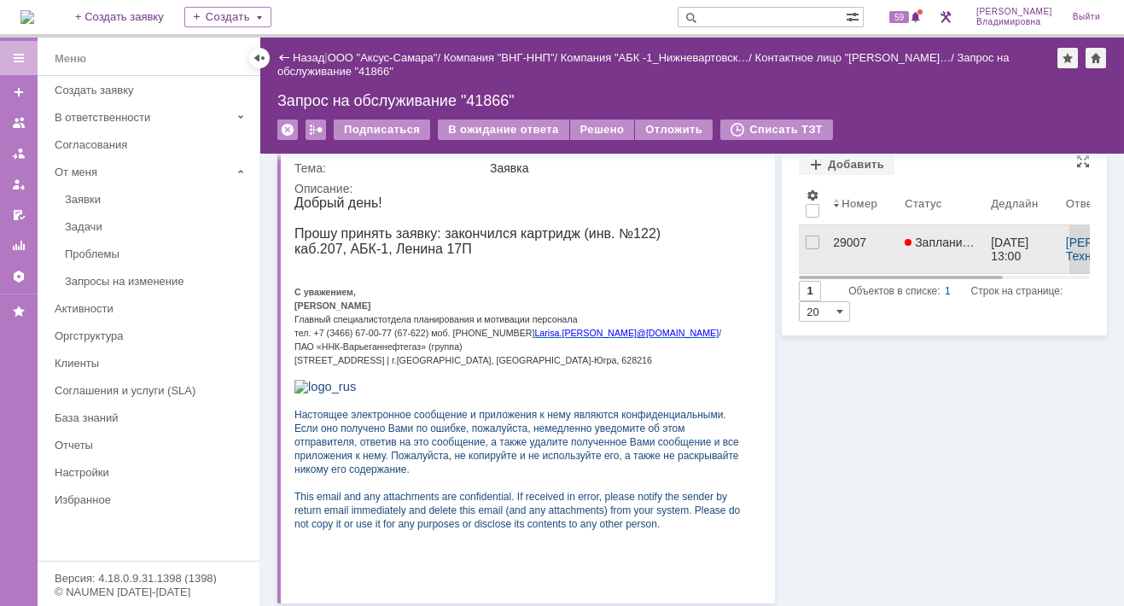
click at [918, 255] on link "Запланирована" at bounding box center [941, 249] width 86 height 48
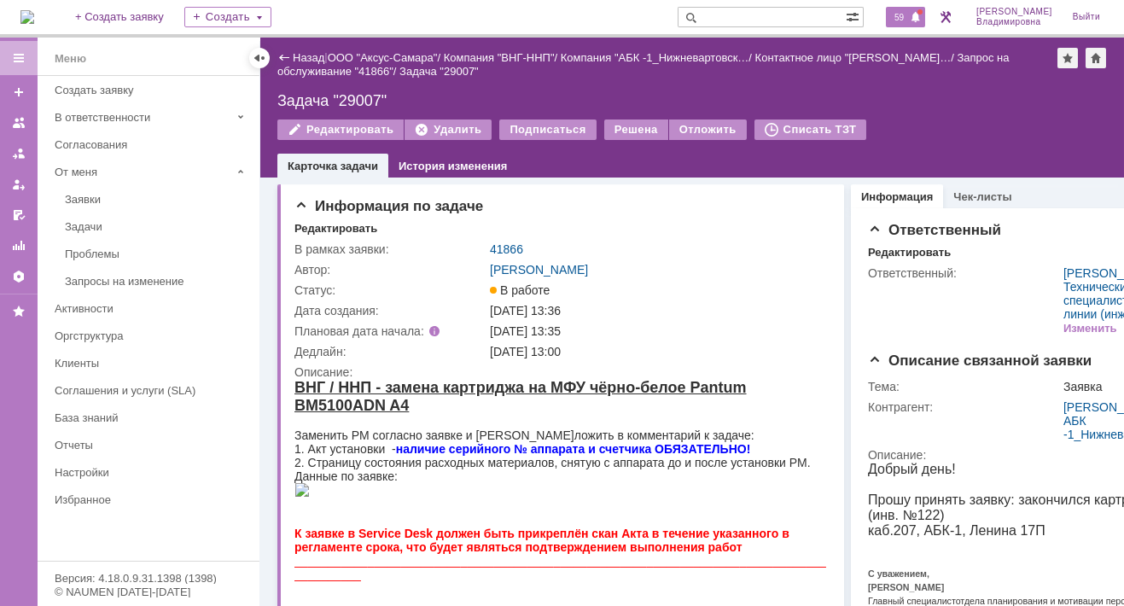
click at [902, 16] on span "59" at bounding box center [899, 17] width 20 height 12
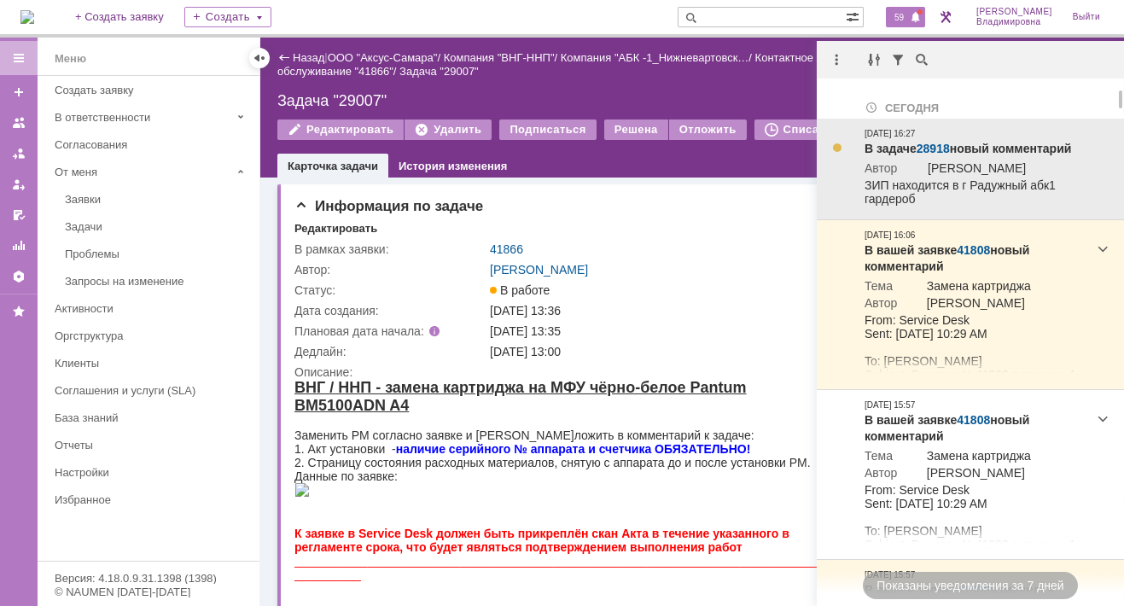
click at [933, 148] on link "28918" at bounding box center [932, 149] width 33 height 14
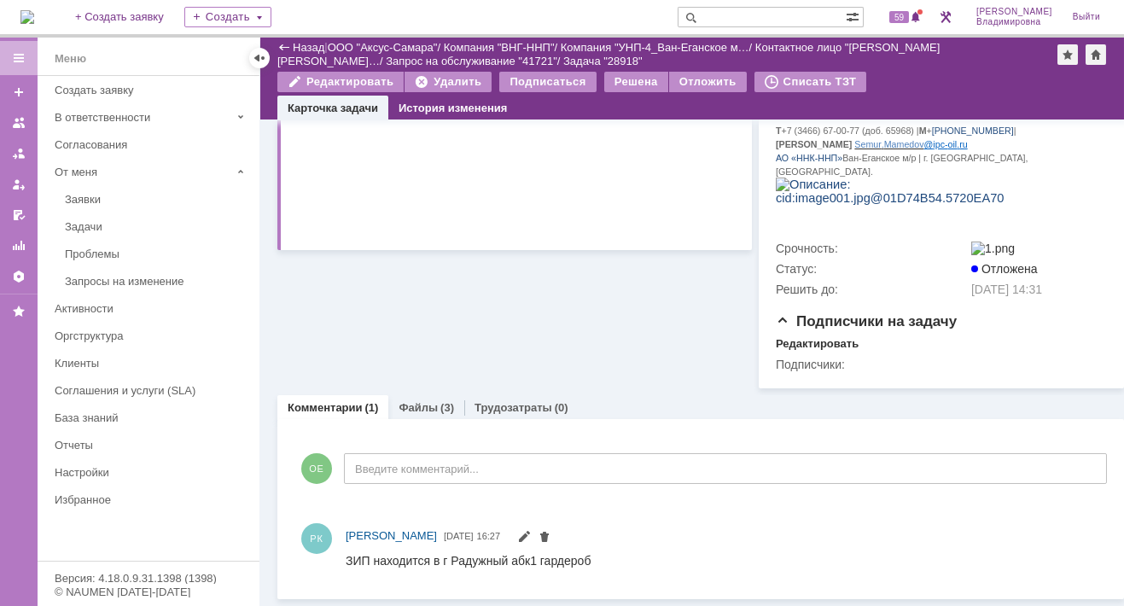
scroll to position [480, 0]
drag, startPoint x: 346, startPoint y: 563, endPoint x: 601, endPoint y: 557, distance: 255.2
click at [601, 557] on html "ЗИП находится в г Радужный абк1 гардероб" at bounding box center [708, 560] width 724 height 15
drag, startPoint x: 601, startPoint y: 557, endPoint x: 533, endPoint y: 561, distance: 67.5
copy div "ЗИП находится в г Радужный абк1 гардероб"
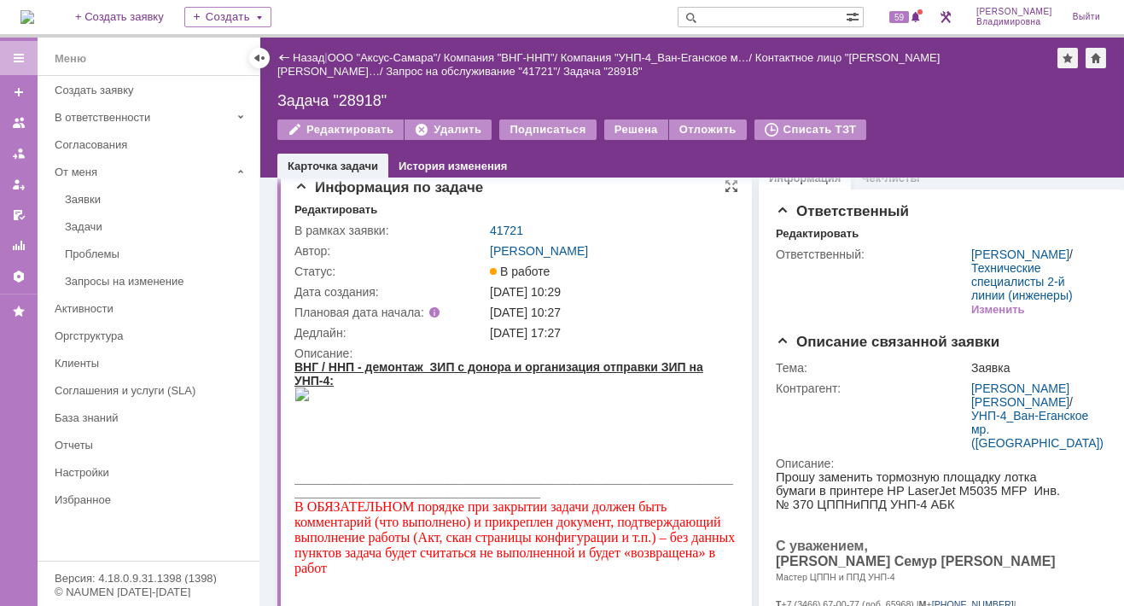
scroll to position [0, 0]
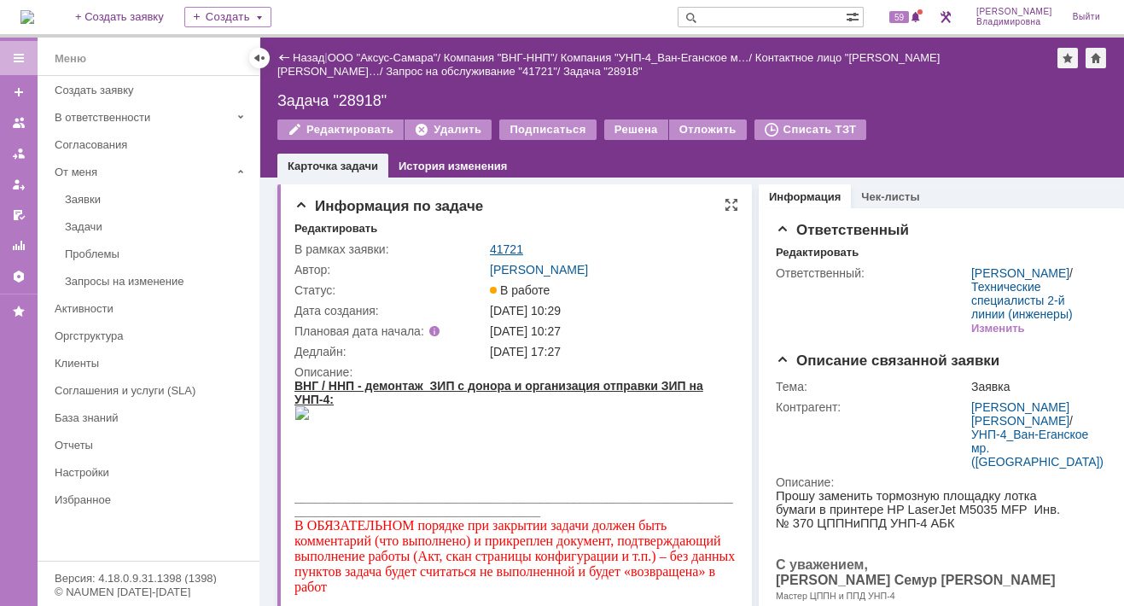
click at [511, 242] on link "41721" at bounding box center [506, 249] width 33 height 14
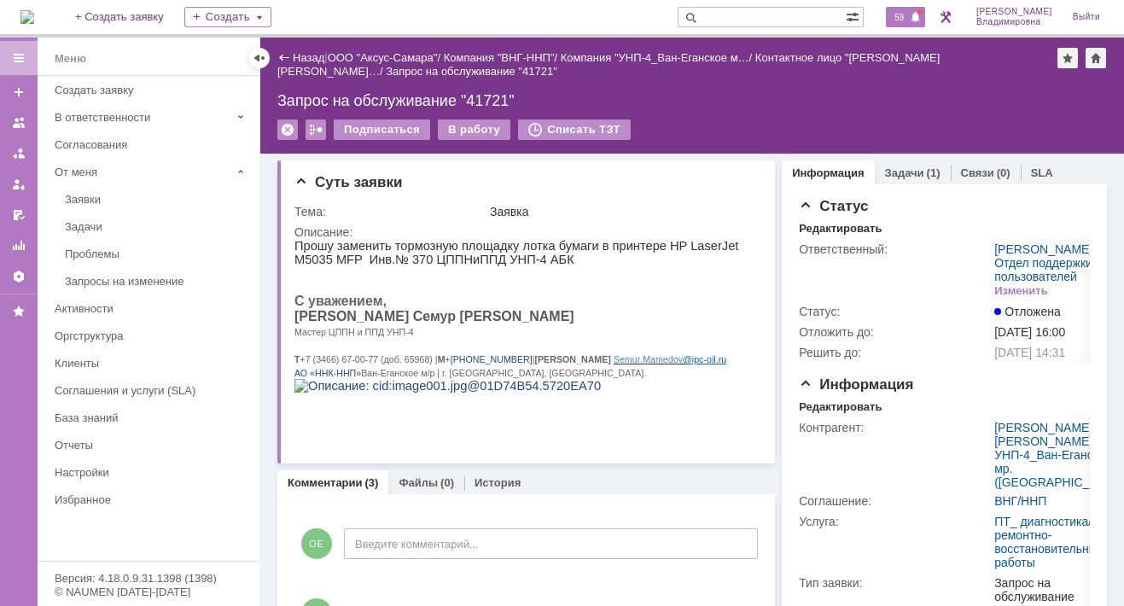
click at [909, 15] on span "59" at bounding box center [899, 17] width 20 height 12
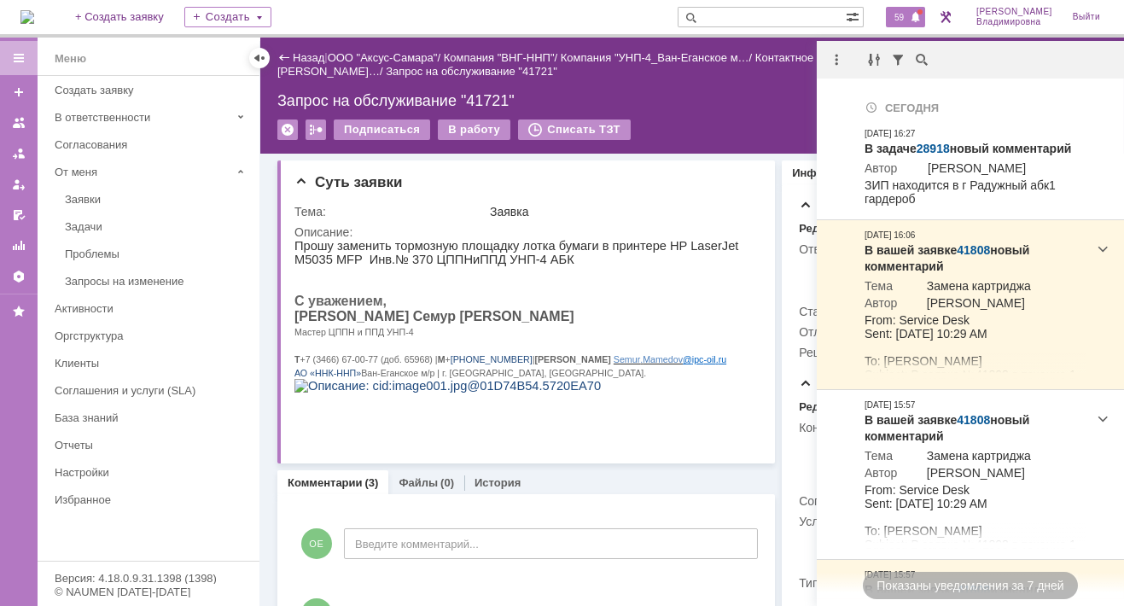
click at [772, 125] on div "Подписаться В работу Списать ТЗТ" at bounding box center [691, 137] width 829 height 36
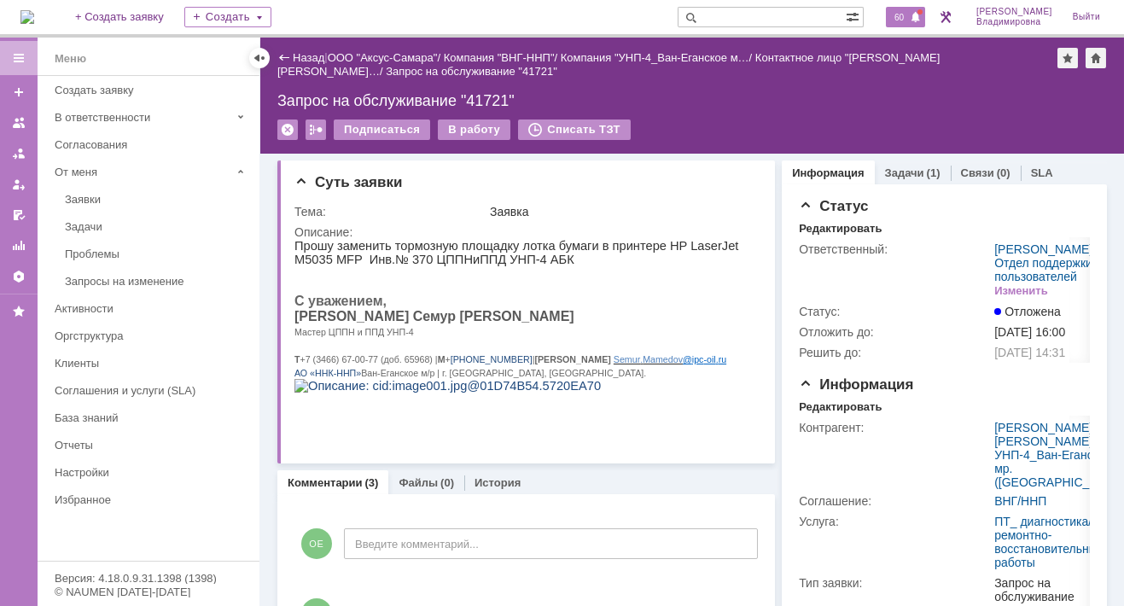
click at [907, 19] on span "60" at bounding box center [899, 17] width 20 height 12
click at [34, 16] on img at bounding box center [27, 17] width 14 height 14
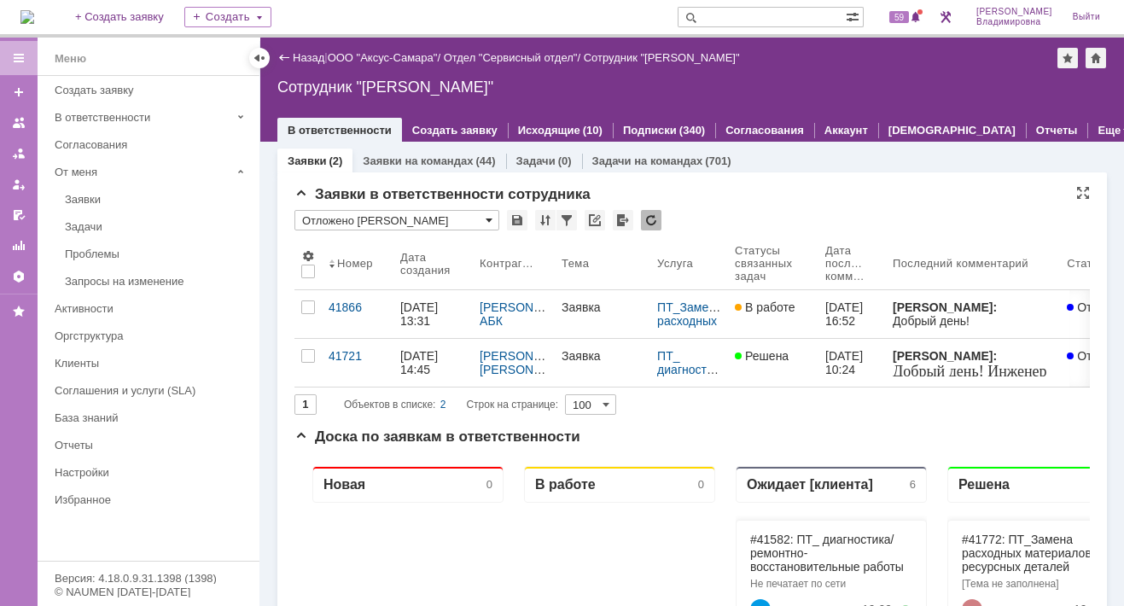
click at [490, 218] on span at bounding box center [488, 220] width 7 height 14
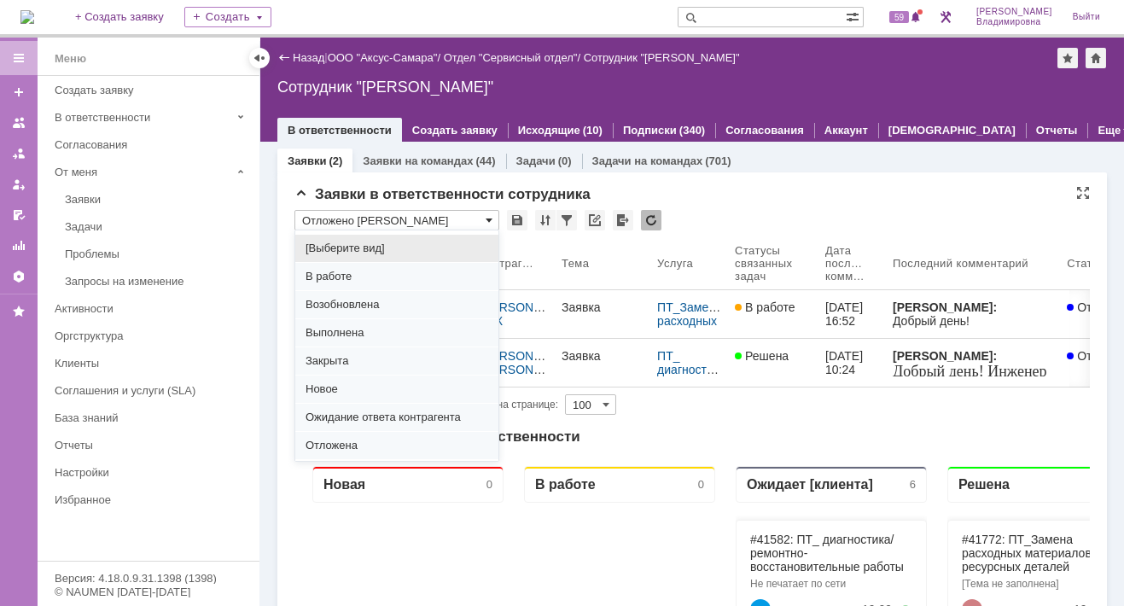
scroll to position [212, 0]
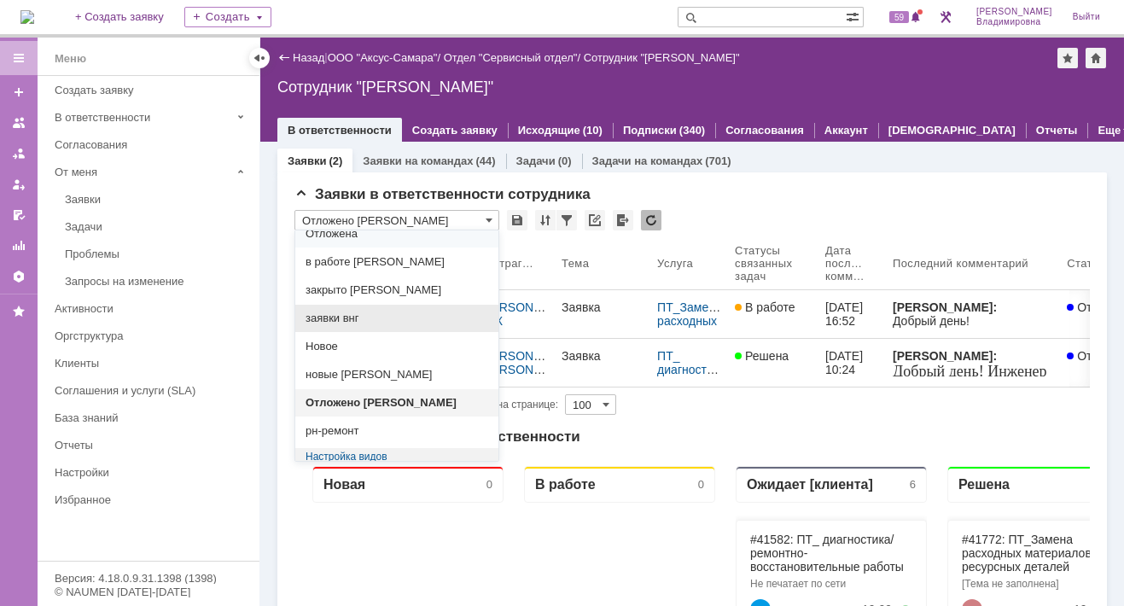
click at [350, 312] on span "заявки внг" at bounding box center [396, 318] width 183 height 14
type input "заявки внг"
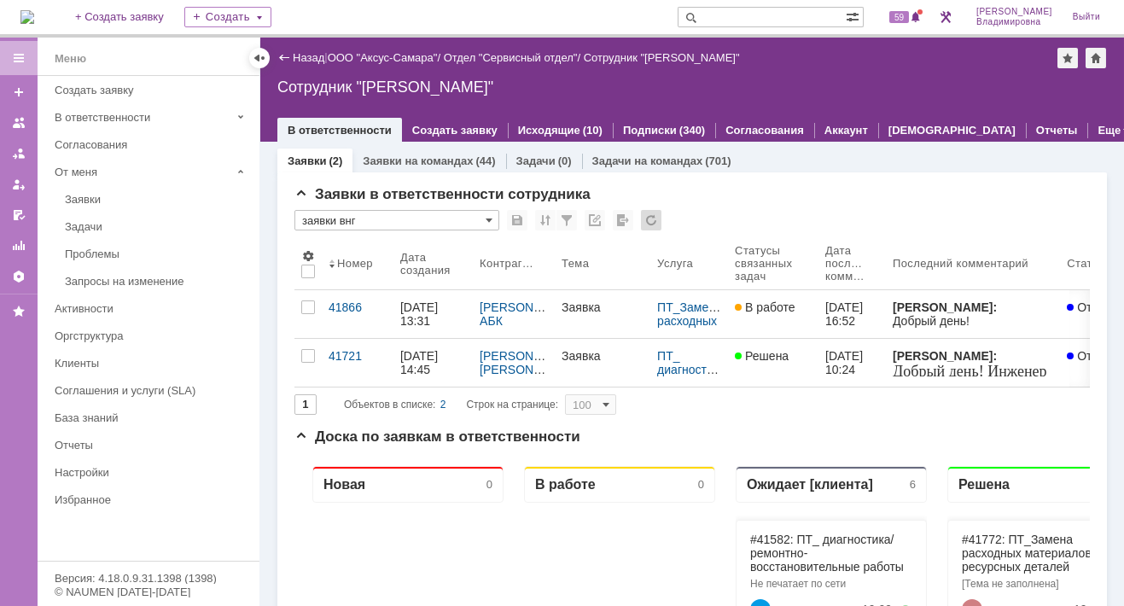
type input "20"
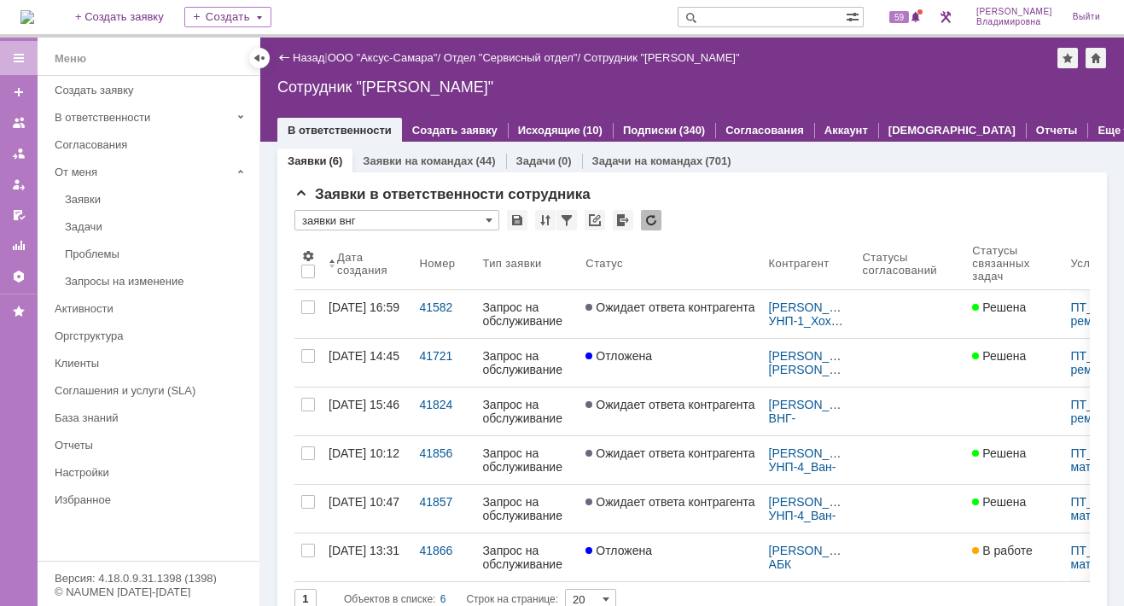
type input "заявки внг"
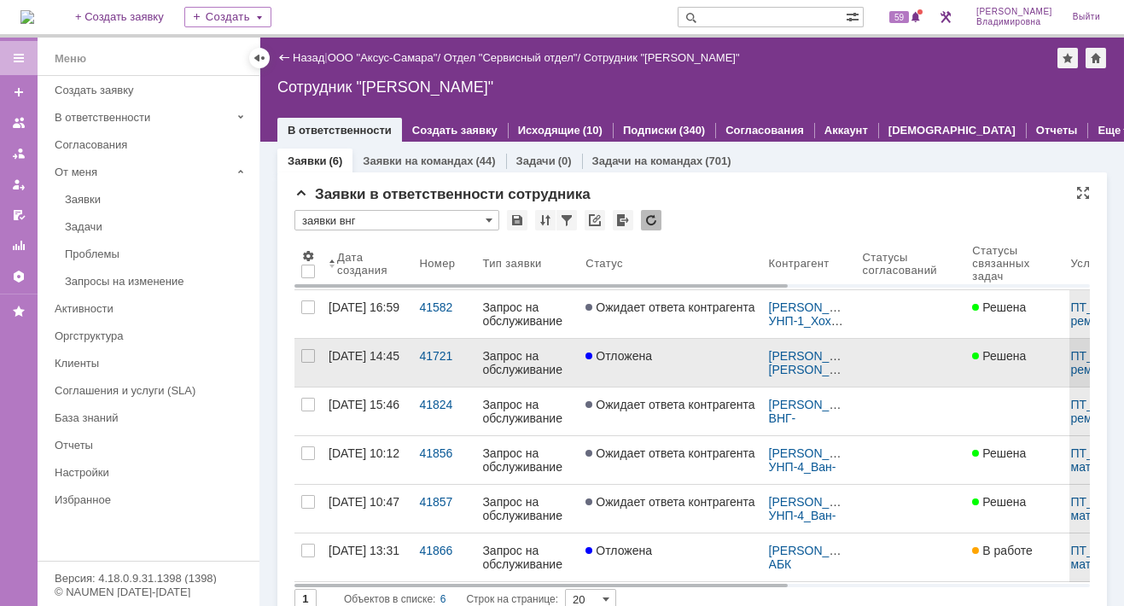
scroll to position [0, 0]
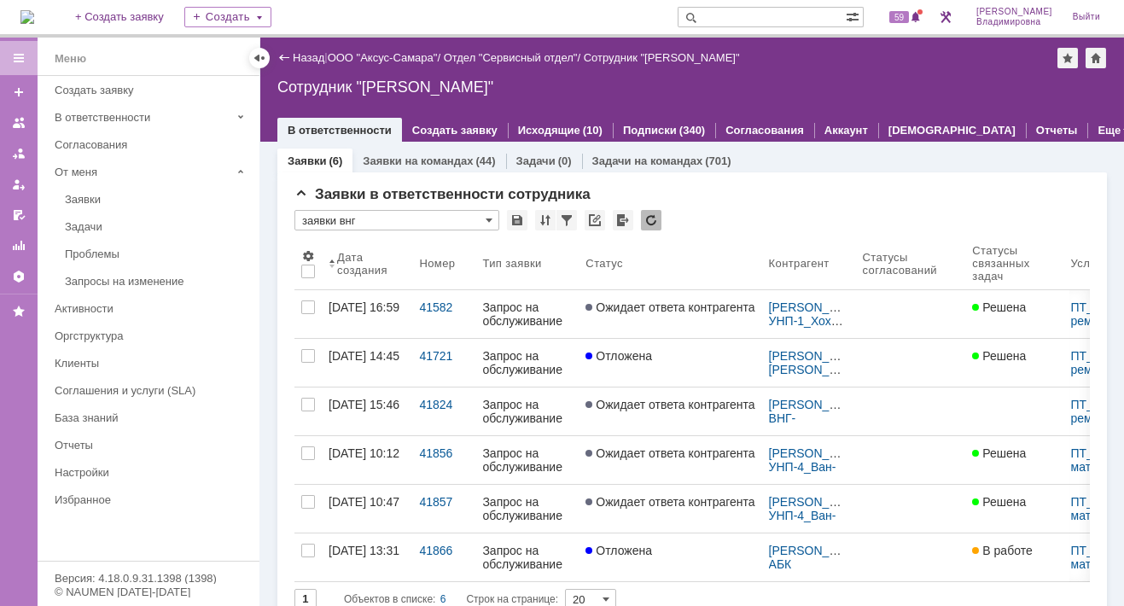
click at [34, 16] on img at bounding box center [27, 17] width 14 height 14
click at [687, 196] on div "Заявки в ответственности сотрудника" at bounding box center [691, 194] width 795 height 17
click at [357, 55] on link "ООО "Аксус-Самара"" at bounding box center [383, 57] width 110 height 13
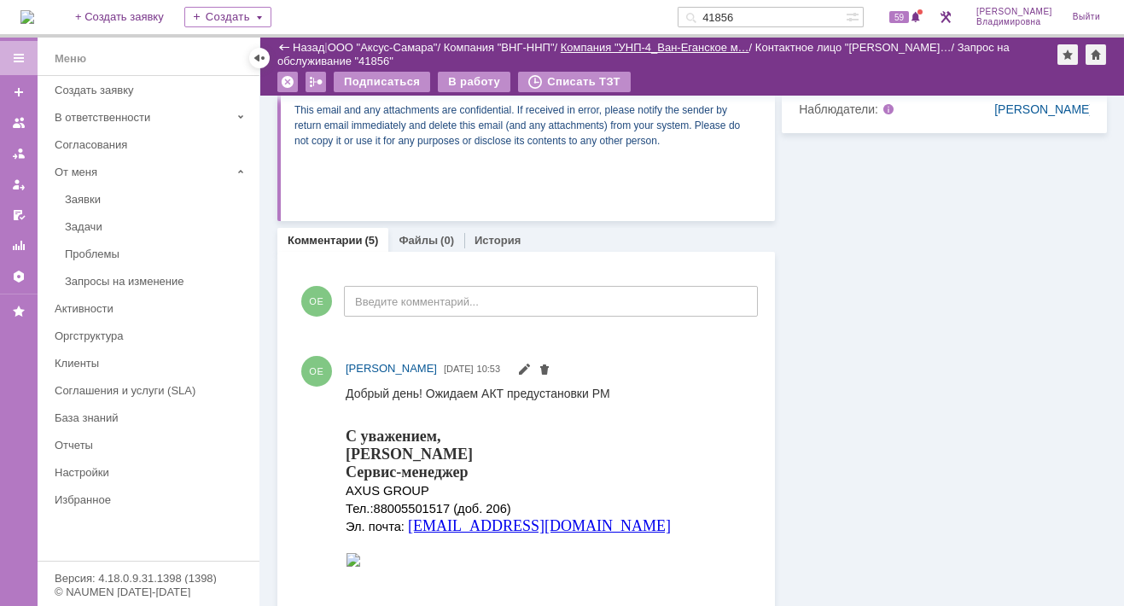
scroll to position [683, 0]
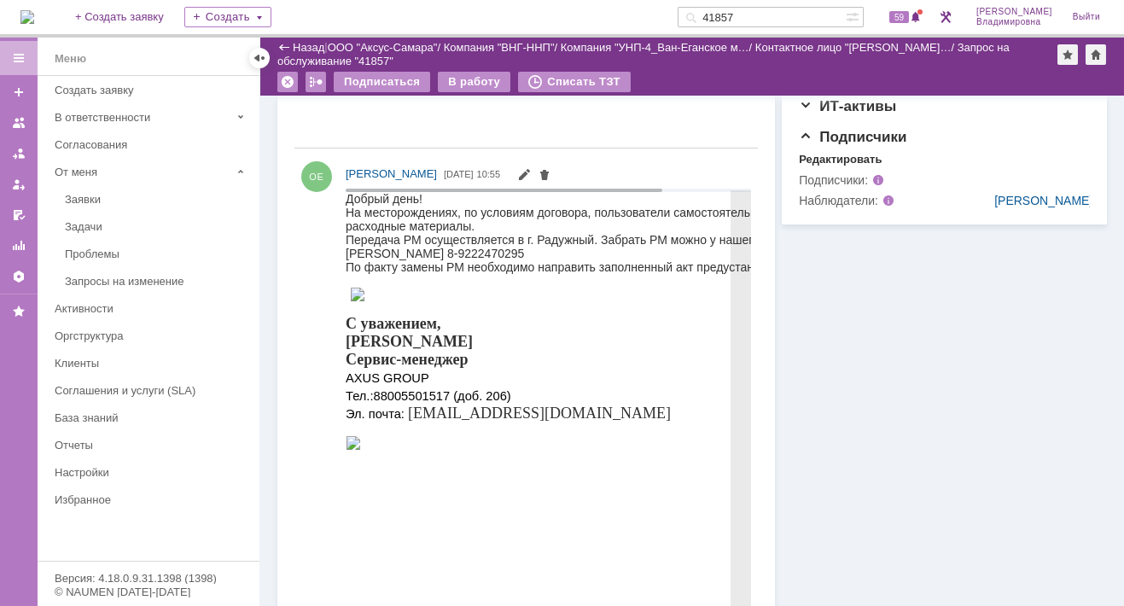
scroll to position [256, 0]
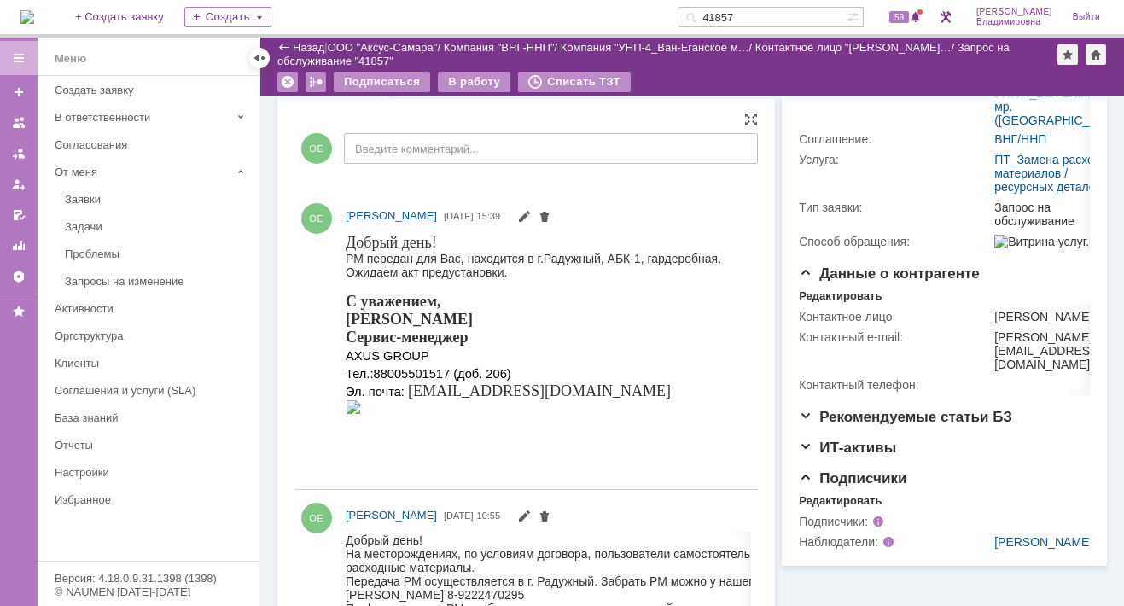
drag, startPoint x: 688, startPoint y: 469, endPoint x: 471, endPoint y: 268, distance: 295.8
drag, startPoint x: 355, startPoint y: 243, endPoint x: 515, endPoint y: 282, distance: 164.9
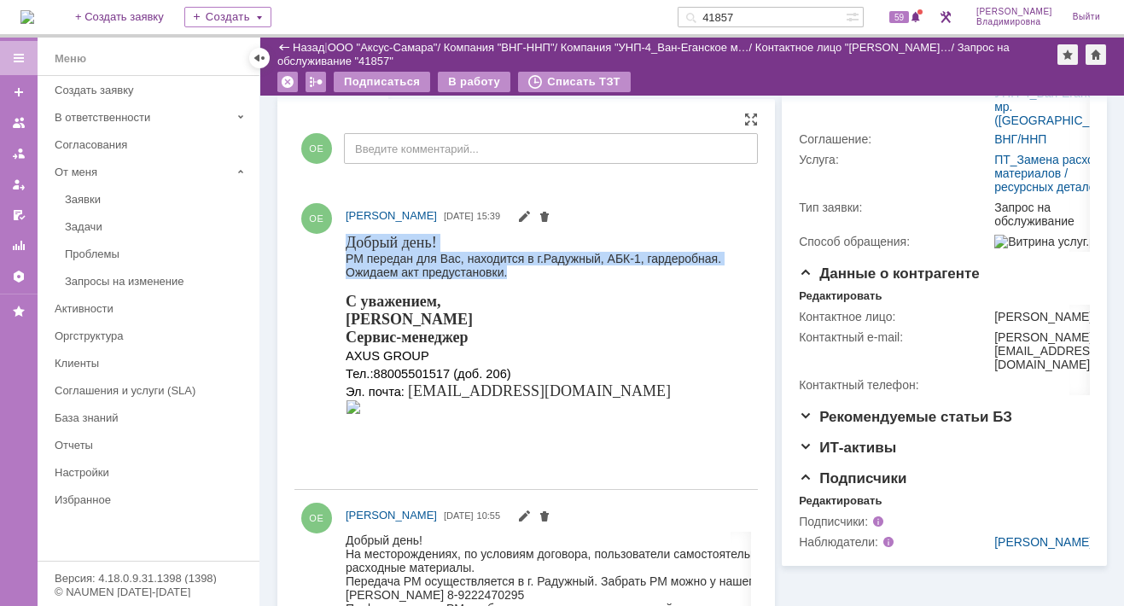
drag, startPoint x: 523, startPoint y: 277, endPoint x: 340, endPoint y: 254, distance: 184.9
click at [346, 254] on html "Добрый день! РМ передан для Вас, находится в г.Радужный, АБК-1, гардеробная. Ож…" at bounding box center [544, 332] width 397 height 198
copy body "Добрый день! РМ передан для Вас, находится в г.Радужный, АБК-1, гардеробная. Ож…"
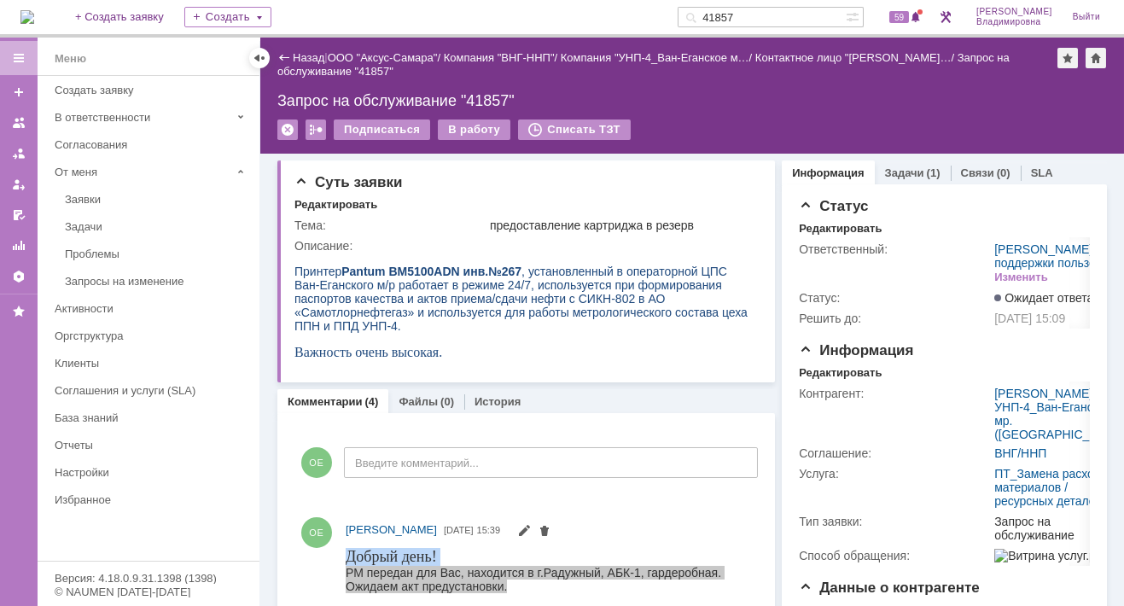
click at [760, 20] on input "41857" at bounding box center [761, 17] width 168 height 20
click at [760, 14] on input "41857" at bounding box center [761, 17] width 168 height 20
click at [761, 14] on input "41857" at bounding box center [761, 17] width 168 height 20
click at [763, 13] on input "41857" at bounding box center [761, 17] width 168 height 20
click at [762, 12] on input "41857" at bounding box center [761, 17] width 168 height 20
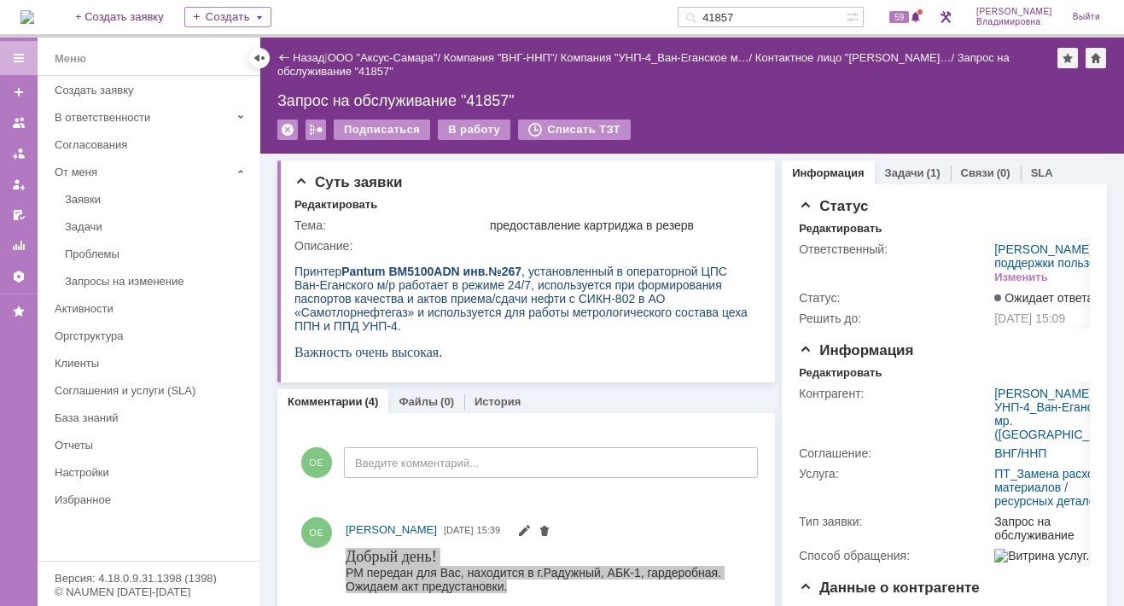
click at [762, 12] on input "41857" at bounding box center [761, 17] width 168 height 20
click at [762, 15] on input "41857" at bounding box center [761, 17] width 168 height 20
click at [764, 10] on input "41857" at bounding box center [761, 17] width 168 height 20
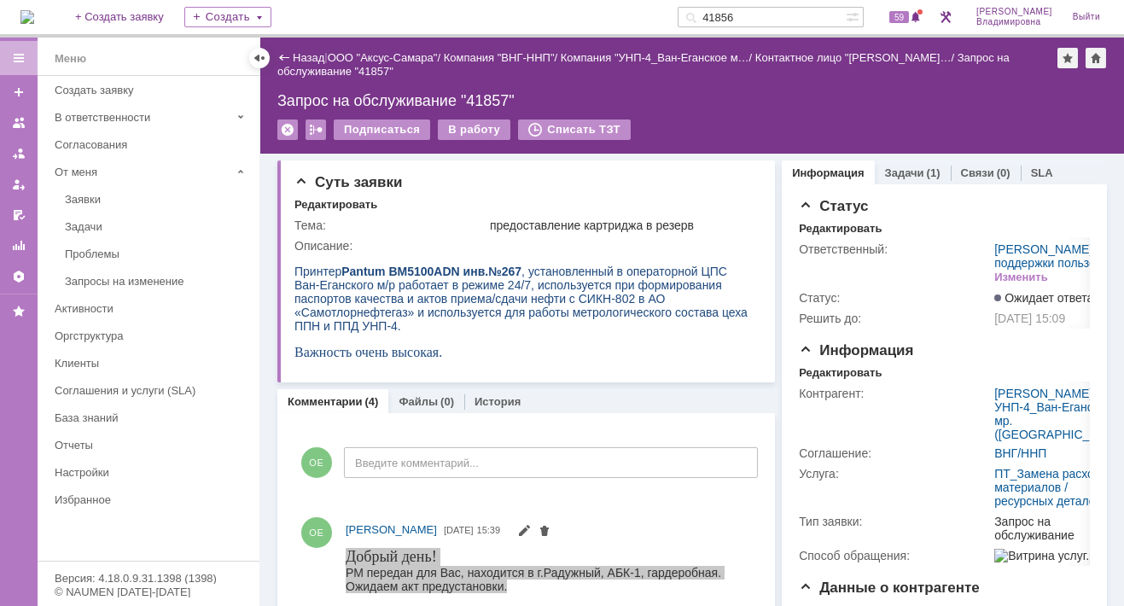
type input "41856"
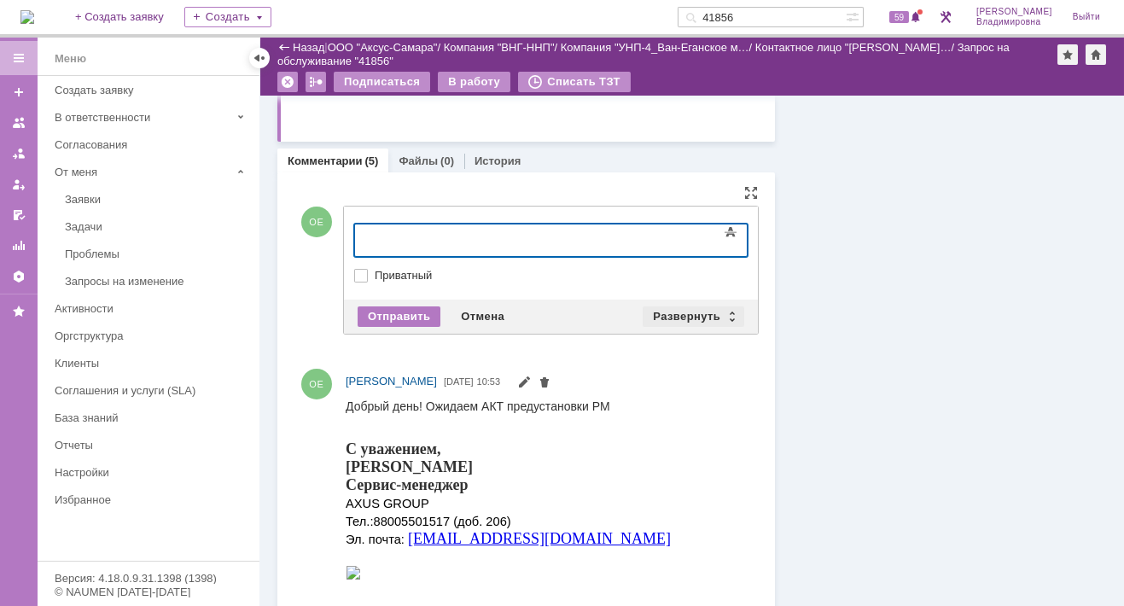
click at [660, 311] on div "Развернуть" at bounding box center [693, 316] width 102 height 20
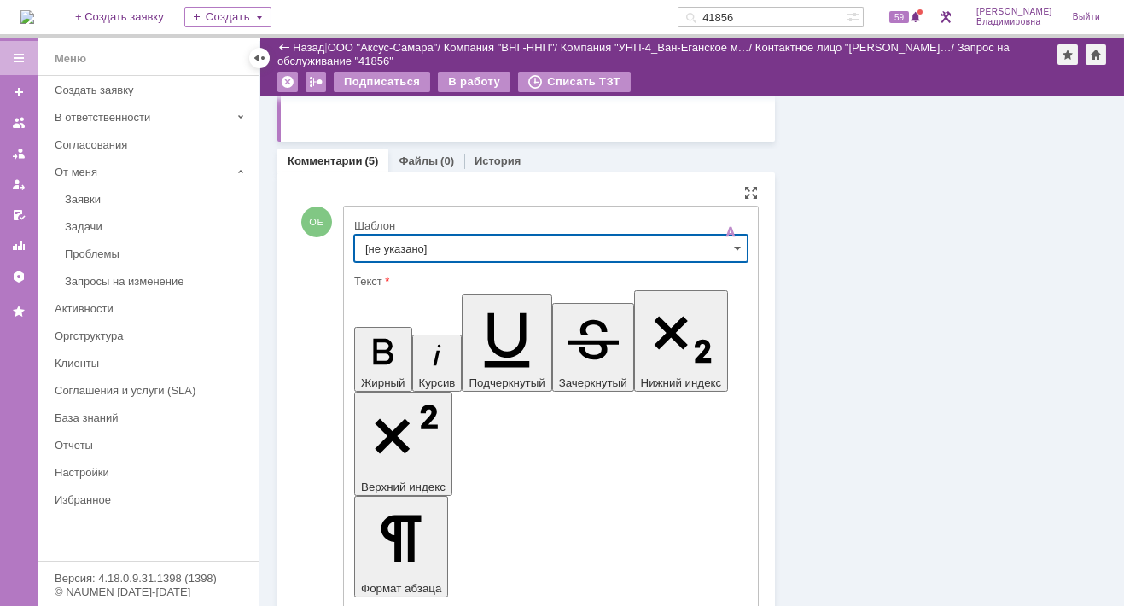
click at [382, 246] on input "[не указано]" at bounding box center [550, 248] width 393 height 27
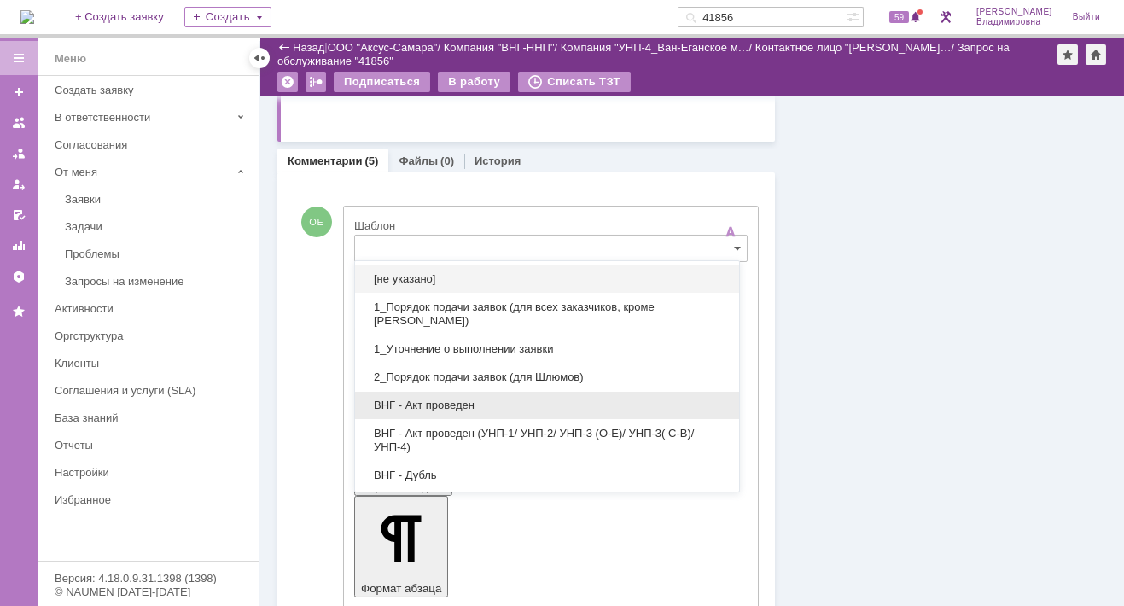
click at [424, 413] on div "ВНГ - Акт проведен" at bounding box center [547, 405] width 384 height 27
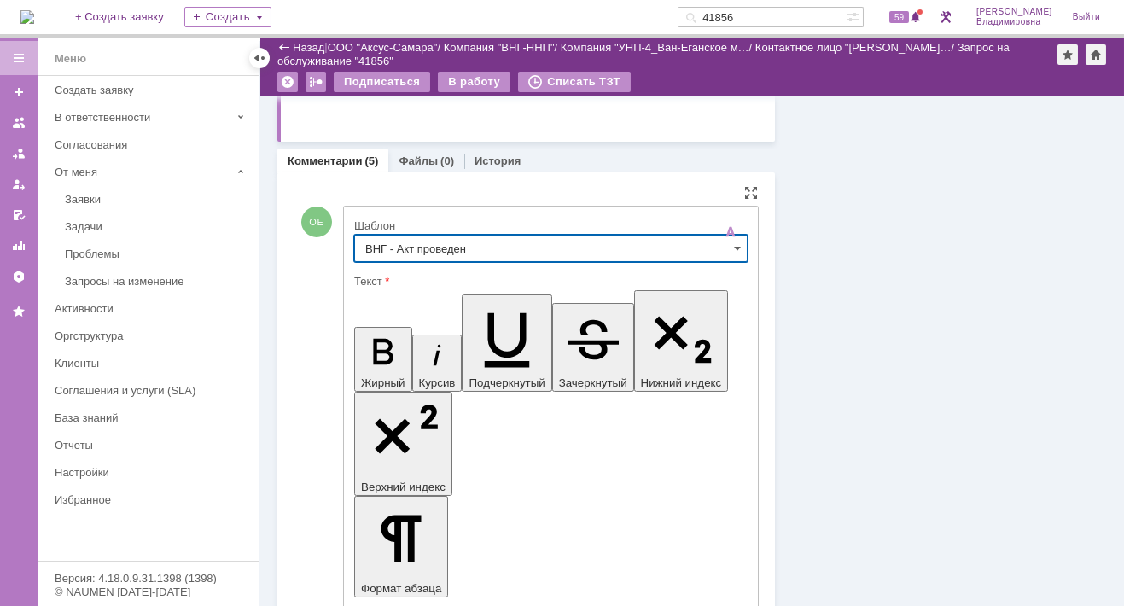
type input "ВНГ - Акт проведен"
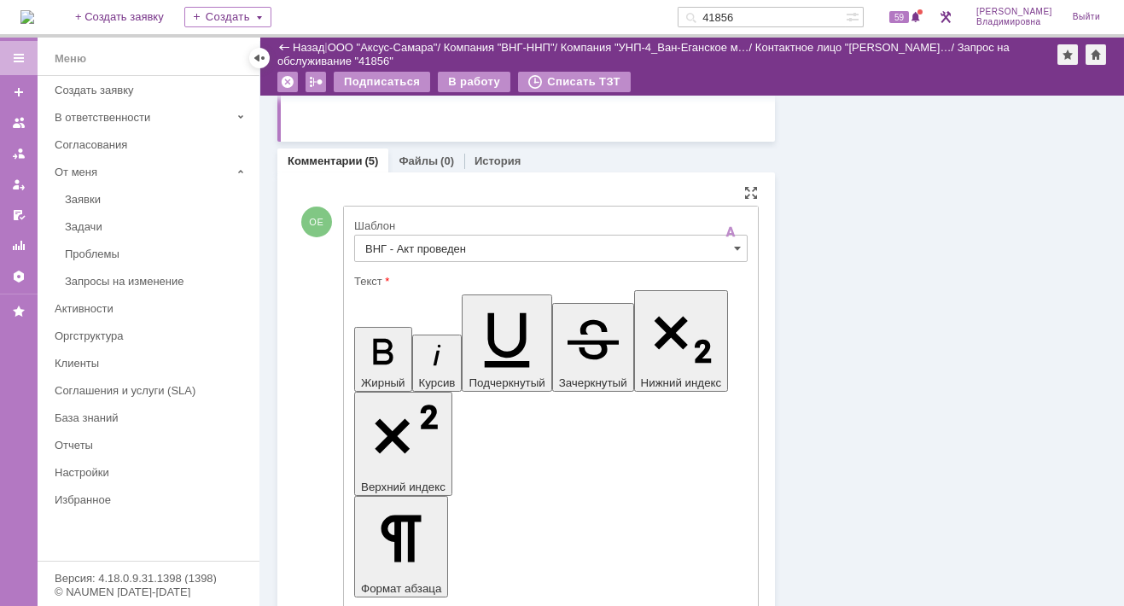
drag, startPoint x: 370, startPoint y: 3786, endPoint x: 434, endPoint y: 3821, distance: 72.9
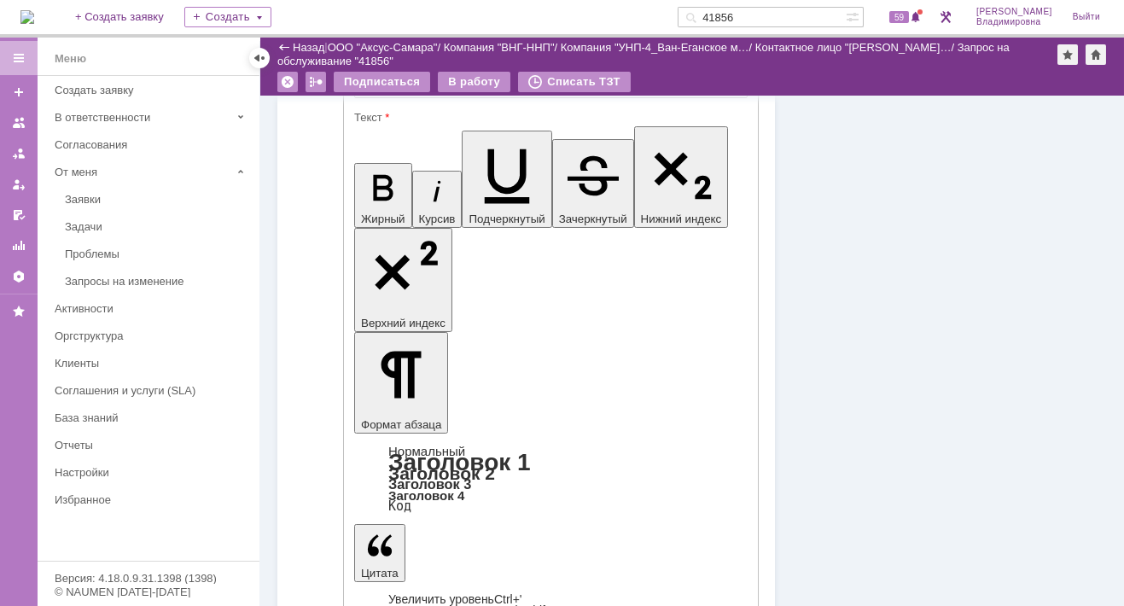
scroll to position [938, 0]
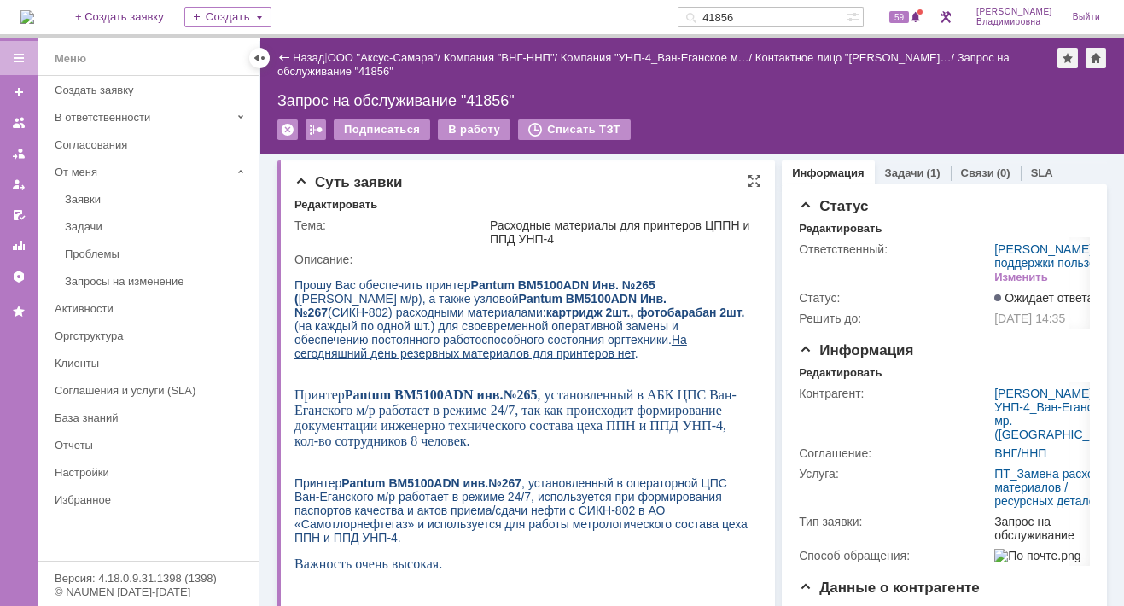
scroll to position [0, 0]
click at [727, 90] on div "Назад | ООО "Аксус-Самара" / Компания "ВНГ-ННП" / Компания "УНП-4_Ван-Еганское …" at bounding box center [691, 96] width 863 height 116
click at [909, 18] on span "59" at bounding box center [899, 17] width 20 height 12
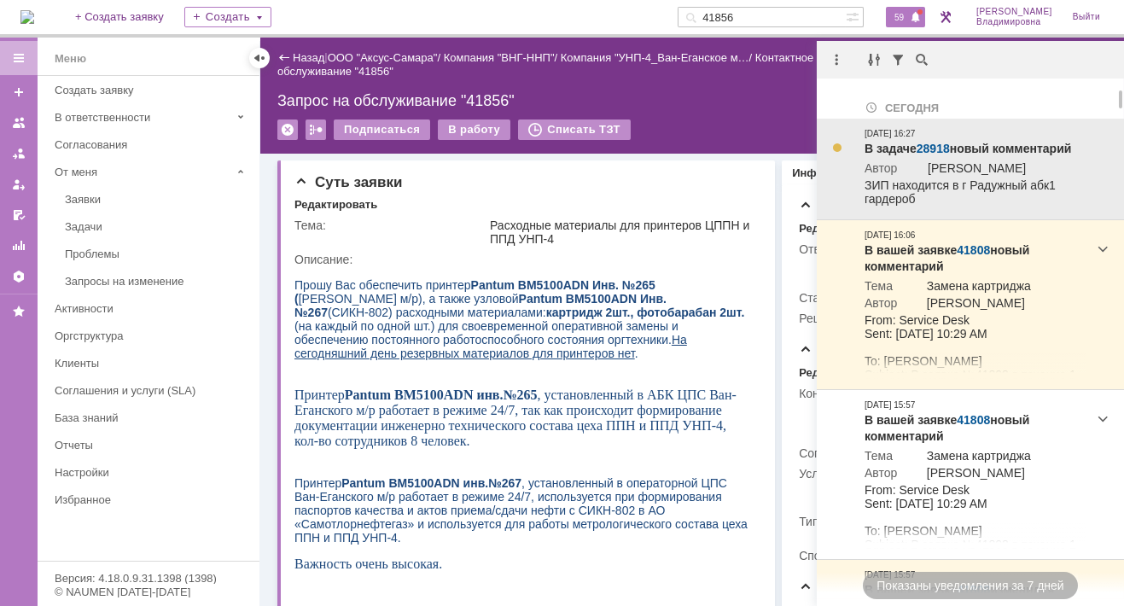
click at [924, 147] on link "28918" at bounding box center [932, 149] width 33 height 14
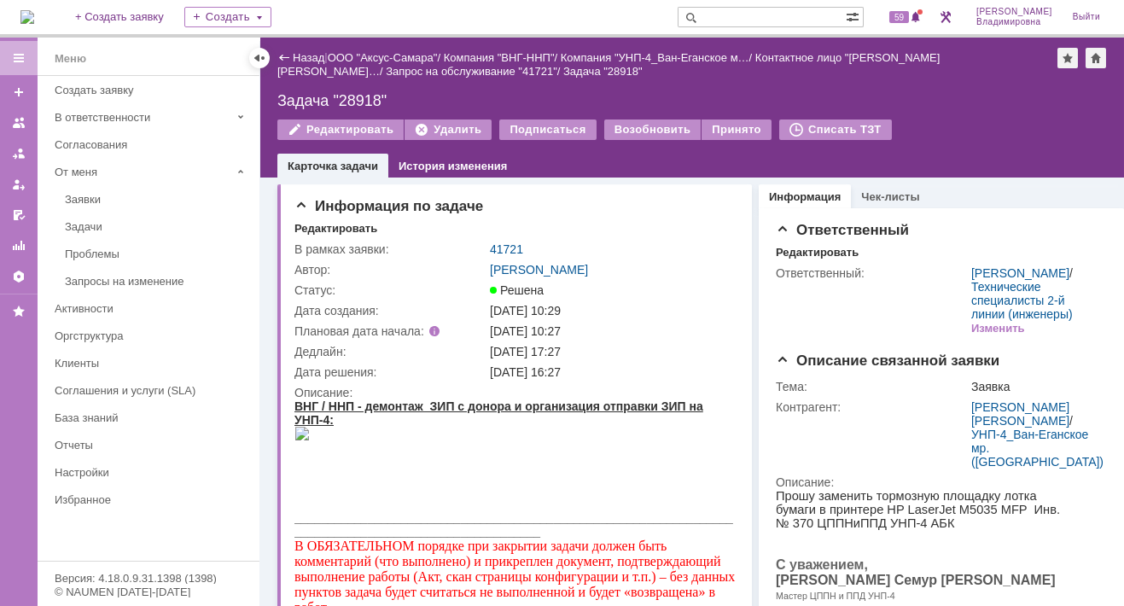
click at [511, 96] on div "Задача "28918"" at bounding box center [691, 100] width 829 height 17
click at [421, 103] on div "Задача "28918"" at bounding box center [691, 100] width 829 height 17
click at [497, 102] on div "Задача "28918"" at bounding box center [691, 100] width 829 height 17
click at [561, 217] on div "Информация по задаче Редактировать В рамках заявки: 41721 Автор: [PERSON_NAME] …" at bounding box center [514, 473] width 474 height 578
click at [498, 246] on link "41721" at bounding box center [506, 249] width 33 height 14
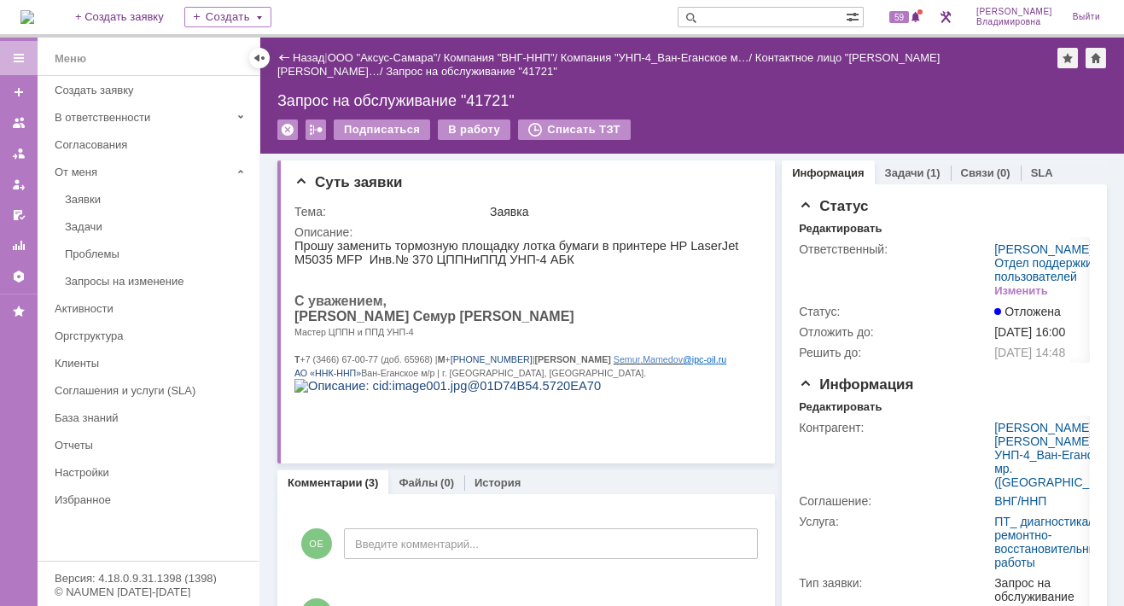
click at [34, 12] on img at bounding box center [27, 17] width 14 height 14
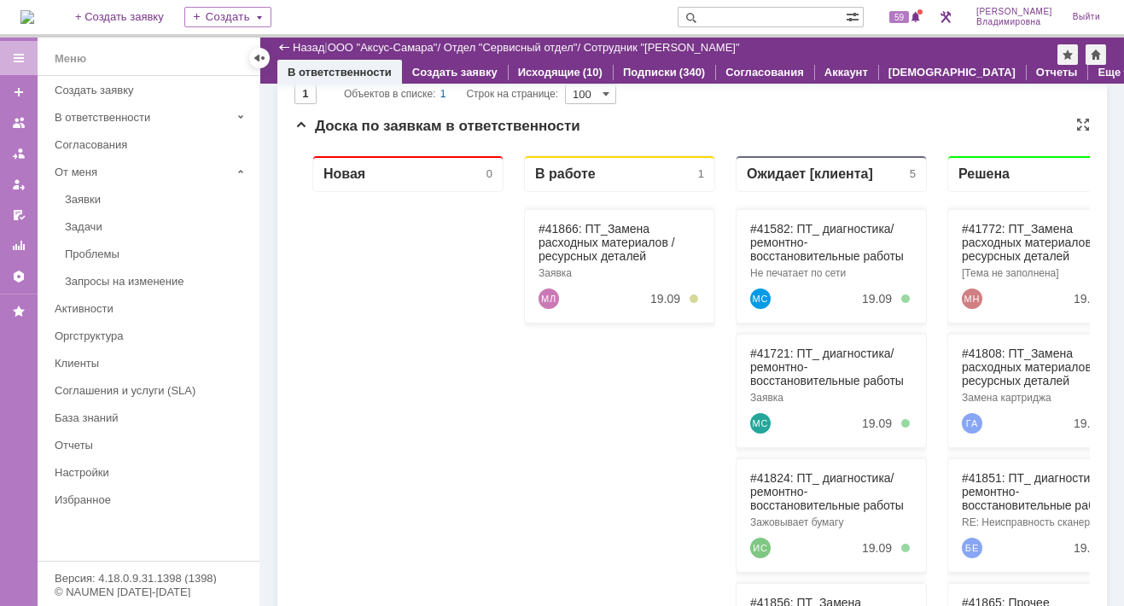
scroll to position [256, 0]
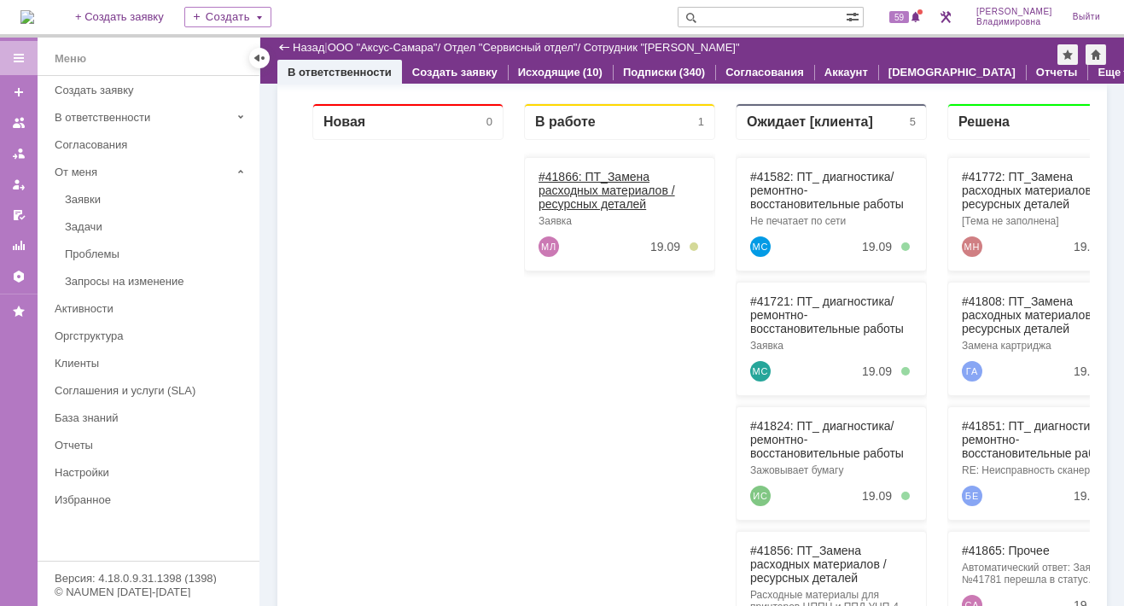
click at [562, 176] on link "#41866: ПТ_Замена расходных материалов / ресурсных деталей" at bounding box center [606, 190] width 137 height 41
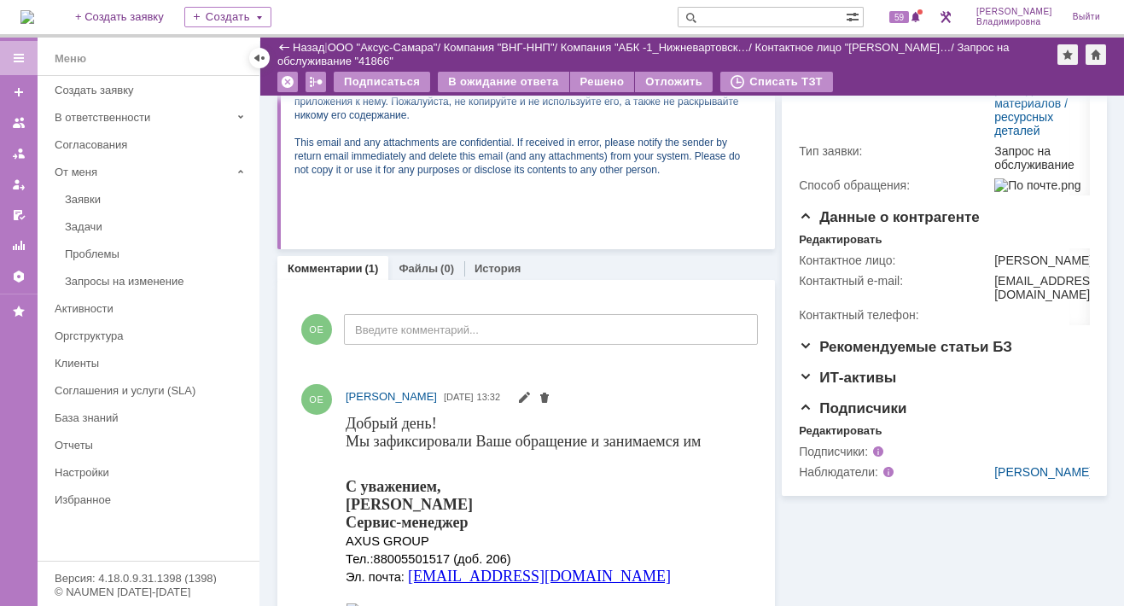
scroll to position [341, 0]
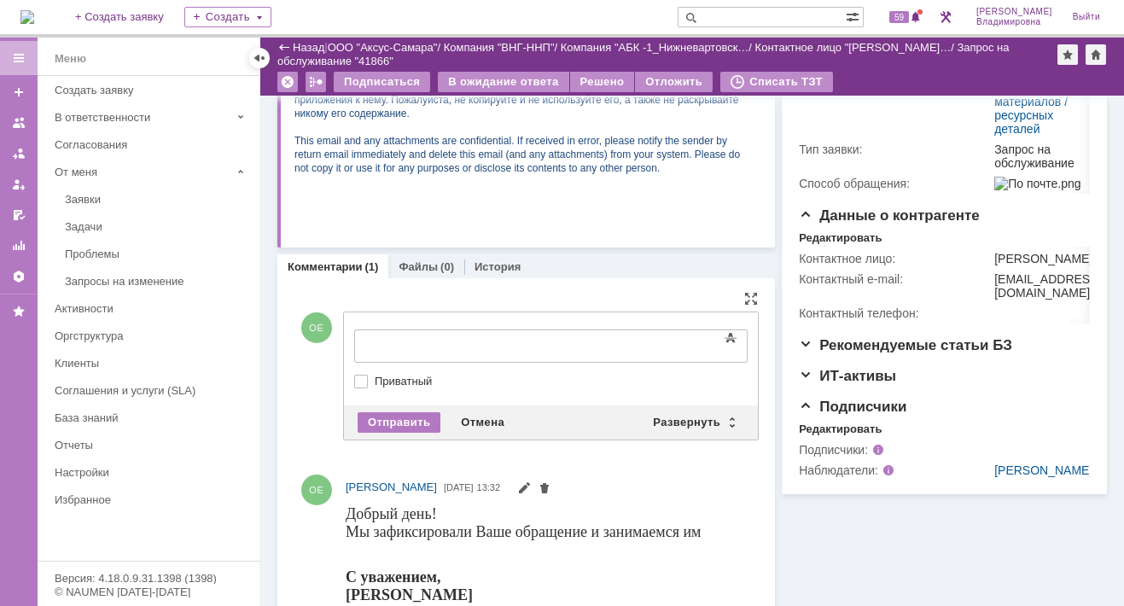
drag, startPoint x: 361, startPoint y: 323, endPoint x: 374, endPoint y: 328, distance: 14.1
click at [689, 420] on div "Развернуть" at bounding box center [693, 422] width 102 height 20
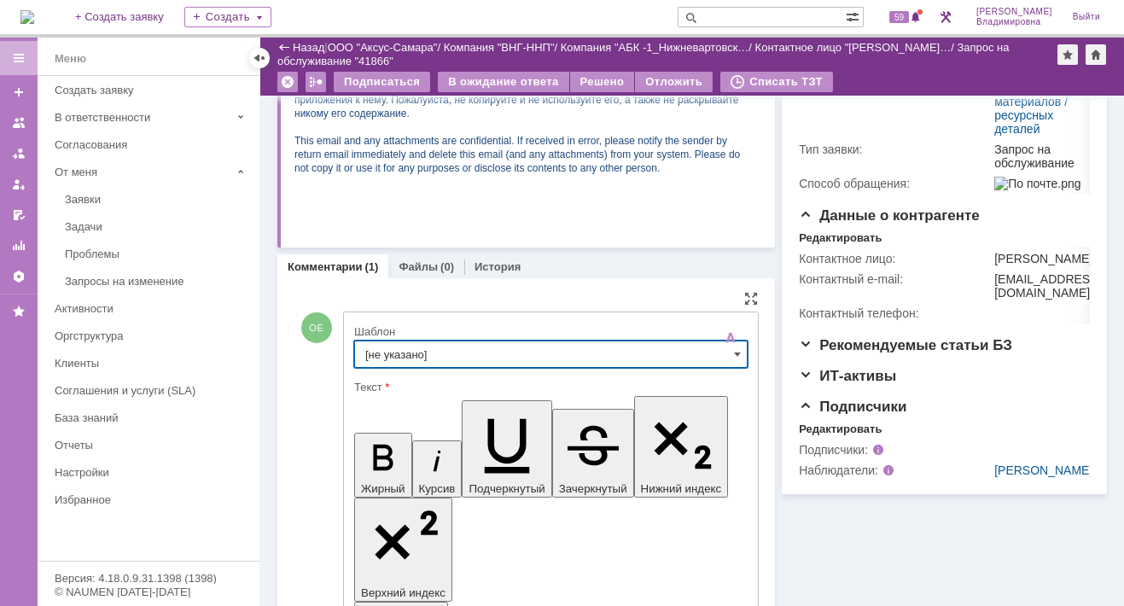
click at [396, 351] on input "[не указано]" at bounding box center [550, 353] width 393 height 27
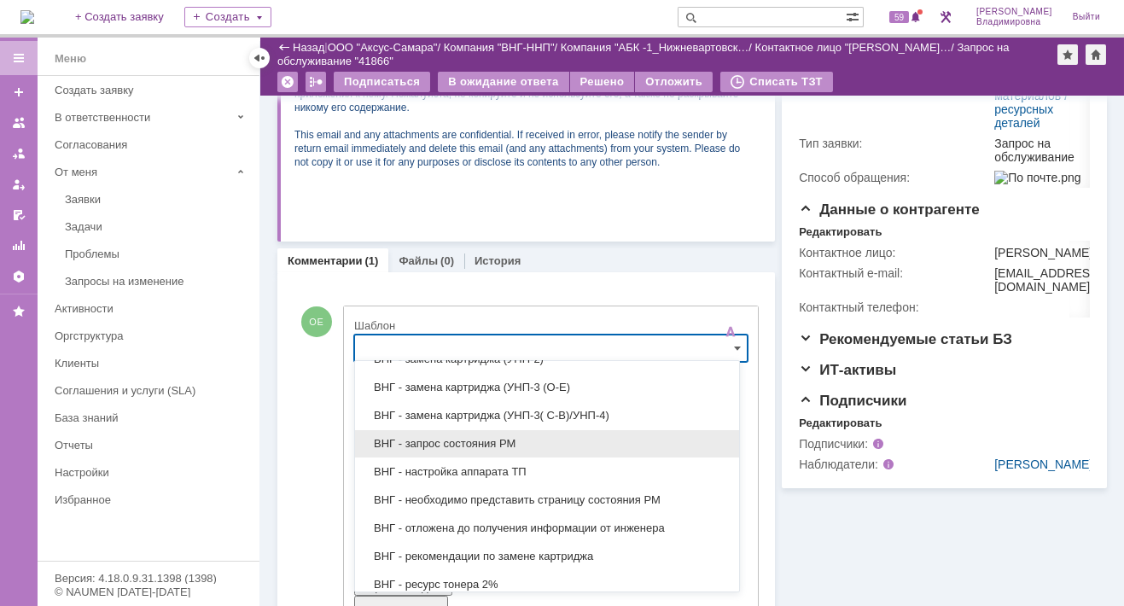
scroll to position [512, 0]
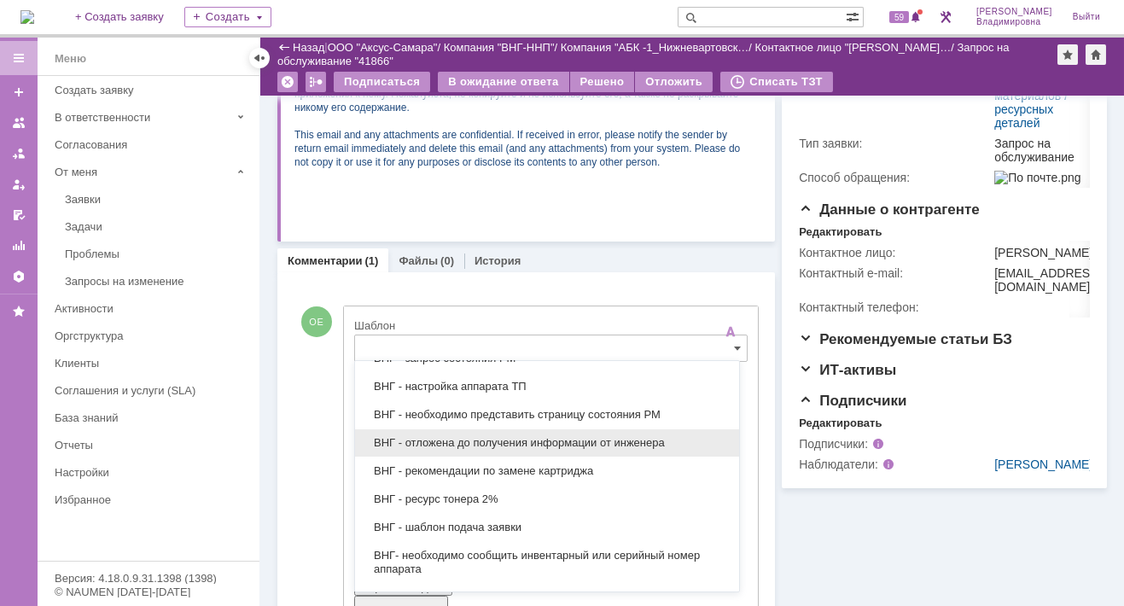
click at [437, 436] on span "ВНГ - отложена до получения информации от инженера" at bounding box center [546, 443] width 363 height 14
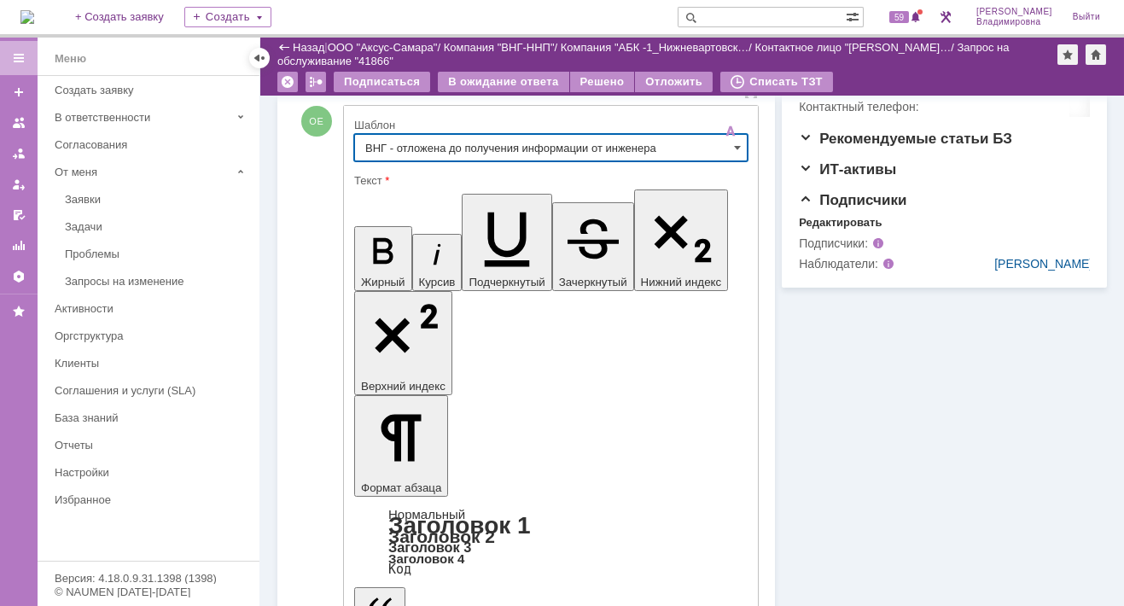
type input "ВНГ - отложена до получения информации от инженера"
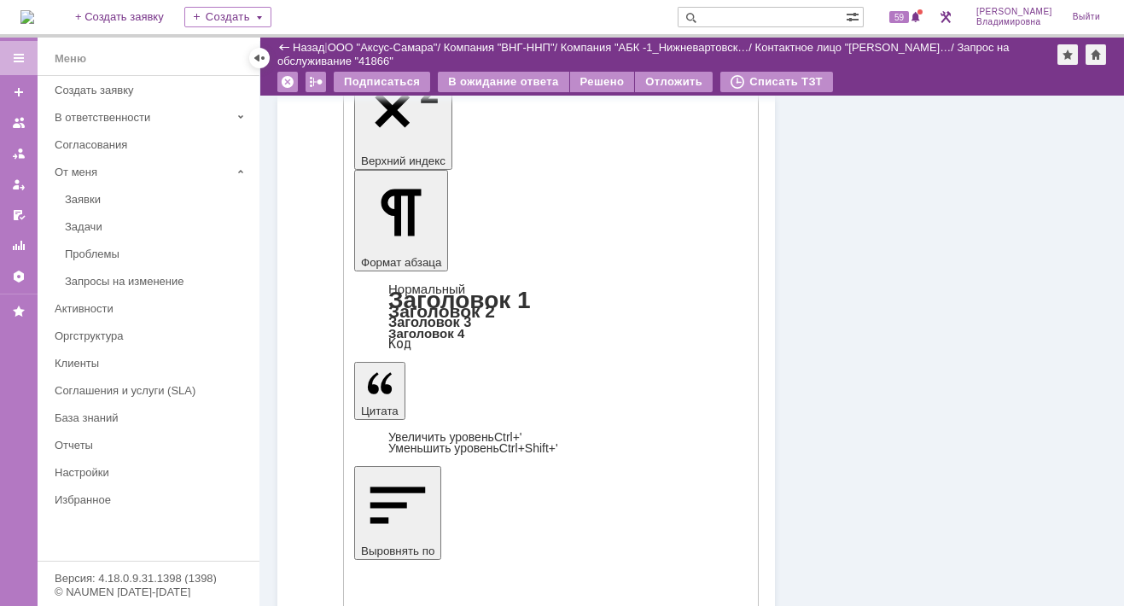
scroll to position [774, 0]
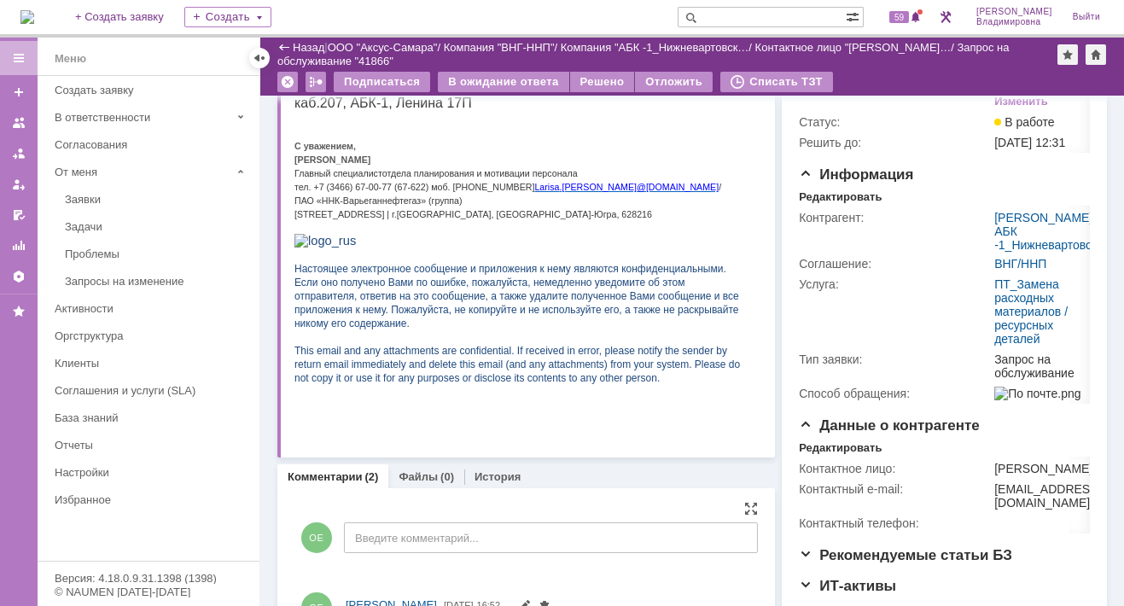
scroll to position [0, 0]
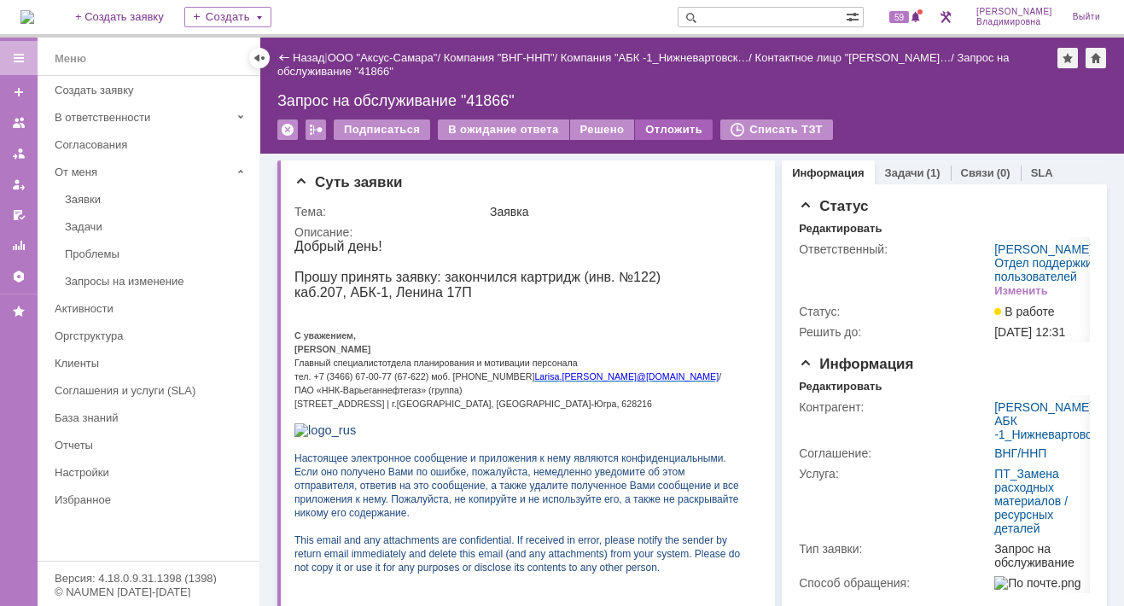
click at [655, 132] on div "Отложить" at bounding box center [674, 129] width 78 height 20
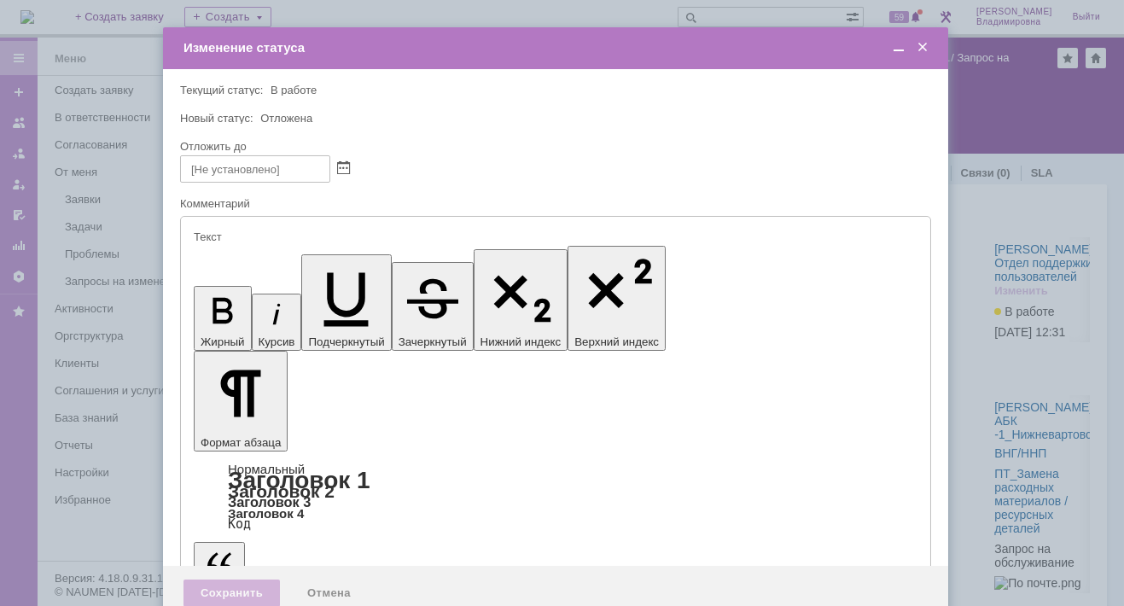
type input "[не указано]"
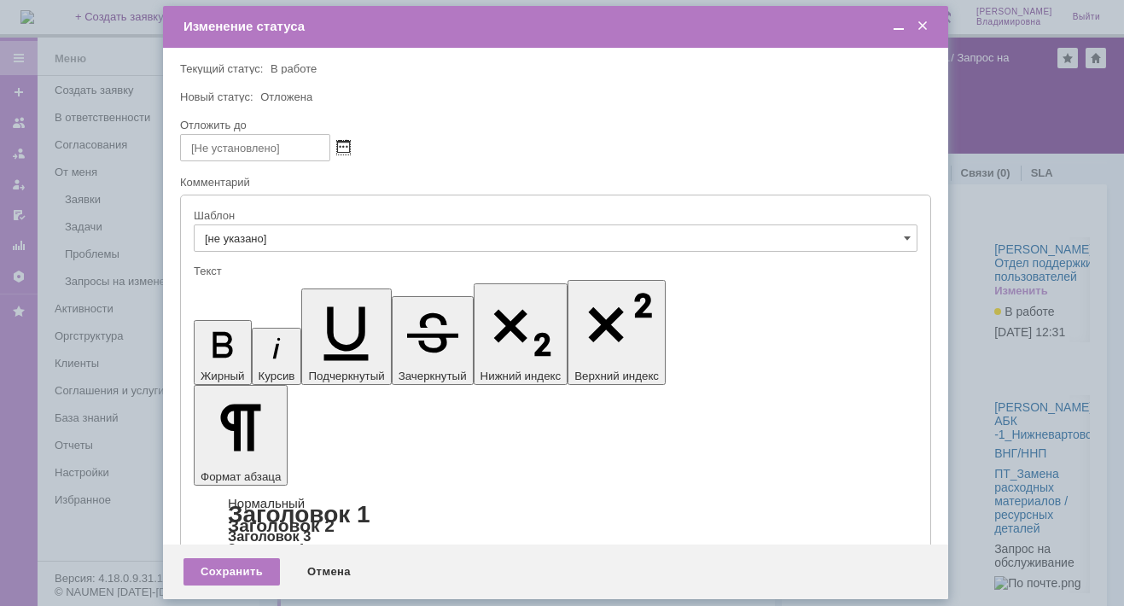
click at [344, 143] on span at bounding box center [343, 148] width 13 height 14
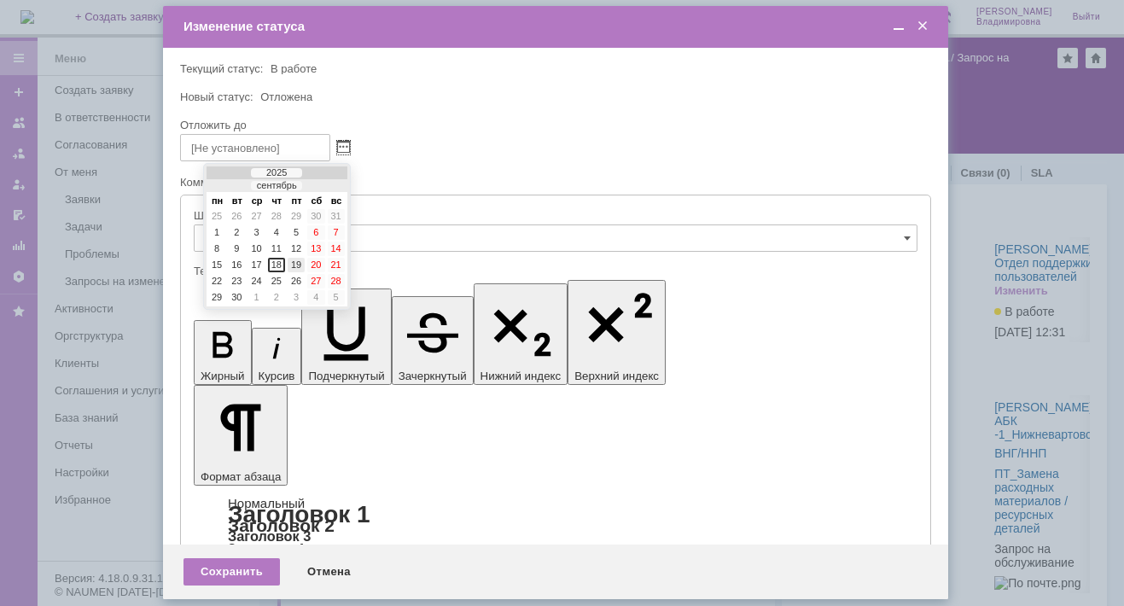
click at [295, 262] on div "19" at bounding box center [296, 265] width 17 height 15
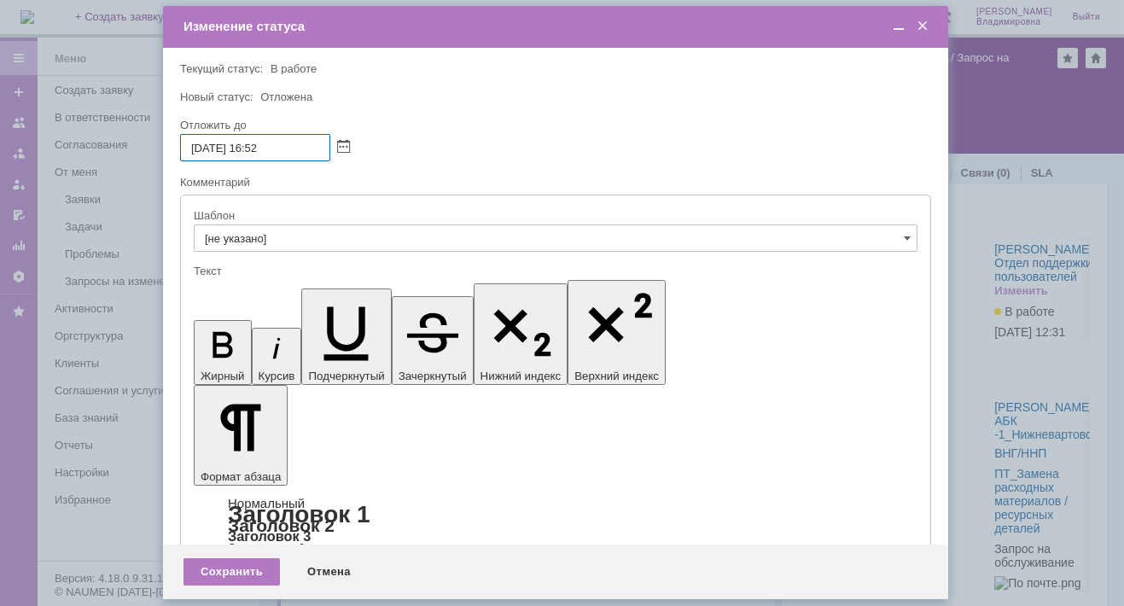
drag, startPoint x: 267, startPoint y: 146, endPoint x: 276, endPoint y: 144, distance: 8.7
click at [276, 144] on input "[DATE] 16:52" at bounding box center [255, 147] width 150 height 27
type input "[DATE] 16:00"
click at [236, 568] on div "Сохранить" at bounding box center [231, 571] width 96 height 27
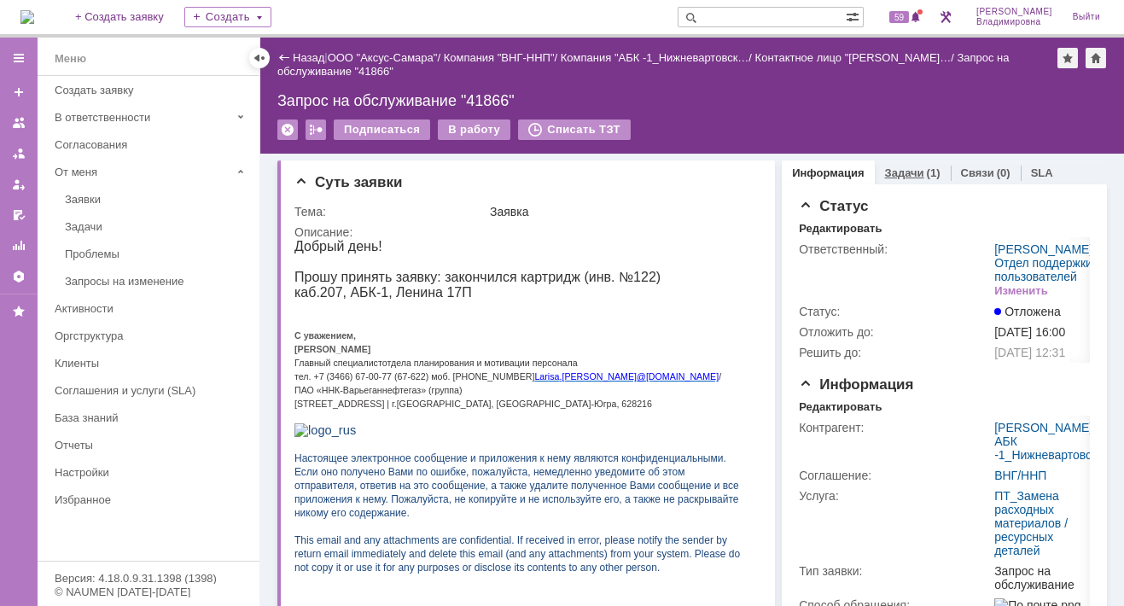
click at [886, 168] on link "Задачи" at bounding box center [904, 172] width 39 height 13
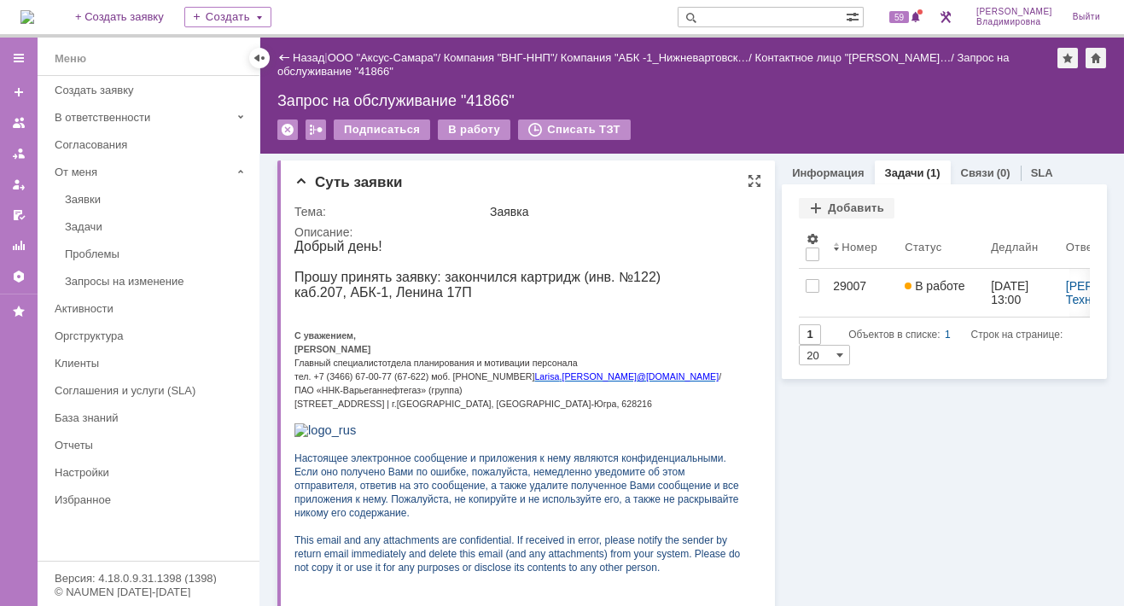
click at [657, 195] on div "Суть заявки Тема: Заявка Описание:" at bounding box center [525, 403] width 497 height 486
click at [418, 311] on p at bounding box center [521, 307] width 454 height 14
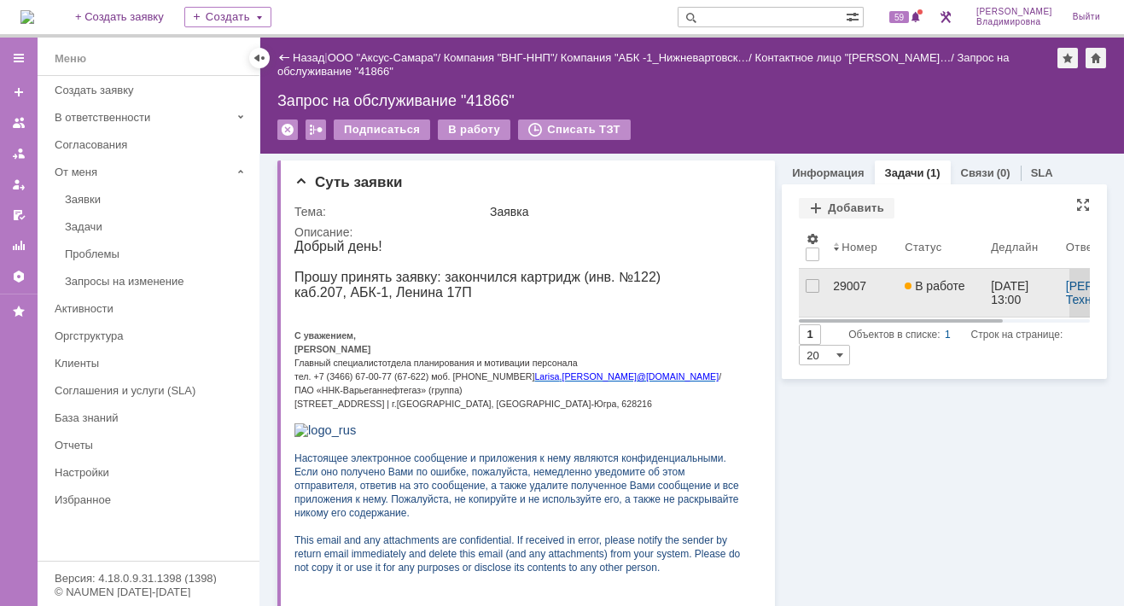
click at [833, 282] on div "29007" at bounding box center [862, 286] width 58 height 14
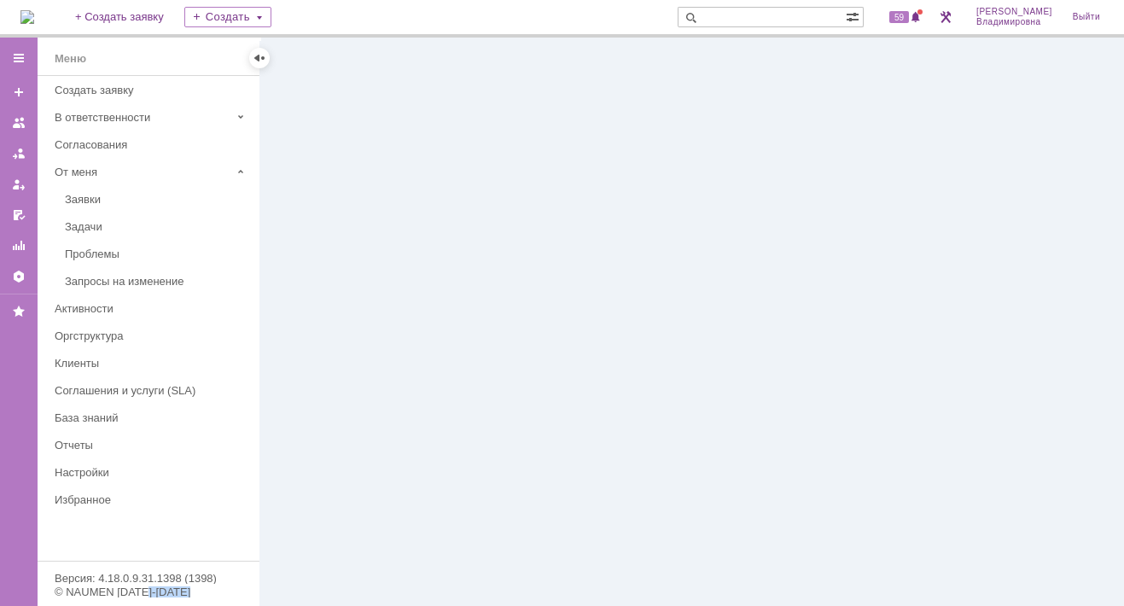
click at [826, 282] on div at bounding box center [691, 322] width 863 height 568
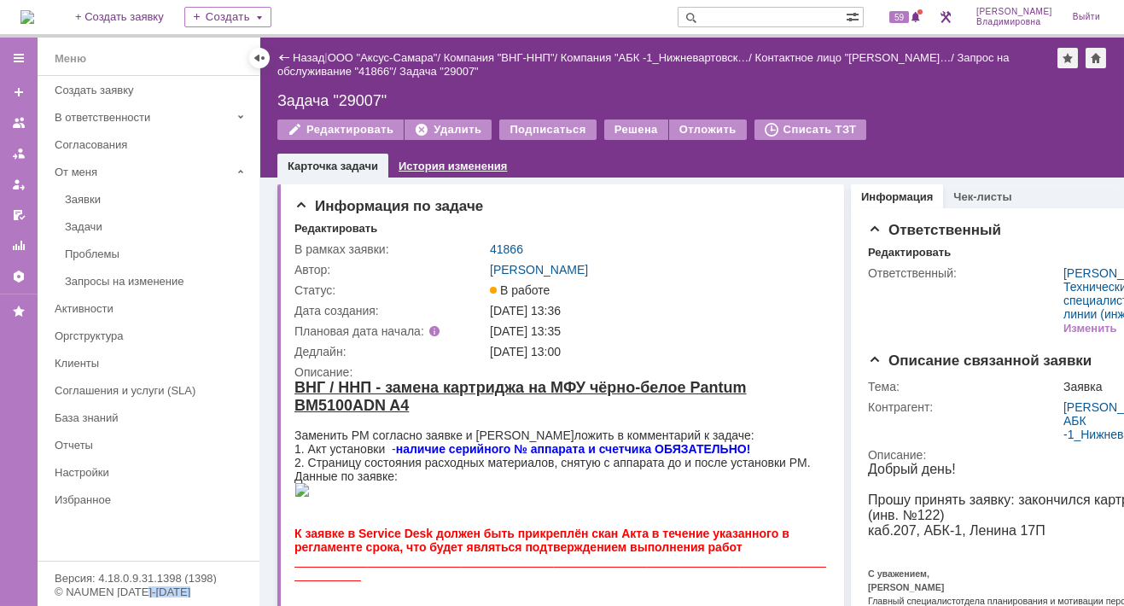
click at [467, 166] on link "История изменения" at bounding box center [452, 166] width 108 height 13
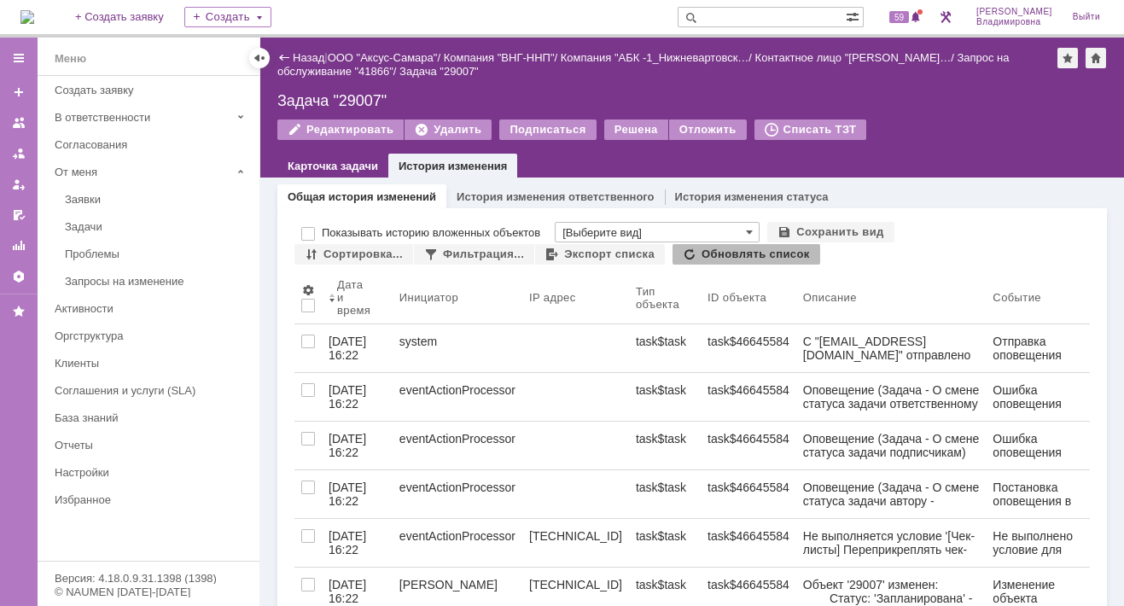
click at [566, 151] on div "Редактировать Удалить Подписаться Решена Отложить Списать ТЗТ" at bounding box center [691, 137] width 829 height 36
